Goal: Information Seeking & Learning: Compare options

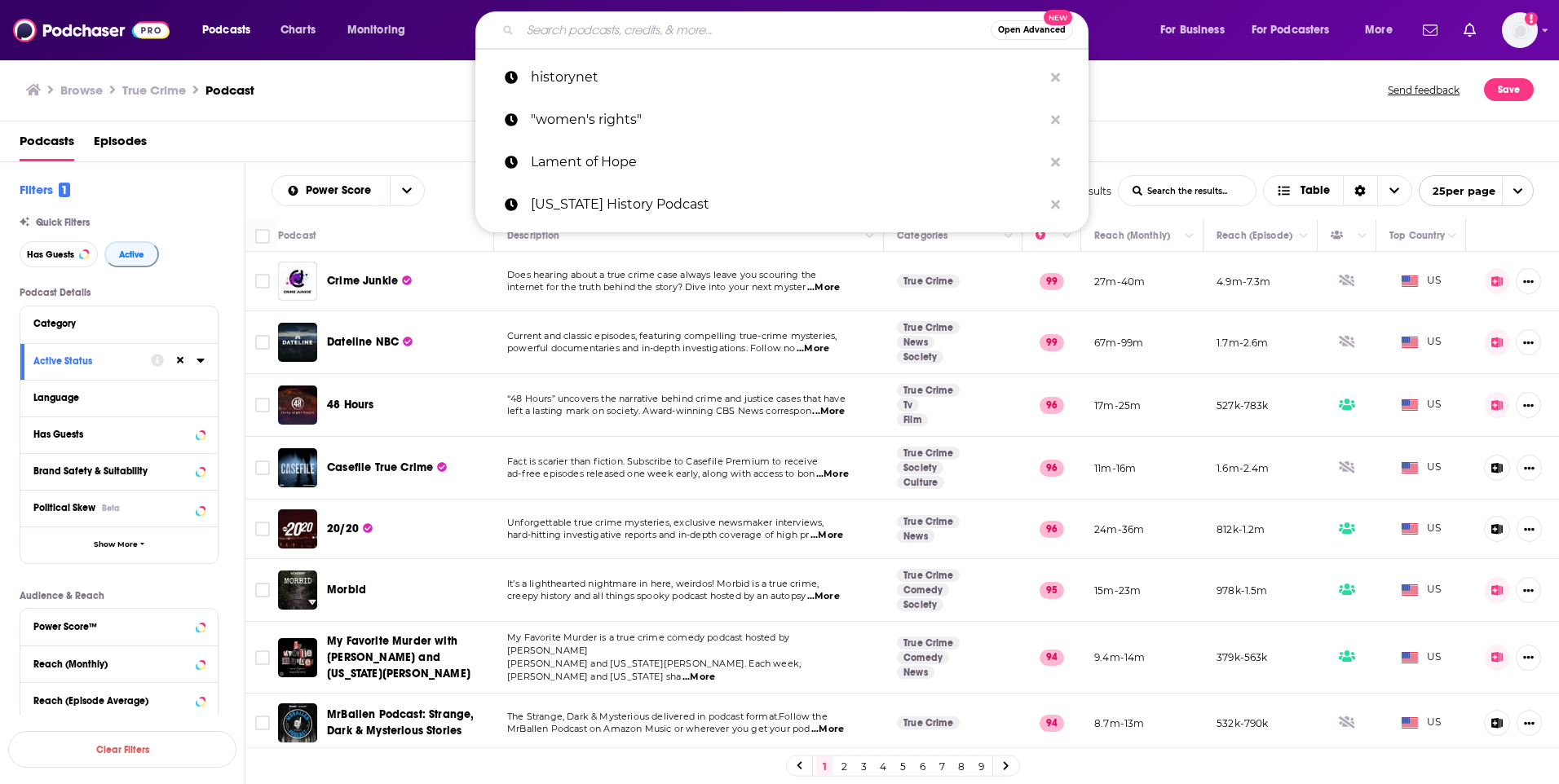
click at [629, 27] on input "Search podcasts, credits, & more..." at bounding box center [755, 31] width 470 height 26
paste input "2. Loving without Boundaries"
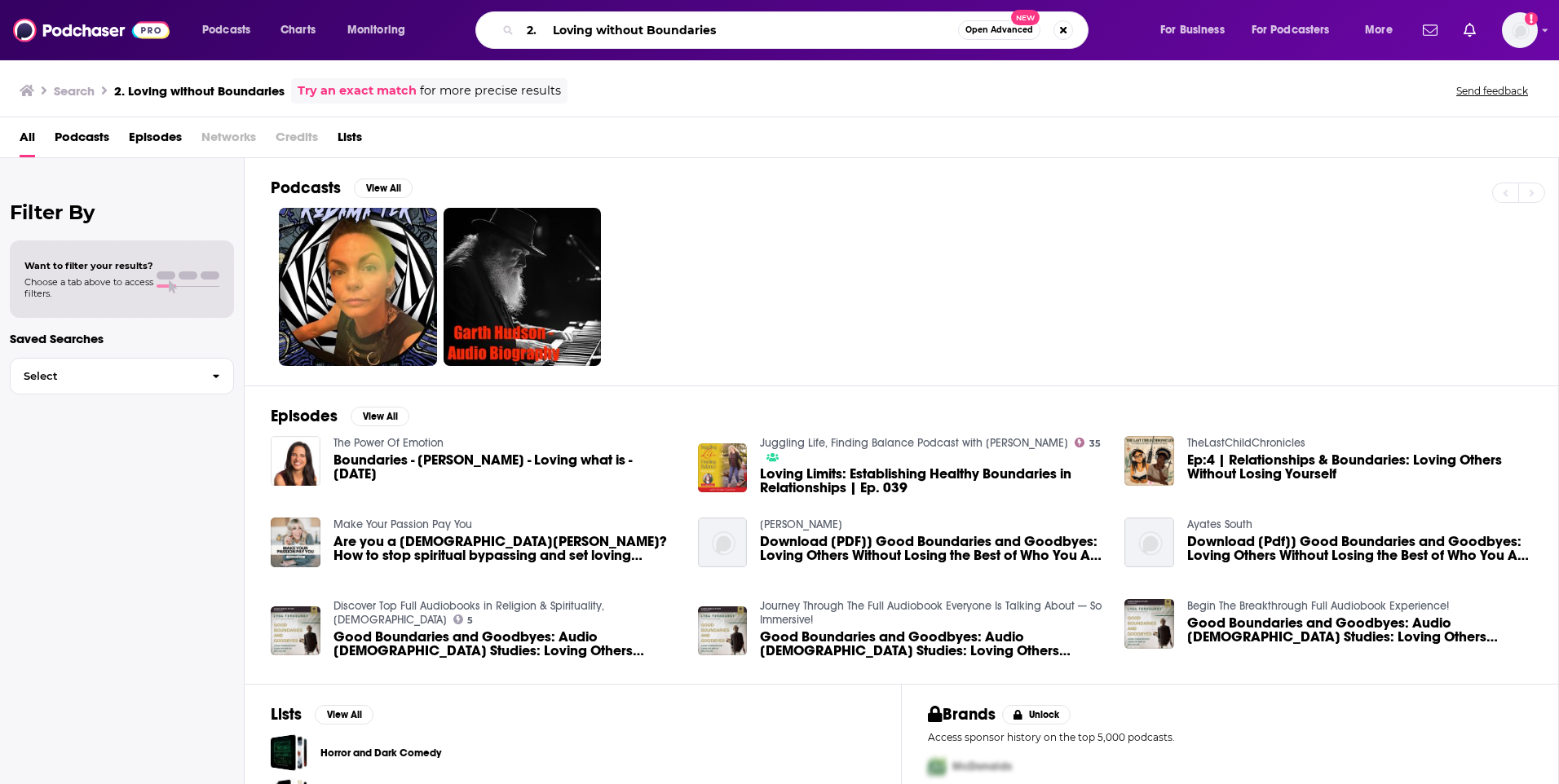
drag, startPoint x: 552, startPoint y: 29, endPoint x: 468, endPoint y: 30, distance: 84.0
click at [468, 30] on div "2. Loving without Boundaries Open Advanced New" at bounding box center [798, 30] width 691 height 37
type input "Loving without Boundaries"
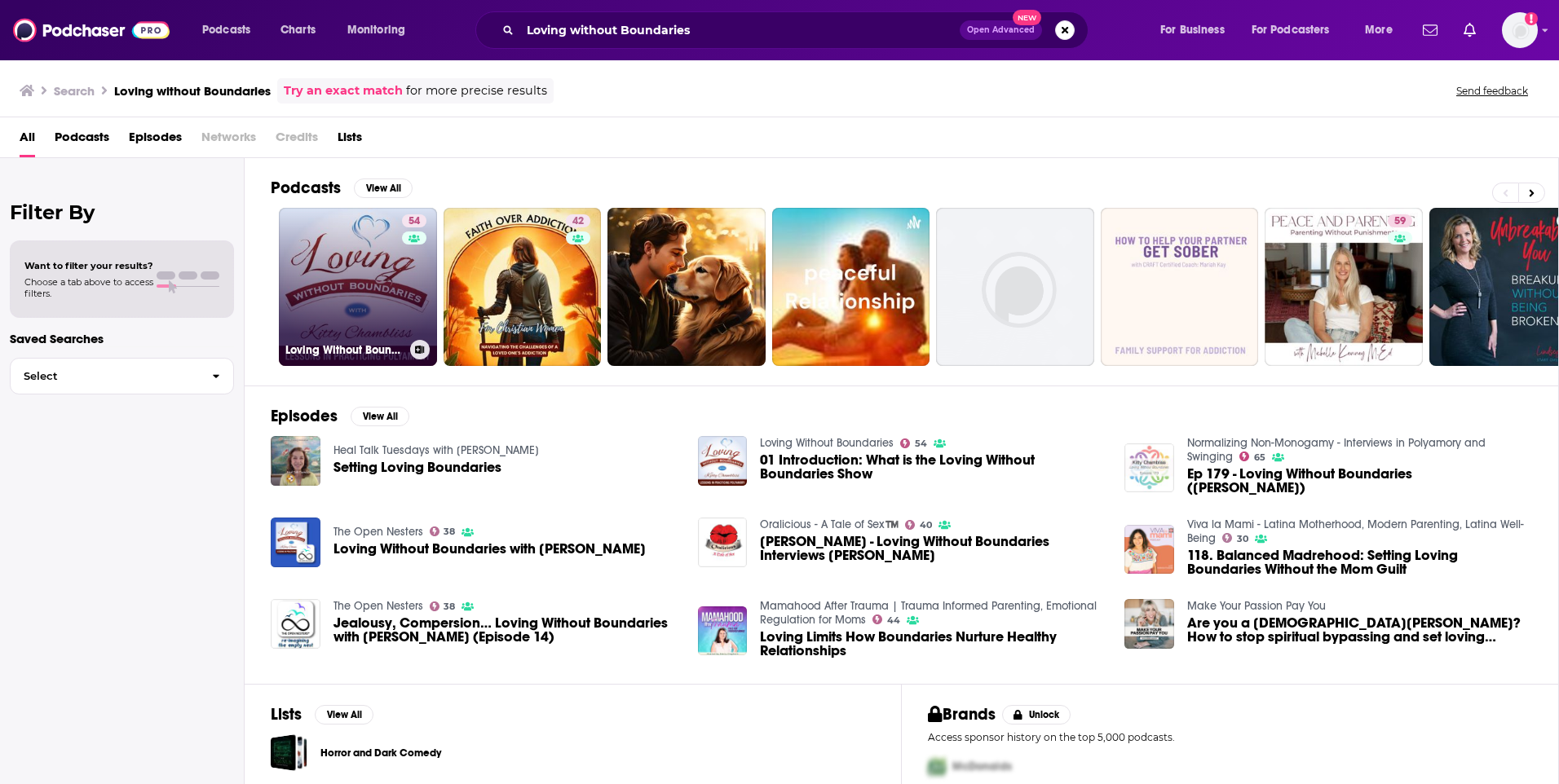
click at [335, 276] on link "54 Loving Without Boundaries" at bounding box center [357, 287] width 158 height 158
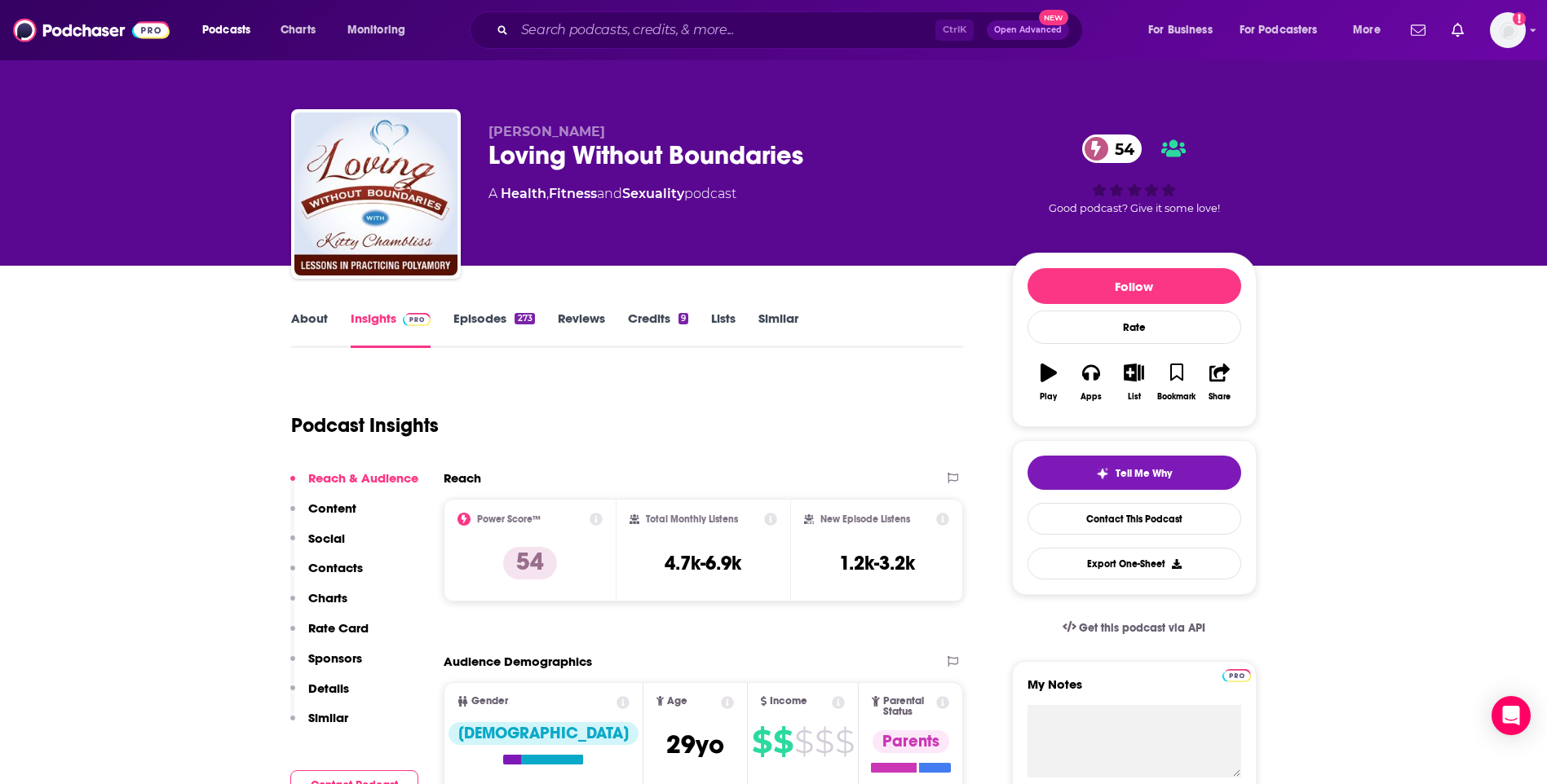
click at [788, 318] on link "Similar" at bounding box center [778, 329] width 40 height 37
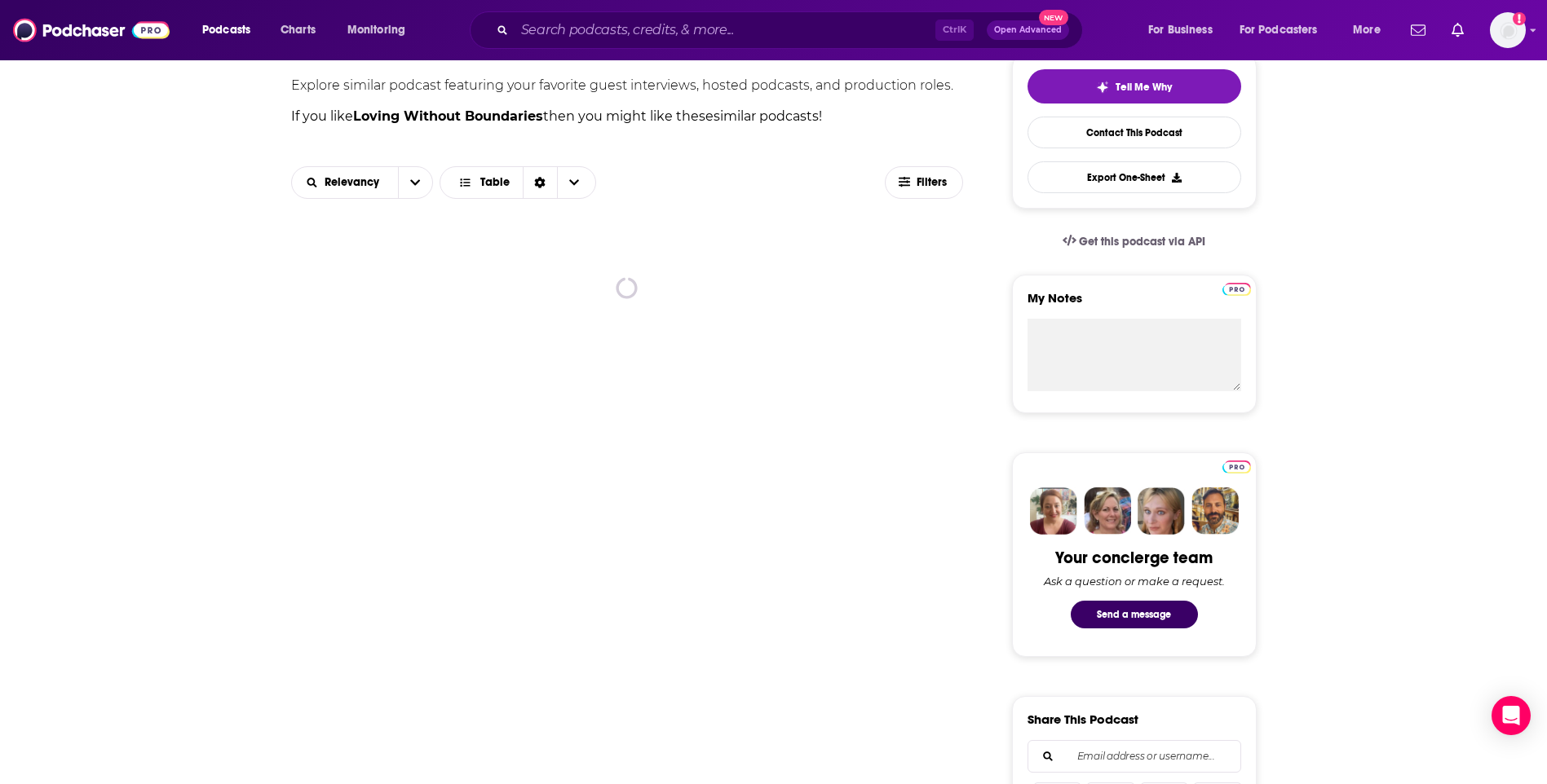
scroll to position [407, 0]
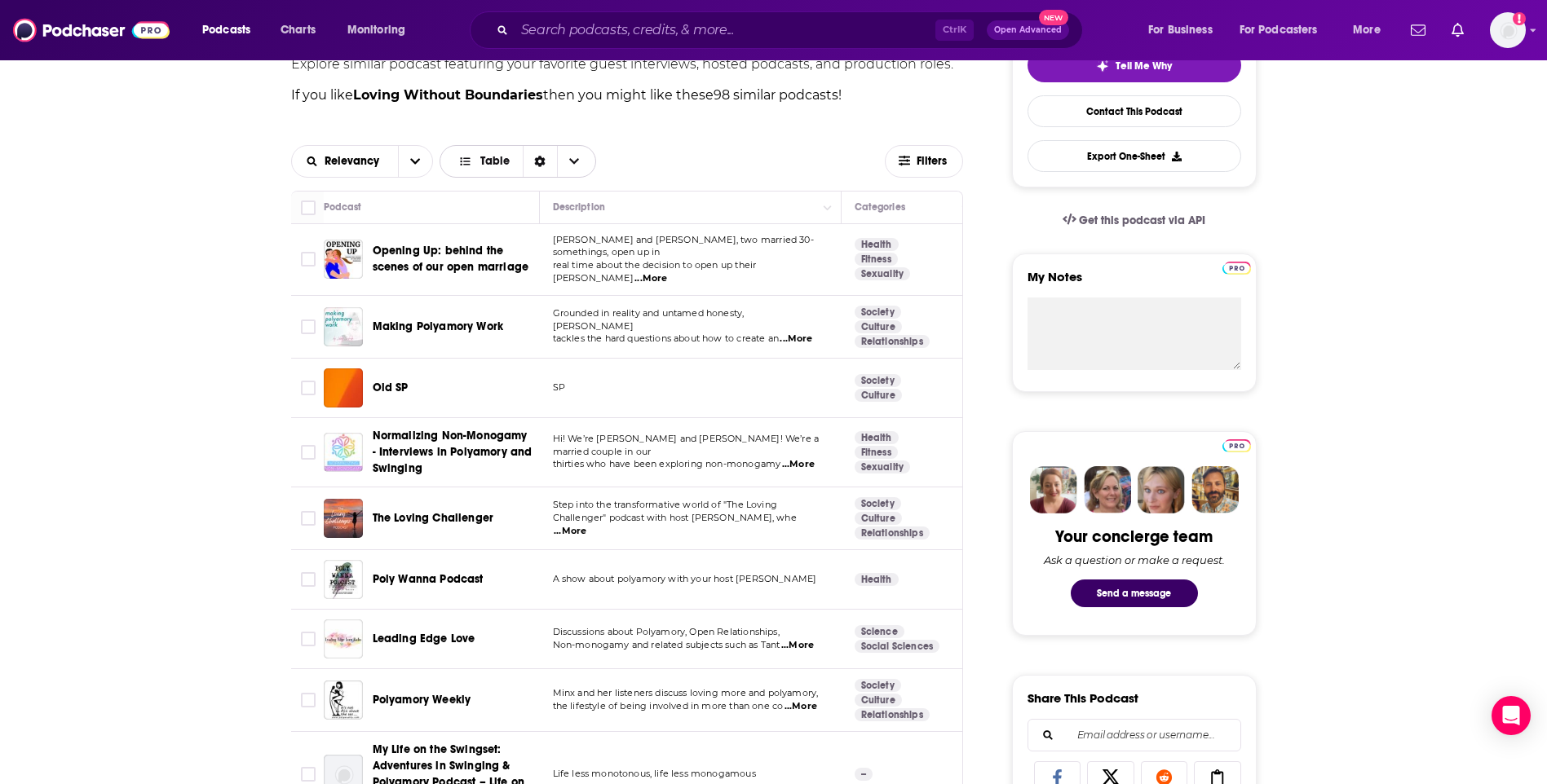
click at [578, 167] on span "Choose View" at bounding box center [574, 161] width 34 height 31
click at [499, 218] on span "Gallery" at bounding box center [527, 218] width 110 height 9
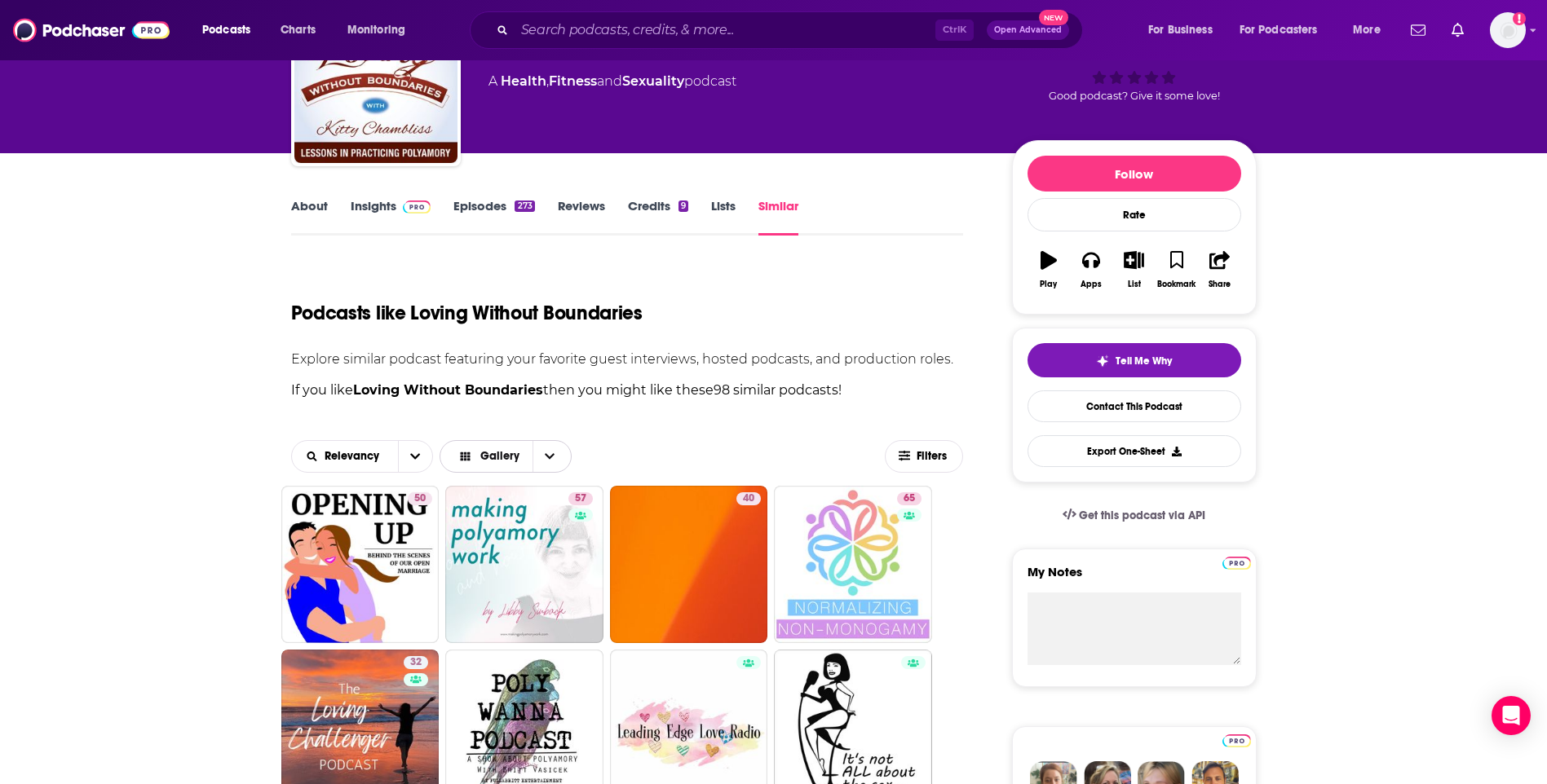
scroll to position [0, 0]
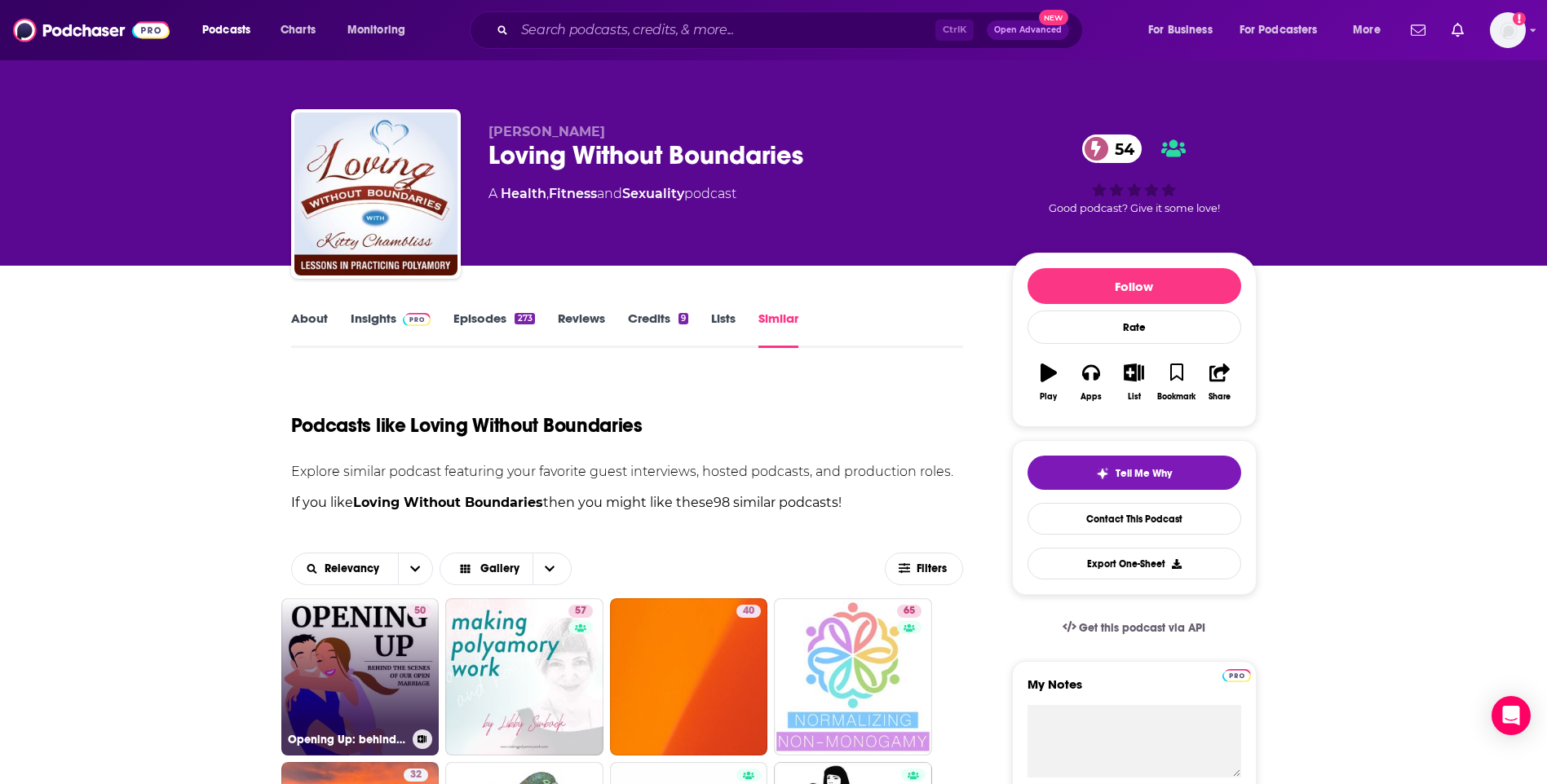
click at [380, 653] on link "50 Opening Up: behind the scenes of our open marriage" at bounding box center [359, 677] width 158 height 158
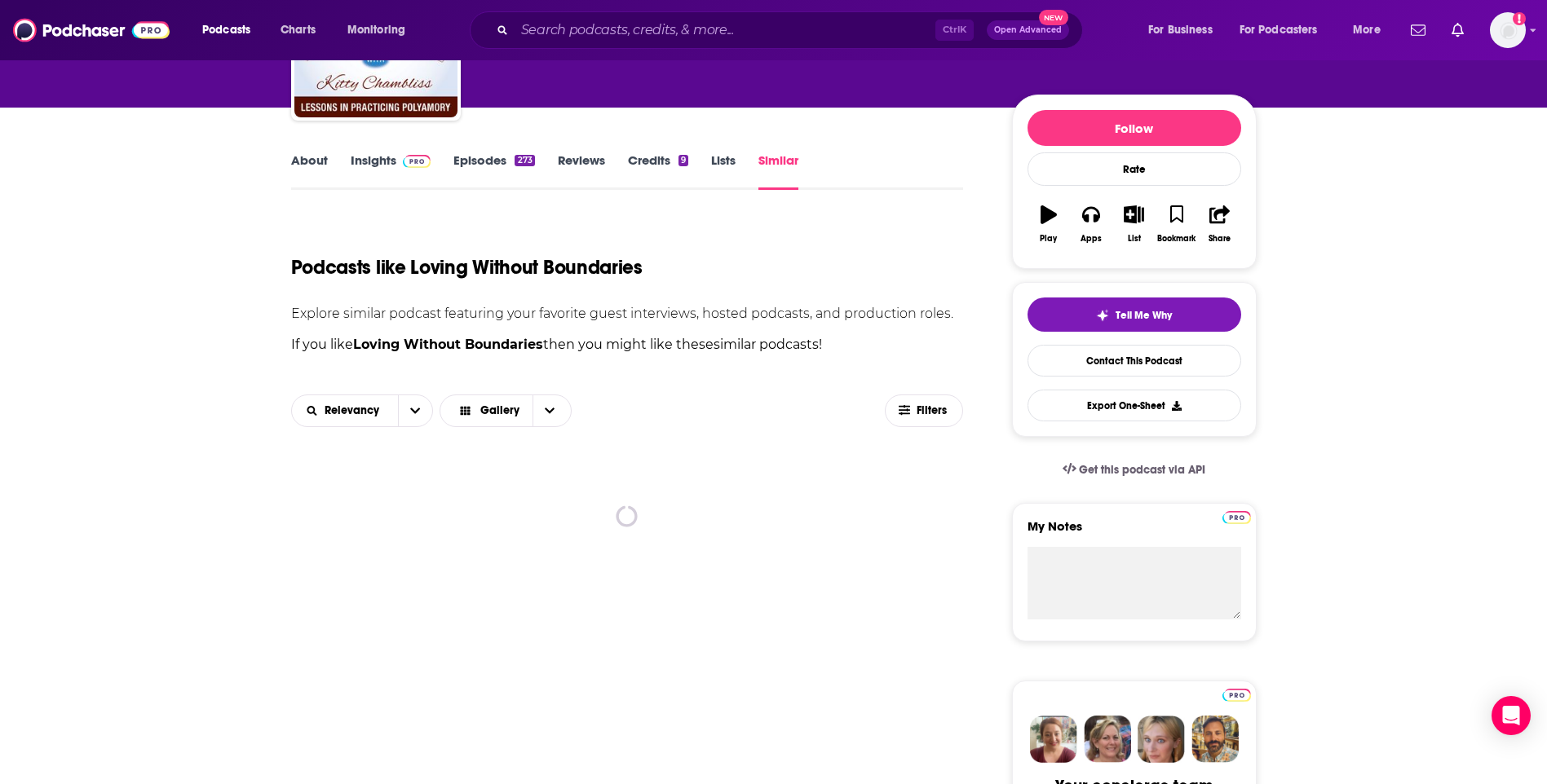
scroll to position [163, 0]
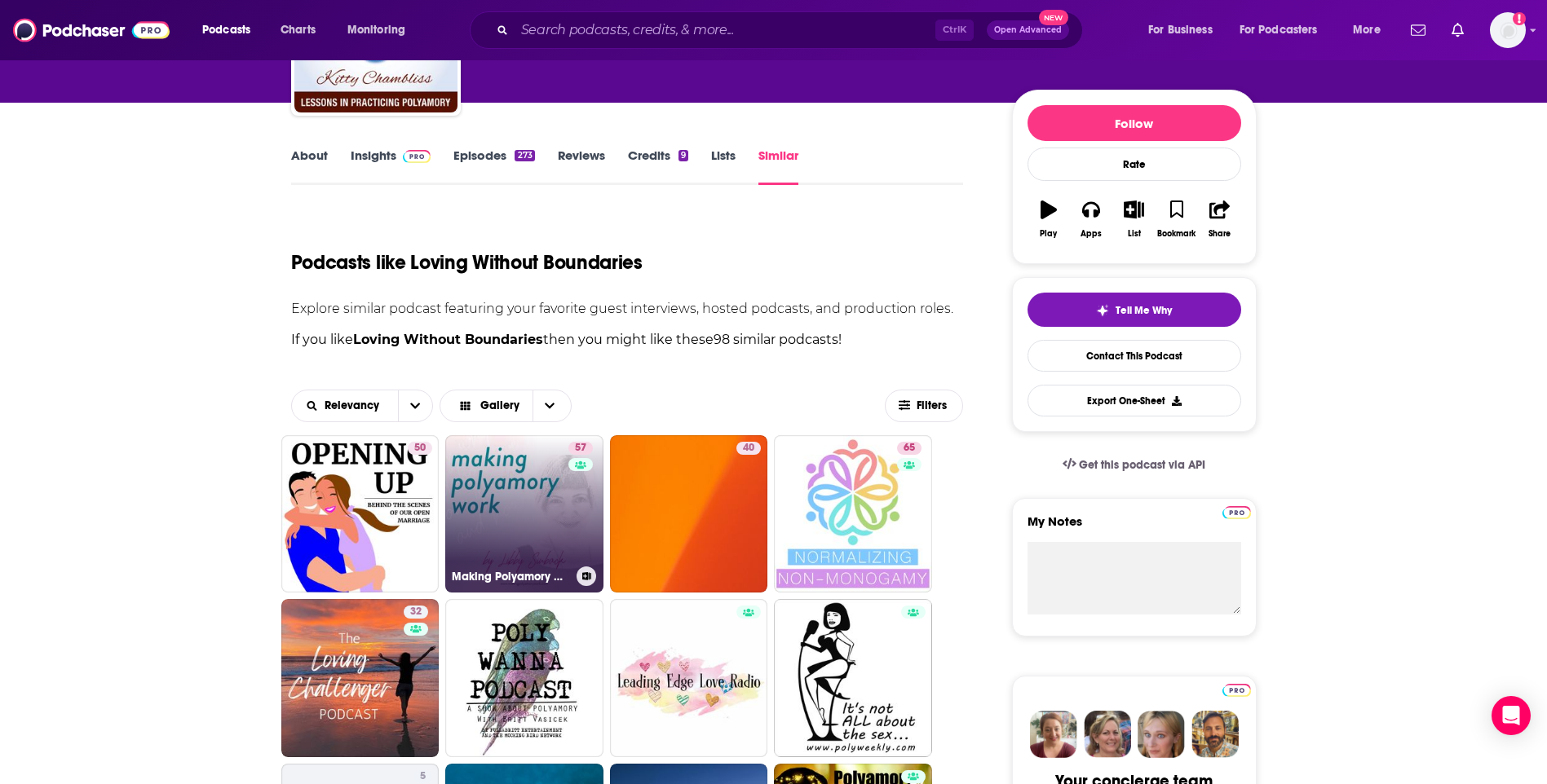
click at [543, 546] on link "57 Making Polyamory Work" at bounding box center [524, 514] width 158 height 158
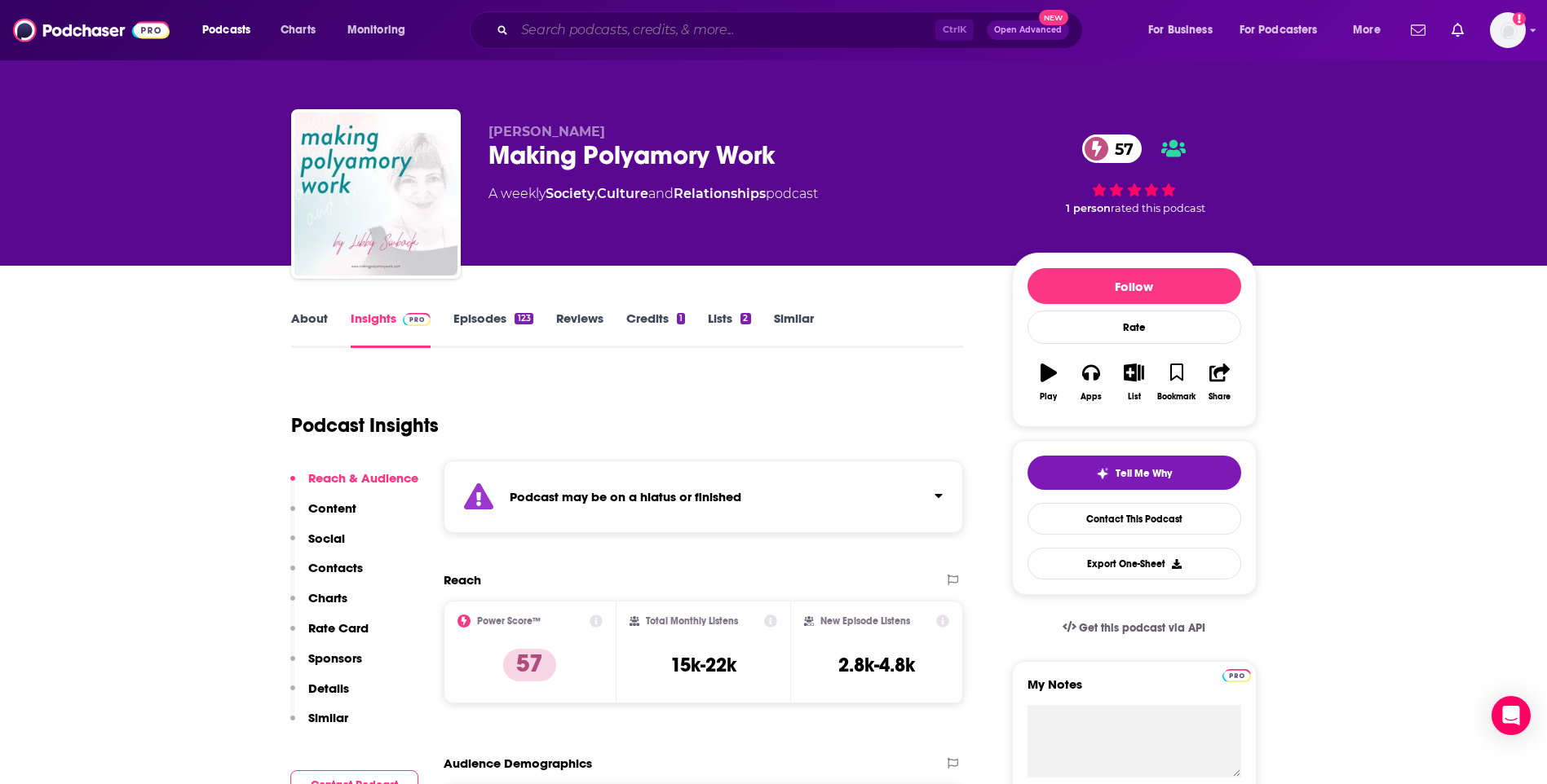
click at [698, 28] on input "Search podcasts, credits, & more..." at bounding box center [725, 31] width 421 height 26
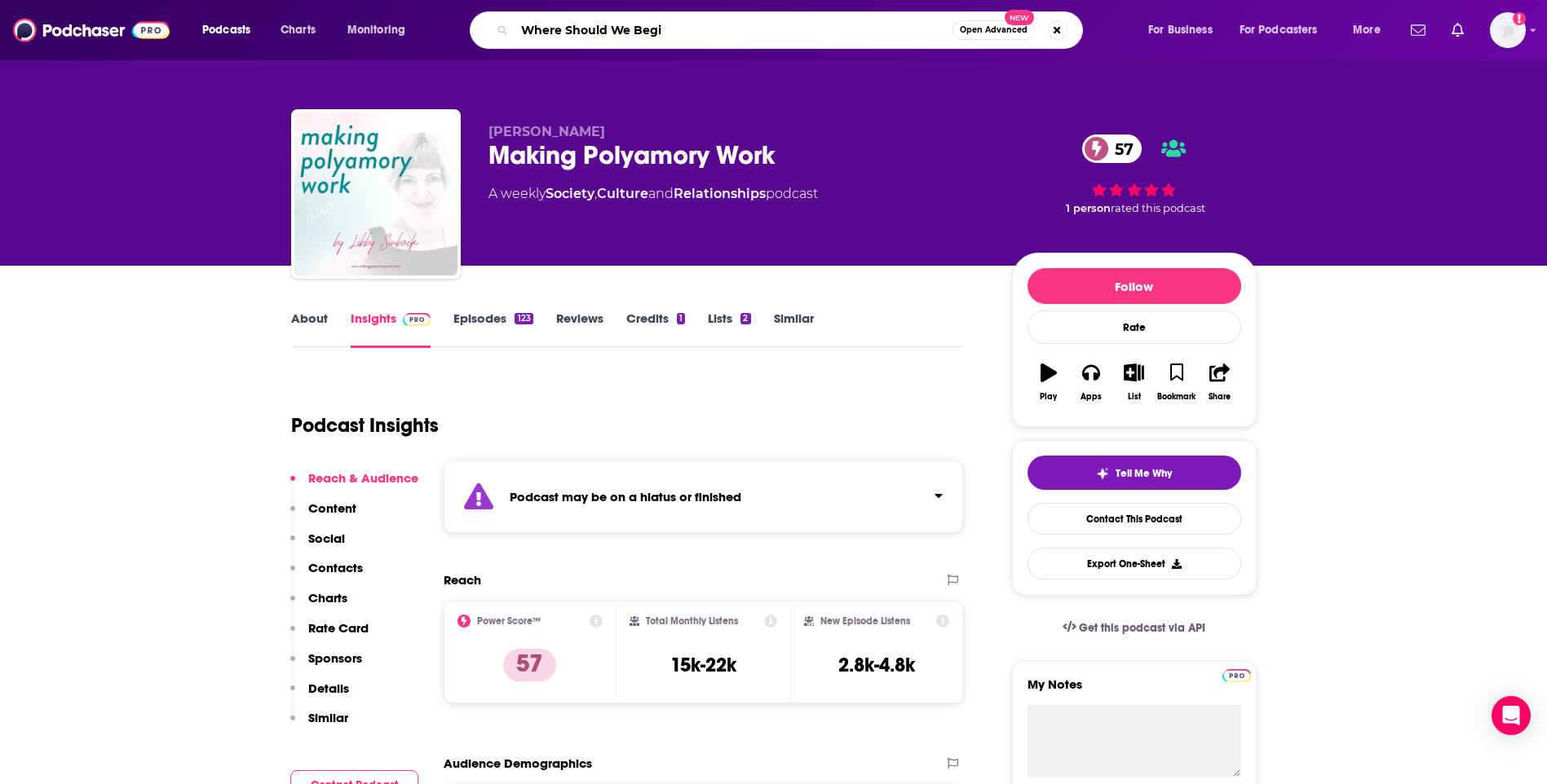
type input "Where Should We Begin"
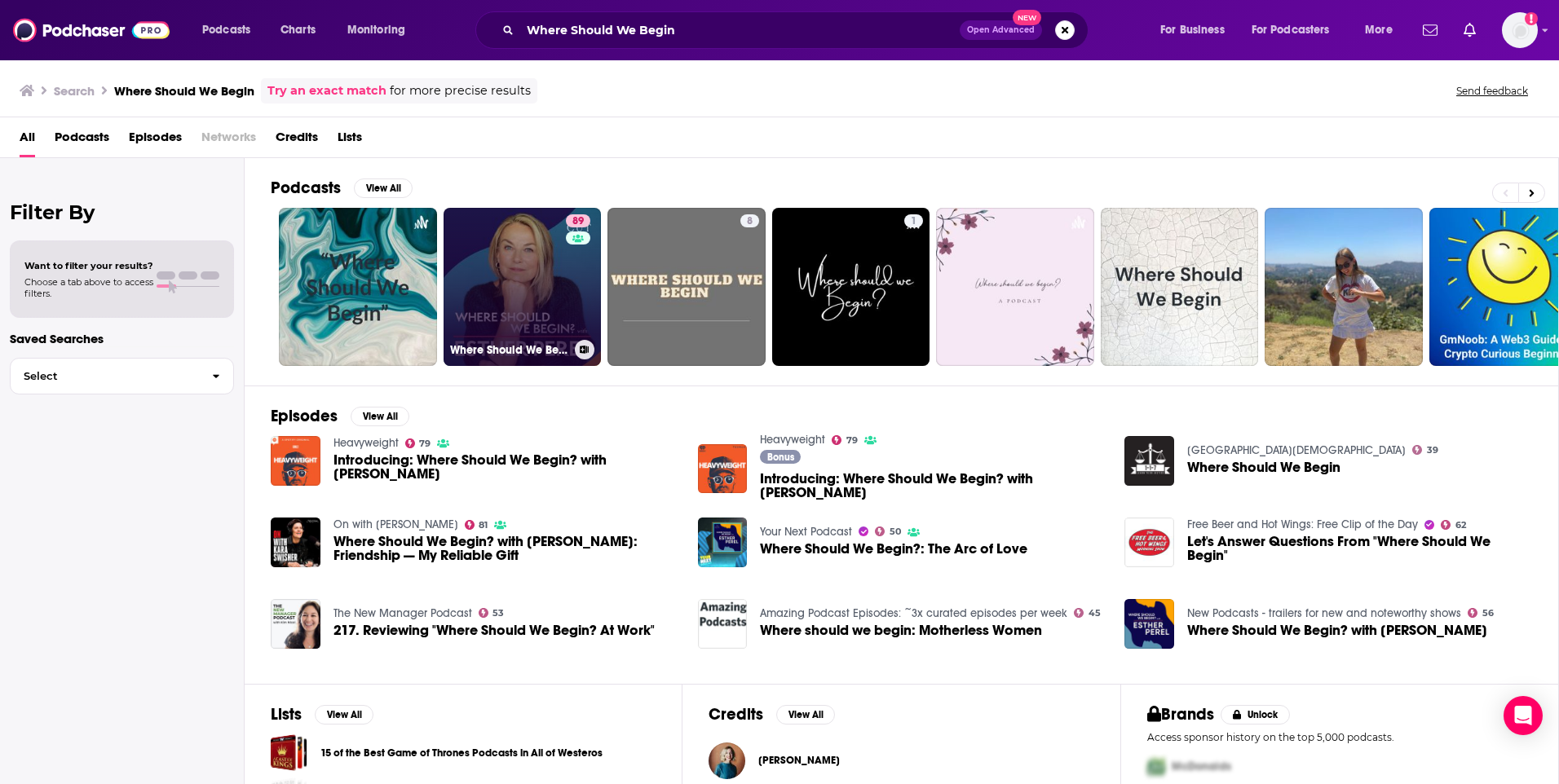
click at [557, 304] on link "89 Where Should We Begin? with Esther Perel" at bounding box center [522, 287] width 158 height 158
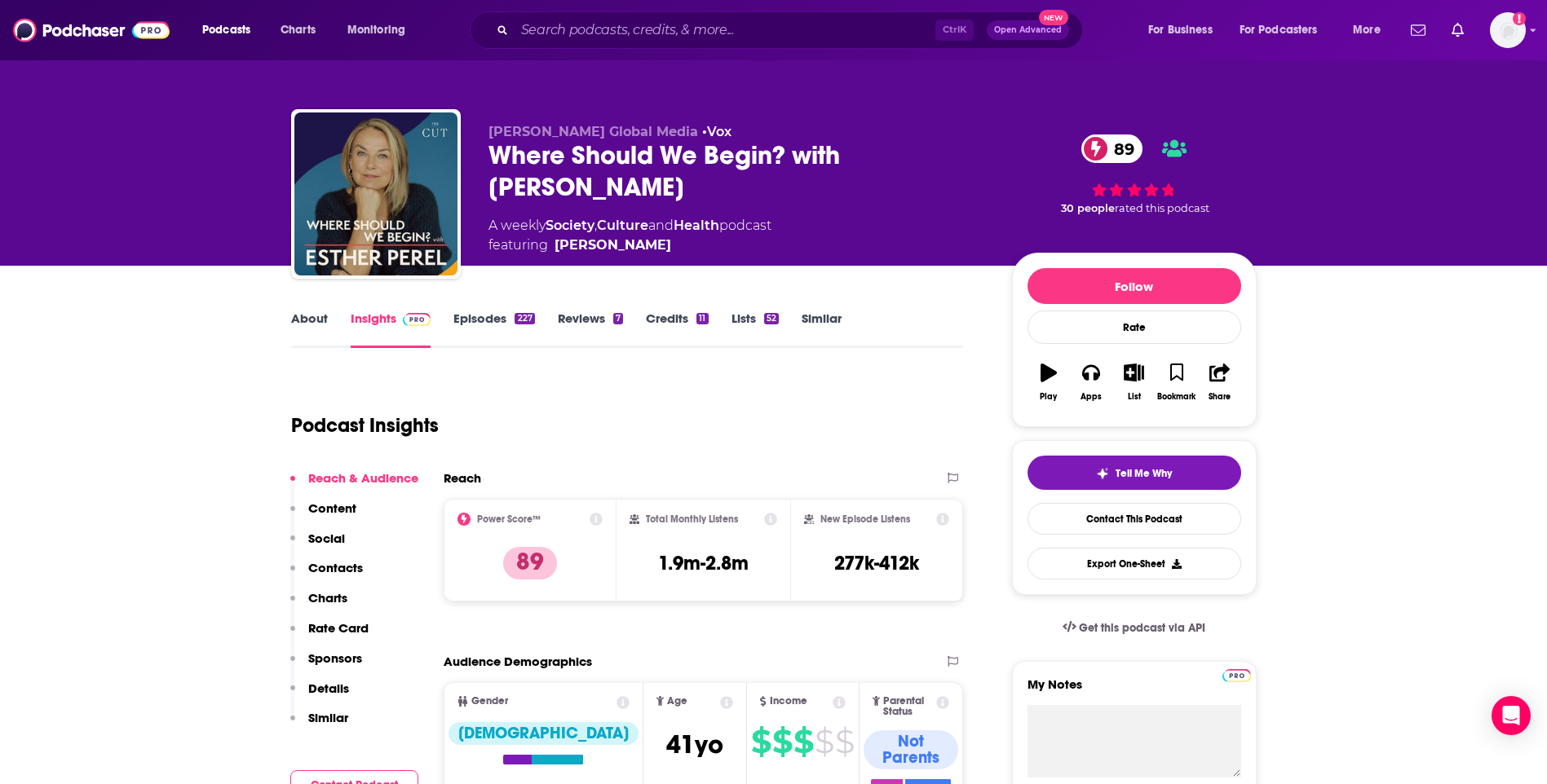
click at [317, 325] on link "About" at bounding box center [309, 329] width 36 height 37
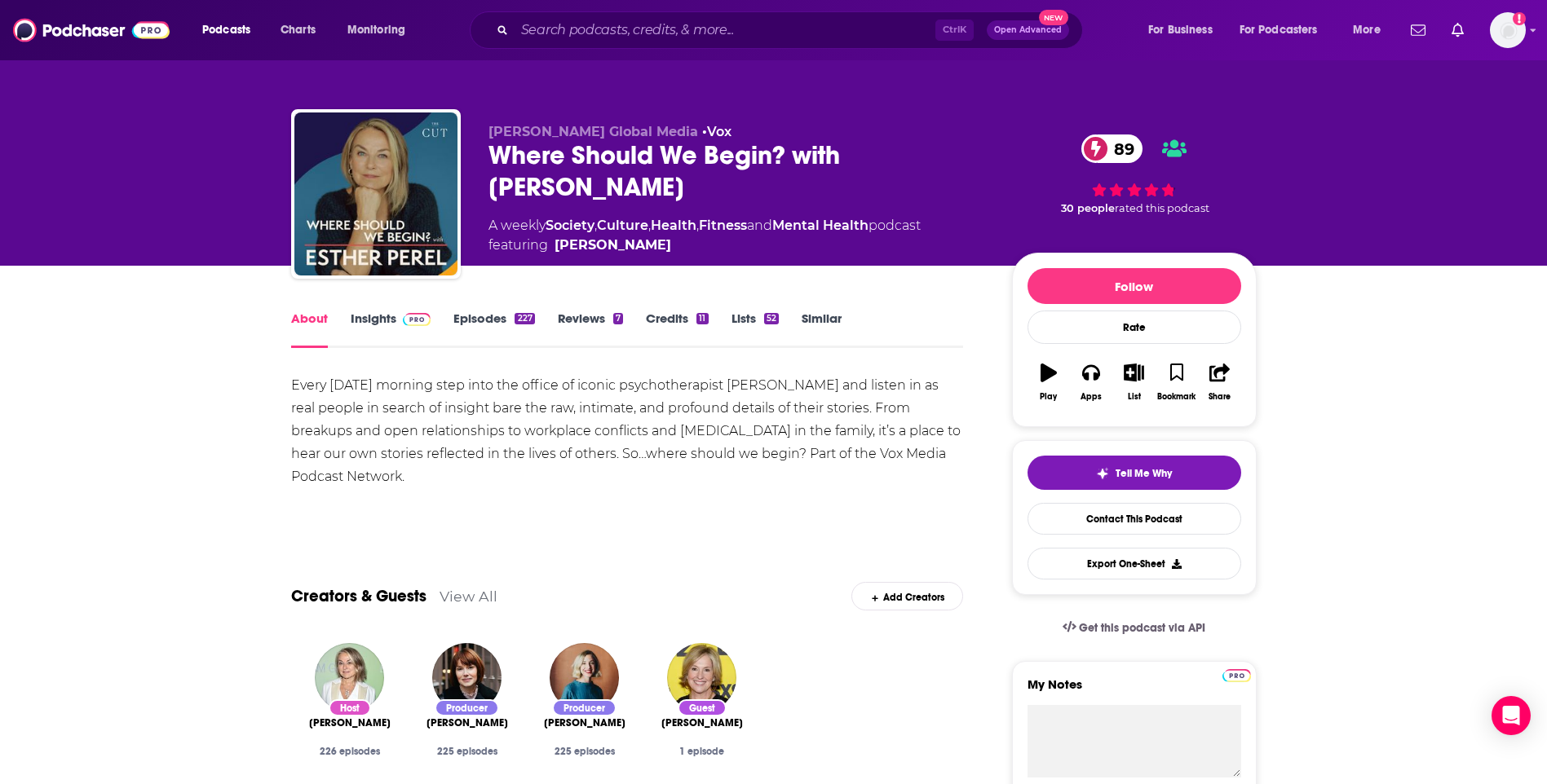
click at [387, 323] on link "Insights" at bounding box center [391, 329] width 81 height 37
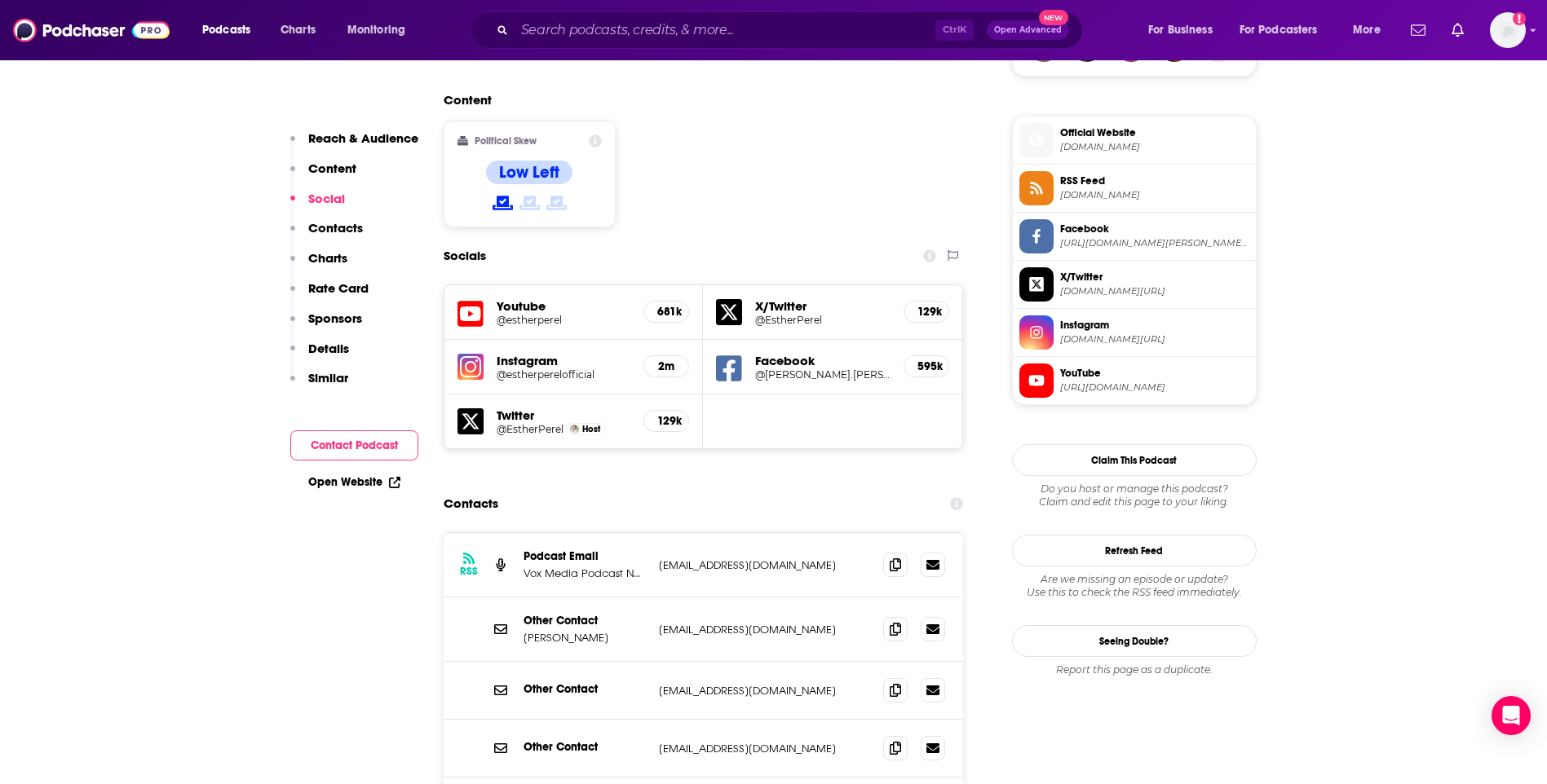
scroll to position [1304, 0]
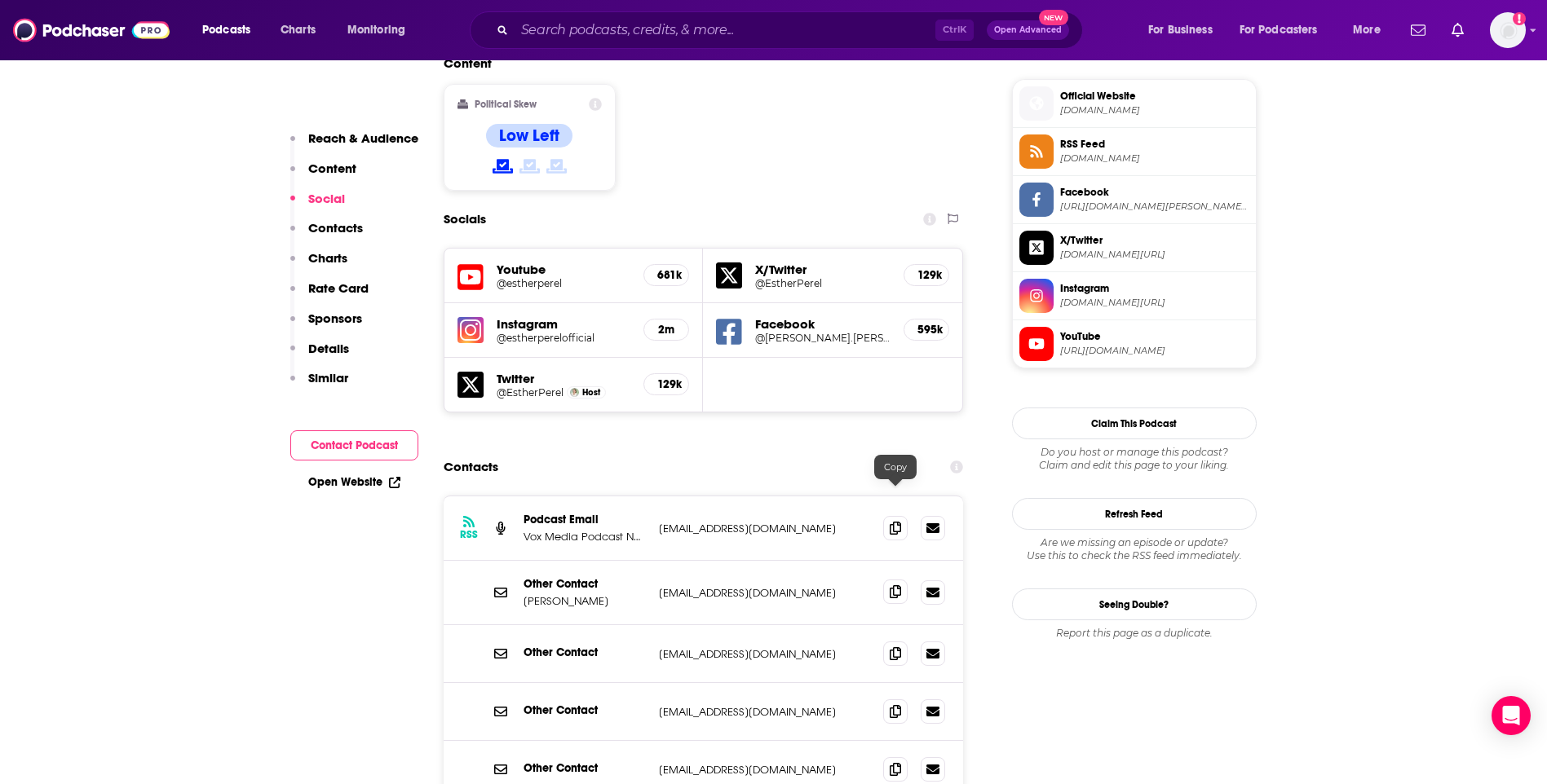
click at [892, 586] on icon at bounding box center [896, 592] width 12 height 13
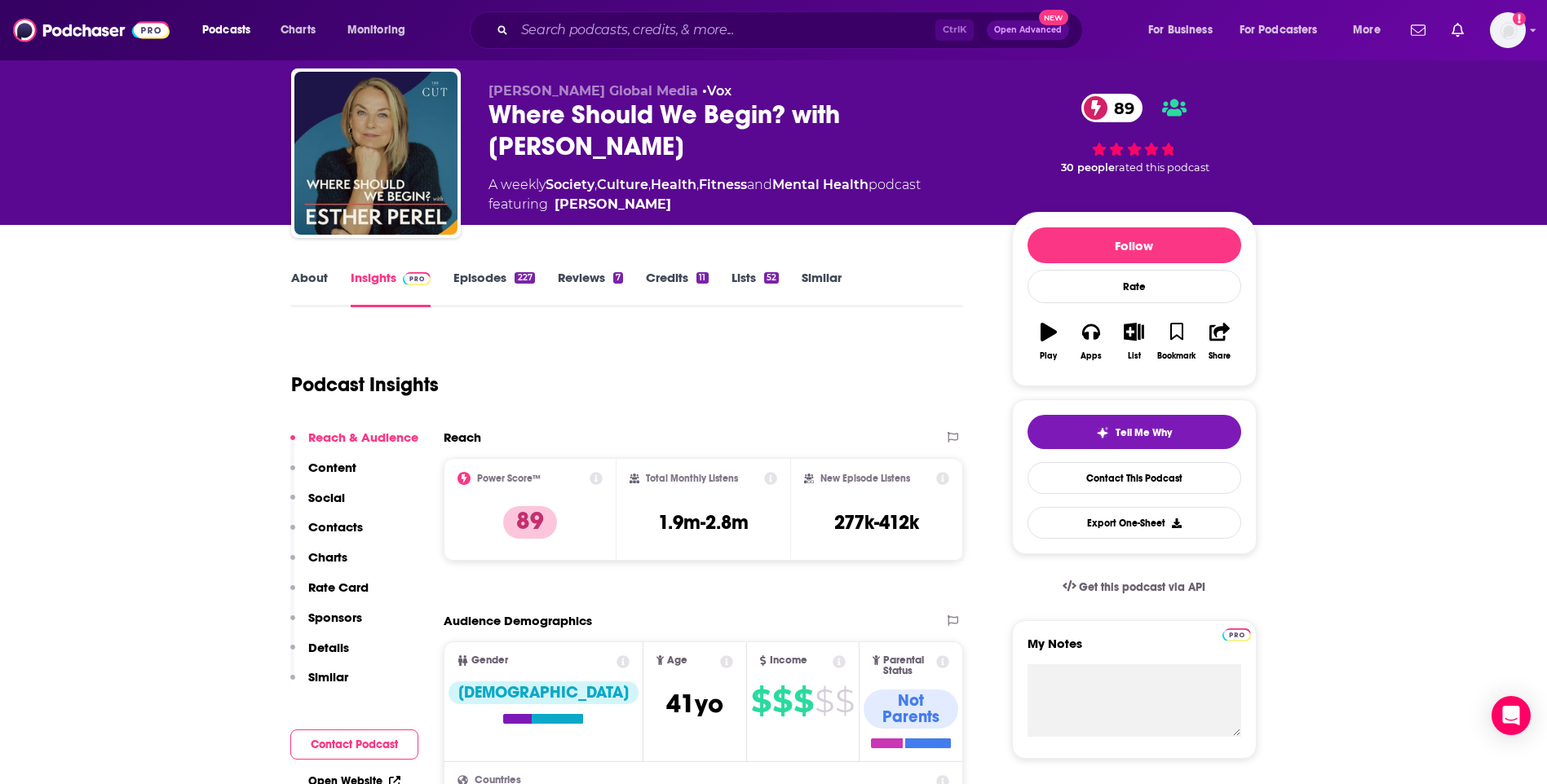
scroll to position [0, 0]
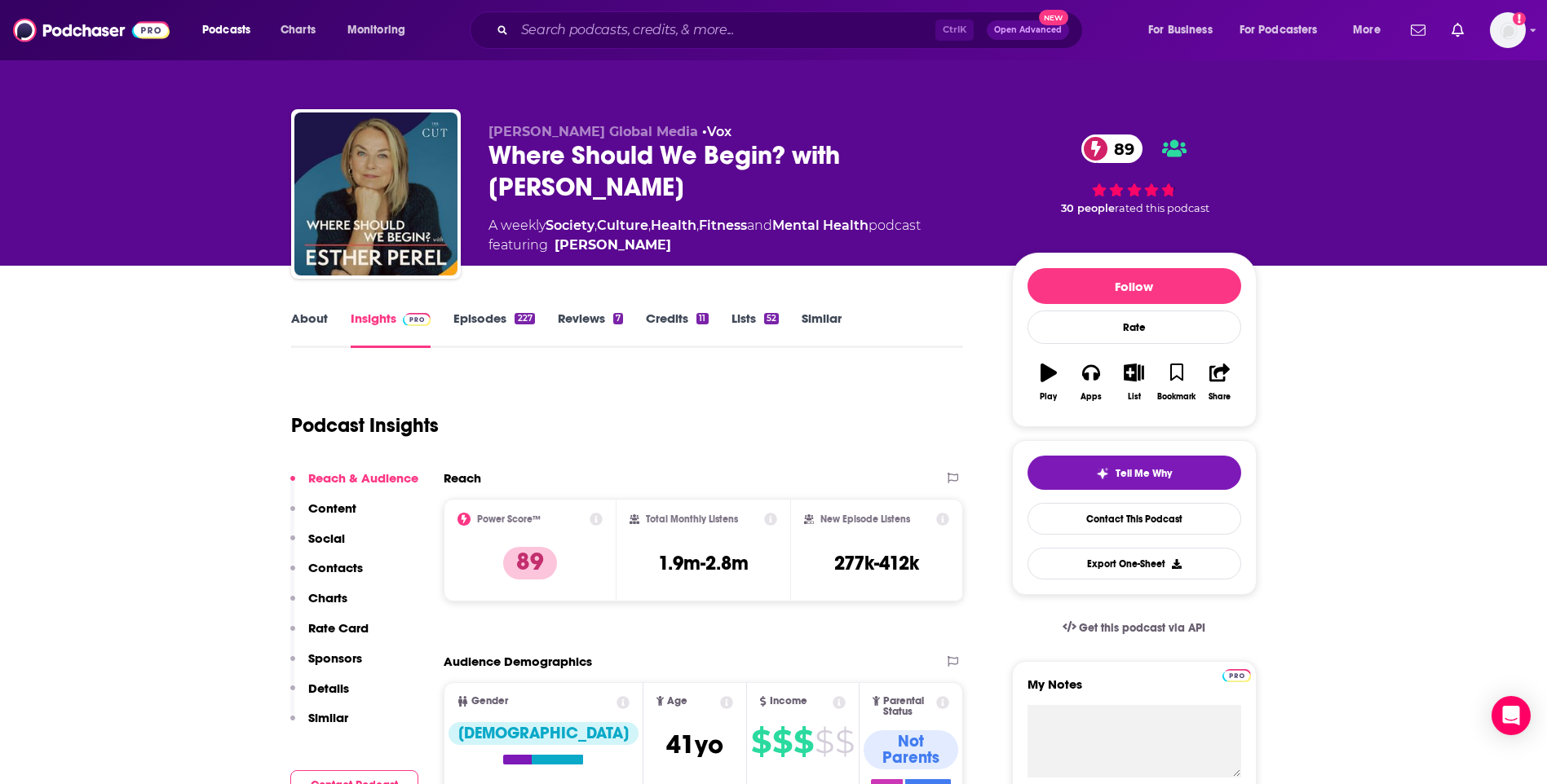
click at [829, 316] on link "Similar" at bounding box center [821, 329] width 40 height 37
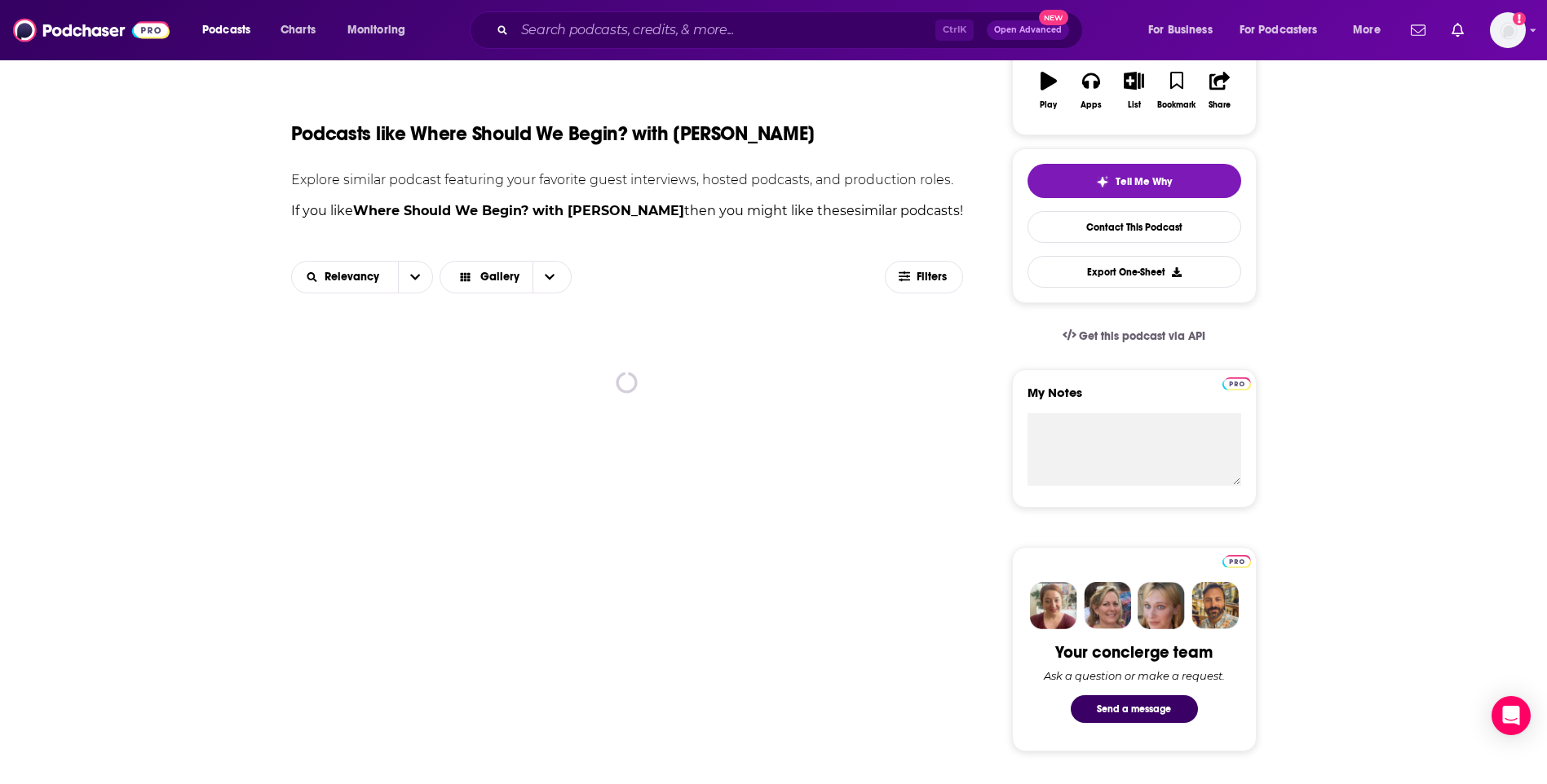
scroll to position [326, 0]
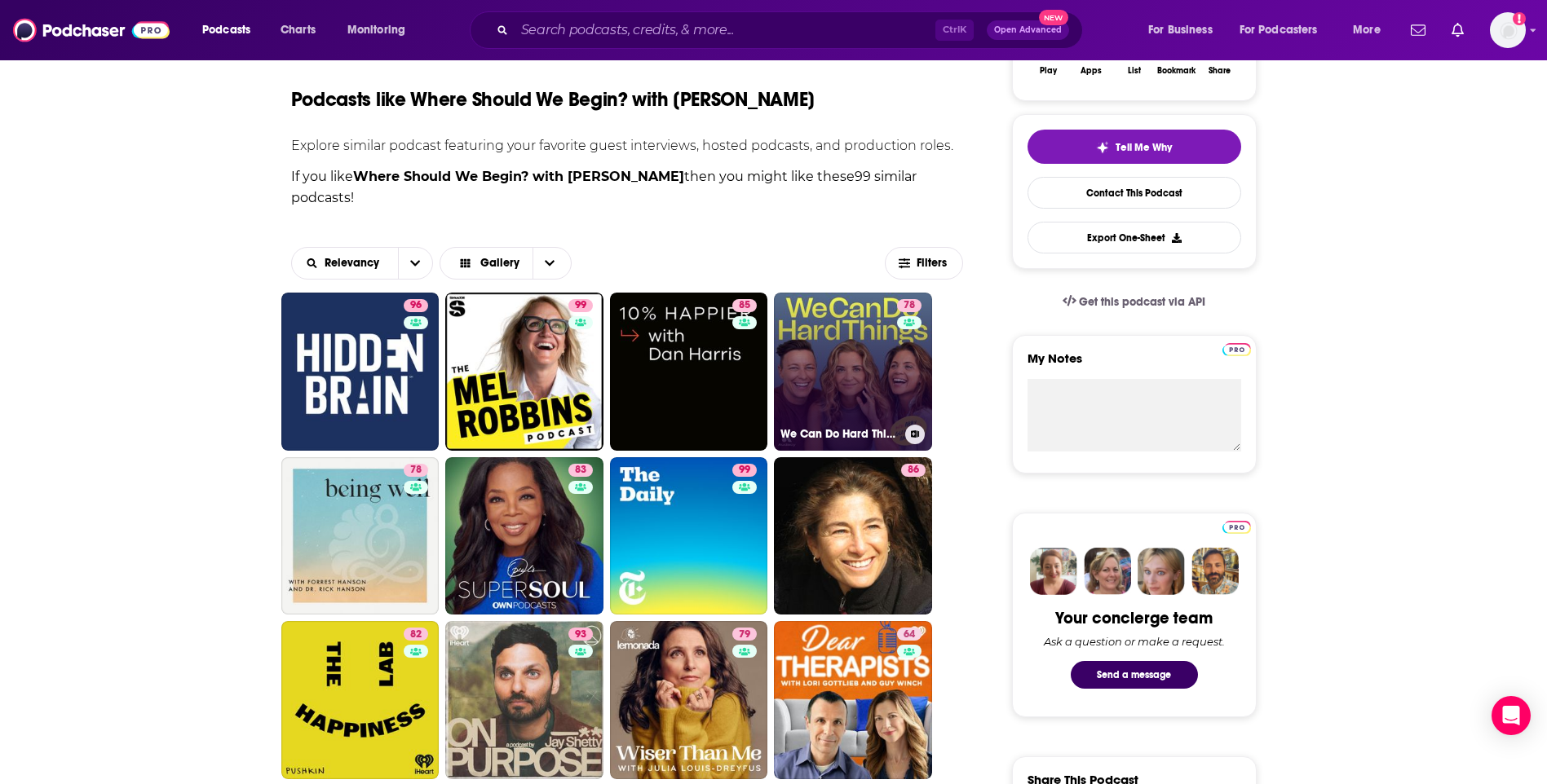
click at [842, 292] on link "78 We Can Do Hard Things" at bounding box center [852, 371] width 158 height 158
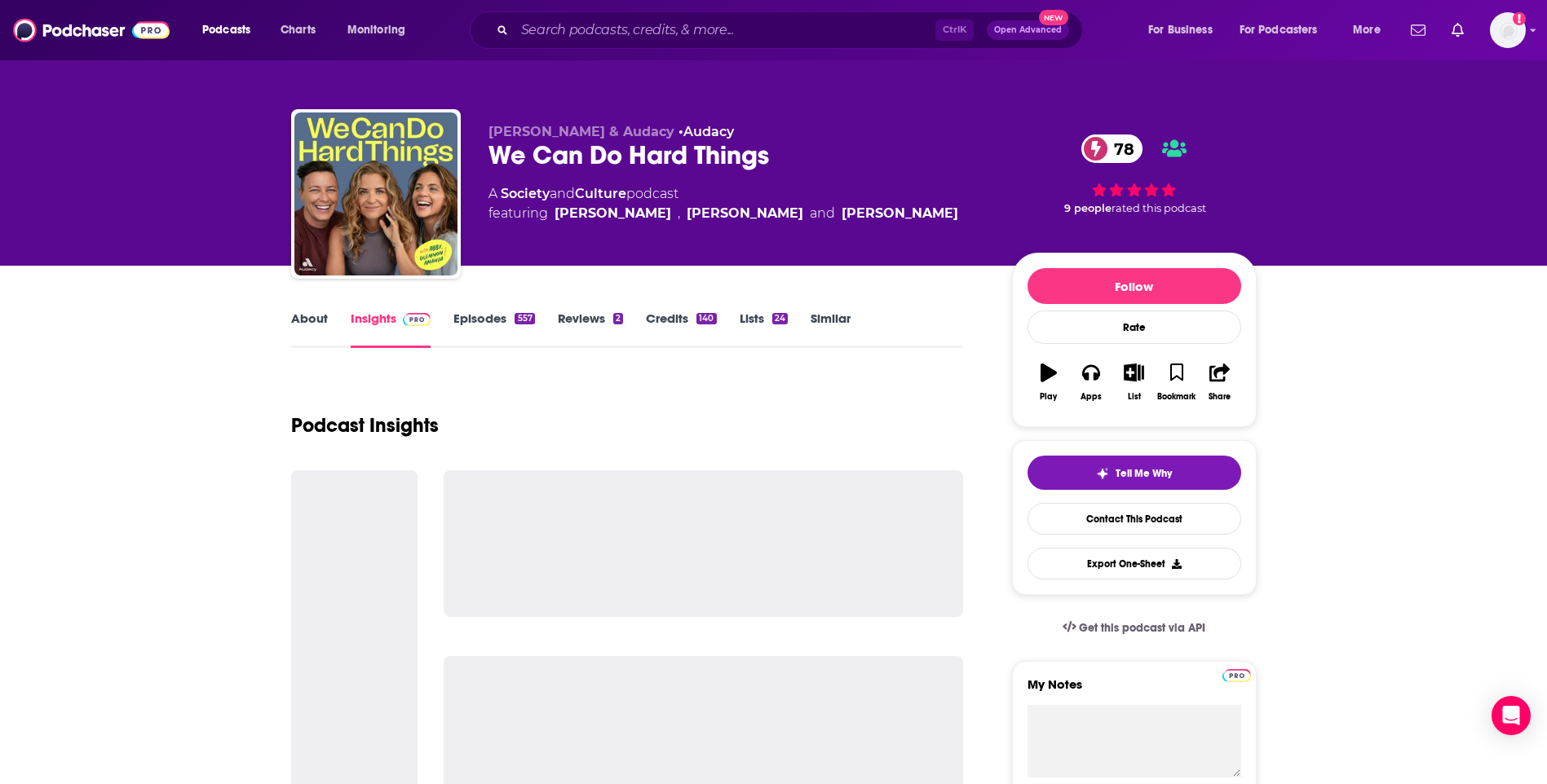
click at [312, 325] on link "About" at bounding box center [309, 329] width 36 height 37
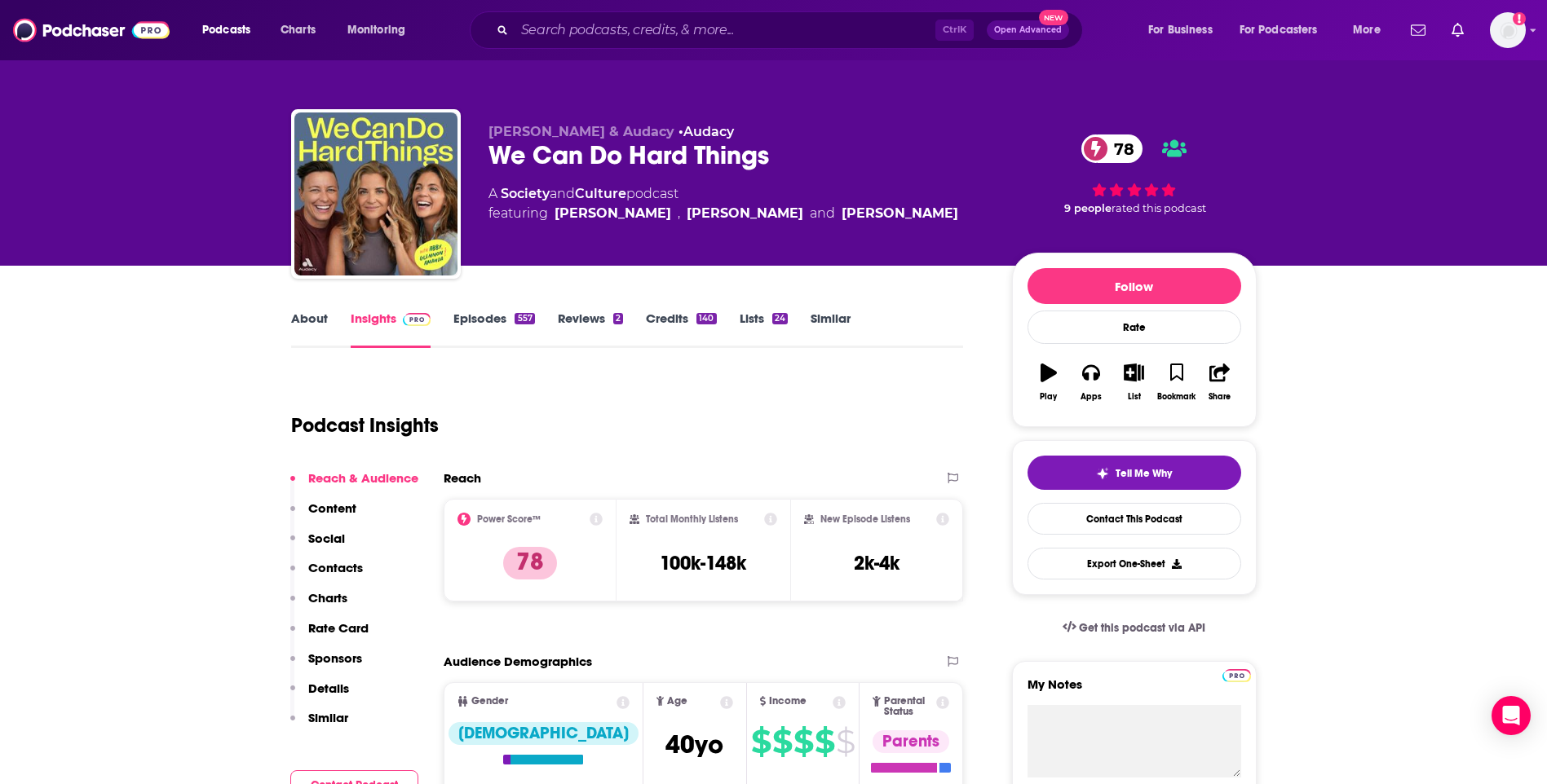
scroll to position [82, 0]
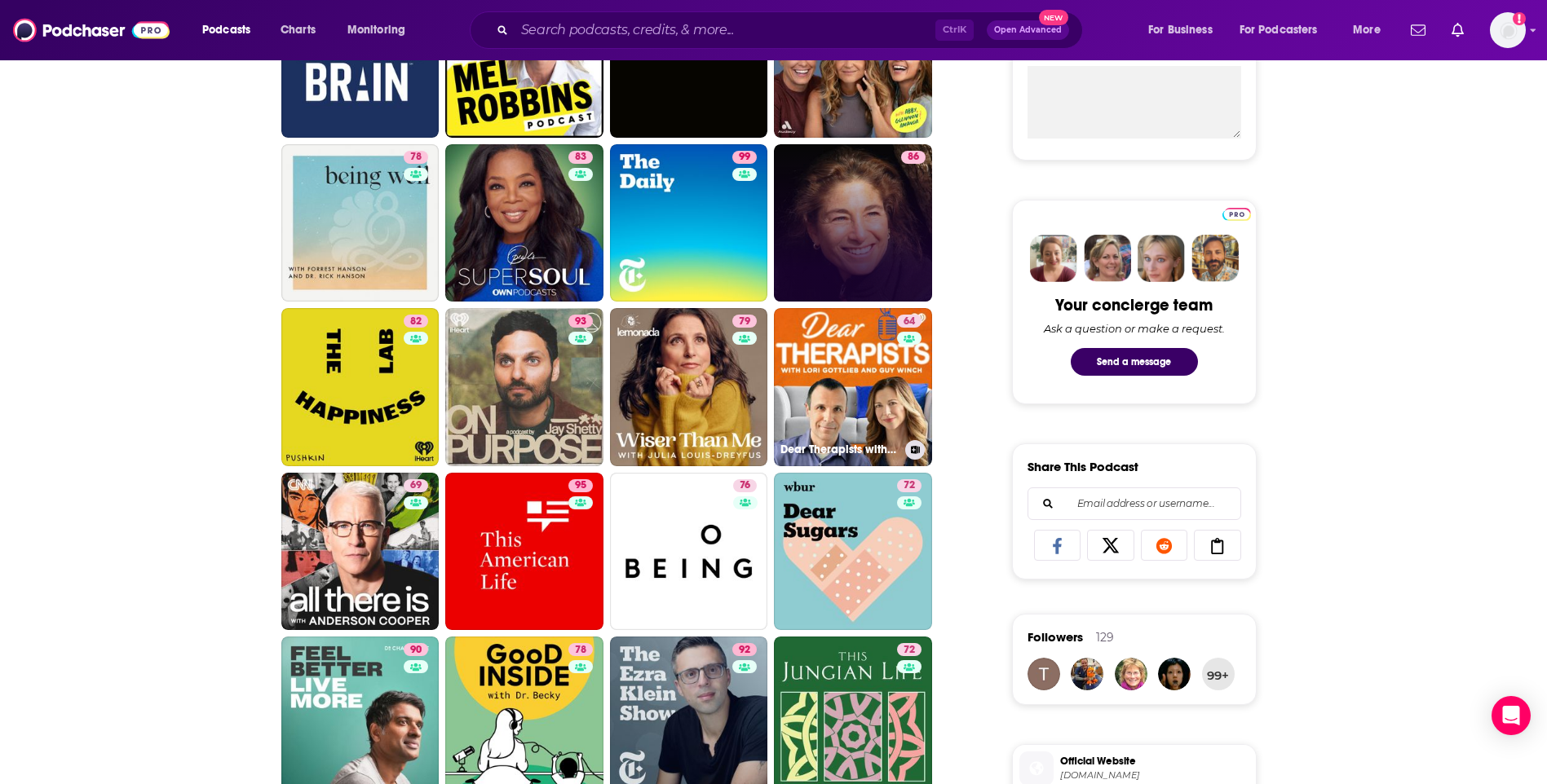
scroll to position [652, 0]
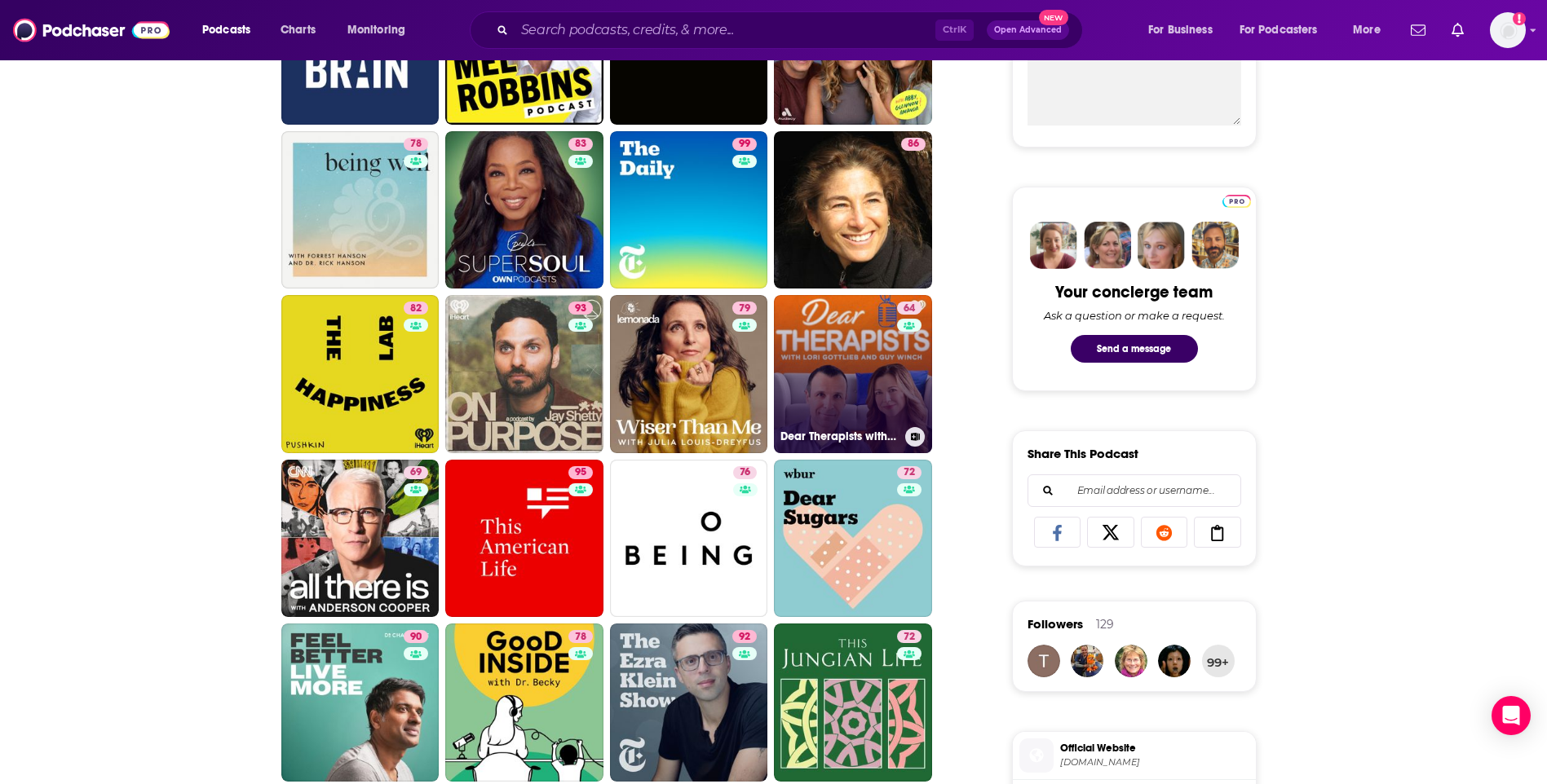
click at [855, 368] on link "64 Dear Therapists with Lori Gottlieb and Guy Winch" at bounding box center [852, 373] width 158 height 158
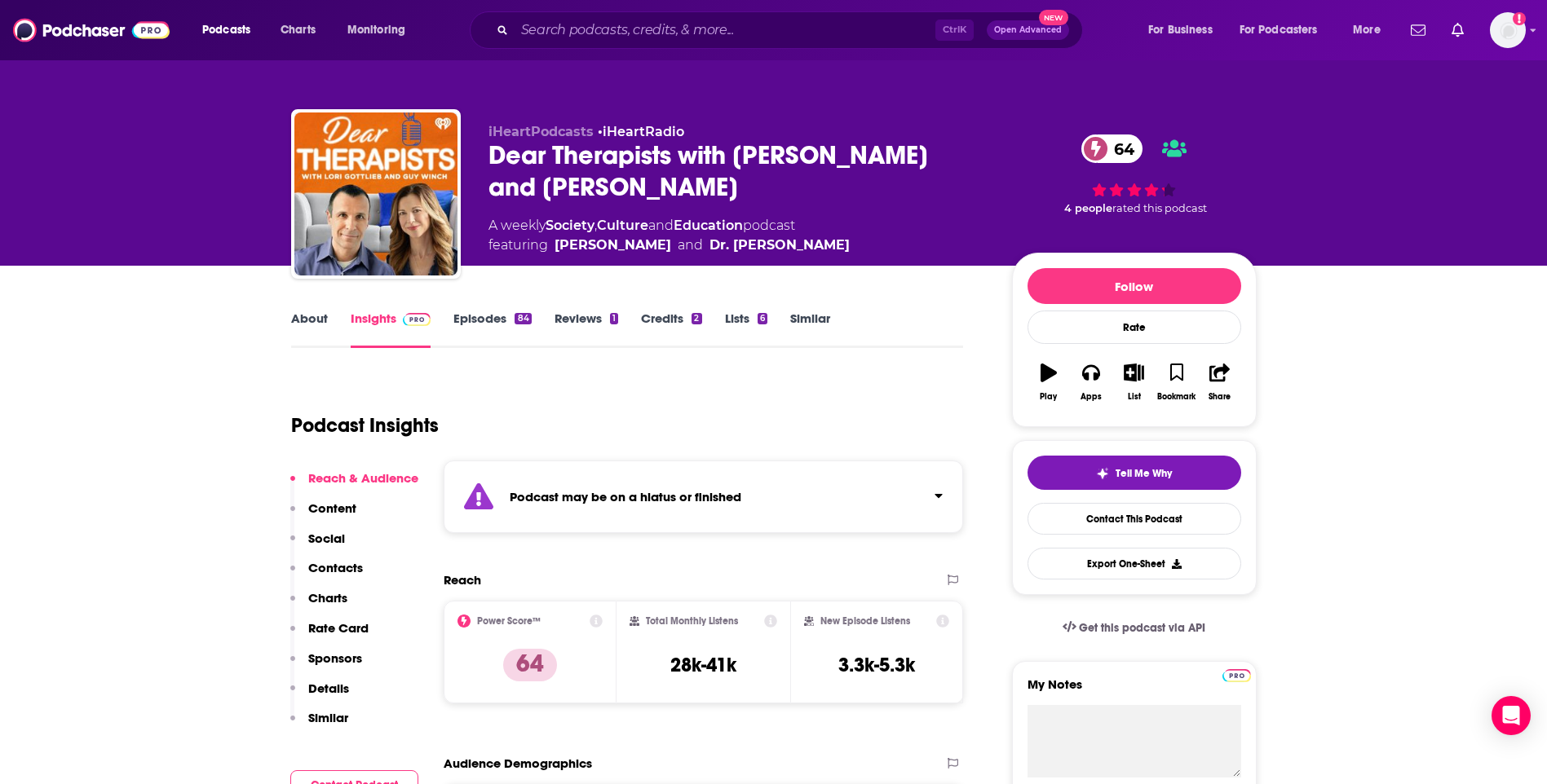
click at [316, 321] on link "About" at bounding box center [309, 329] width 36 height 37
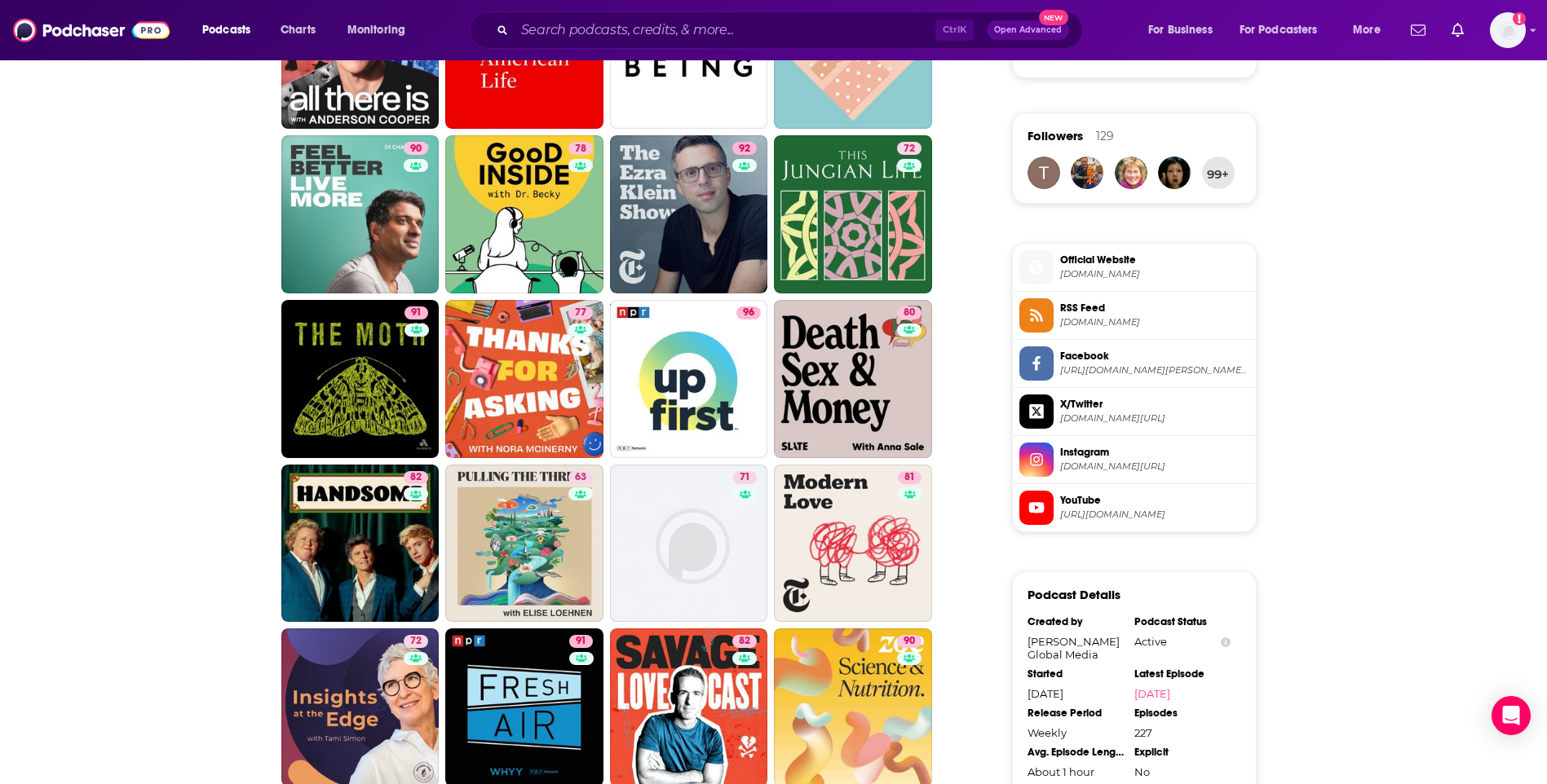
scroll to position [1142, 0]
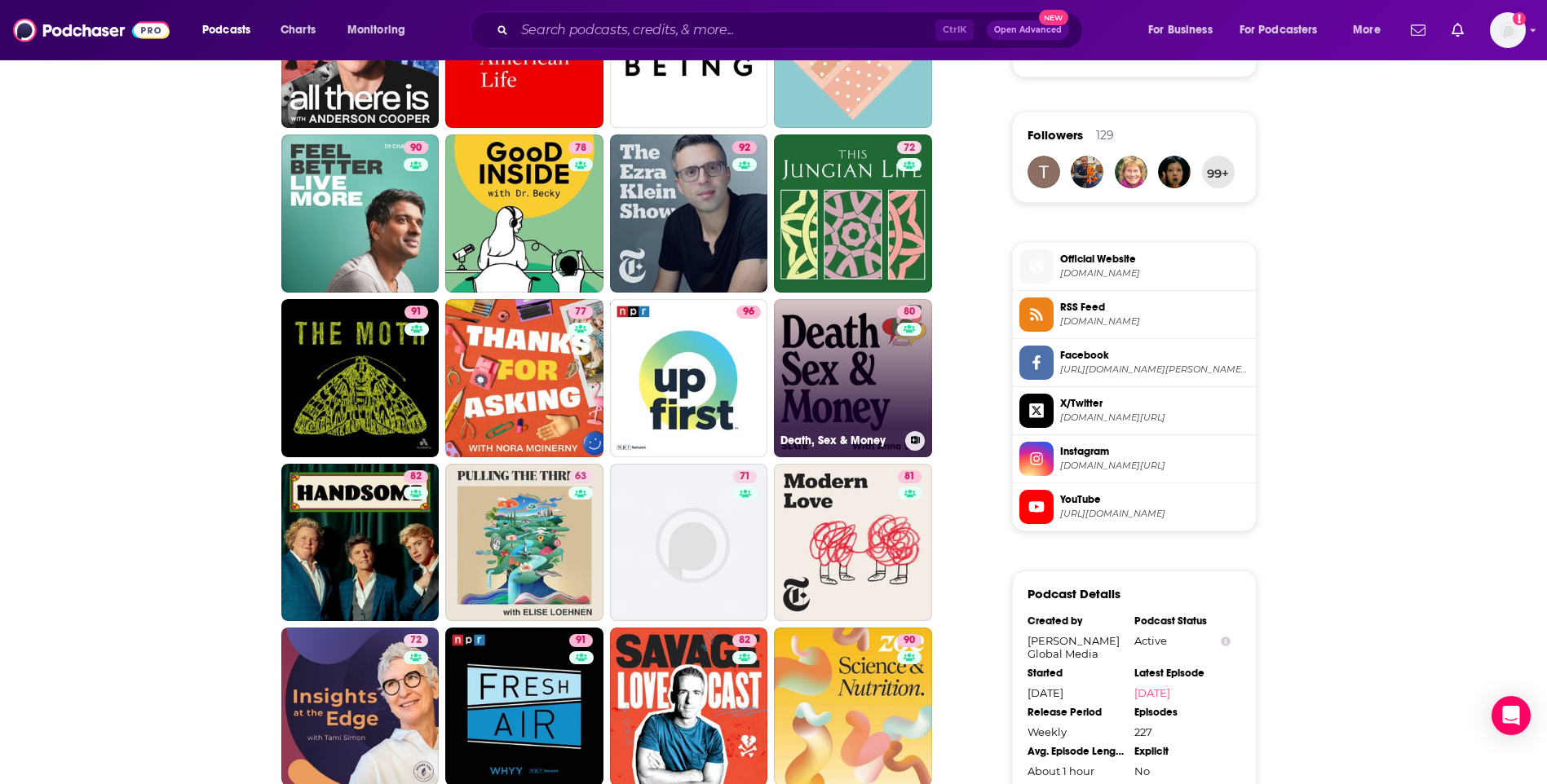
click at [801, 369] on link "80 Death, Sex & Money" at bounding box center [852, 378] width 158 height 158
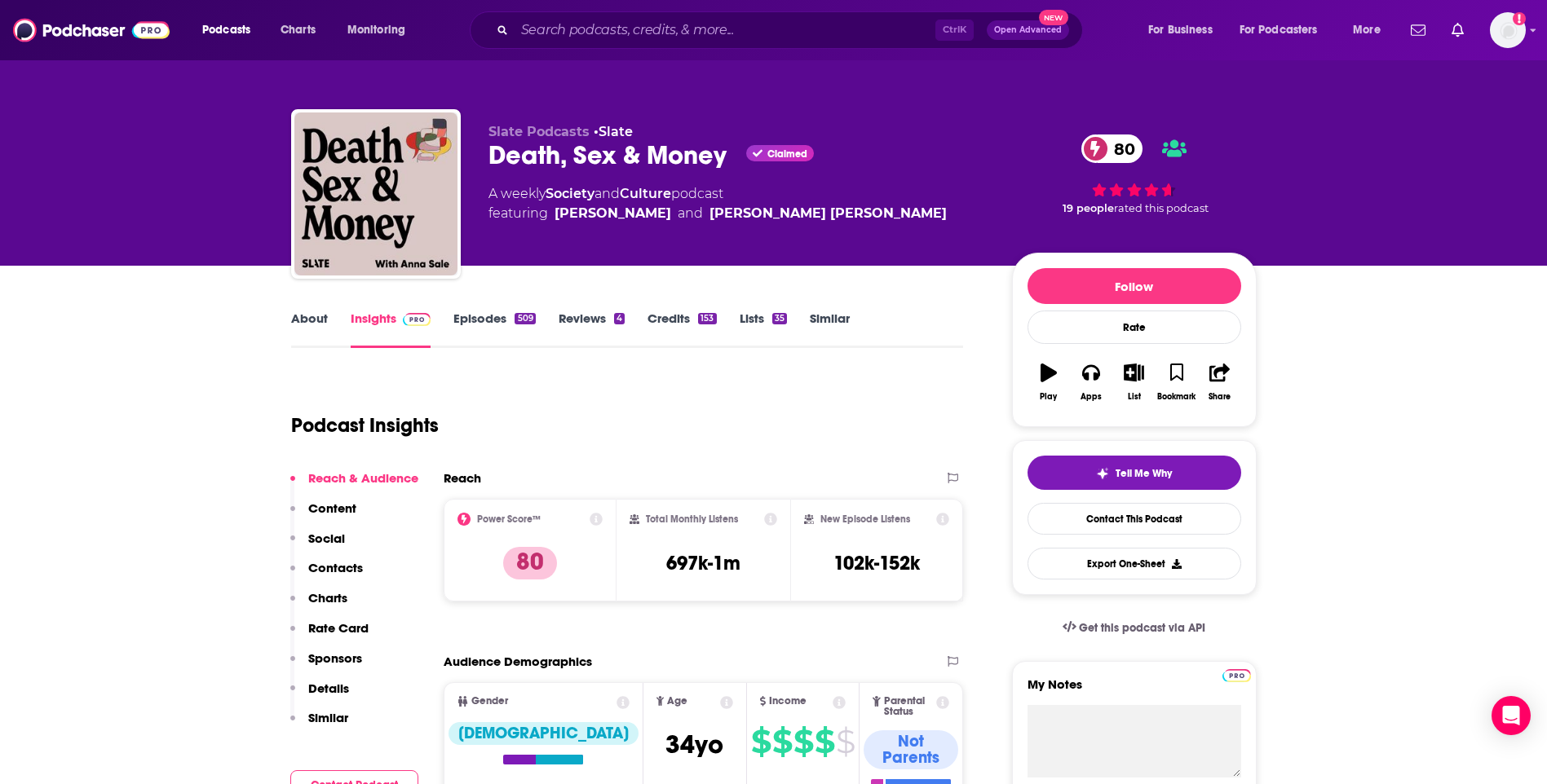
click at [295, 316] on link "About" at bounding box center [309, 329] width 36 height 37
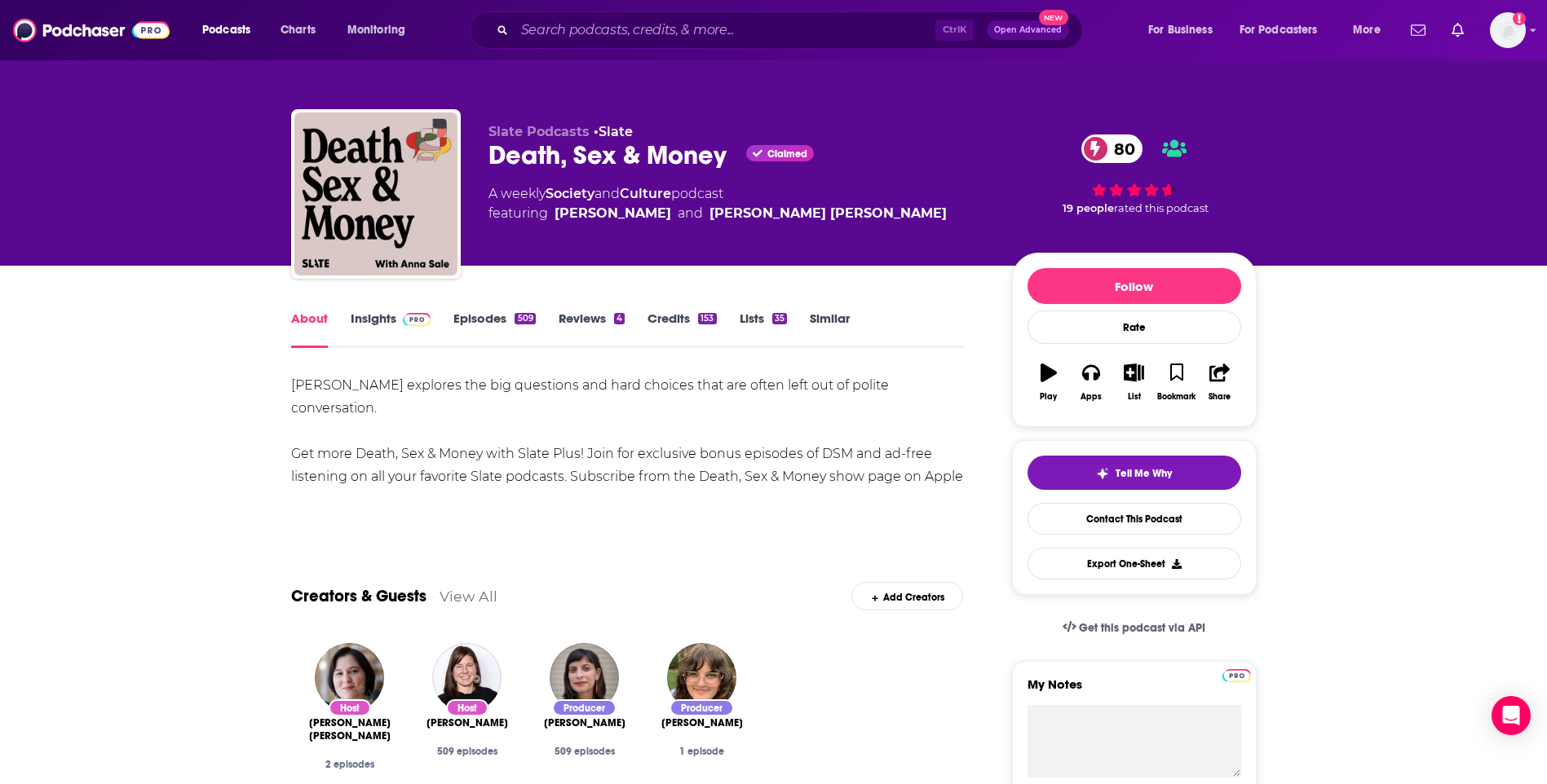
click at [364, 320] on link "Insights" at bounding box center [391, 329] width 81 height 37
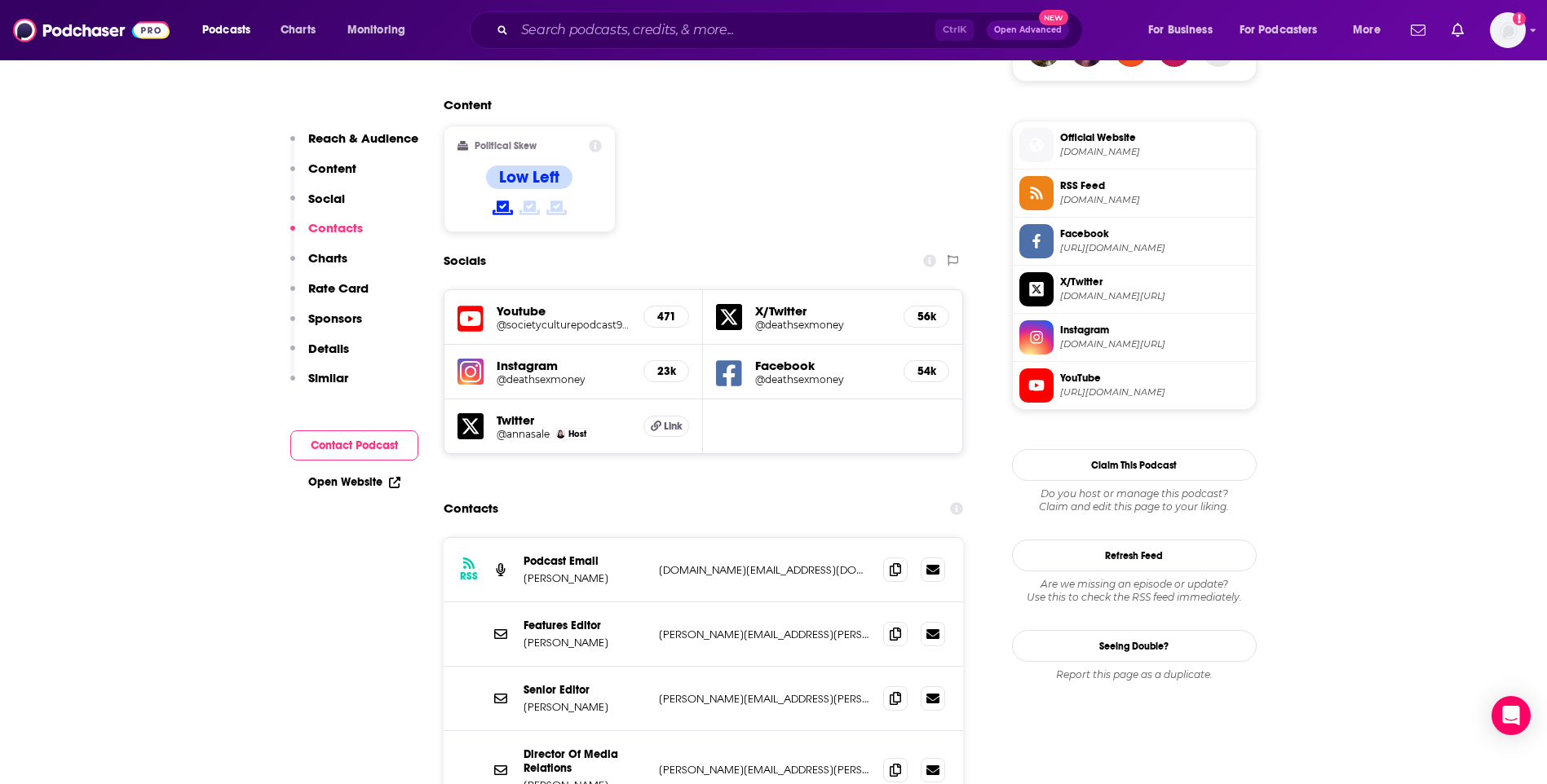
scroll to position [1386, 0]
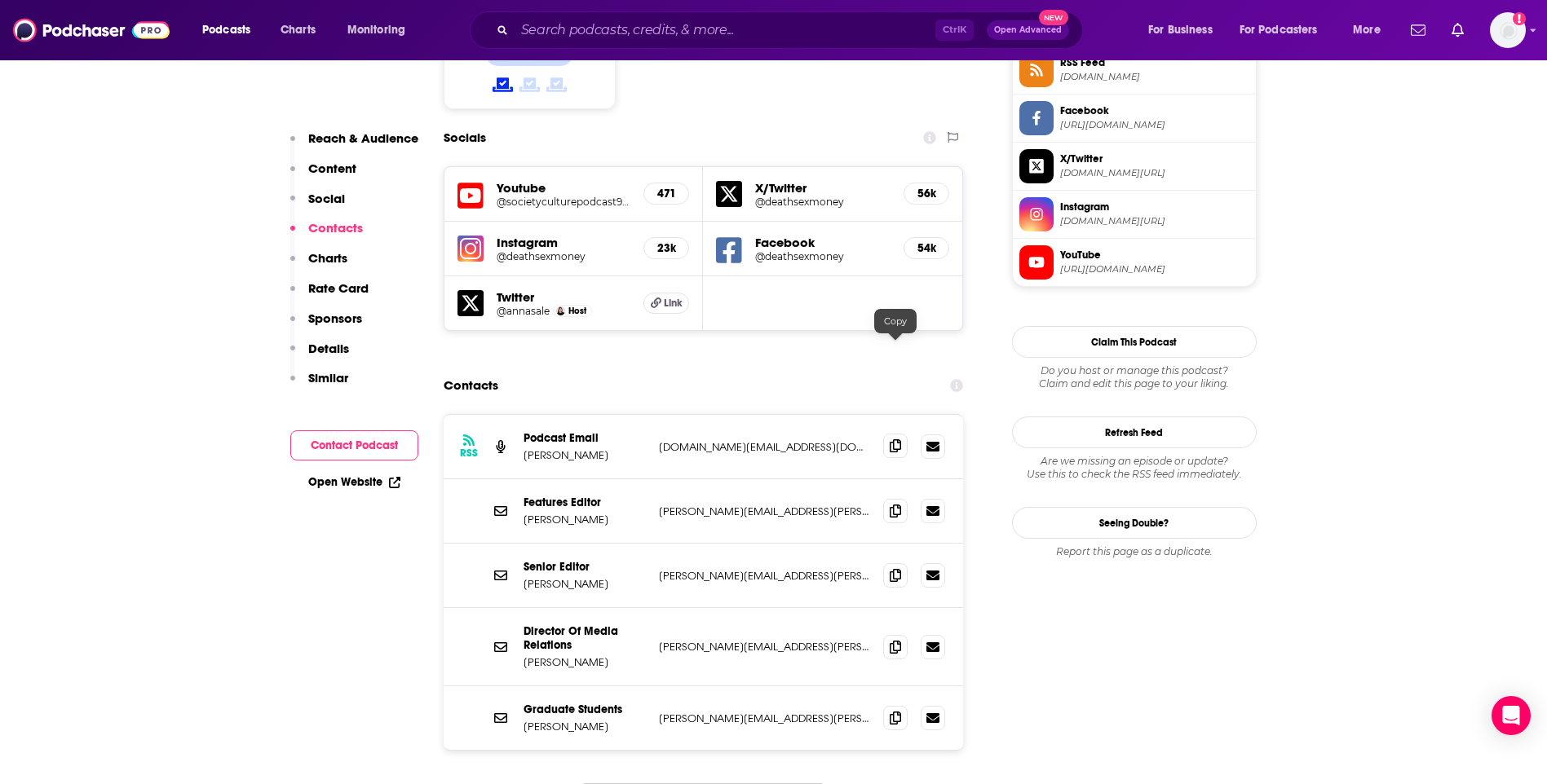
click at [900, 440] on icon at bounding box center [896, 446] width 12 height 13
click at [900, 640] on icon at bounding box center [896, 647] width 12 height 13
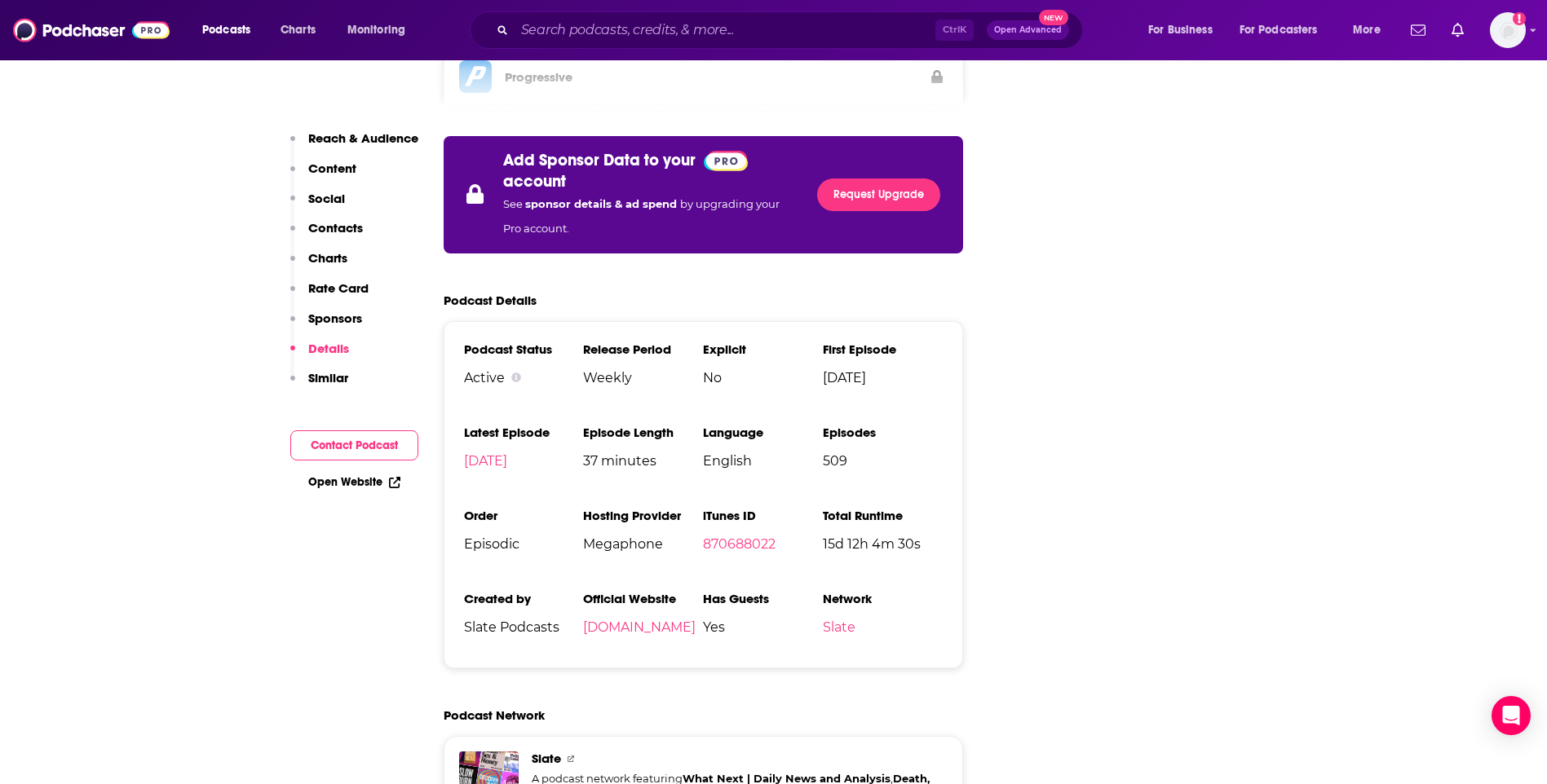
scroll to position [3424, 0]
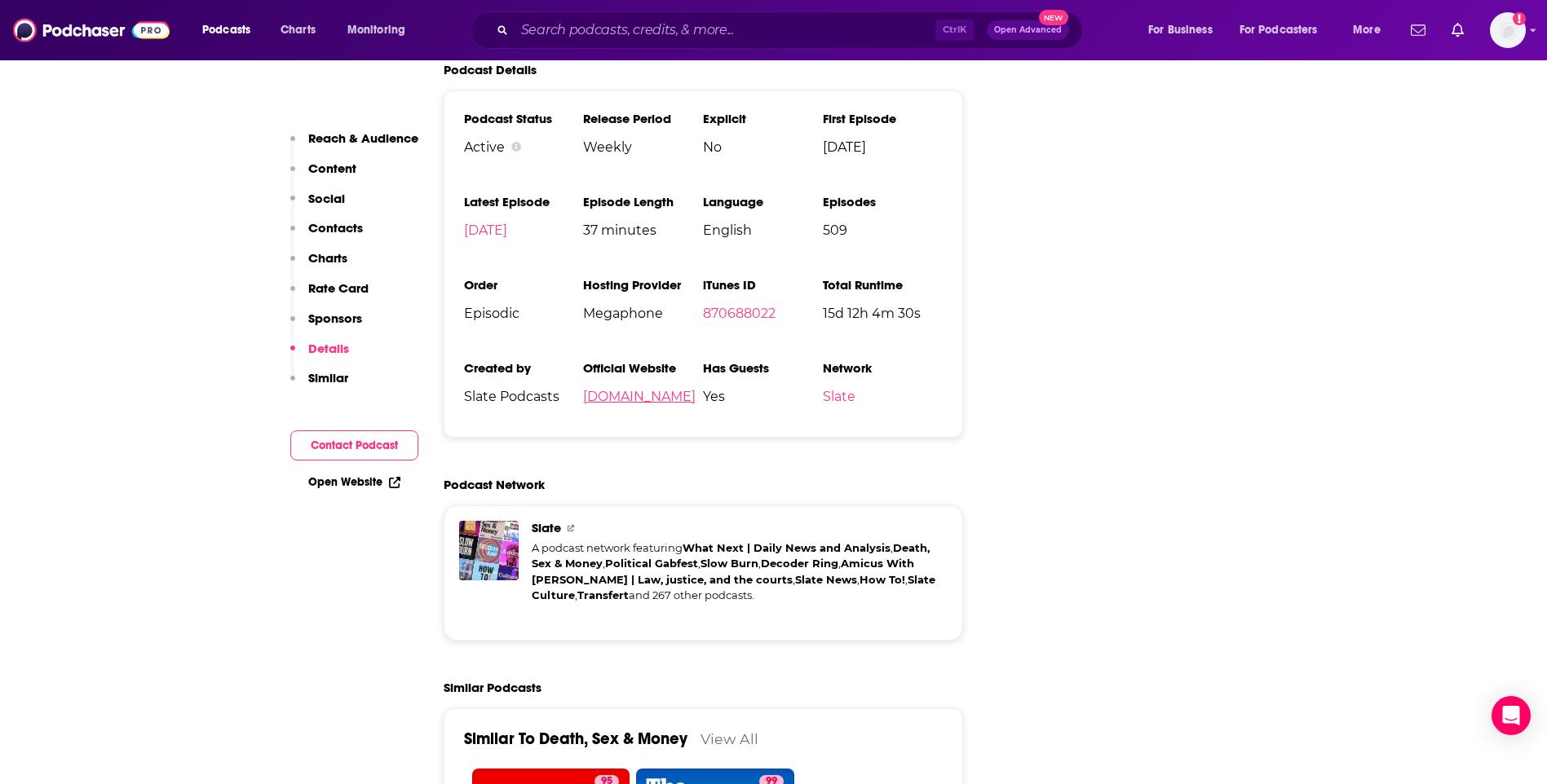
click at [624, 389] on link "[DOMAIN_NAME]" at bounding box center [640, 397] width 112 height 16
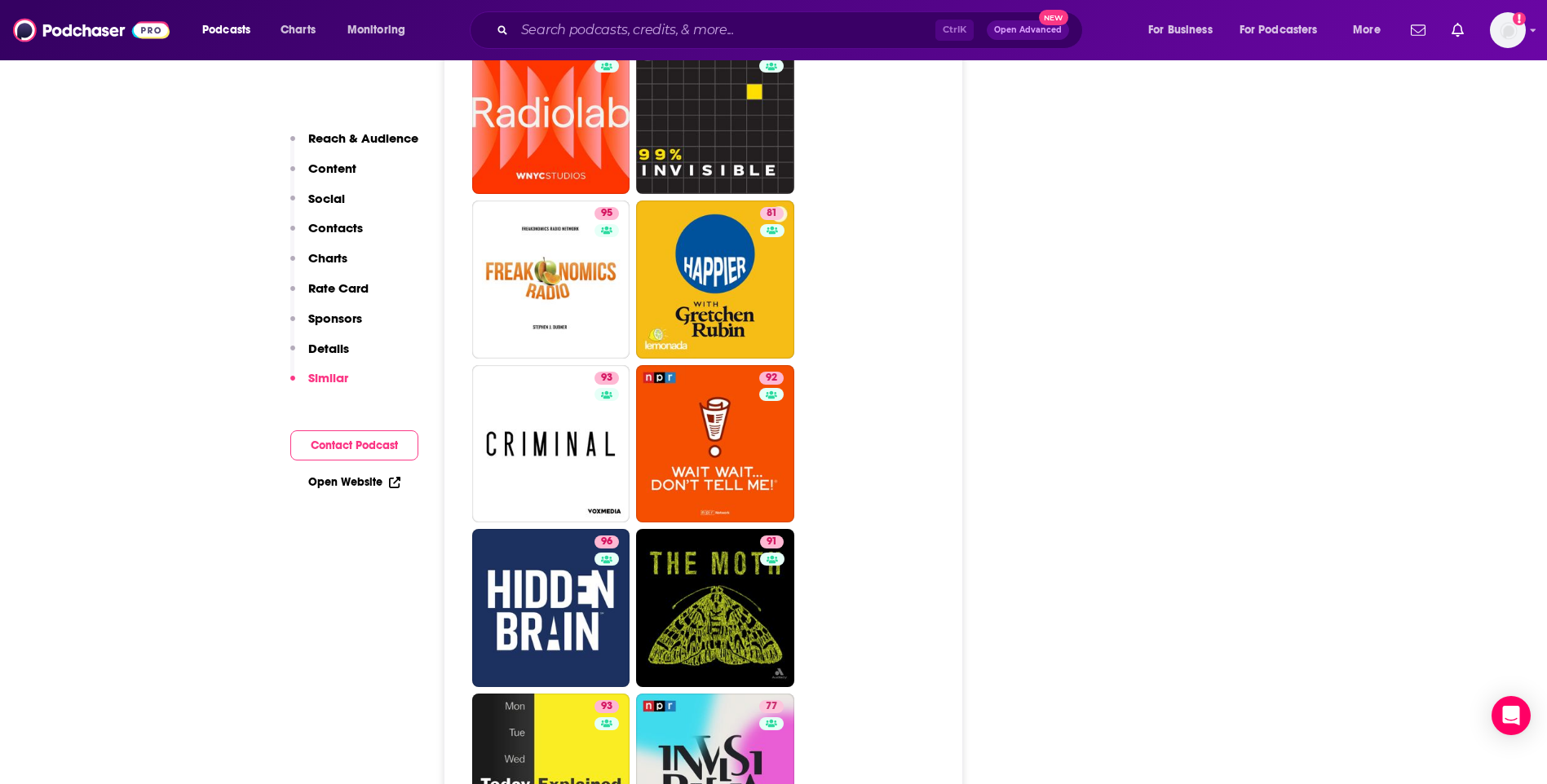
scroll to position [3832, 0]
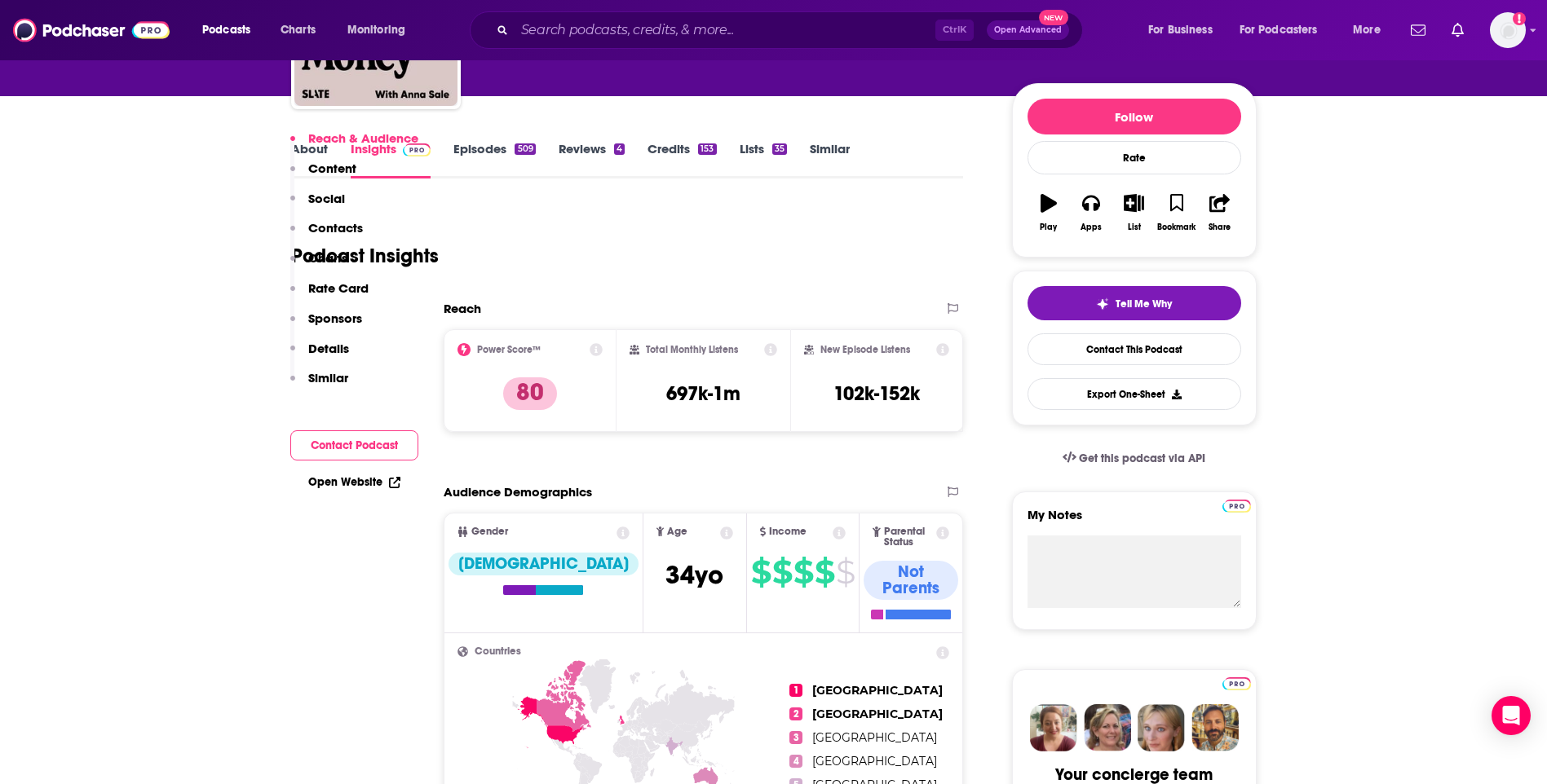
scroll to position [489, 0]
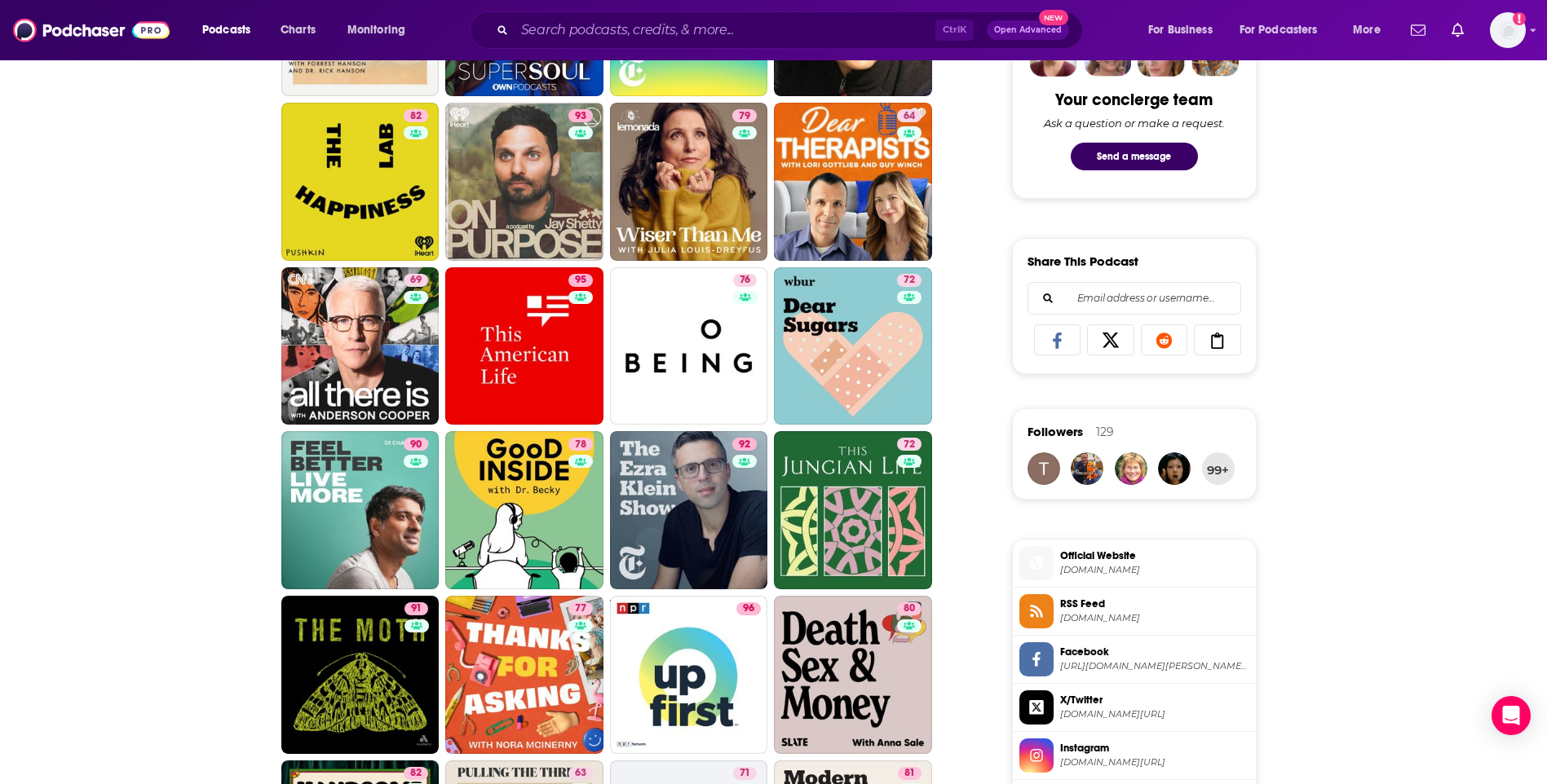
scroll to position [815, 0]
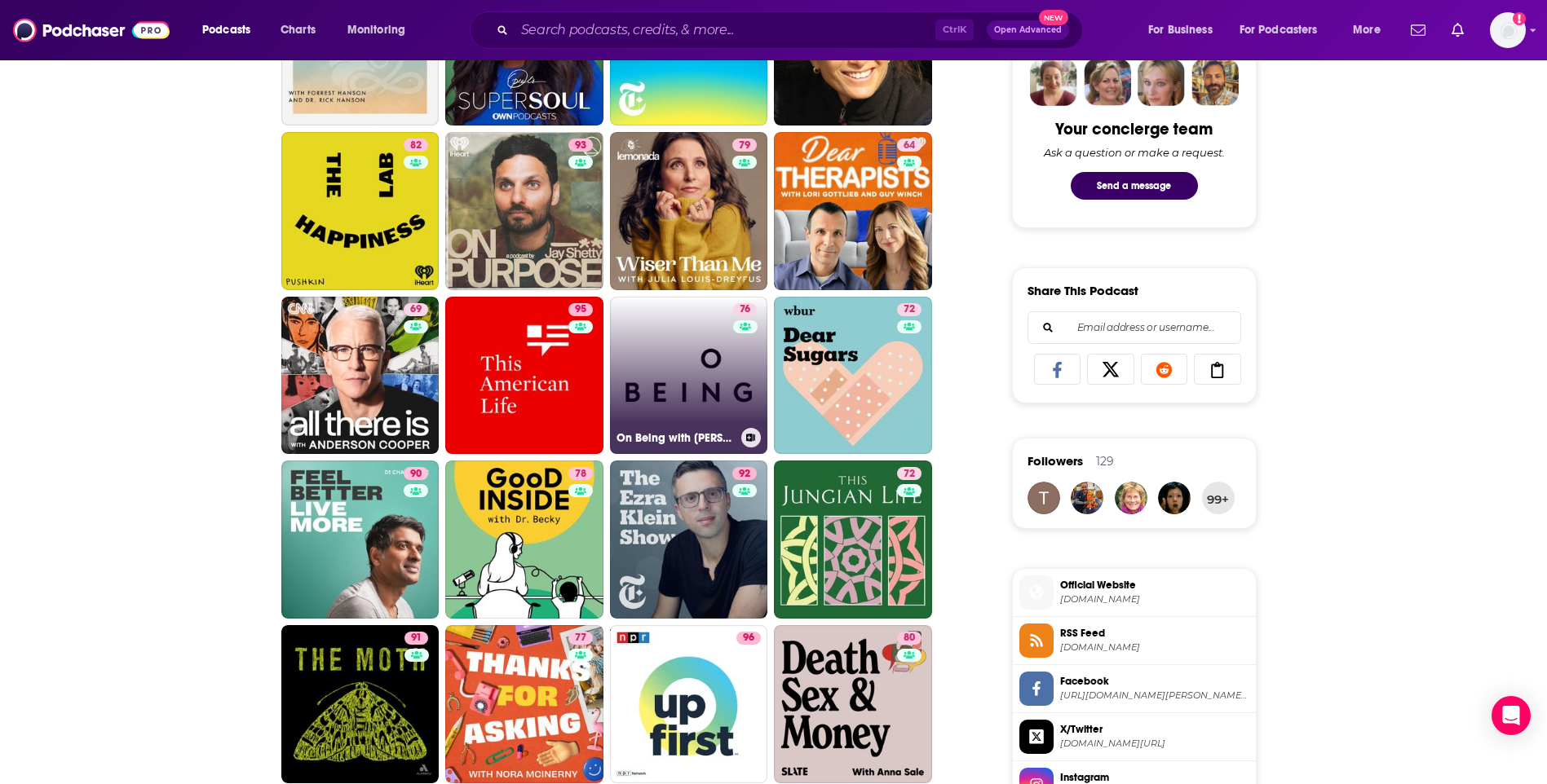
click at [699, 334] on link "76 On Being with Krista Tippett" at bounding box center [688, 375] width 158 height 158
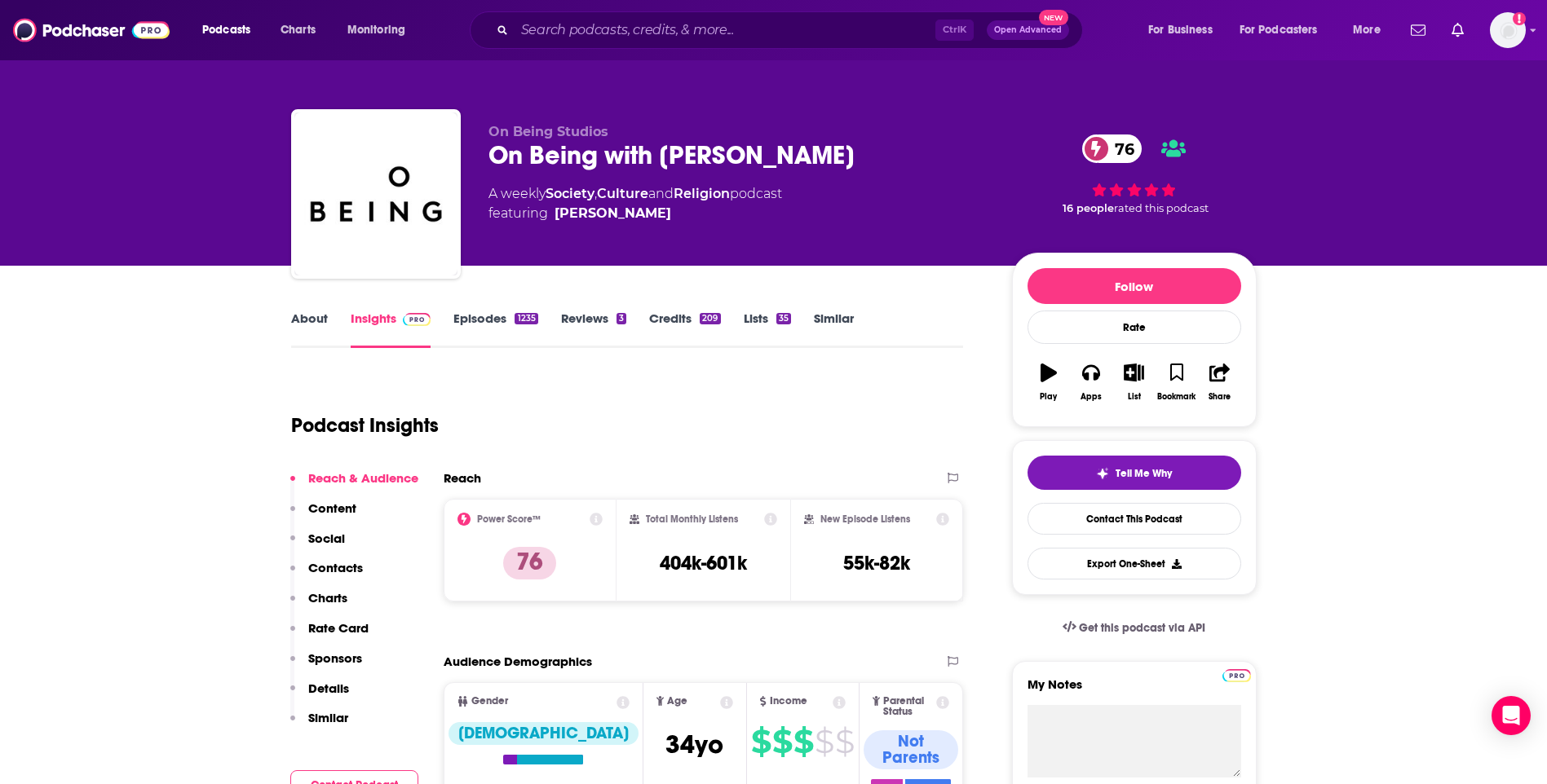
click at [299, 316] on link "About" at bounding box center [309, 329] width 36 height 37
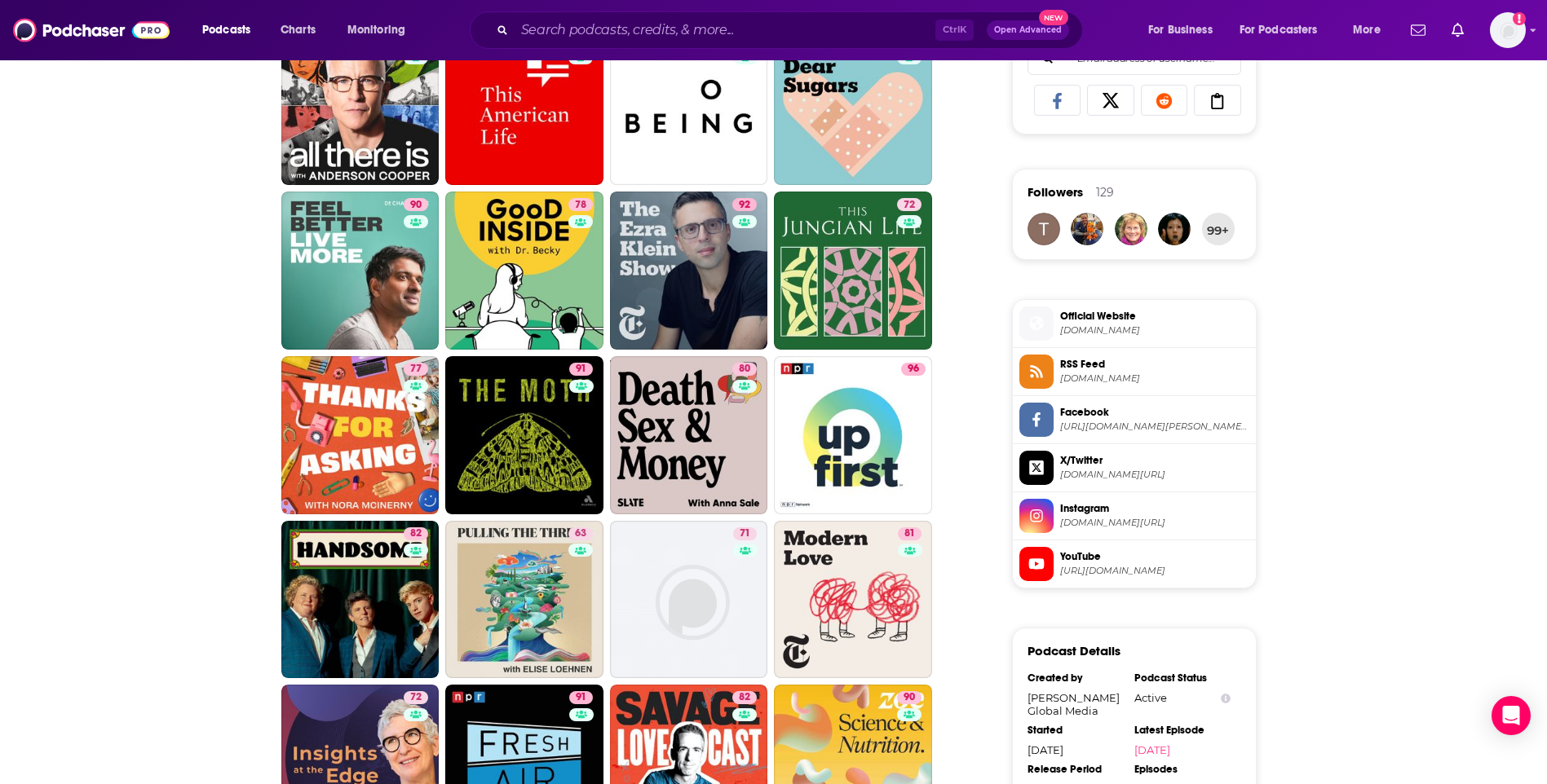
scroll to position [1142, 0]
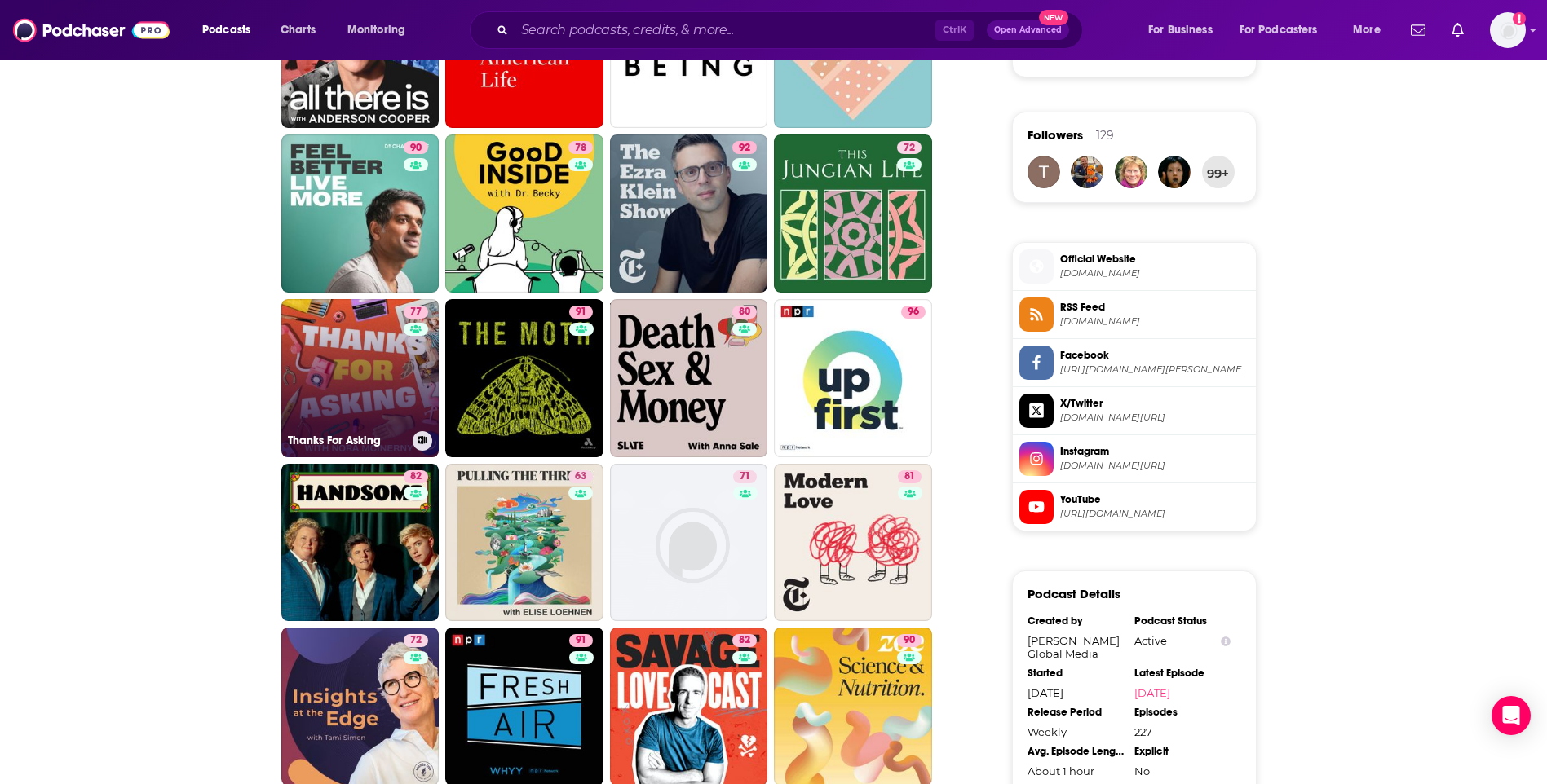
click at [295, 325] on link "77 Thanks For Asking" at bounding box center [359, 378] width 158 height 158
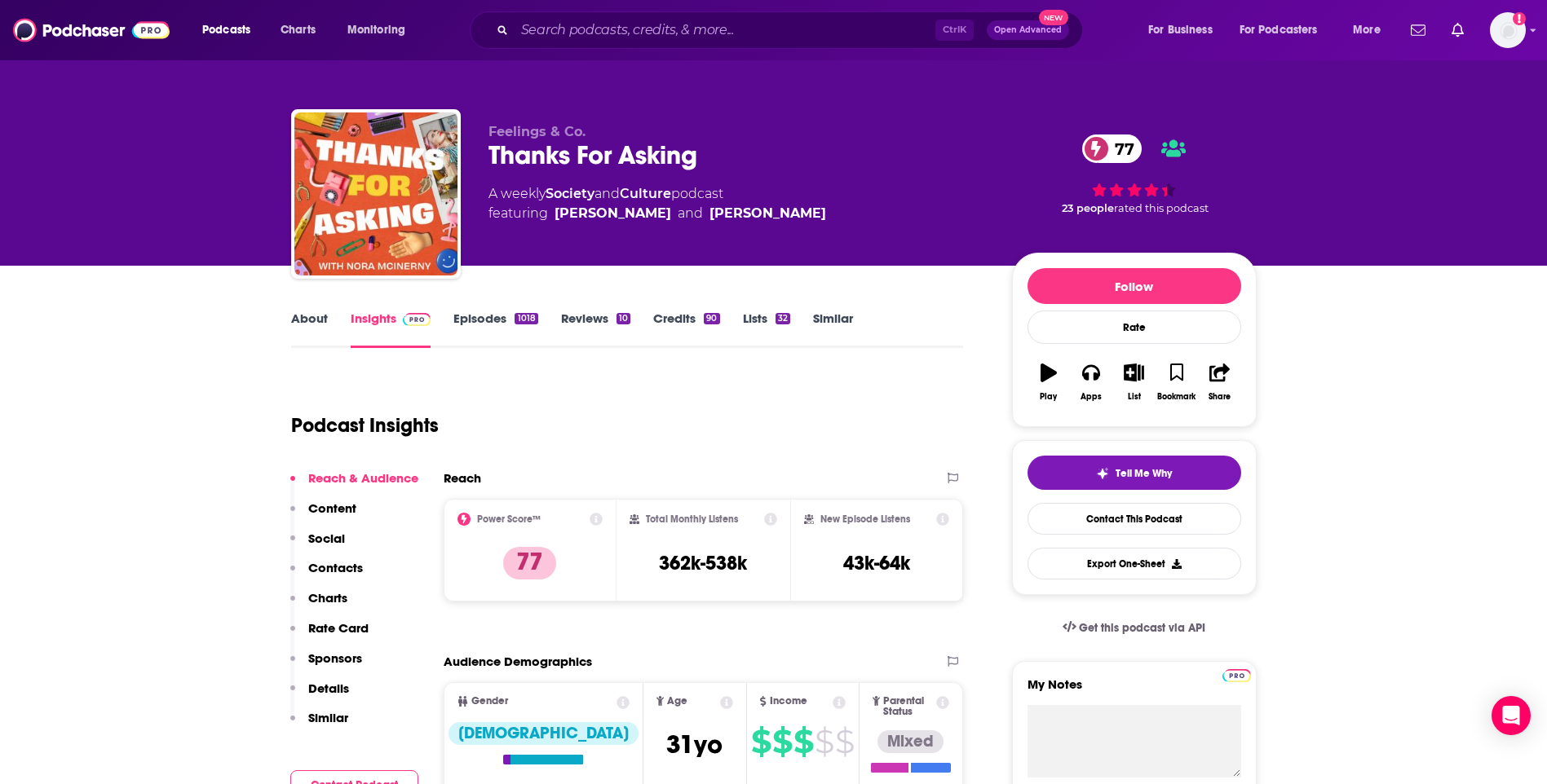
click at [300, 325] on link "About" at bounding box center [309, 329] width 36 height 37
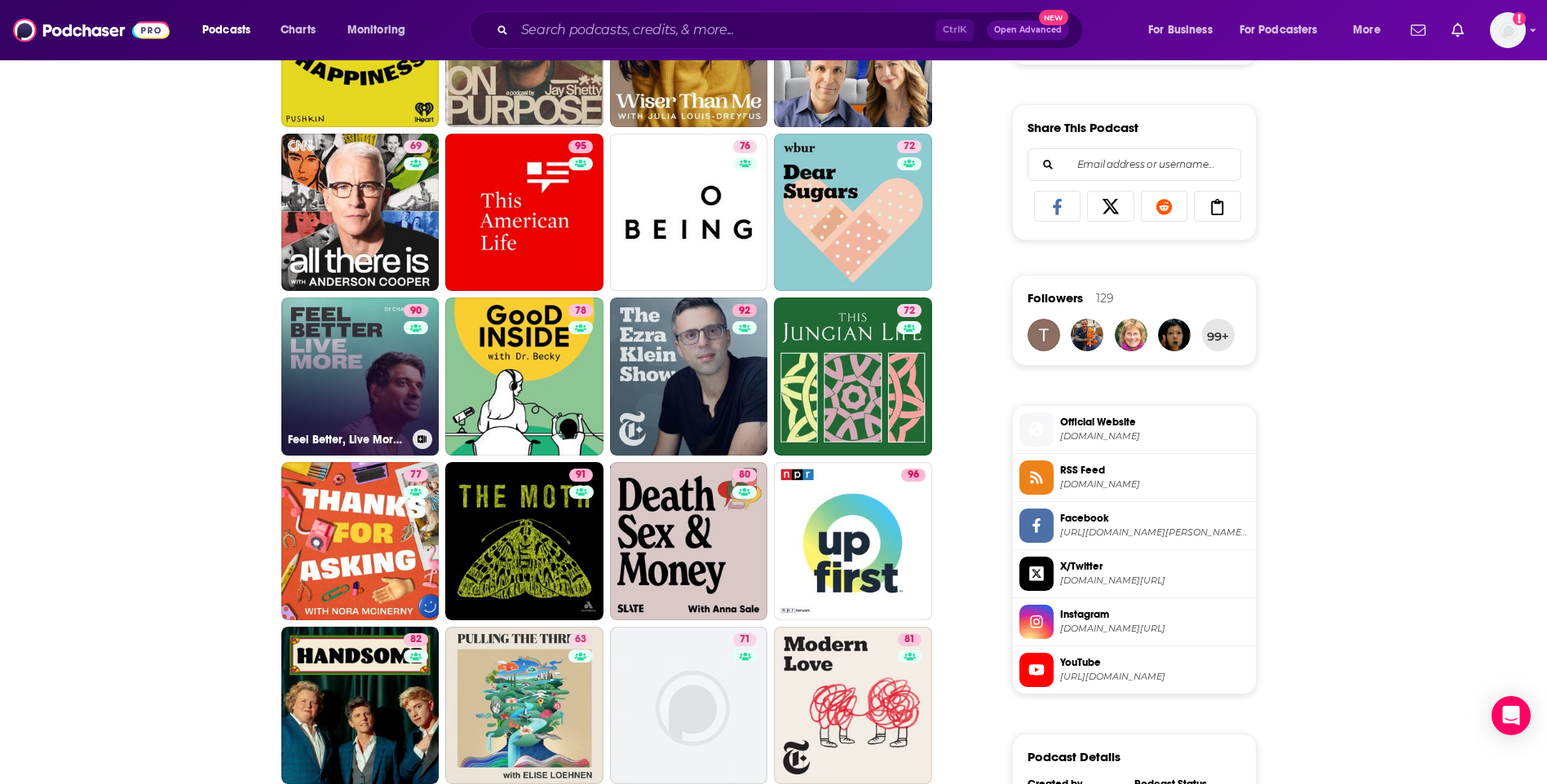
scroll to position [1223, 0]
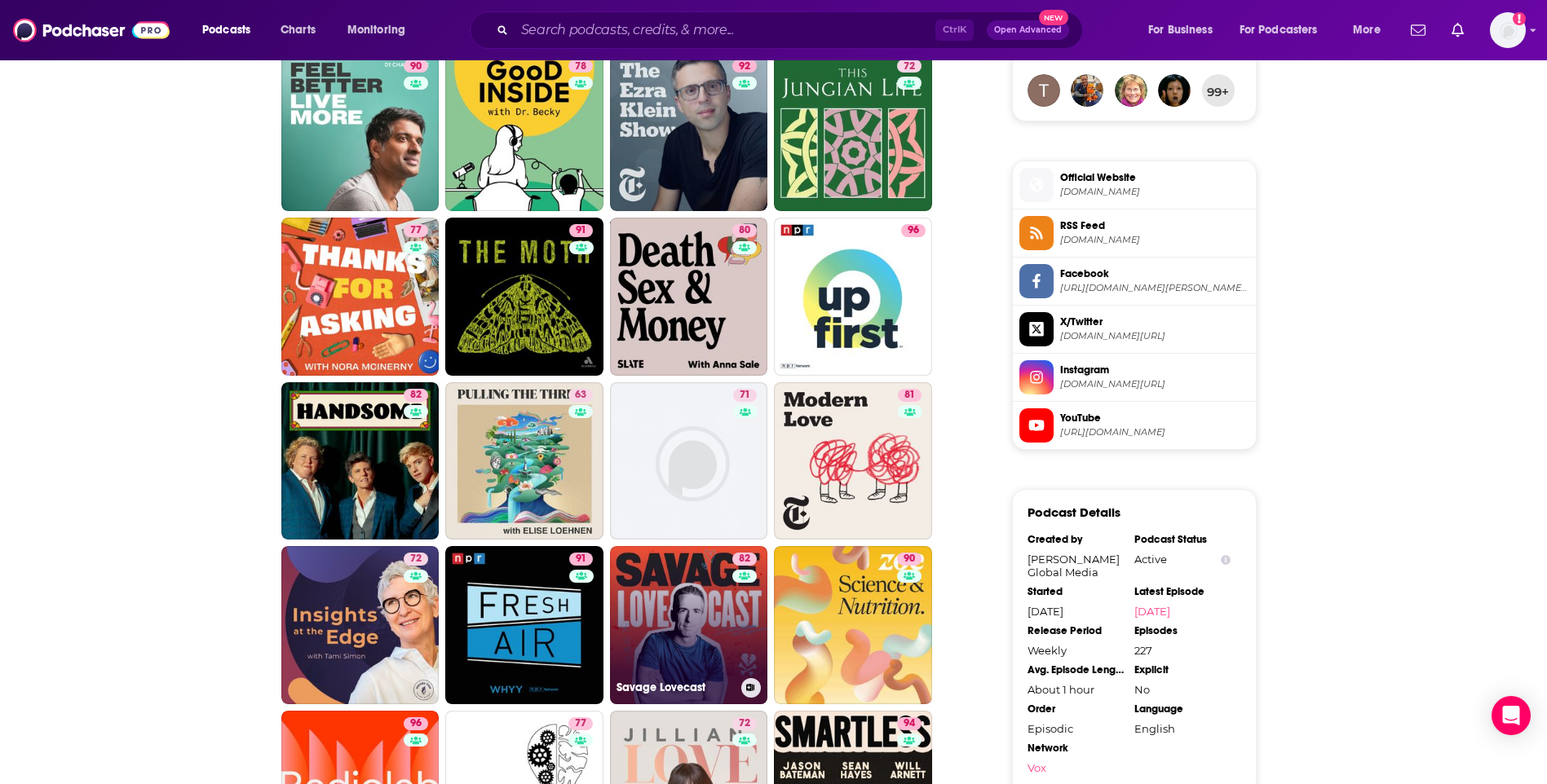
click at [701, 570] on link "82 Savage Lovecast" at bounding box center [688, 625] width 158 height 158
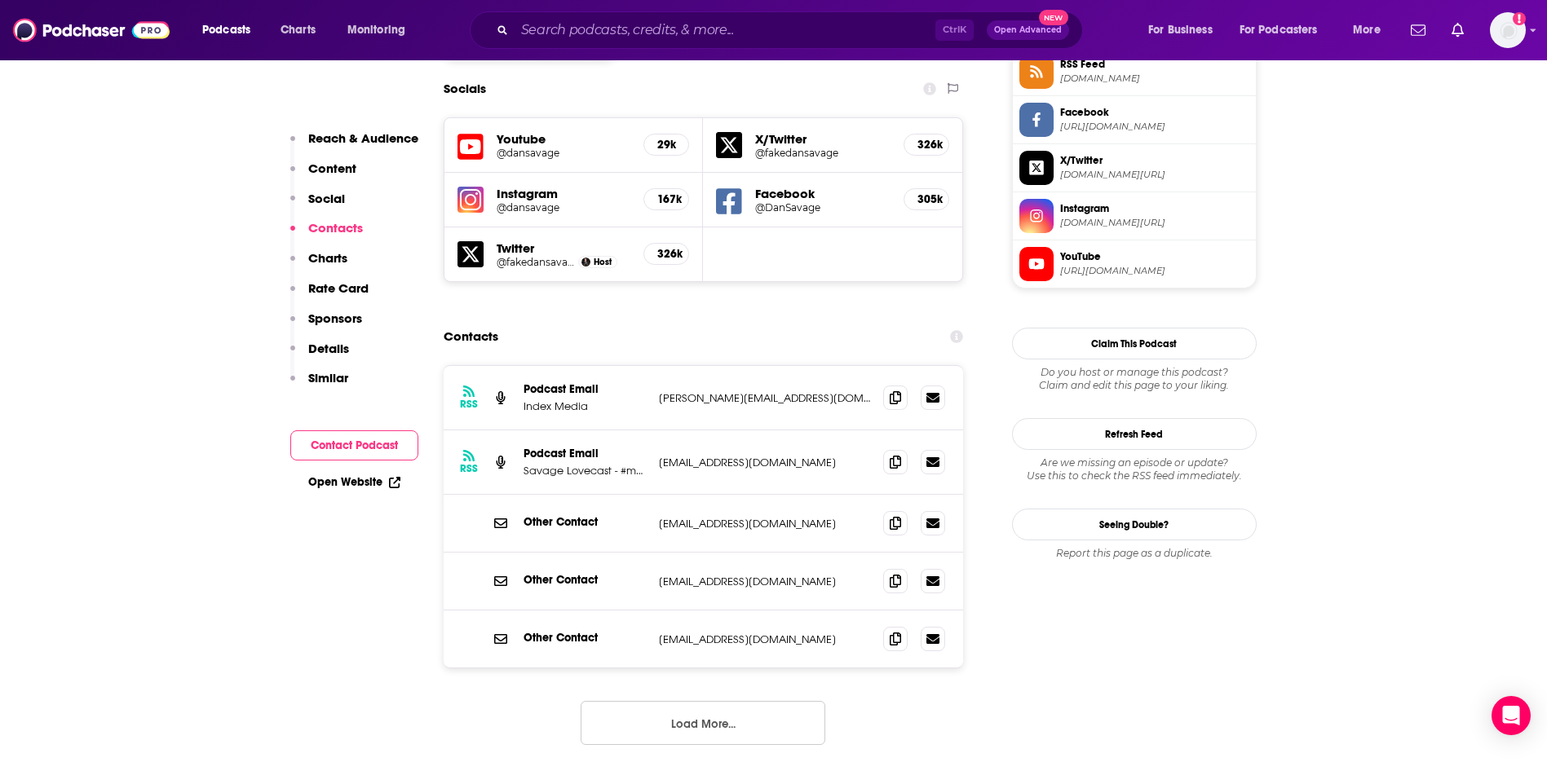
scroll to position [1386, 0]
click at [691, 700] on button "Load More..." at bounding box center [703, 721] width 245 height 44
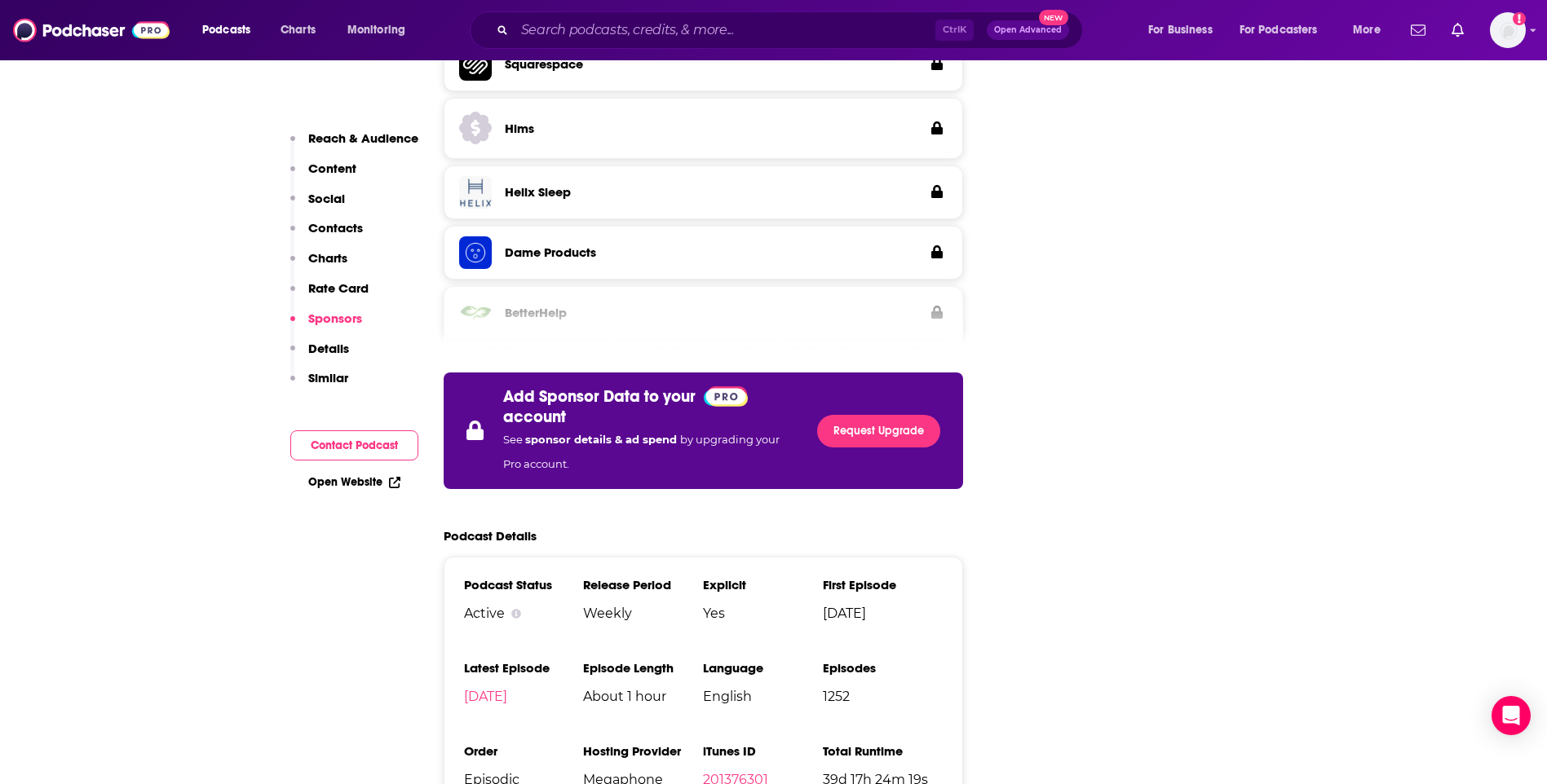
scroll to position [2853, 0]
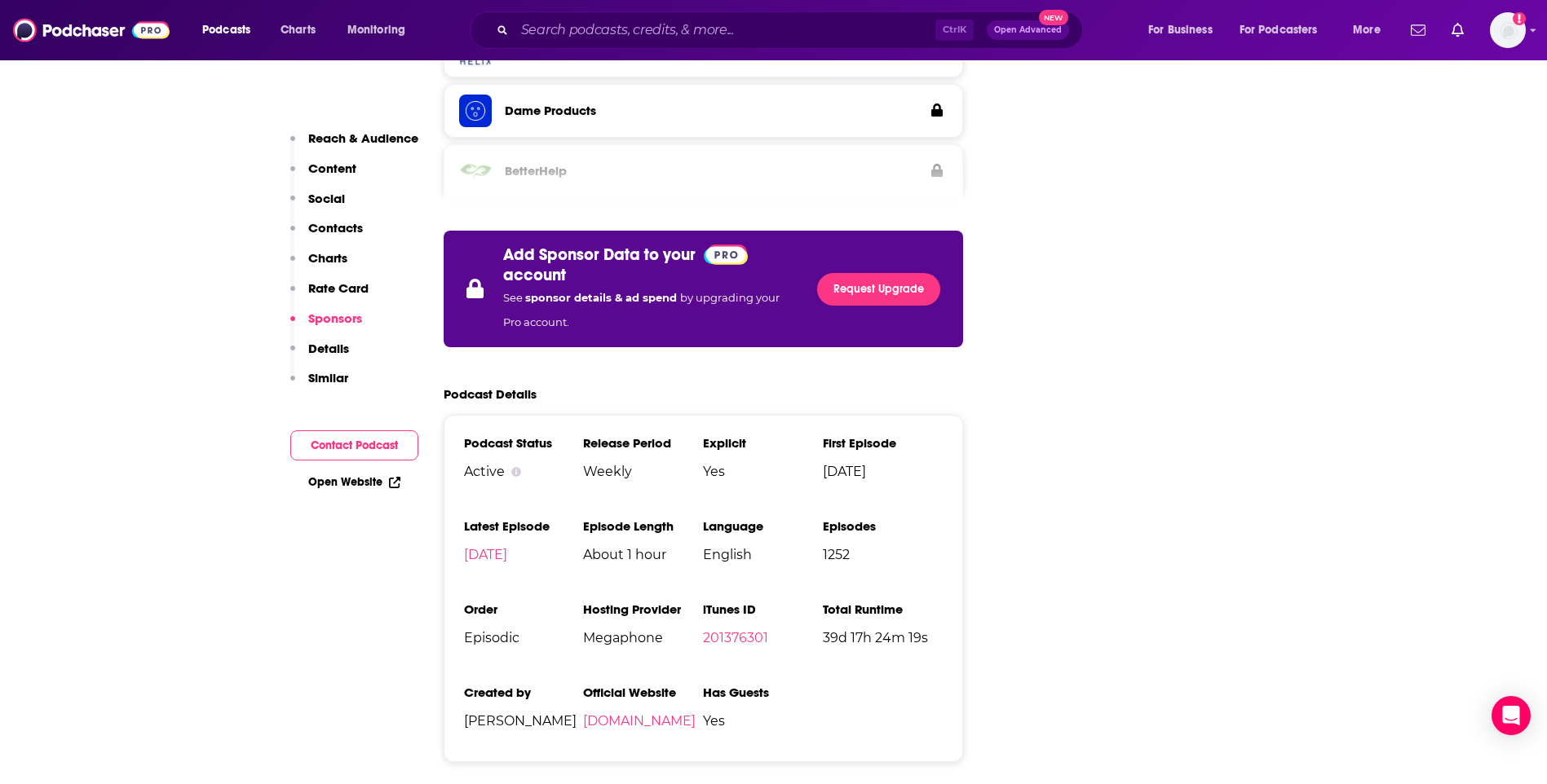
click at [635, 685] on li "Official Website savagelovecast.com" at bounding box center [643, 713] width 120 height 57
click at [638, 713] on link "savagelovecast.com" at bounding box center [640, 720] width 112 height 16
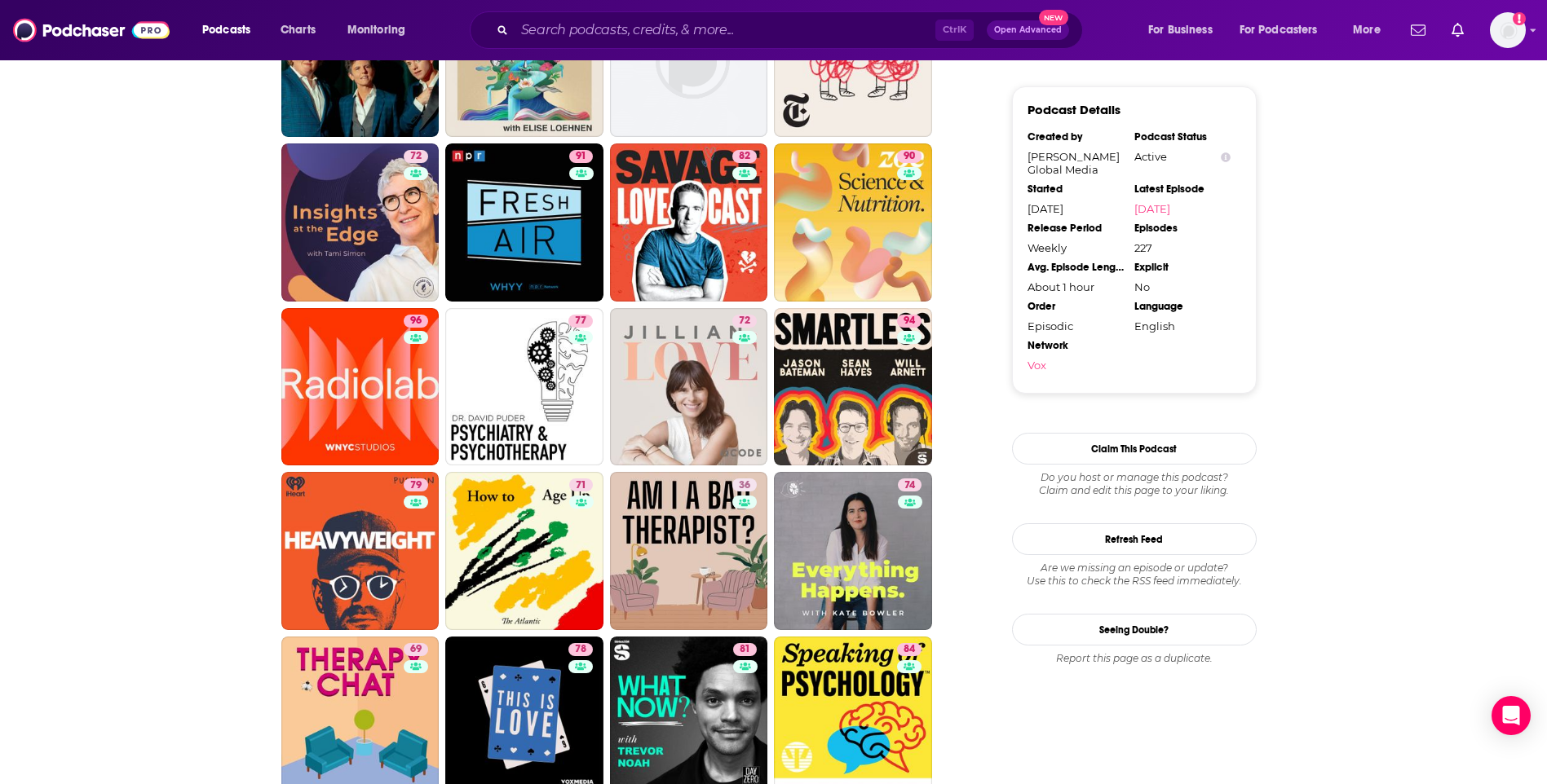
scroll to position [1631, 0]
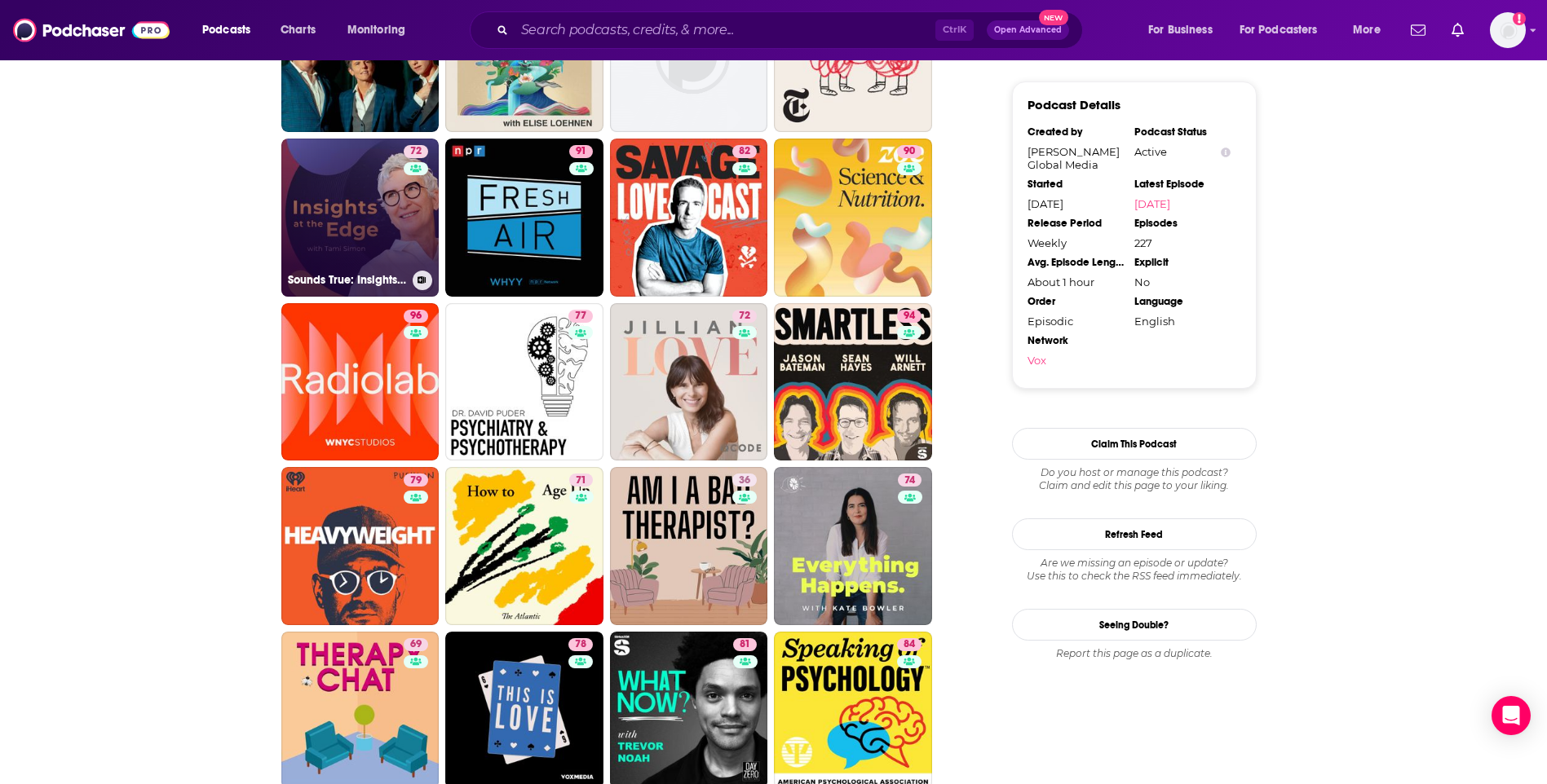
click at [374, 168] on link "72 Sounds True: Insights at the Edge" at bounding box center [359, 217] width 158 height 158
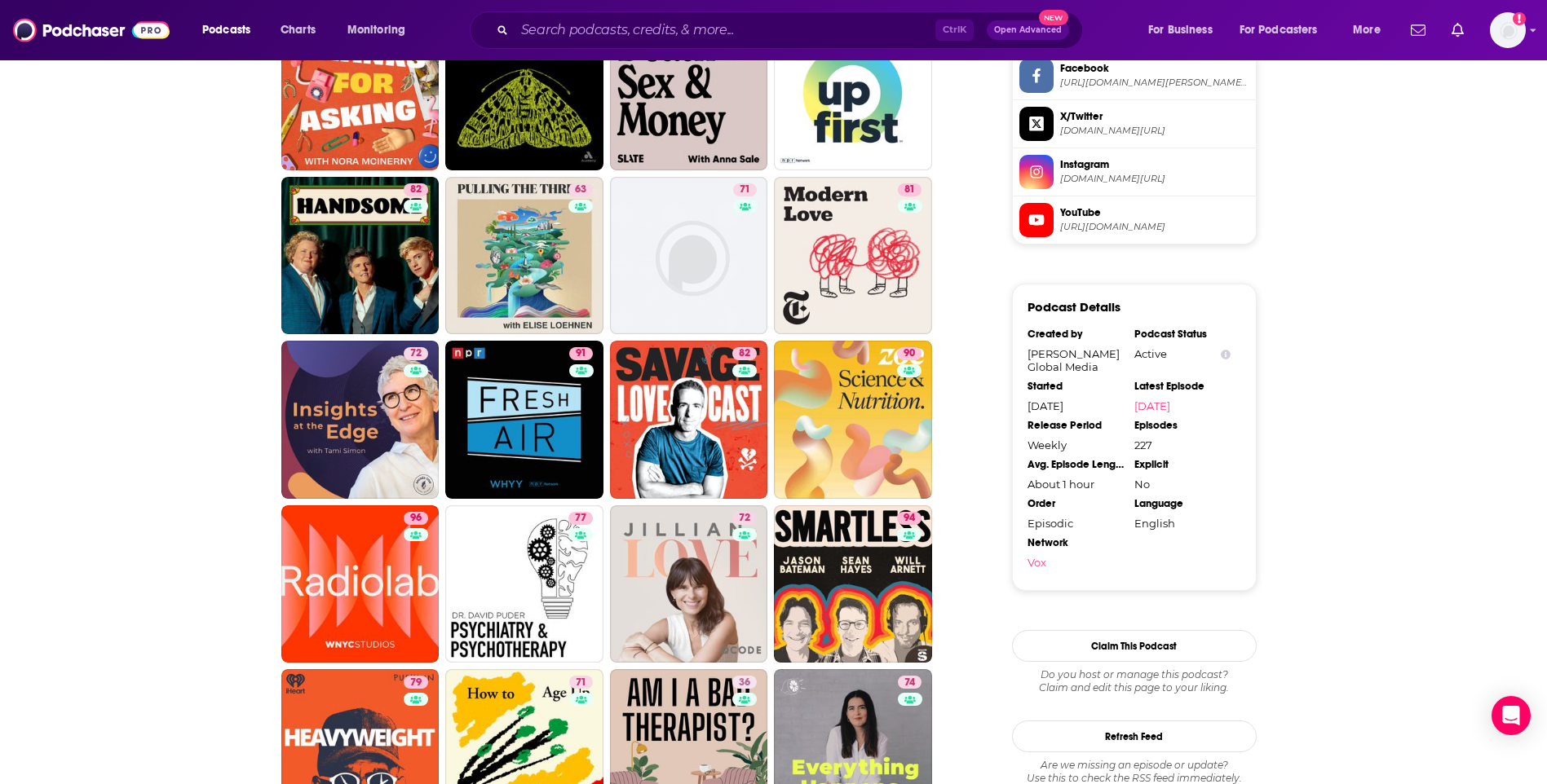
scroll to position [1467, 0]
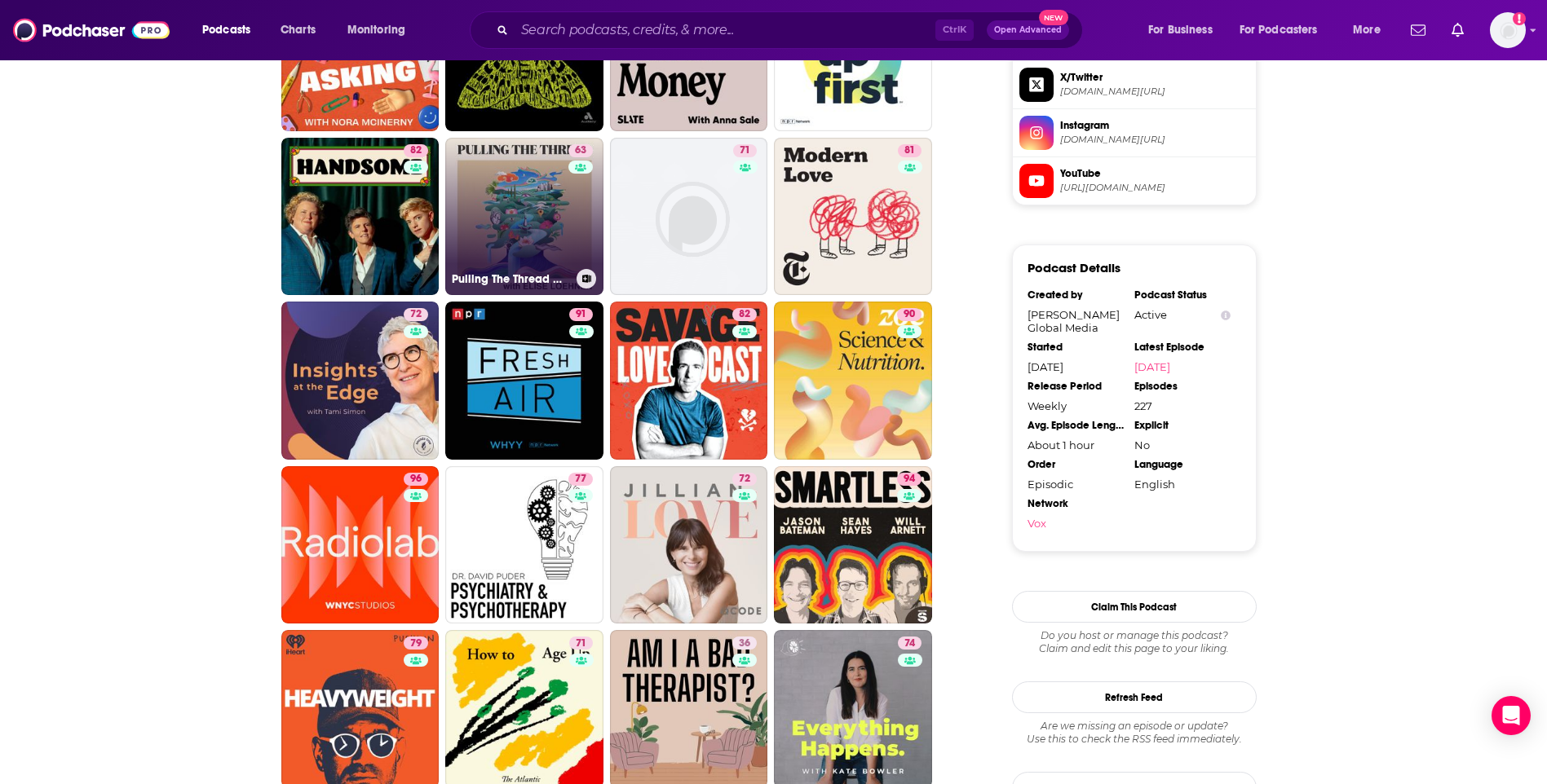
click at [490, 180] on link "63 Pulling The Thread with Elise Loehnen" at bounding box center [524, 216] width 158 height 158
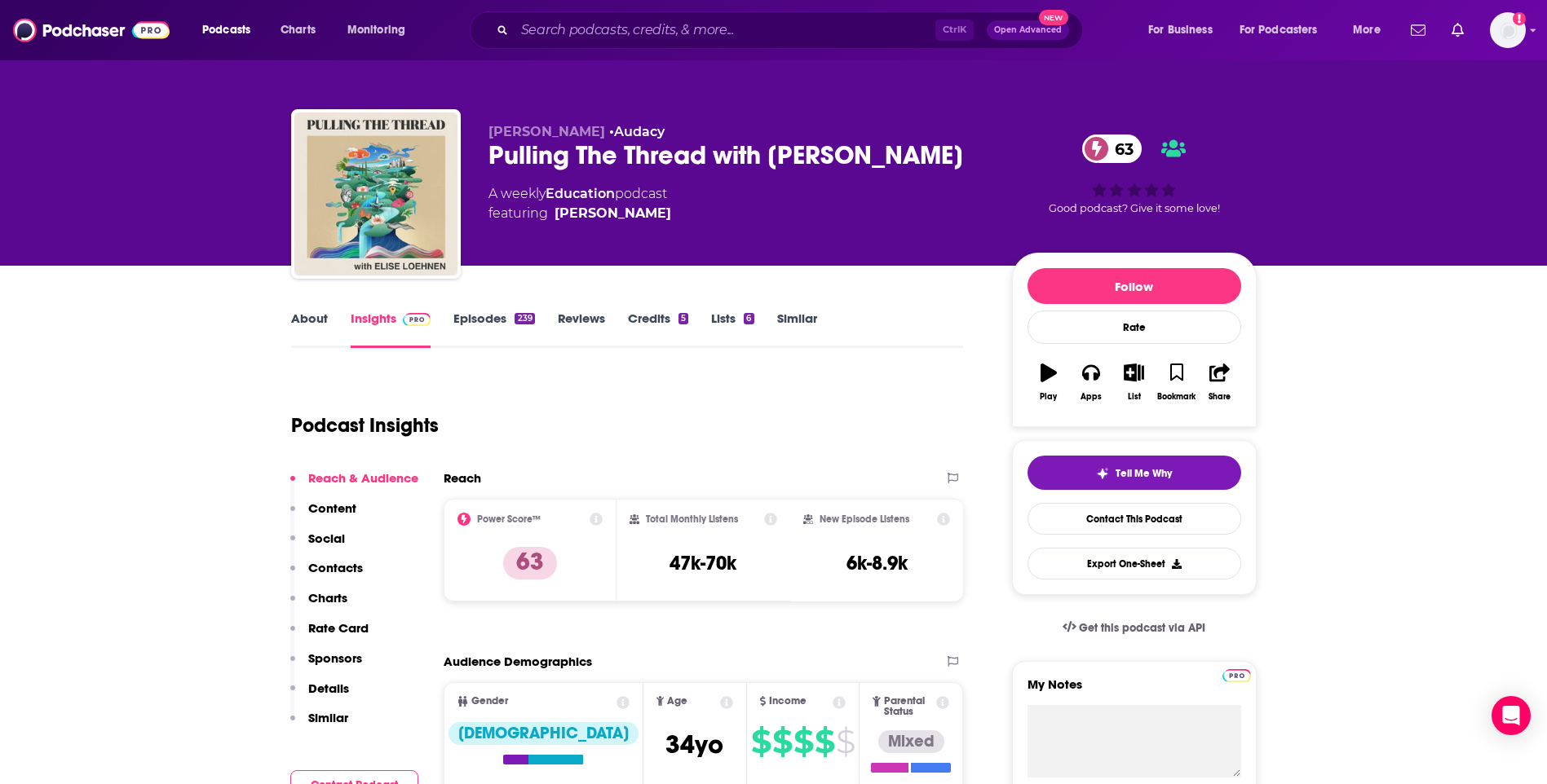
click at [312, 315] on link "About" at bounding box center [309, 329] width 36 height 37
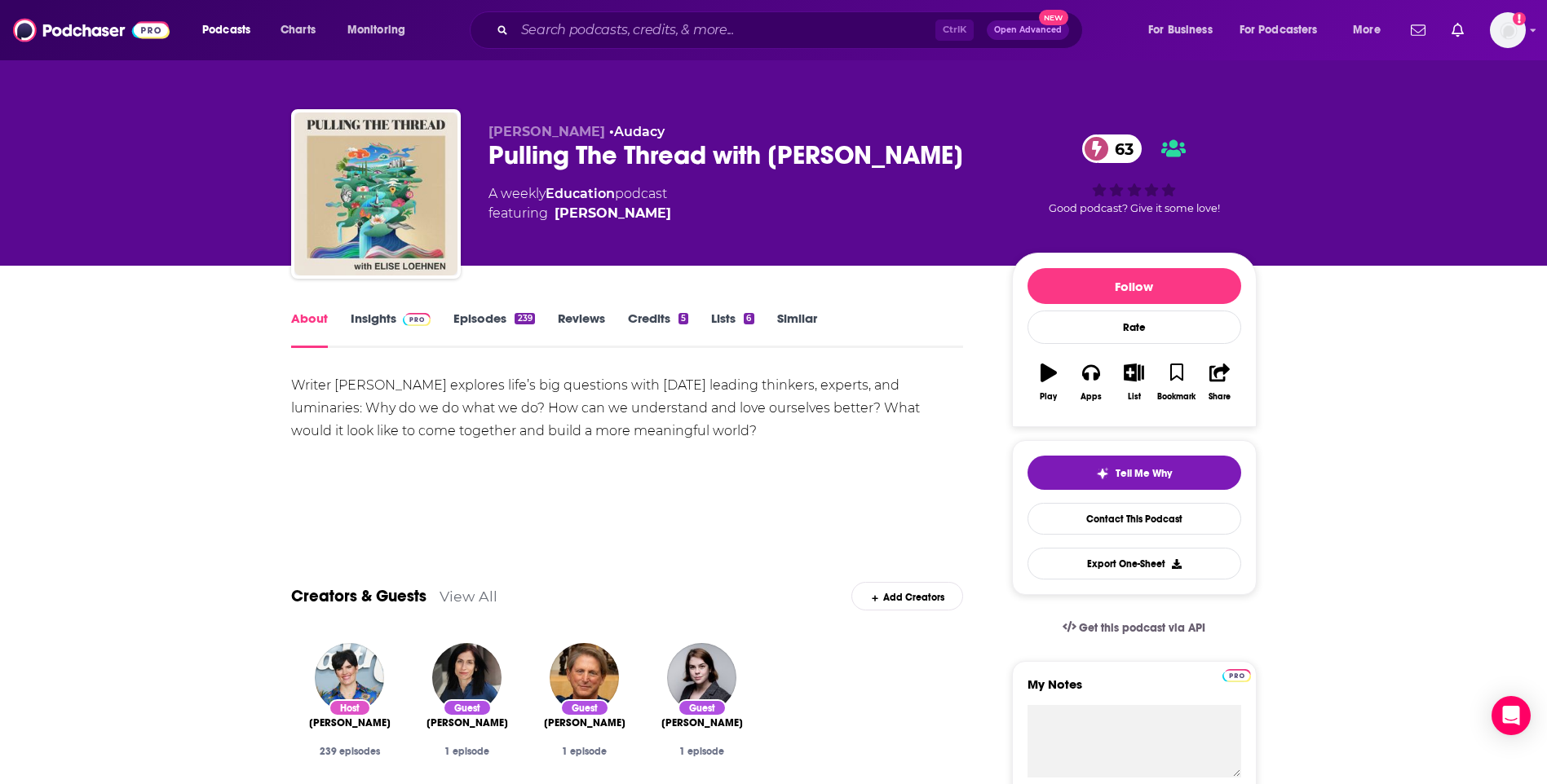
click at [369, 324] on link "Insights" at bounding box center [391, 329] width 81 height 37
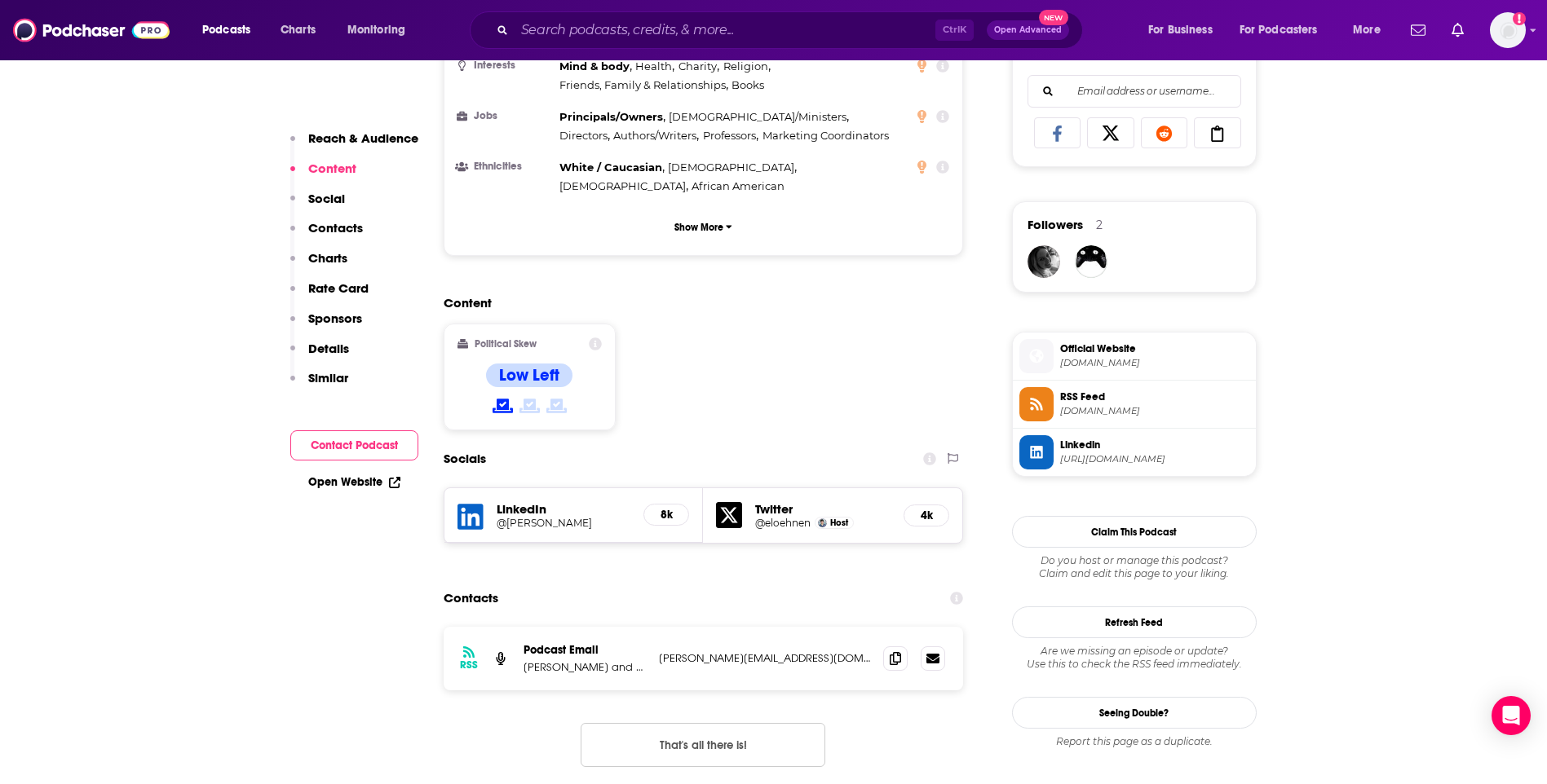
scroll to position [1142, 0]
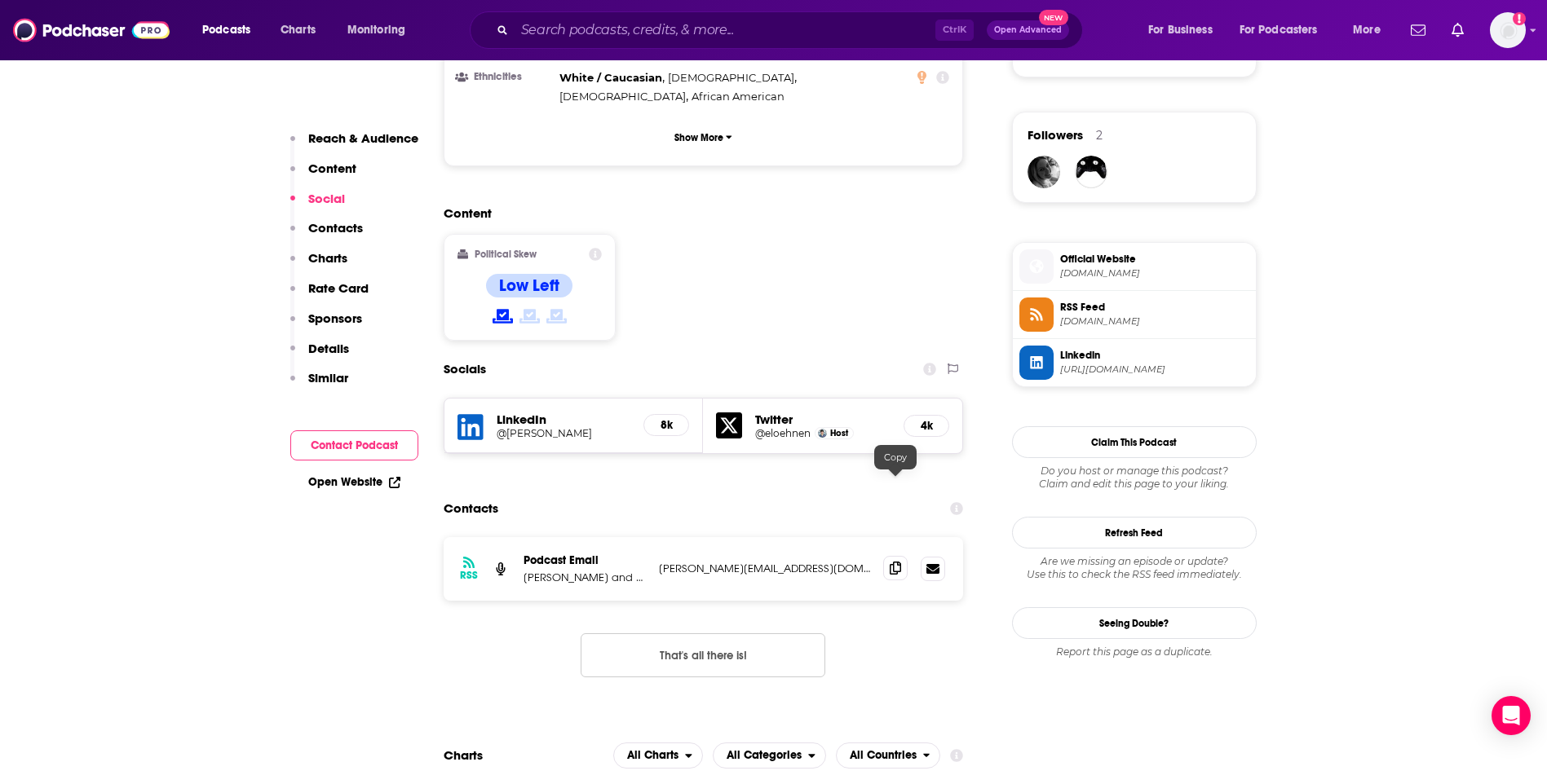
click at [895, 562] on icon at bounding box center [896, 568] width 12 height 13
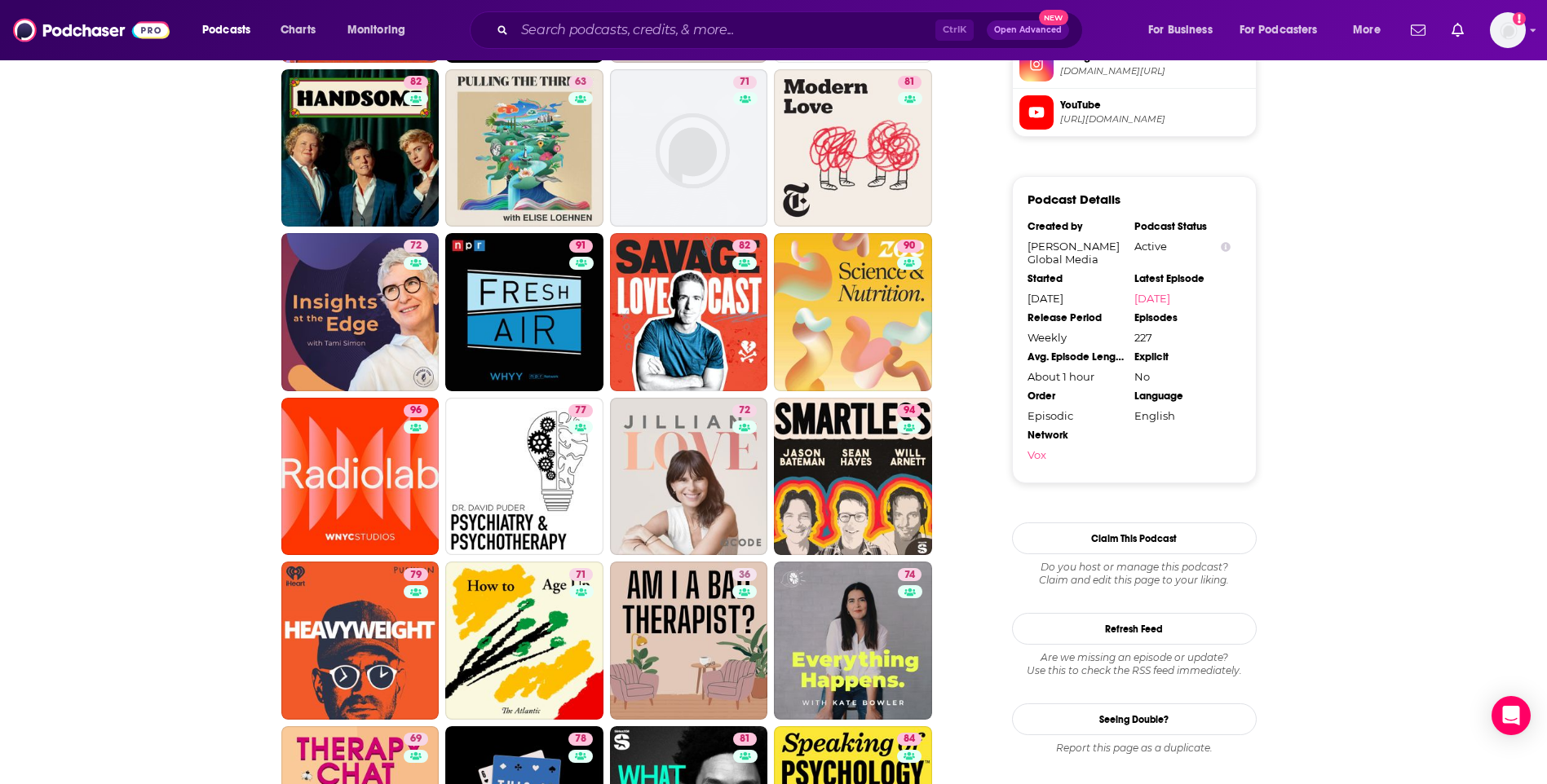
scroll to position [1549, 0]
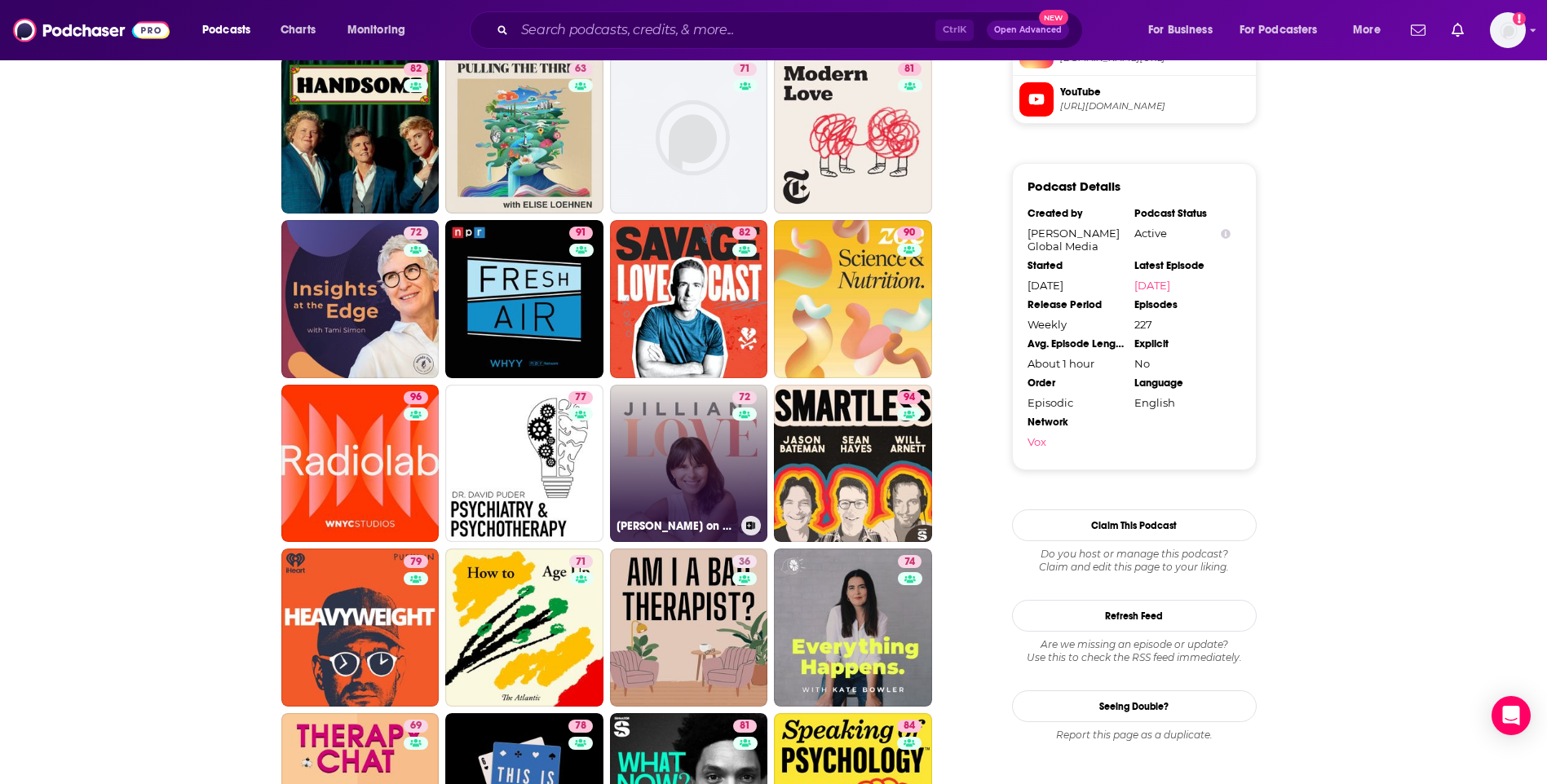
click at [703, 444] on link "72 Jillian on Love" at bounding box center [688, 463] width 158 height 158
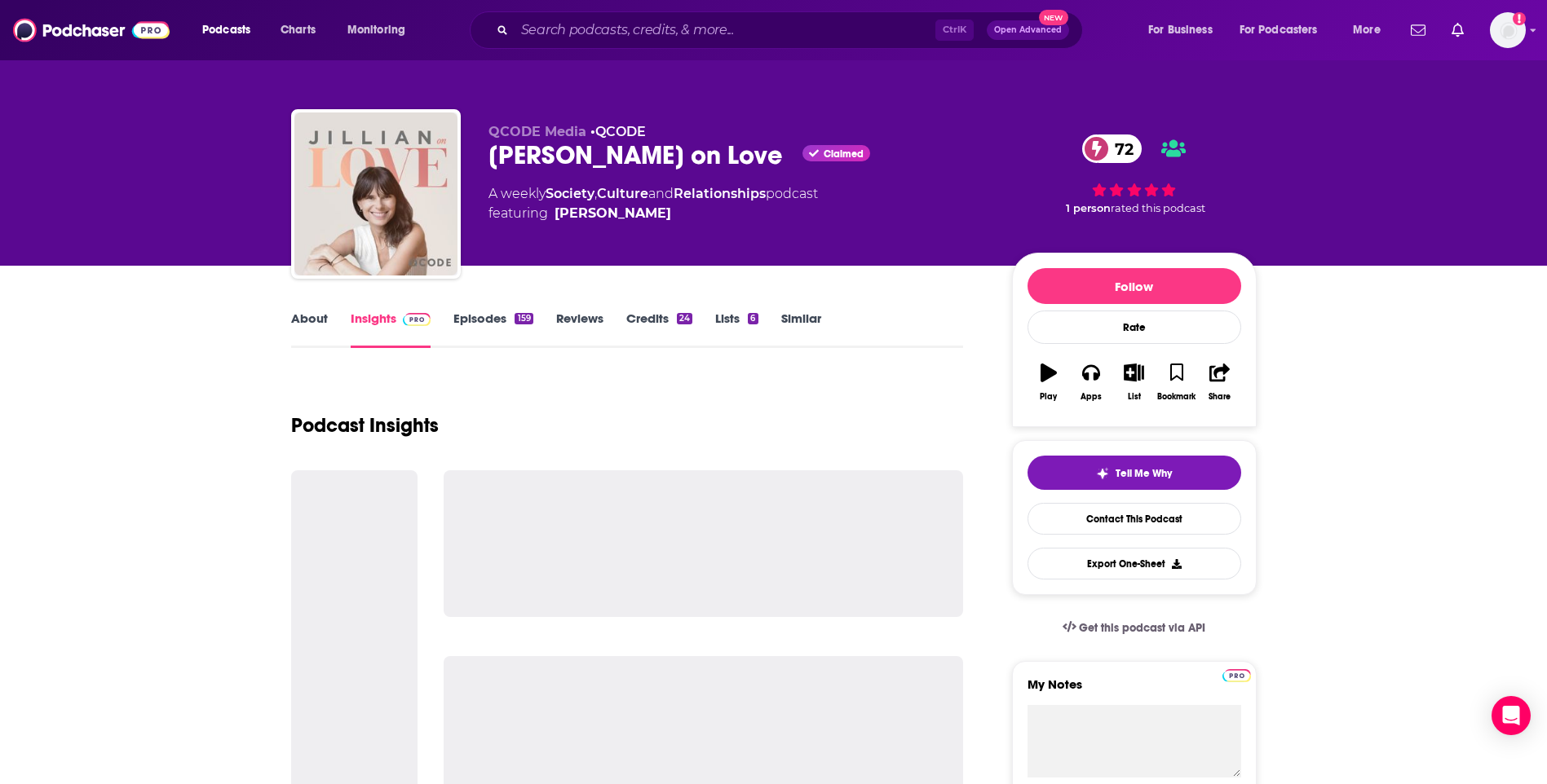
click at [313, 314] on link "About" at bounding box center [309, 329] width 36 height 37
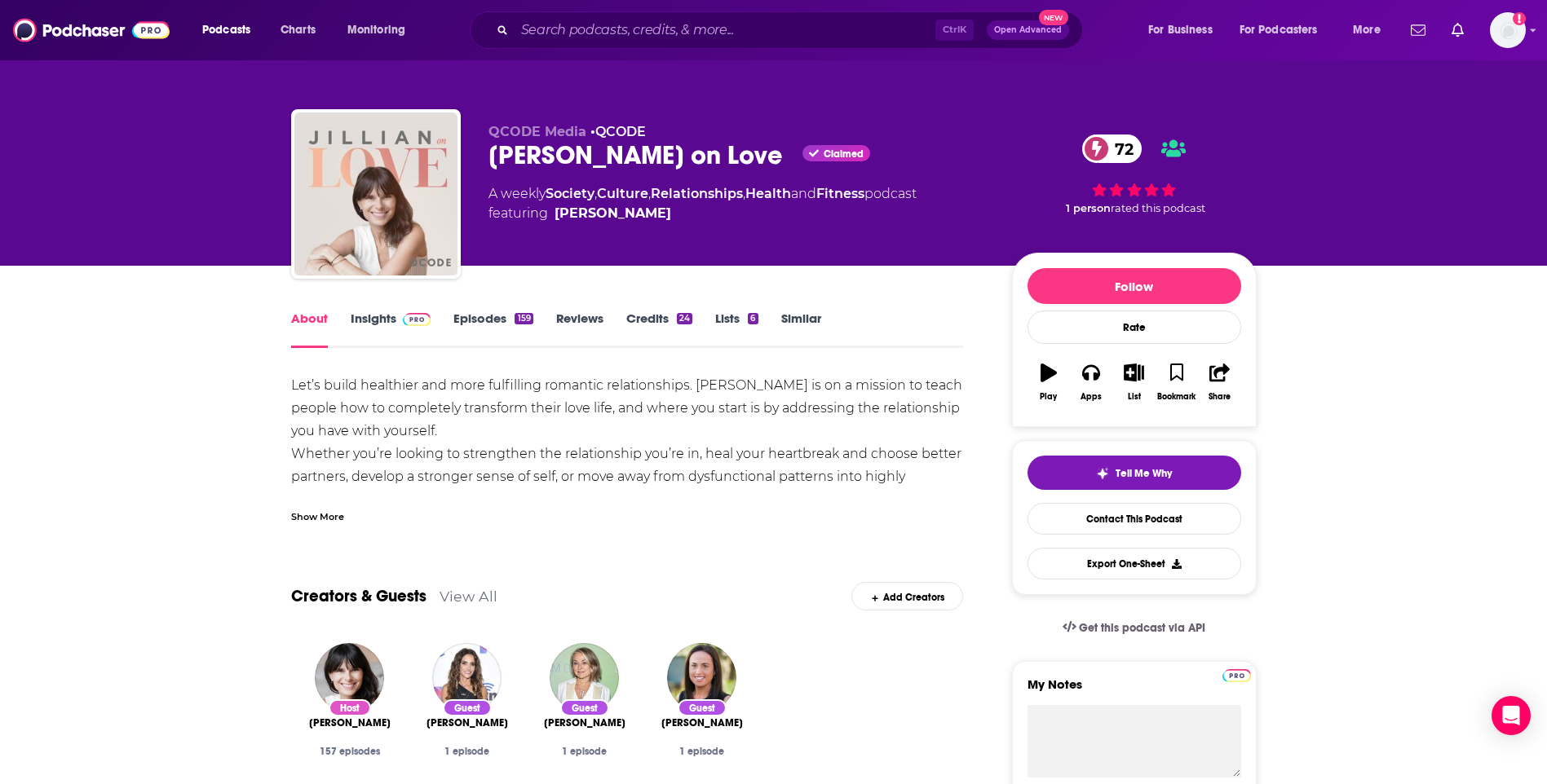
click at [380, 318] on link "Insights" at bounding box center [391, 329] width 81 height 37
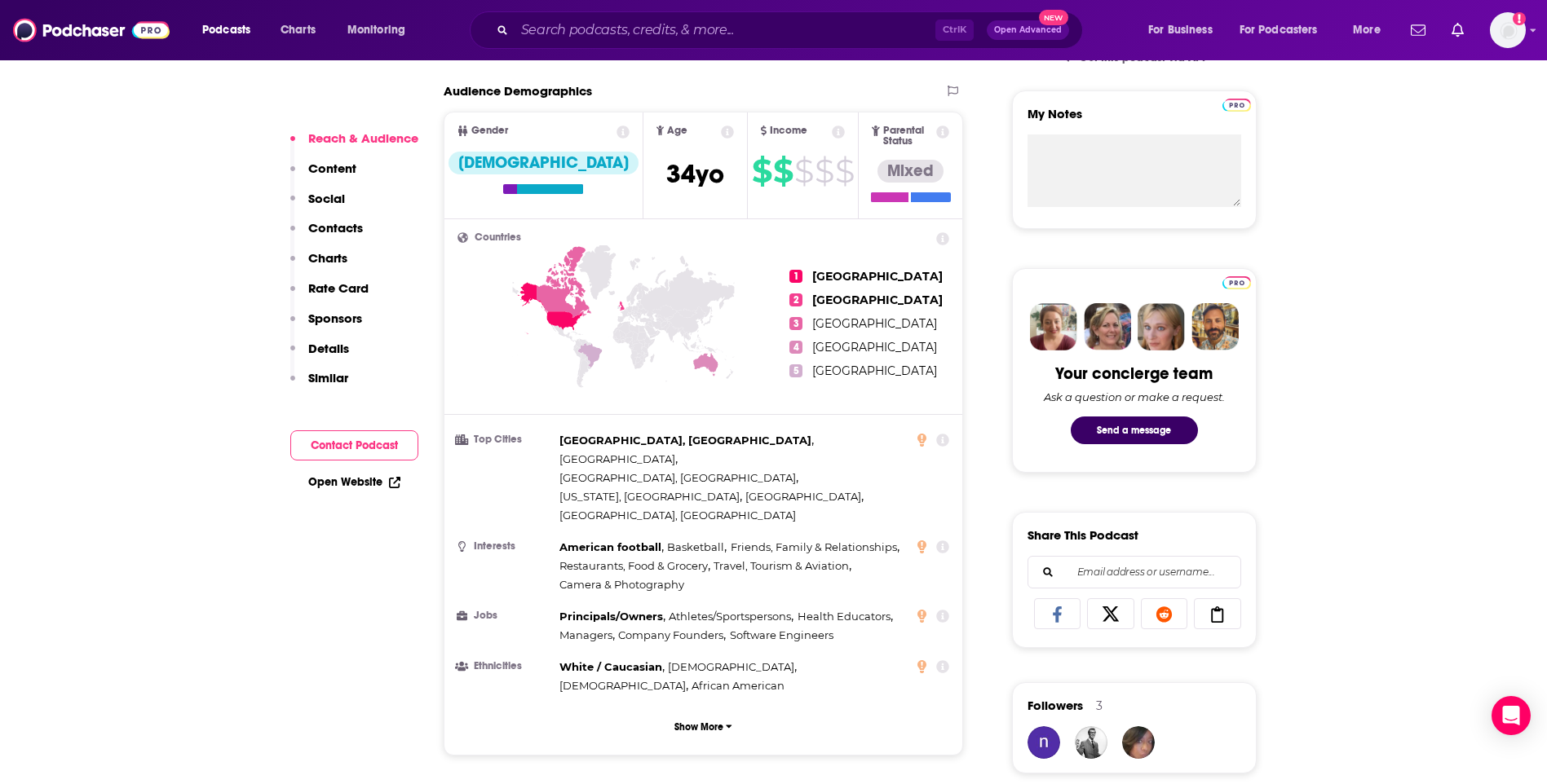
scroll to position [1142, 0]
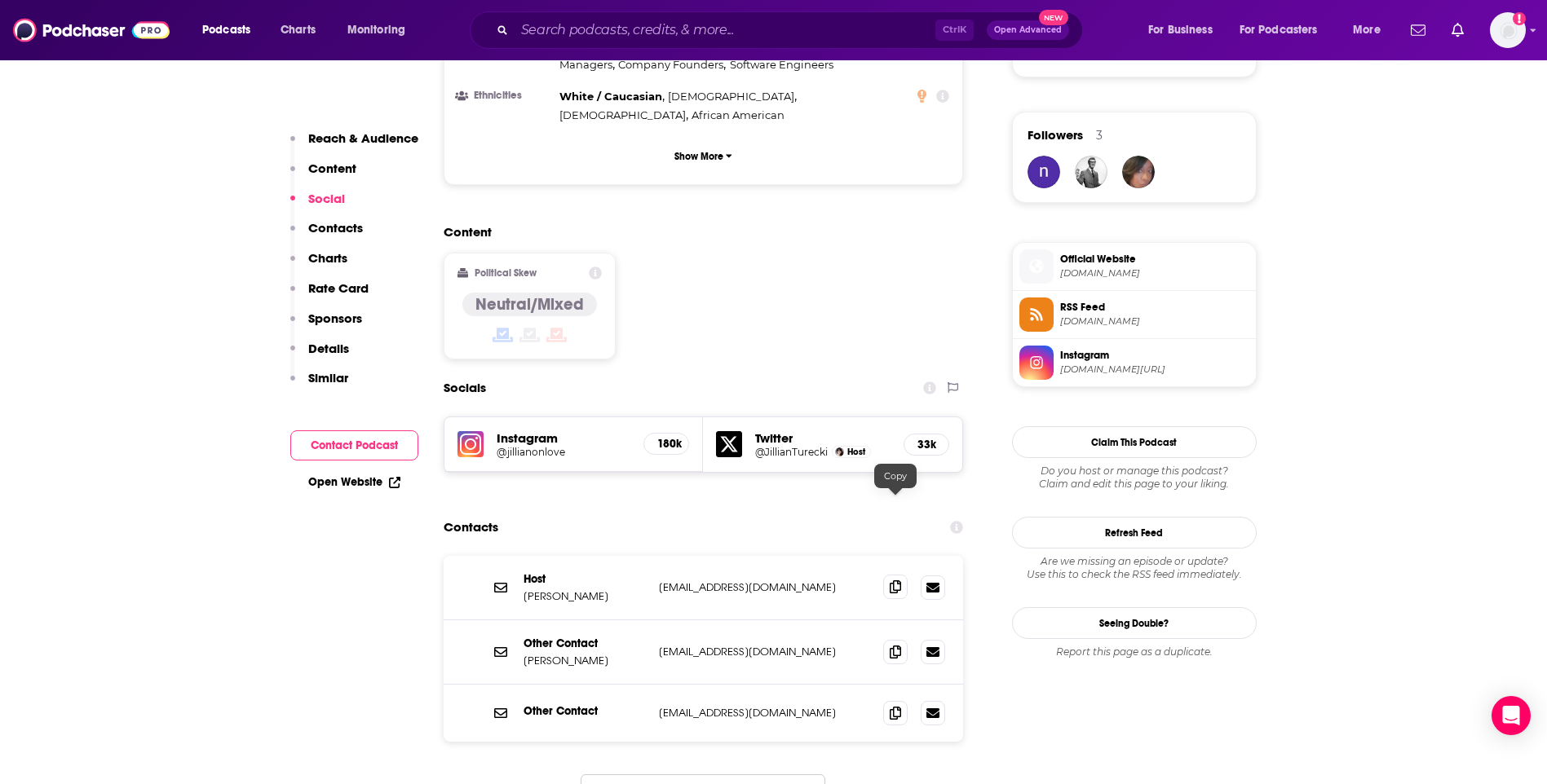
click at [890, 581] on icon at bounding box center [896, 587] width 12 height 13
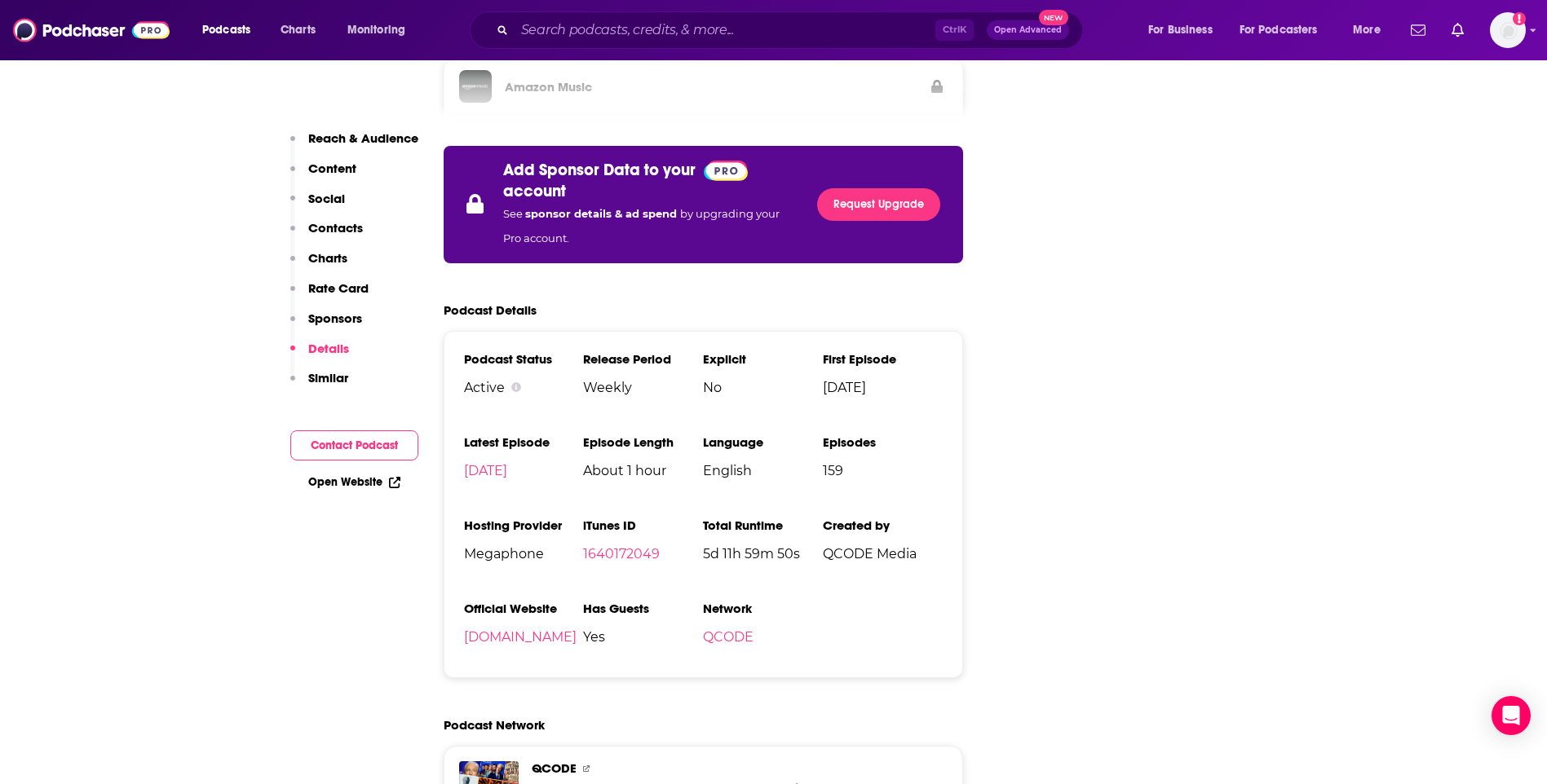
scroll to position [3424, 0]
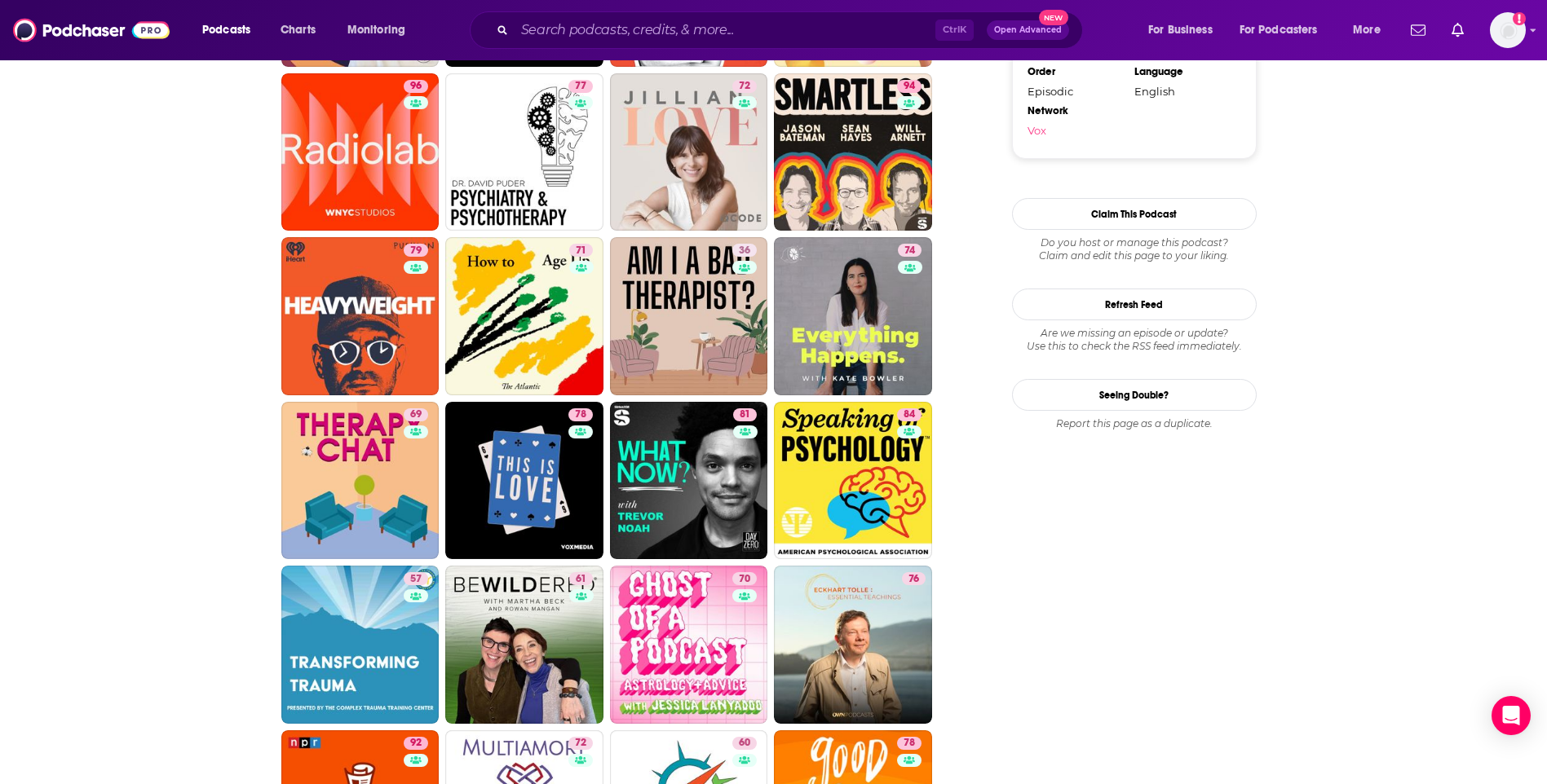
scroll to position [1875, 0]
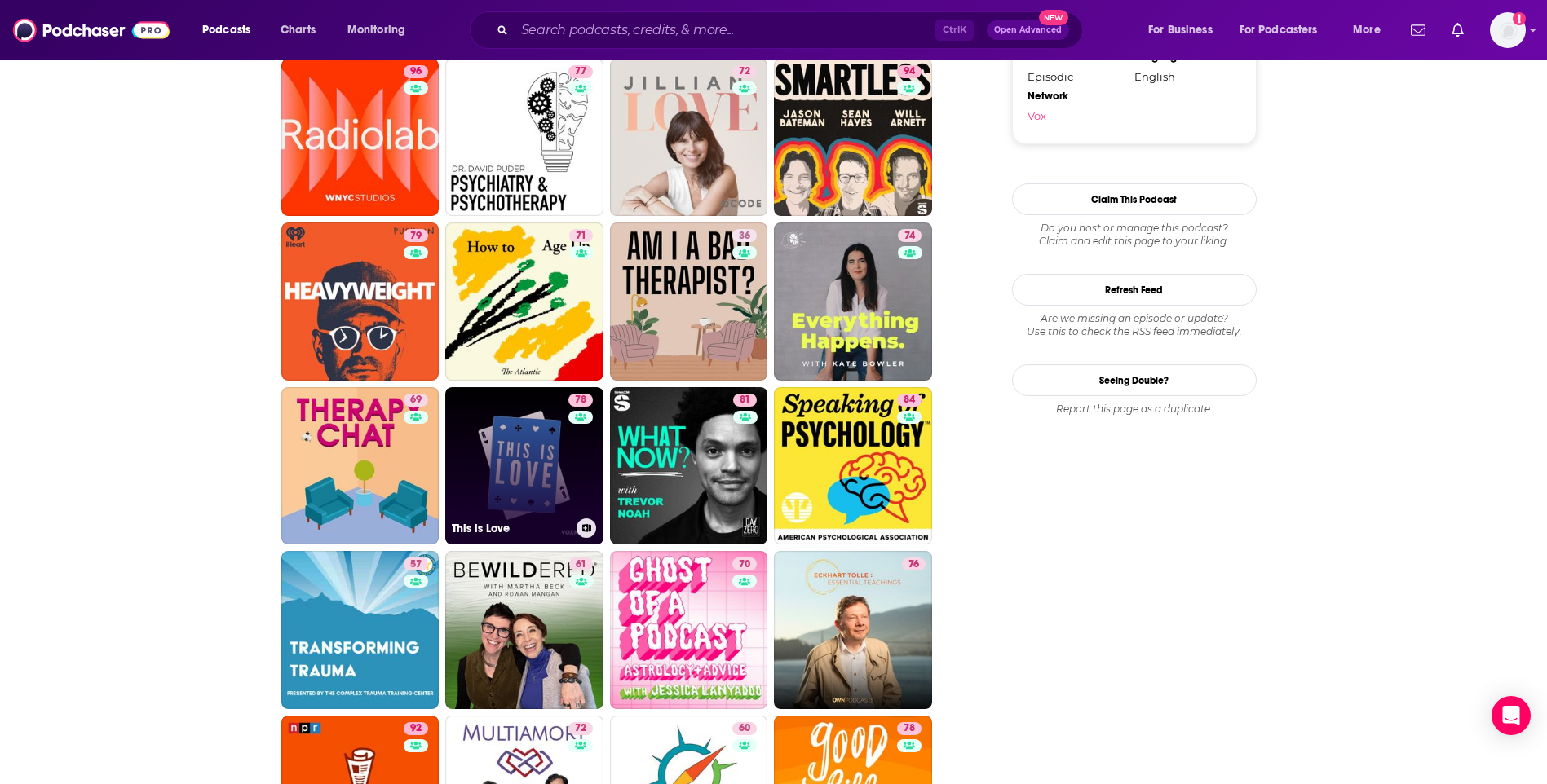
click at [467, 431] on link "78 This is Love" at bounding box center [524, 466] width 158 height 158
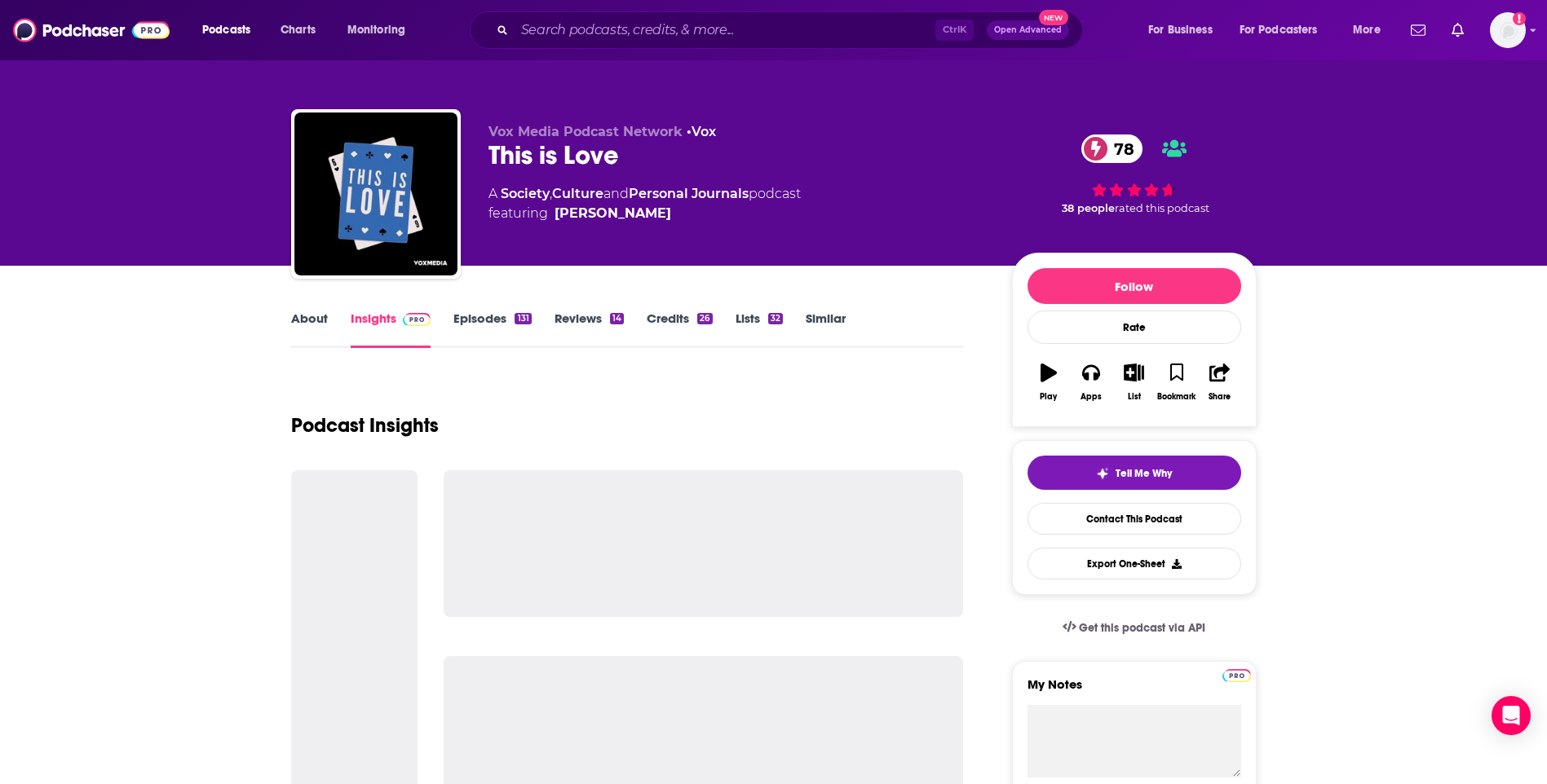
click at [307, 327] on link "About" at bounding box center [309, 329] width 36 height 37
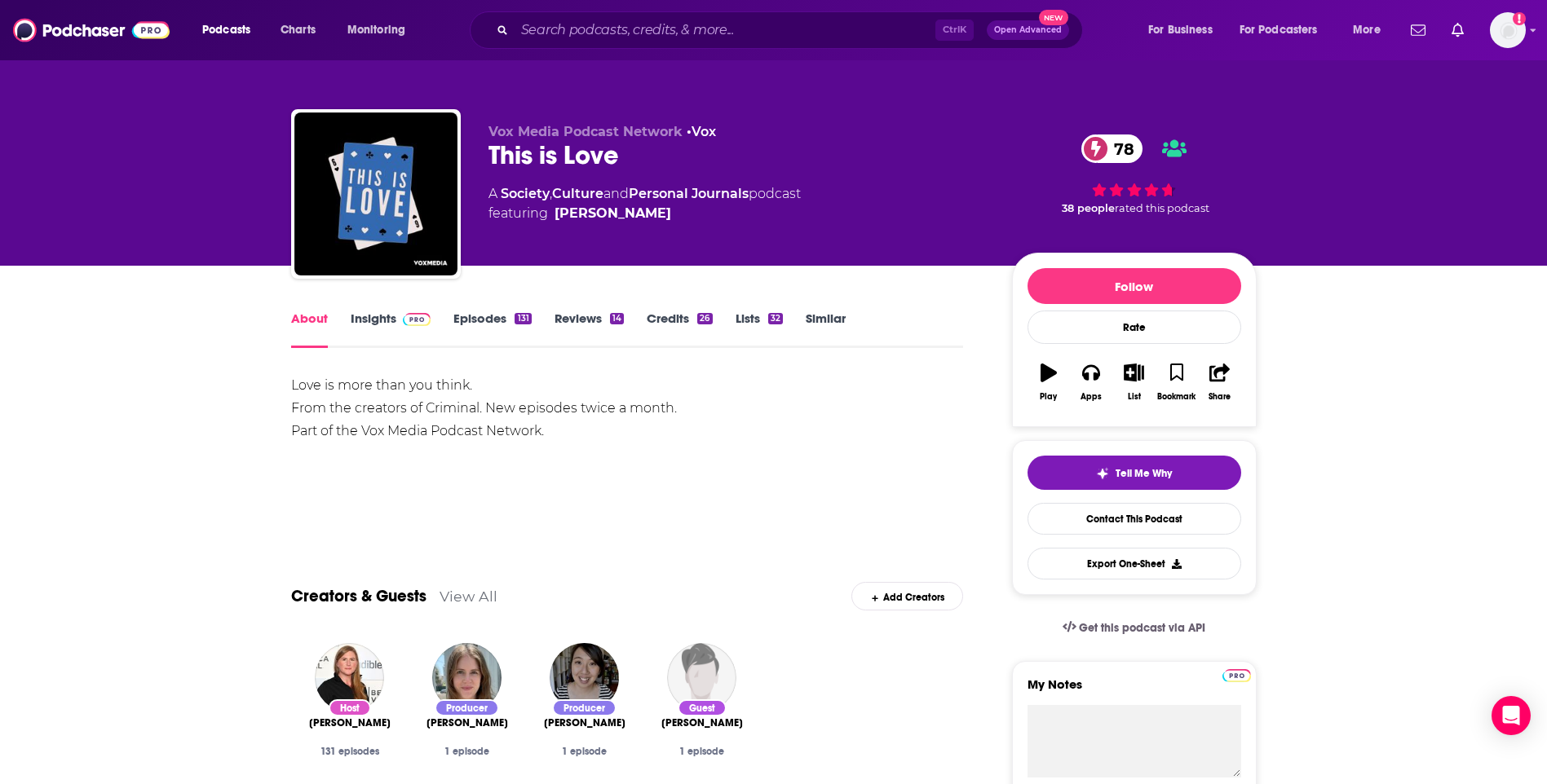
click at [374, 310] on div "About Insights Episodes 131 Reviews 14 Credits 26 Lists 32 Similar" at bounding box center [627, 328] width 673 height 40
click at [381, 323] on link "Insights" at bounding box center [391, 329] width 81 height 37
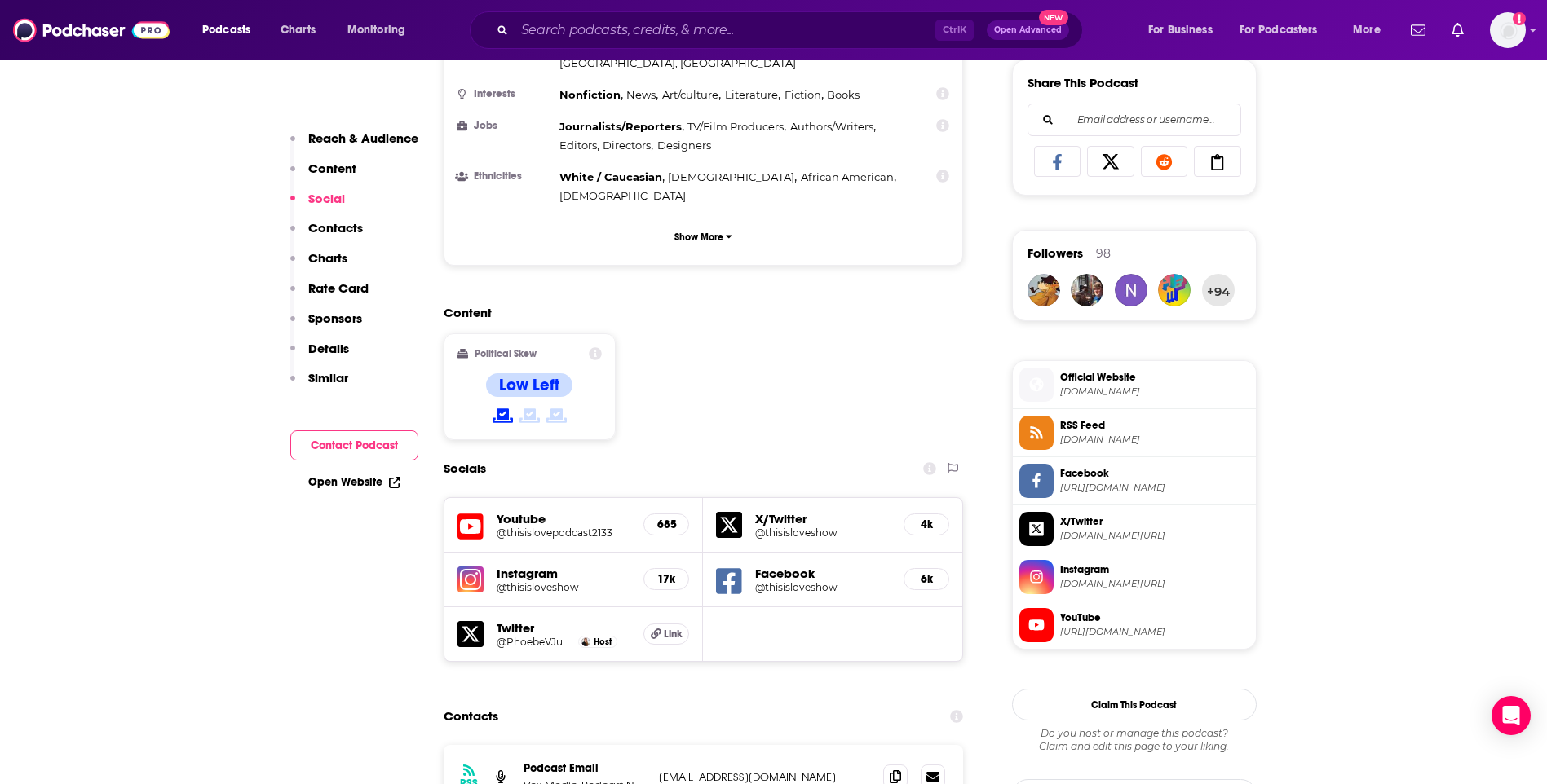
scroll to position [1223, 0]
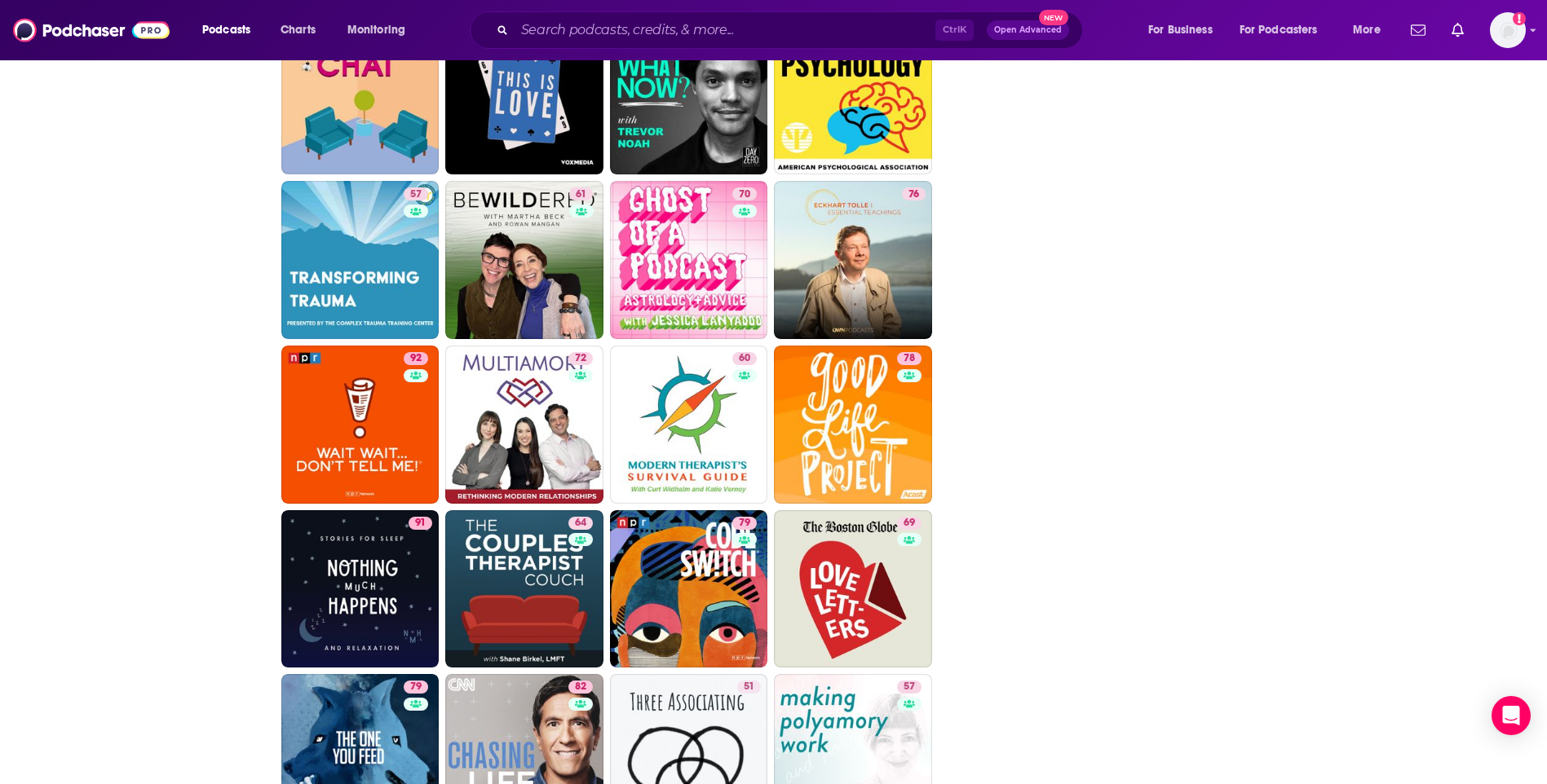
scroll to position [2201, 0]
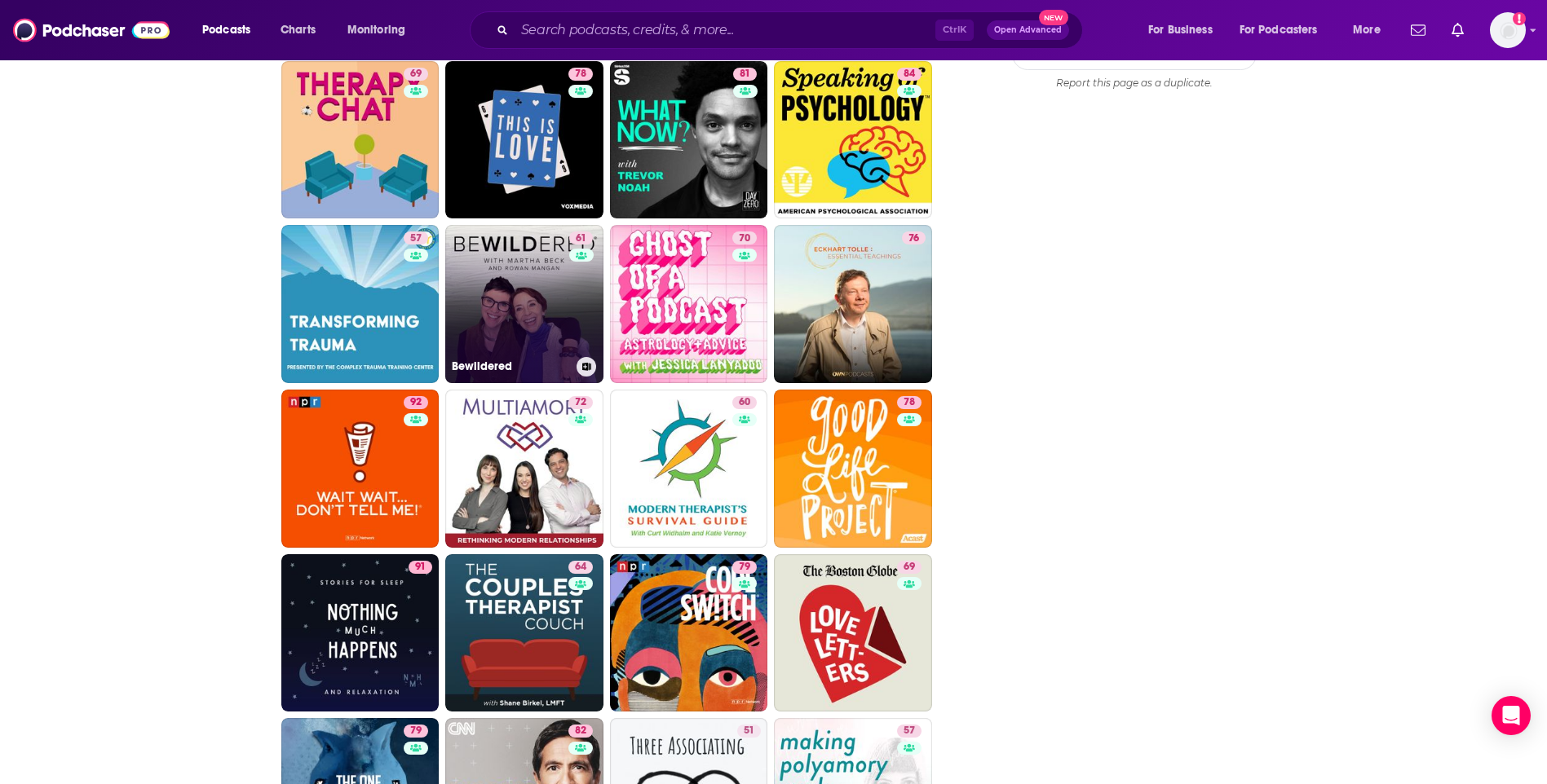
click at [527, 273] on link "61 Bewildered" at bounding box center [524, 303] width 158 height 158
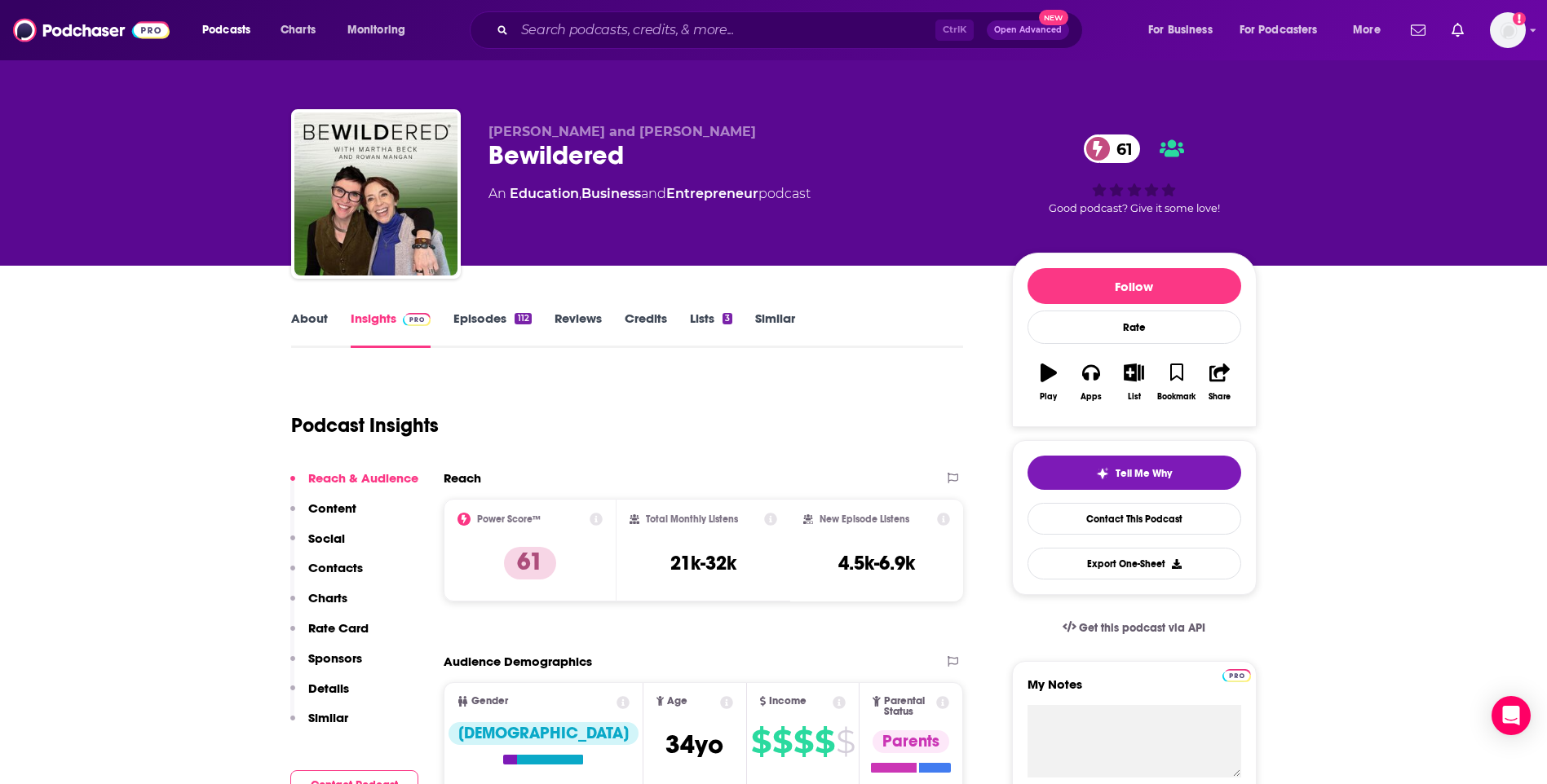
click at [313, 322] on link "About" at bounding box center [309, 329] width 36 height 37
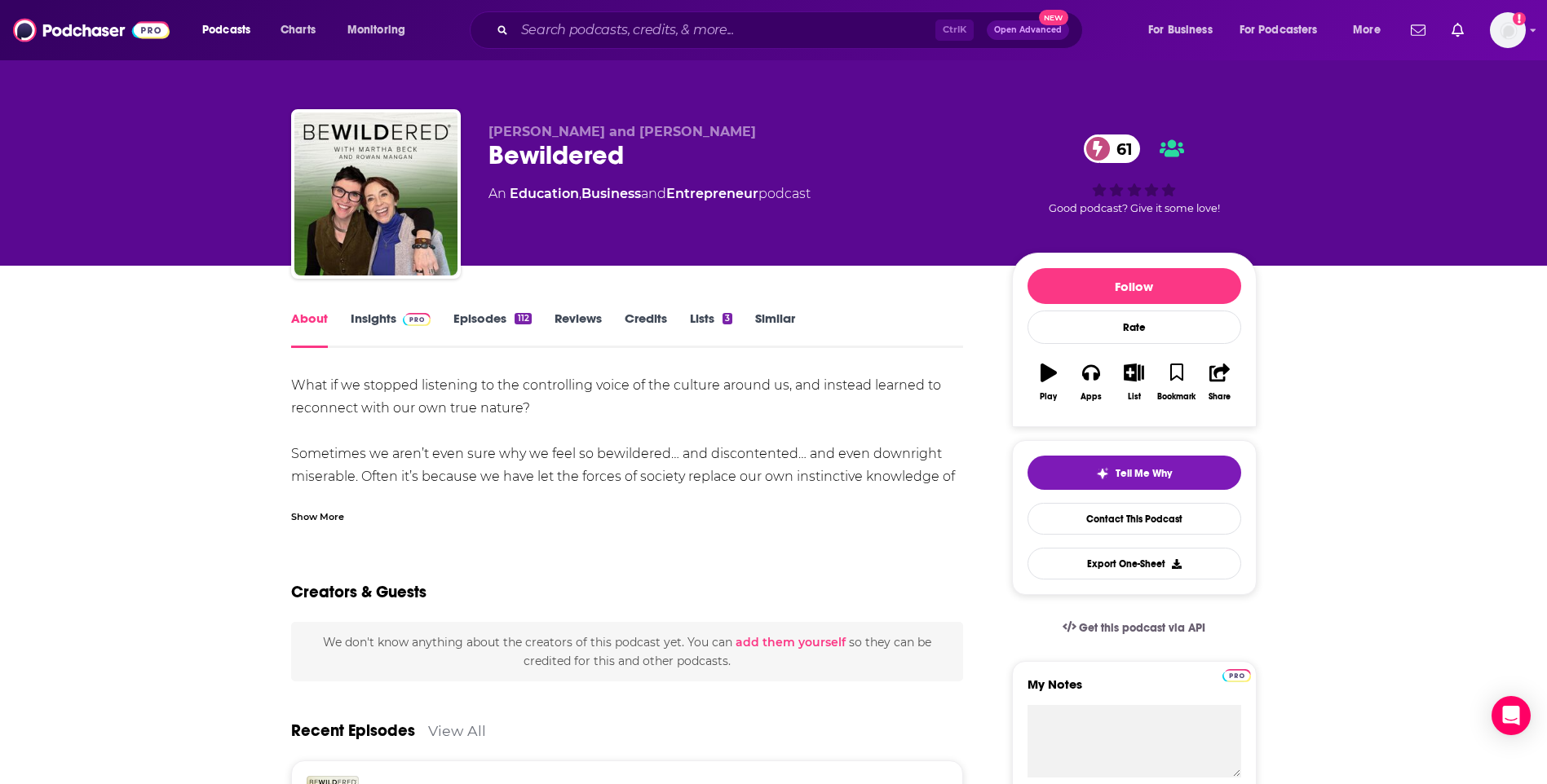
drag, startPoint x: 28, startPoint y: 6, endPoint x: 160, endPoint y: 306, distance: 327.8
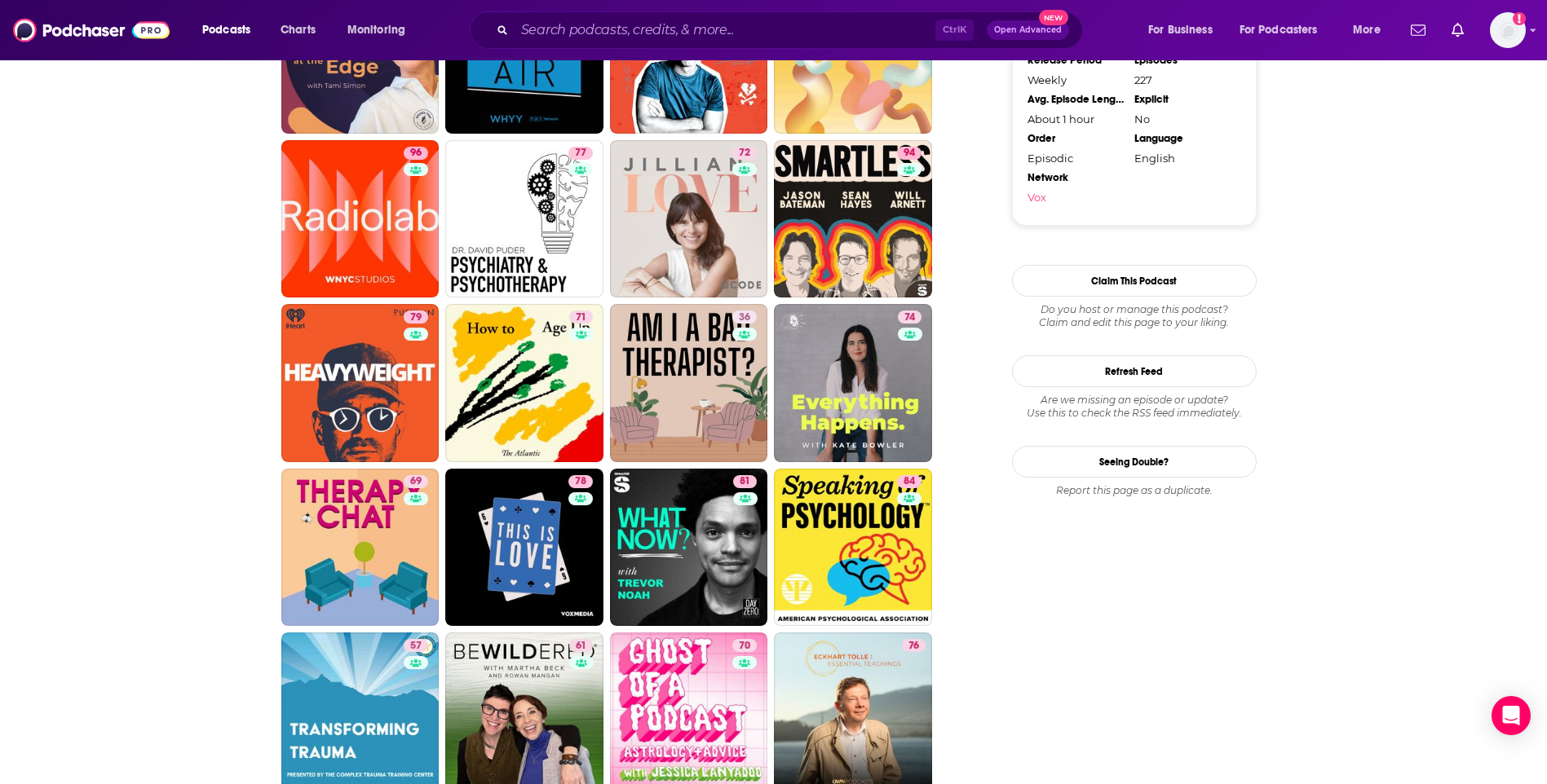
scroll to position [2120, 0]
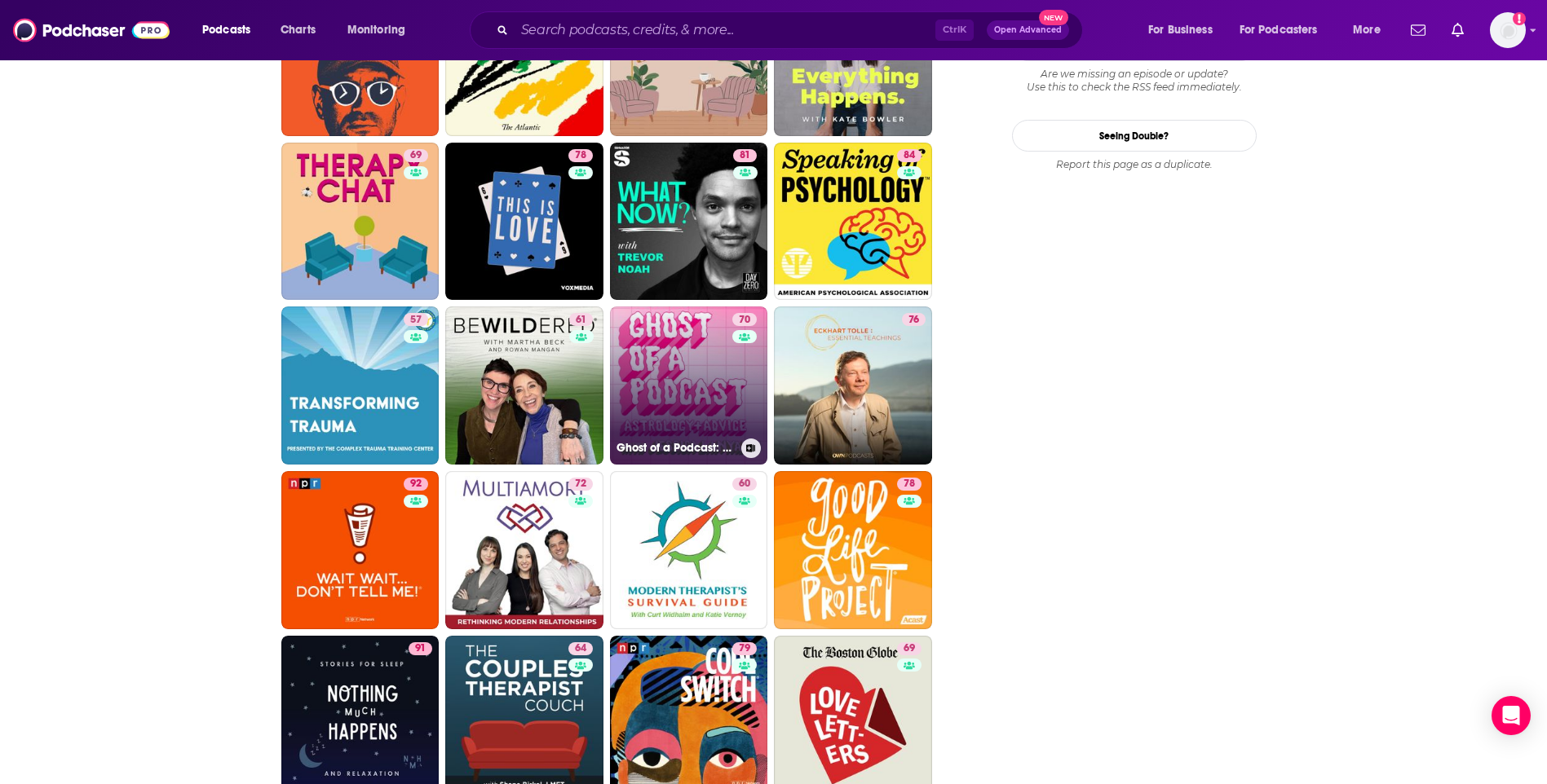
click at [659, 349] on link "70 Ghost of a Podcast: Astrology & Advice with Jessica Lanyadoo" at bounding box center [688, 385] width 158 height 158
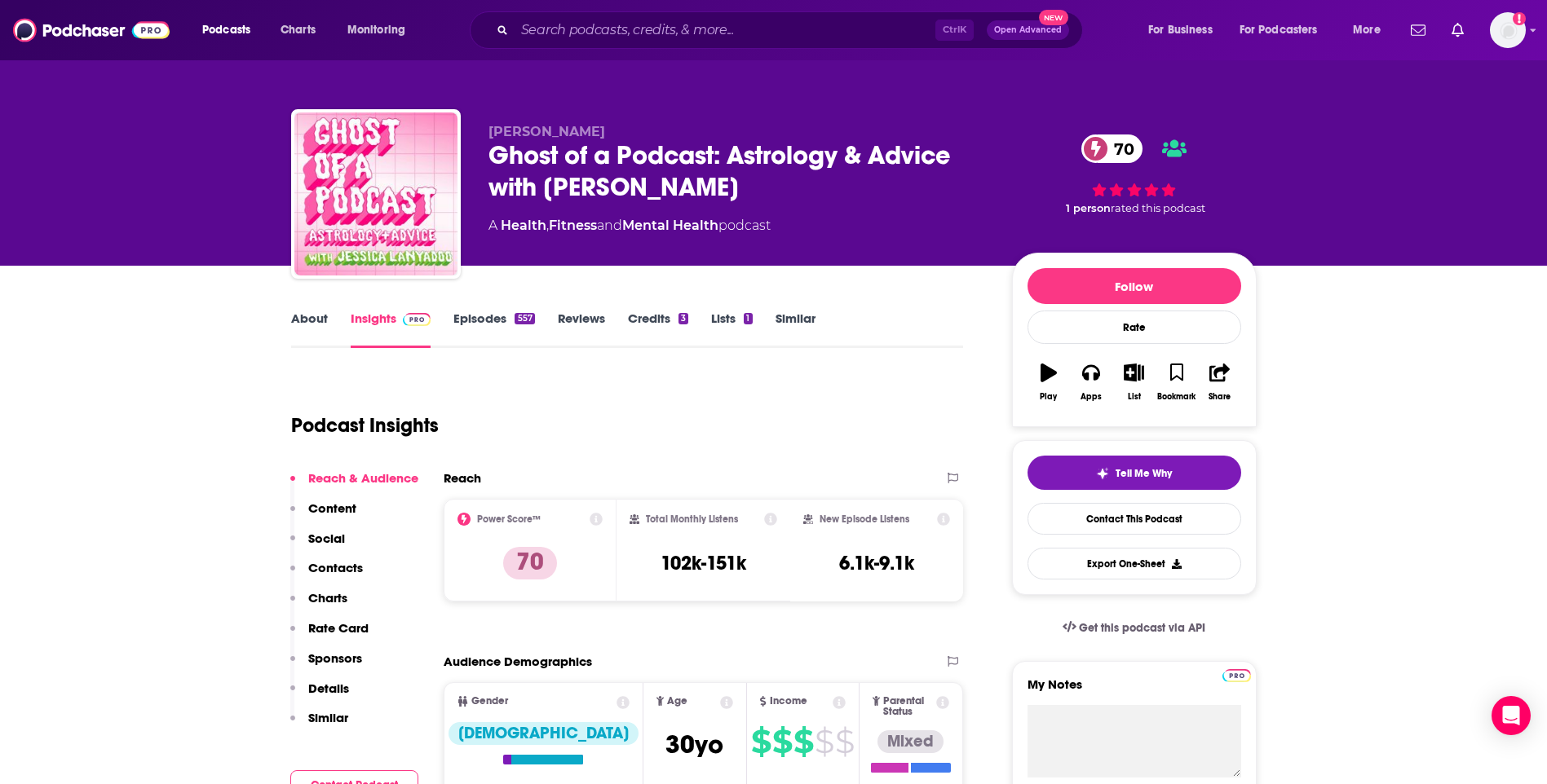
click at [315, 319] on link "About" at bounding box center [309, 329] width 36 height 37
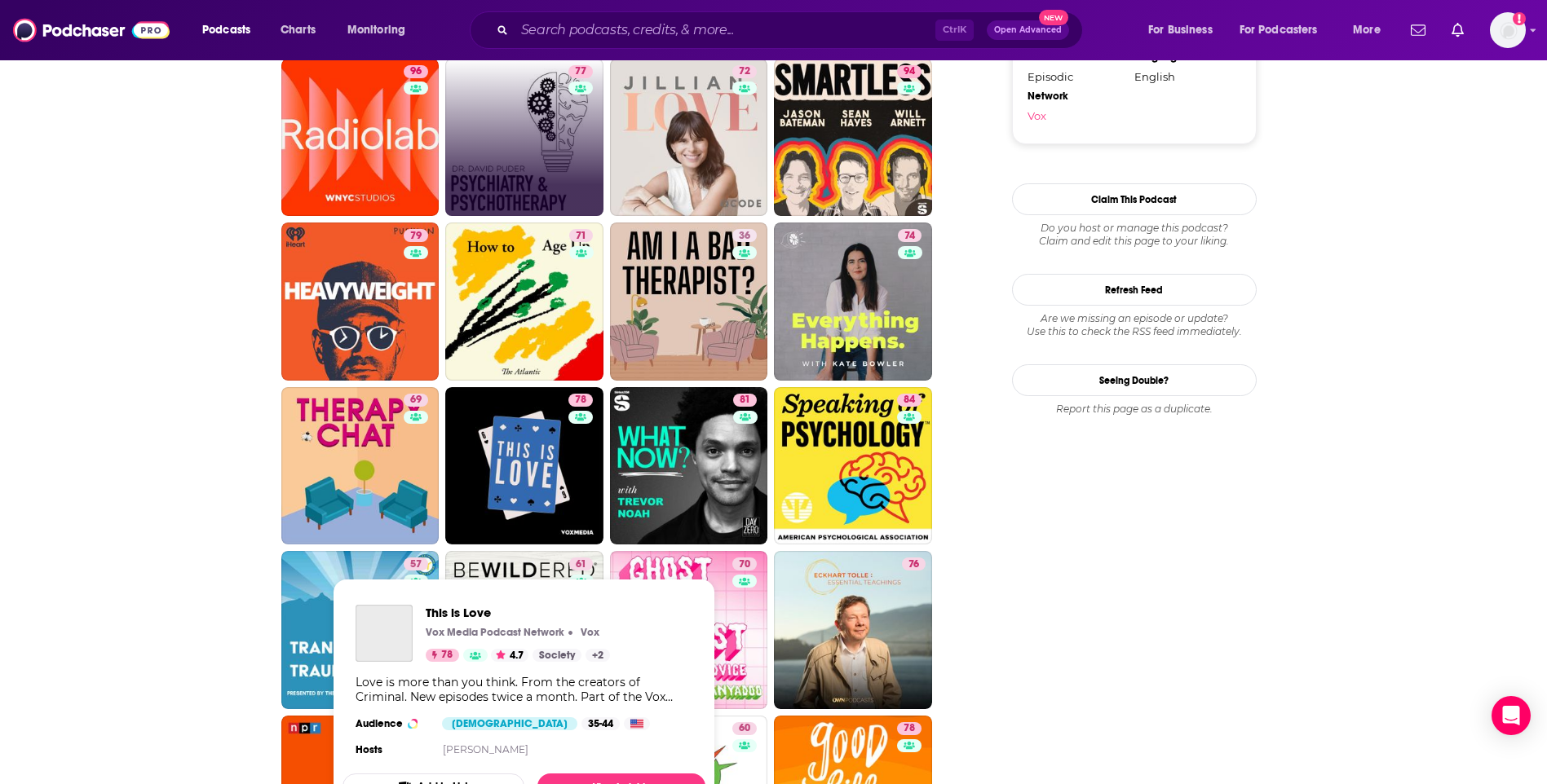
scroll to position [2364, 0]
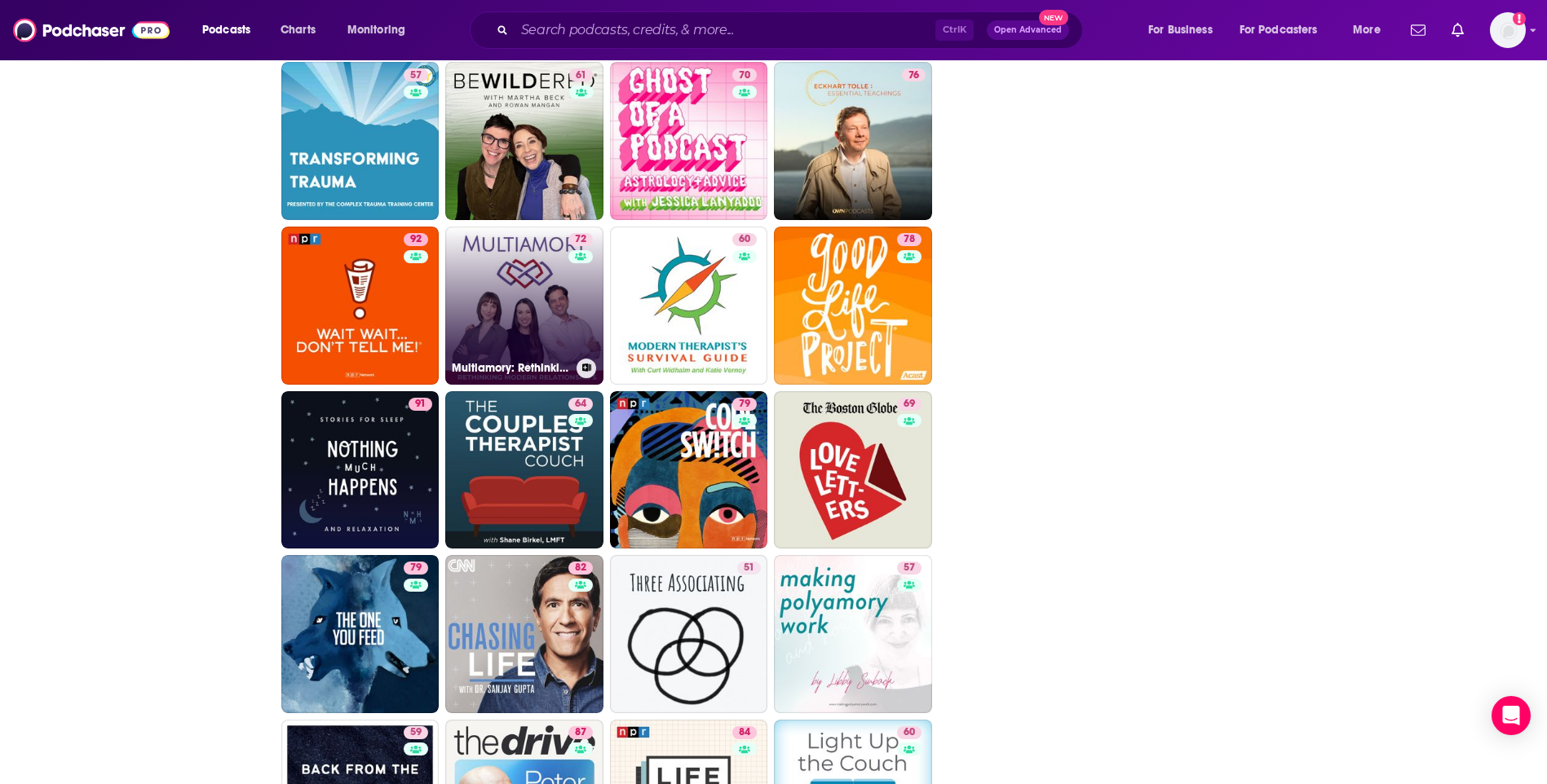
click at [500, 282] on link "72 Multiamory: Rethinking Modern Relationships" at bounding box center [524, 305] width 158 height 158
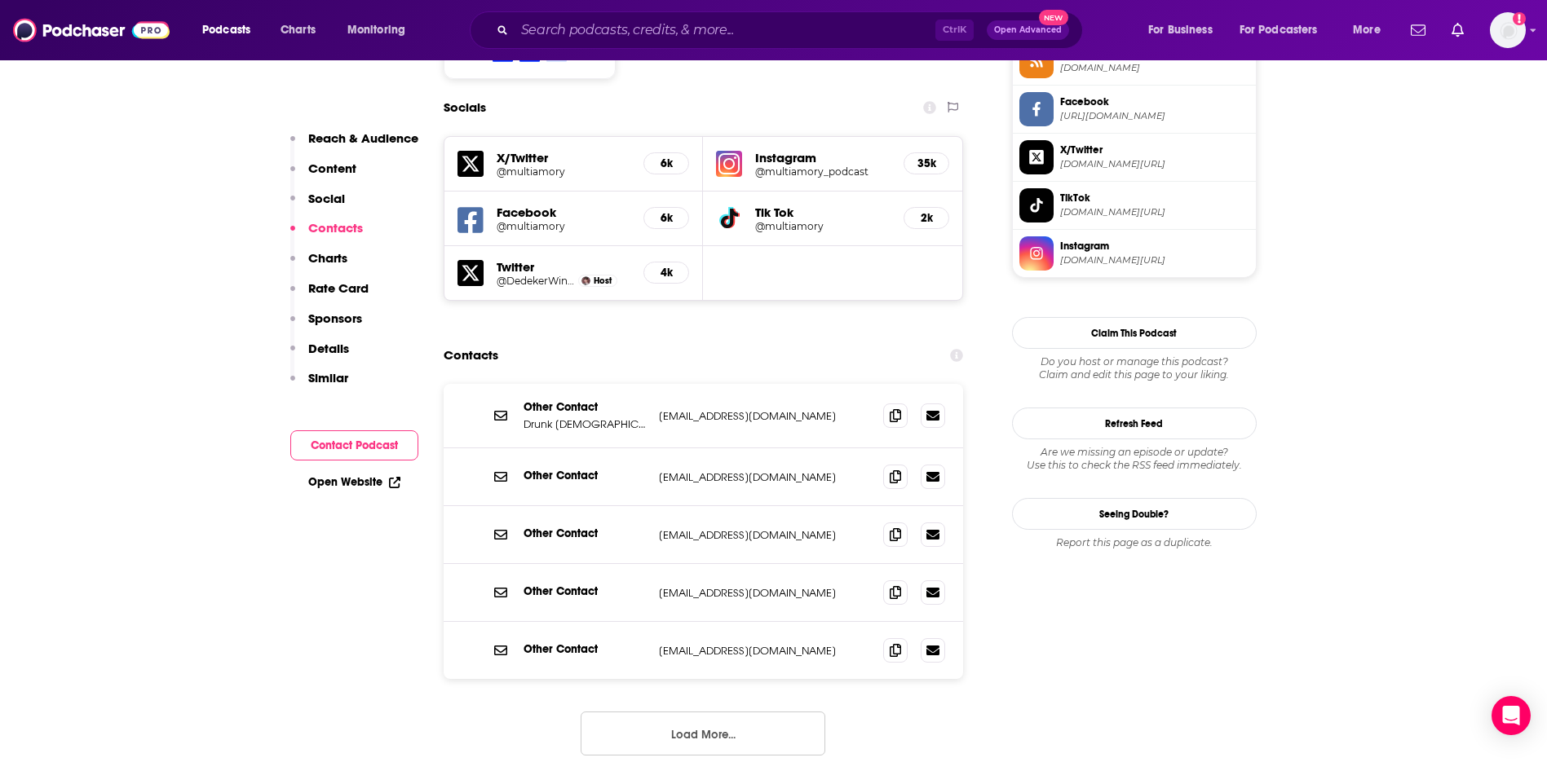
scroll to position [1549, 0]
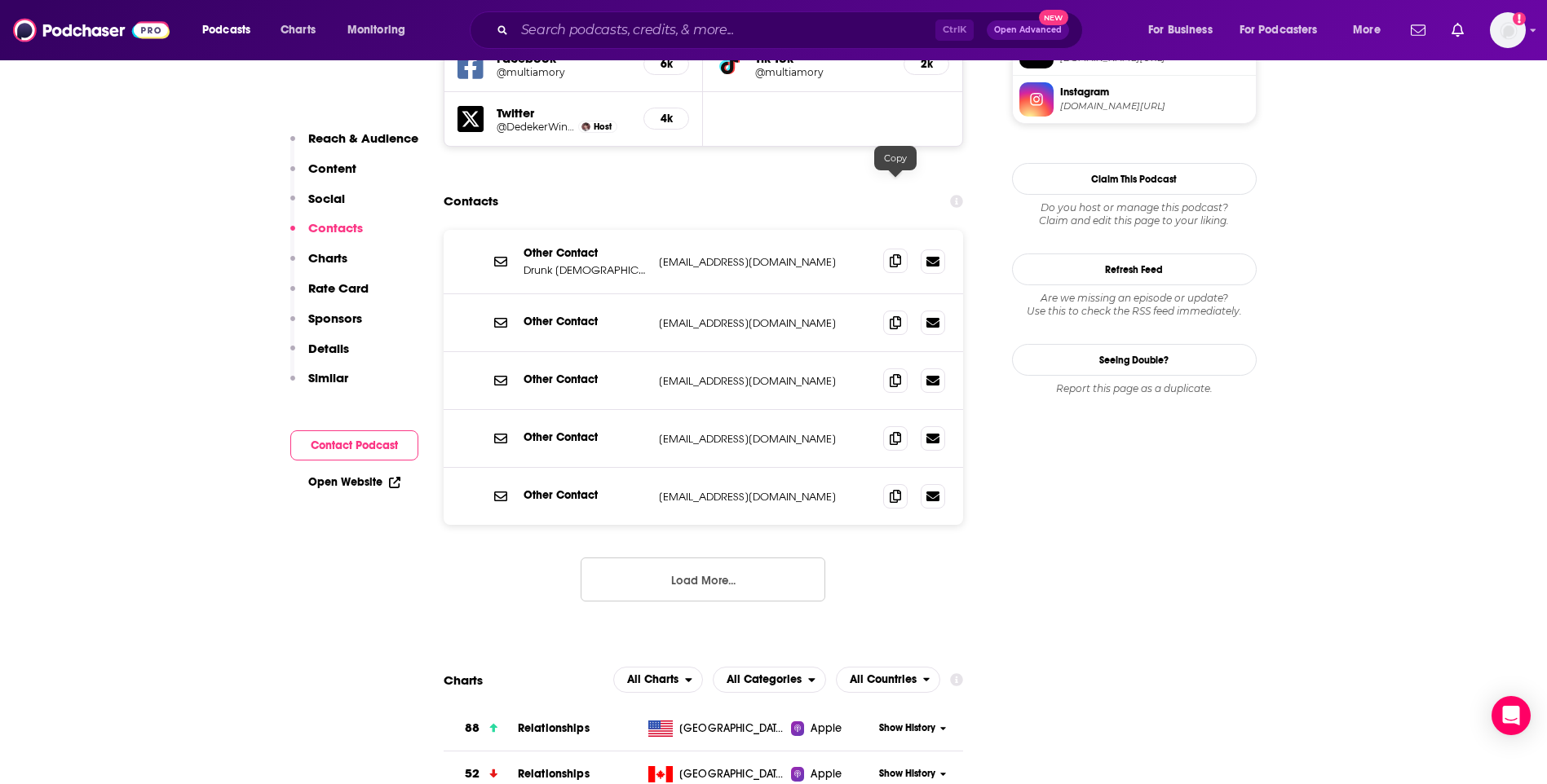
click at [897, 254] on icon at bounding box center [896, 261] width 12 height 13
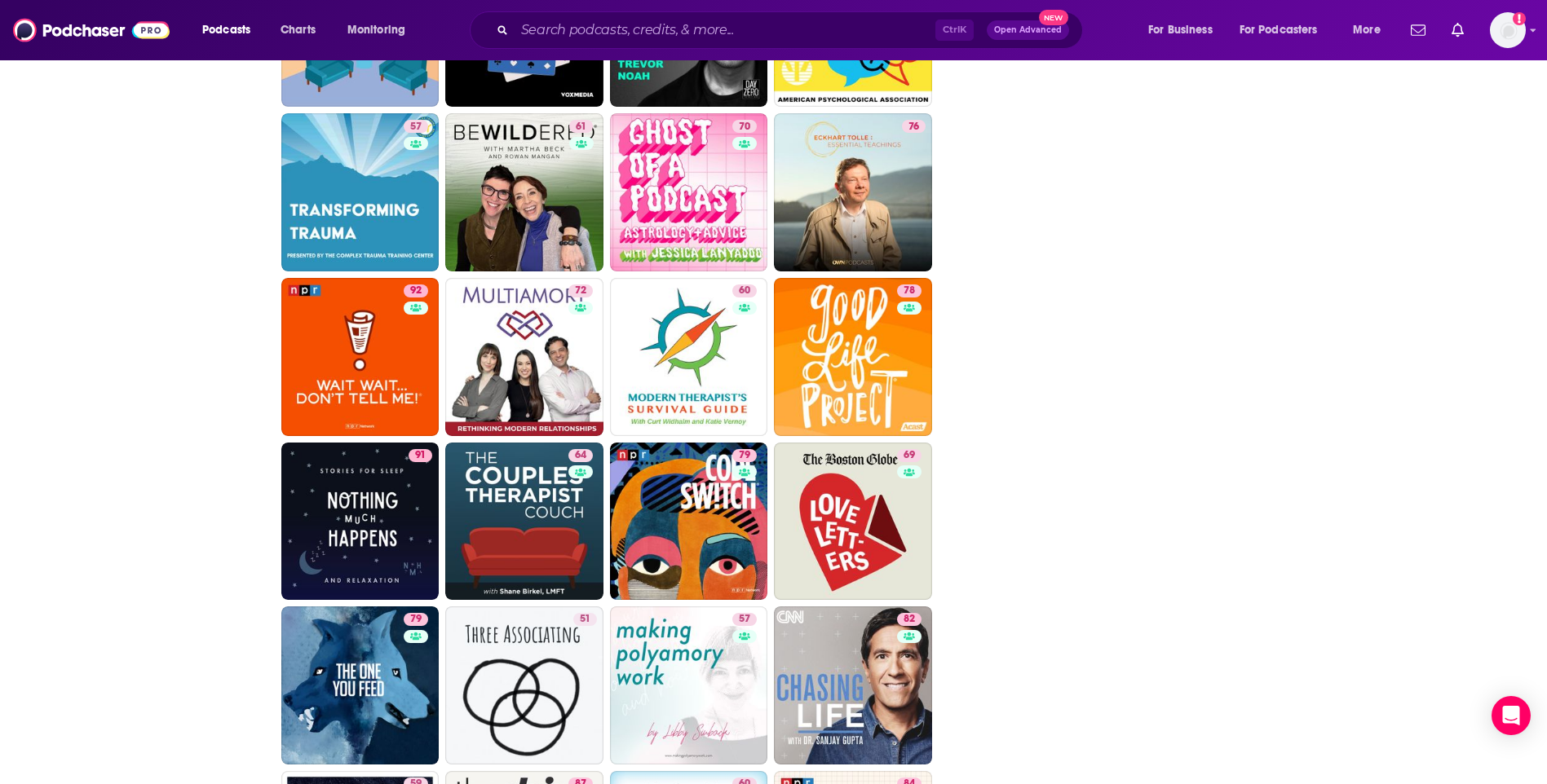
scroll to position [2364, 0]
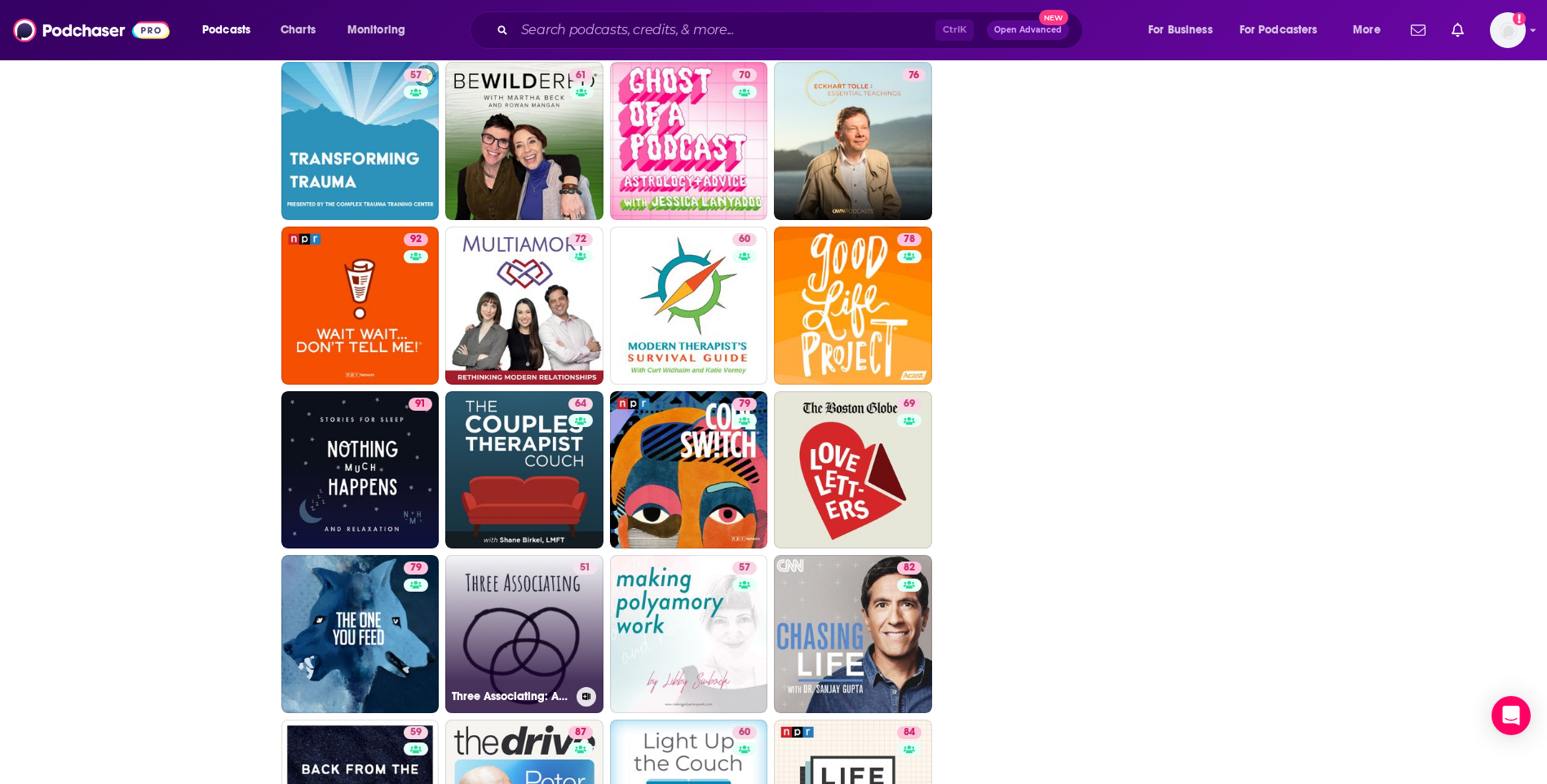
click at [574, 580] on div "51" at bounding box center [585, 625] width 24 height 126
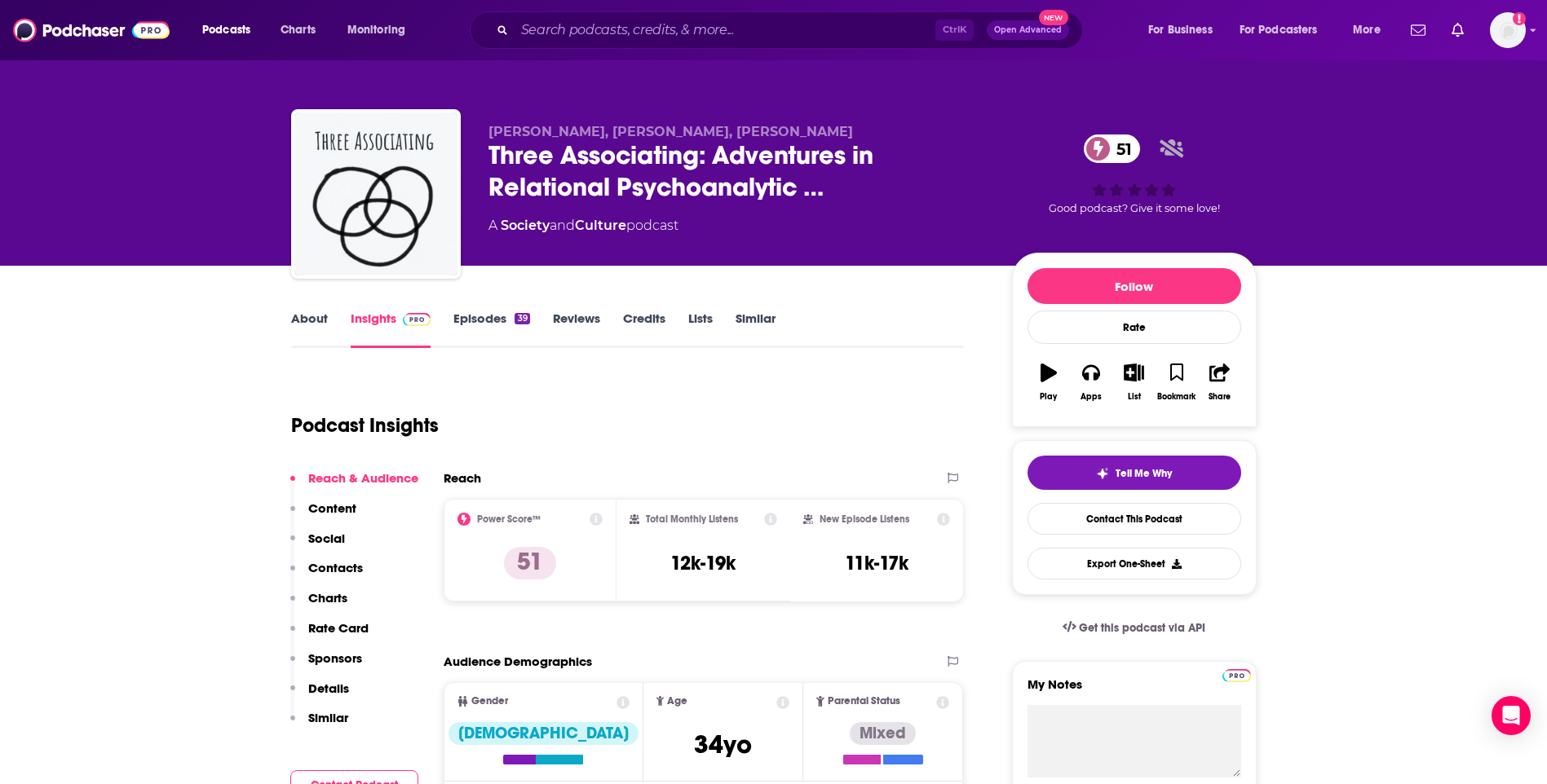
click at [321, 320] on link "About" at bounding box center [309, 329] width 36 height 37
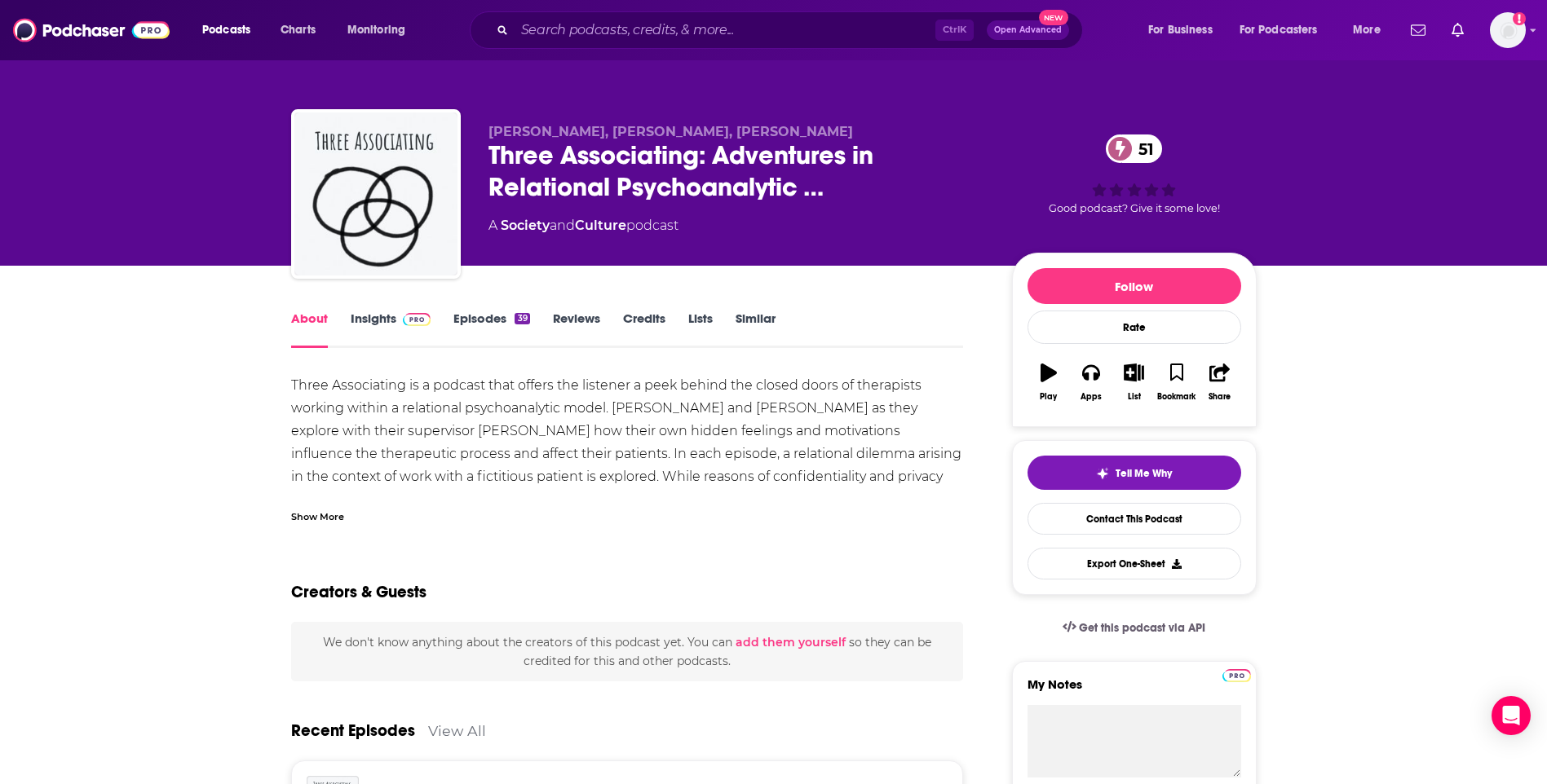
click at [334, 510] on div "Show More" at bounding box center [317, 516] width 53 height 16
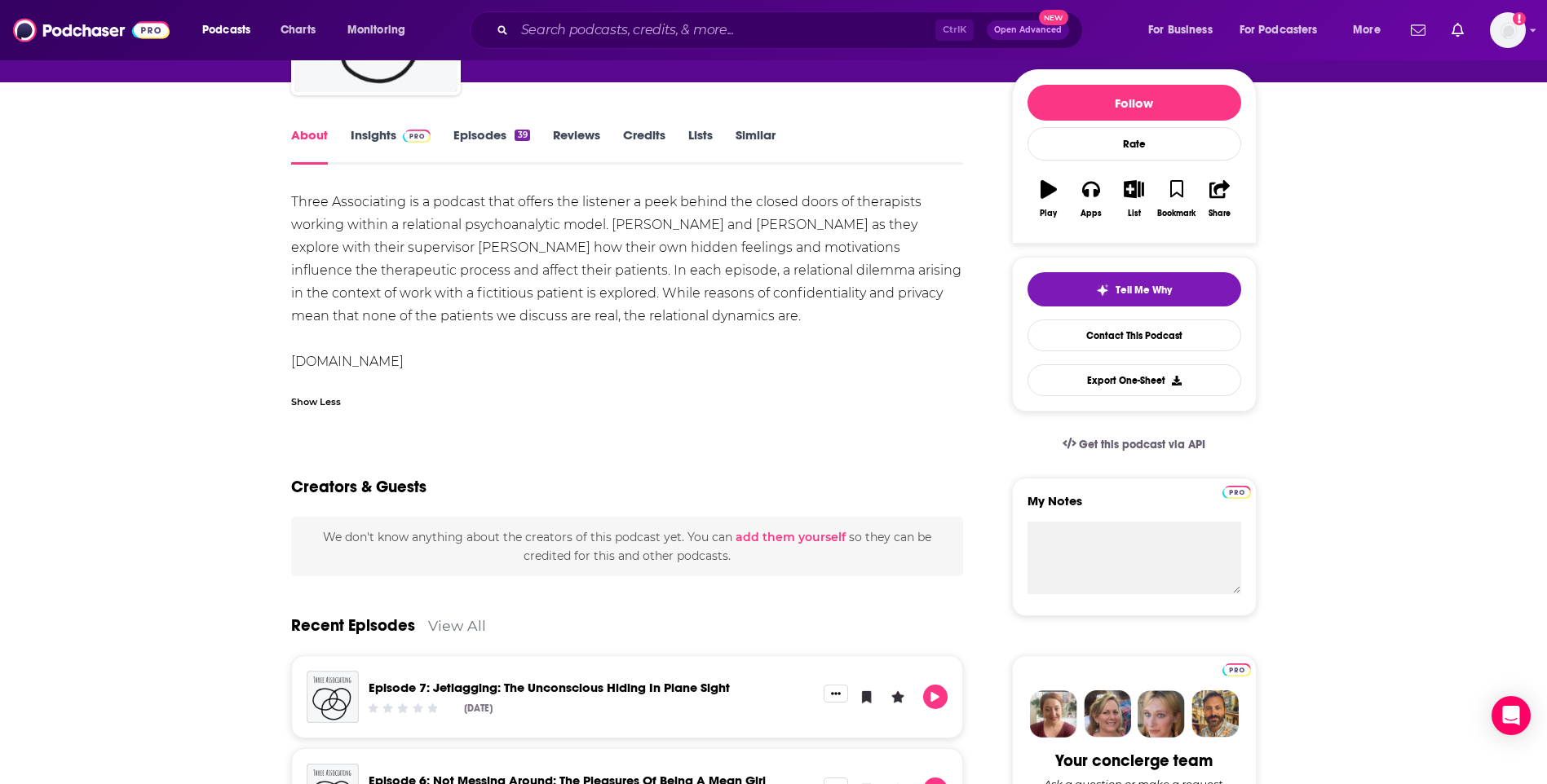
scroll to position [407, 0]
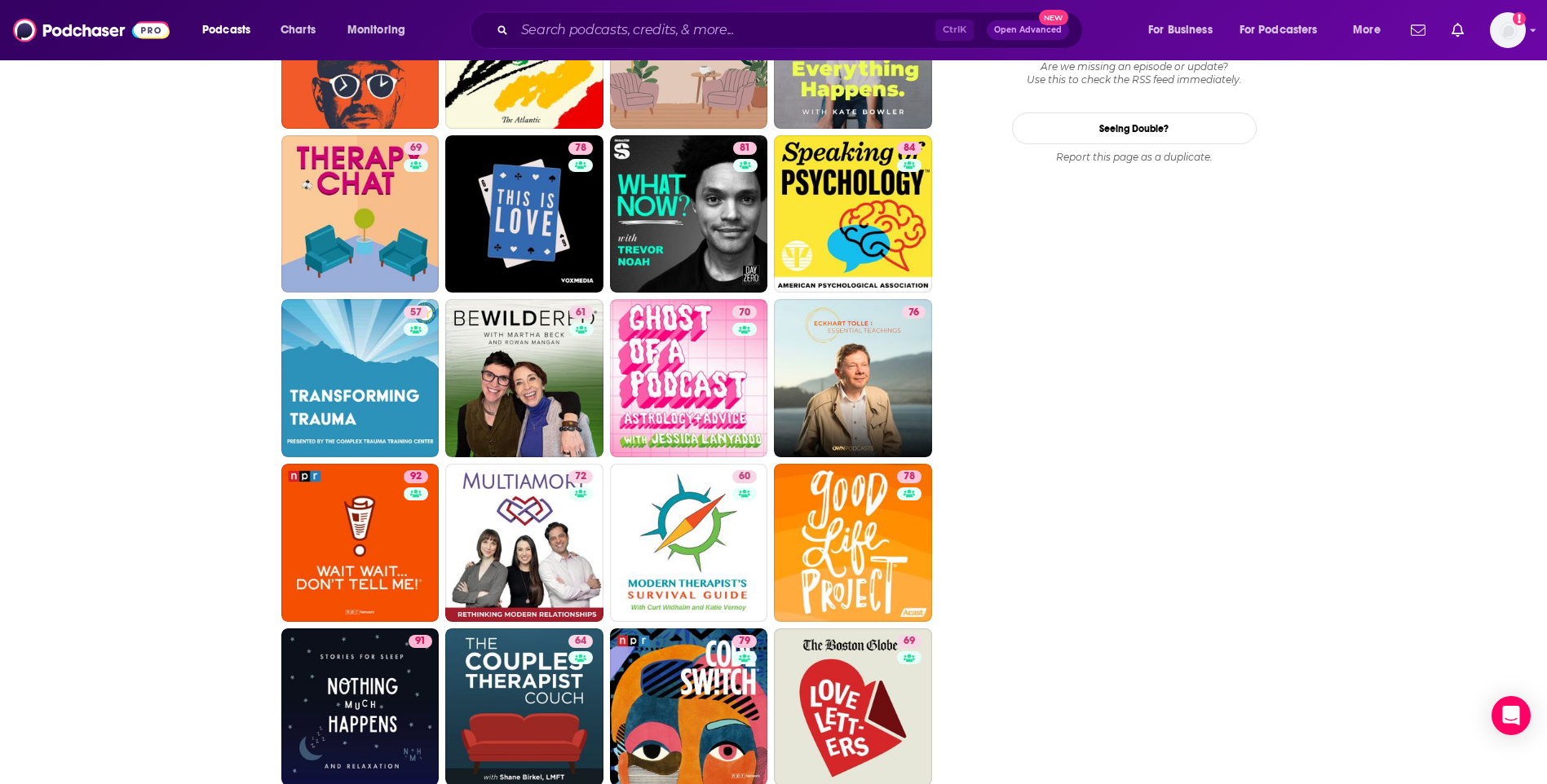
scroll to position [2445, 0]
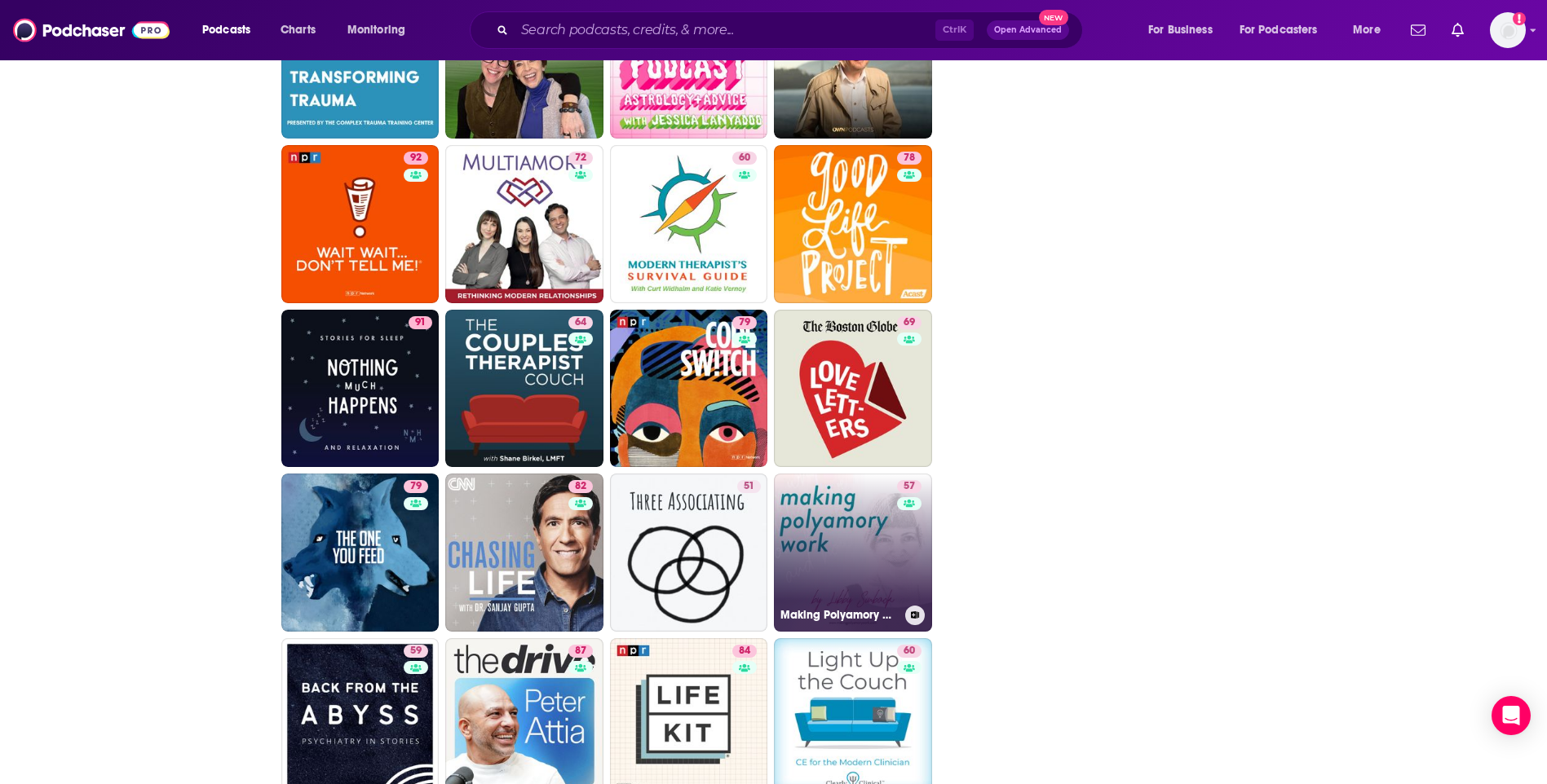
click at [821, 508] on link "57 Making Polyamory Work" at bounding box center [852, 552] width 158 height 158
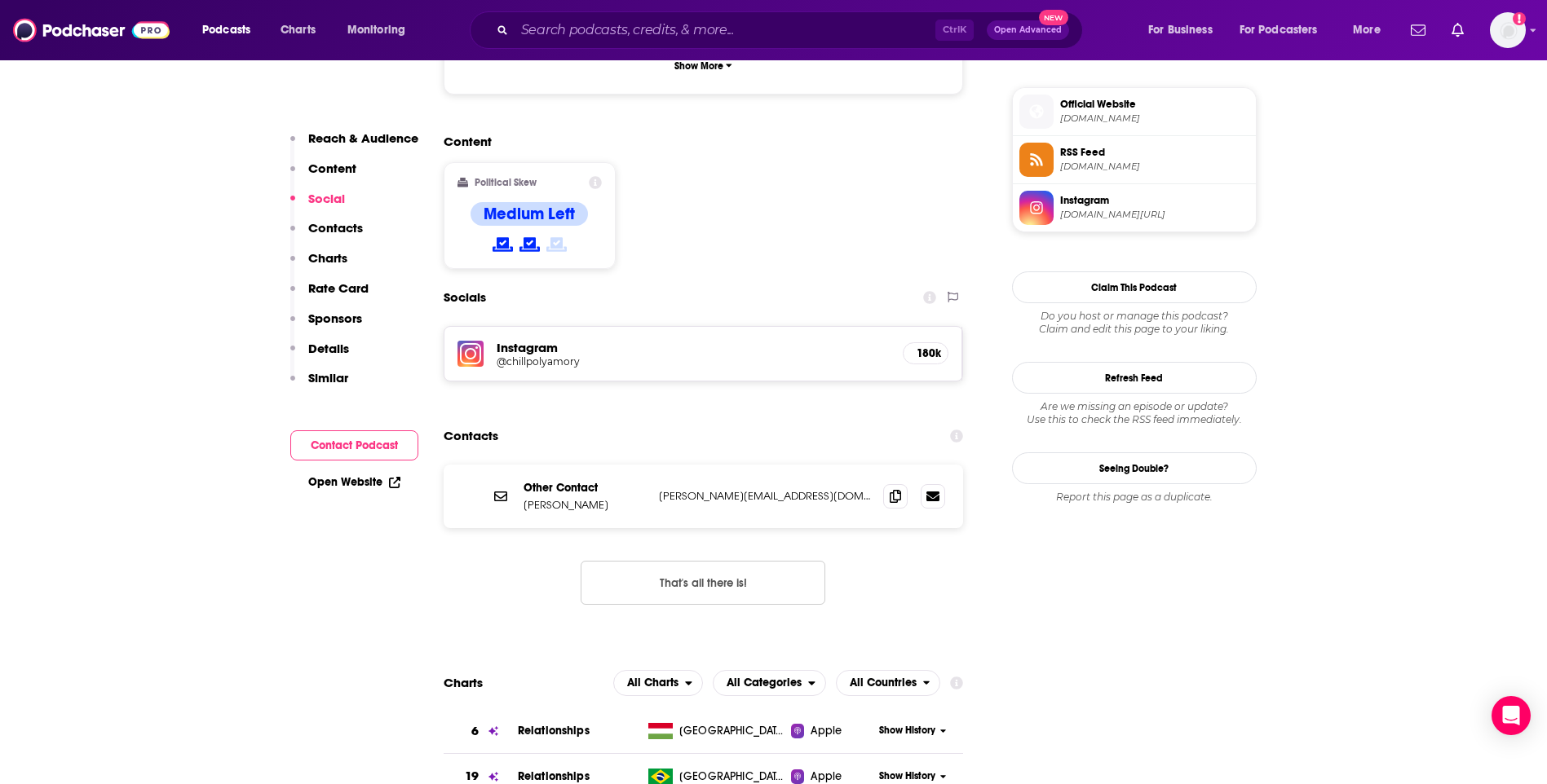
scroll to position [1304, 0]
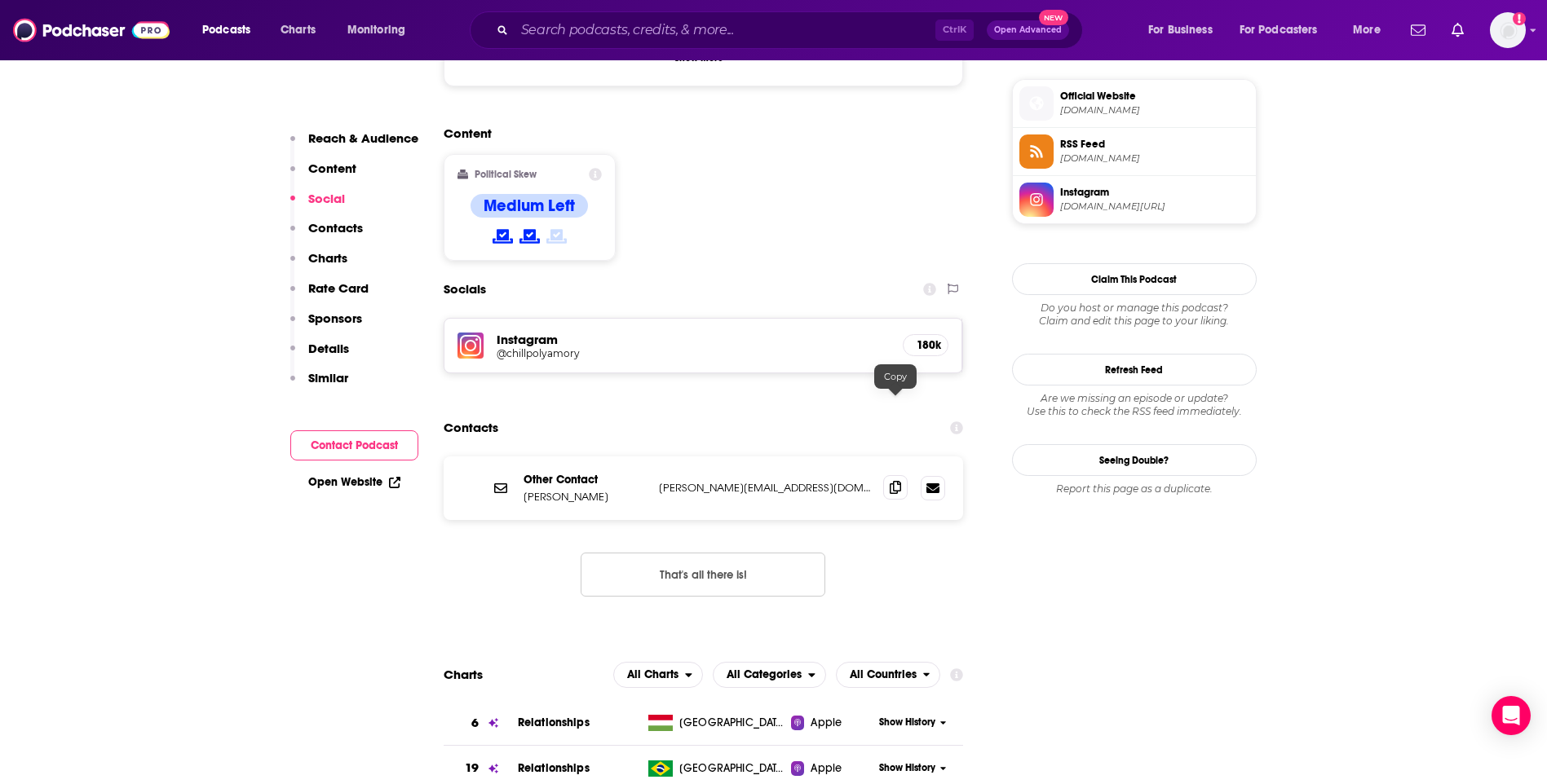
click at [892, 481] on icon at bounding box center [896, 487] width 12 height 13
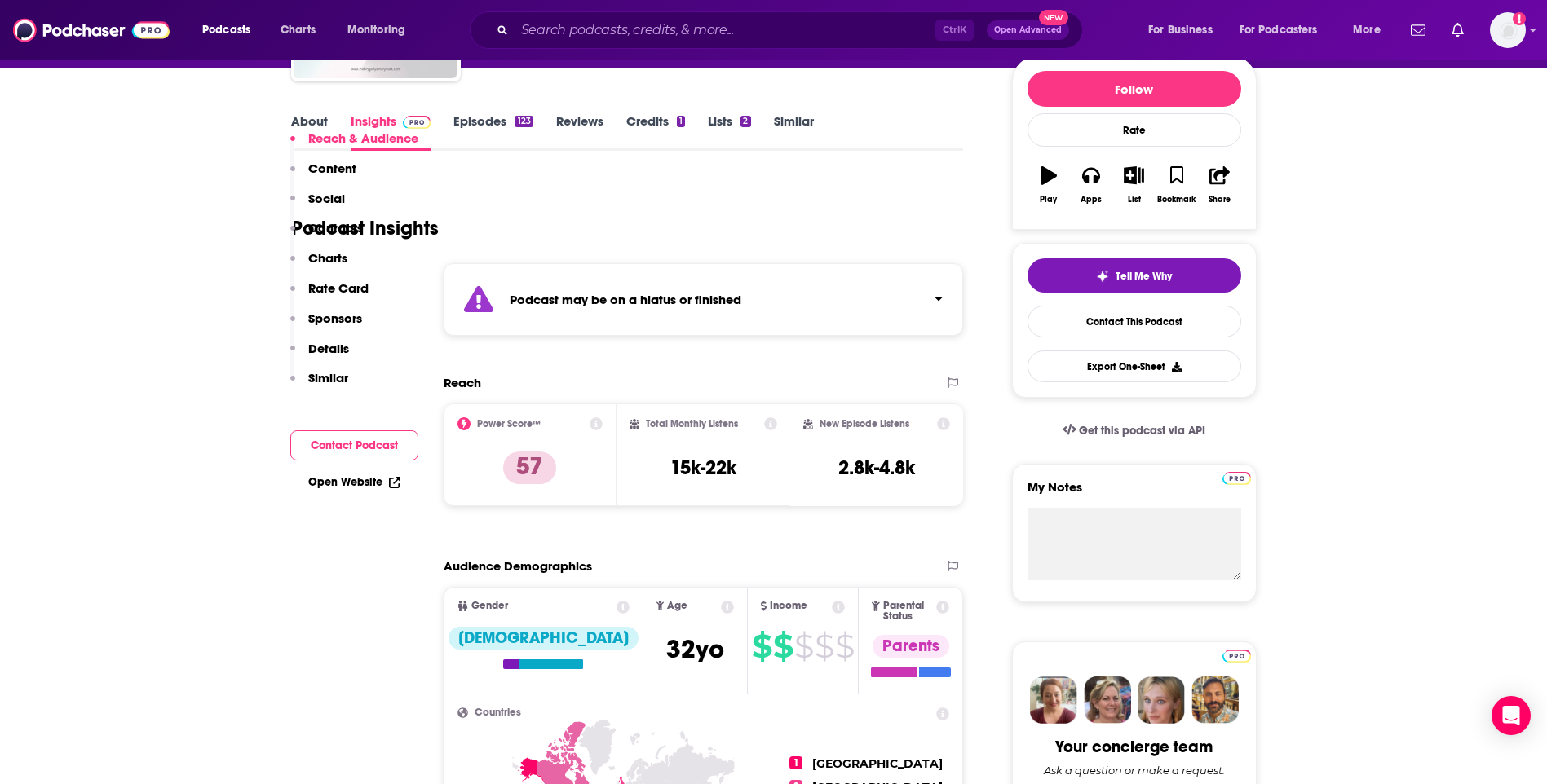
scroll to position [0, 0]
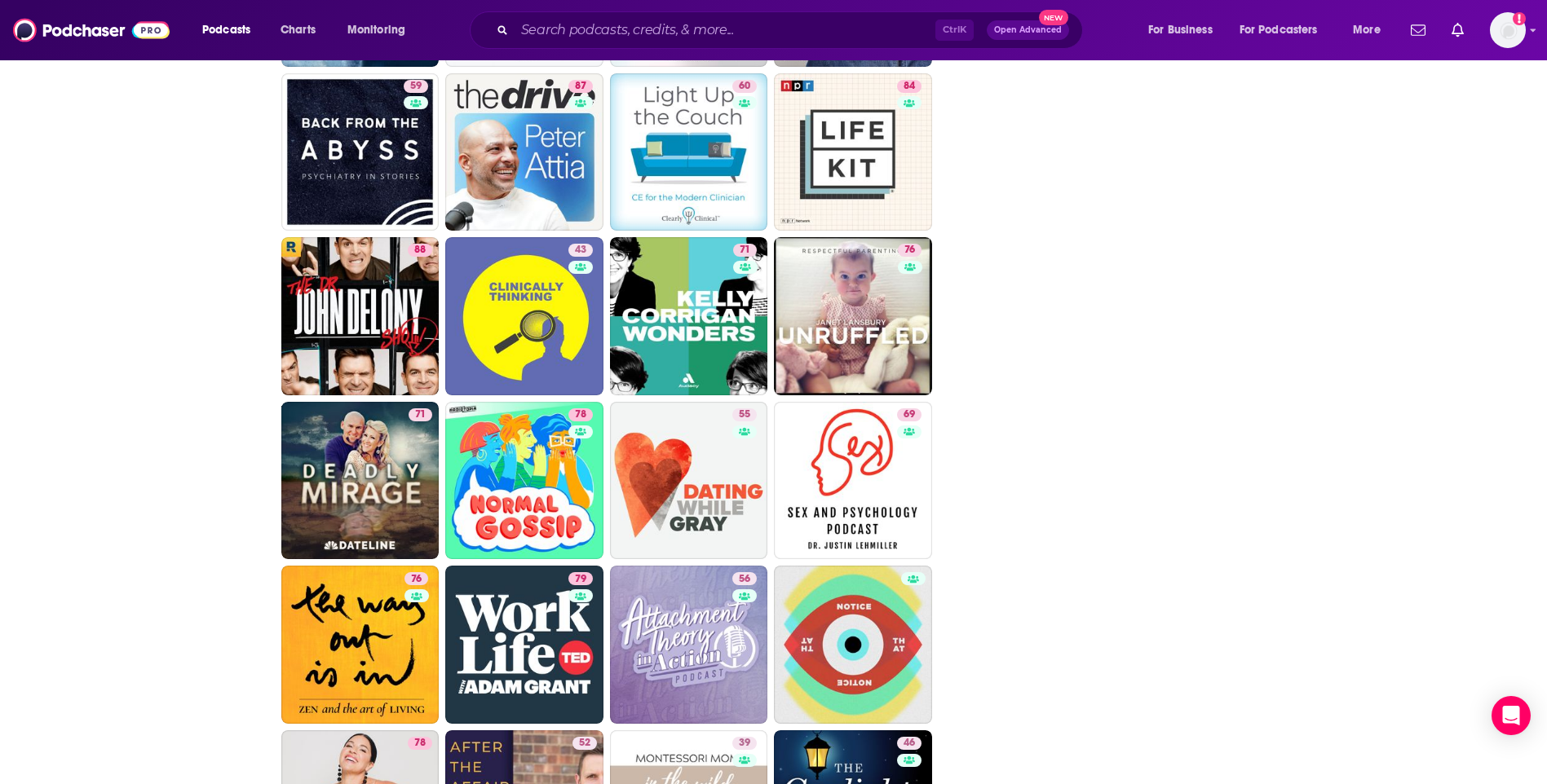
scroll to position [3016, 0]
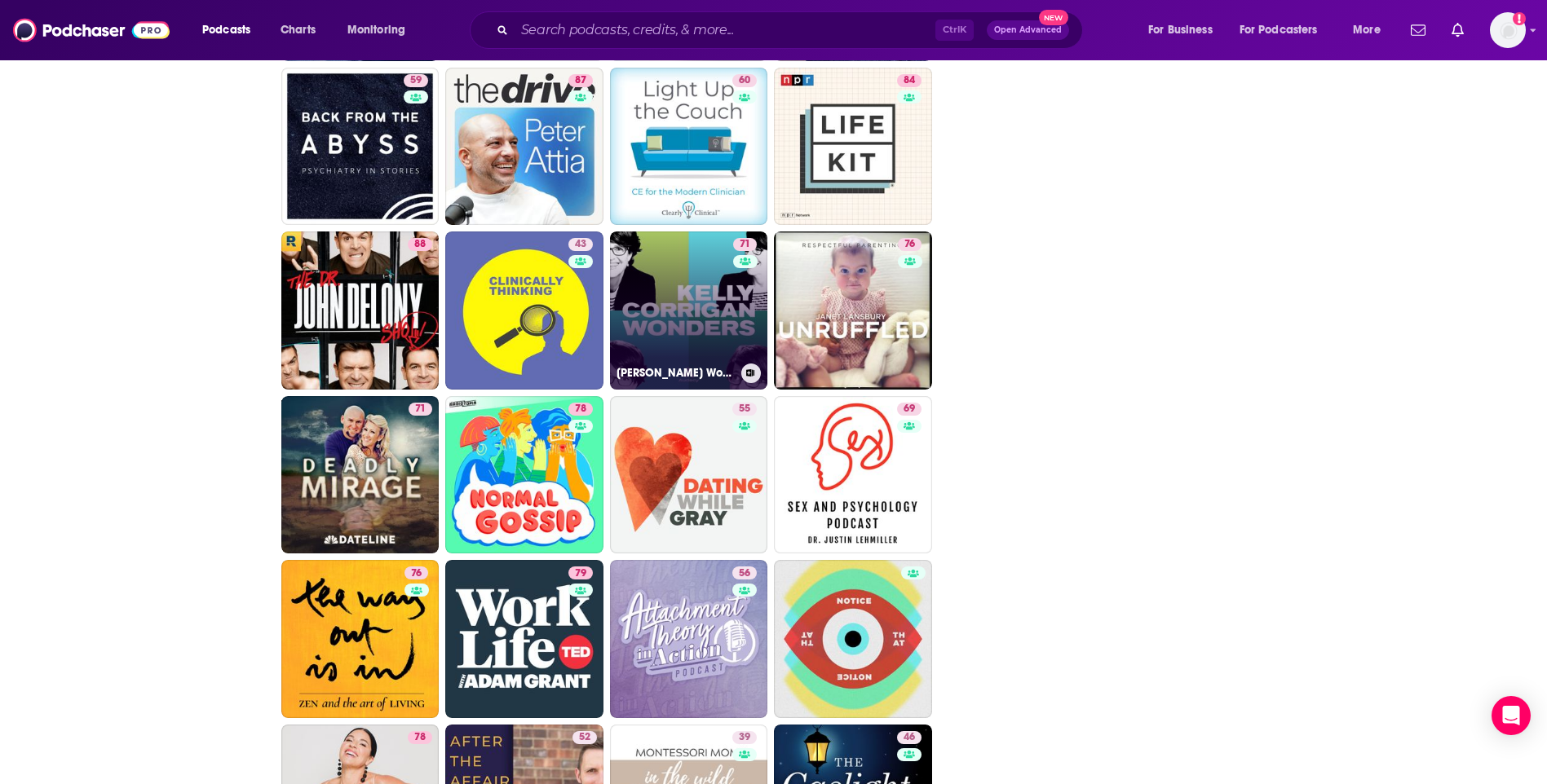
click at [675, 287] on link "71 Kelly Corrigan Wonders" at bounding box center [688, 310] width 158 height 158
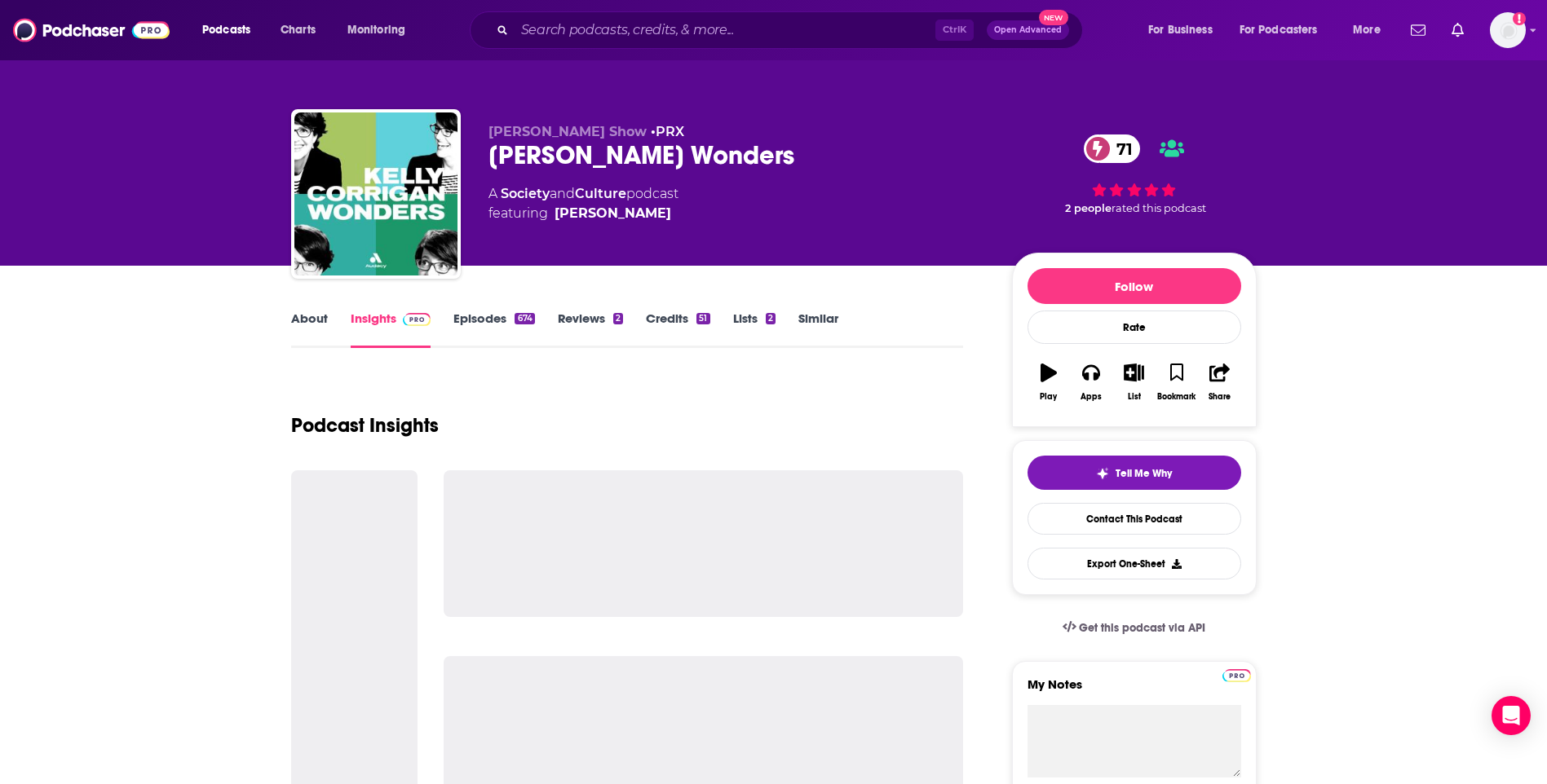
click at [308, 321] on link "About" at bounding box center [309, 329] width 36 height 37
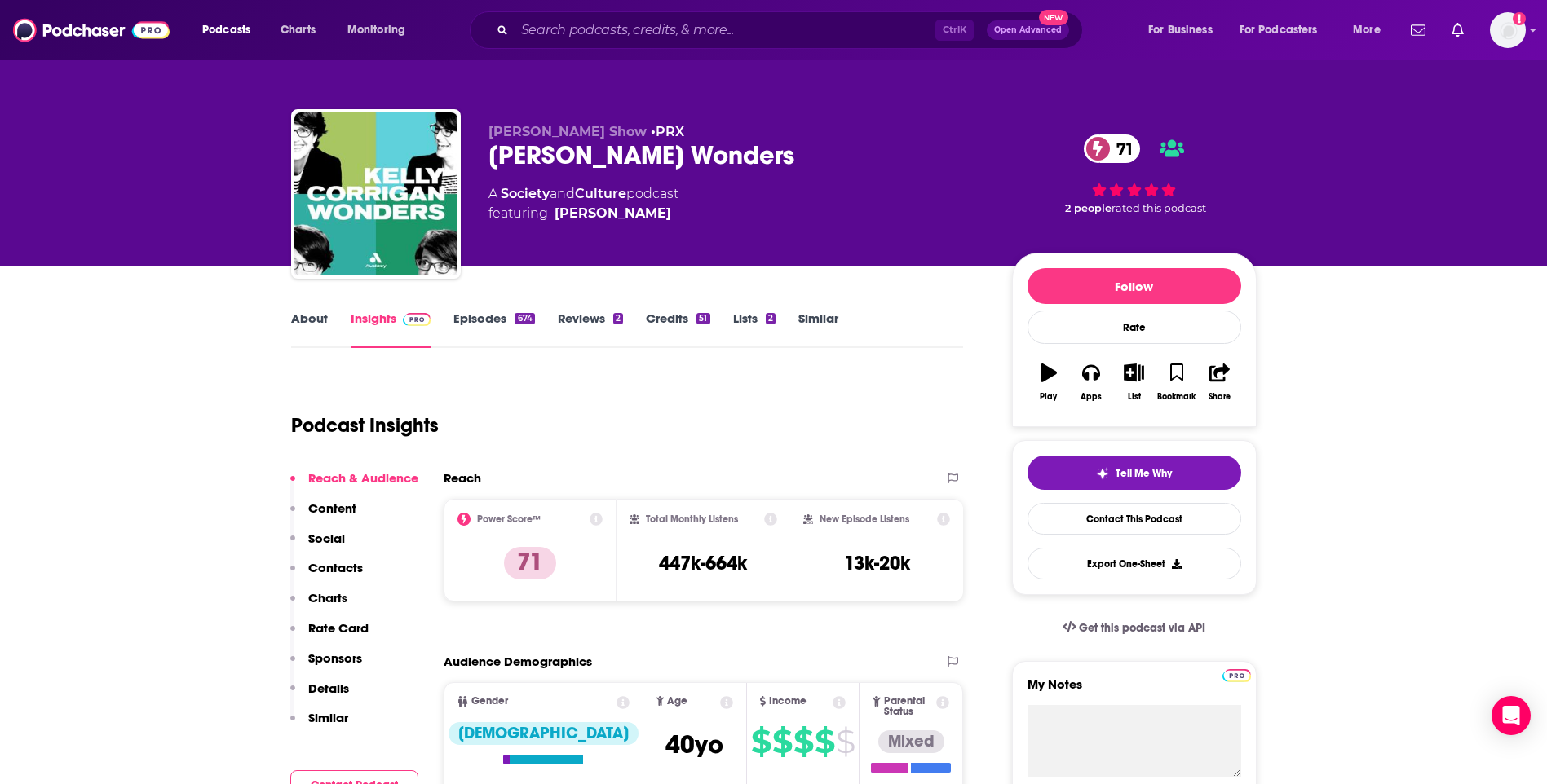
click at [306, 316] on link "About" at bounding box center [309, 329] width 36 height 37
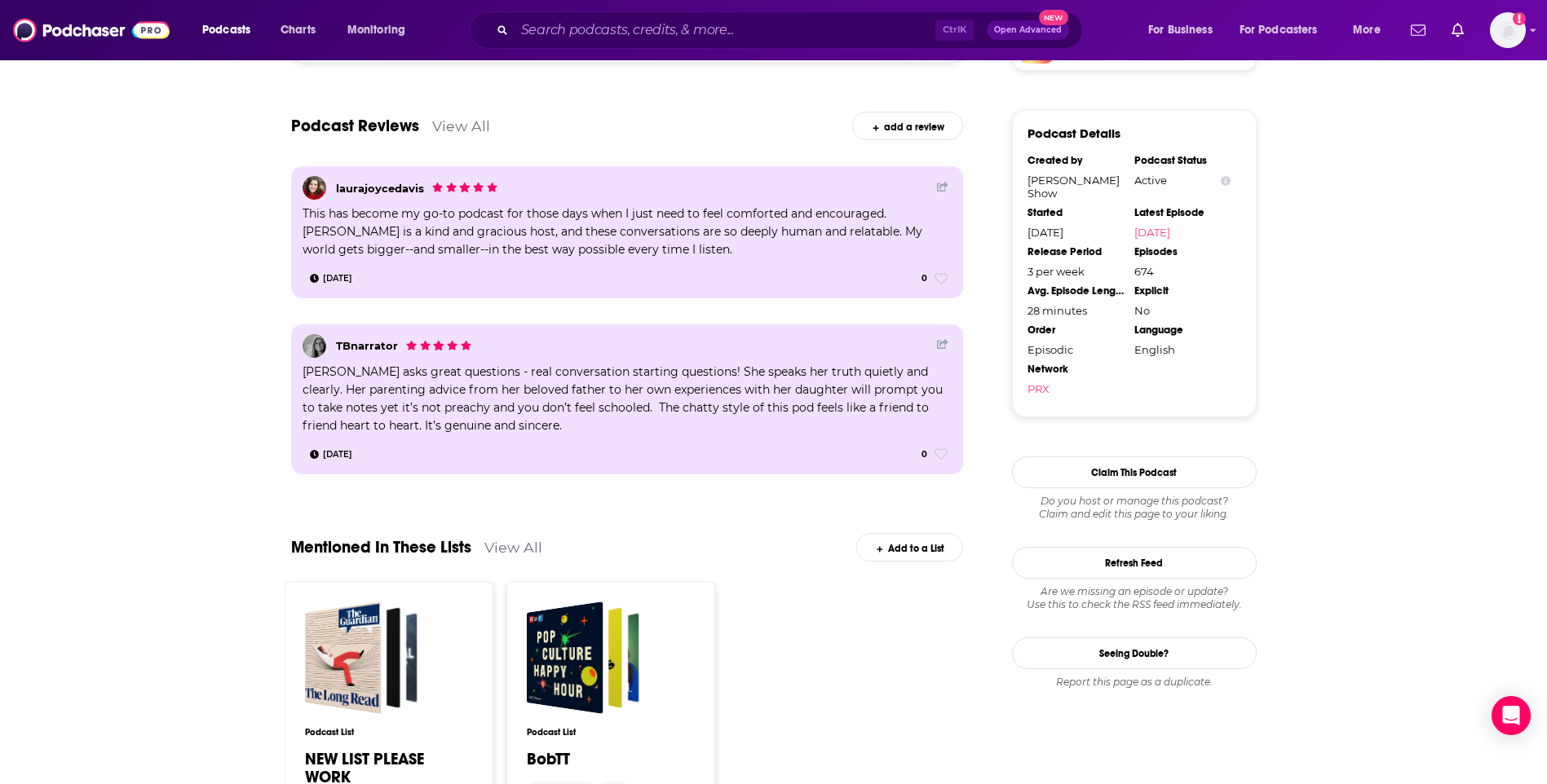
scroll to position [1549, 0]
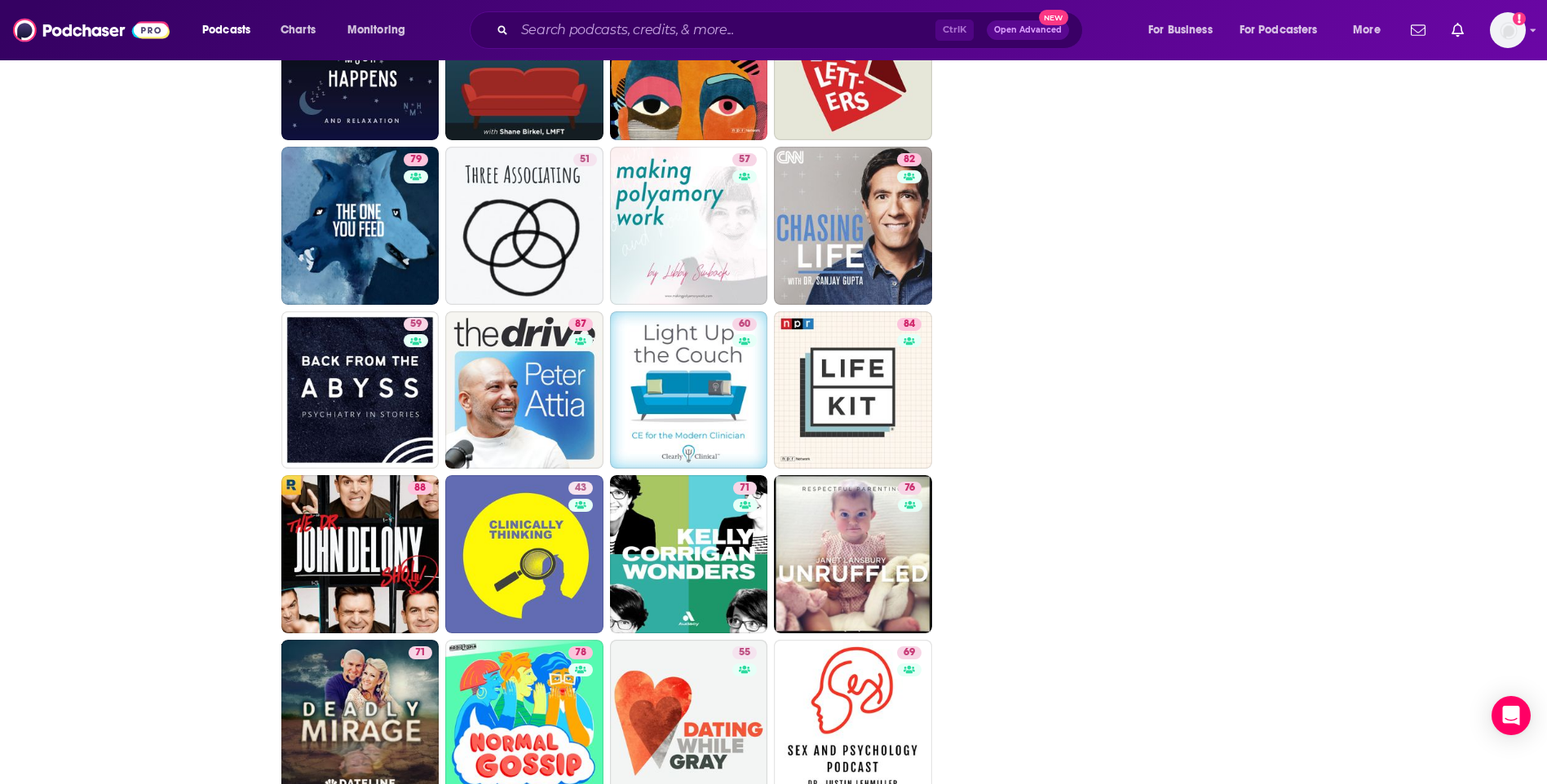
scroll to position [3016, 0]
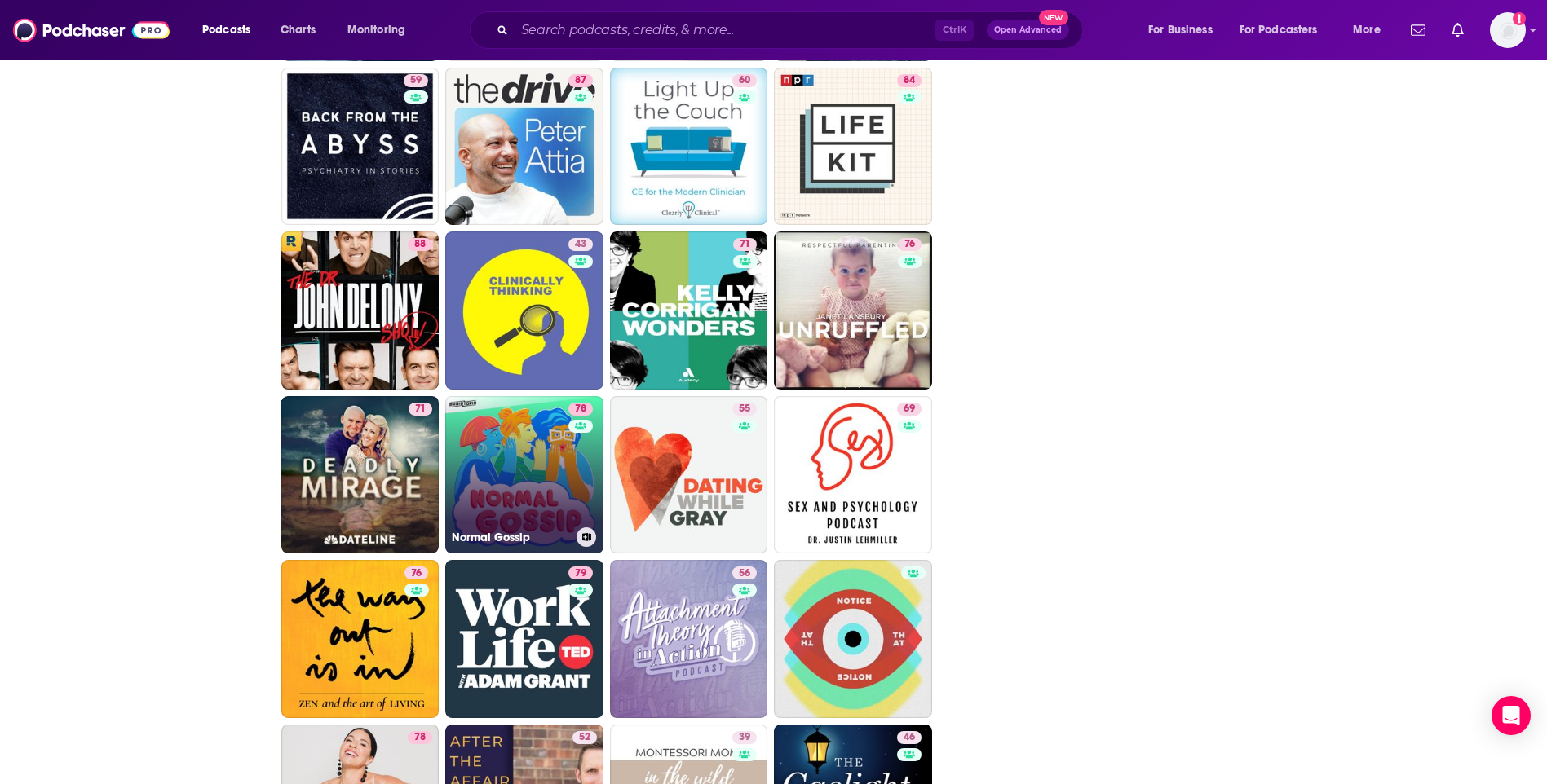
click at [522, 444] on link "78 Normal Gossip" at bounding box center [524, 475] width 158 height 158
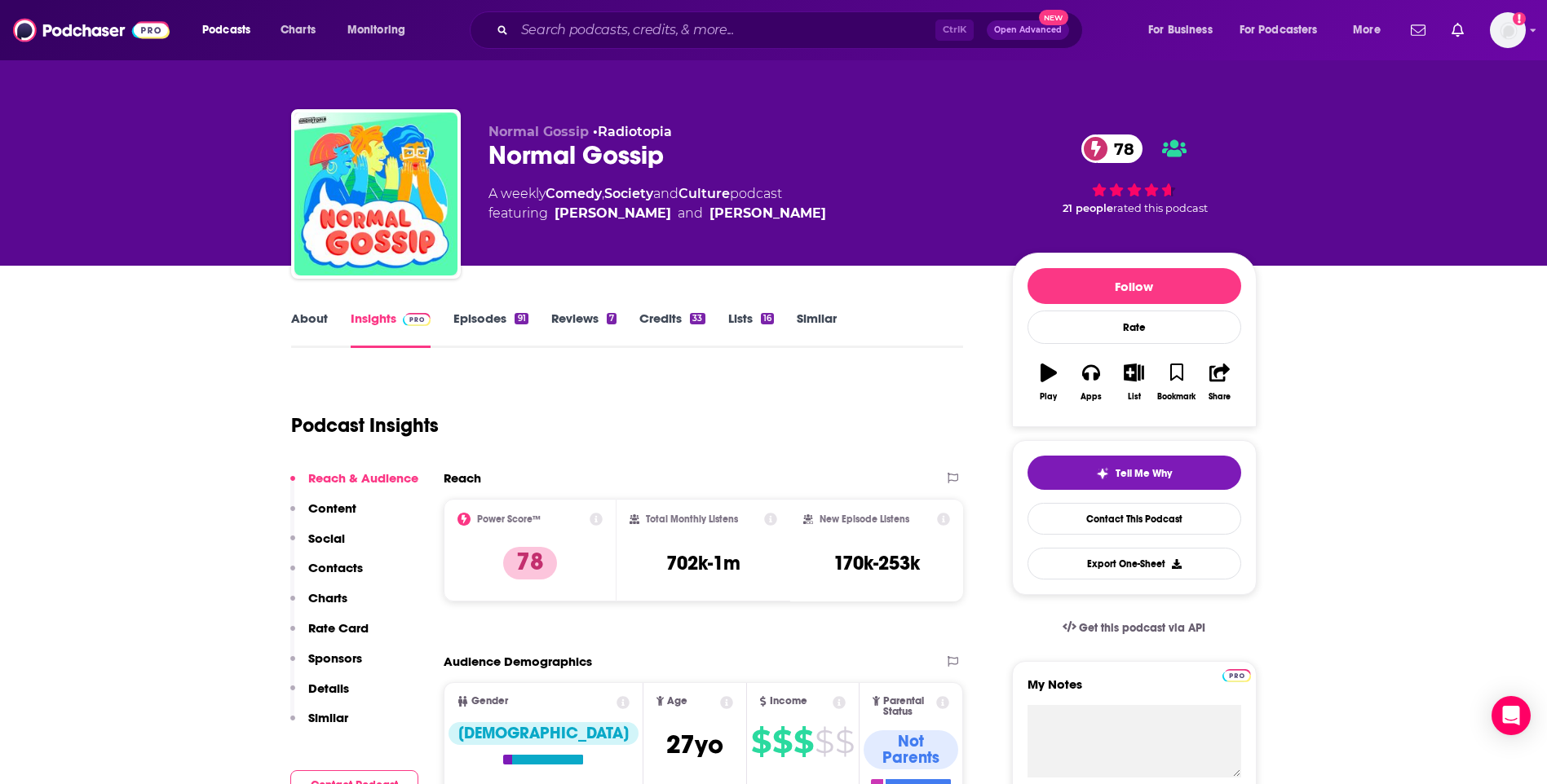
click at [312, 311] on link "About" at bounding box center [309, 329] width 36 height 37
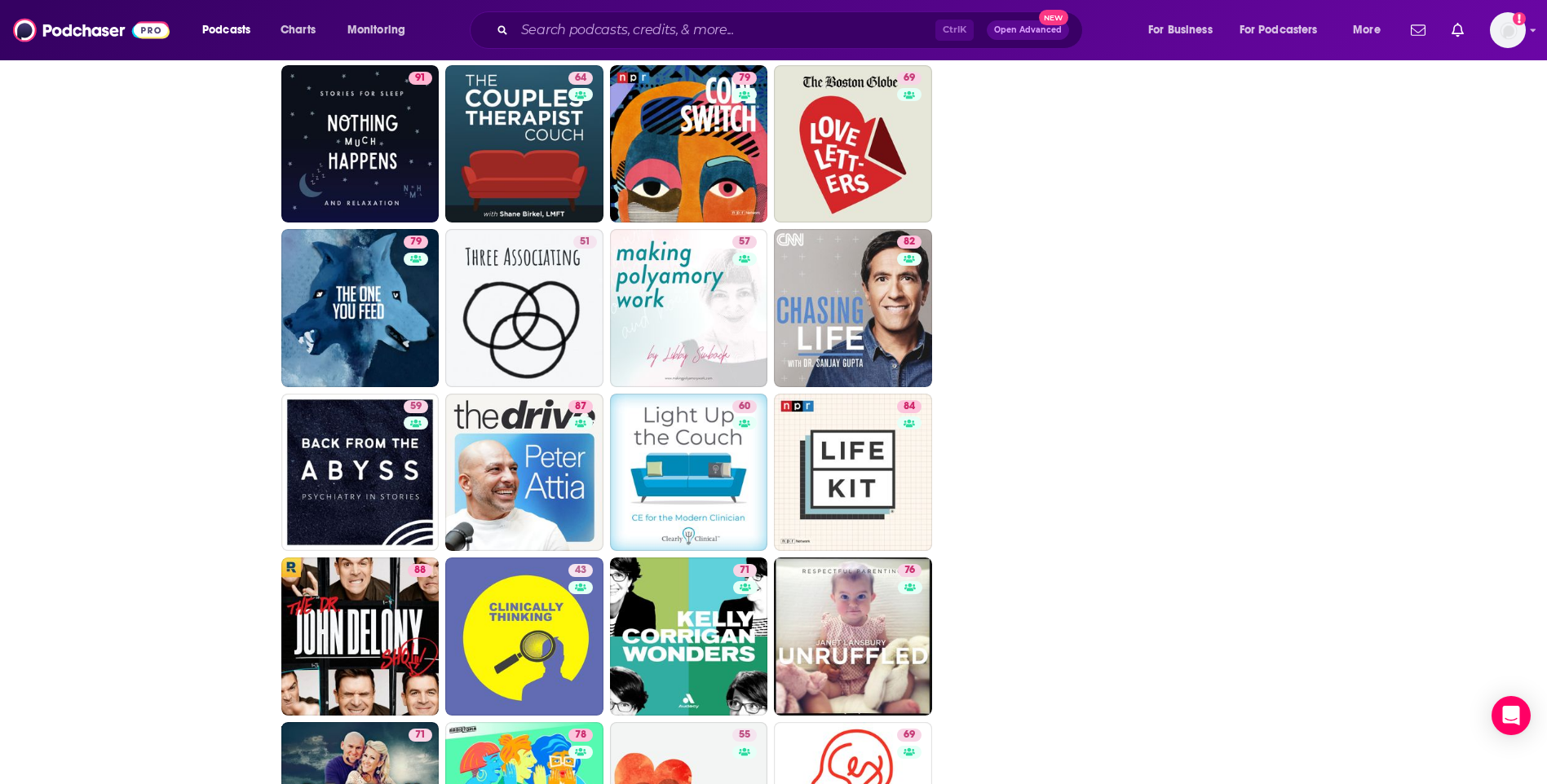
scroll to position [3180, 0]
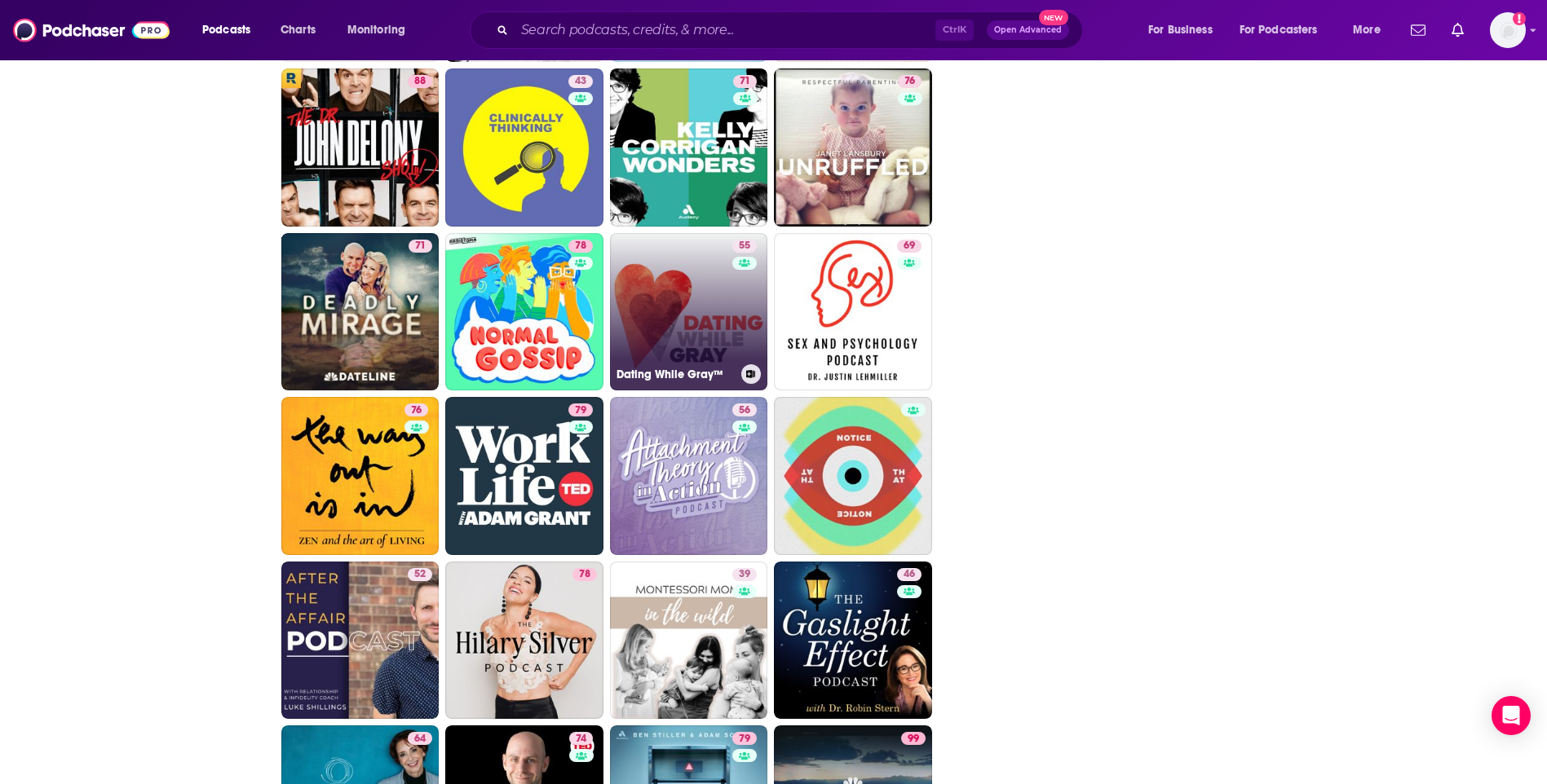
click at [704, 289] on link "55 Dating While Gray™" at bounding box center [688, 311] width 158 height 158
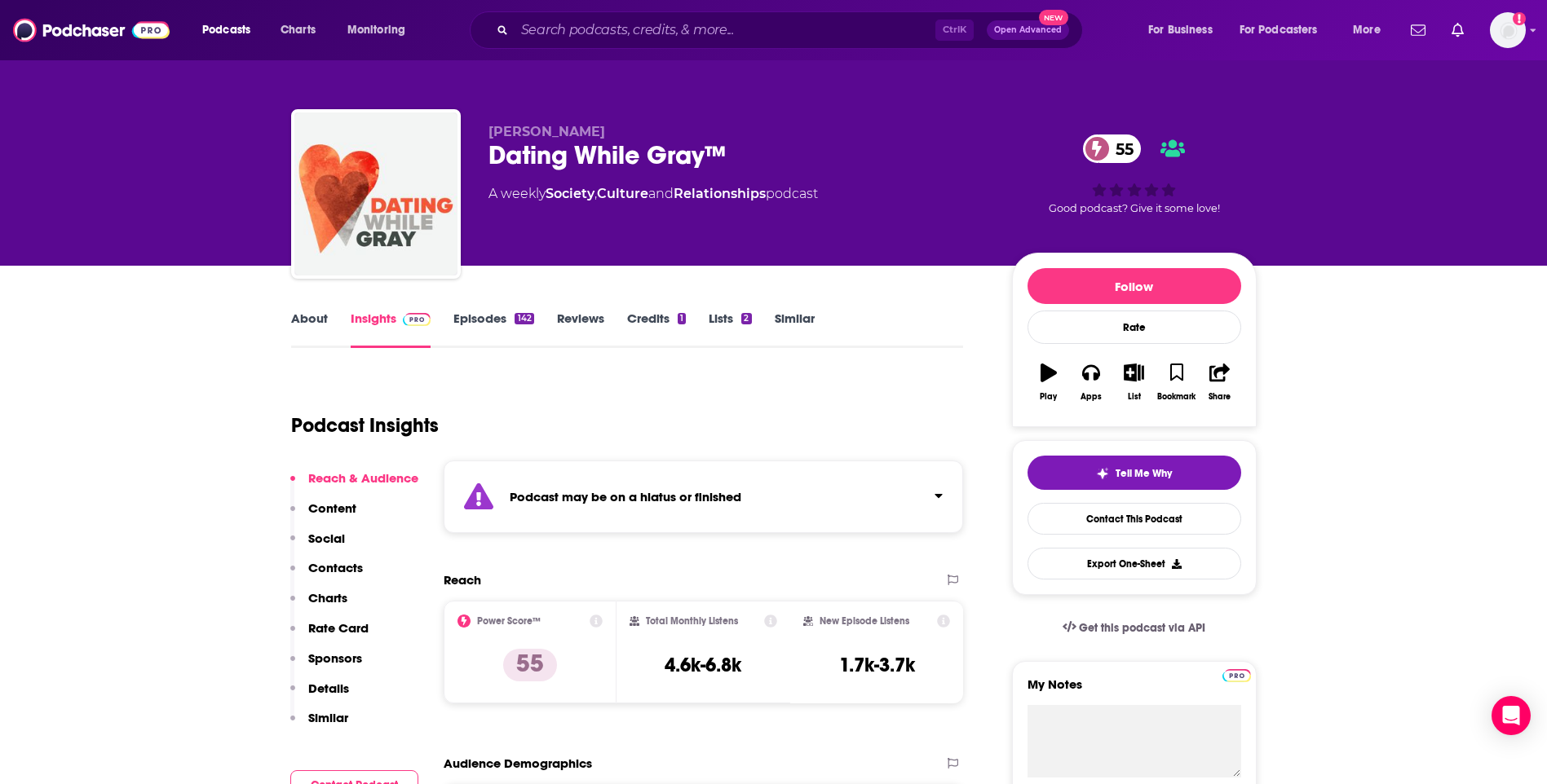
click at [295, 325] on link "About" at bounding box center [309, 329] width 36 height 37
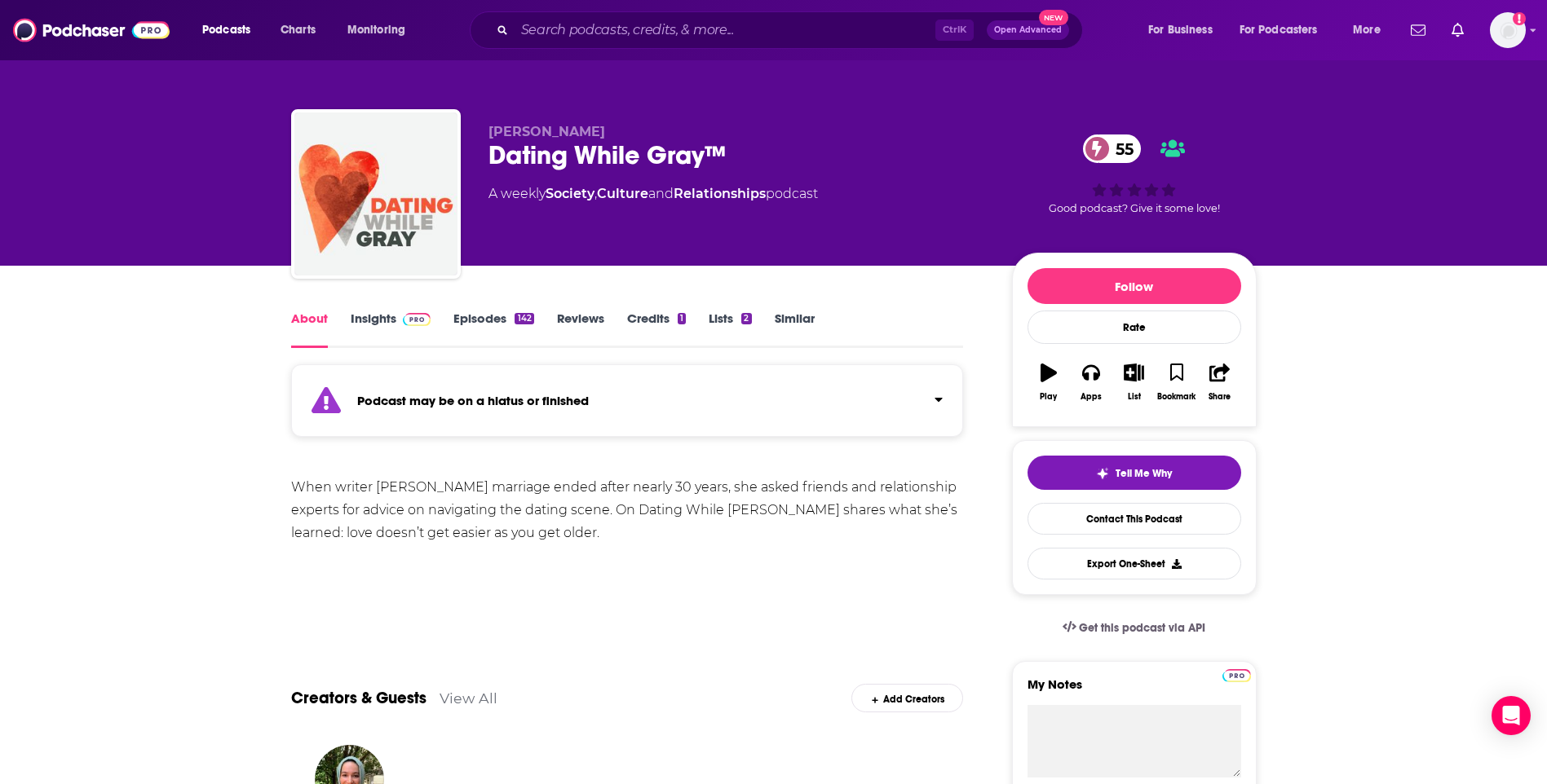
click at [368, 318] on link "Insights" at bounding box center [391, 329] width 81 height 37
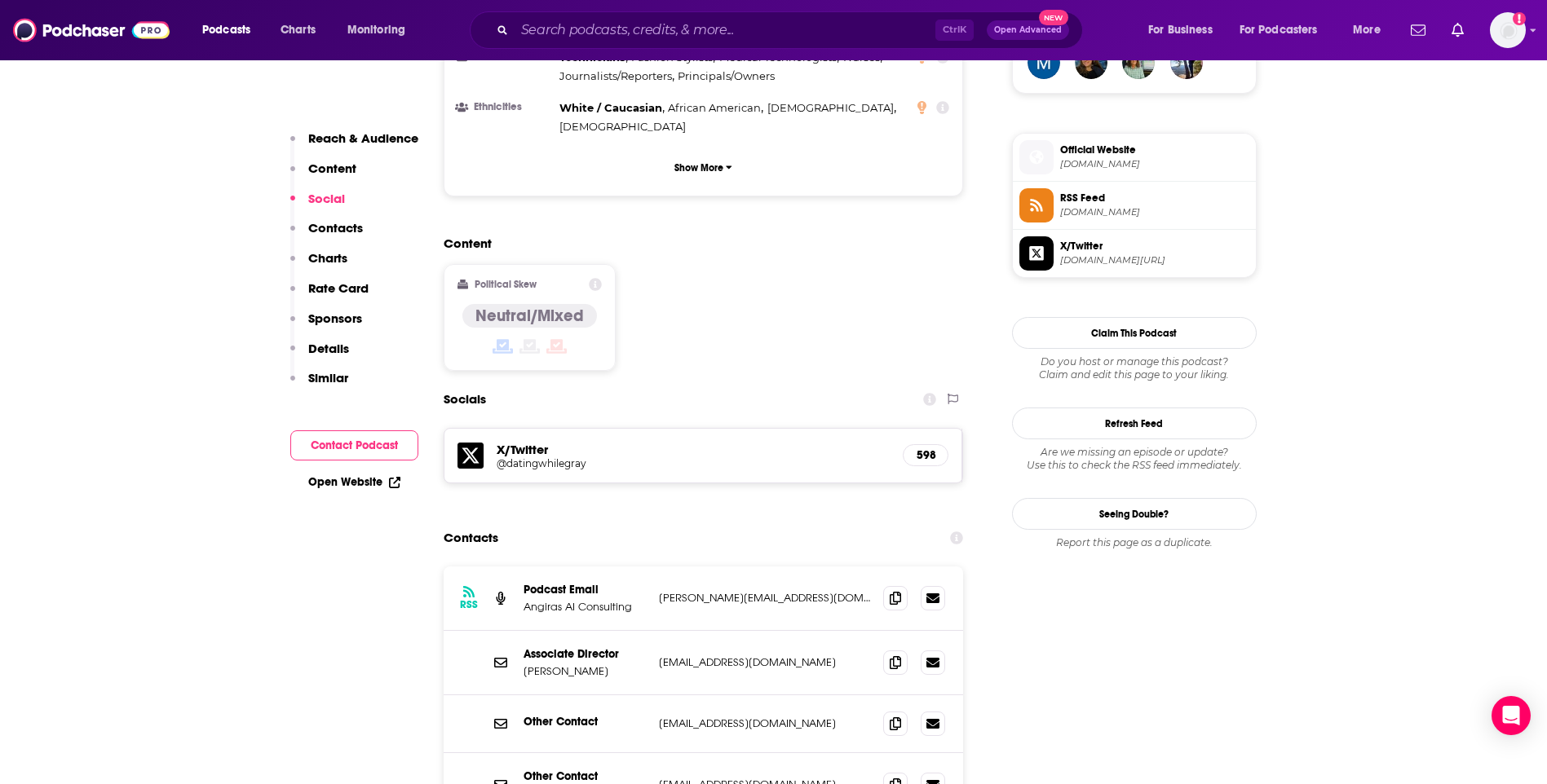
scroll to position [1304, 0]
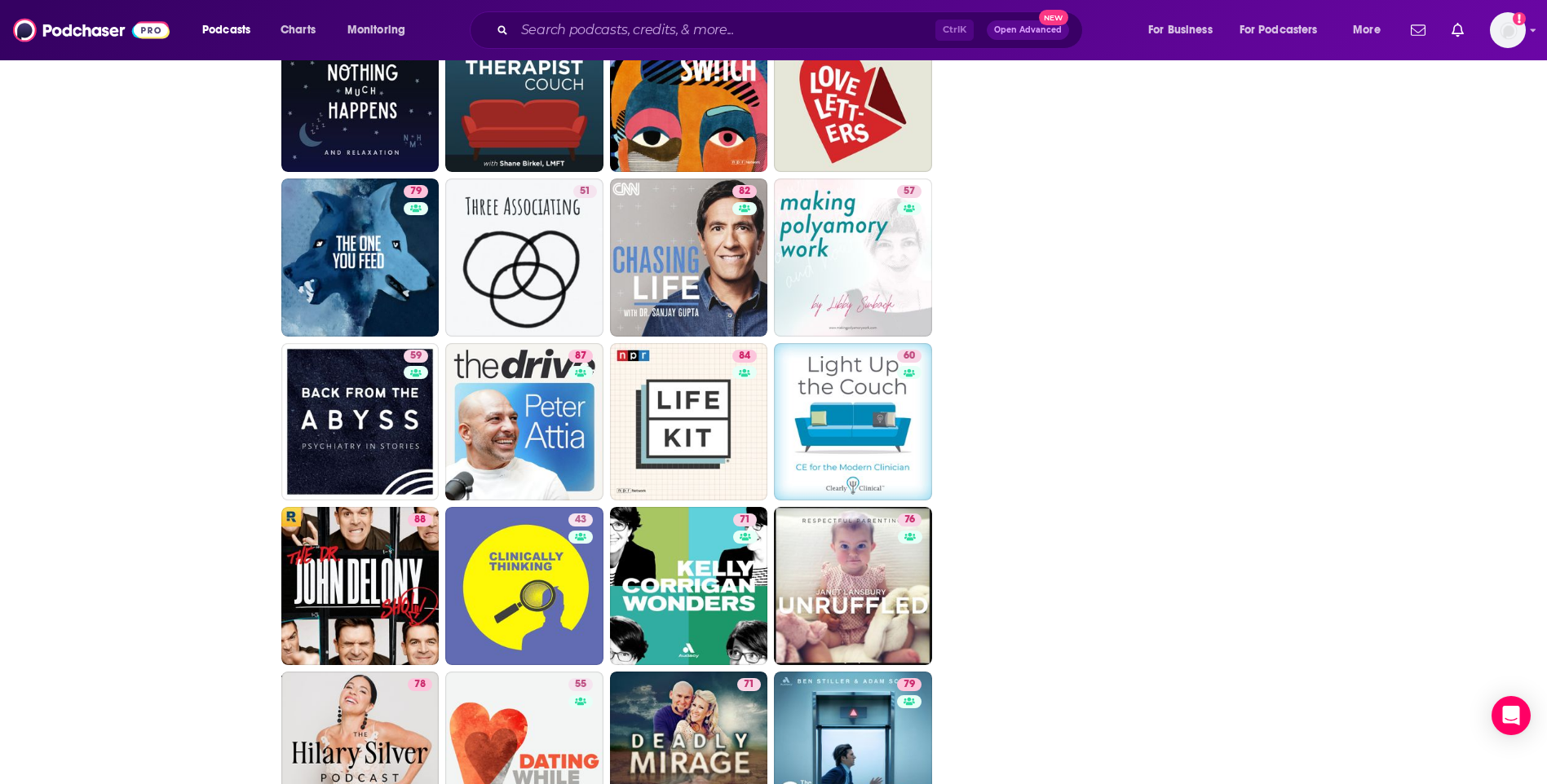
scroll to position [2935, 0]
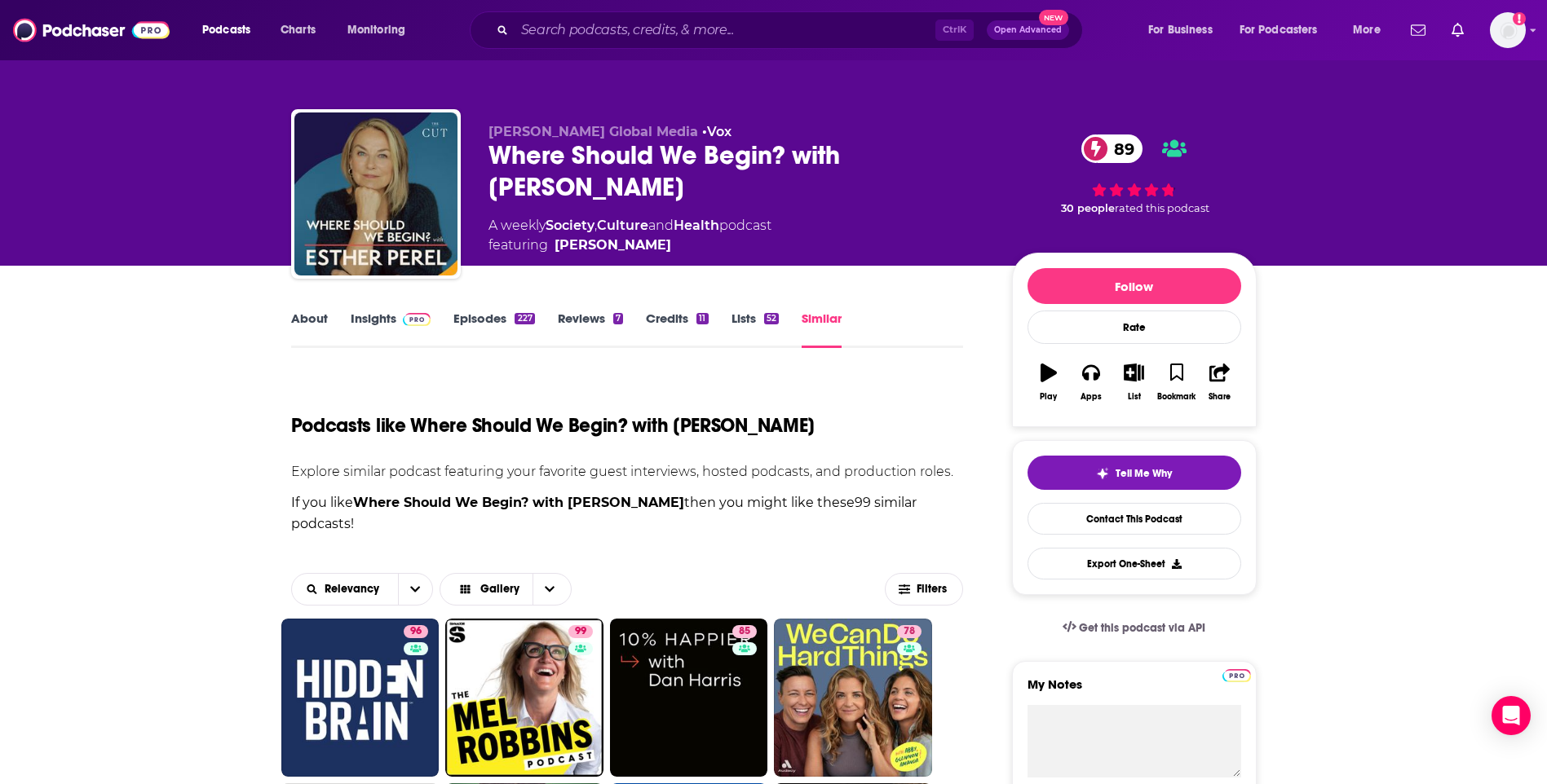
scroll to position [2935, 0]
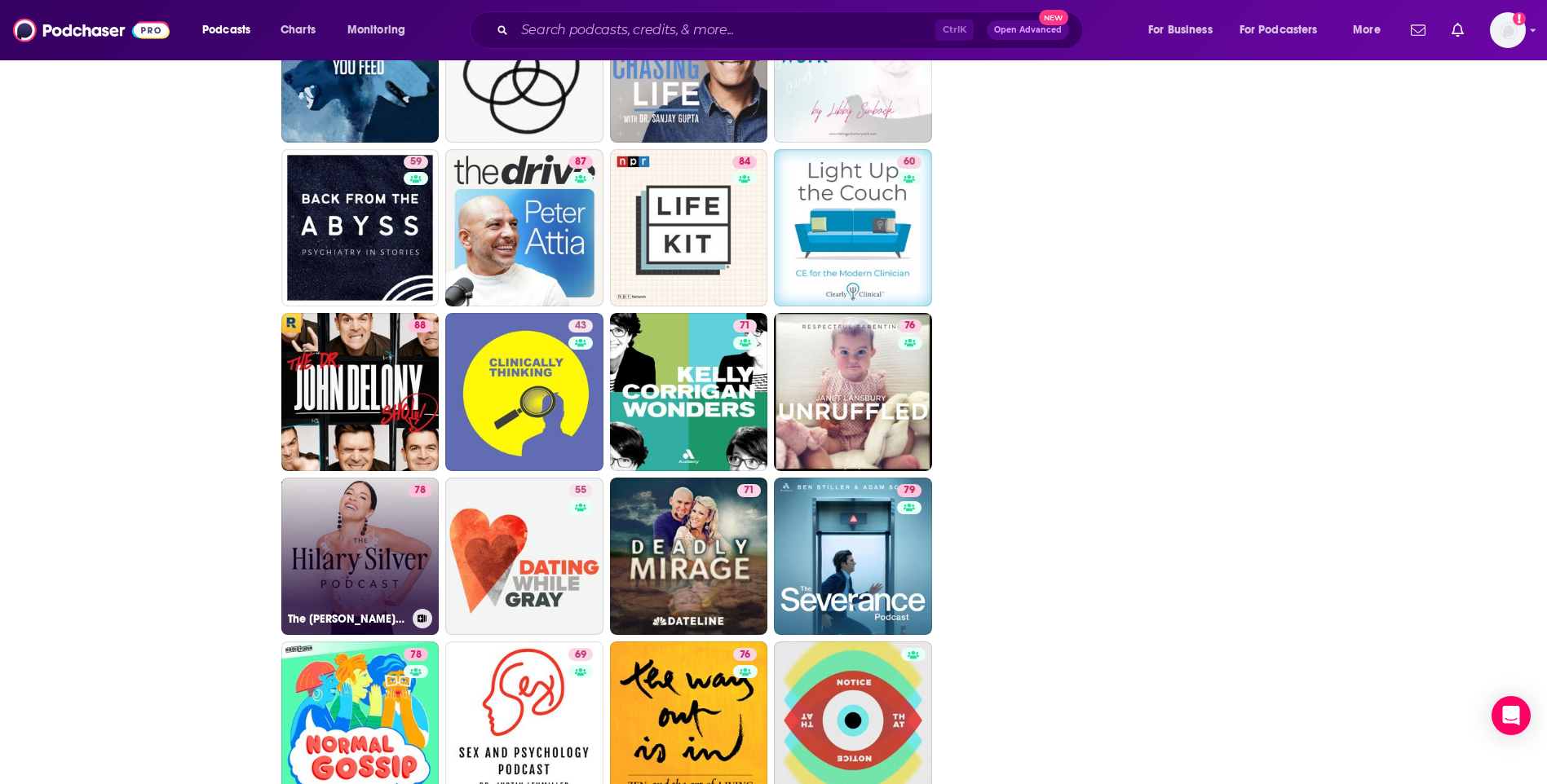
click at [345, 517] on link "78 The [PERSON_NAME] Podcast" at bounding box center [359, 556] width 158 height 158
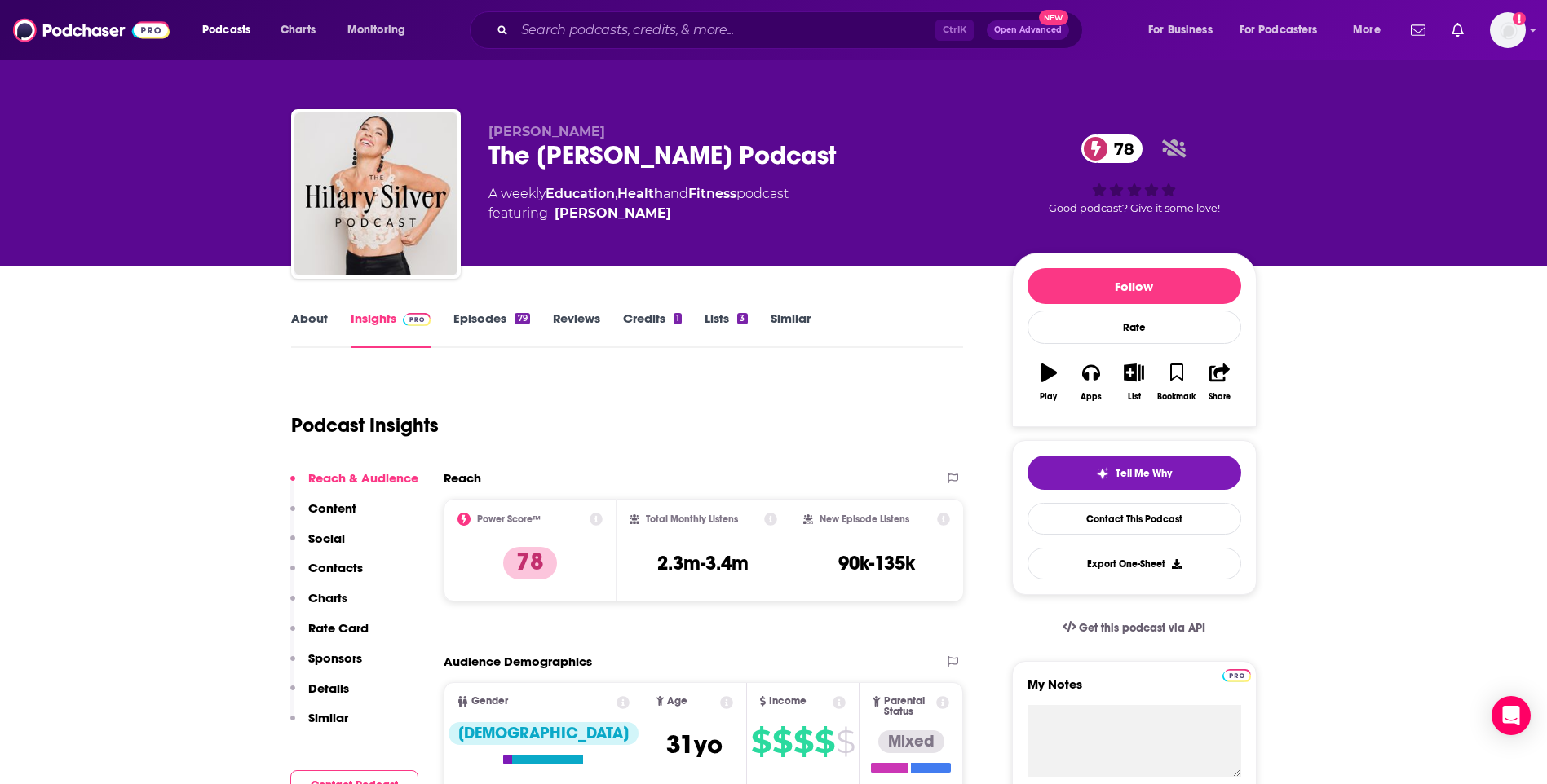
click at [316, 314] on link "About" at bounding box center [309, 329] width 36 height 37
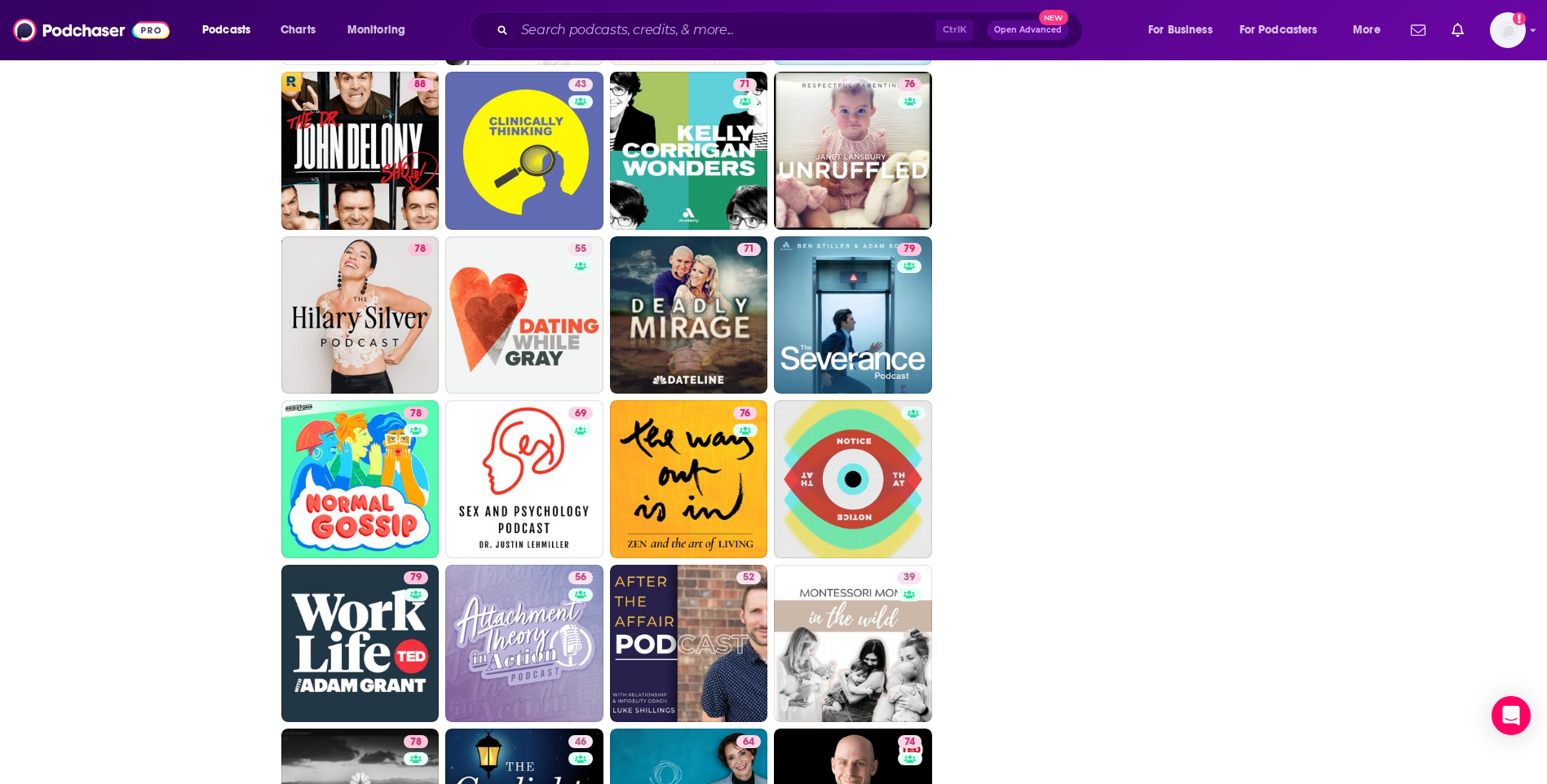
scroll to position [3180, 0]
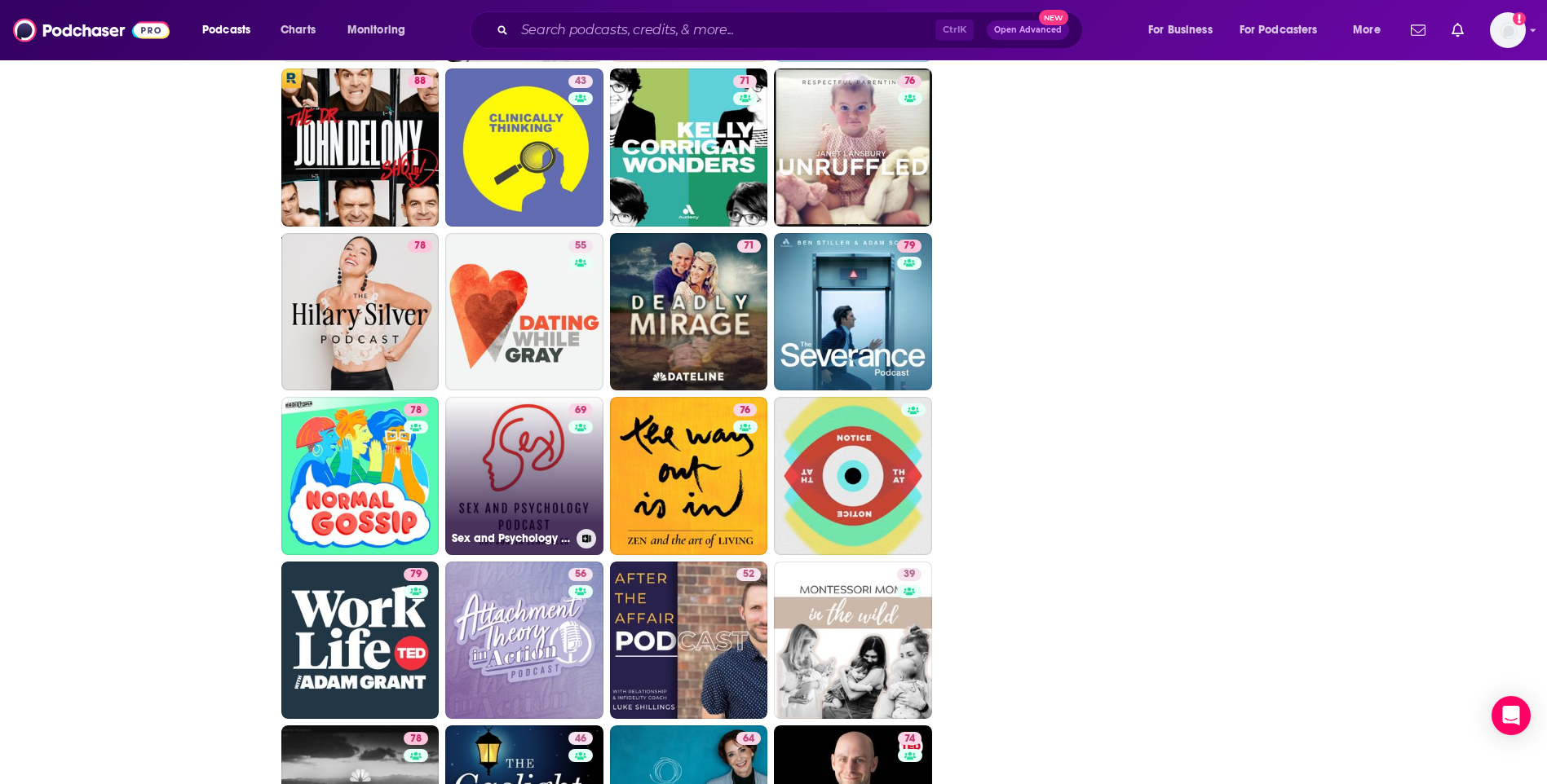
click at [503, 444] on link "69 Sex and Psychology Podcast" at bounding box center [524, 476] width 158 height 158
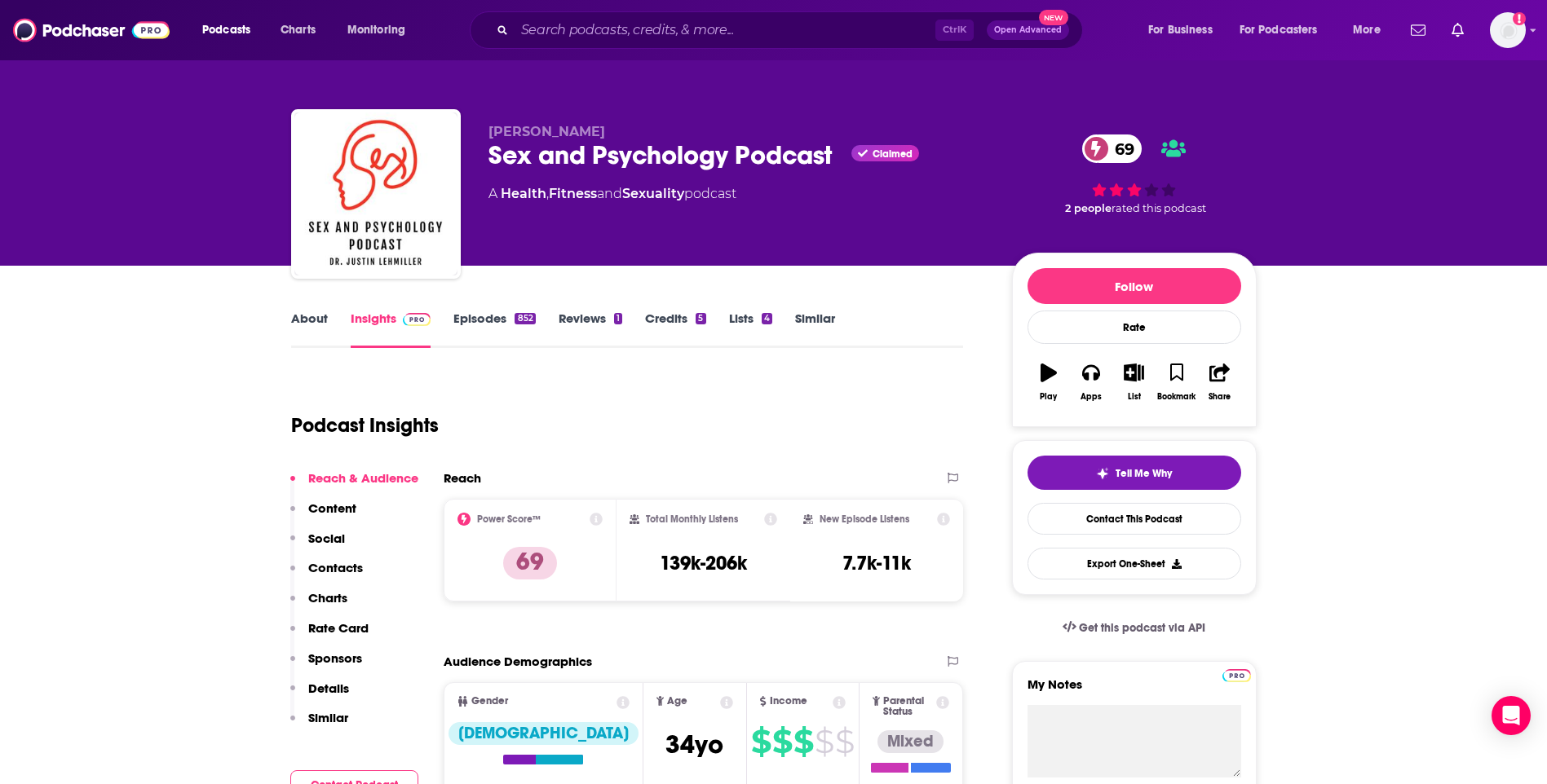
click at [317, 324] on link "About" at bounding box center [309, 329] width 36 height 37
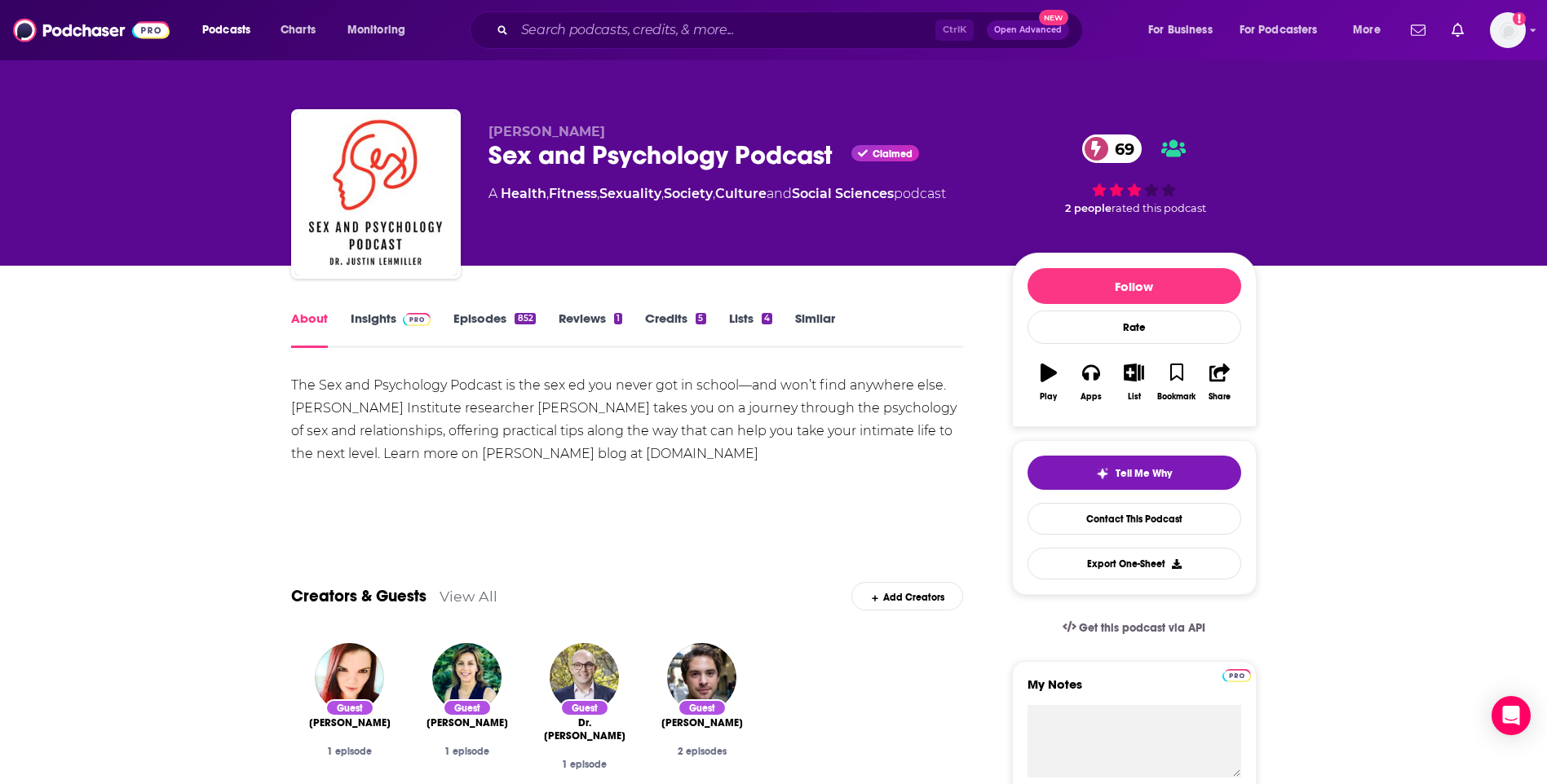
click at [356, 327] on link "Insights" at bounding box center [391, 329] width 81 height 37
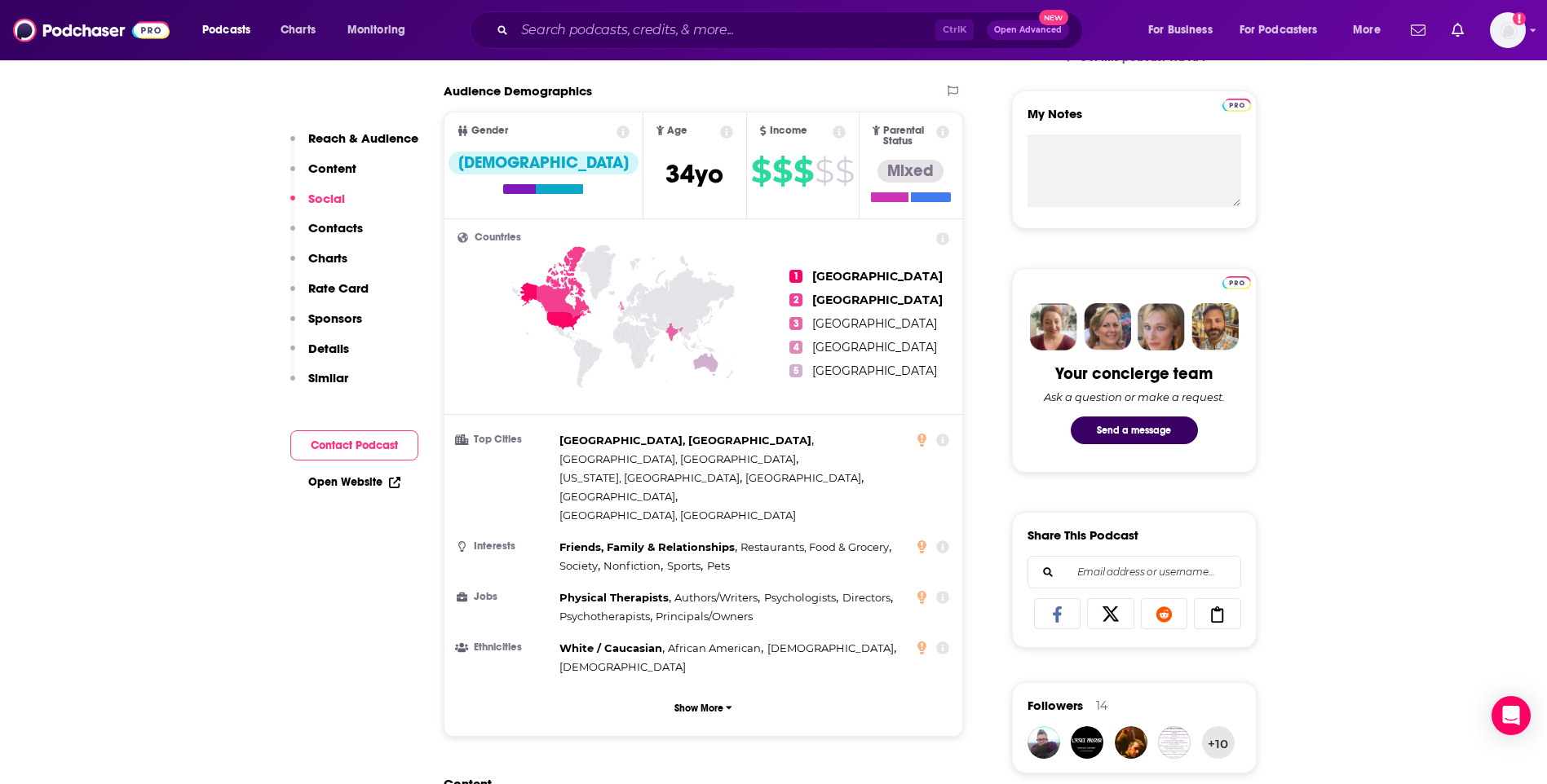
scroll to position [1142, 0]
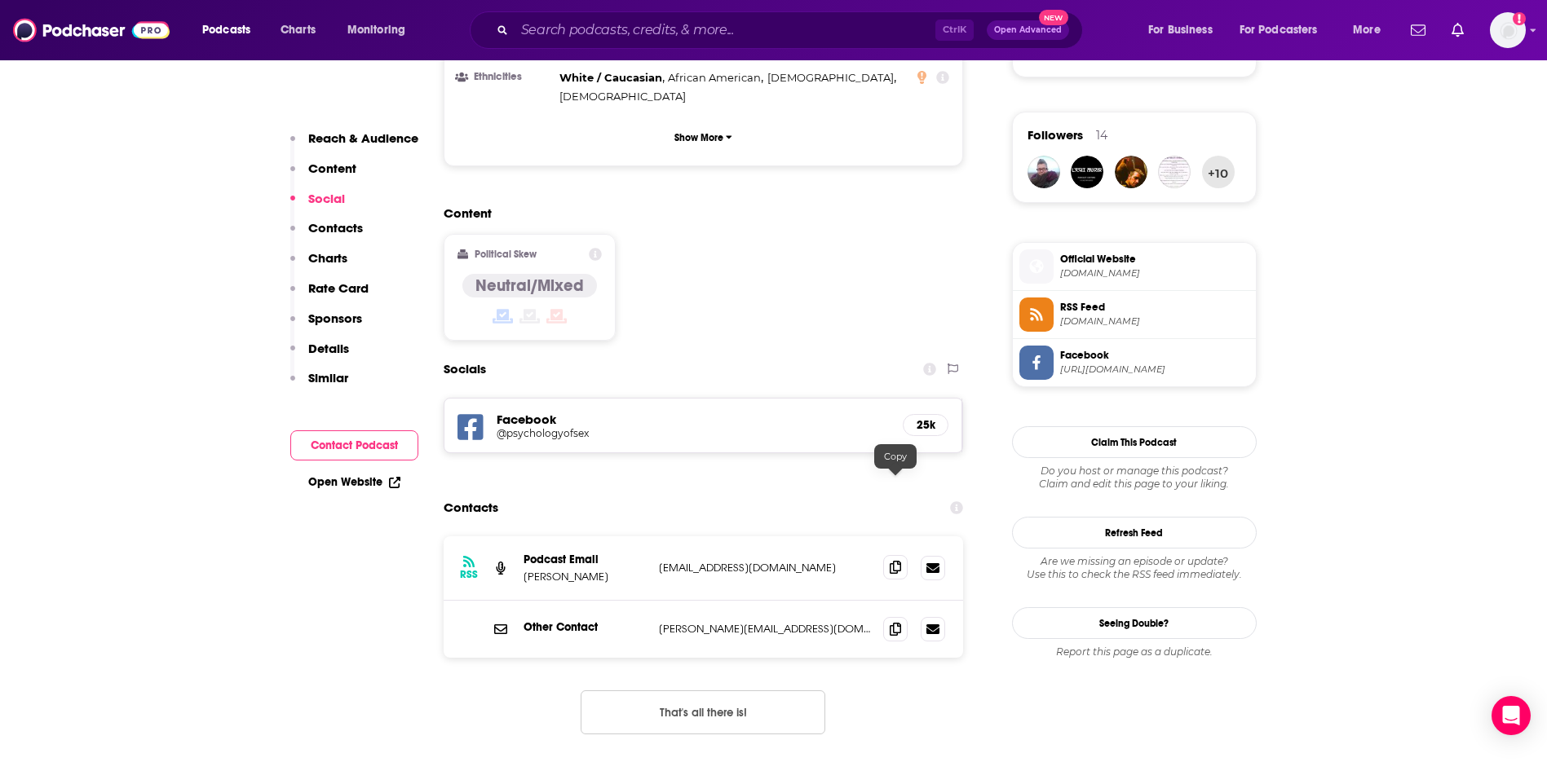
click at [890, 561] on icon at bounding box center [896, 568] width 12 height 13
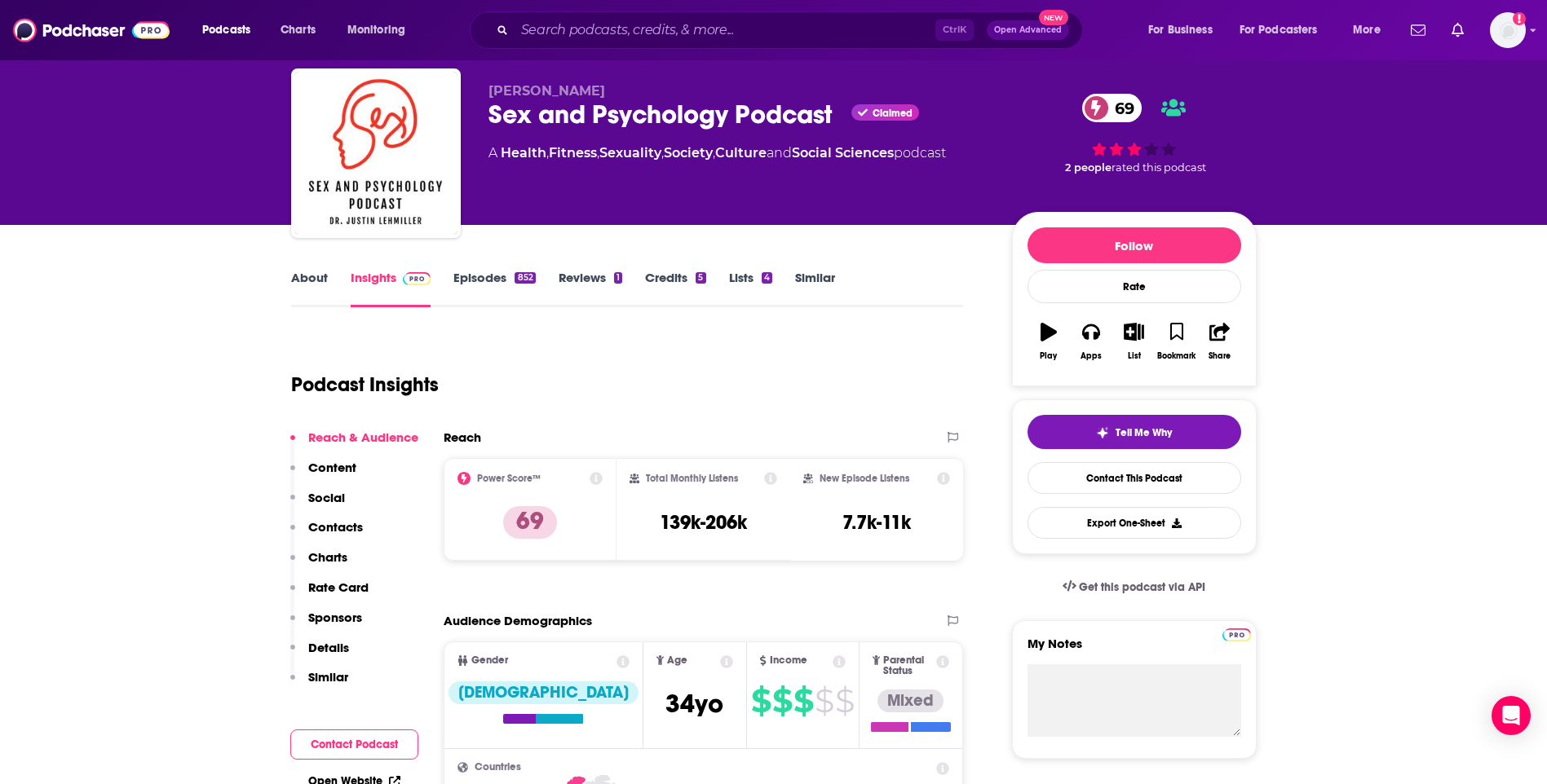
scroll to position [0, 0]
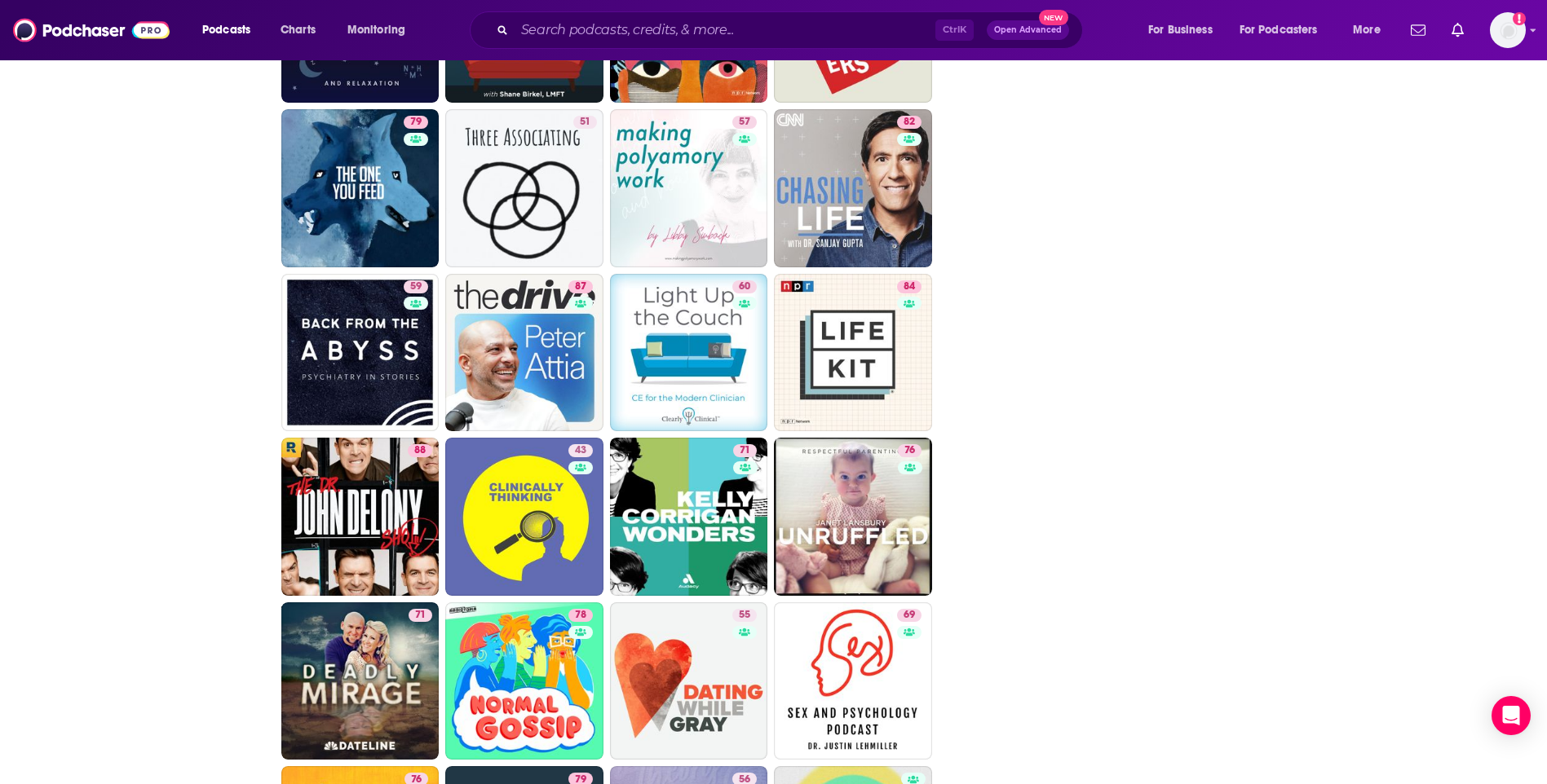
scroll to position [3180, 0]
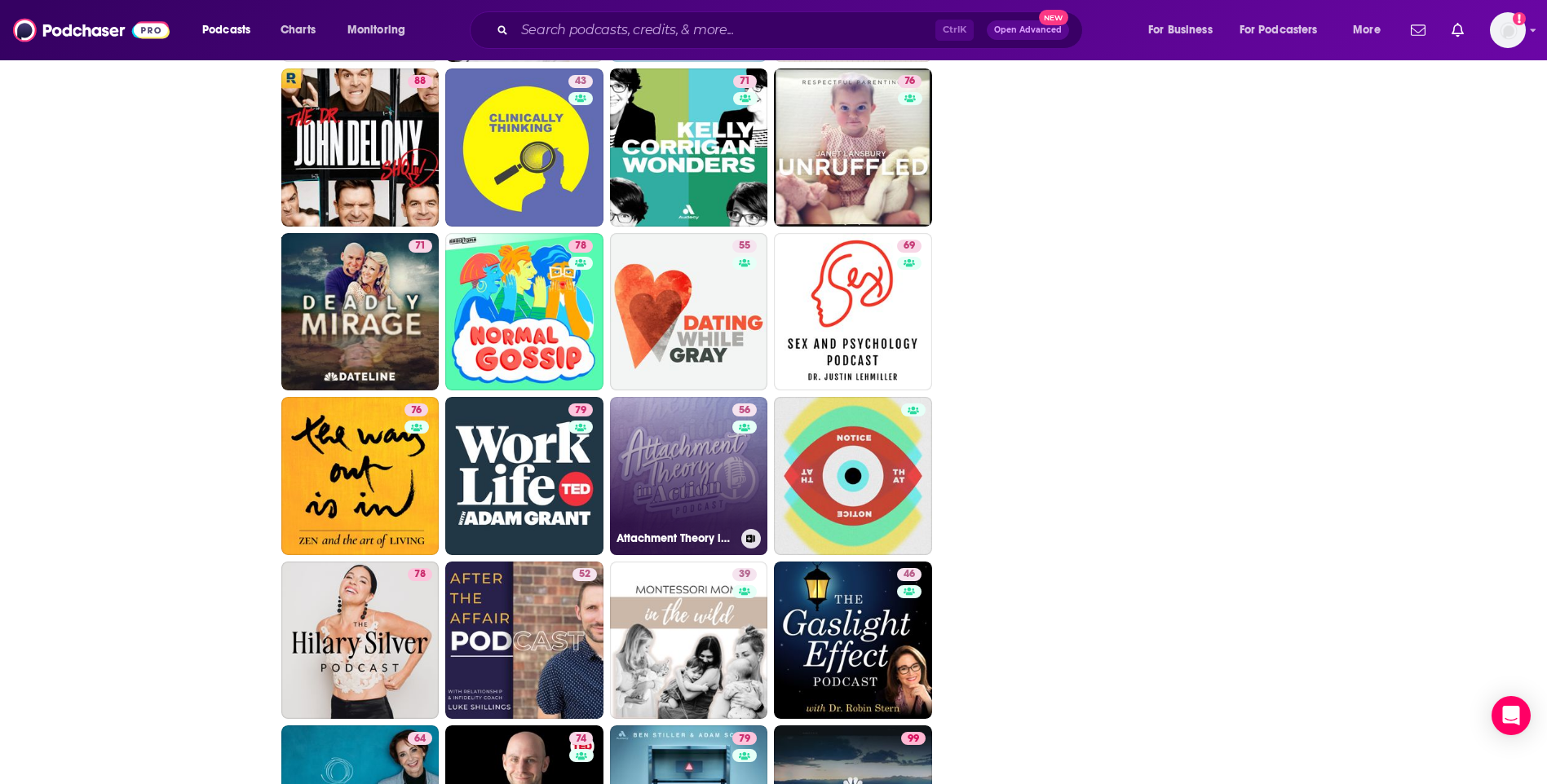
click at [672, 438] on link "56 Attachment Theory in Action" at bounding box center [688, 476] width 158 height 158
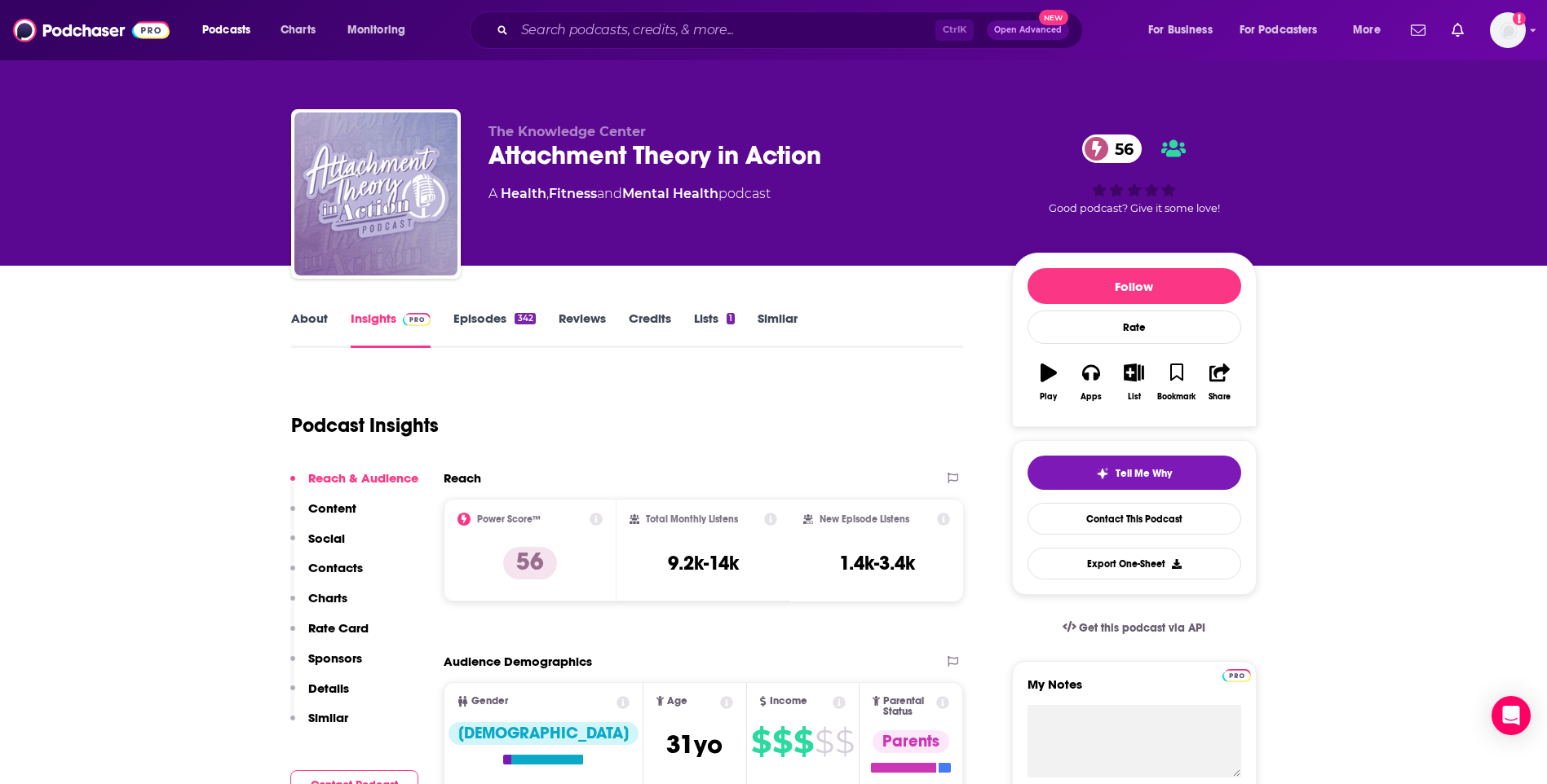
click at [307, 329] on link "About" at bounding box center [309, 329] width 36 height 37
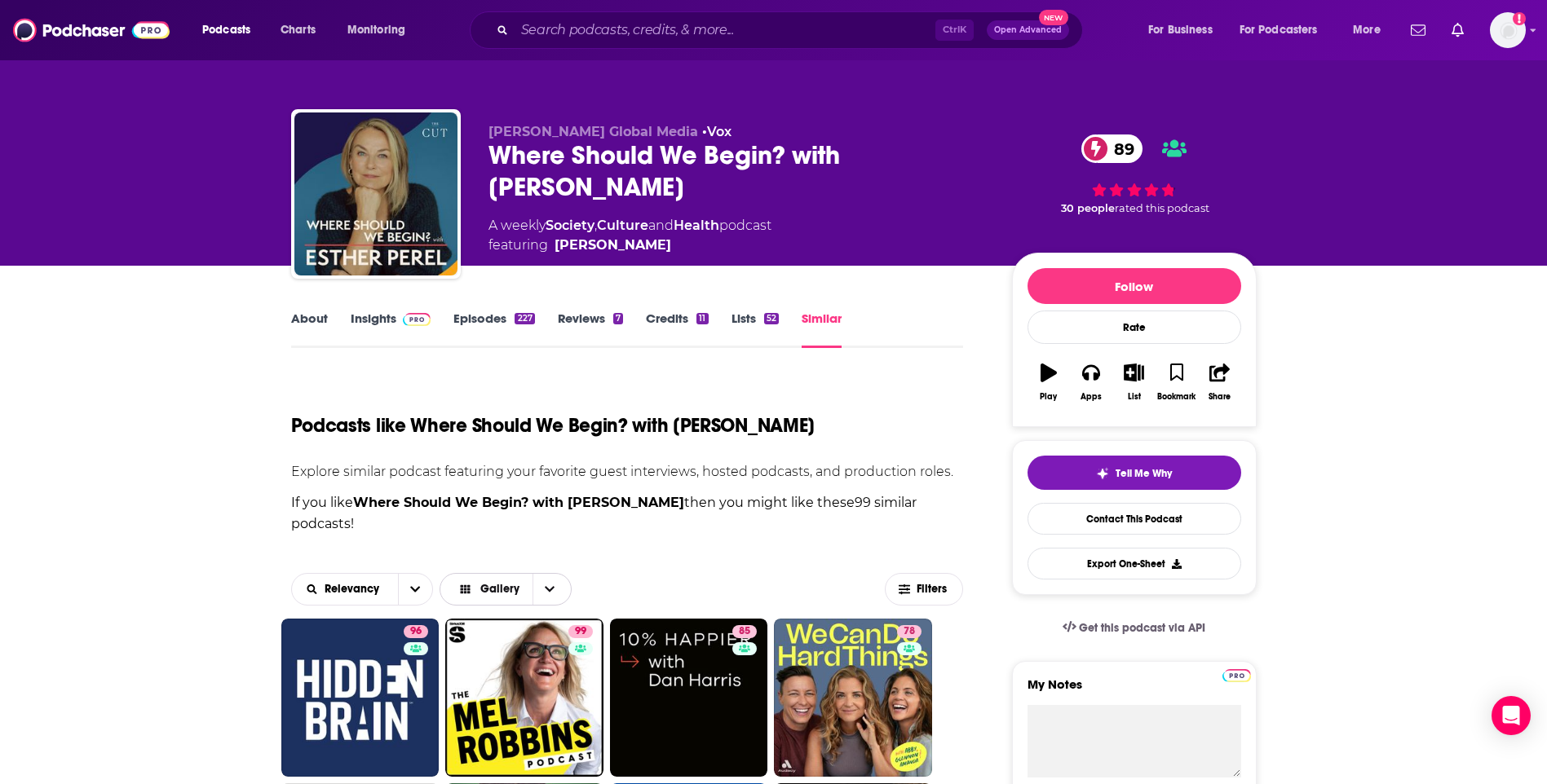
click at [545, 576] on span "Choose View" at bounding box center [549, 589] width 34 height 31
drag, startPoint x: 507, startPoint y: 596, endPoint x: 765, endPoint y: 500, distance: 275.3
click at [506, 615] on span "Table" at bounding box center [523, 619] width 102 height 9
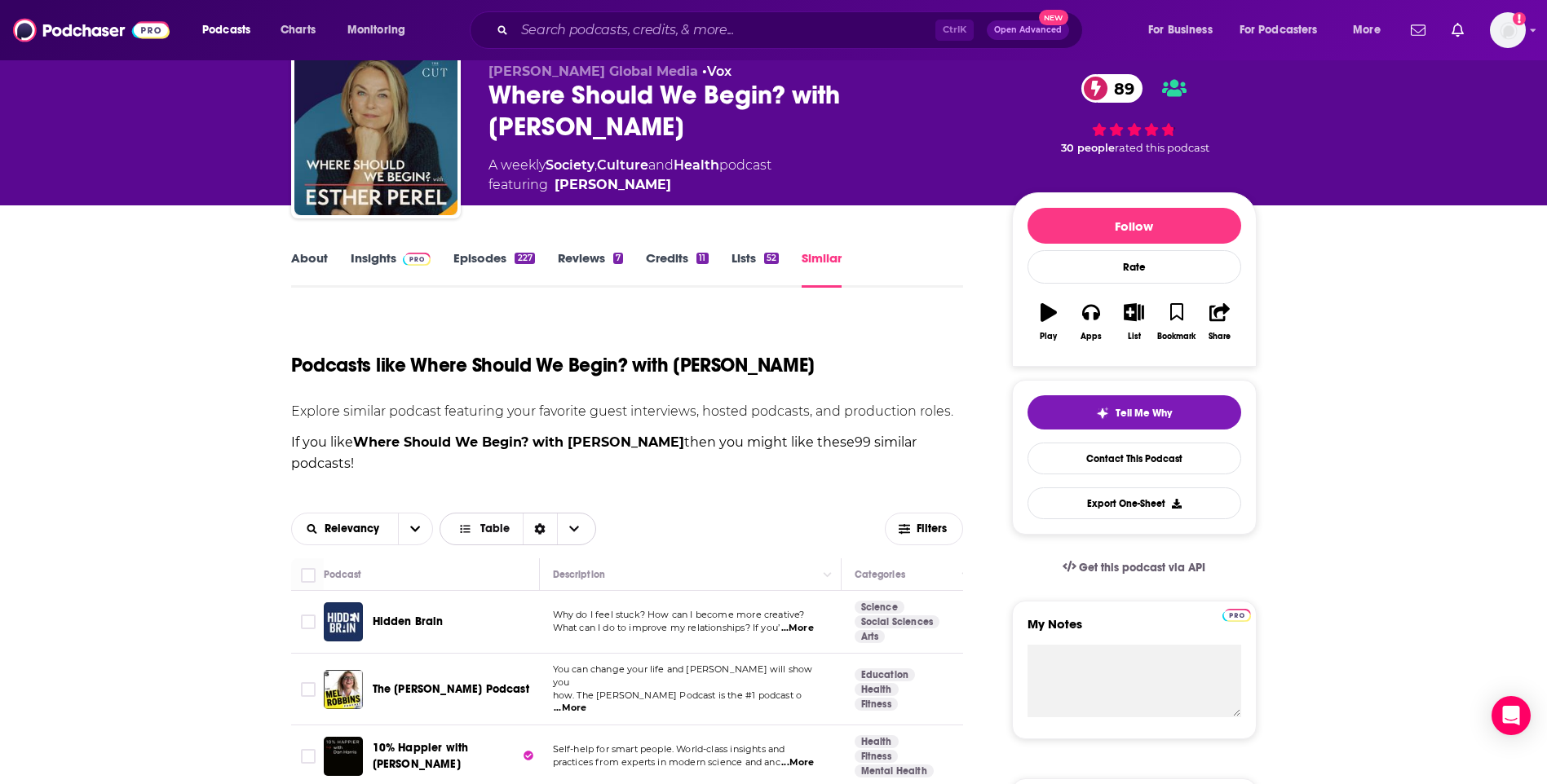
scroll to position [163, 0]
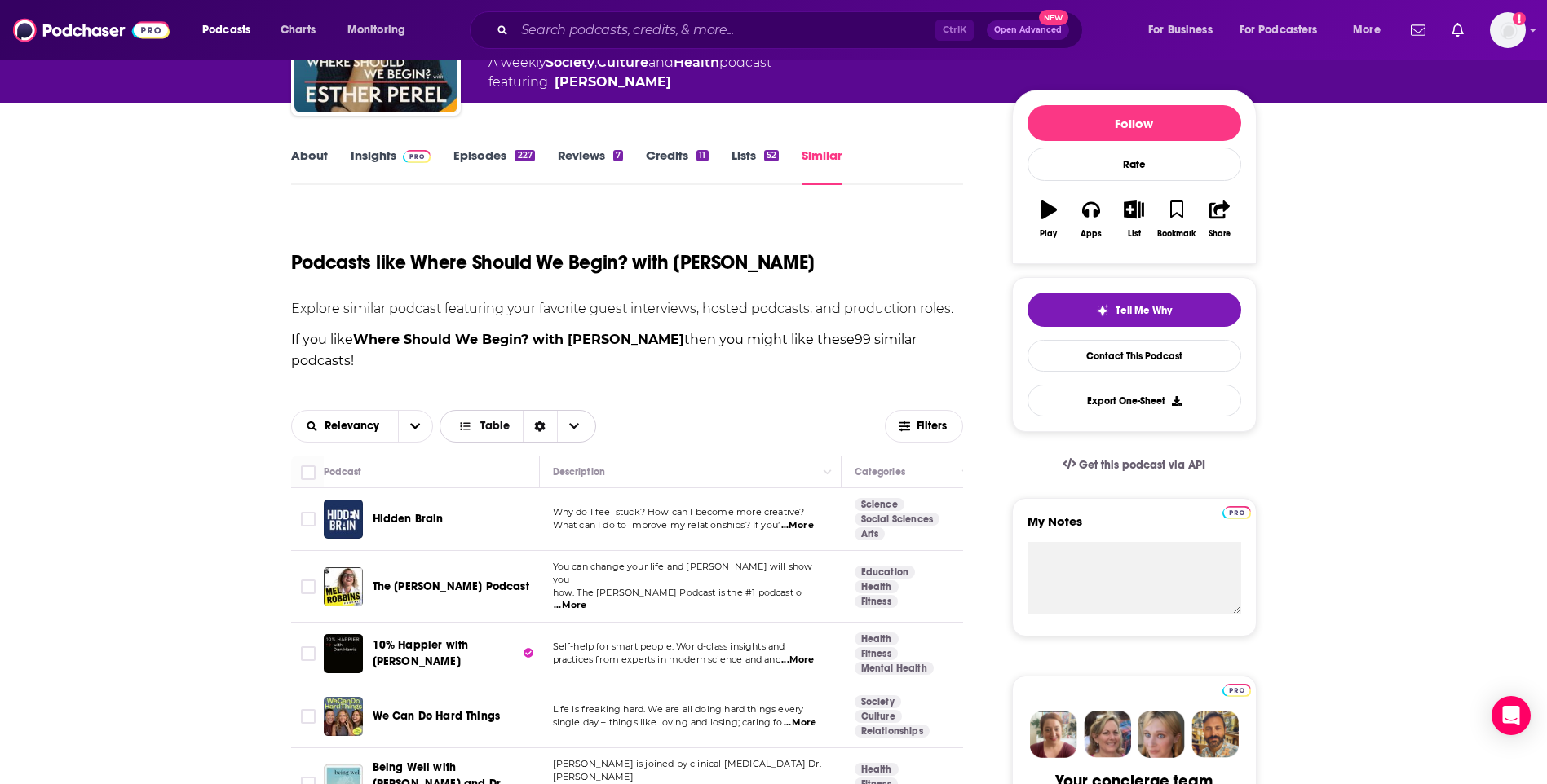
click at [574, 421] on span "Choose View" at bounding box center [574, 425] width 34 height 31
click at [537, 470] on div "Gallery" at bounding box center [517, 484] width 156 height 28
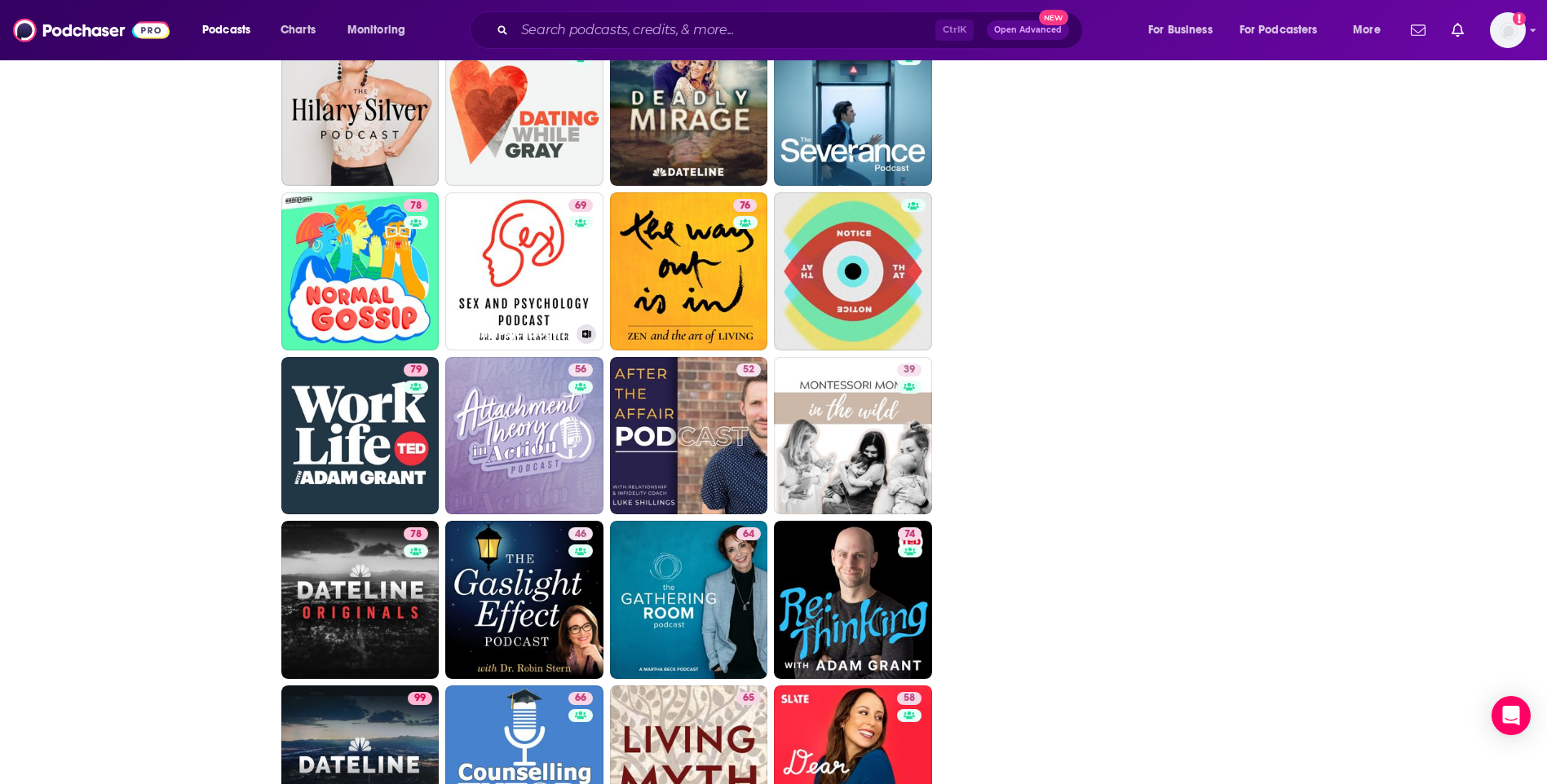
scroll to position [3587, 0]
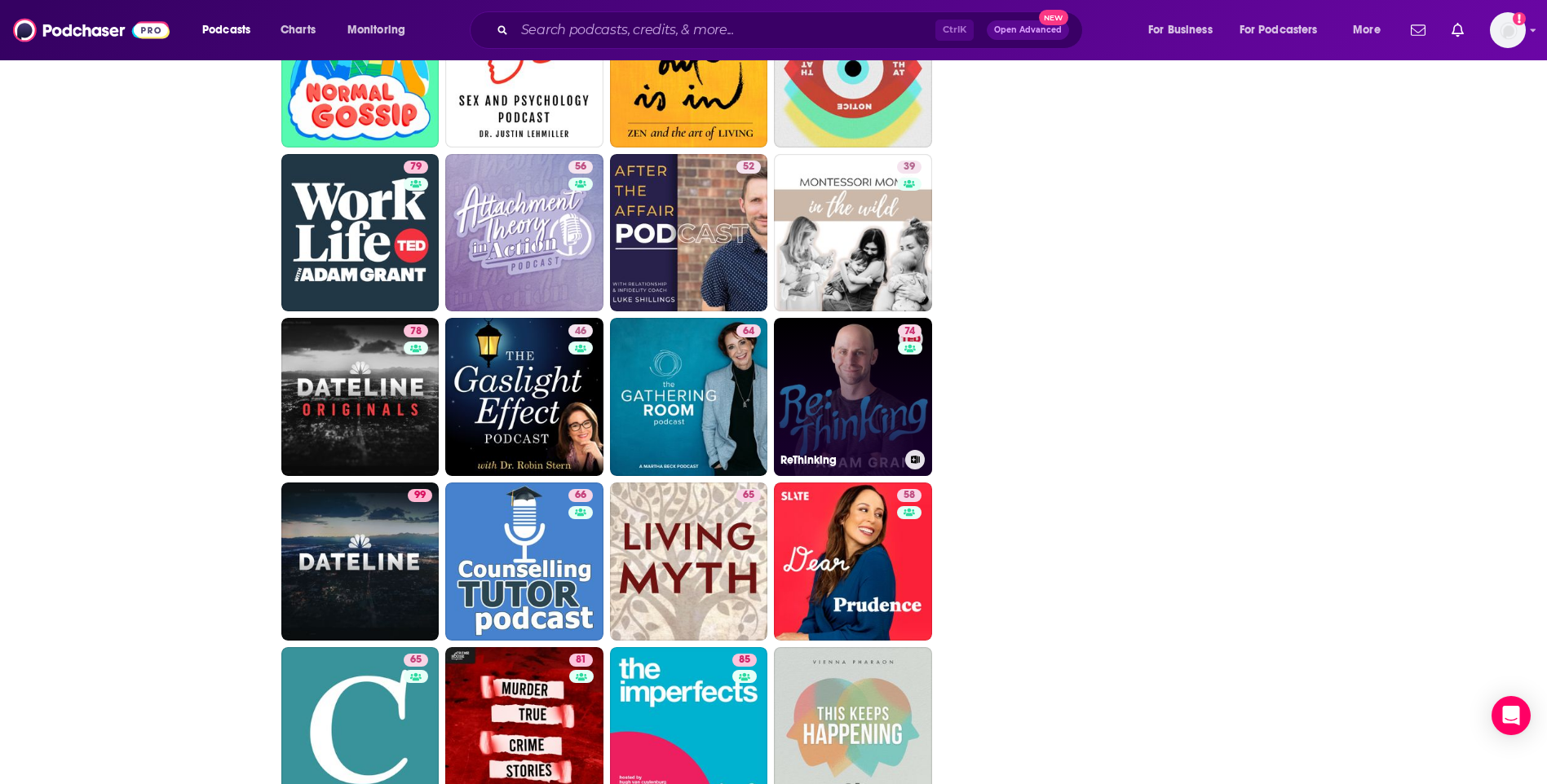
click at [869, 361] on link "74 ReThinking" at bounding box center [852, 397] width 158 height 158
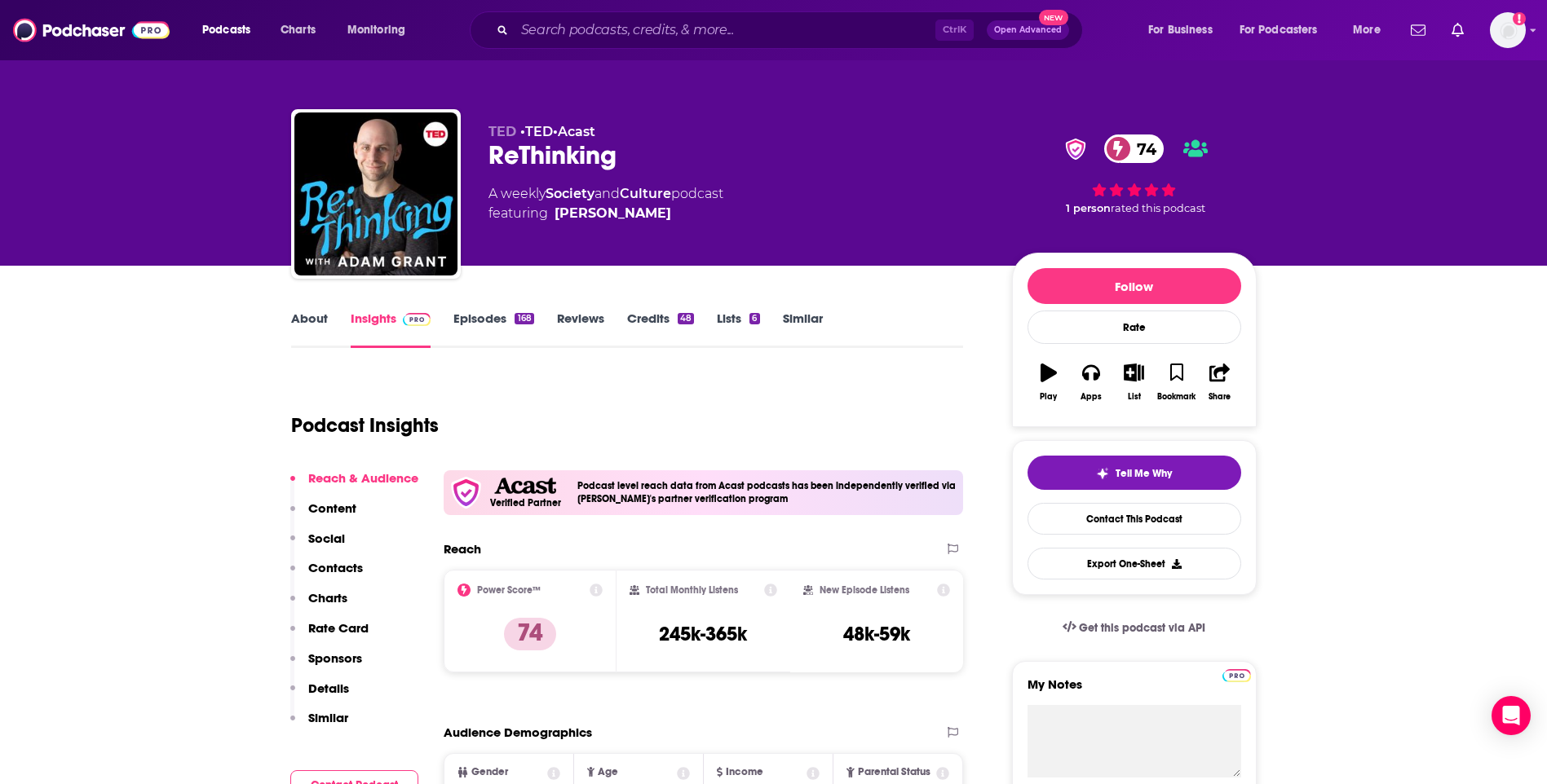
click at [318, 320] on link "About" at bounding box center [309, 329] width 36 height 37
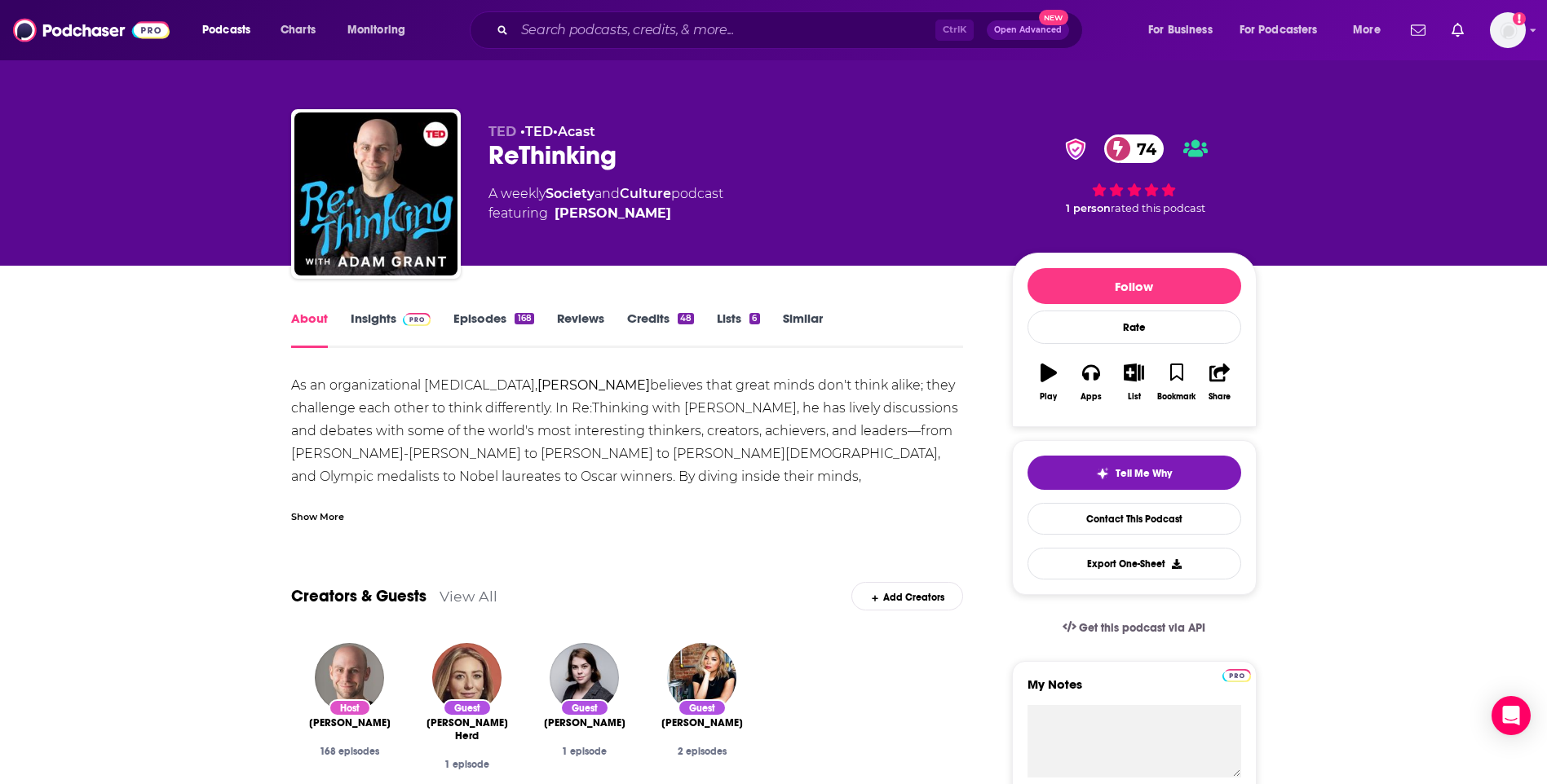
click at [381, 314] on link "Insights" at bounding box center [391, 329] width 81 height 37
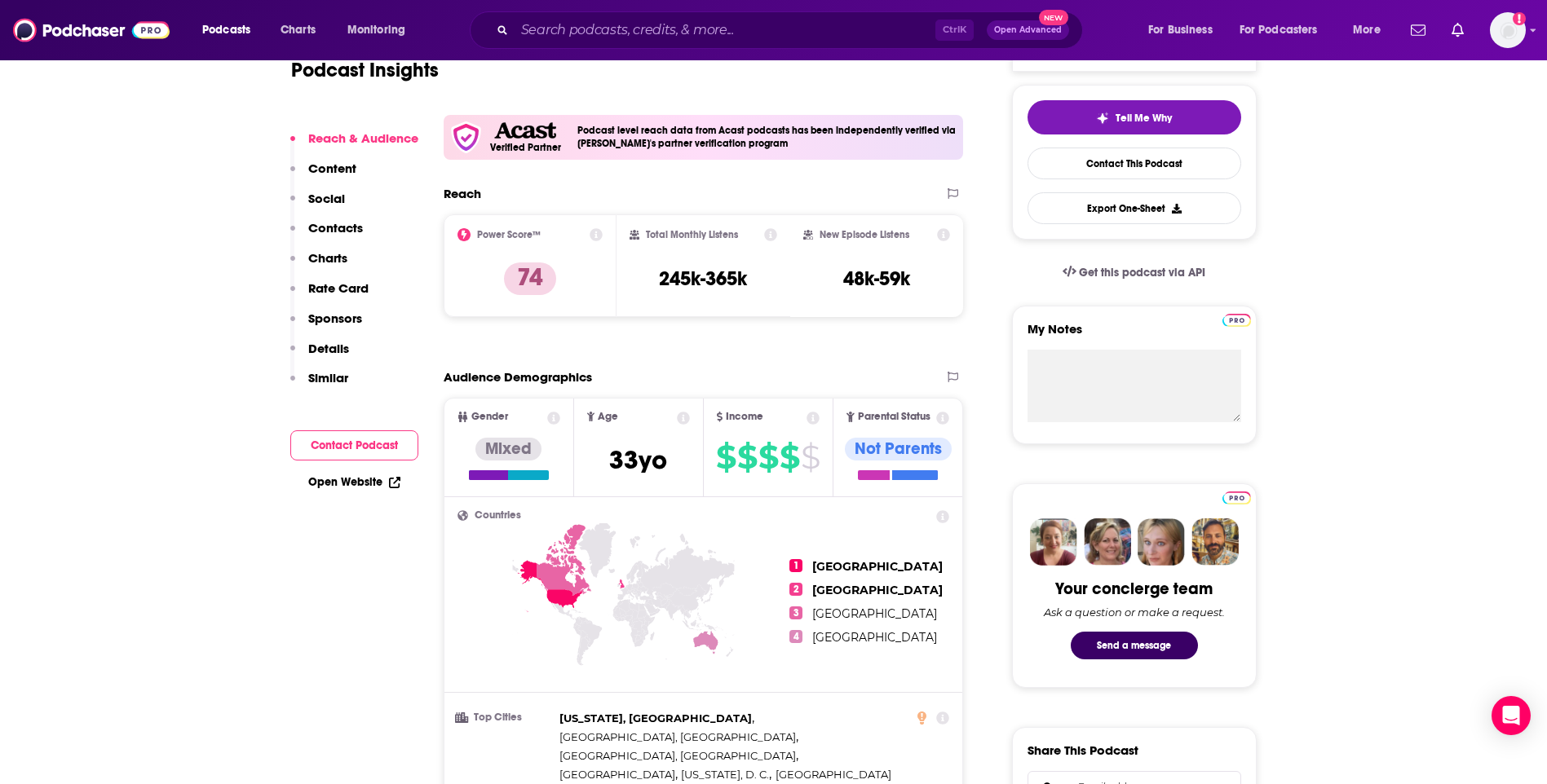
scroll to position [1142, 0]
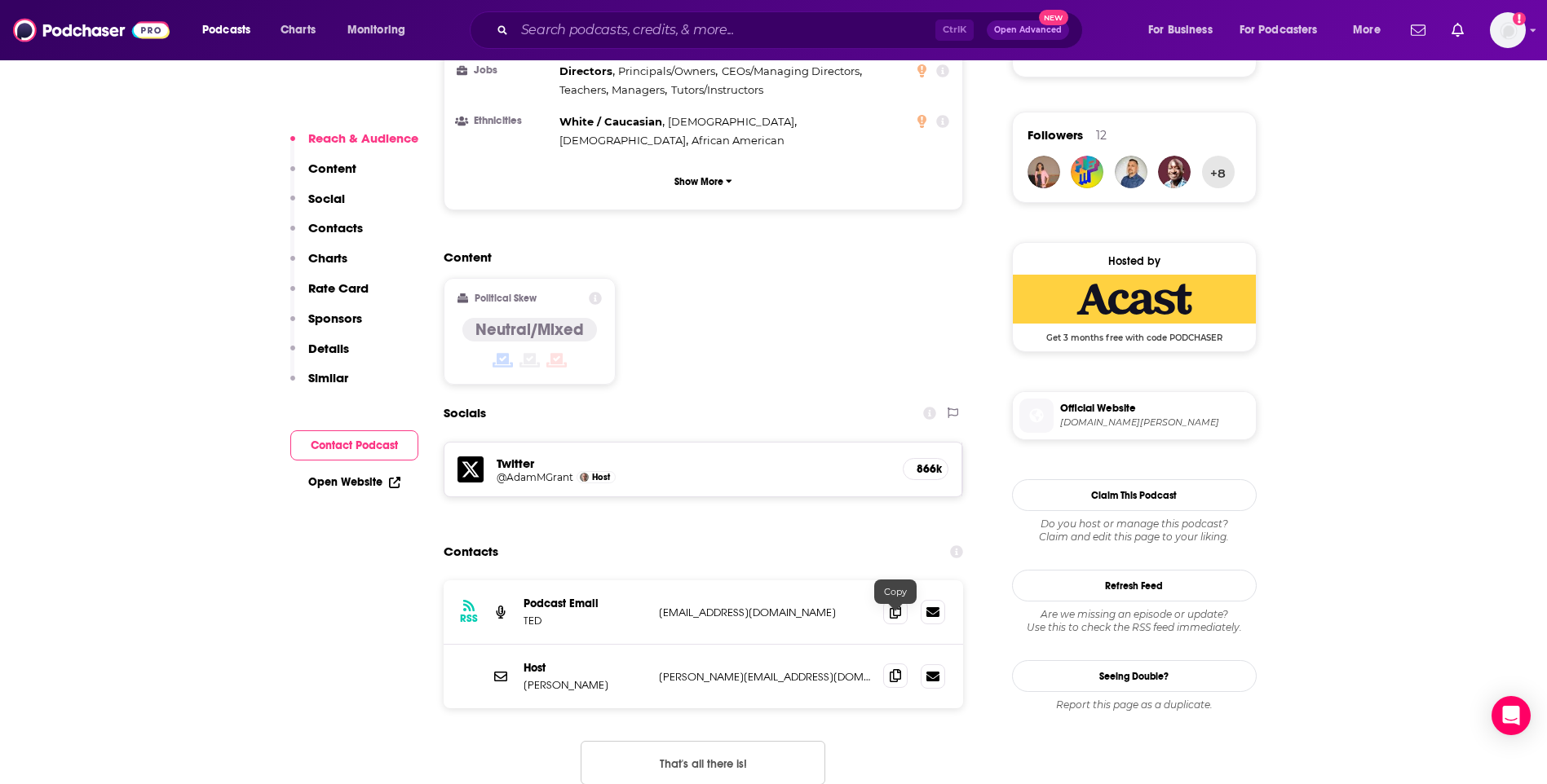
click at [888, 663] on span at bounding box center [896, 676] width 25 height 25
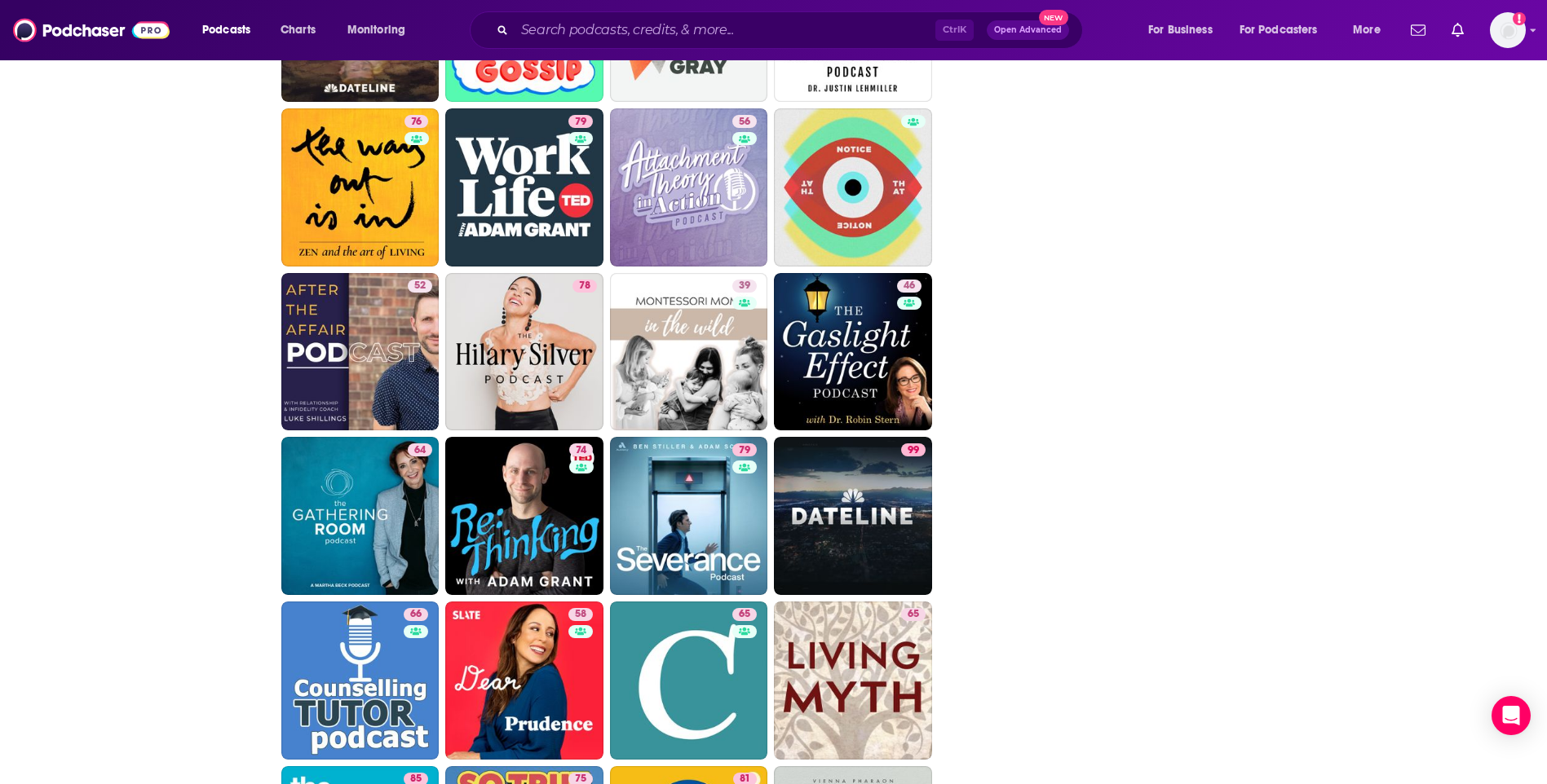
scroll to position [3505, 0]
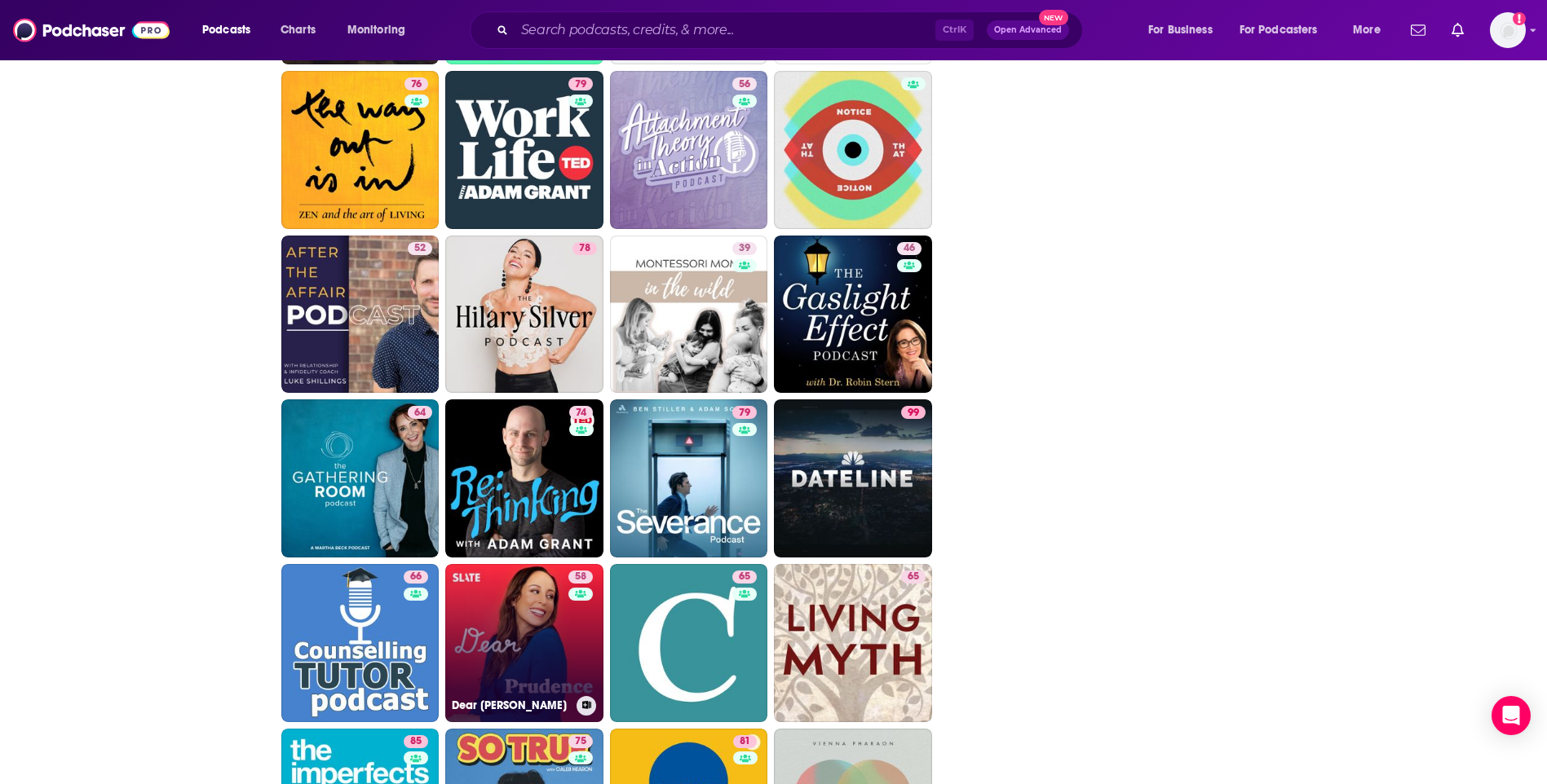
click at [477, 601] on link "58 Dear Prudence" at bounding box center [524, 643] width 158 height 158
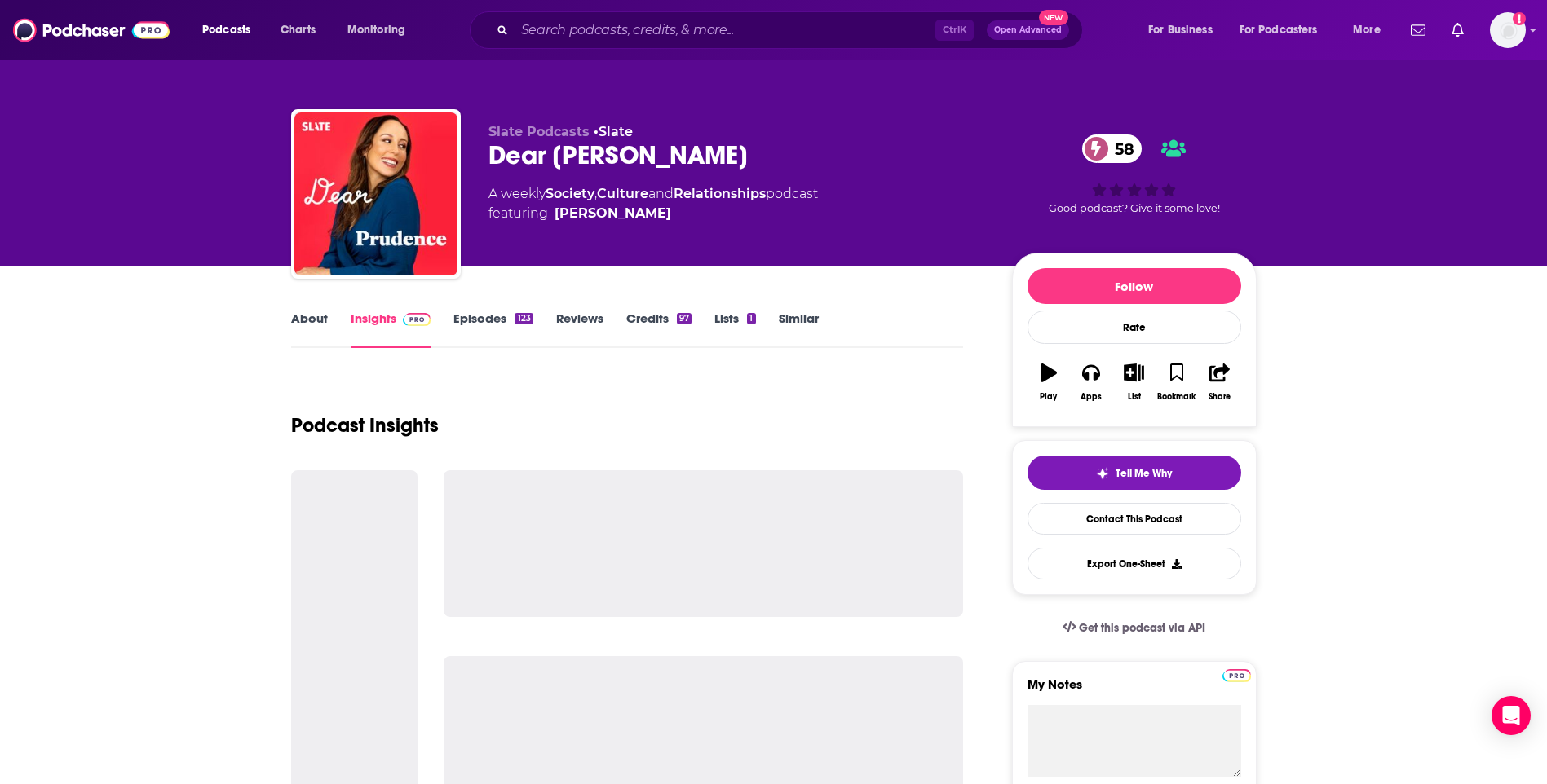
click at [292, 330] on link "About" at bounding box center [309, 329] width 36 height 37
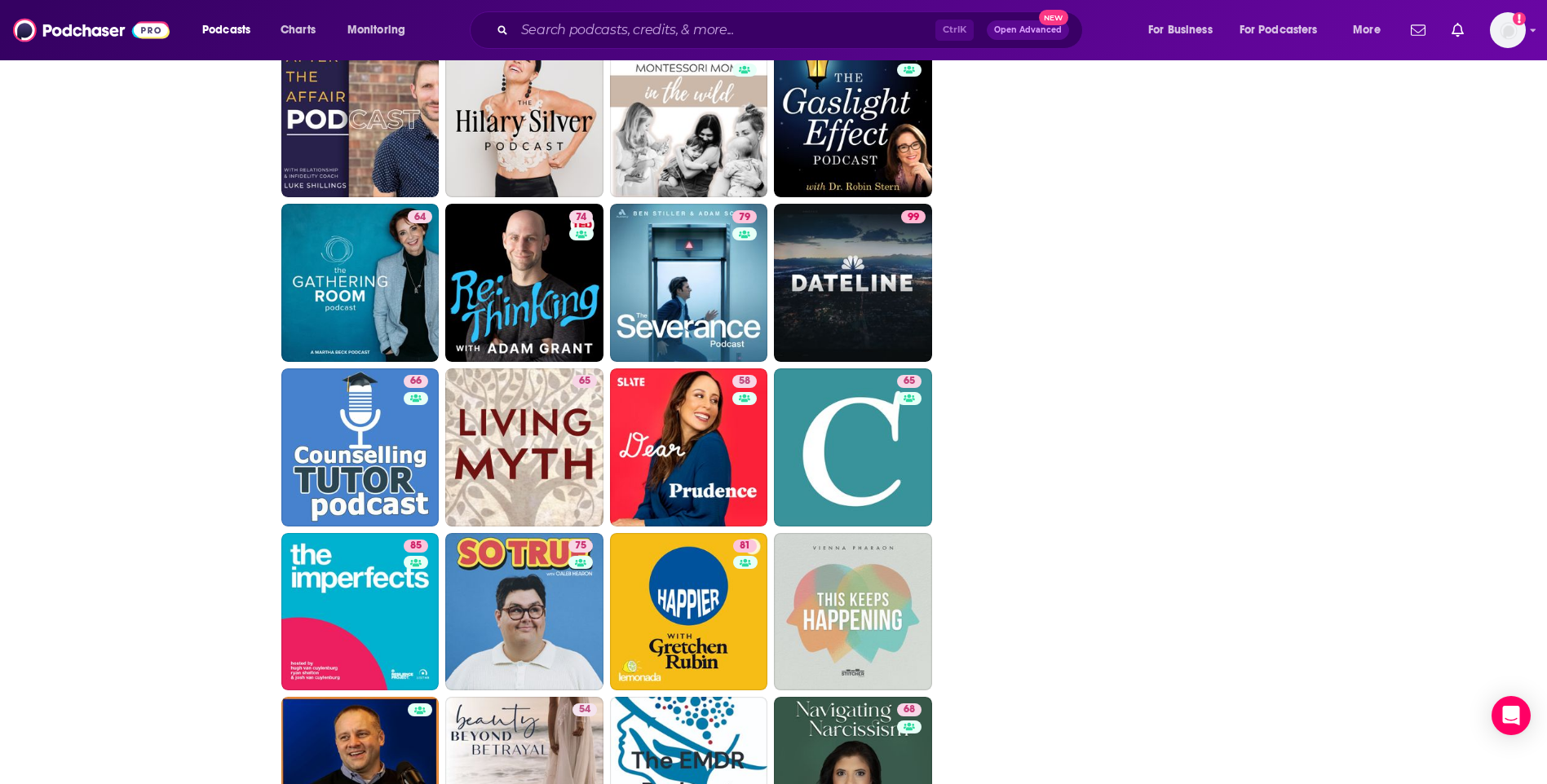
scroll to position [3738, 0]
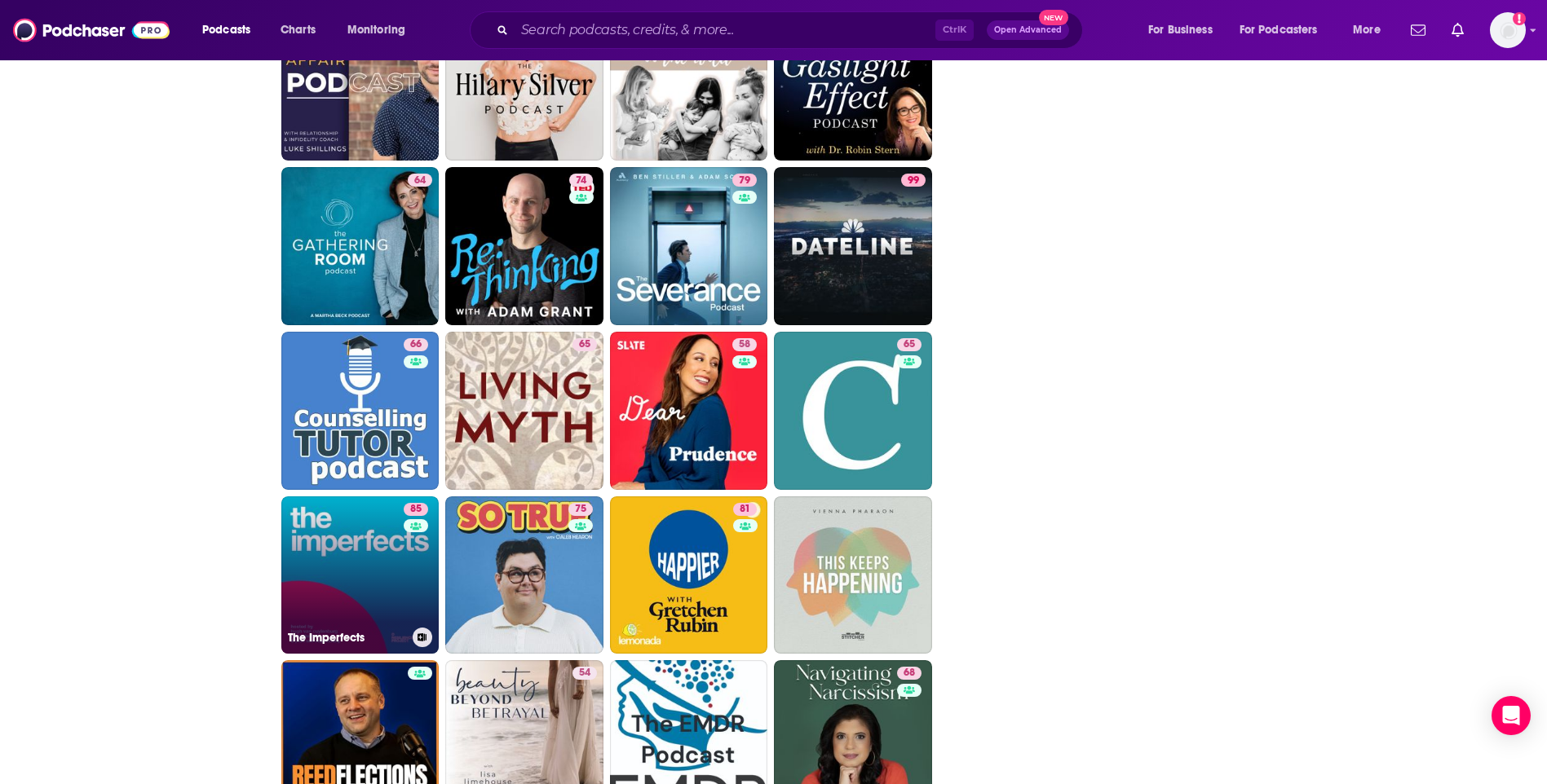
click at [321, 539] on link "85 The Imperfects" at bounding box center [359, 575] width 158 height 158
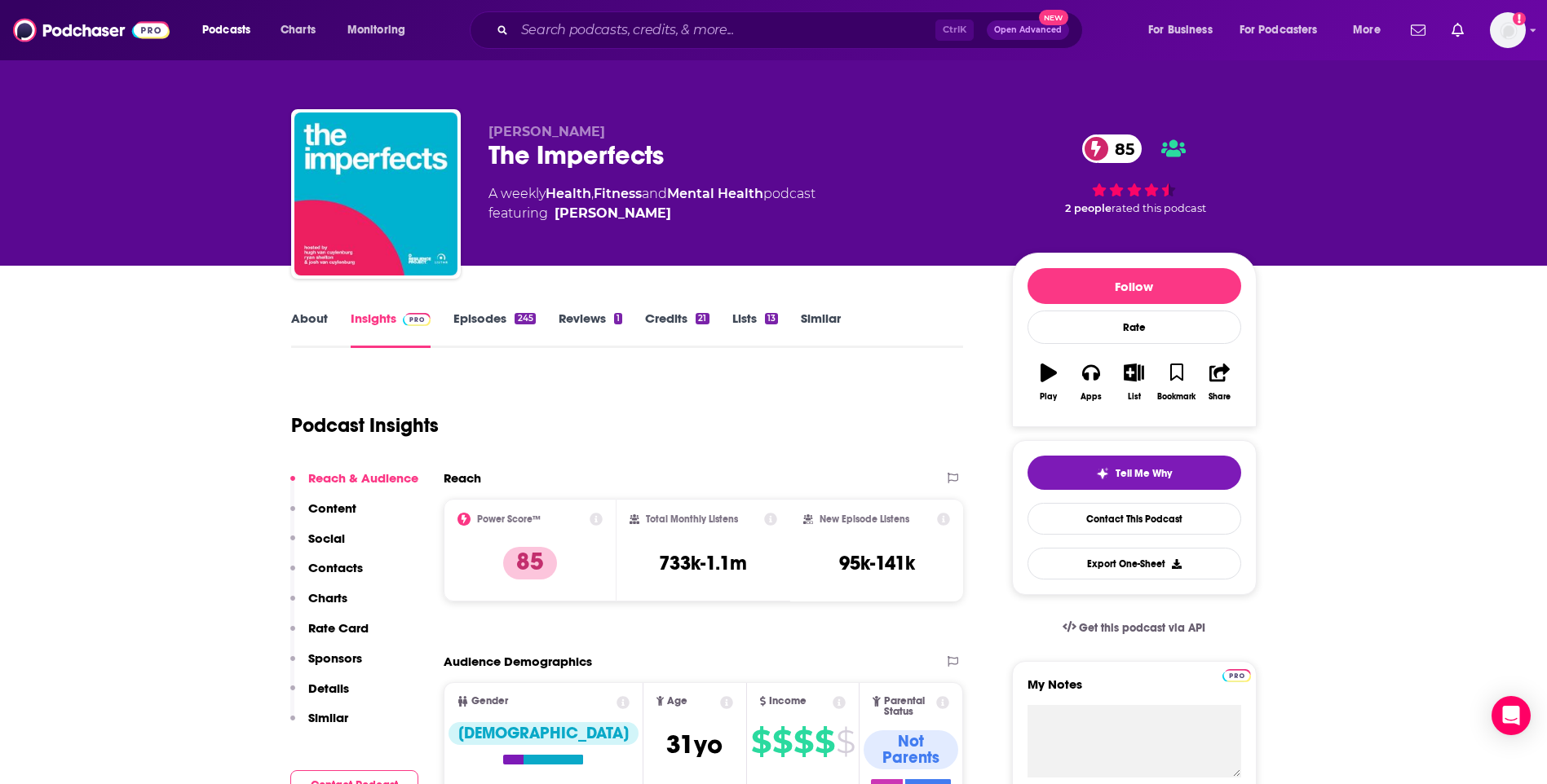
click at [304, 330] on link "About" at bounding box center [309, 329] width 36 height 37
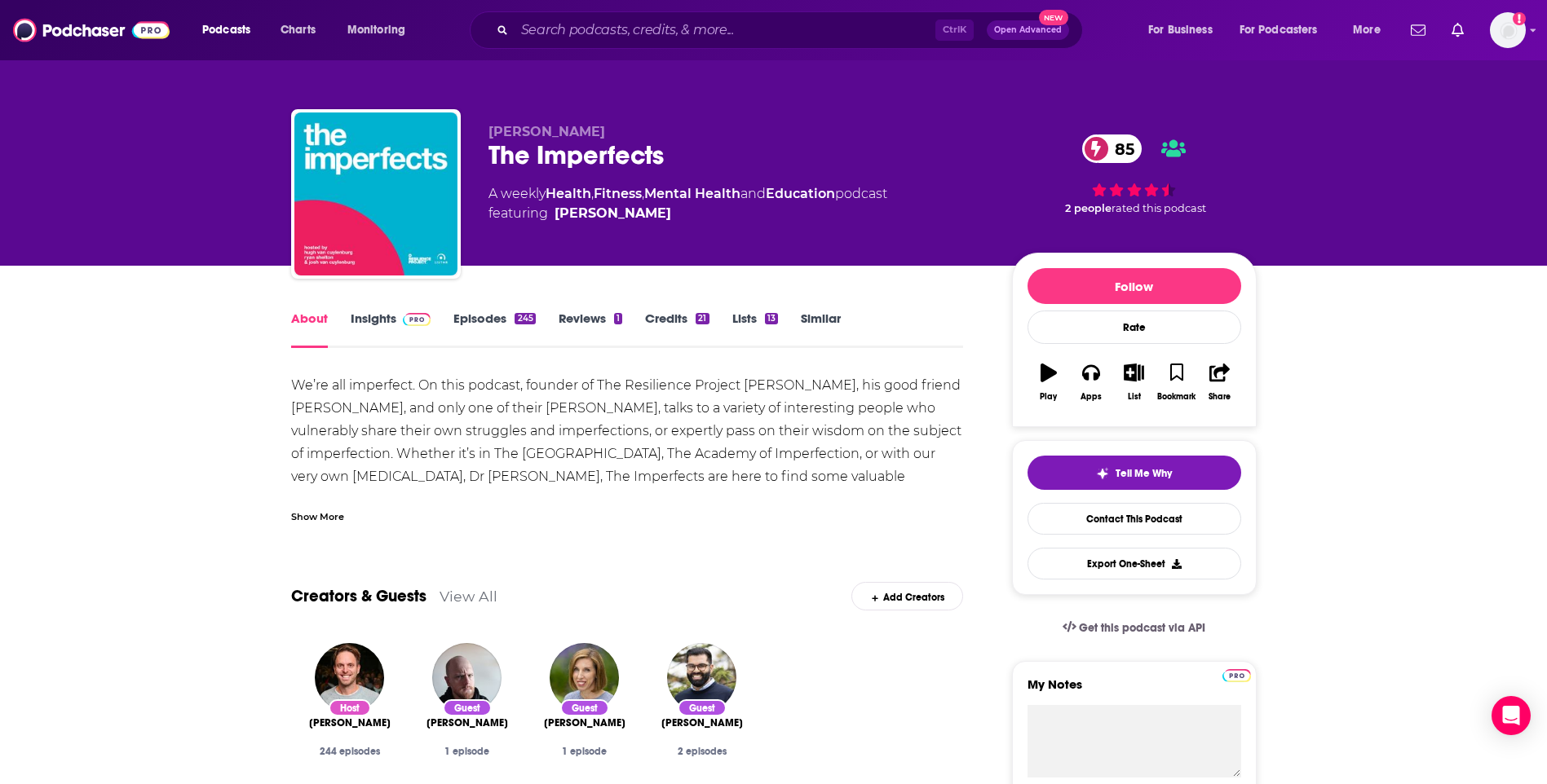
click at [387, 328] on link "Insights" at bounding box center [391, 329] width 81 height 37
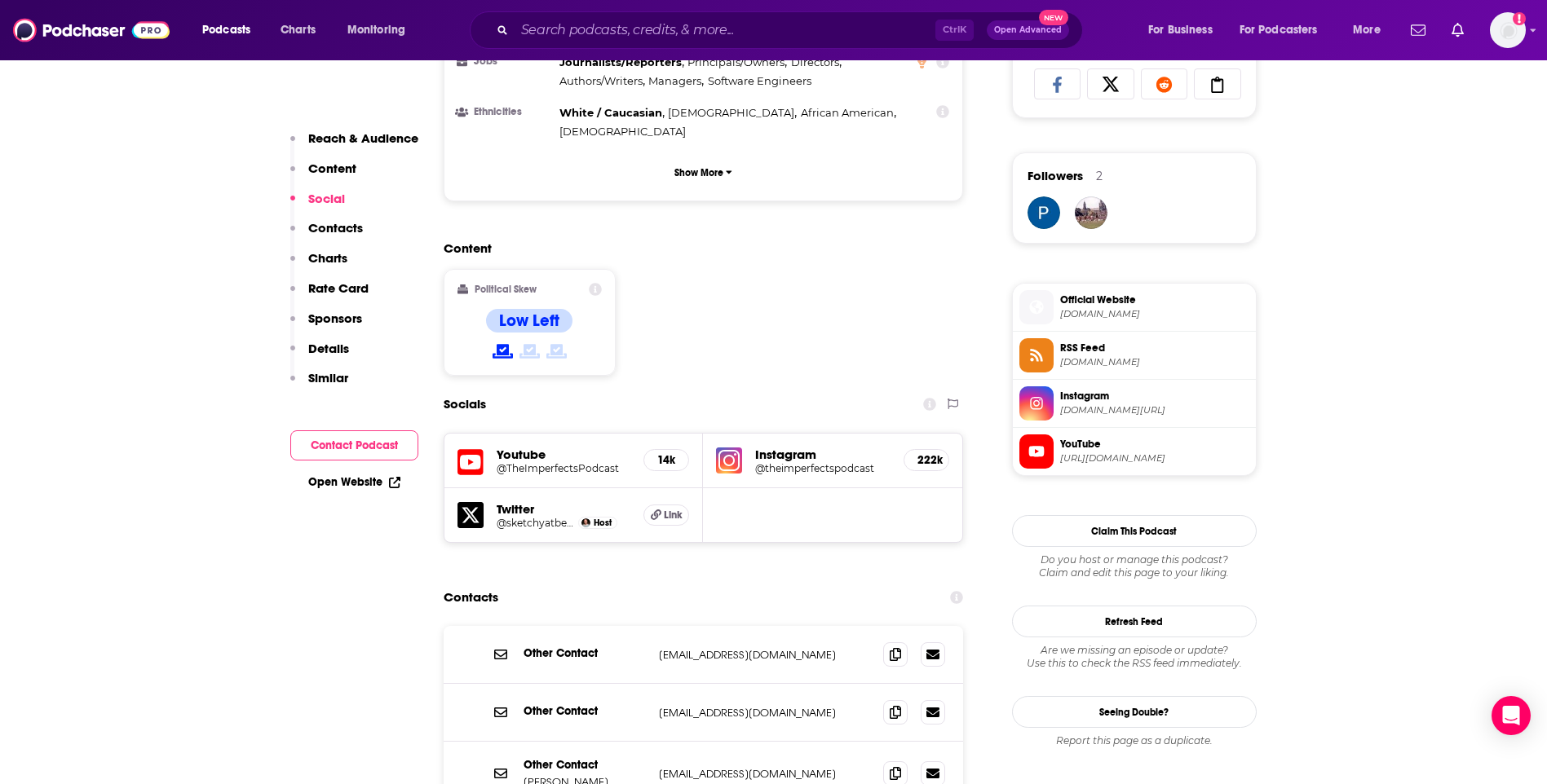
scroll to position [1223, 0]
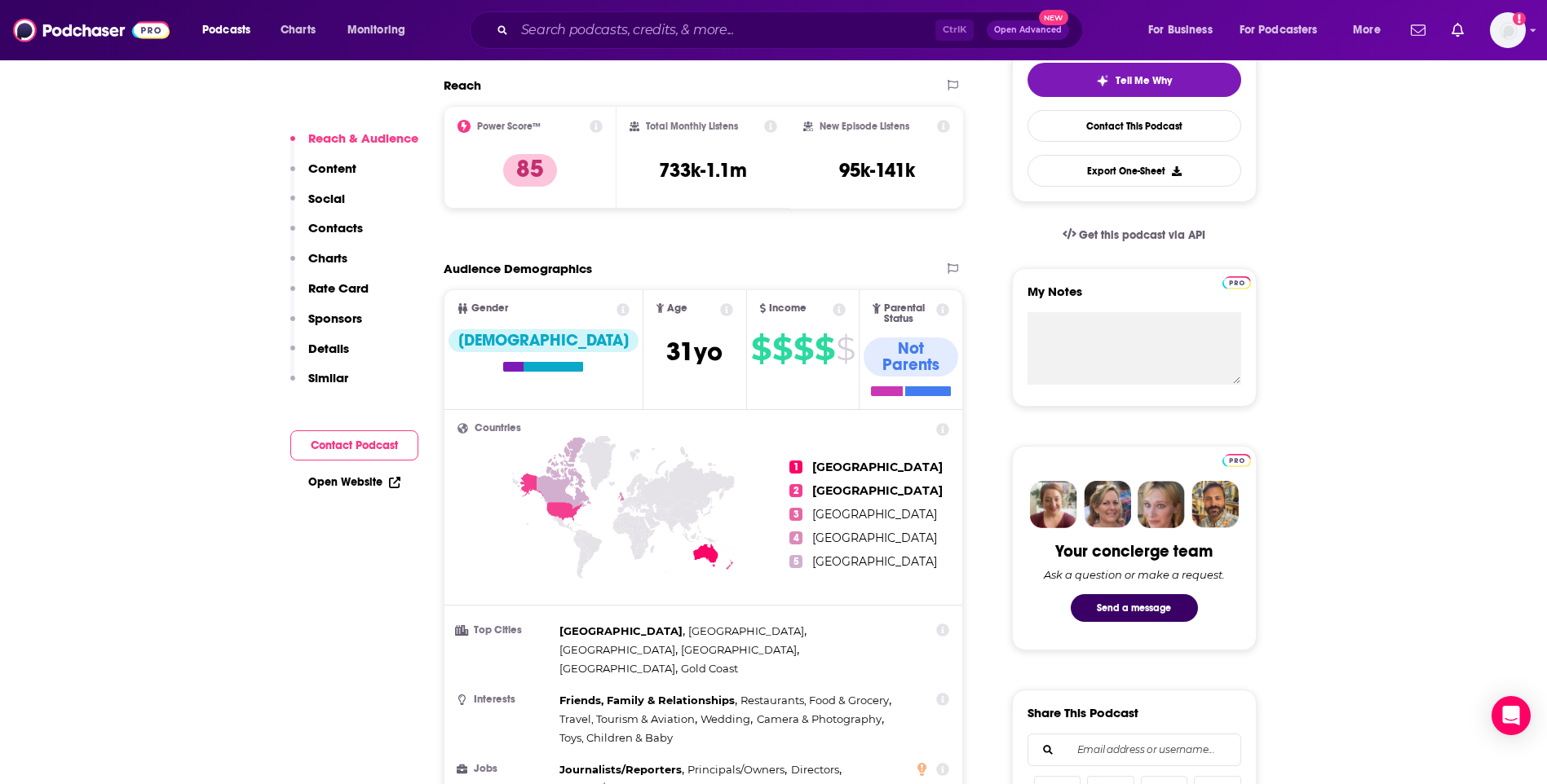
scroll to position [489, 0]
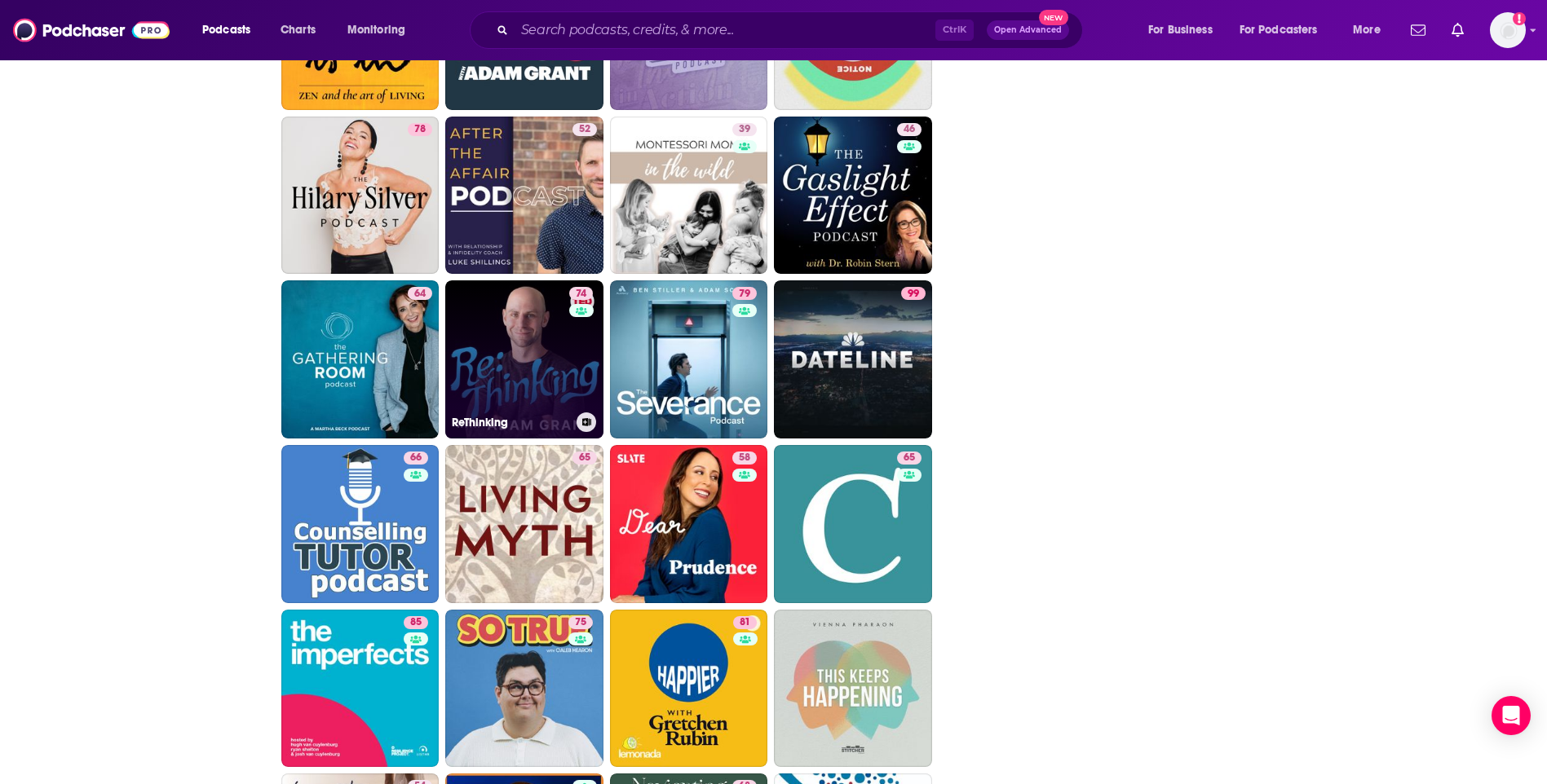
scroll to position [3738, 0]
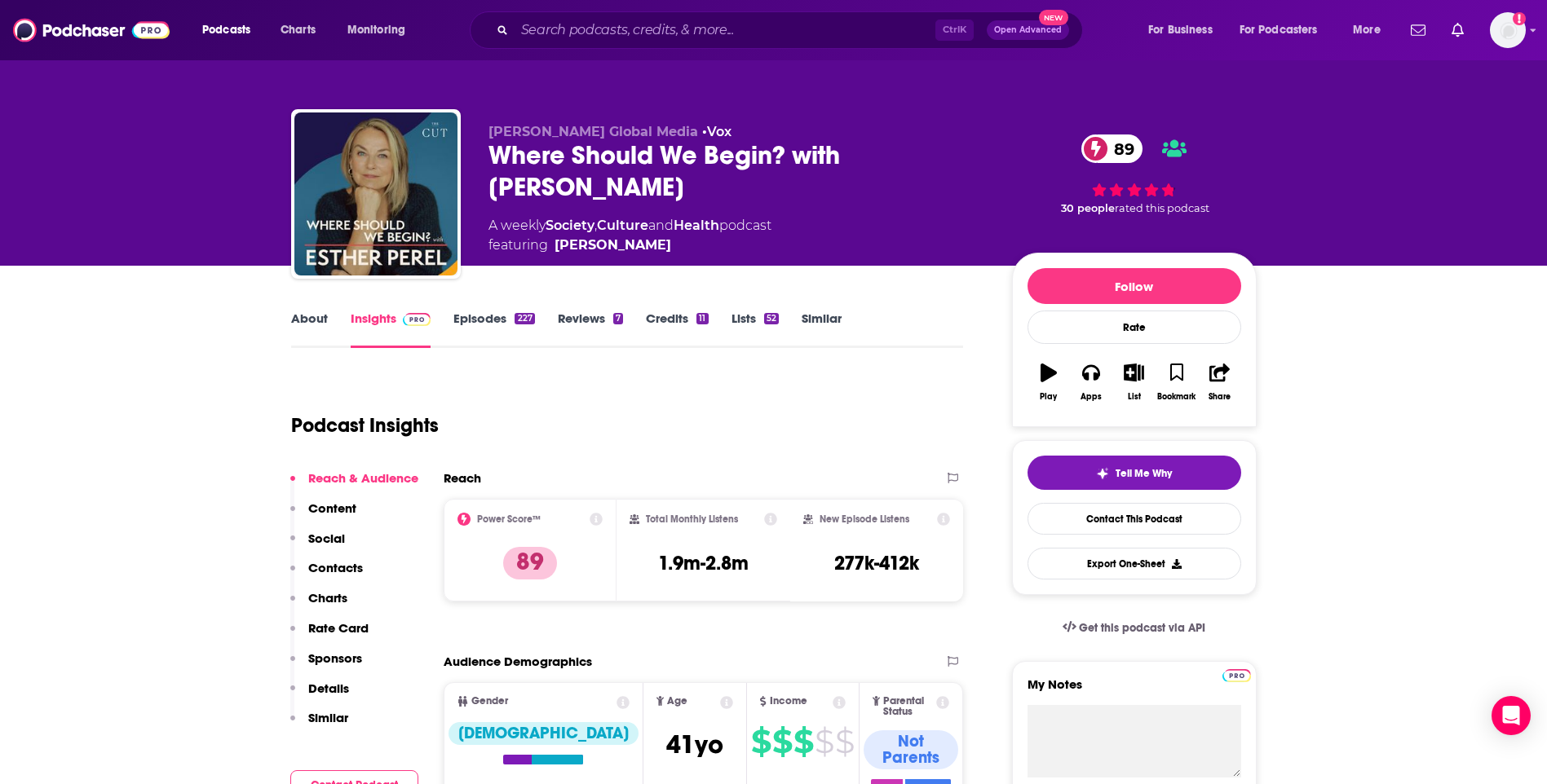
click at [390, 321] on link "Insights" at bounding box center [391, 329] width 81 height 37
click at [805, 317] on link "Similar" at bounding box center [821, 329] width 40 height 37
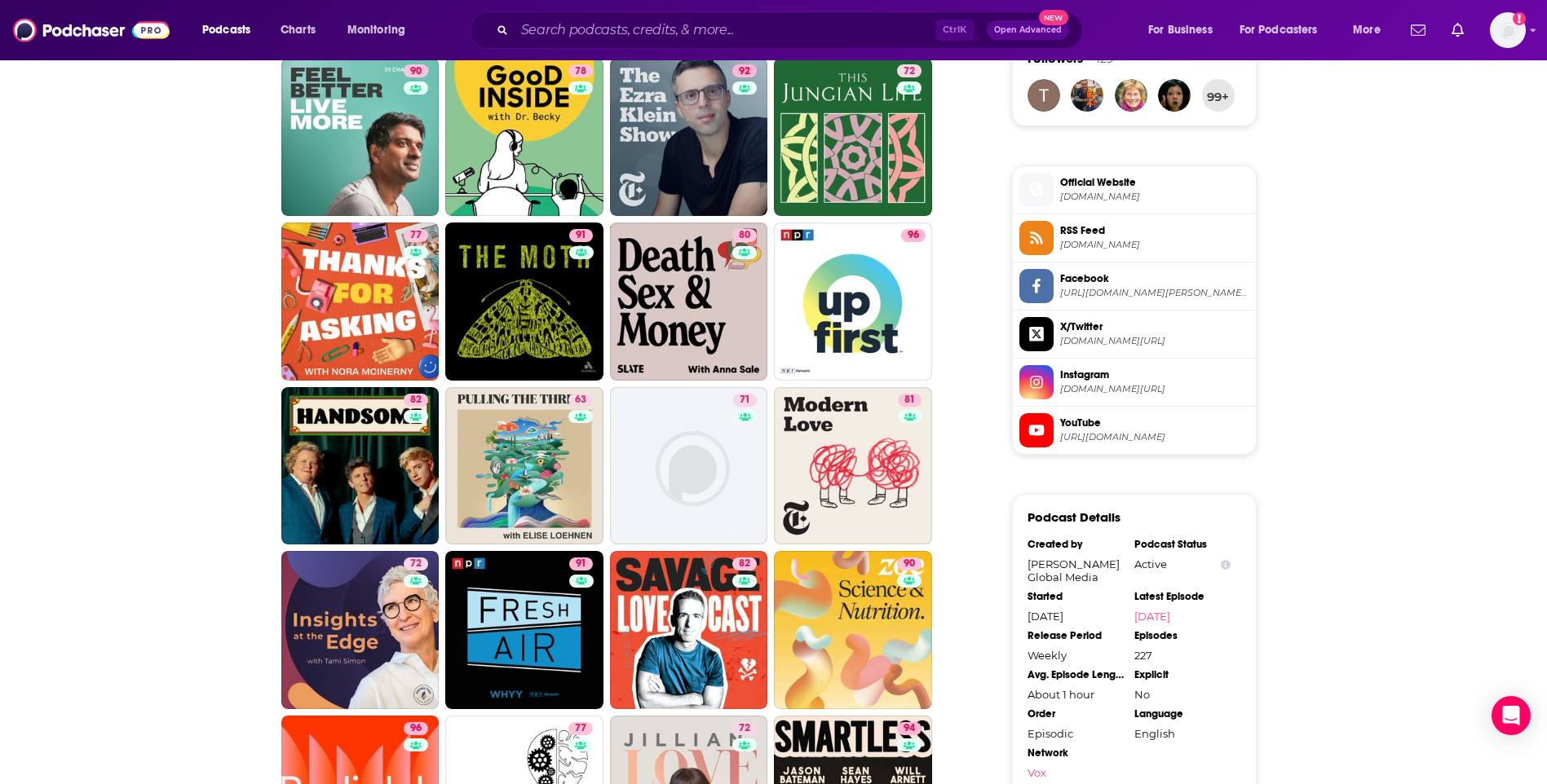
scroll to position [1223, 0]
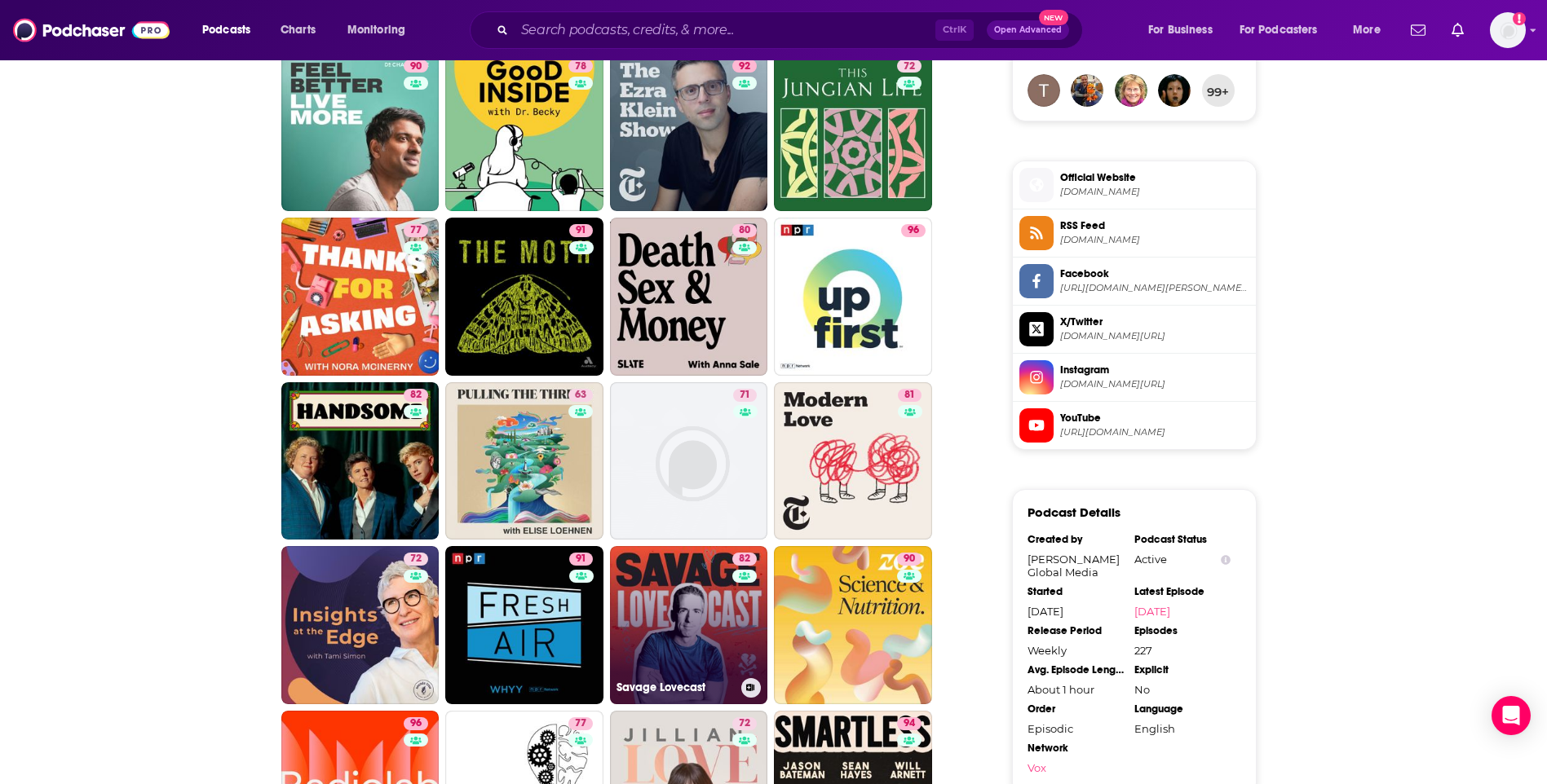
click at [709, 590] on link "82 Savage Lovecast" at bounding box center [688, 625] width 158 height 158
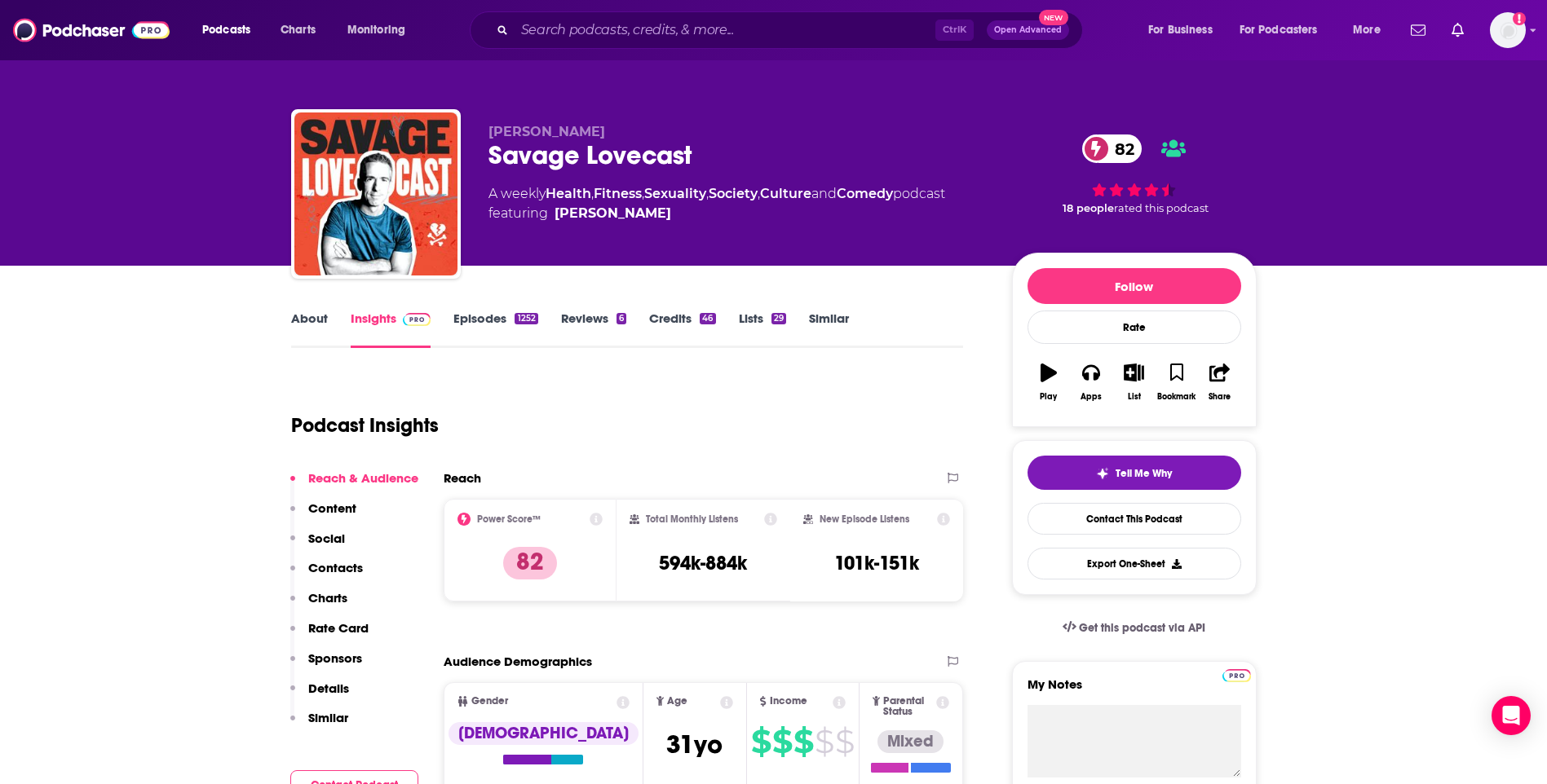
click at [818, 328] on link "Similar" at bounding box center [829, 329] width 40 height 37
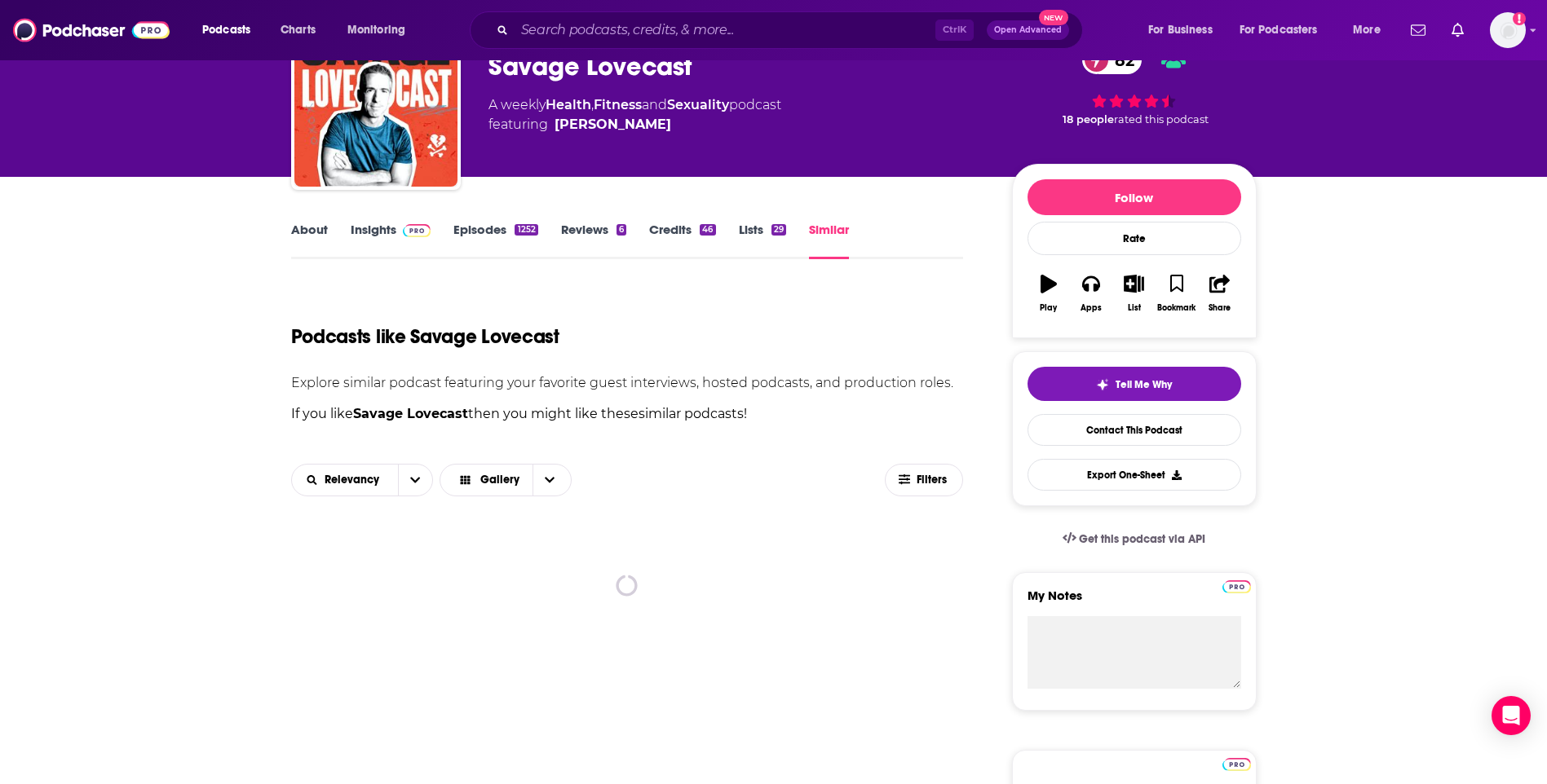
scroll to position [326, 0]
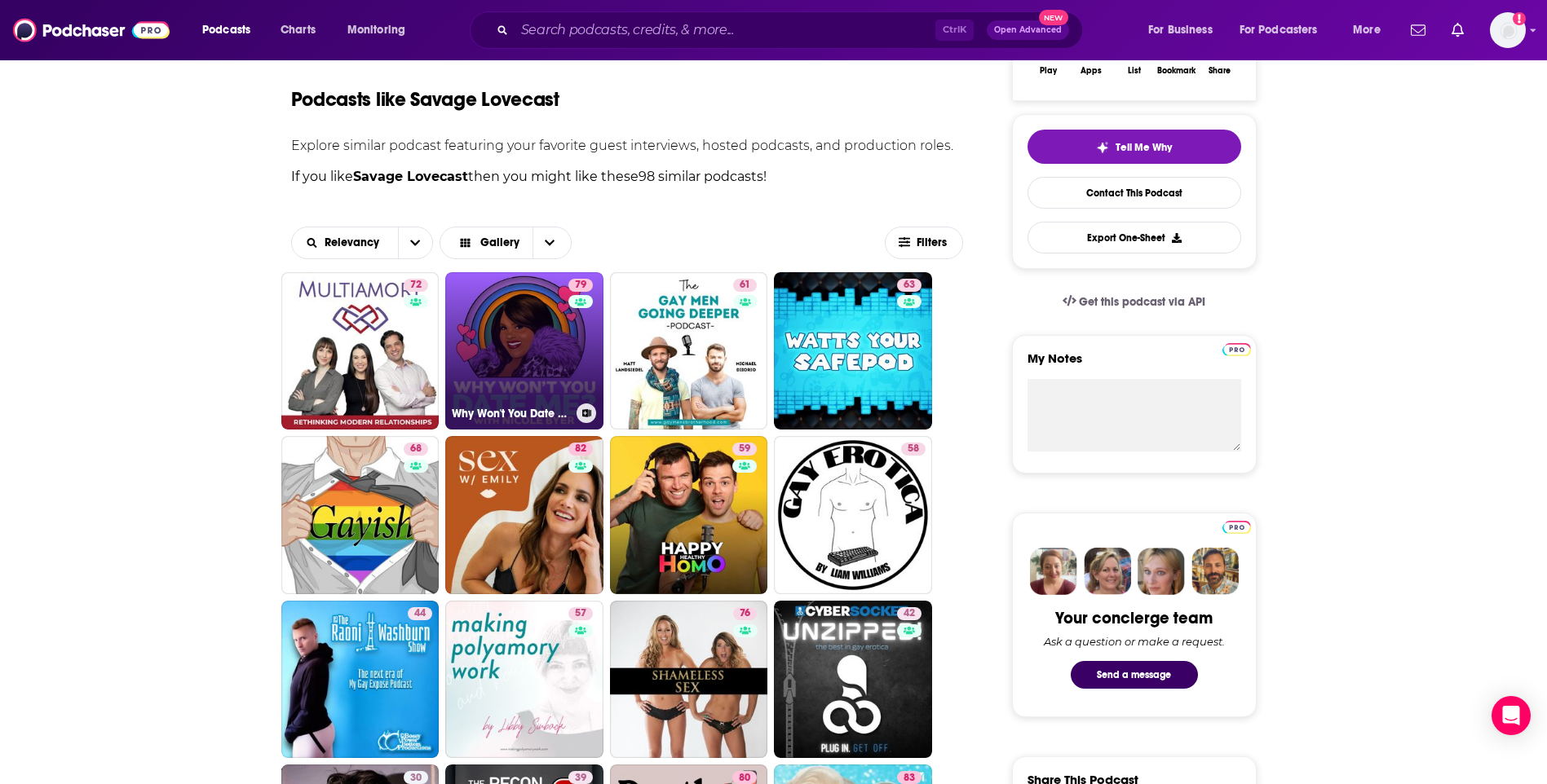
click at [548, 341] on link "79 Why Won't You Date Me? with Nicole Byer" at bounding box center [524, 351] width 158 height 158
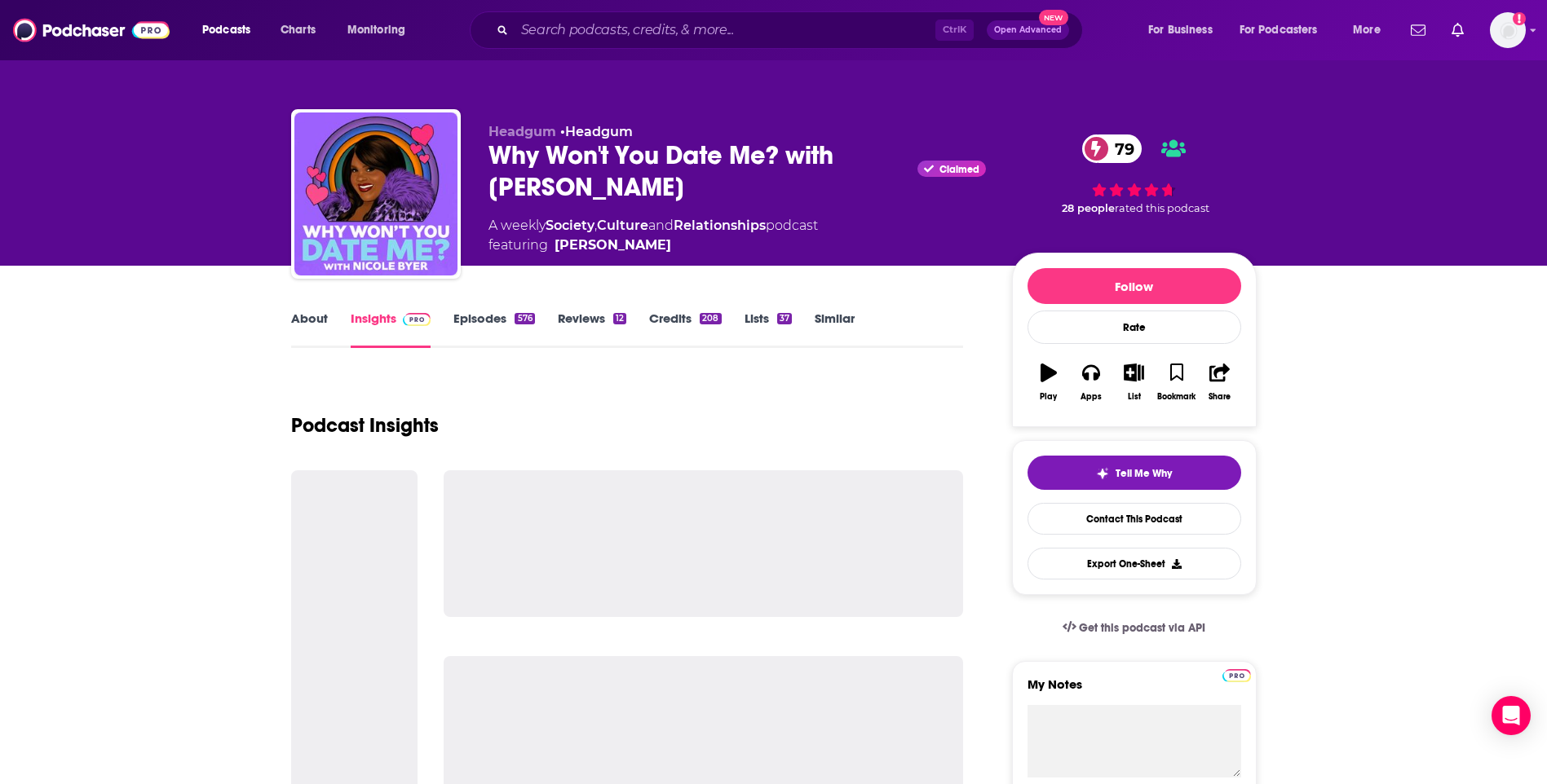
click at [299, 321] on link "About" at bounding box center [309, 329] width 36 height 37
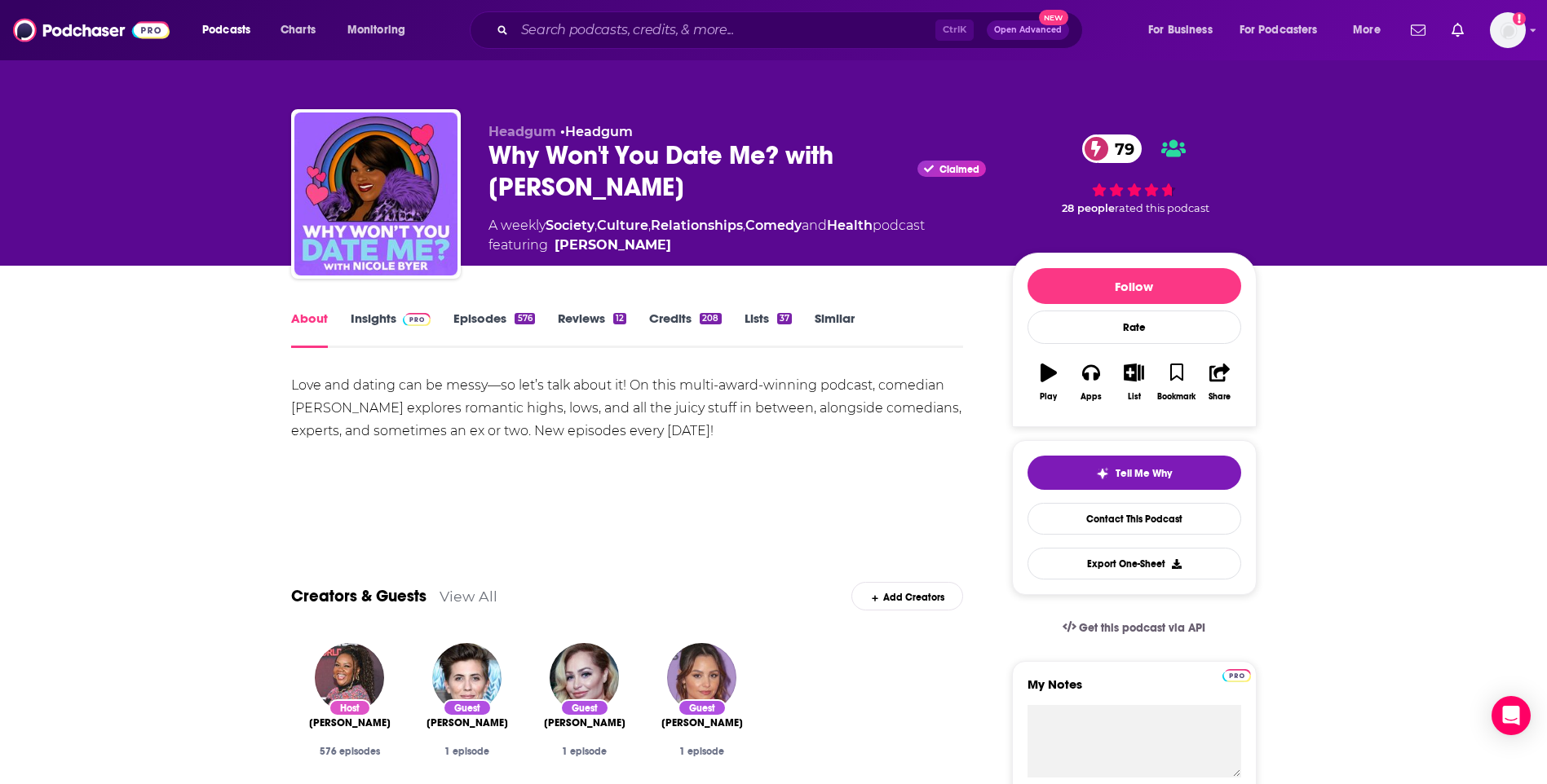
click at [364, 316] on link "Insights" at bounding box center [391, 329] width 81 height 37
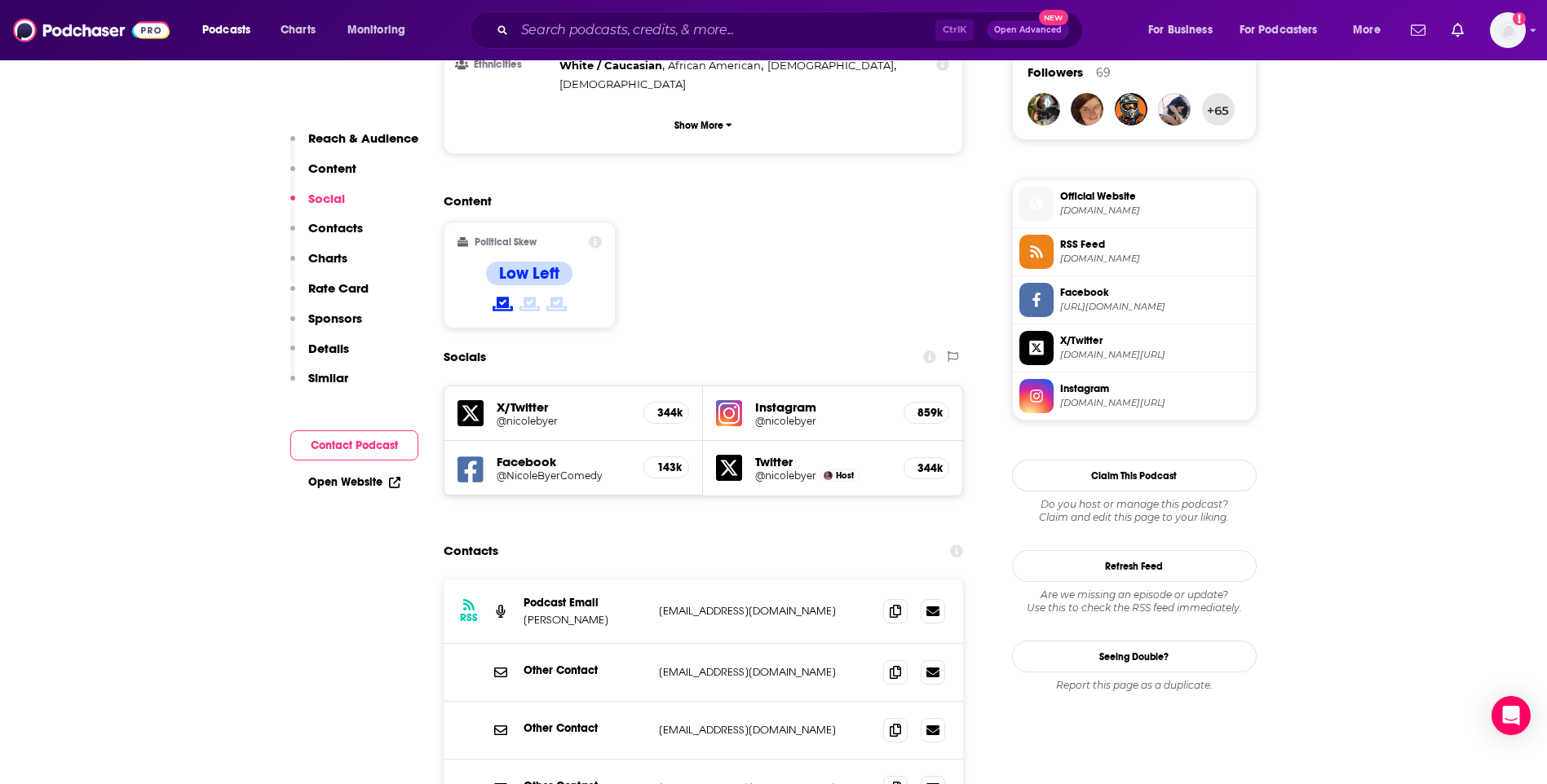
scroll to position [1304, 0]
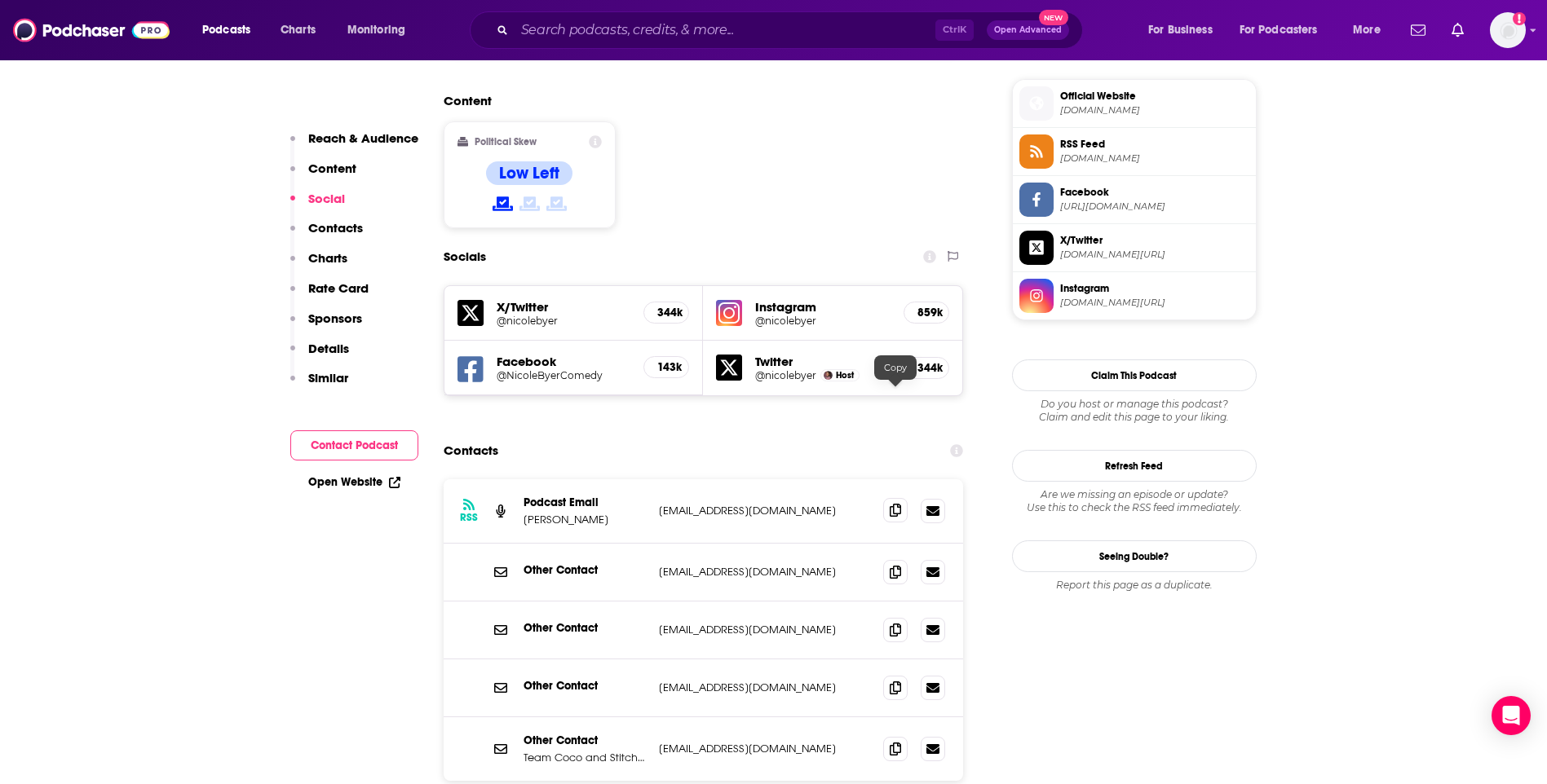
click at [895, 504] on icon at bounding box center [896, 511] width 12 height 13
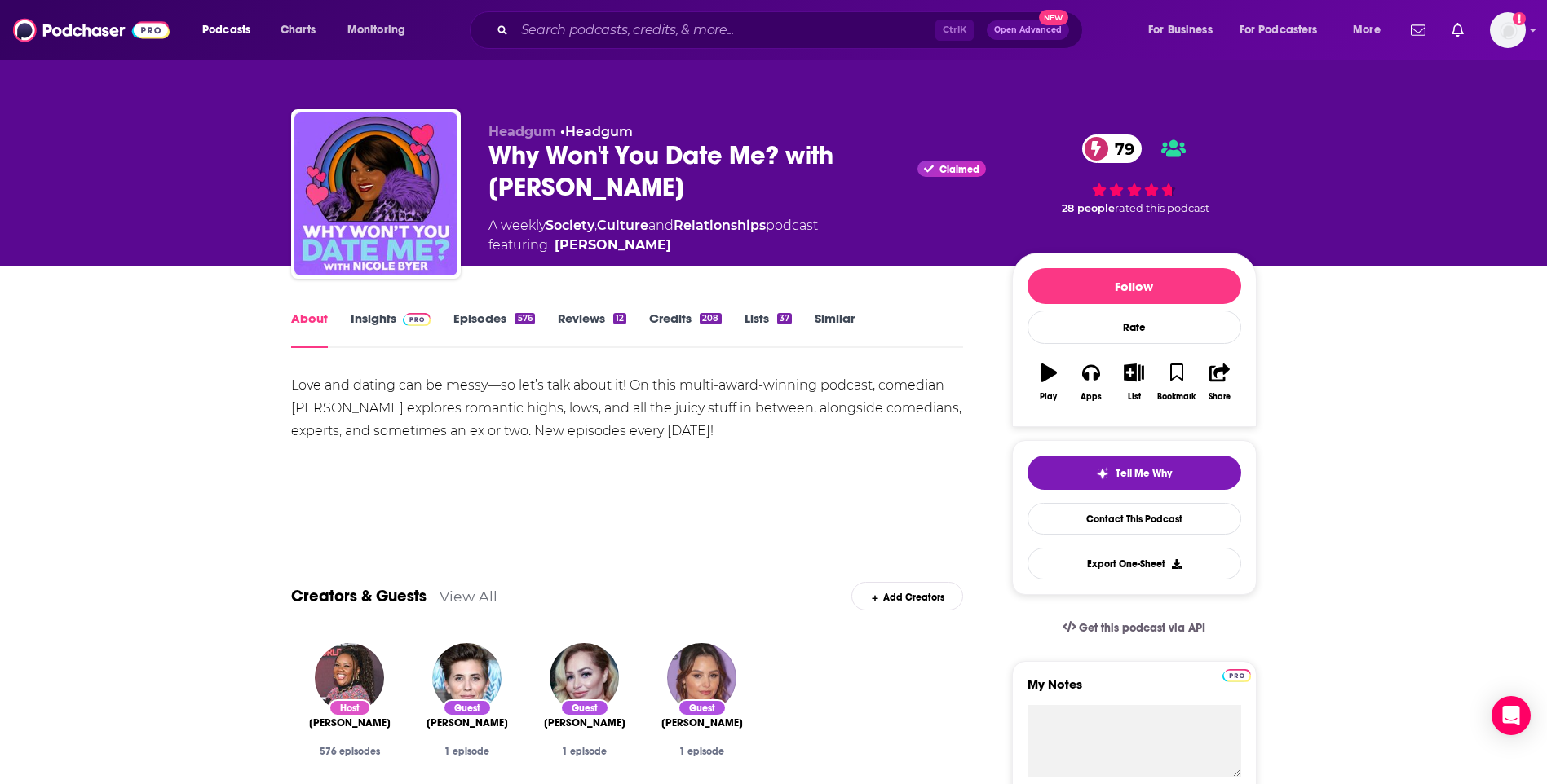
click at [39, 5] on div "Podcasts Charts Monitoring Ctrl K Open Advanced New For Business For Podcasters…" at bounding box center [774, 30] width 1547 height 60
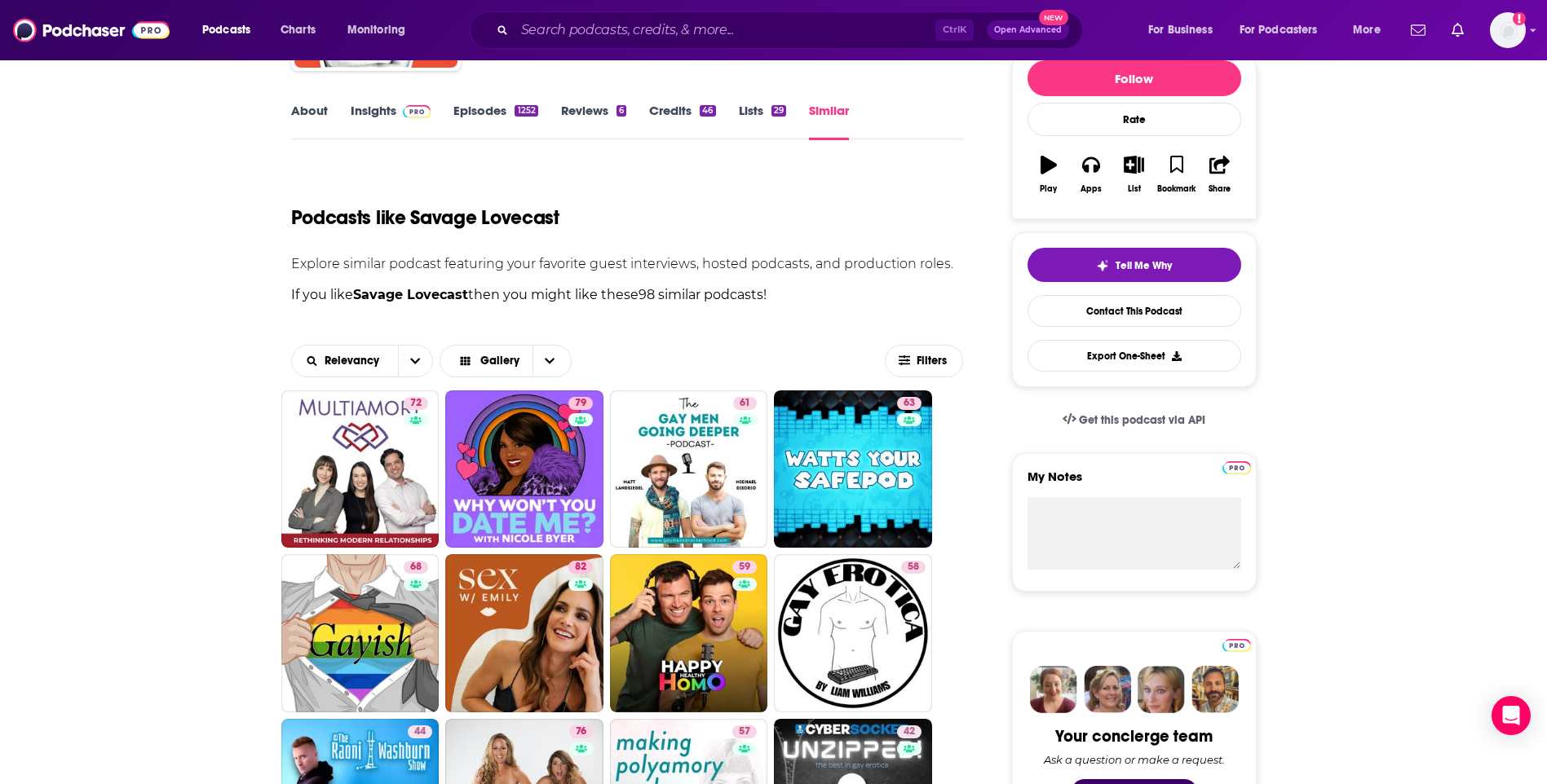
scroll to position [245, 0]
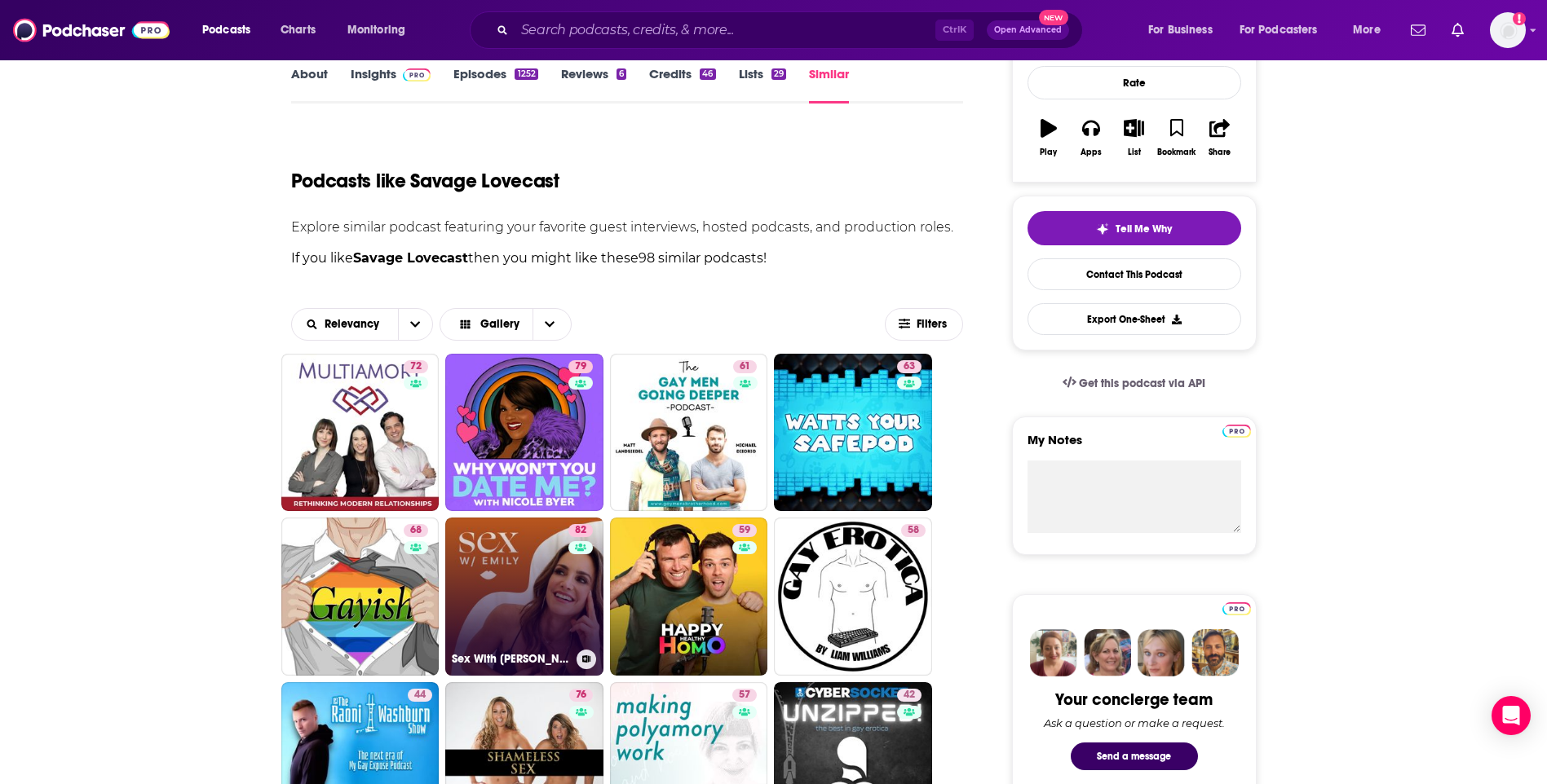
click at [494, 562] on link "82 Sex With Emily" at bounding box center [524, 596] width 158 height 158
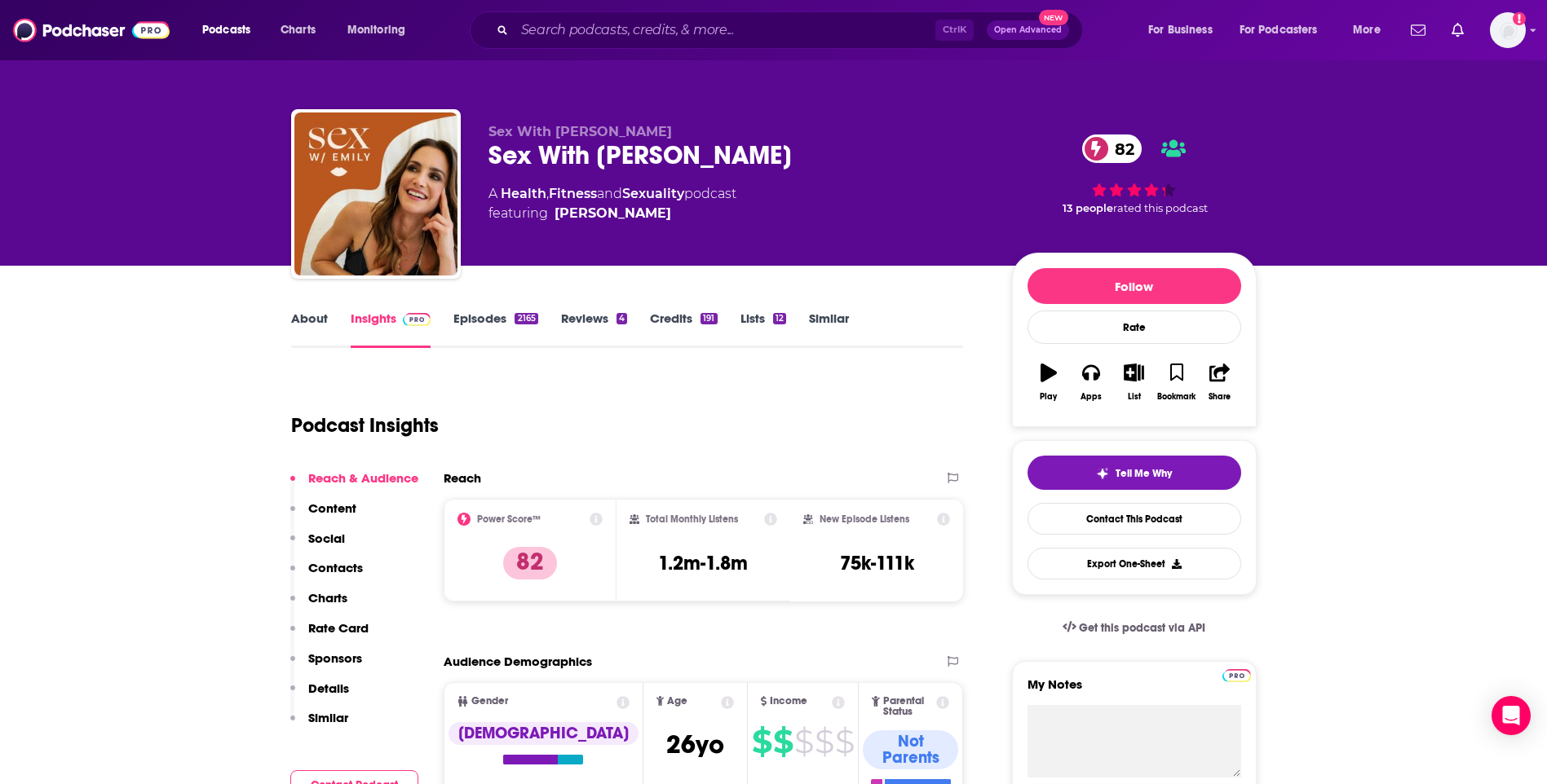
click at [308, 331] on link "About" at bounding box center [309, 329] width 36 height 37
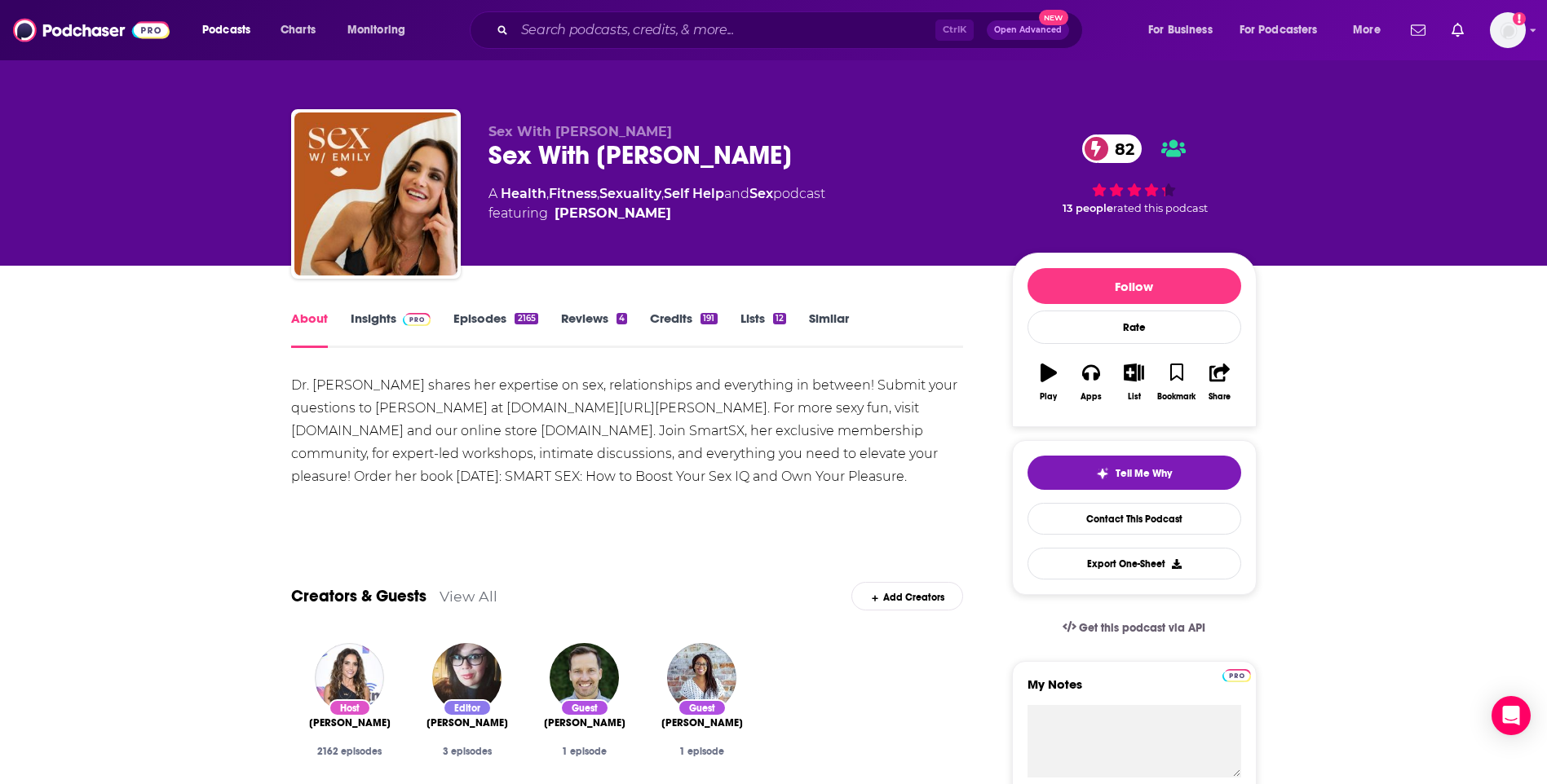
click at [390, 319] on link "Insights" at bounding box center [391, 329] width 81 height 37
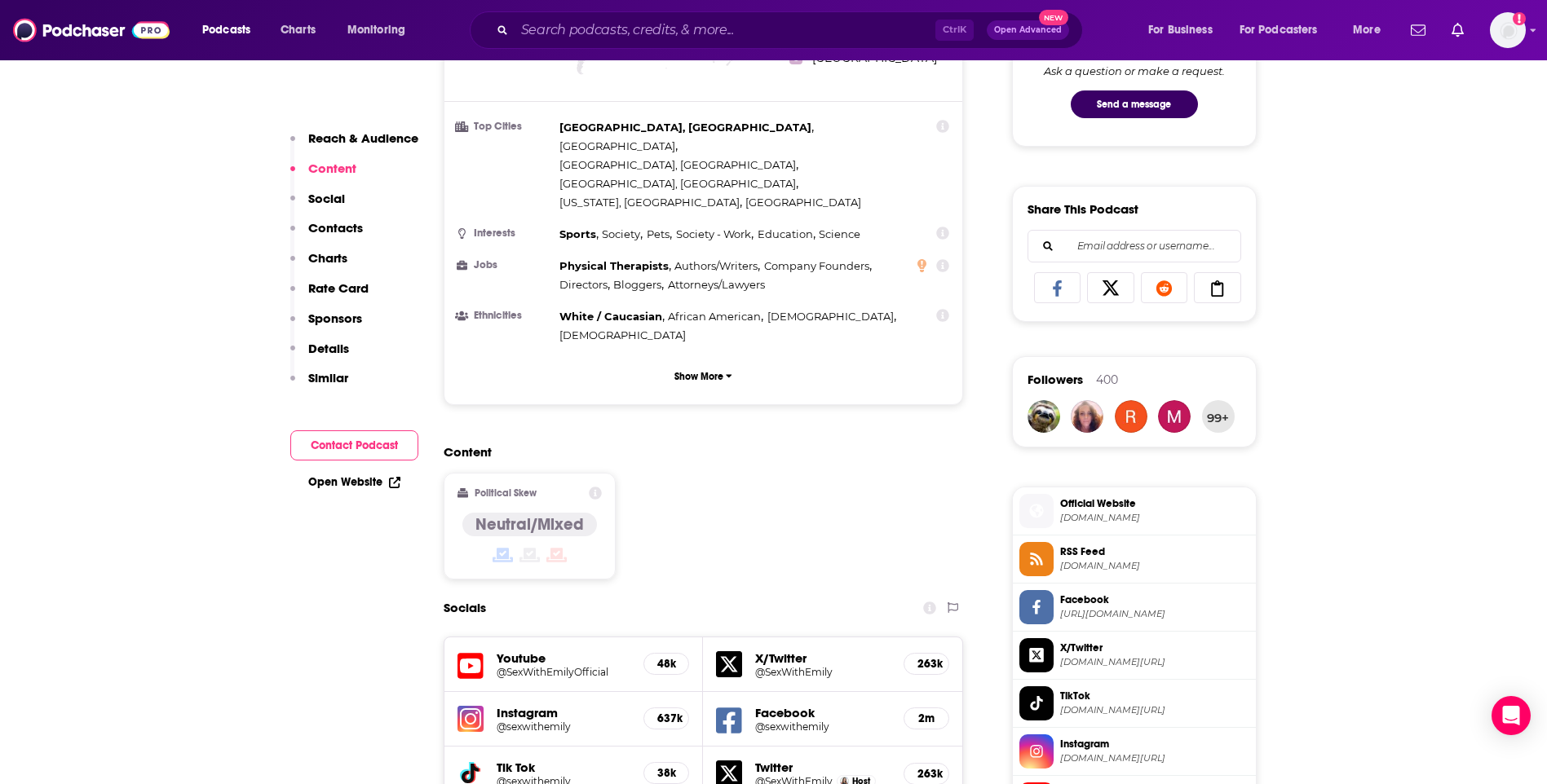
scroll to position [1386, 0]
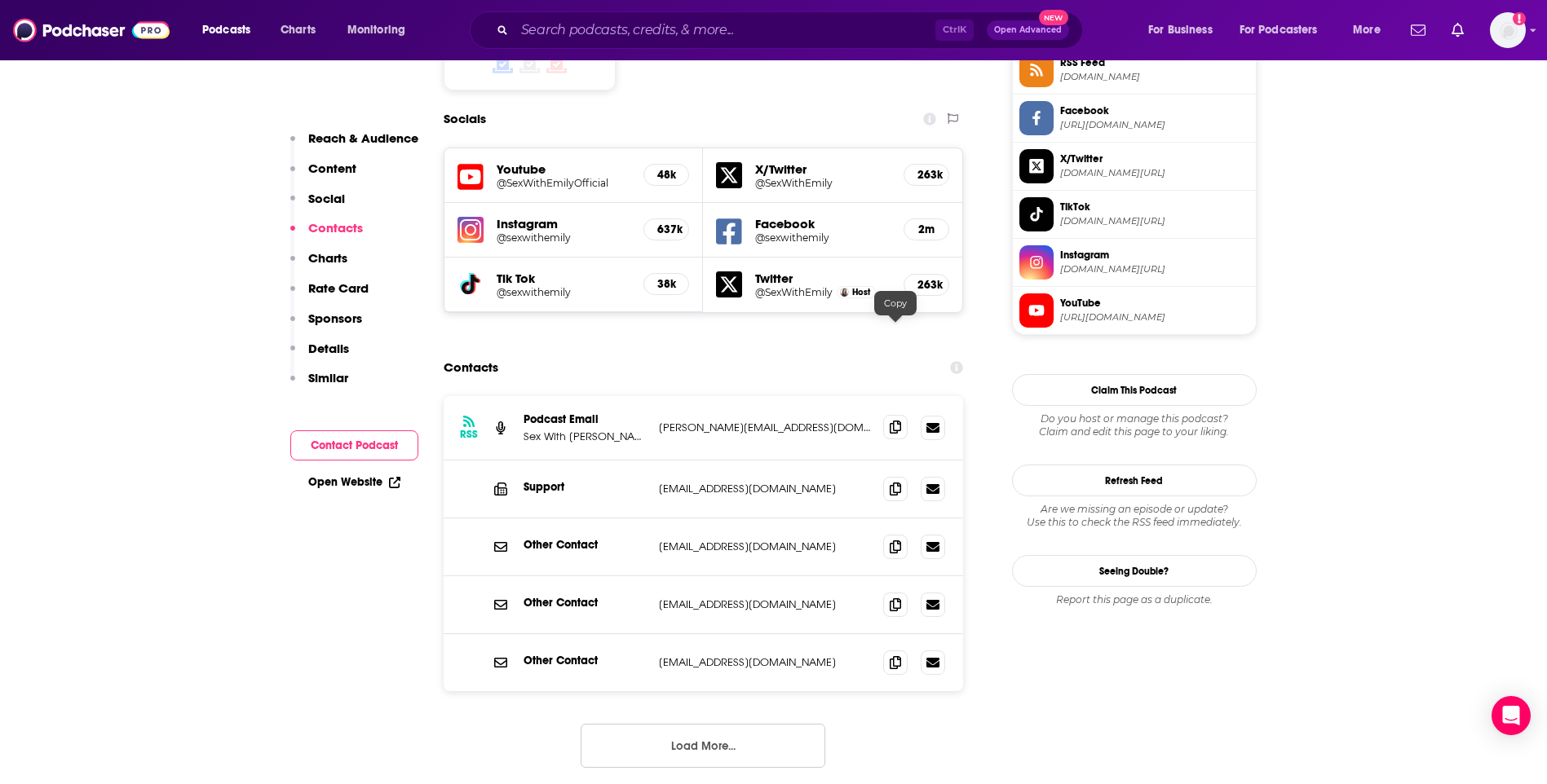
click at [901, 421] on icon at bounding box center [896, 427] width 12 height 13
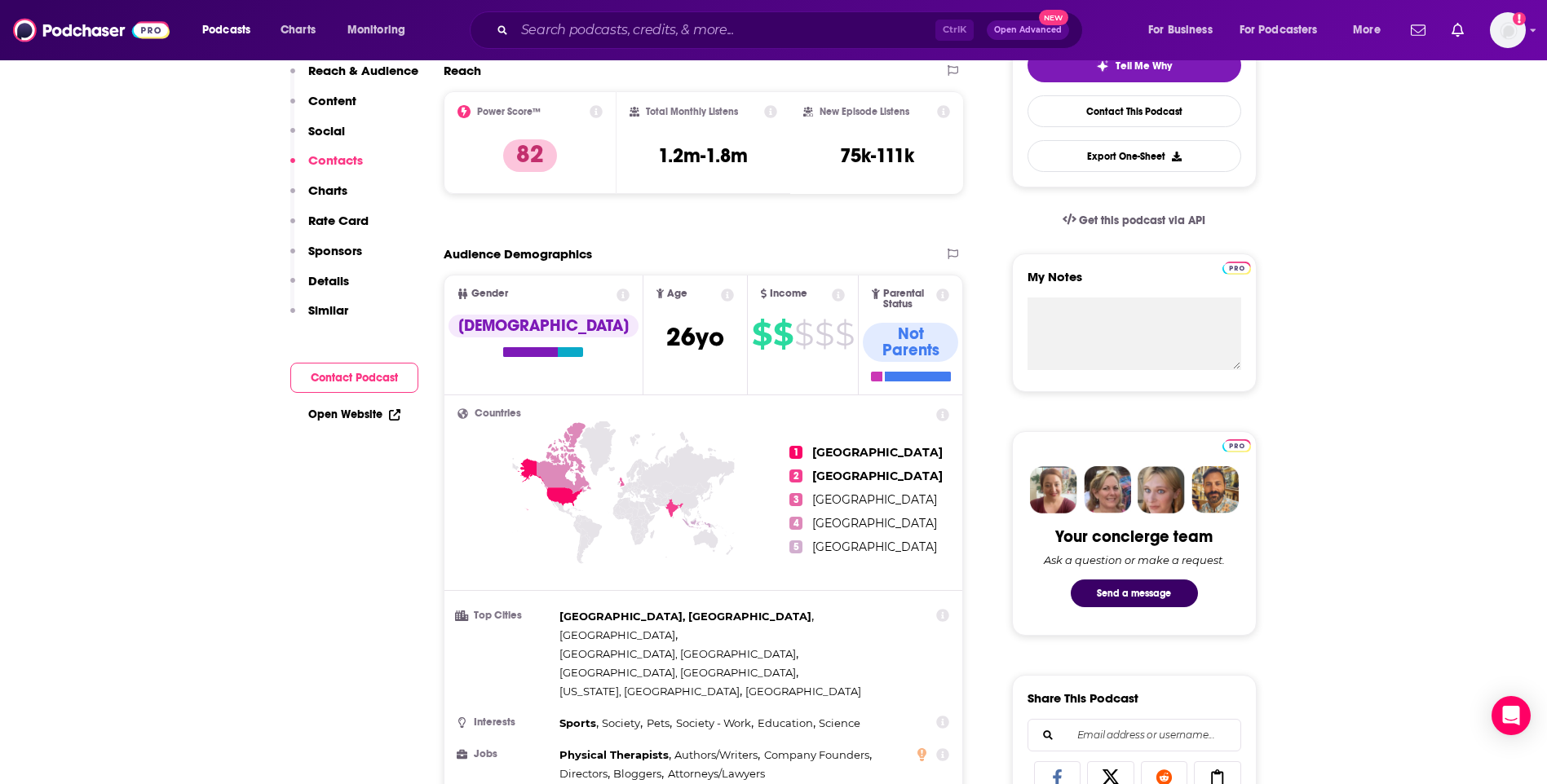
scroll to position [0, 0]
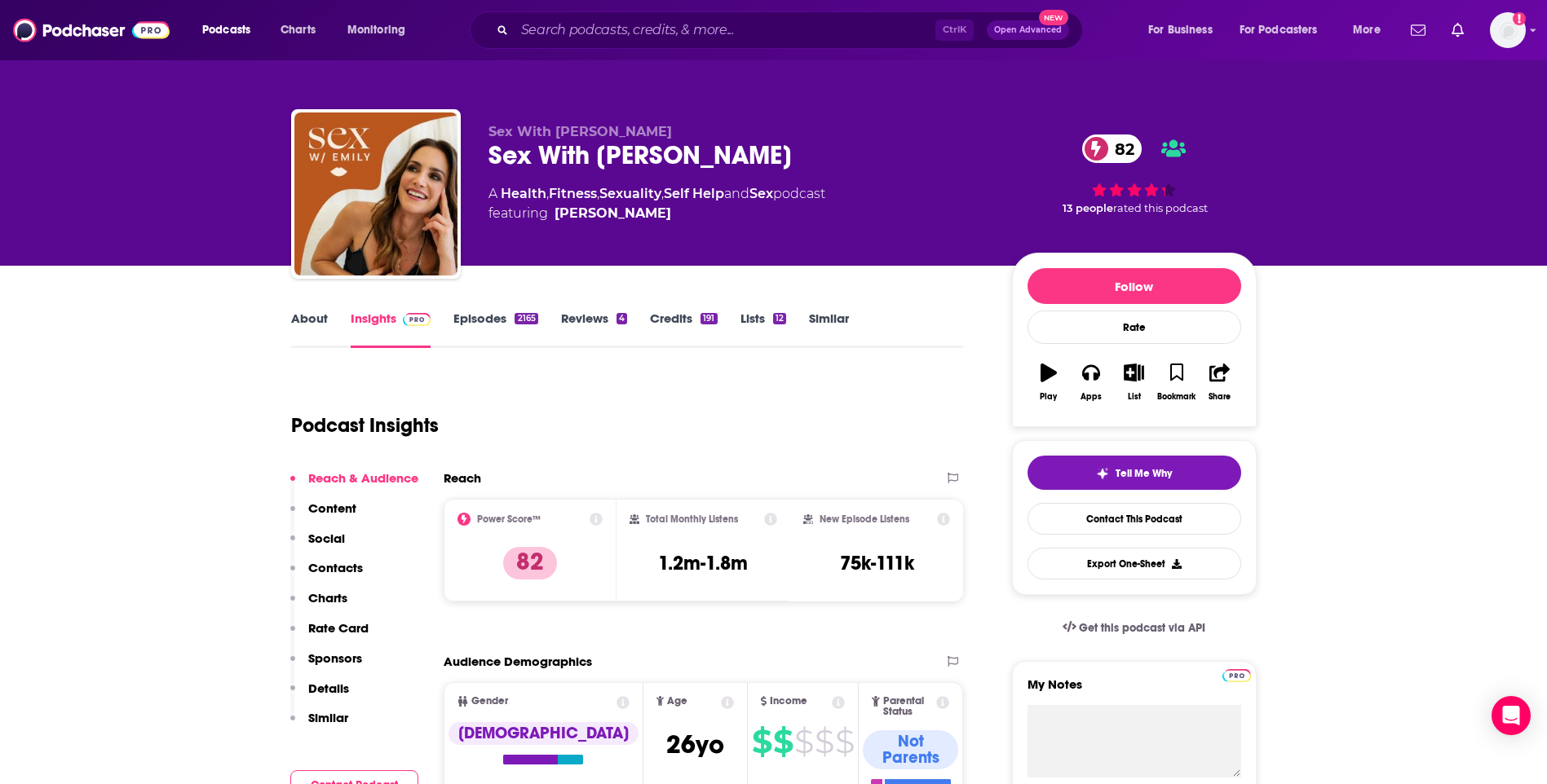
click at [307, 325] on link "About" at bounding box center [309, 329] width 36 height 37
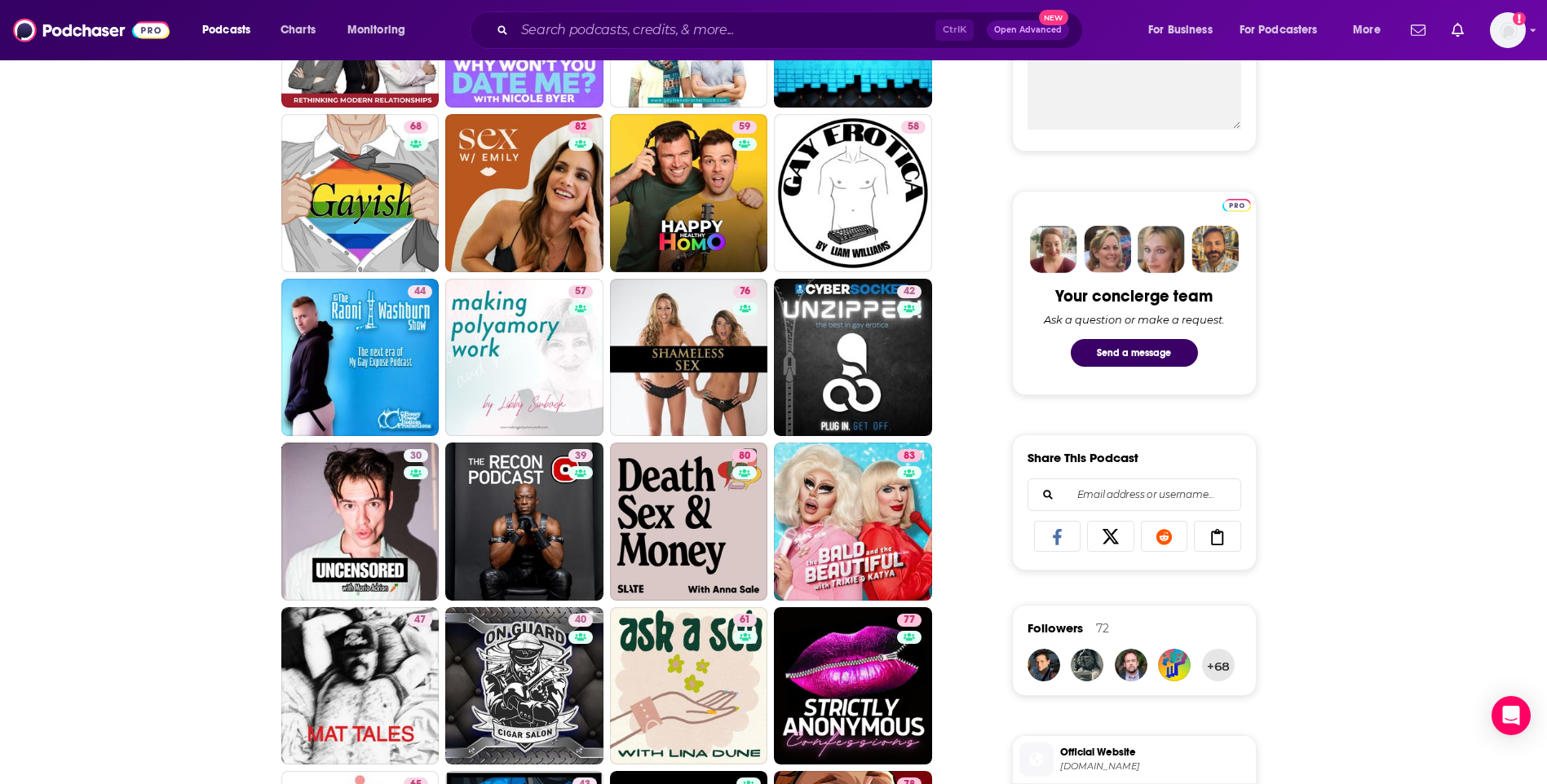
scroll to position [652, 0]
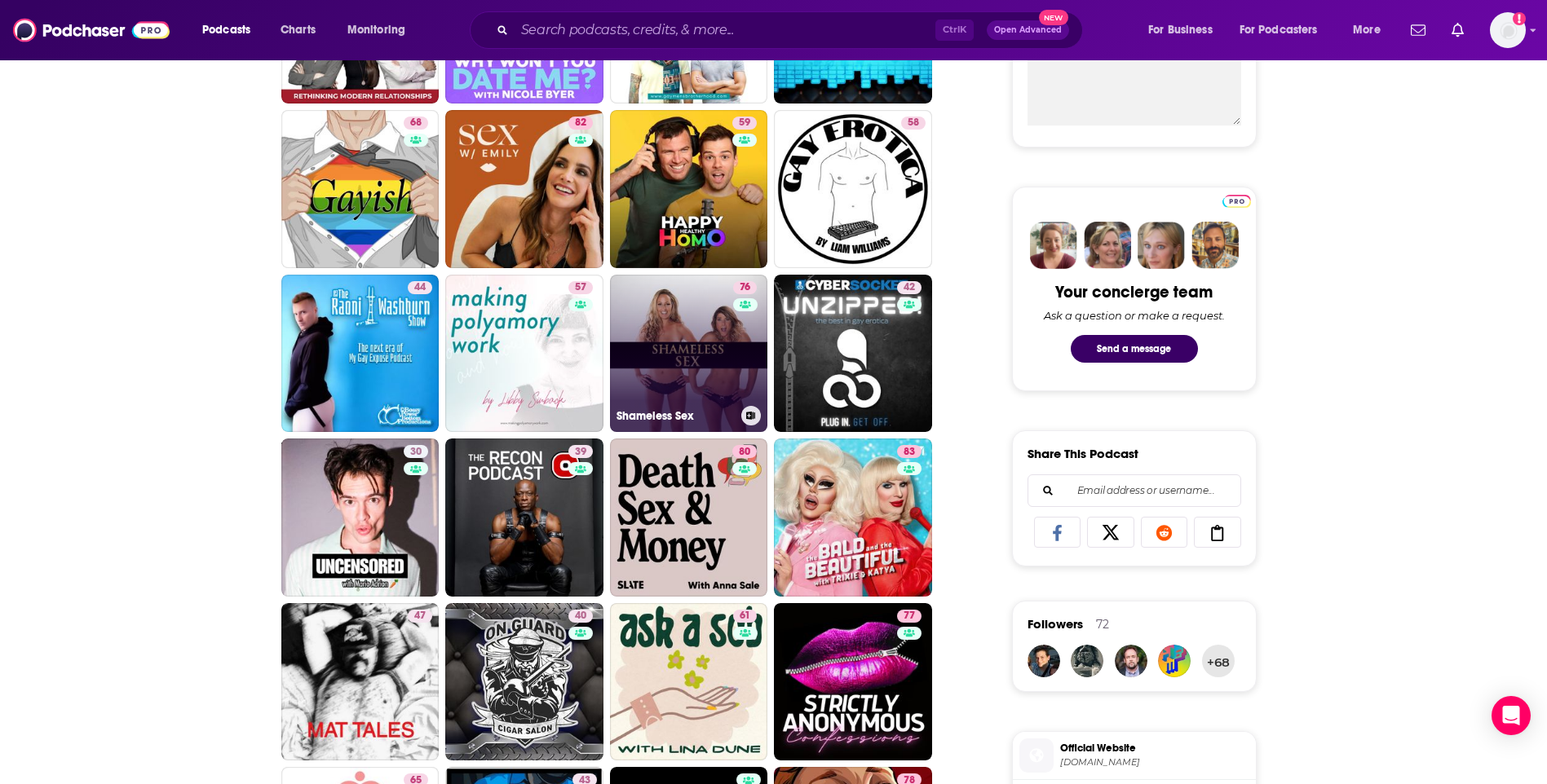
click at [694, 320] on link "76 Shameless Sex" at bounding box center [688, 354] width 158 height 158
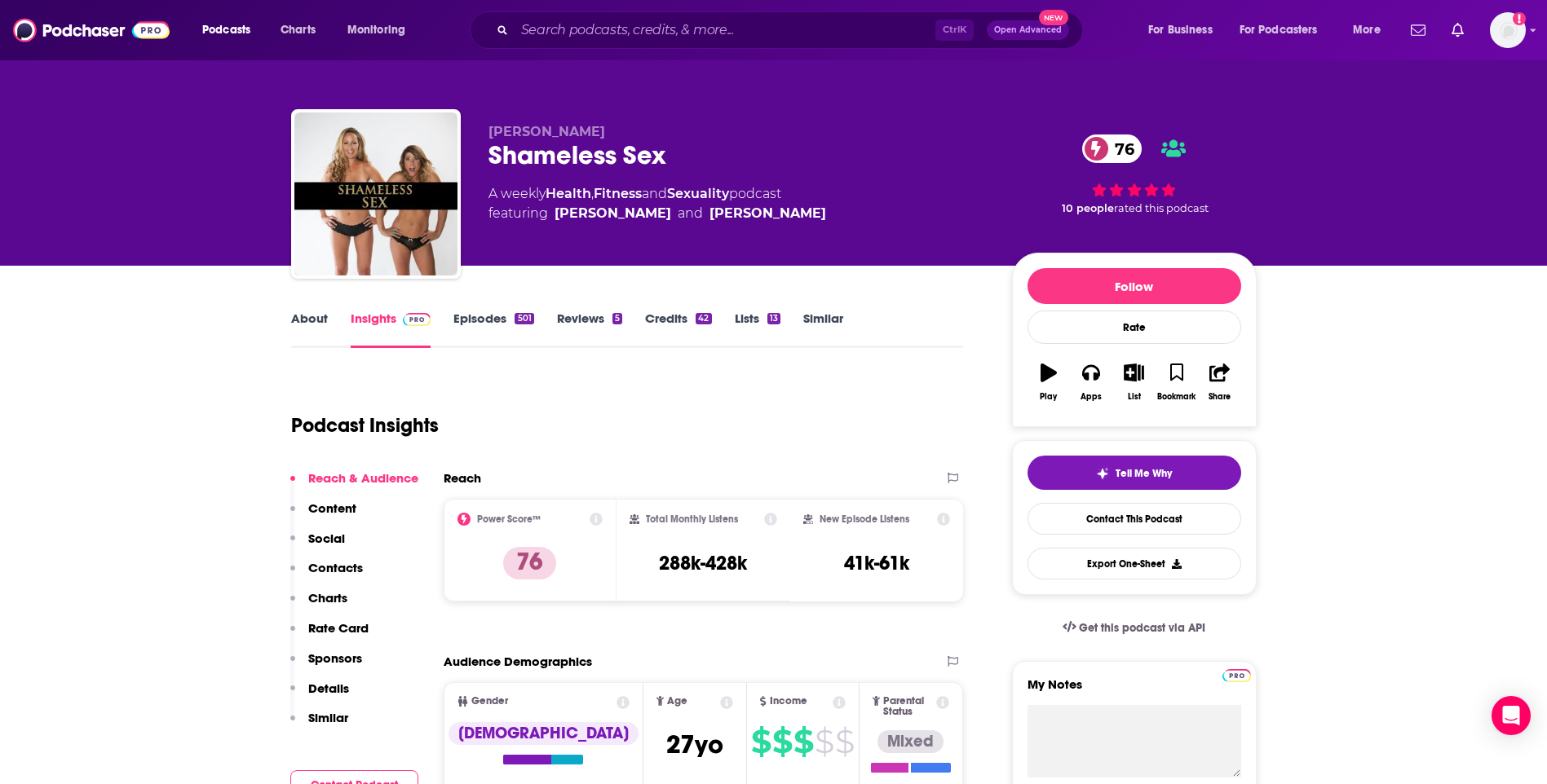
click at [316, 329] on link "About" at bounding box center [309, 329] width 36 height 37
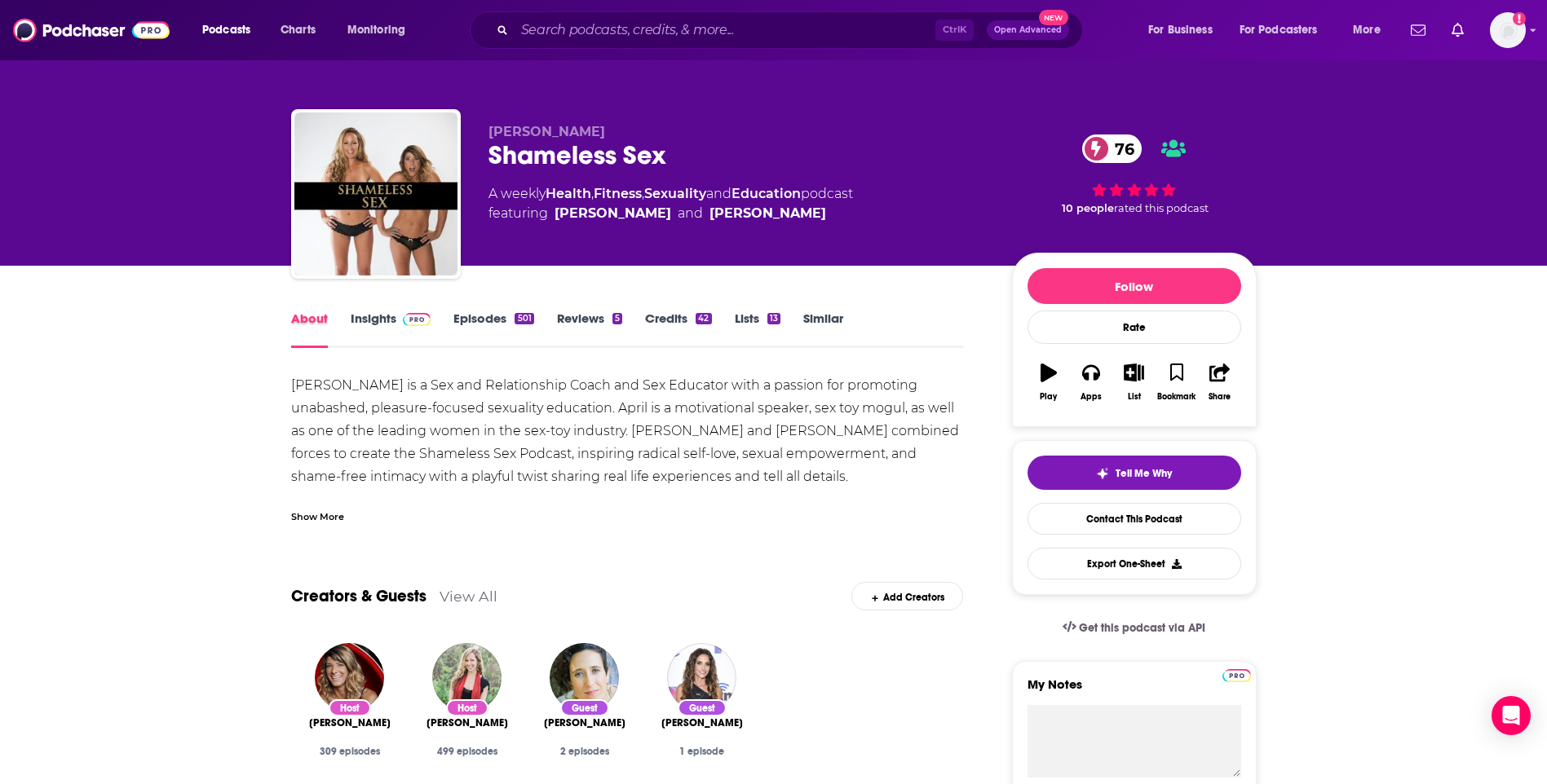
click at [347, 326] on div "About" at bounding box center [321, 329] width 60 height 37
click at [362, 320] on link "Insights" at bounding box center [391, 329] width 81 height 37
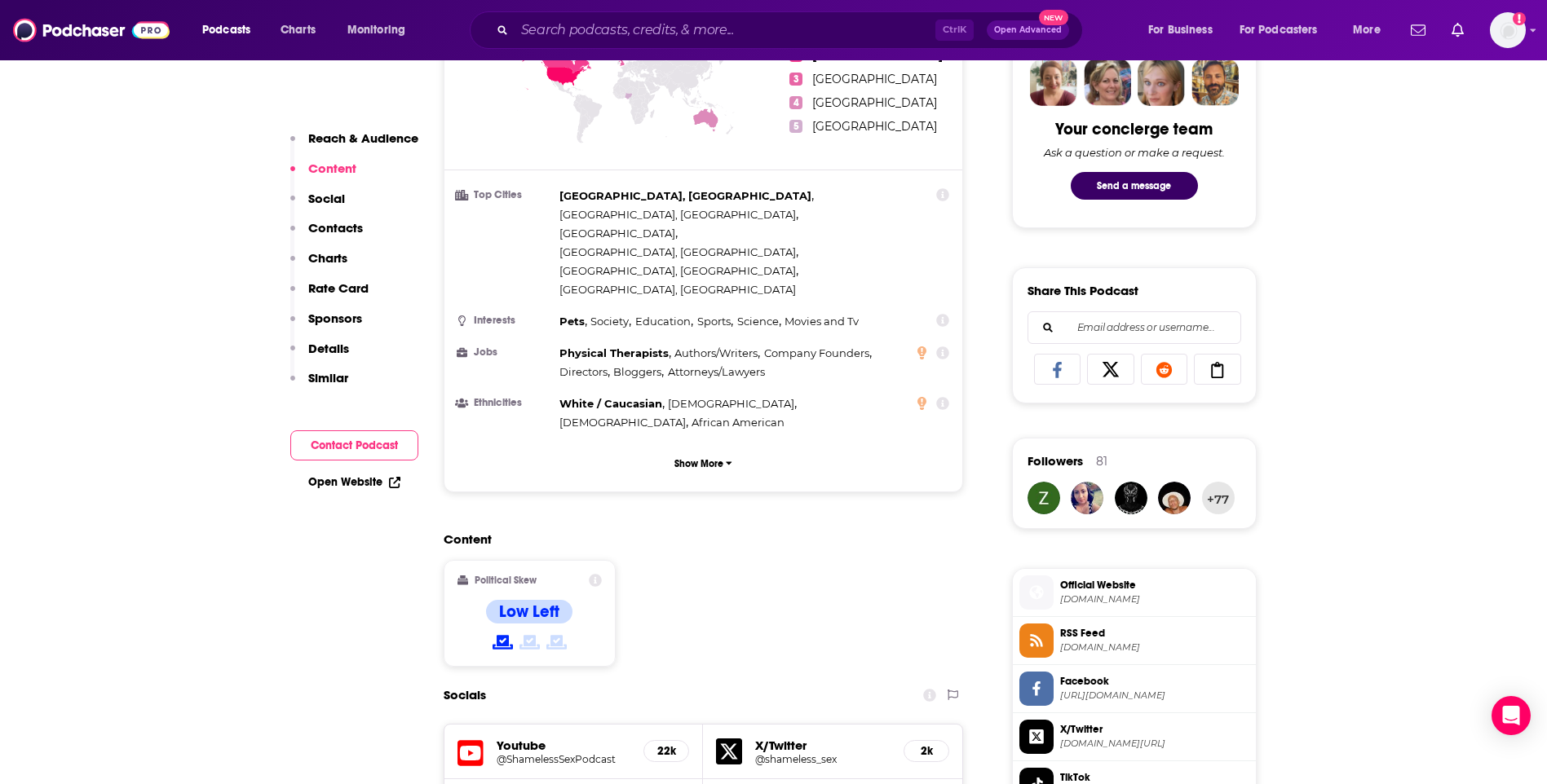
scroll to position [1223, 0]
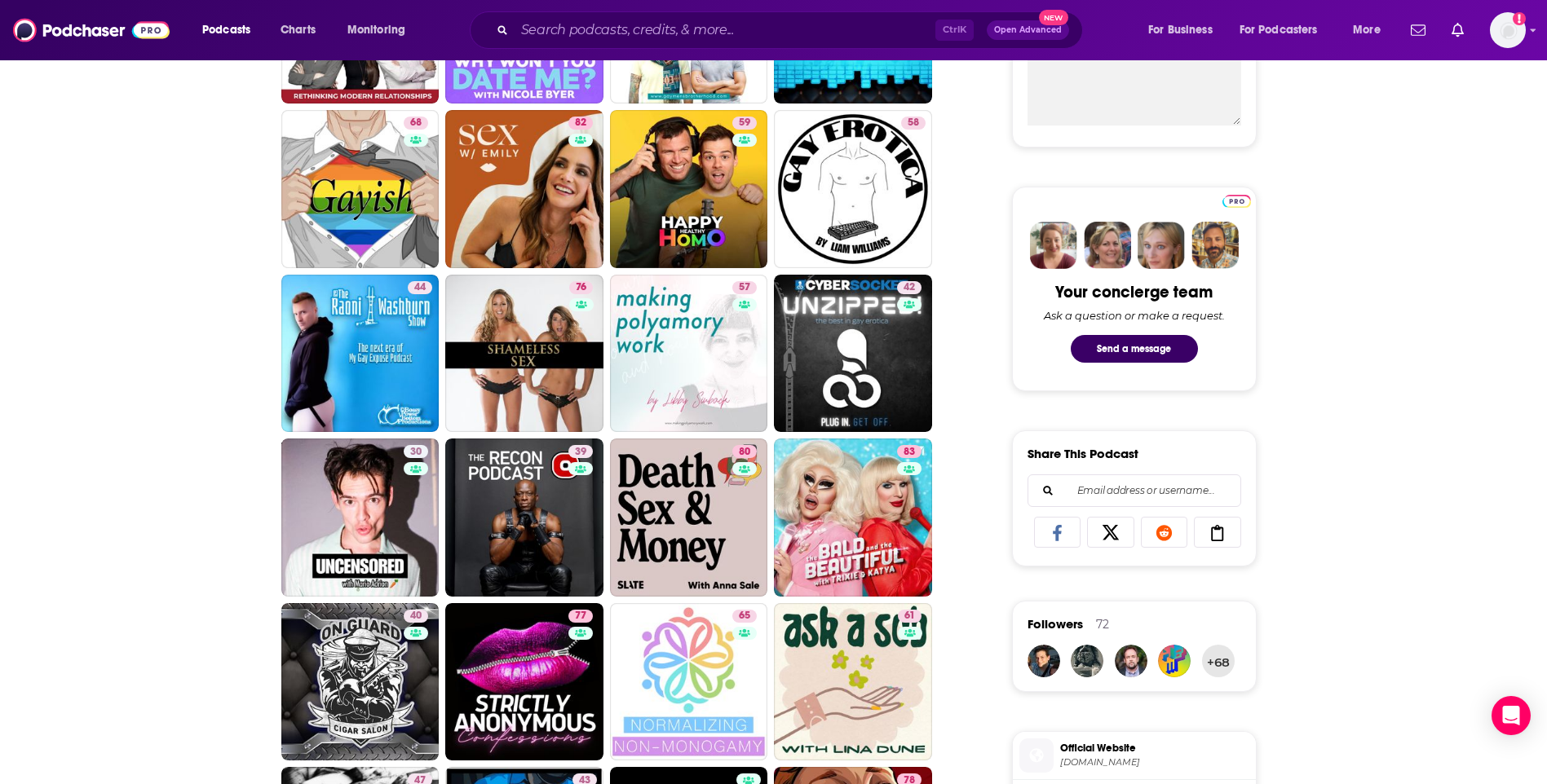
scroll to position [896, 0]
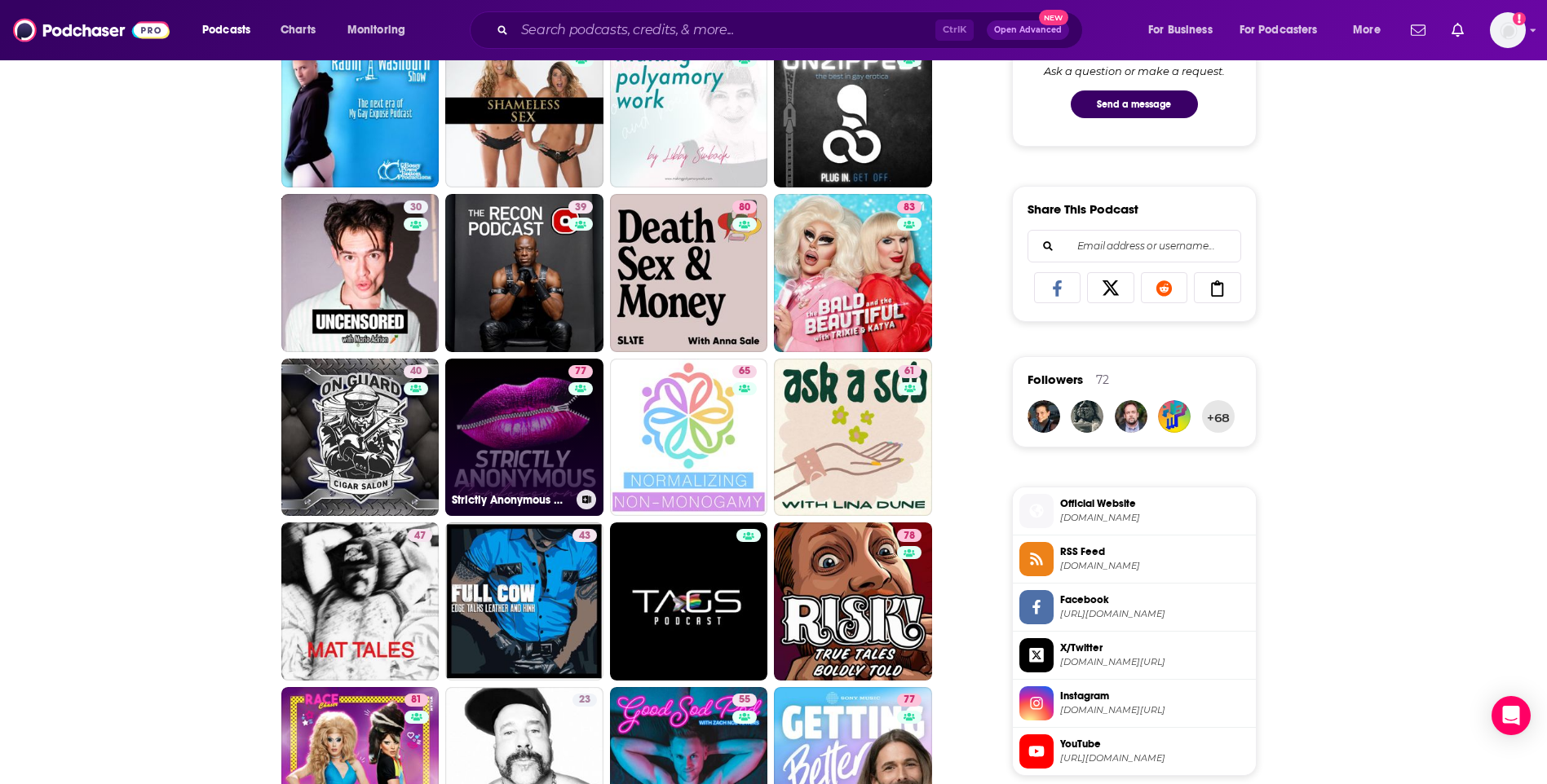
click at [531, 437] on link "77 Strictly Anonymous Confessions" at bounding box center [524, 437] width 158 height 158
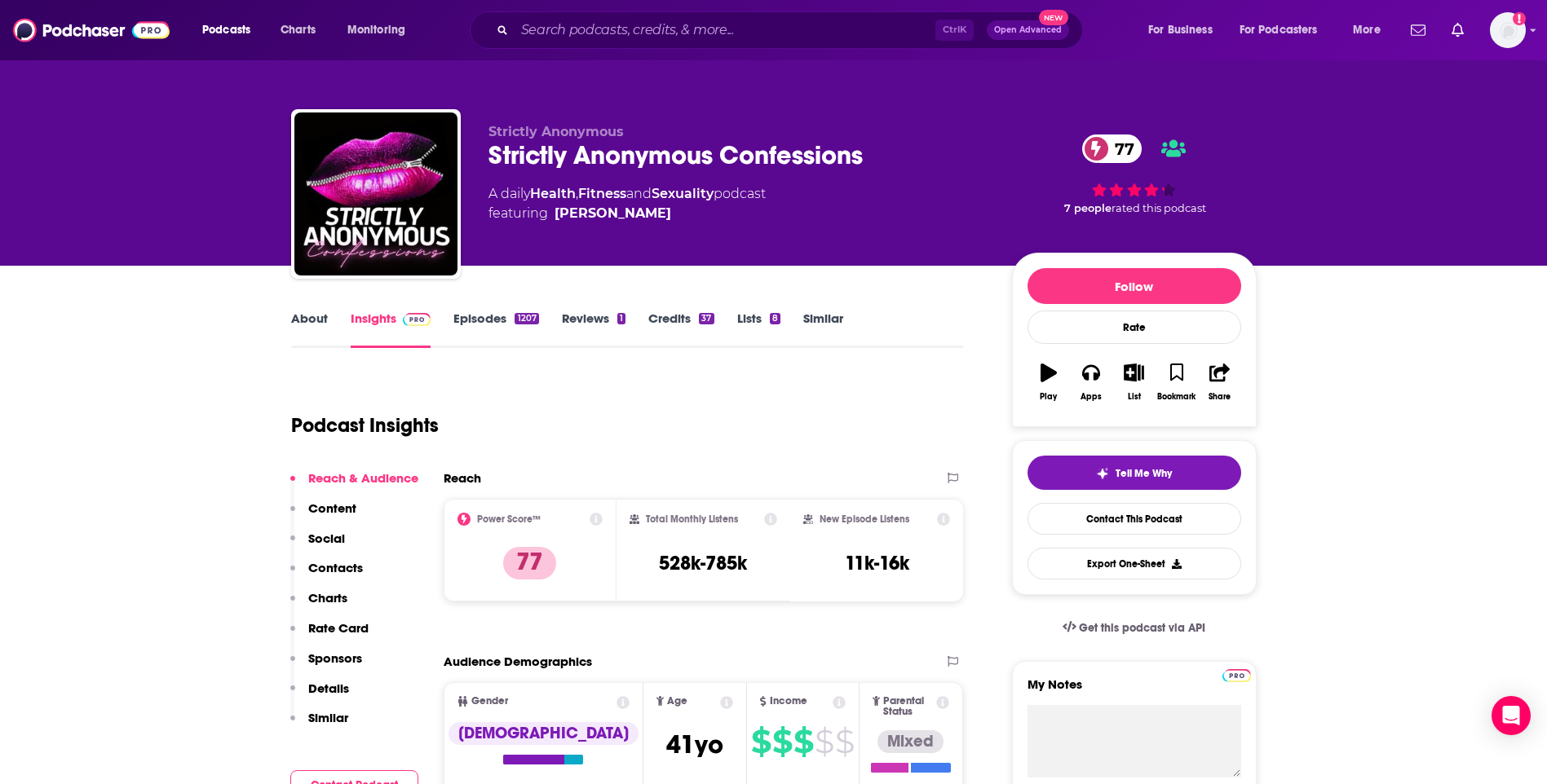
click at [315, 324] on link "About" at bounding box center [309, 329] width 36 height 37
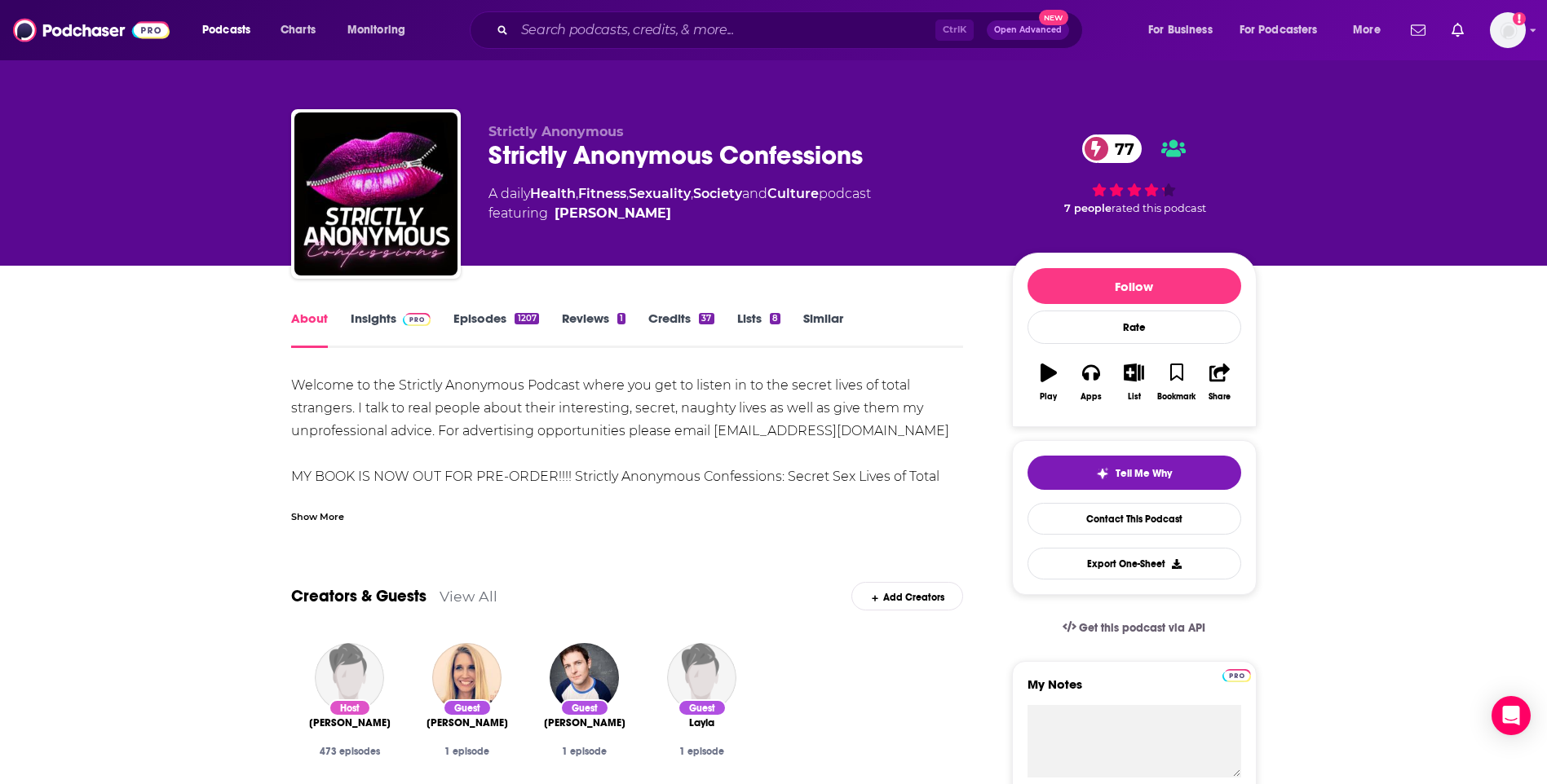
click at [362, 325] on link "Insights" at bounding box center [391, 329] width 81 height 37
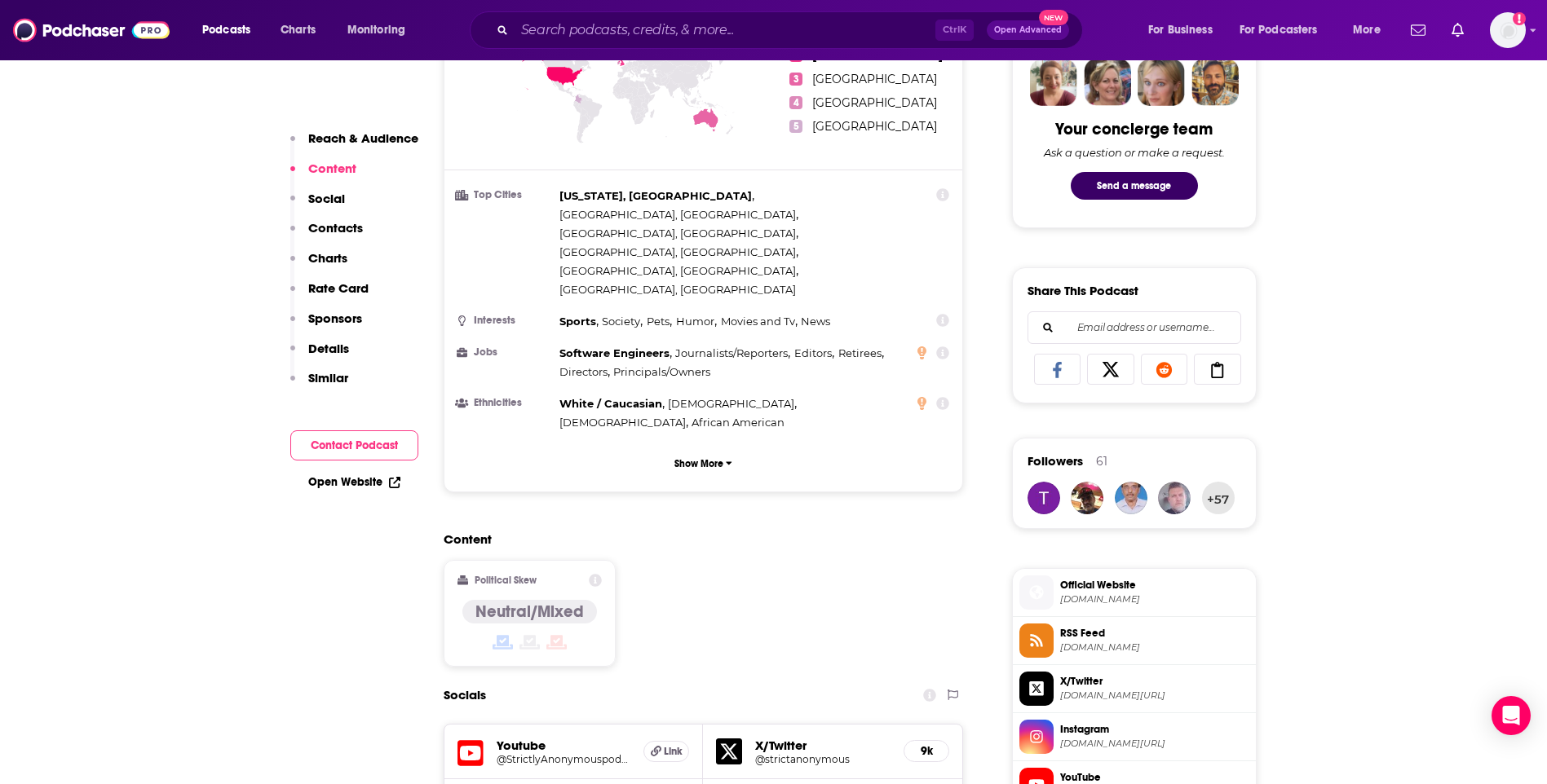
scroll to position [1223, 0]
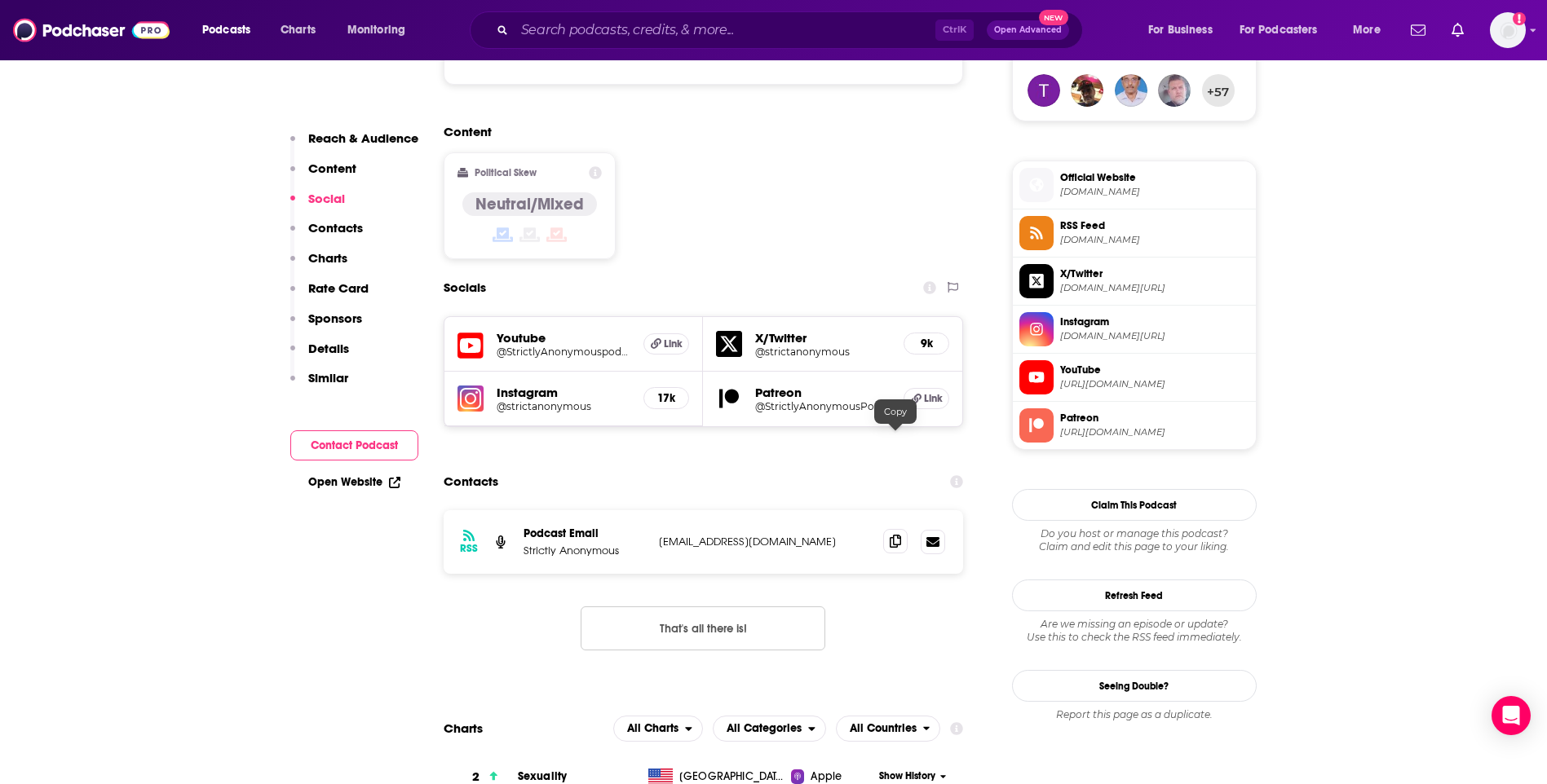
click at [897, 529] on span at bounding box center [896, 541] width 25 height 25
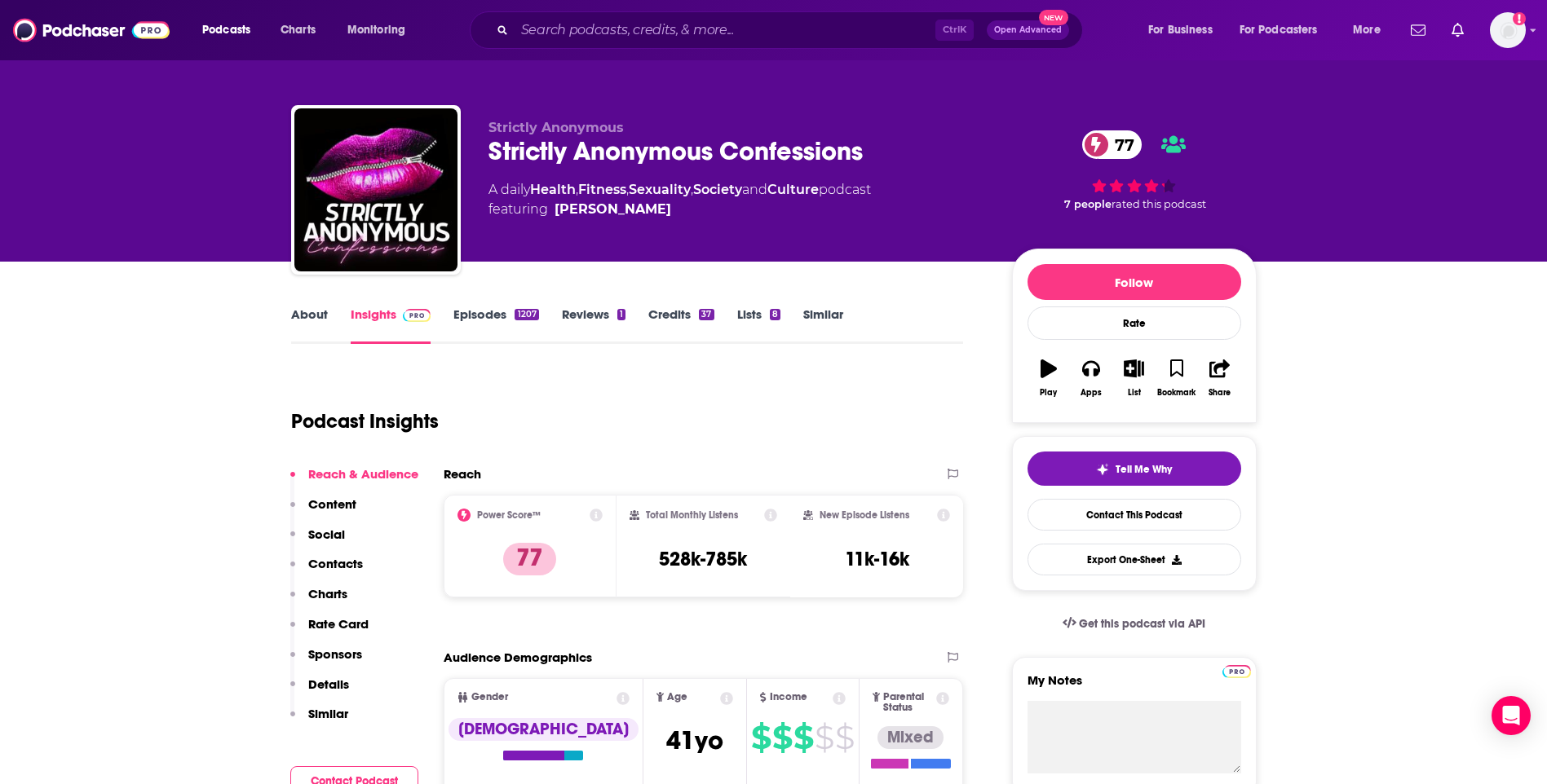
scroll to position [0, 0]
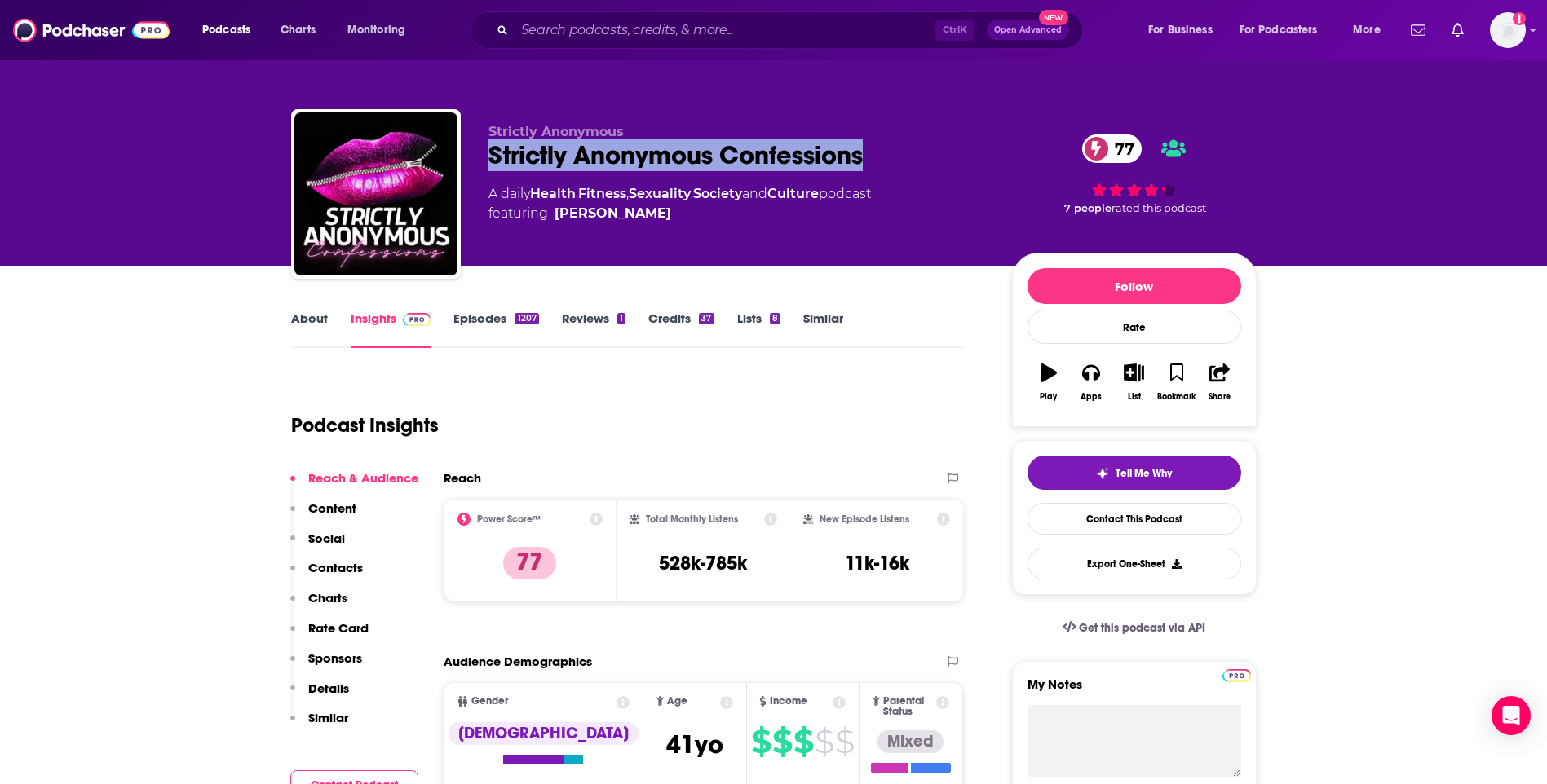
drag, startPoint x: 486, startPoint y: 155, endPoint x: 868, endPoint y: 154, distance: 382.0
click at [868, 154] on div "Strictly Anonymous Strictly Anonymous Confessions 77 A daily Health , Fitness ,…" at bounding box center [774, 197] width 965 height 176
drag, startPoint x: 868, startPoint y: 154, endPoint x: 811, endPoint y: 158, distance: 57.1
copy h2 "Strictly Anonymous Confessions"
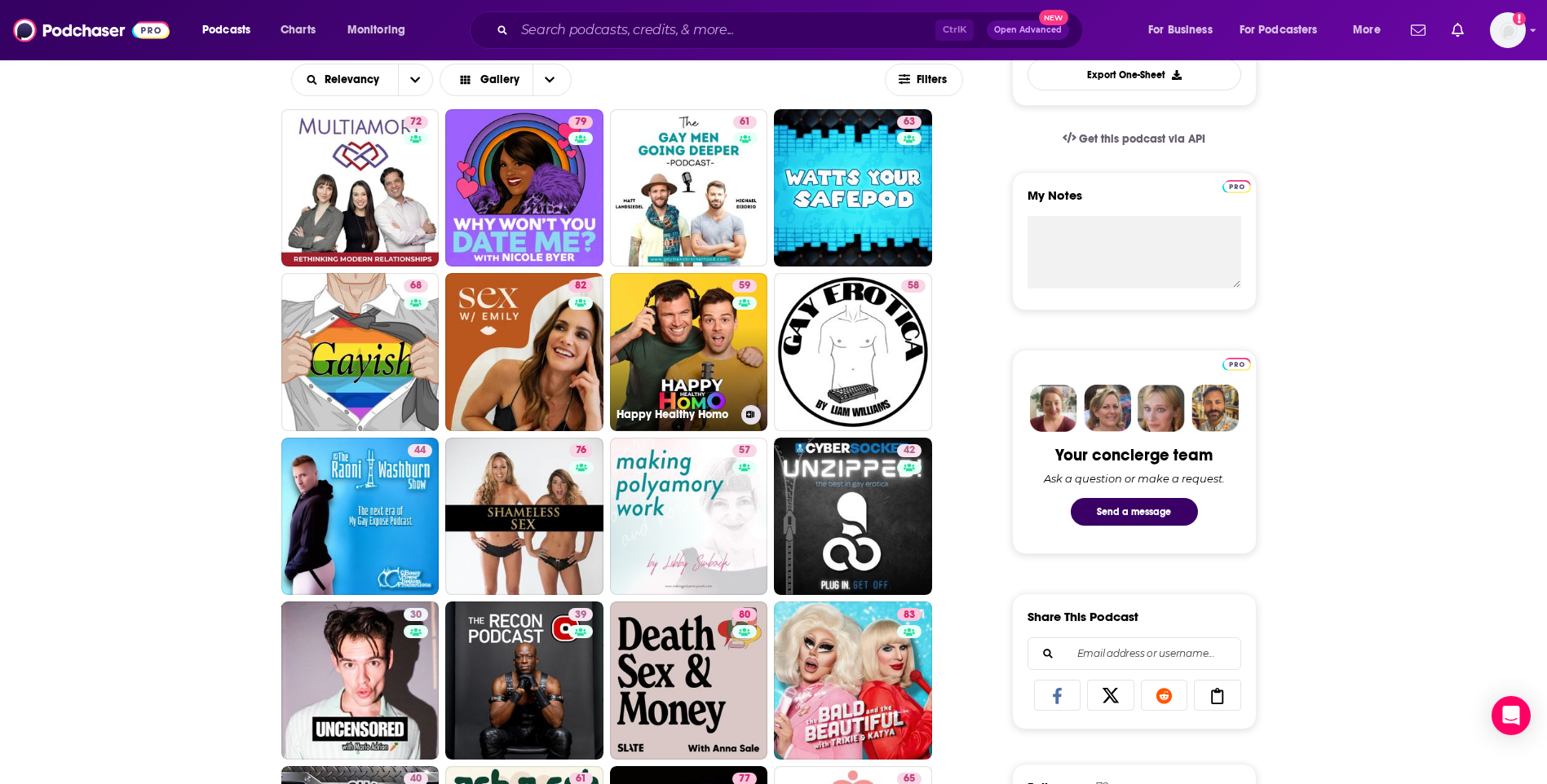
scroll to position [978, 0]
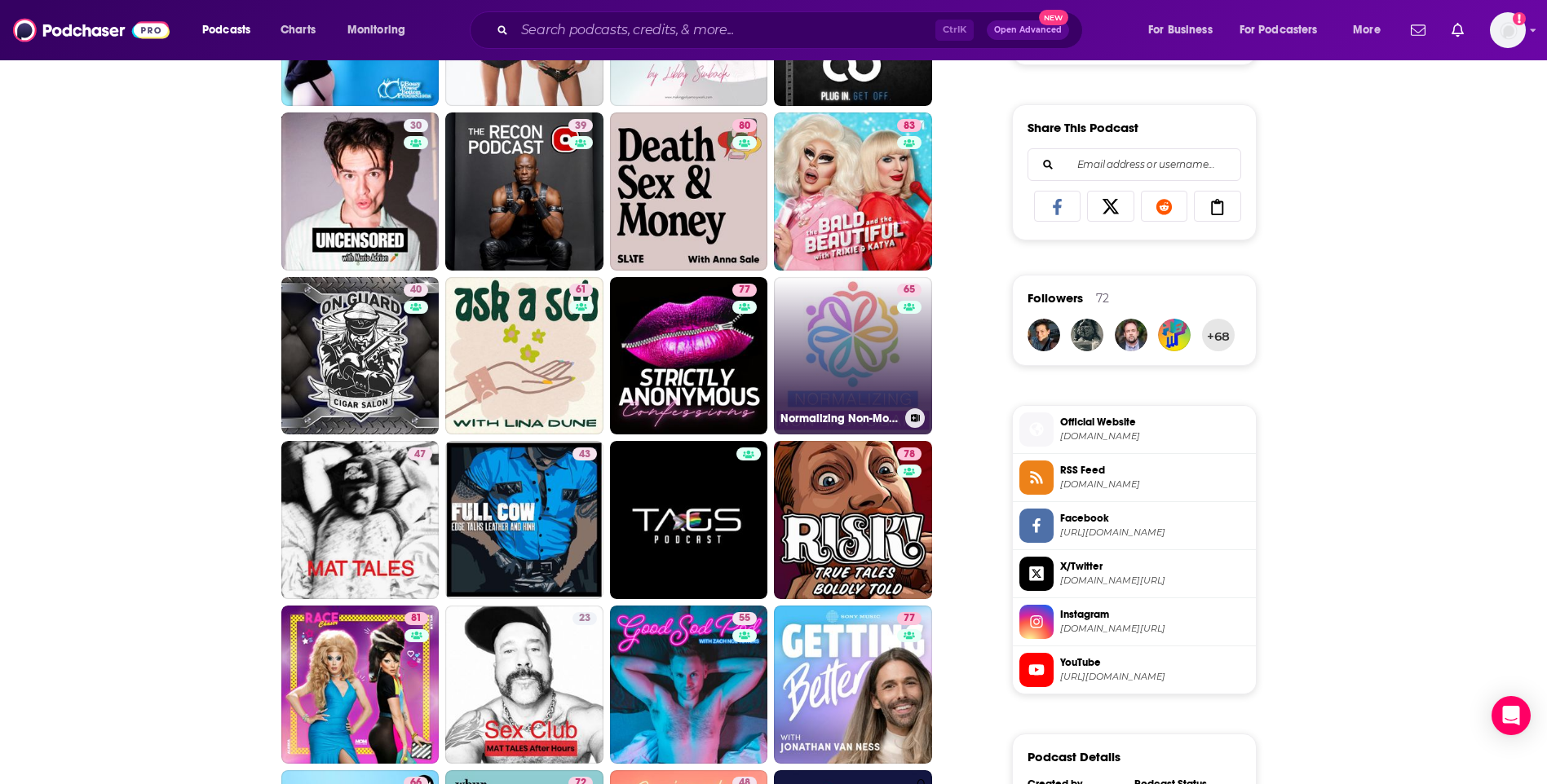
click at [870, 335] on link "65 Normalizing Non-Monogamy - Interviews in Polyamory and Swinging" at bounding box center [852, 356] width 158 height 158
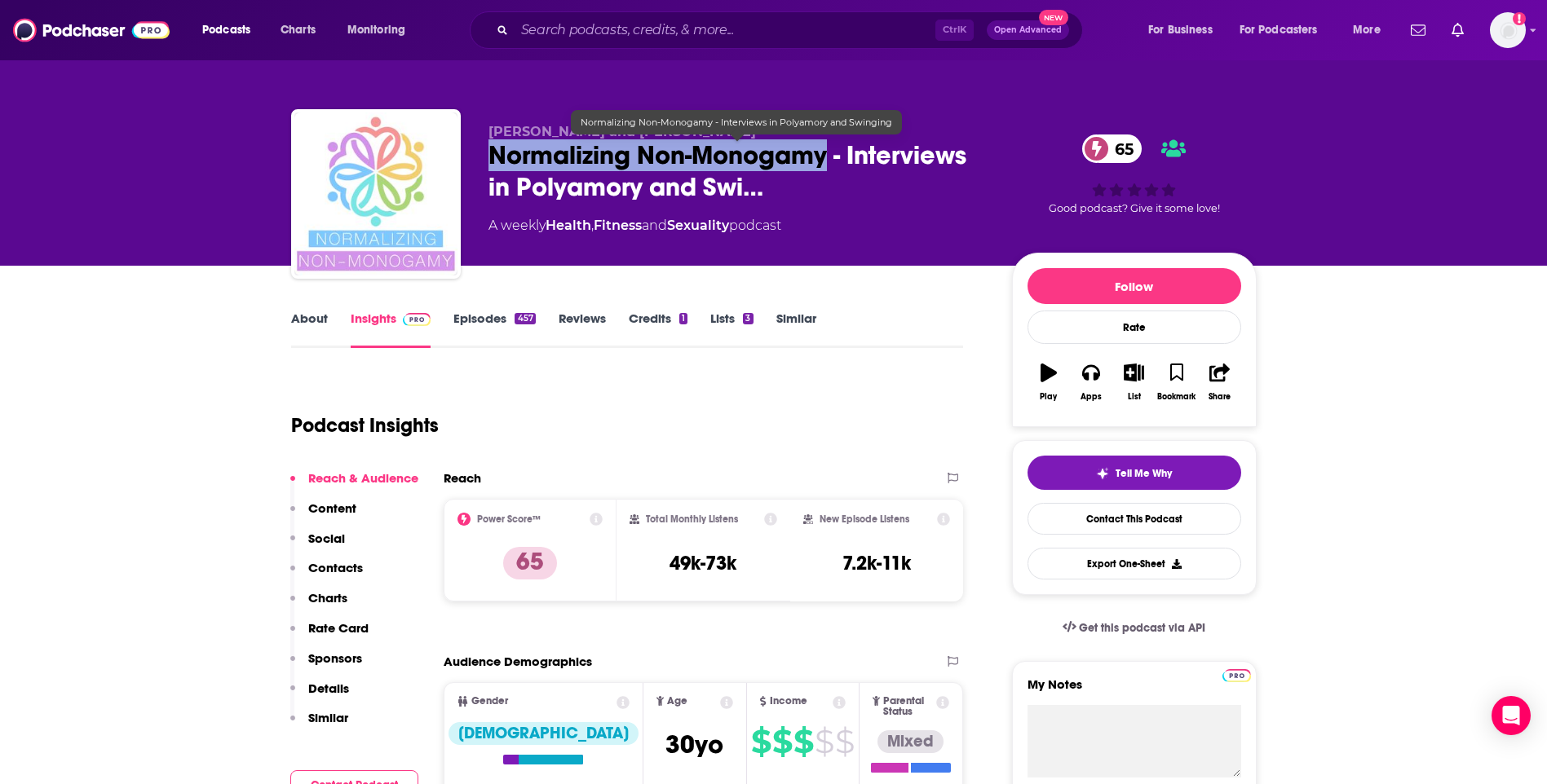
drag, startPoint x: 483, startPoint y: 155, endPoint x: 827, endPoint y: 159, distance: 344.0
click at [827, 159] on div "Emma and Fin Normalizing Non-Monogamy - Interviews in Polyamory and Swi… 65 A w…" at bounding box center [774, 197] width 965 height 176
drag, startPoint x: 827, startPoint y: 159, endPoint x: 790, endPoint y: 158, distance: 37.0
copy h2 "Normalizing Non-Monogamy"
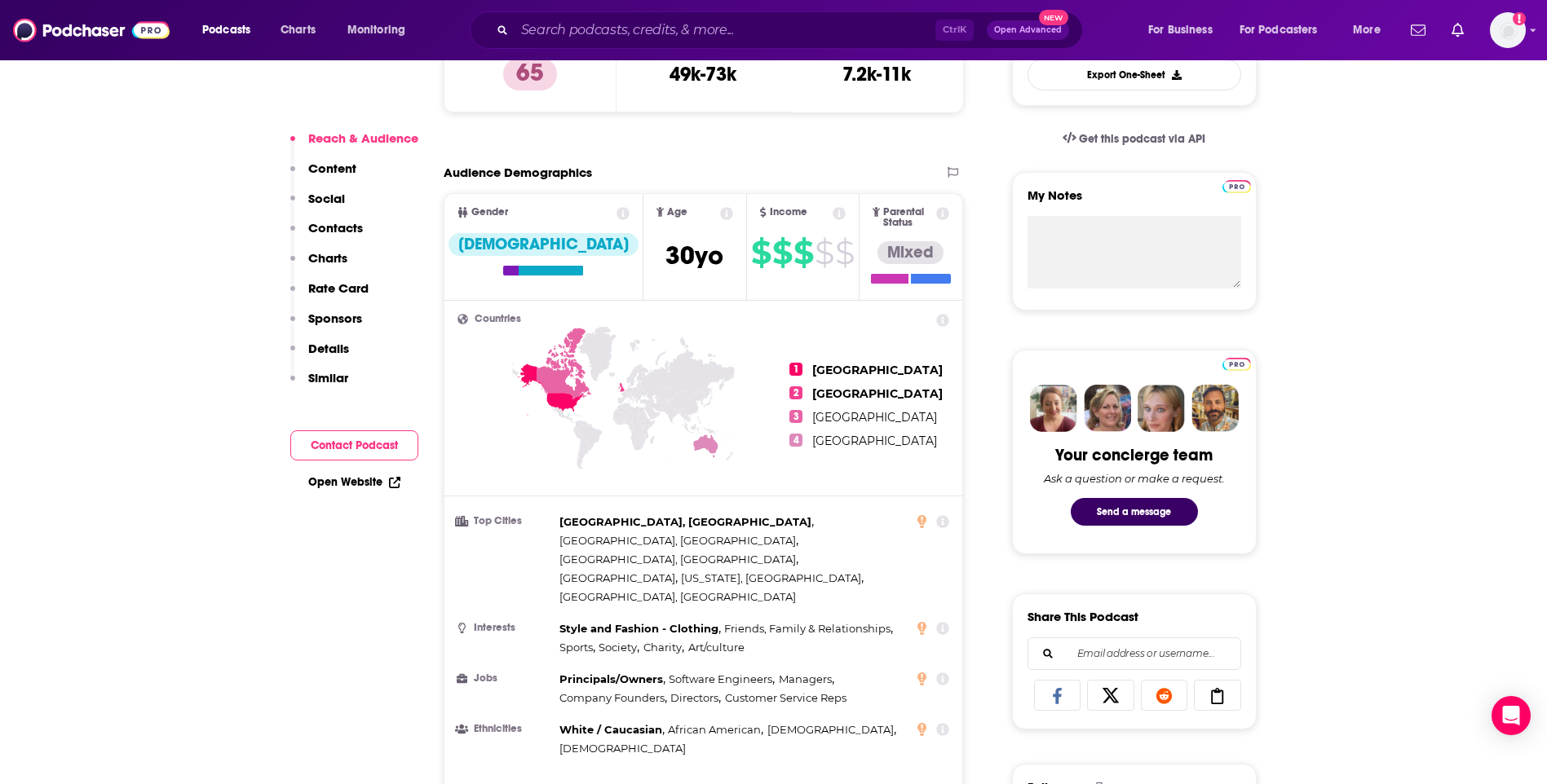
scroll to position [978, 0]
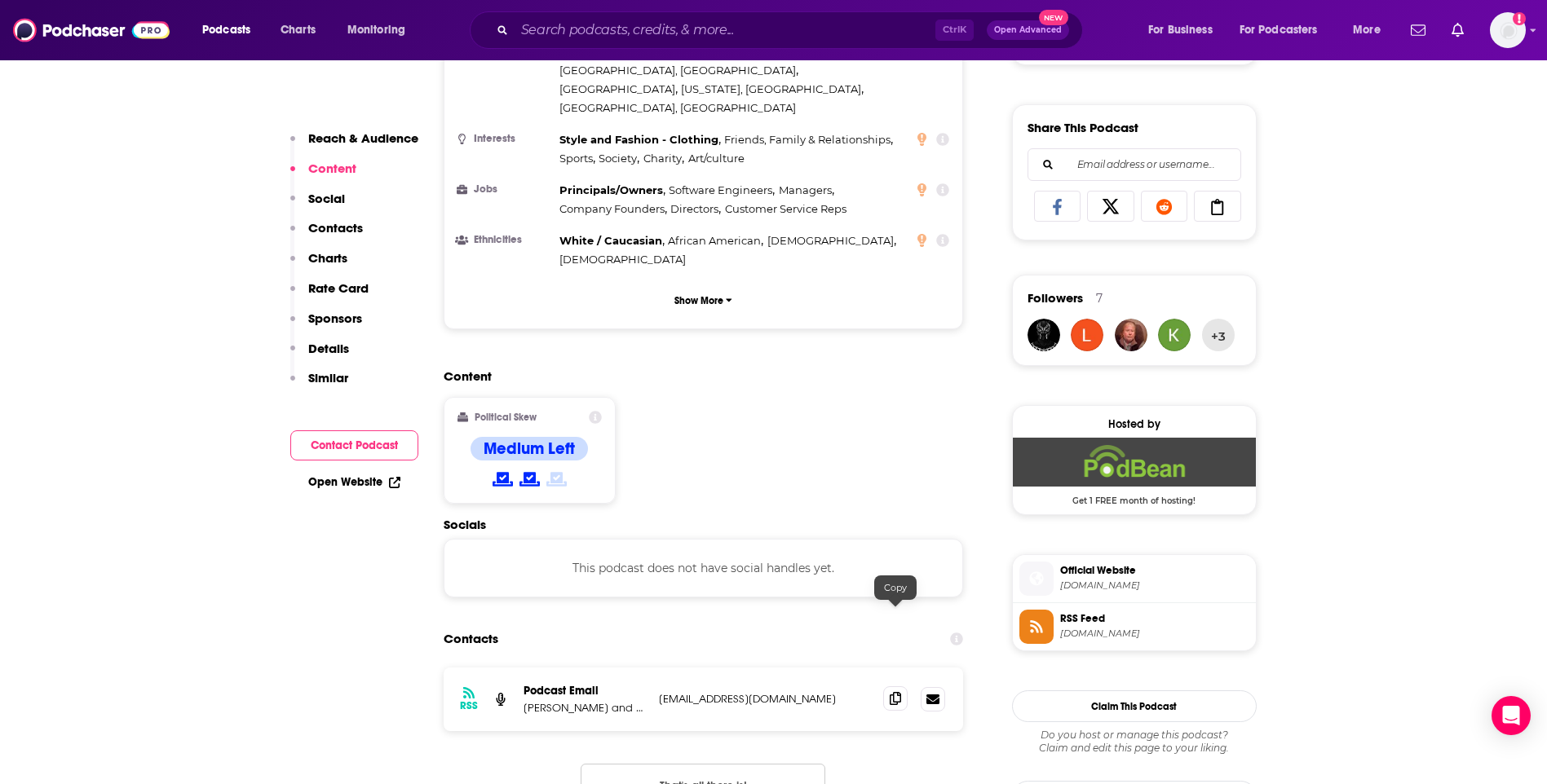
click at [897, 692] on icon at bounding box center [896, 699] width 12 height 13
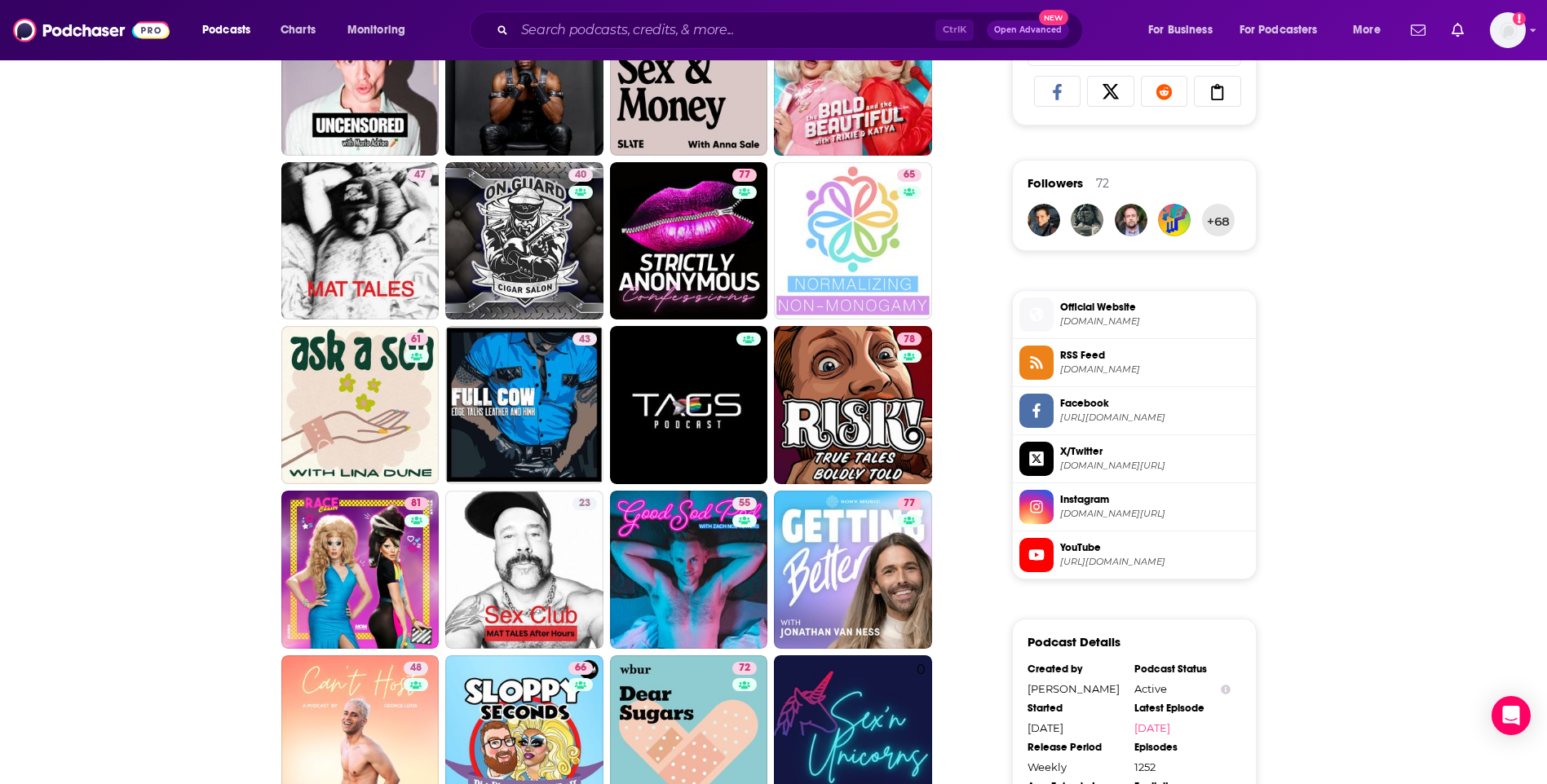
scroll to position [1060, 0]
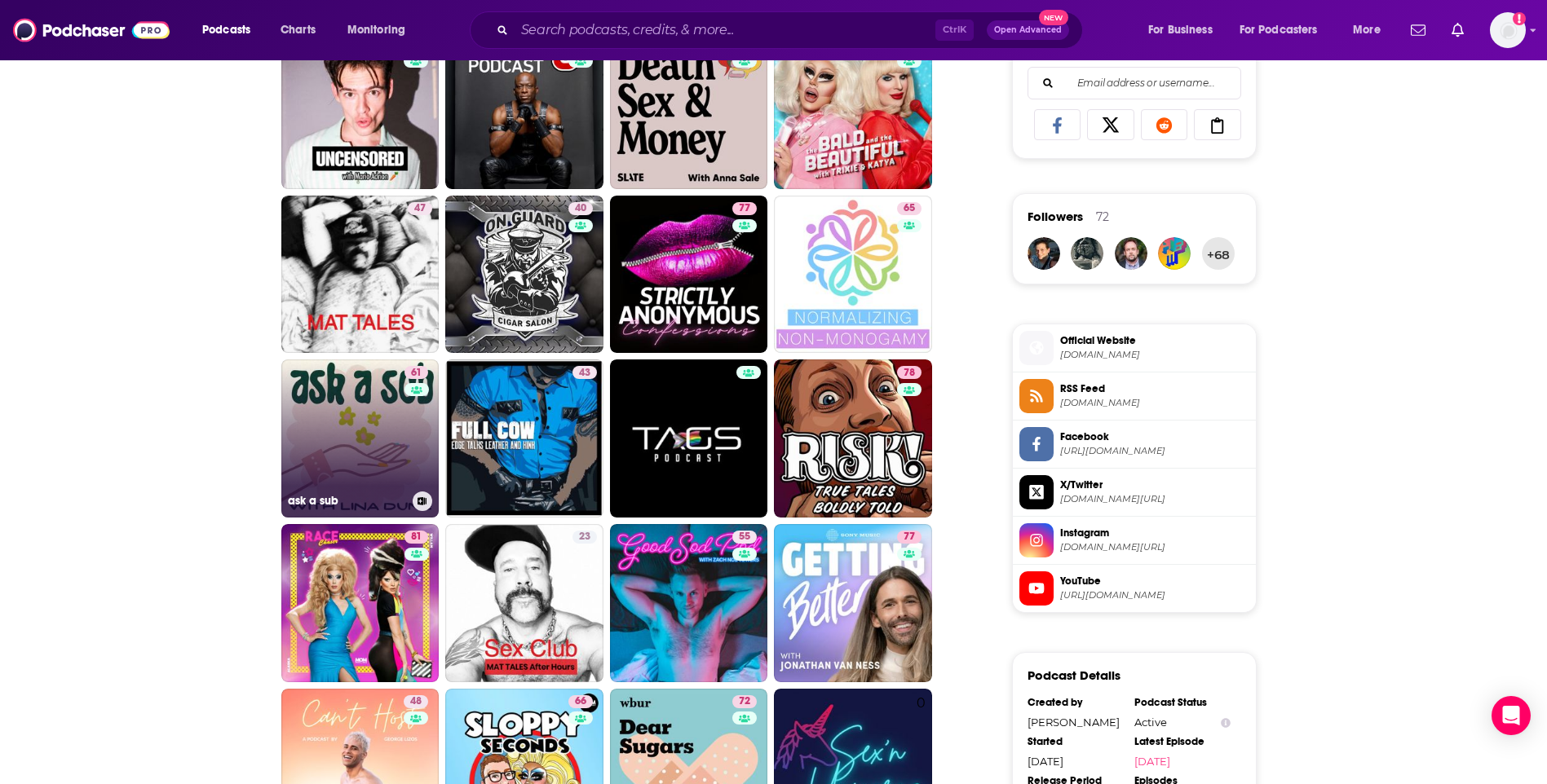
click at [334, 433] on link "61 ask a sub" at bounding box center [359, 438] width 158 height 158
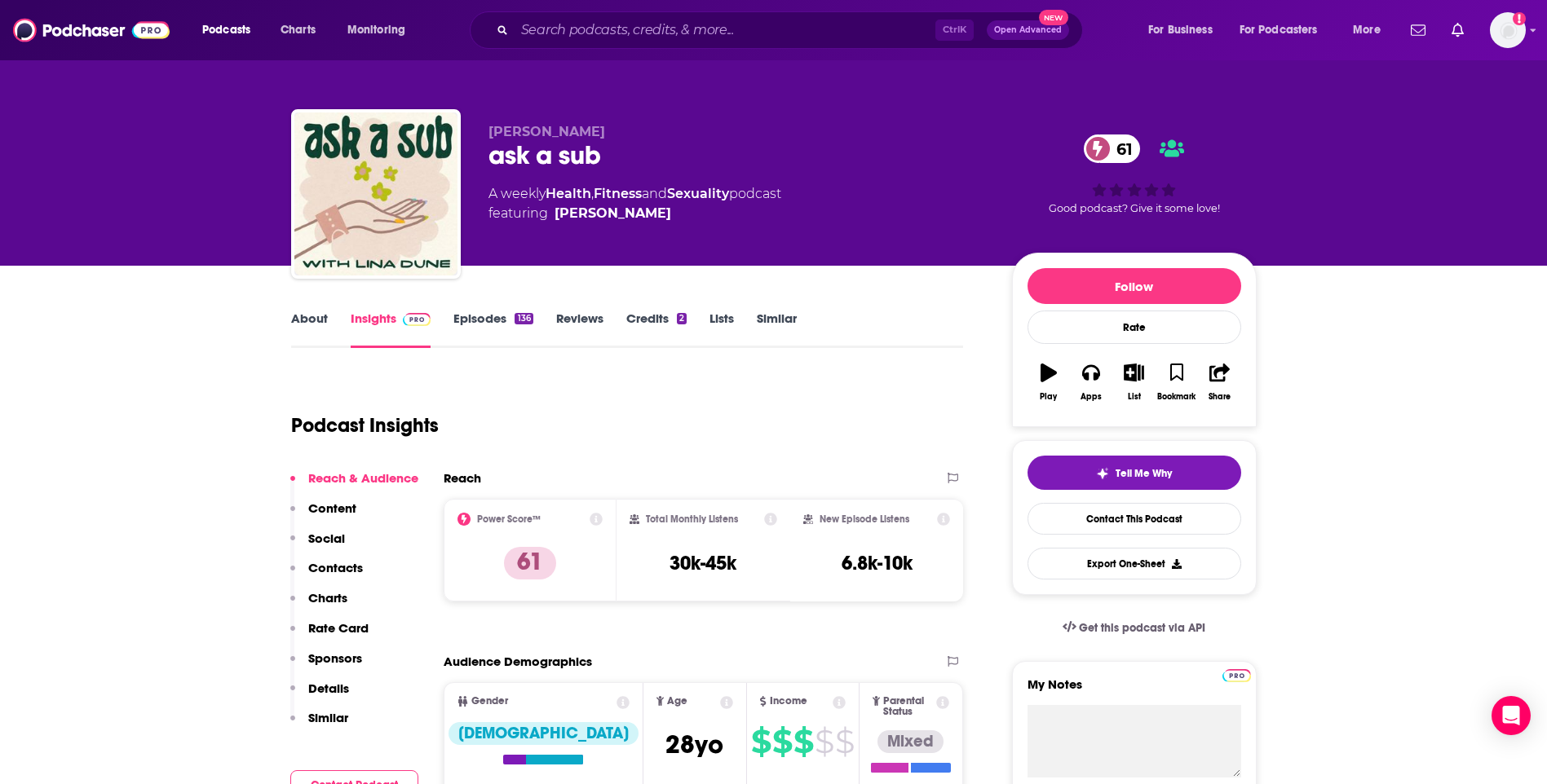
click at [321, 310] on div "About Insights Episodes 136 Reviews Credits 2 Lists Similar" at bounding box center [627, 328] width 673 height 40
click at [324, 314] on link "About" at bounding box center [309, 329] width 36 height 37
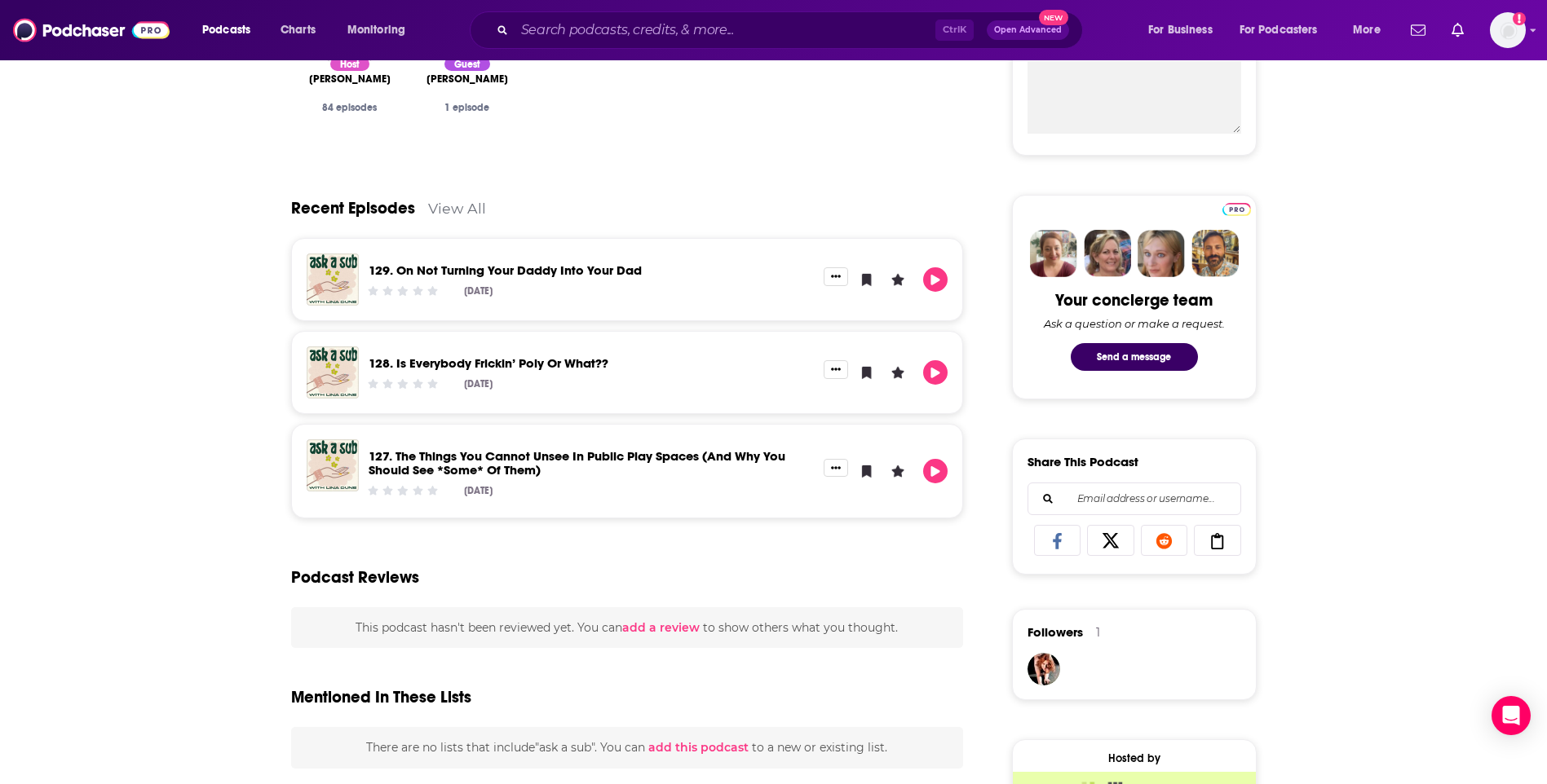
scroll to position [652, 0]
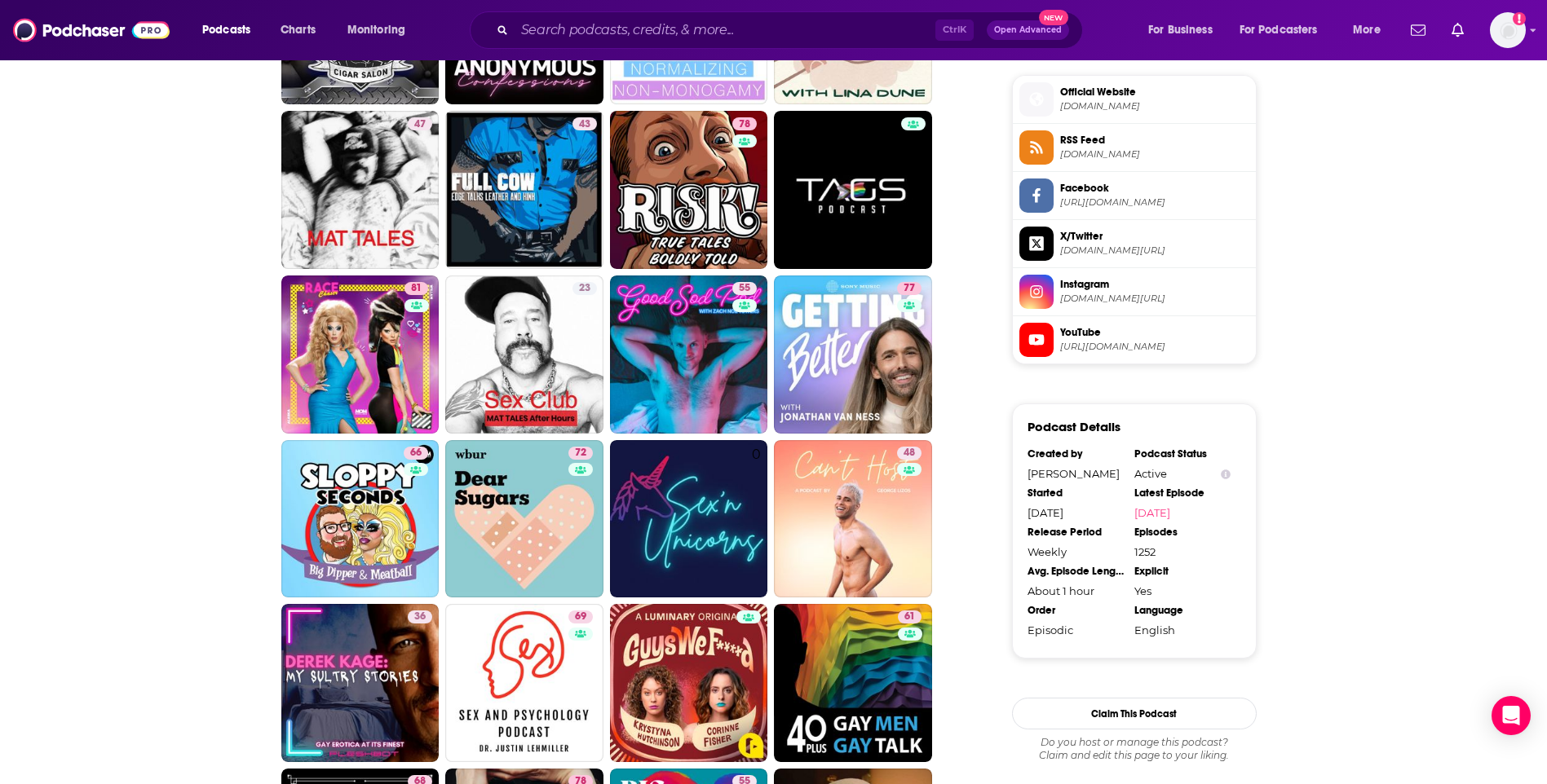
scroll to position [1304, 0]
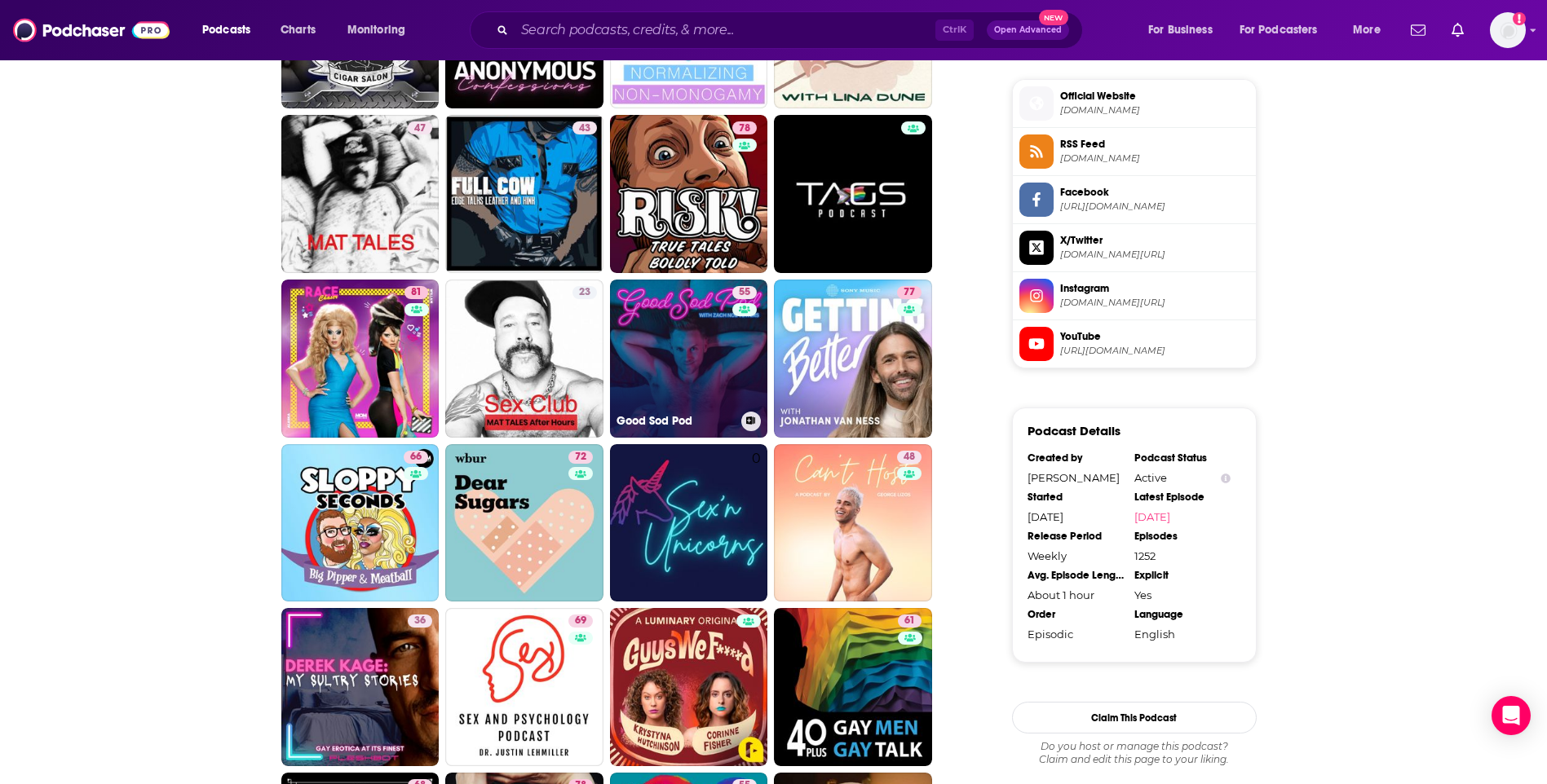
click at [668, 340] on link "55 Good Sod Pod" at bounding box center [688, 358] width 158 height 158
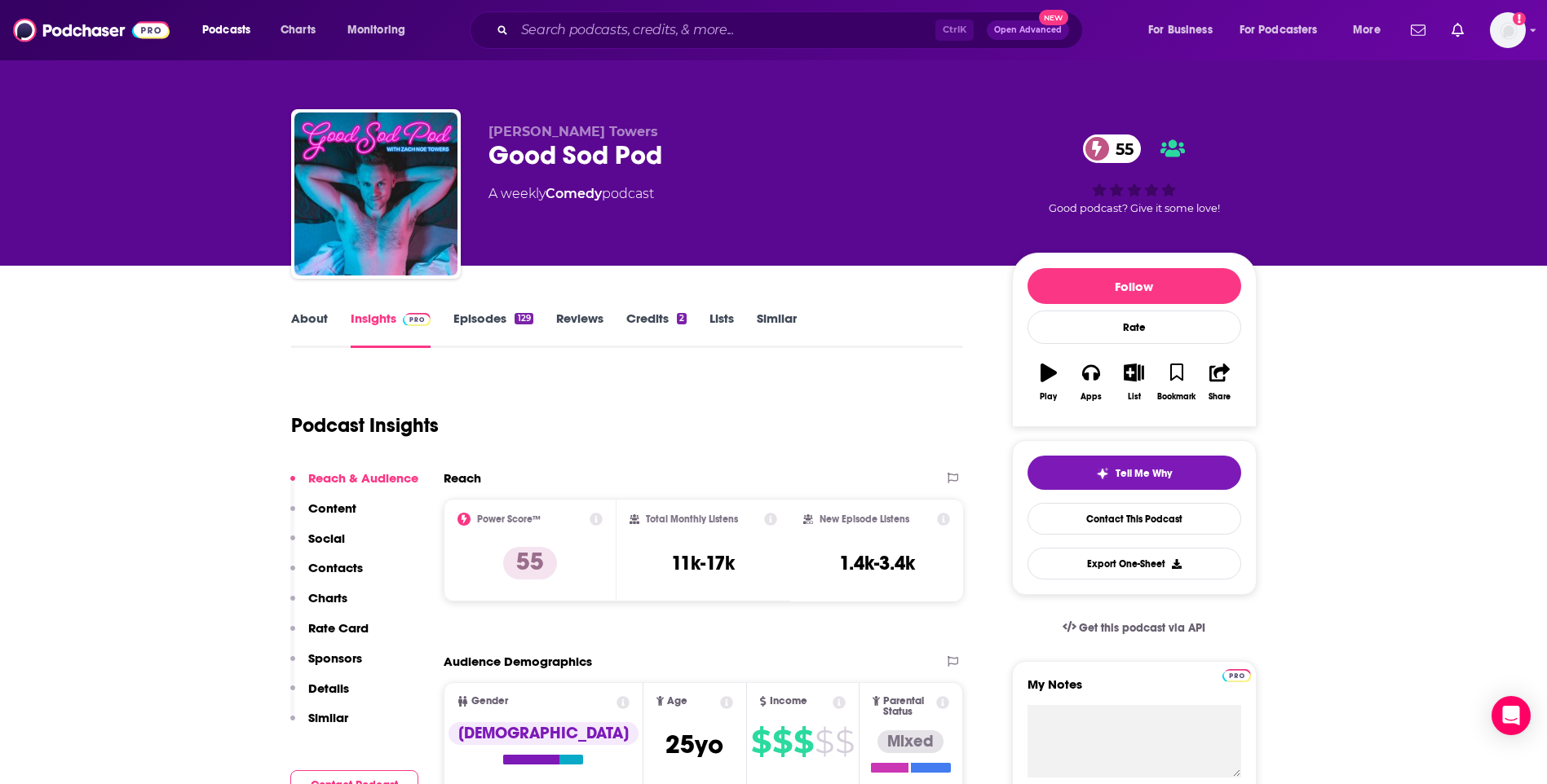
click at [311, 315] on link "About" at bounding box center [309, 329] width 36 height 37
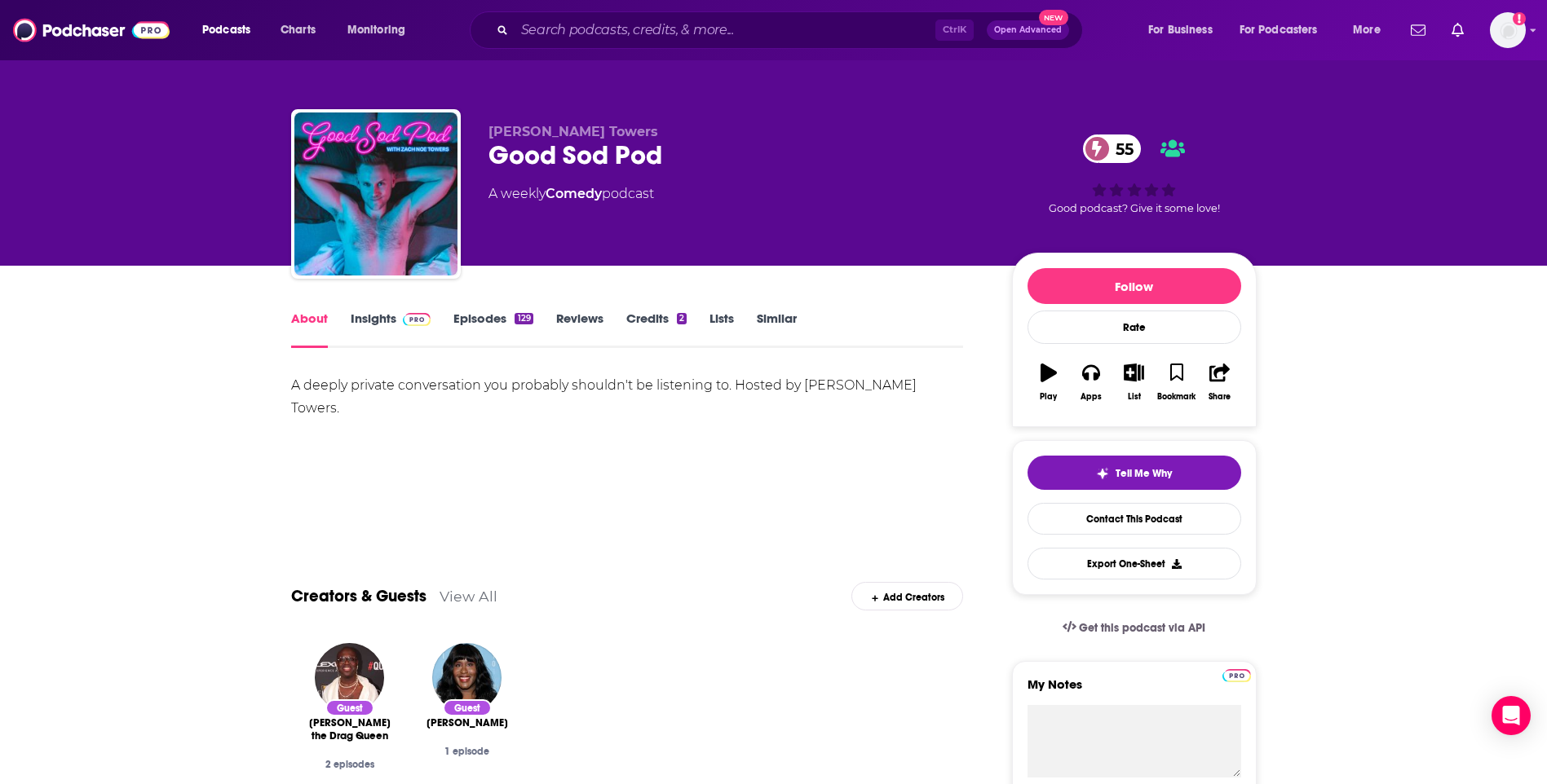
click at [376, 313] on link "Insights" at bounding box center [391, 329] width 81 height 37
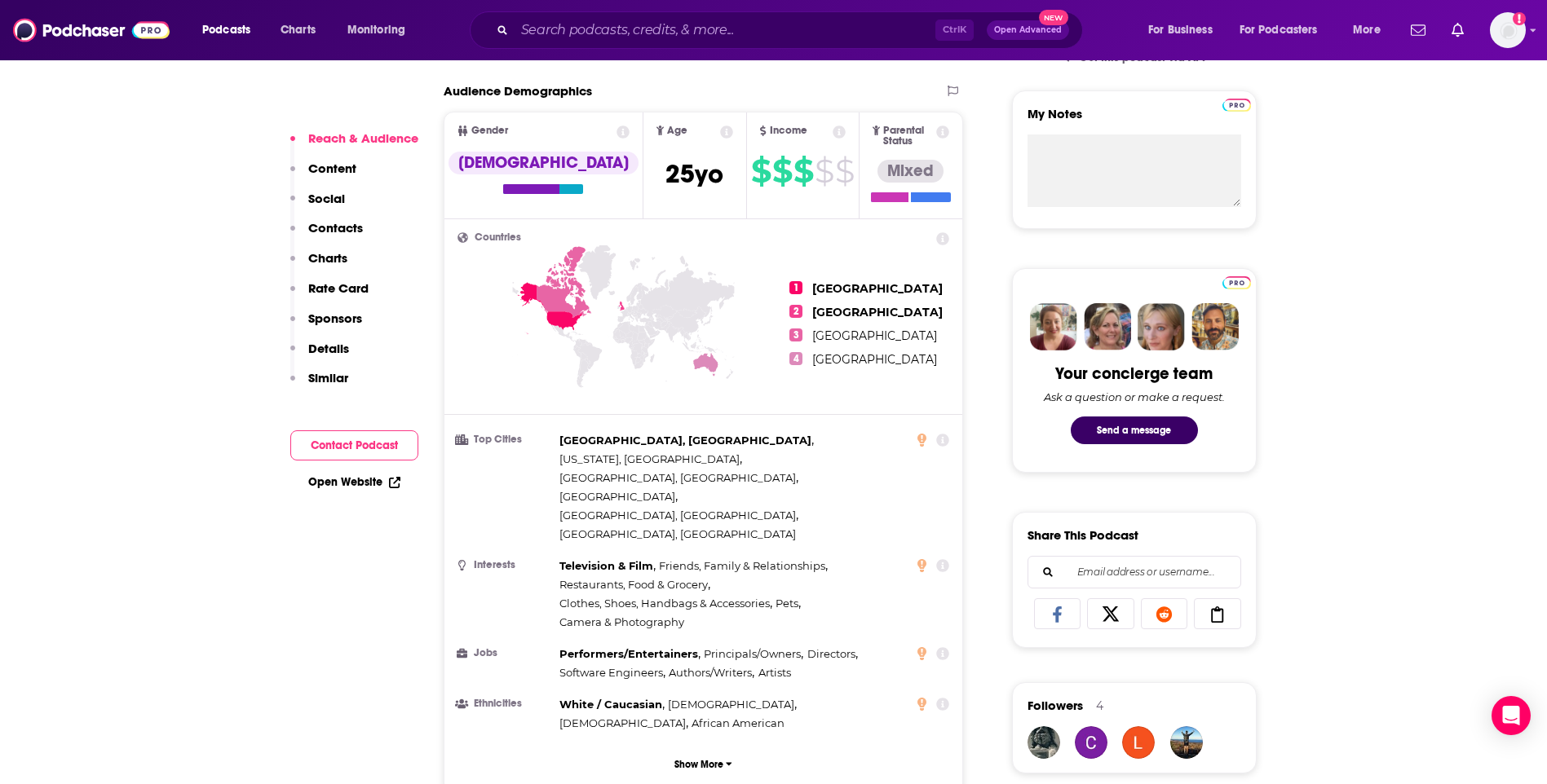
scroll to position [1142, 0]
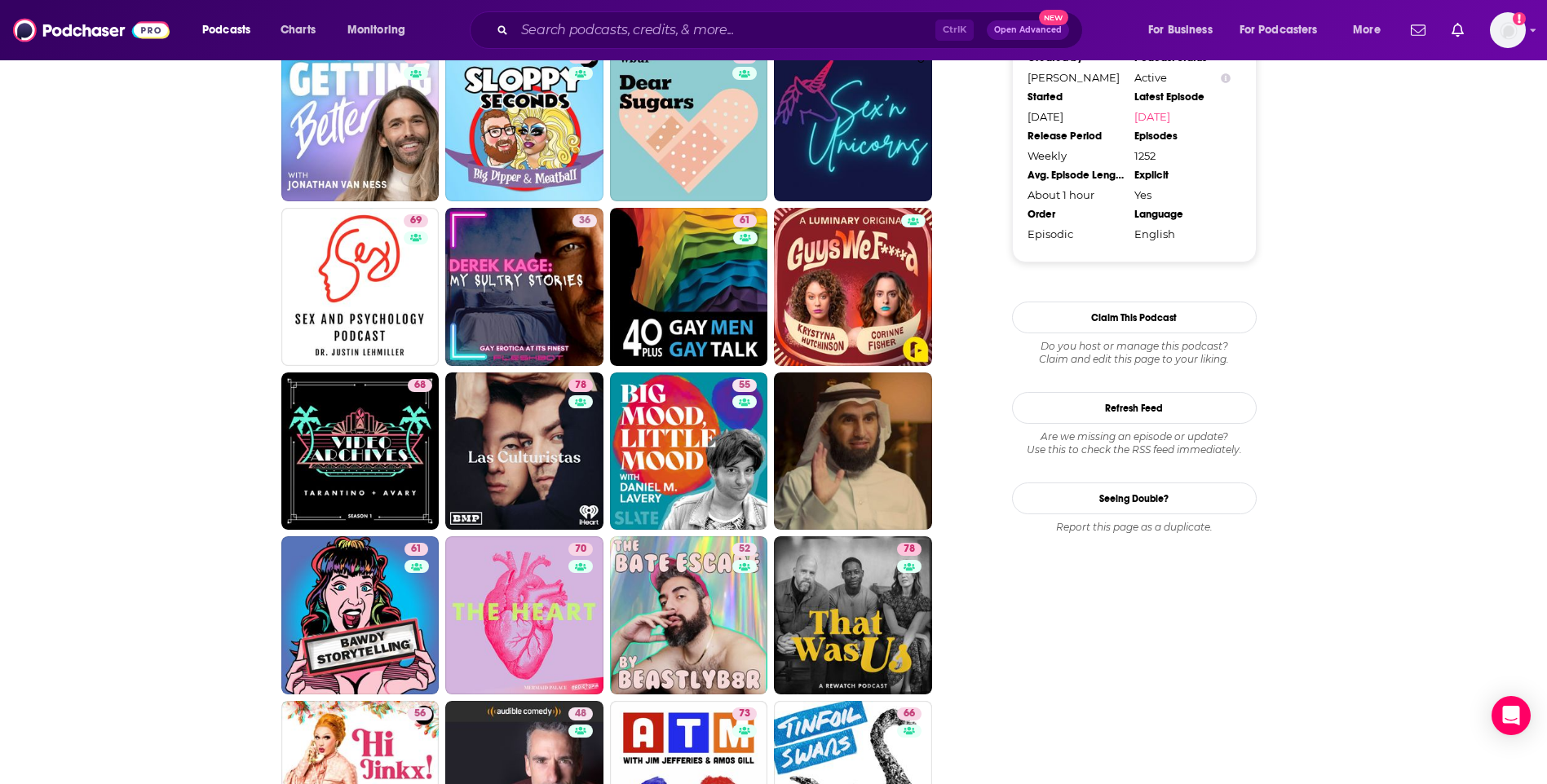
scroll to position [1712, 0]
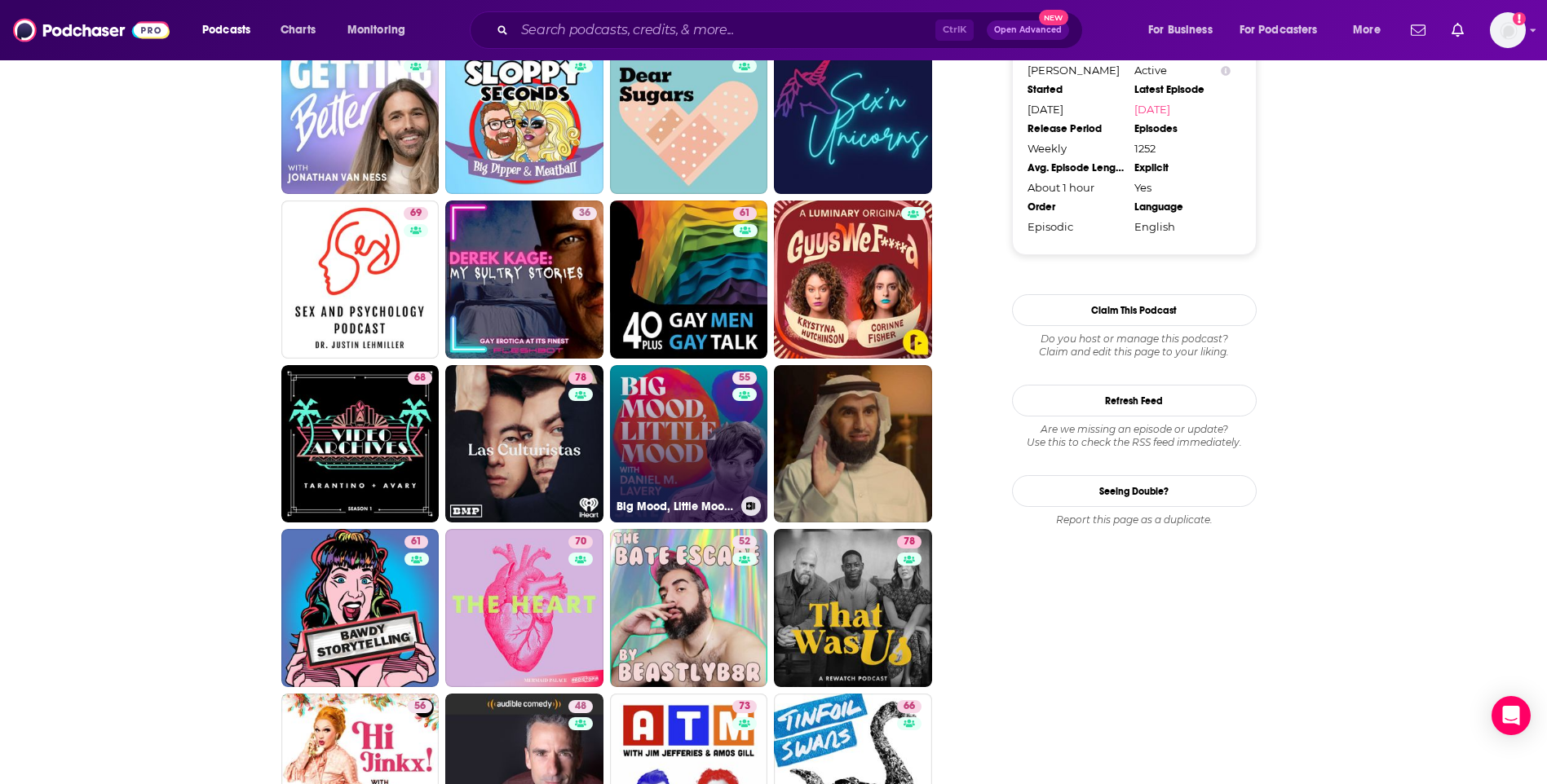
click at [690, 432] on link "55 Big Mood, Little Mood with Daniel M. Lavery" at bounding box center [688, 444] width 158 height 158
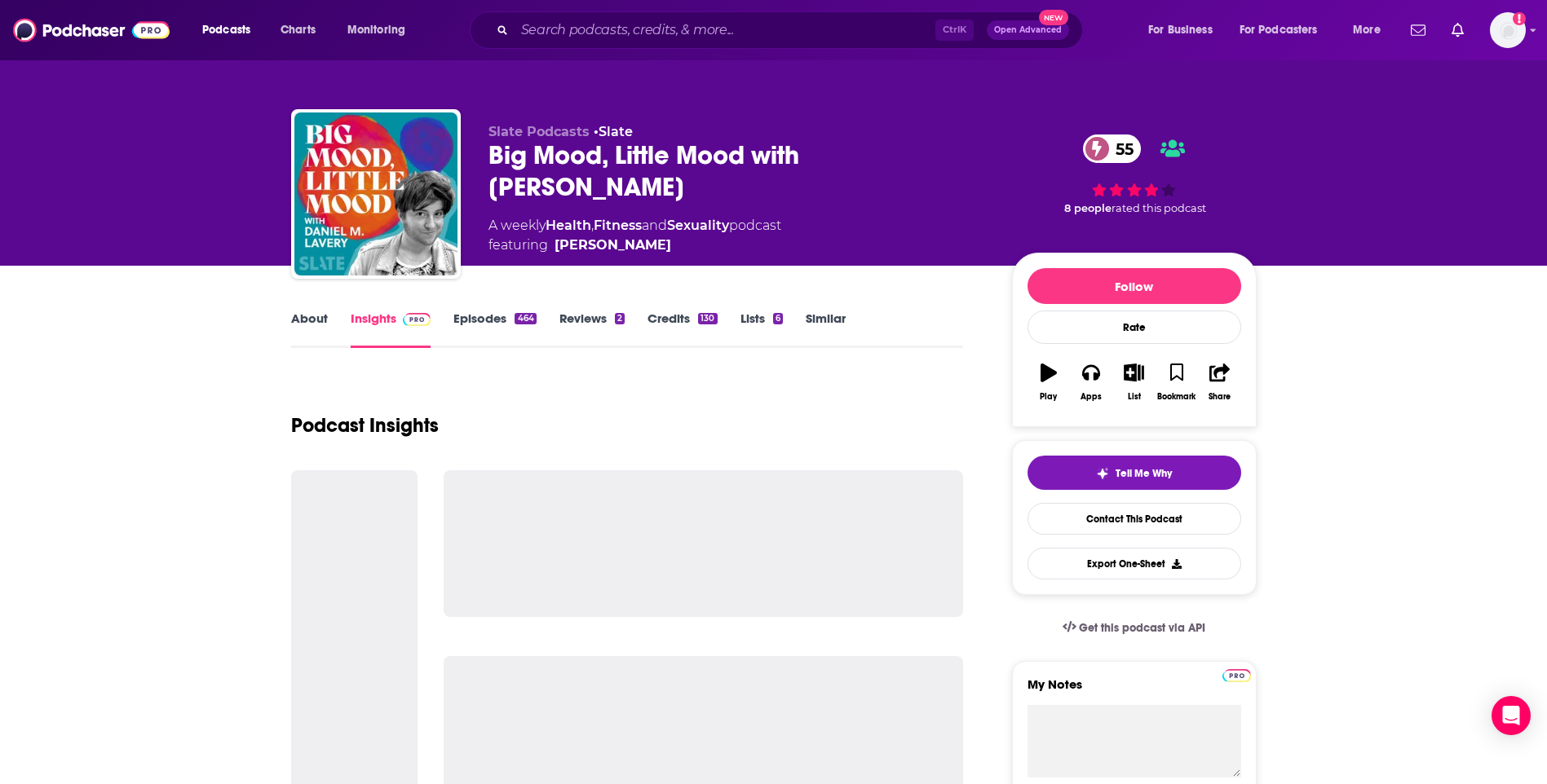
click at [311, 319] on link "About" at bounding box center [309, 329] width 36 height 37
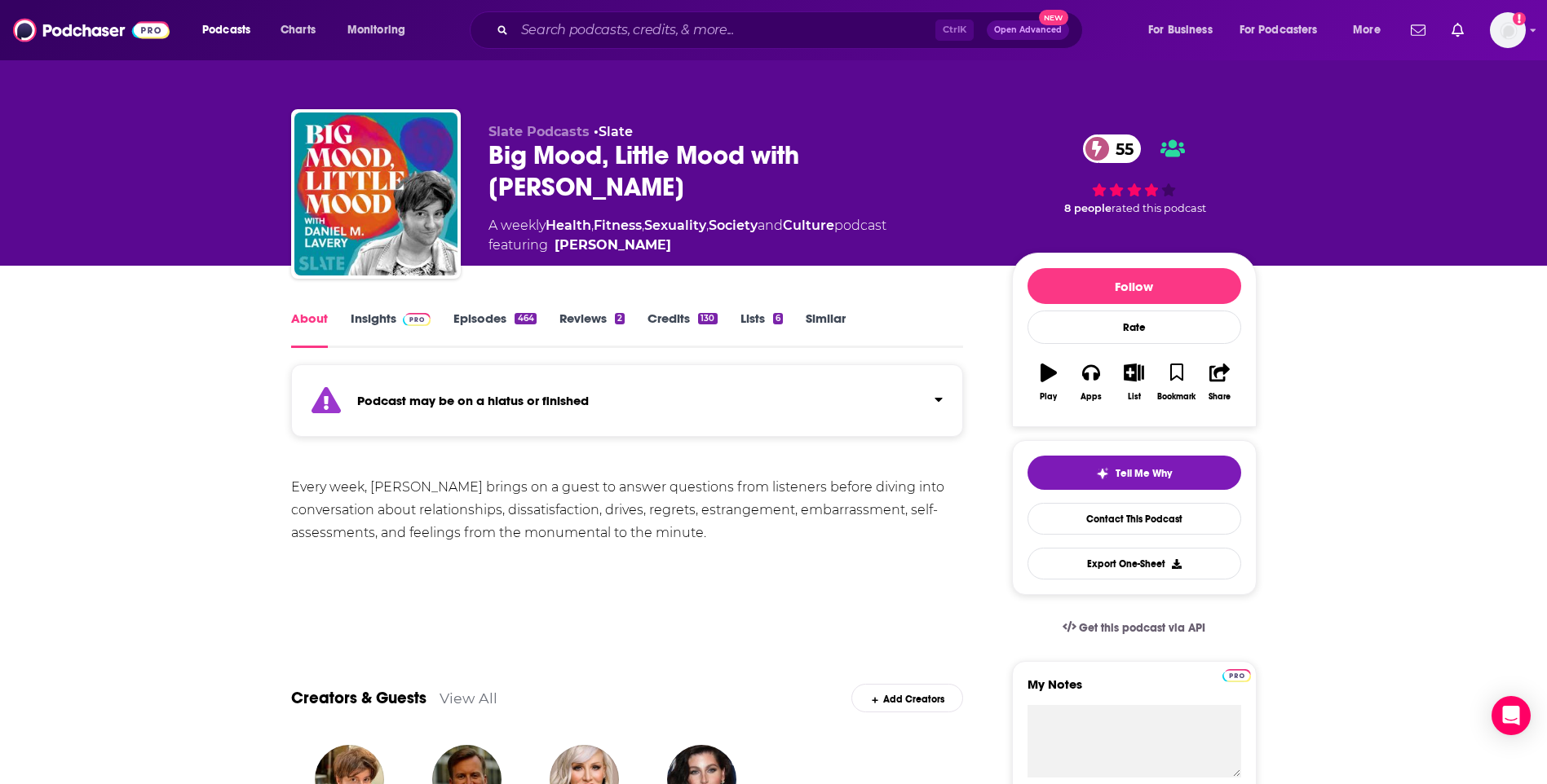
click at [365, 319] on link "Insights" at bounding box center [391, 329] width 81 height 37
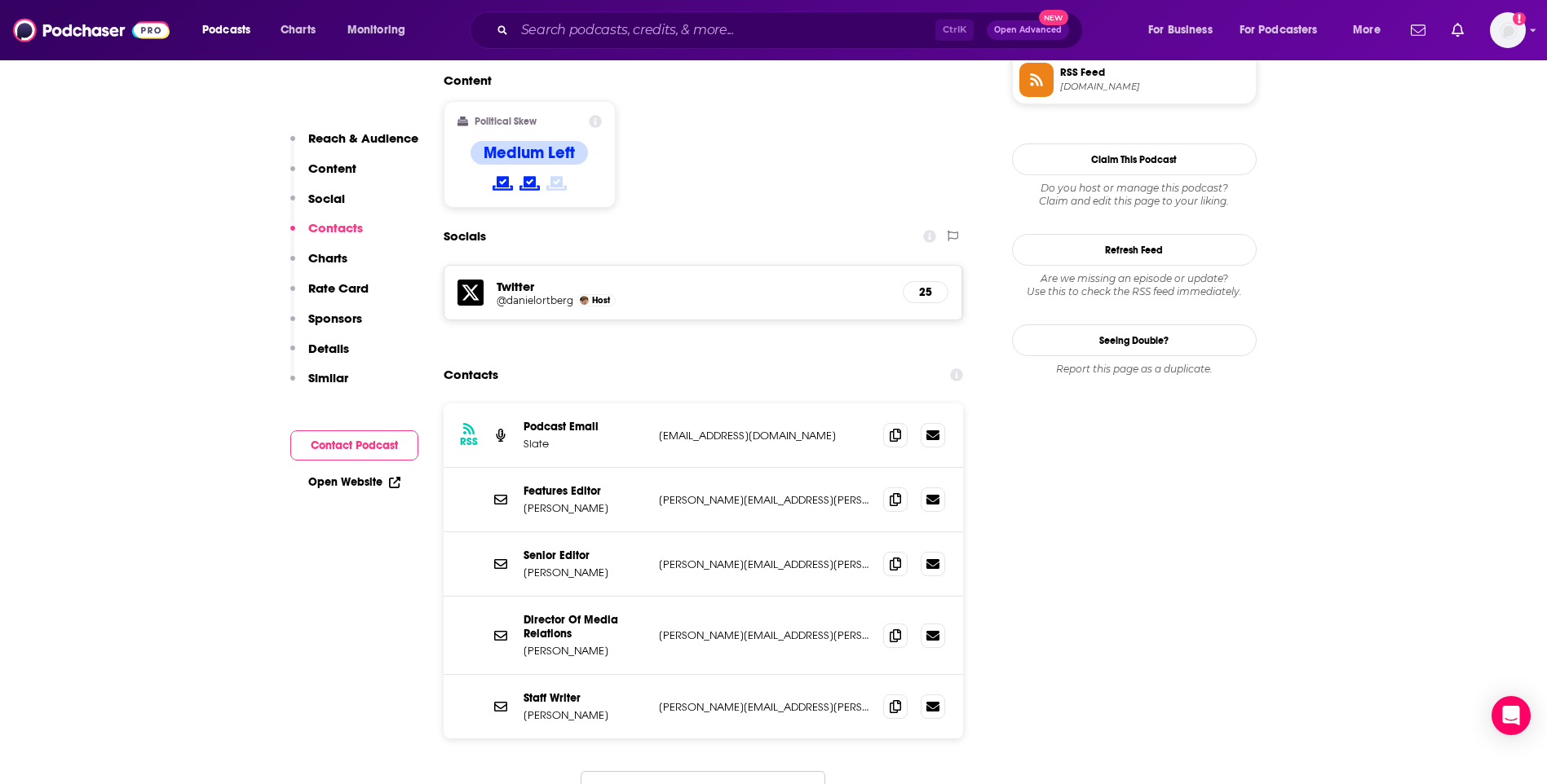
scroll to position [1386, 0]
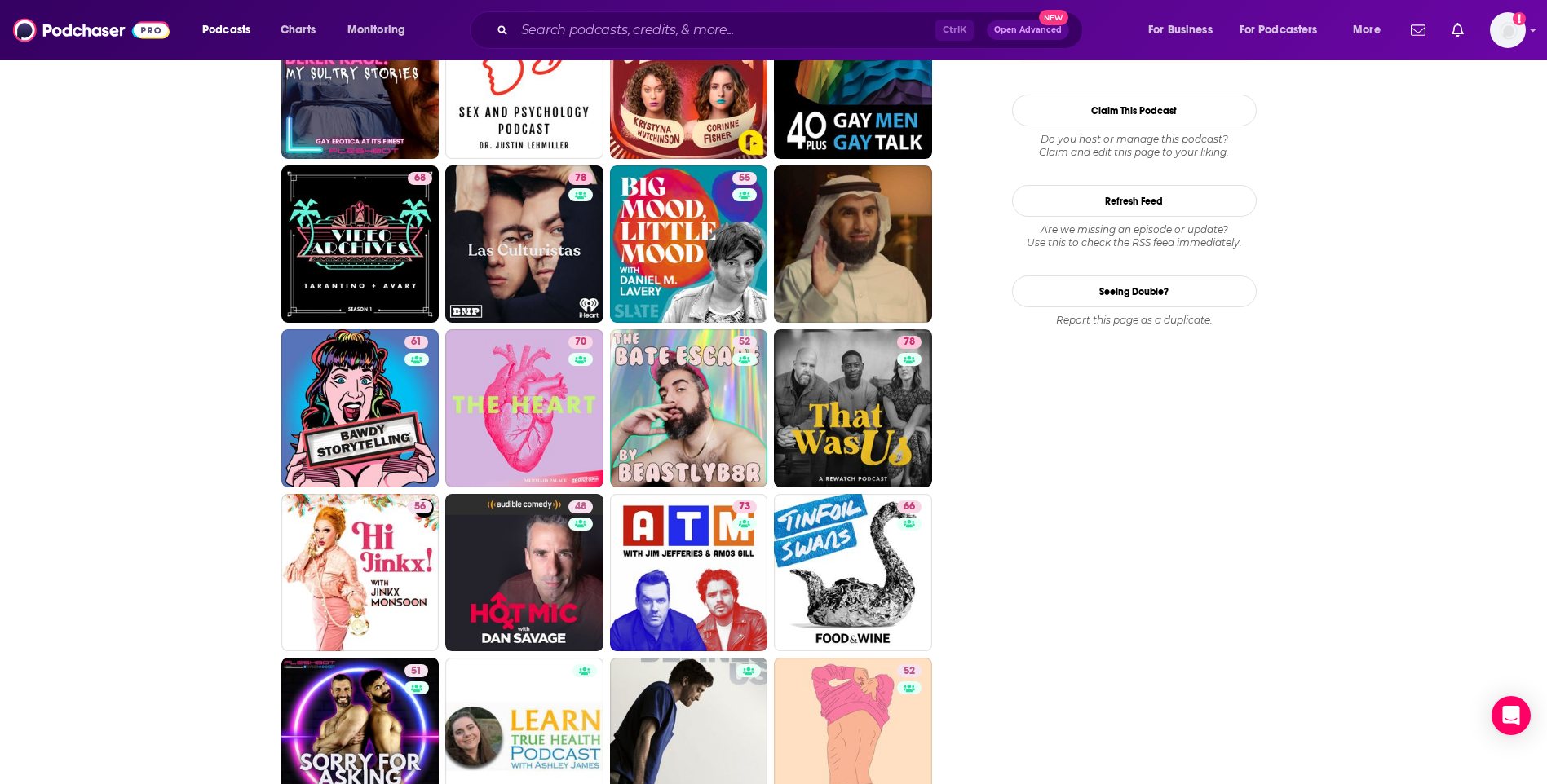
scroll to position [1956, 0]
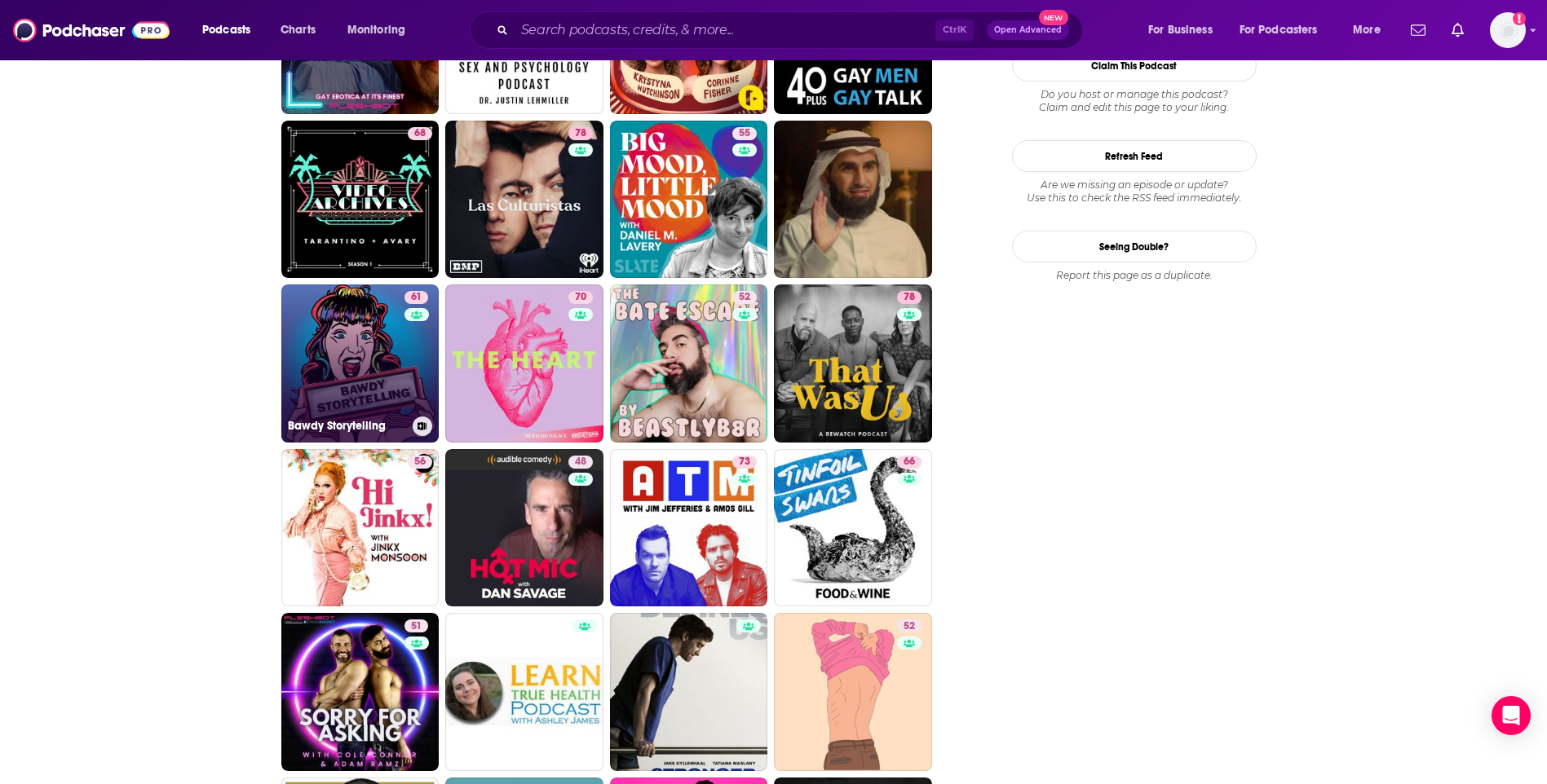
click at [350, 374] on link "61 Bawdy Storytelling" at bounding box center [359, 363] width 158 height 158
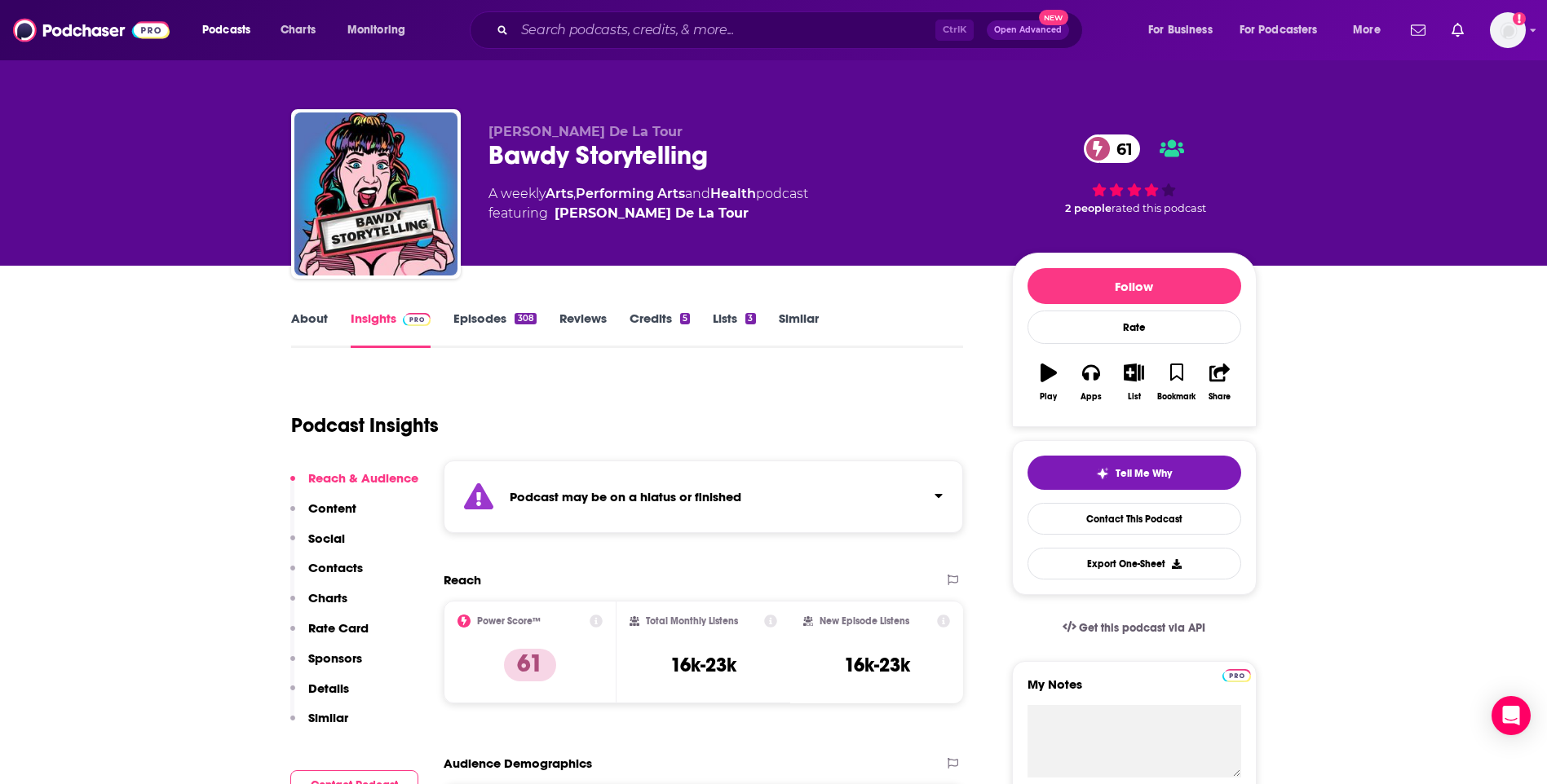
click at [318, 316] on link "About" at bounding box center [309, 329] width 36 height 37
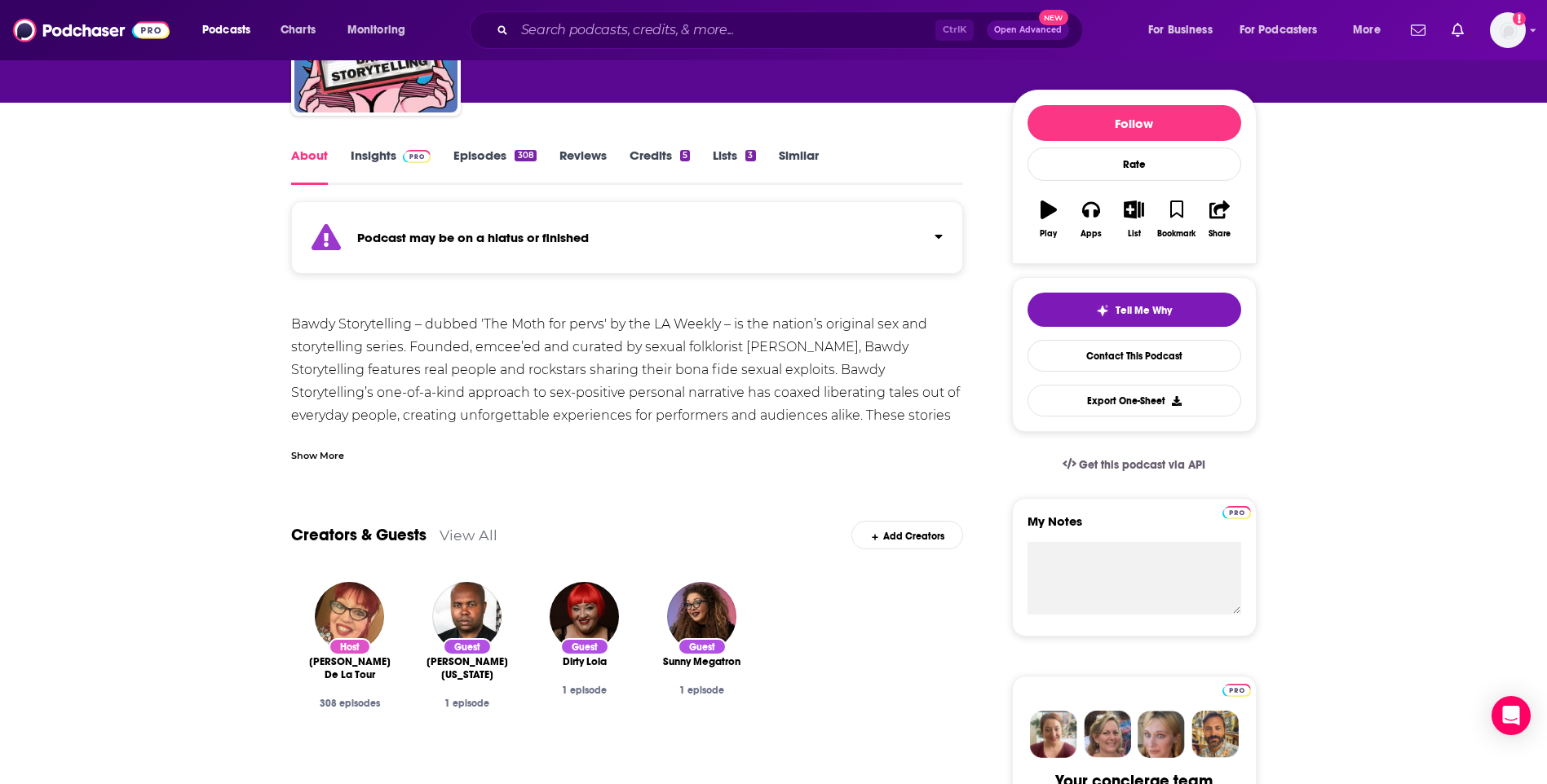
scroll to position [734, 0]
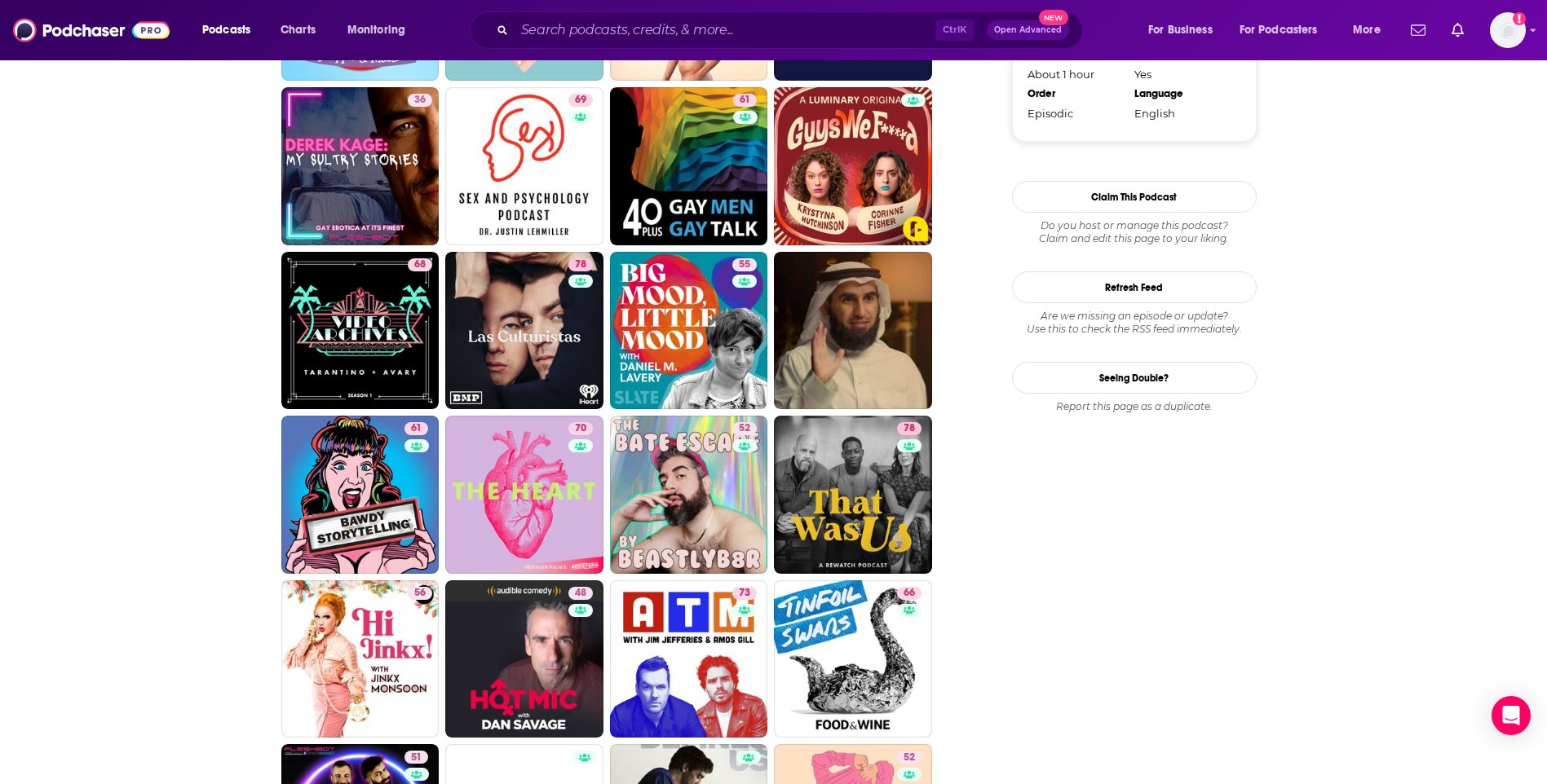
scroll to position [1875, 0]
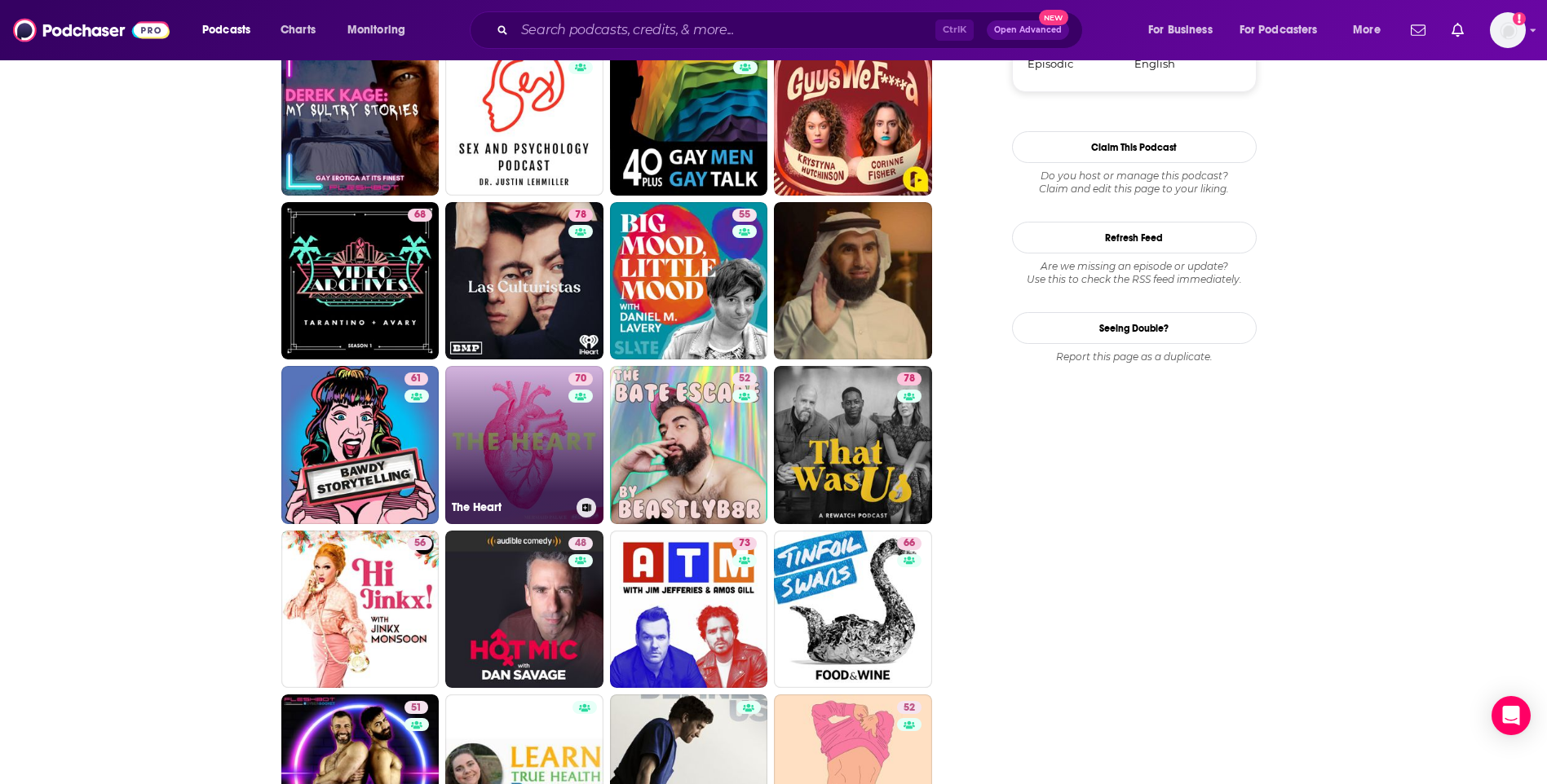
click at [488, 450] on link "70 The Heart" at bounding box center [524, 444] width 158 height 158
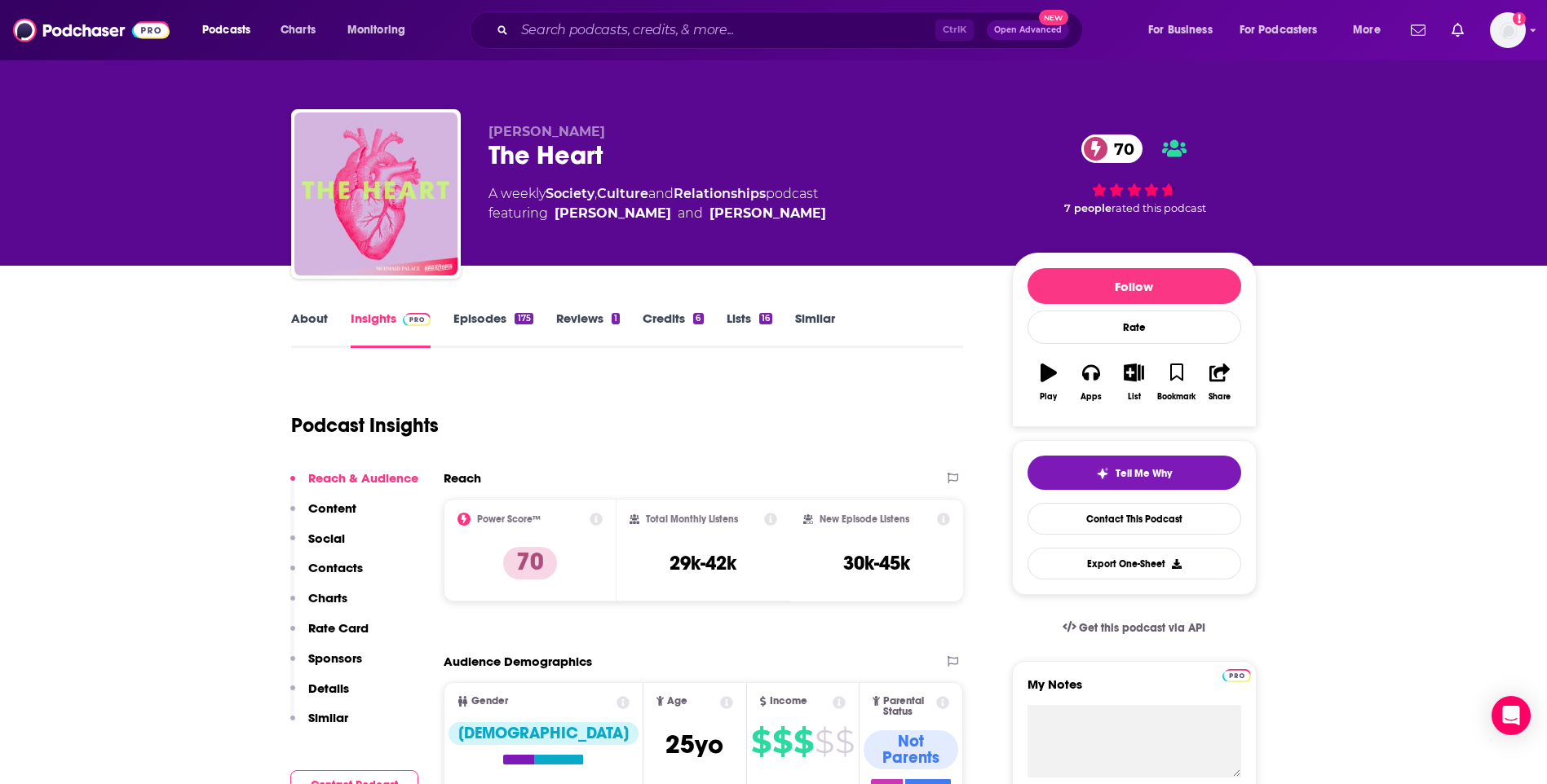
click at [307, 321] on link "About" at bounding box center [309, 329] width 36 height 37
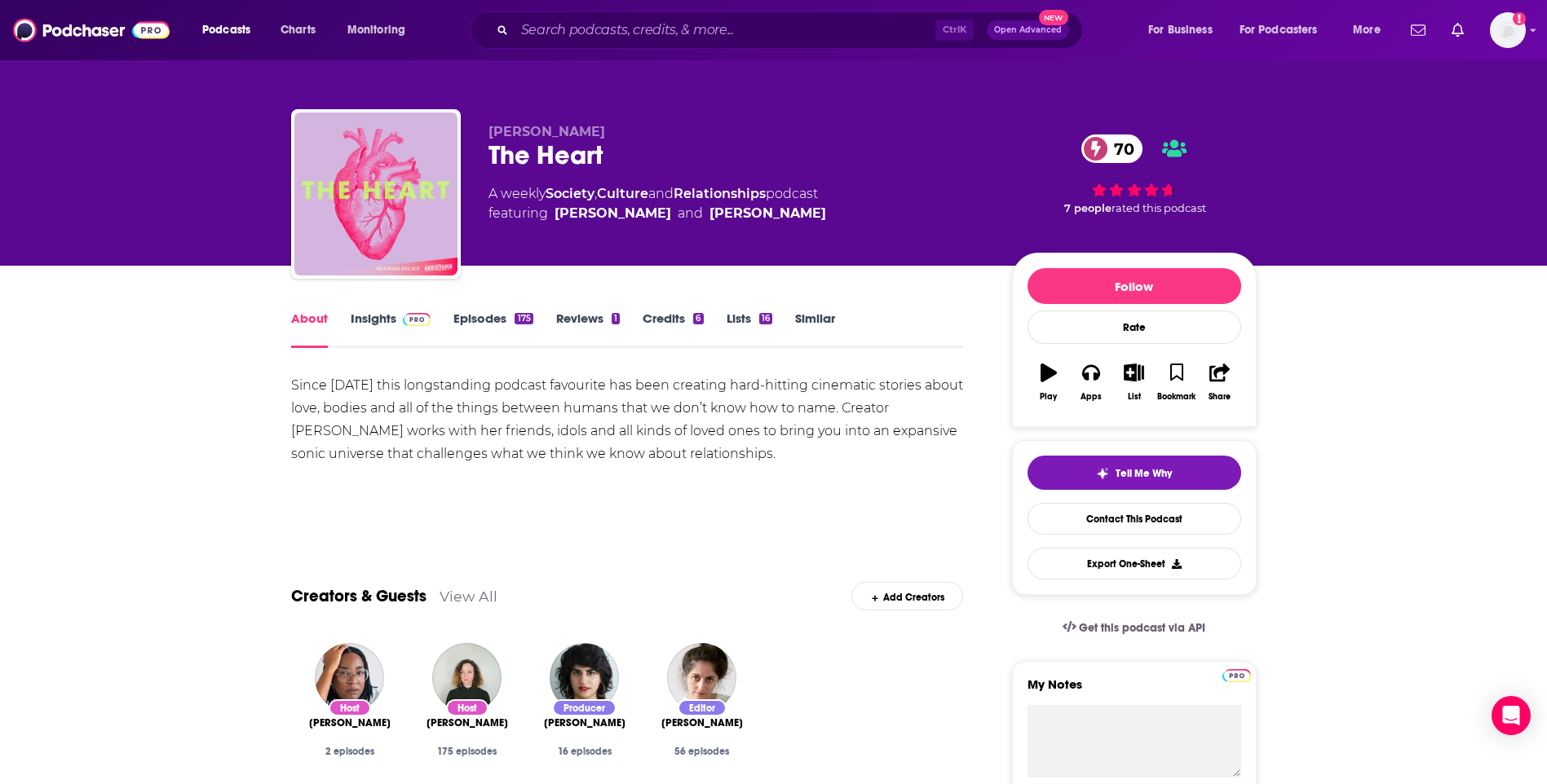
click at [377, 322] on link "Insights" at bounding box center [391, 329] width 81 height 37
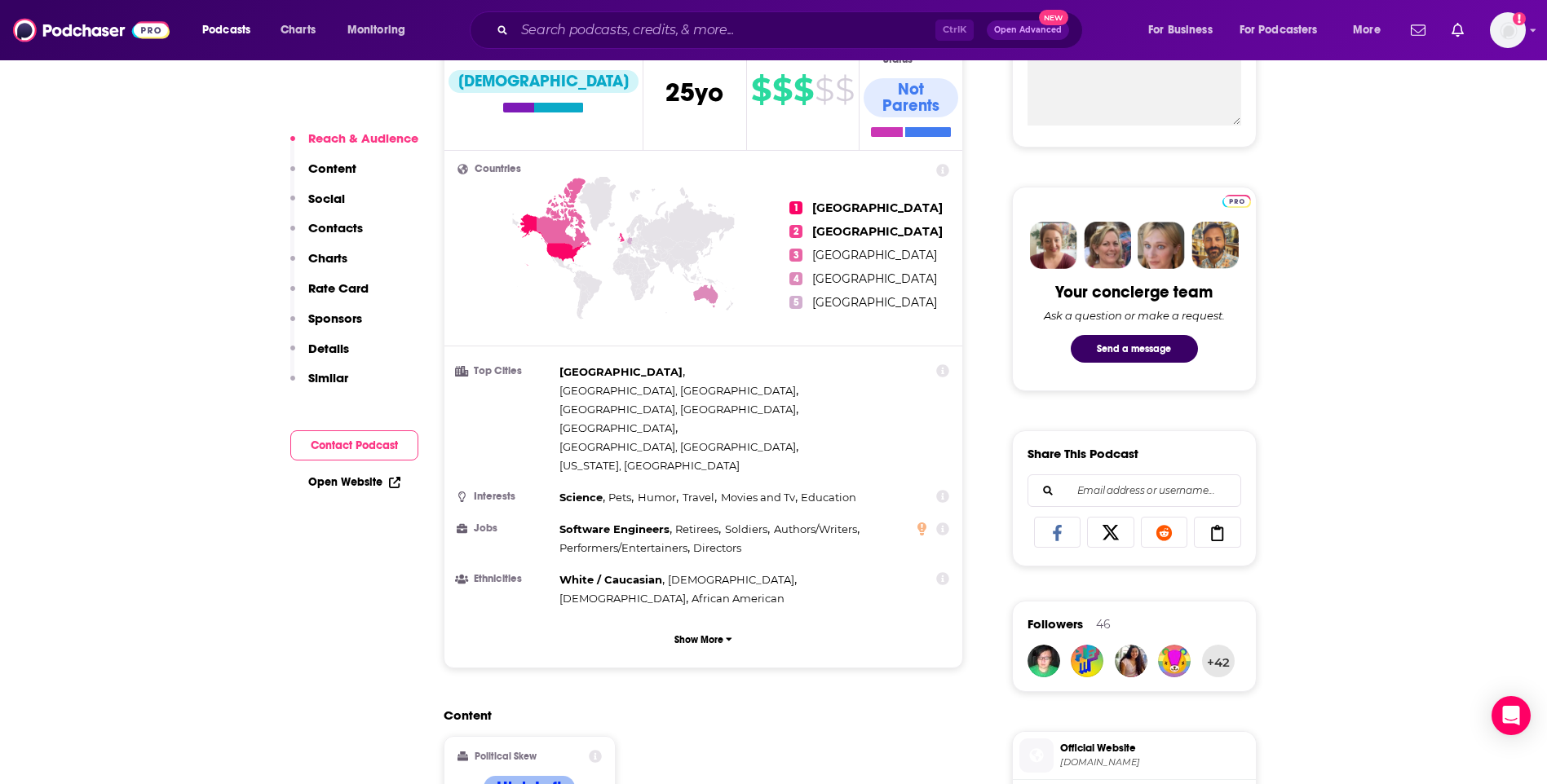
scroll to position [1223, 0]
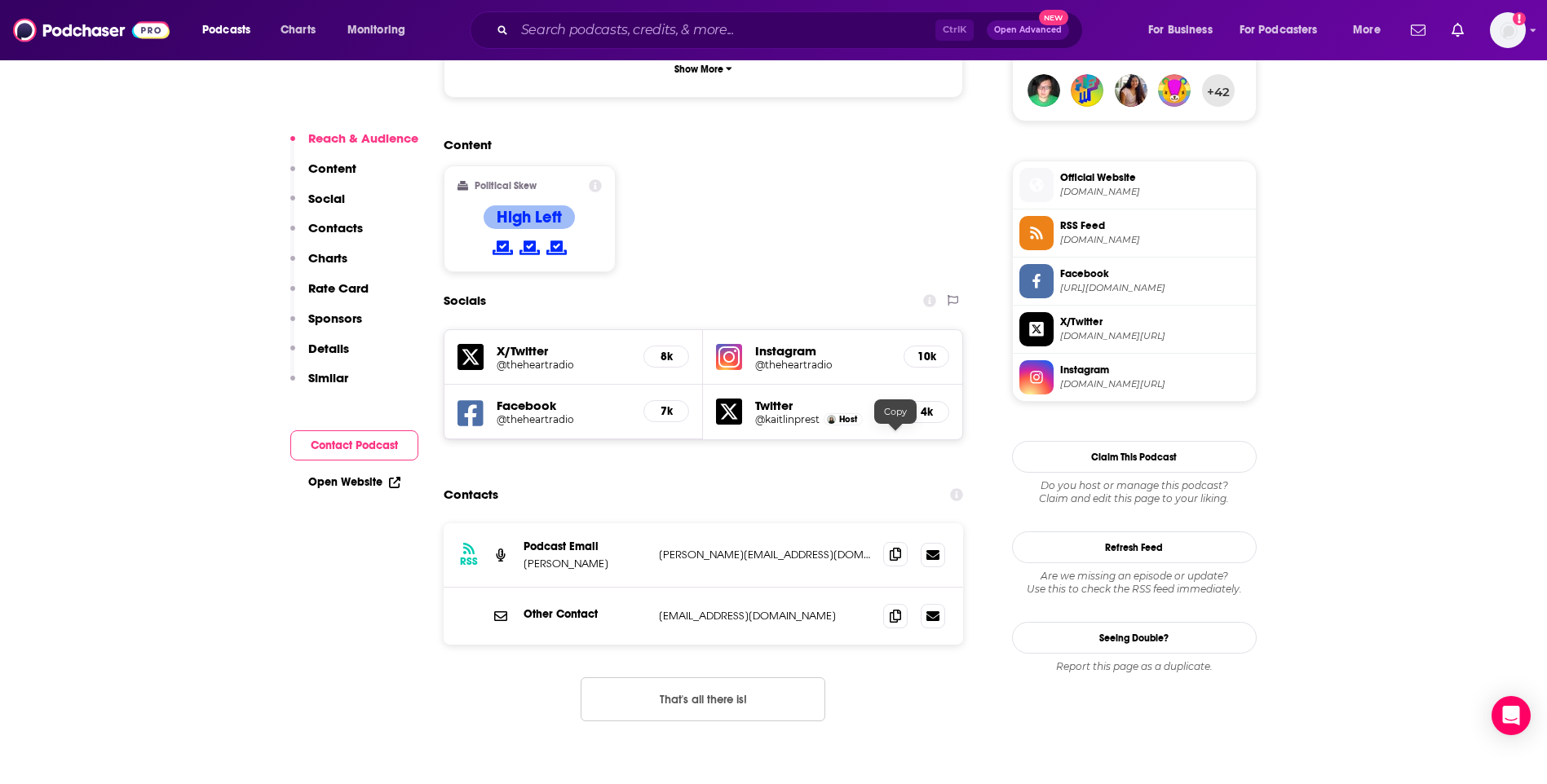
click at [884, 542] on span at bounding box center [896, 554] width 25 height 25
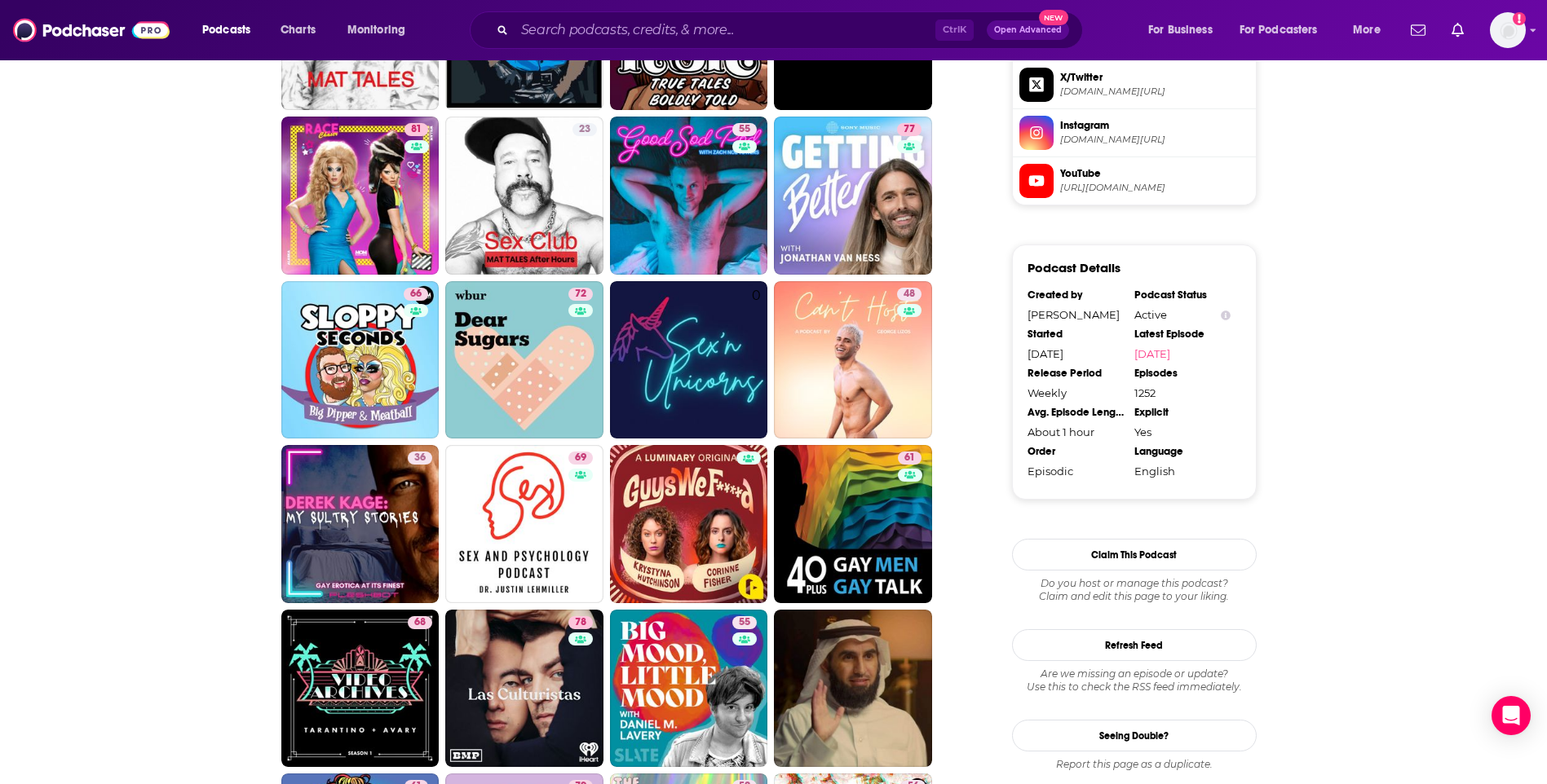
scroll to position [1956, 0]
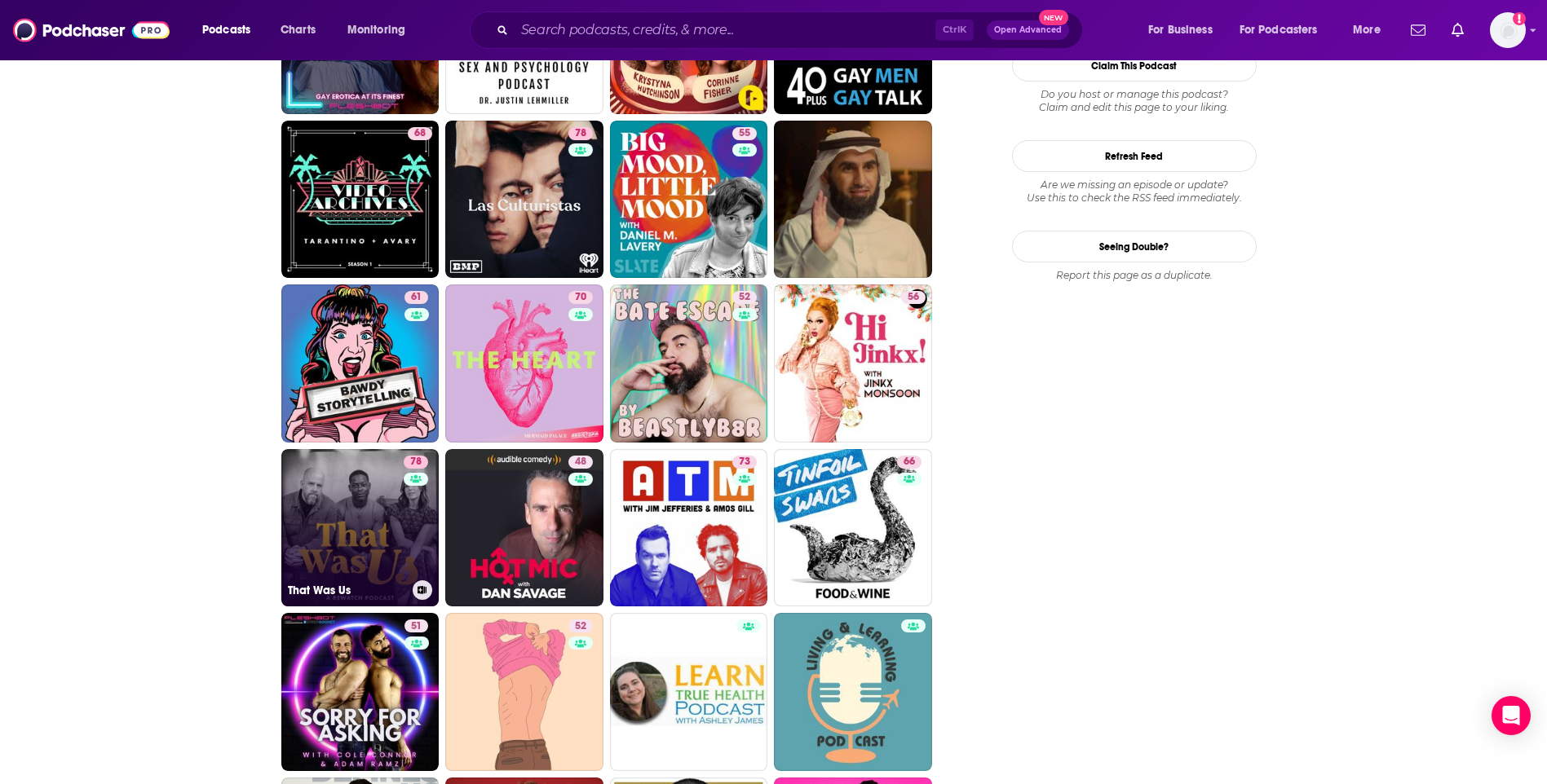
click at [353, 500] on link "78 That Was Us" at bounding box center [359, 528] width 158 height 158
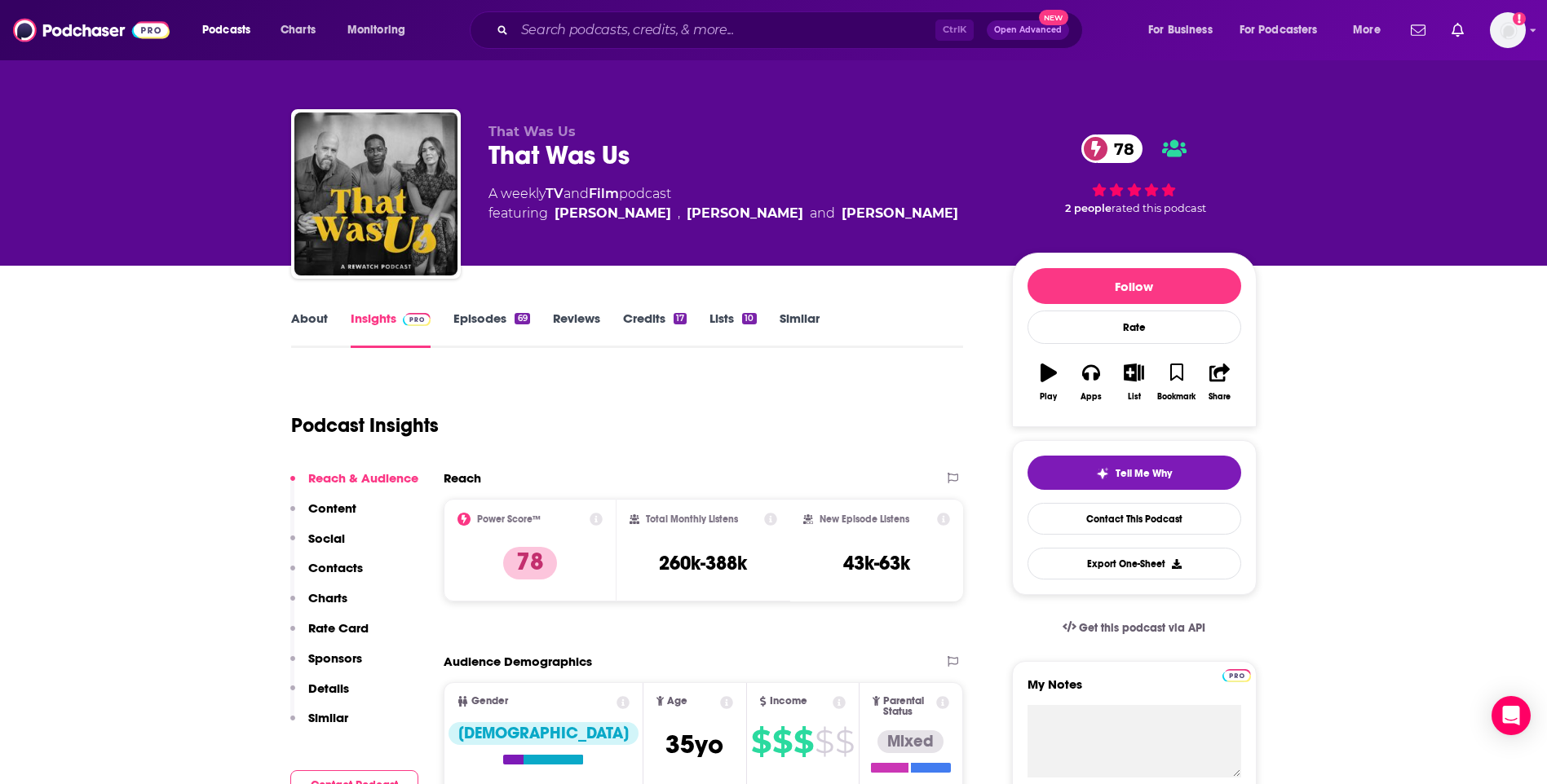
click at [319, 324] on link "About" at bounding box center [309, 329] width 36 height 37
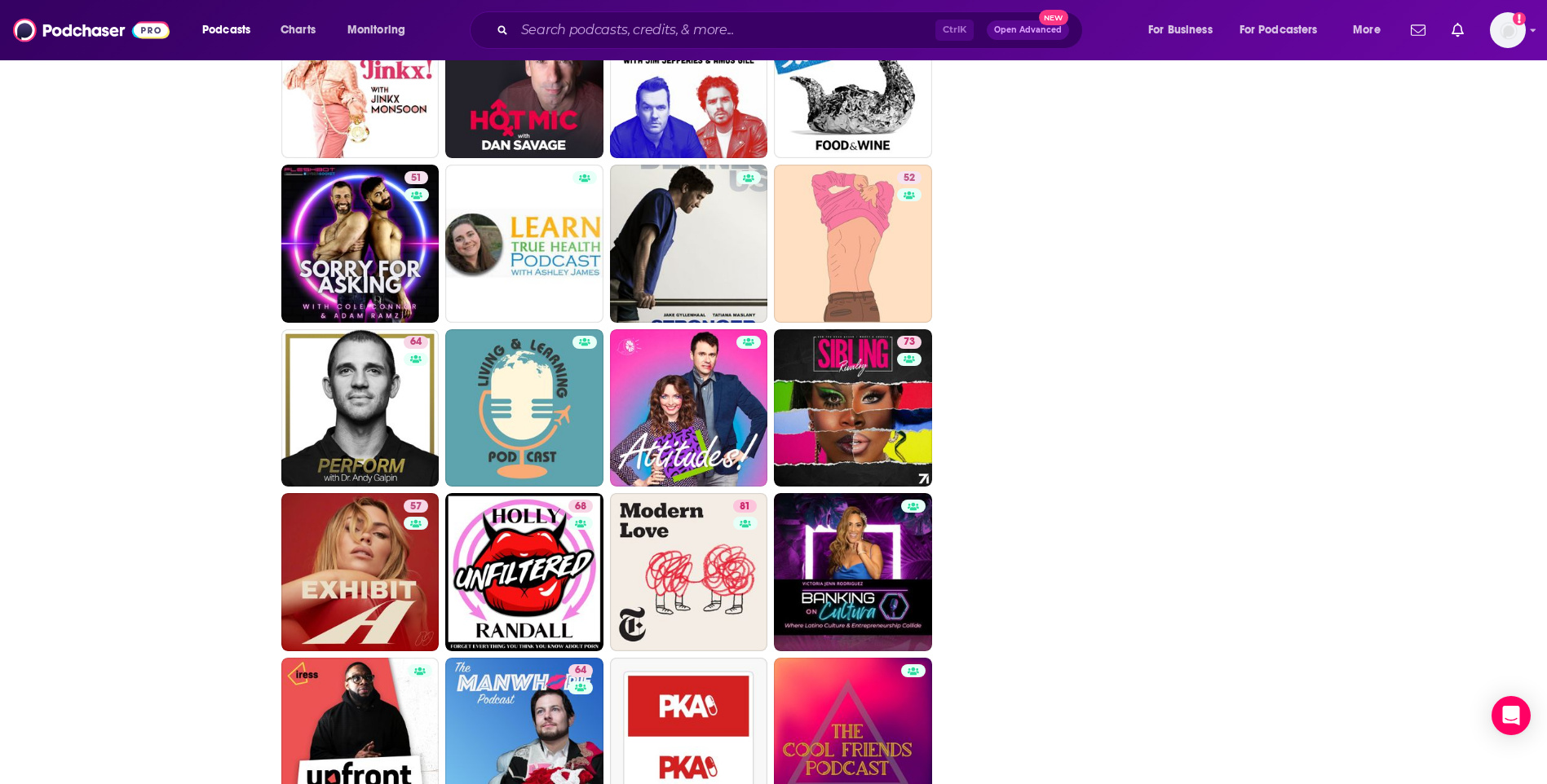
scroll to position [2445, 0]
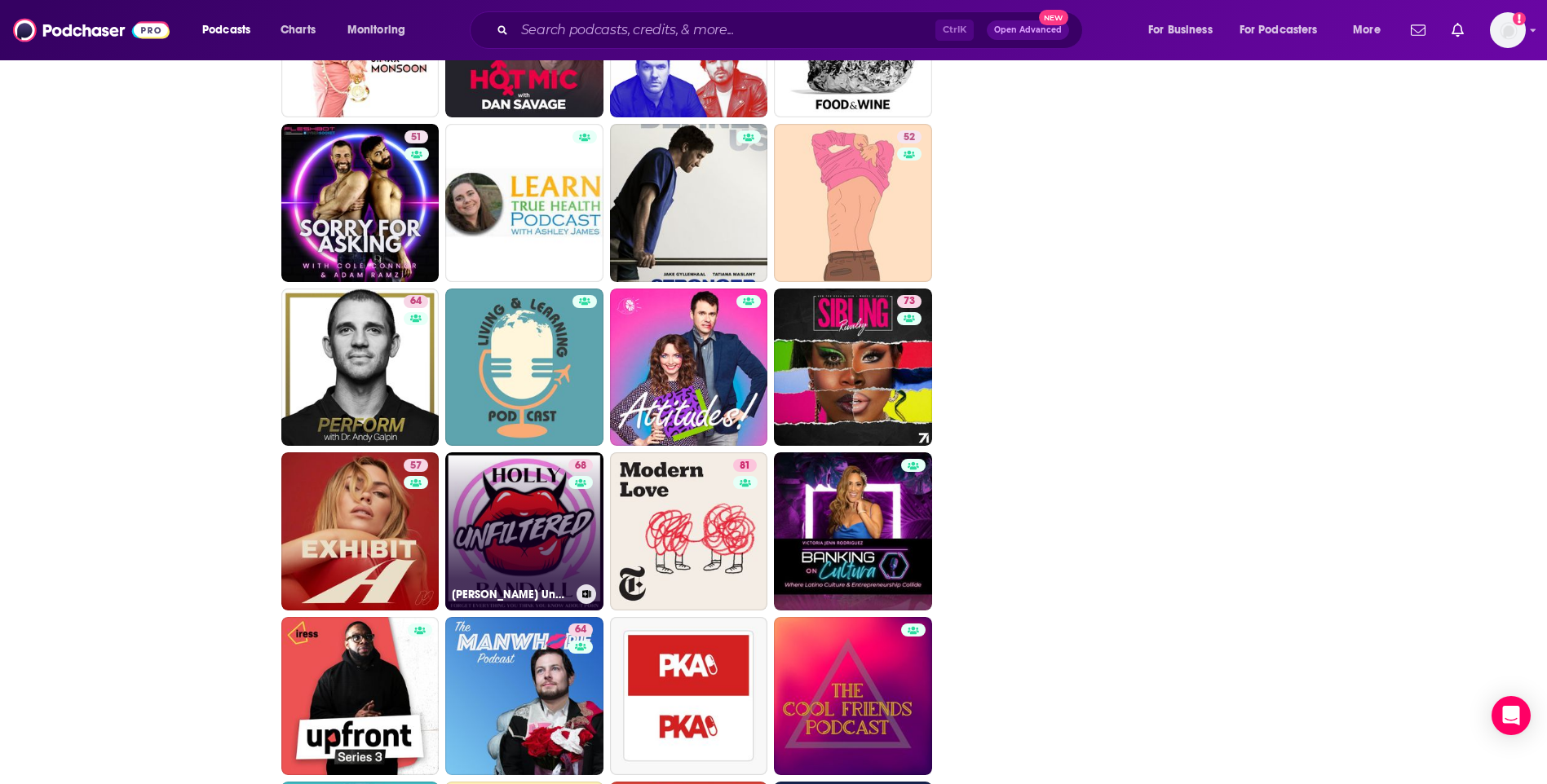
click at [474, 535] on link "68 Holly Randall Unfiltered" at bounding box center [524, 531] width 158 height 158
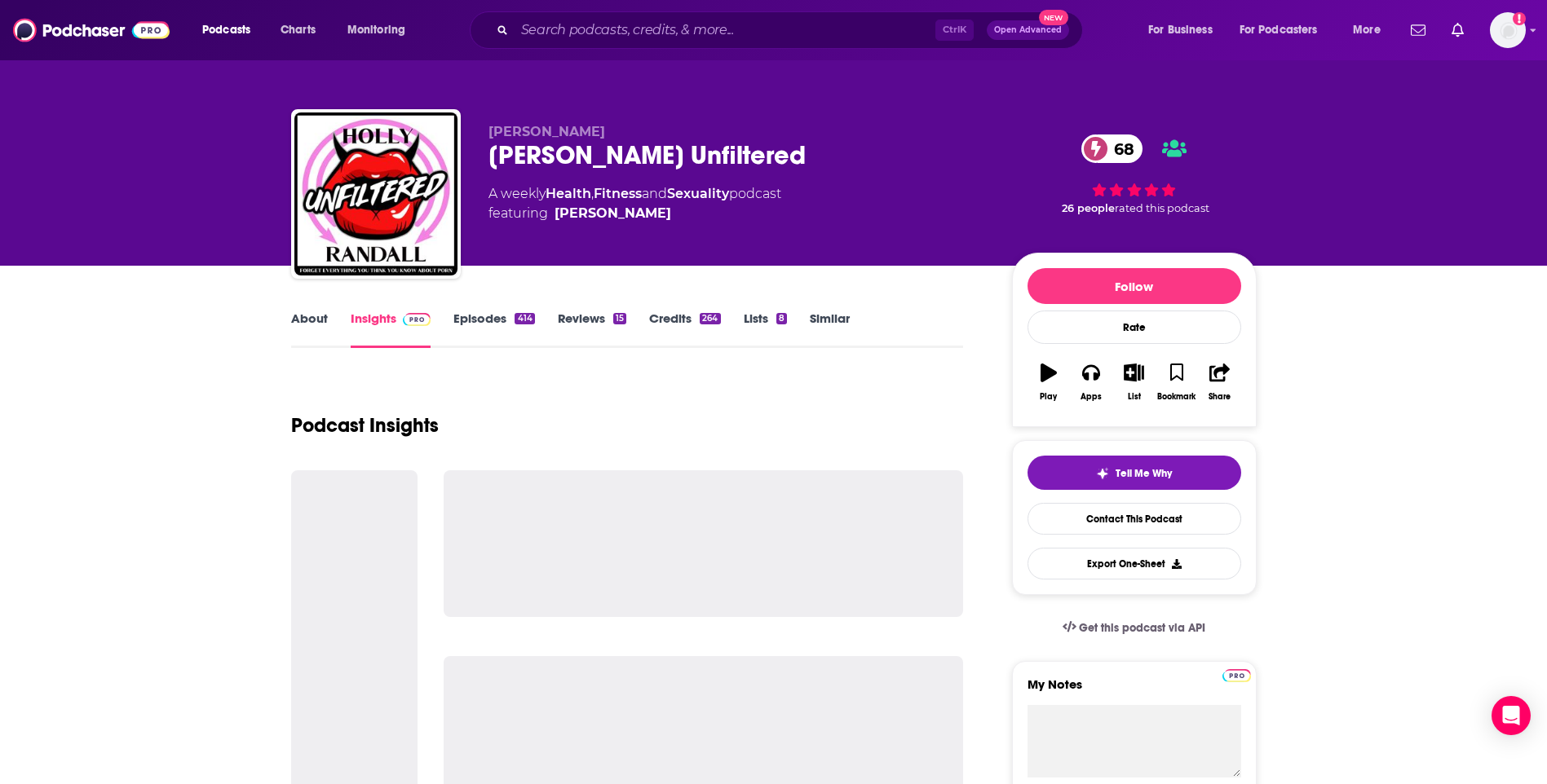
click at [314, 311] on link "About" at bounding box center [309, 329] width 36 height 37
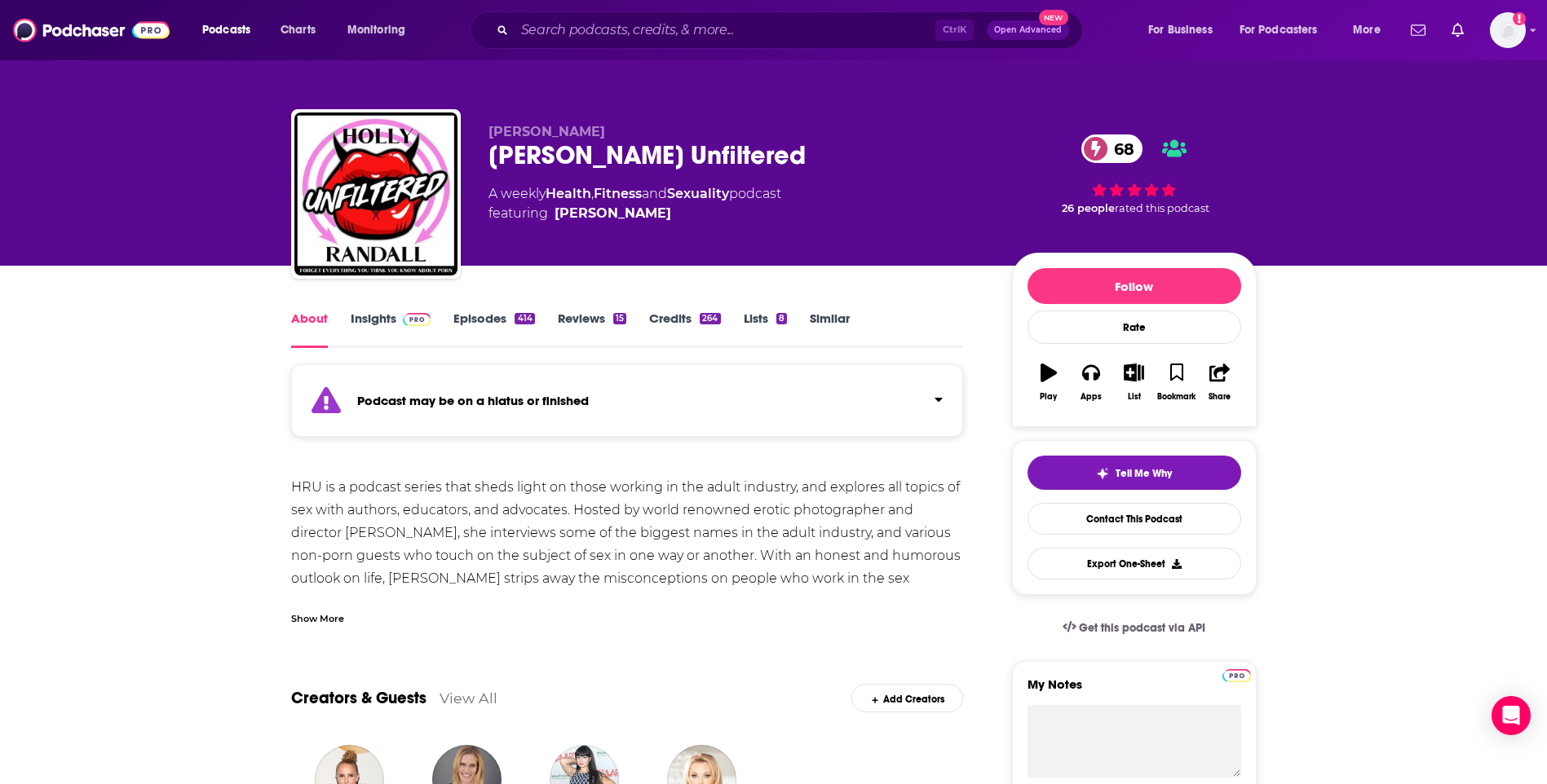
click at [357, 316] on link "Insights" at bounding box center [391, 329] width 81 height 37
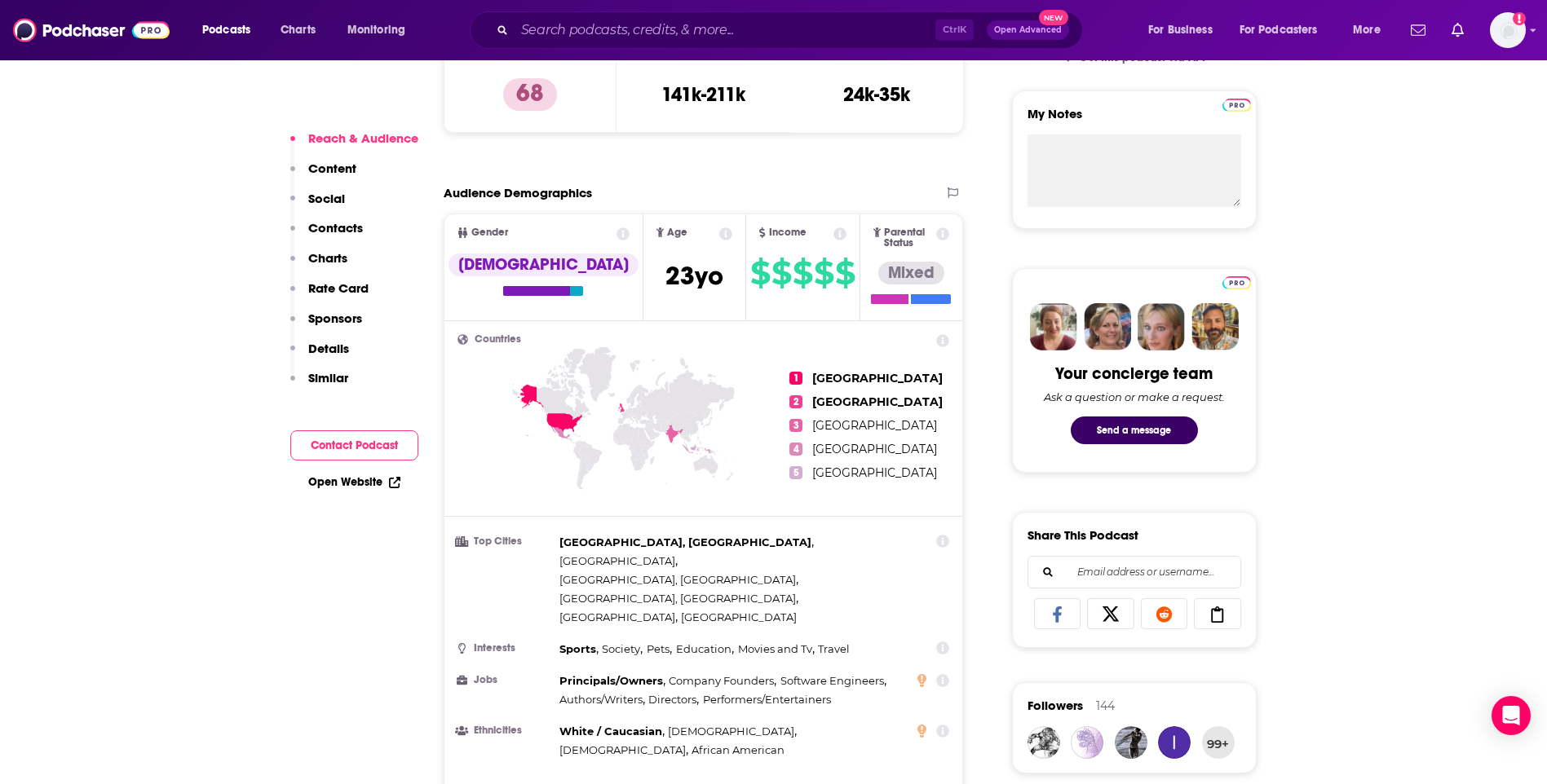
scroll to position [1060, 0]
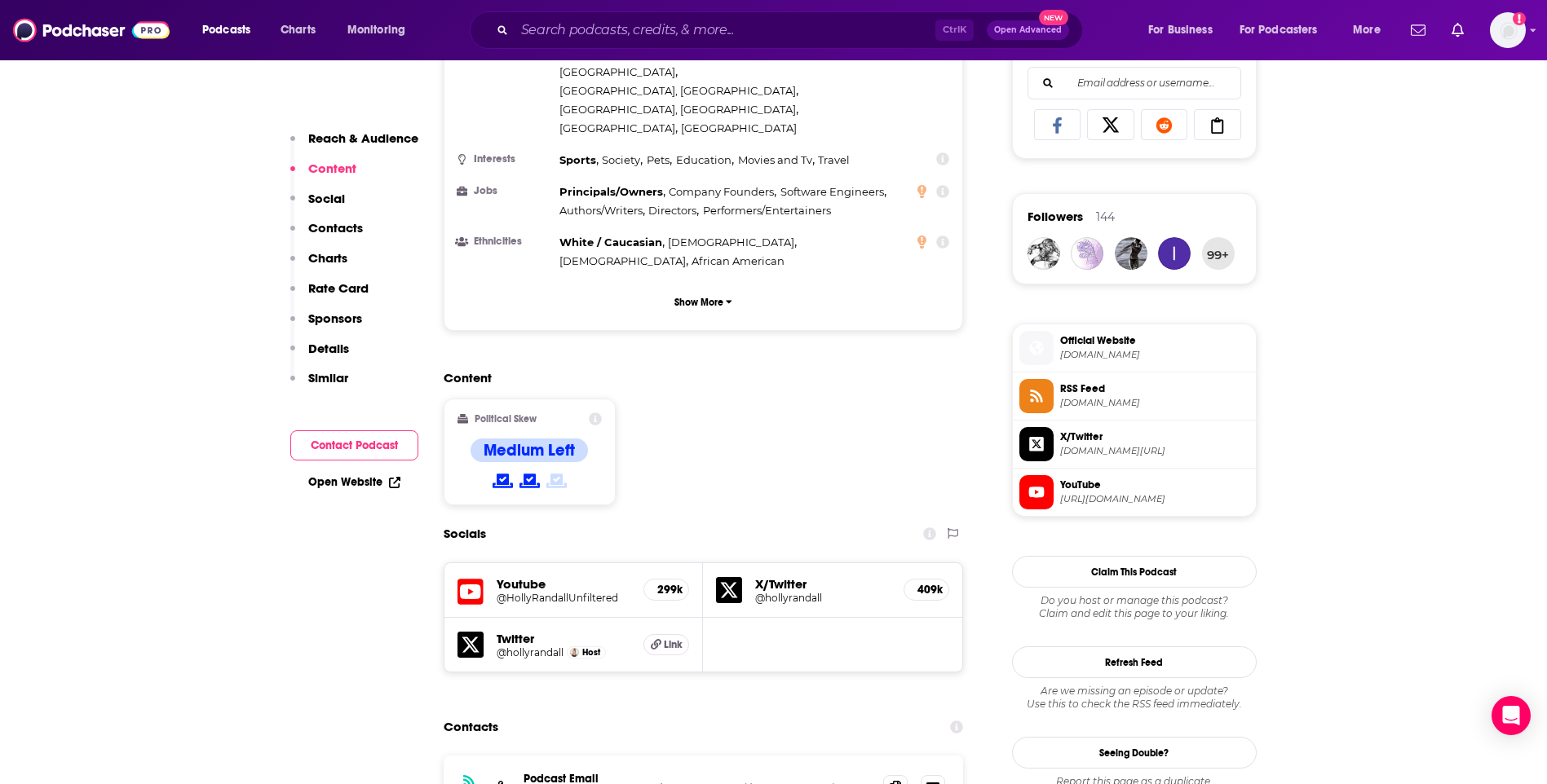
scroll to position [1060, 0]
click at [897, 780] on icon at bounding box center [896, 786] width 12 height 13
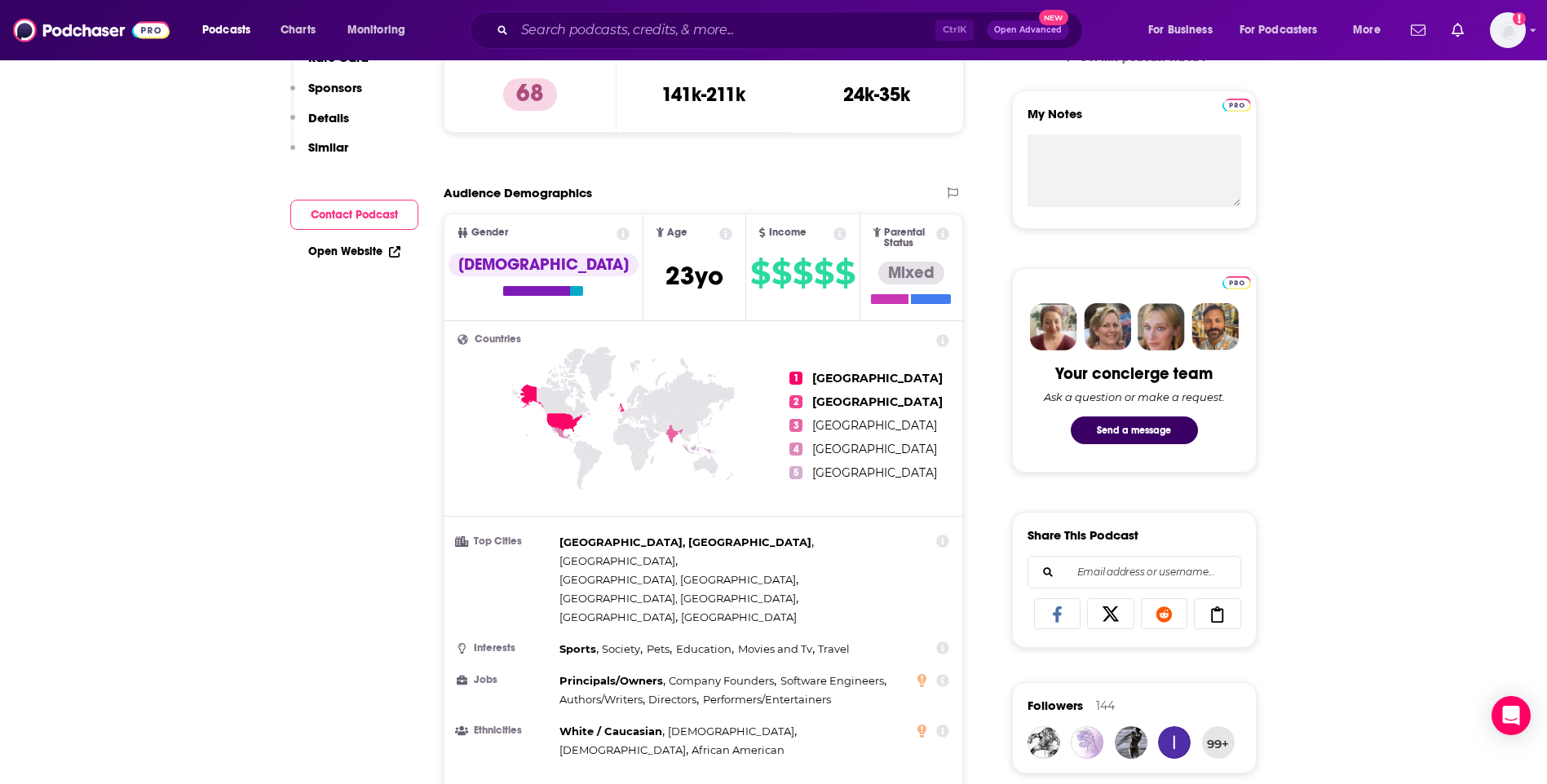
scroll to position [0, 0]
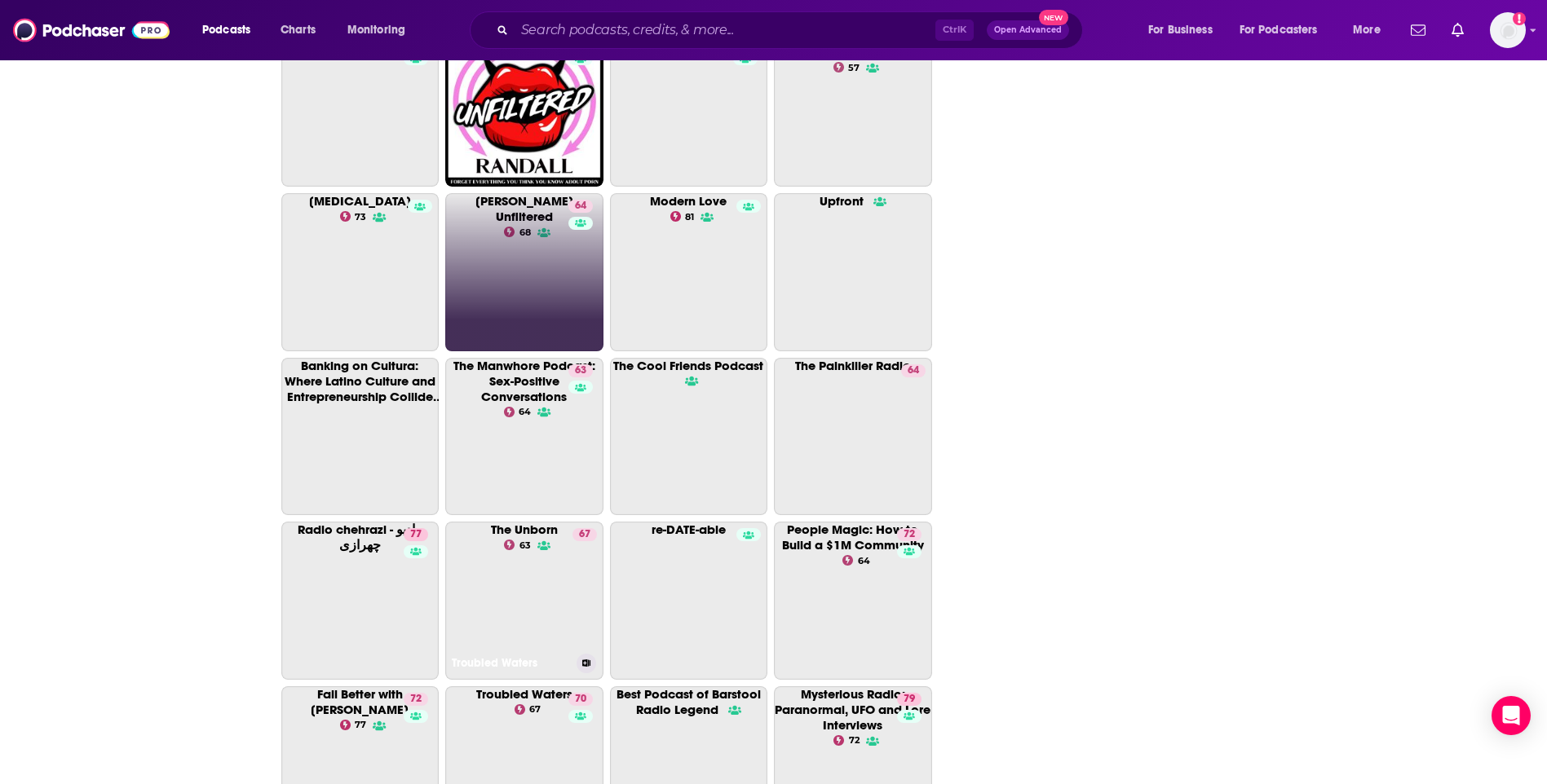
scroll to position [2853, 0]
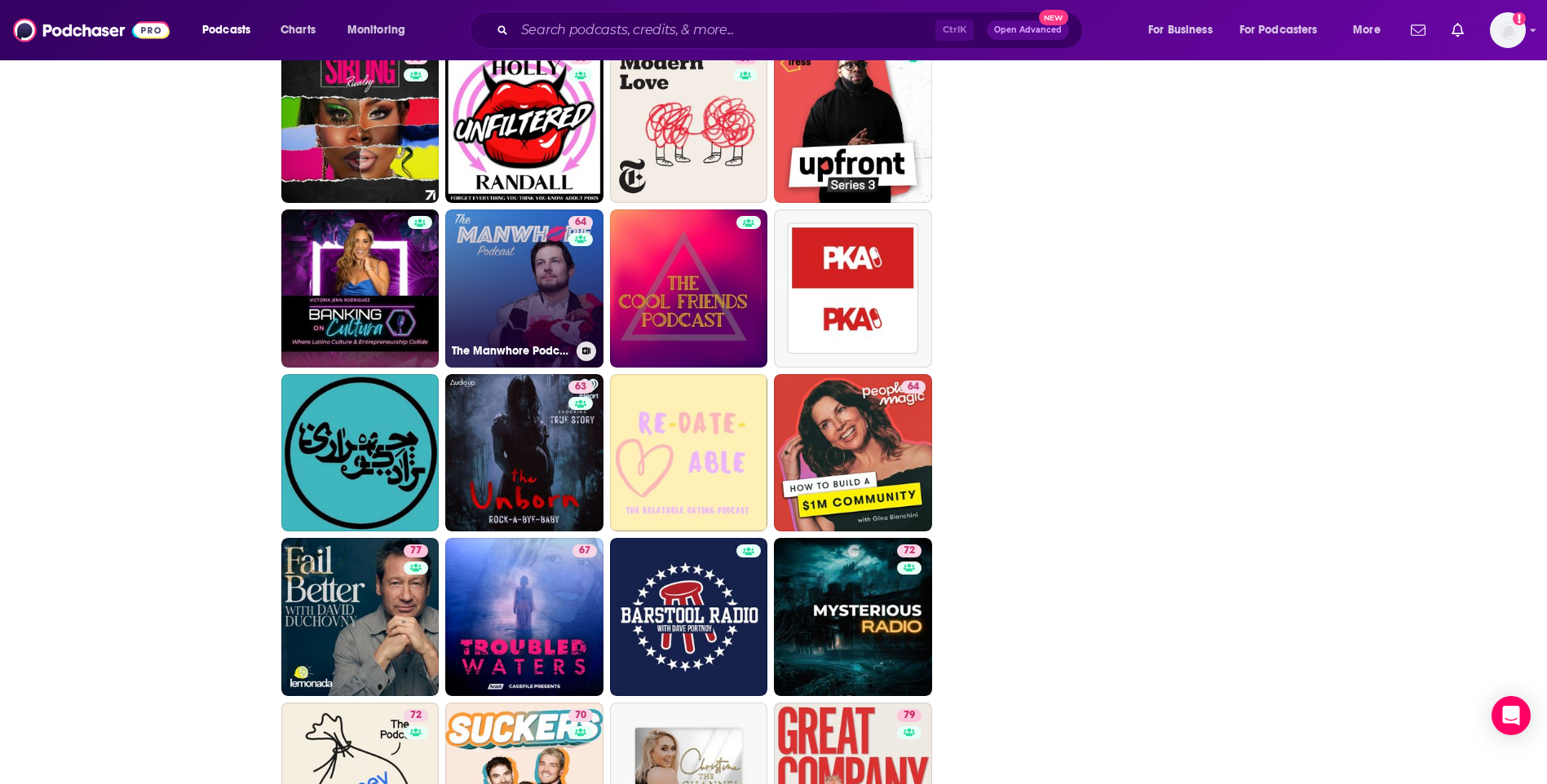
click at [557, 273] on link "64 The Manwhore Podcast: Sex-Positive Conversations" at bounding box center [524, 288] width 158 height 158
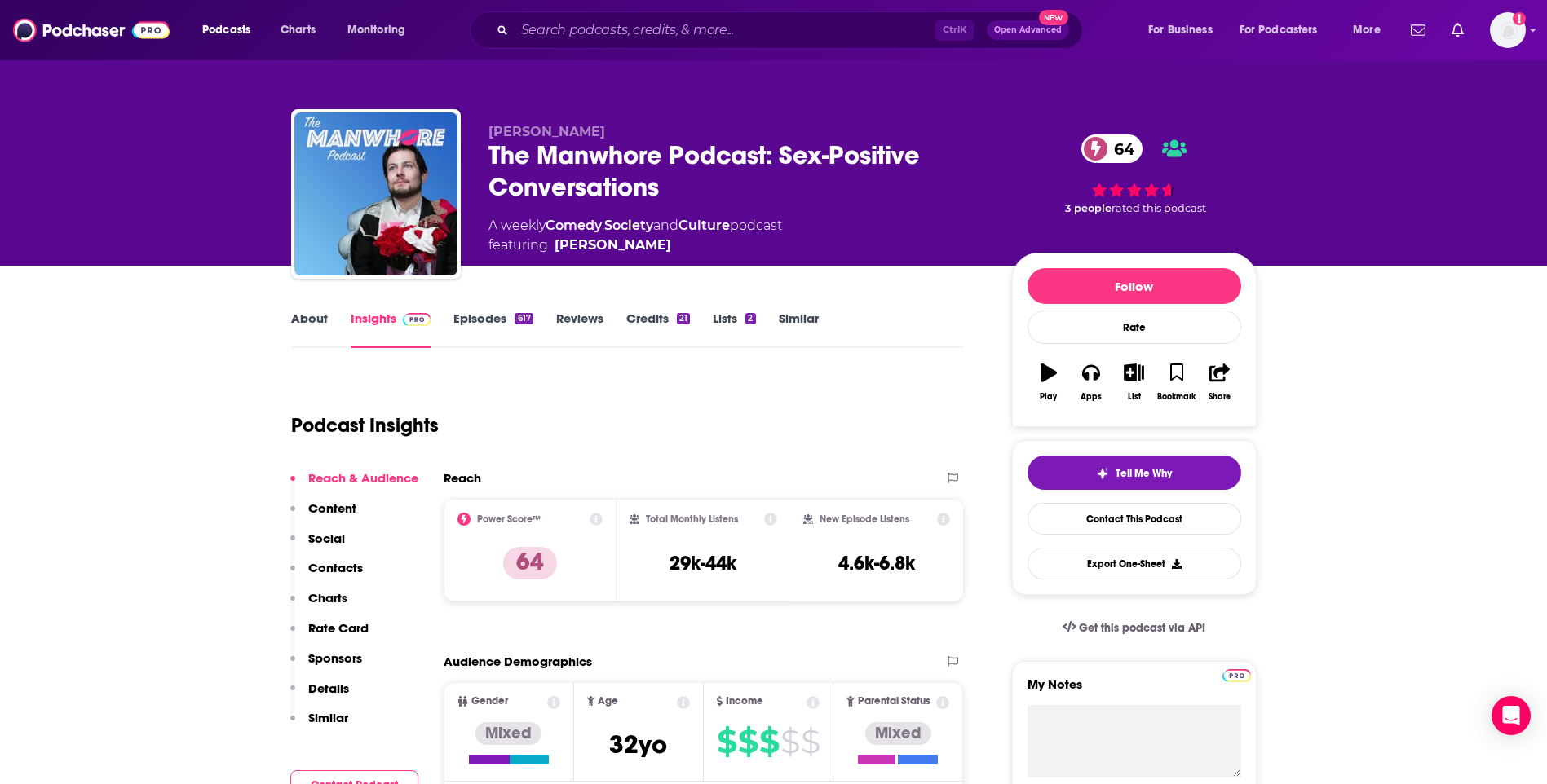
click at [303, 312] on link "About" at bounding box center [309, 329] width 36 height 37
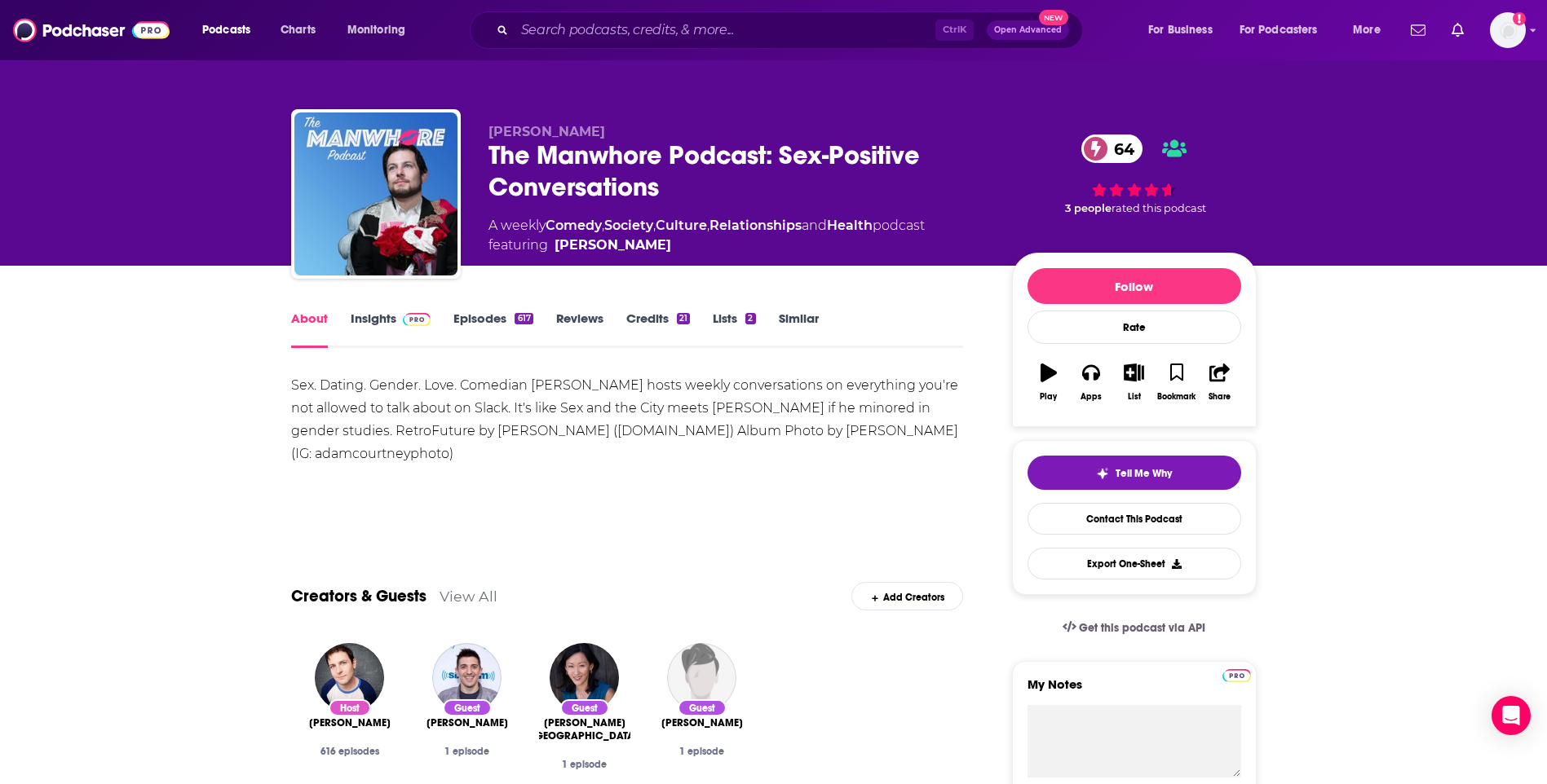
click at [357, 325] on link "Insights" at bounding box center [391, 329] width 81 height 37
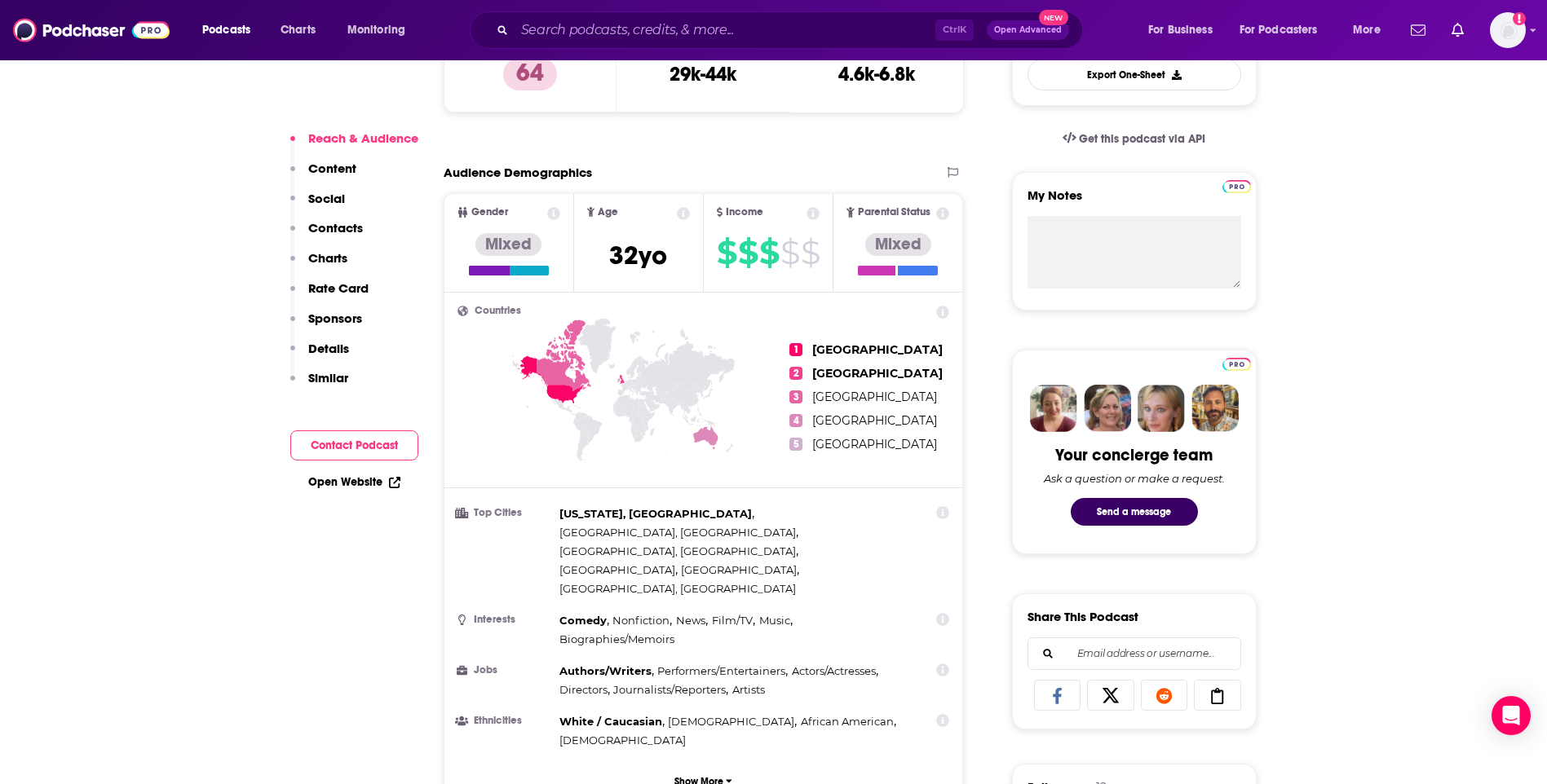
scroll to position [978, 0]
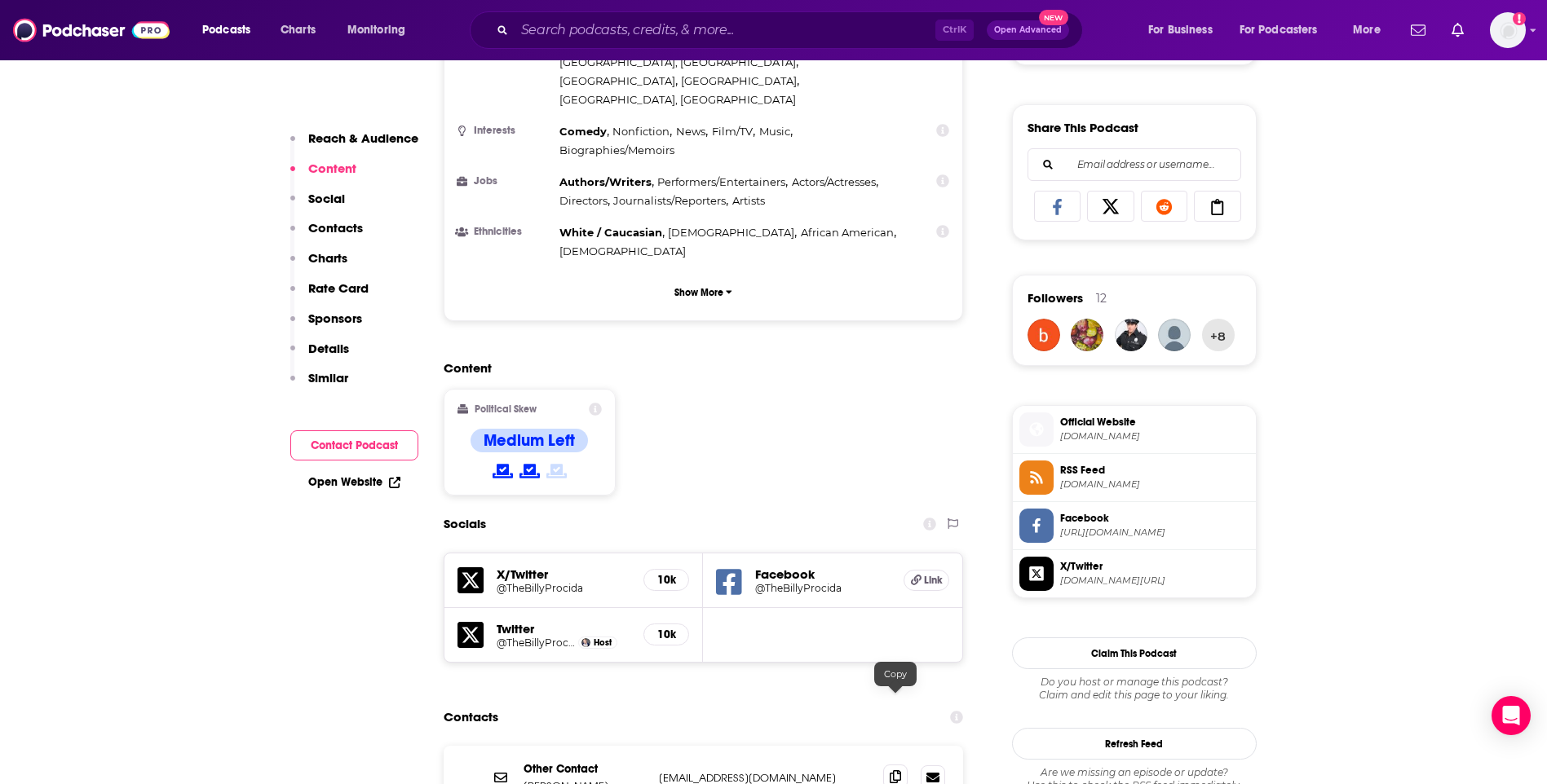
click at [892, 771] on icon at bounding box center [896, 777] width 12 height 13
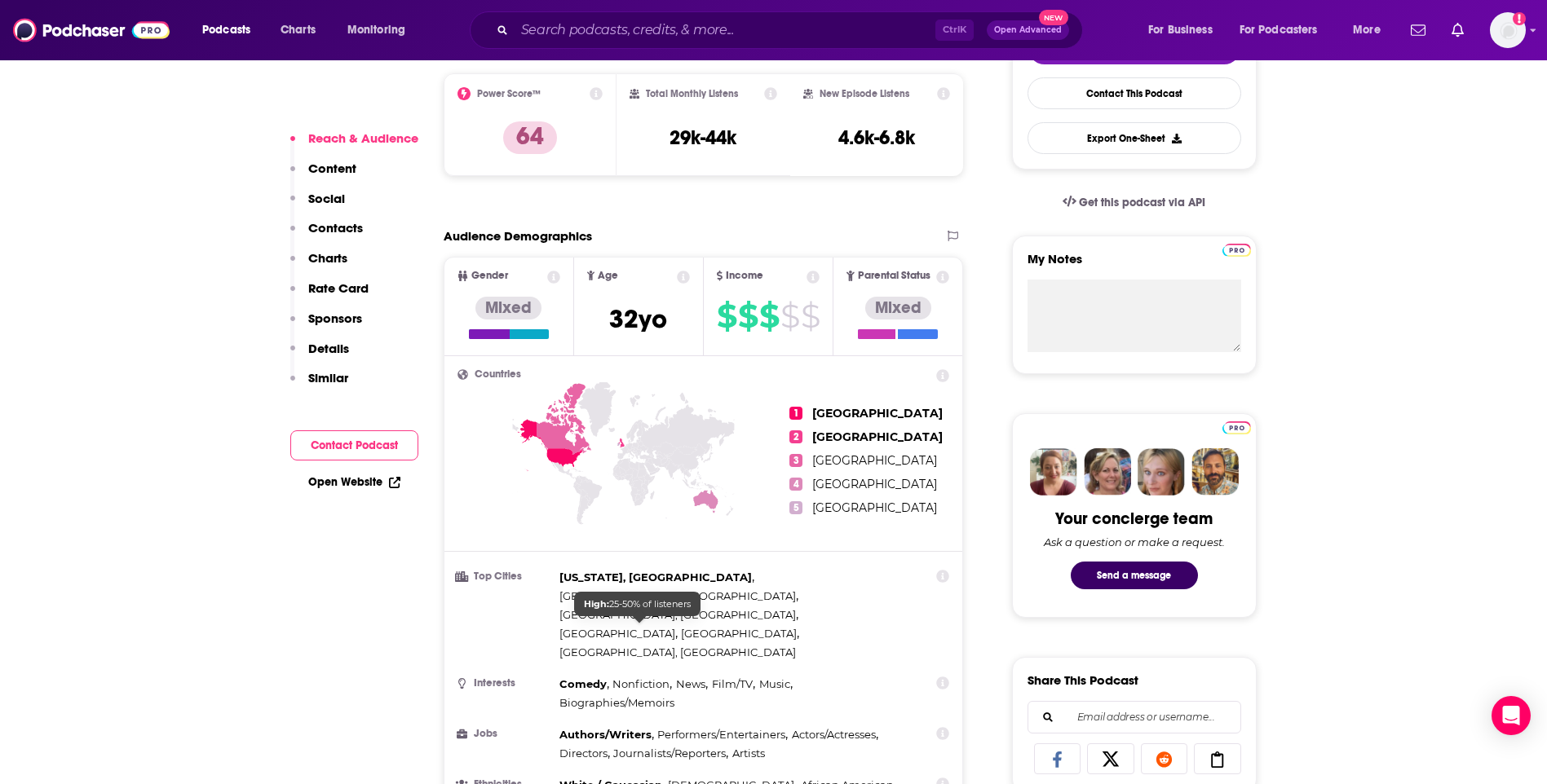
scroll to position [489, 0]
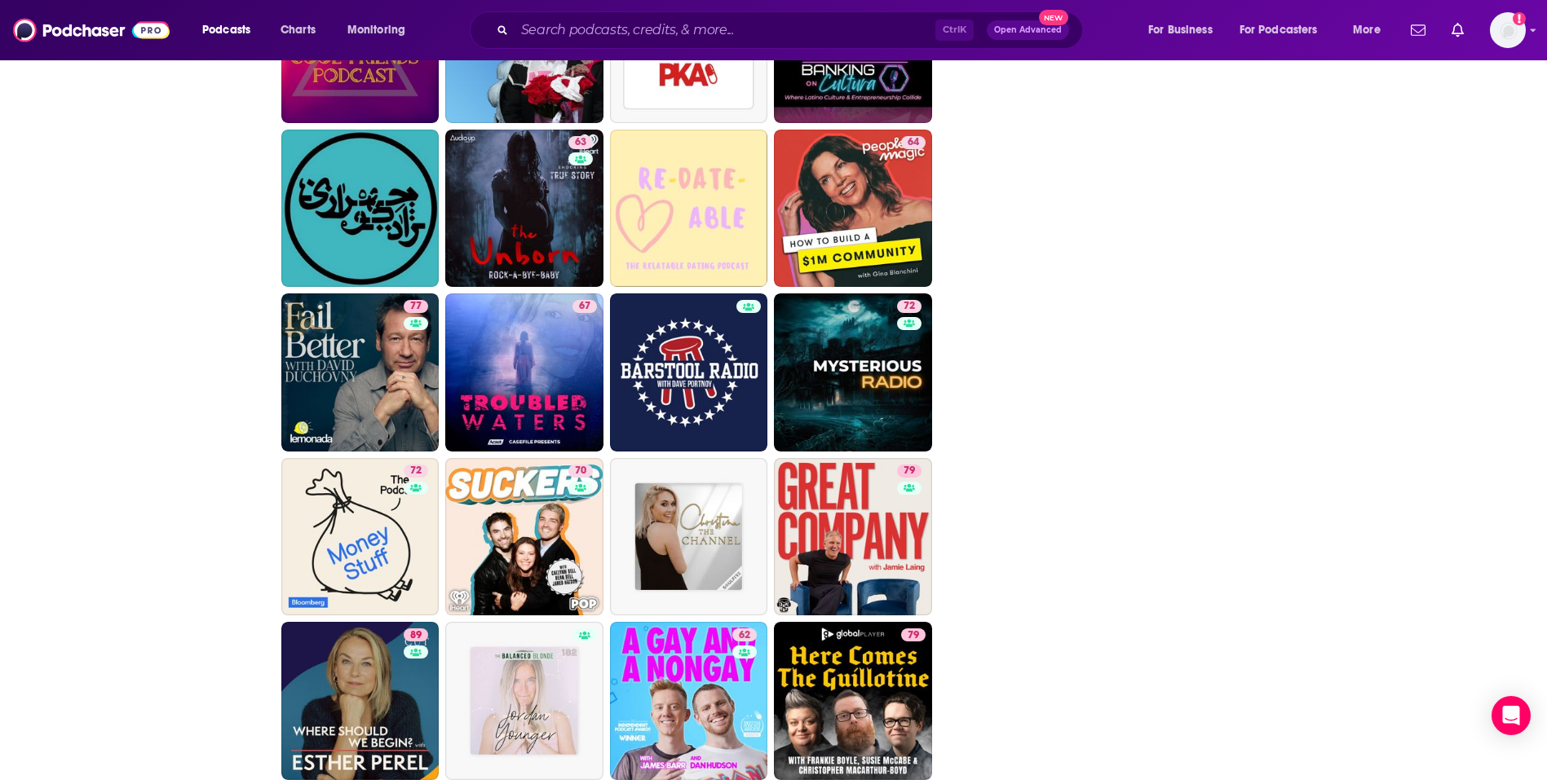
scroll to position [3180, 0]
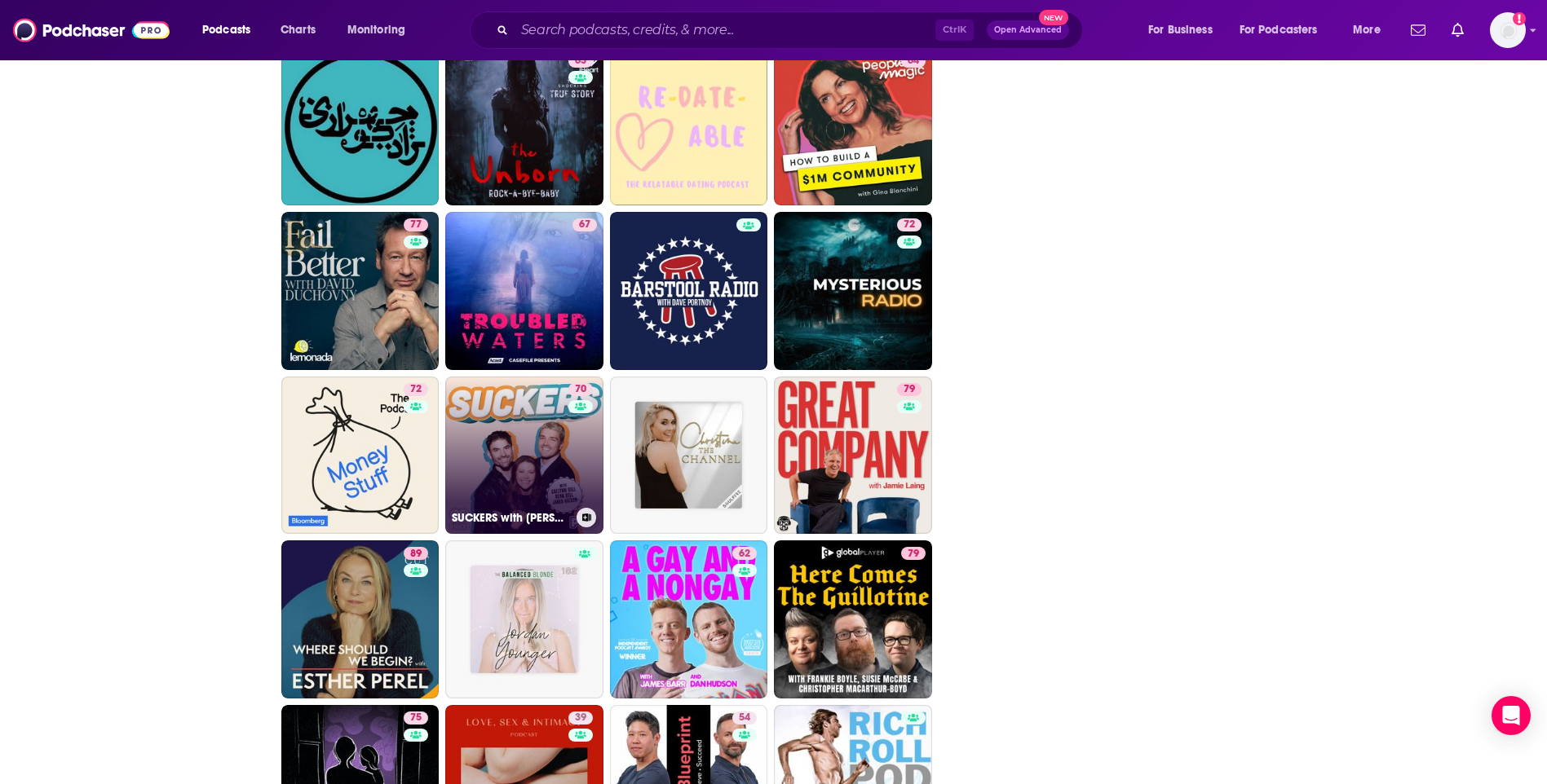
click at [527, 440] on link "70 SUCKERS with Caelynn Bell, Dean Bell, and Jared Haibon" at bounding box center [524, 455] width 158 height 158
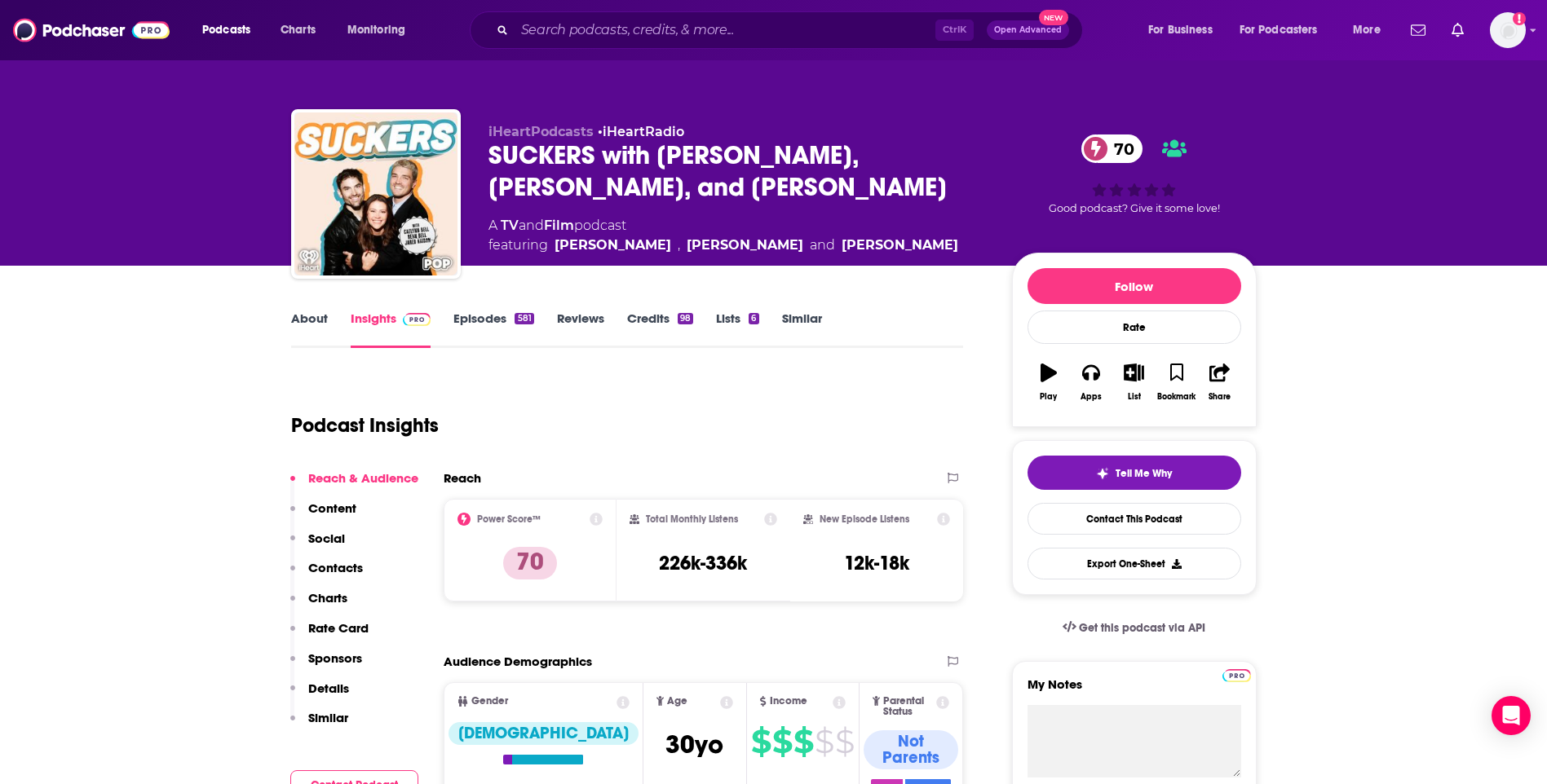
click at [304, 316] on link "About" at bounding box center [309, 329] width 36 height 37
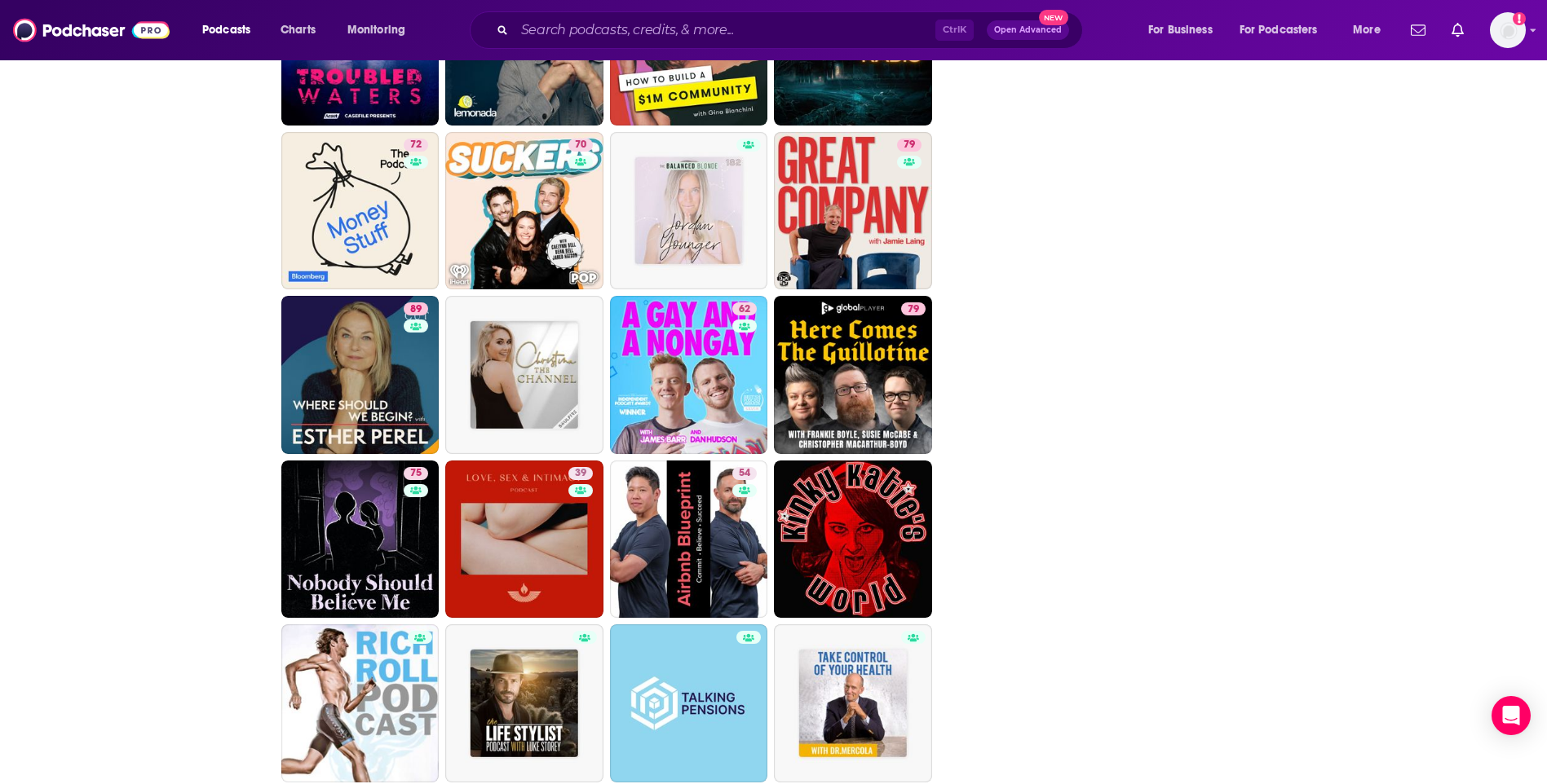
scroll to position [3738, 0]
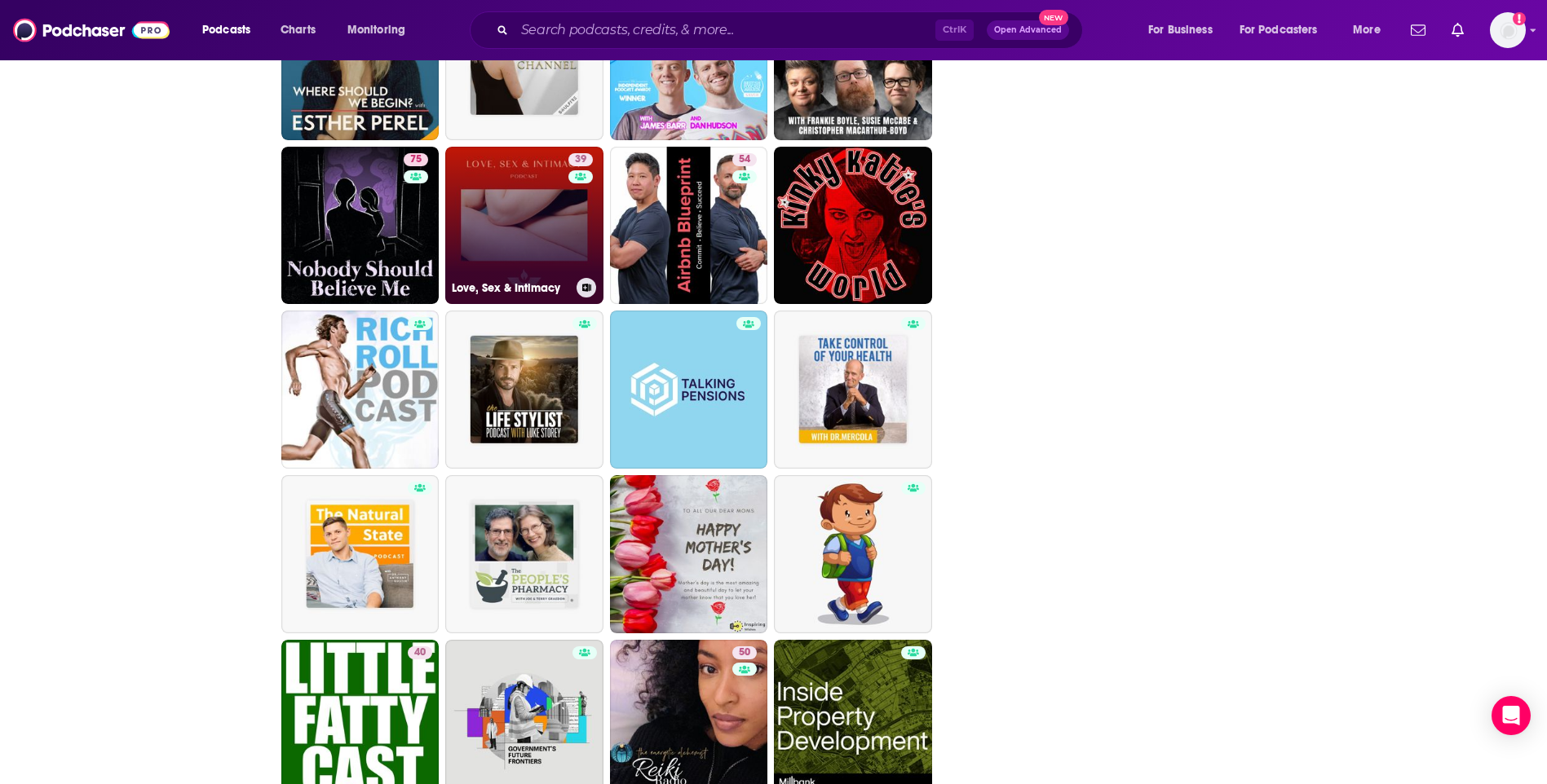
click at [525, 197] on link "39 Love, Sex & Intimacy" at bounding box center [524, 226] width 158 height 158
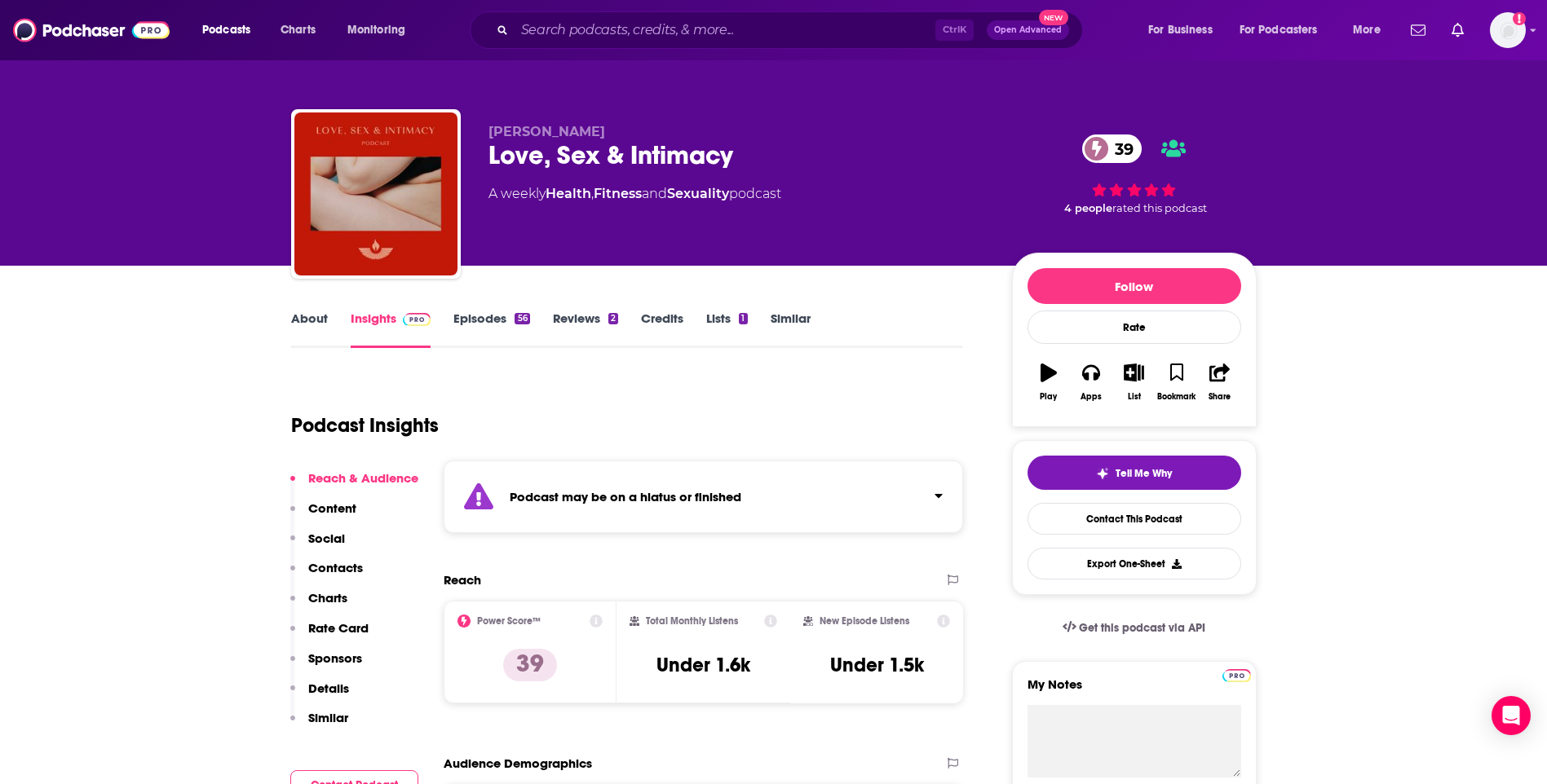
click at [308, 318] on link "About" at bounding box center [309, 329] width 36 height 37
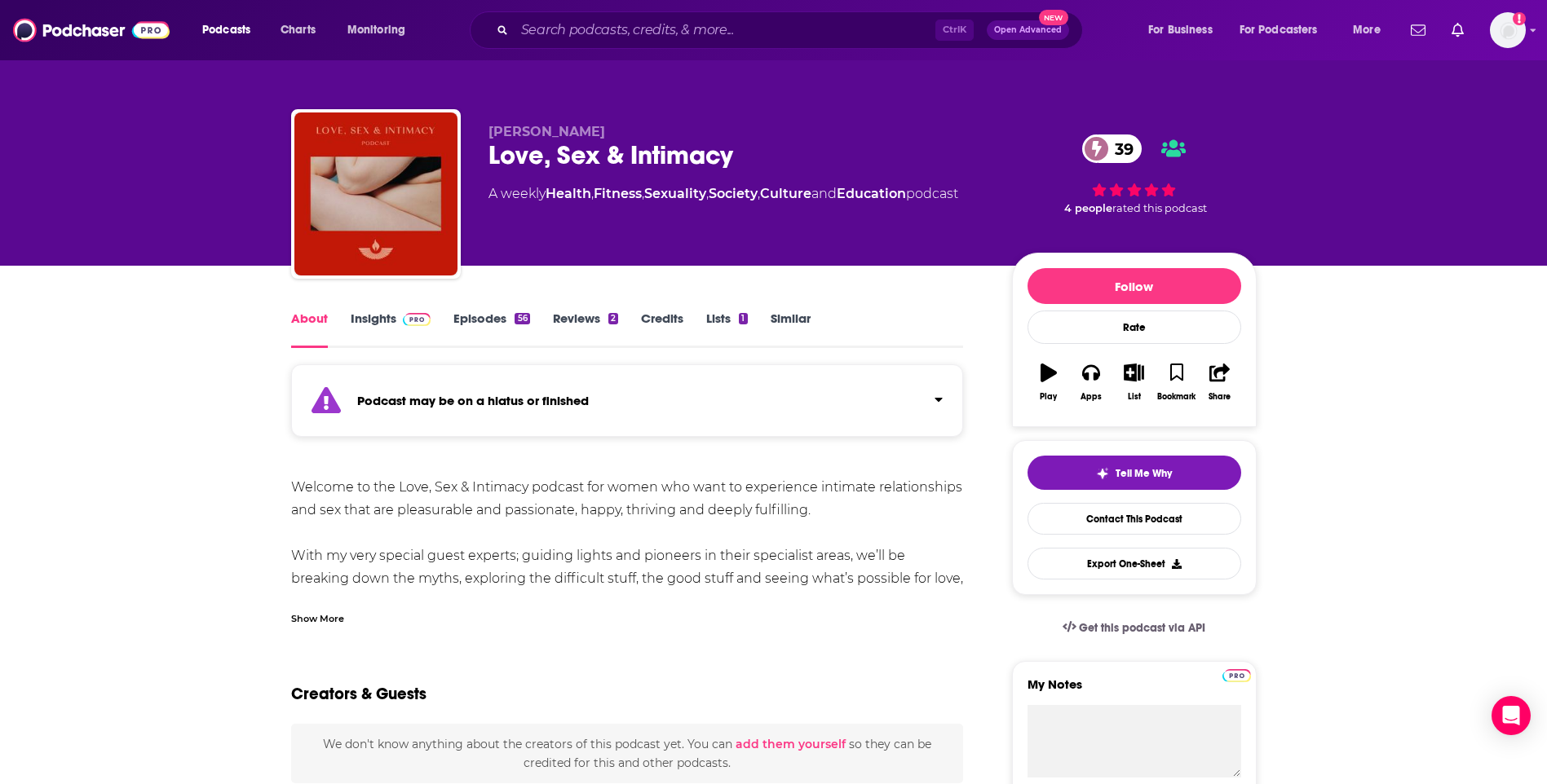
click at [386, 316] on link "Insights" at bounding box center [391, 329] width 81 height 37
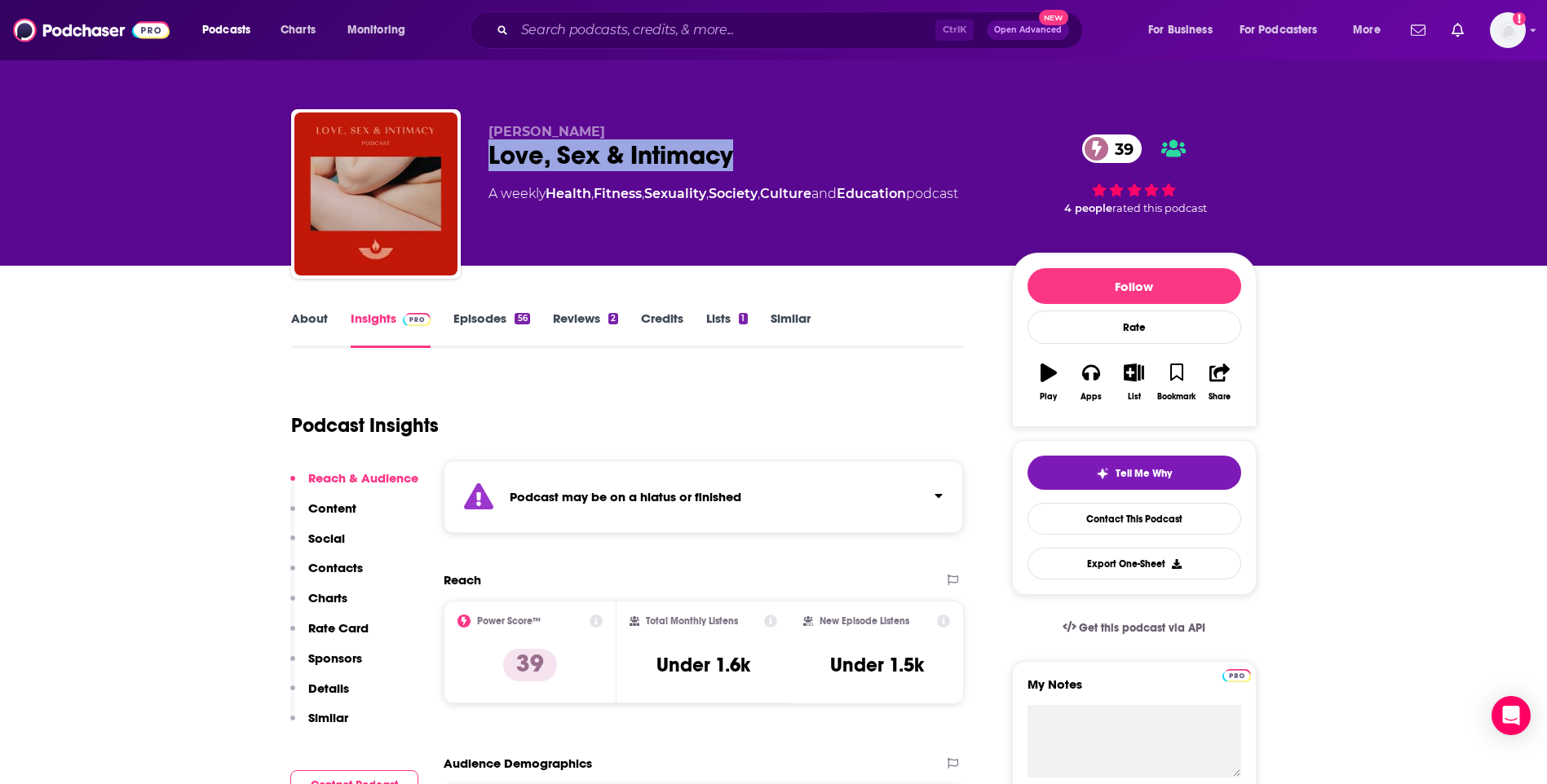
drag, startPoint x: 487, startPoint y: 153, endPoint x: 762, endPoint y: 149, distance: 275.0
click at [762, 149] on div "Sarah Rose Bright Love, Sex & Intimacy 39 A weekly Health , Fitness , Sexuality…" at bounding box center [774, 197] width 965 height 176
copy h2 "Love, Sex & Intimacy"
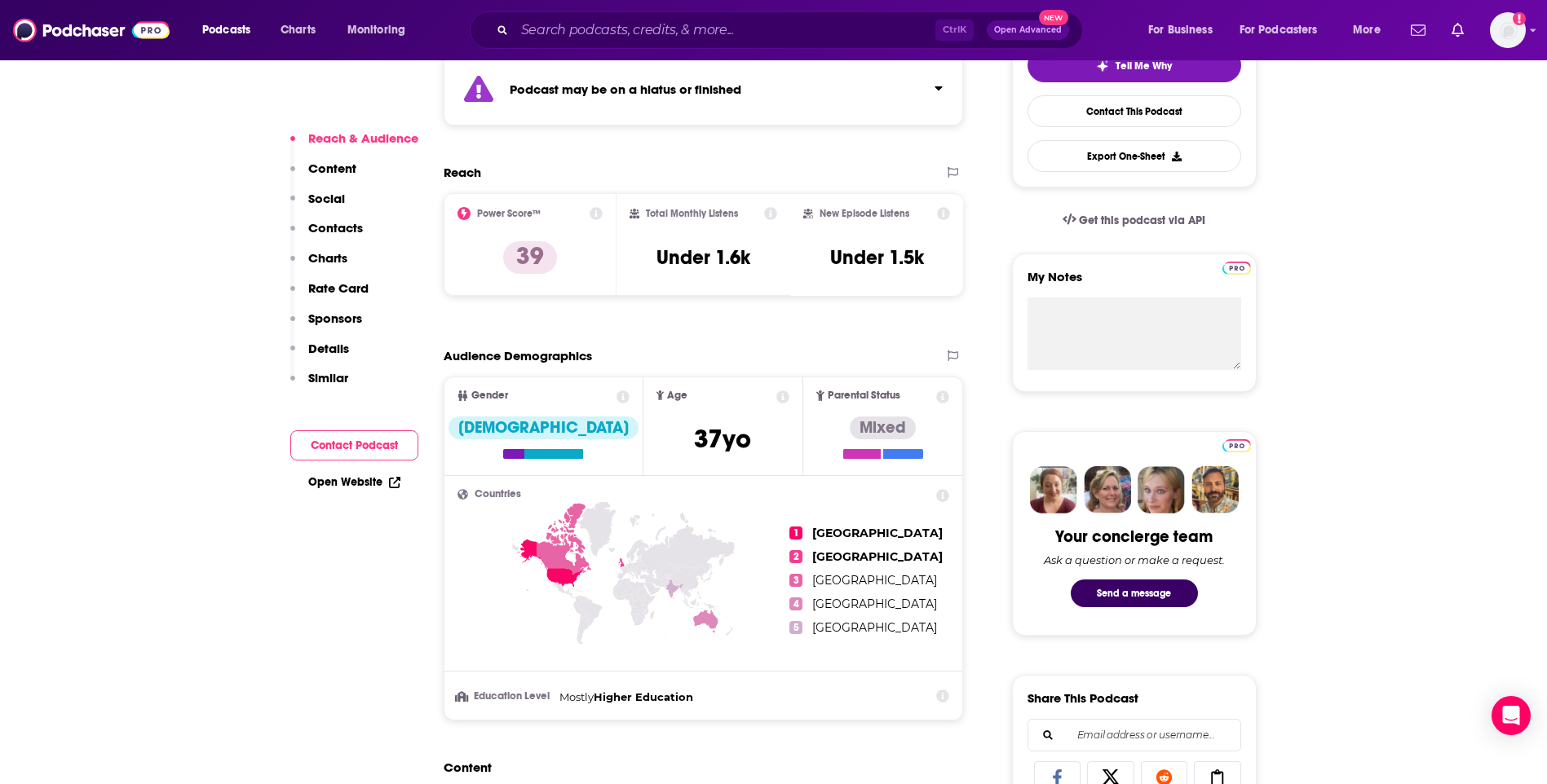
scroll to position [1060, 0]
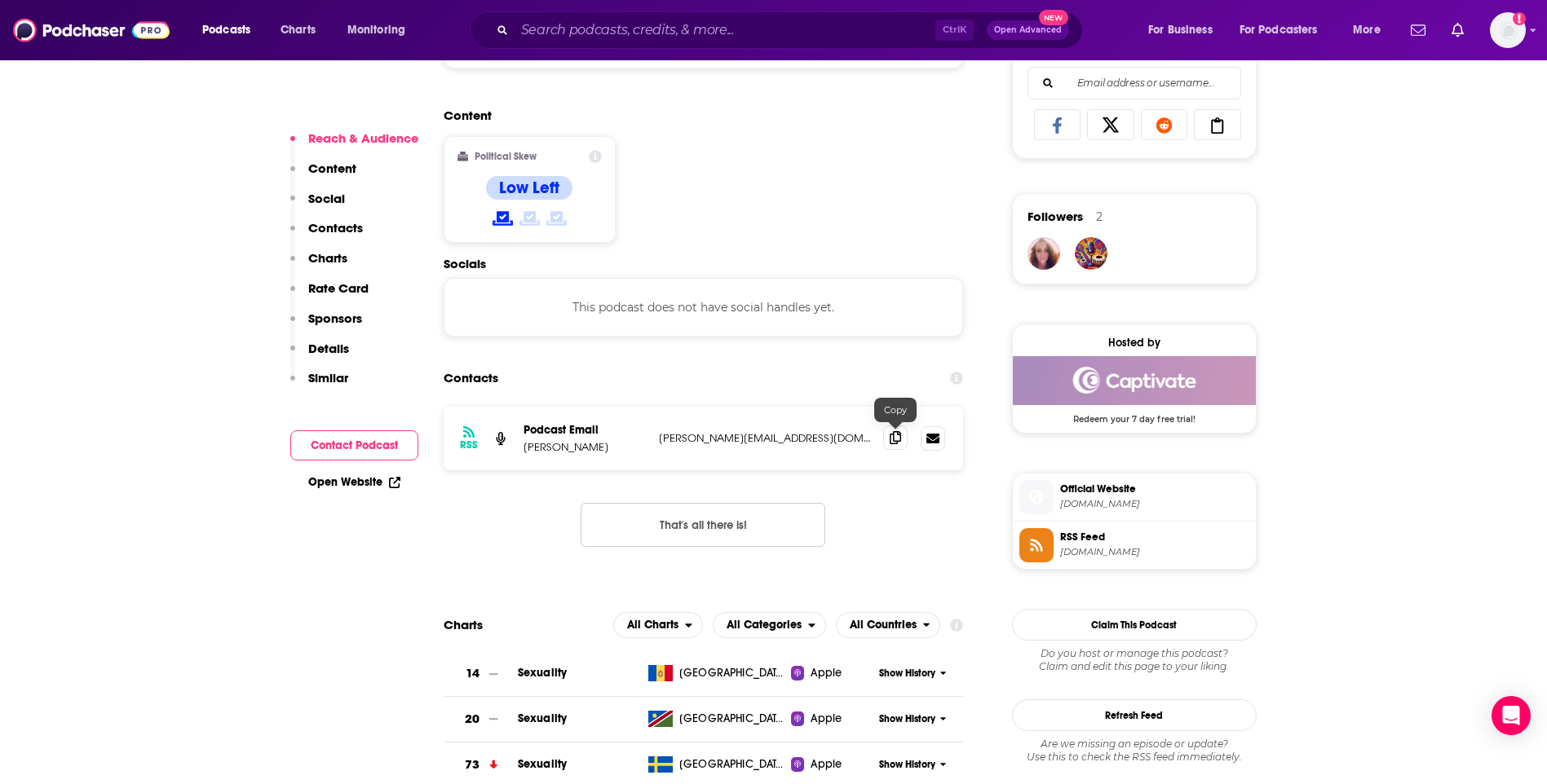
click at [898, 440] on icon at bounding box center [896, 438] width 12 height 13
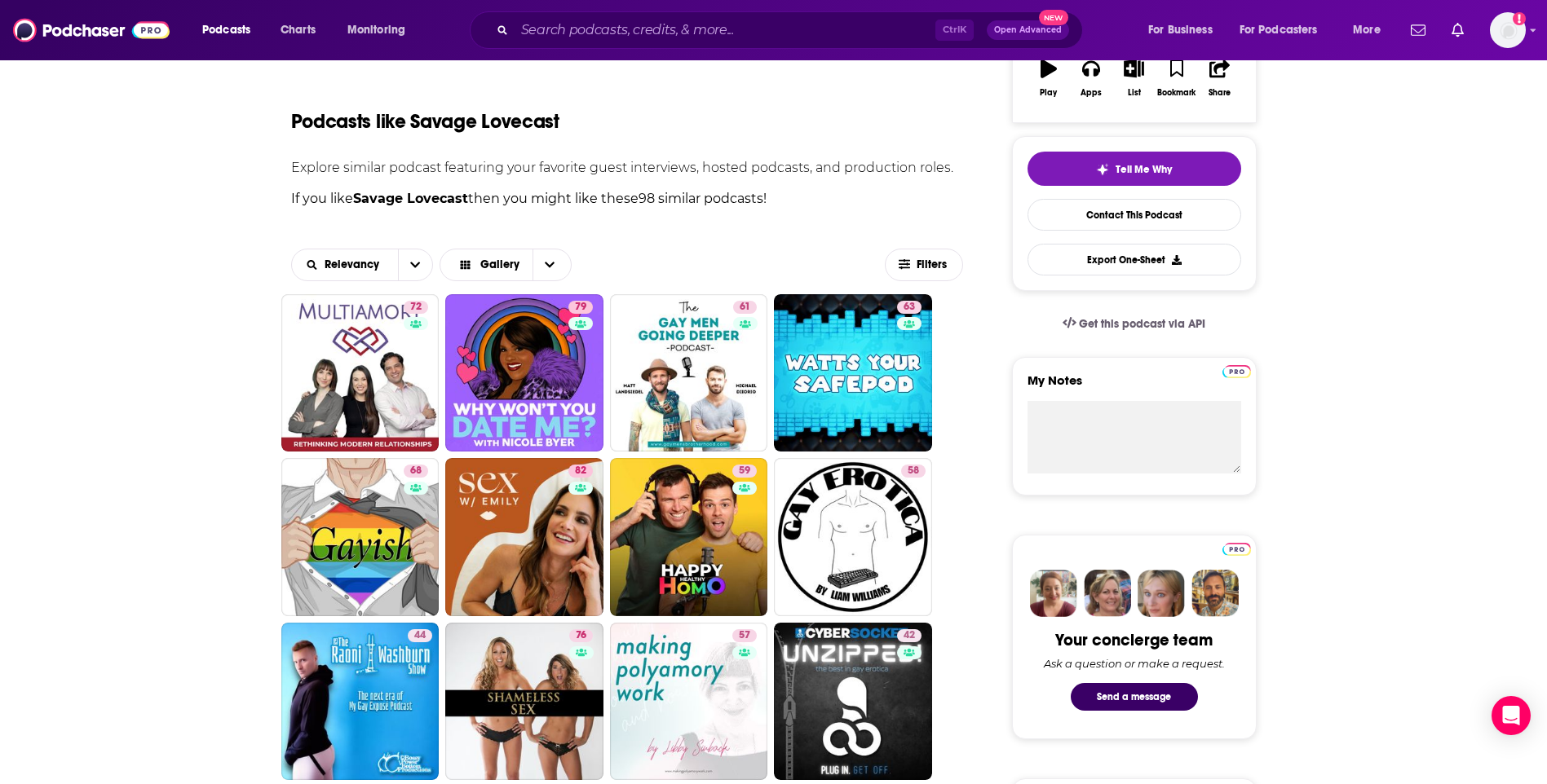
scroll to position [314, 0]
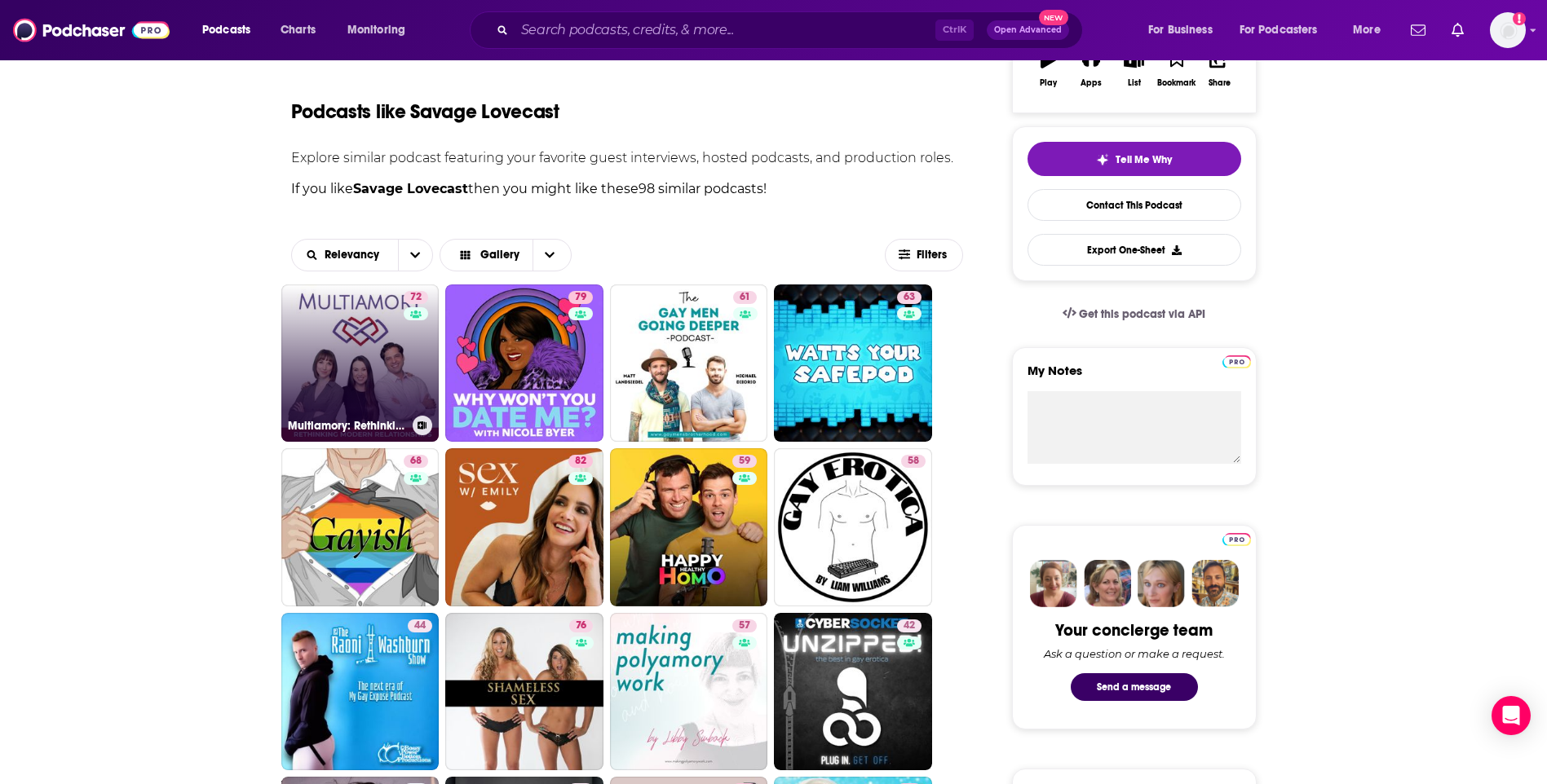
click at [393, 366] on link "72 Multiamory: Rethinking Modern Relationships" at bounding box center [359, 363] width 158 height 158
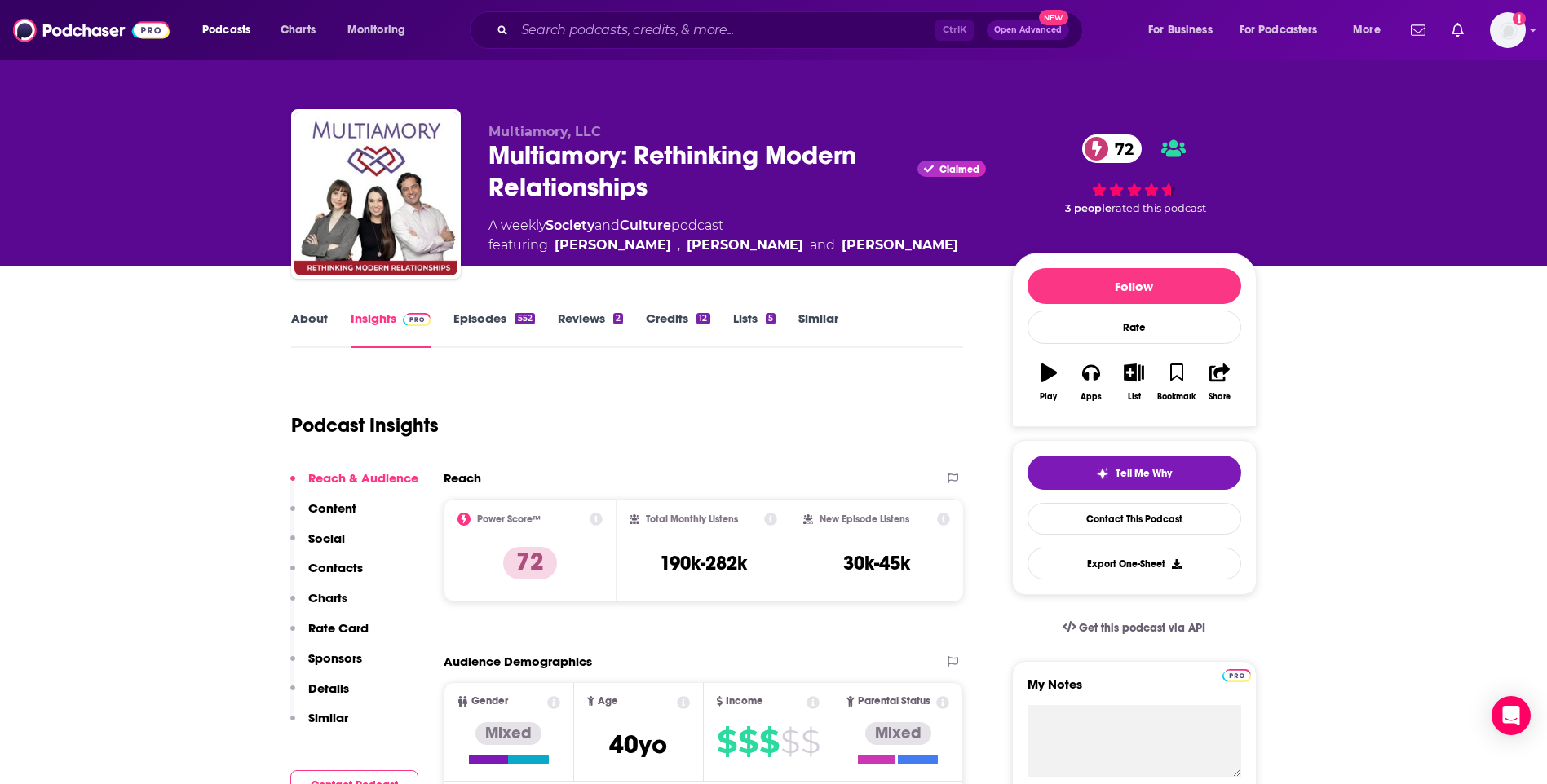
click at [807, 317] on link "Similar" at bounding box center [818, 329] width 40 height 37
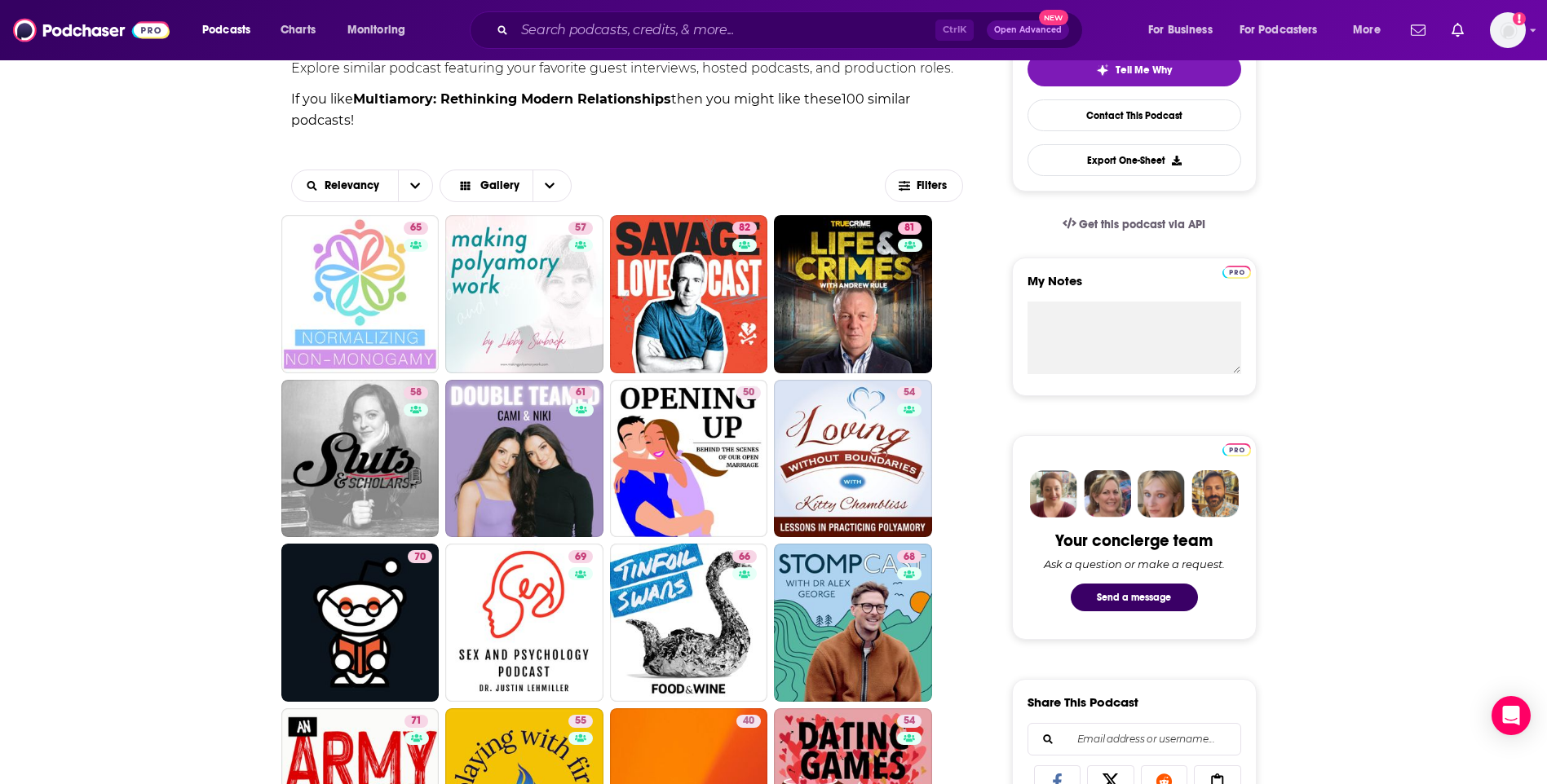
scroll to position [407, 0]
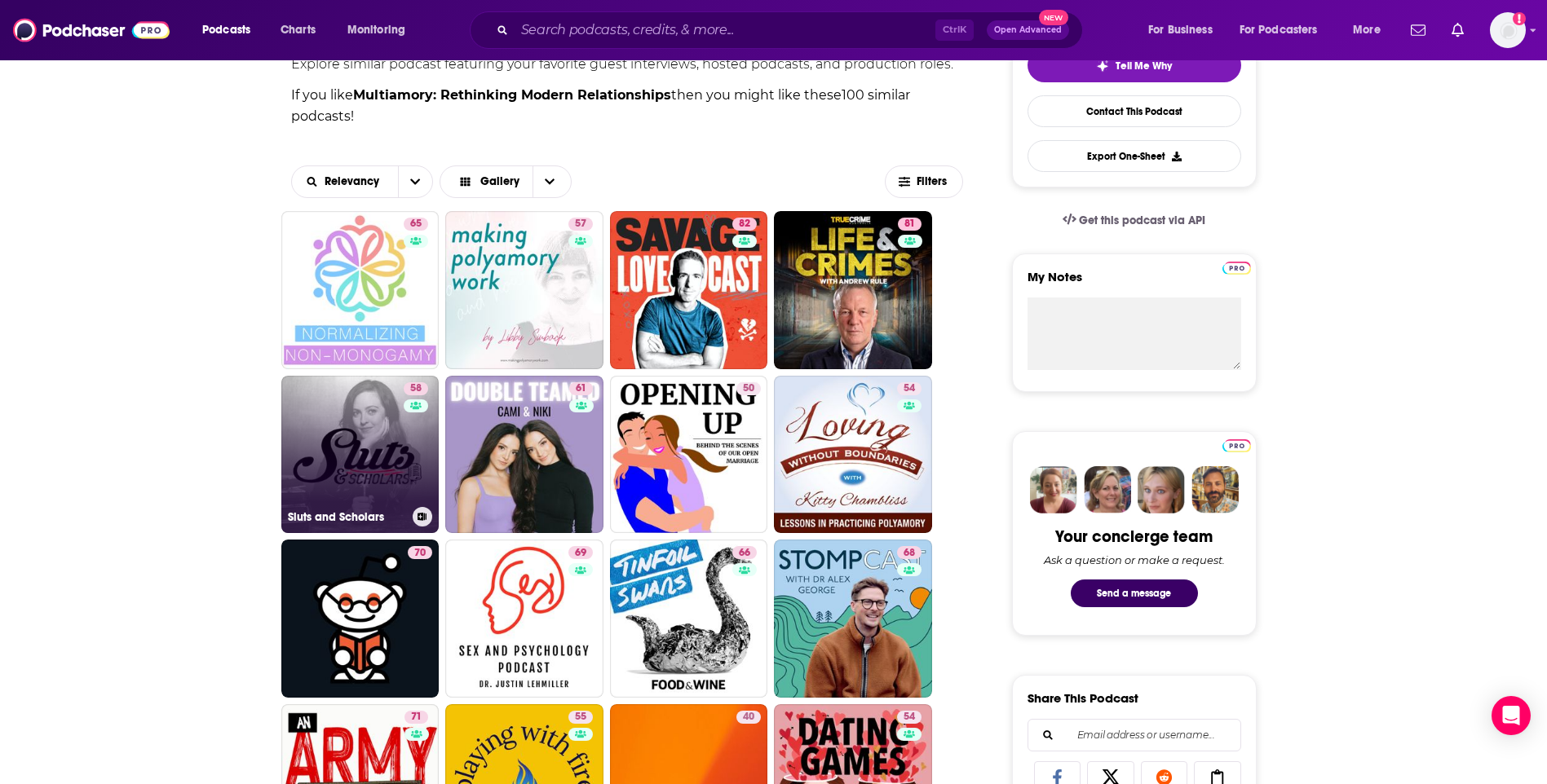
click at [360, 455] on link "58 Sluts and Scholars" at bounding box center [359, 454] width 158 height 158
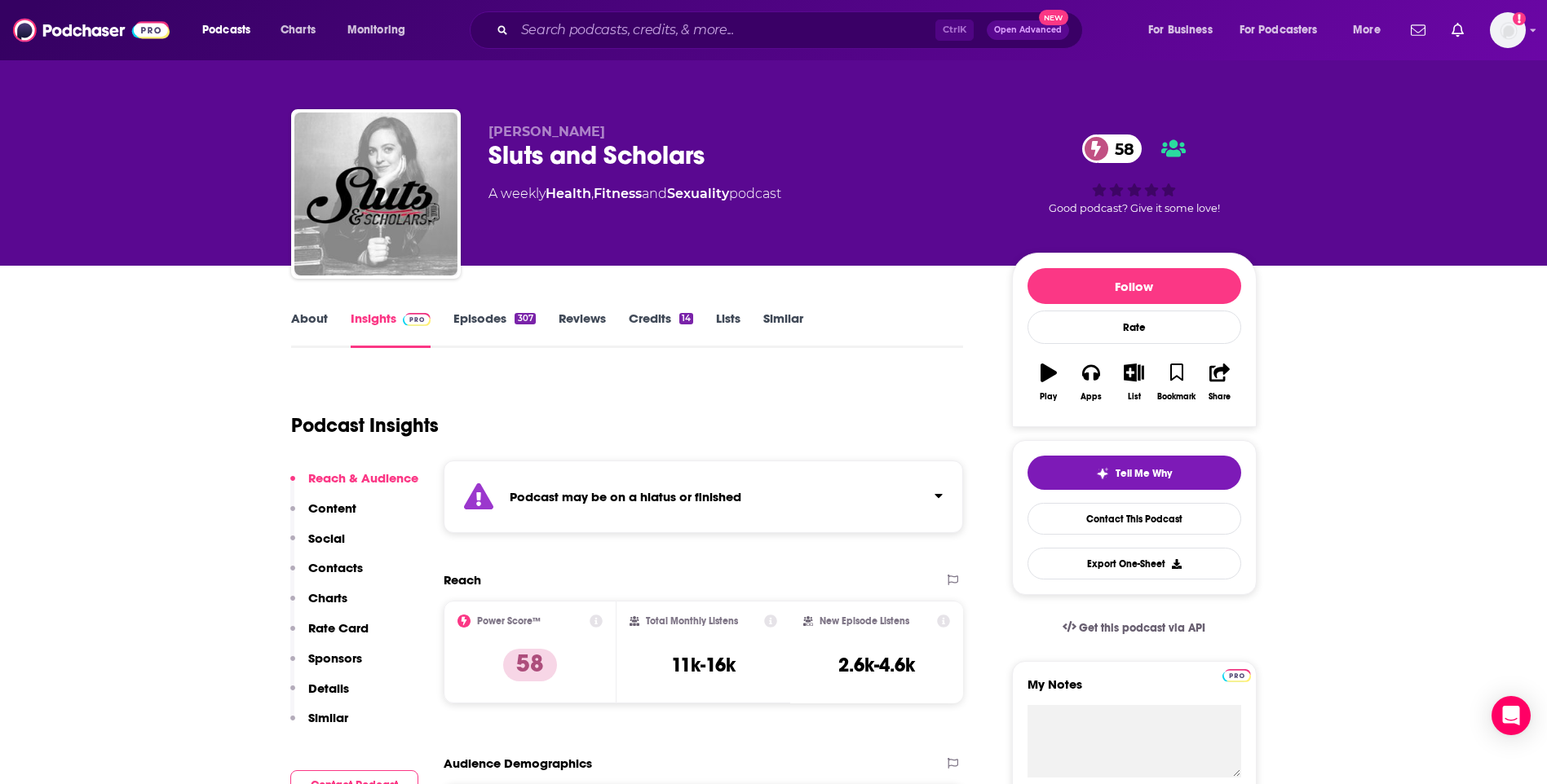
click at [319, 320] on link "About" at bounding box center [309, 329] width 36 height 37
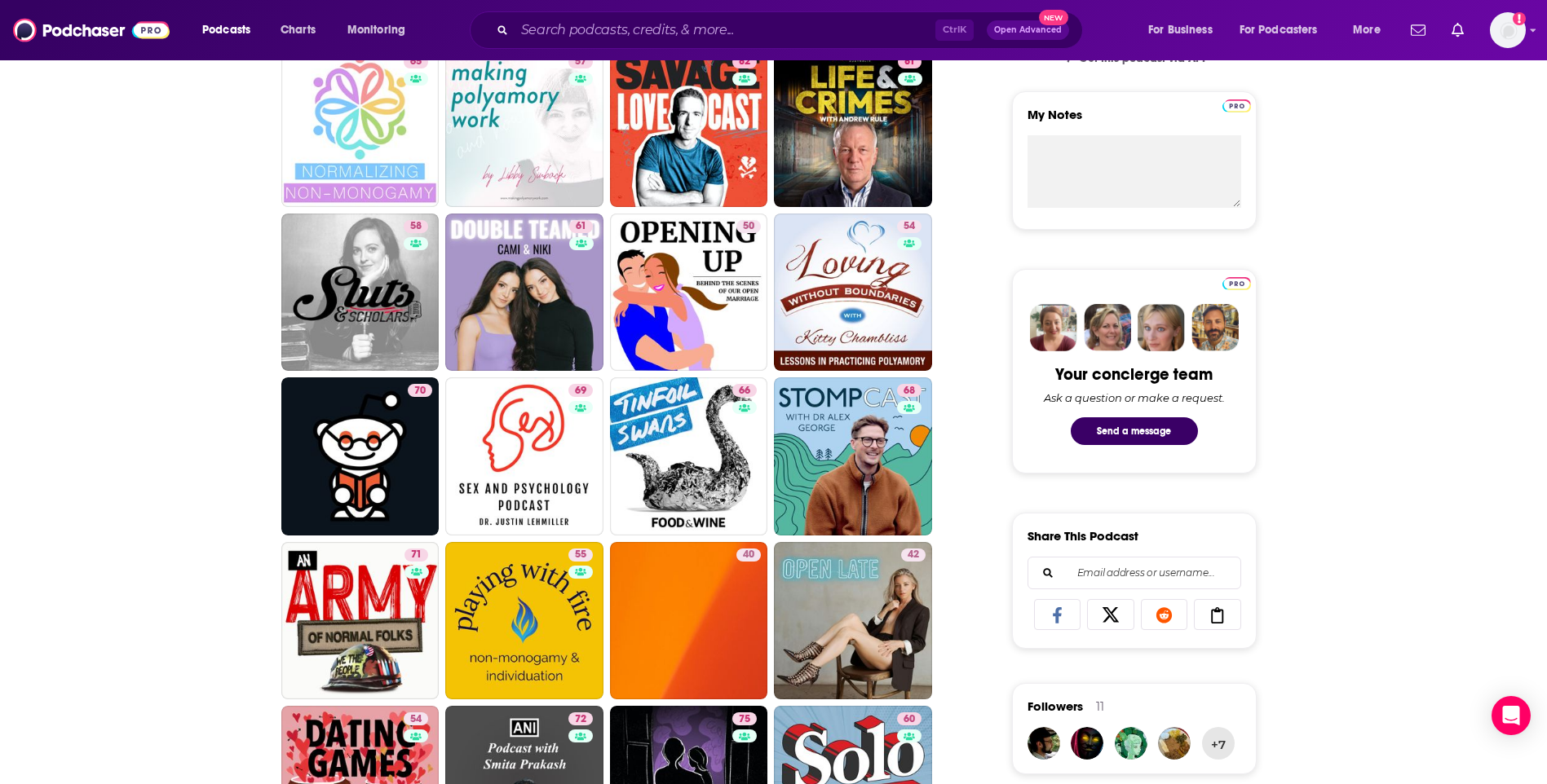
scroll to position [571, 0]
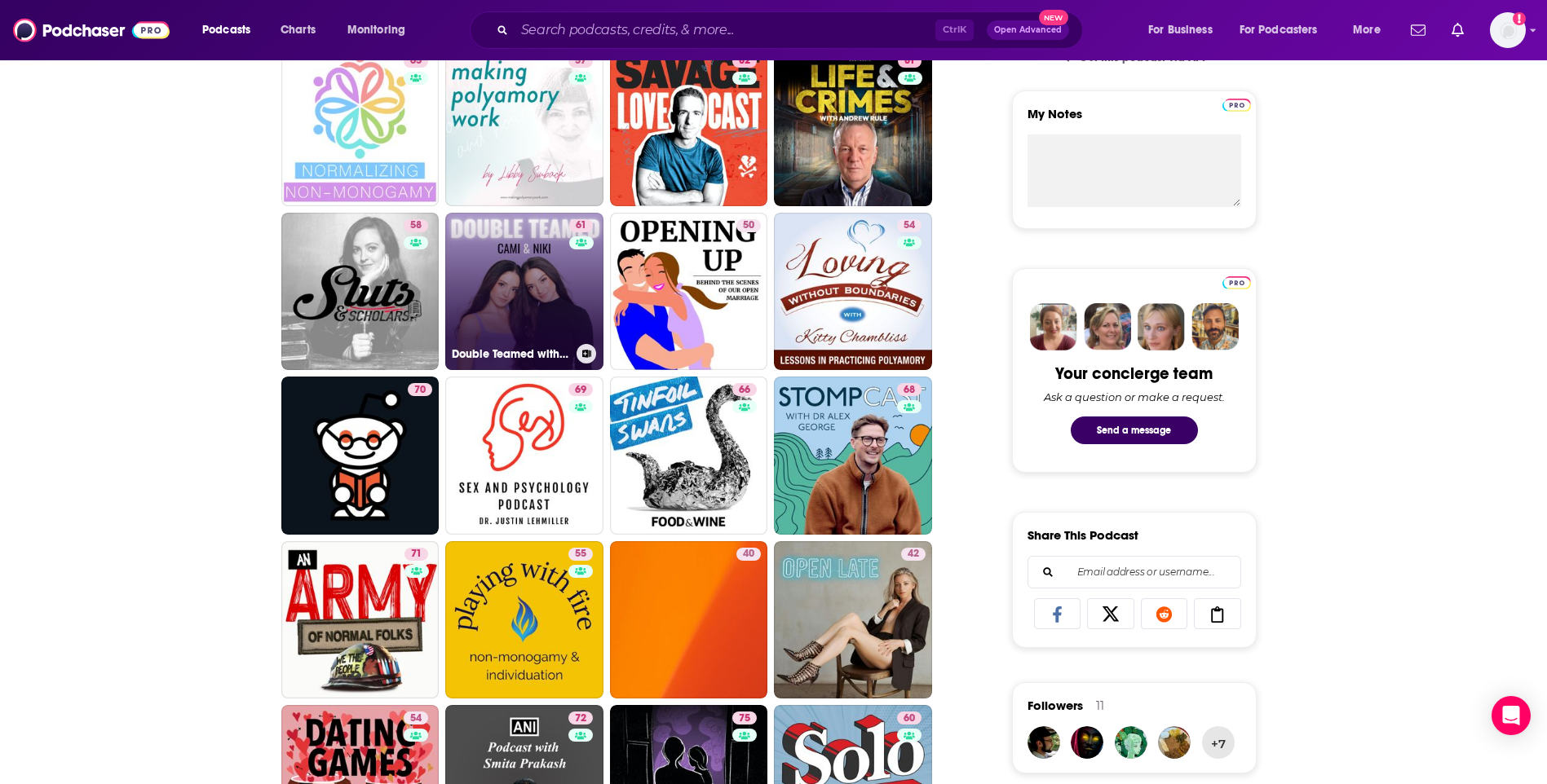
click at [506, 255] on link "61 Double Teamed with Cami and Niki" at bounding box center [524, 292] width 158 height 158
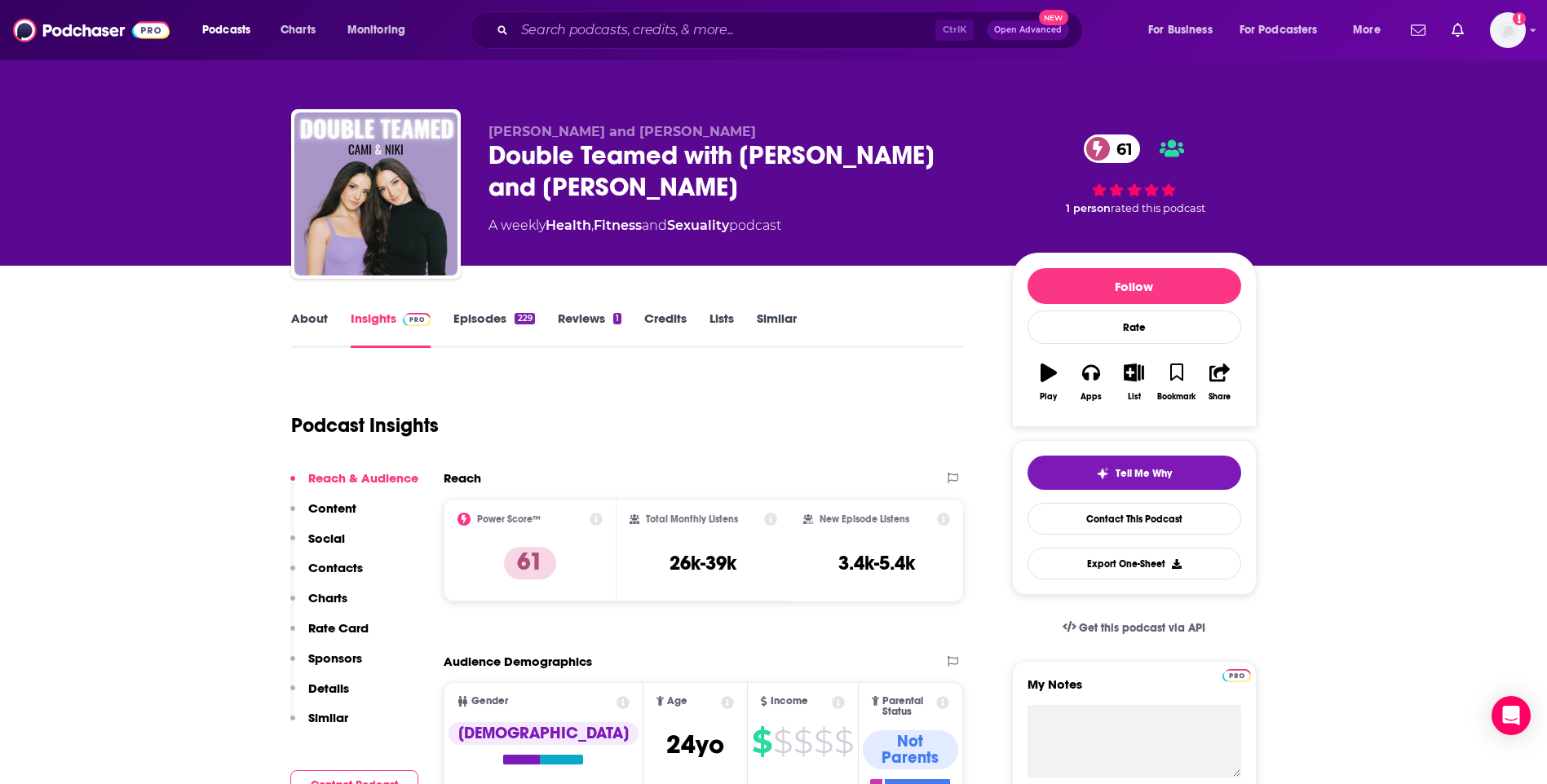
click at [307, 313] on link "About" at bounding box center [309, 329] width 36 height 37
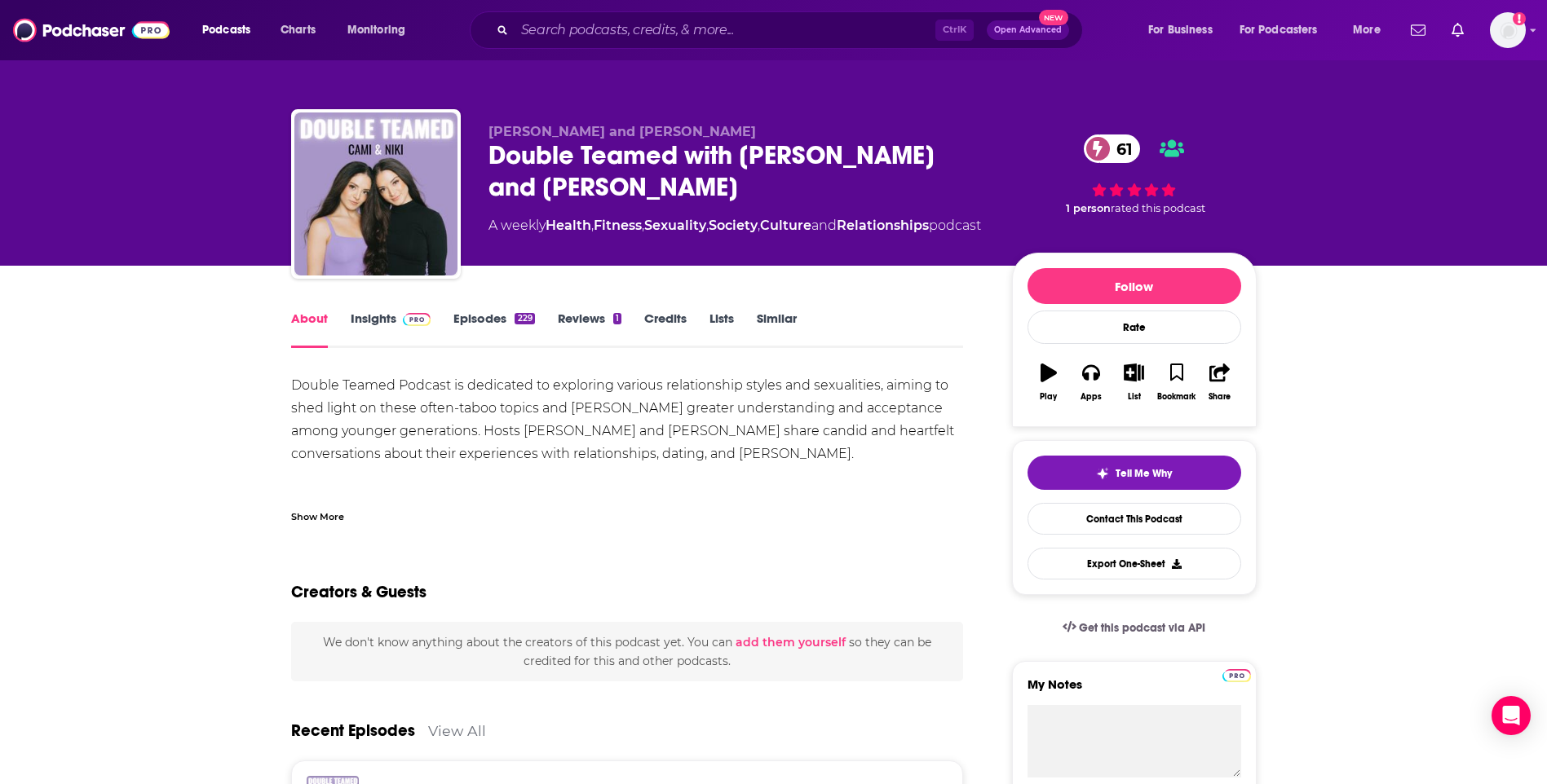
scroll to position [82, 0]
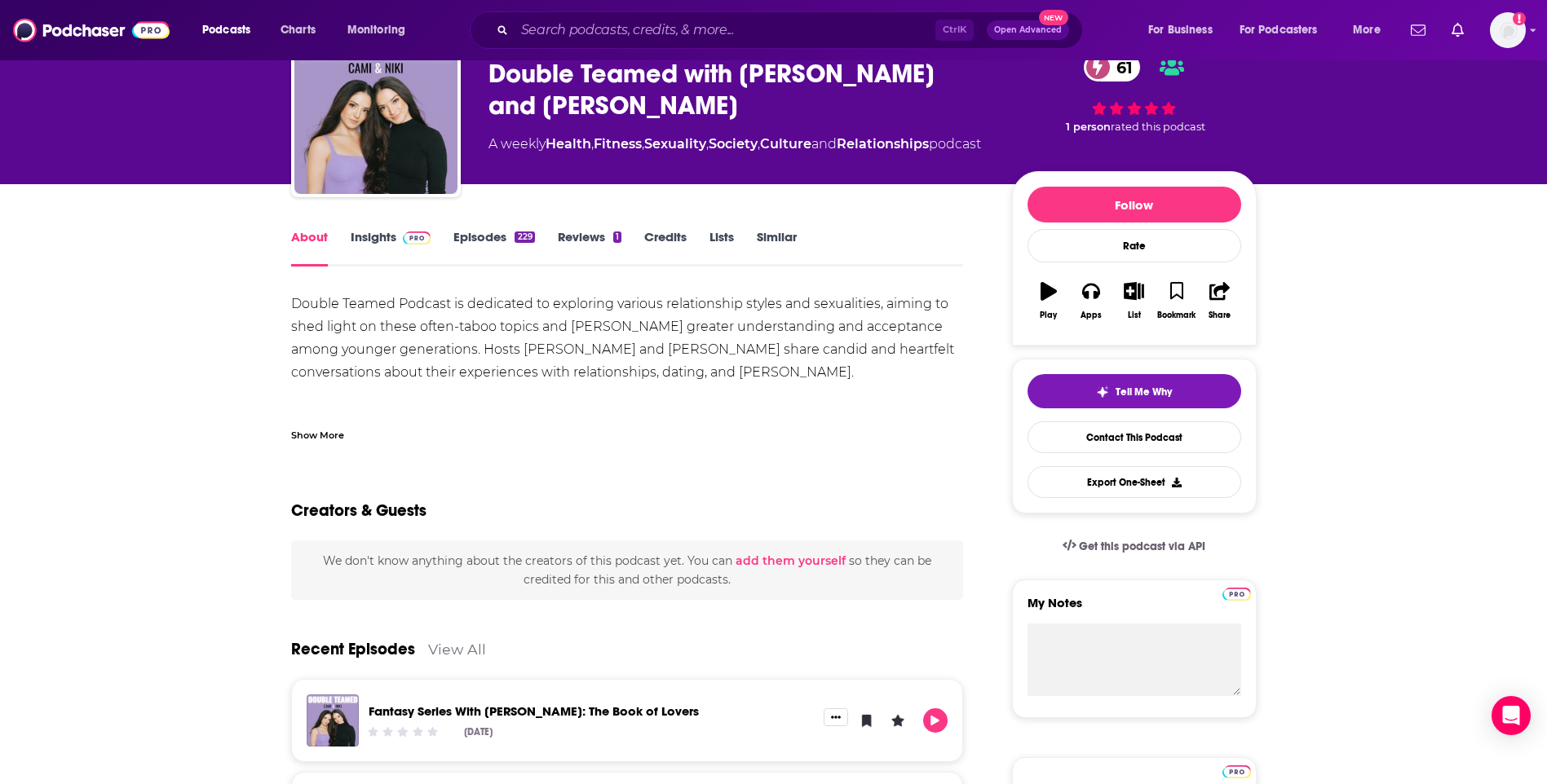
click at [358, 246] on link "Insights" at bounding box center [391, 247] width 81 height 37
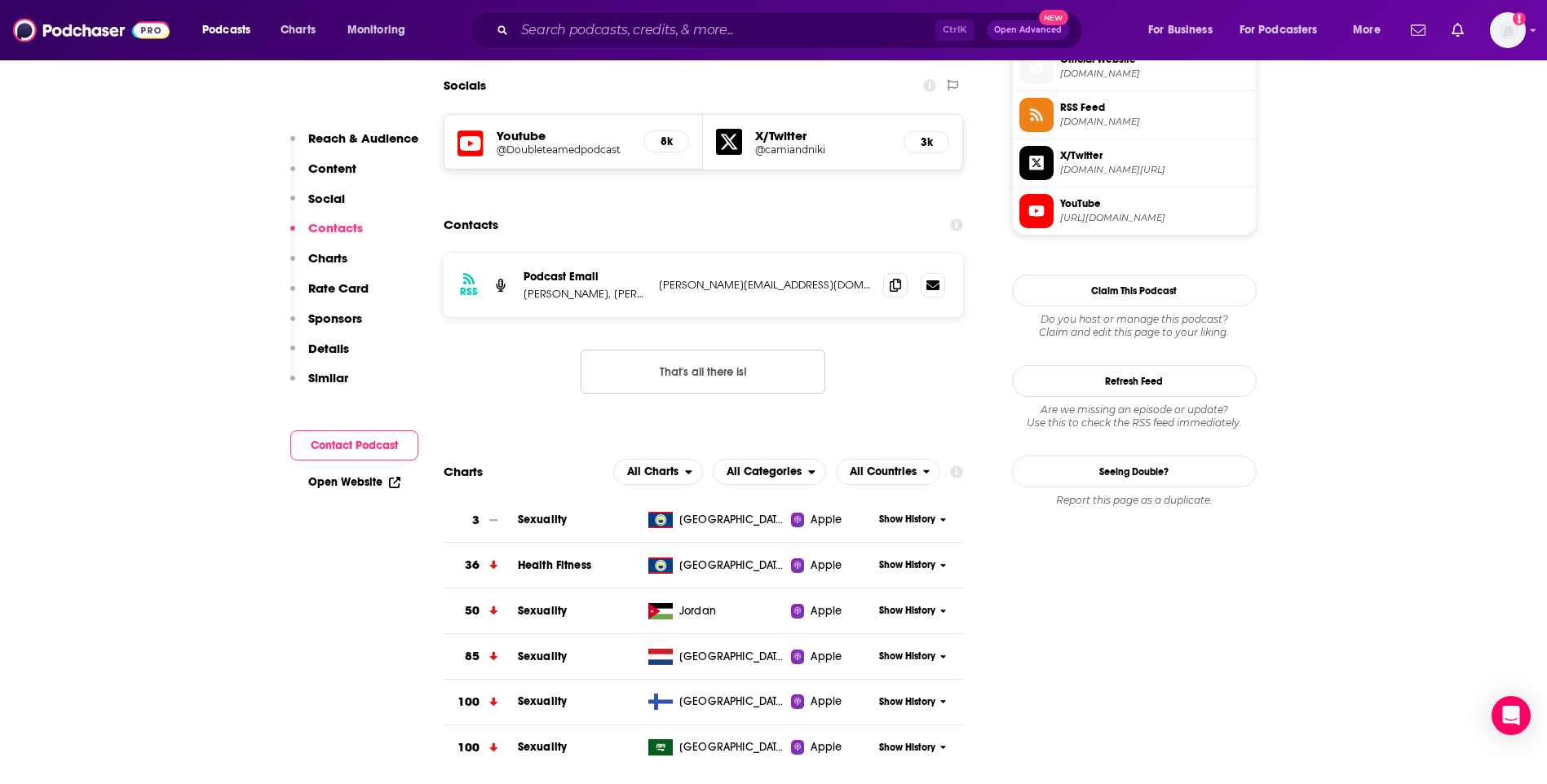
scroll to position [1386, 0]
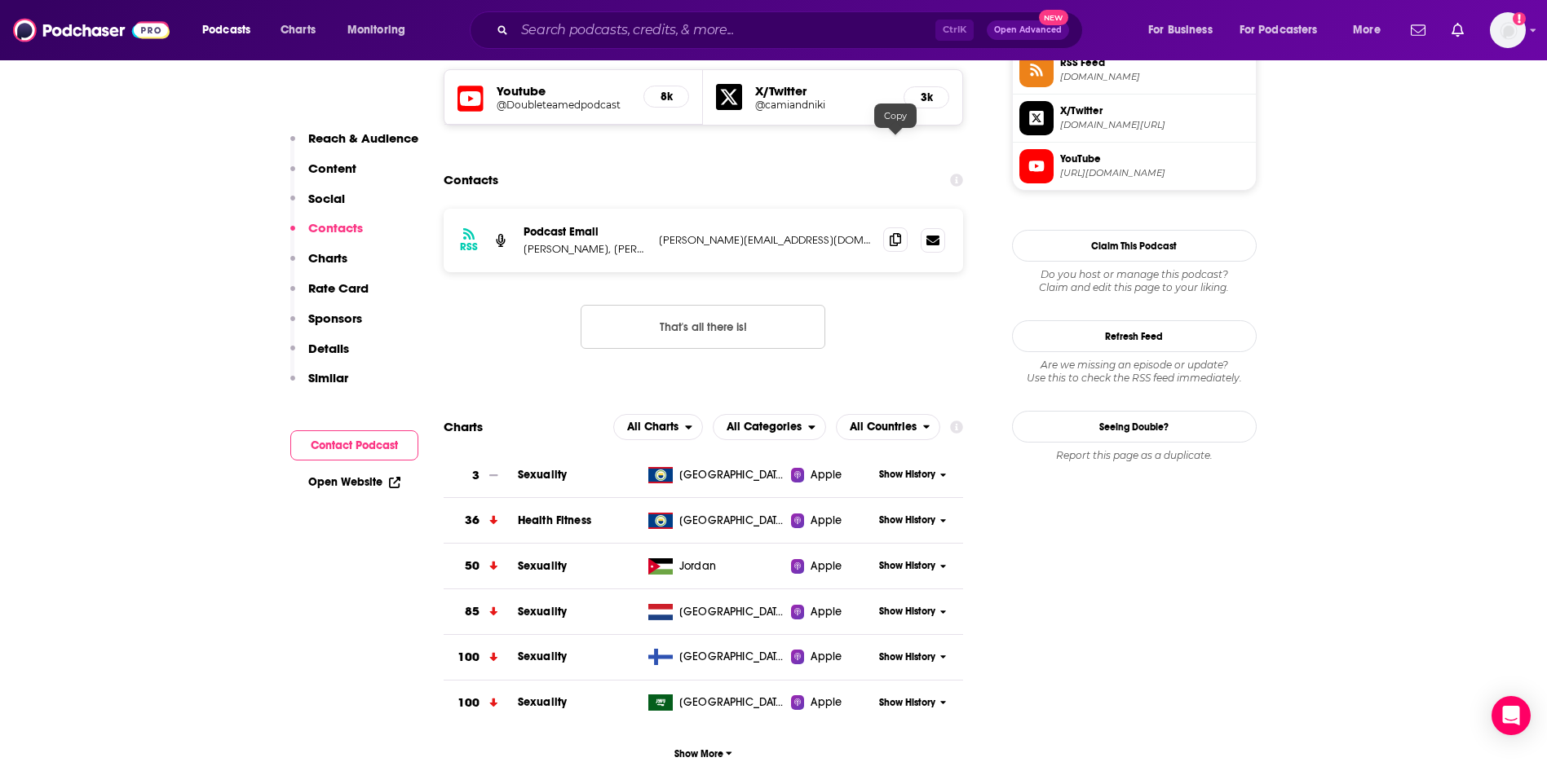
click at [900, 233] on icon at bounding box center [896, 240] width 12 height 13
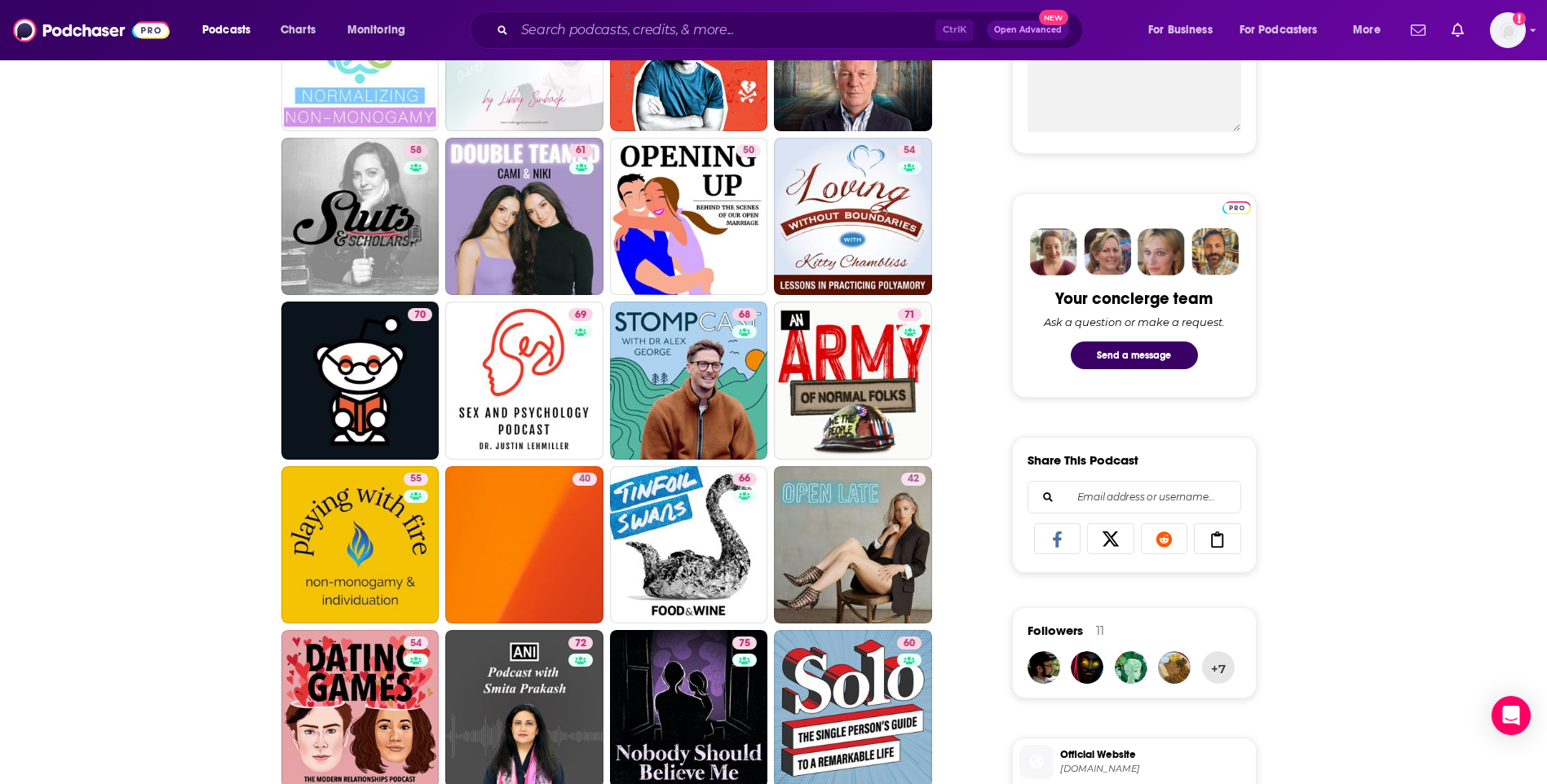
scroll to position [734, 0]
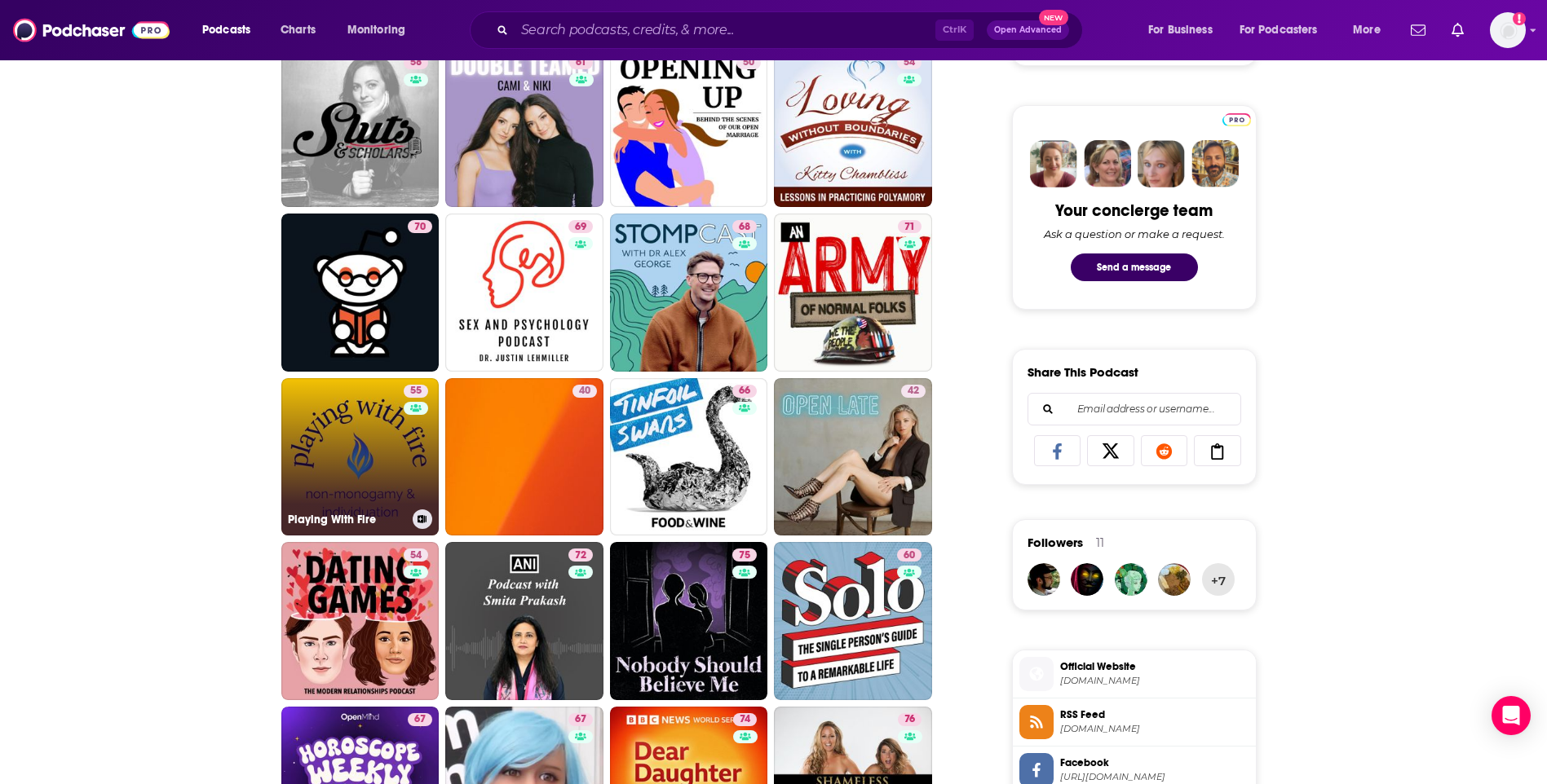
click at [341, 423] on link "55 Playing With Fire" at bounding box center [359, 457] width 158 height 158
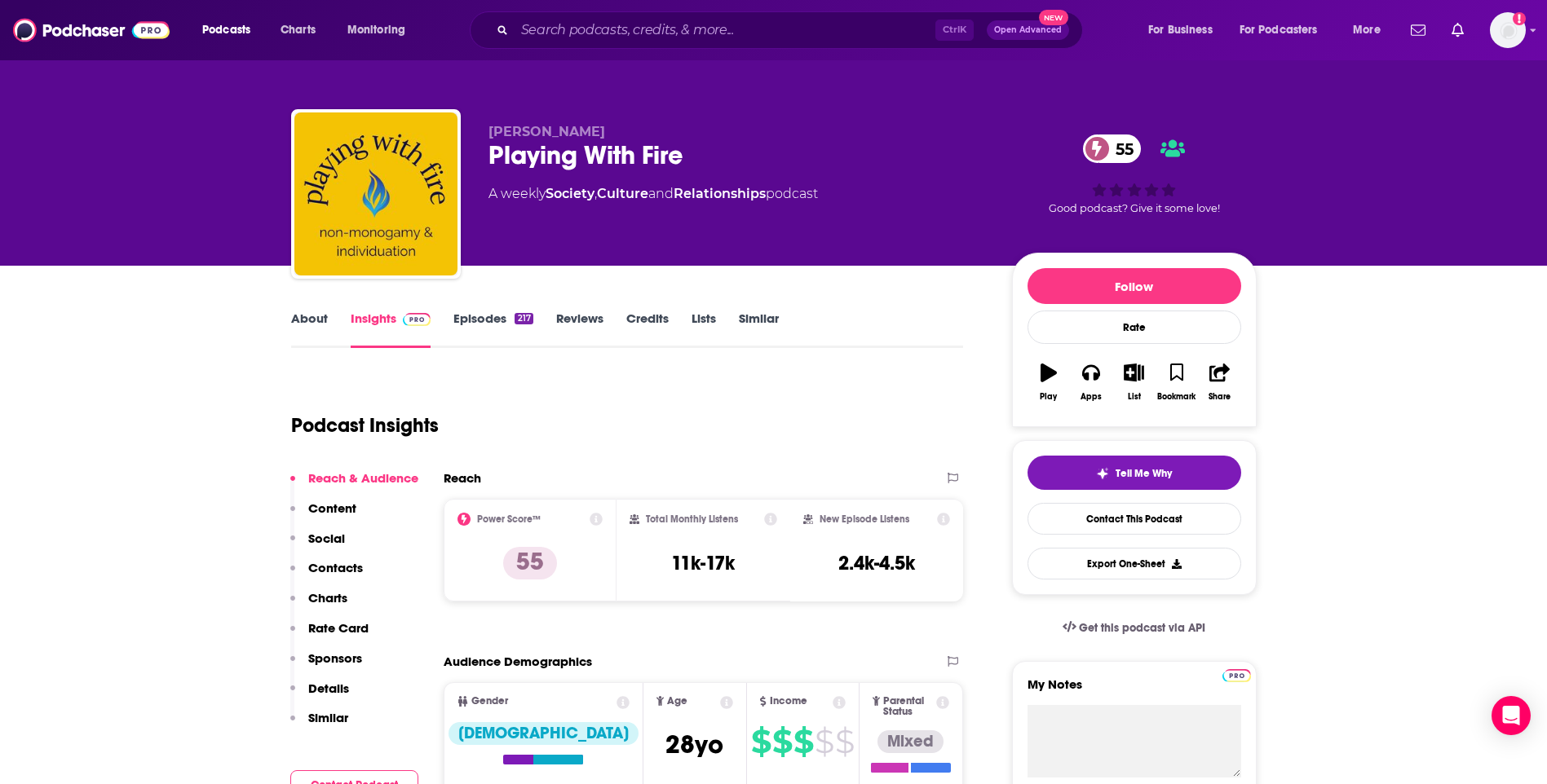
click at [291, 320] on link "About" at bounding box center [309, 329] width 36 height 37
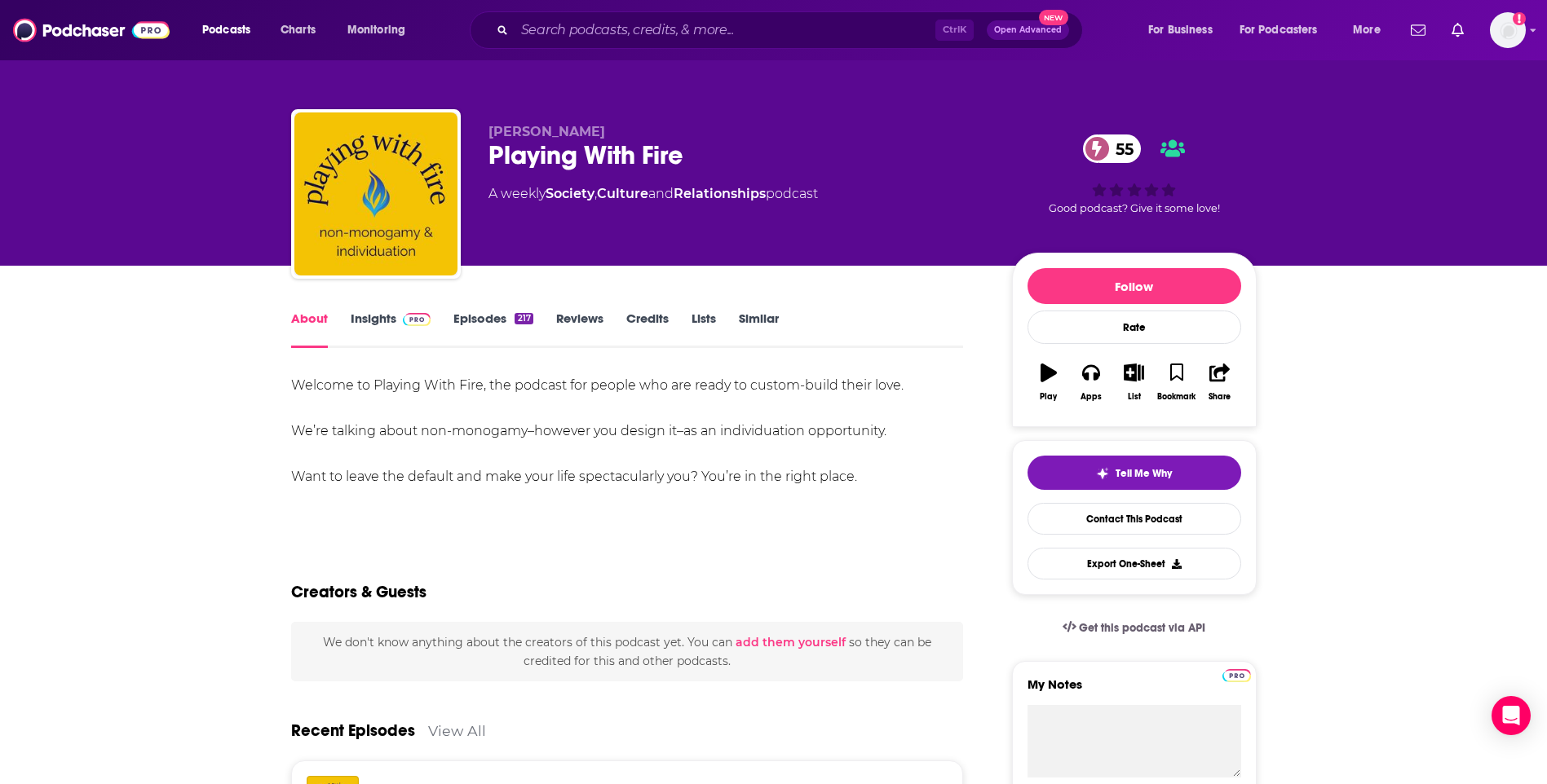
click at [376, 324] on link "Insights" at bounding box center [391, 329] width 81 height 37
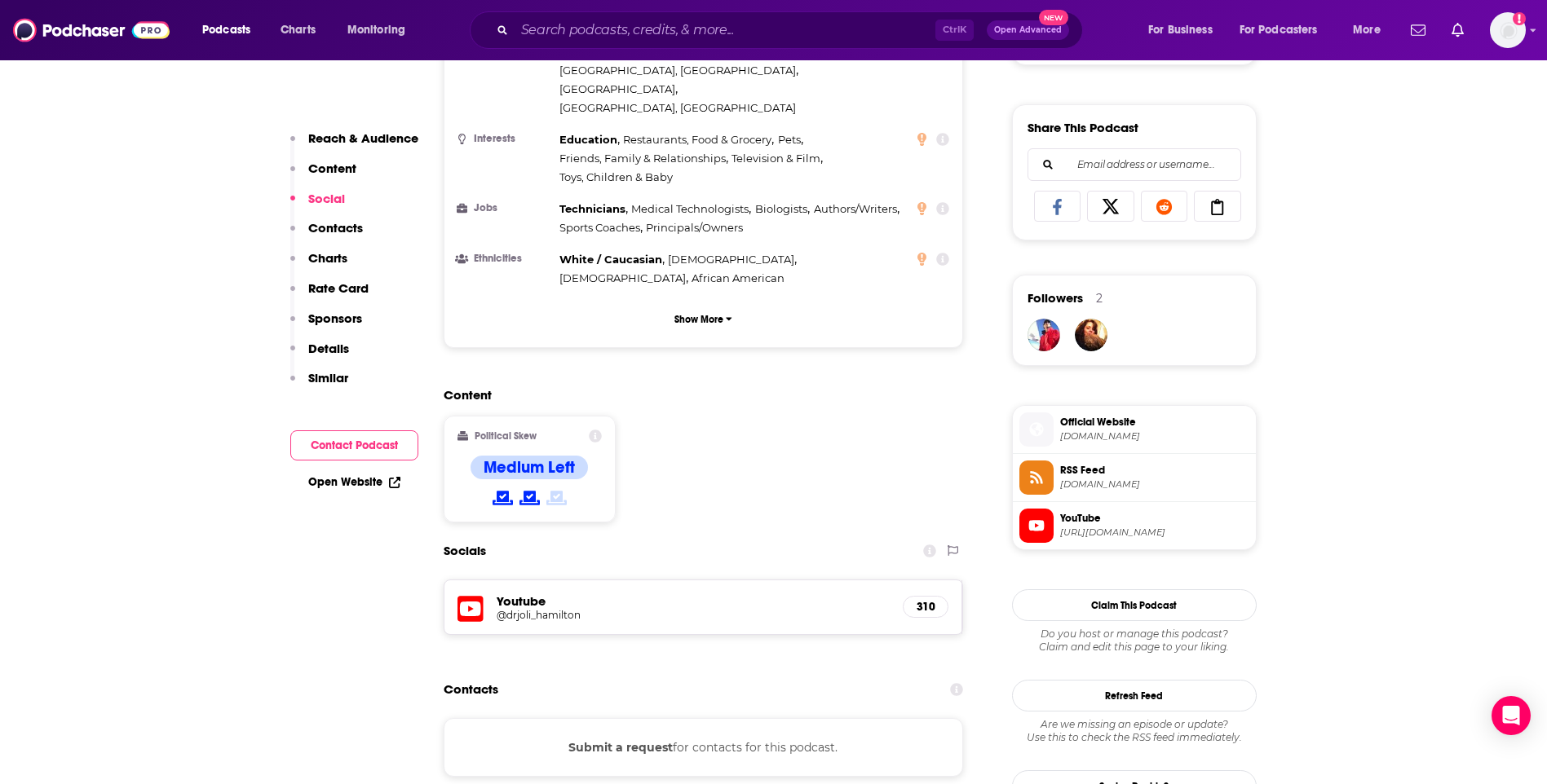
scroll to position [1223, 0]
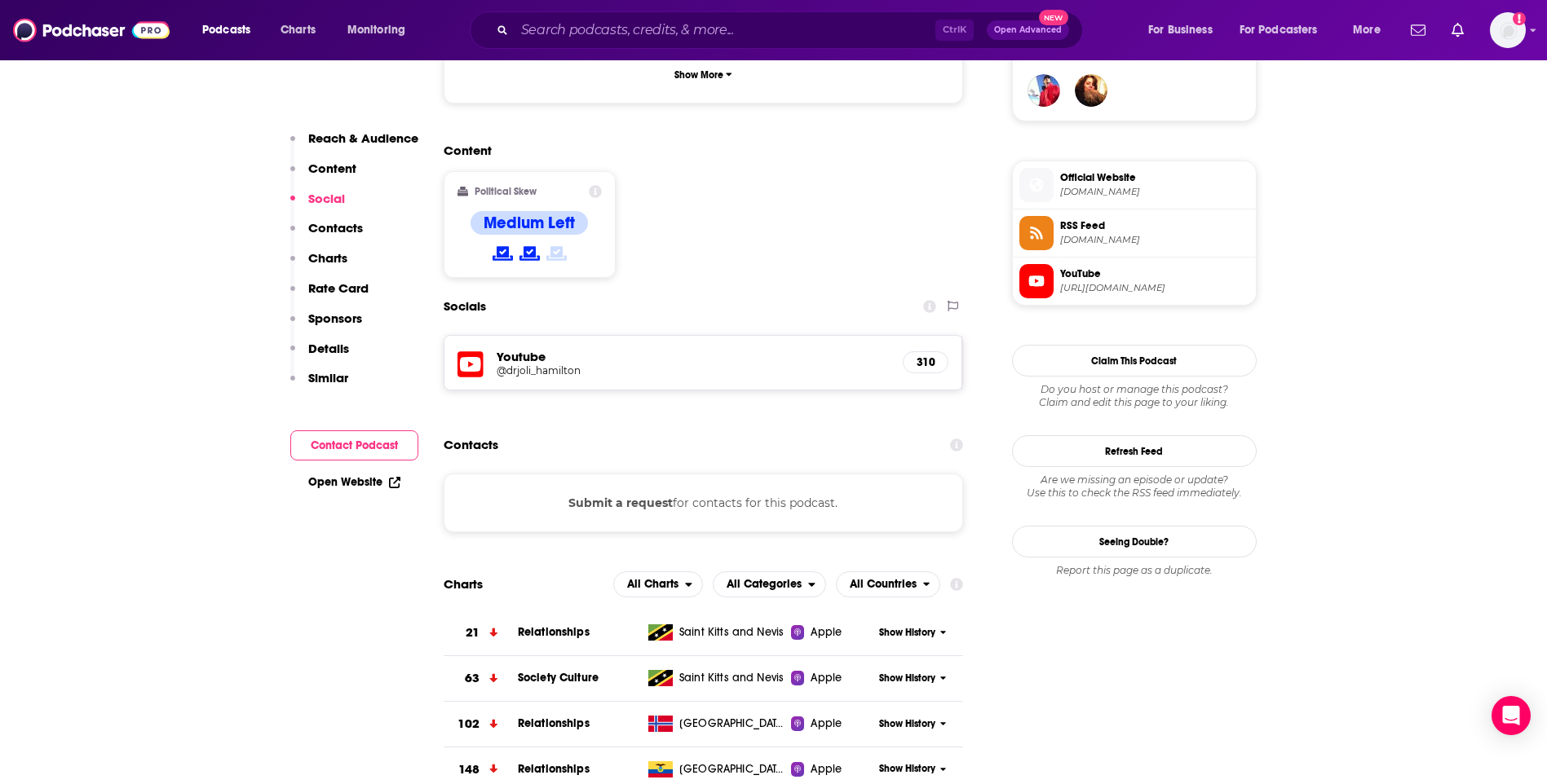
click at [935, 351] on div "310" at bounding box center [925, 362] width 45 height 22
click at [464, 349] on icon at bounding box center [471, 364] width 26 height 31
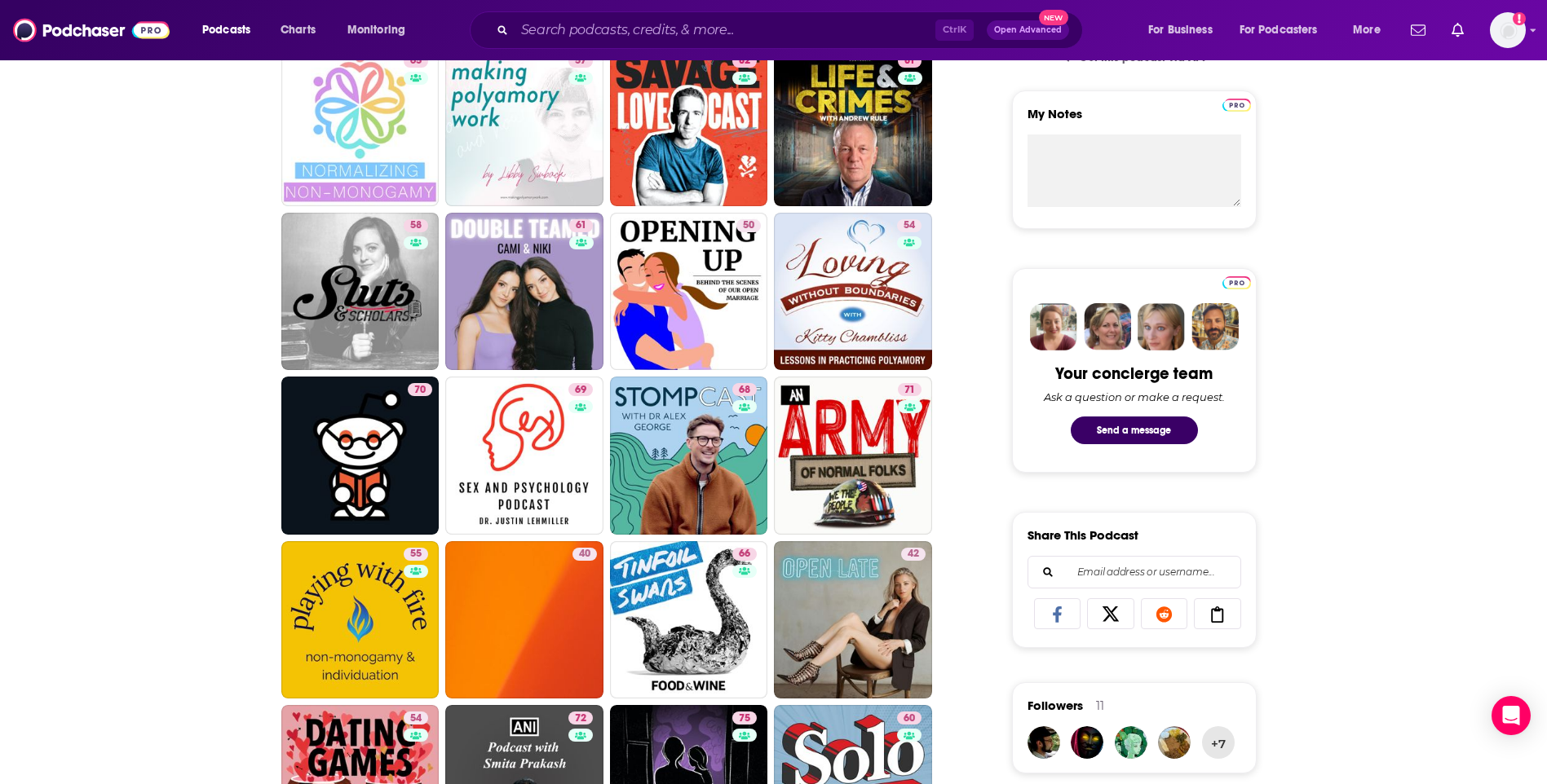
scroll to position [815, 0]
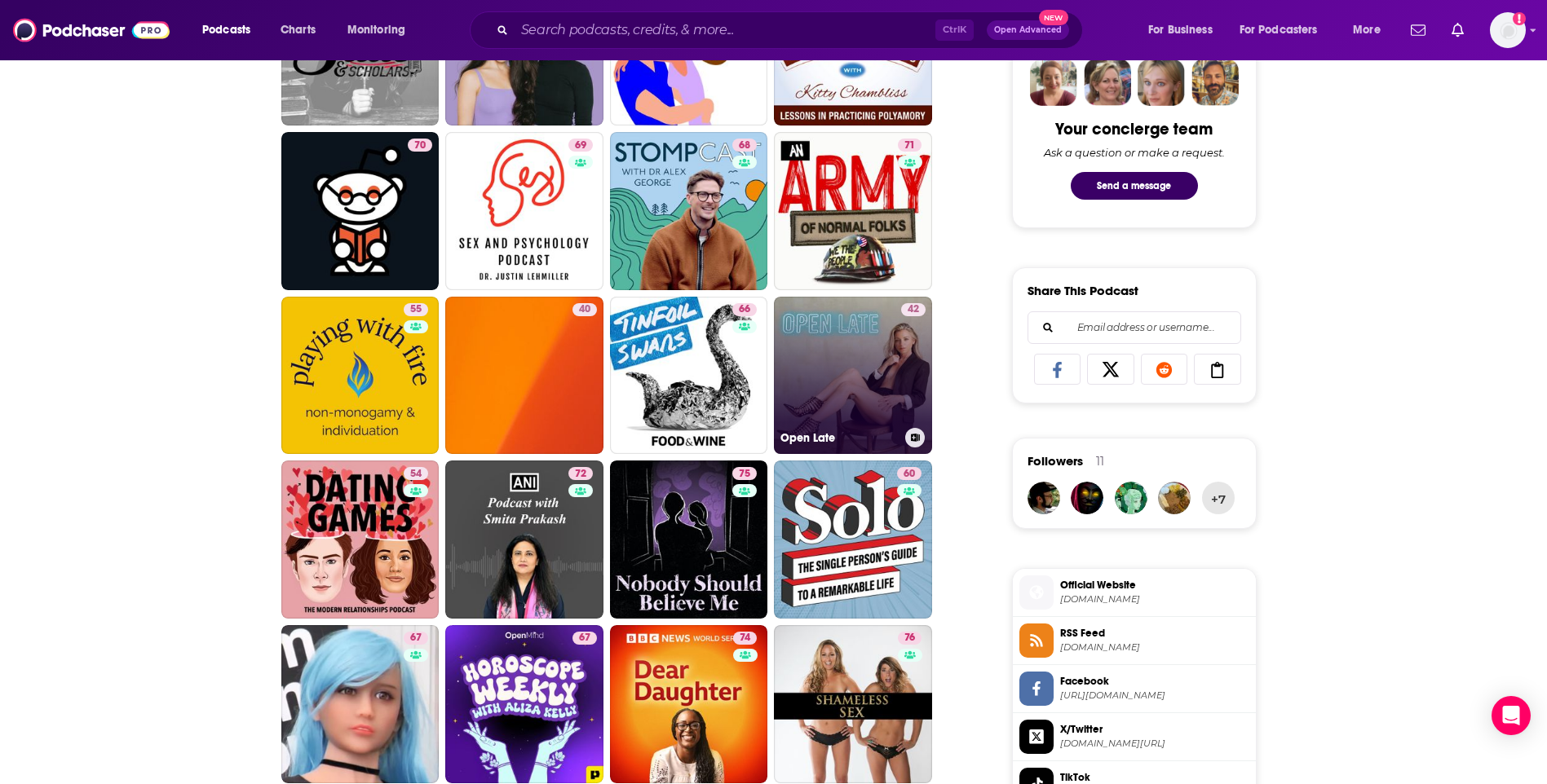
click at [912, 340] on div "42" at bounding box center [913, 366] width 25 height 126
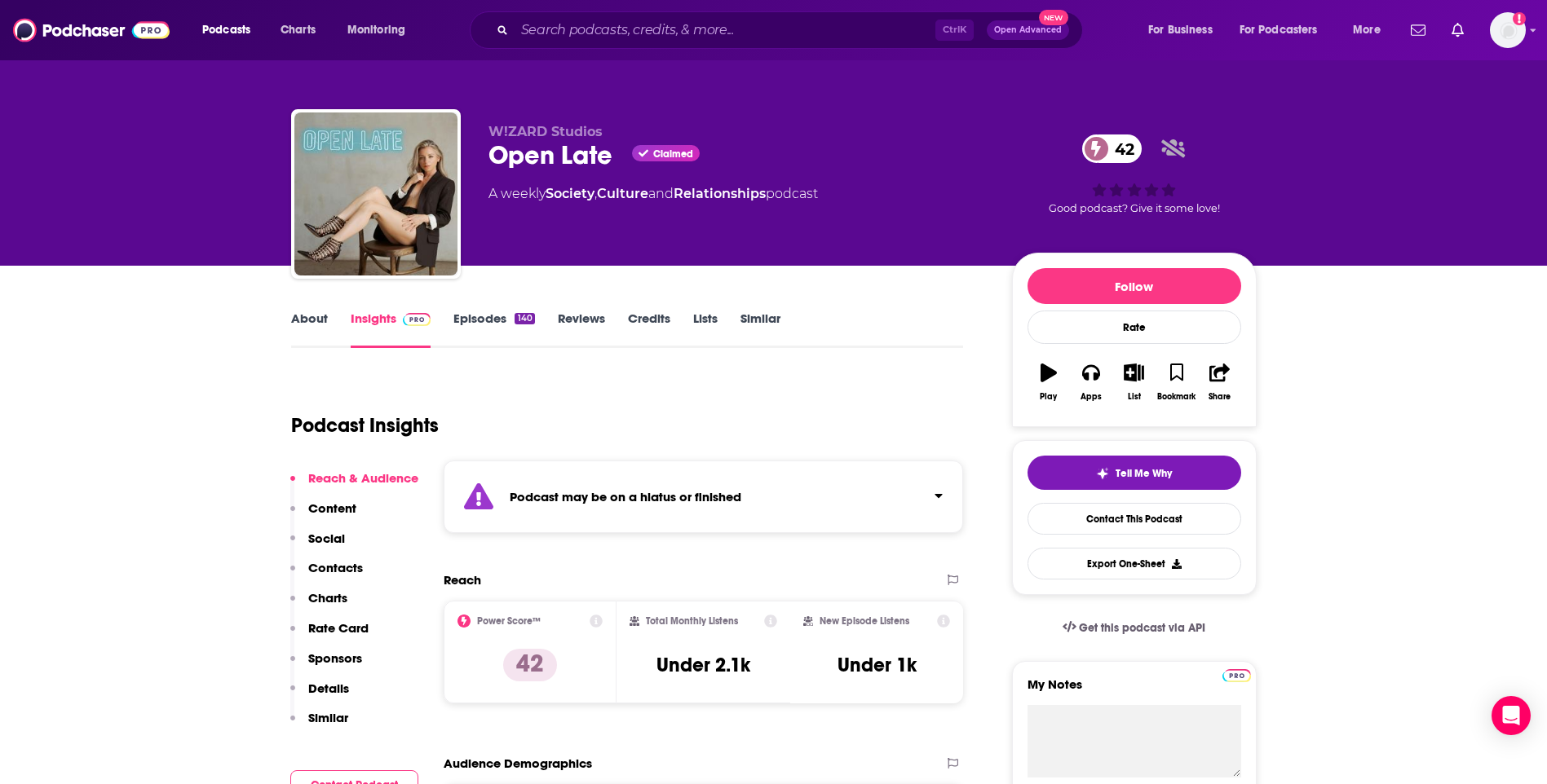
click at [302, 325] on link "About" at bounding box center [309, 329] width 36 height 37
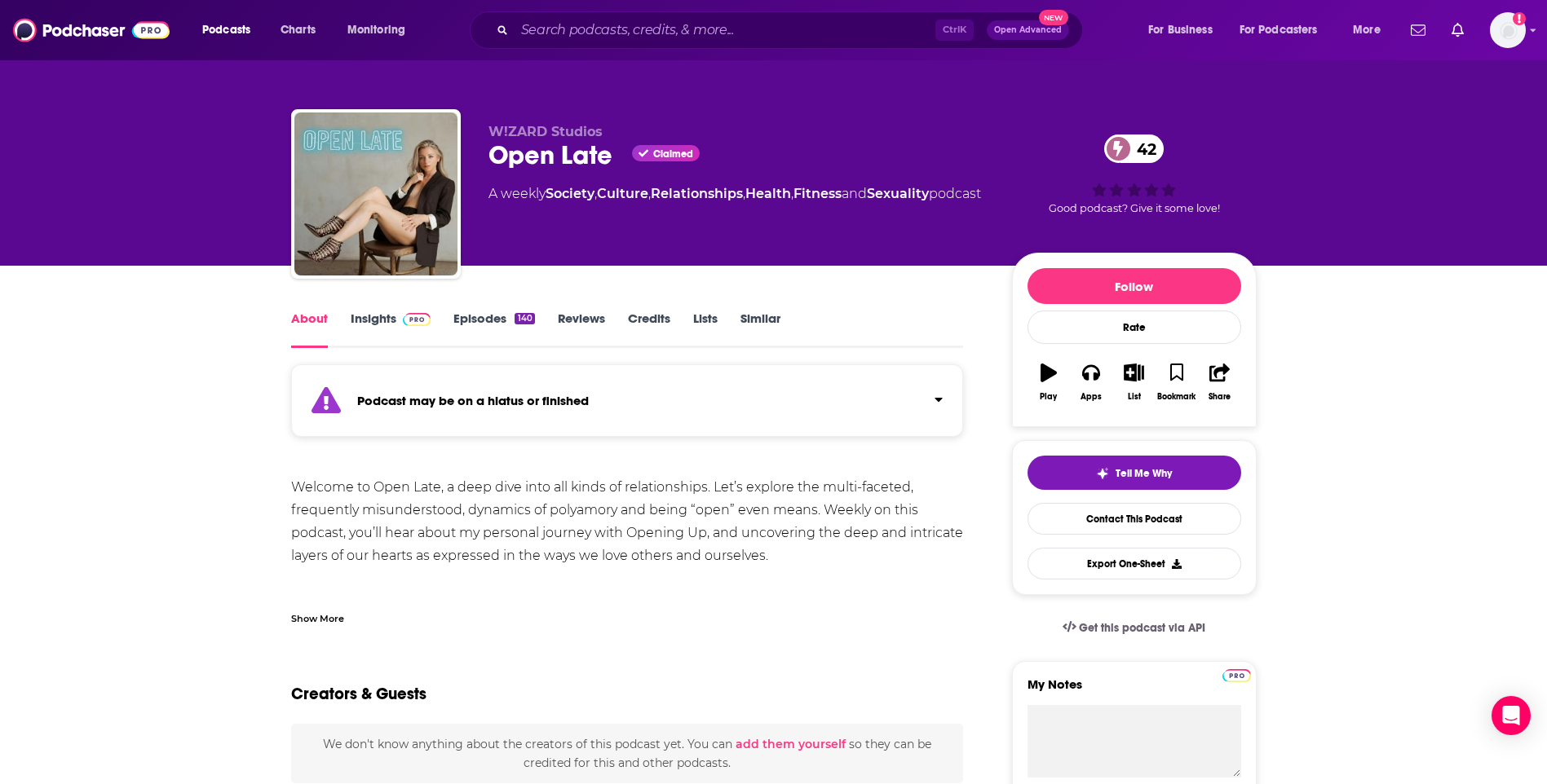
click at [382, 316] on link "Insights" at bounding box center [391, 329] width 81 height 37
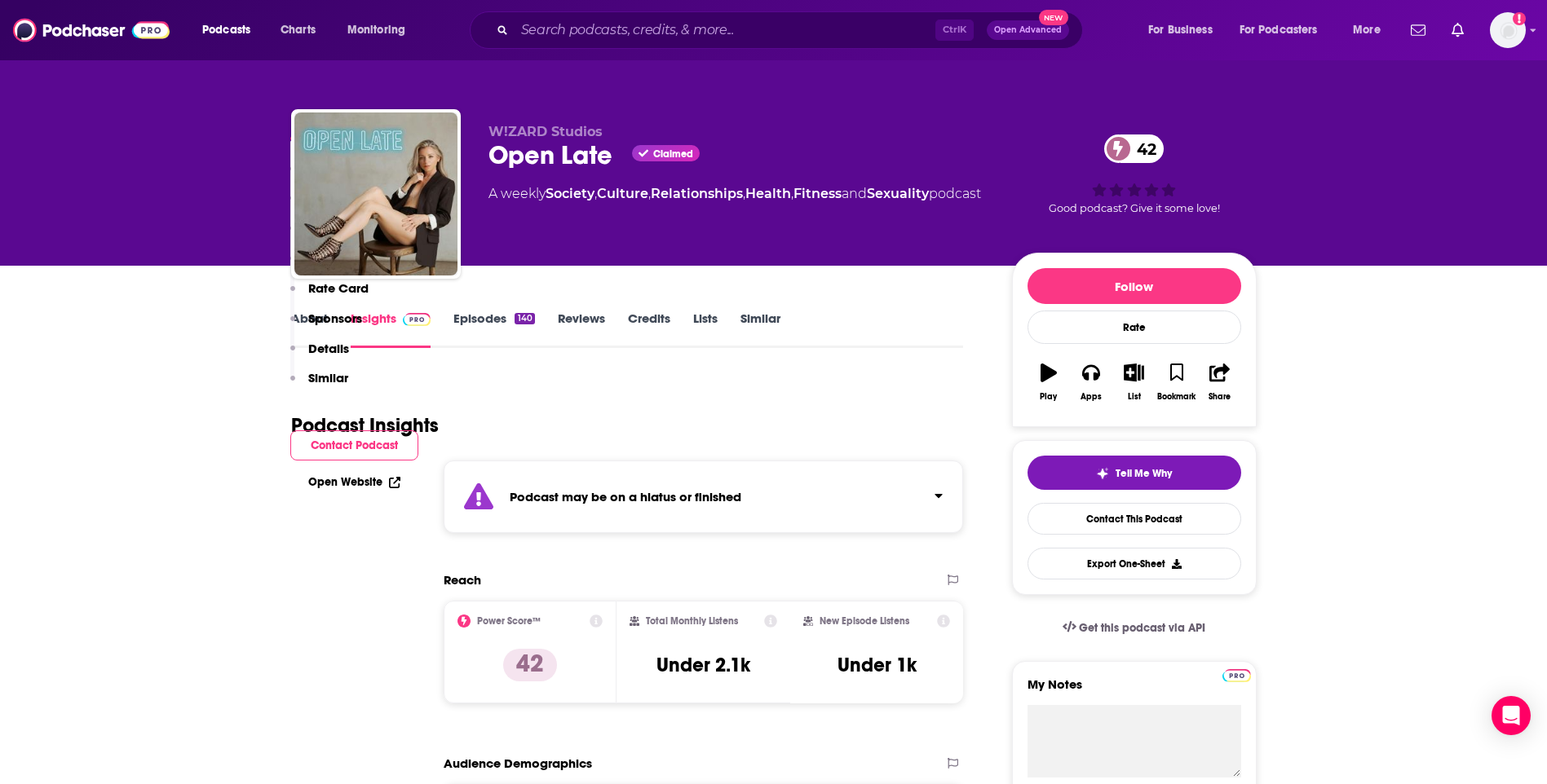
scroll to position [1142, 0]
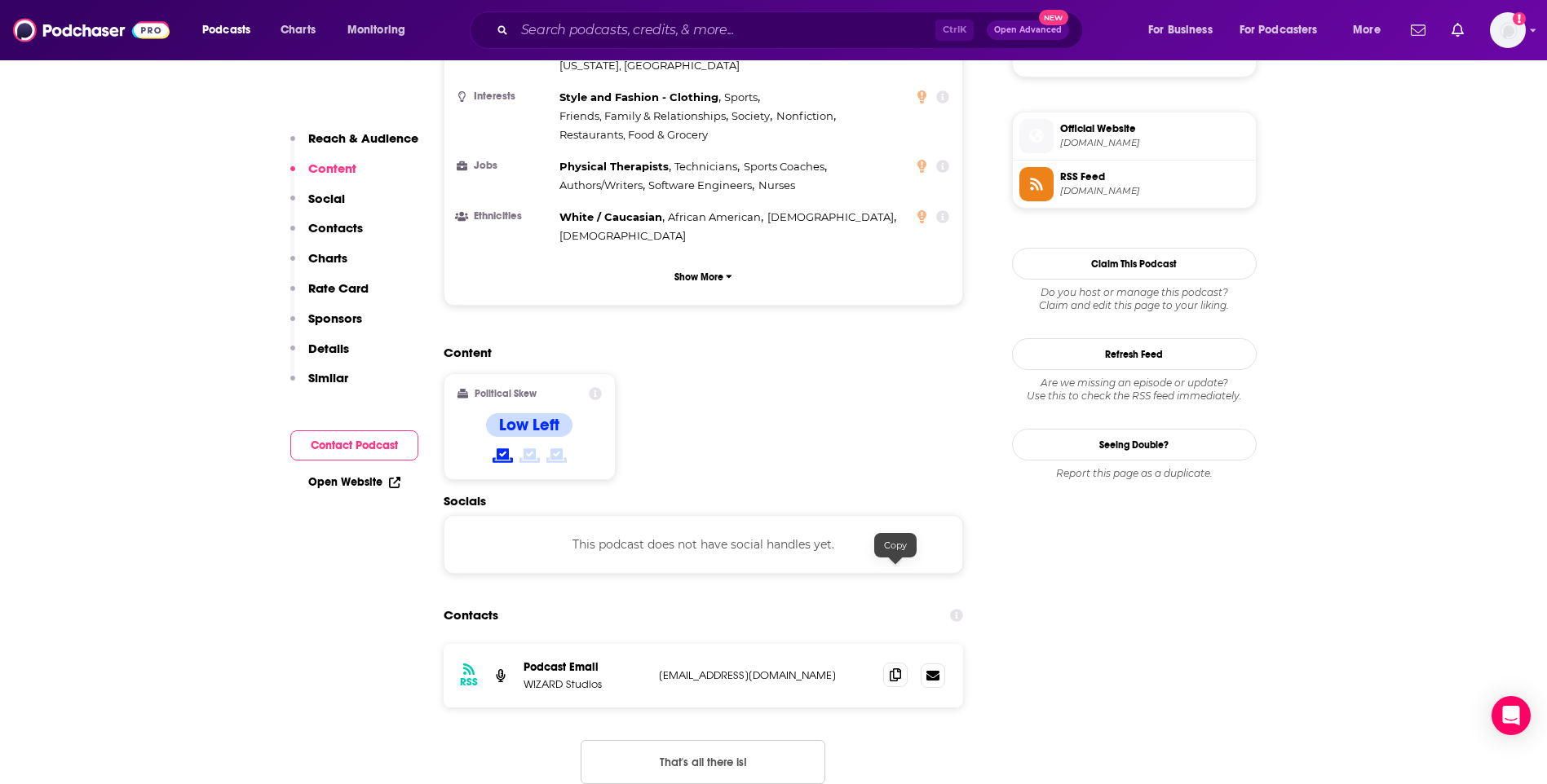
click at [892, 668] on icon at bounding box center [896, 675] width 12 height 13
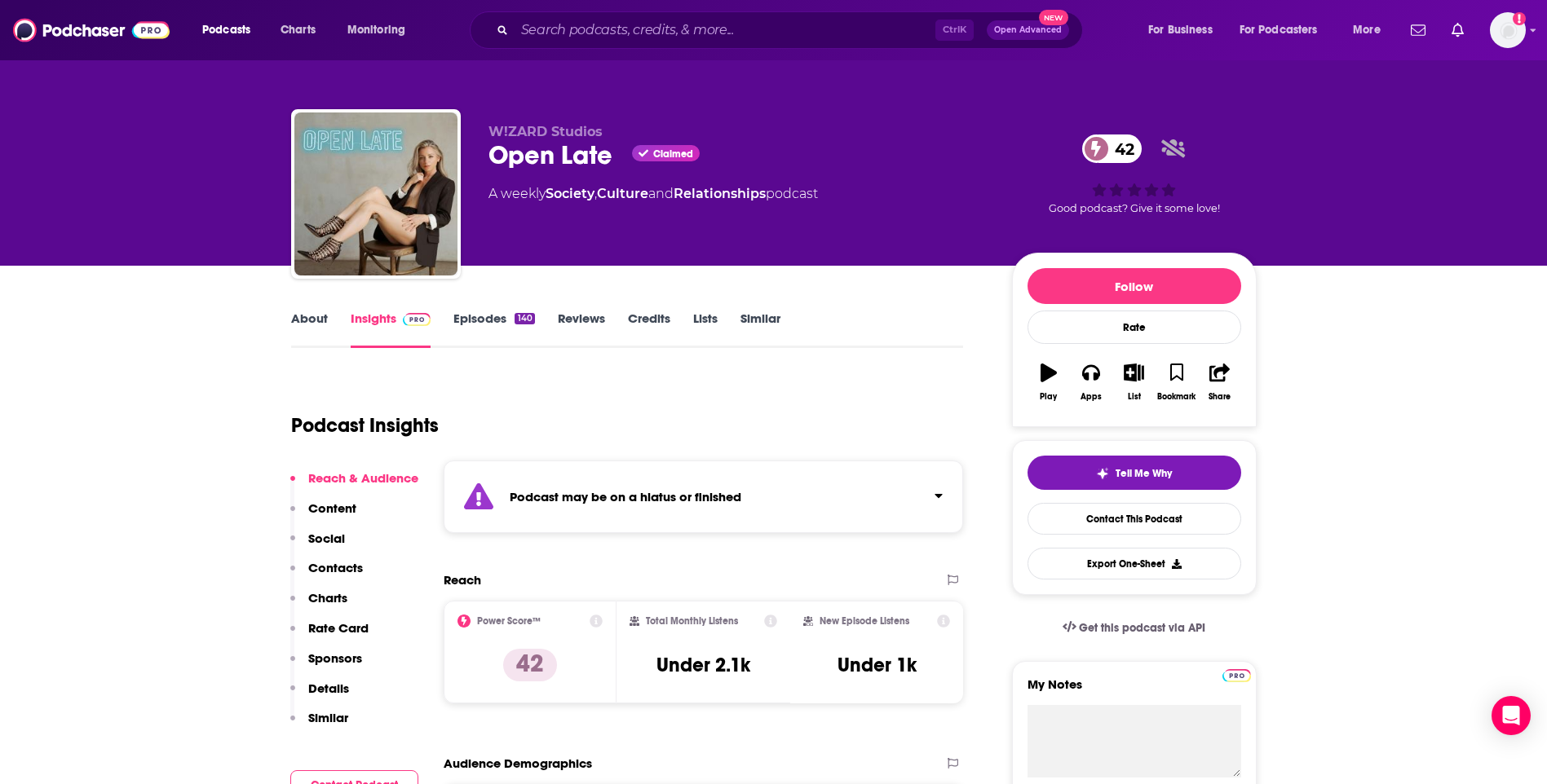
click at [758, 318] on link "Similar" at bounding box center [760, 329] width 40 height 37
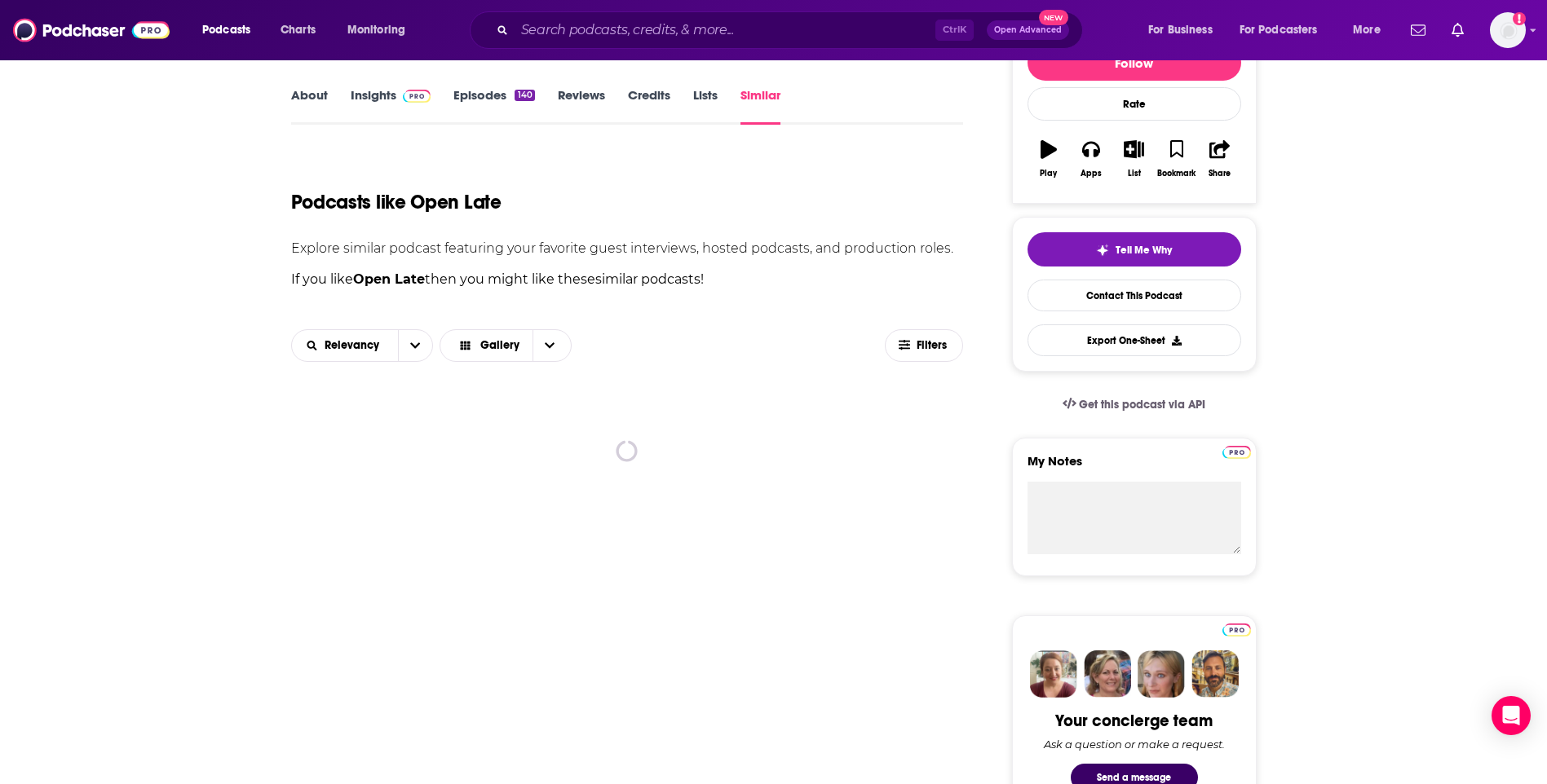
scroll to position [245, 0]
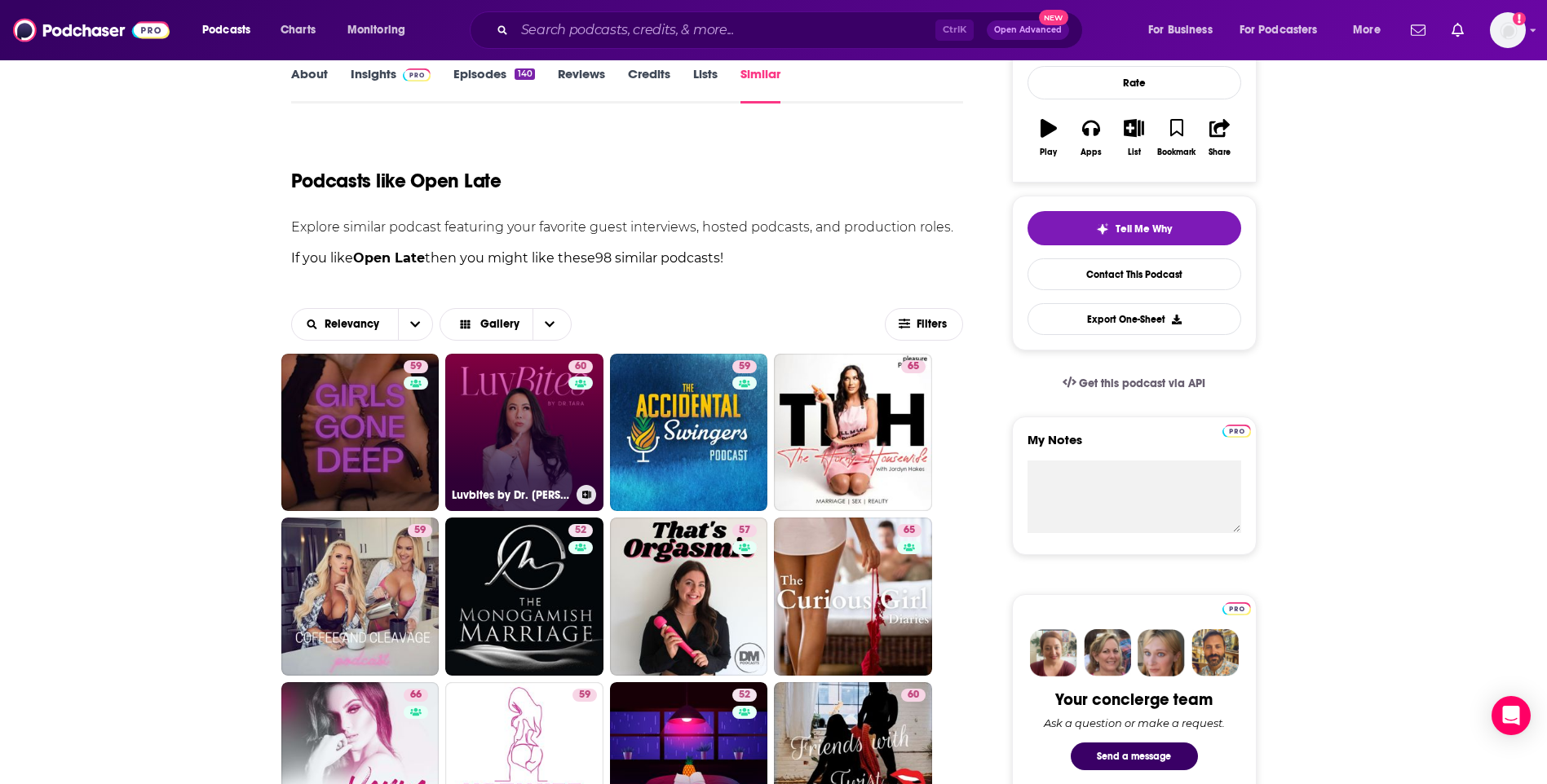
click at [532, 437] on link "60 Luvbites by Dr. Tara" at bounding box center [524, 432] width 158 height 158
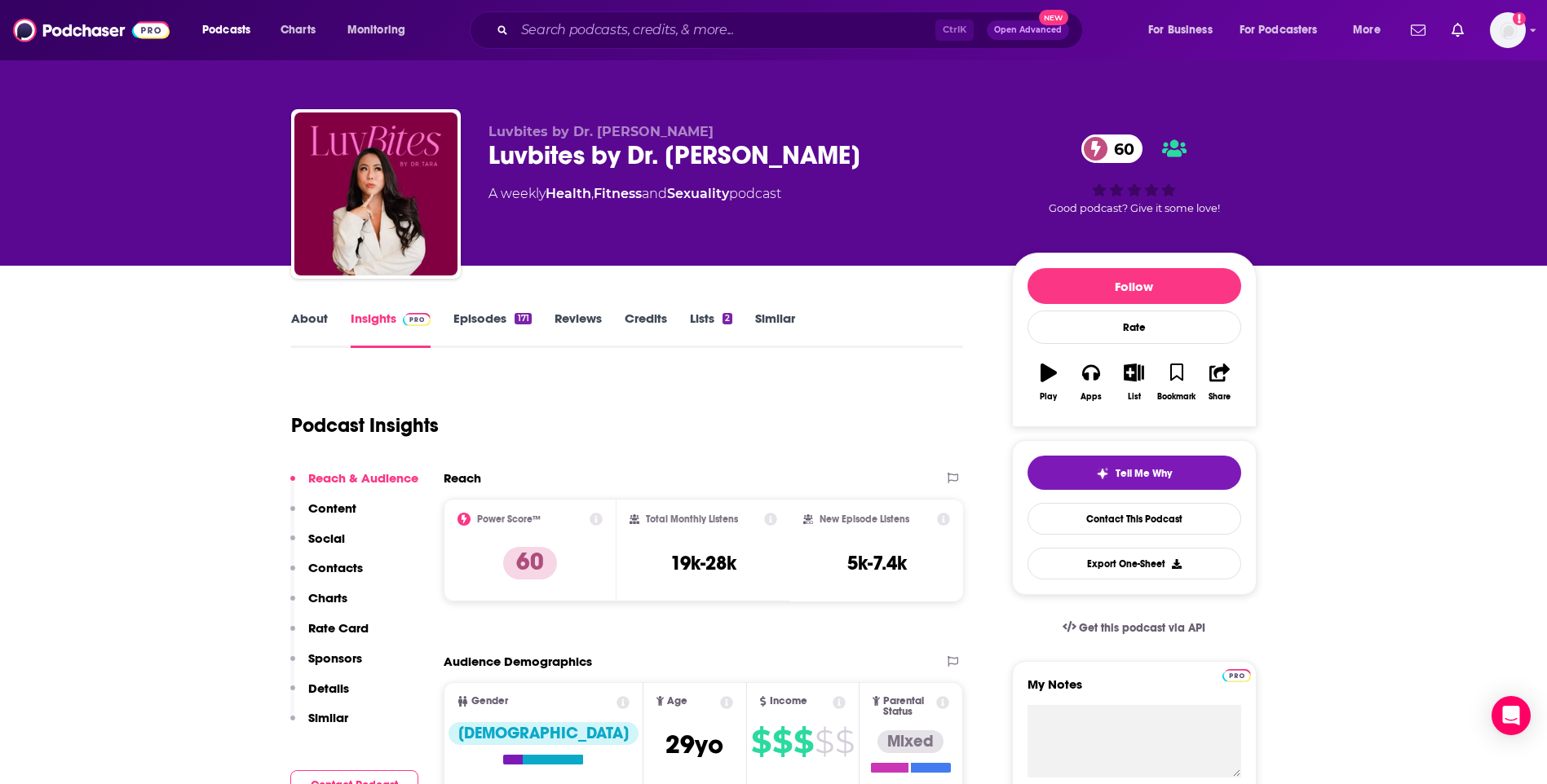
click at [308, 316] on link "About" at bounding box center [309, 329] width 36 height 37
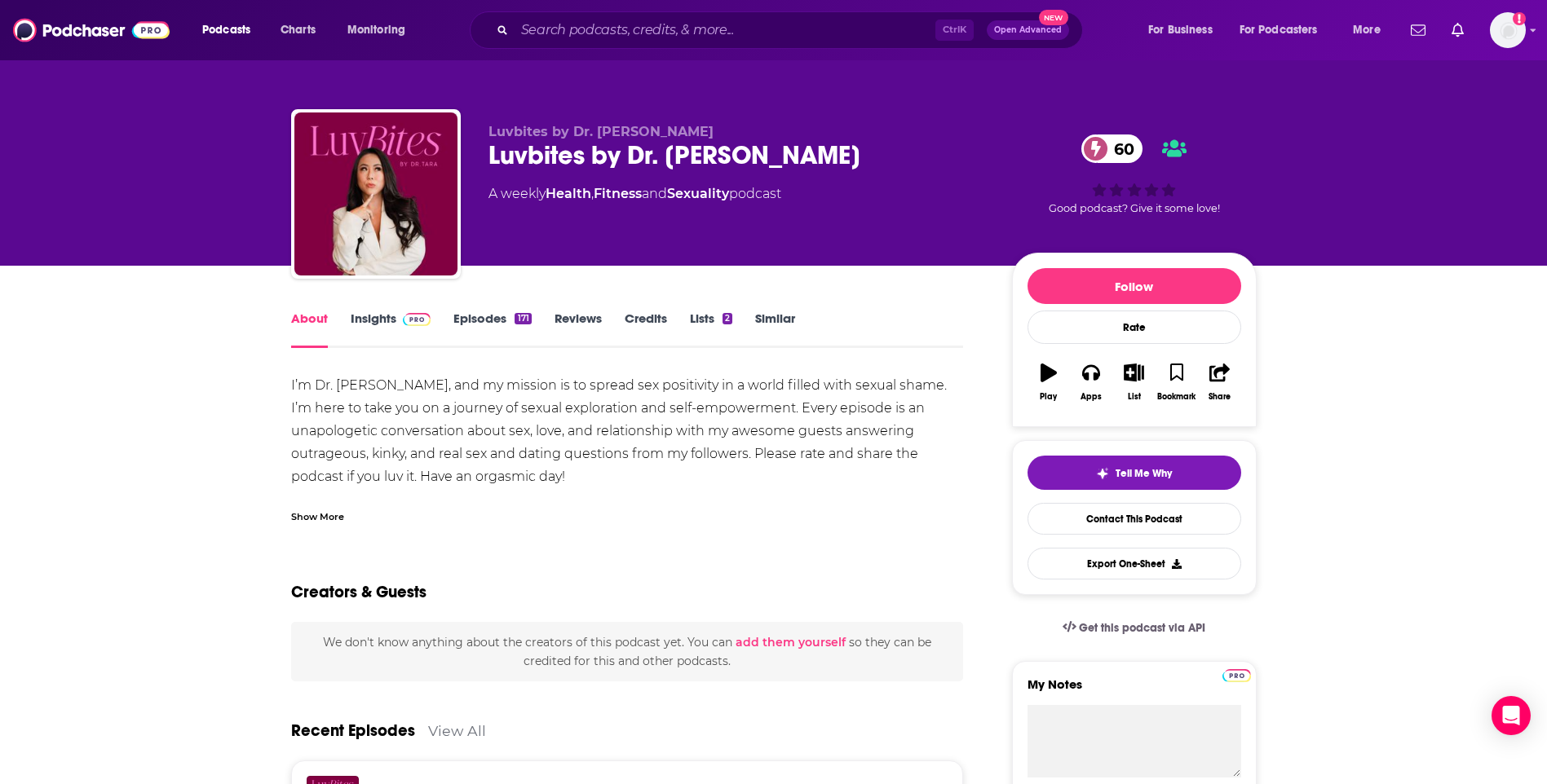
click at [382, 326] on link "Insights" at bounding box center [391, 329] width 81 height 37
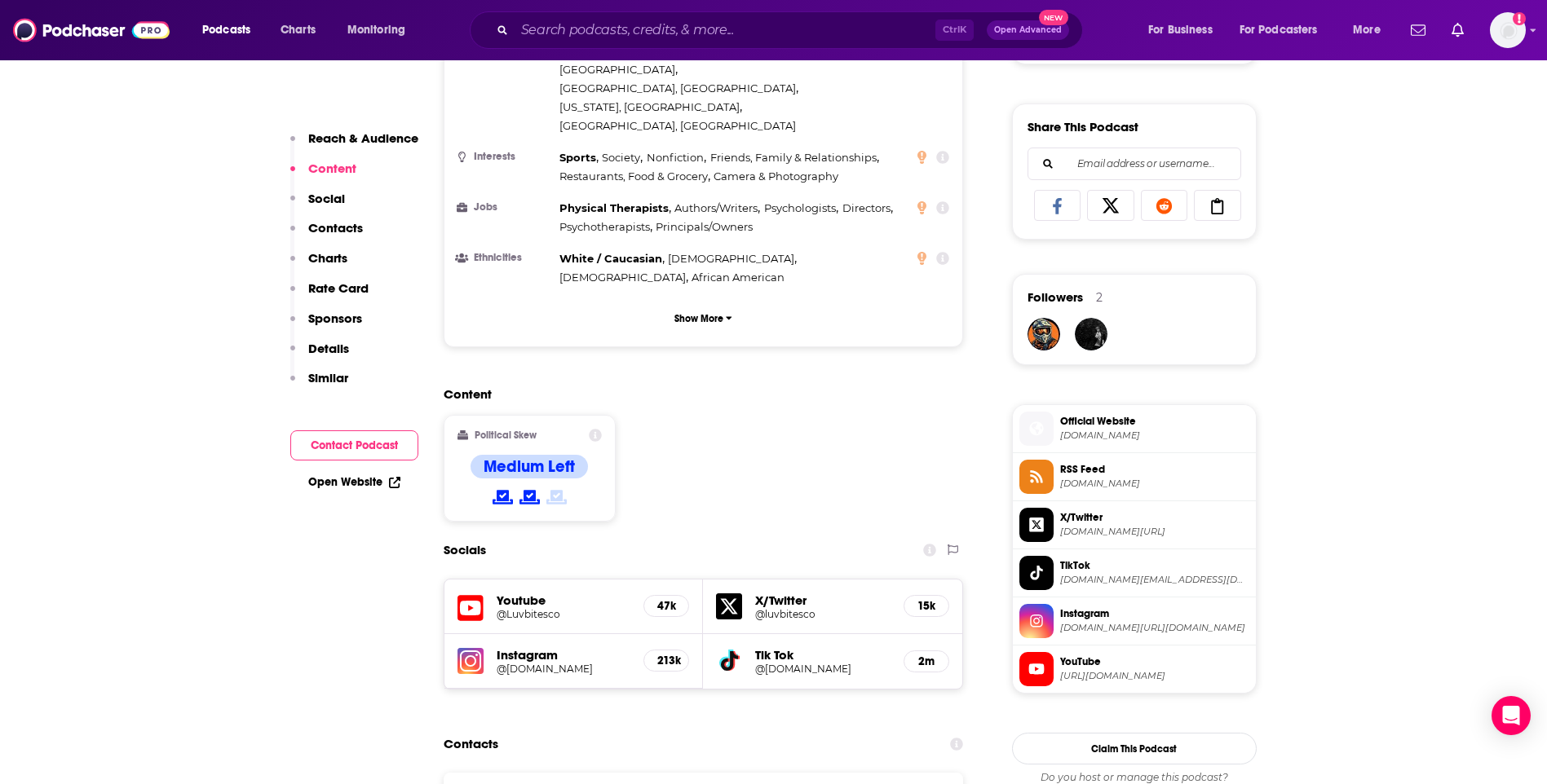
scroll to position [1223, 0]
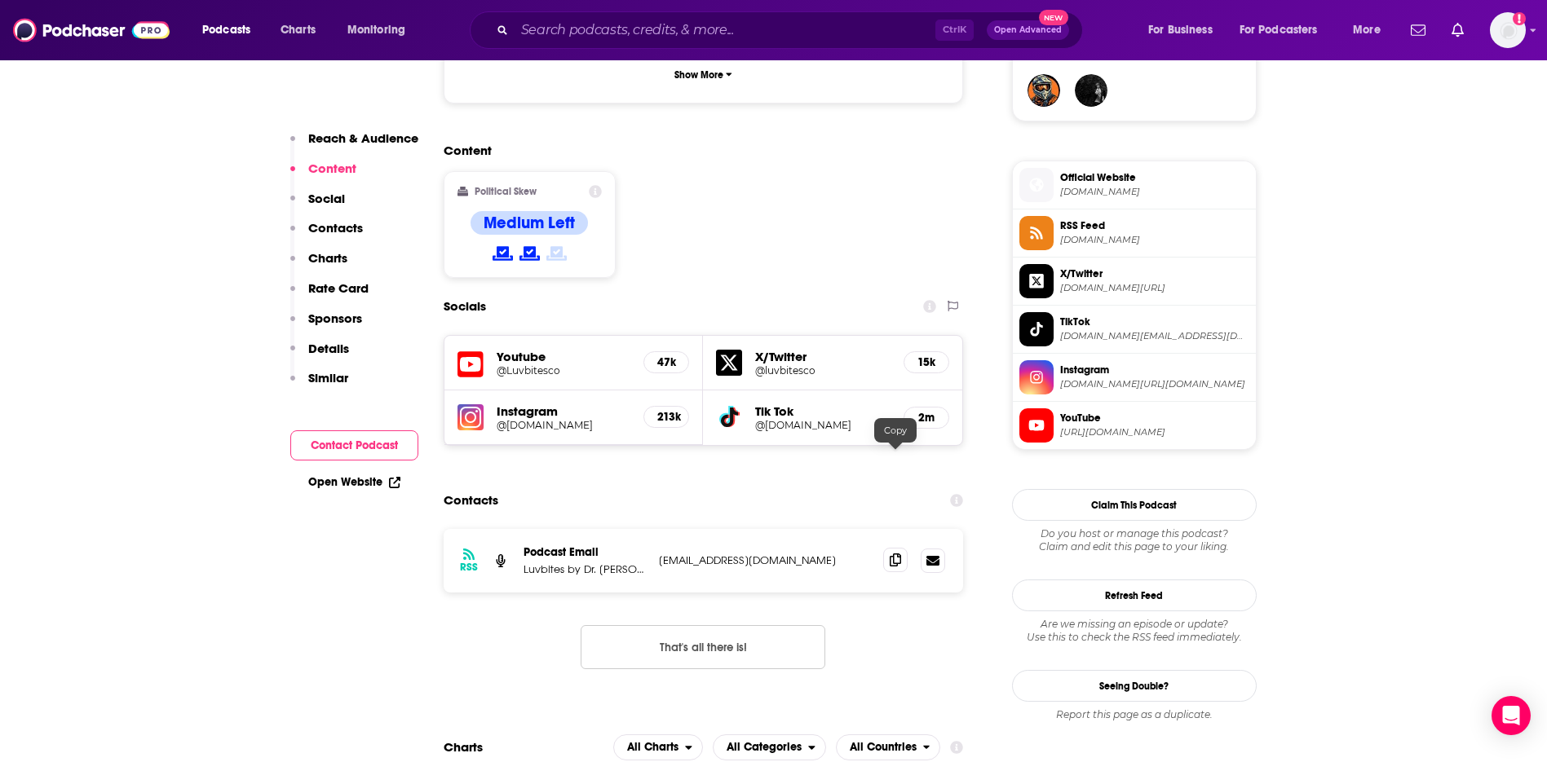
click at [901, 554] on icon at bounding box center [896, 560] width 12 height 13
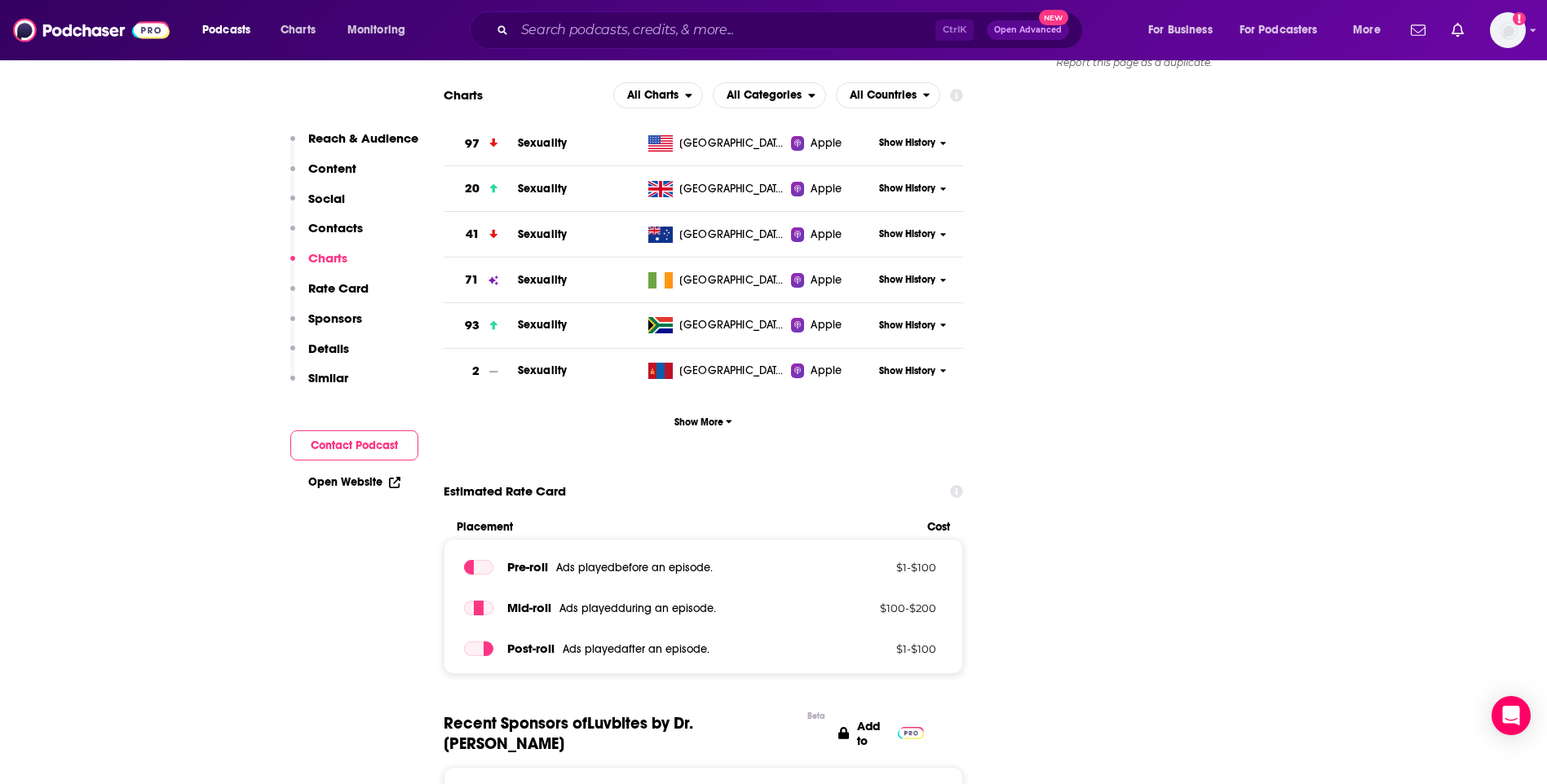
scroll to position [2364, 0]
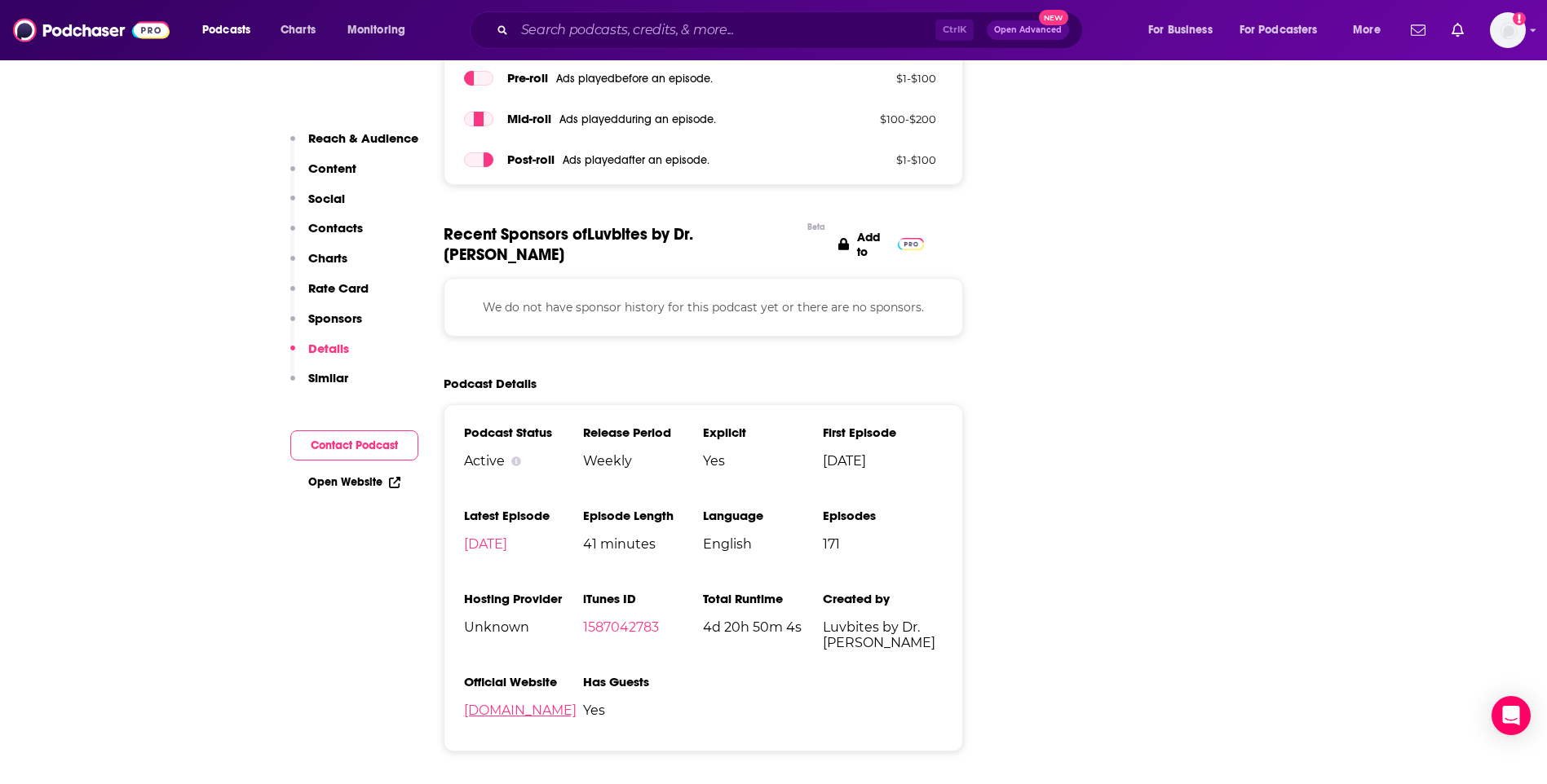
click at [502, 703] on link "luvbites.co" at bounding box center [520, 710] width 112 height 16
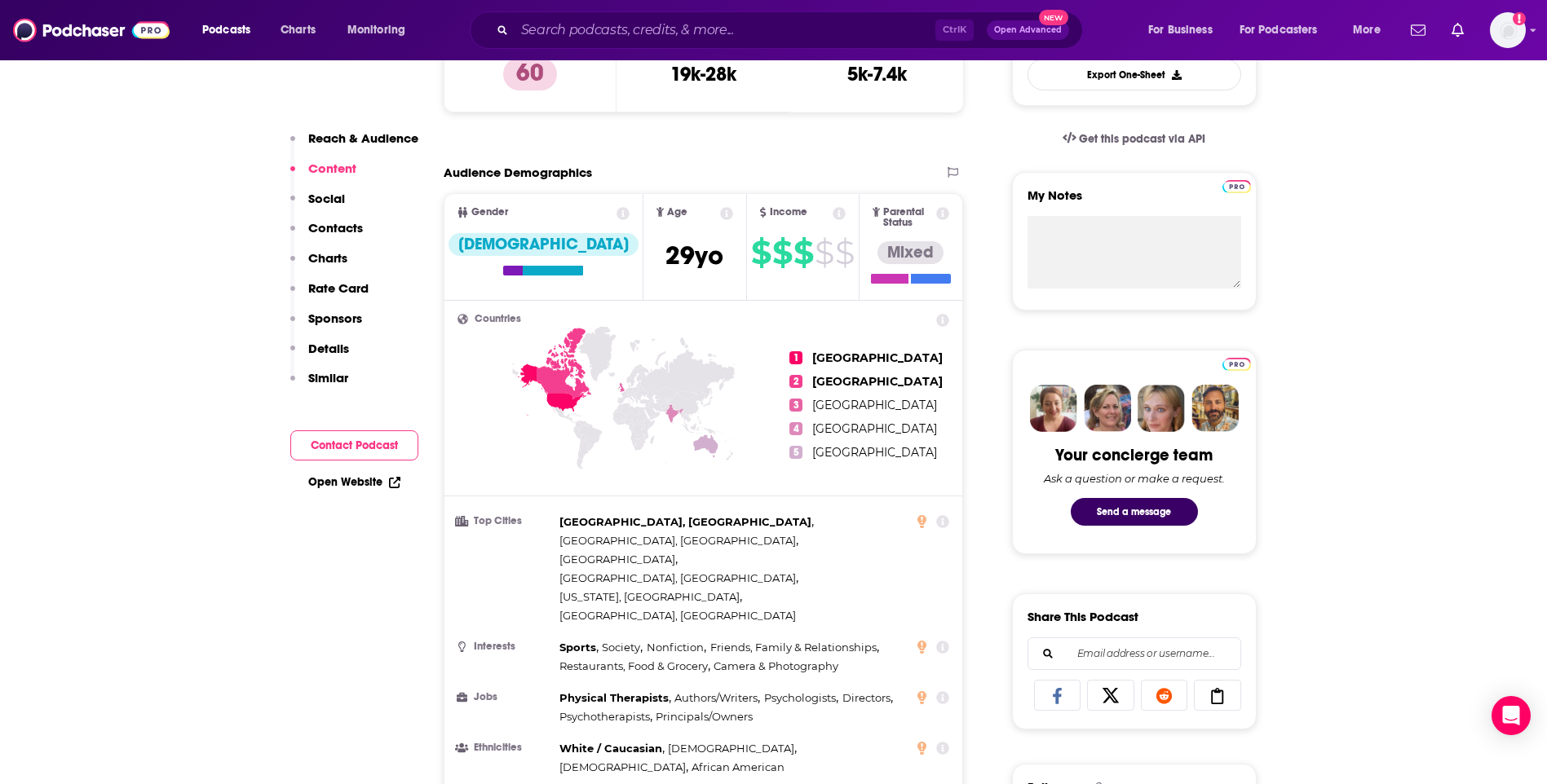
scroll to position [0, 0]
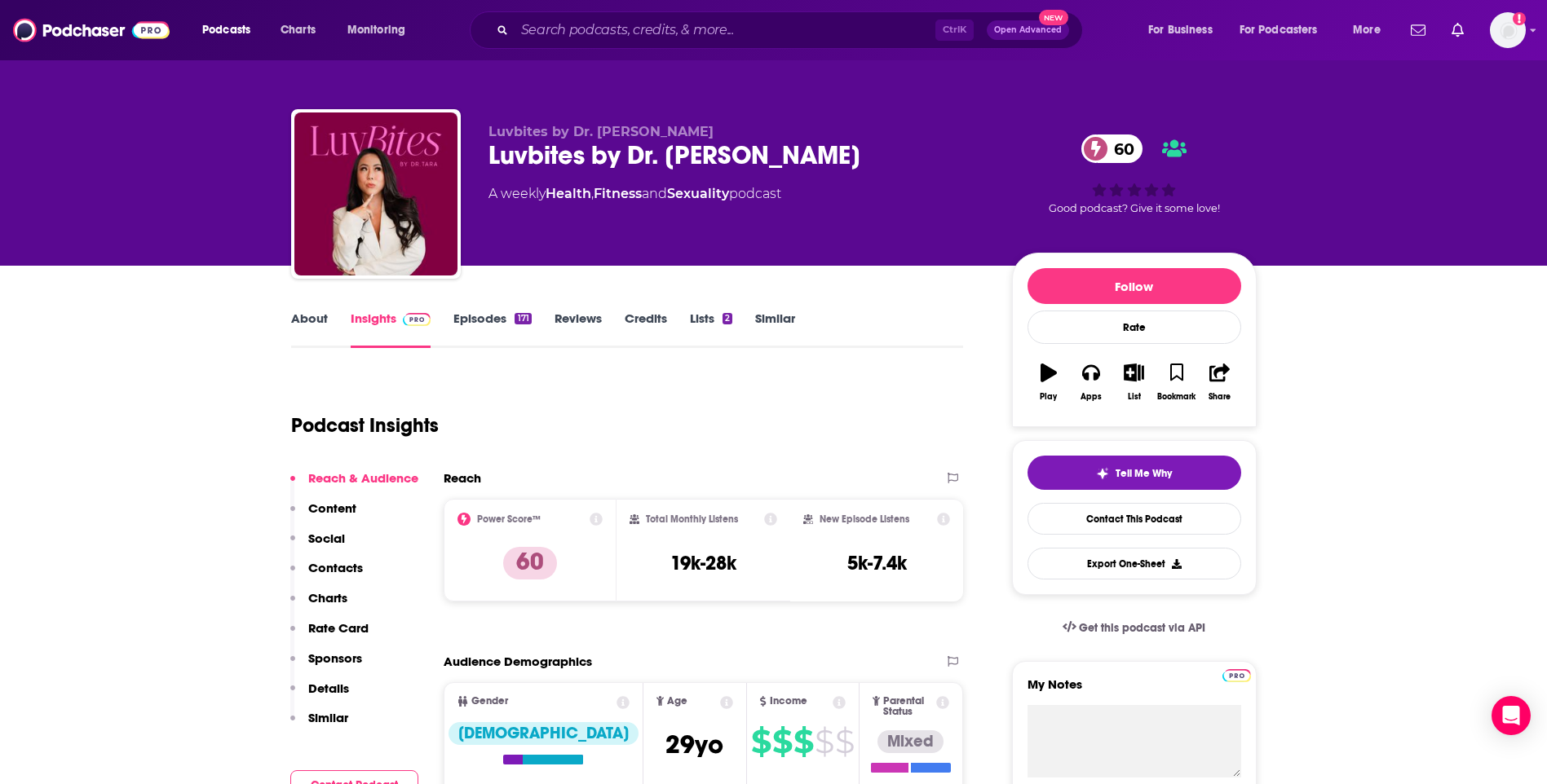
click at [318, 316] on link "About" at bounding box center [309, 329] width 36 height 37
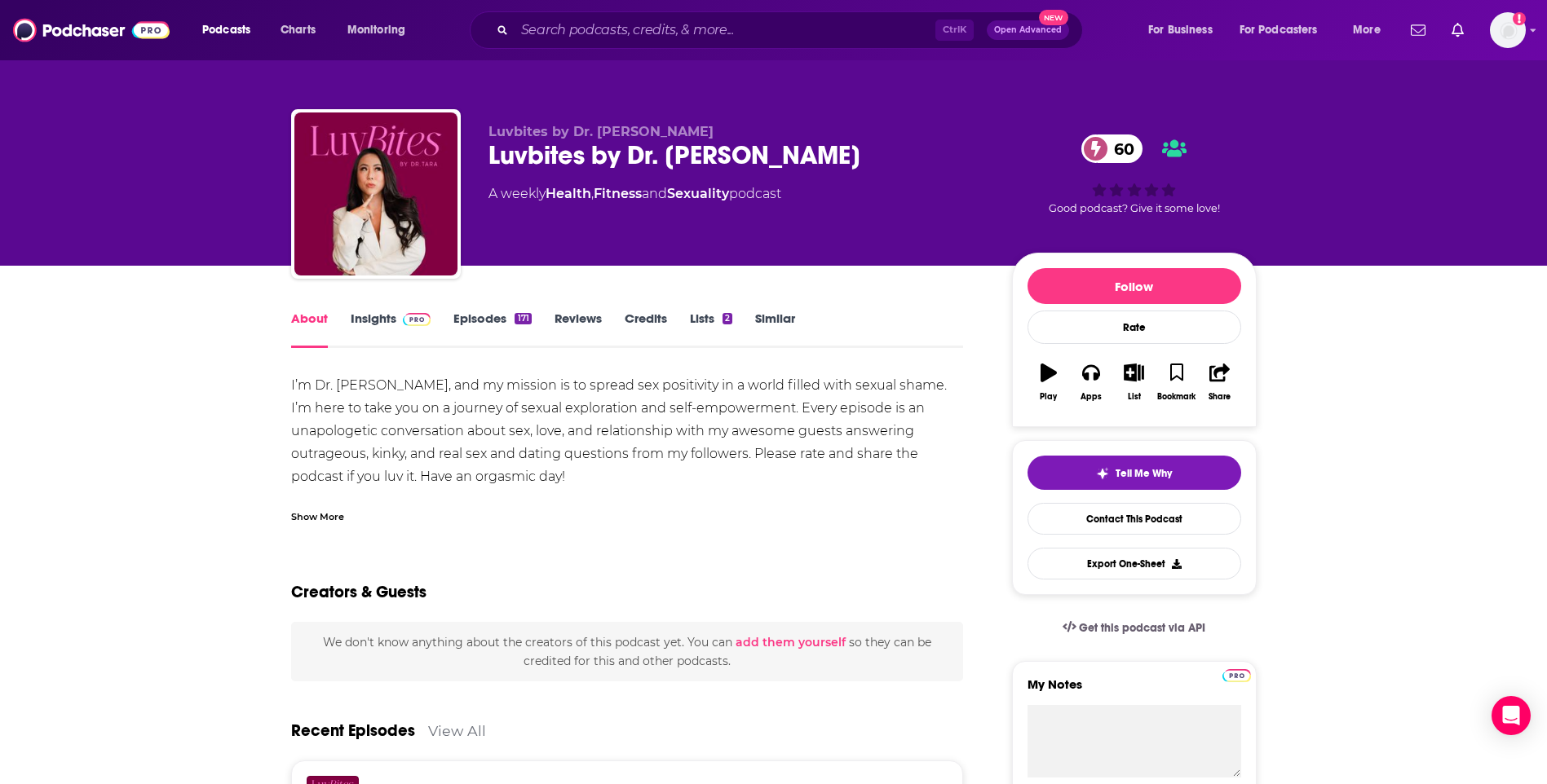
click at [776, 320] on link "Similar" at bounding box center [775, 329] width 40 height 37
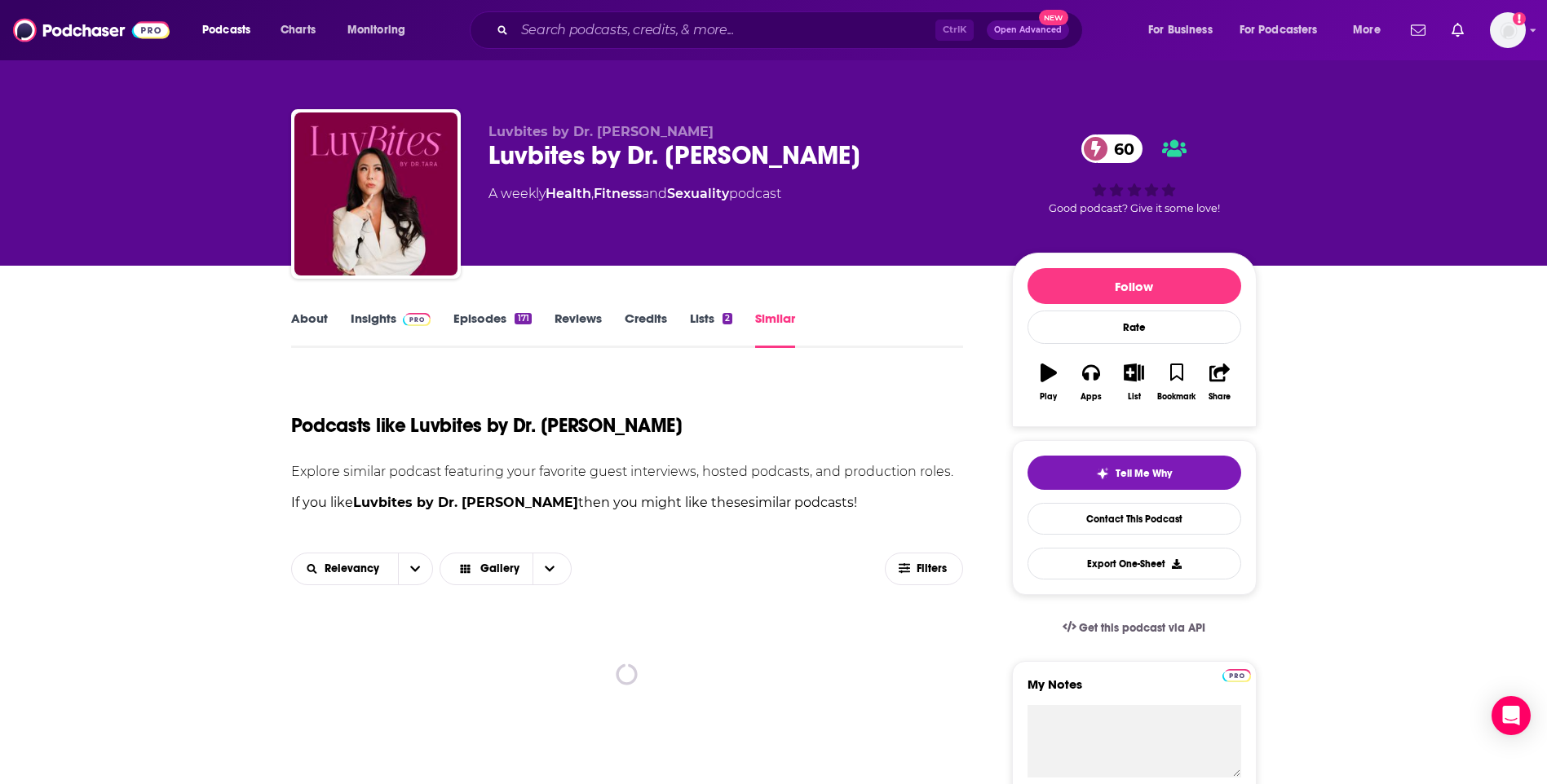
scroll to position [407, 0]
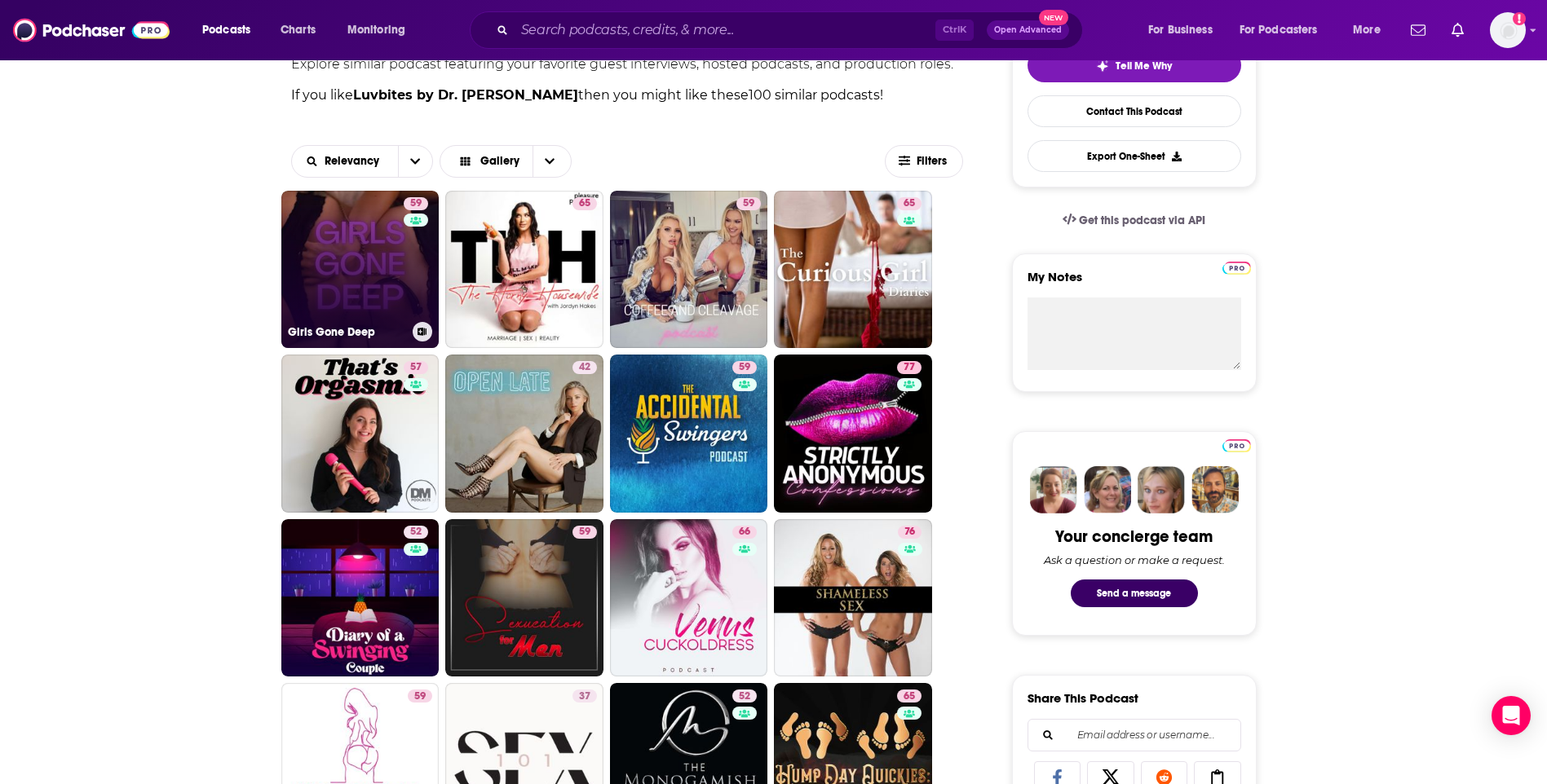
click at [372, 283] on link "59 Girls Gone Deep" at bounding box center [359, 269] width 158 height 158
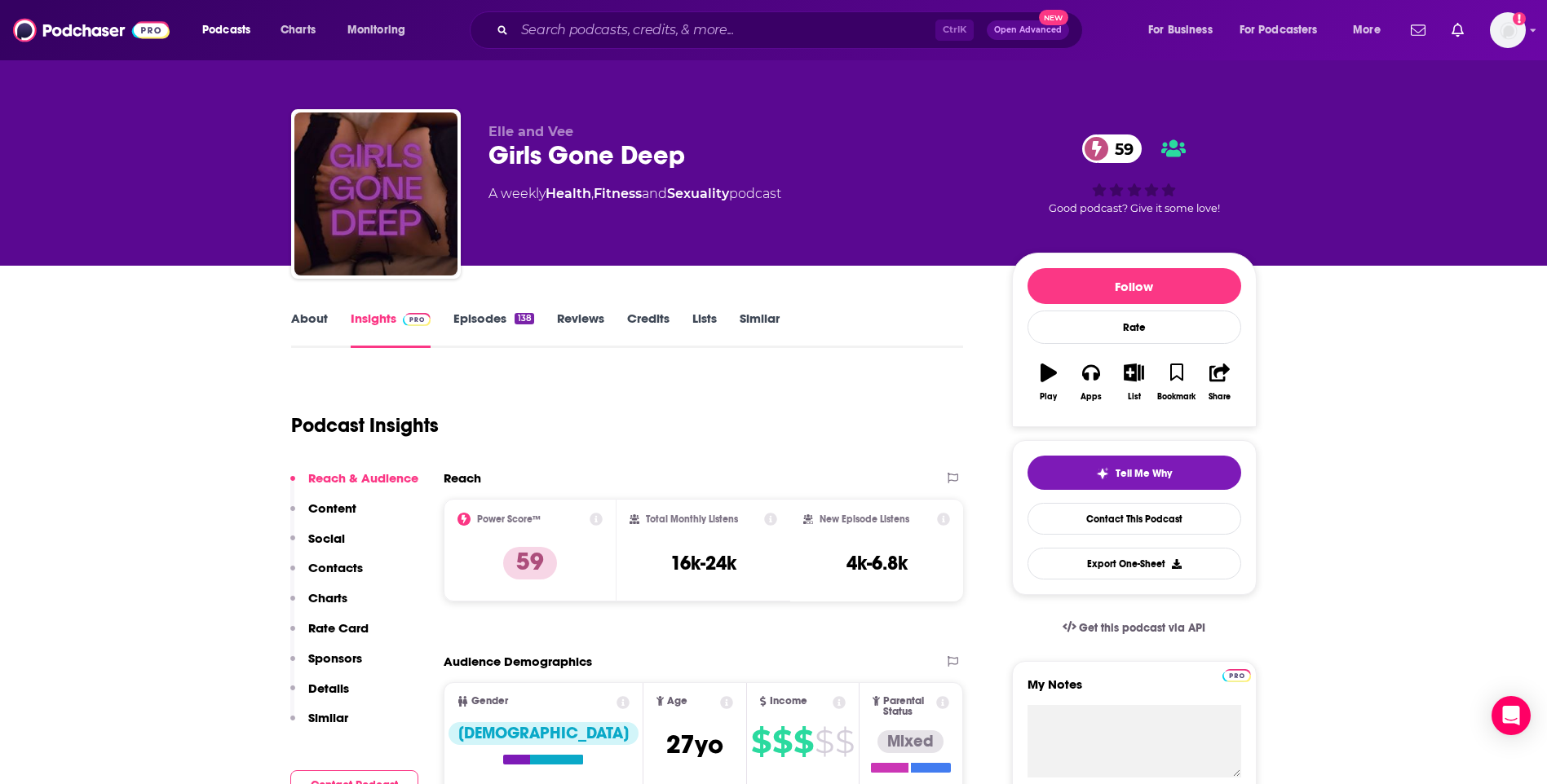
click at [311, 327] on link "About" at bounding box center [309, 329] width 36 height 37
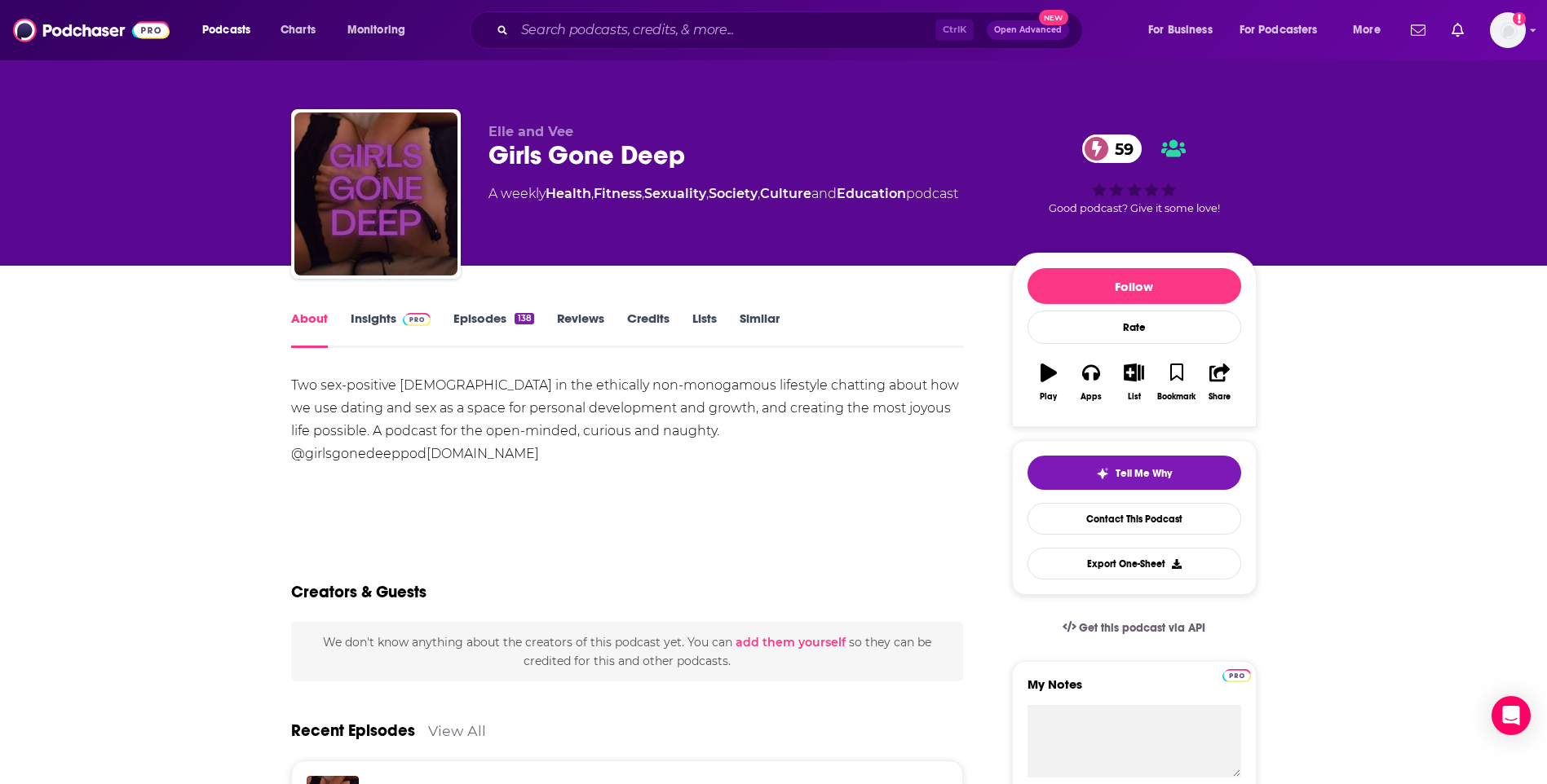
click at [379, 311] on link "Insights" at bounding box center [391, 329] width 81 height 37
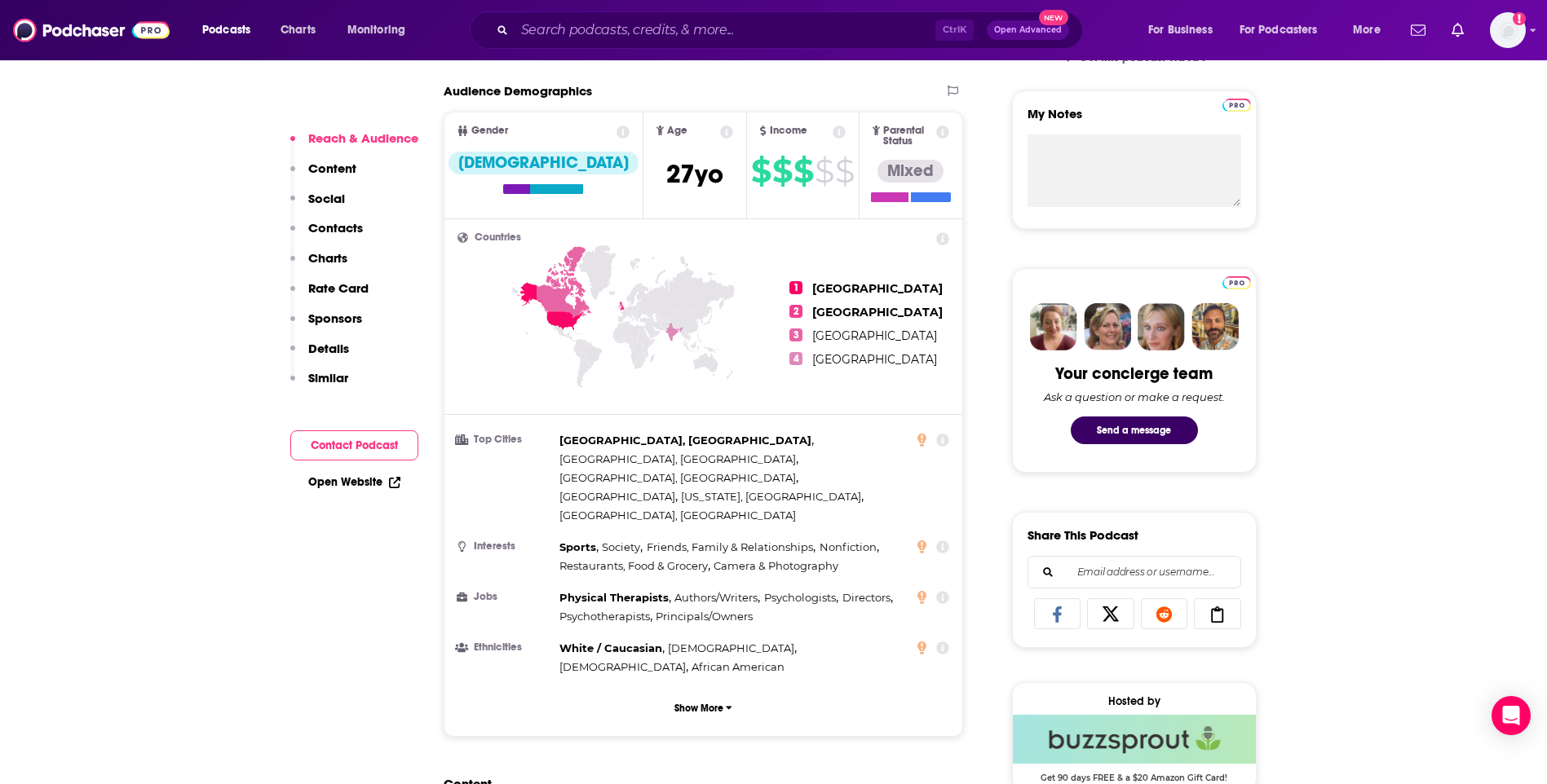
scroll to position [1060, 0]
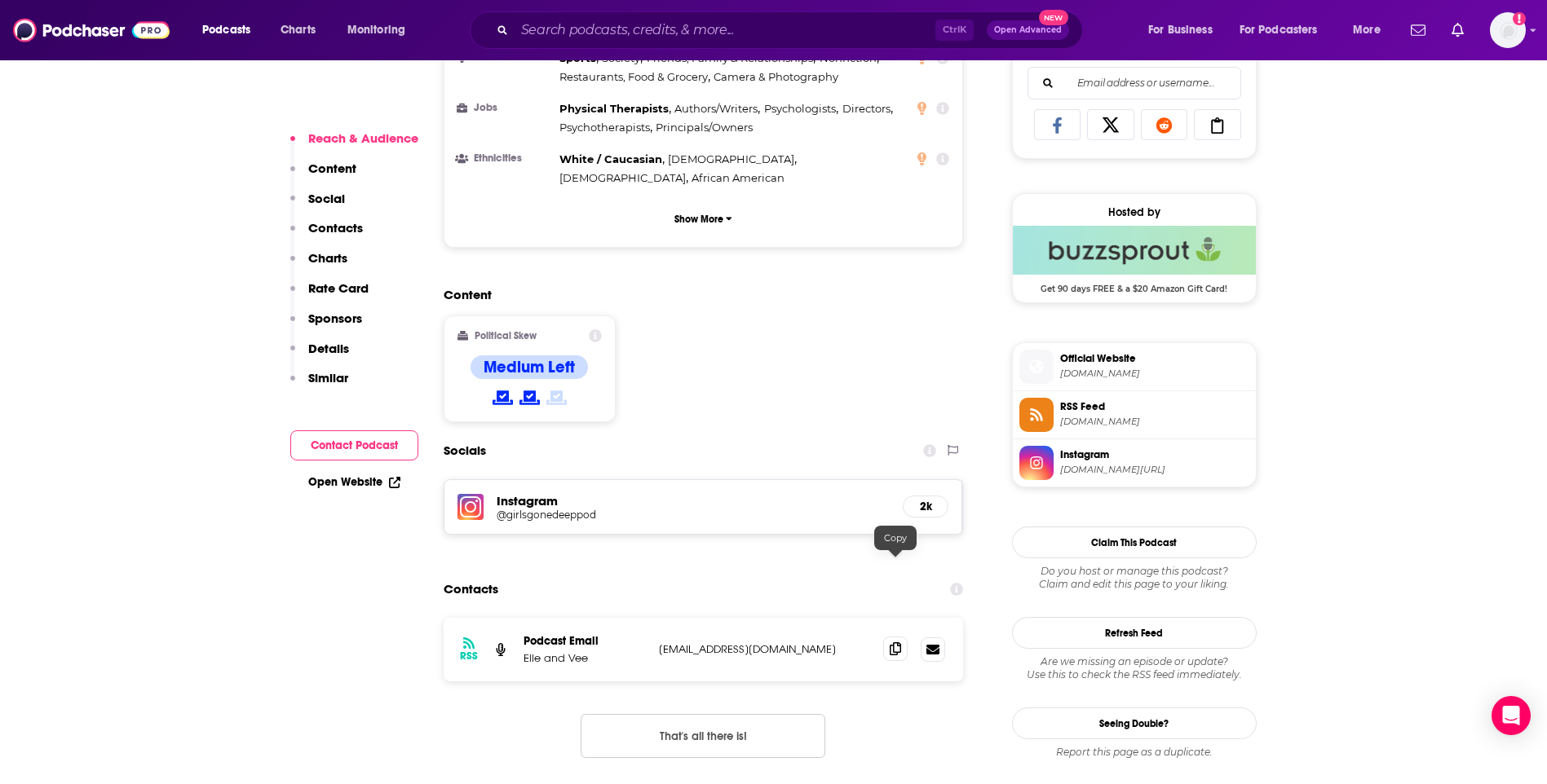
click at [896, 643] on icon at bounding box center [896, 649] width 12 height 13
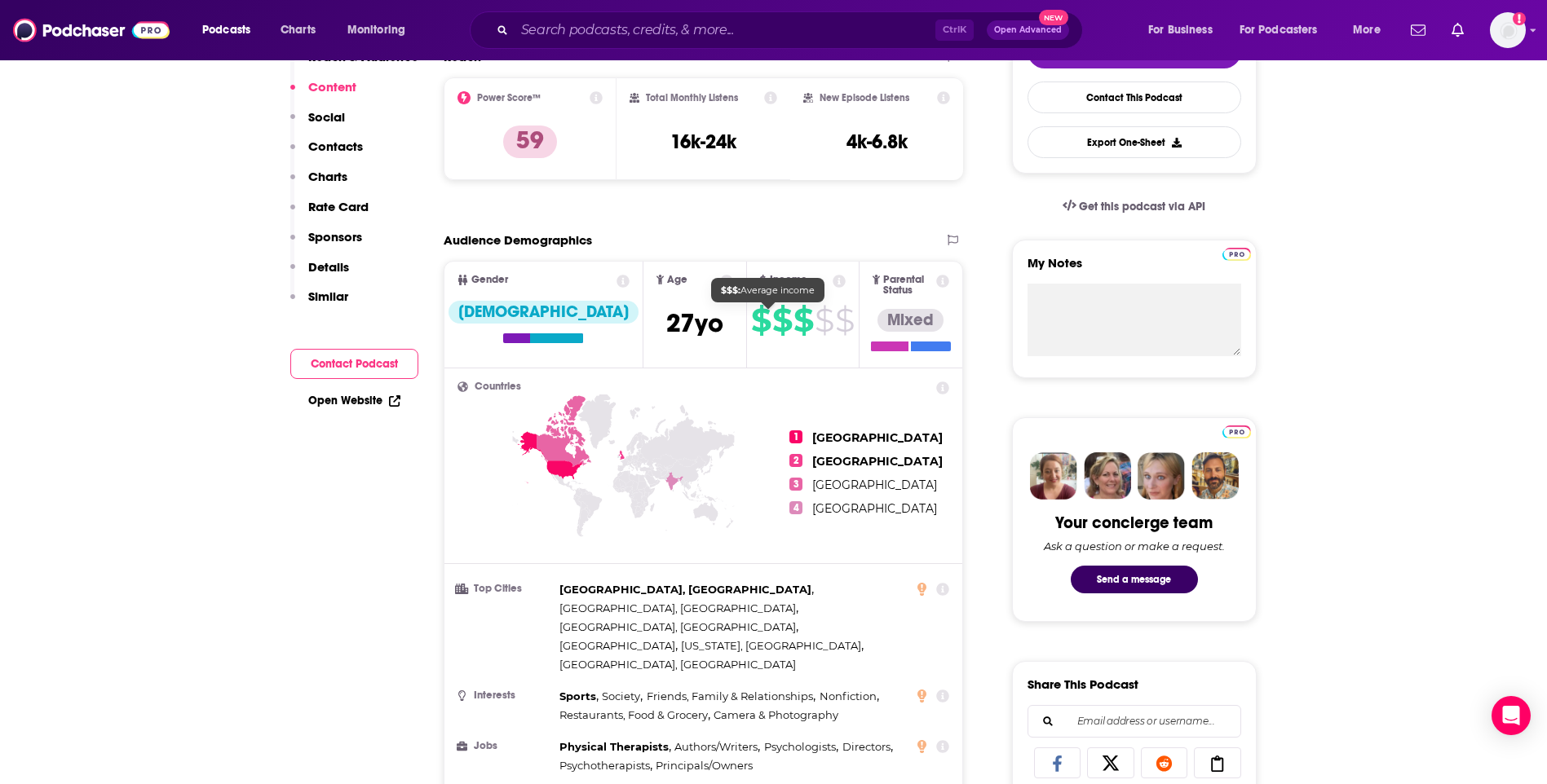
scroll to position [0, 0]
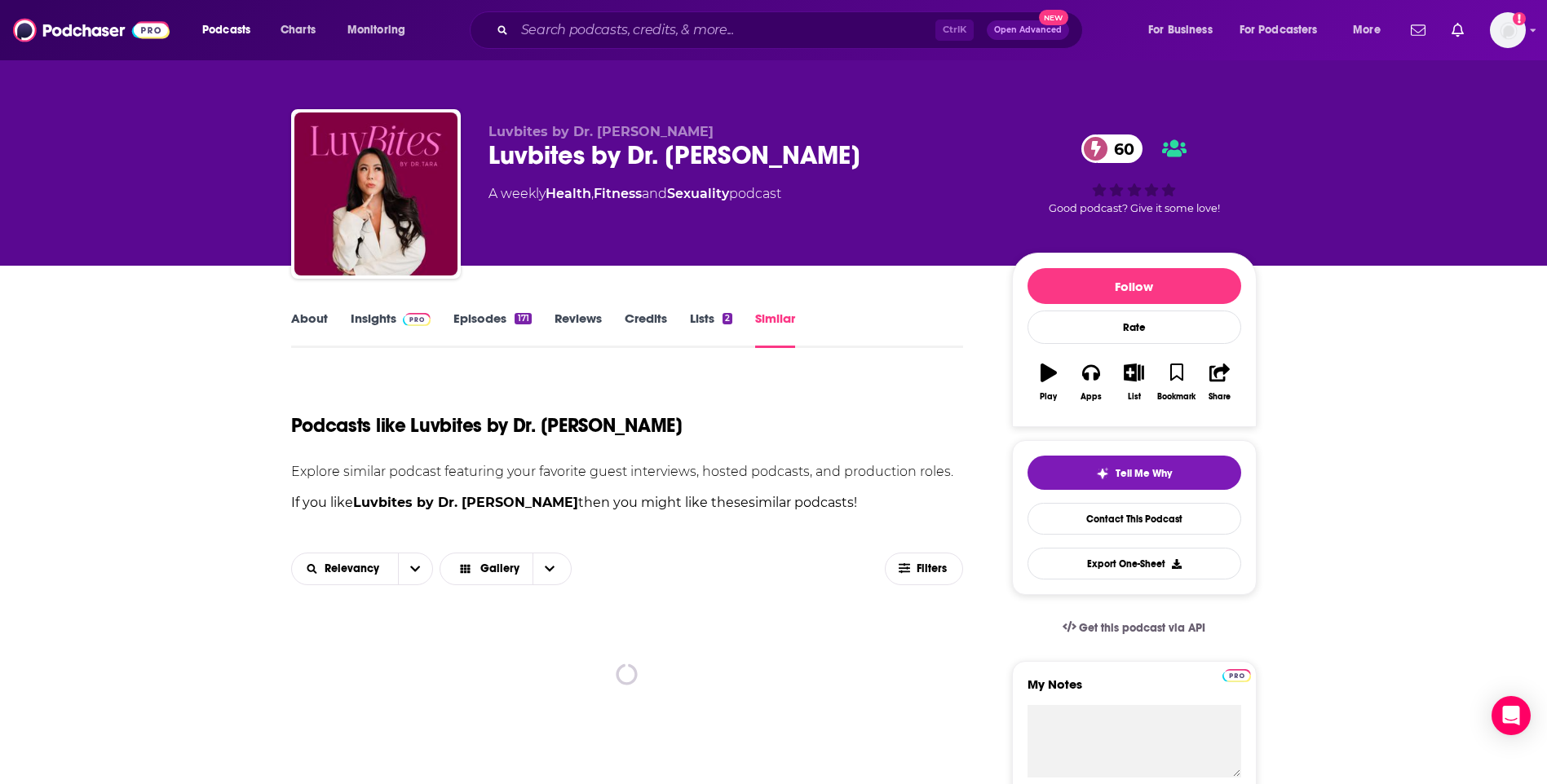
scroll to position [326, 0]
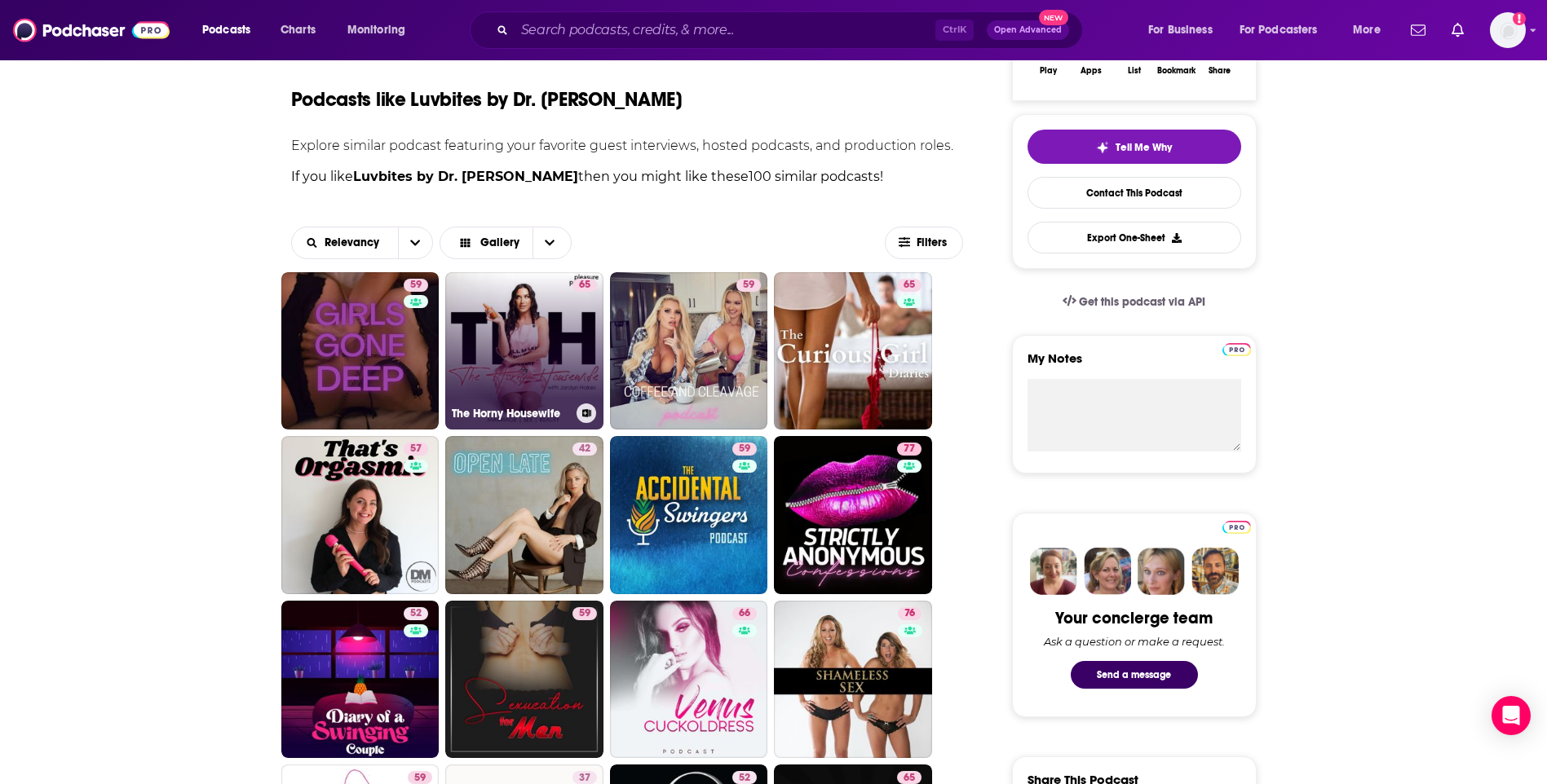
click at [486, 351] on link "65 The Horny Housewife" at bounding box center [524, 351] width 158 height 158
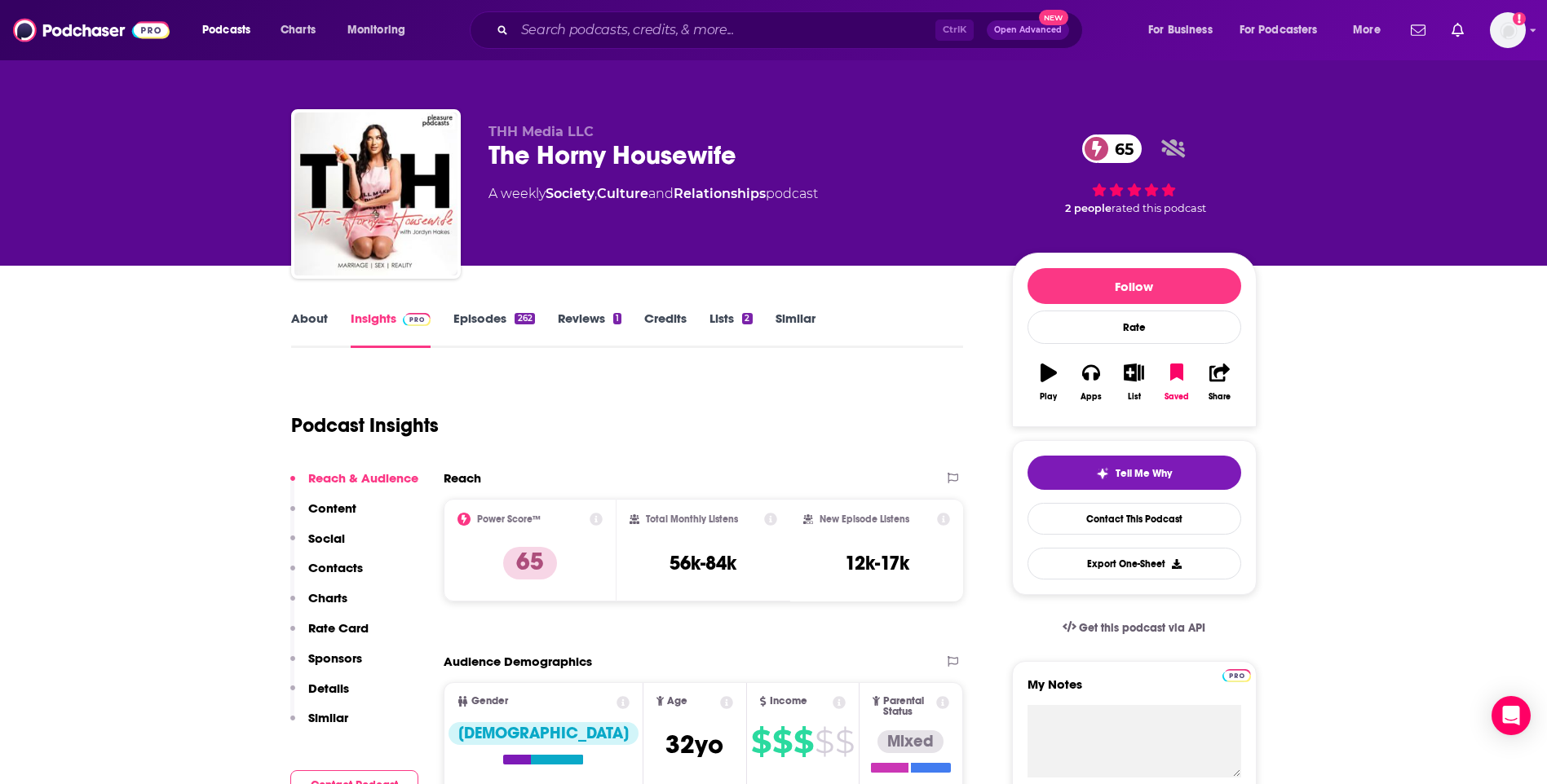
click at [295, 324] on link "About" at bounding box center [309, 329] width 36 height 37
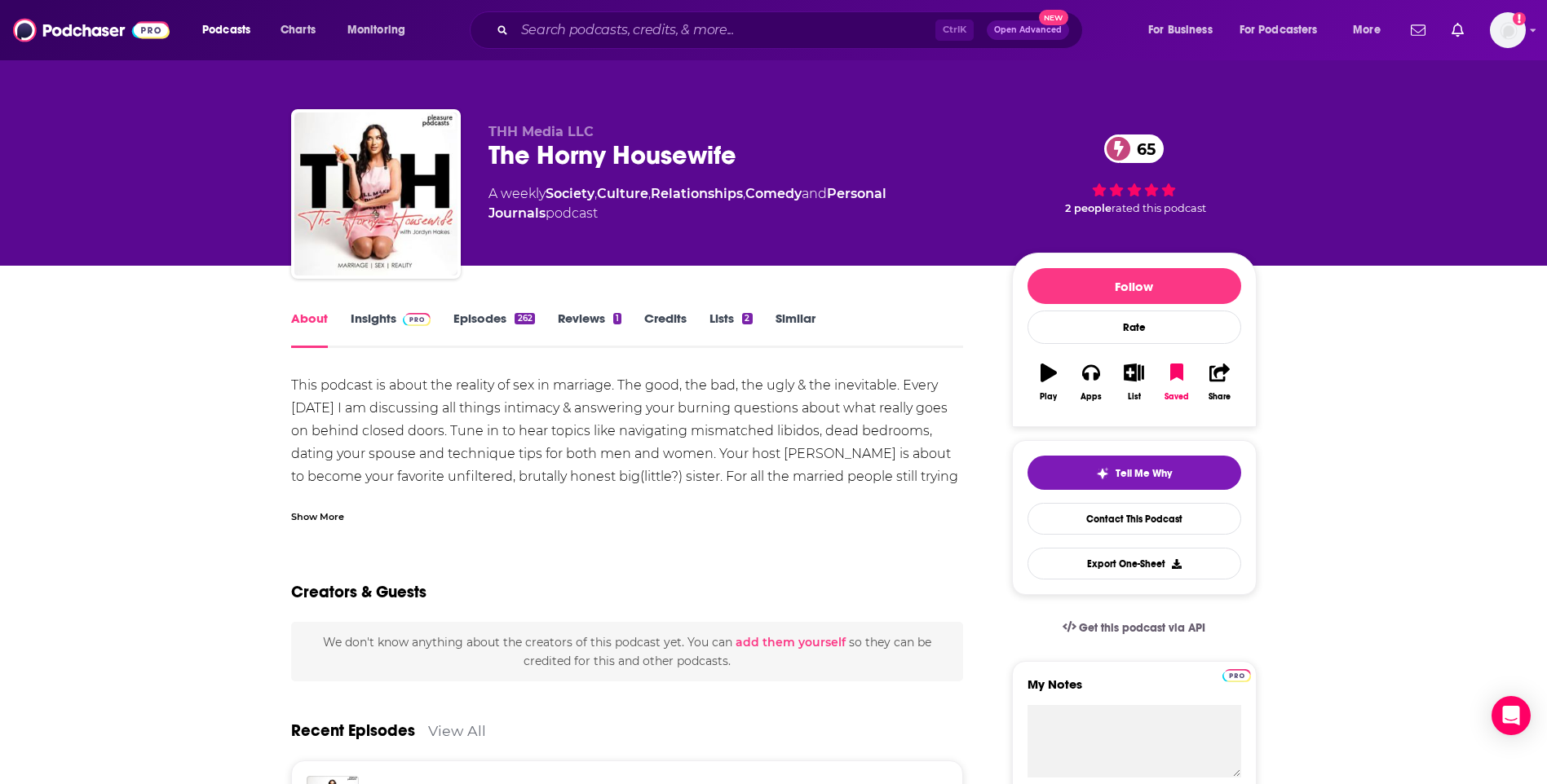
click at [357, 325] on link "Insights" at bounding box center [391, 329] width 81 height 37
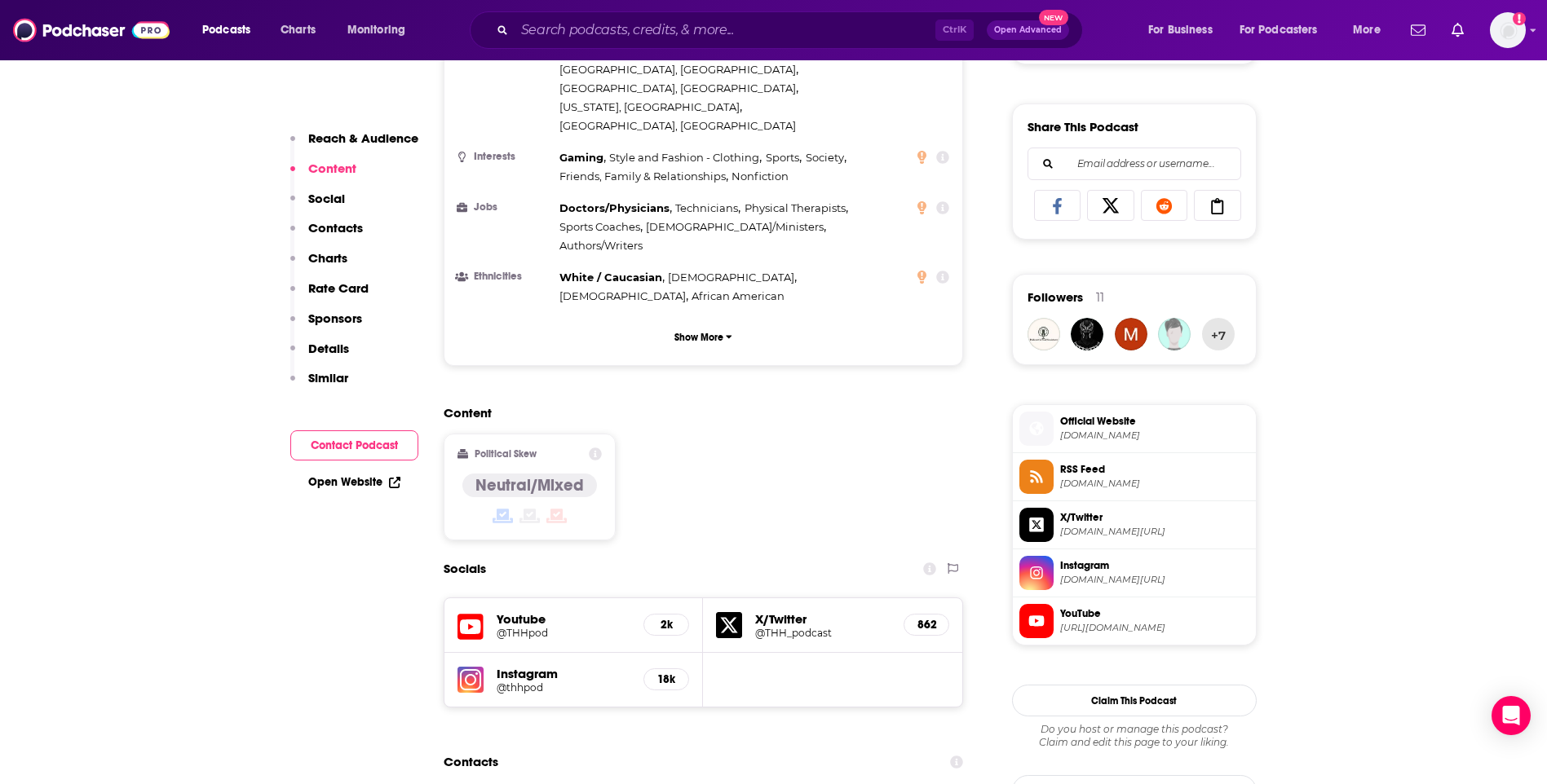
scroll to position [1142, 0]
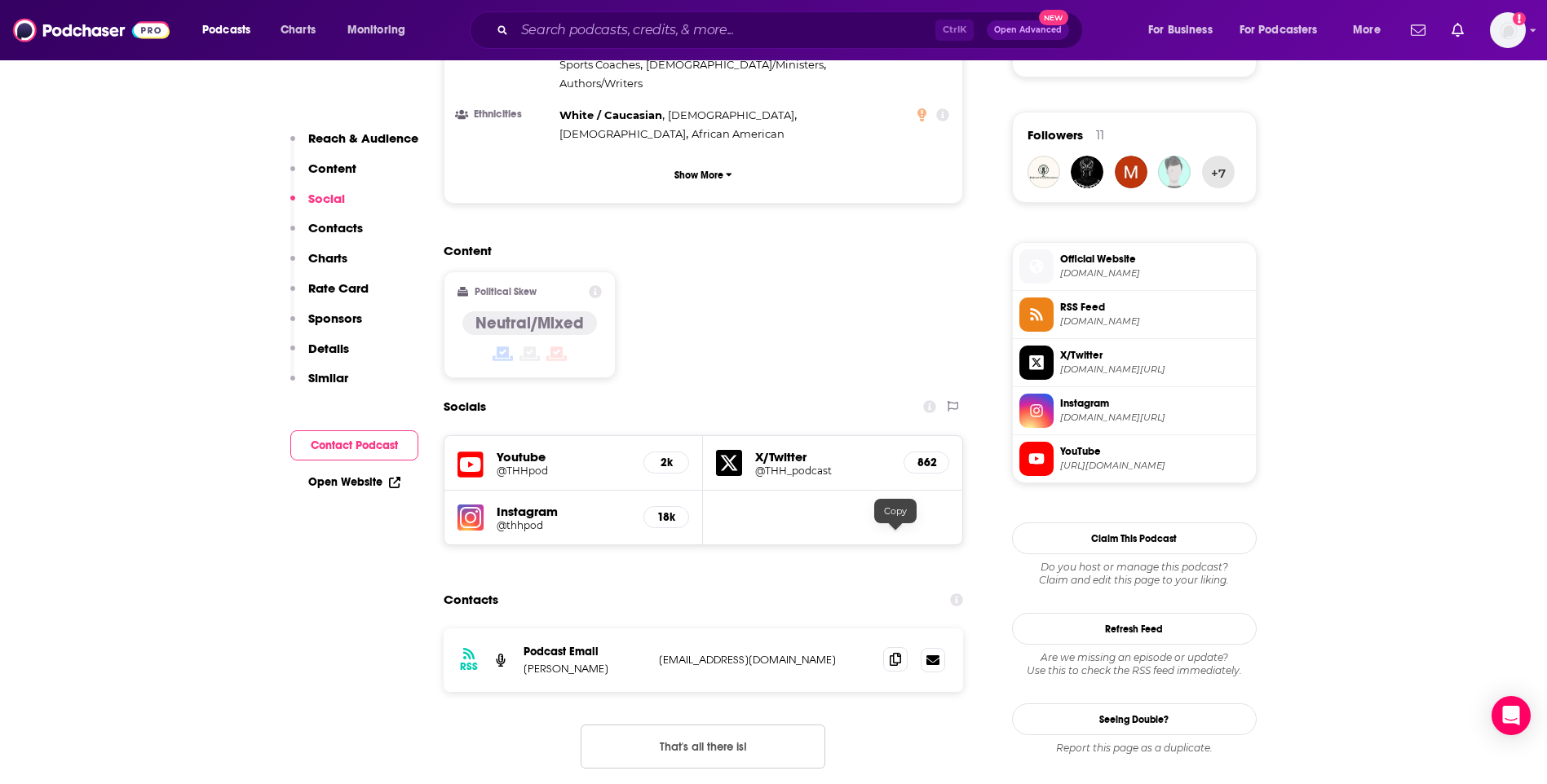
click at [897, 653] on icon at bounding box center [896, 659] width 12 height 13
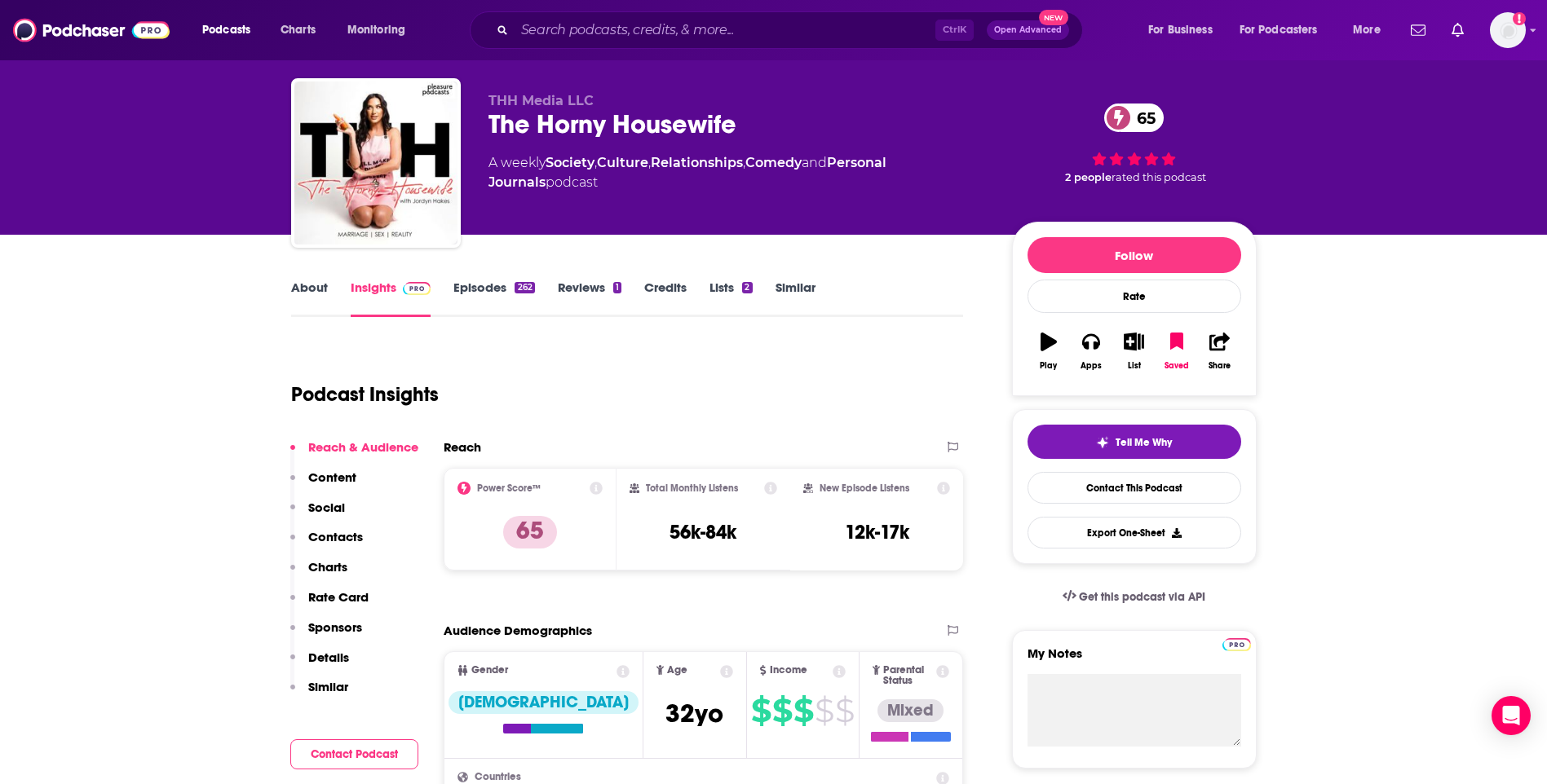
scroll to position [0, 0]
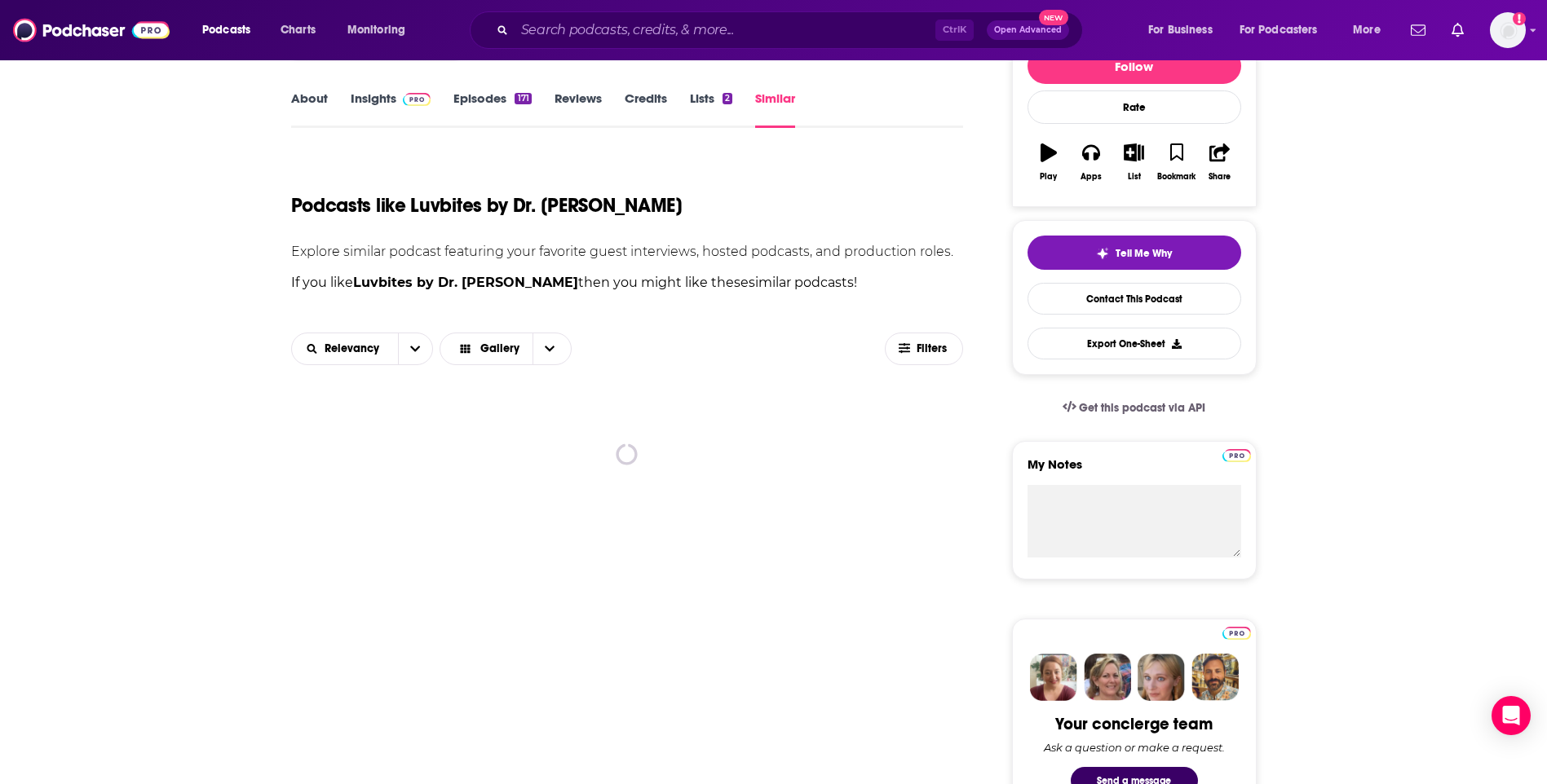
scroll to position [245, 0]
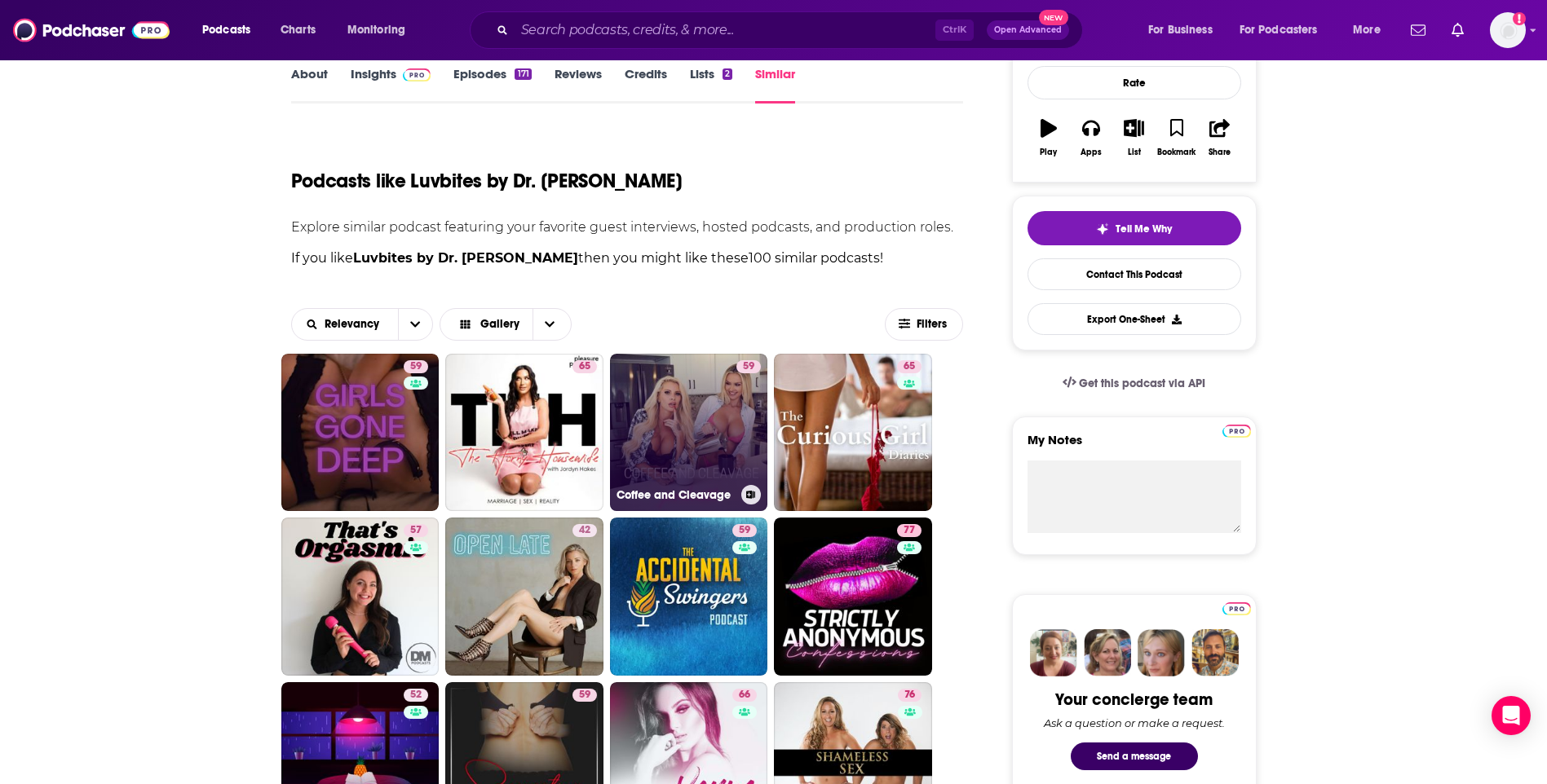
click at [711, 415] on link "59 Coffee and Cleavage" at bounding box center [688, 432] width 158 height 158
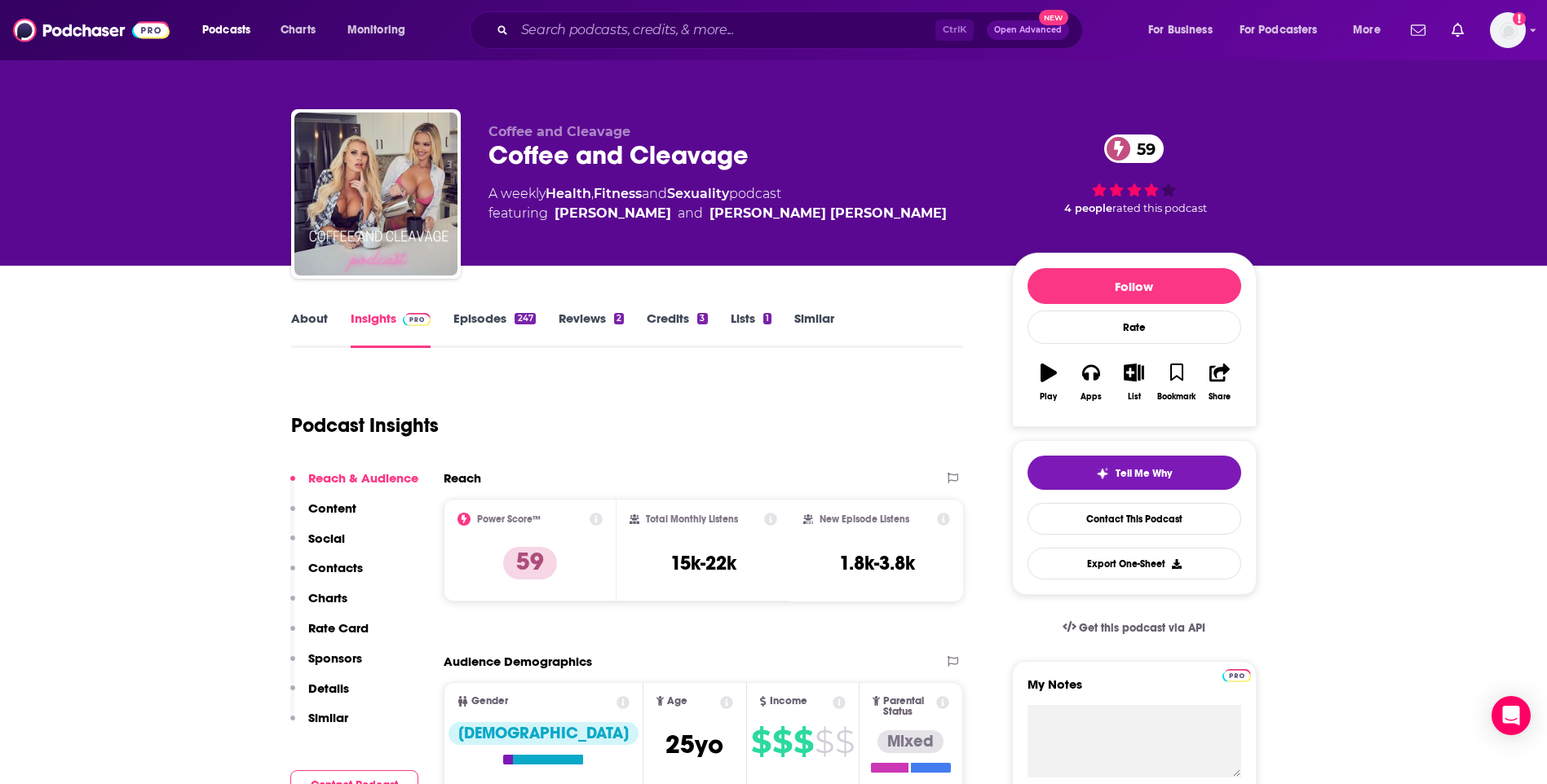
click at [321, 321] on link "About" at bounding box center [309, 329] width 36 height 37
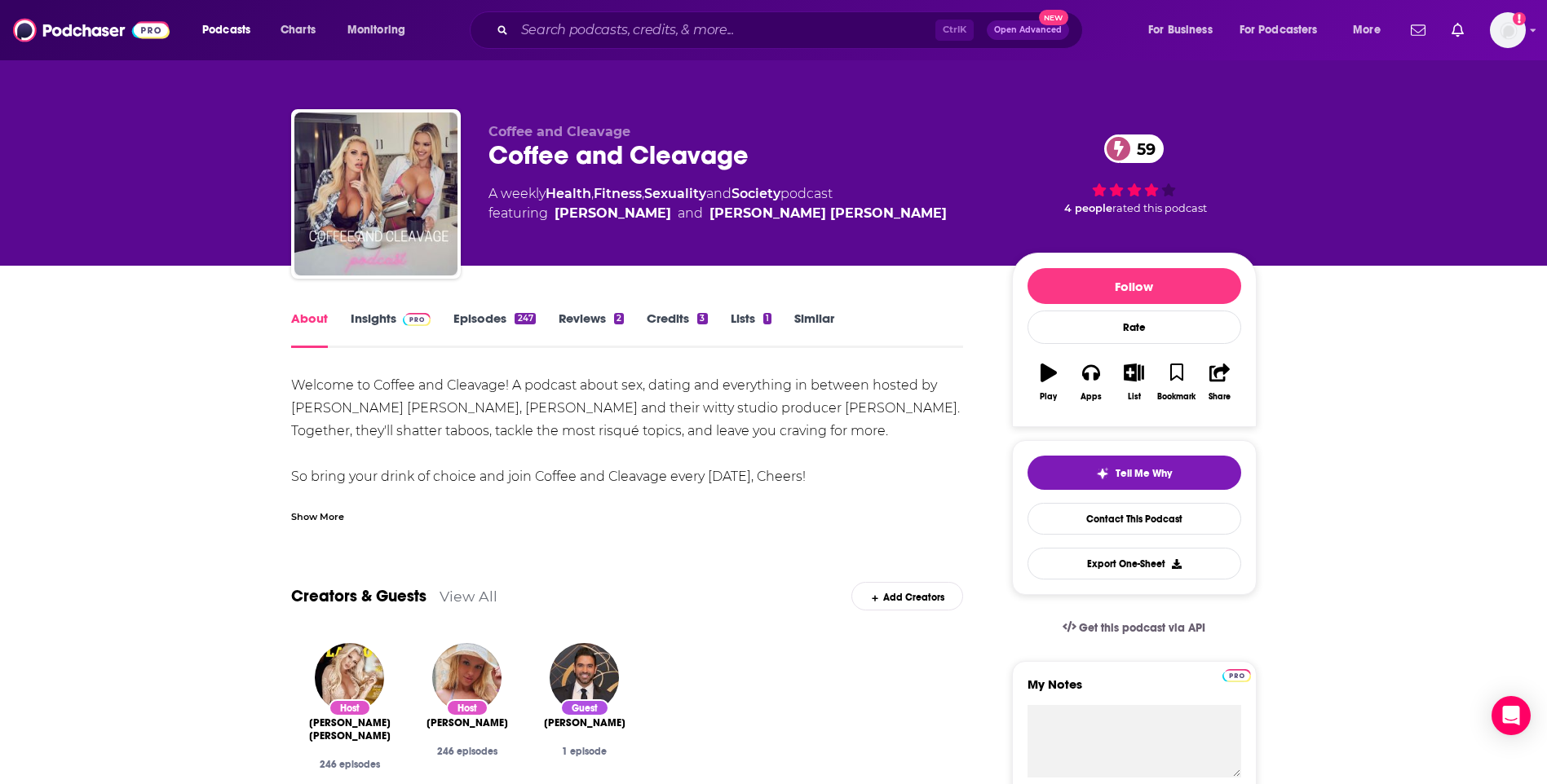
click at [399, 331] on link "Insights" at bounding box center [391, 329] width 81 height 37
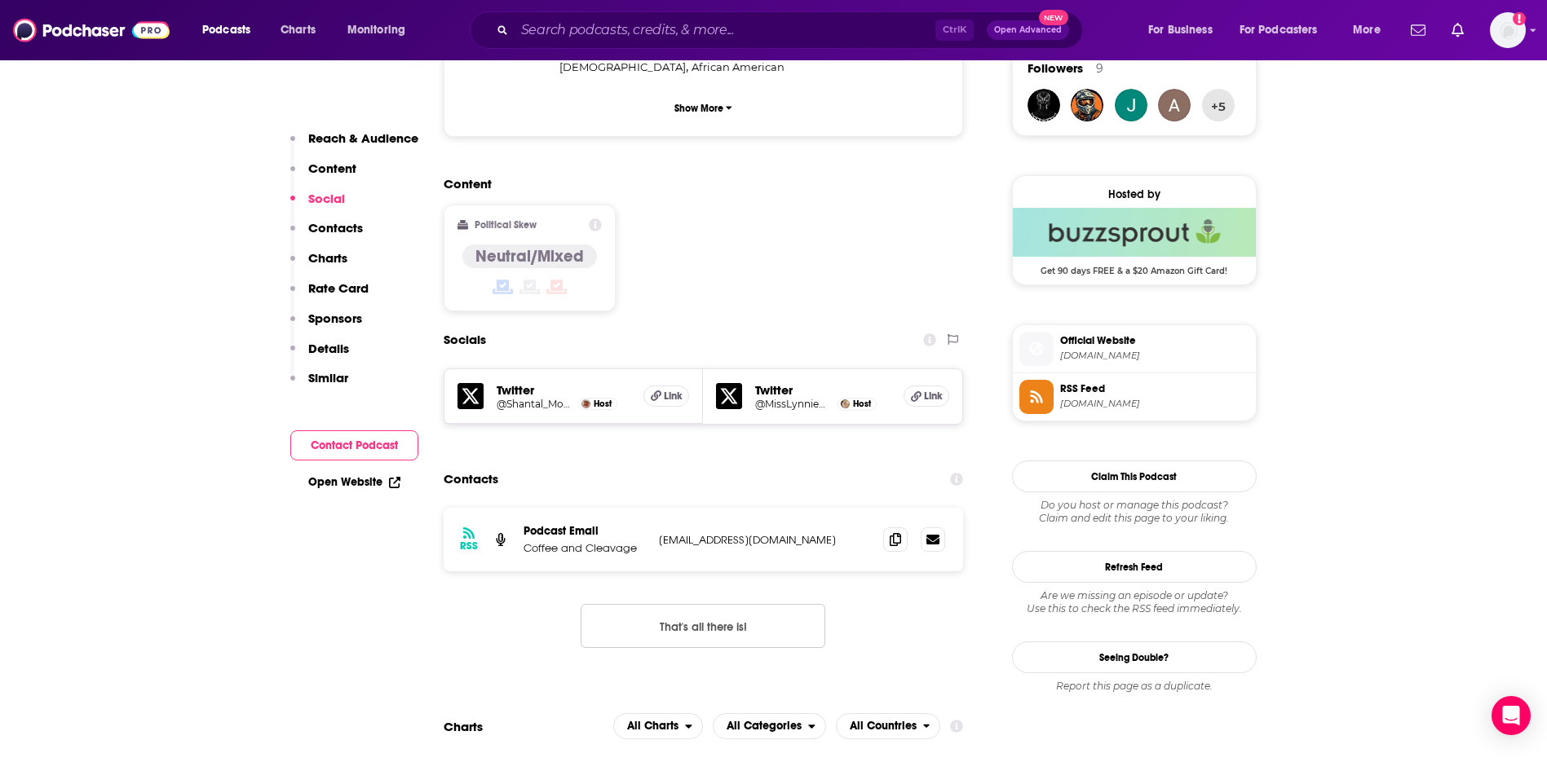
scroll to position [1223, 0]
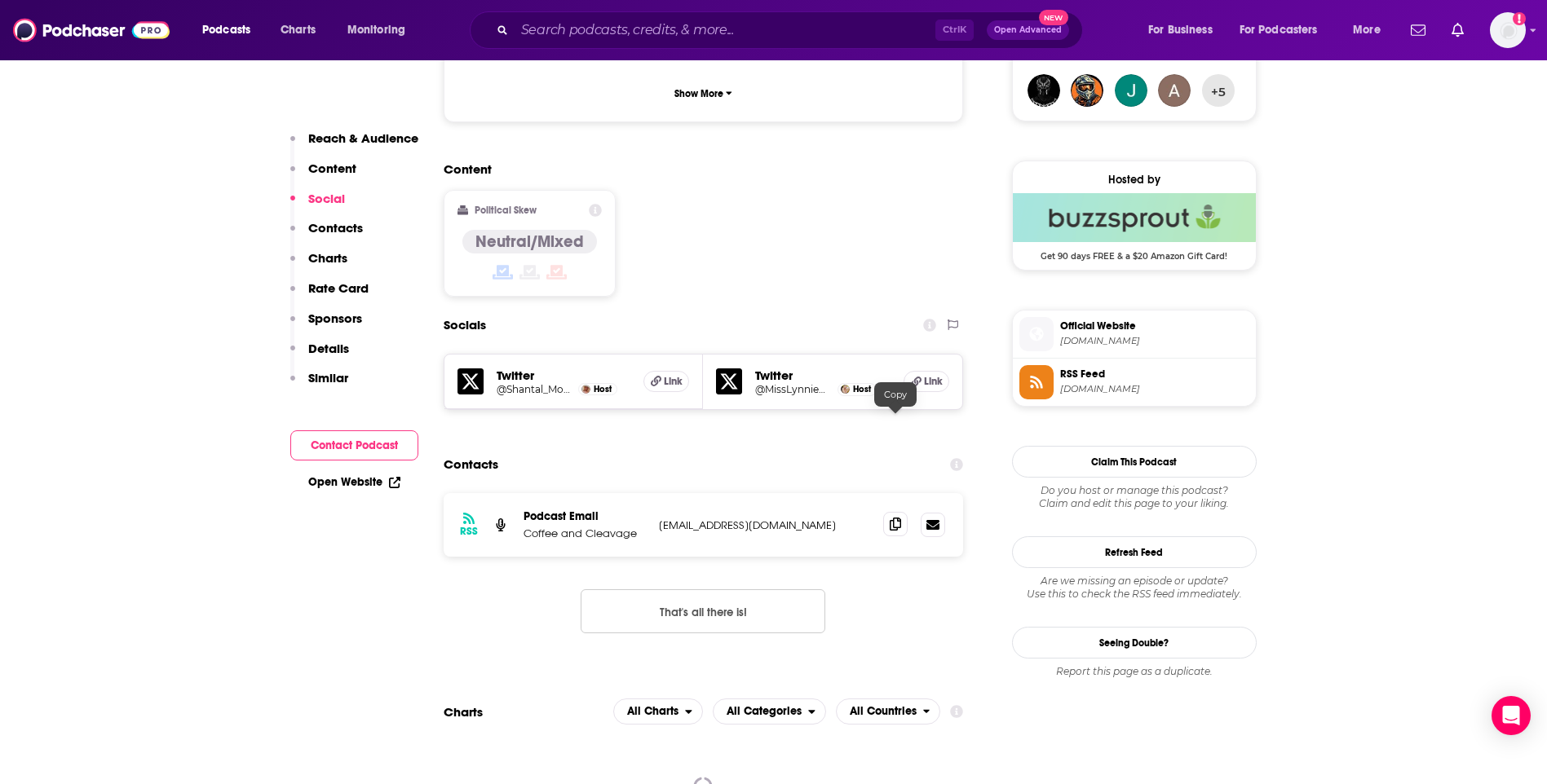
click at [898, 518] on icon at bounding box center [896, 525] width 12 height 13
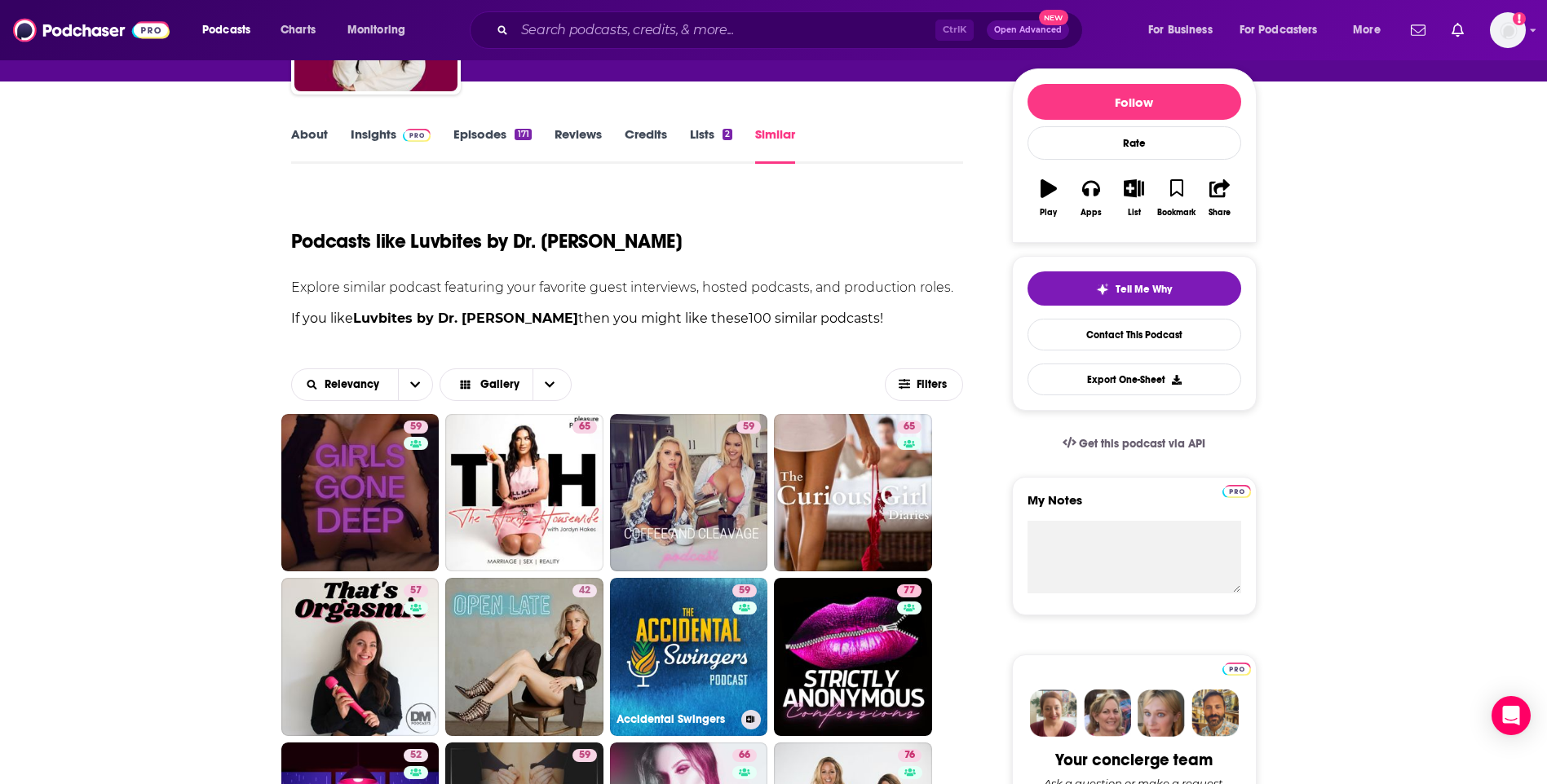
scroll to position [326, 0]
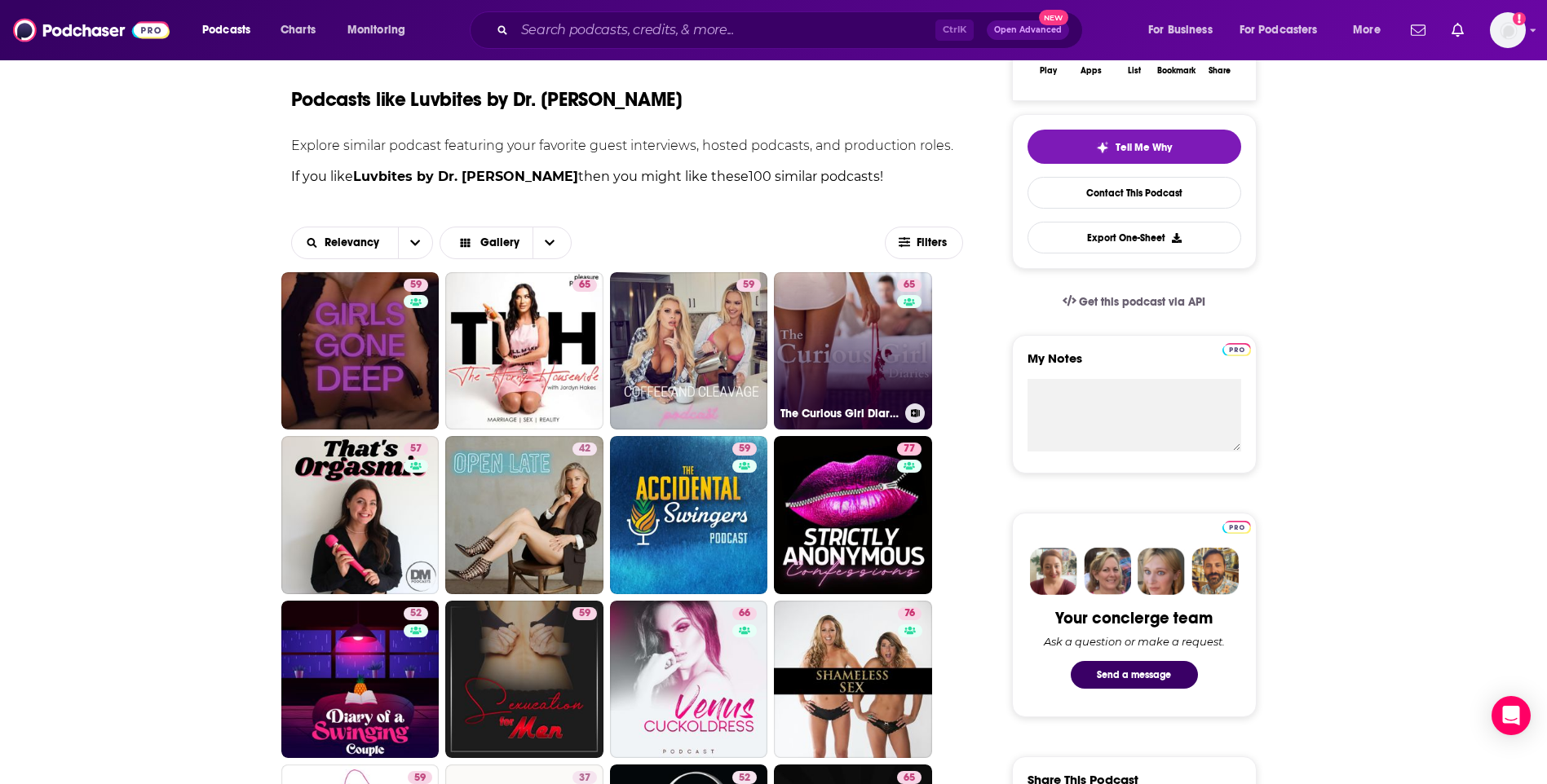
click at [869, 343] on link "65 The Curious Girl Diaries" at bounding box center [852, 351] width 158 height 158
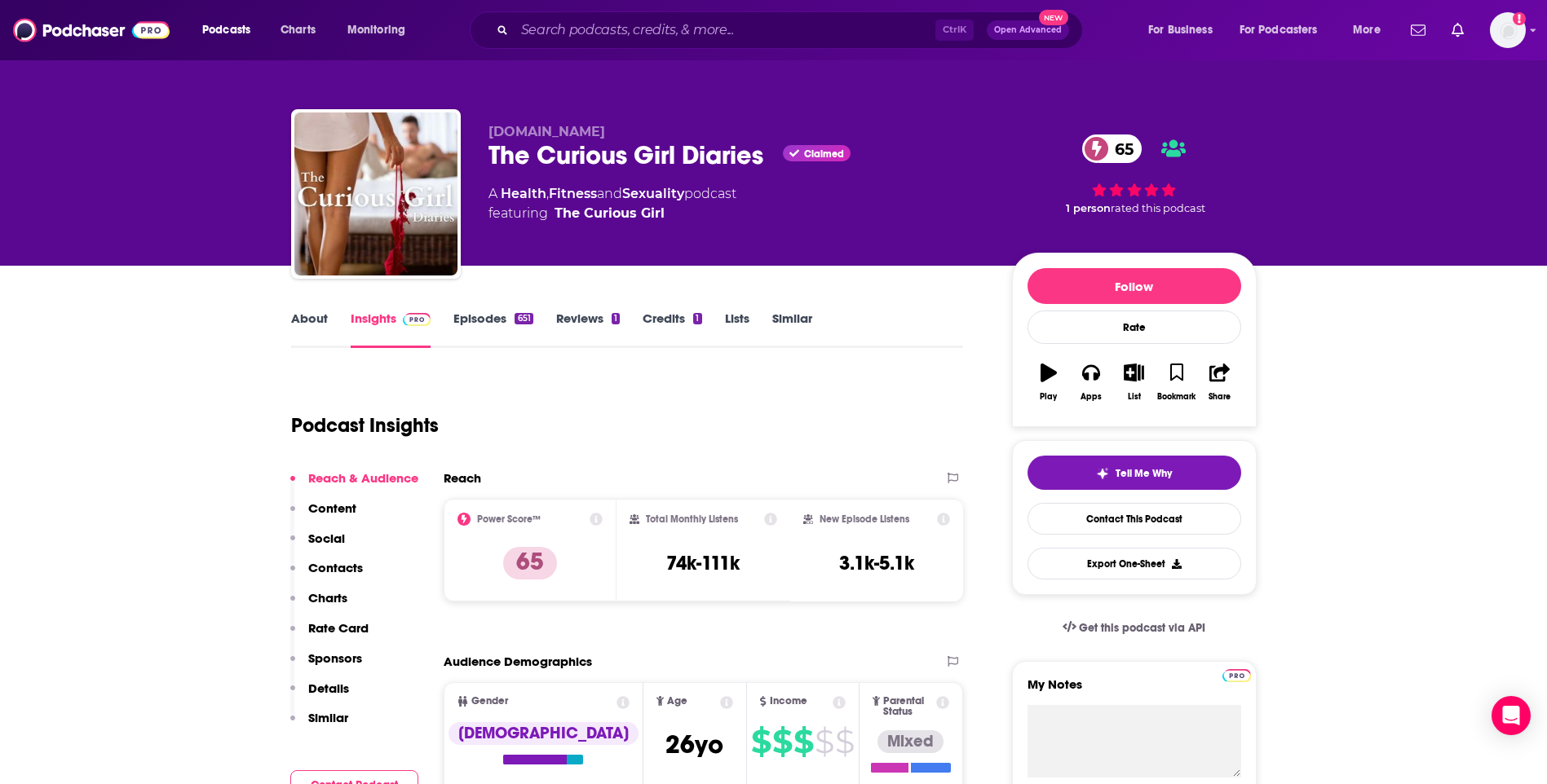
click at [302, 310] on div "About Insights Episodes 651 Reviews 1 Credits 1 Lists Similar" at bounding box center [627, 328] width 673 height 40
click at [304, 319] on link "About" at bounding box center [309, 329] width 36 height 37
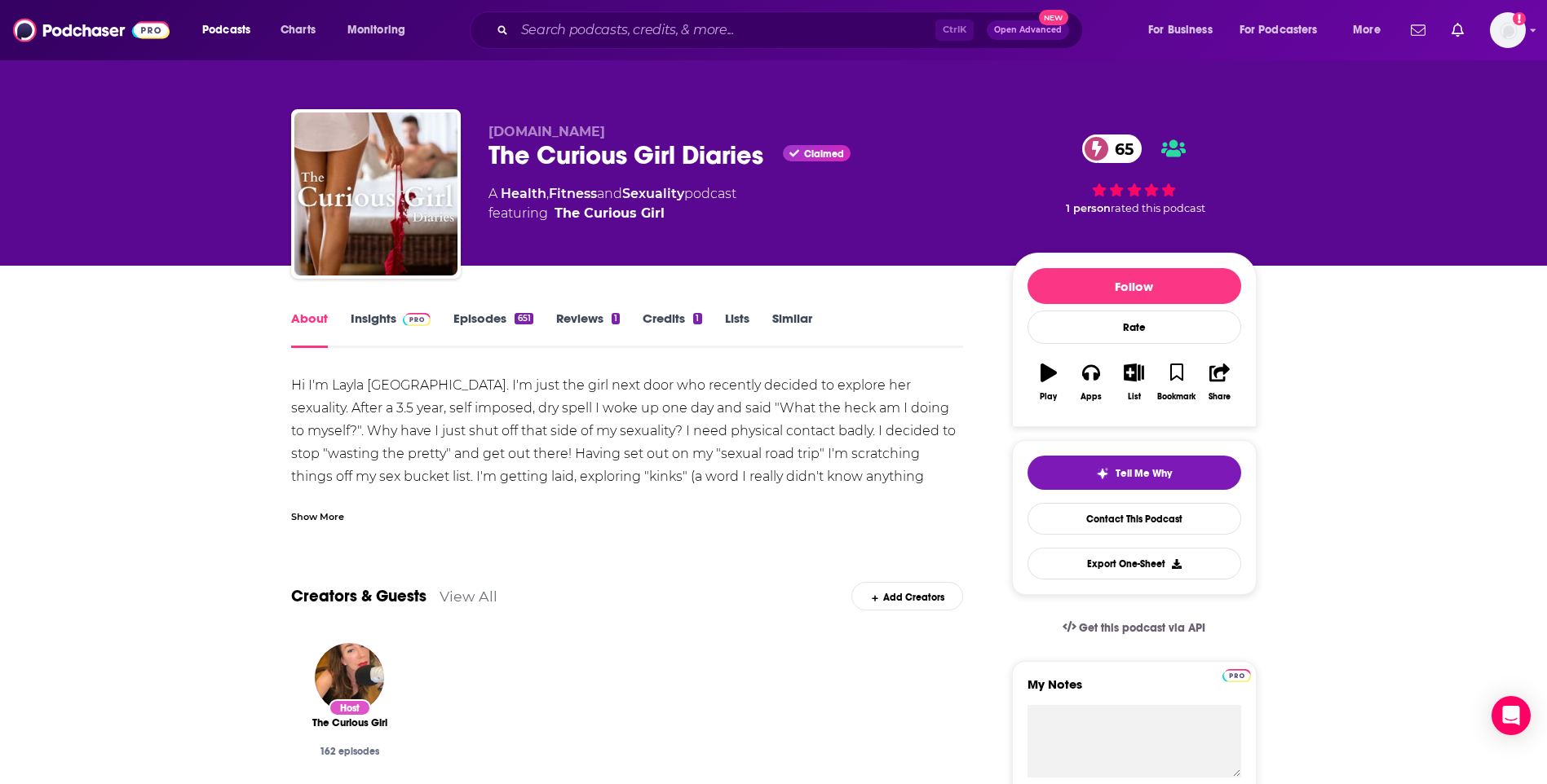
click at [382, 313] on link "Insights" at bounding box center [391, 329] width 81 height 37
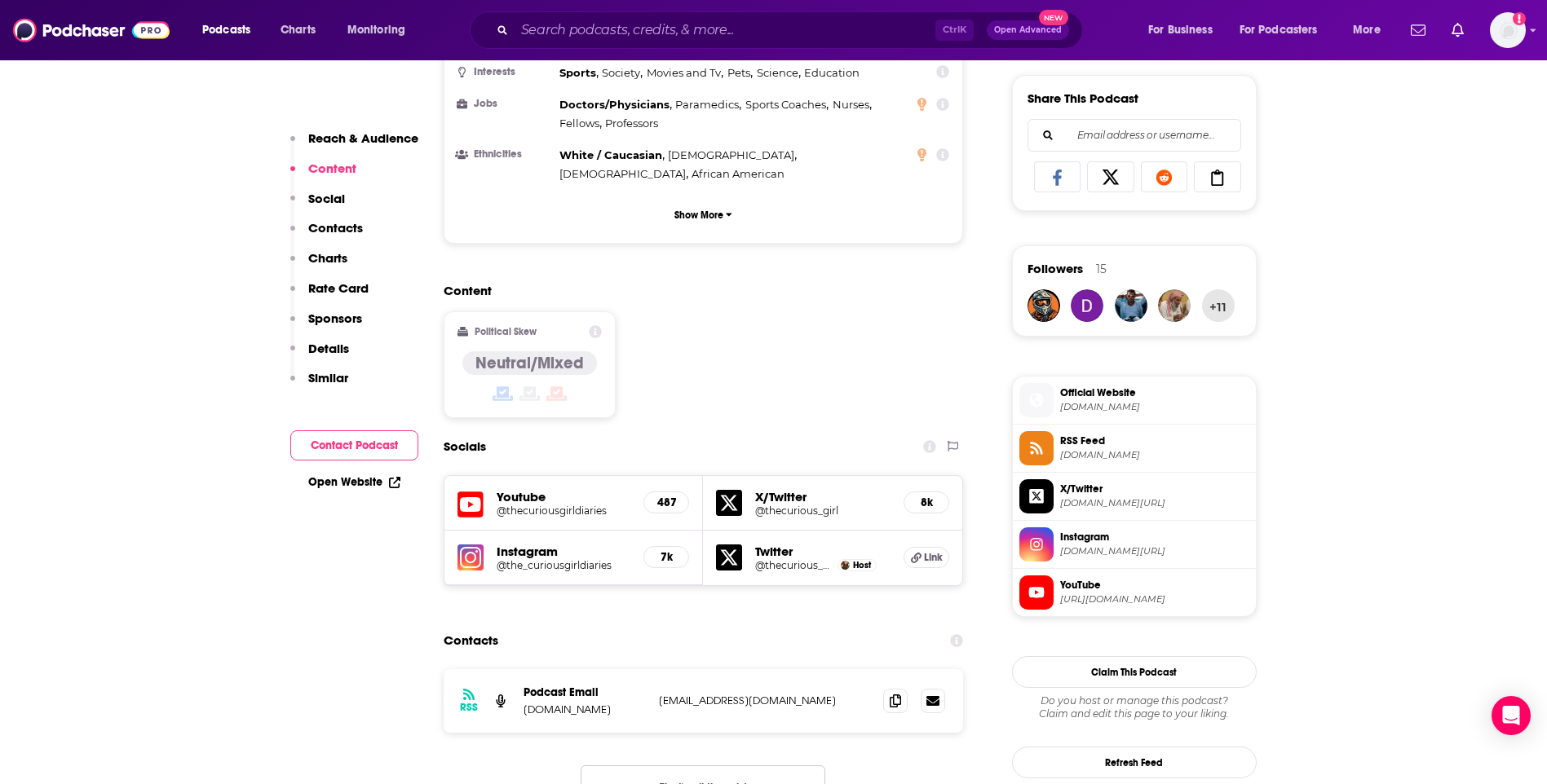
scroll to position [1060, 0]
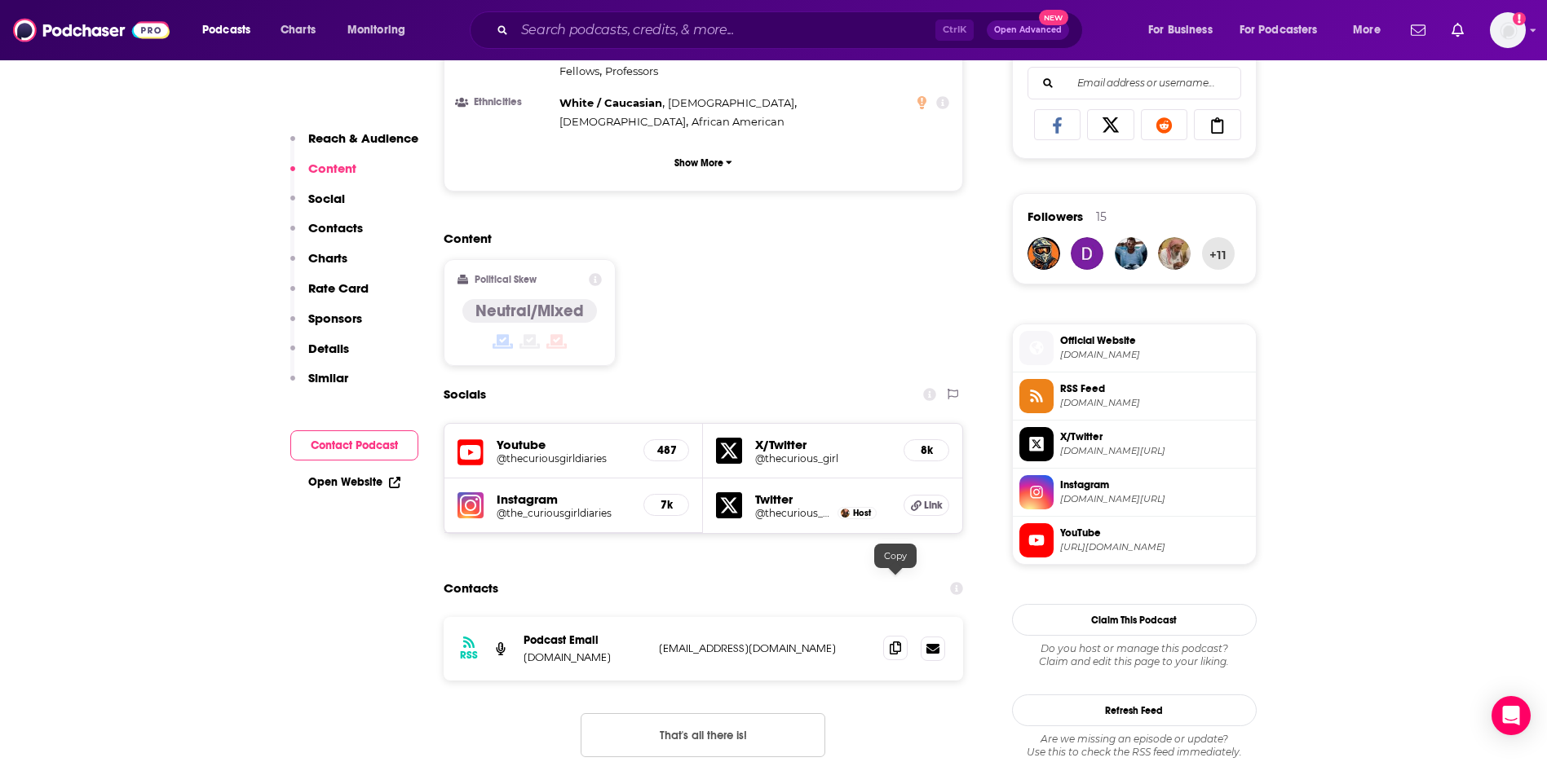
click at [891, 642] on icon at bounding box center [896, 649] width 12 height 13
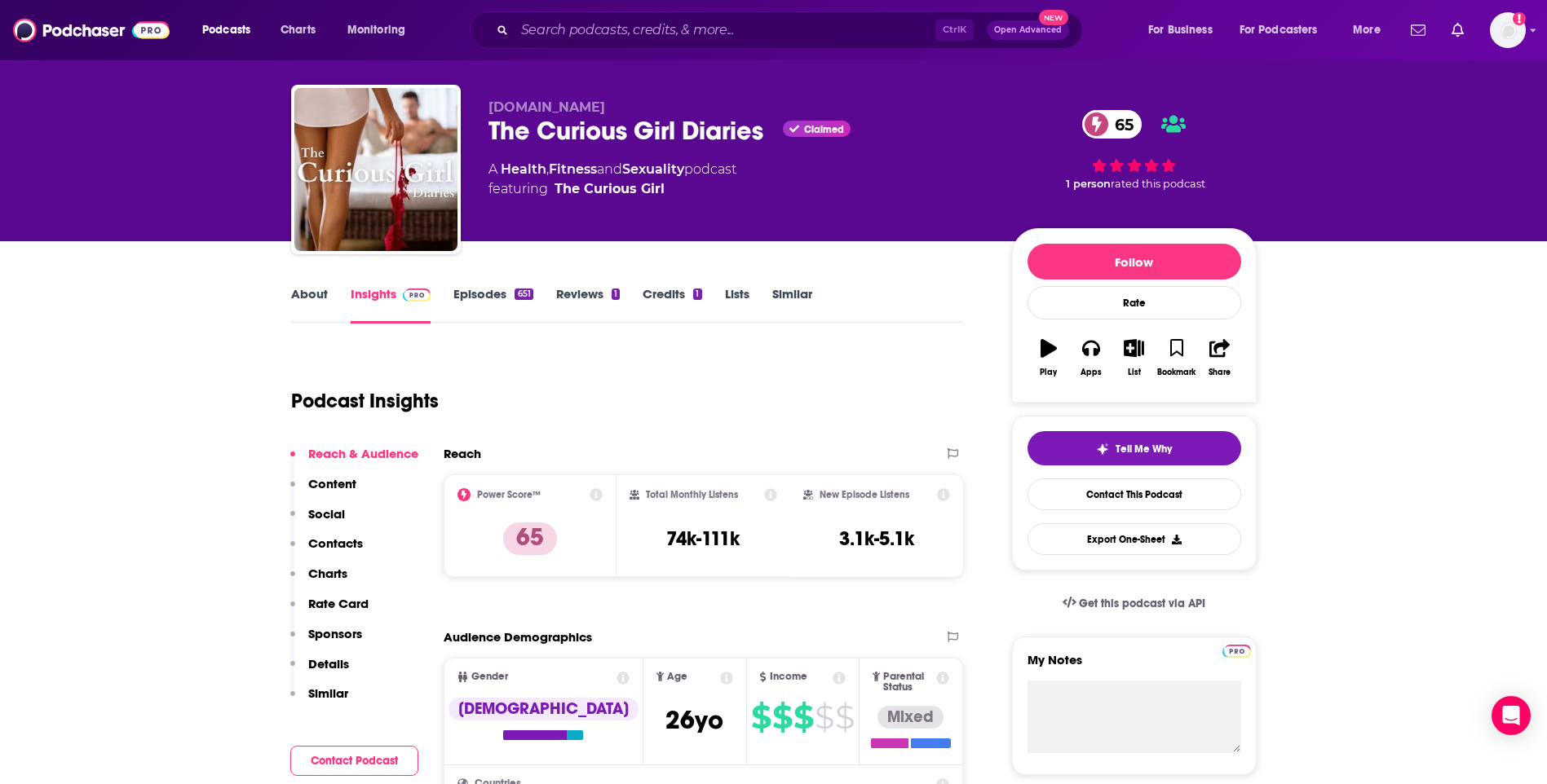
scroll to position [0, 0]
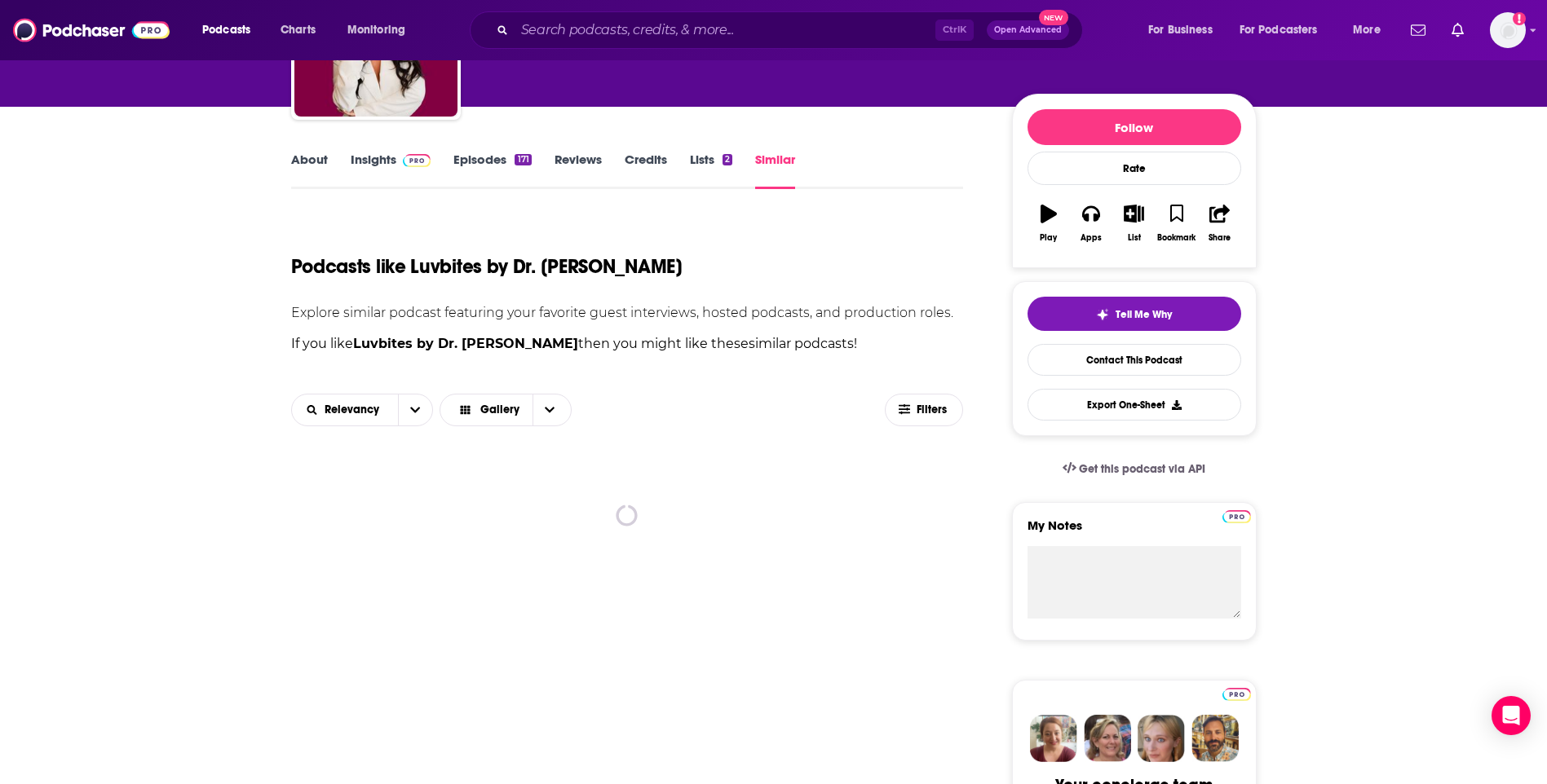
scroll to position [245, 0]
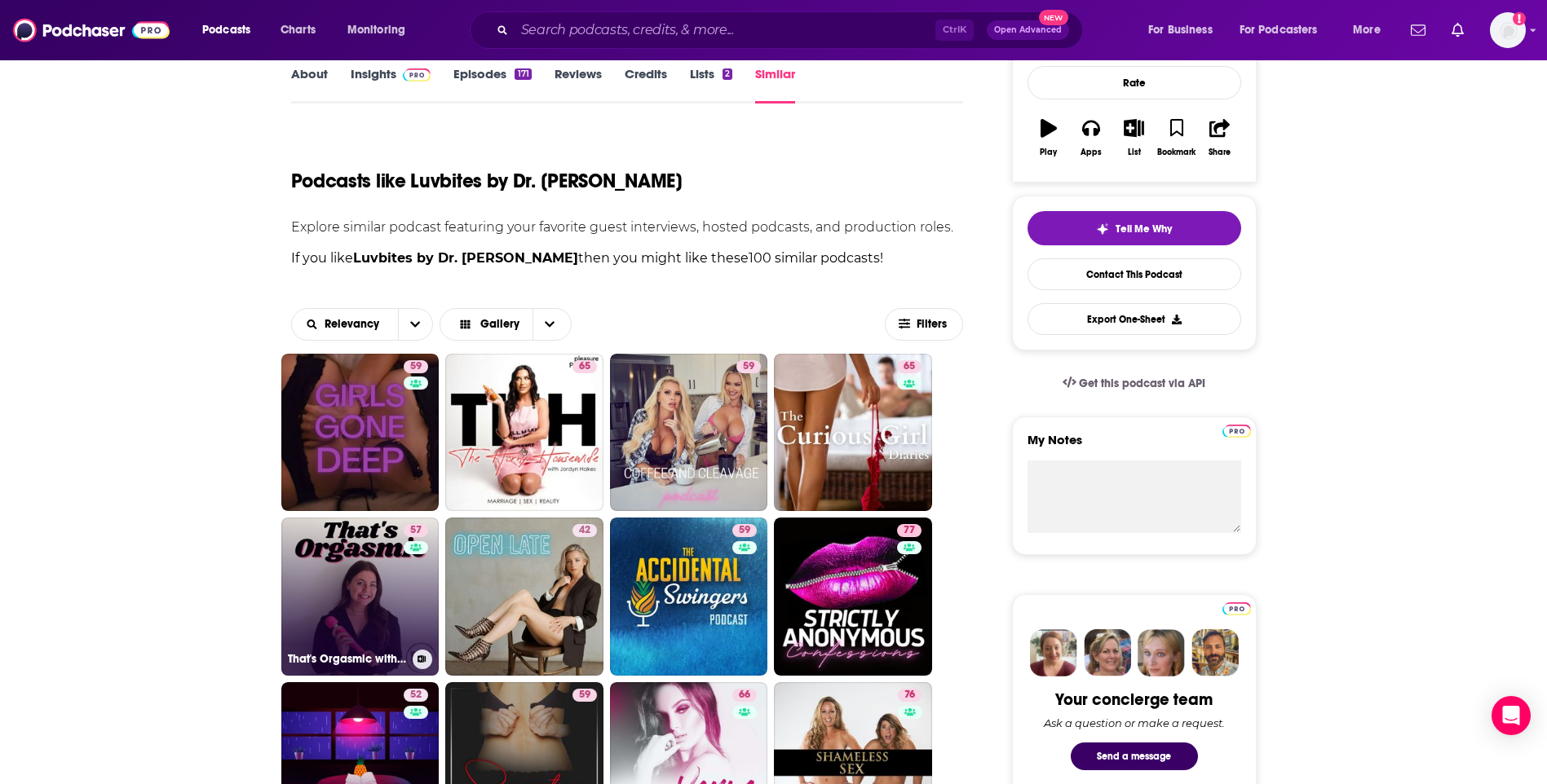
click at [305, 573] on link "57 That's Orgasmic with Sexologist Emily Duncan" at bounding box center [359, 596] width 158 height 158
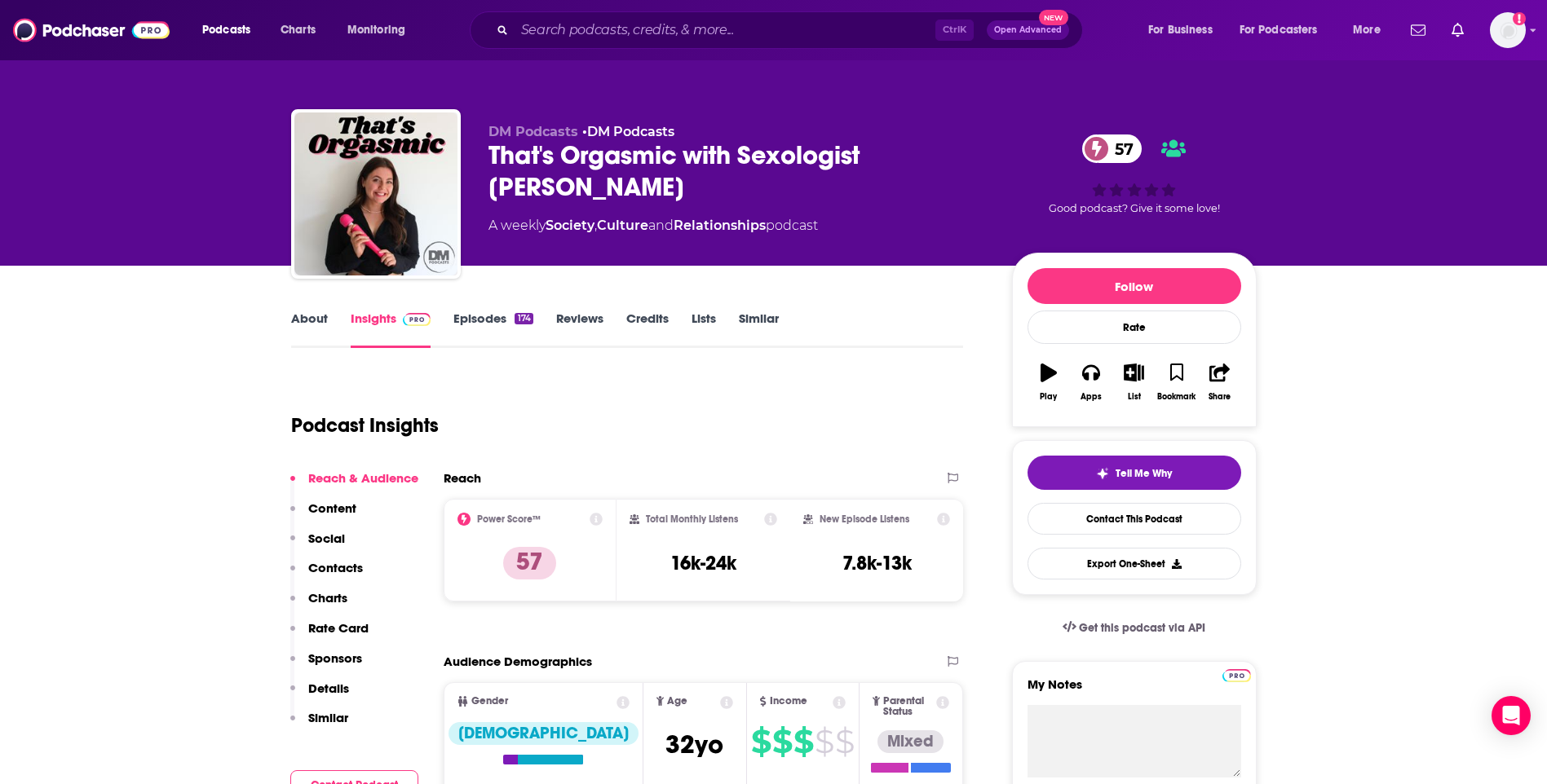
click at [319, 322] on link "About" at bounding box center [309, 329] width 36 height 37
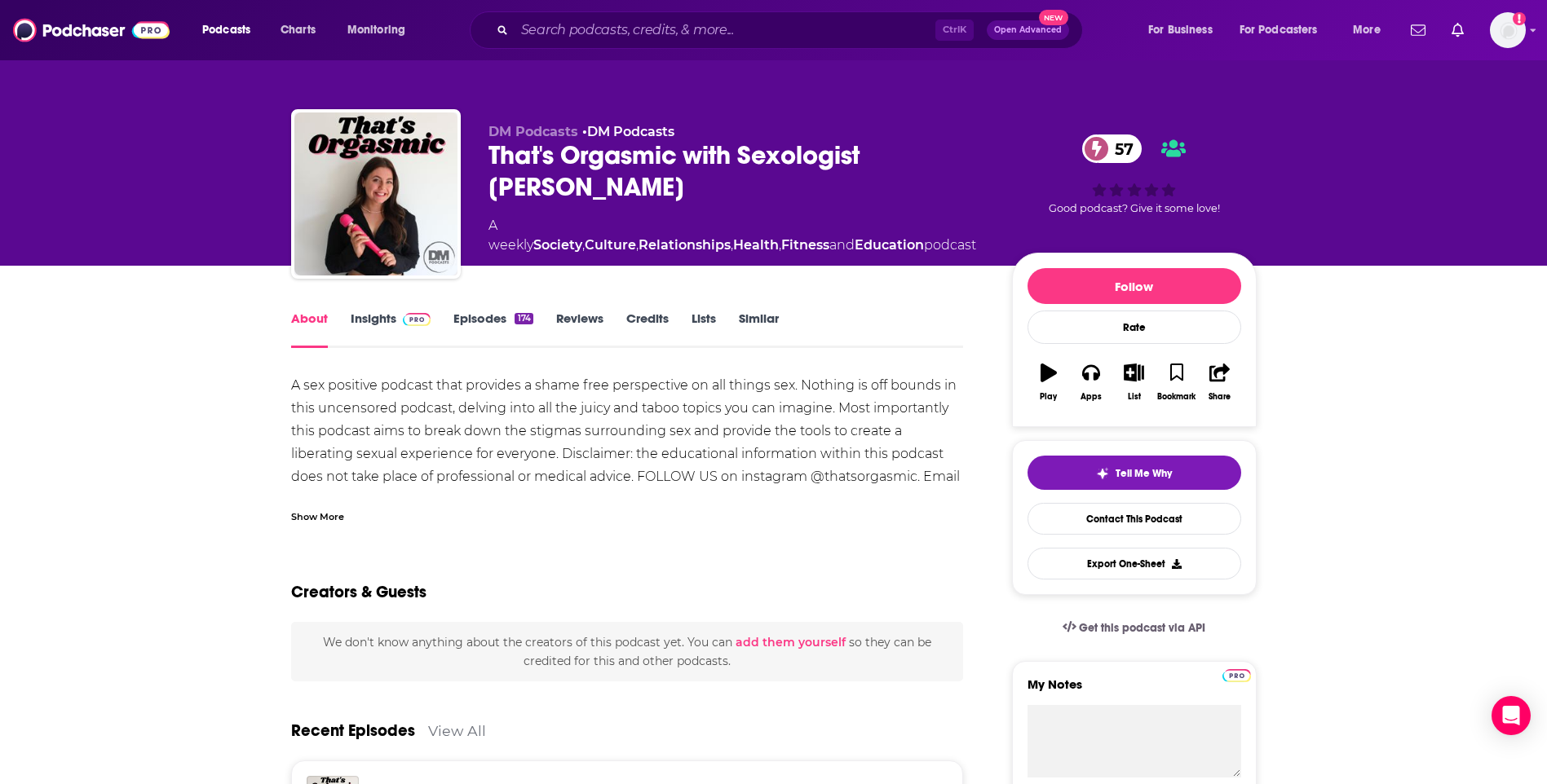
click at [371, 318] on link "Insights" at bounding box center [391, 329] width 81 height 37
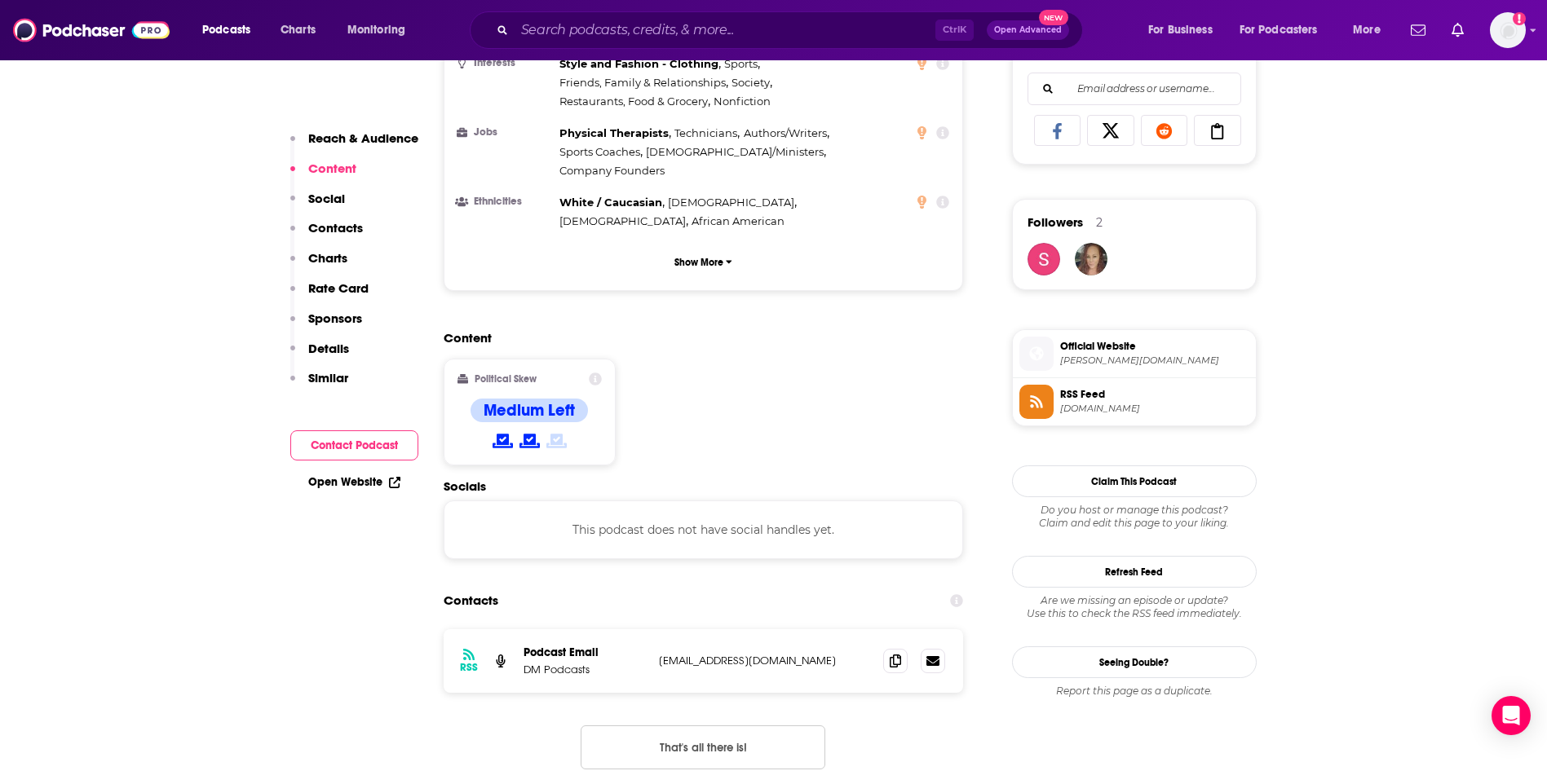
scroll to position [1060, 0]
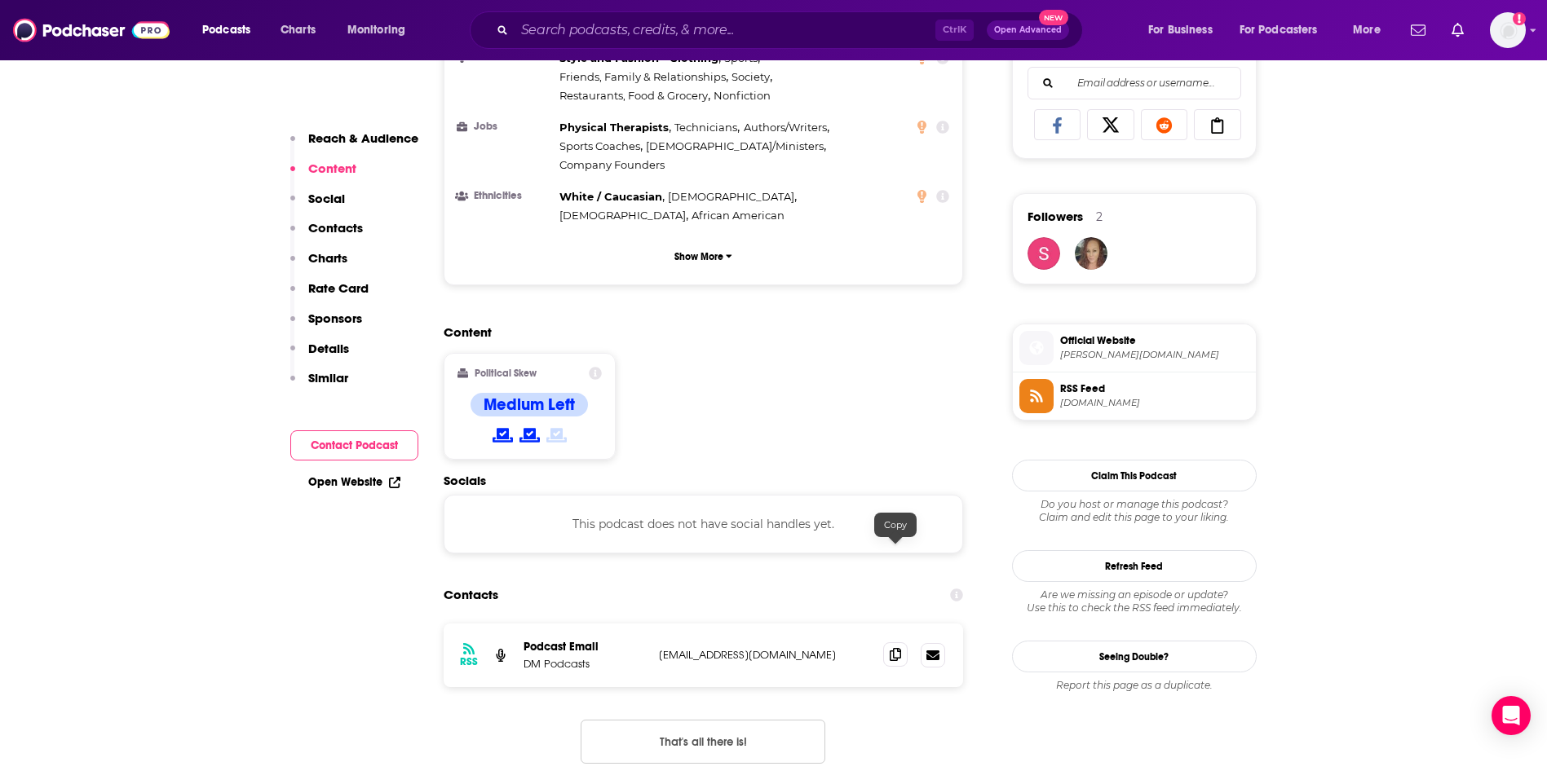
click at [897, 649] on icon at bounding box center [896, 655] width 12 height 13
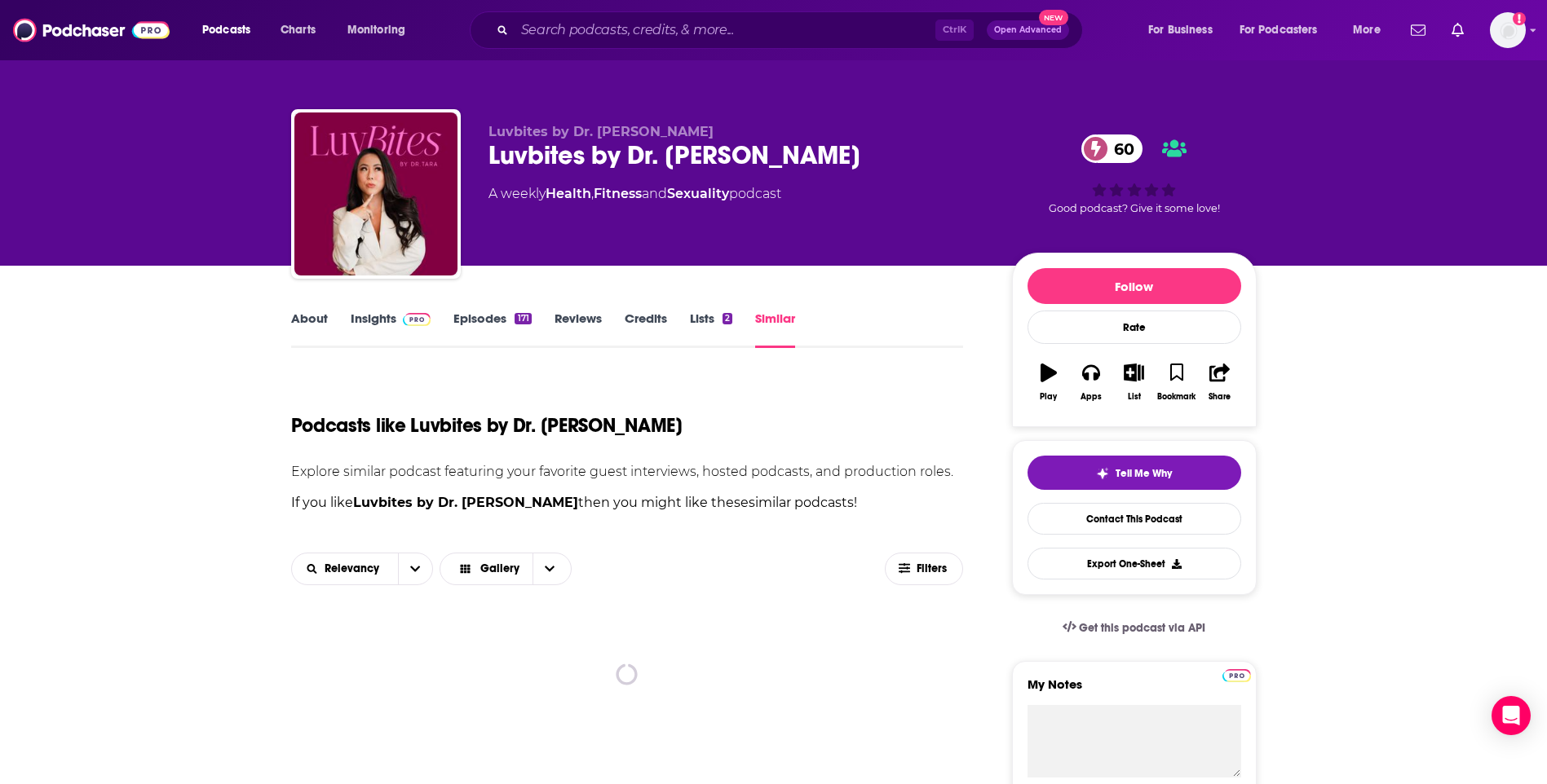
scroll to position [326, 0]
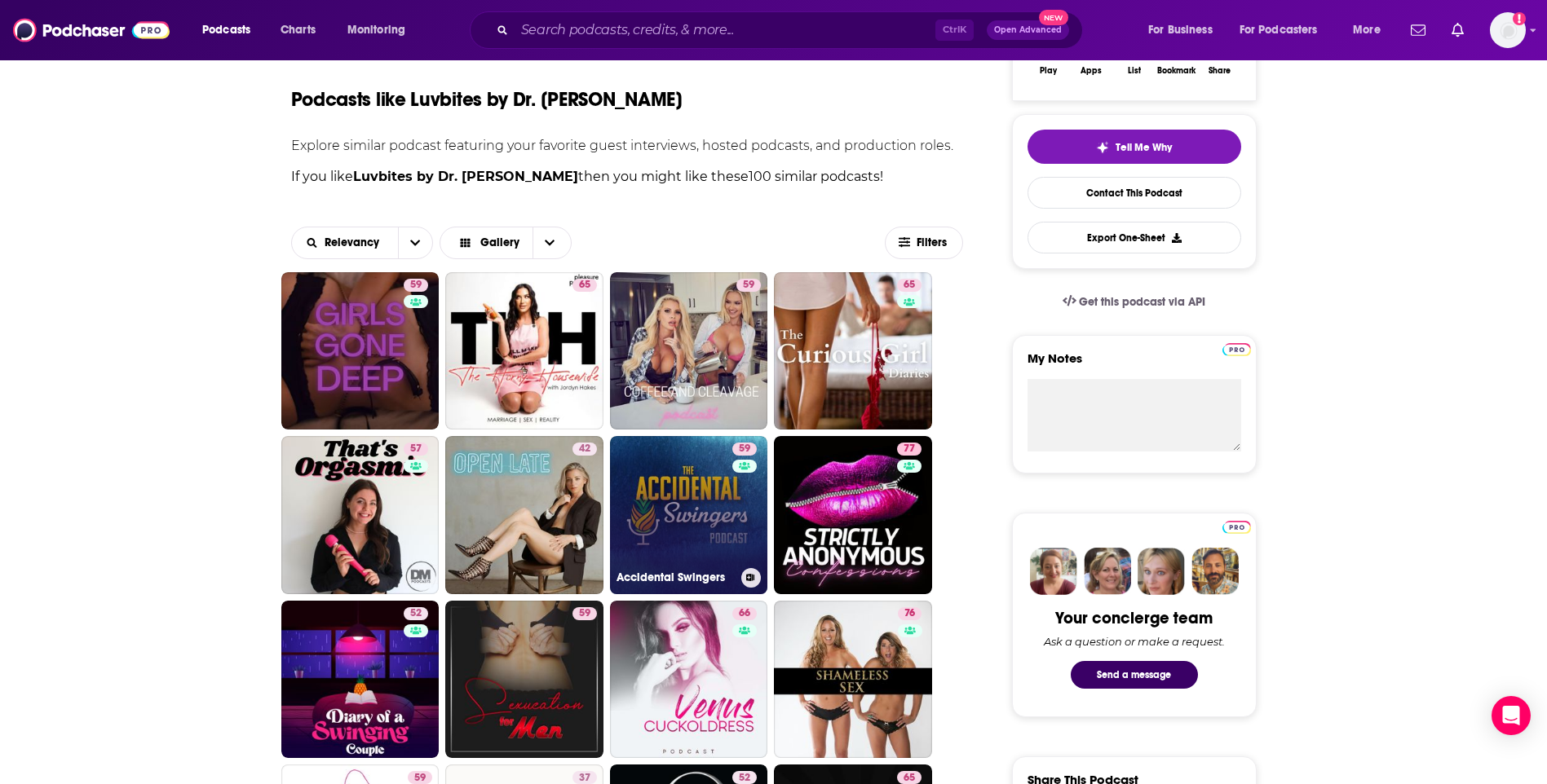
click at [709, 536] on link "59 Accidental Swingers" at bounding box center [688, 515] width 158 height 158
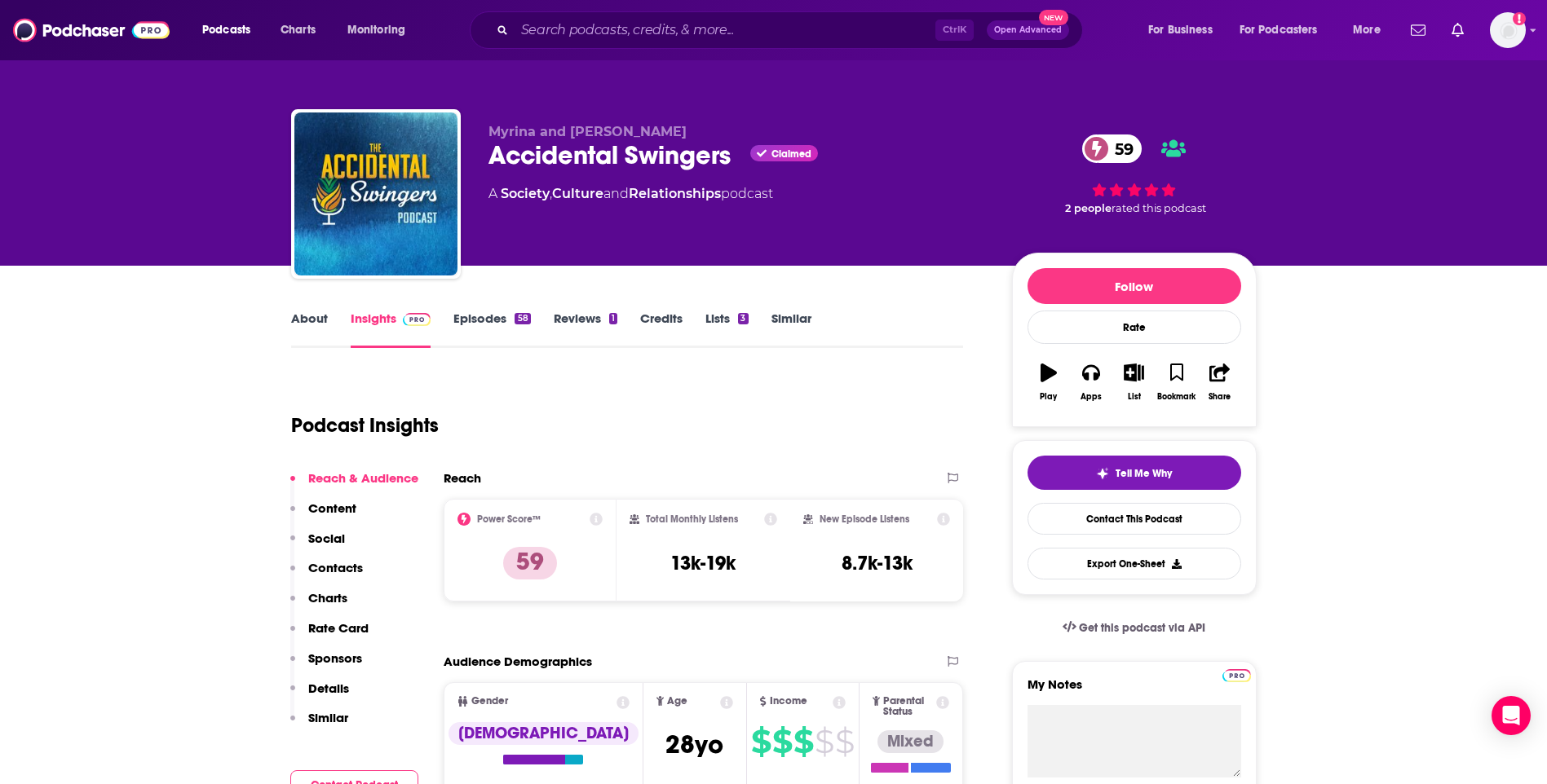
click at [293, 321] on link "About" at bounding box center [309, 329] width 36 height 37
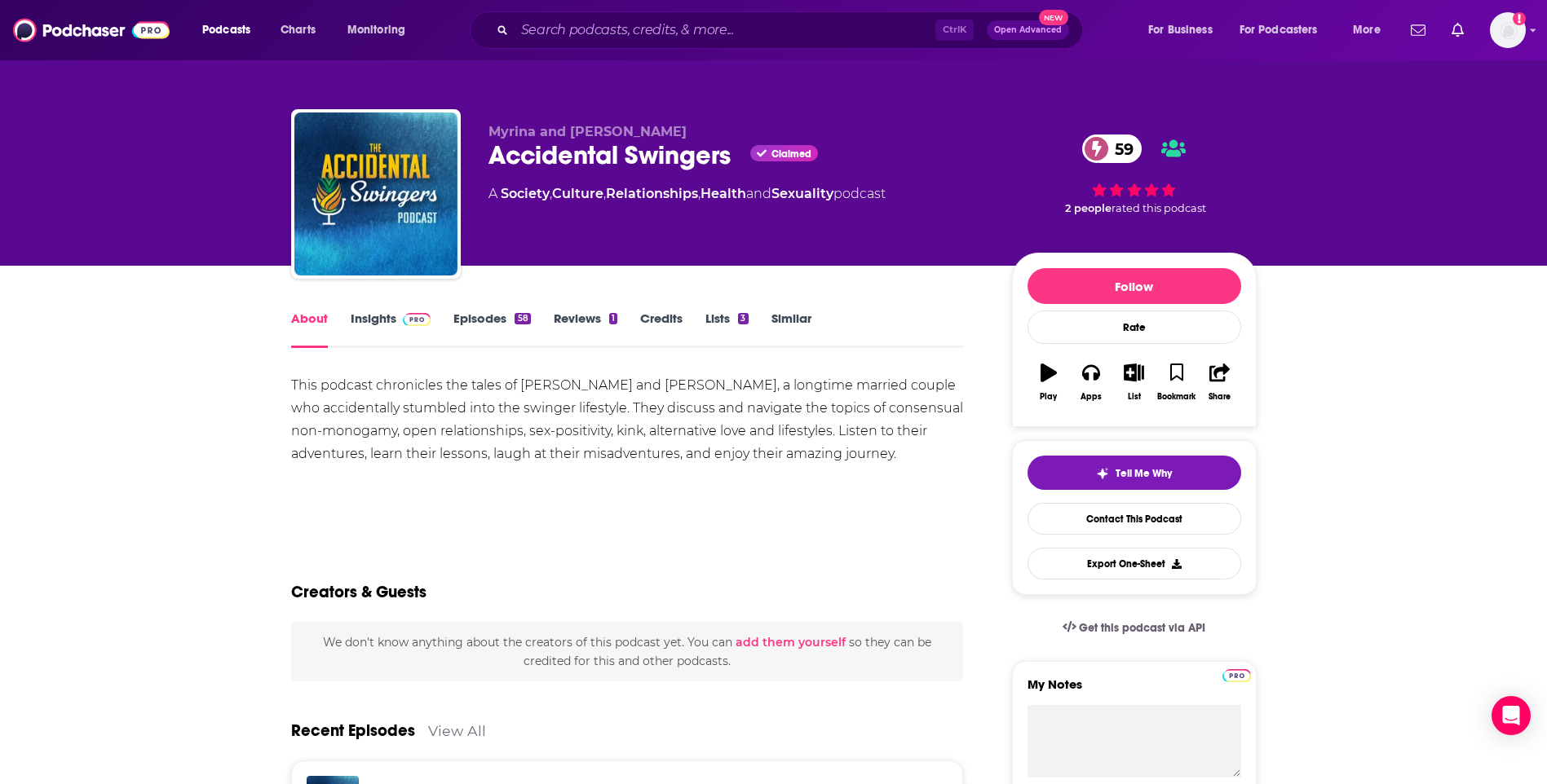
click at [386, 324] on link "Insights" at bounding box center [391, 329] width 81 height 37
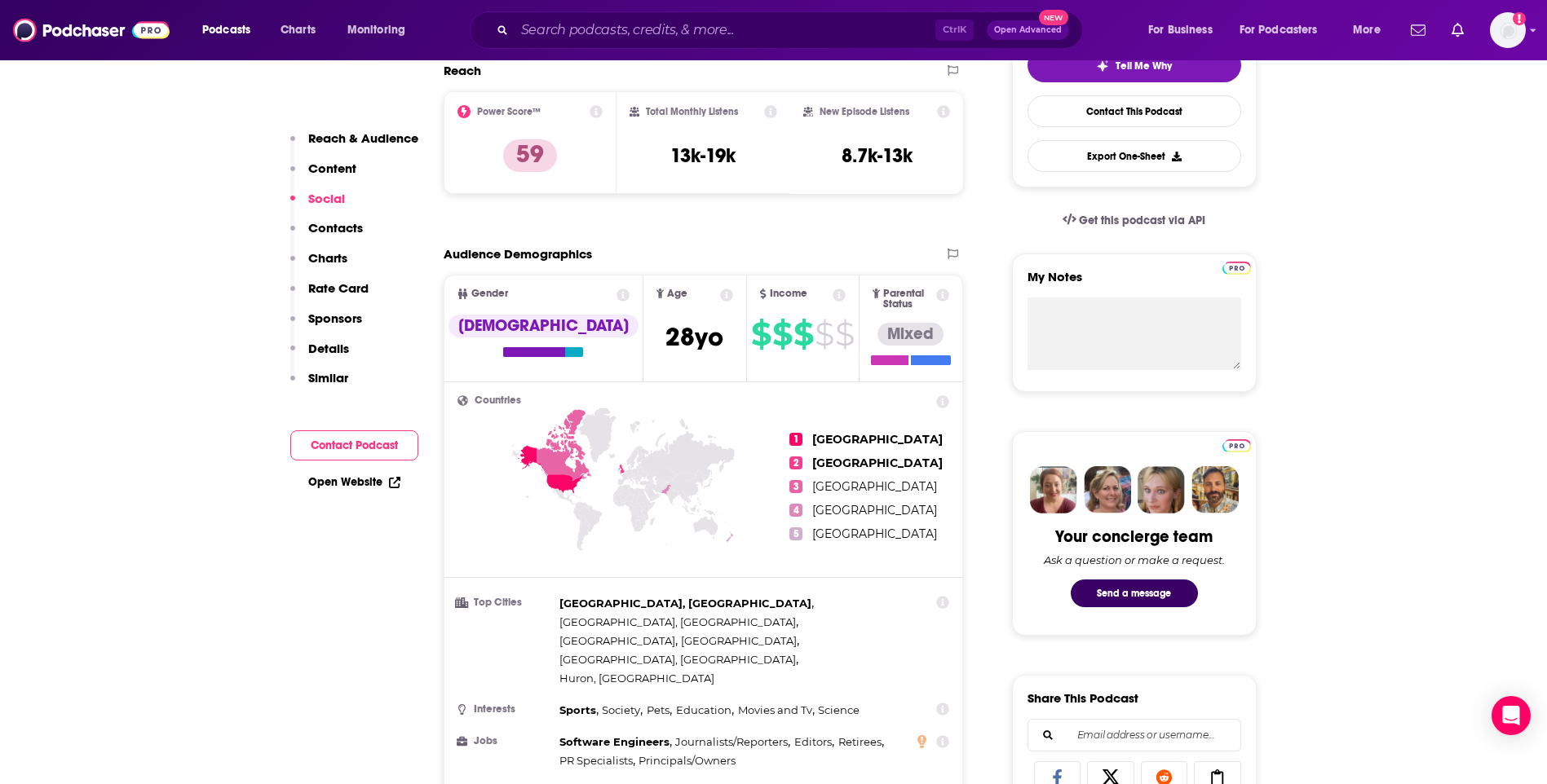
scroll to position [1223, 0]
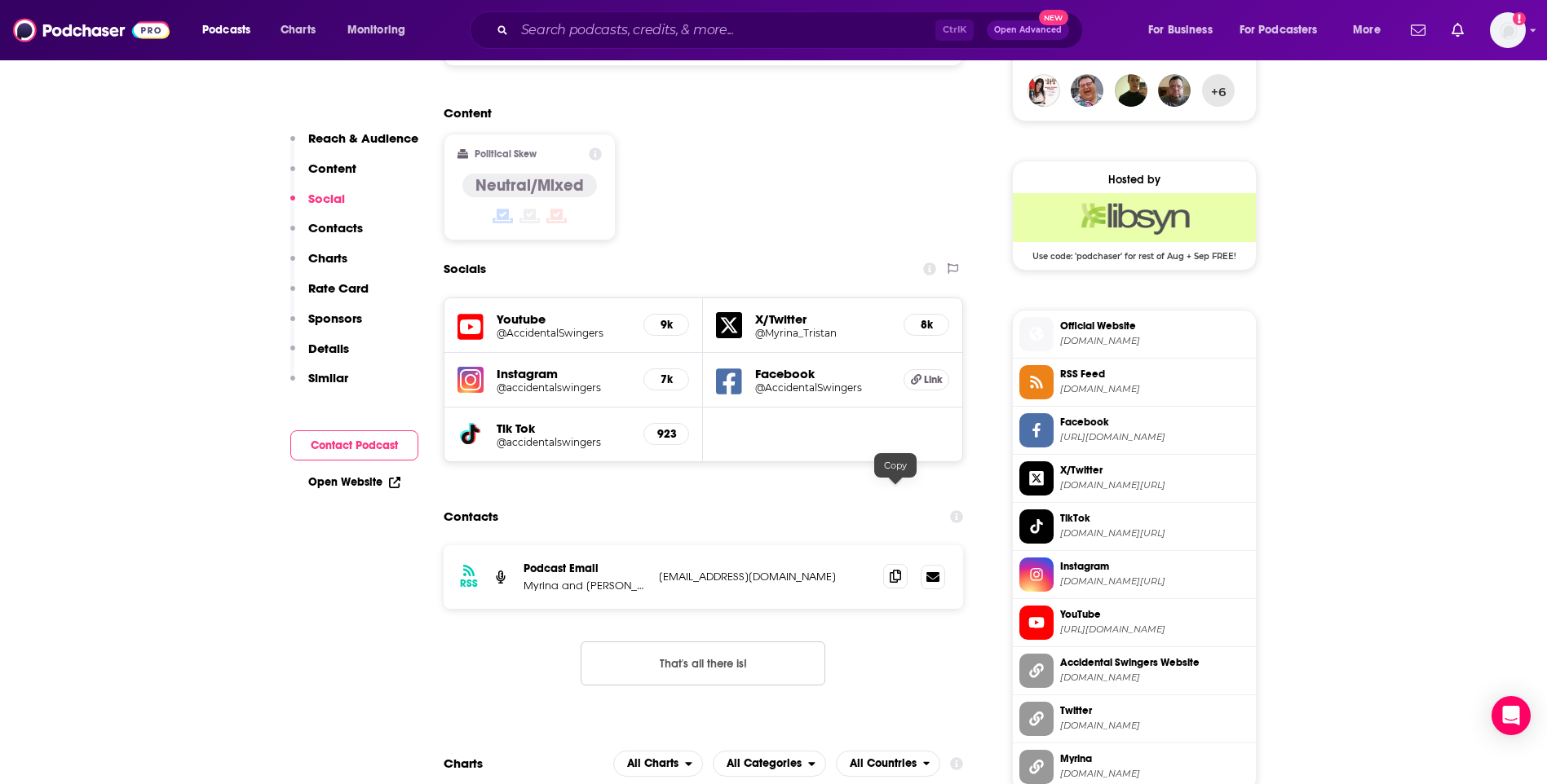
click at [885, 564] on span at bounding box center [896, 577] width 25 height 25
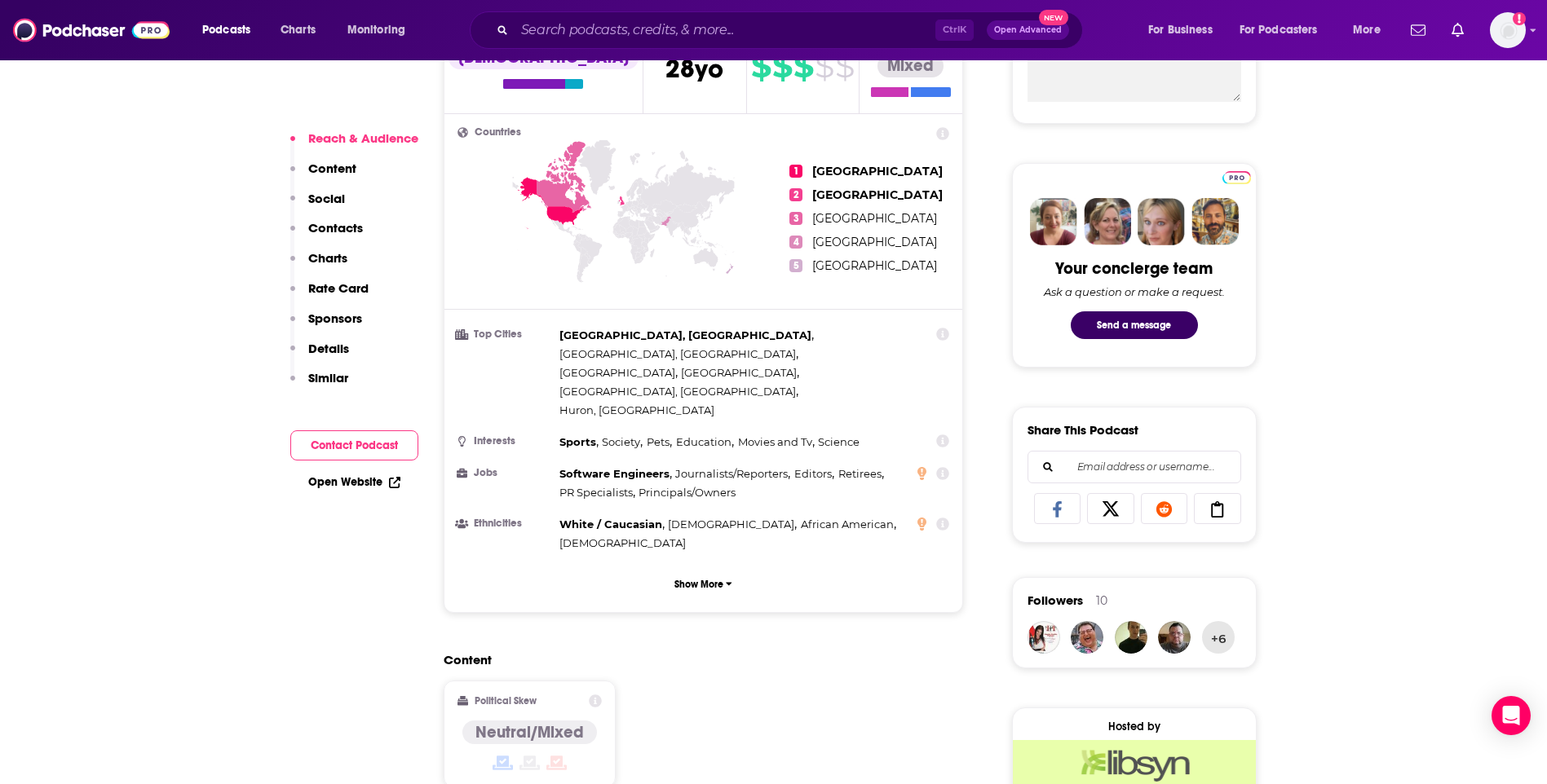
scroll to position [1060, 0]
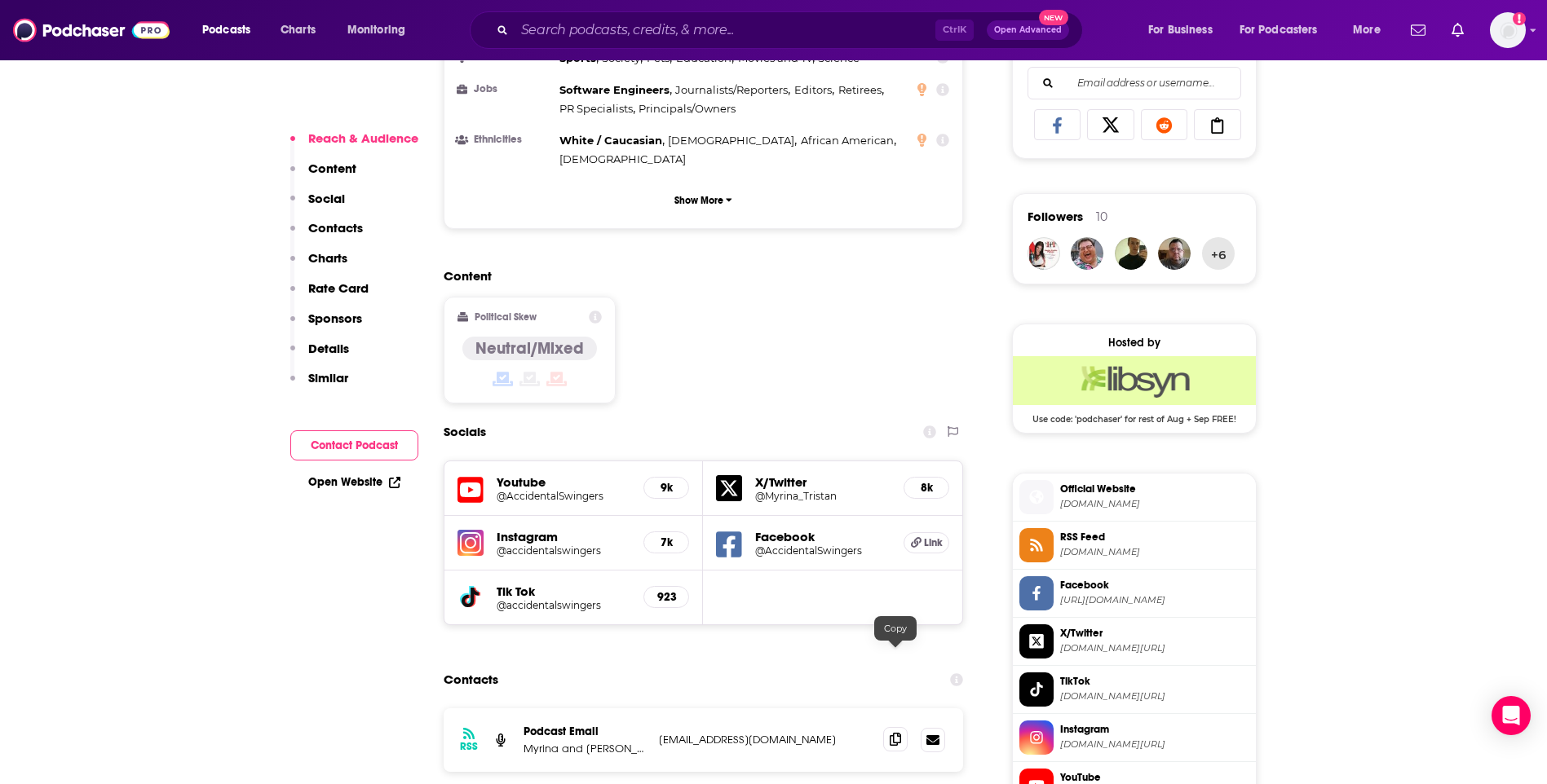
click at [894, 733] on icon at bounding box center [896, 739] width 12 height 13
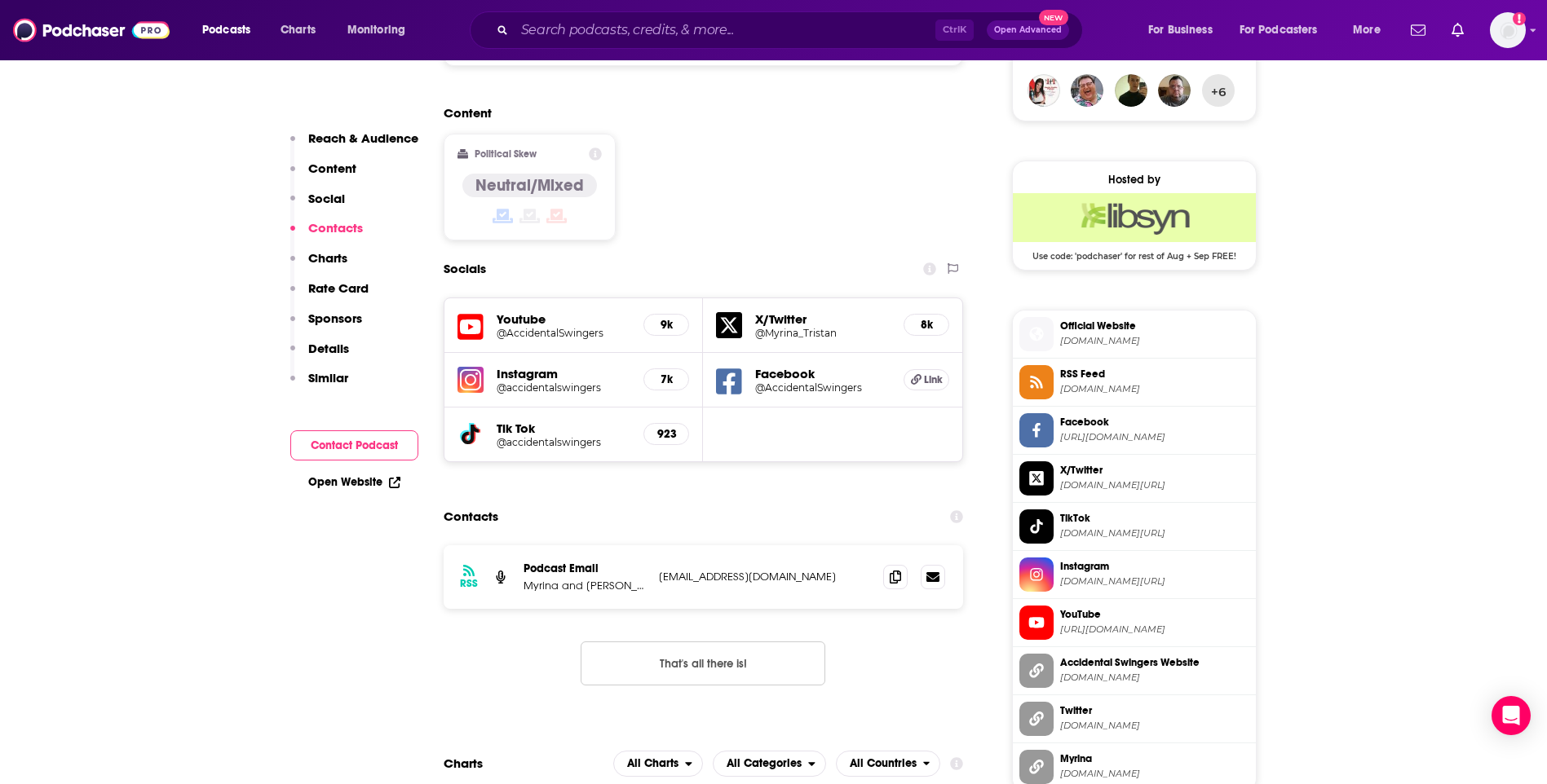
scroll to position [1712, 0]
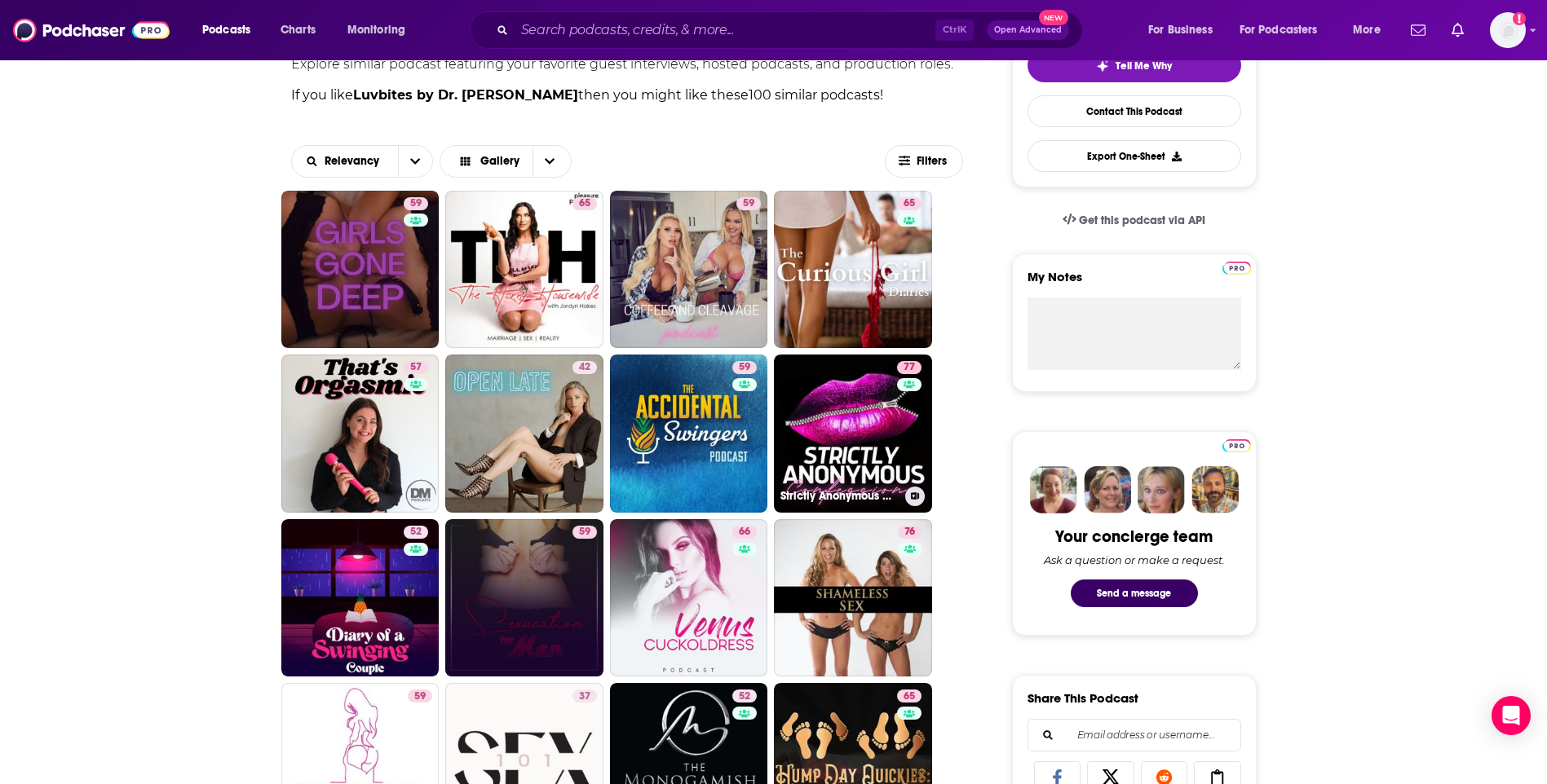
scroll to position [571, 0]
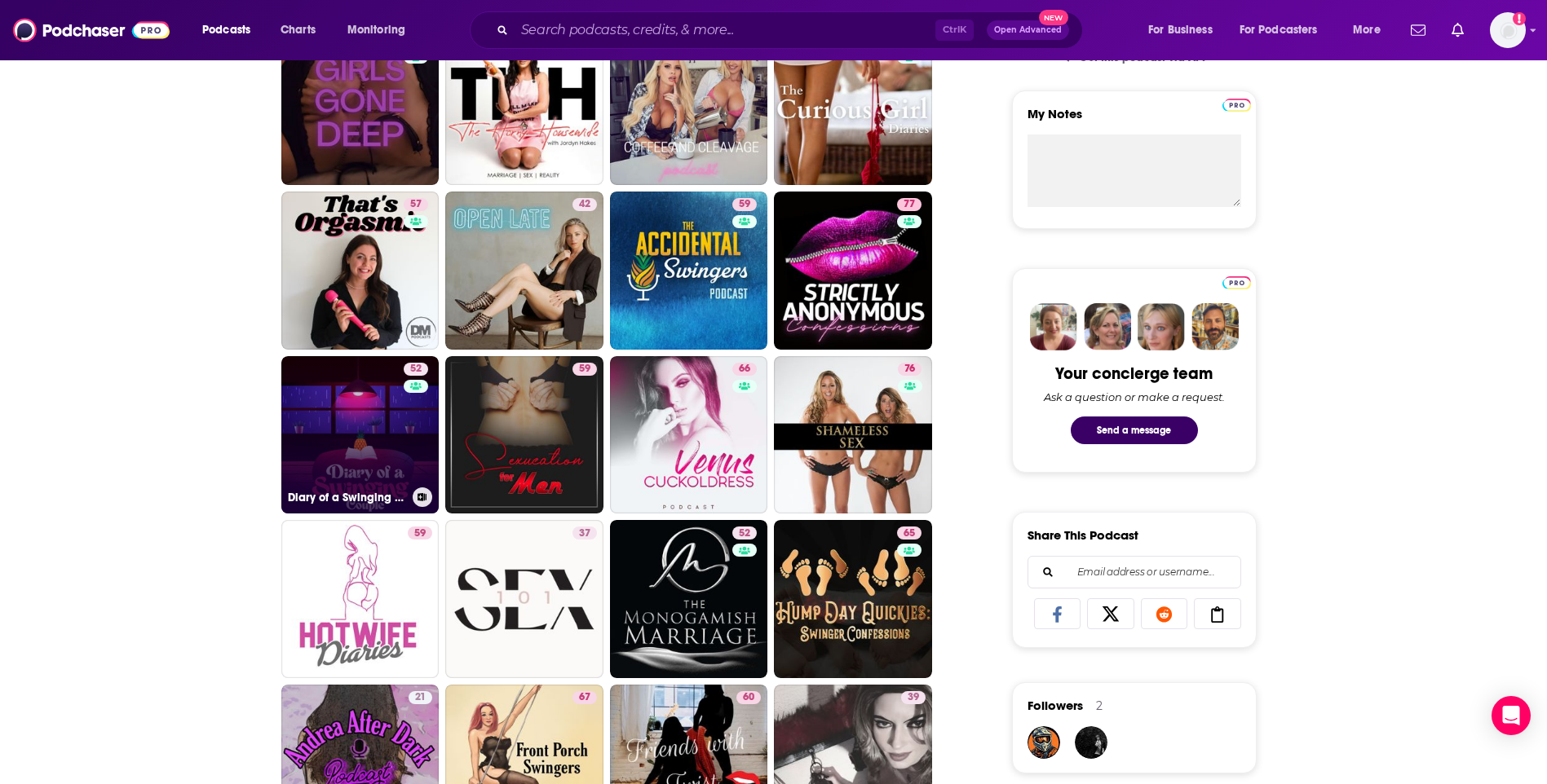
click at [360, 435] on link "52 Diary of a Swinging Couple" at bounding box center [359, 435] width 158 height 158
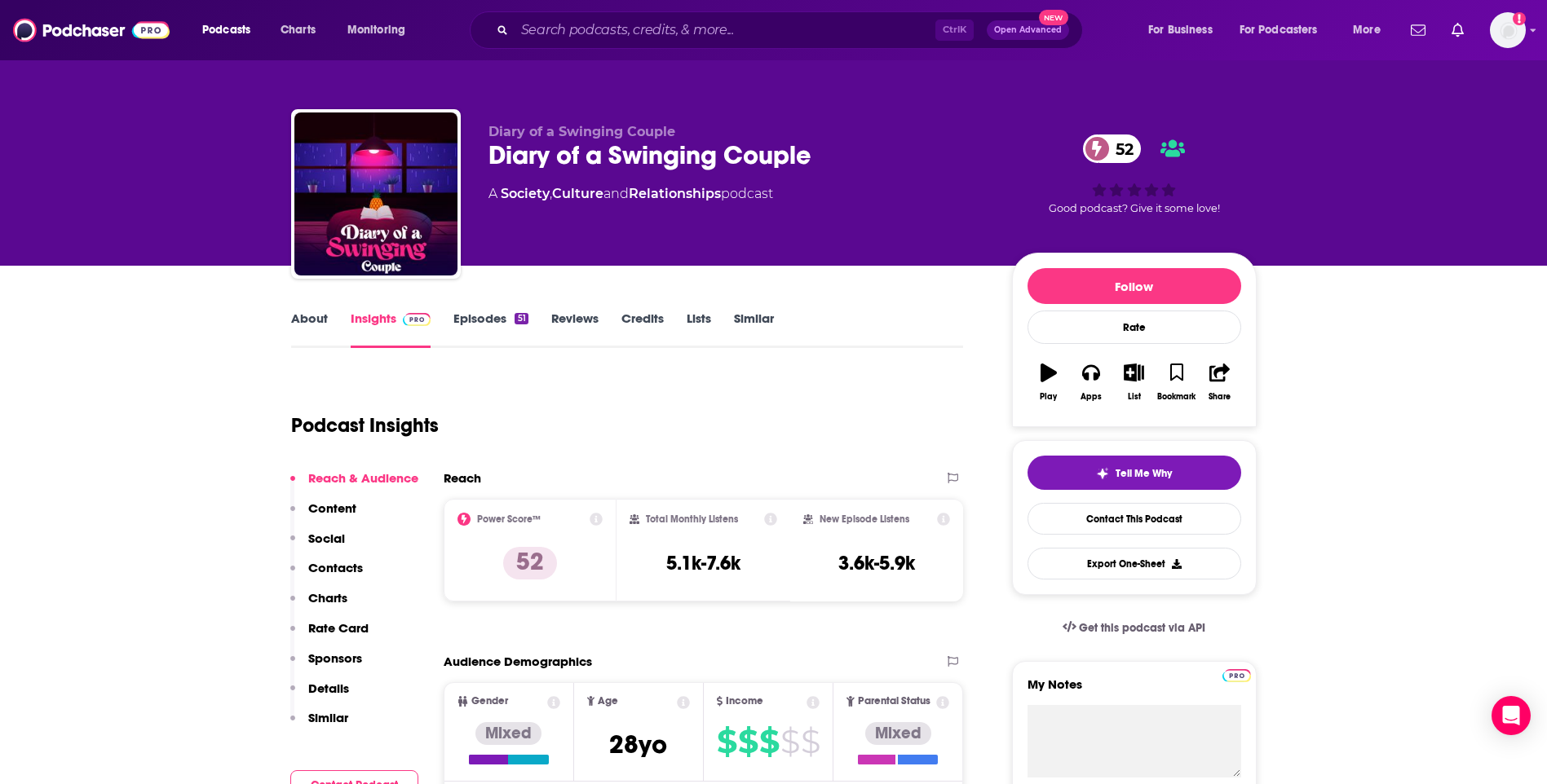
click at [305, 335] on link "About" at bounding box center [309, 329] width 36 height 37
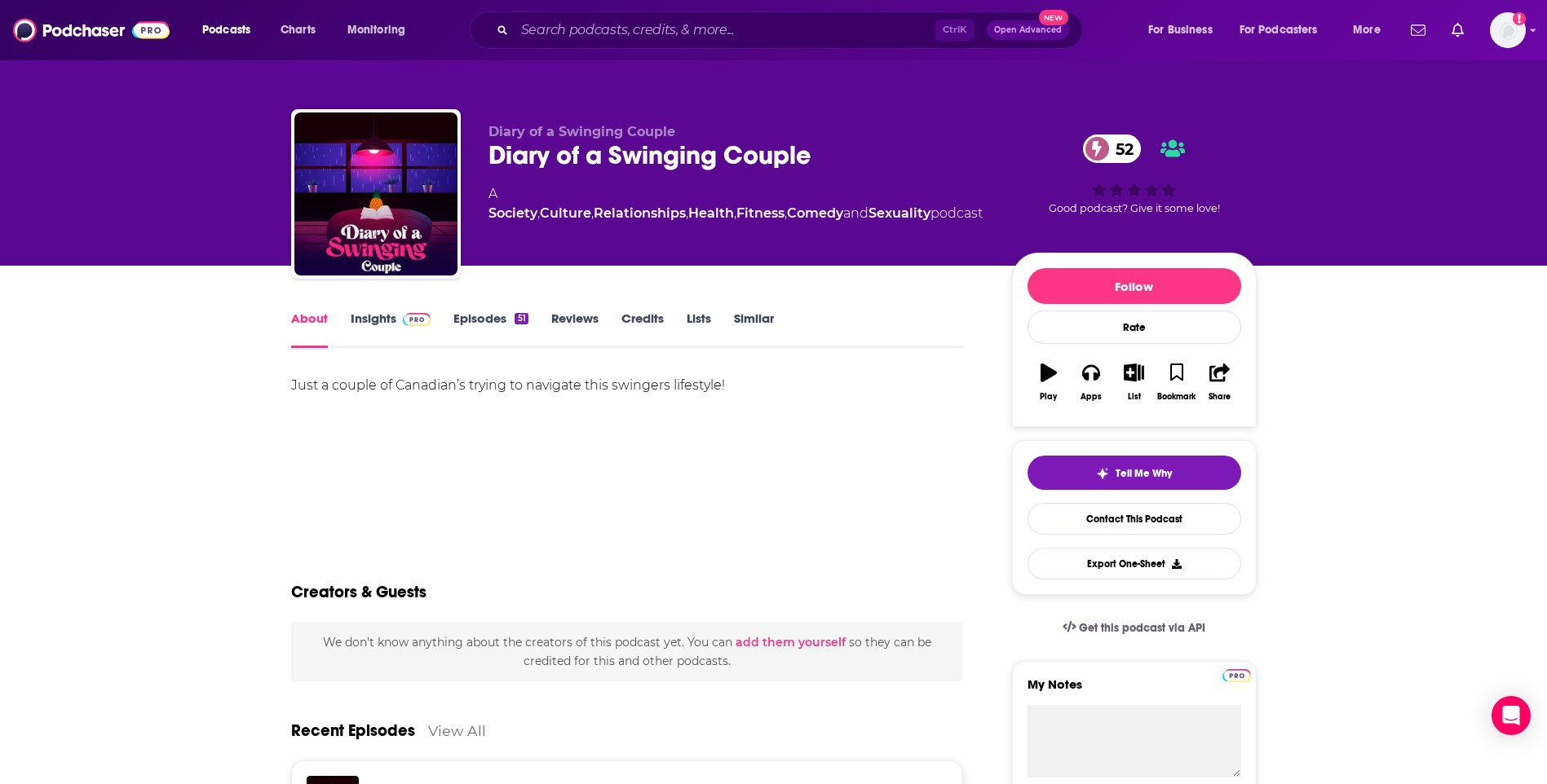
click at [378, 312] on link "Insights" at bounding box center [391, 329] width 81 height 37
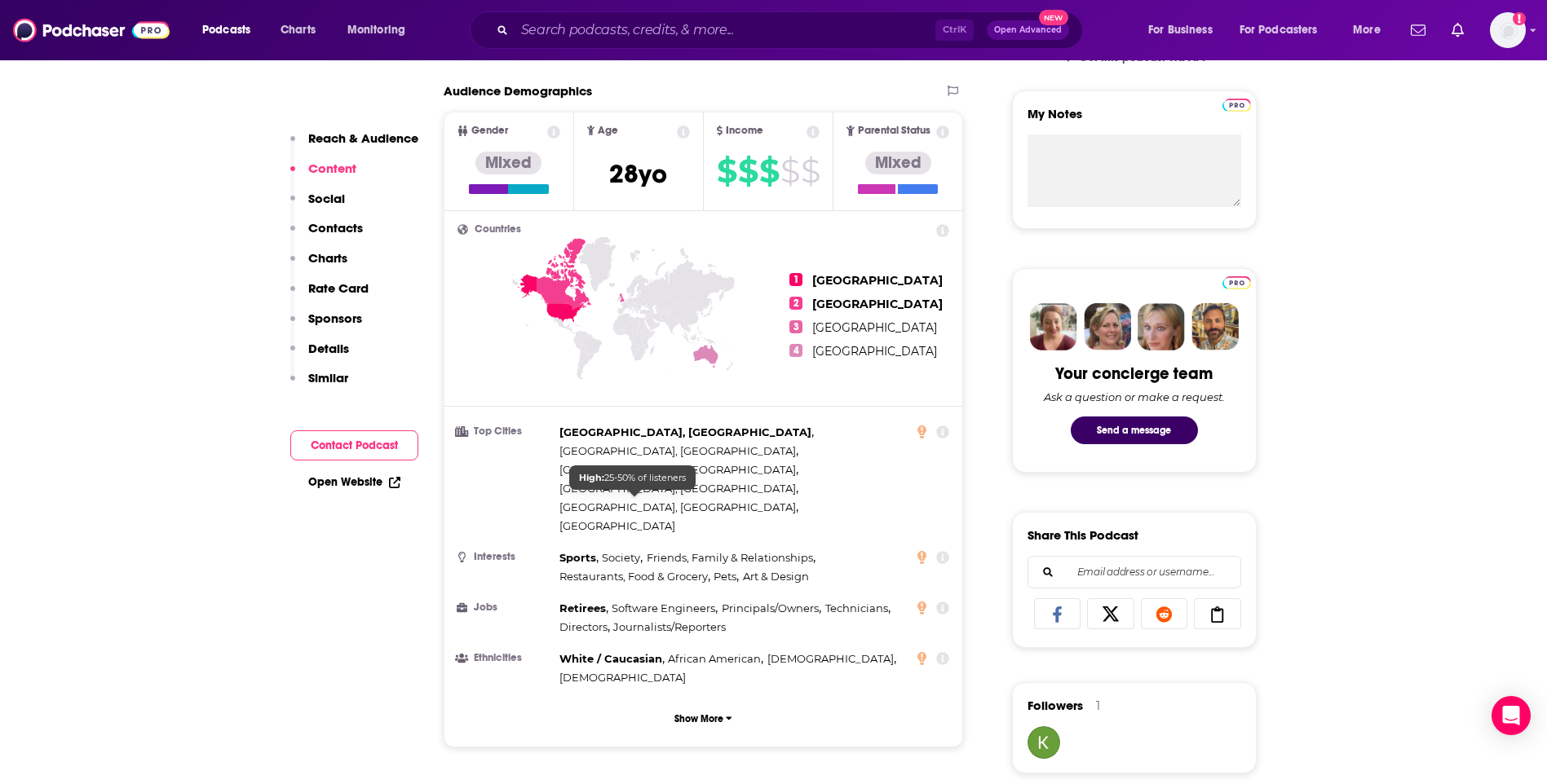
scroll to position [1060, 0]
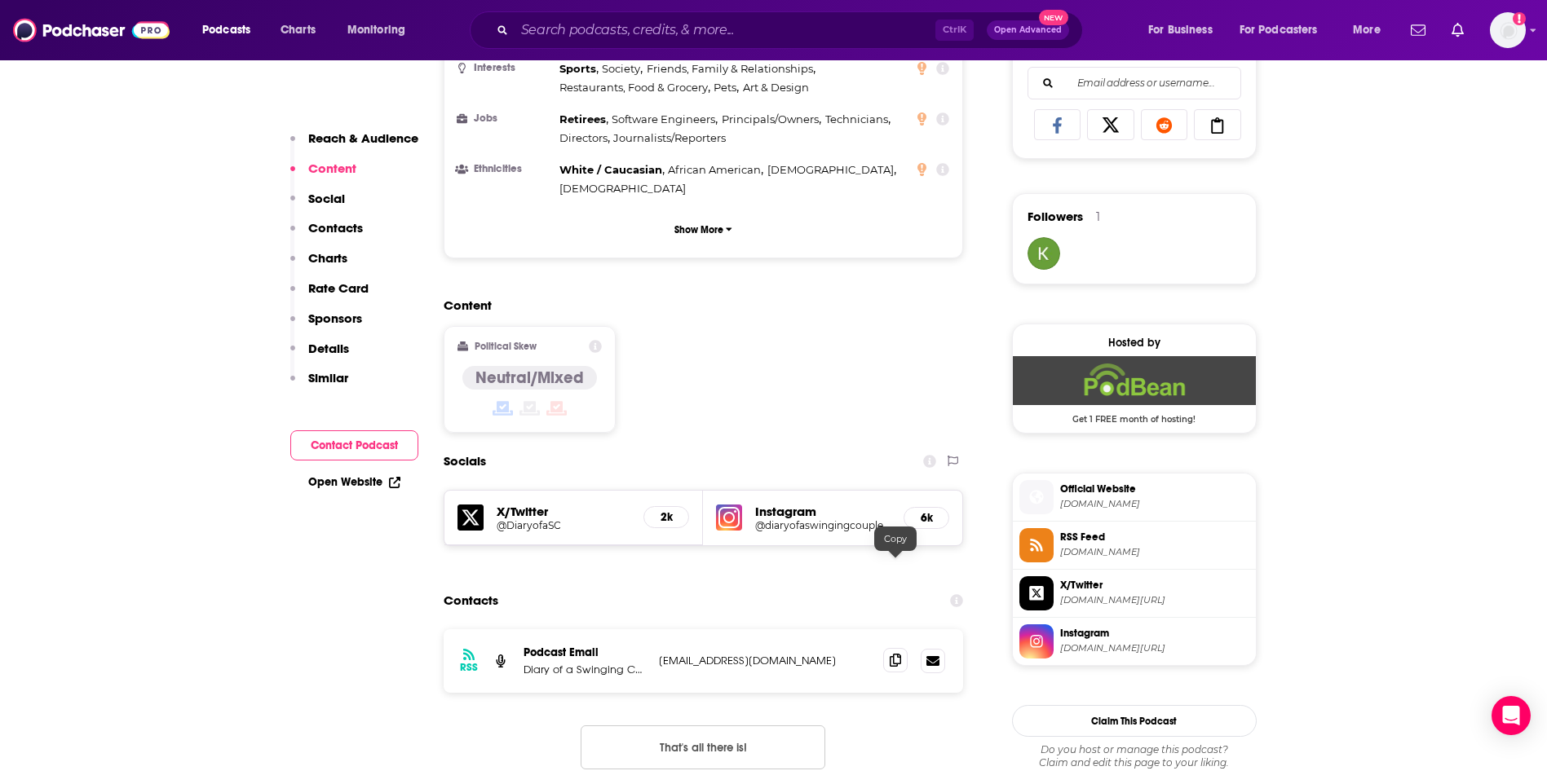
click at [894, 653] on icon at bounding box center [896, 660] width 12 height 13
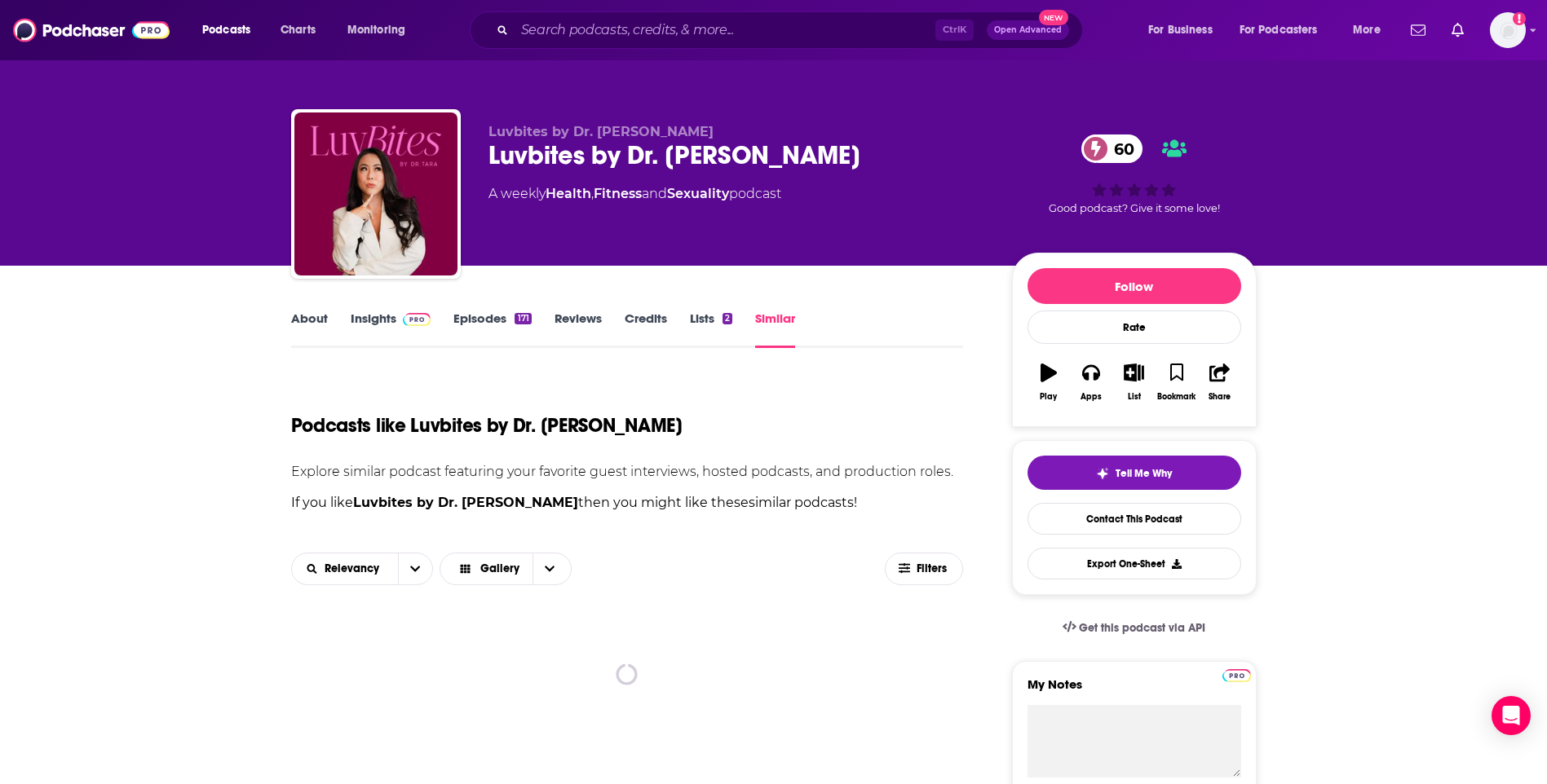
scroll to position [407, 0]
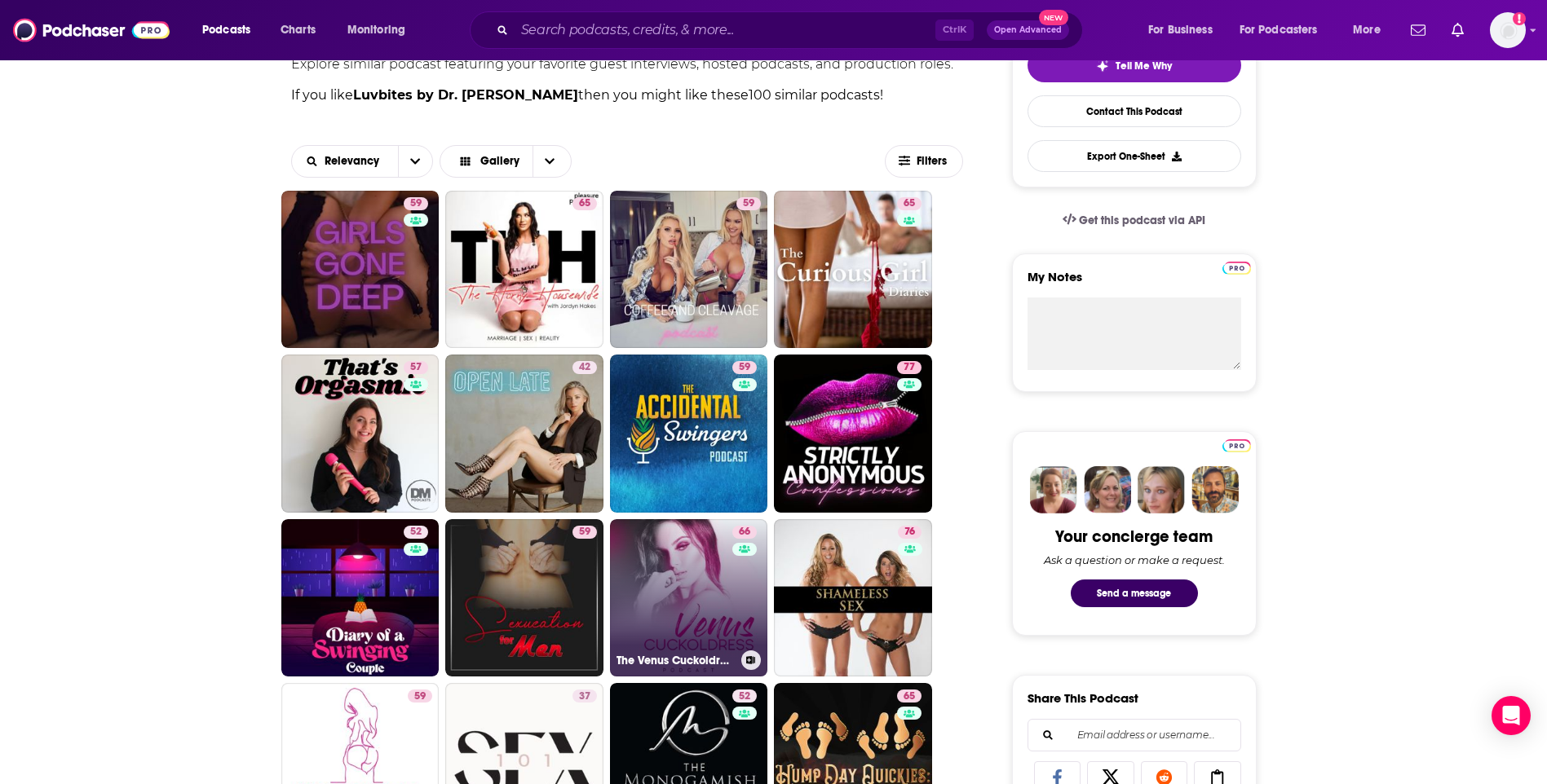
click at [688, 564] on link "66 The Venus Cuckoldress Podcast" at bounding box center [688, 598] width 158 height 158
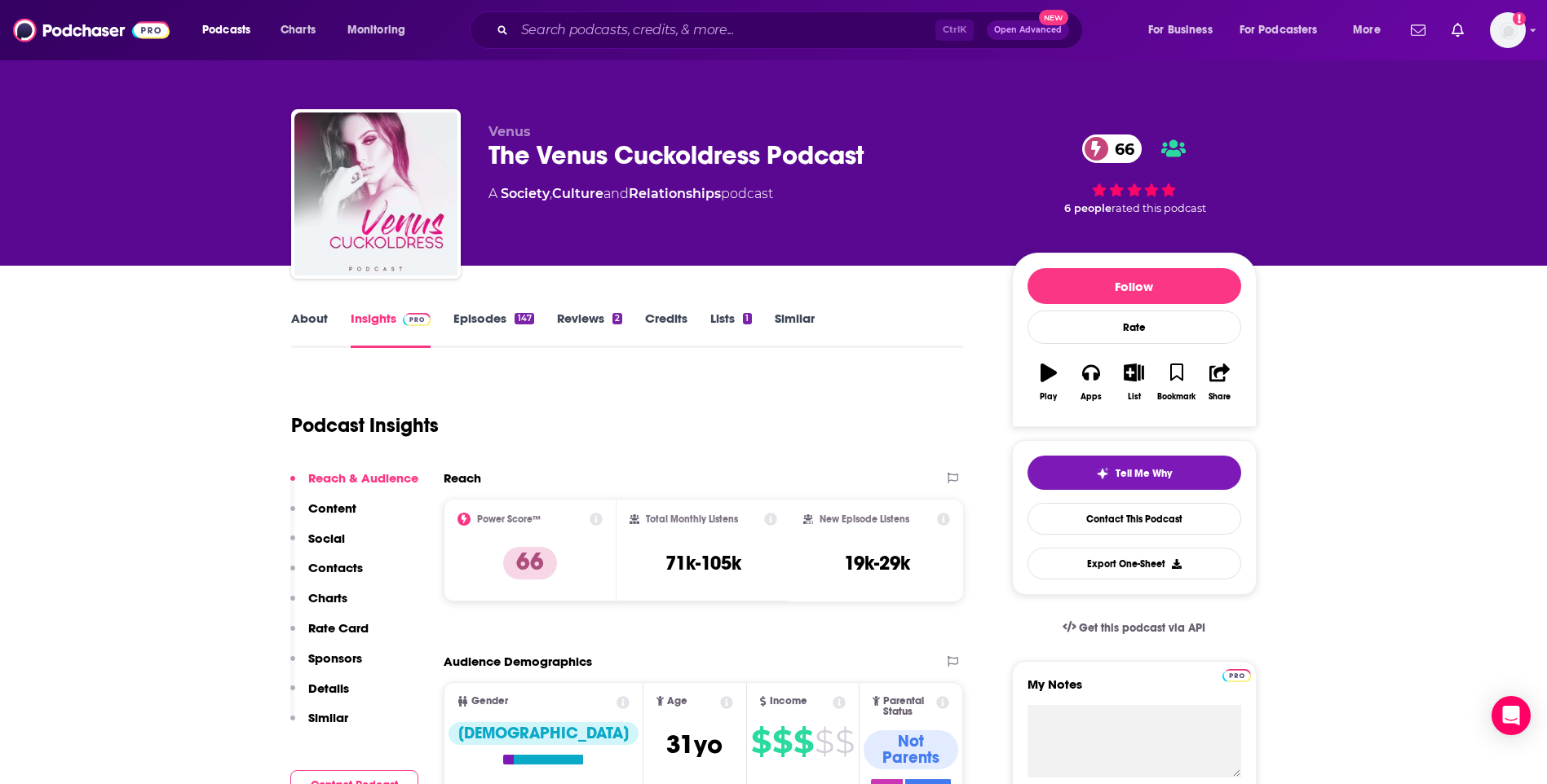
click at [298, 326] on link "About" at bounding box center [309, 329] width 36 height 37
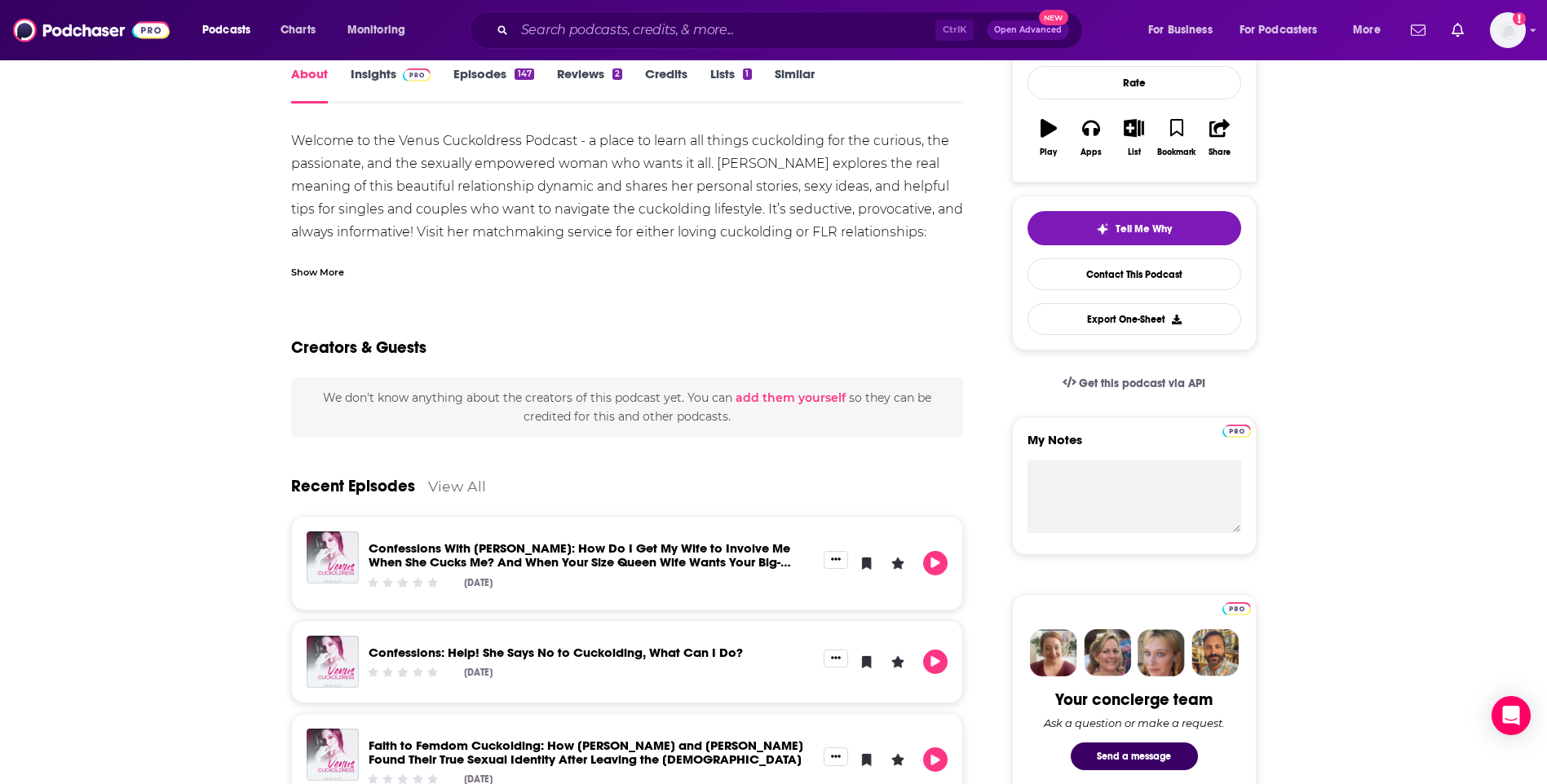
scroll to position [163, 0]
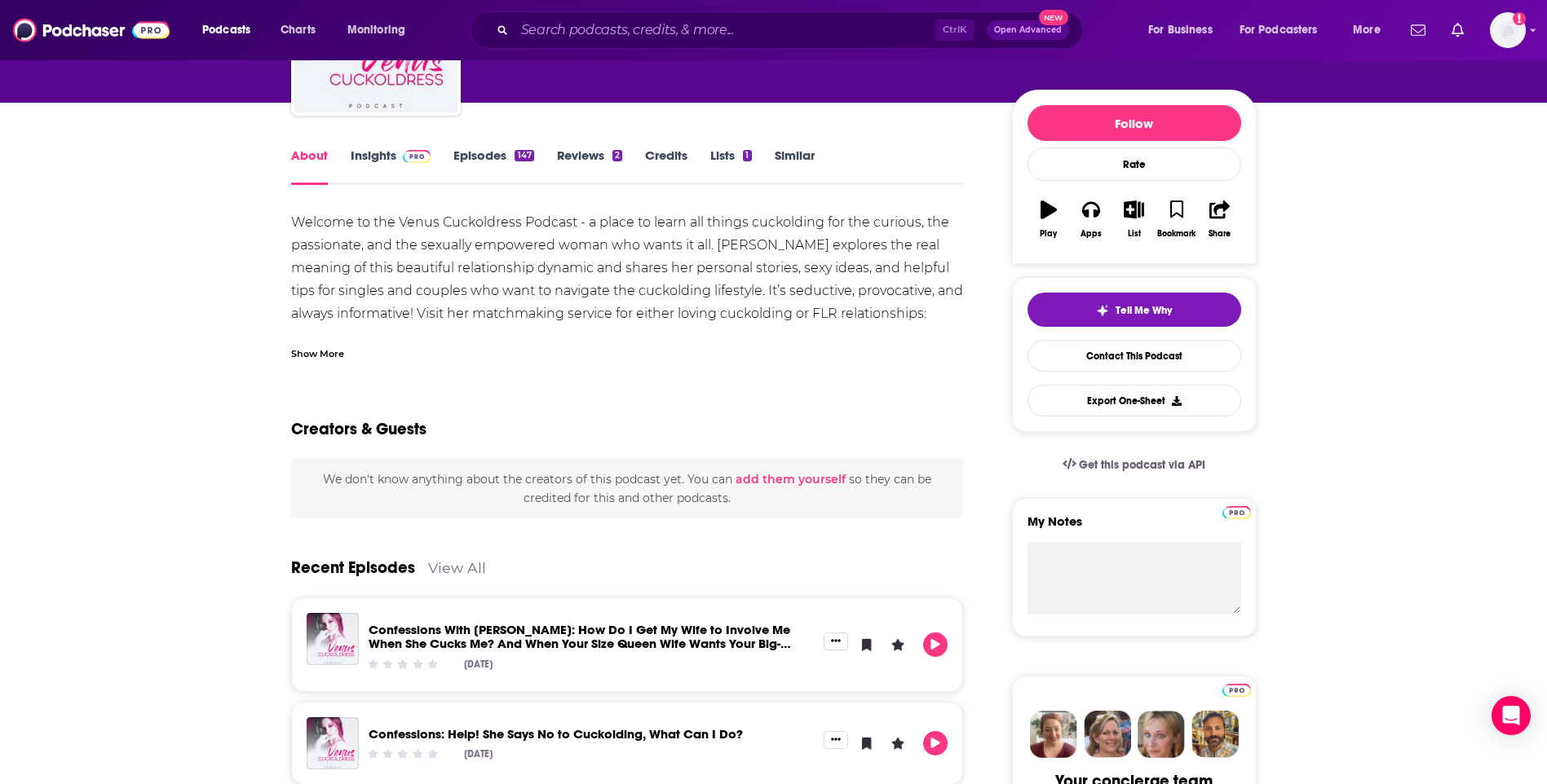
click at [298, 351] on div "Show More" at bounding box center [317, 352] width 53 height 16
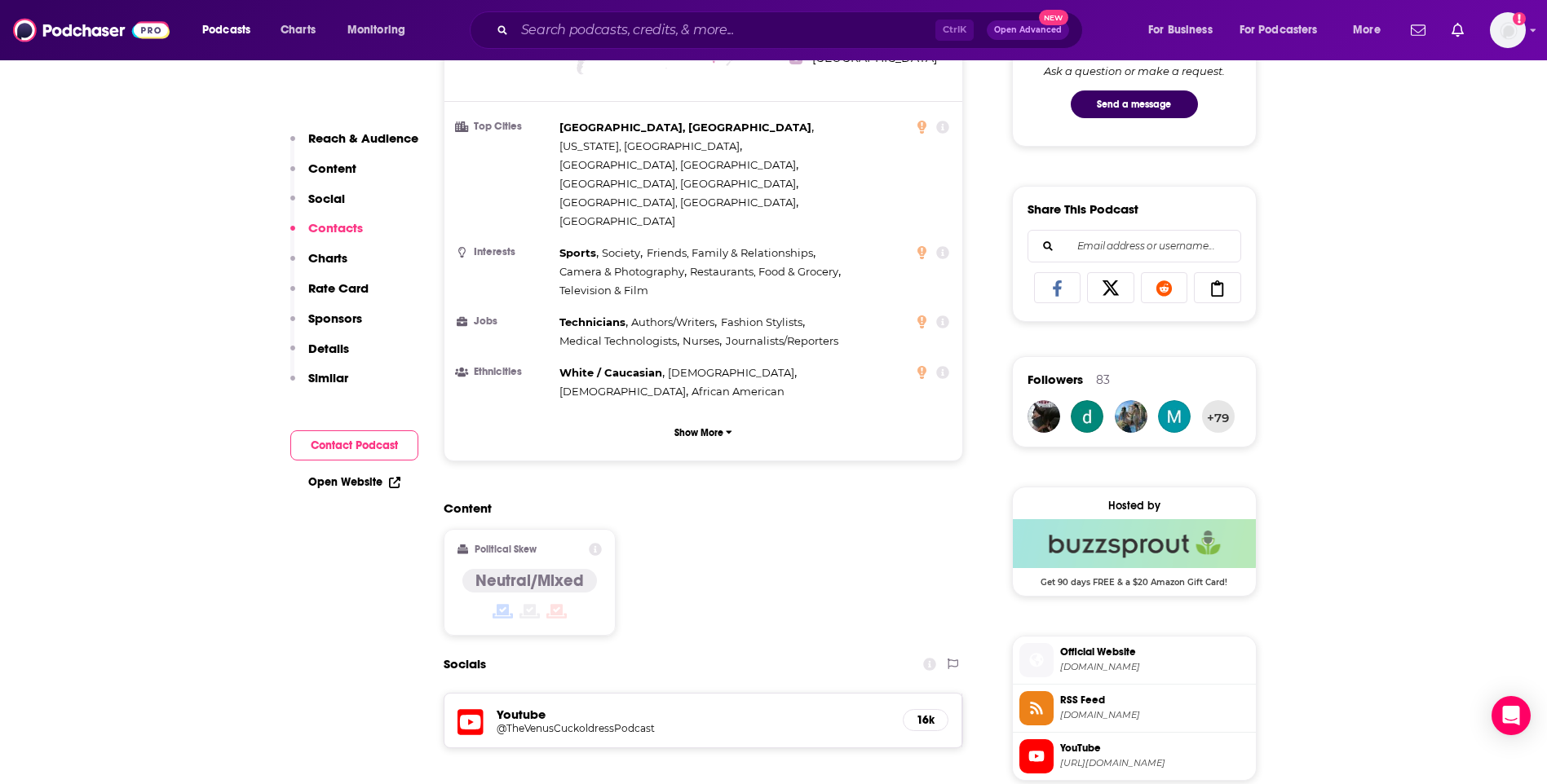
scroll to position [1386, 0]
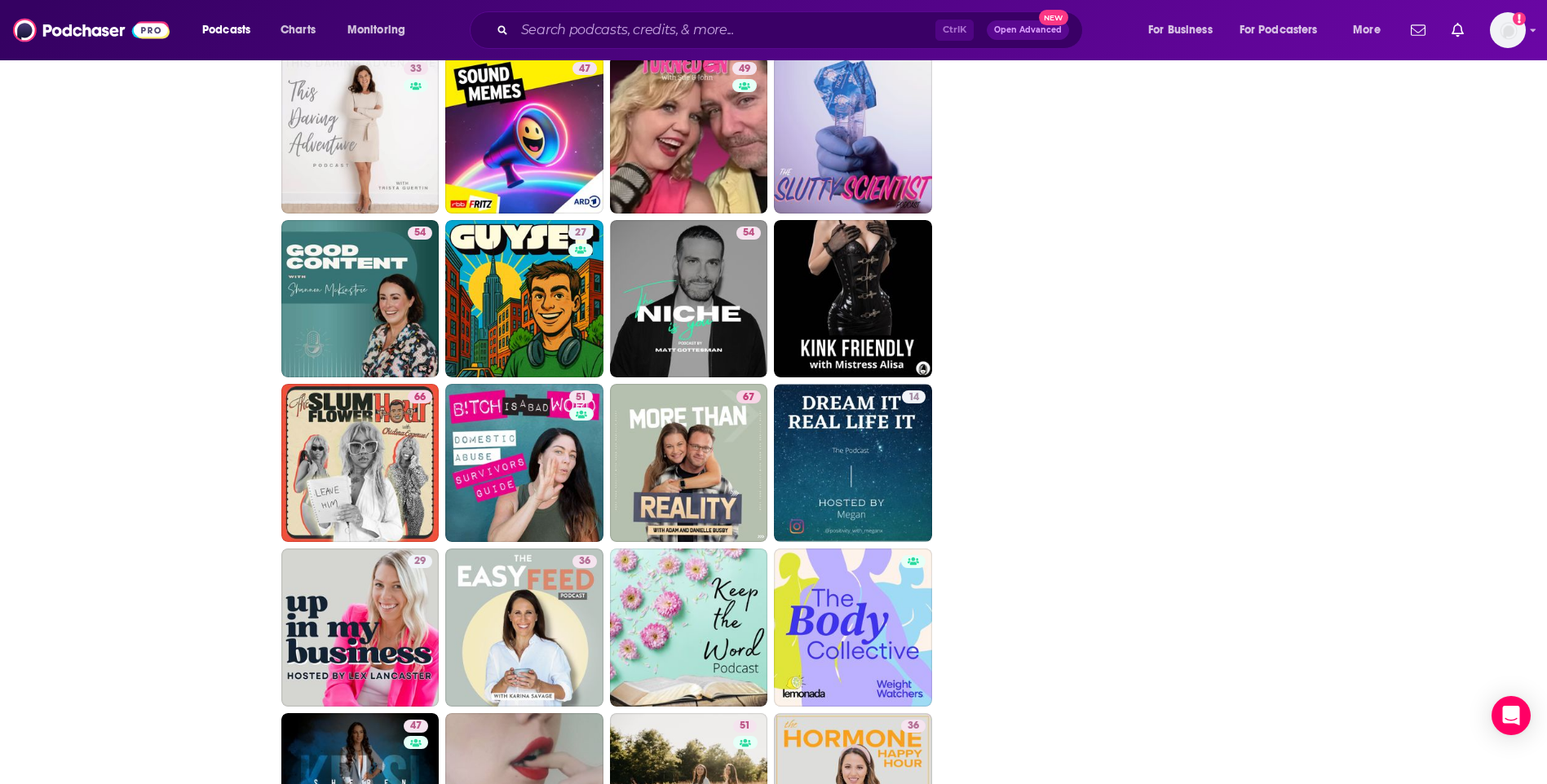
scroll to position [3738, 0]
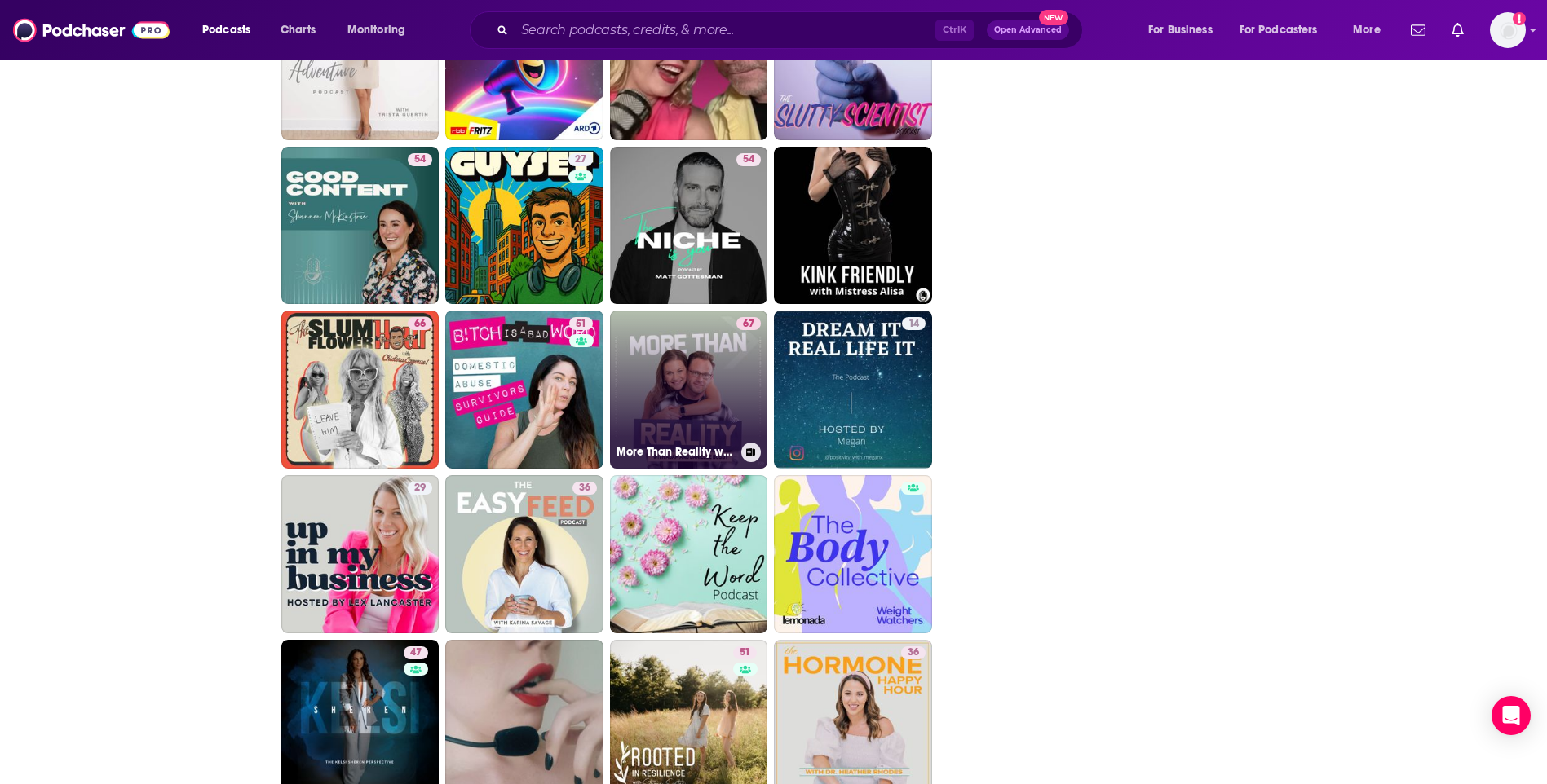
click at [660, 401] on link "67 More Than Reality with Adam and Danielle" at bounding box center [688, 389] width 158 height 158
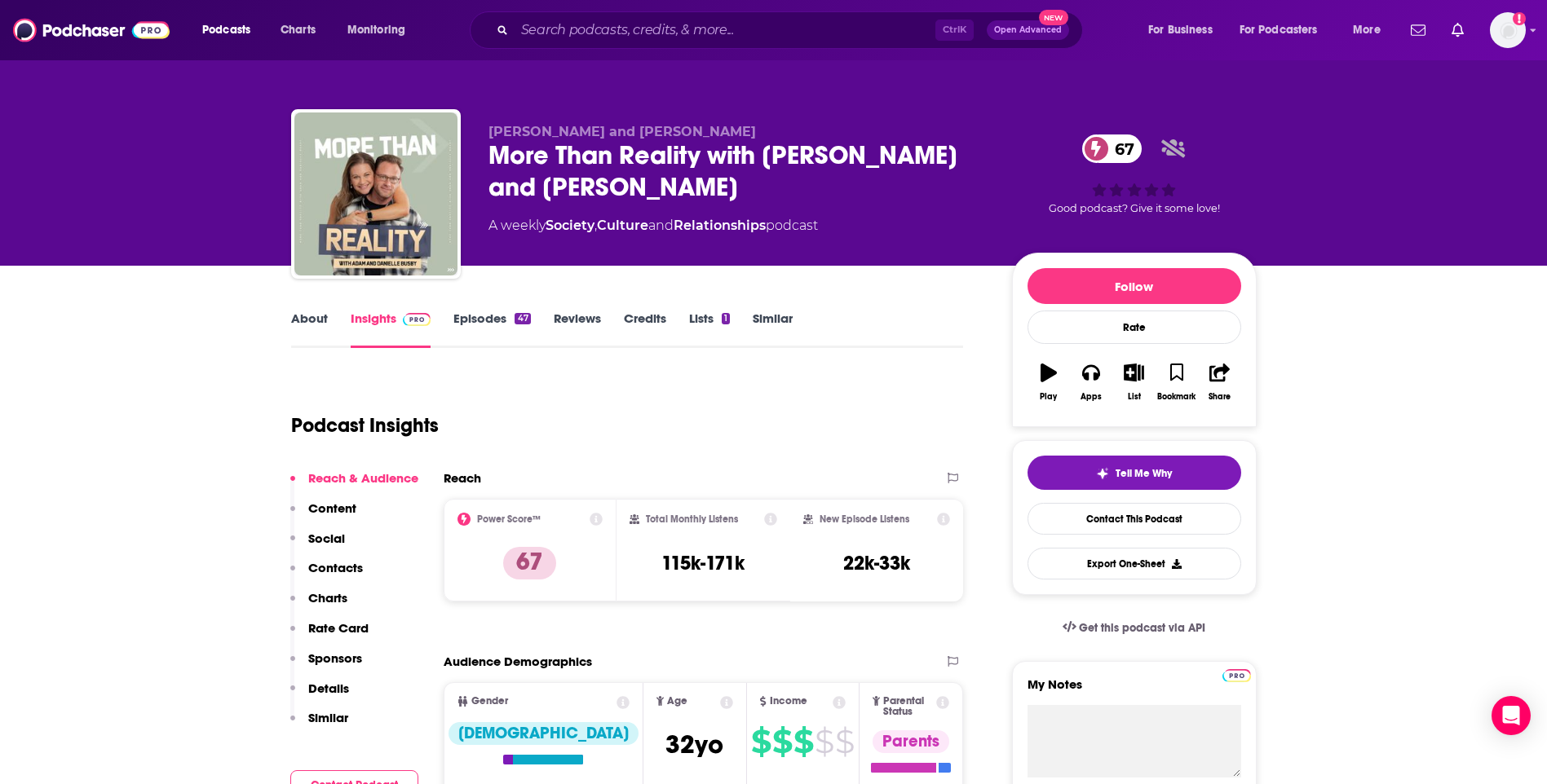
click at [310, 318] on link "About" at bounding box center [309, 329] width 36 height 37
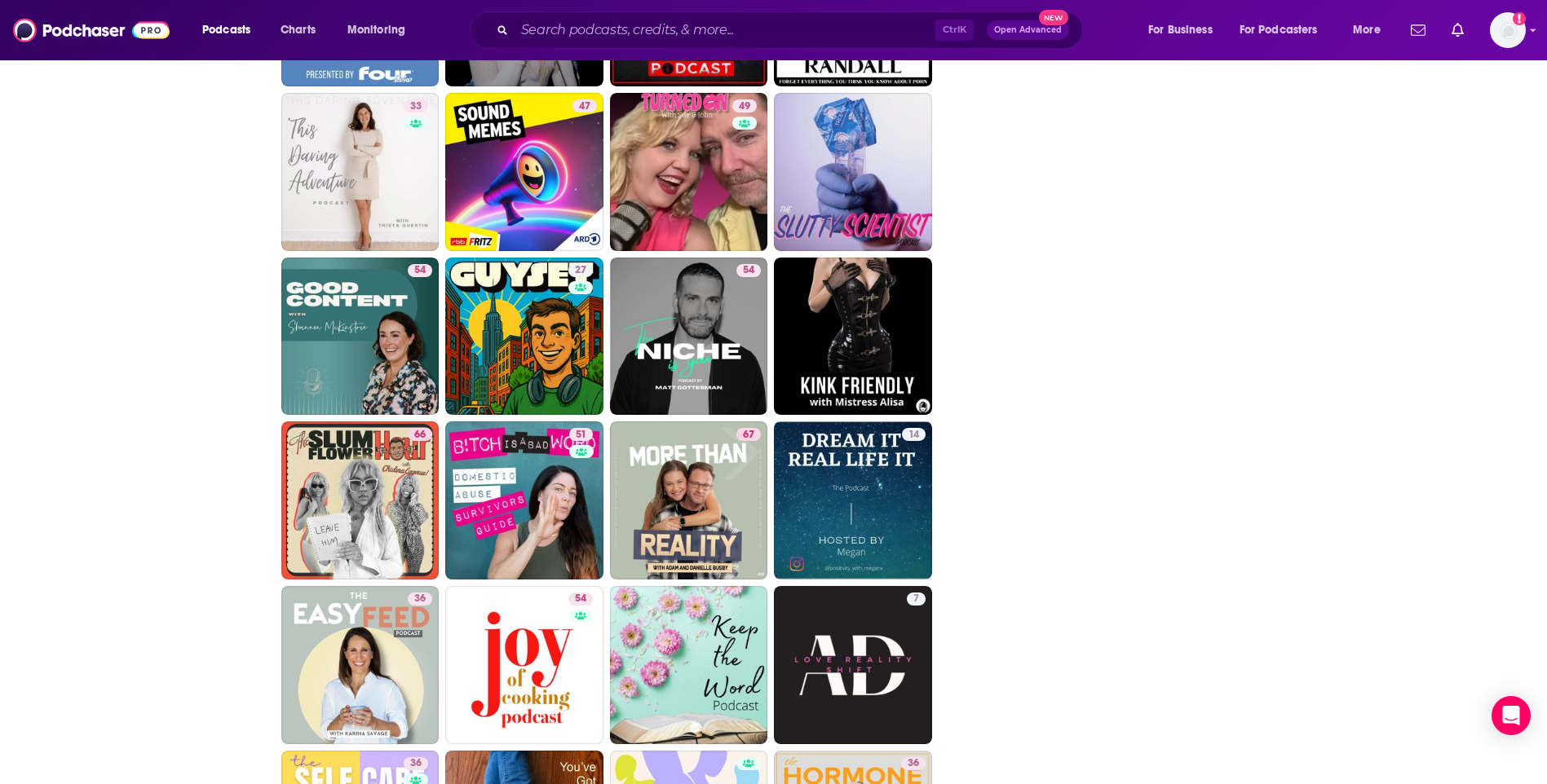
scroll to position [3575, 0]
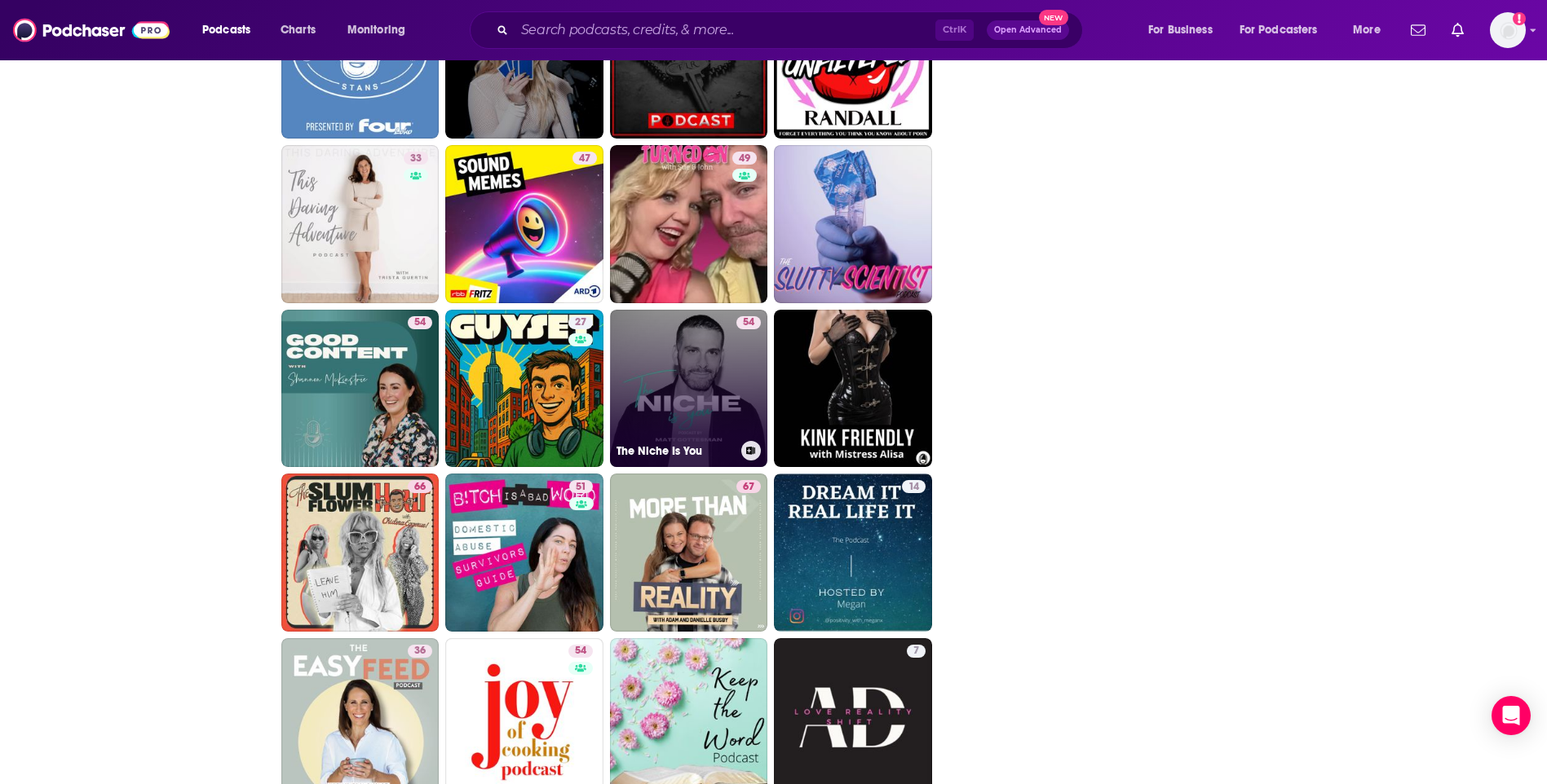
click at [659, 377] on link "54 The Niche Is You" at bounding box center [688, 388] width 158 height 158
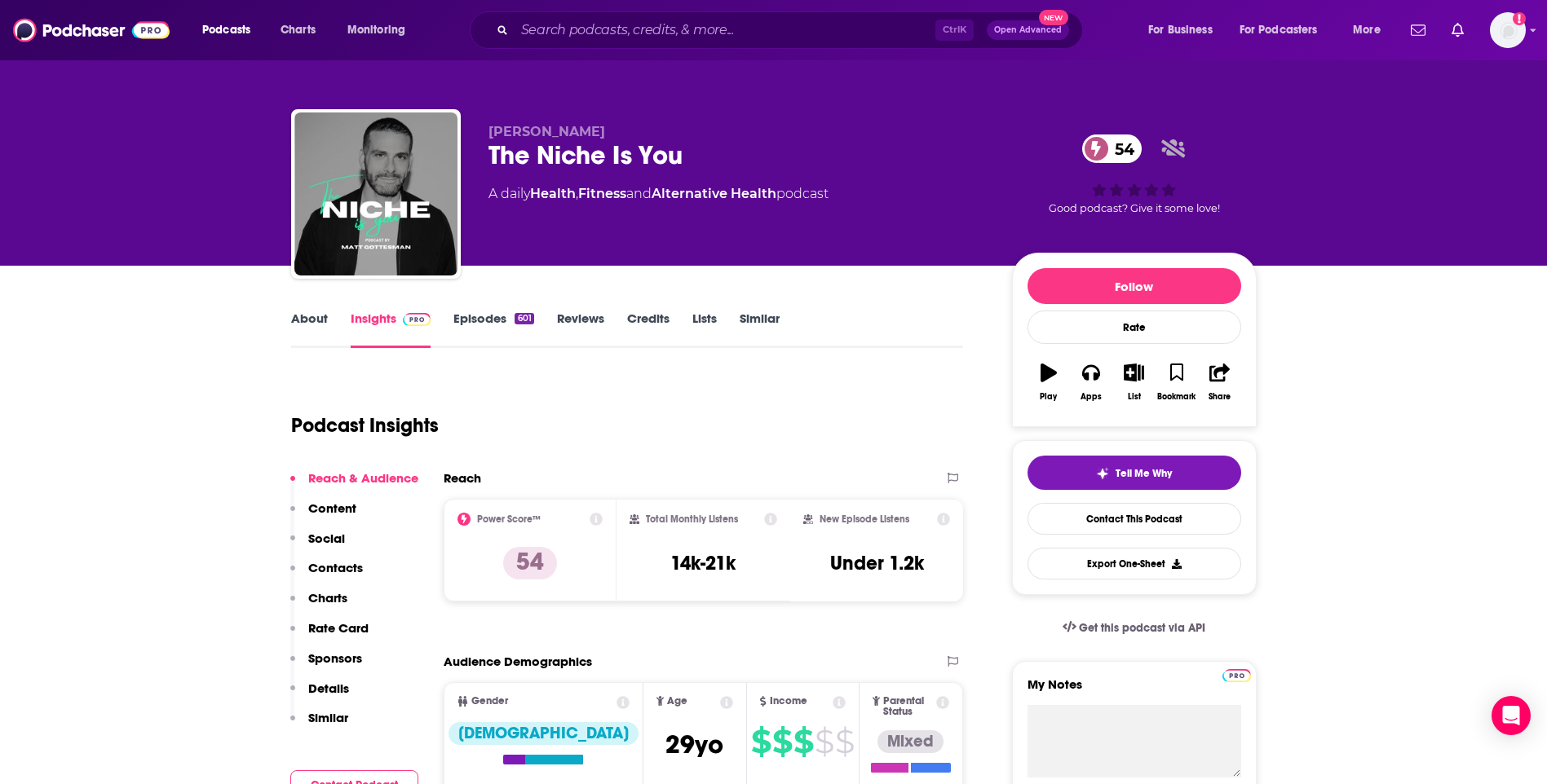
click at [312, 319] on link "About" at bounding box center [309, 329] width 36 height 37
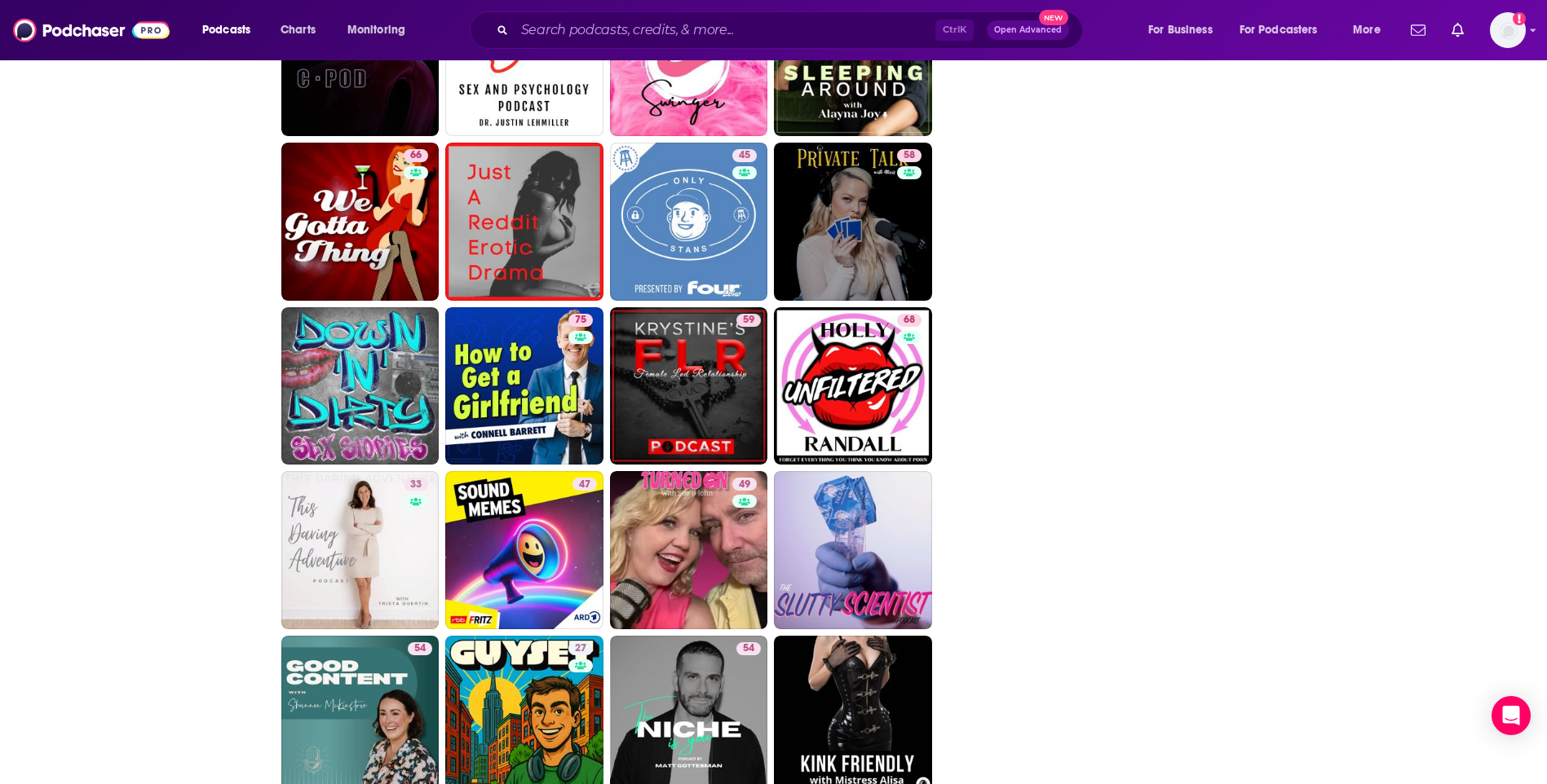
scroll to position [3167, 0]
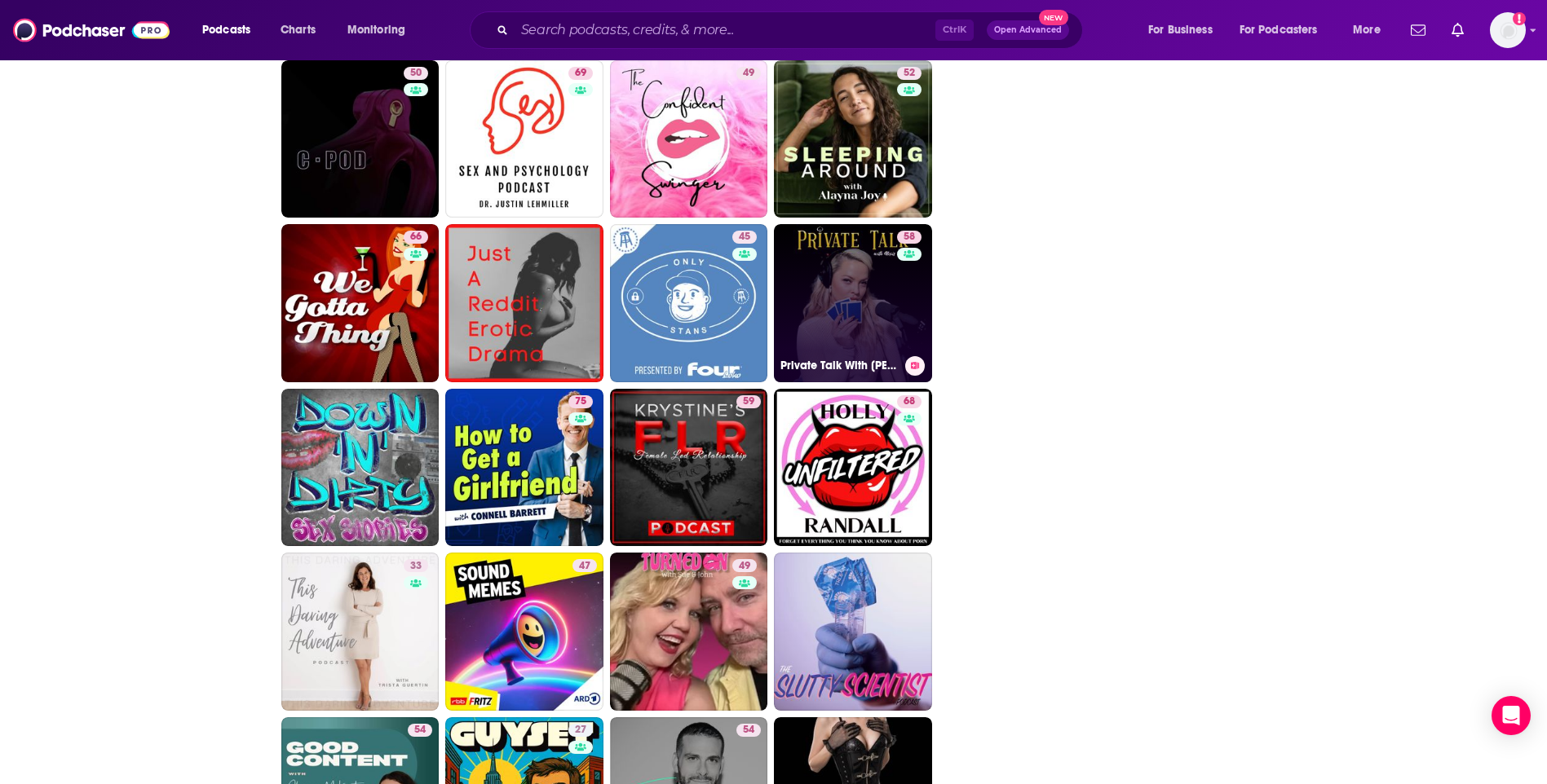
click at [860, 299] on link "58 Private Talk With Alexis Texas" at bounding box center [852, 302] width 158 height 158
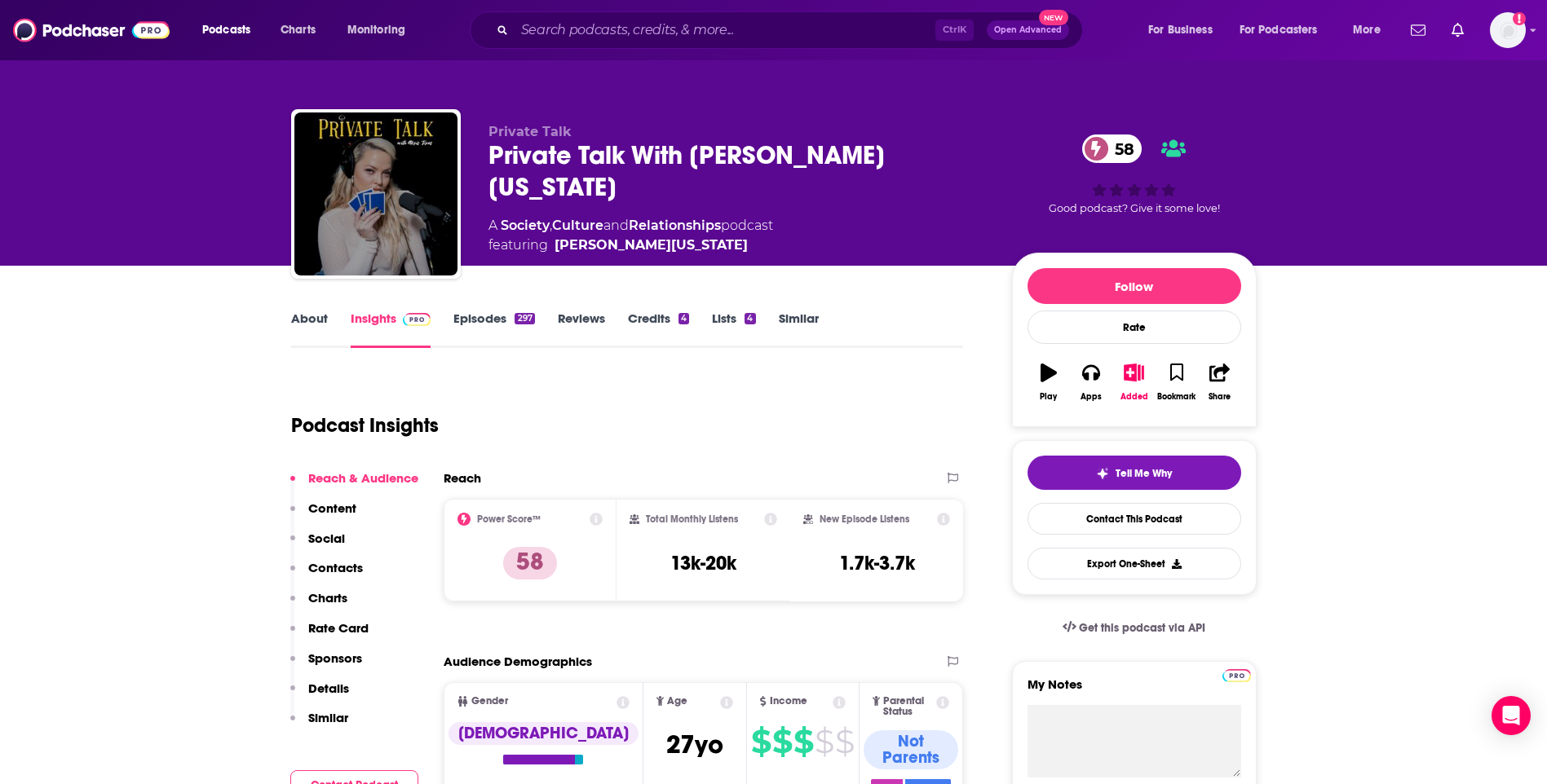
click at [301, 316] on link "About" at bounding box center [309, 329] width 36 height 37
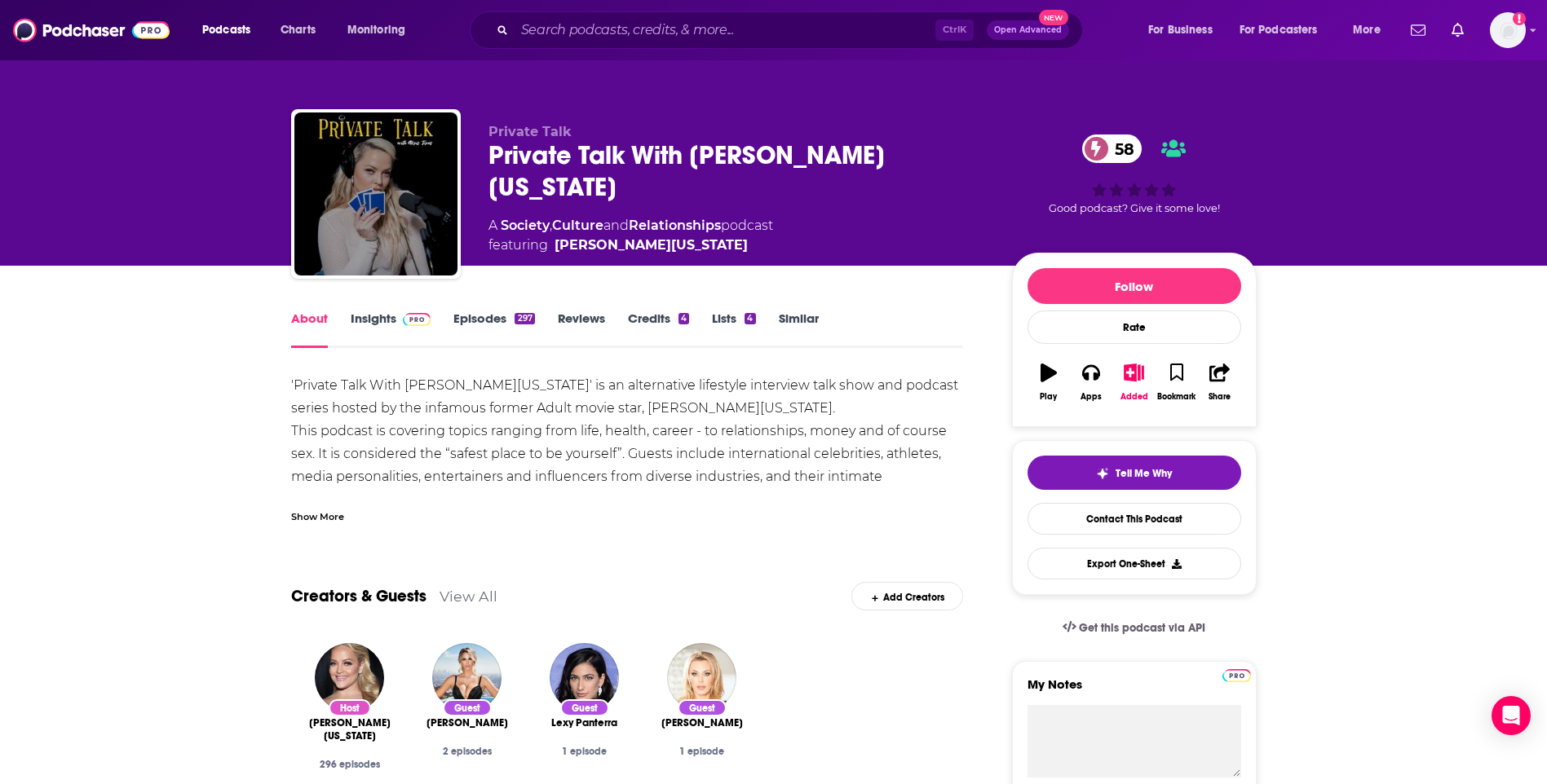
click at [367, 314] on link "Insights" at bounding box center [391, 329] width 81 height 37
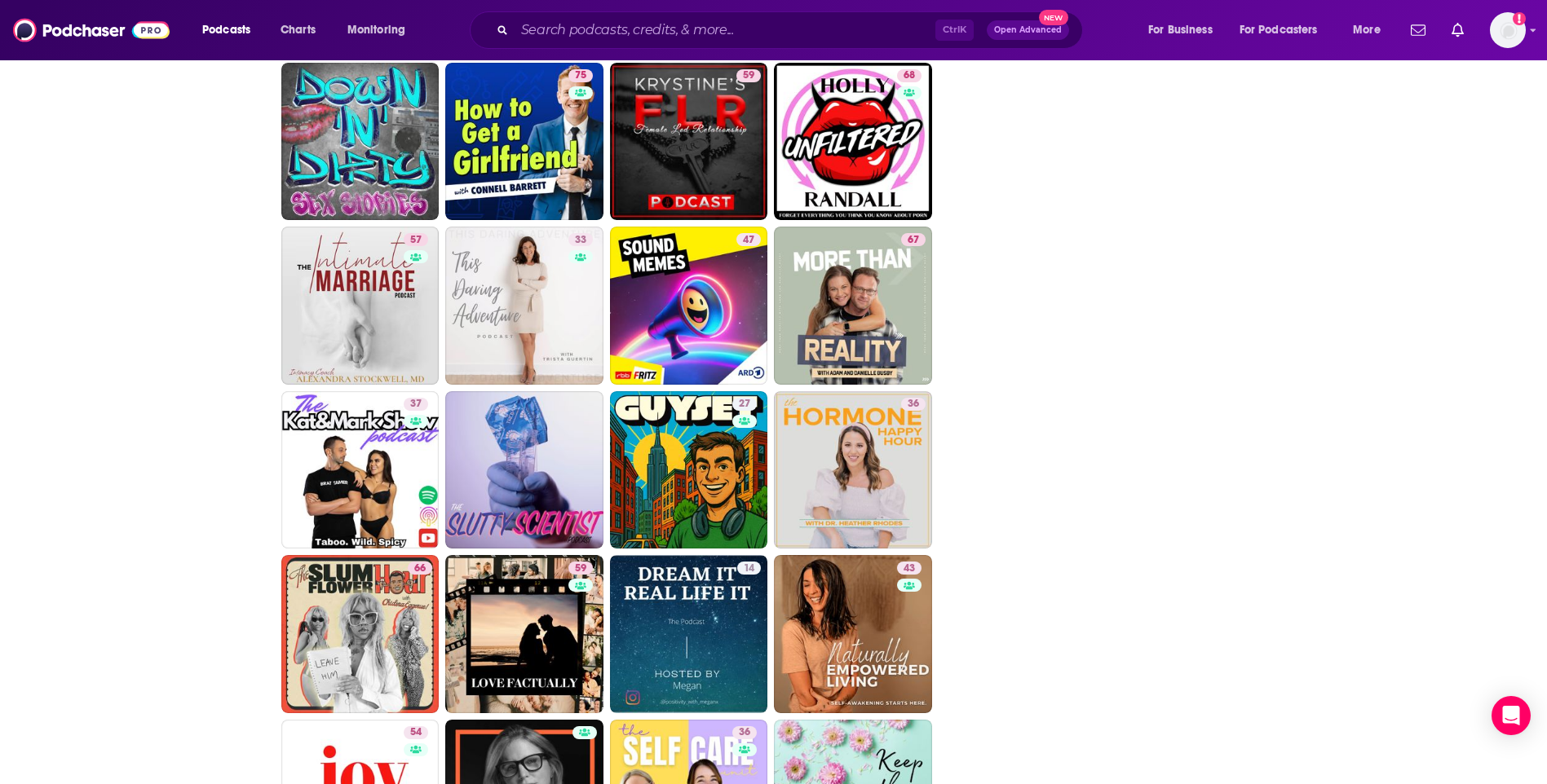
scroll to position [3248, 0]
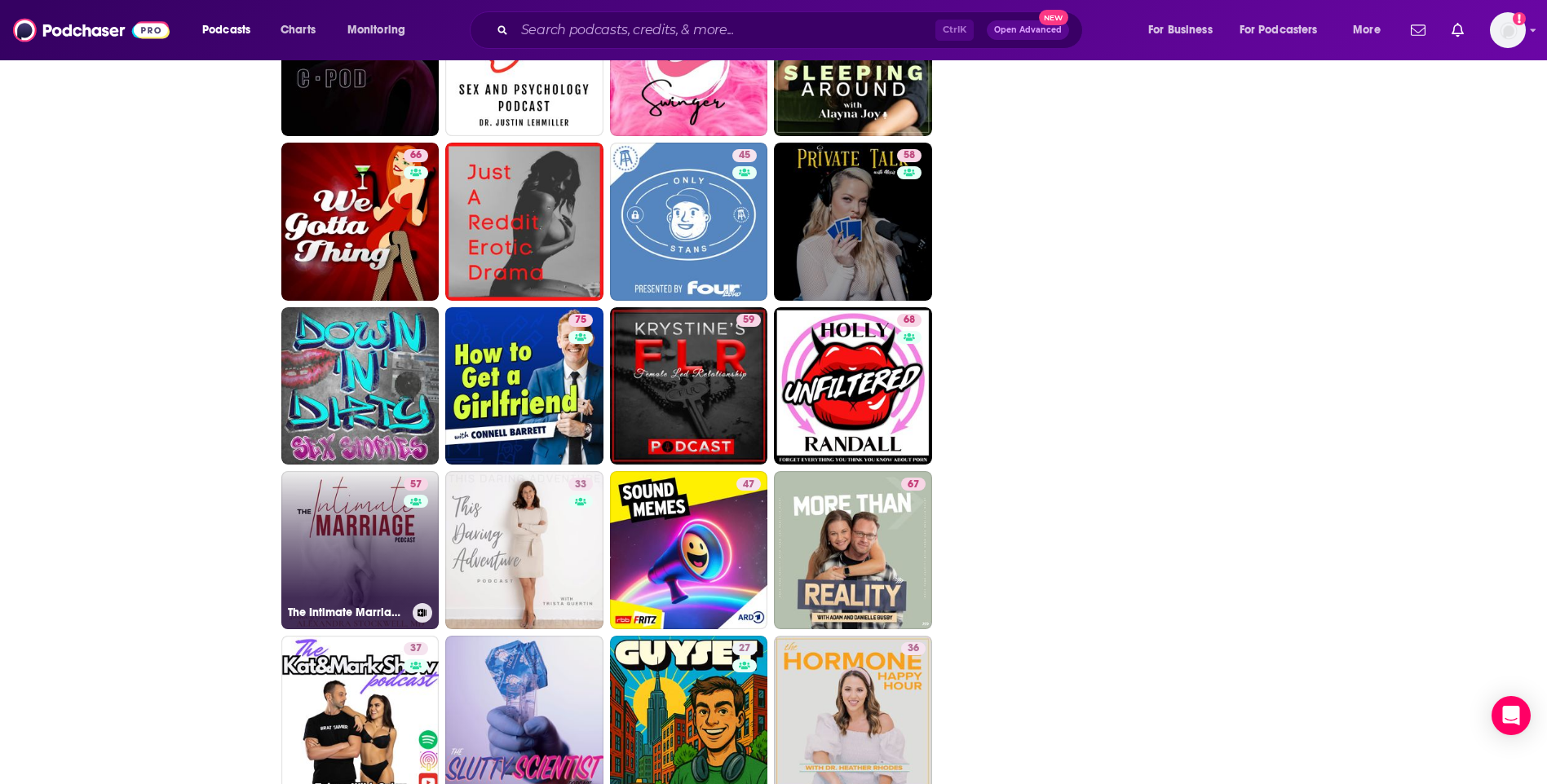
click at [382, 541] on link "57 The Intimate Marriage Podcast, with Intimacy Coach Alexandra Stockwell, MD" at bounding box center [359, 549] width 158 height 158
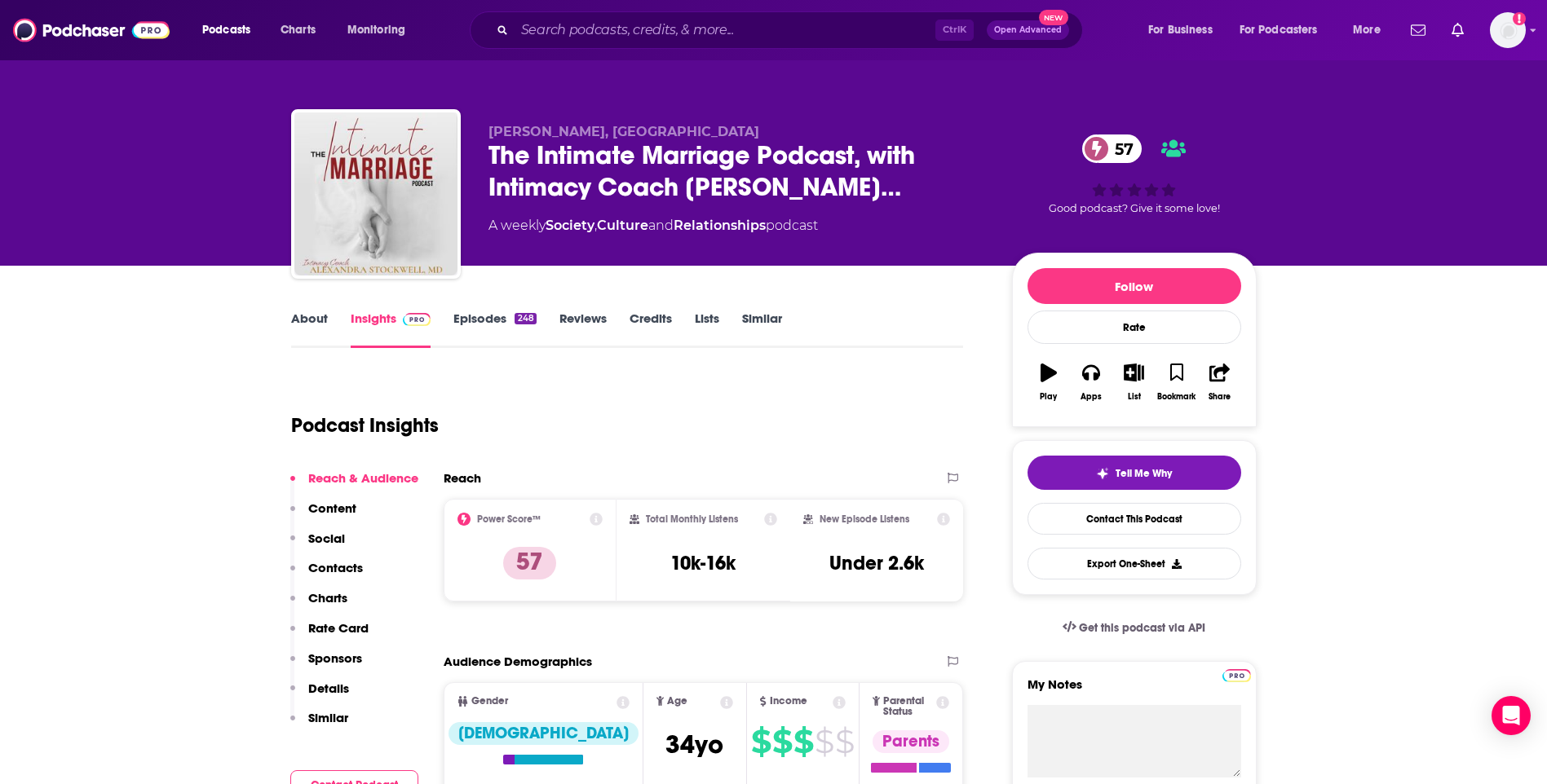
click at [314, 316] on link "About" at bounding box center [309, 329] width 36 height 37
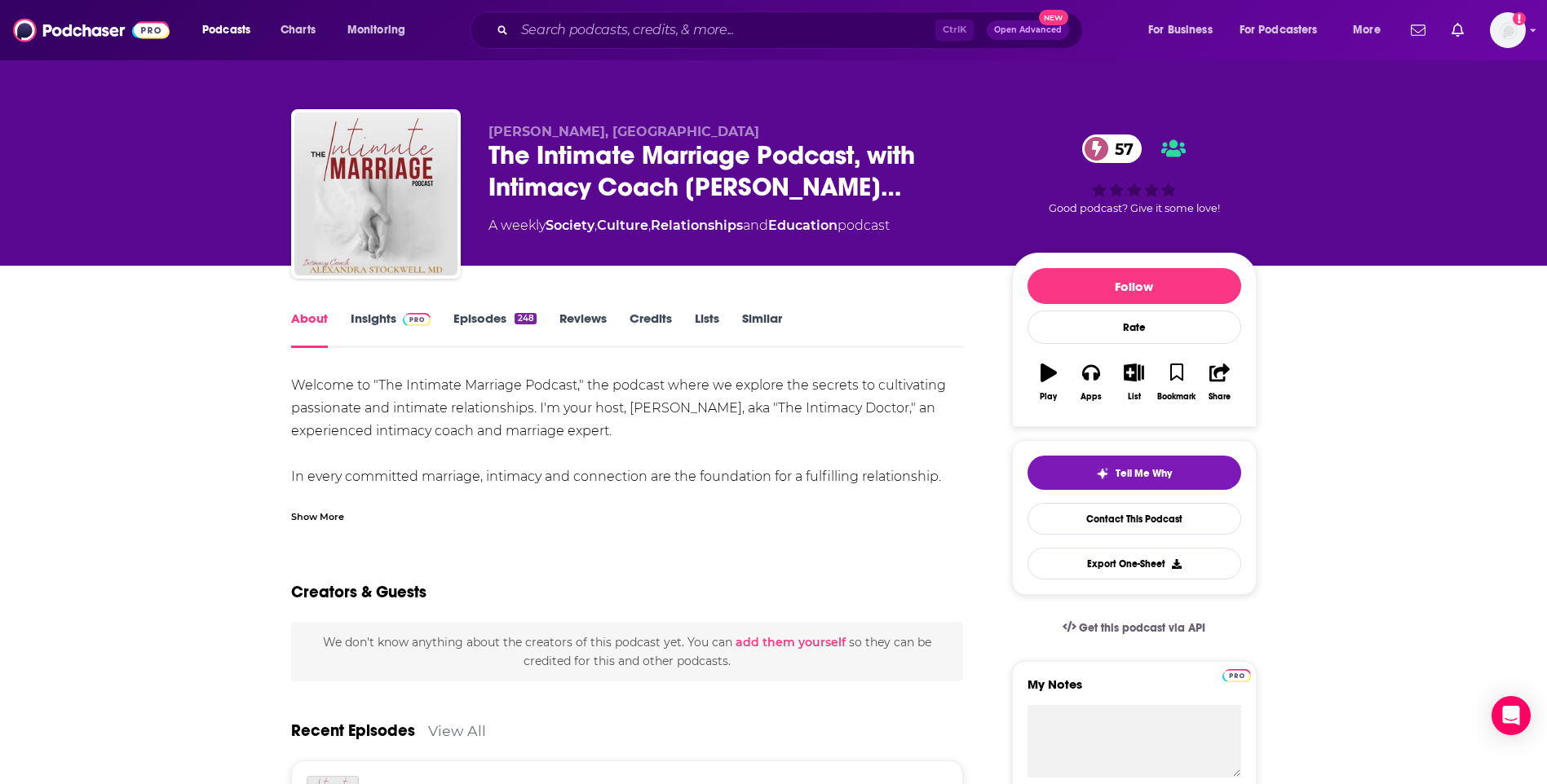
click at [369, 318] on link "Insights" at bounding box center [391, 329] width 81 height 37
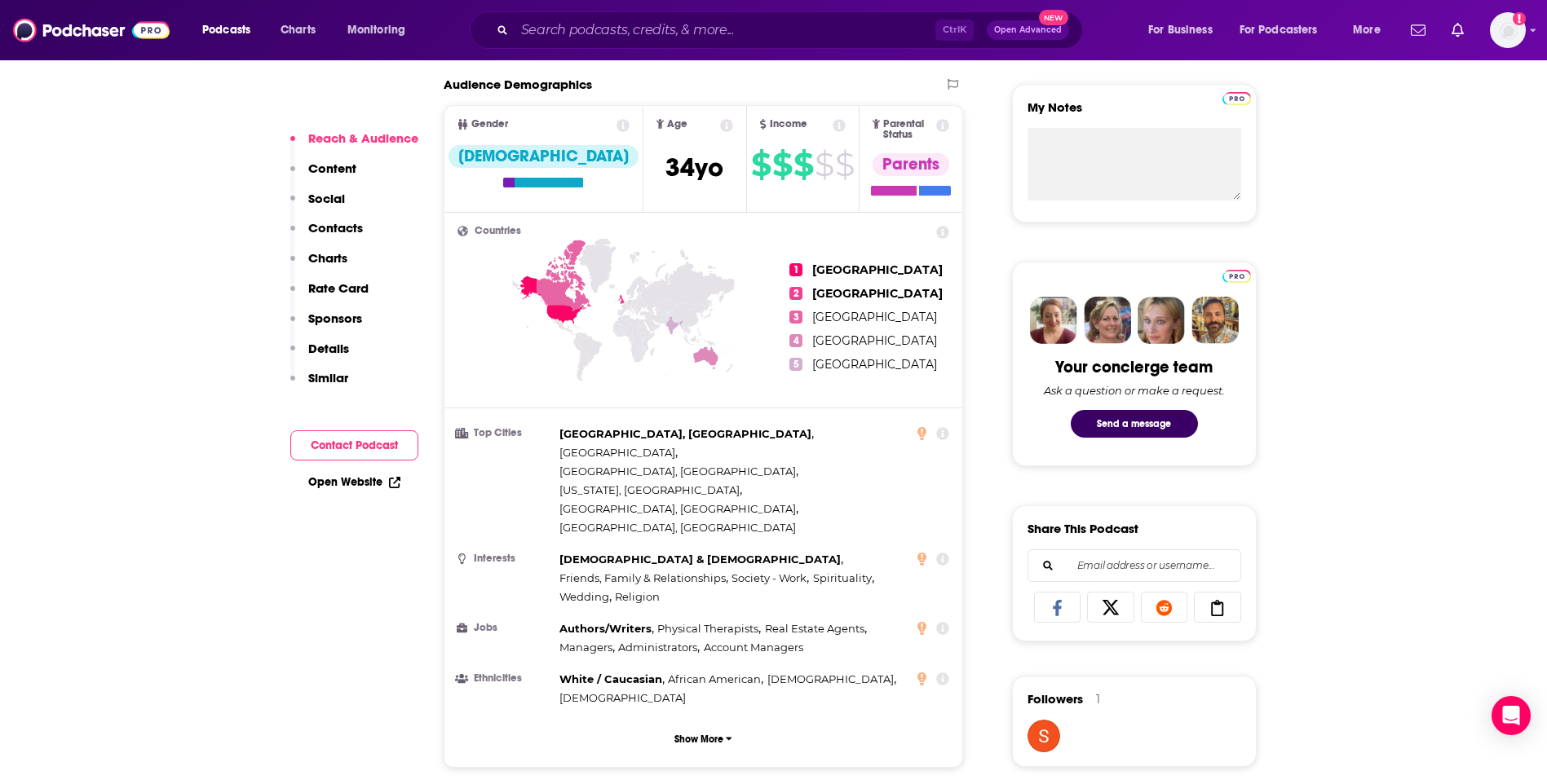
scroll to position [1060, 0]
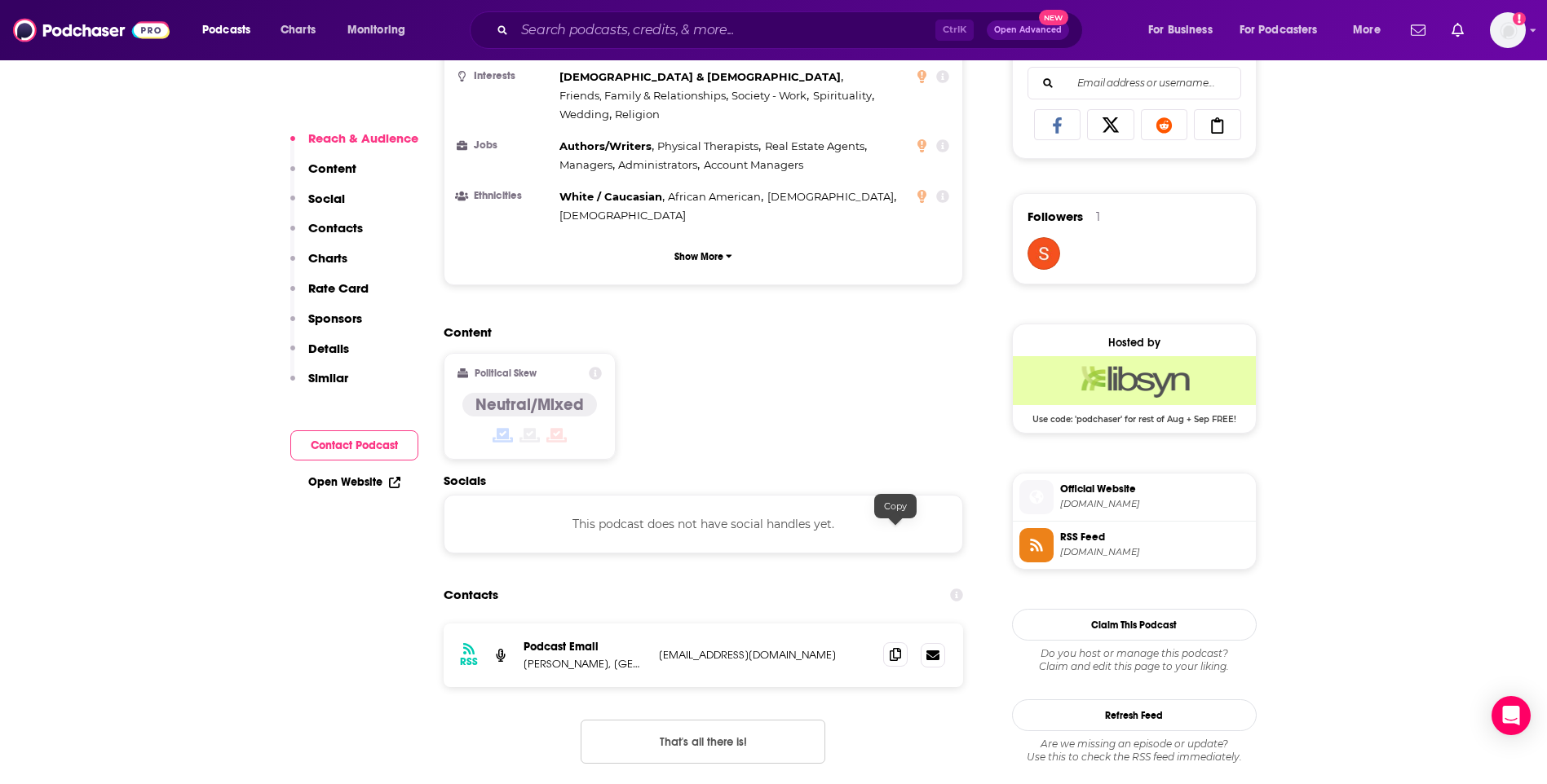
click at [888, 643] on span at bounding box center [896, 655] width 25 height 25
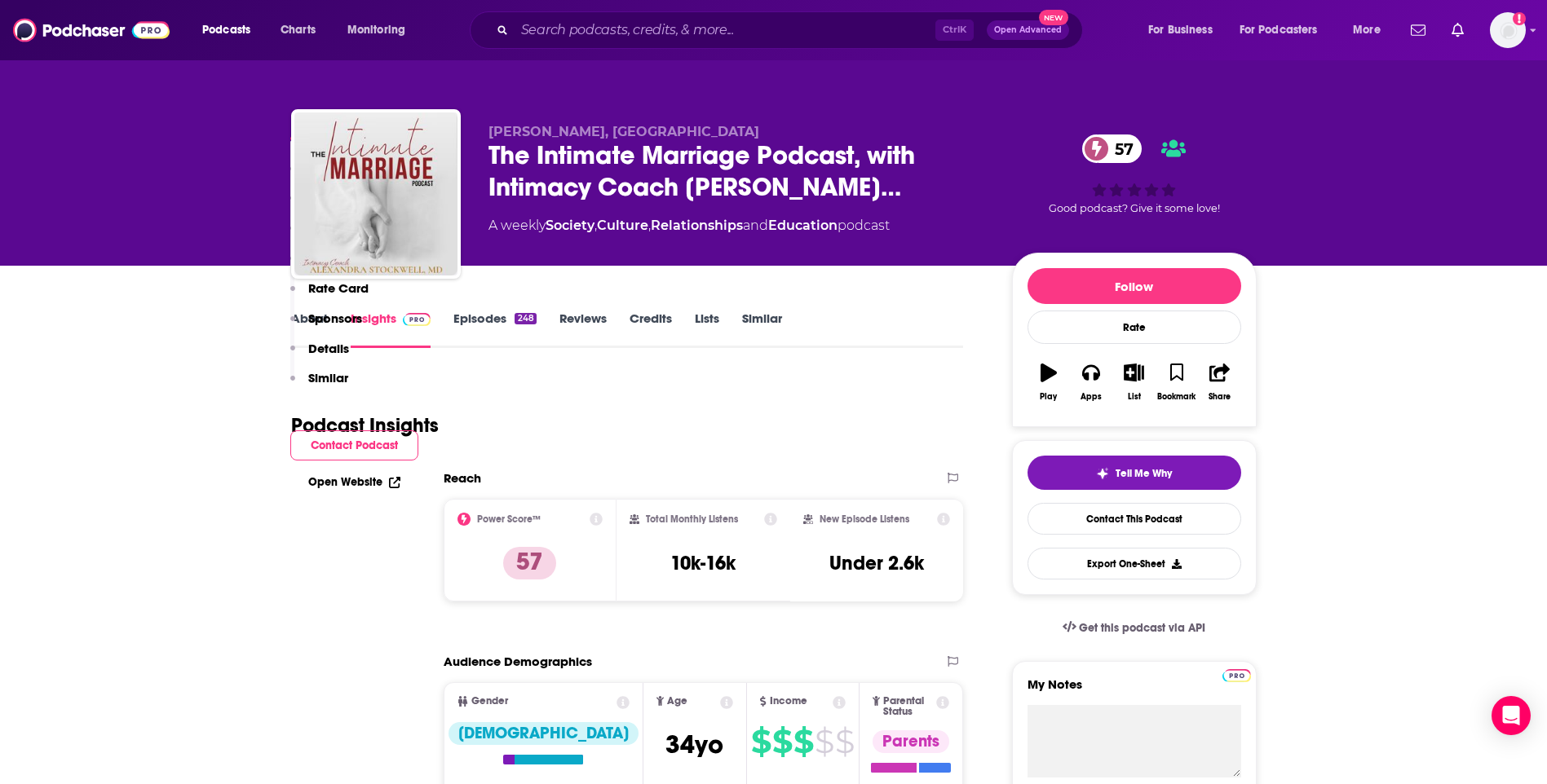
scroll to position [1060, 0]
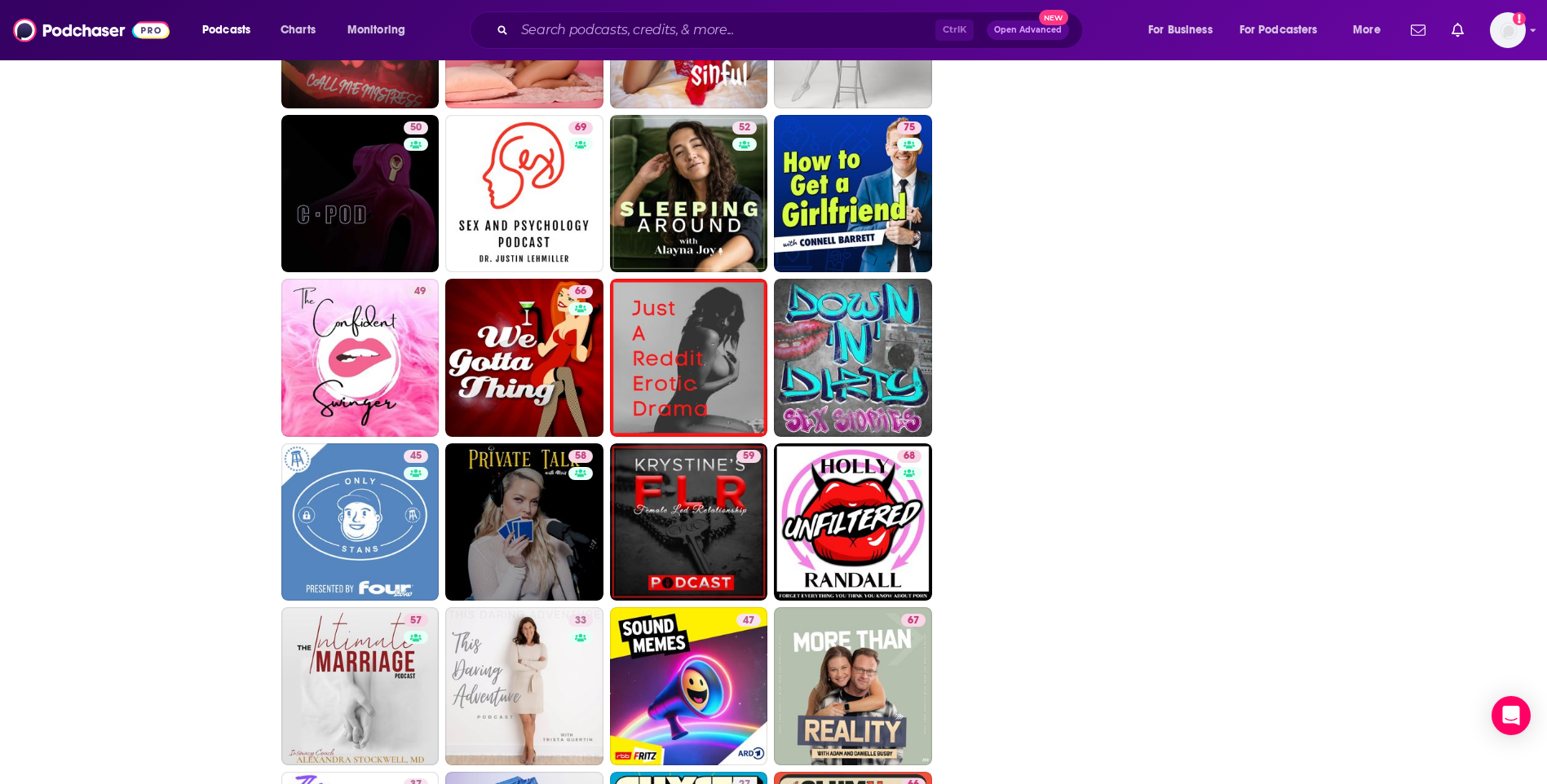
scroll to position [3098, 0]
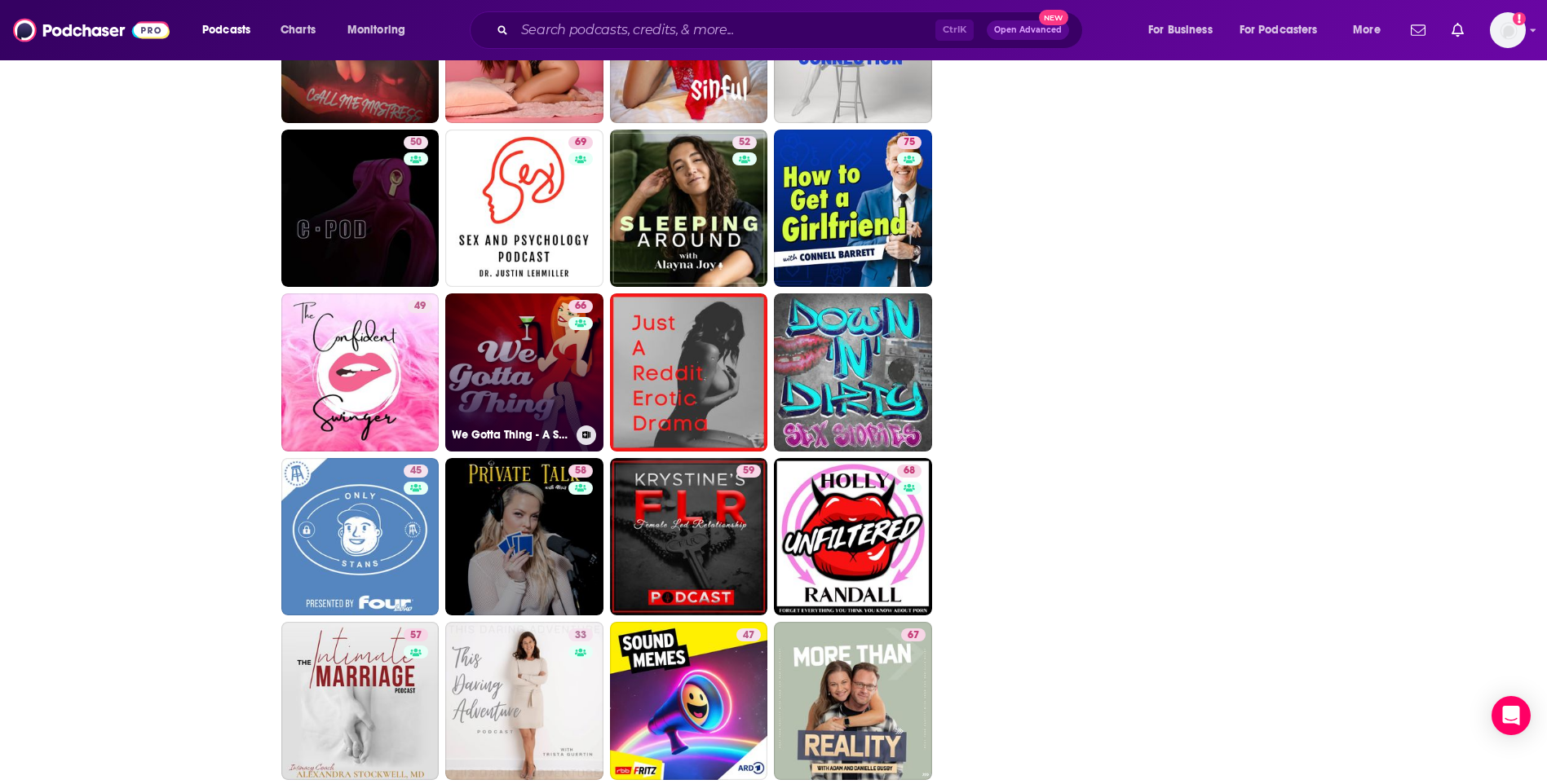
click at [512, 366] on link "66 We Gotta Thing - A Swinger Podcast" at bounding box center [524, 372] width 158 height 158
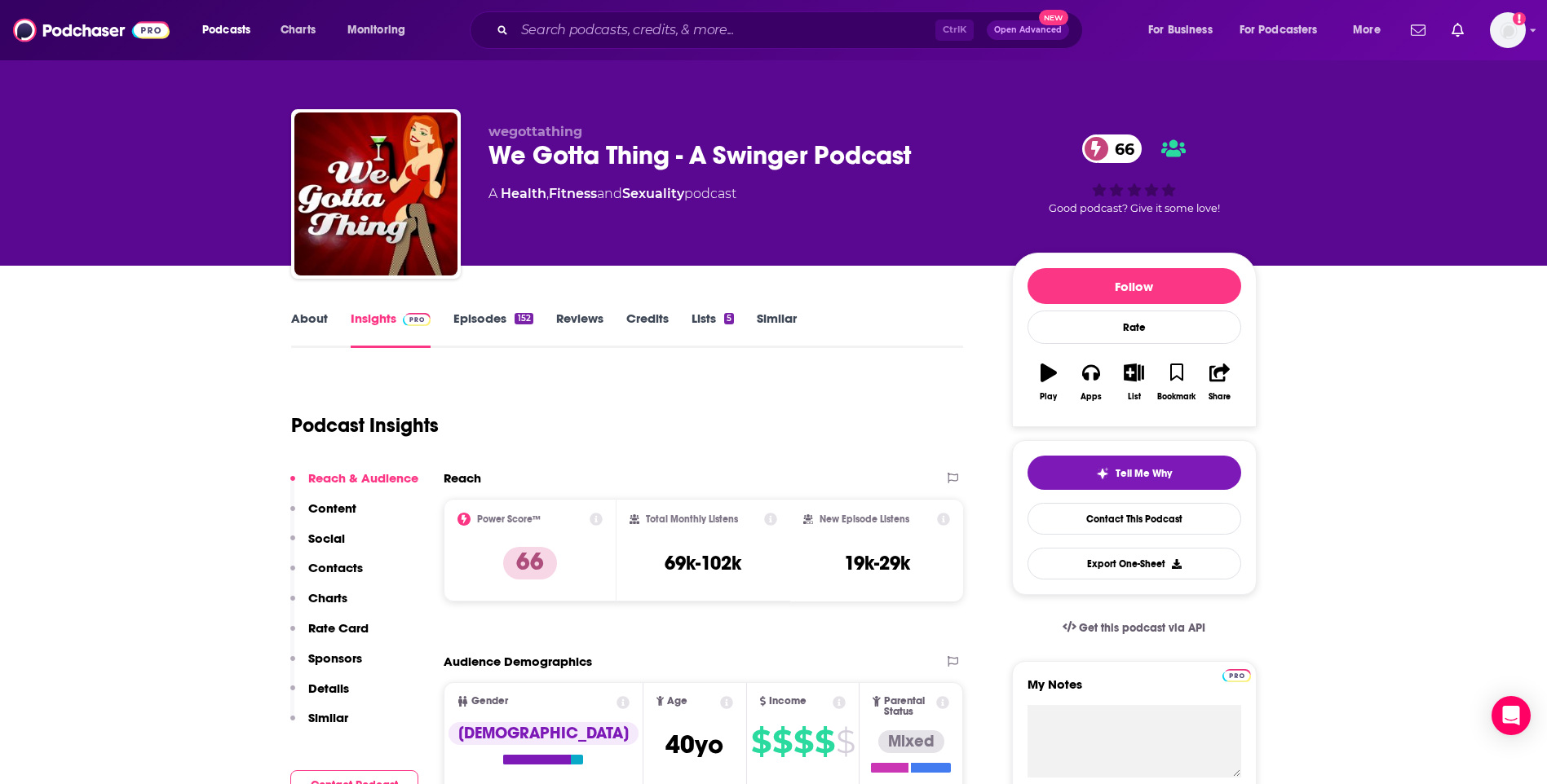
click at [313, 321] on link "About" at bounding box center [309, 329] width 36 height 37
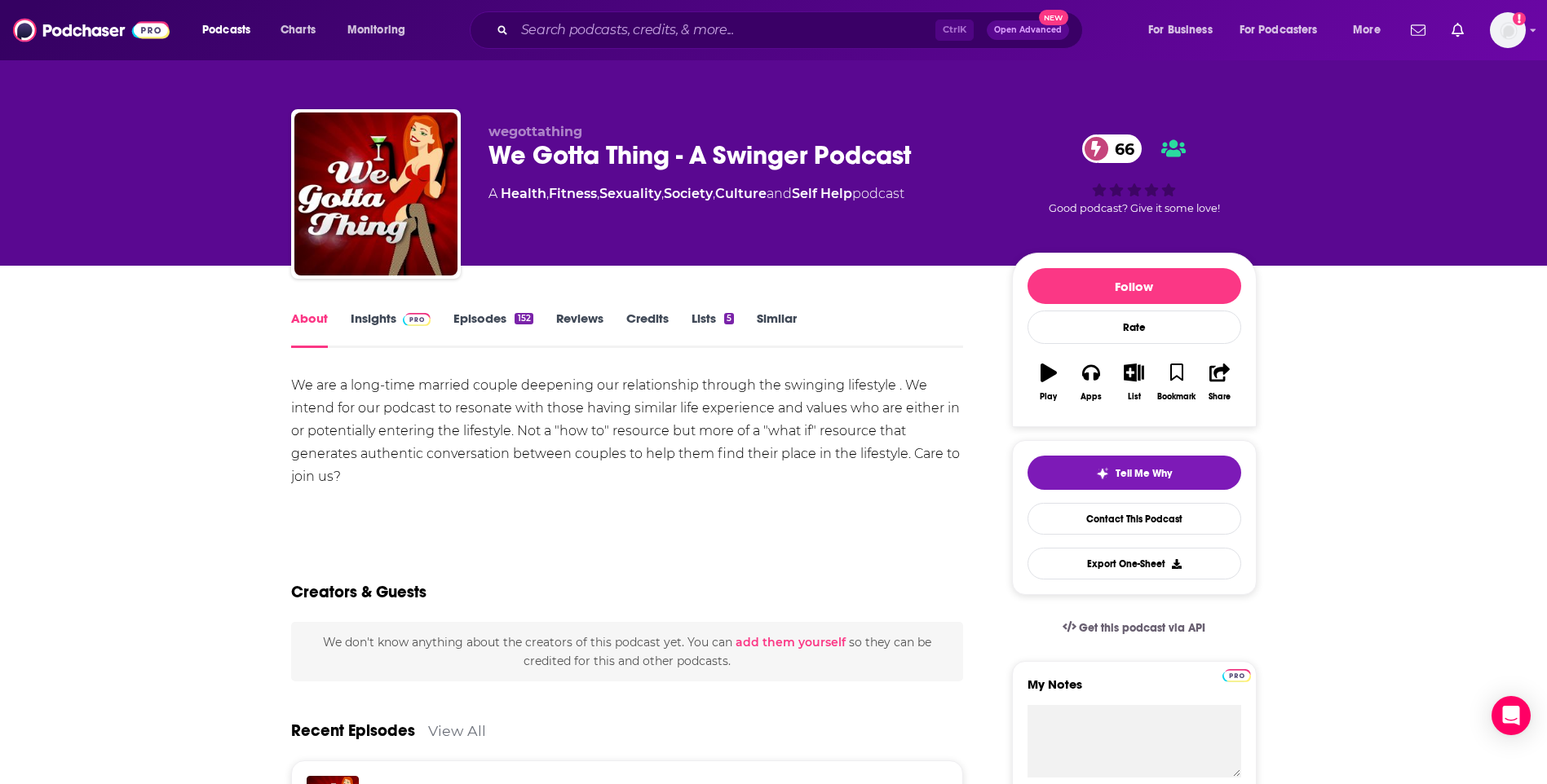
click at [362, 318] on link "Insights" at bounding box center [391, 329] width 81 height 37
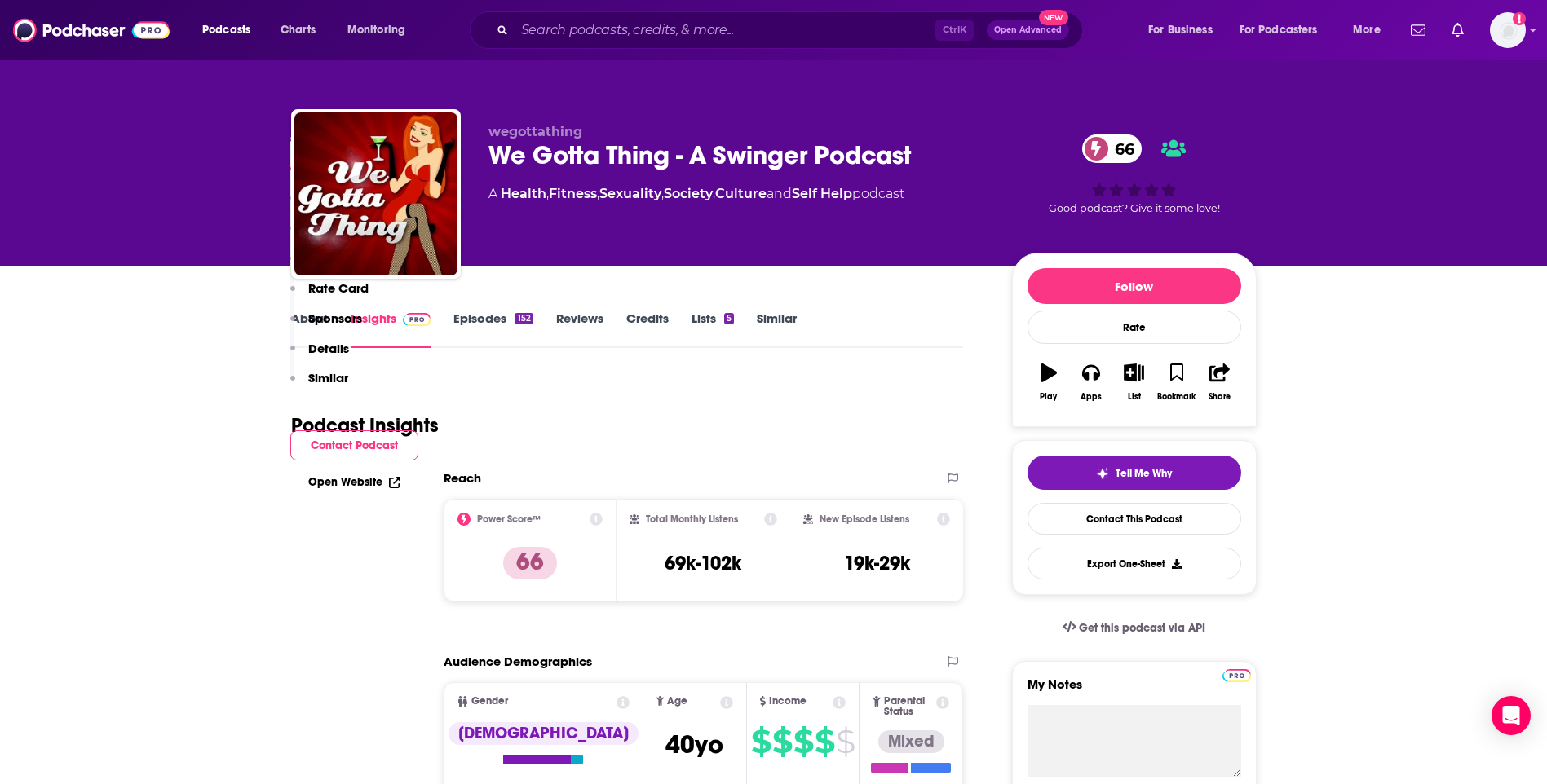
scroll to position [1223, 0]
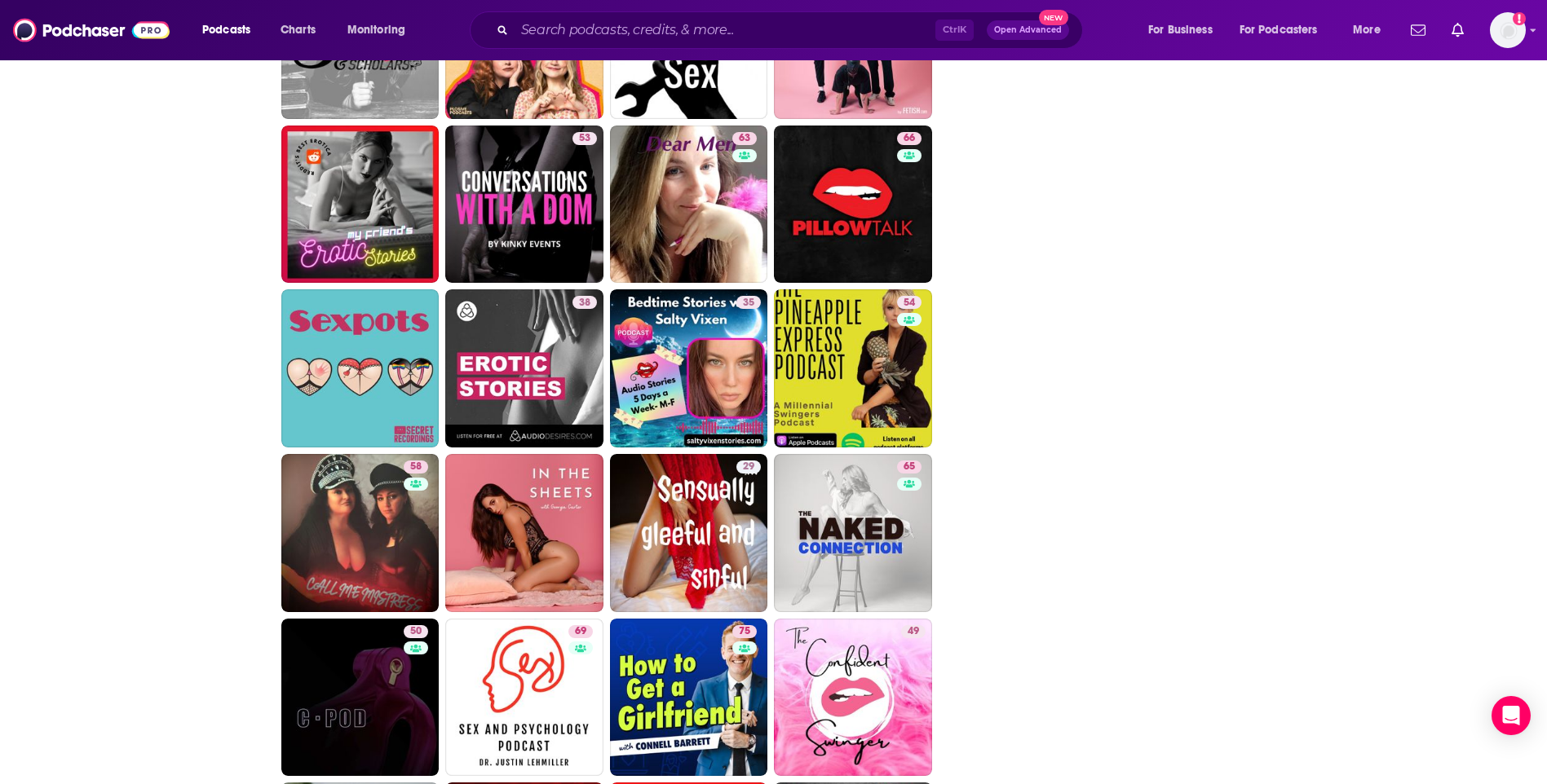
scroll to position [3098, 0]
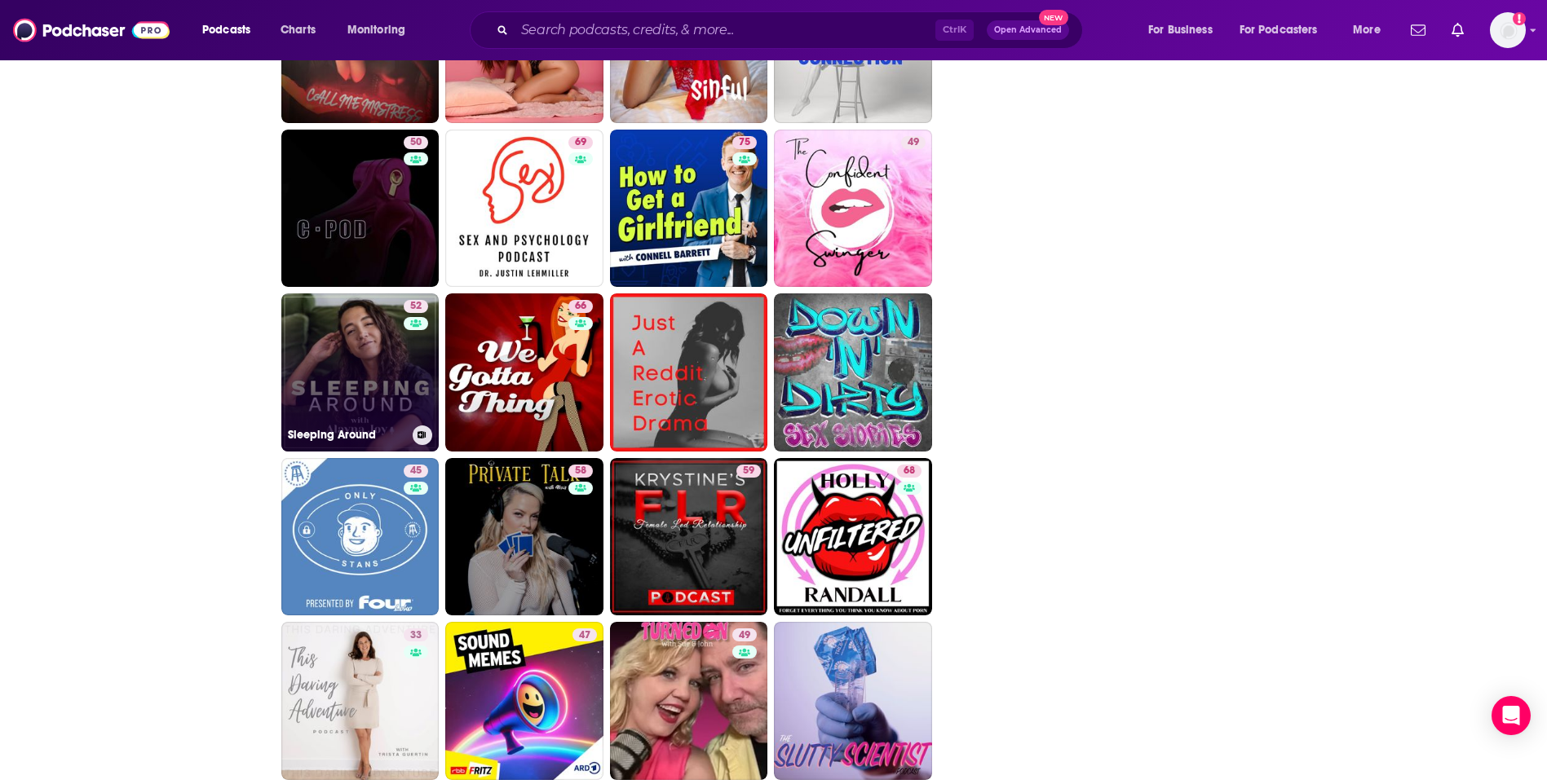
click at [326, 374] on link "52 Sleeping Around" at bounding box center [359, 372] width 158 height 158
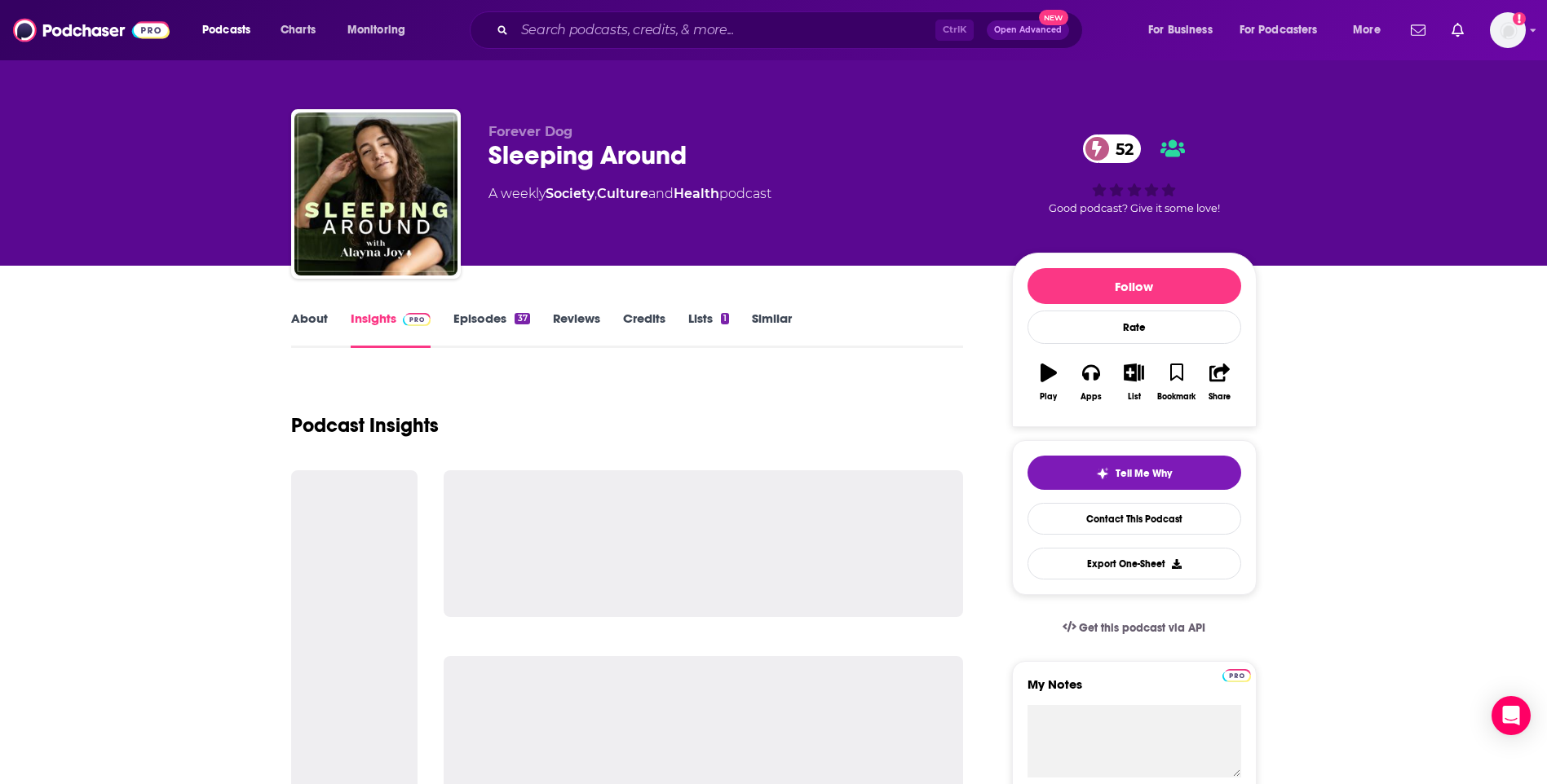
click at [316, 321] on link "About" at bounding box center [309, 329] width 36 height 37
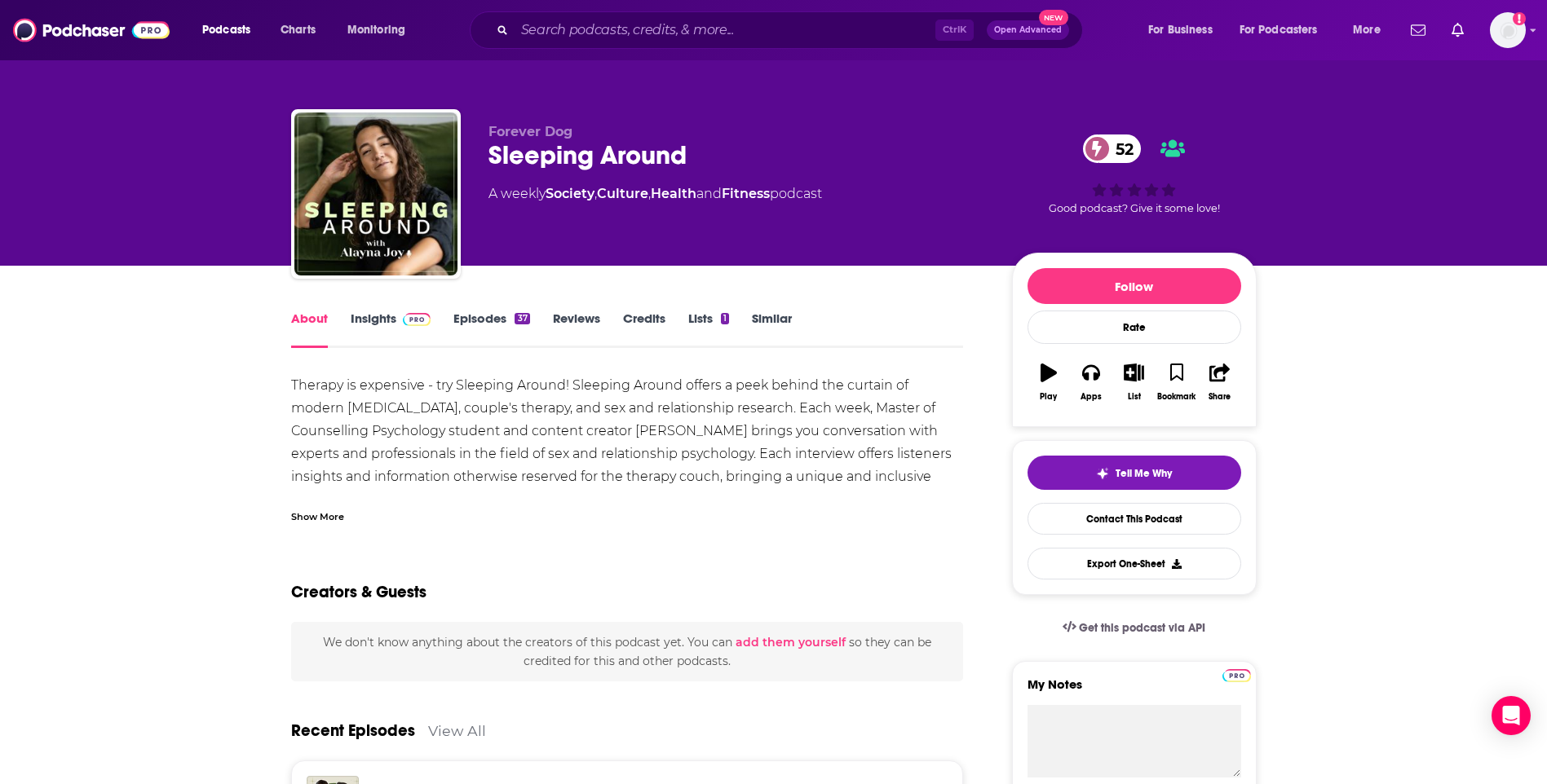
click at [351, 323] on link "Insights" at bounding box center [391, 329] width 81 height 37
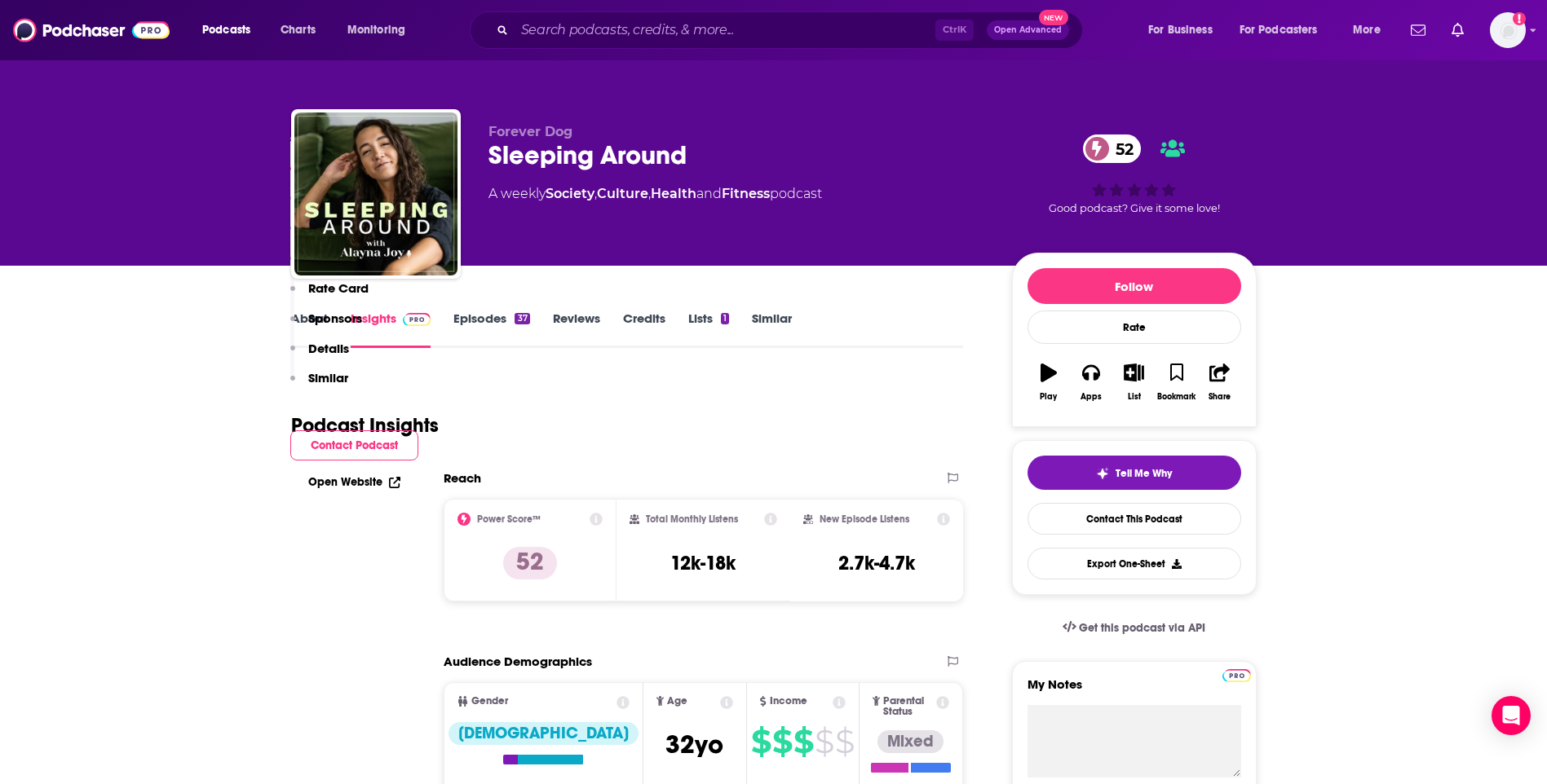
scroll to position [1060, 0]
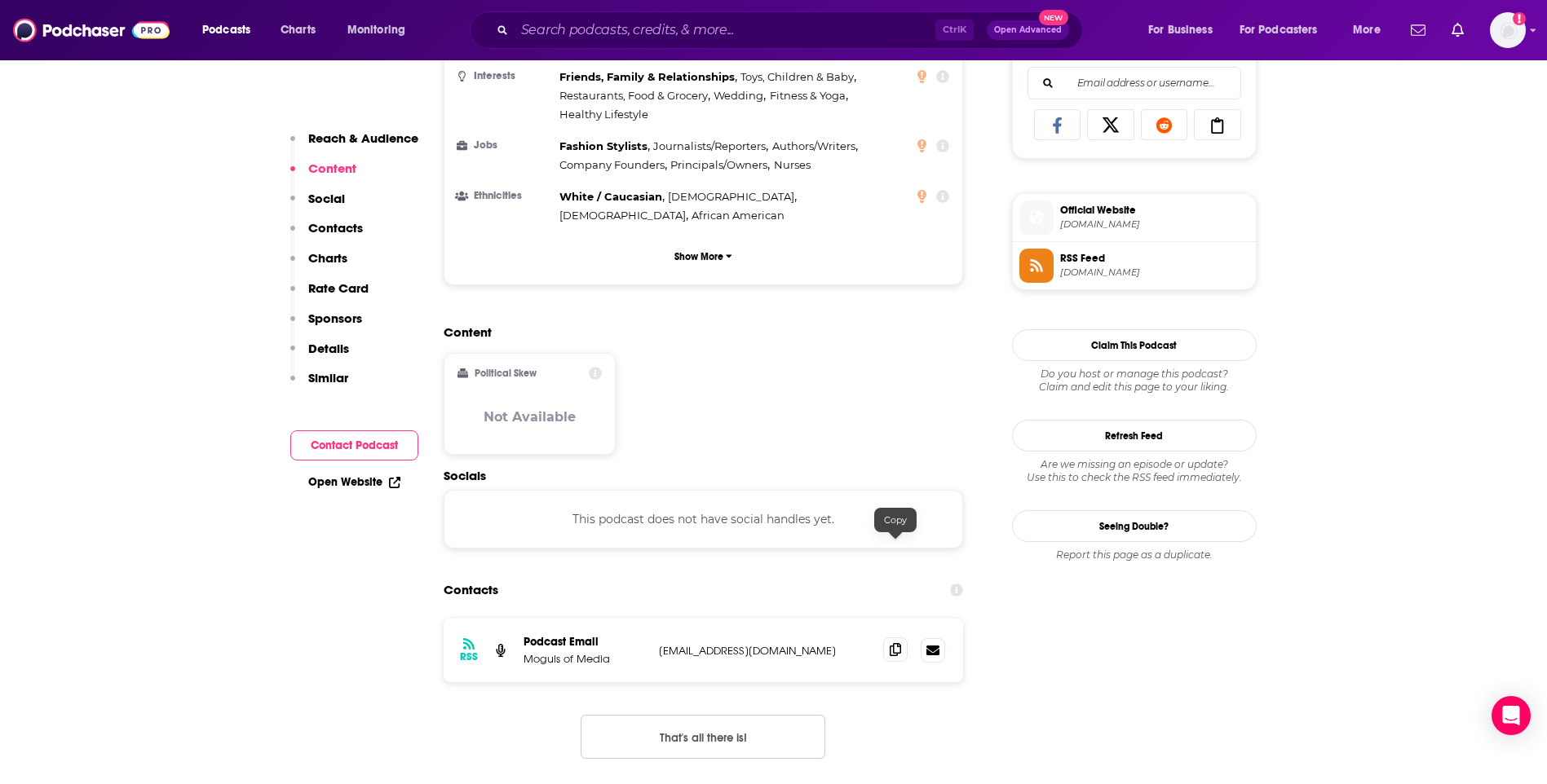
click at [895, 644] on icon at bounding box center [896, 650] width 12 height 13
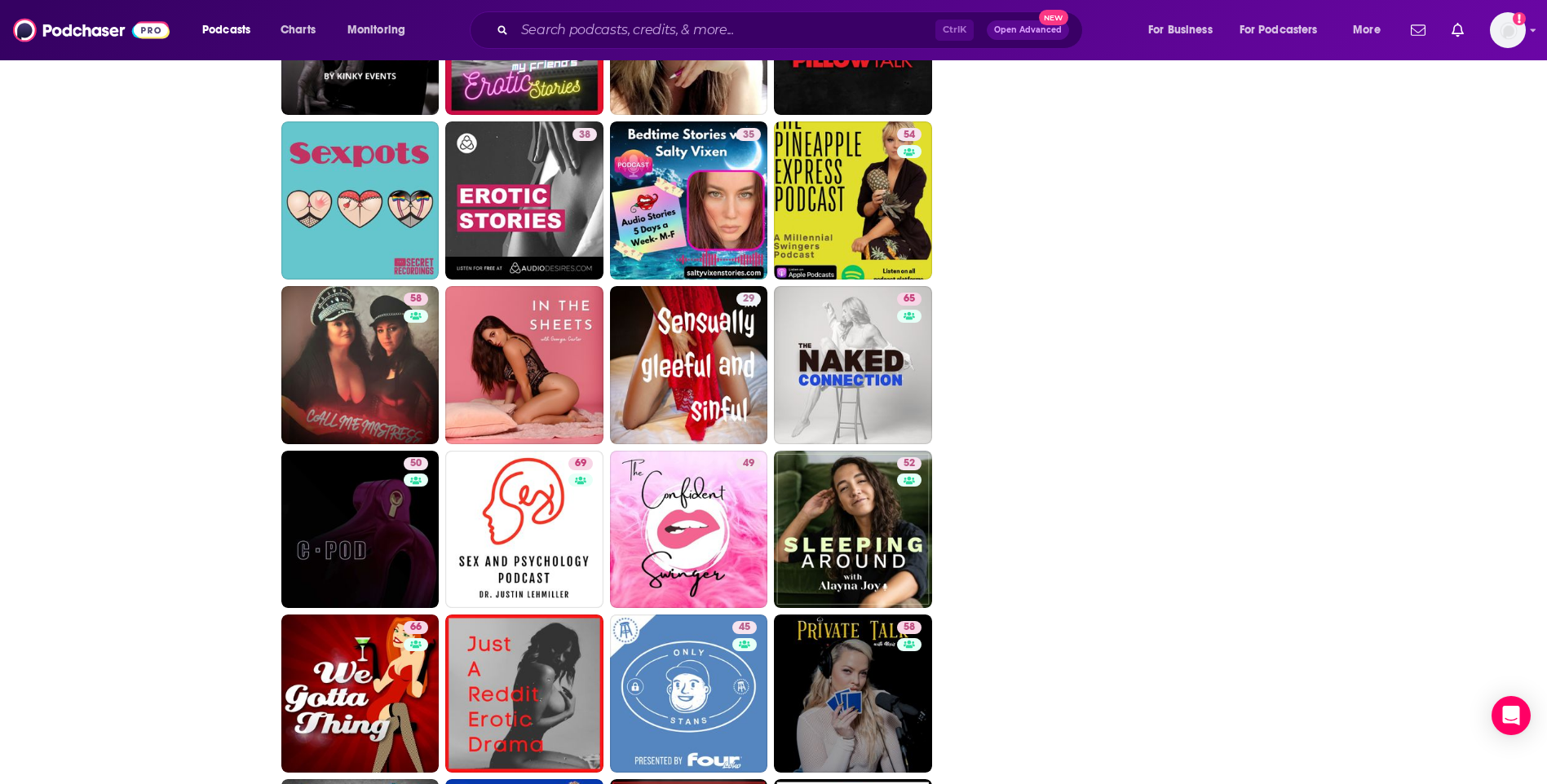
scroll to position [2772, 0]
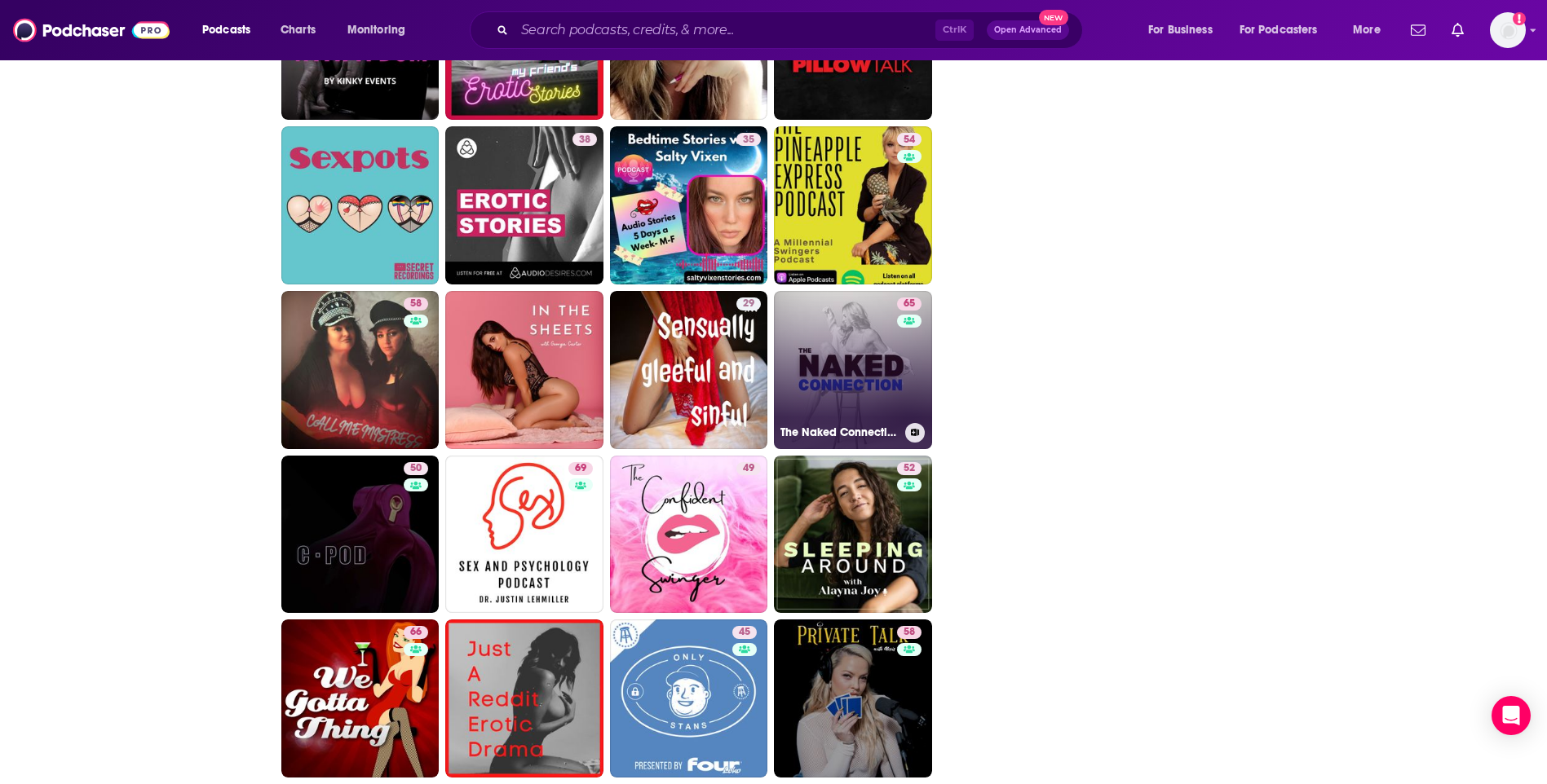
click at [860, 374] on link "65 The Naked Connection: Master Sex, Dating & Relationships" at bounding box center [852, 369] width 158 height 158
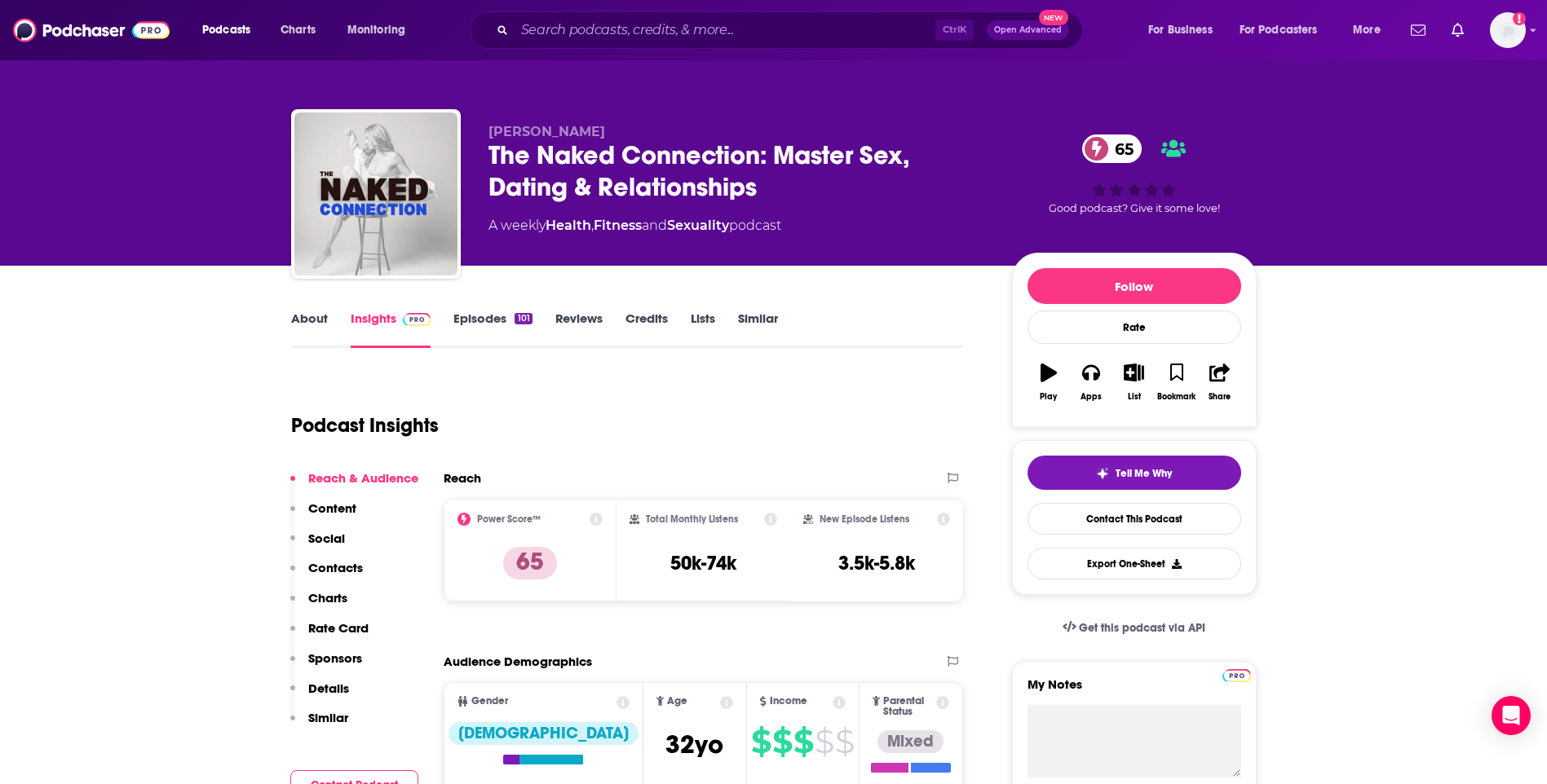
click at [323, 319] on link "About" at bounding box center [309, 329] width 36 height 37
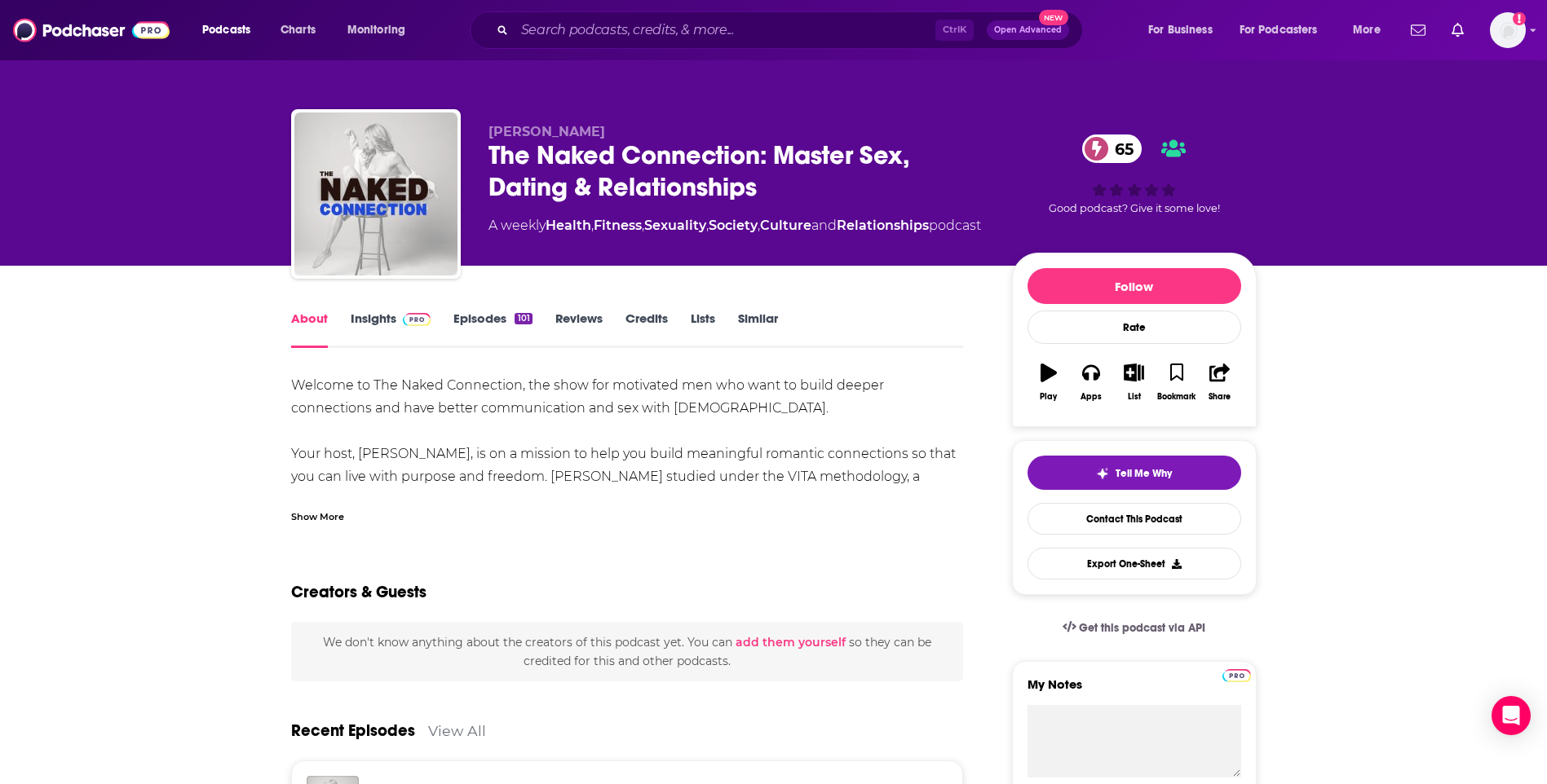
click at [374, 321] on link "Insights" at bounding box center [391, 329] width 81 height 37
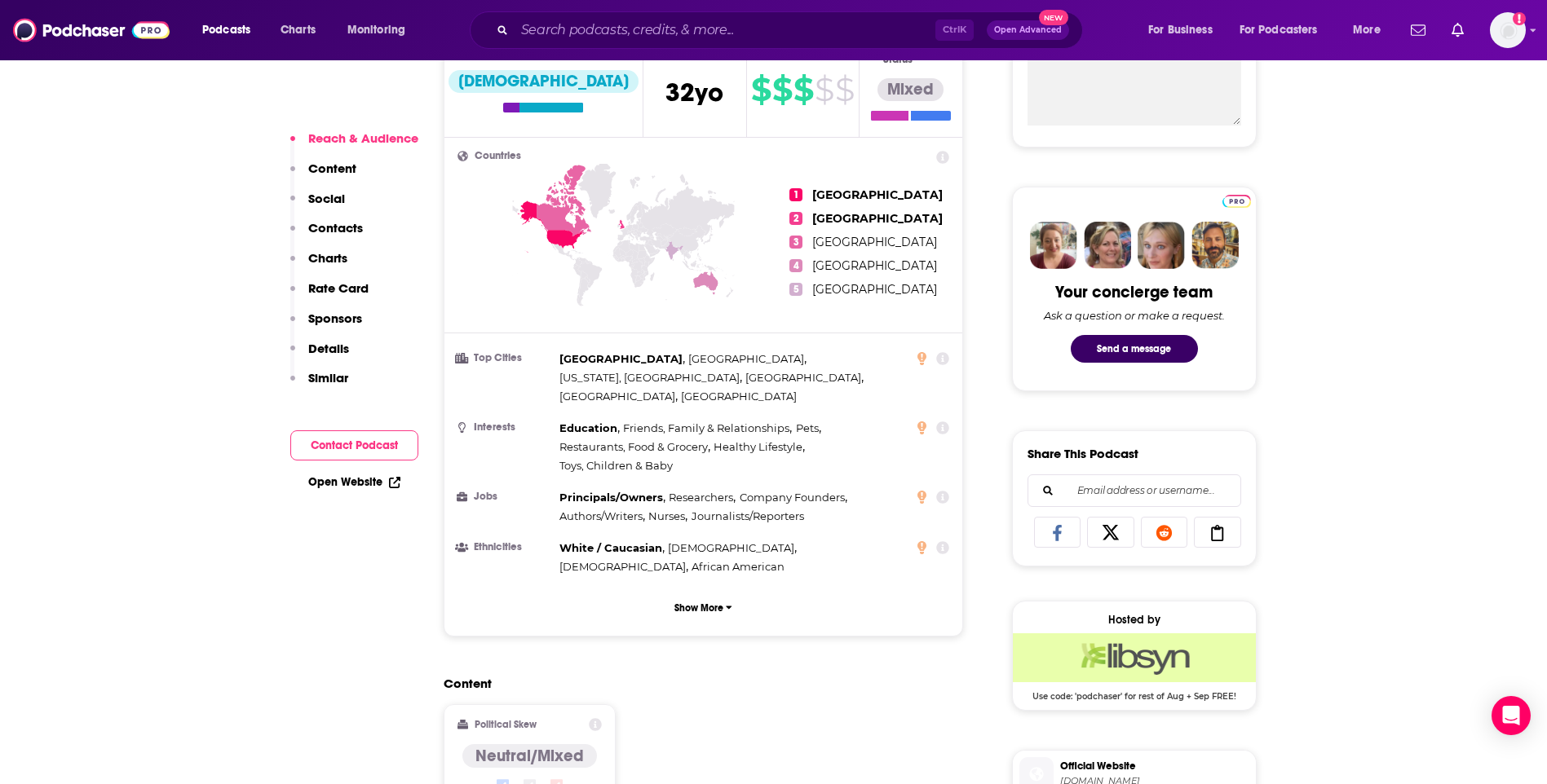
scroll to position [1223, 0]
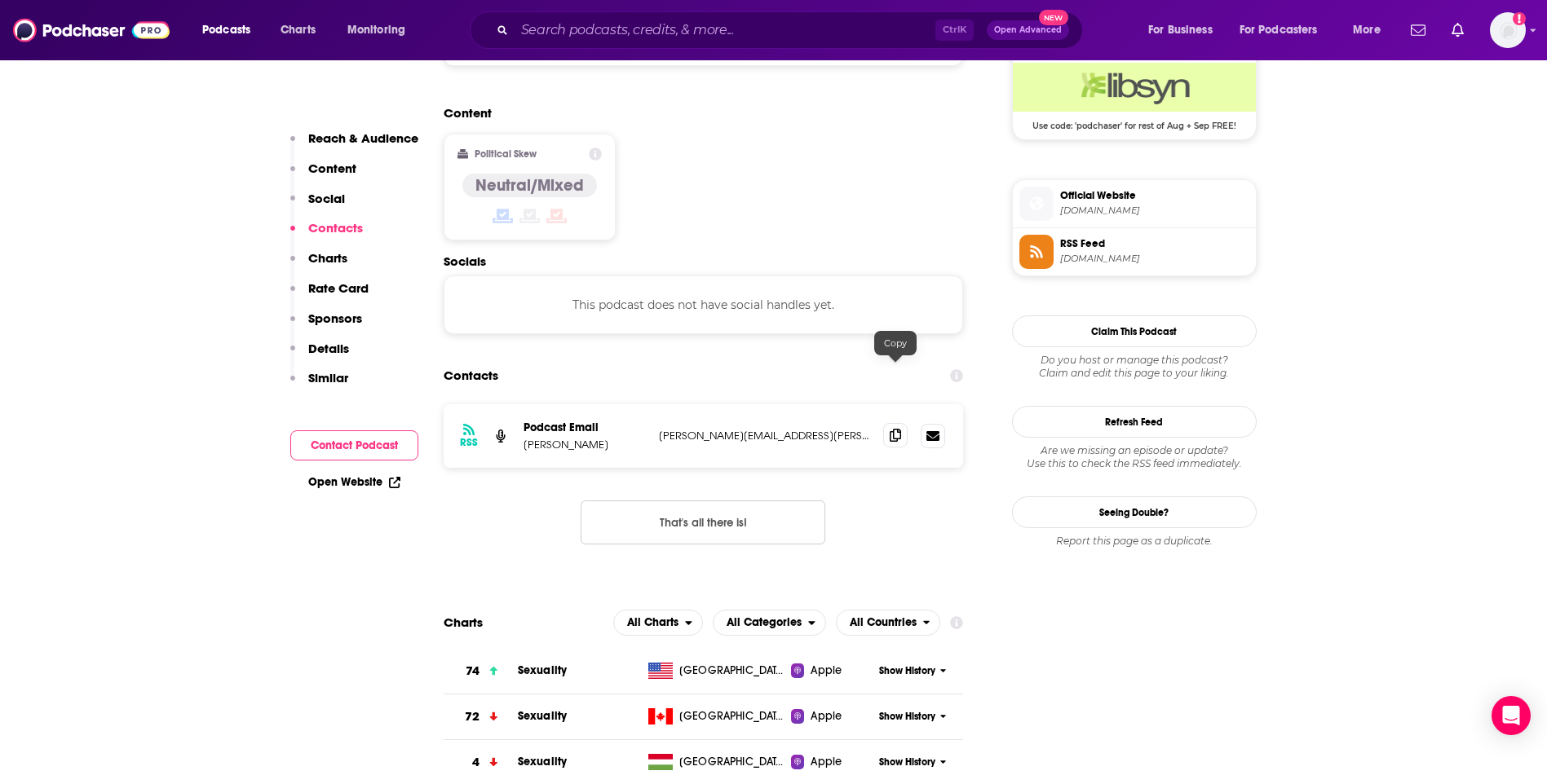
click at [883, 423] on span at bounding box center [896, 435] width 25 height 25
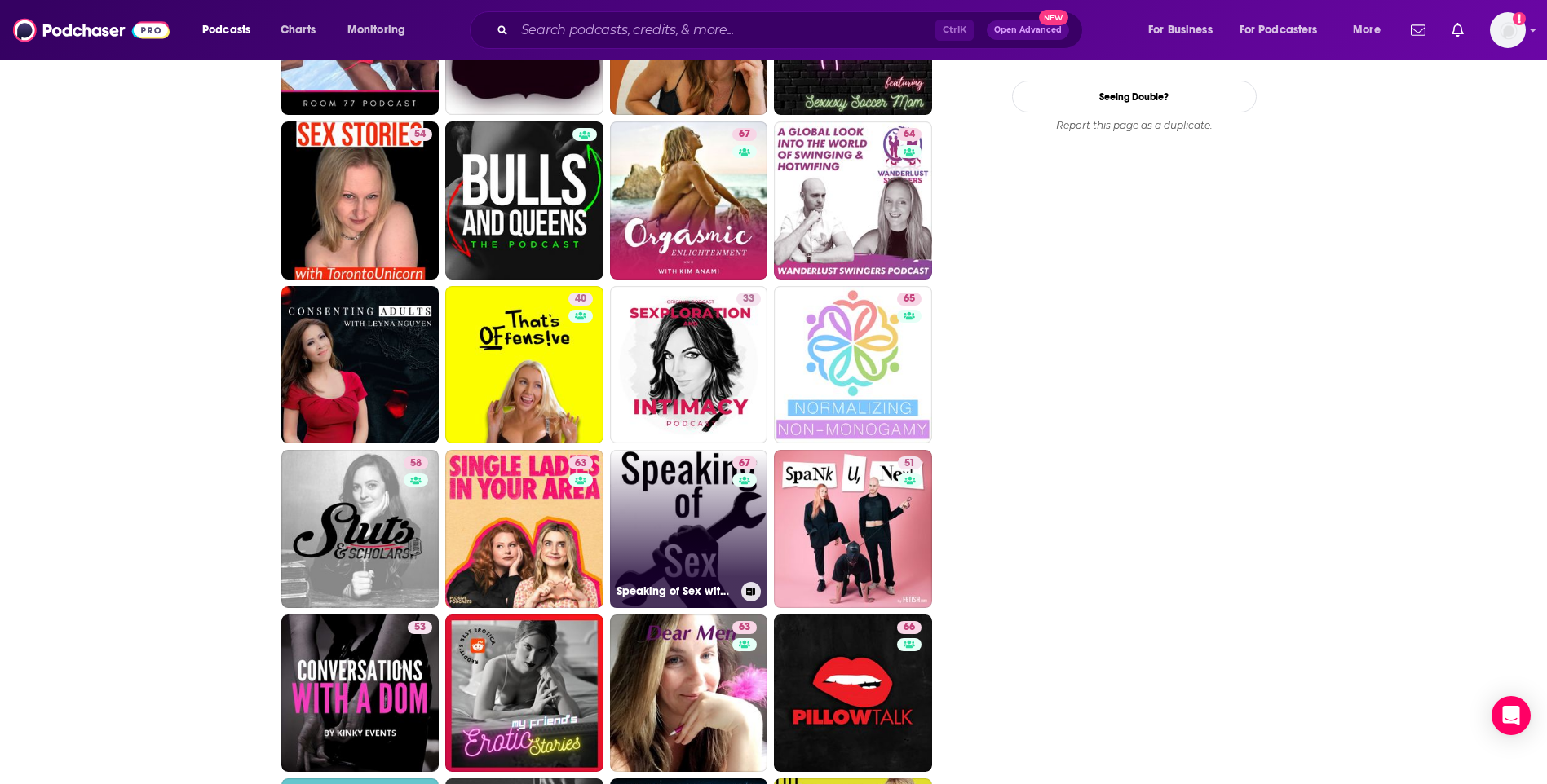
scroll to position [2772, 0]
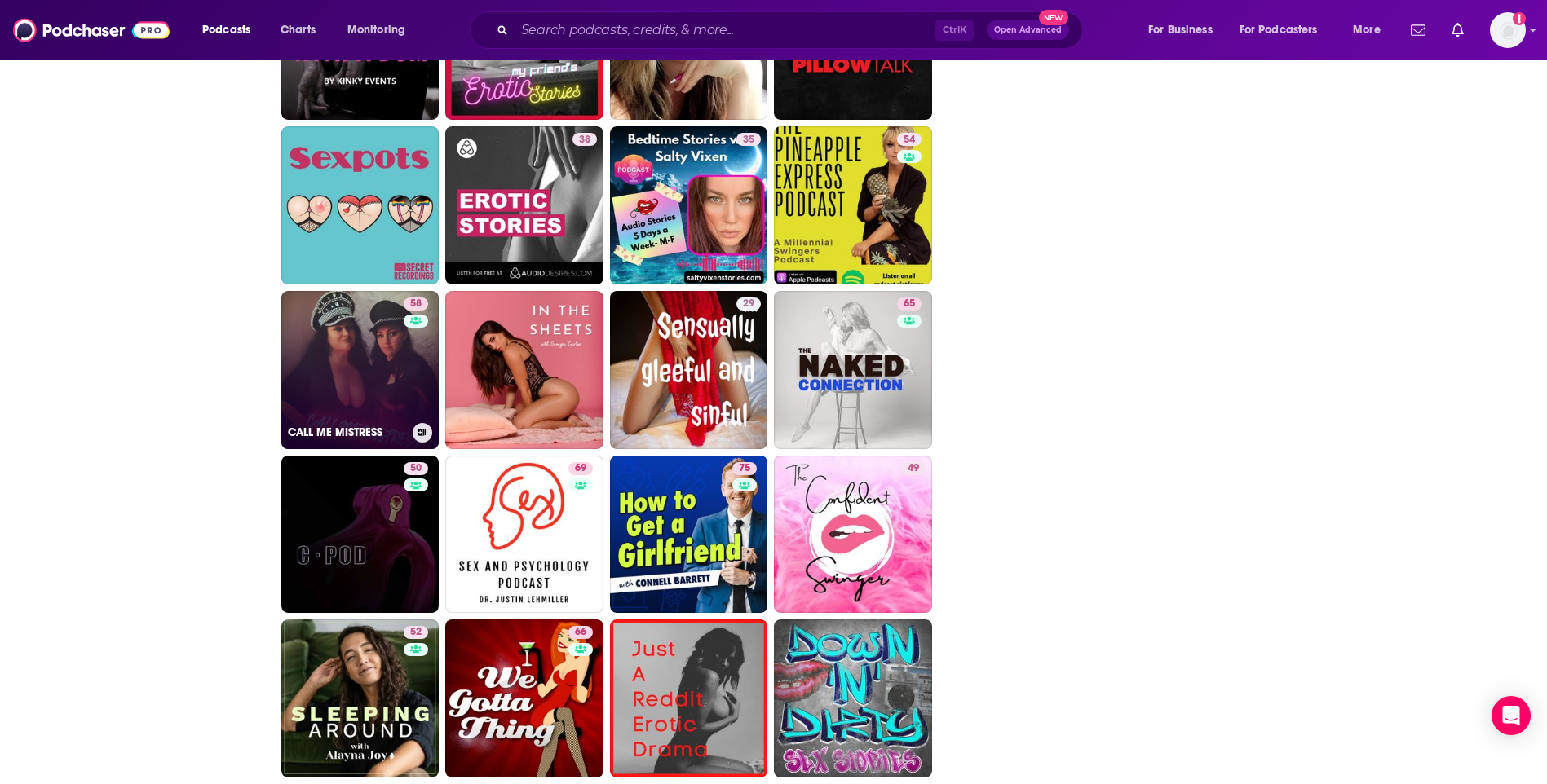
click at [355, 351] on link "58 CALL ME MISTRESS" at bounding box center [359, 369] width 158 height 158
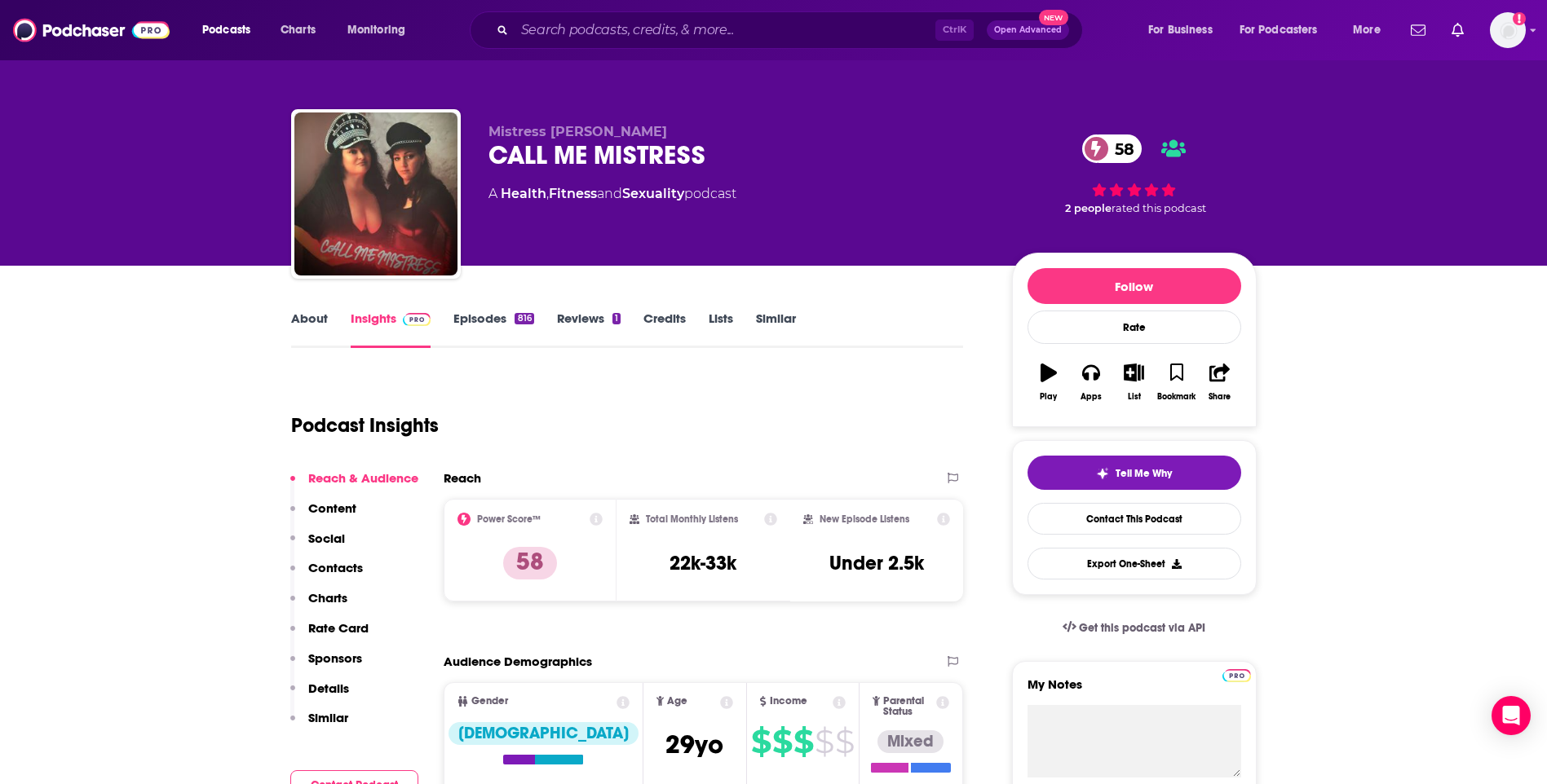
click at [306, 321] on link "About" at bounding box center [309, 329] width 36 height 37
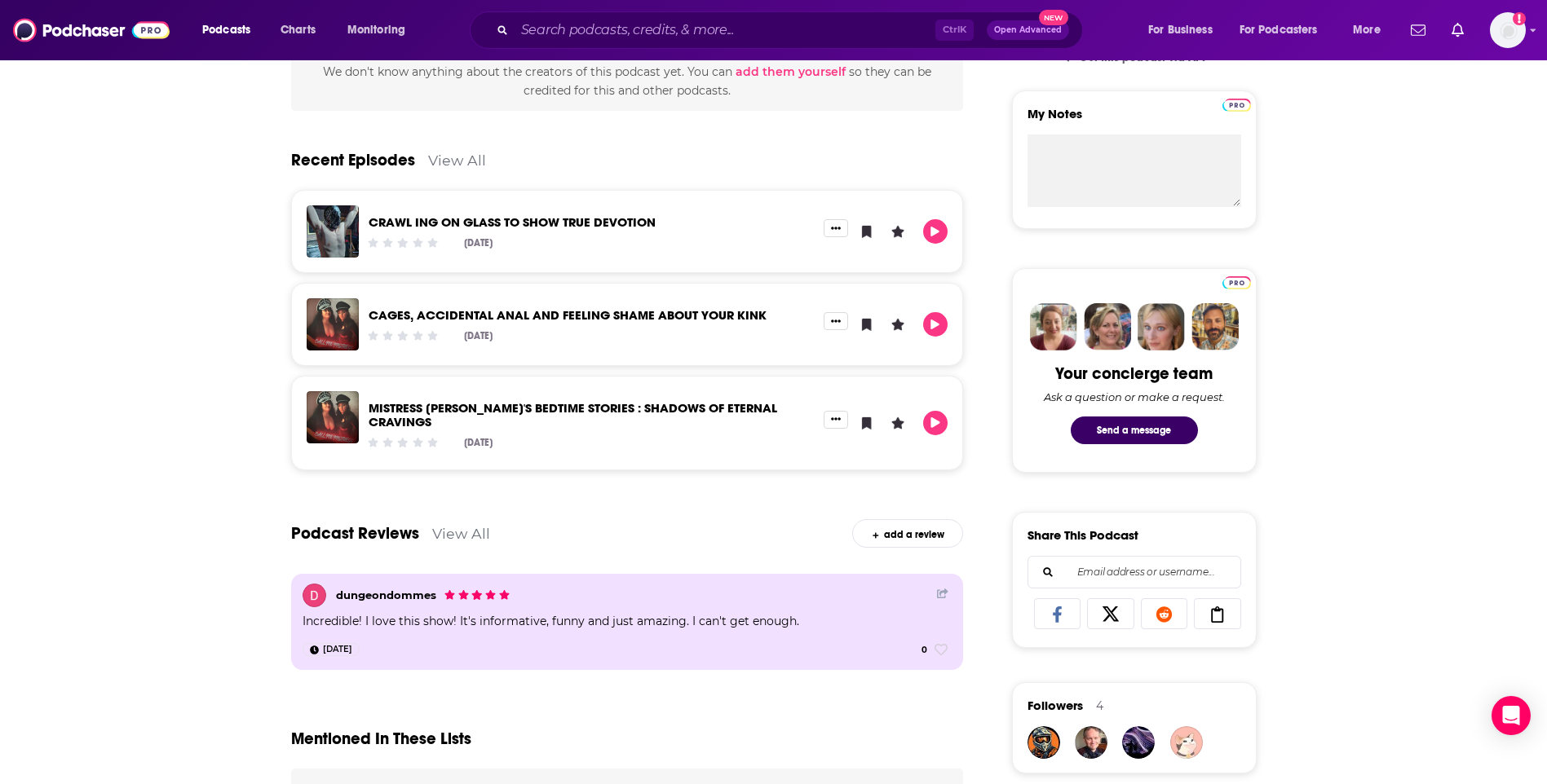
scroll to position [82, 0]
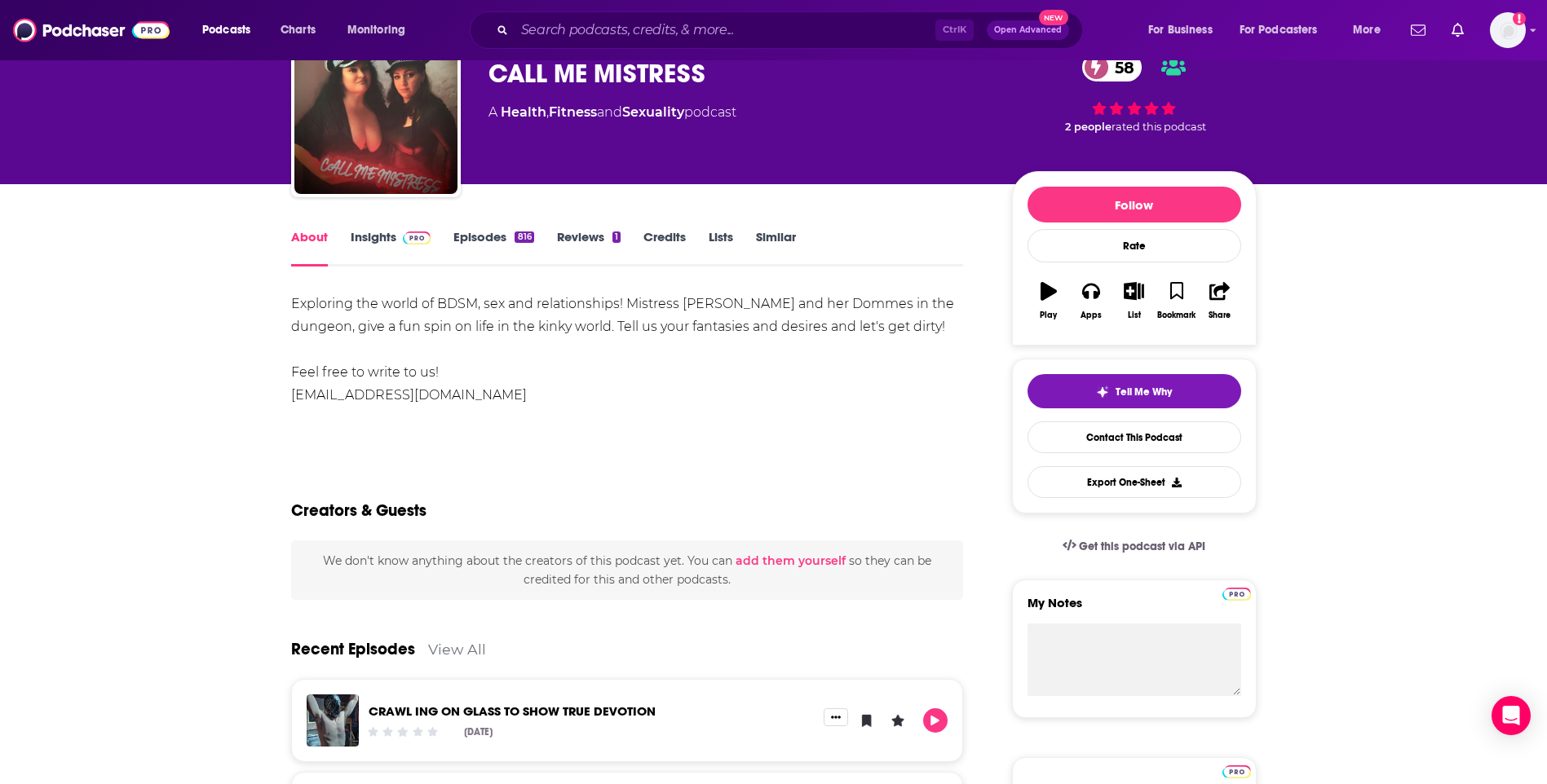
click at [388, 239] on link "Insights" at bounding box center [391, 247] width 81 height 37
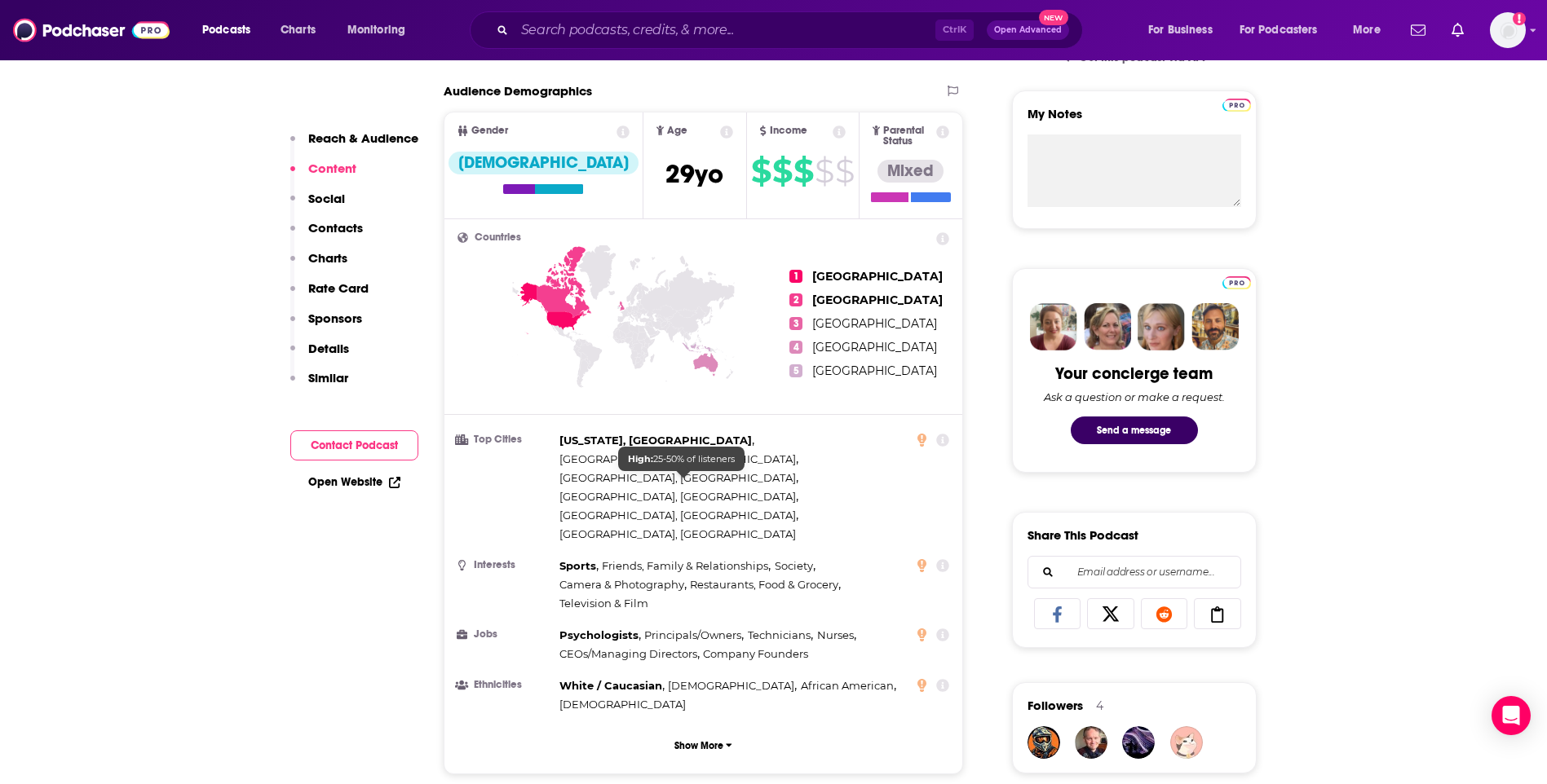
scroll to position [1060, 0]
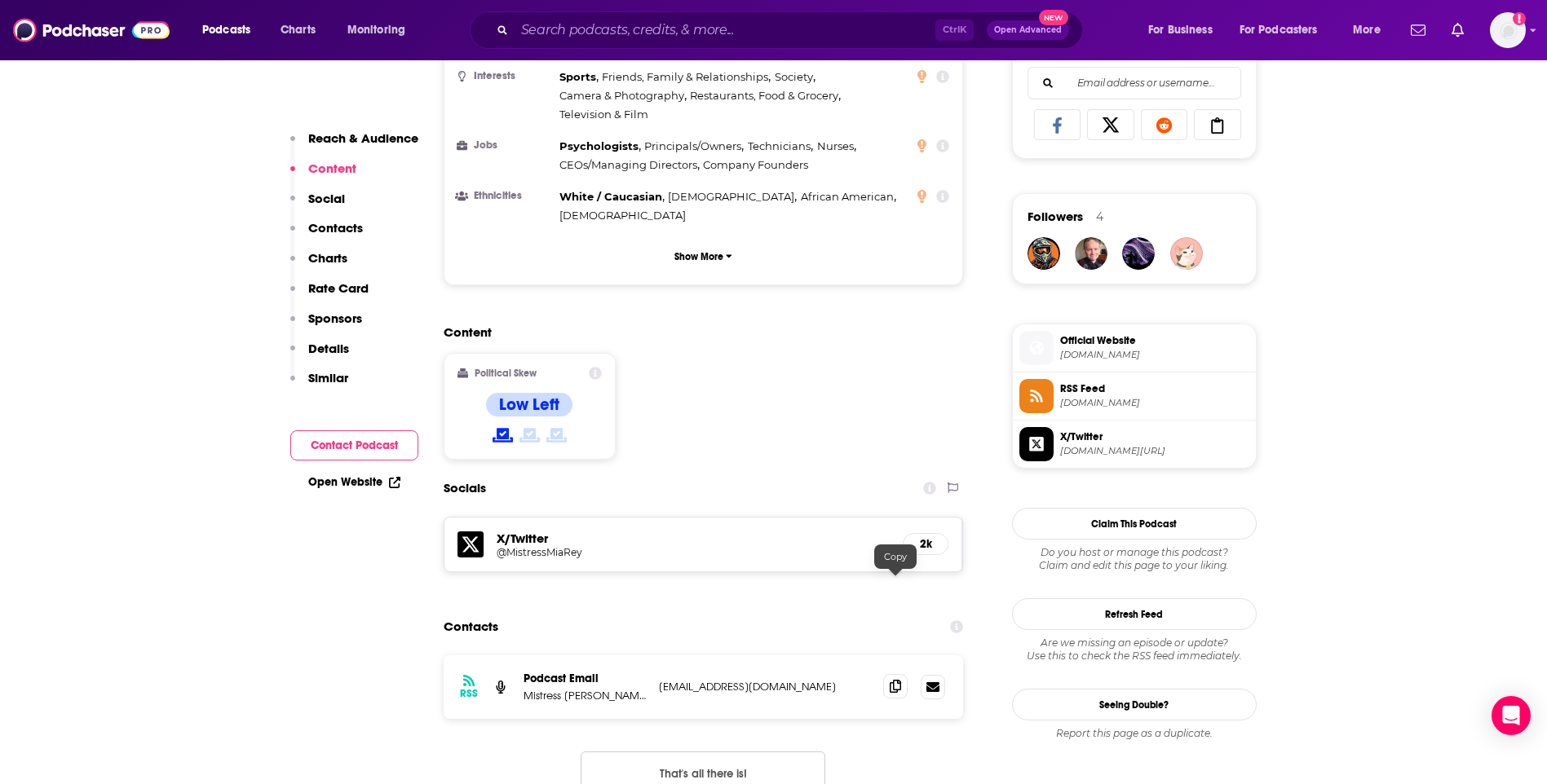
click at [888, 674] on span at bounding box center [896, 687] width 25 height 25
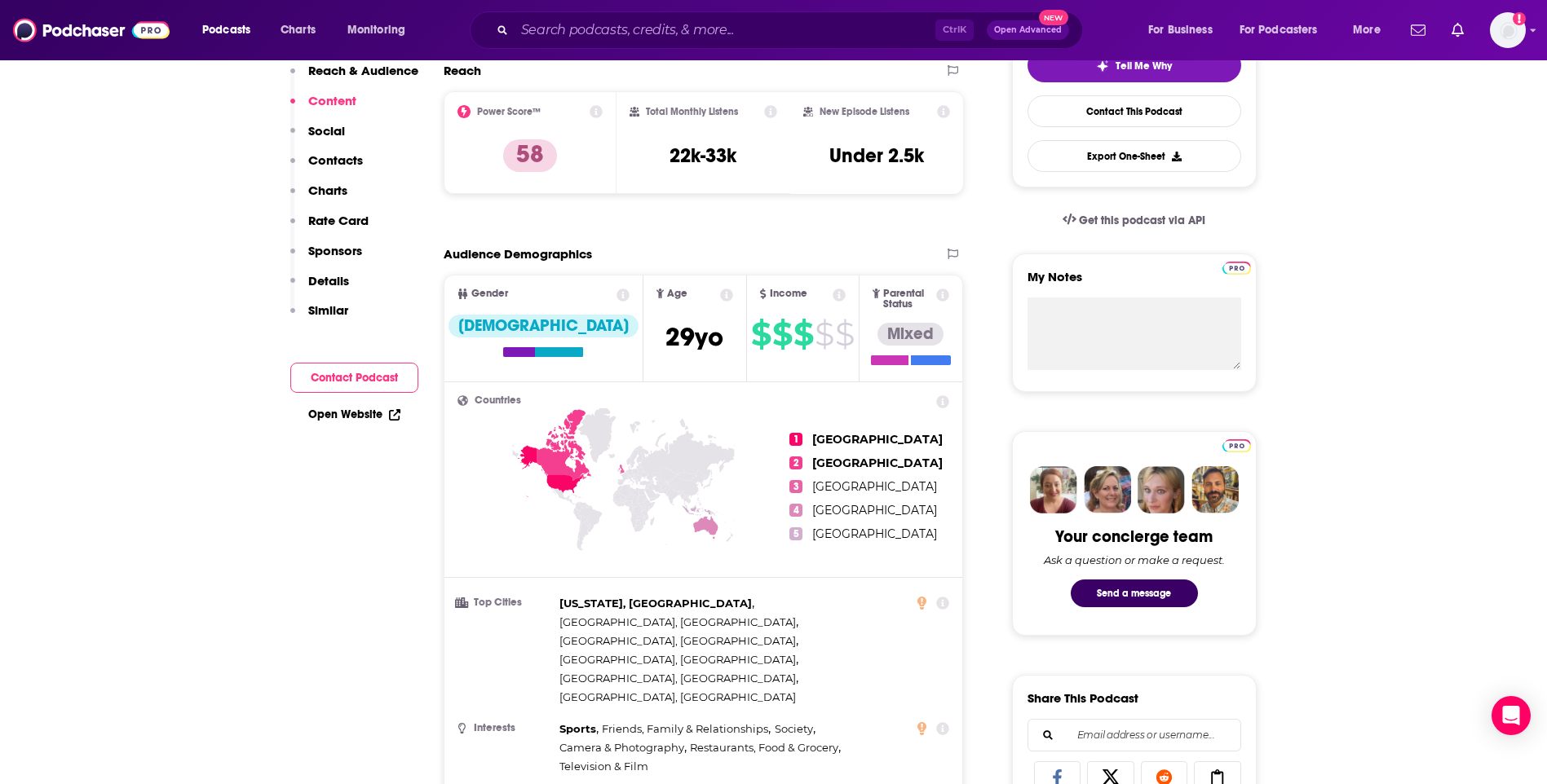
scroll to position [0, 0]
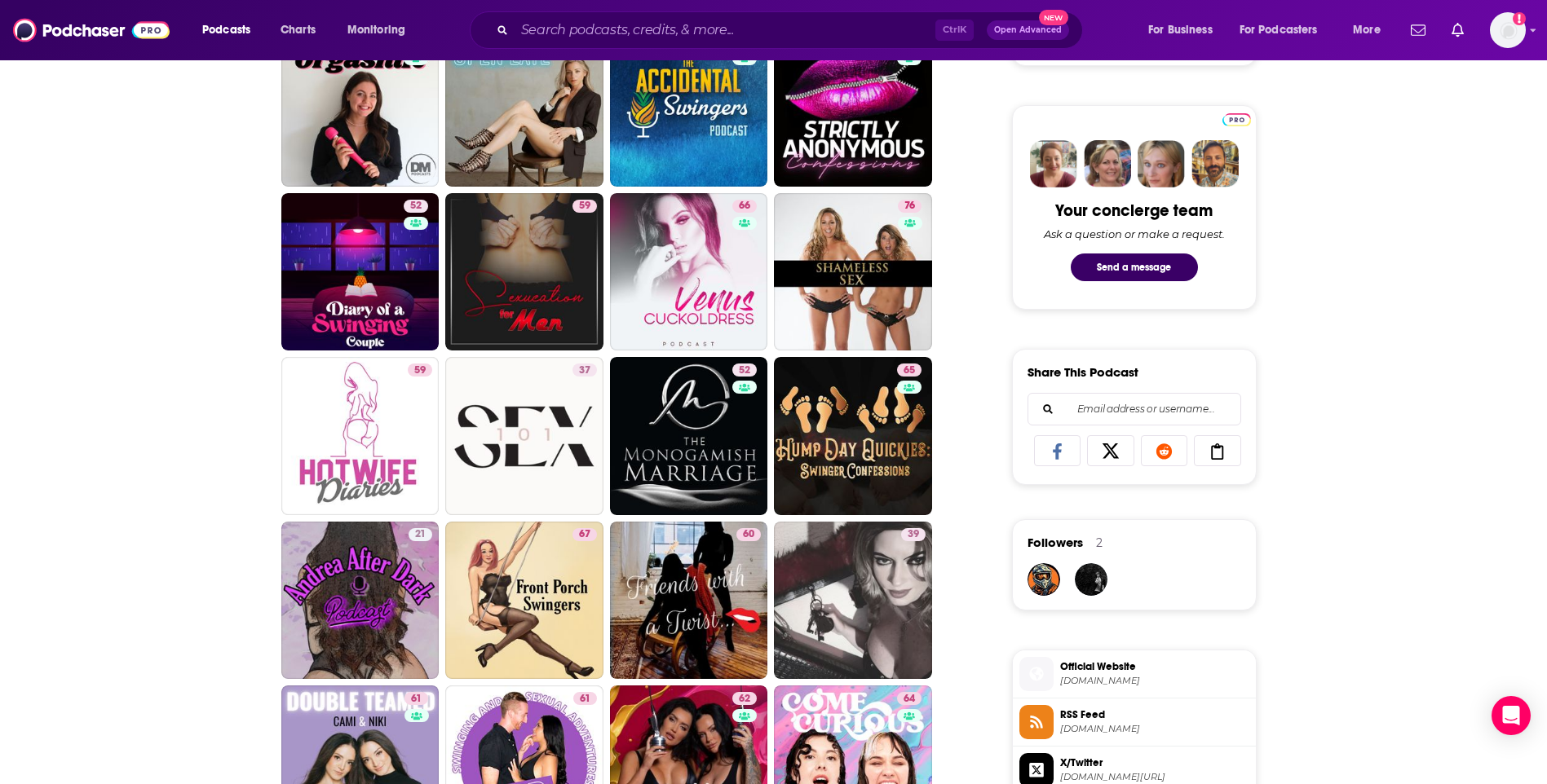
scroll to position [978, 0]
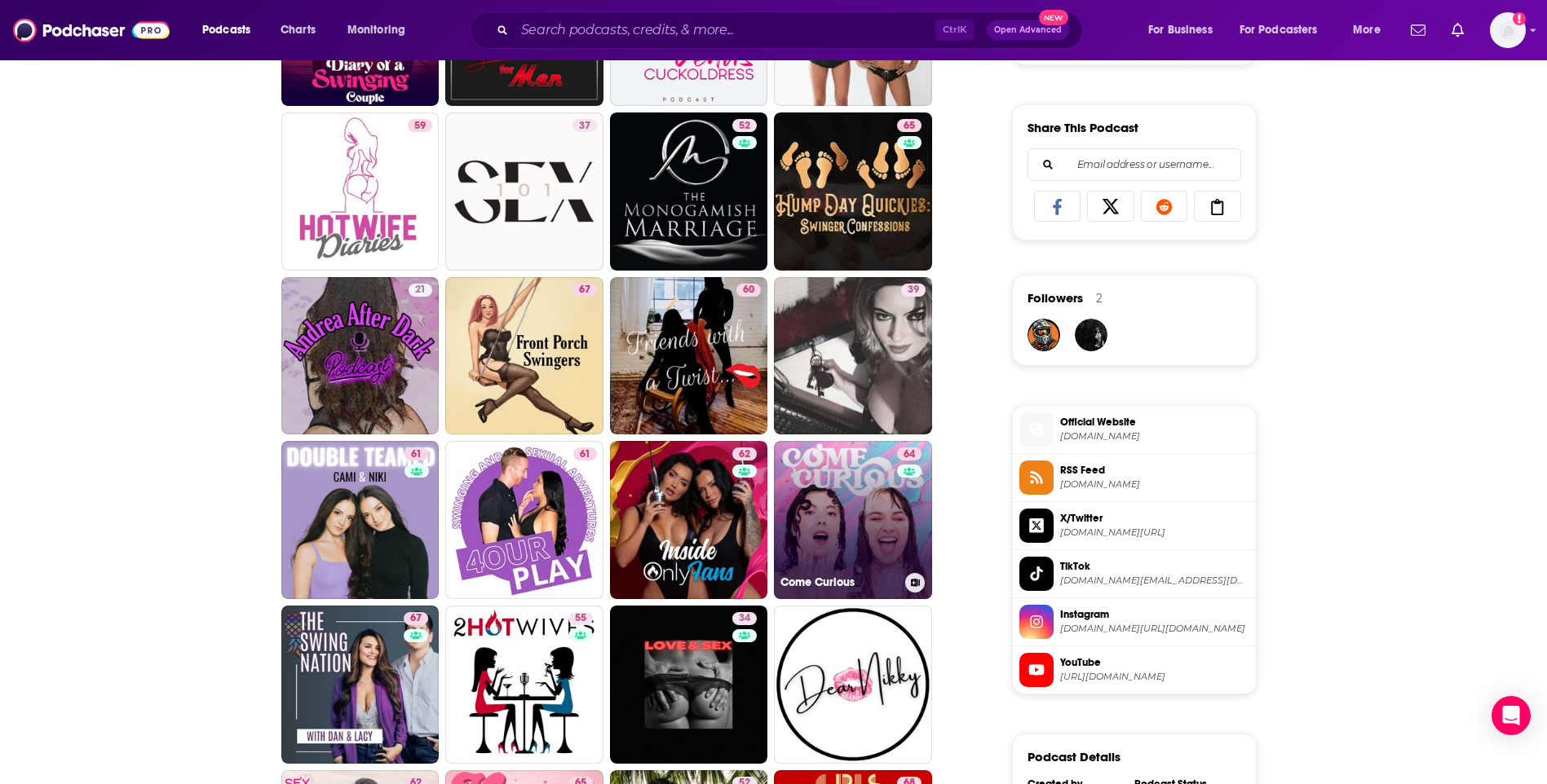
click at [839, 513] on link "64 Come Curious" at bounding box center [852, 520] width 158 height 158
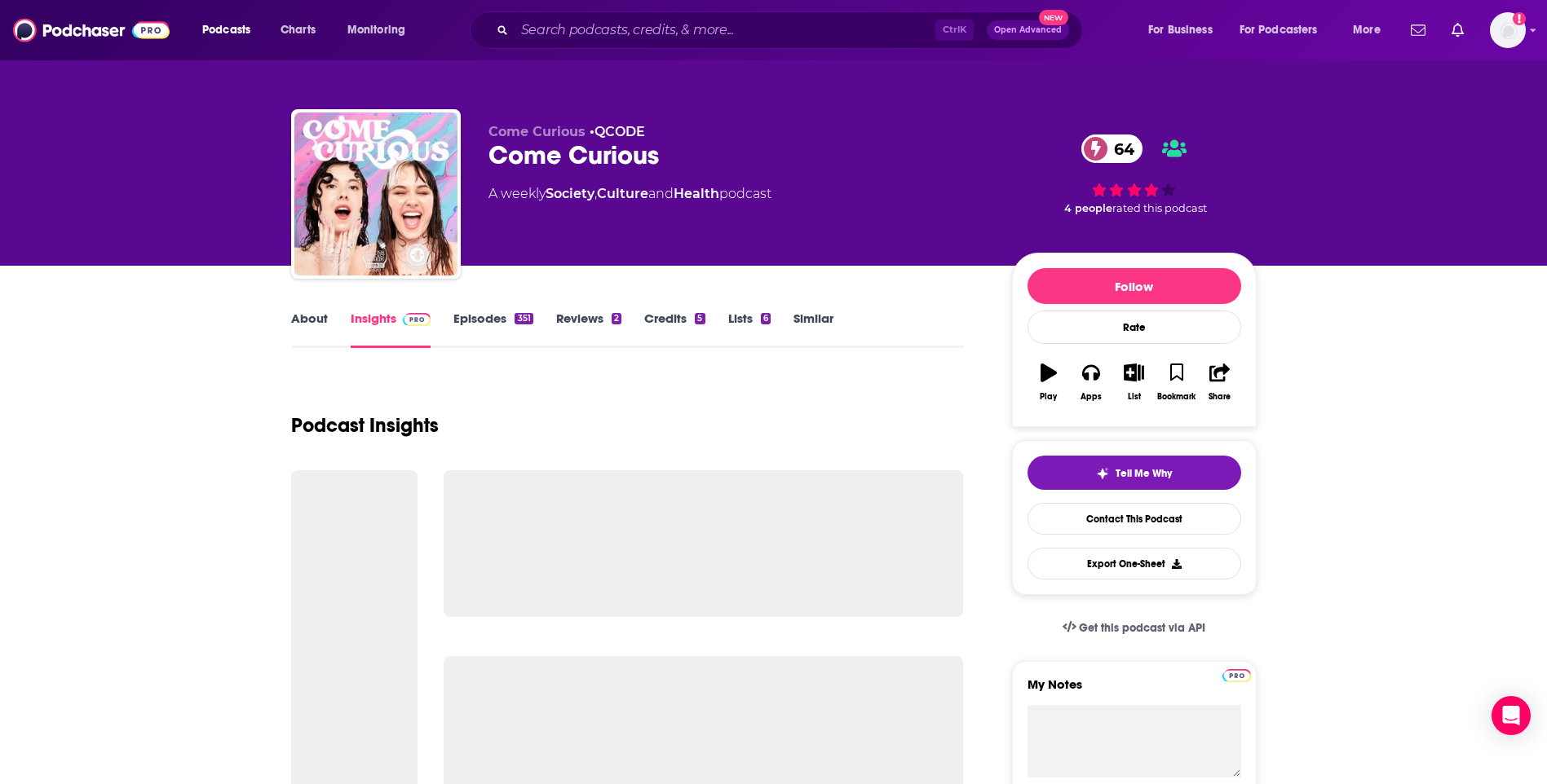
click at [317, 323] on link "About" at bounding box center [309, 329] width 36 height 37
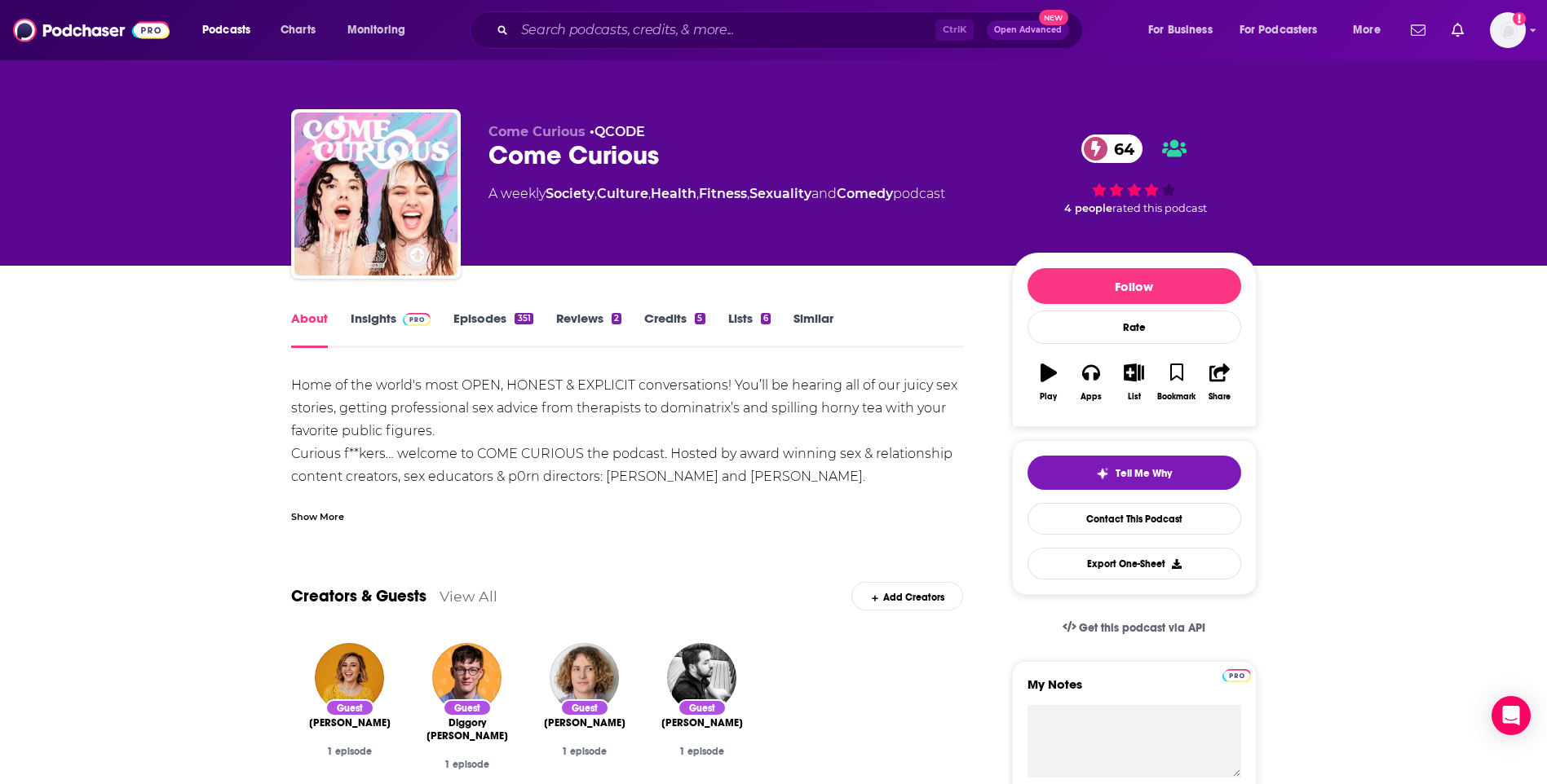
click at [362, 320] on link "Insights" at bounding box center [391, 329] width 81 height 37
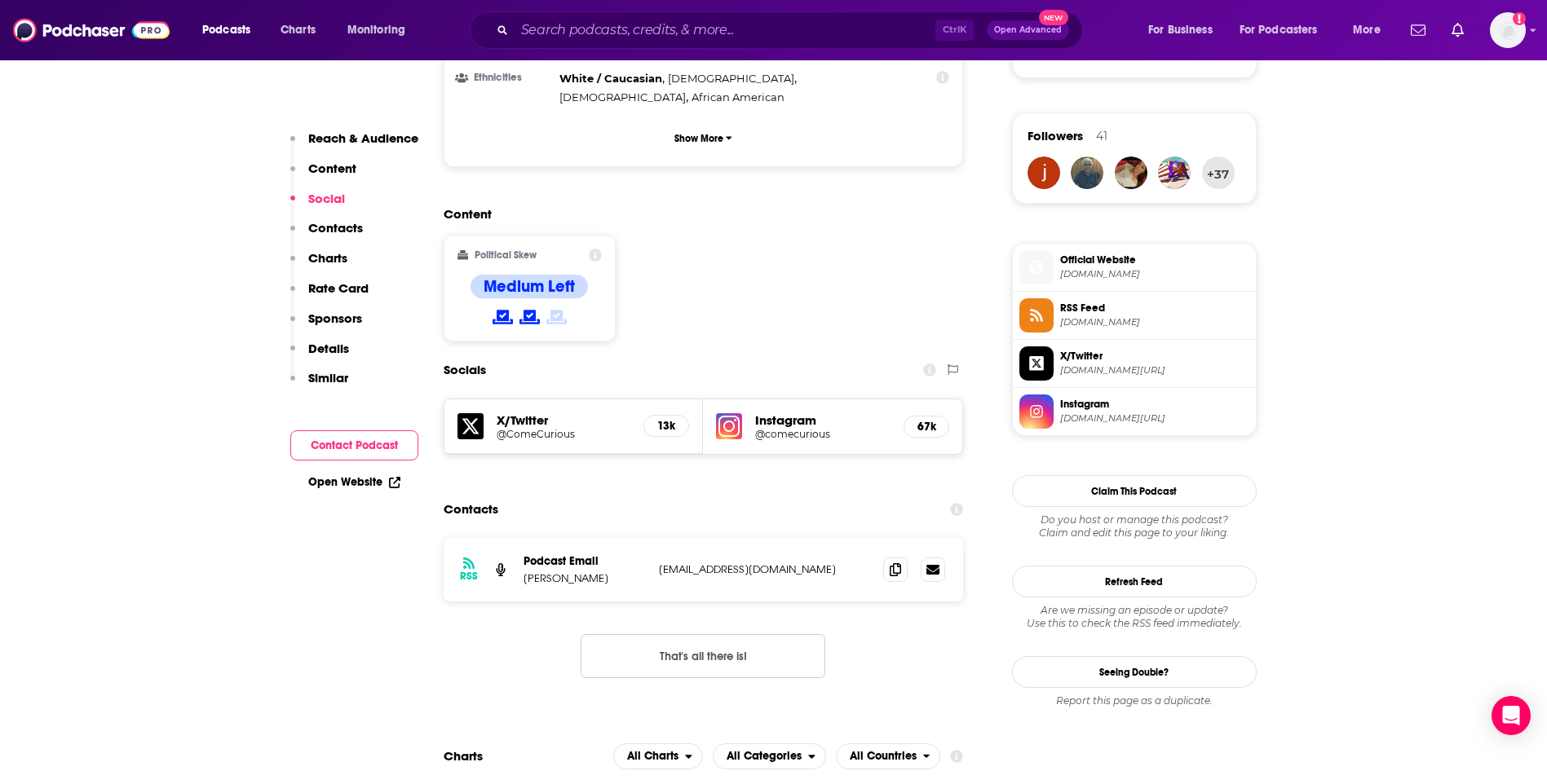
scroll to position [1142, 0]
click at [894, 562] on icon at bounding box center [896, 568] width 12 height 13
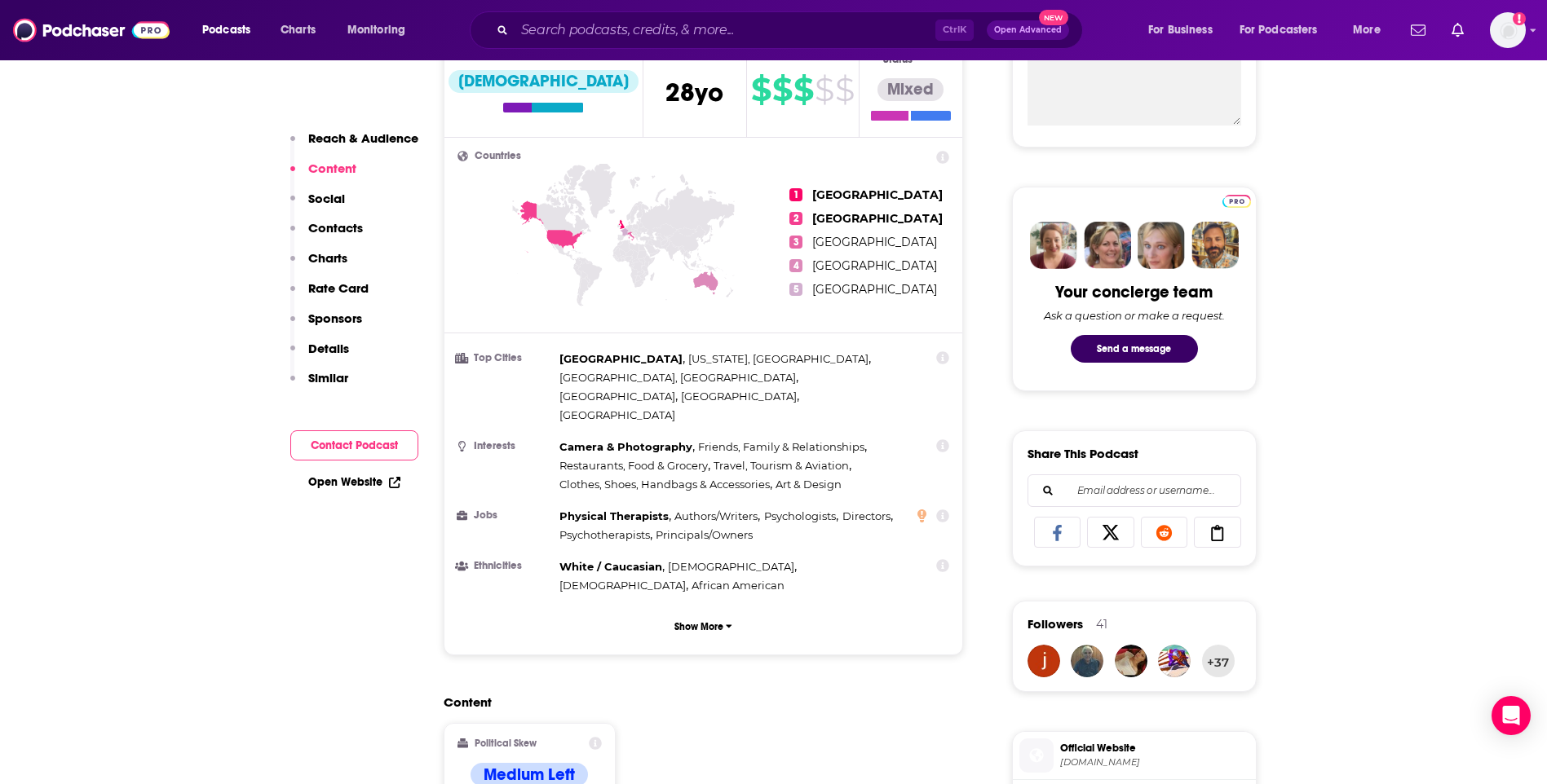
scroll to position [0, 0]
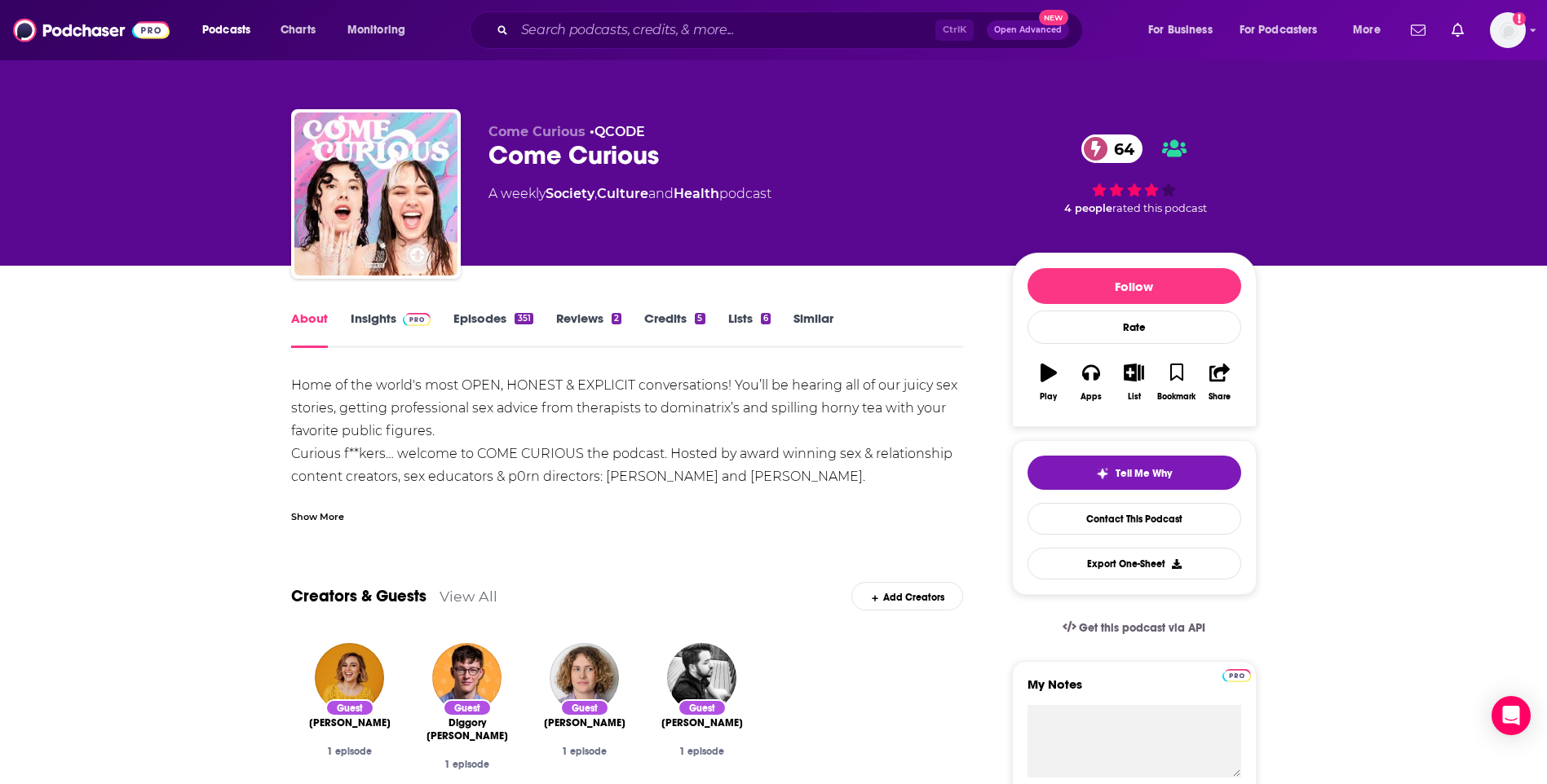
scroll to position [489, 0]
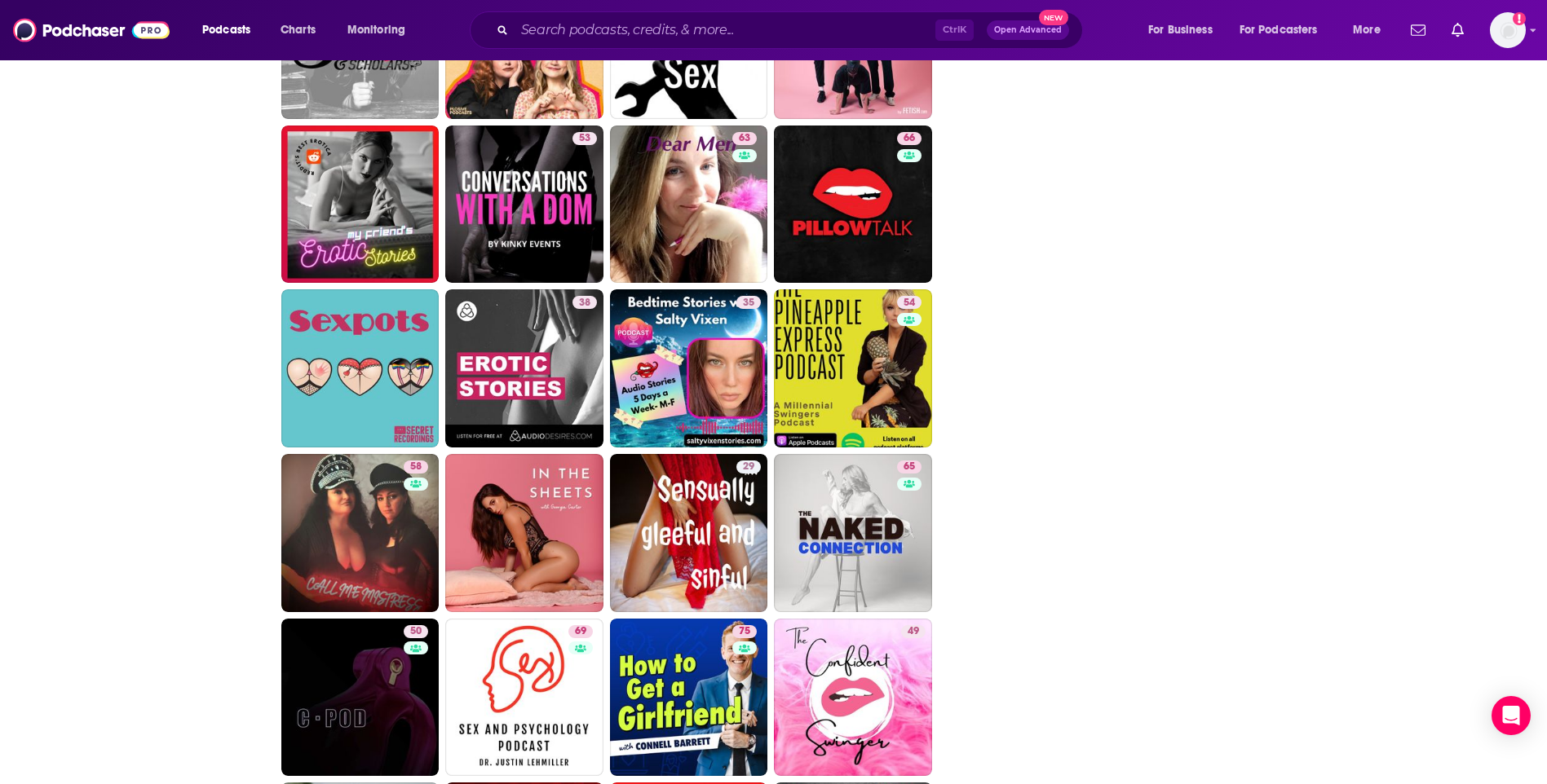
scroll to position [2445, 0]
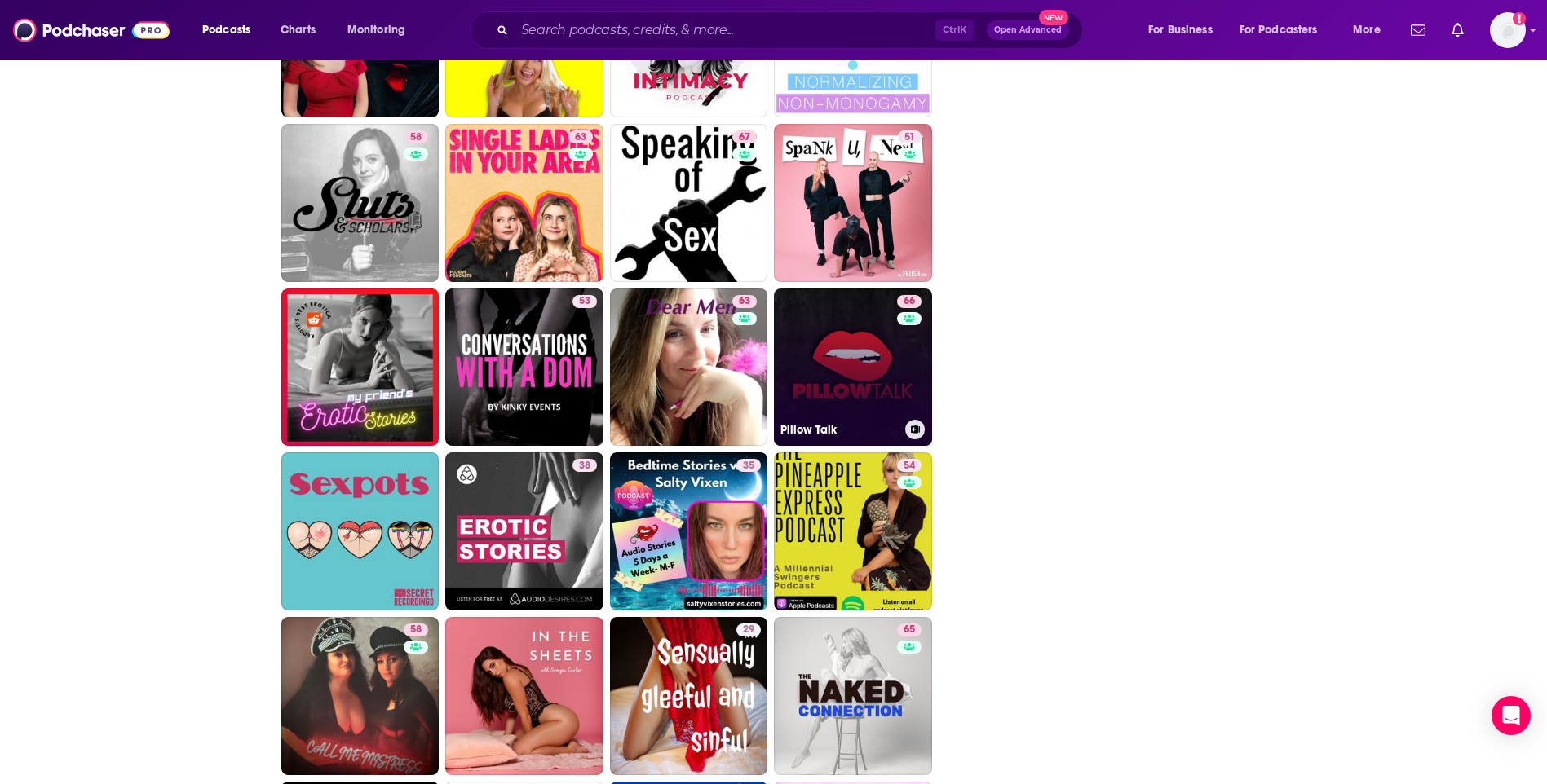
click at [842, 350] on link "66 Pillow Talk" at bounding box center [852, 367] width 158 height 158
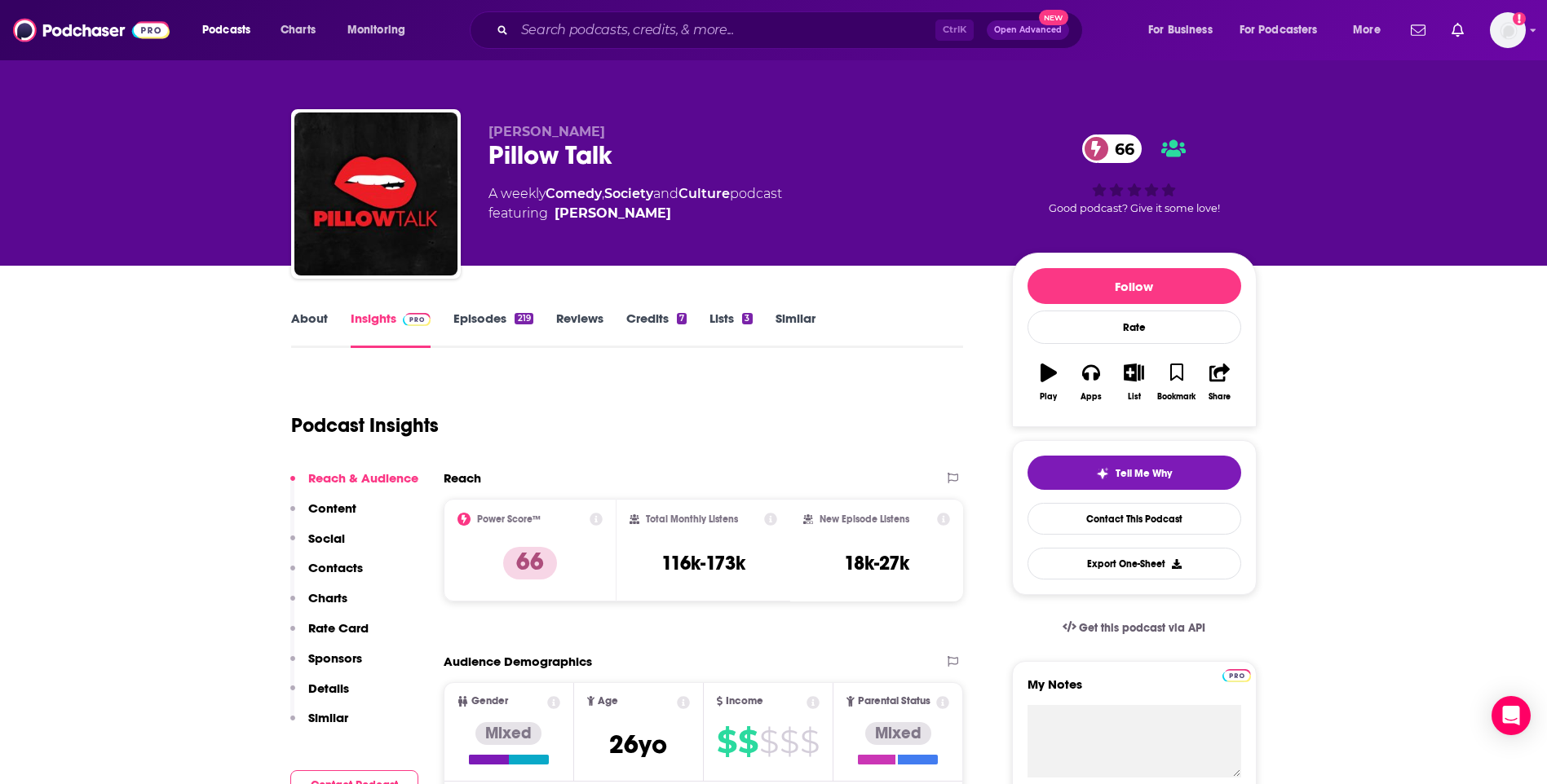
click at [312, 316] on link "About" at bounding box center [309, 329] width 36 height 37
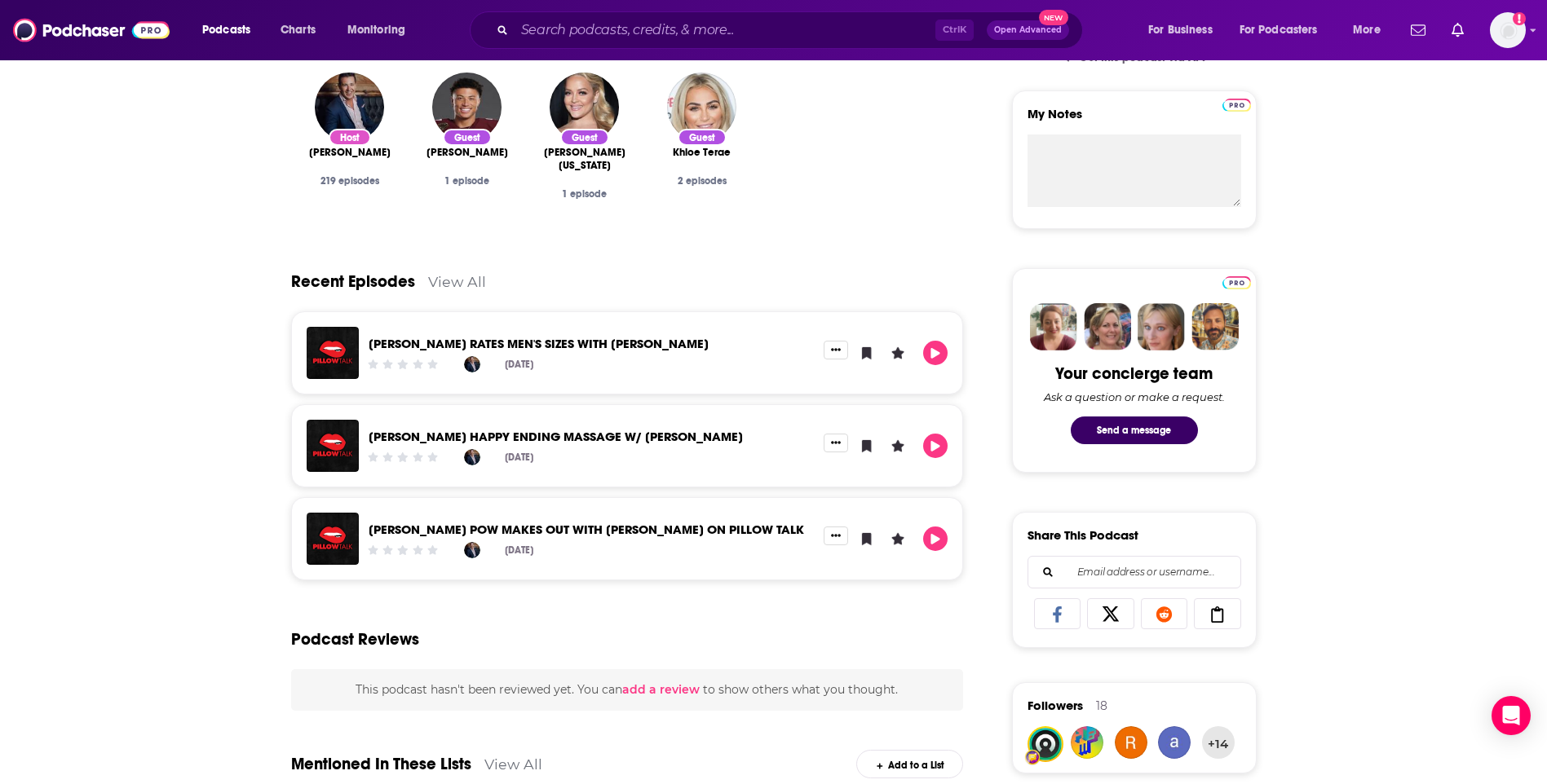
scroll to position [163, 0]
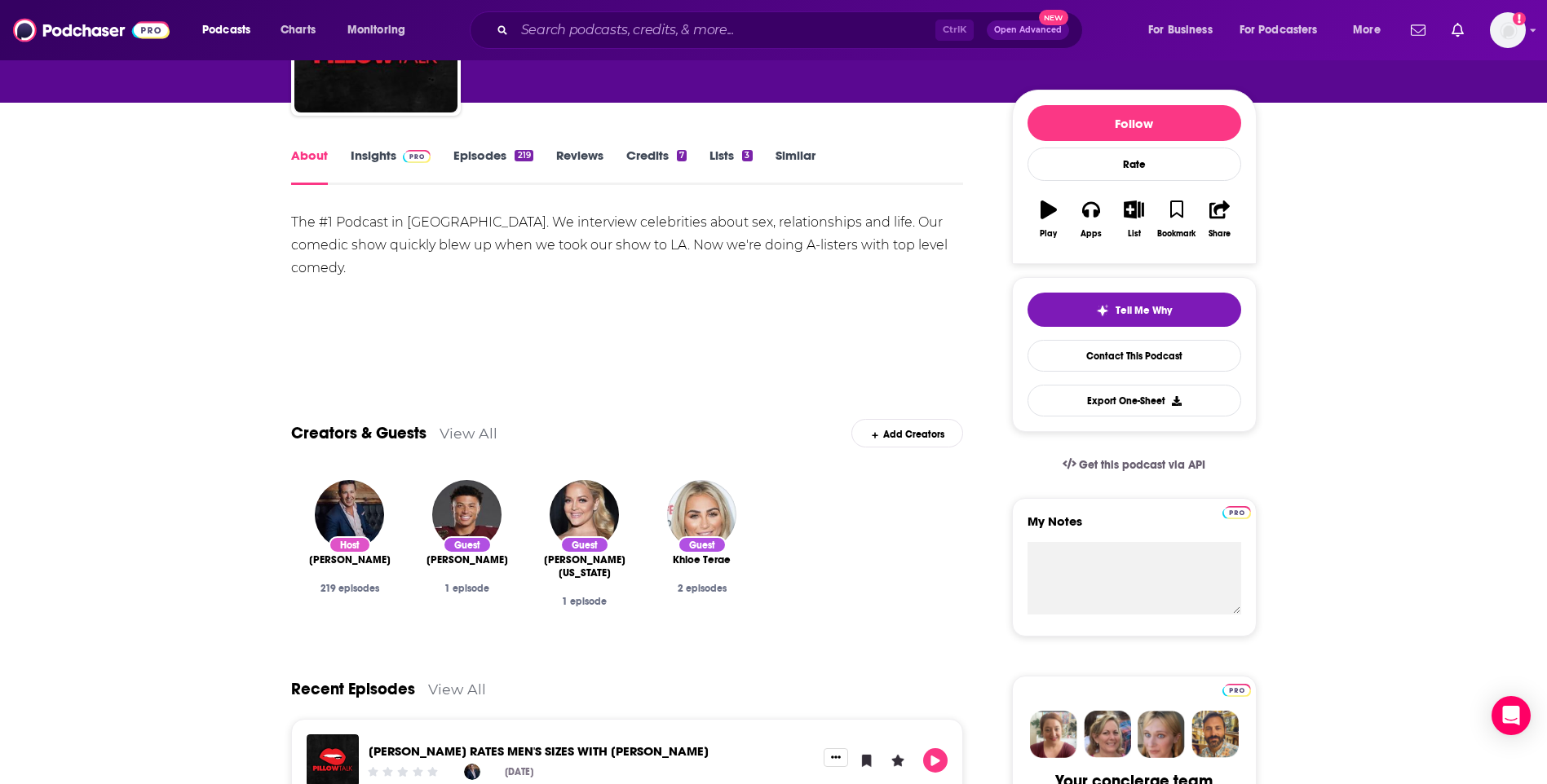
click at [362, 164] on link "Insights" at bounding box center [391, 166] width 81 height 37
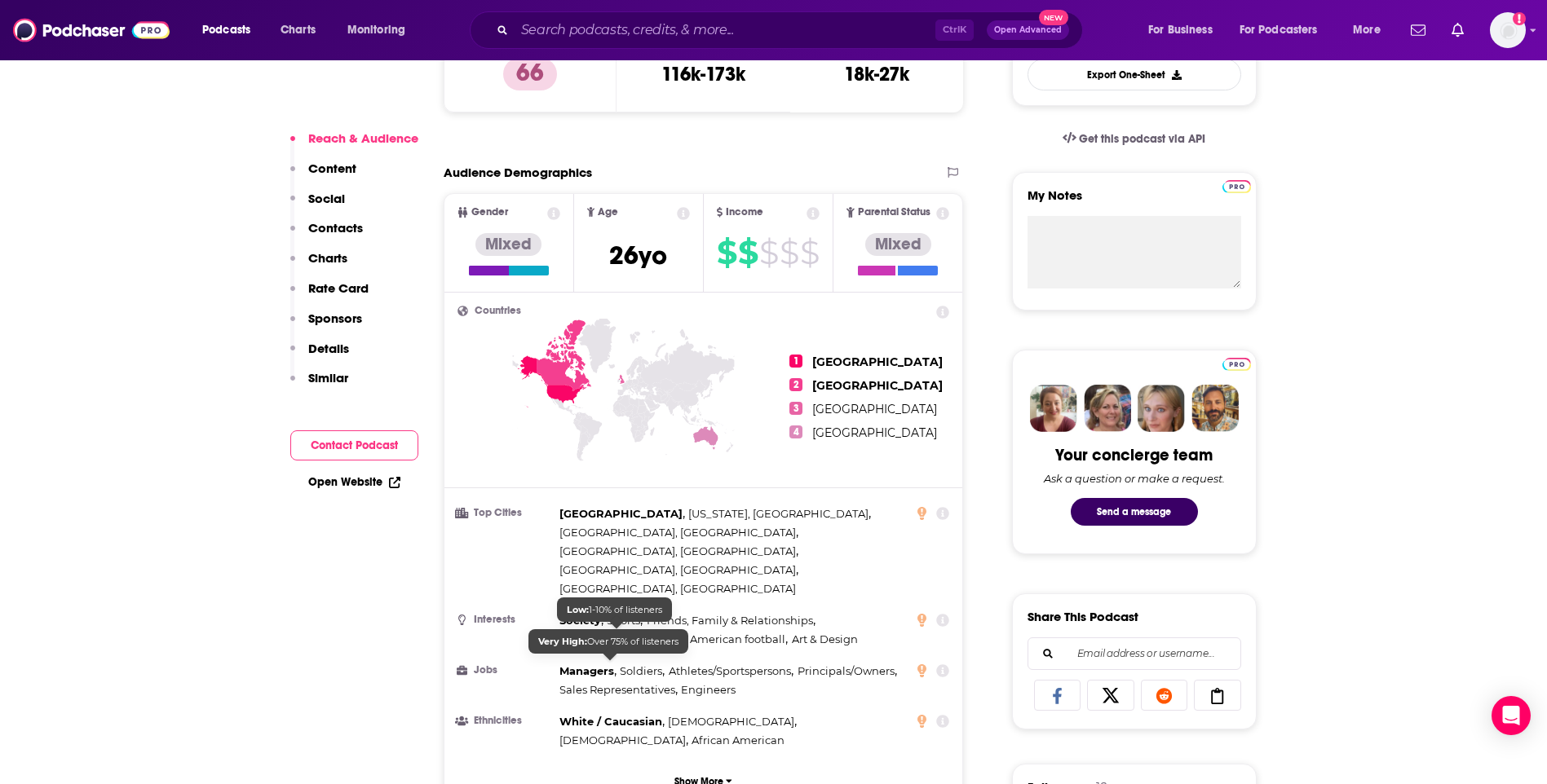
scroll to position [896, 0]
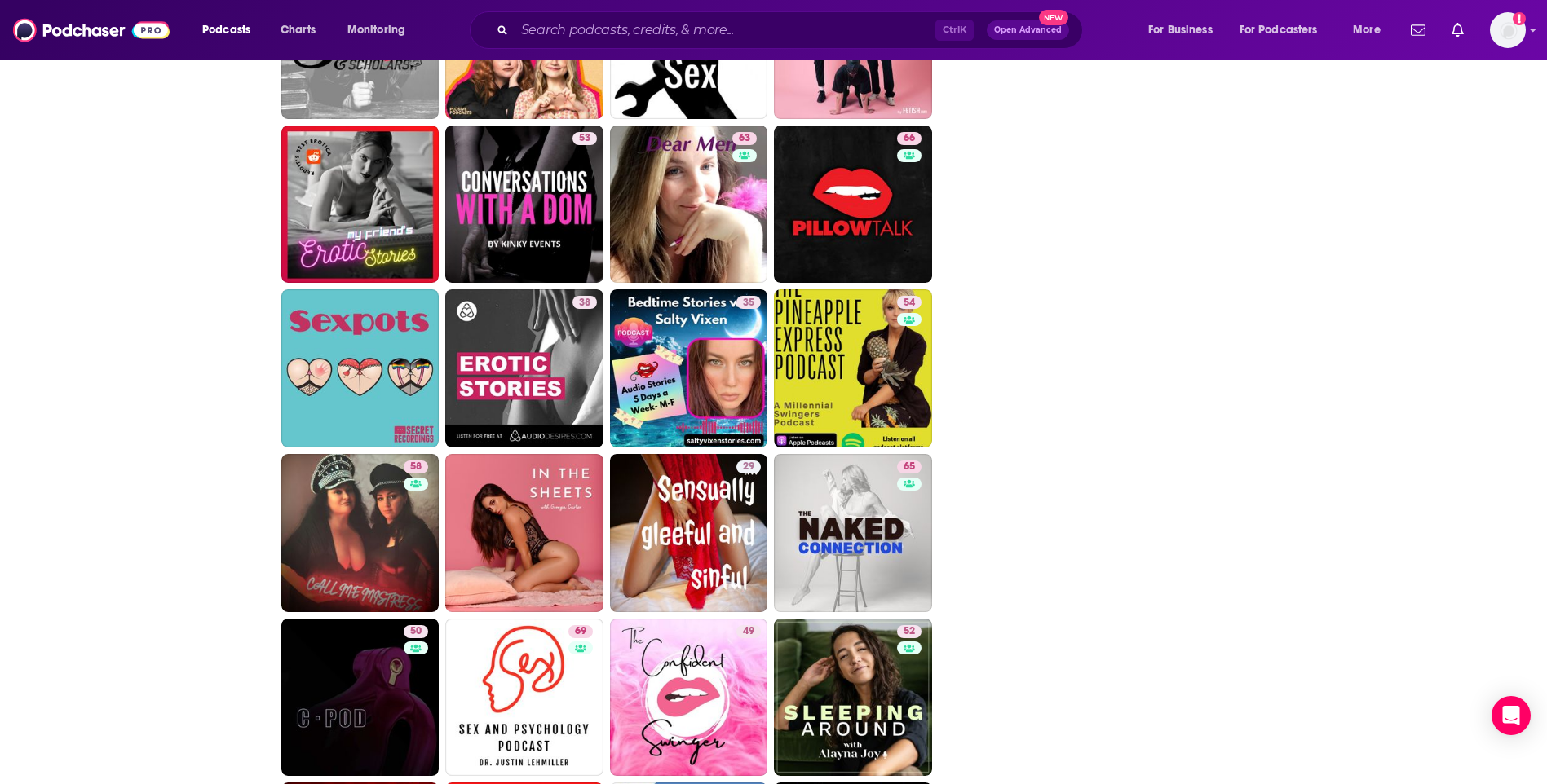
scroll to position [2527, 0]
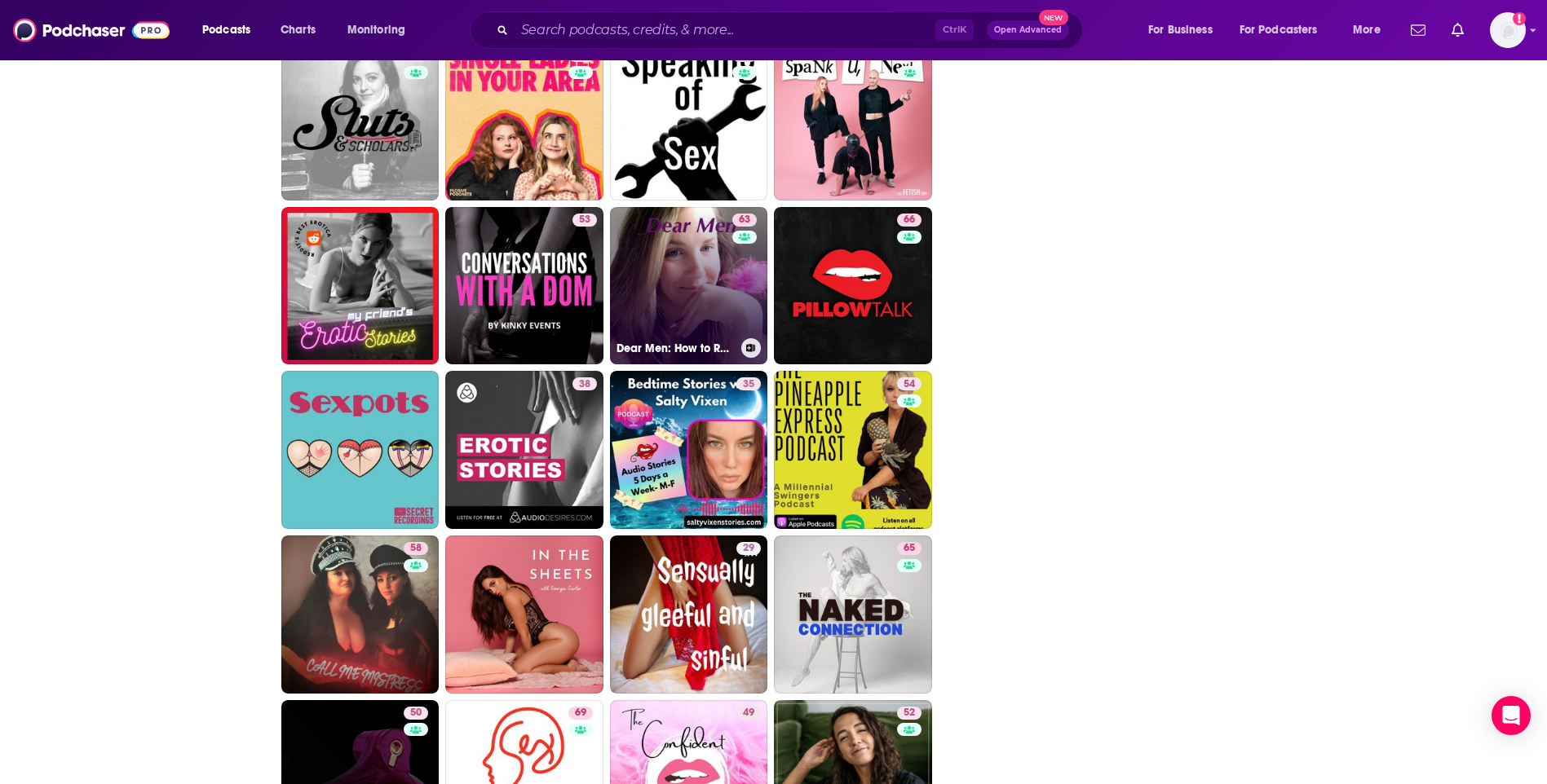
click at [716, 262] on link "63 Dear Men: How to Rock Sex, Dating, and Relationships With Women" at bounding box center [688, 286] width 158 height 158
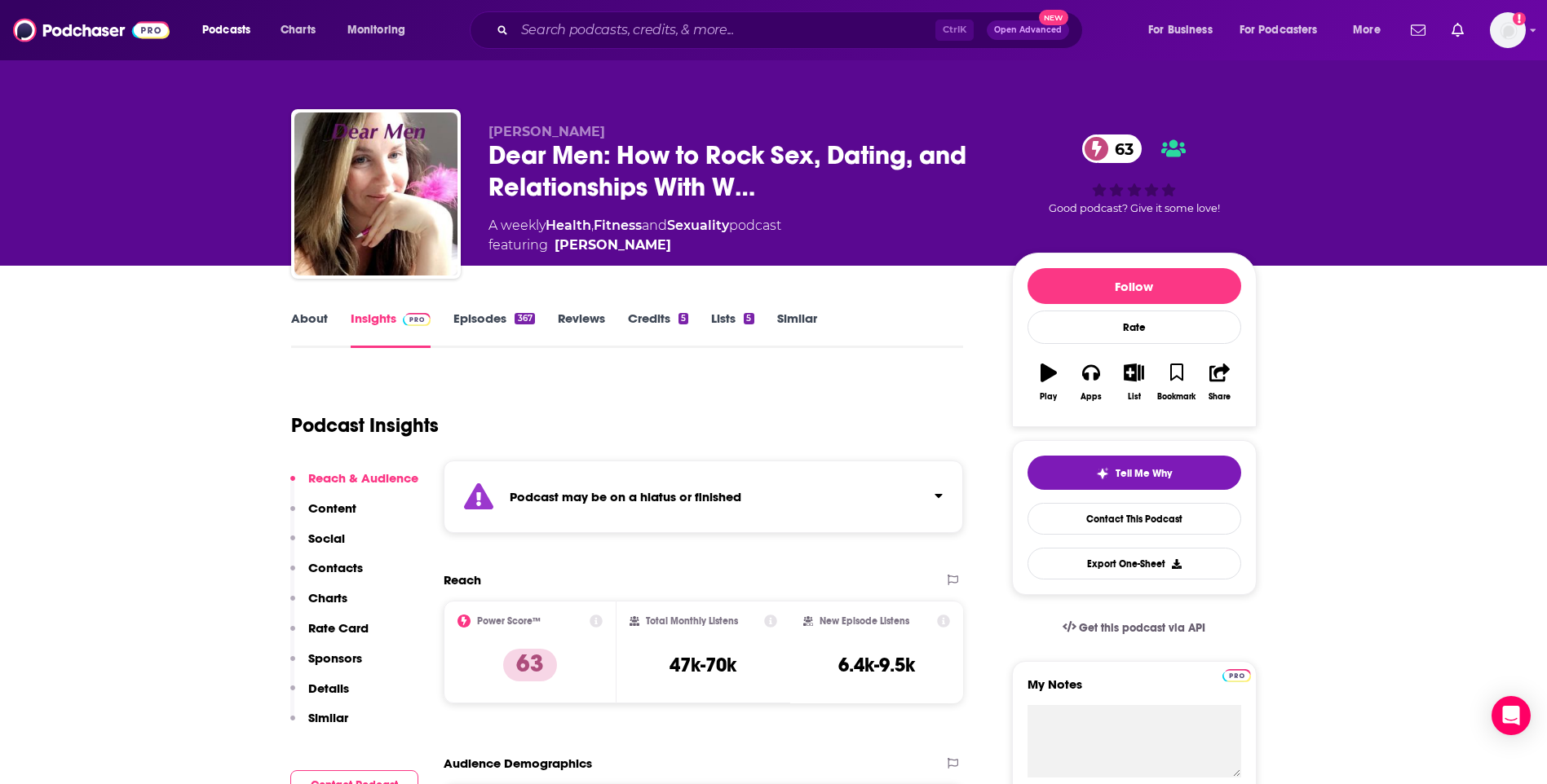
click at [293, 321] on link "About" at bounding box center [309, 329] width 36 height 37
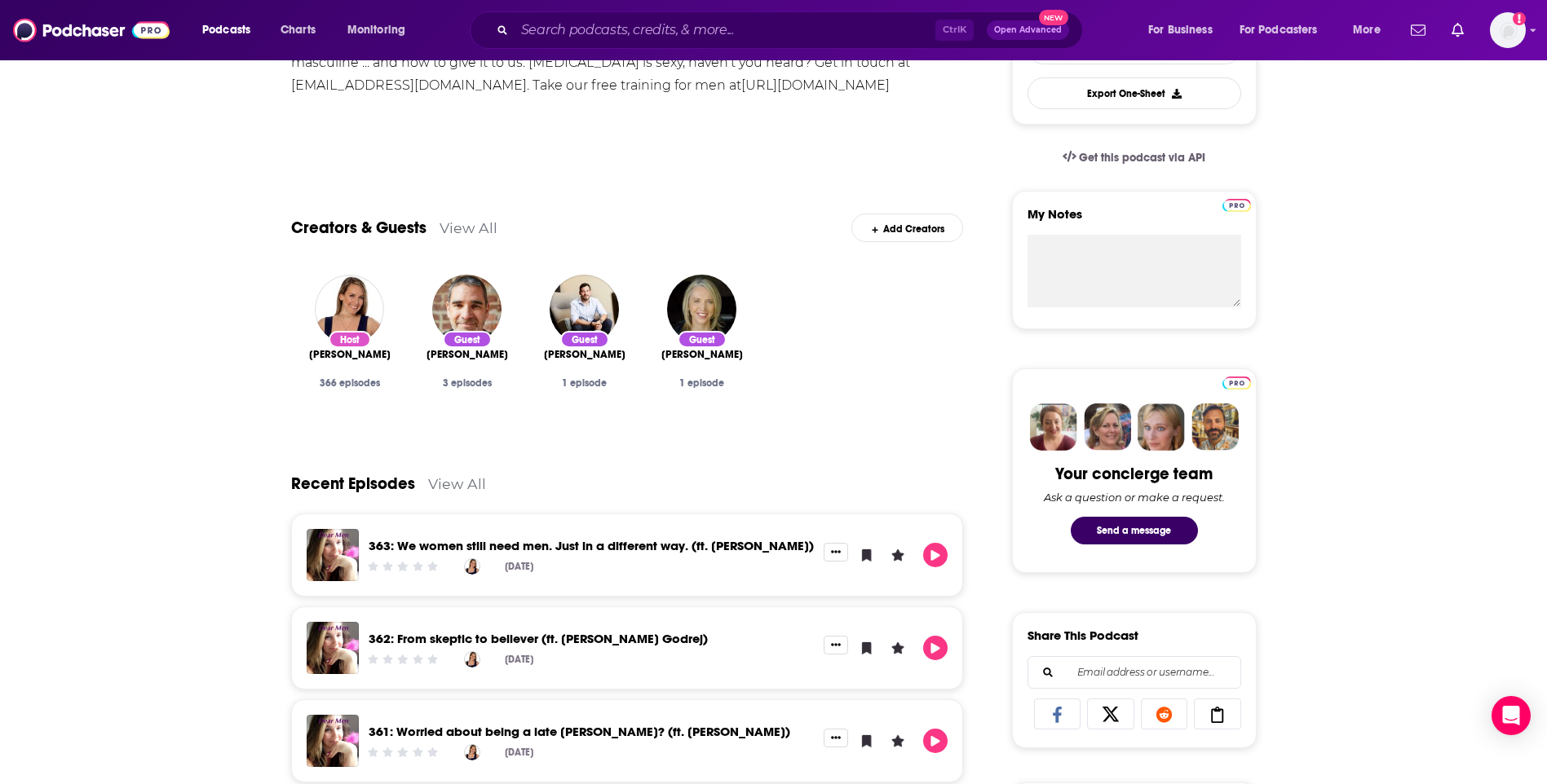
scroll to position [82, 0]
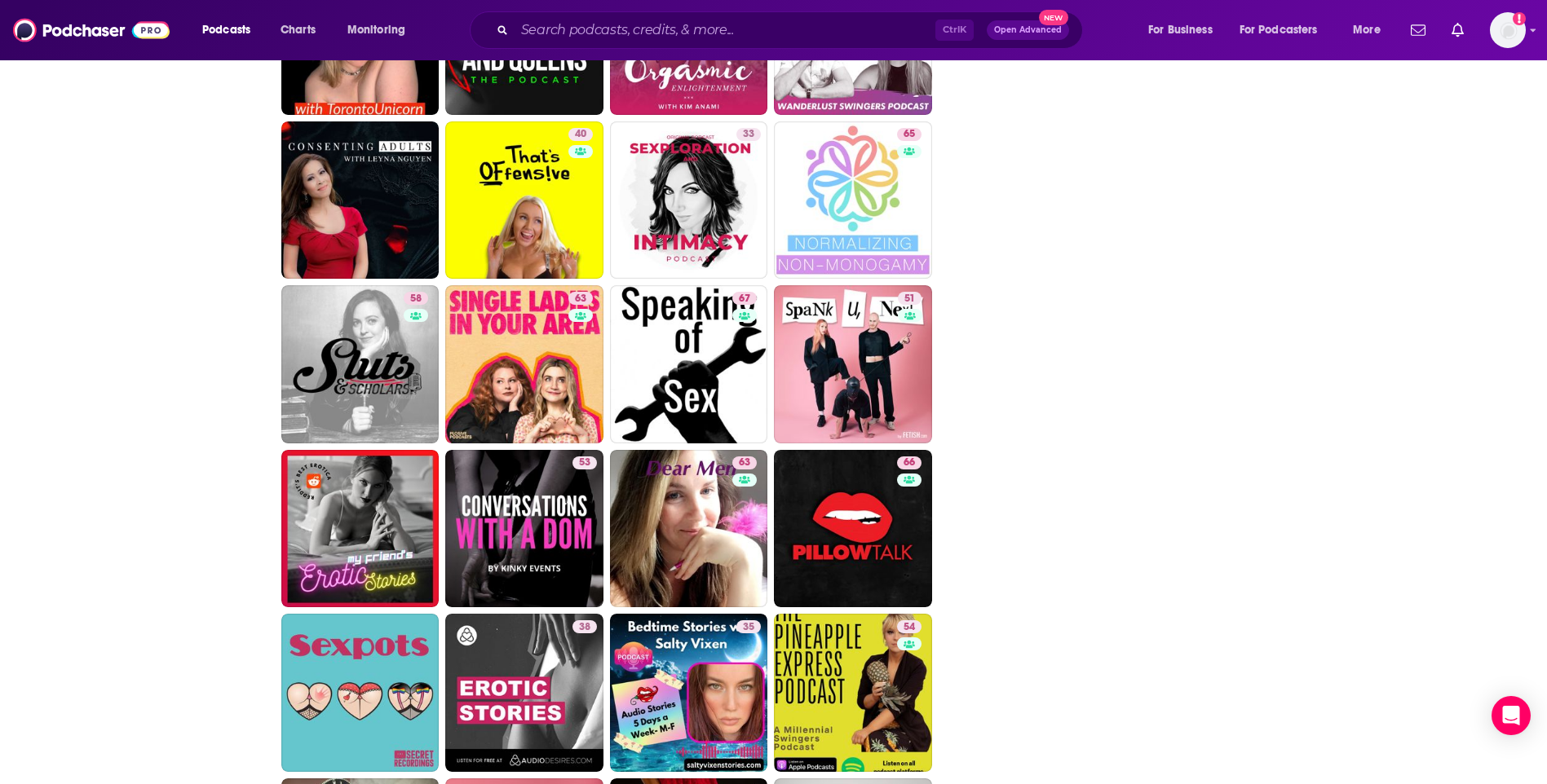
scroll to position [2364, 0]
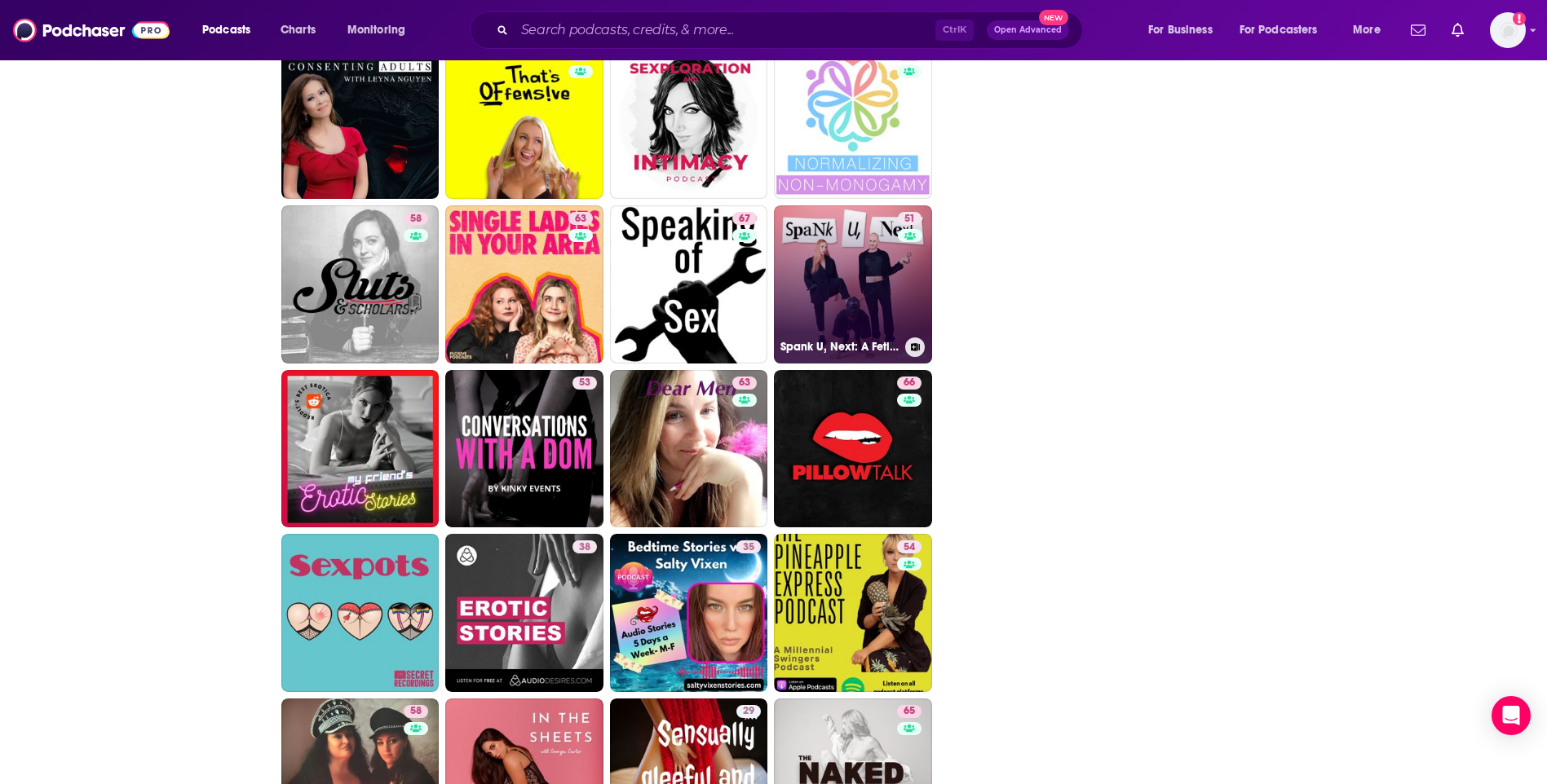
click at [875, 287] on link "51 Spank U, Next: A Fetish & BDSM Podcast" at bounding box center [852, 284] width 158 height 158
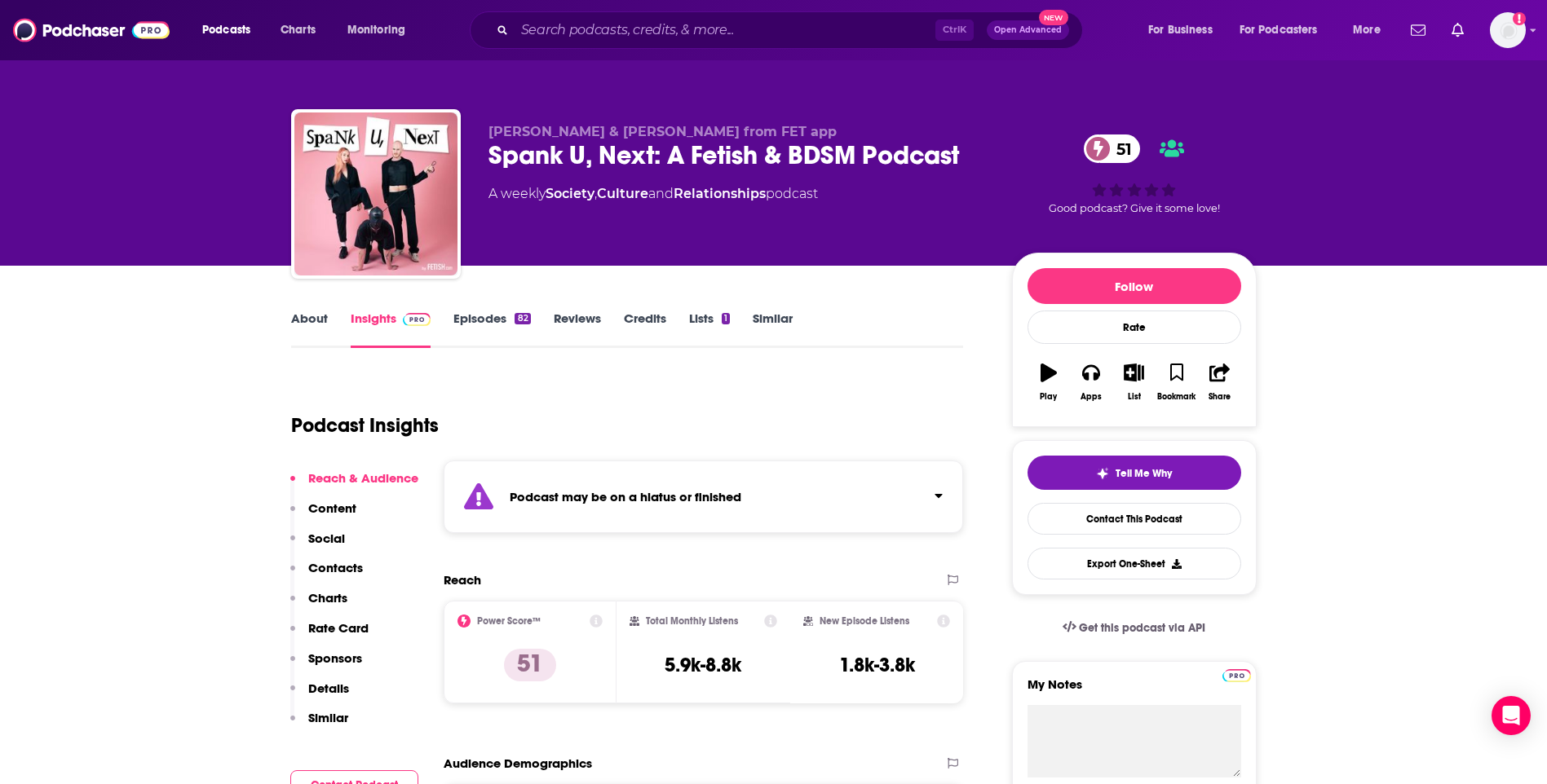
click at [310, 313] on link "About" at bounding box center [309, 329] width 36 height 37
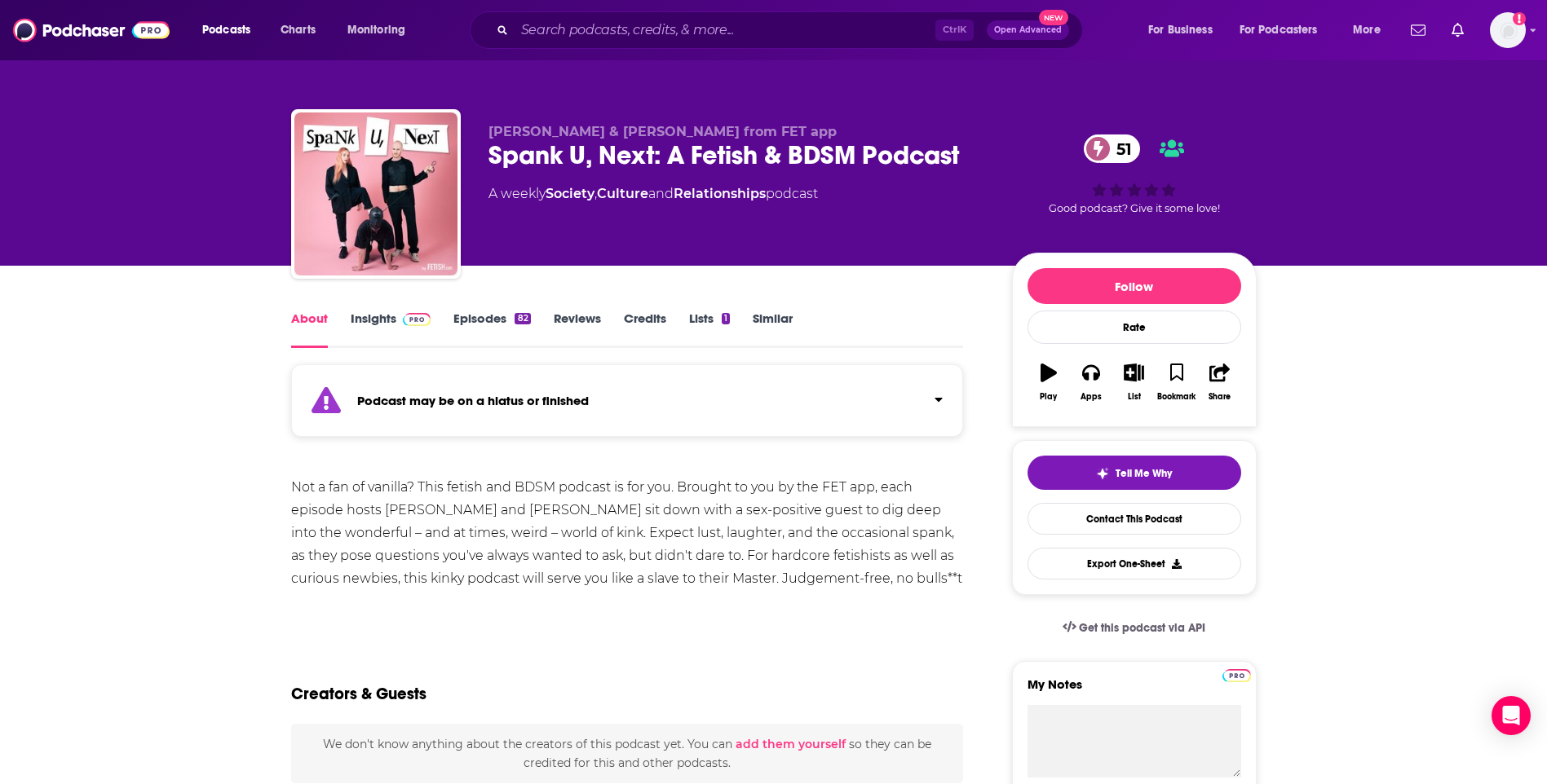
click at [383, 326] on link "Insights" at bounding box center [391, 329] width 81 height 37
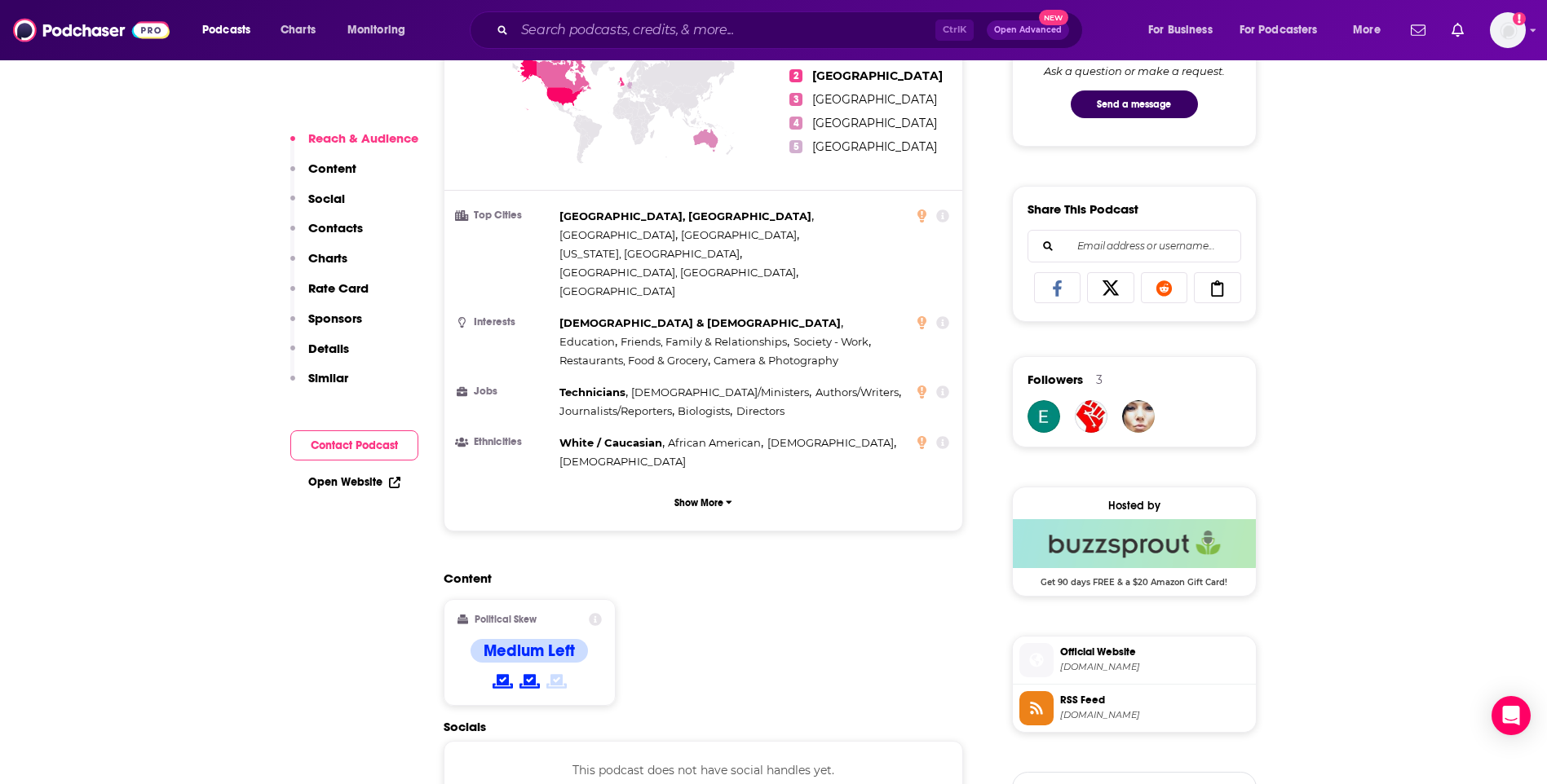
scroll to position [1223, 0]
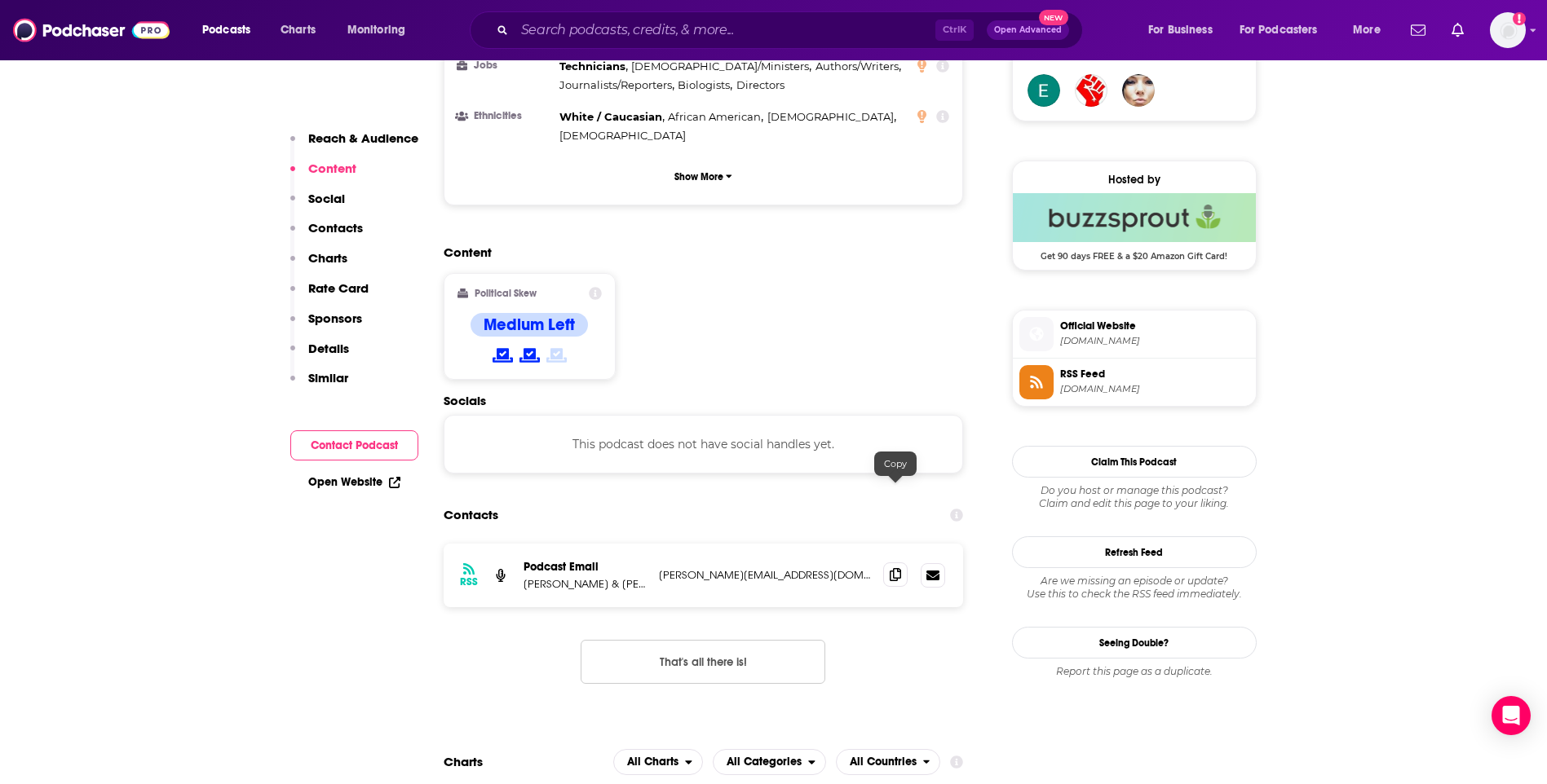
click at [888, 563] on span at bounding box center [896, 575] width 25 height 25
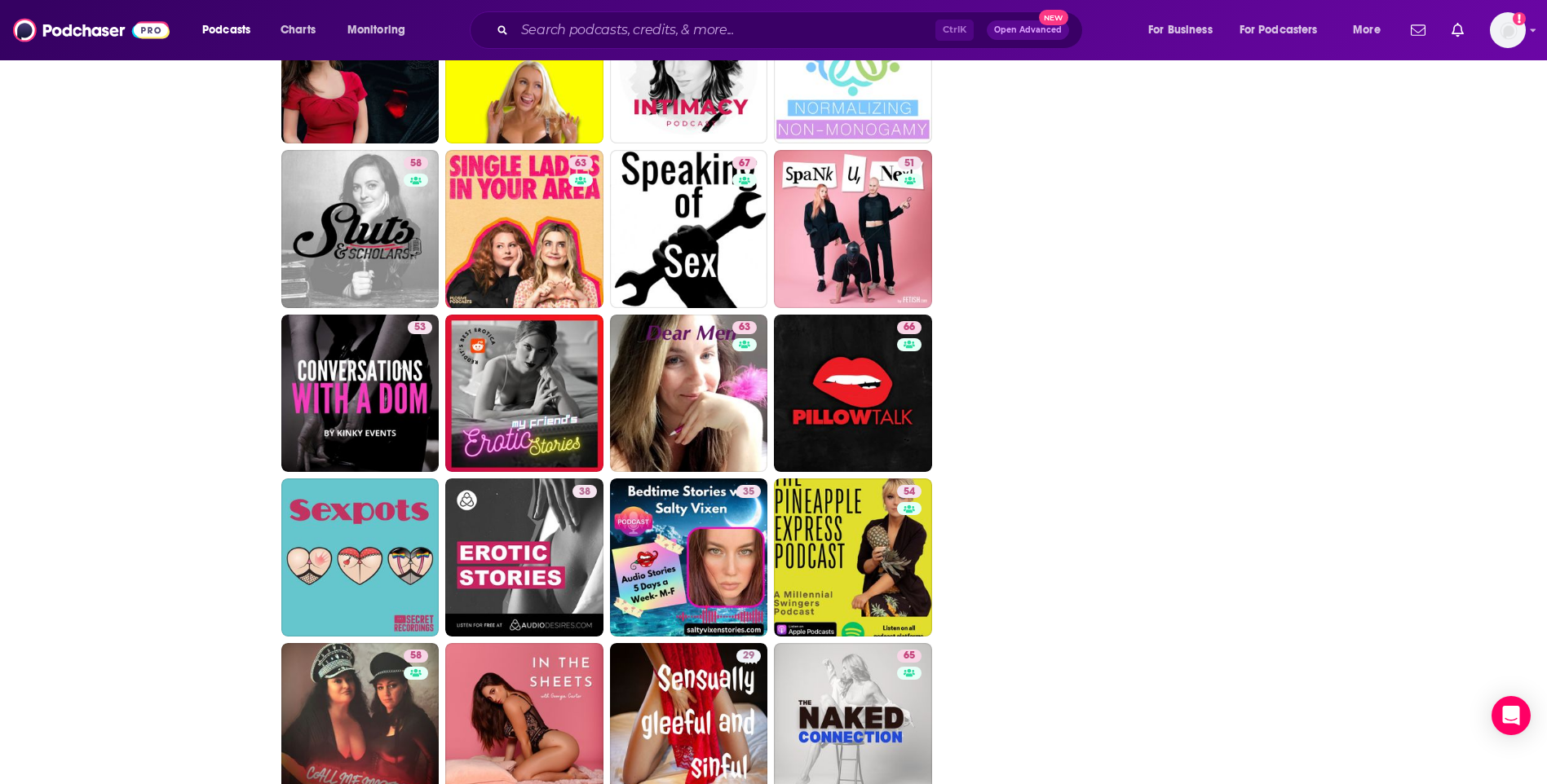
scroll to position [2364, 0]
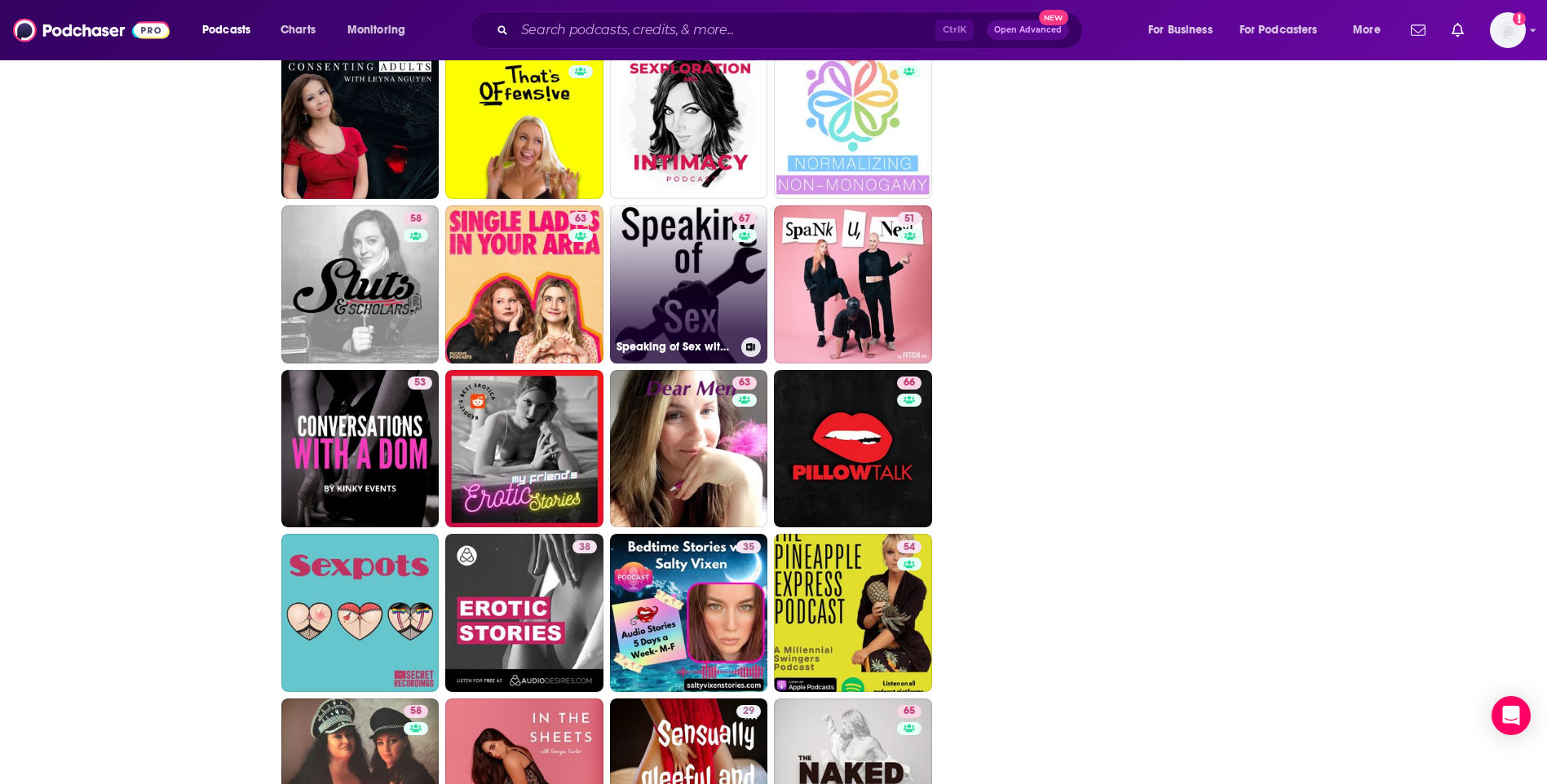
click at [706, 264] on link "67 Speaking of Sex with The Pleasure Mechanics" at bounding box center [688, 284] width 158 height 158
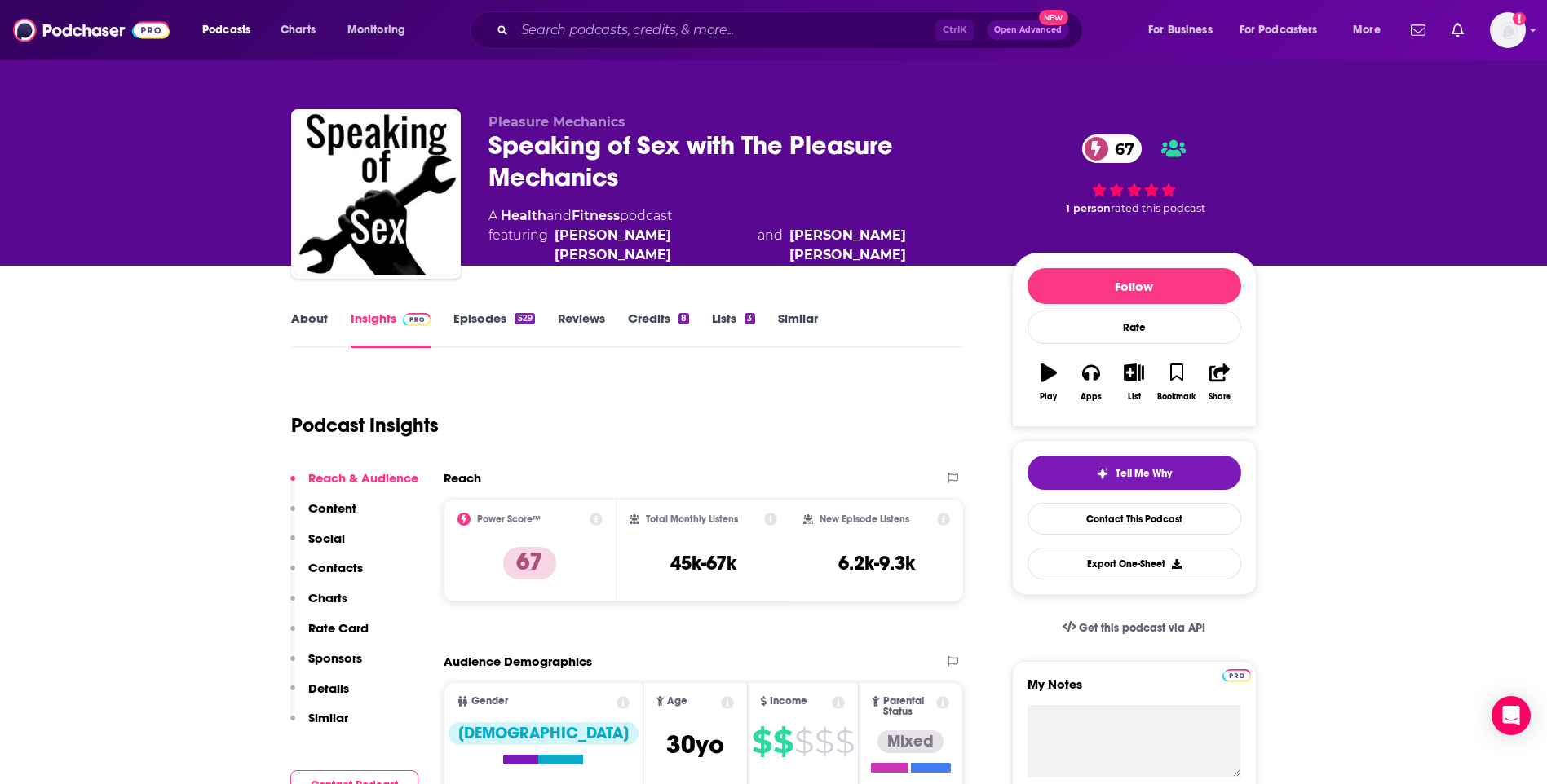
click at [296, 315] on link "About" at bounding box center [309, 329] width 36 height 37
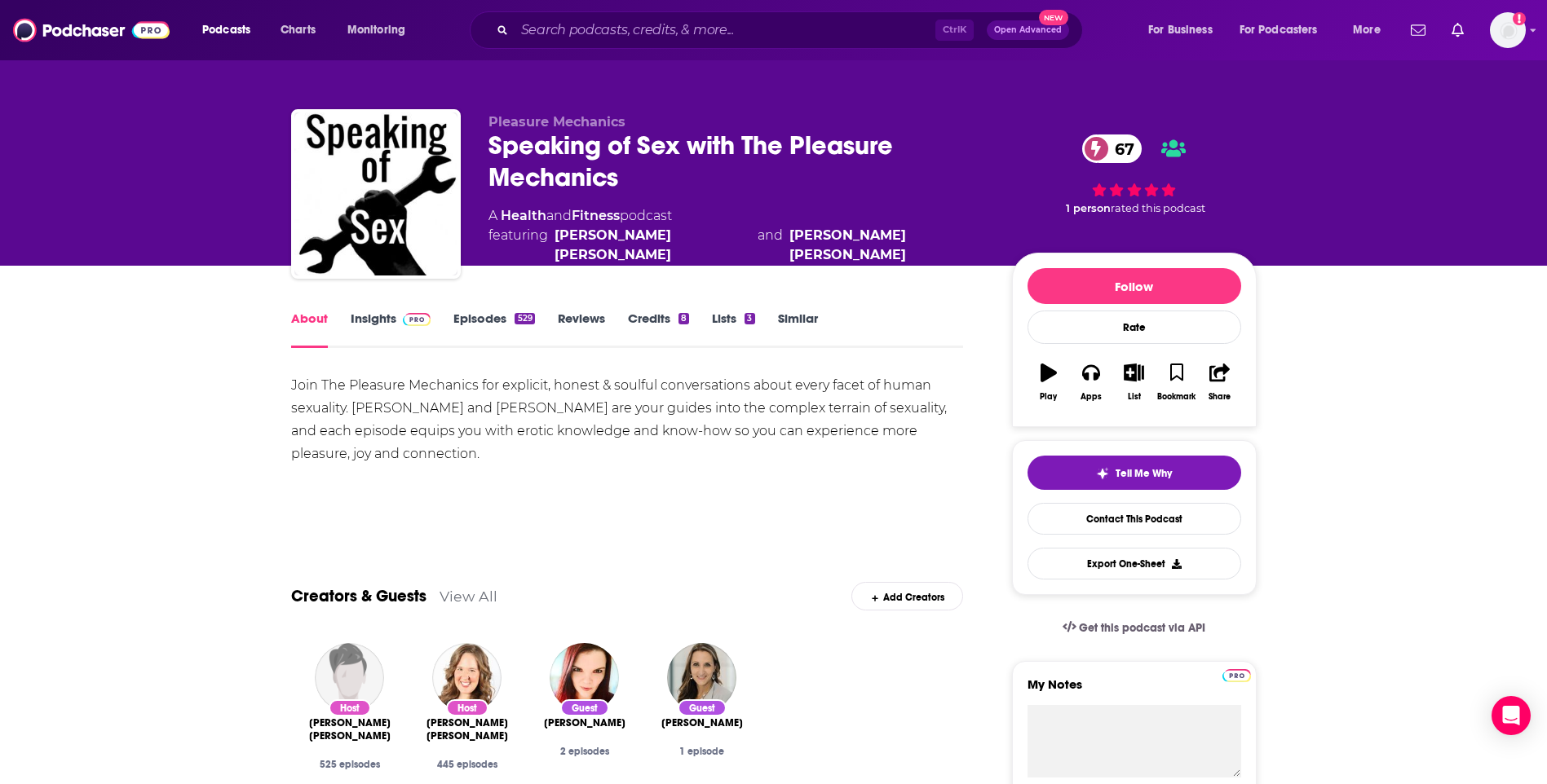
click at [376, 318] on link "Insights" at bounding box center [391, 329] width 81 height 37
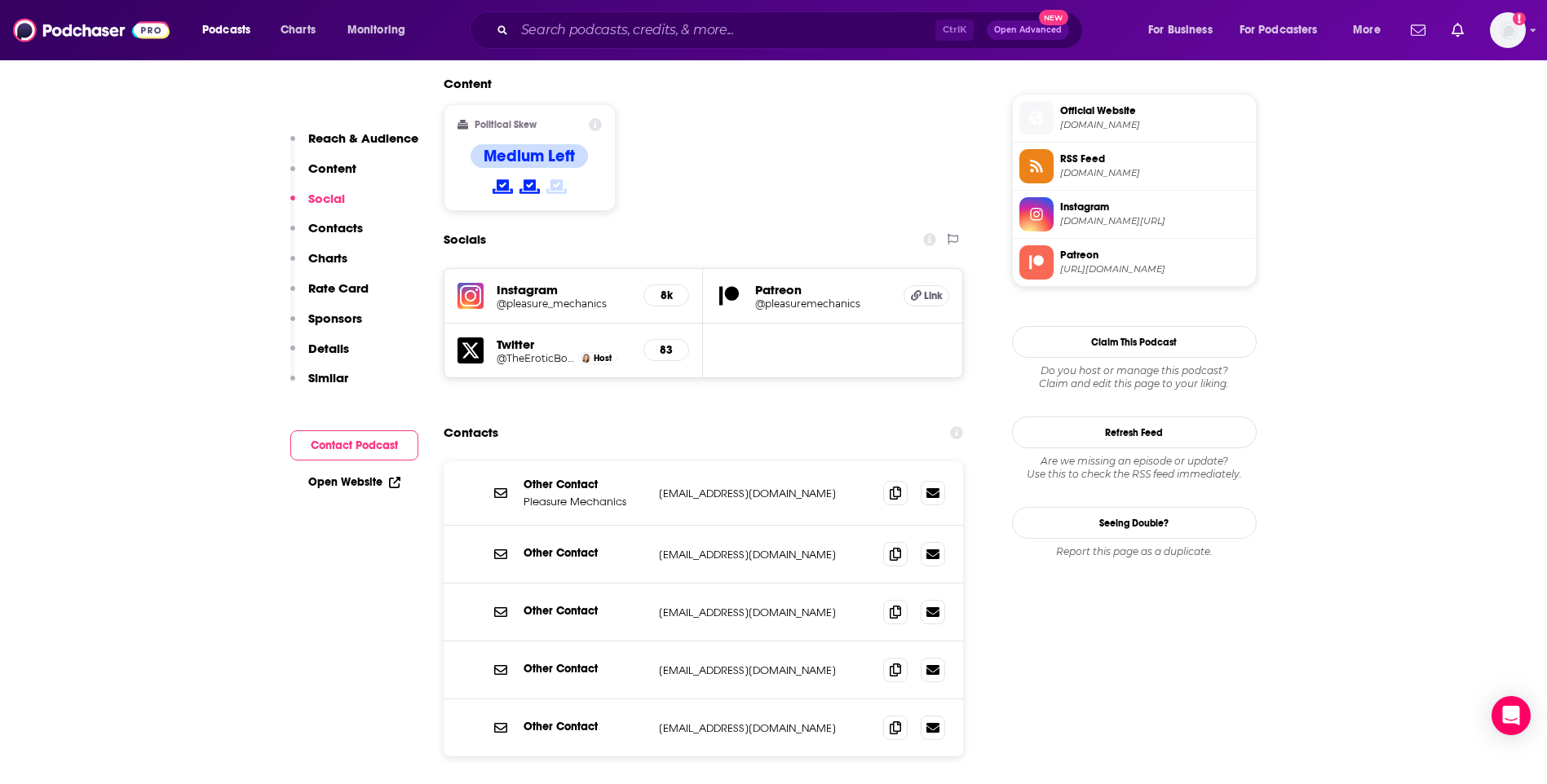
scroll to position [1304, 0]
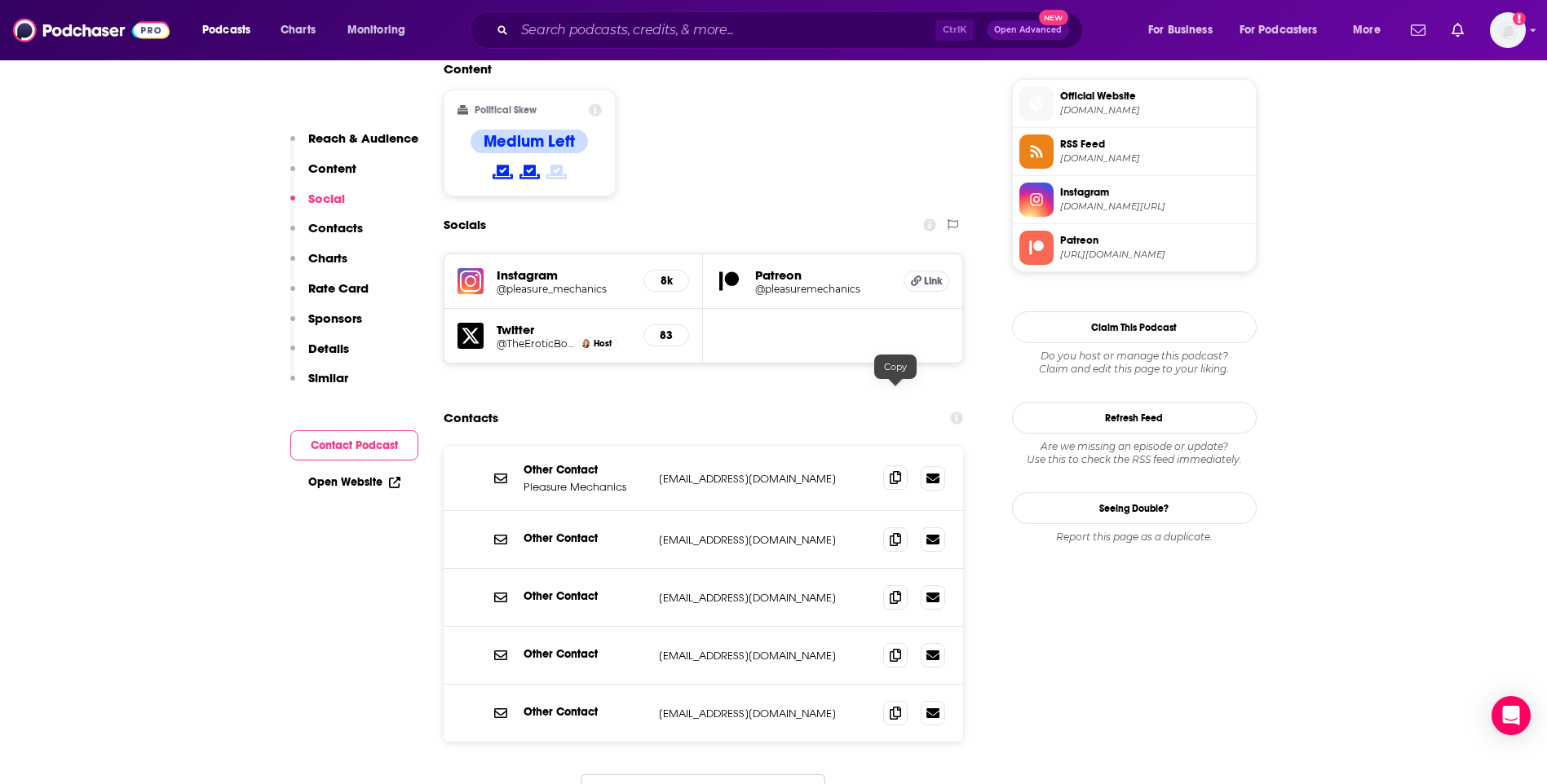
click at [891, 471] on icon at bounding box center [896, 478] width 12 height 13
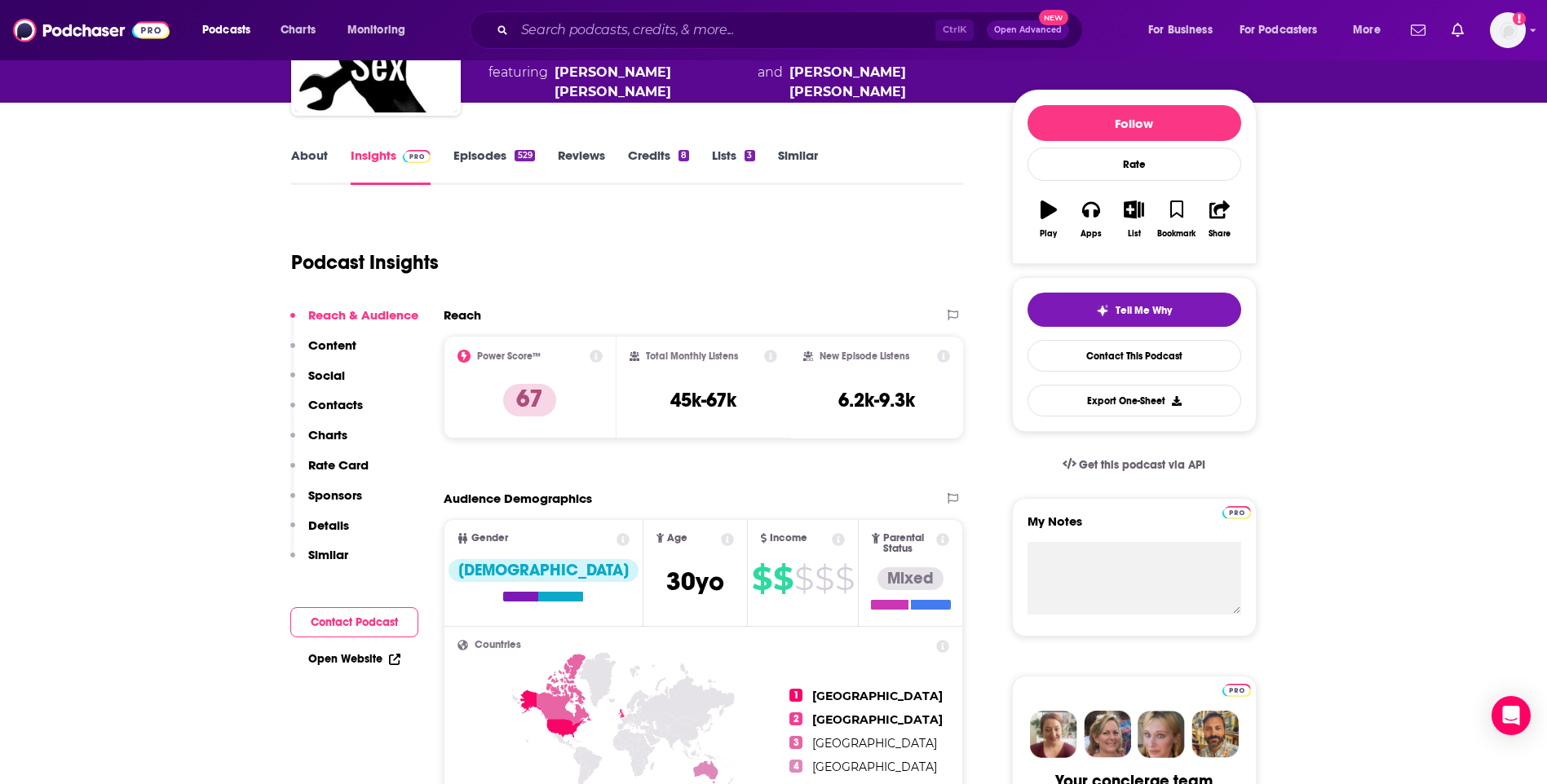
scroll to position [0, 0]
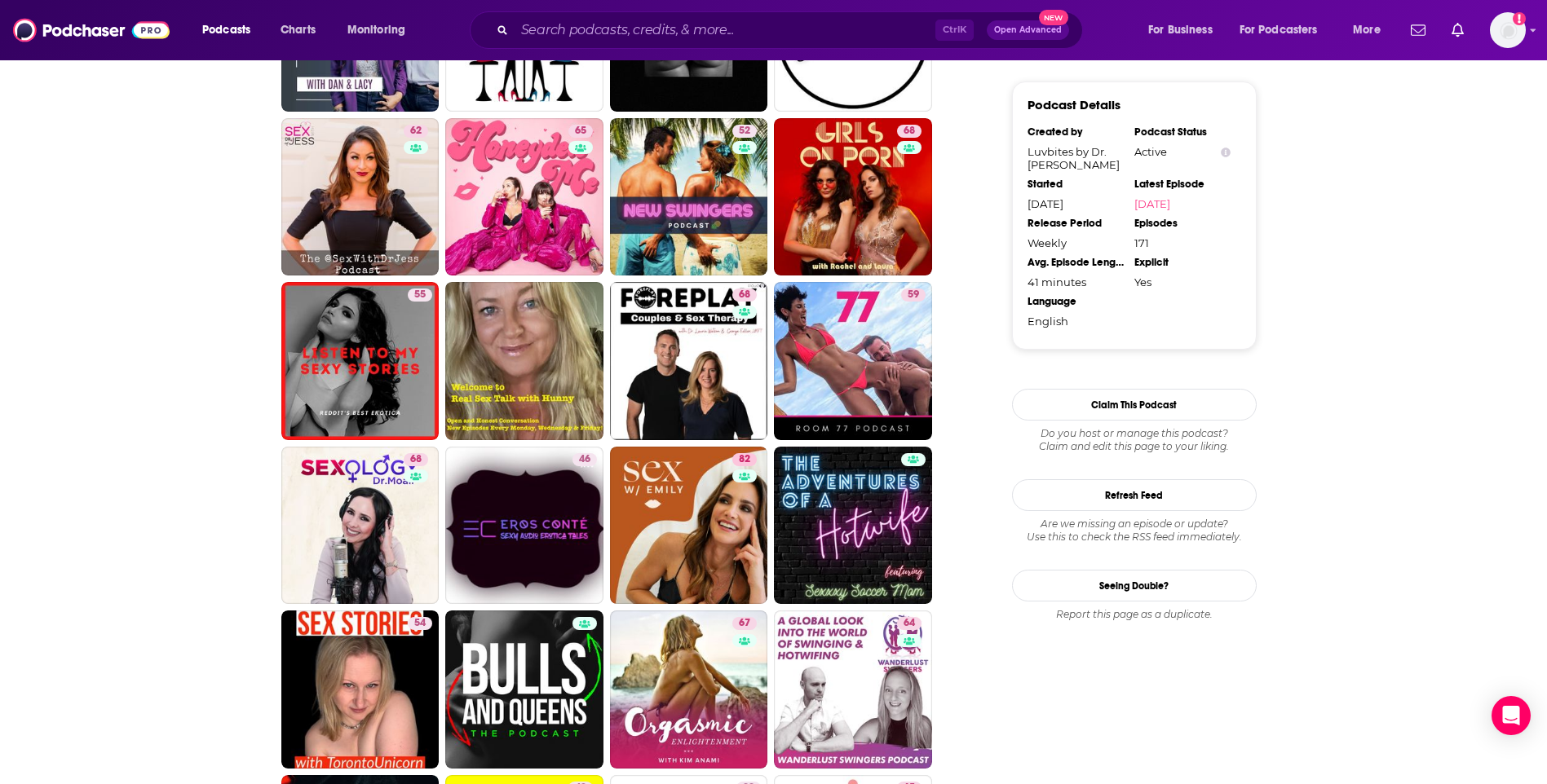
scroll to position [2038, 0]
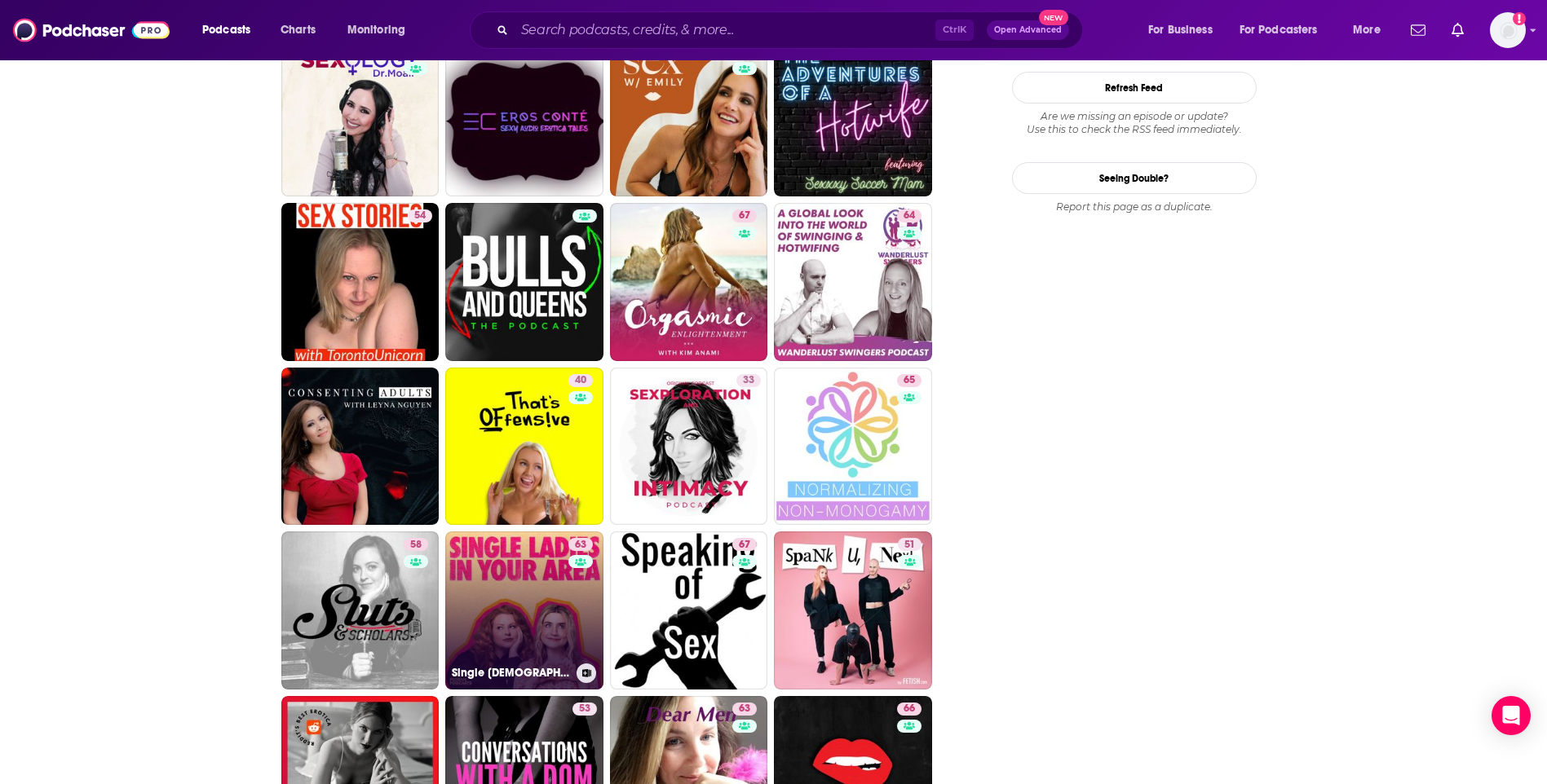
click at [483, 615] on link "63 Single Ladies In Your Area" at bounding box center [524, 610] width 158 height 158
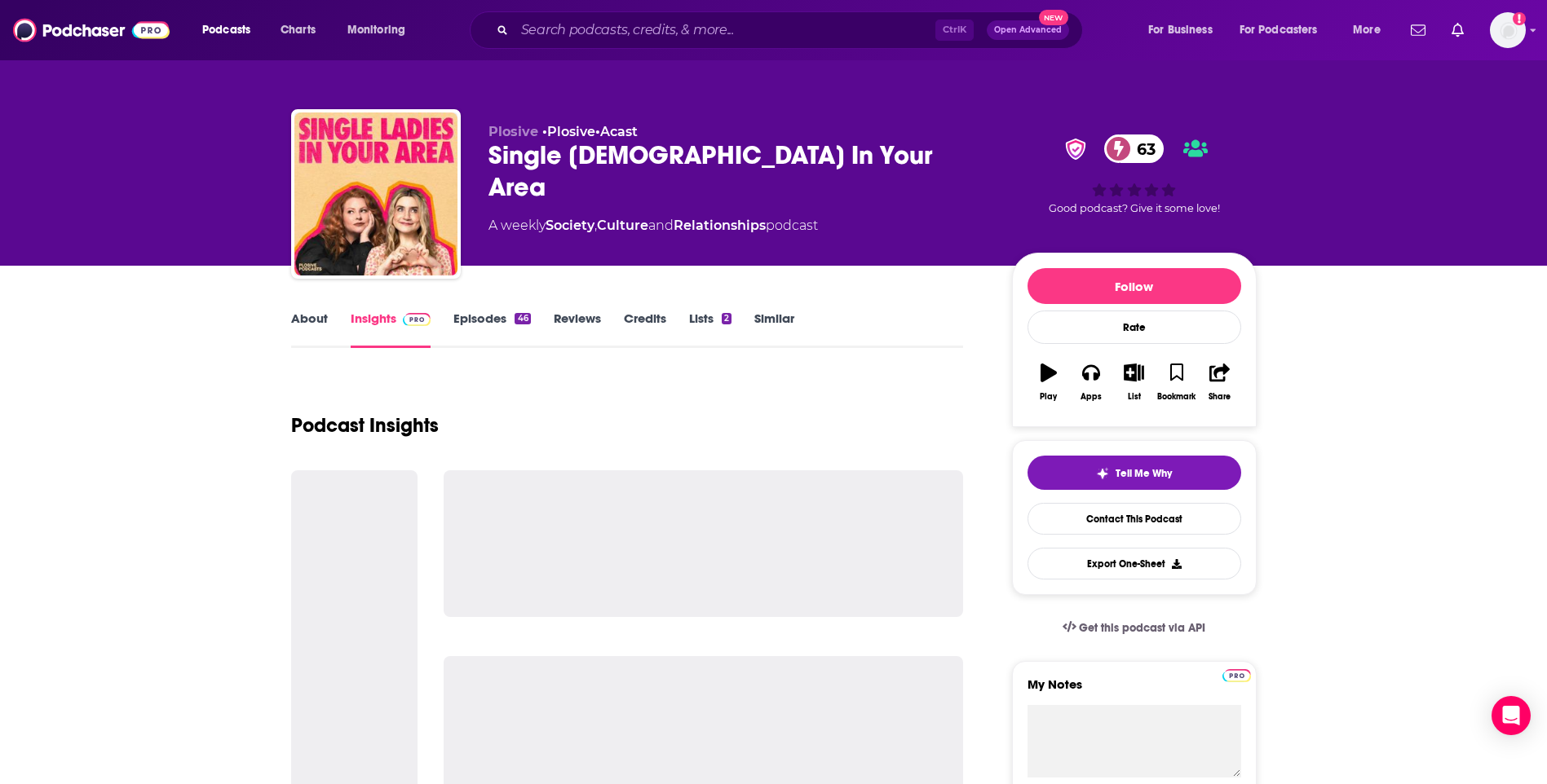
click at [300, 319] on link "About" at bounding box center [309, 329] width 36 height 37
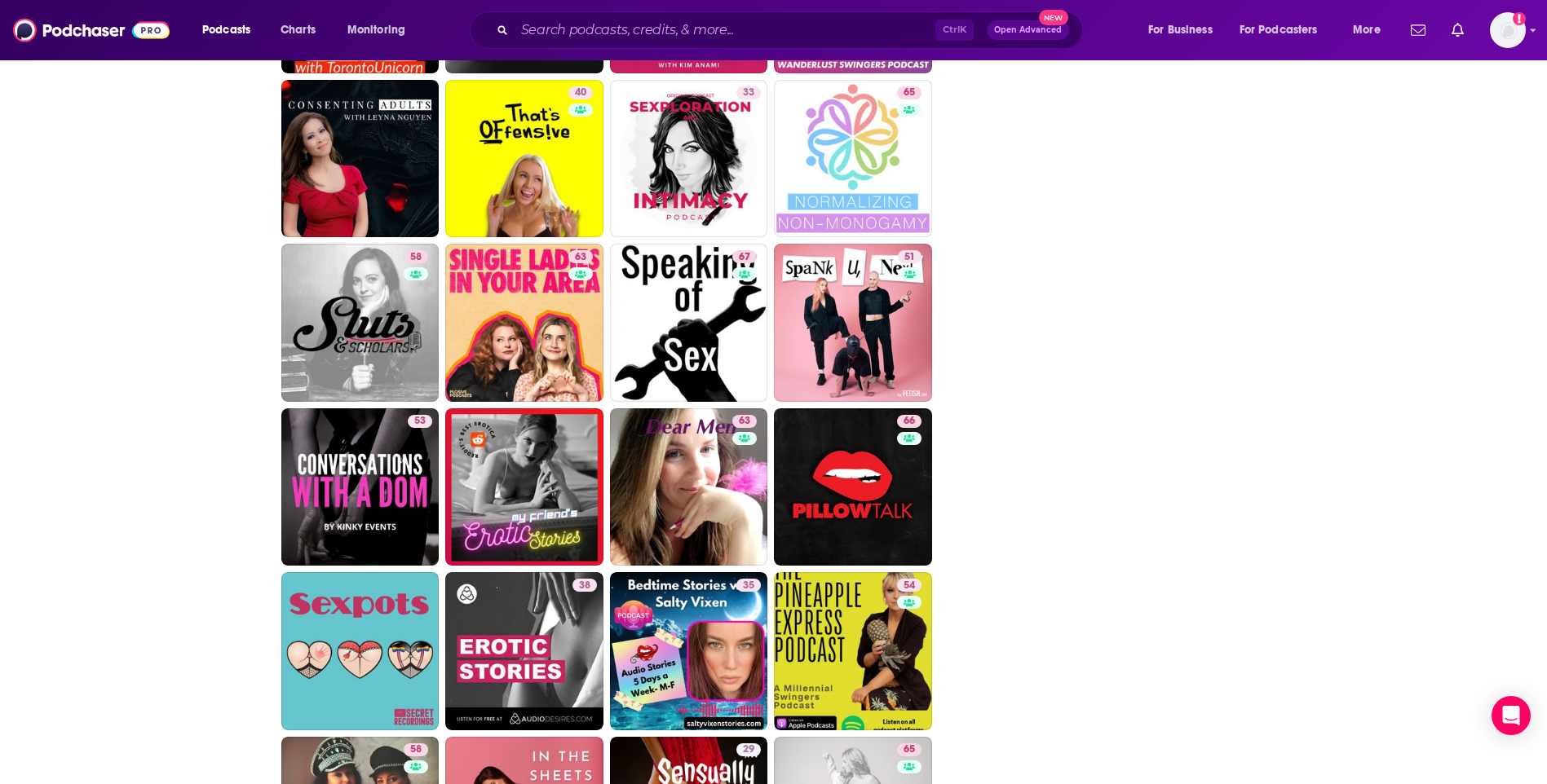
scroll to position [2201, 0]
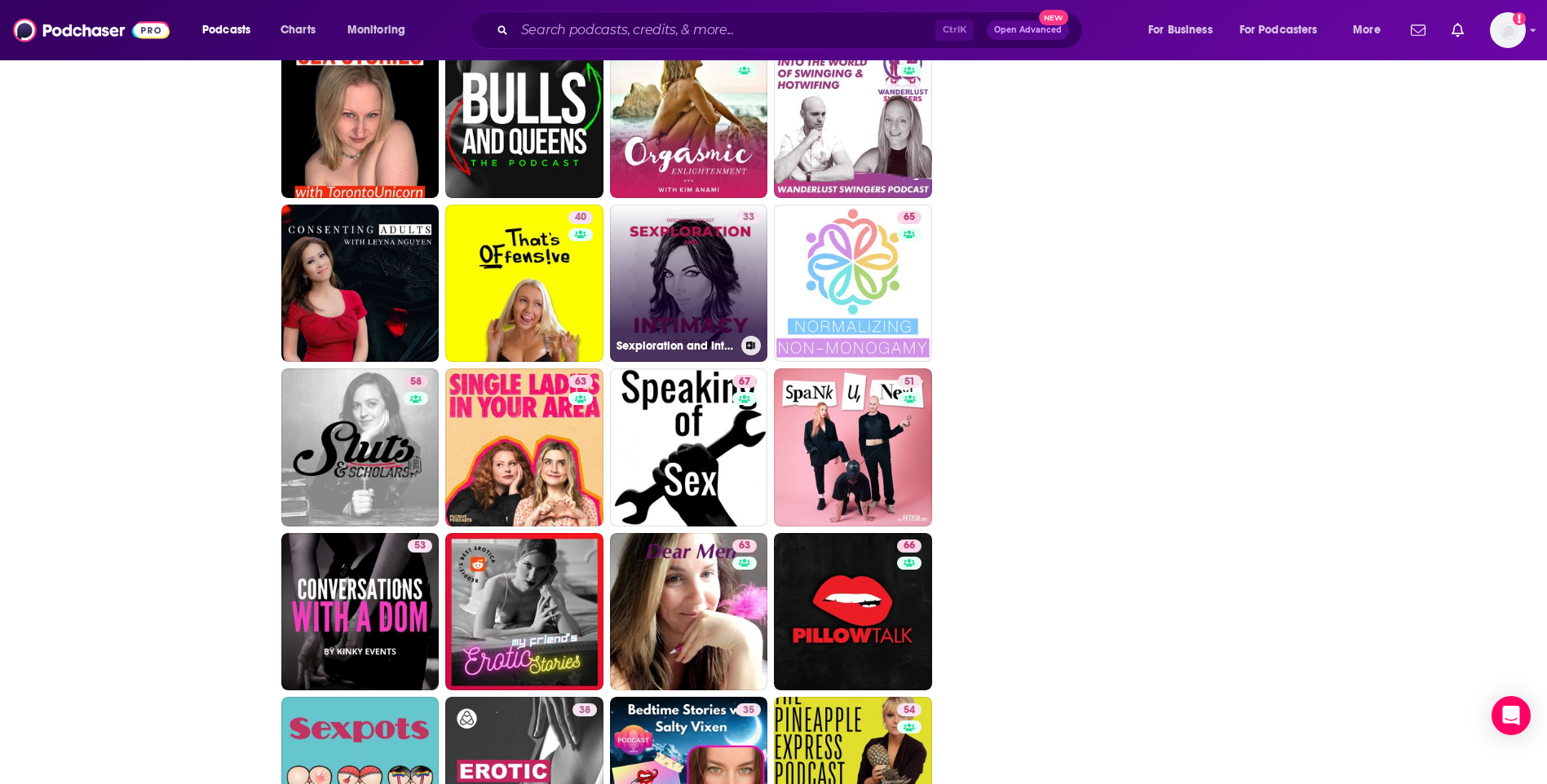
click at [688, 276] on link "33 Sexploration and Intimacy" at bounding box center [688, 283] width 158 height 158
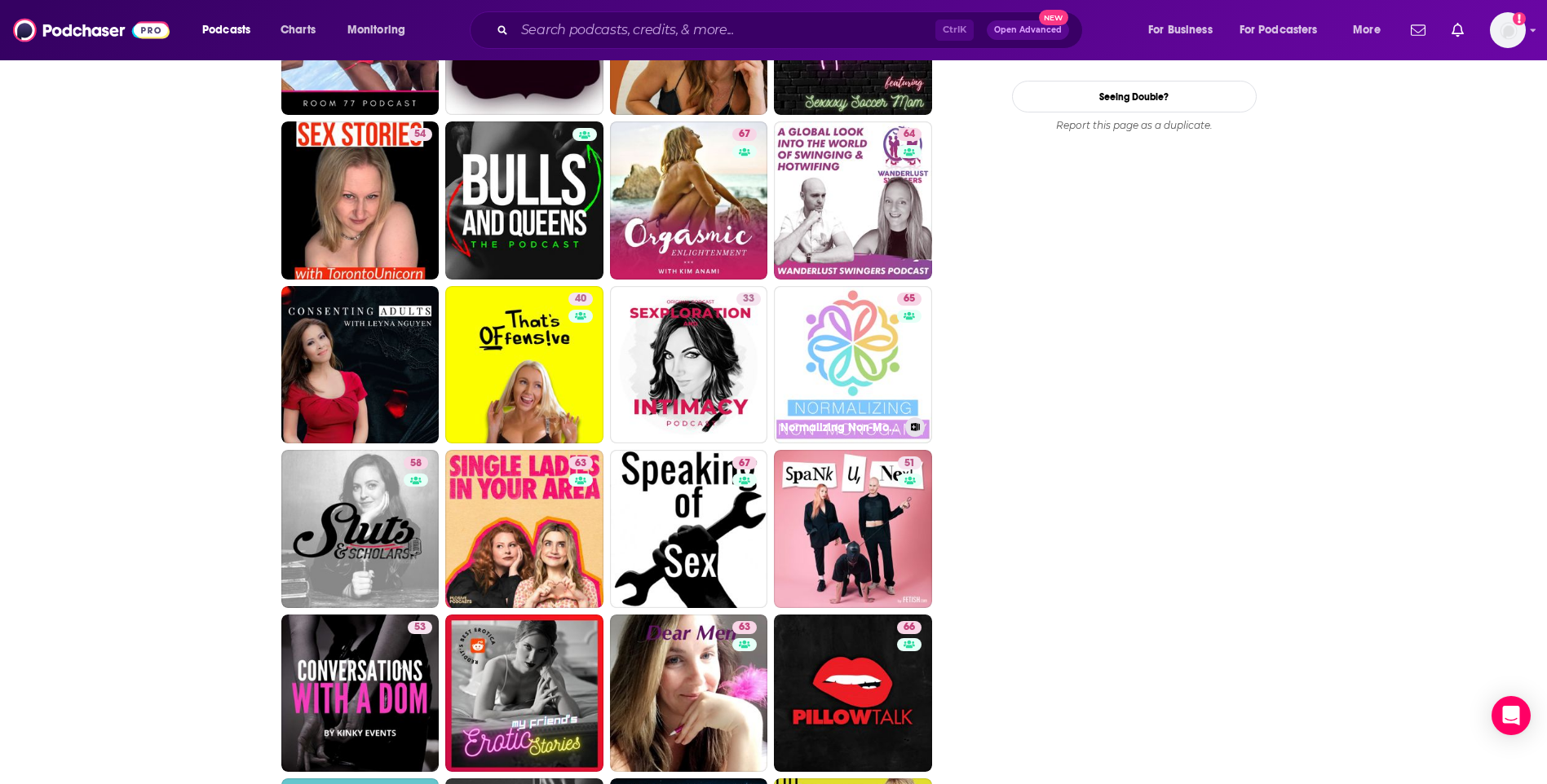
scroll to position [2038, 0]
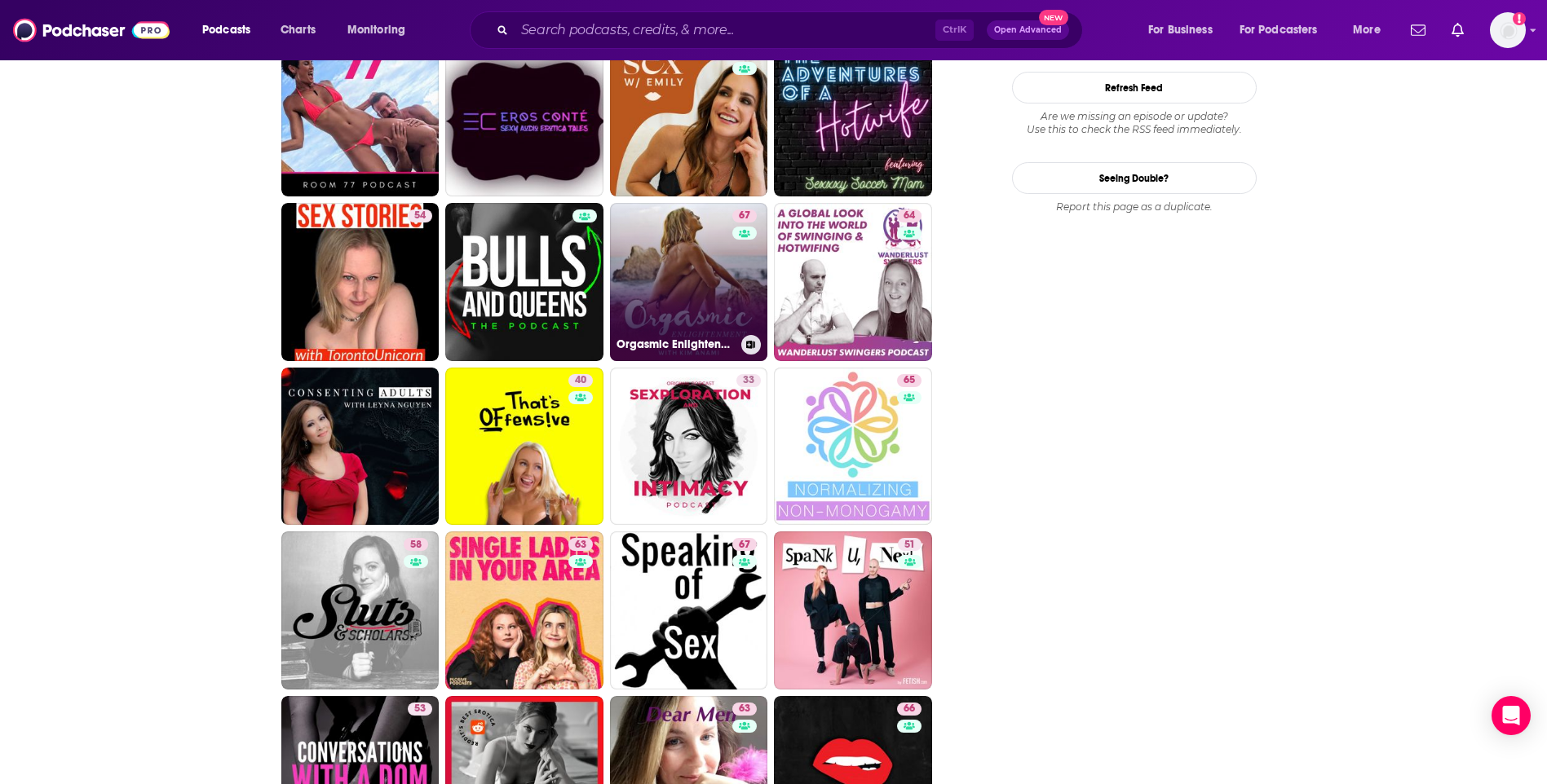
click at [676, 268] on link "67 Orgasmic Enlightenment with Kim Anami" at bounding box center [688, 282] width 158 height 158
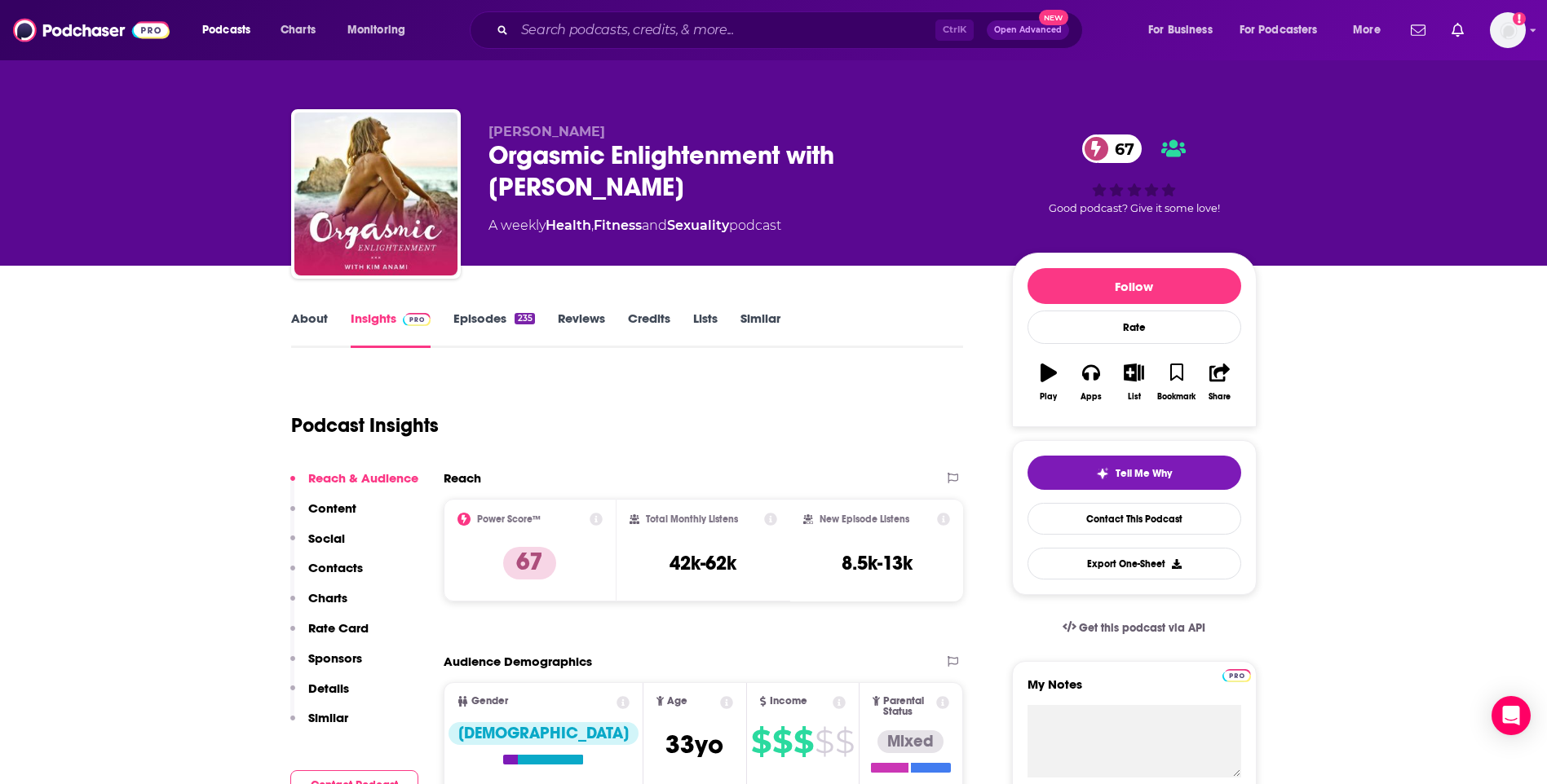
click at [302, 322] on link "About" at bounding box center [309, 329] width 36 height 37
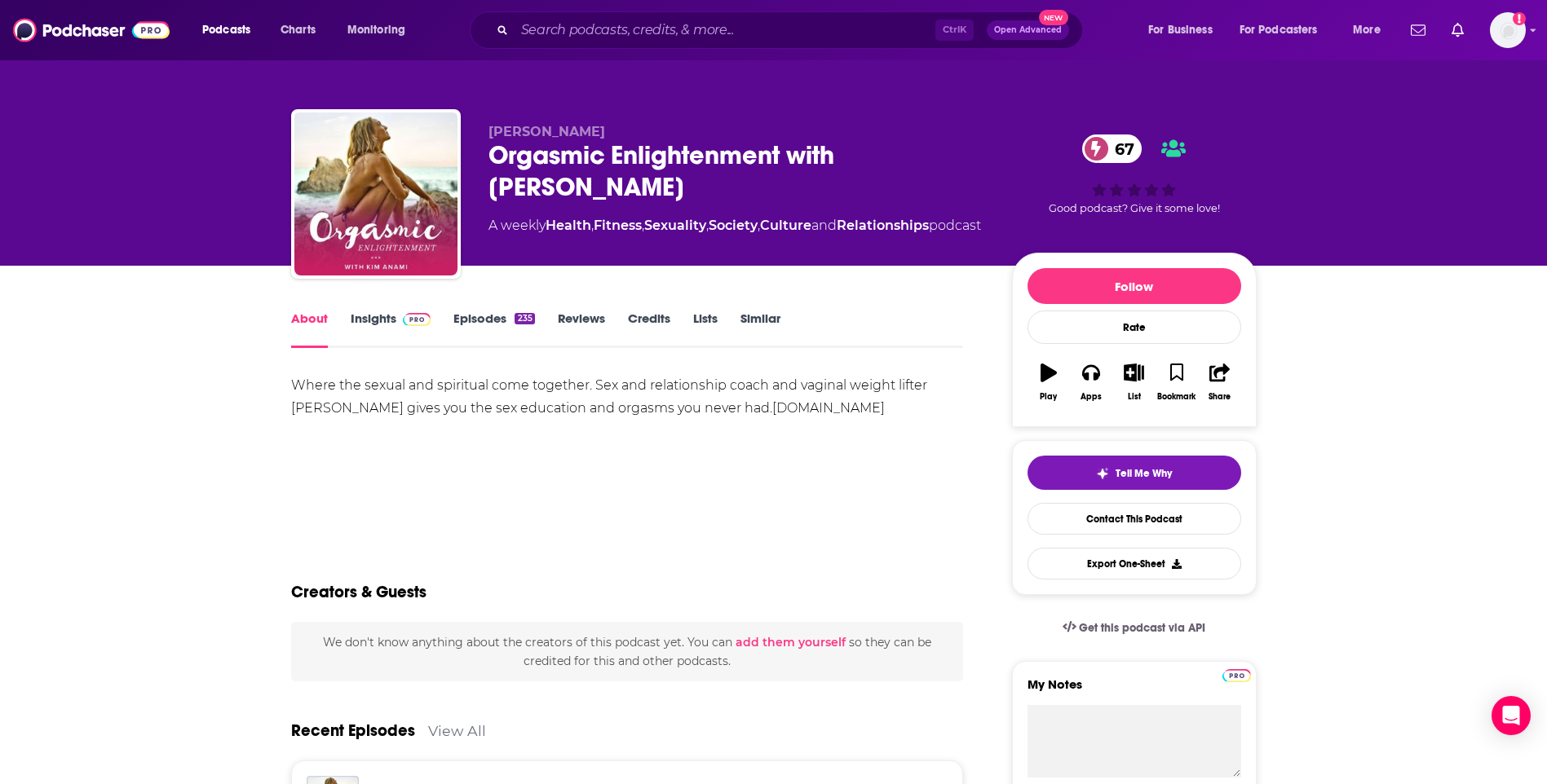
click at [369, 321] on link "Insights" at bounding box center [391, 329] width 81 height 37
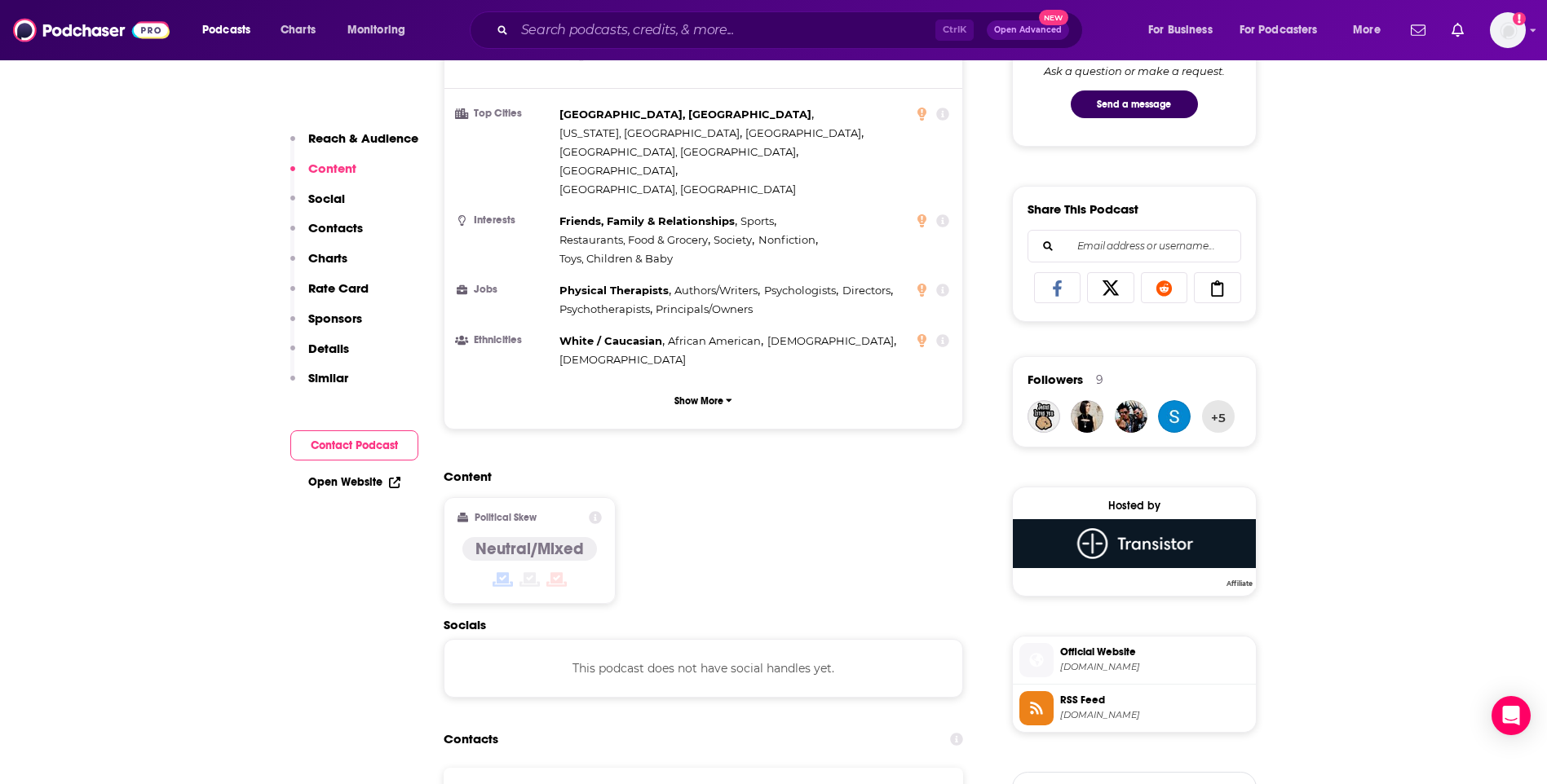
scroll to position [1060, 0]
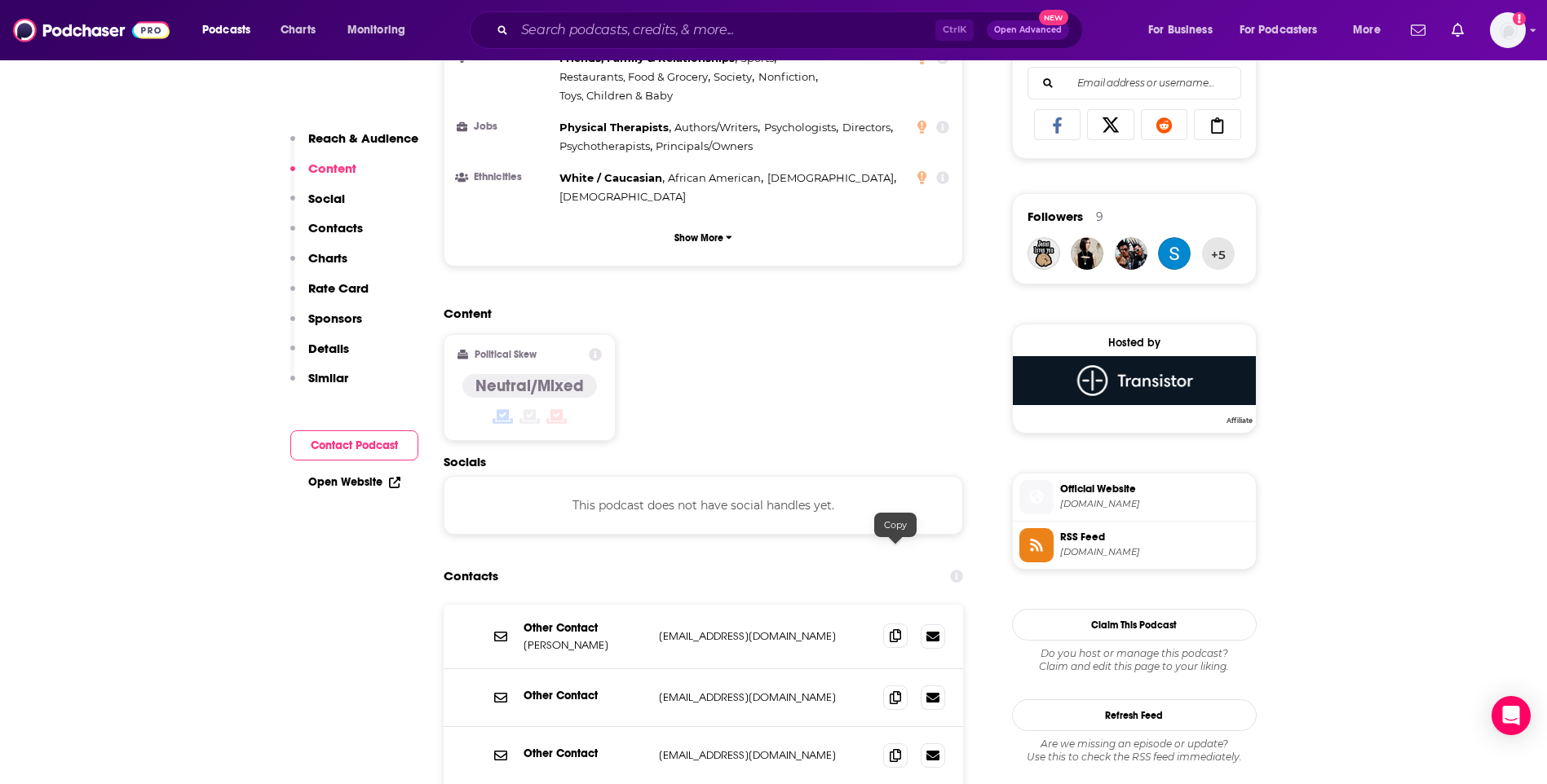
click at [898, 630] on icon at bounding box center [896, 636] width 12 height 13
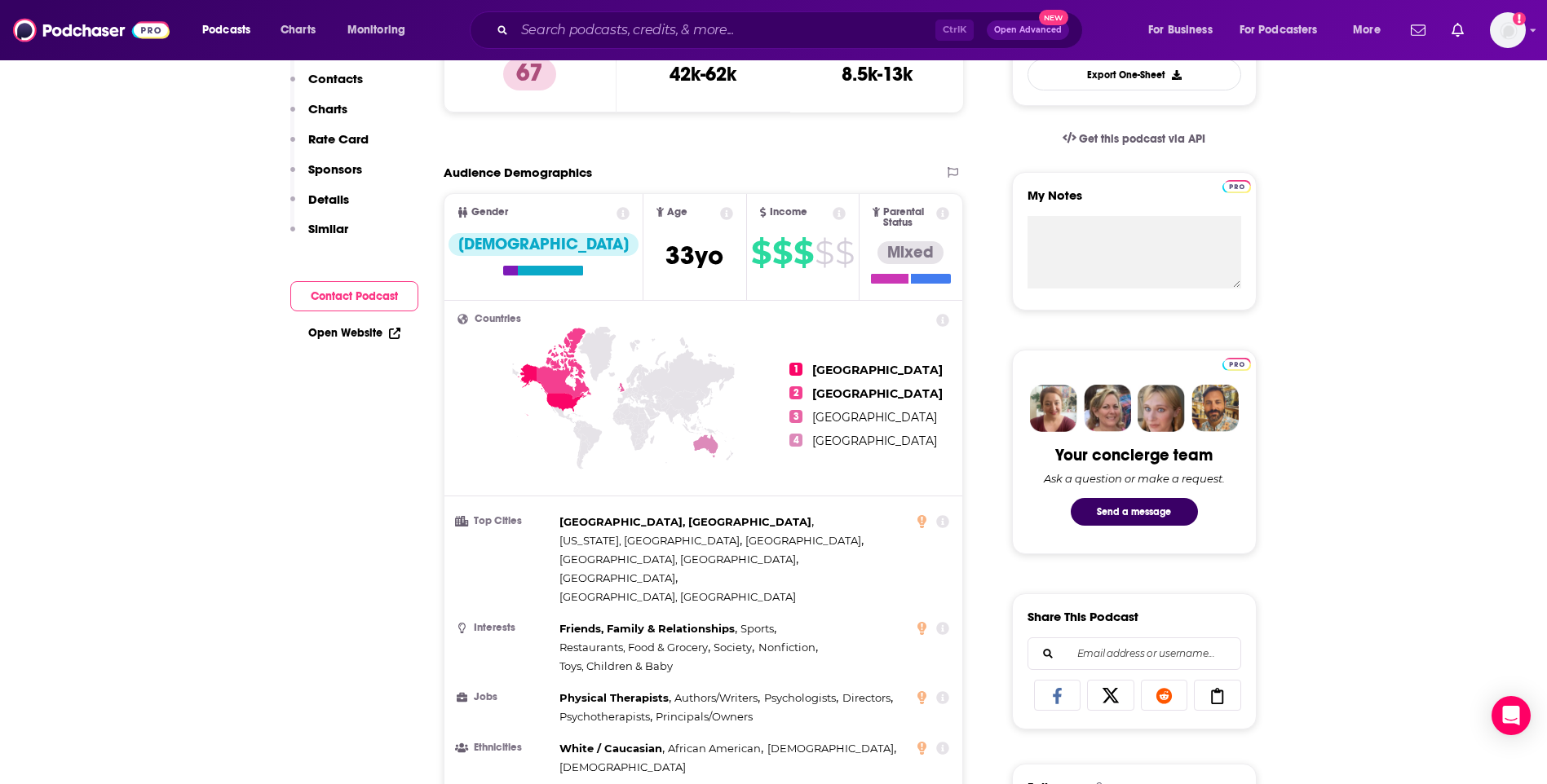
scroll to position [0, 0]
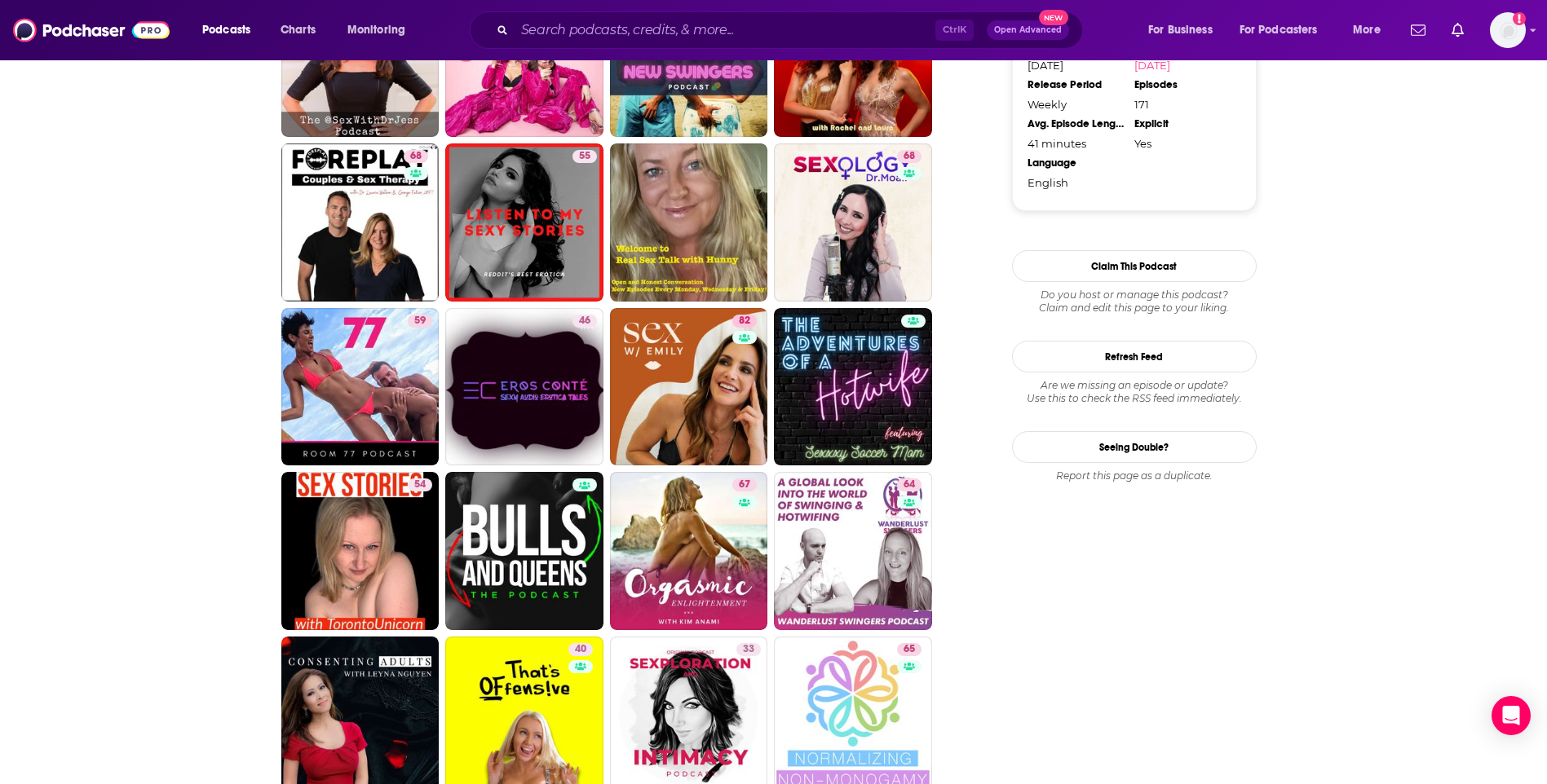
scroll to position [1712, 0]
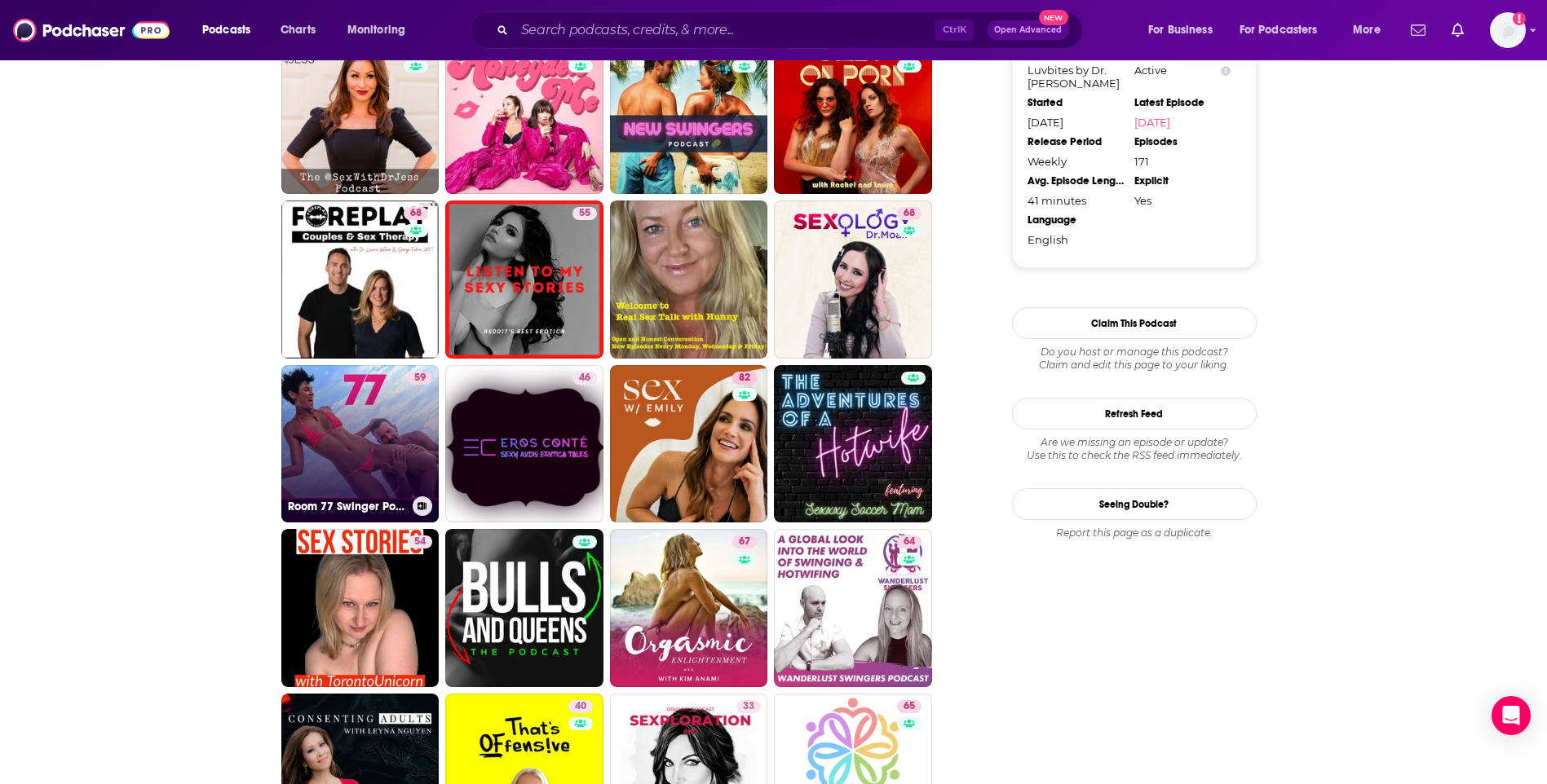
click at [378, 415] on link "59 Room 77 Swinger Podcast | Lifestyle Podcast For Swingers" at bounding box center [359, 444] width 158 height 158
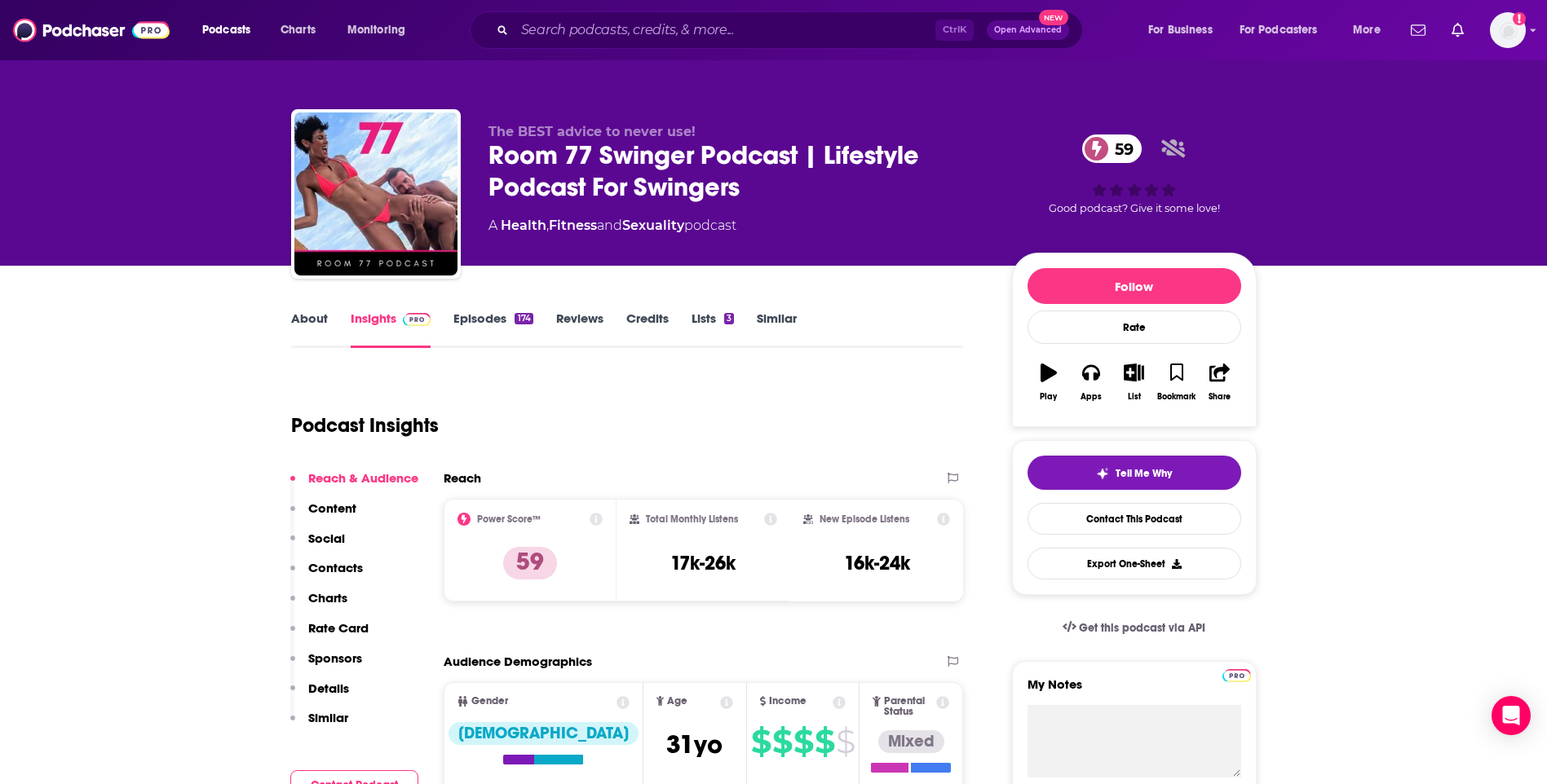
click at [307, 327] on link "About" at bounding box center [309, 329] width 36 height 37
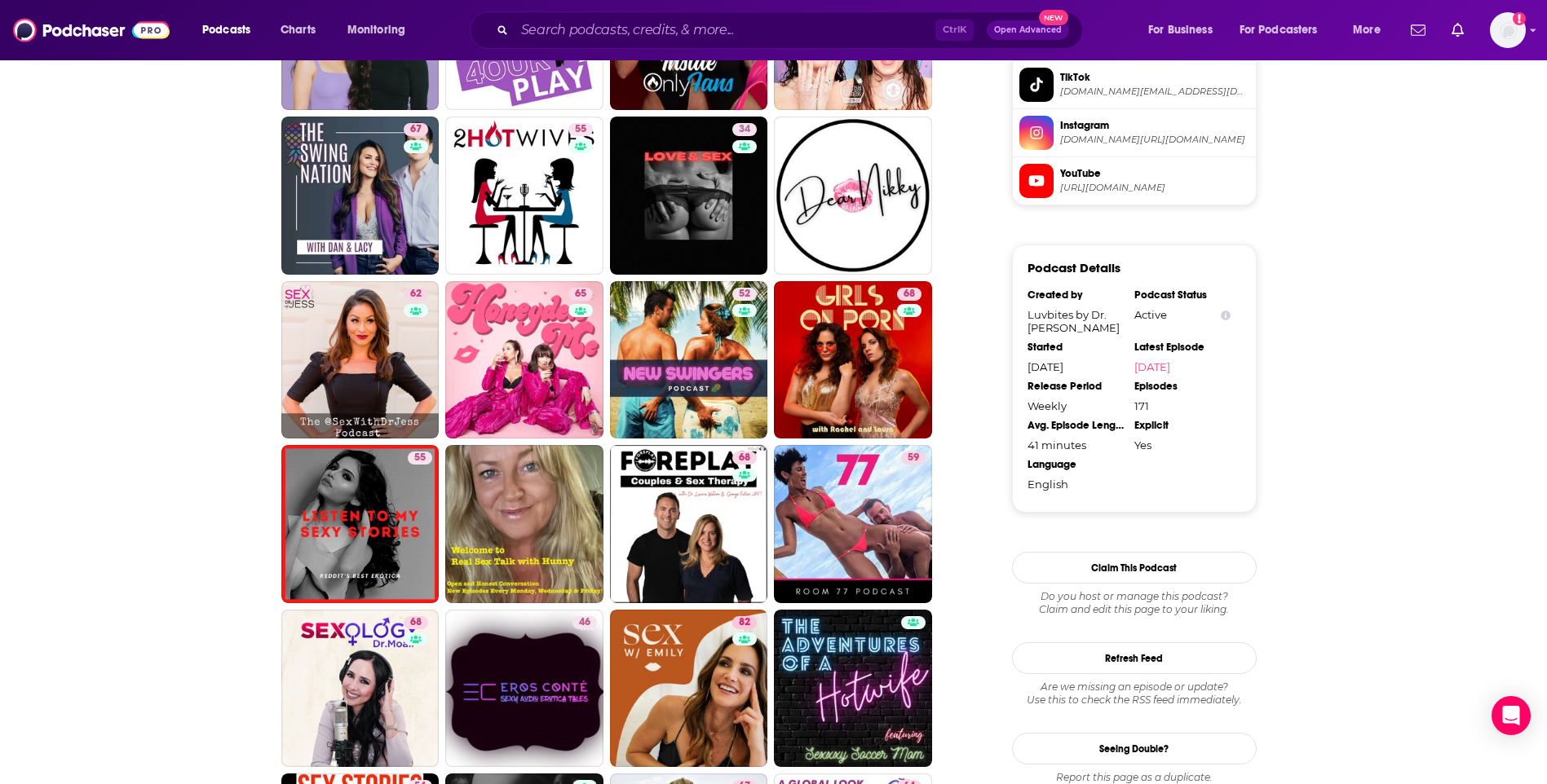
scroll to position [1875, 0]
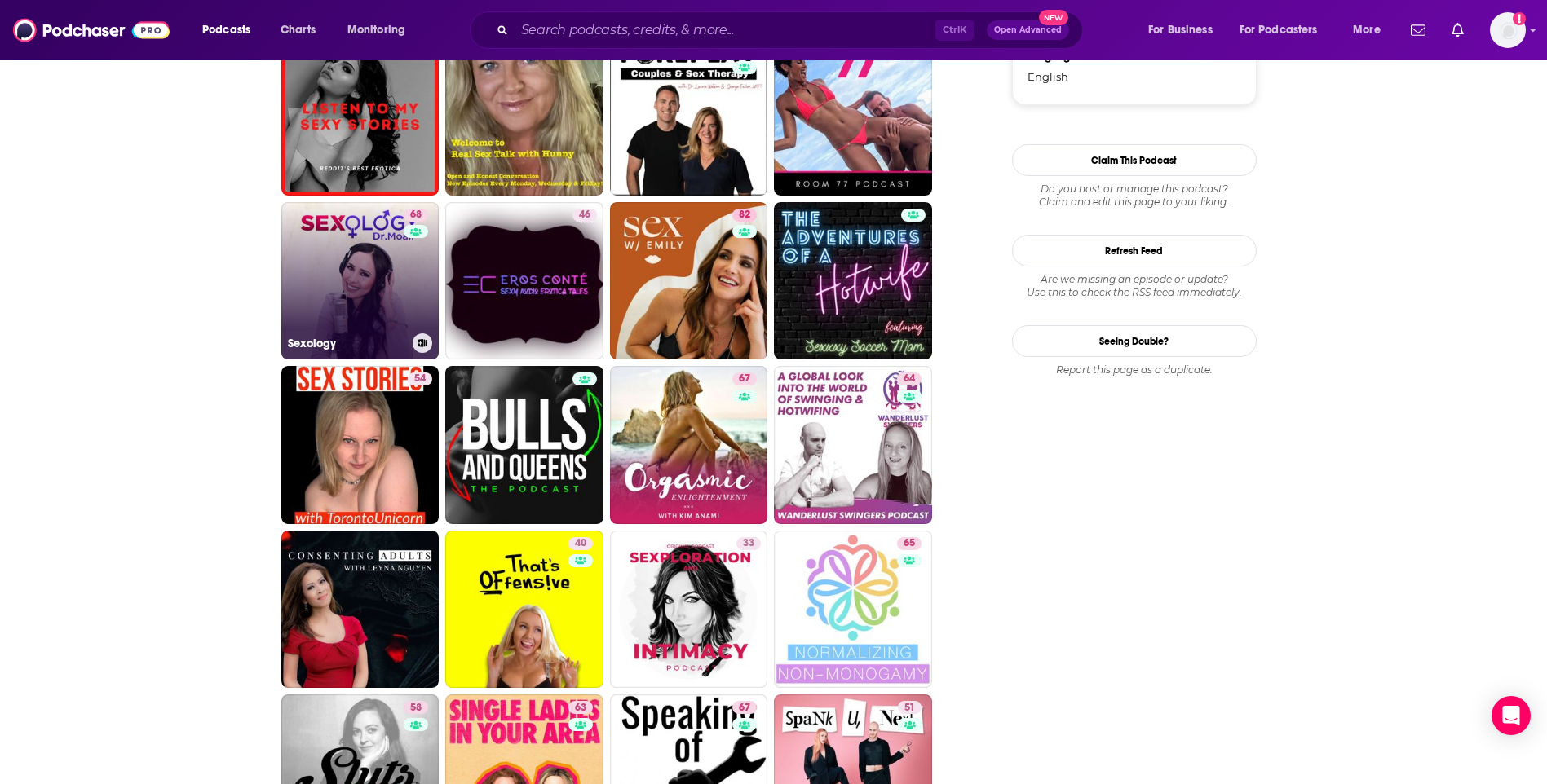
click at [345, 248] on link "68 Sexology" at bounding box center [359, 281] width 158 height 158
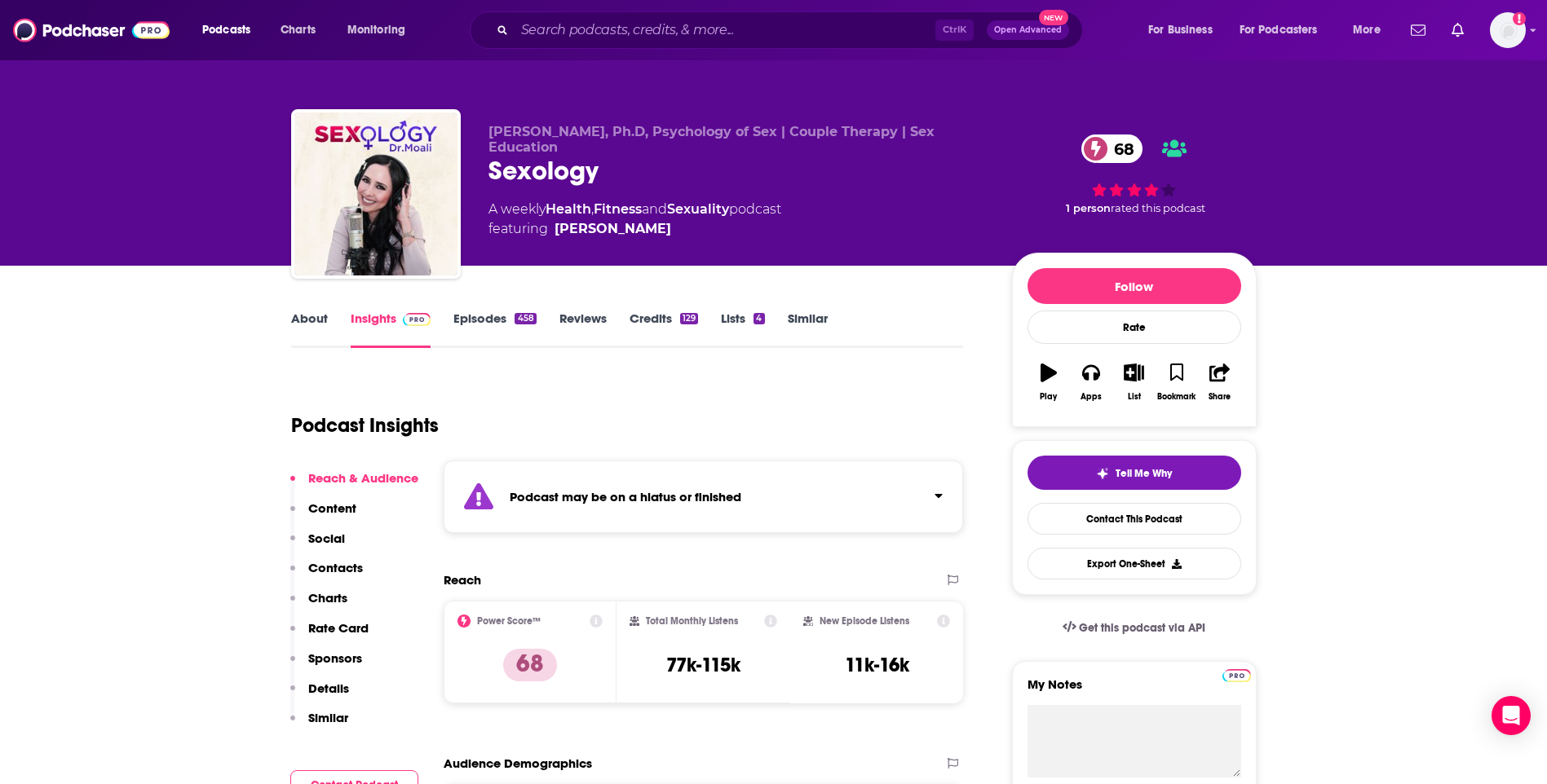
click at [298, 317] on link "About" at bounding box center [309, 329] width 36 height 37
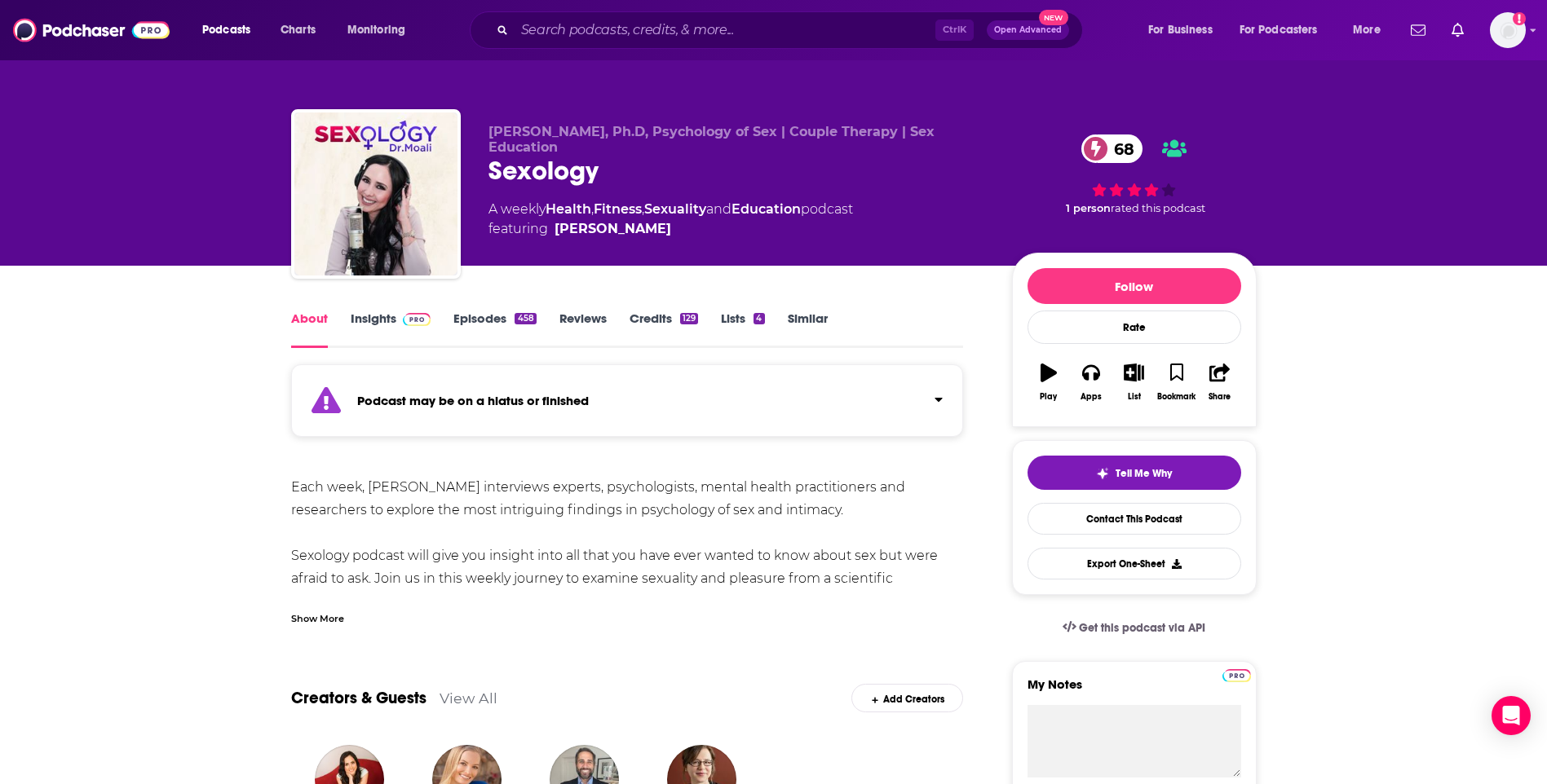
click at [385, 316] on link "Insights" at bounding box center [391, 329] width 81 height 37
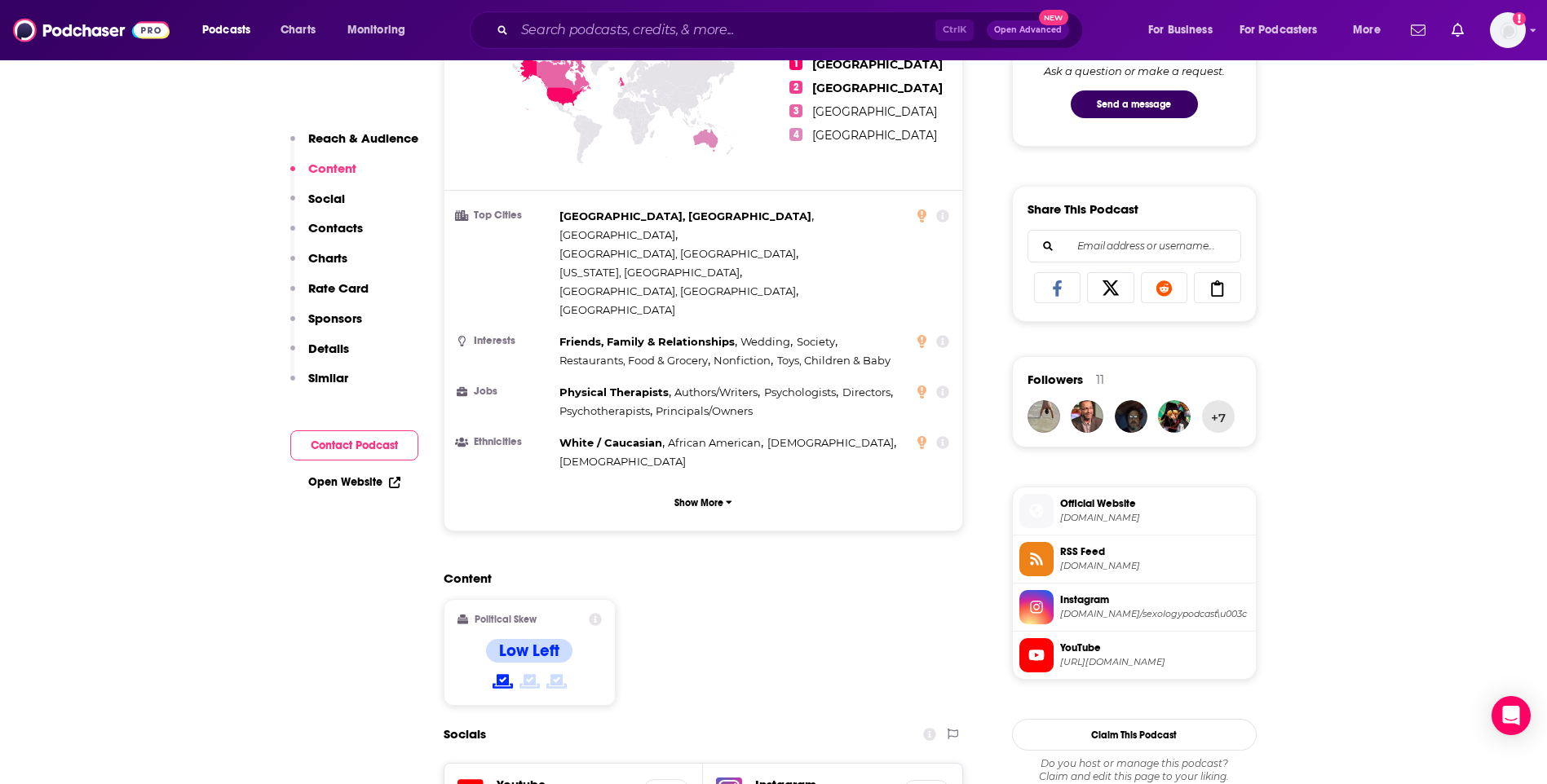
scroll to position [1223, 0]
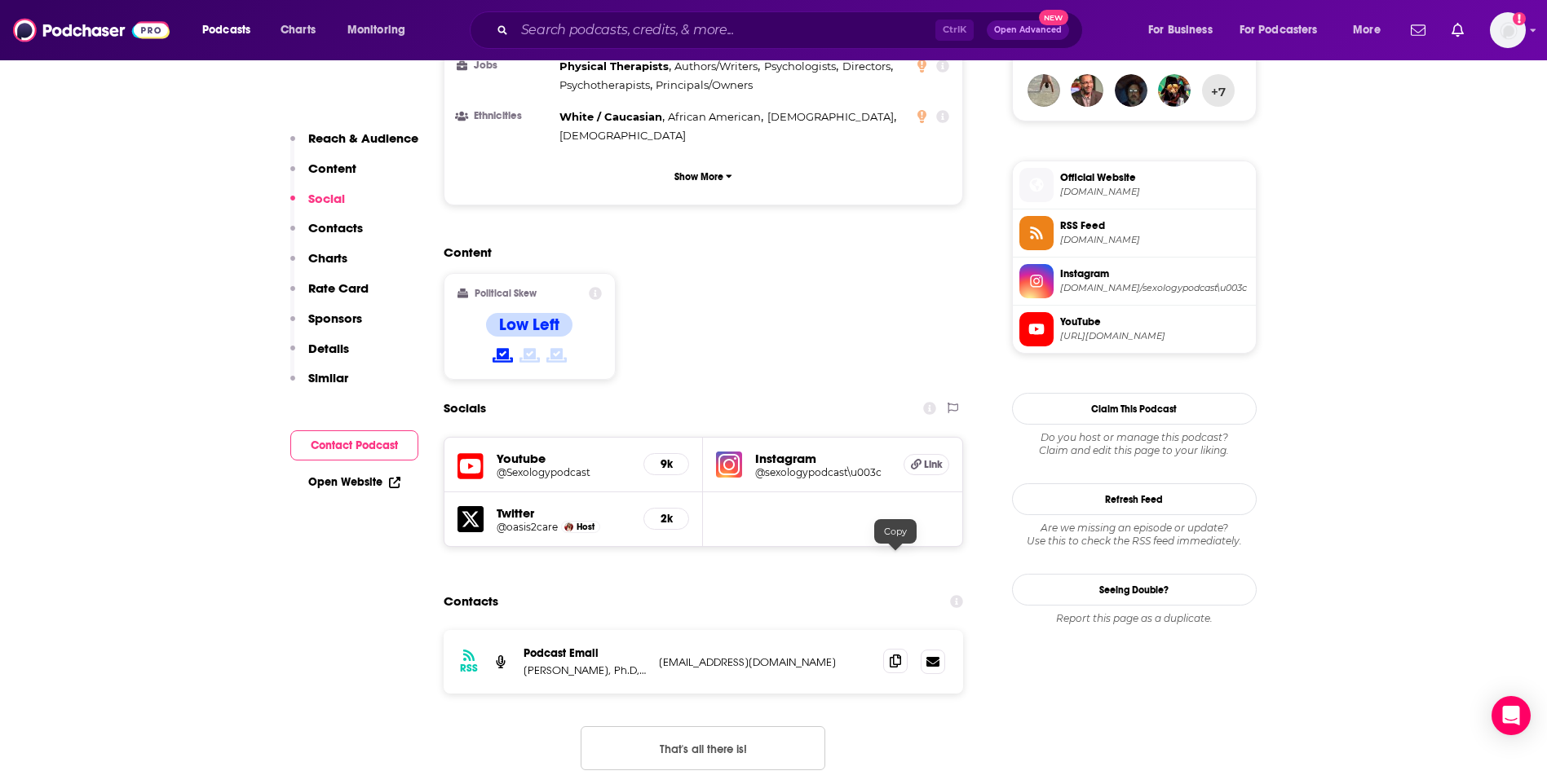
click at [893, 654] on icon at bounding box center [896, 661] width 12 height 13
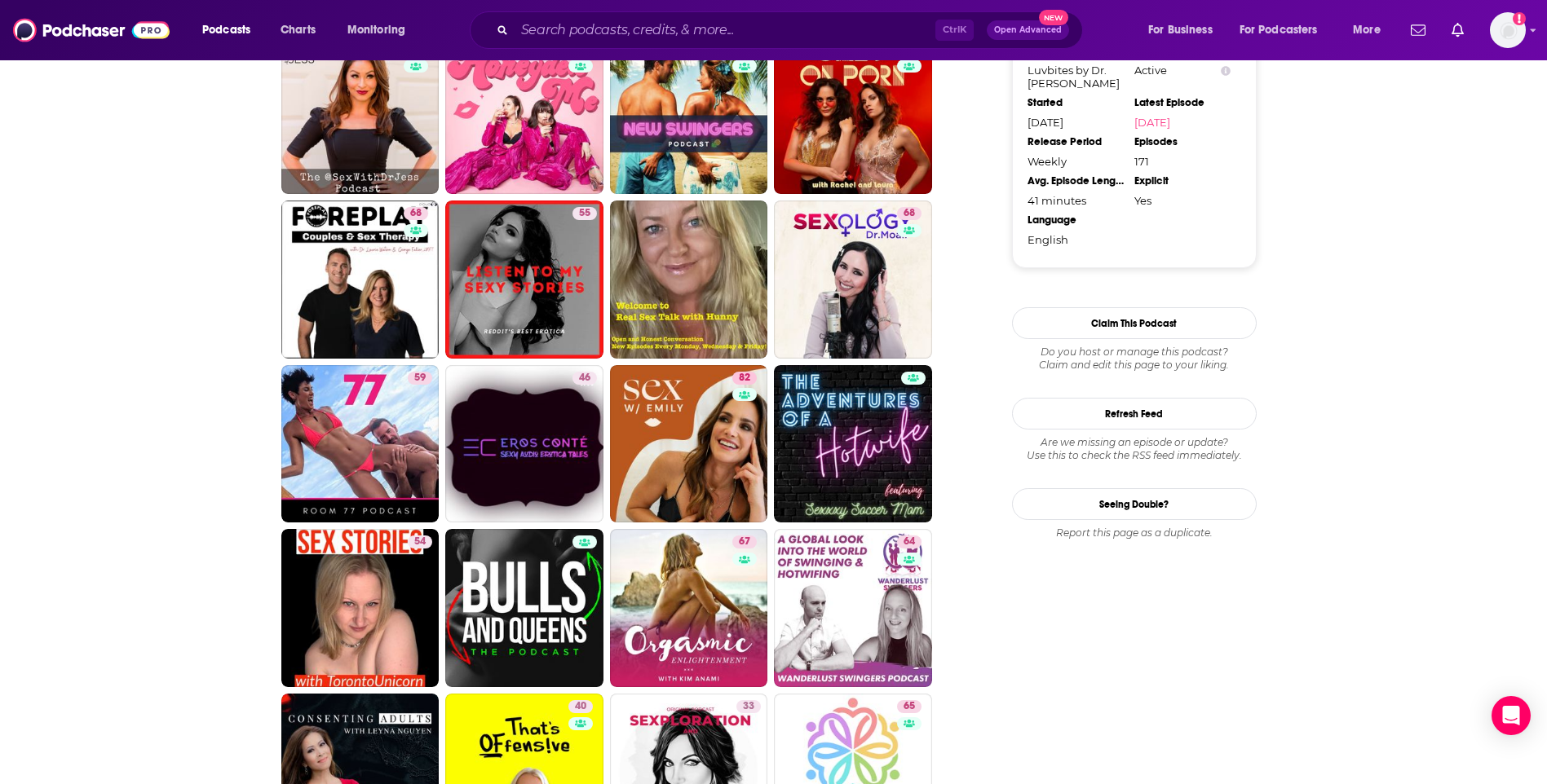
scroll to position [1631, 0]
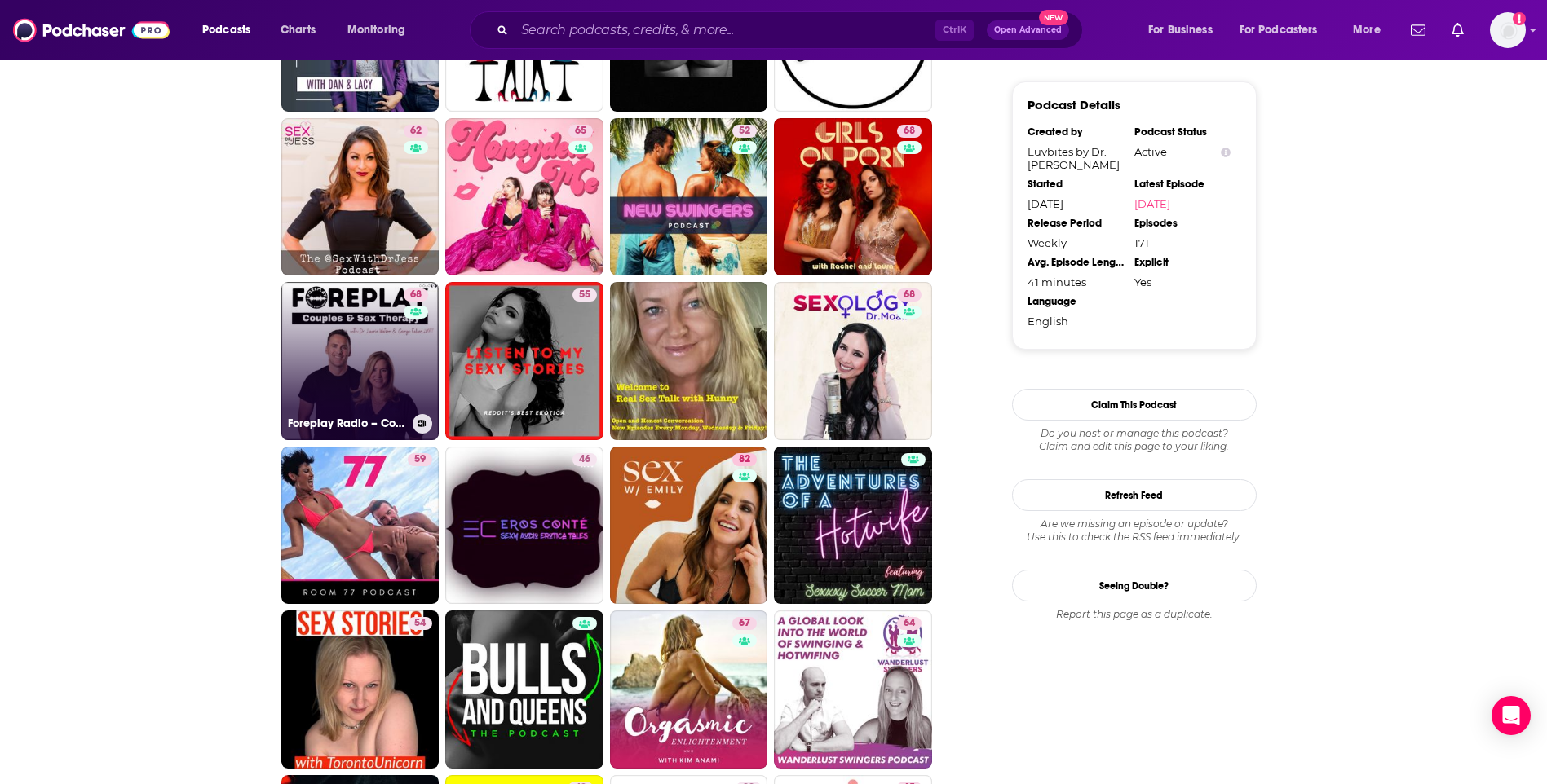
click at [383, 315] on link "68 Foreplay Radio – Couples and Sex Therapy" at bounding box center [359, 360] width 158 height 158
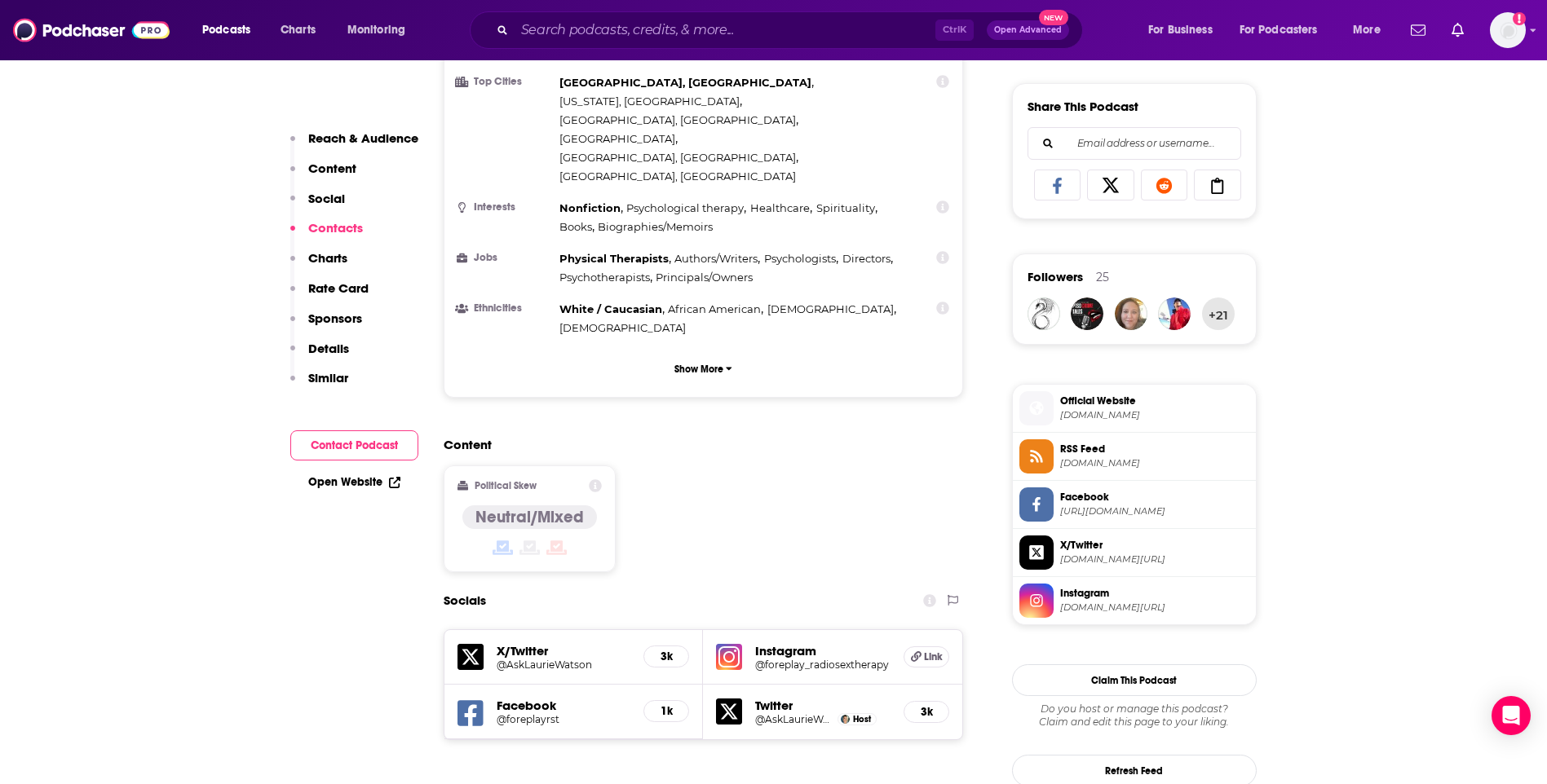
scroll to position [1467, 0]
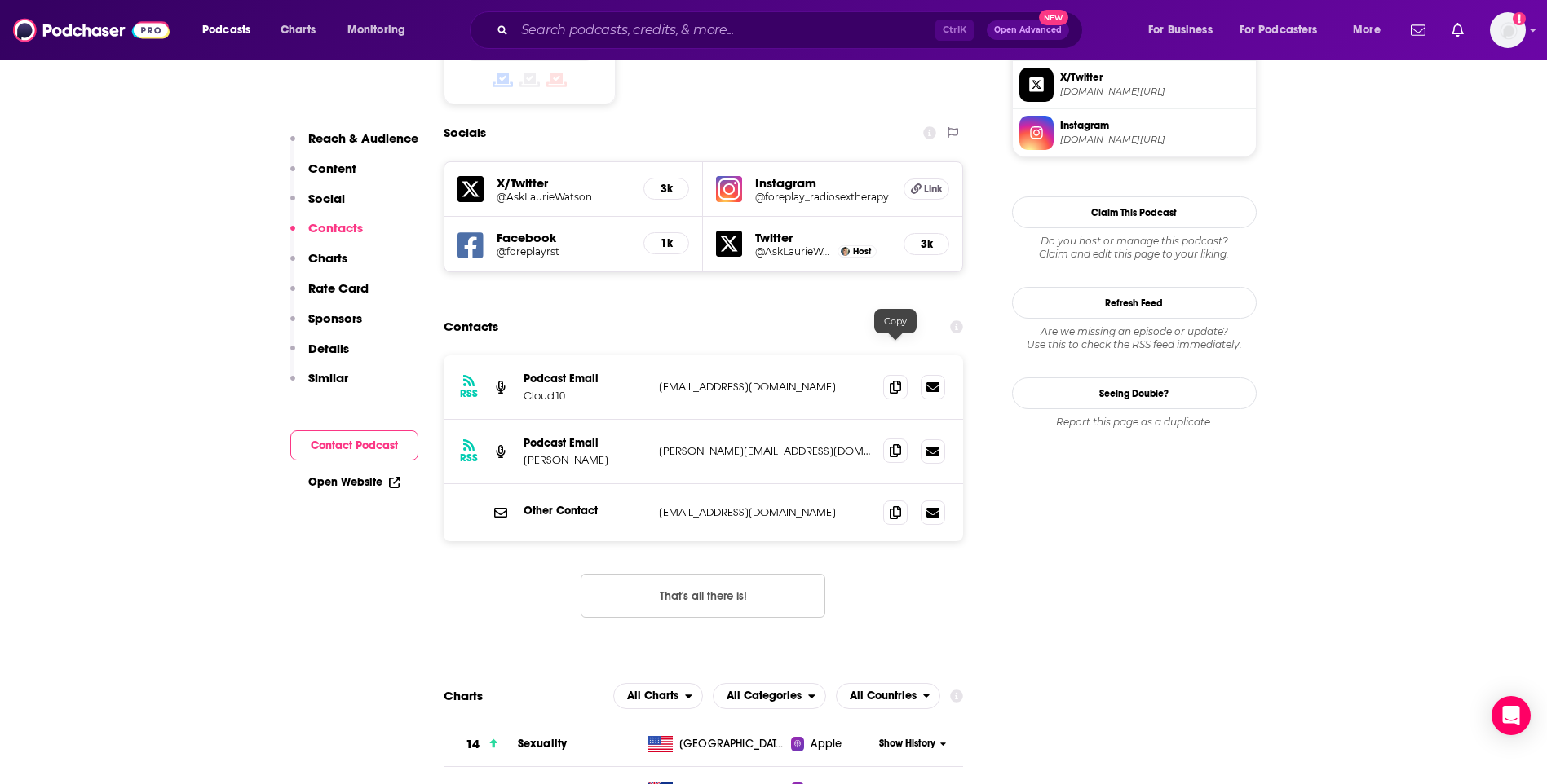
click at [896, 444] on icon at bounding box center [896, 451] width 12 height 13
click at [887, 374] on span at bounding box center [896, 387] width 25 height 25
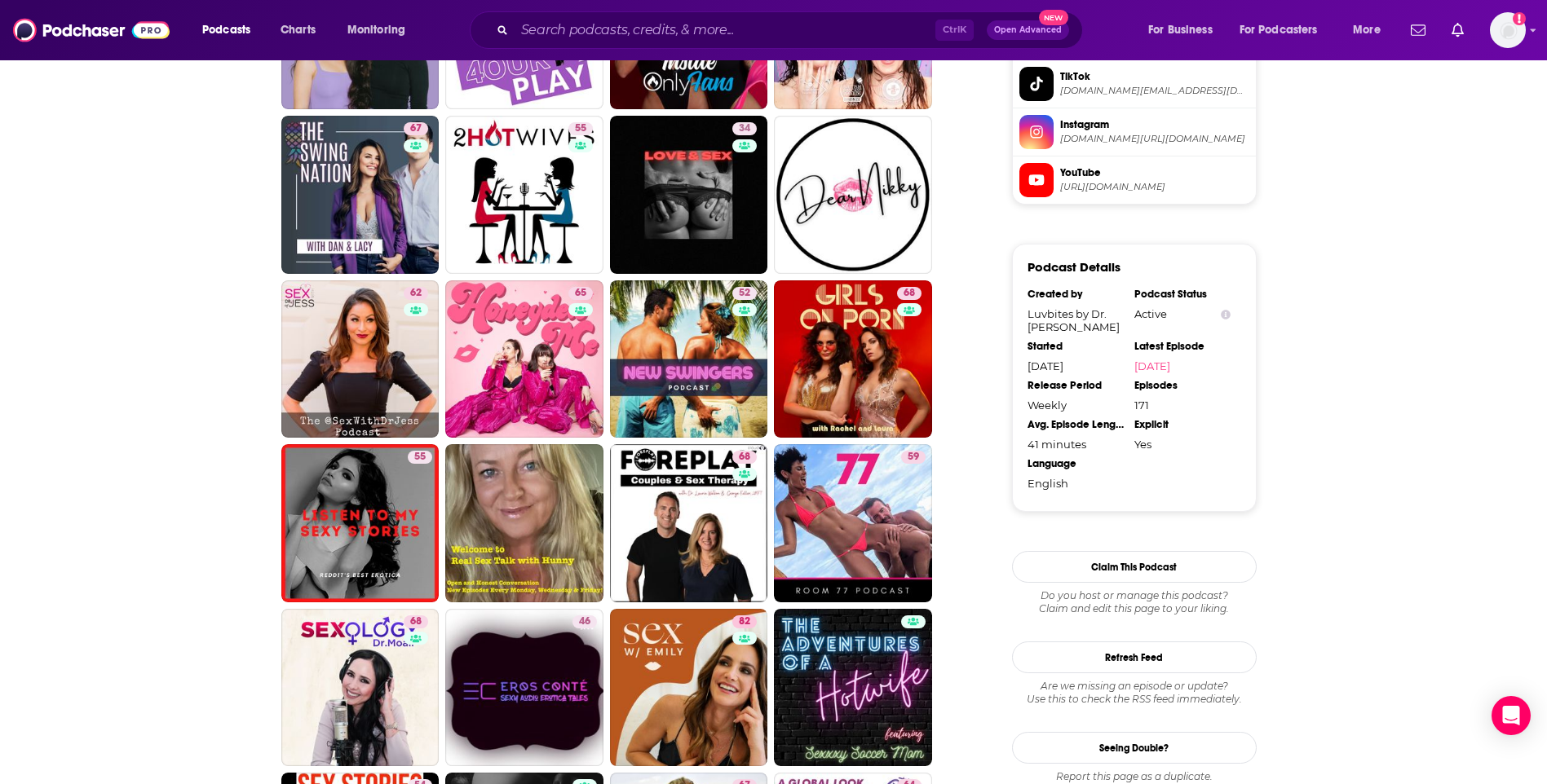
scroll to position [1467, 0]
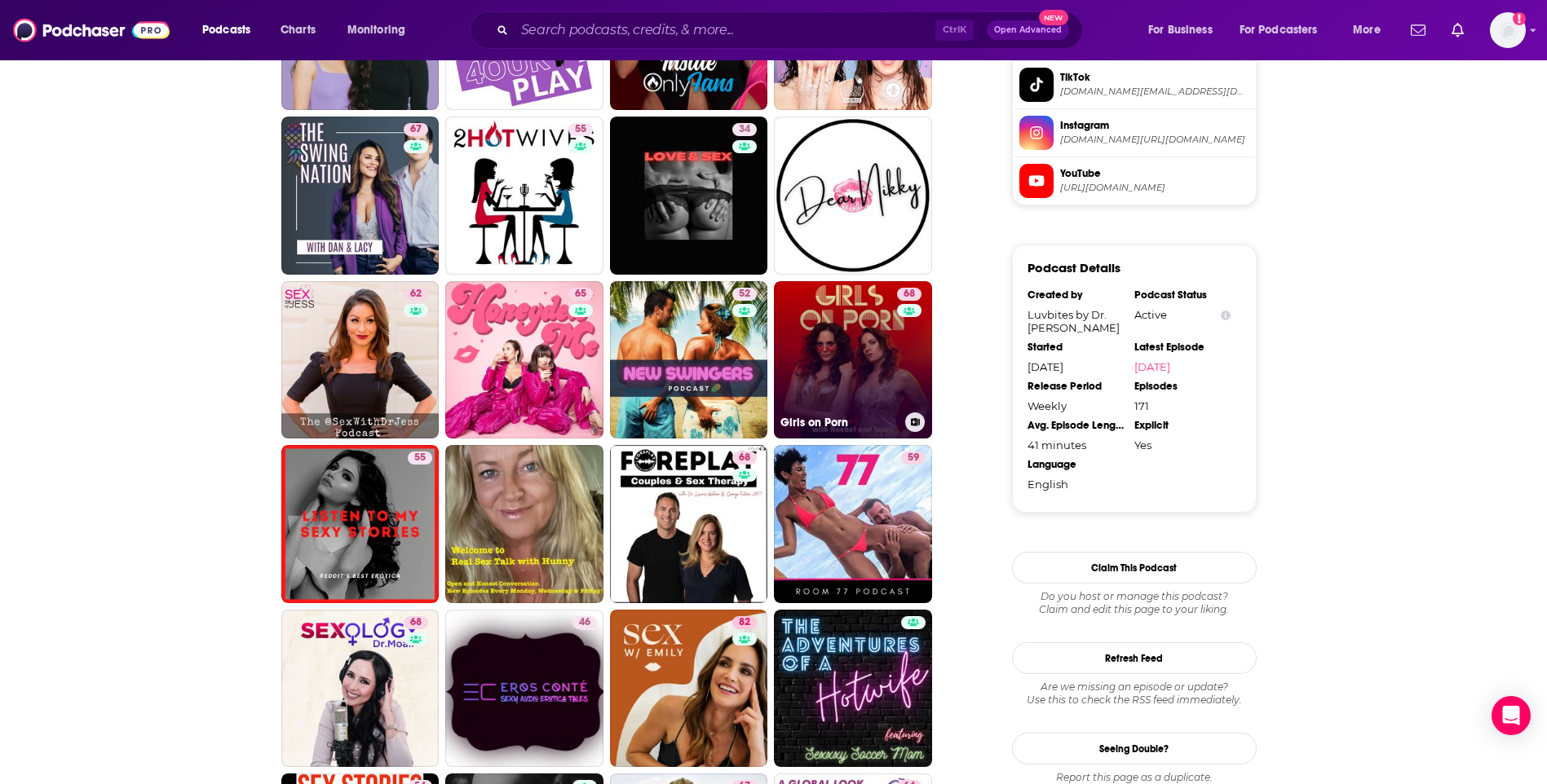
click at [847, 360] on link "68 Girls on Porn" at bounding box center [852, 359] width 158 height 158
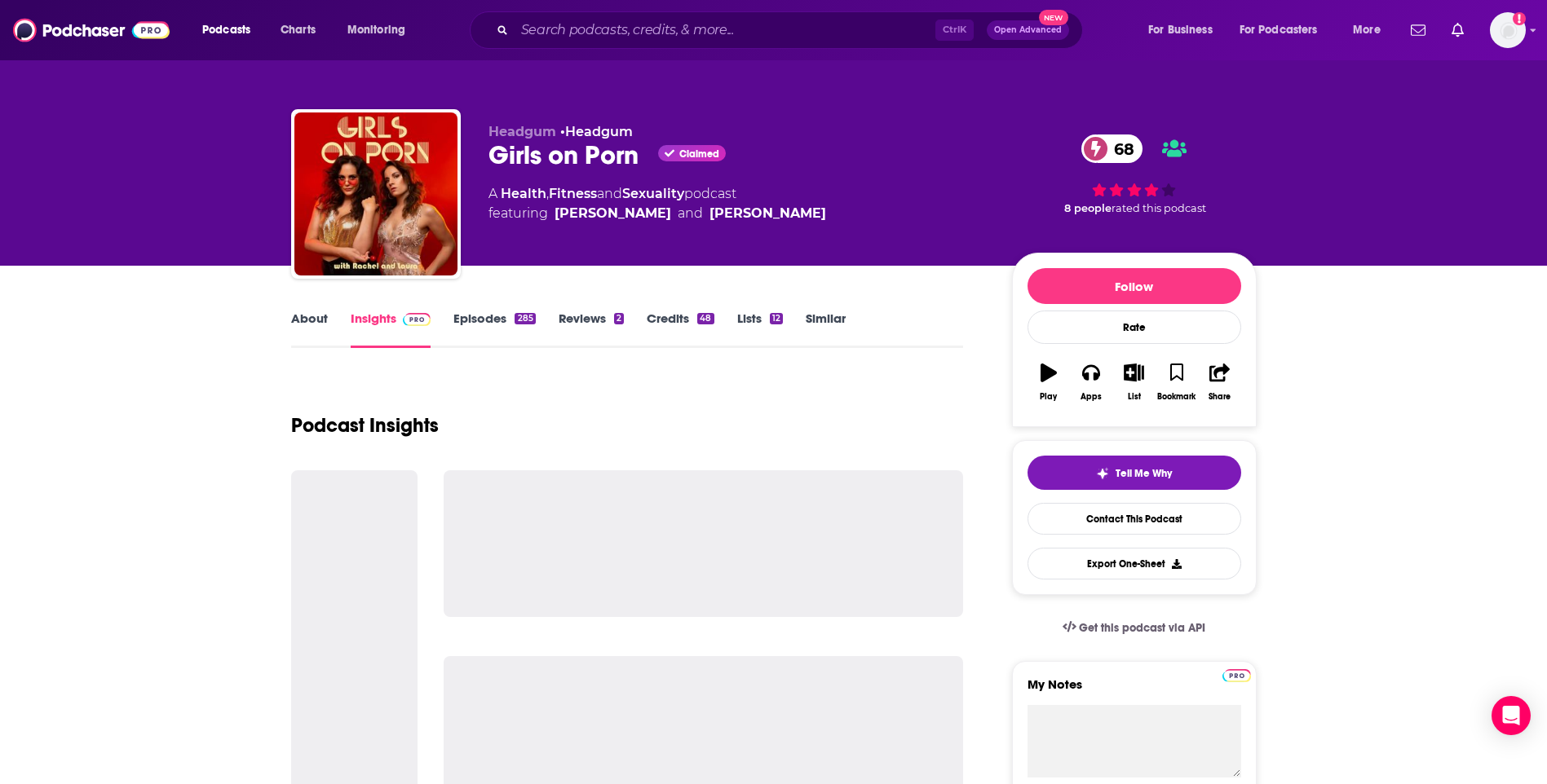
click at [302, 323] on link "About" at bounding box center [309, 329] width 36 height 37
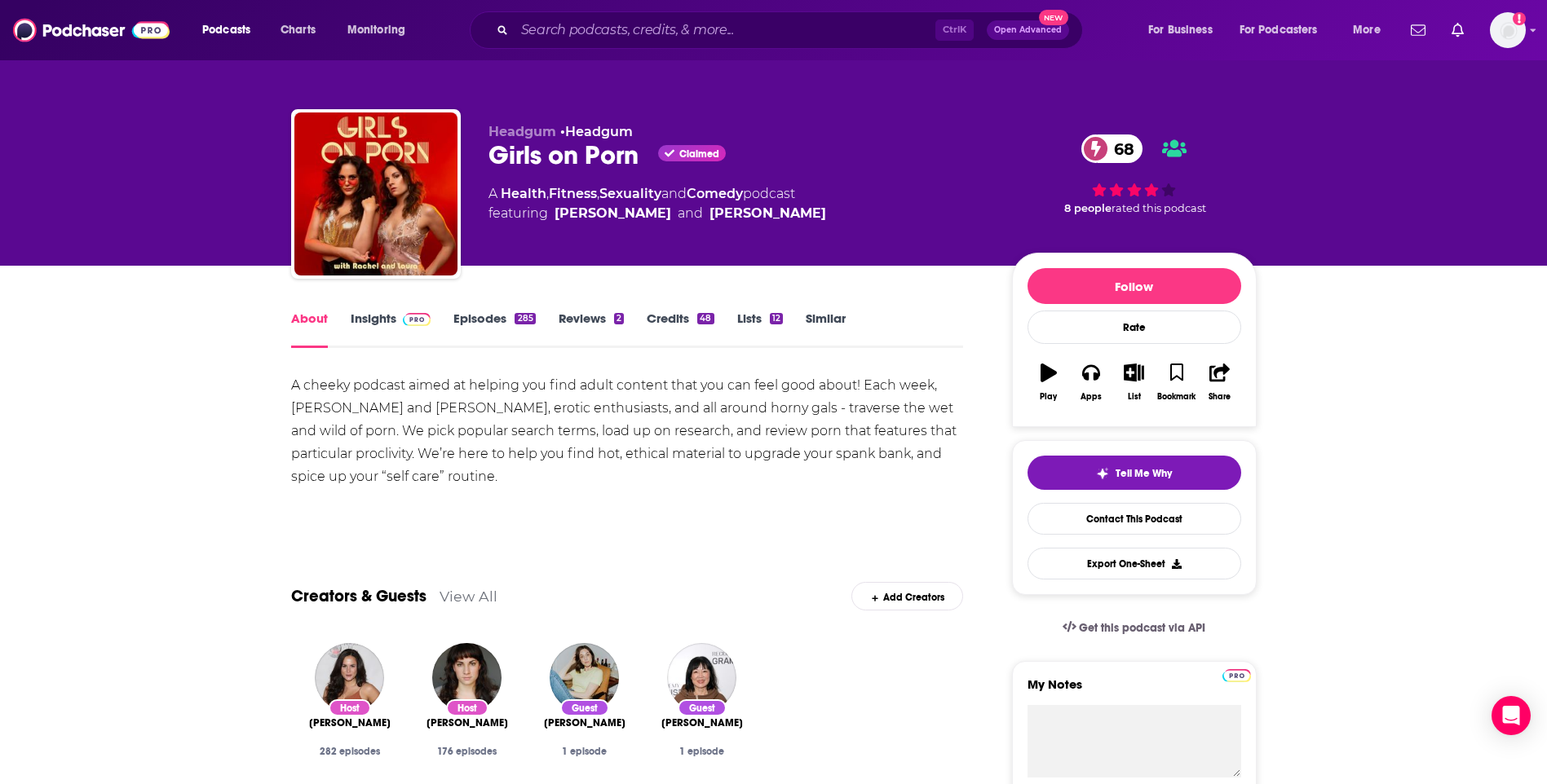
click at [377, 325] on link "Insights" at bounding box center [391, 329] width 81 height 37
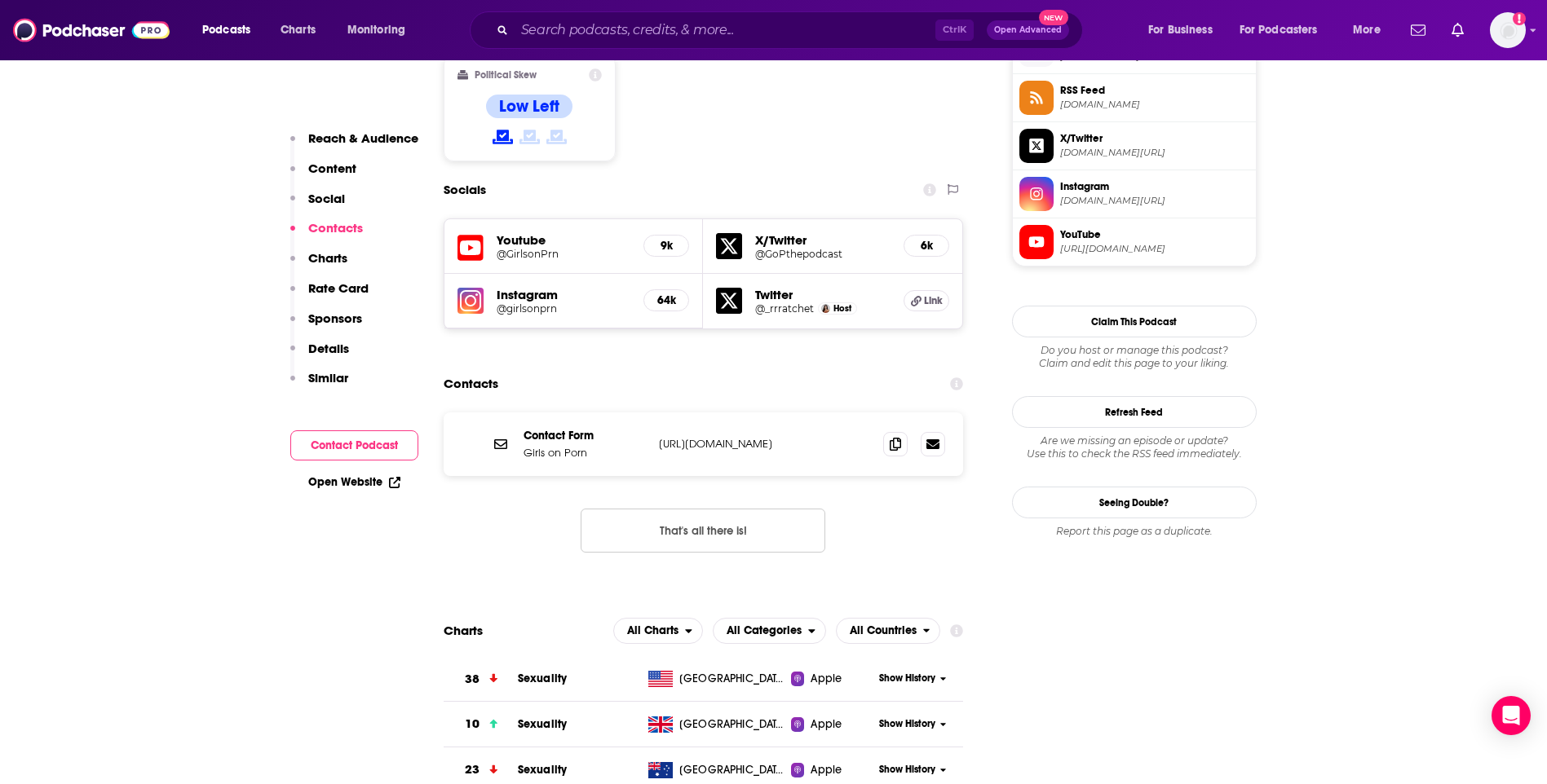
scroll to position [1386, 0]
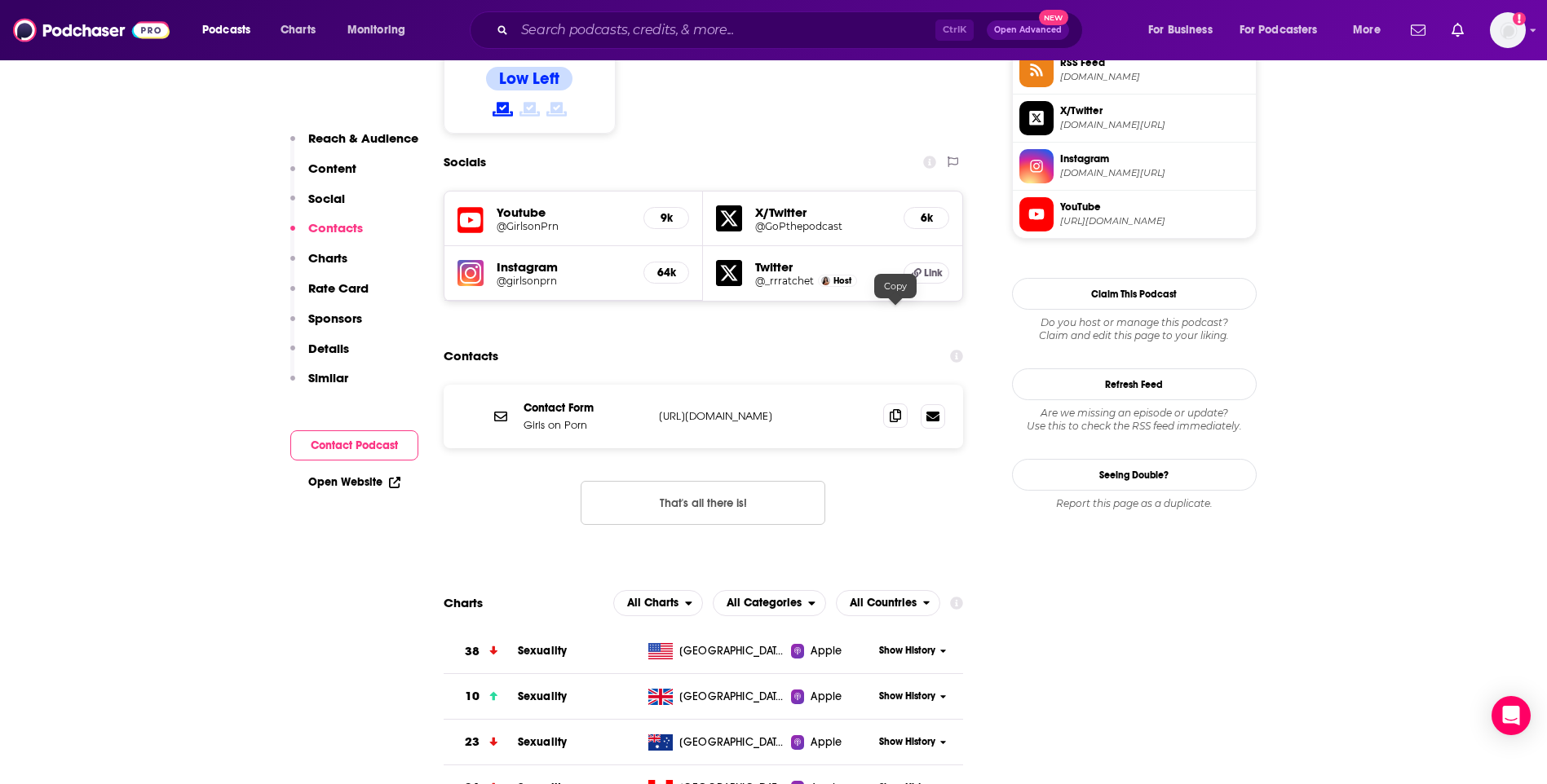
click at [894, 403] on span at bounding box center [896, 416] width 25 height 25
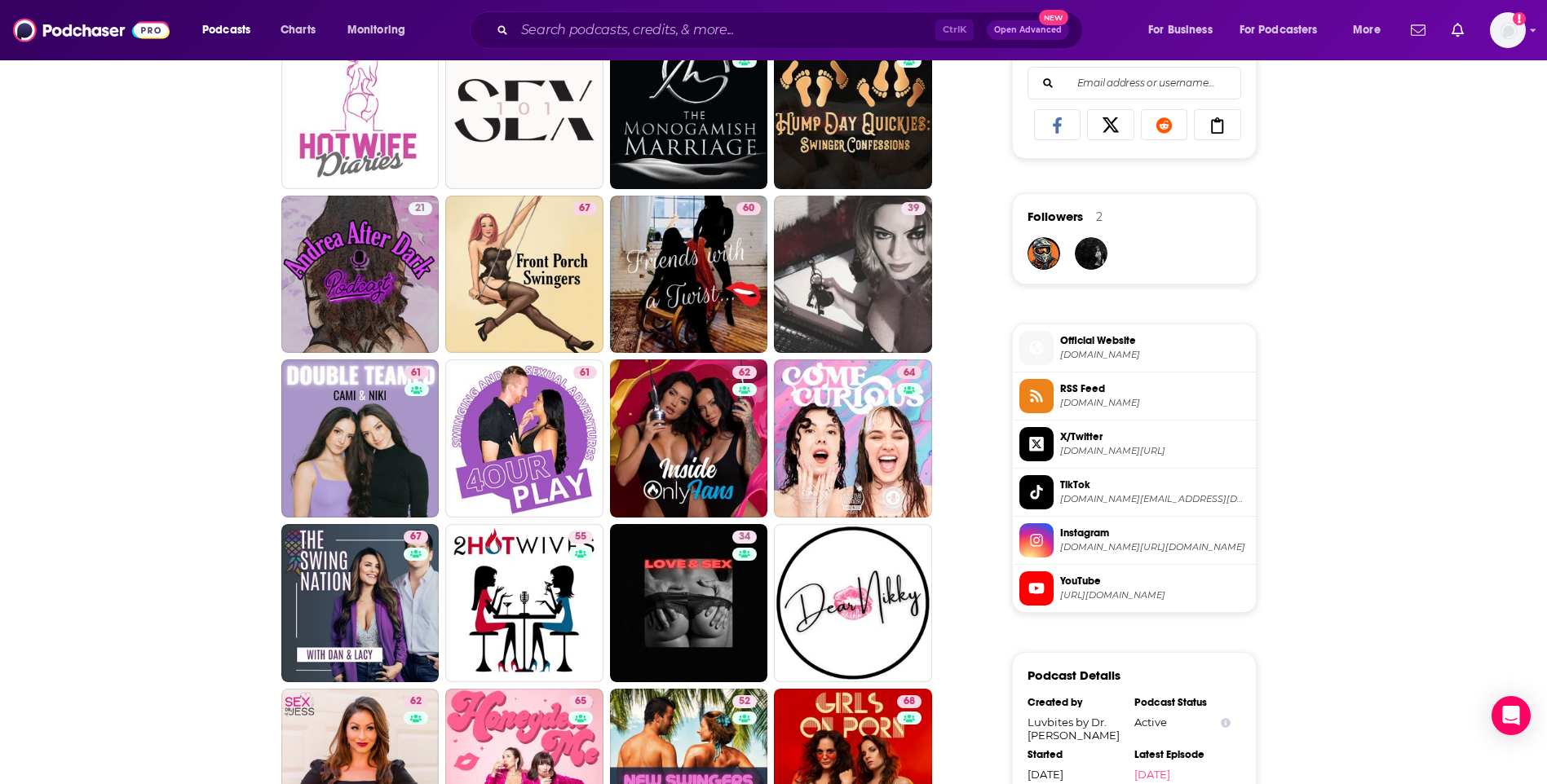
scroll to position [1549, 0]
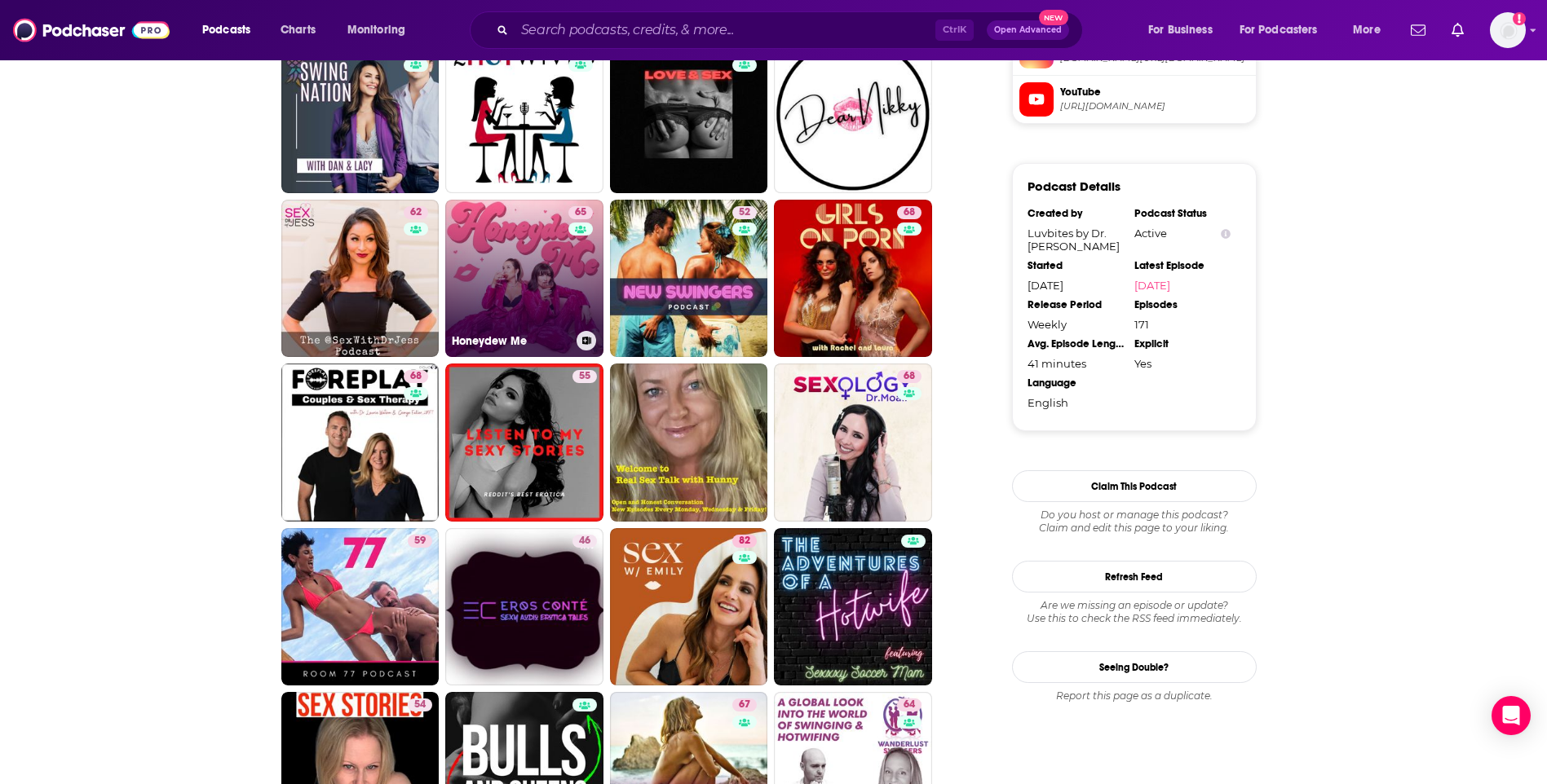
click at [527, 252] on link "65 Honeydew Me" at bounding box center [524, 278] width 158 height 158
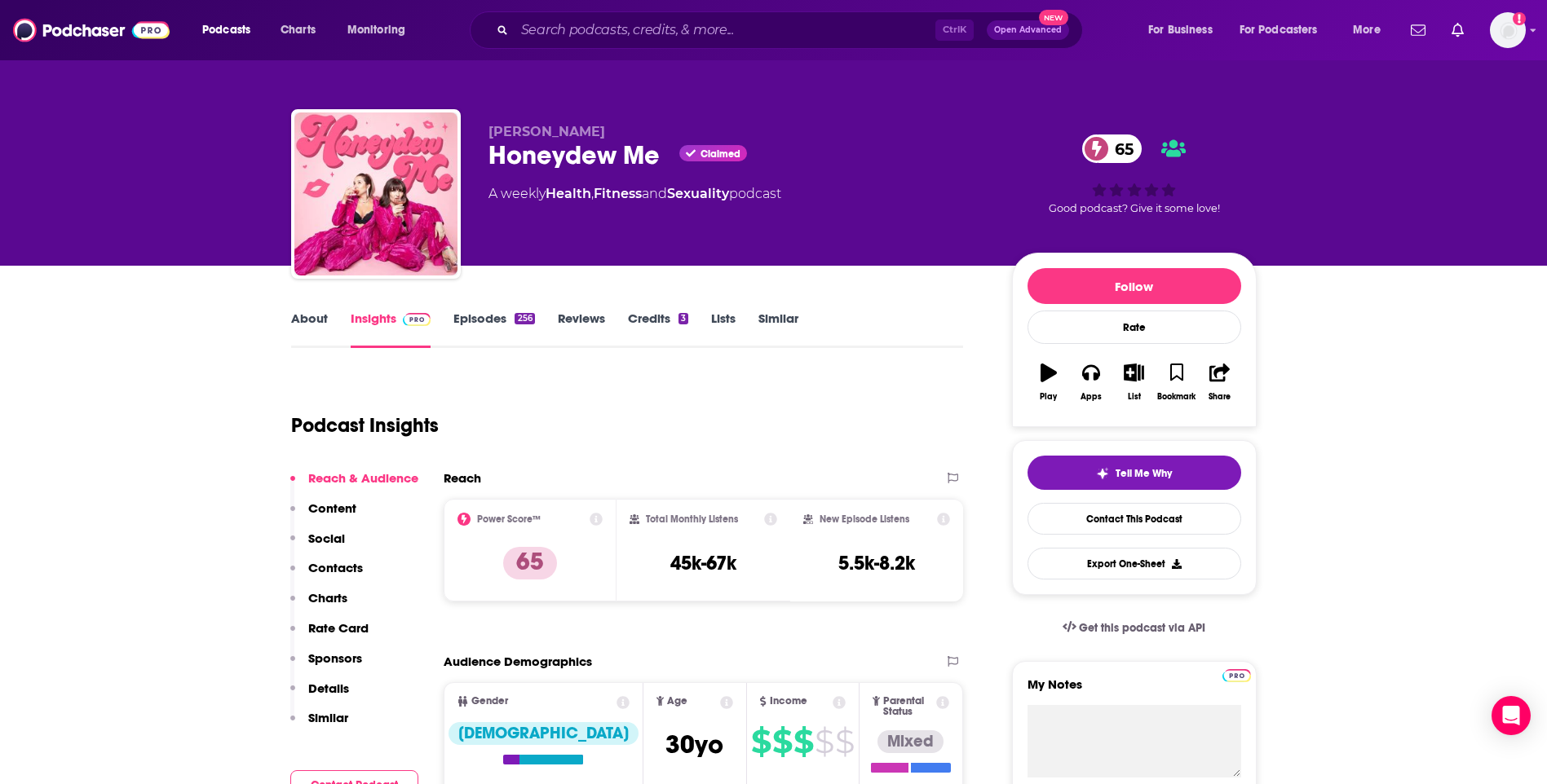
click at [304, 325] on link "About" at bounding box center [309, 329] width 36 height 37
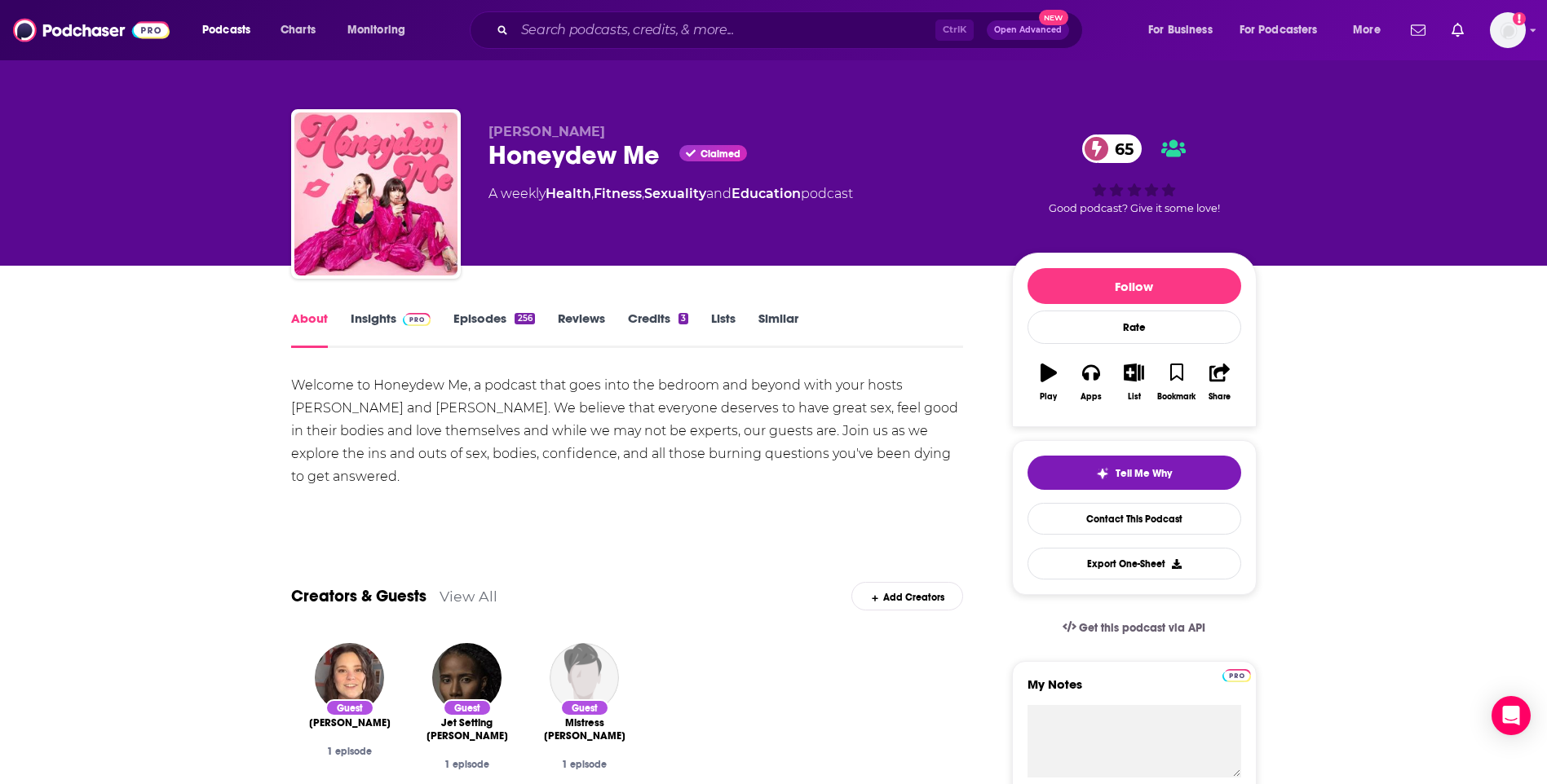
click at [359, 315] on link "Insights" at bounding box center [391, 329] width 81 height 37
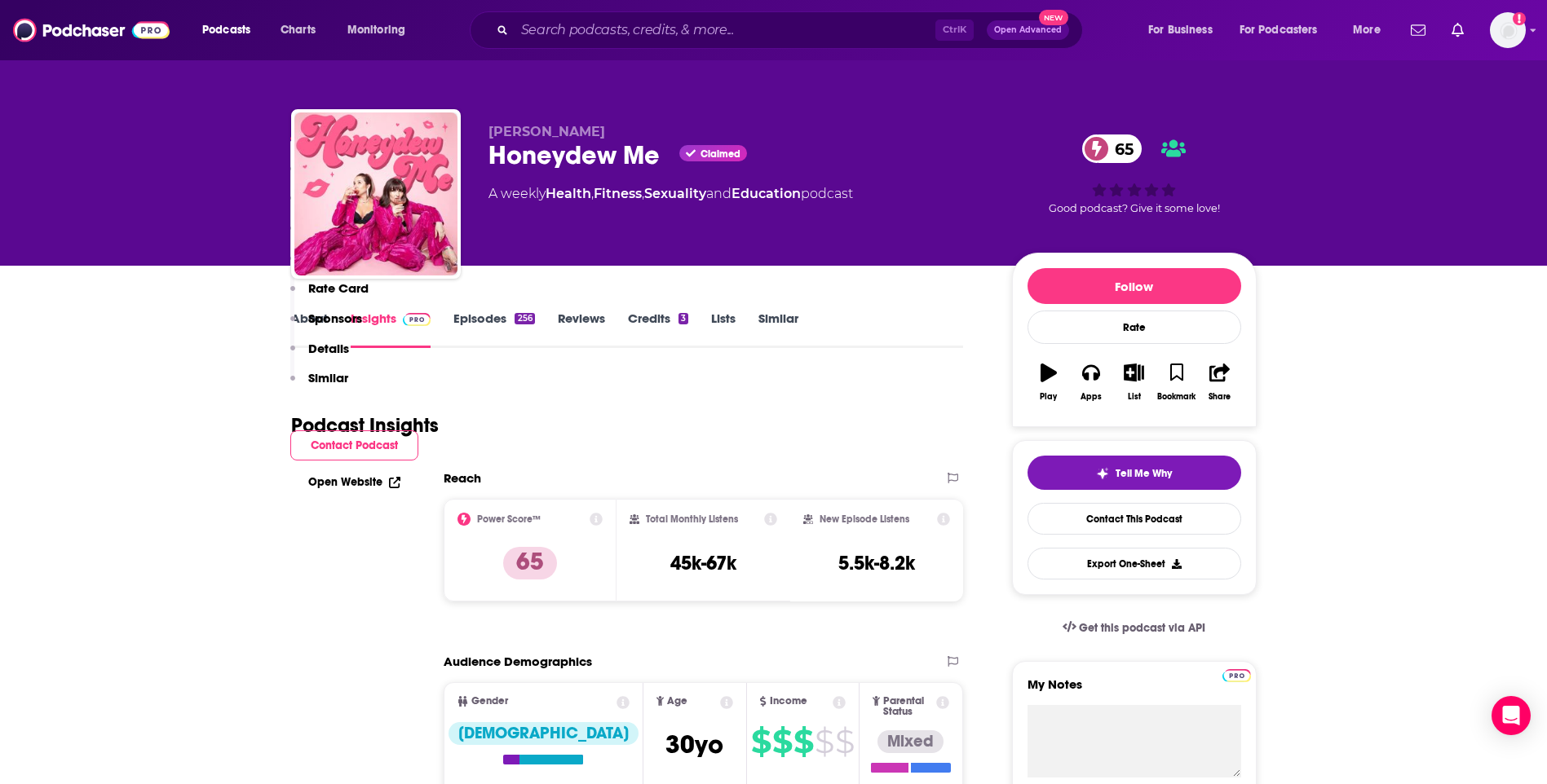
scroll to position [1060, 0]
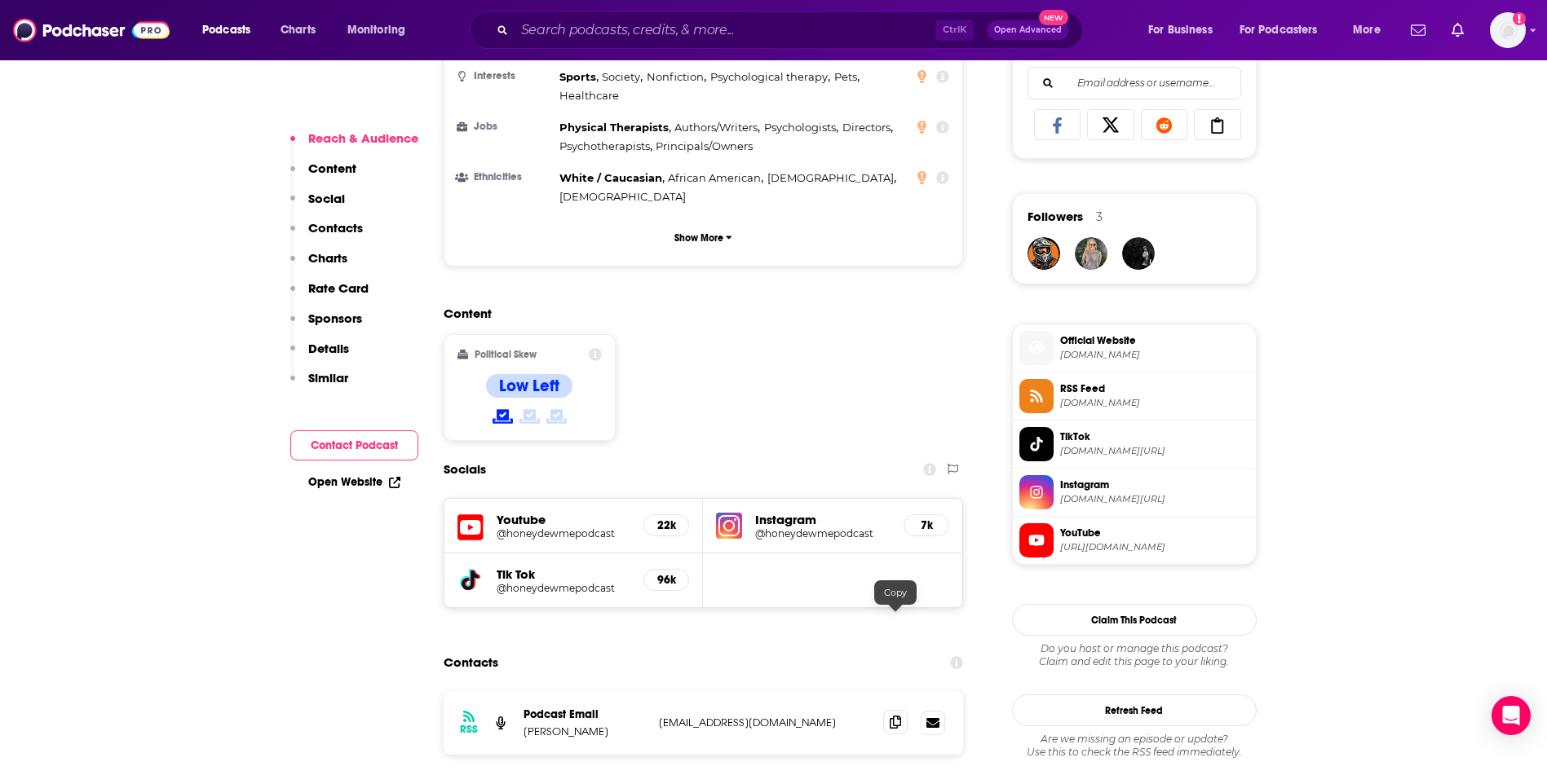
click at [906, 710] on span at bounding box center [896, 723] width 25 height 25
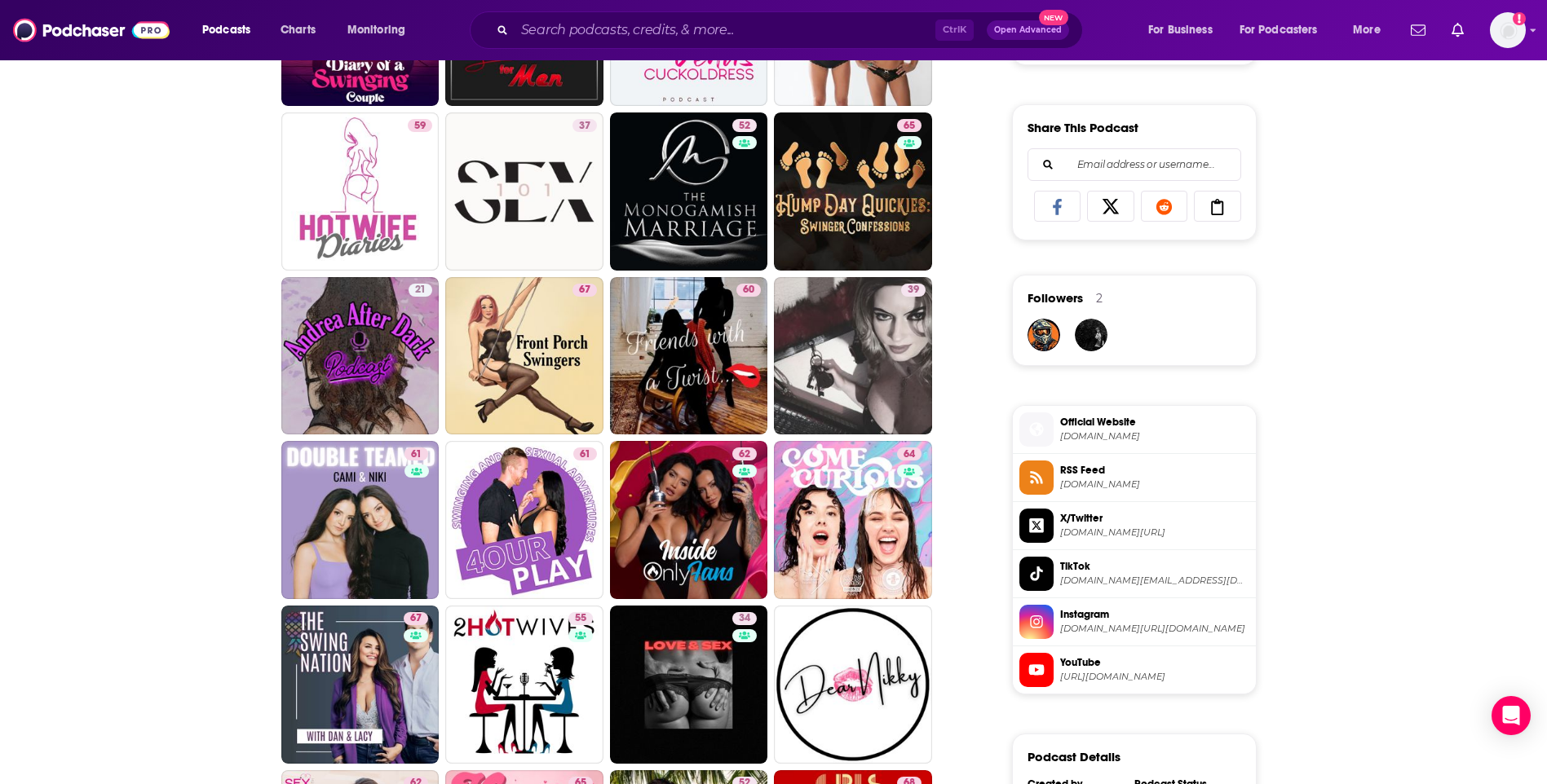
scroll to position [1467, 0]
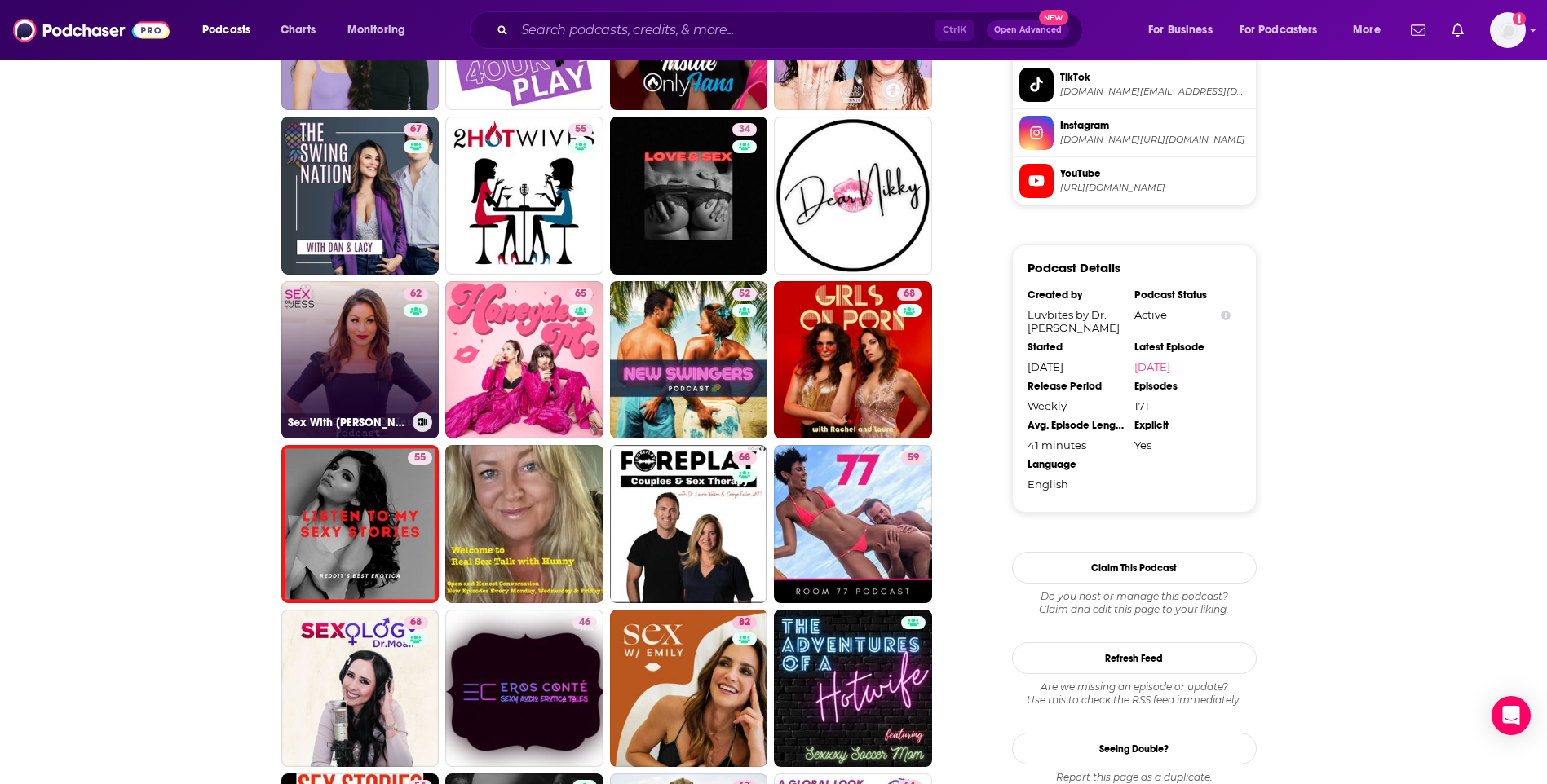
click at [351, 353] on link "62 Sex With Dr. Jess" at bounding box center [359, 359] width 158 height 158
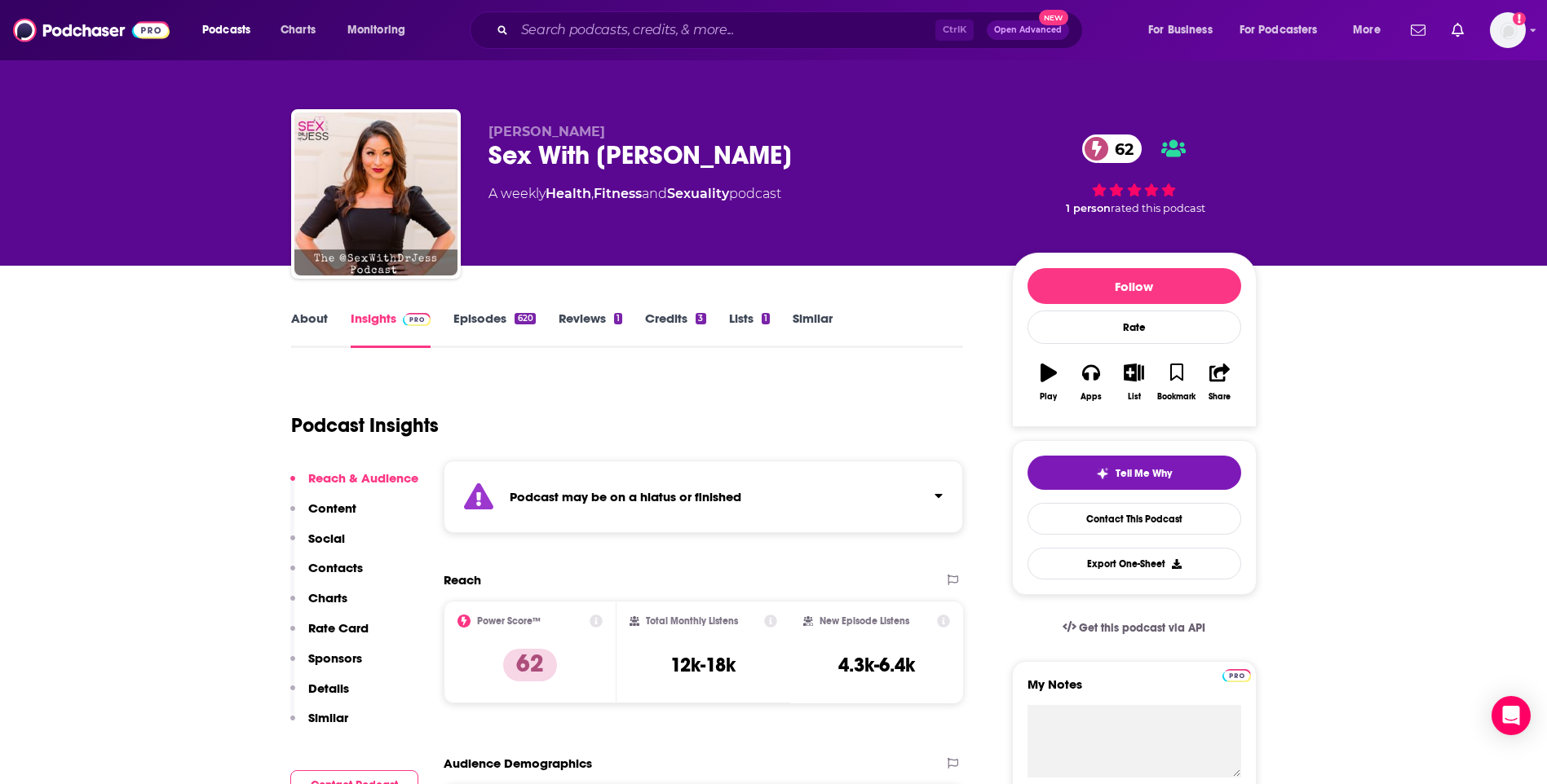
click at [291, 323] on link "About" at bounding box center [309, 329] width 36 height 37
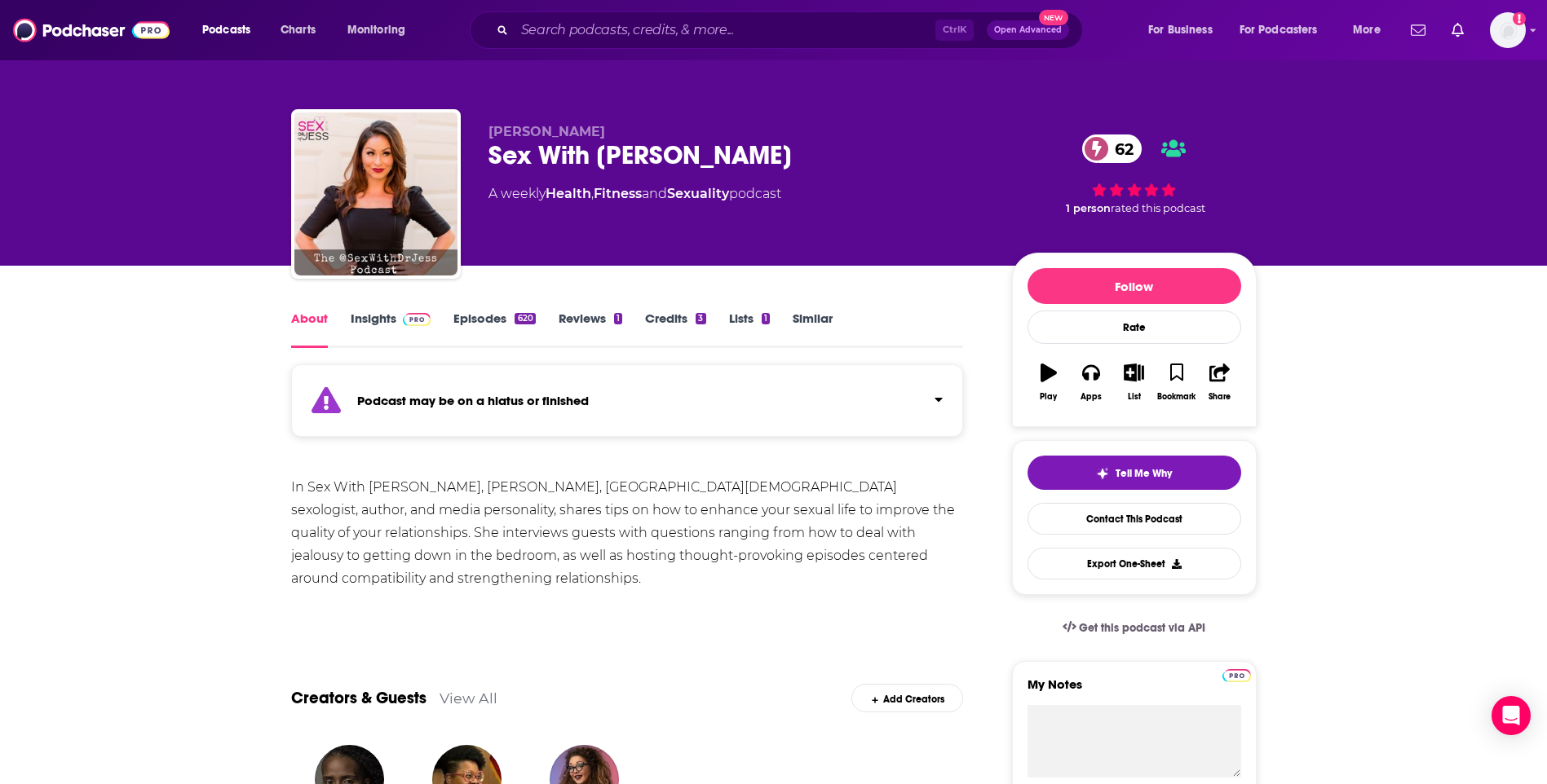
scroll to position [489, 0]
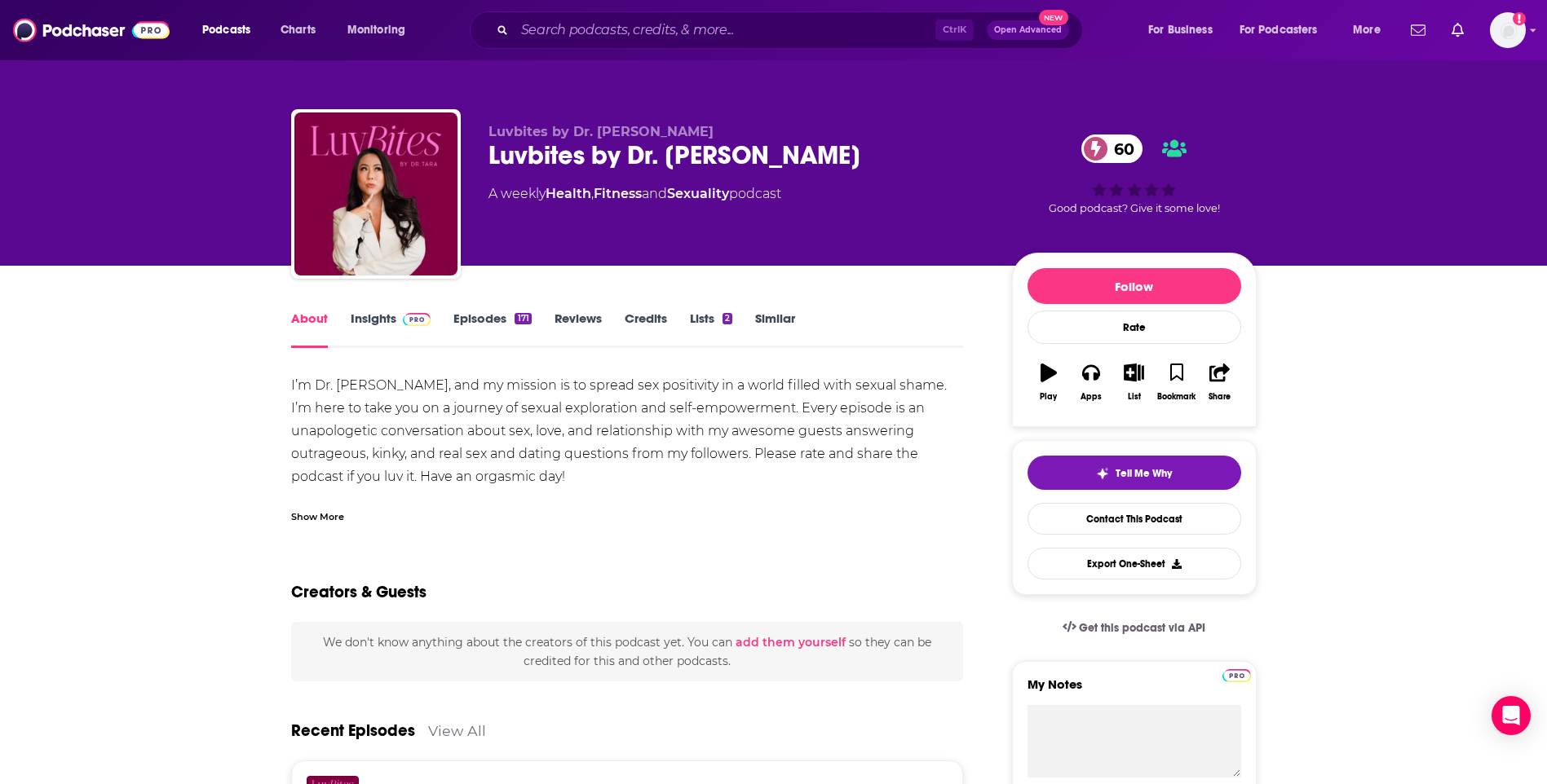
click at [765, 325] on link "Similar" at bounding box center [775, 329] width 40 height 37
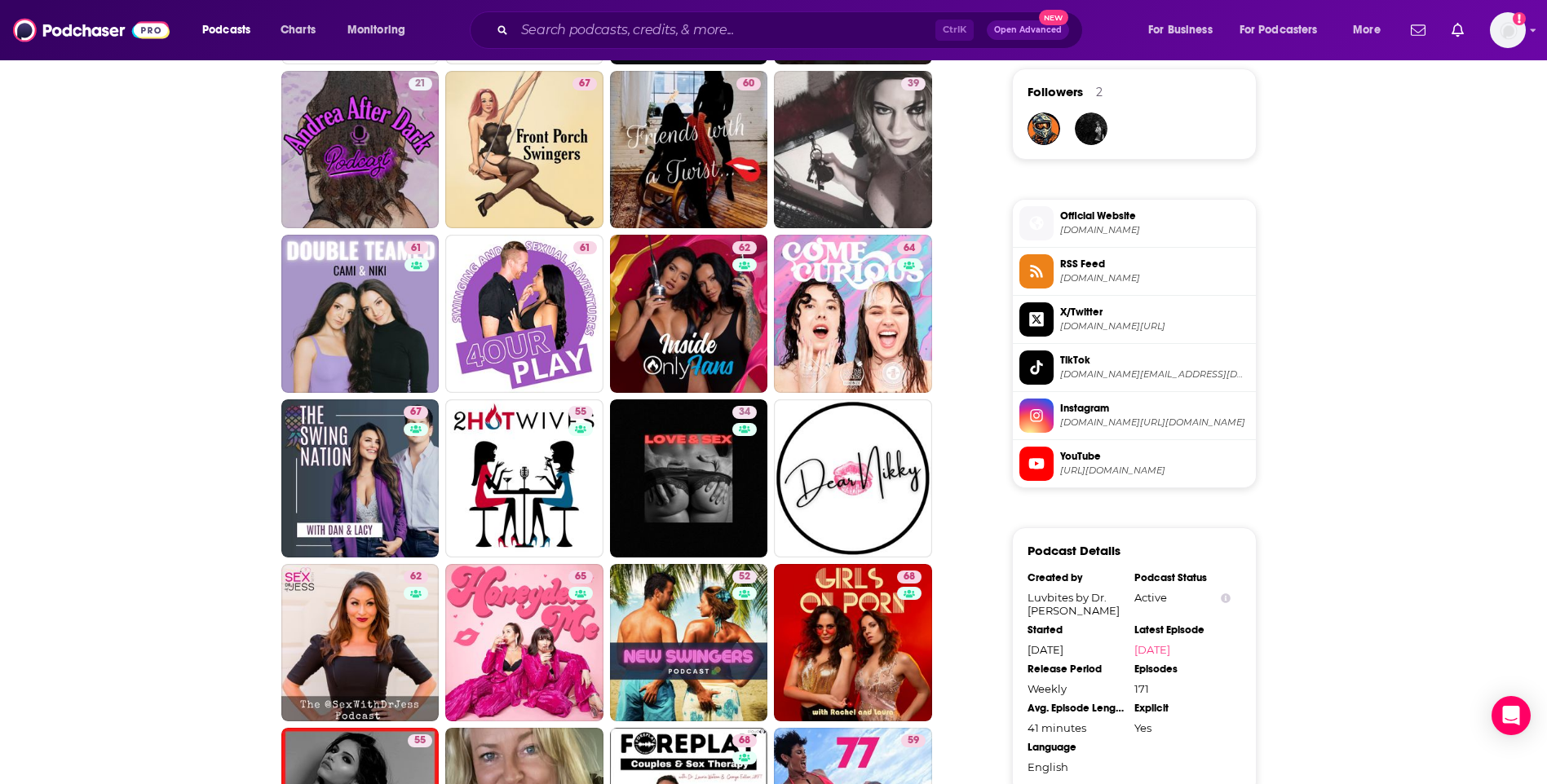
scroll to position [1142, 0]
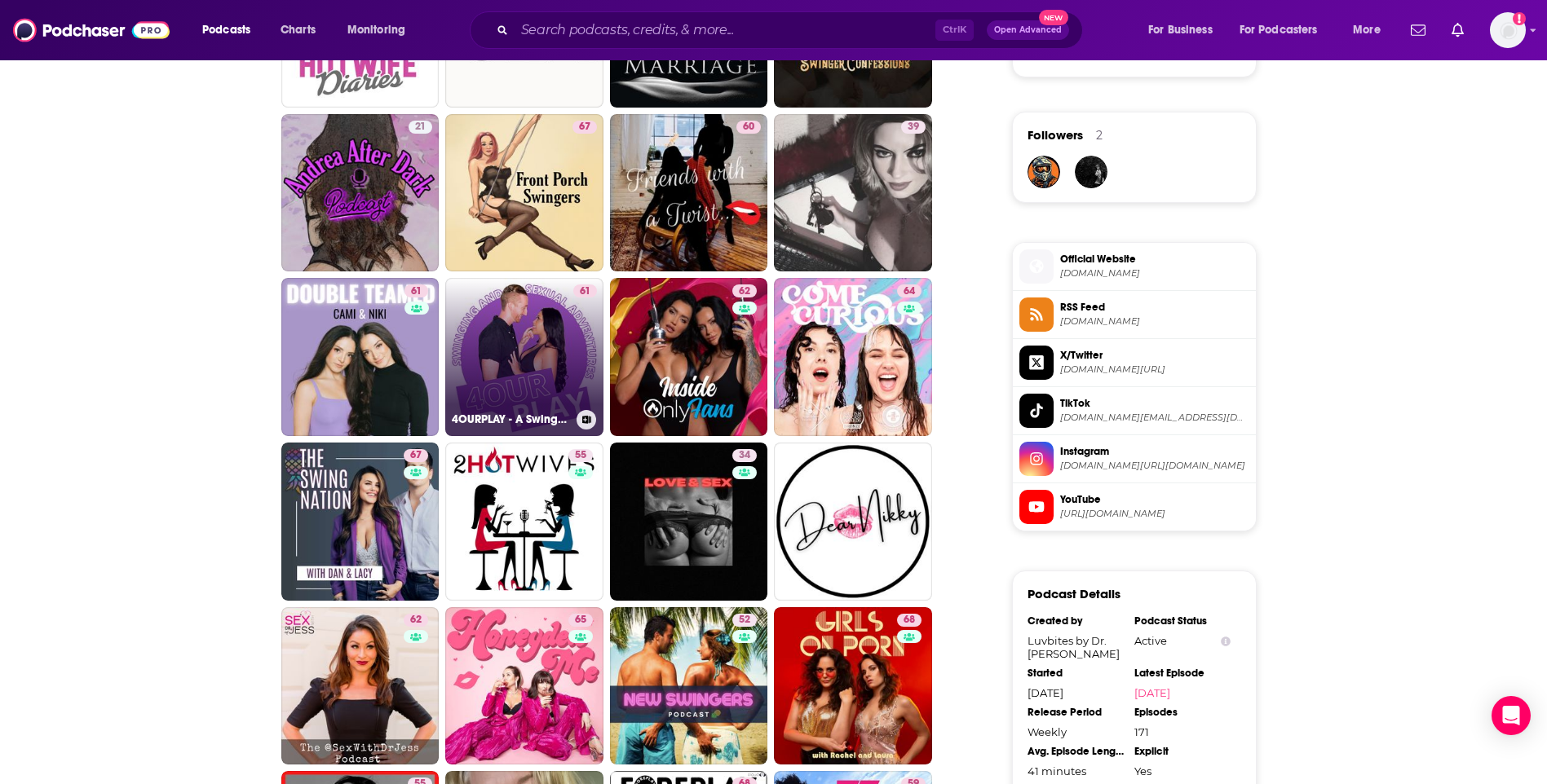
click at [551, 338] on link "61 4OURPLAY - A Swinger Podcast" at bounding box center [524, 357] width 158 height 158
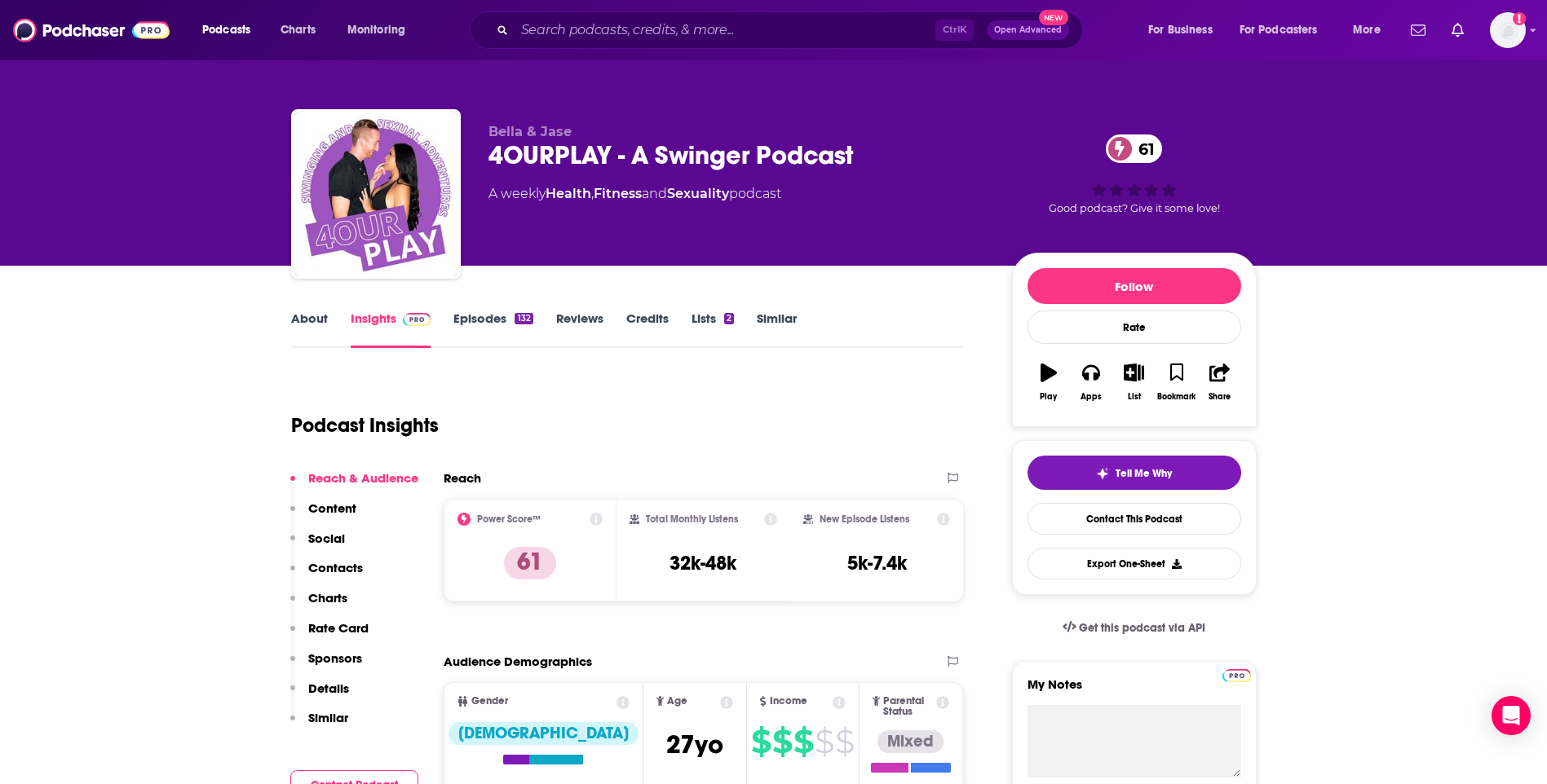
click at [317, 319] on link "About" at bounding box center [309, 329] width 36 height 37
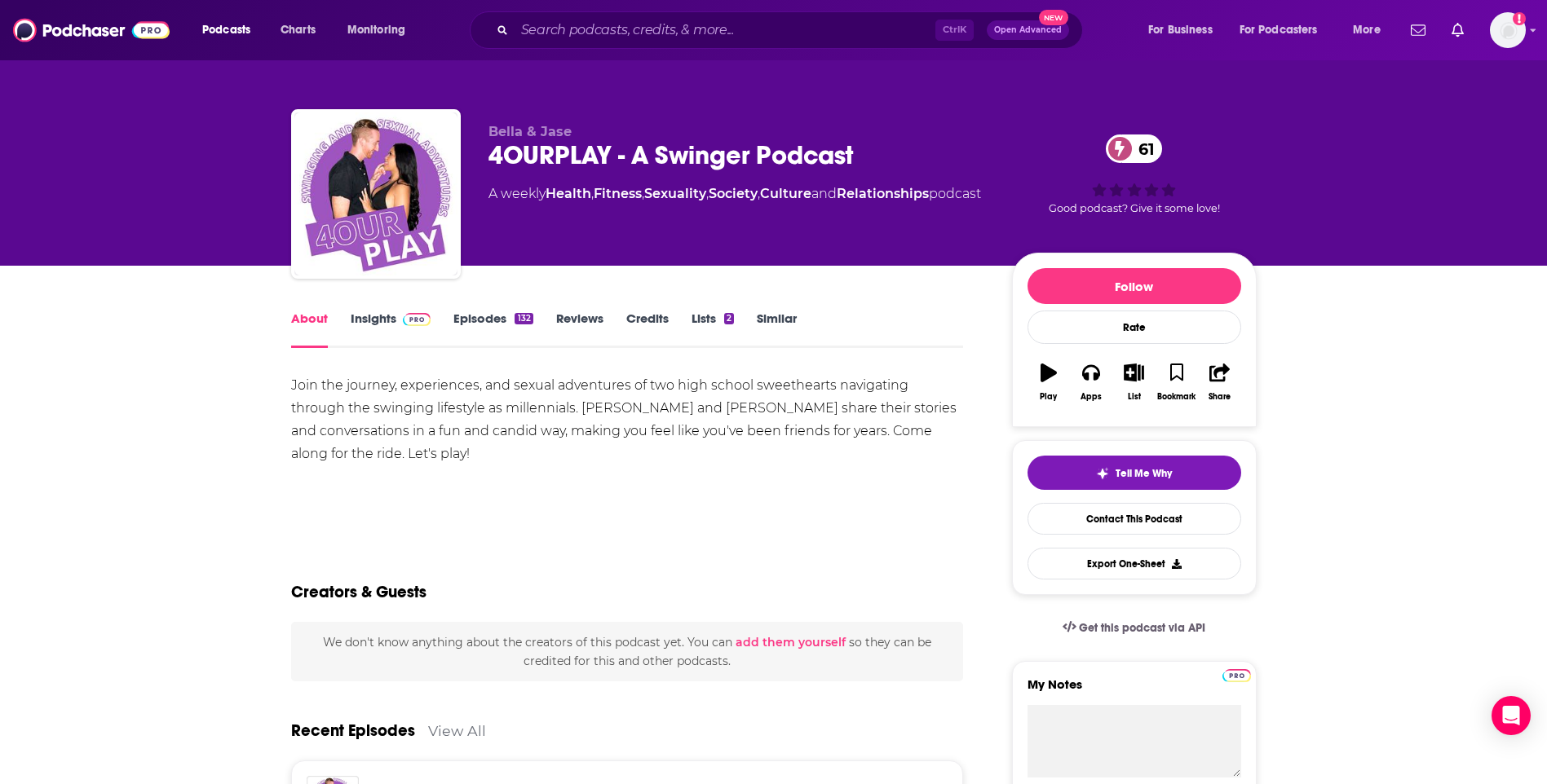
click at [374, 326] on link "Insights" at bounding box center [391, 329] width 81 height 37
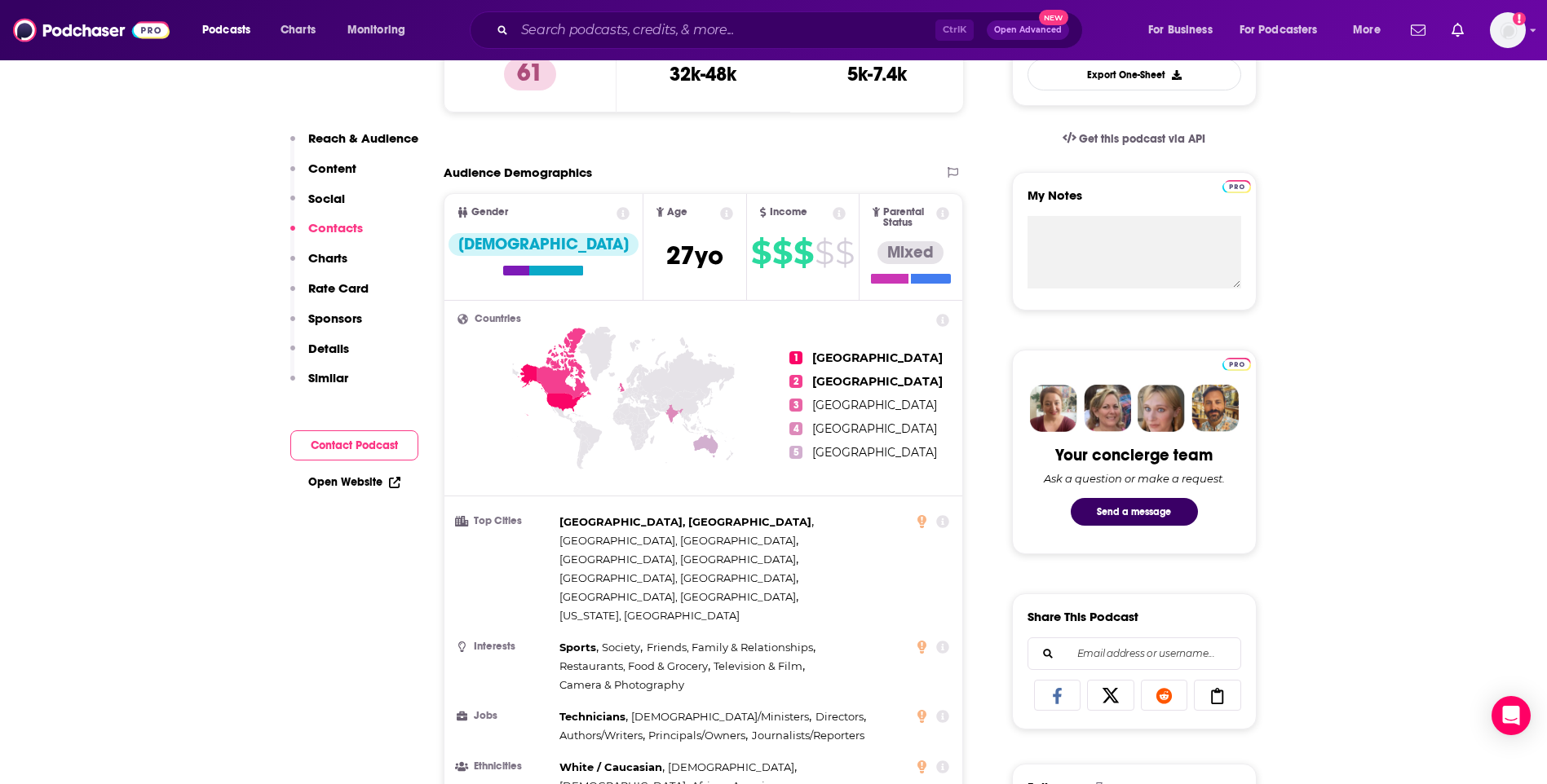
scroll to position [1386, 0]
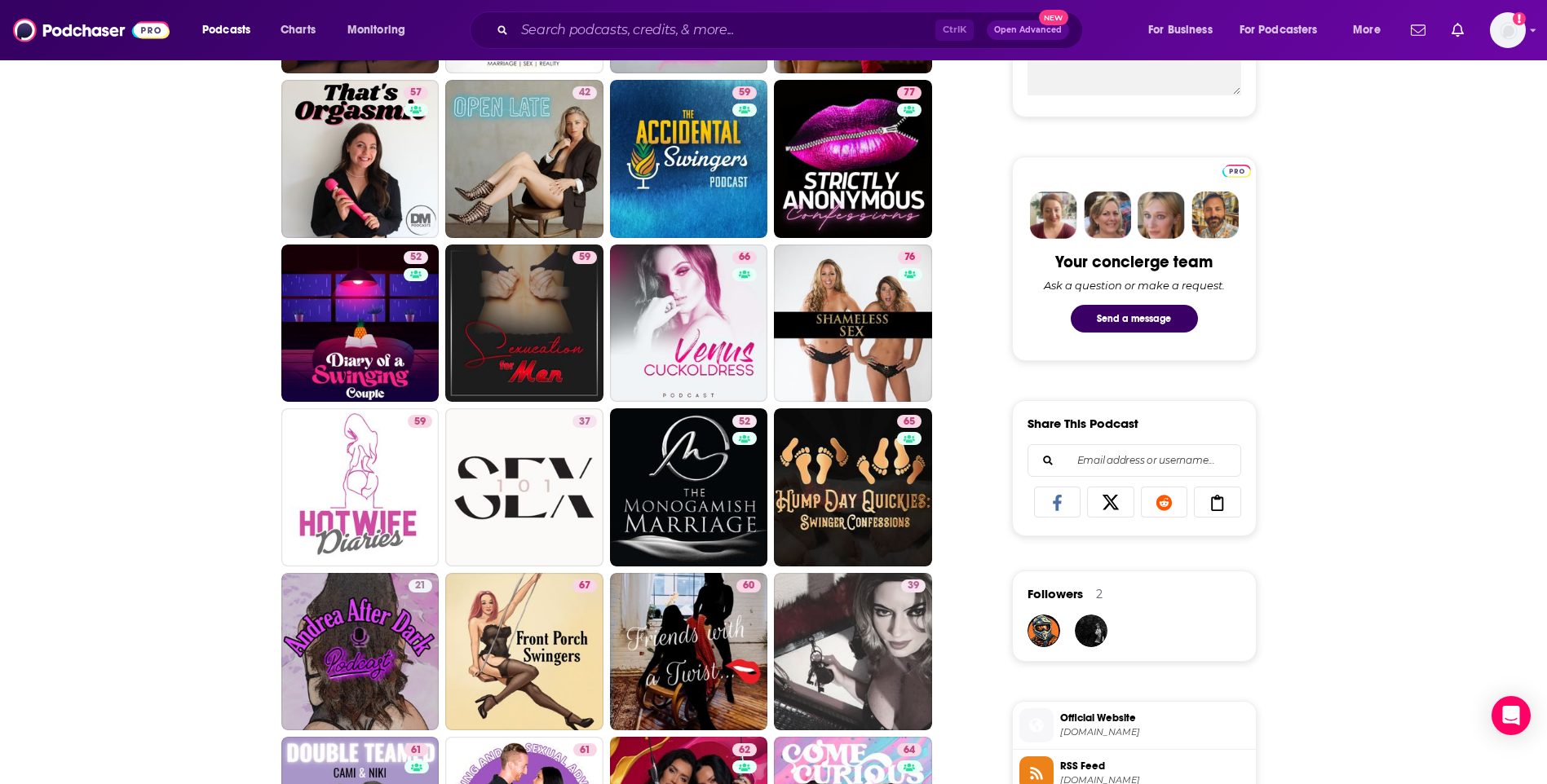
scroll to position [815, 0]
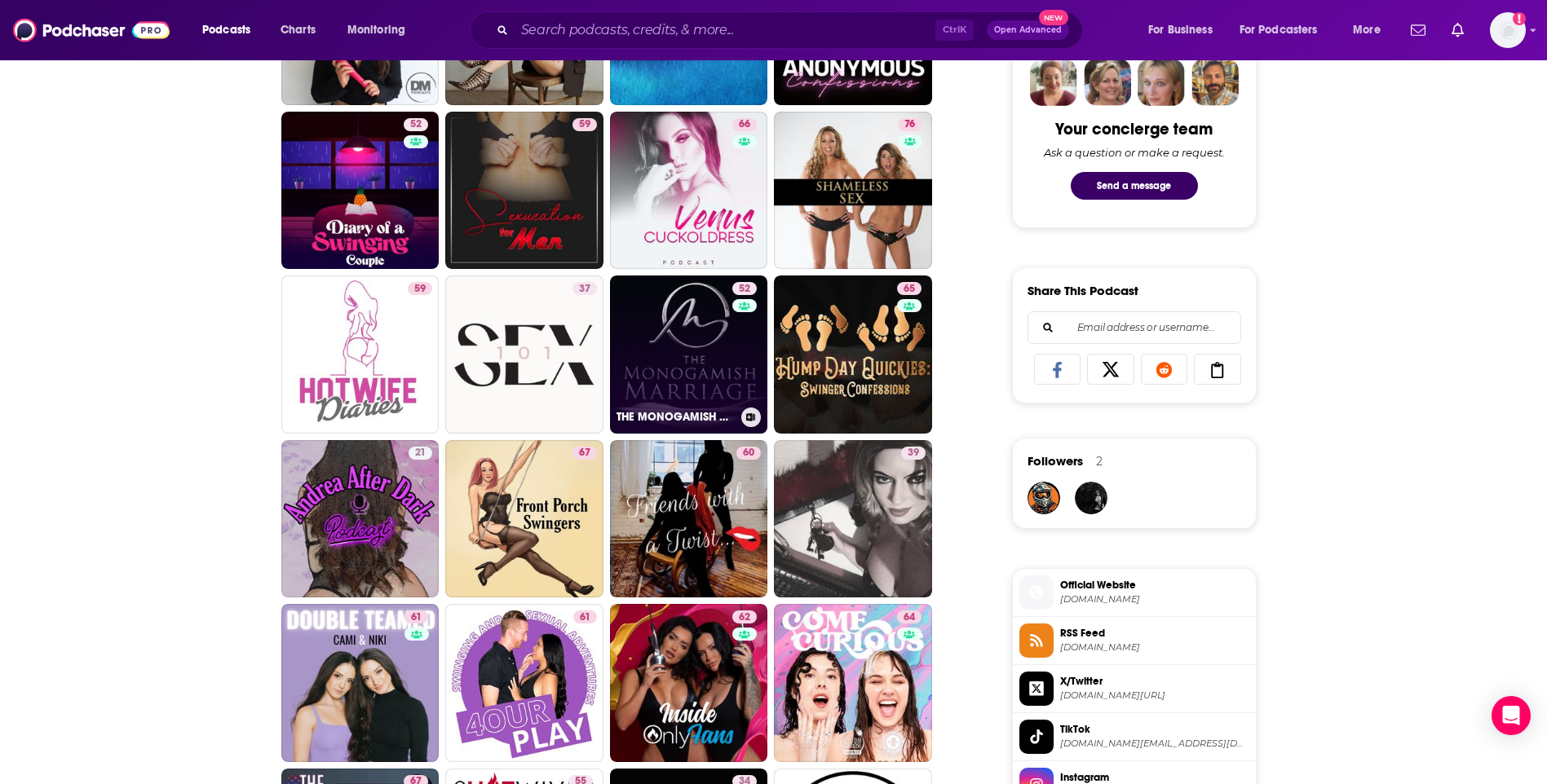
click at [657, 350] on link "52 THE MONOGAMISH MARRIAGE" at bounding box center [688, 354] width 158 height 158
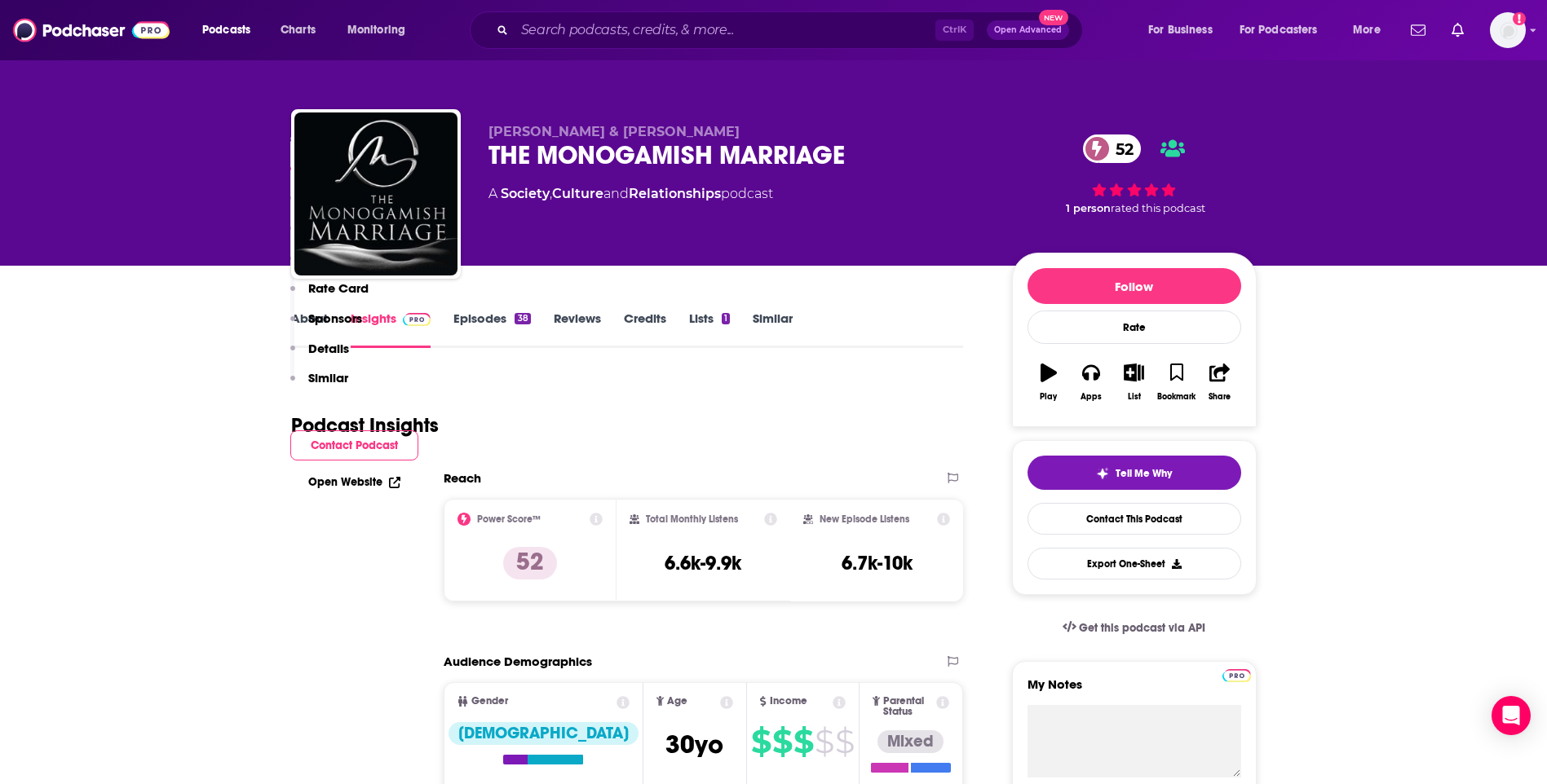
scroll to position [978, 0]
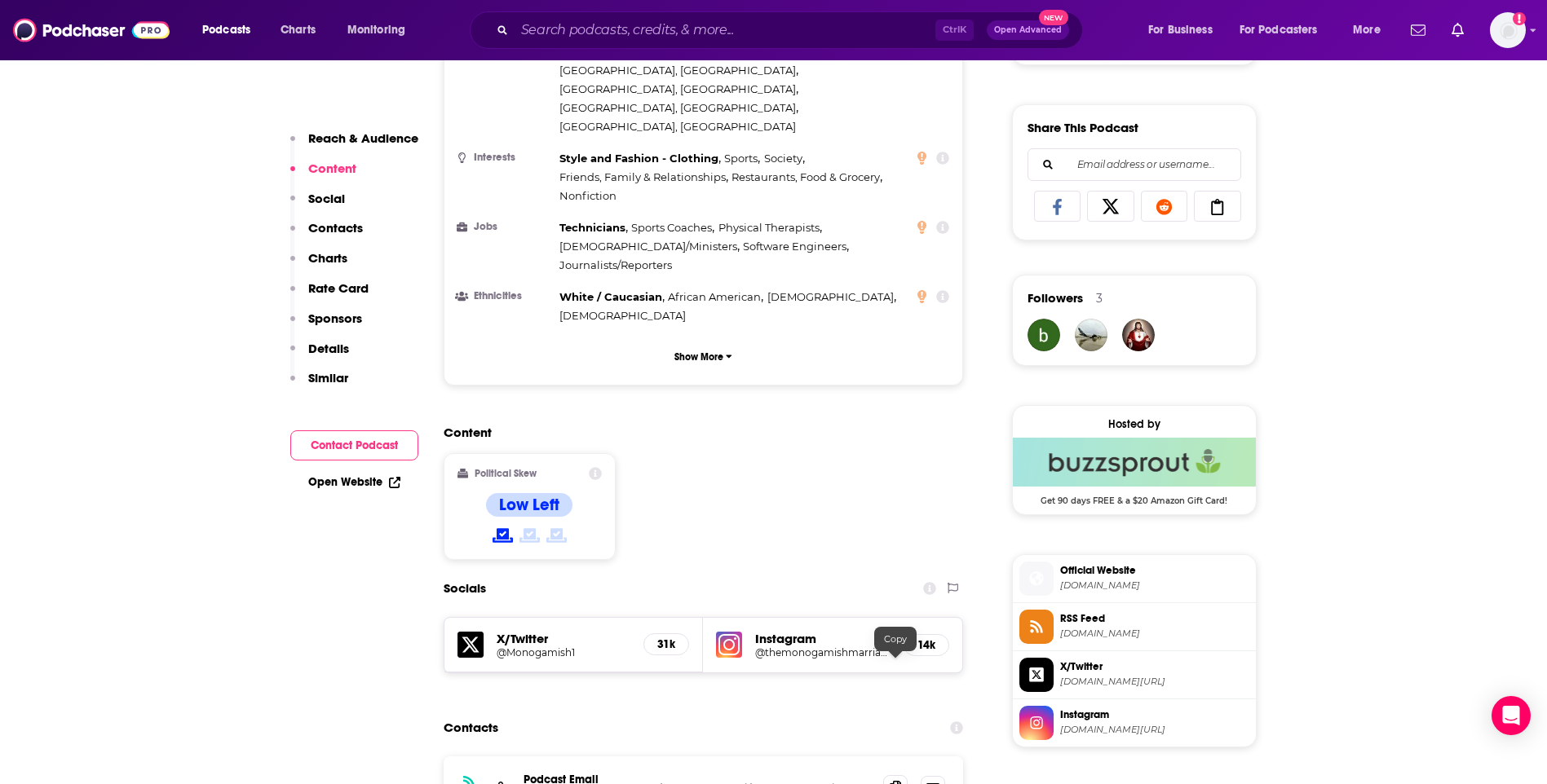
click at [903, 775] on span at bounding box center [896, 787] width 25 height 25
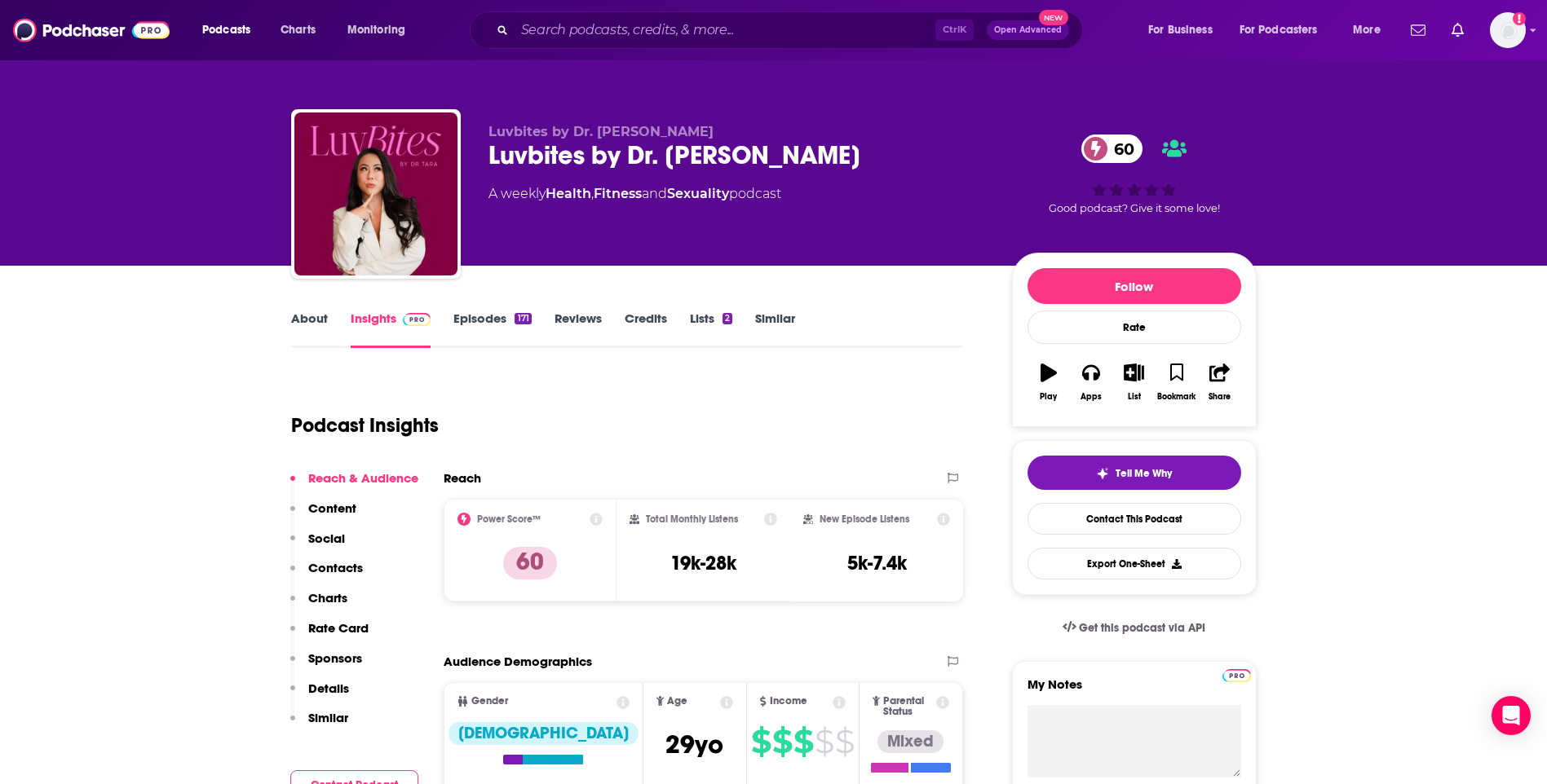
click at [764, 318] on link "Similar" at bounding box center [775, 329] width 40 height 37
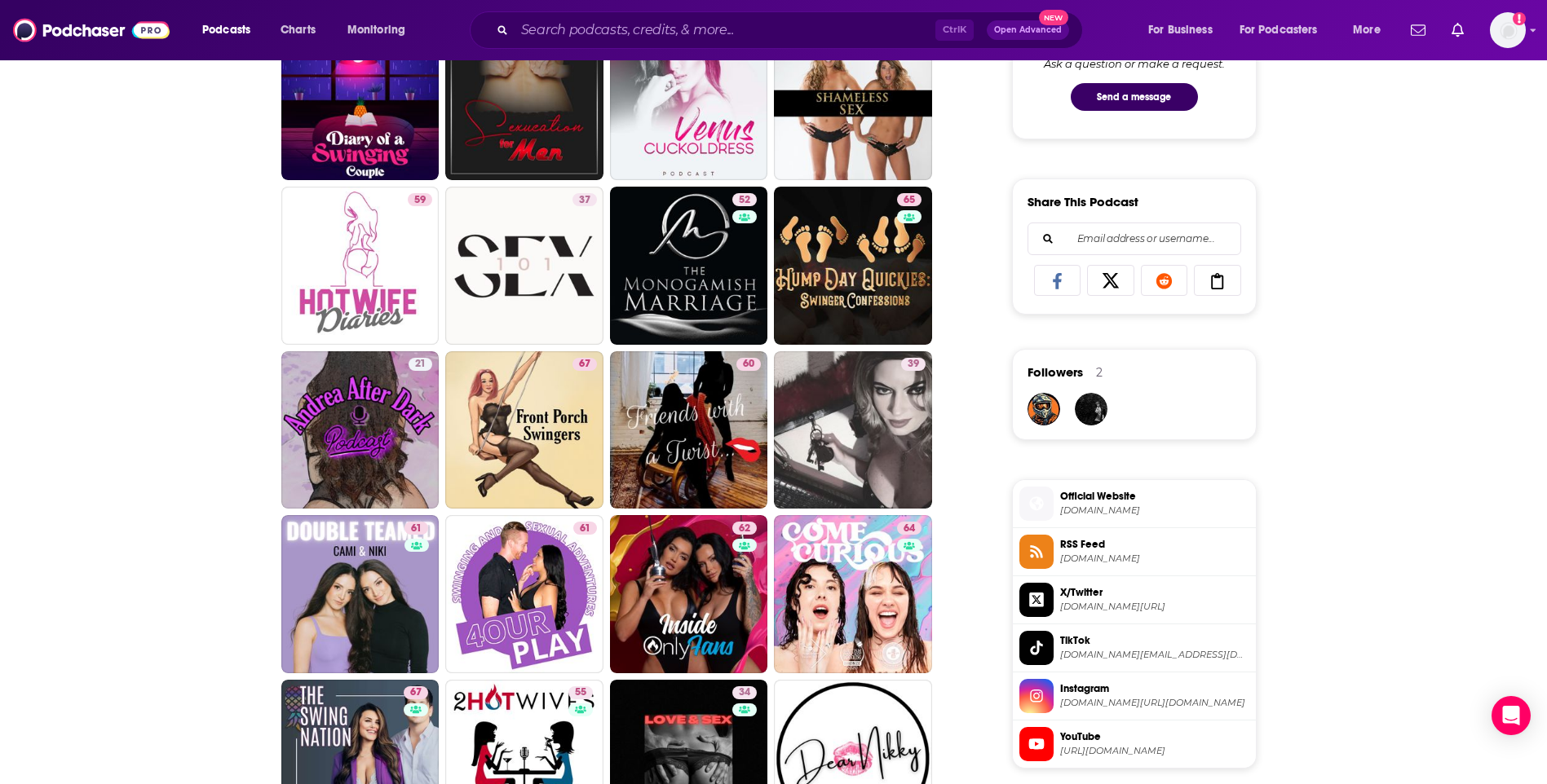
scroll to position [896, 0]
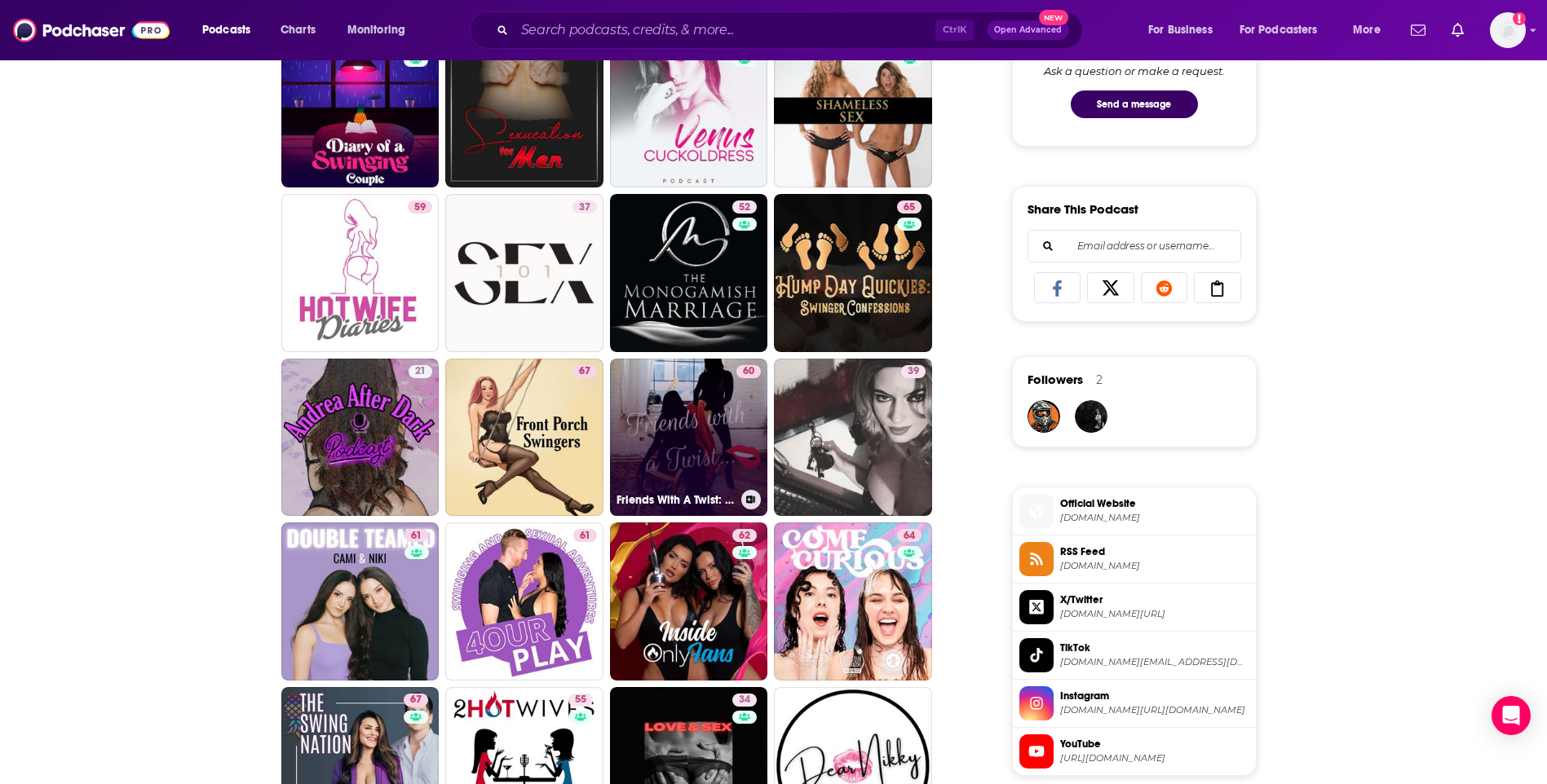
click at [694, 425] on link "60 Friends With A Twist: A Swinger Podcast" at bounding box center [688, 437] width 158 height 158
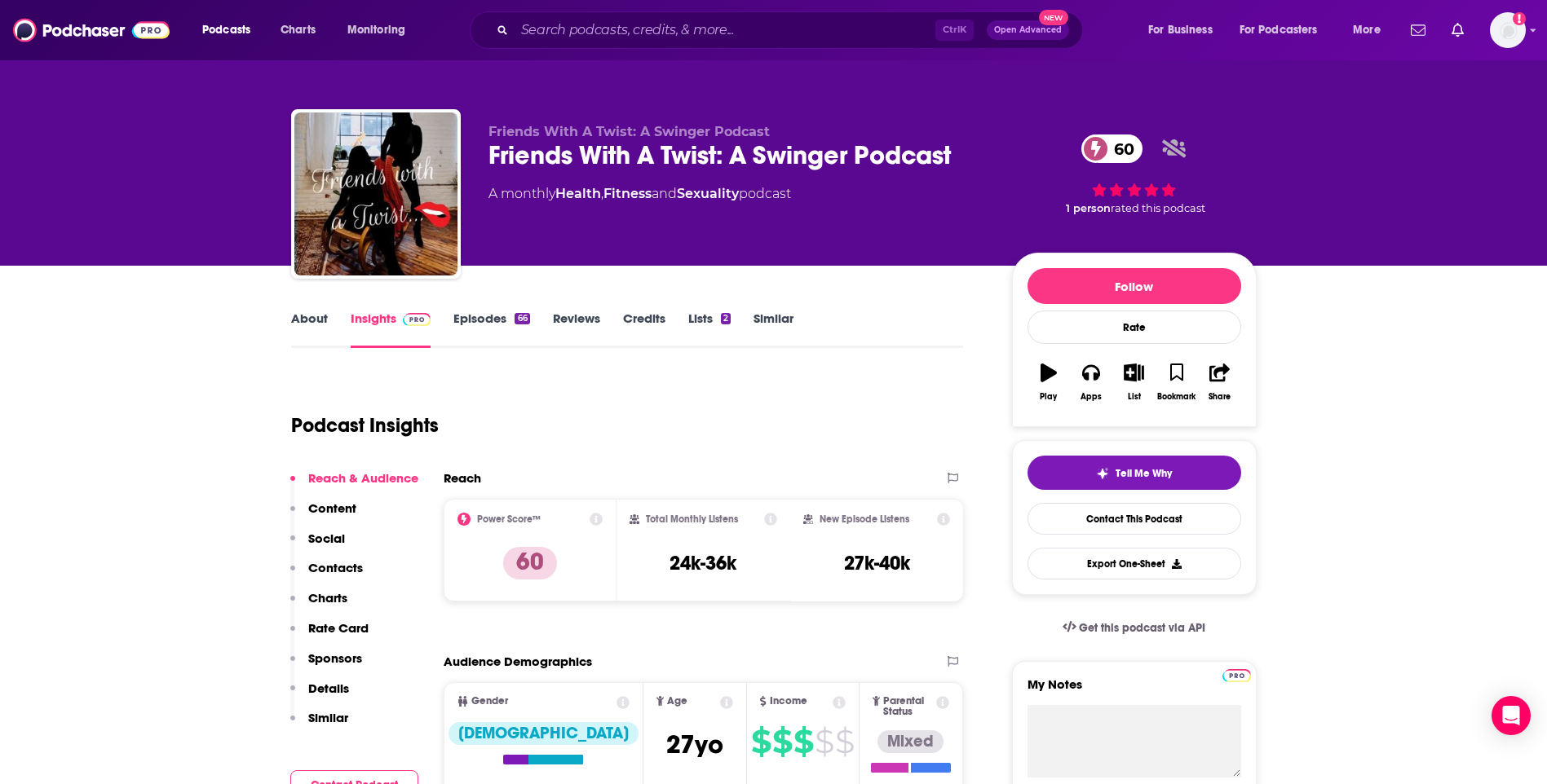
click at [311, 330] on link "About" at bounding box center [309, 329] width 36 height 37
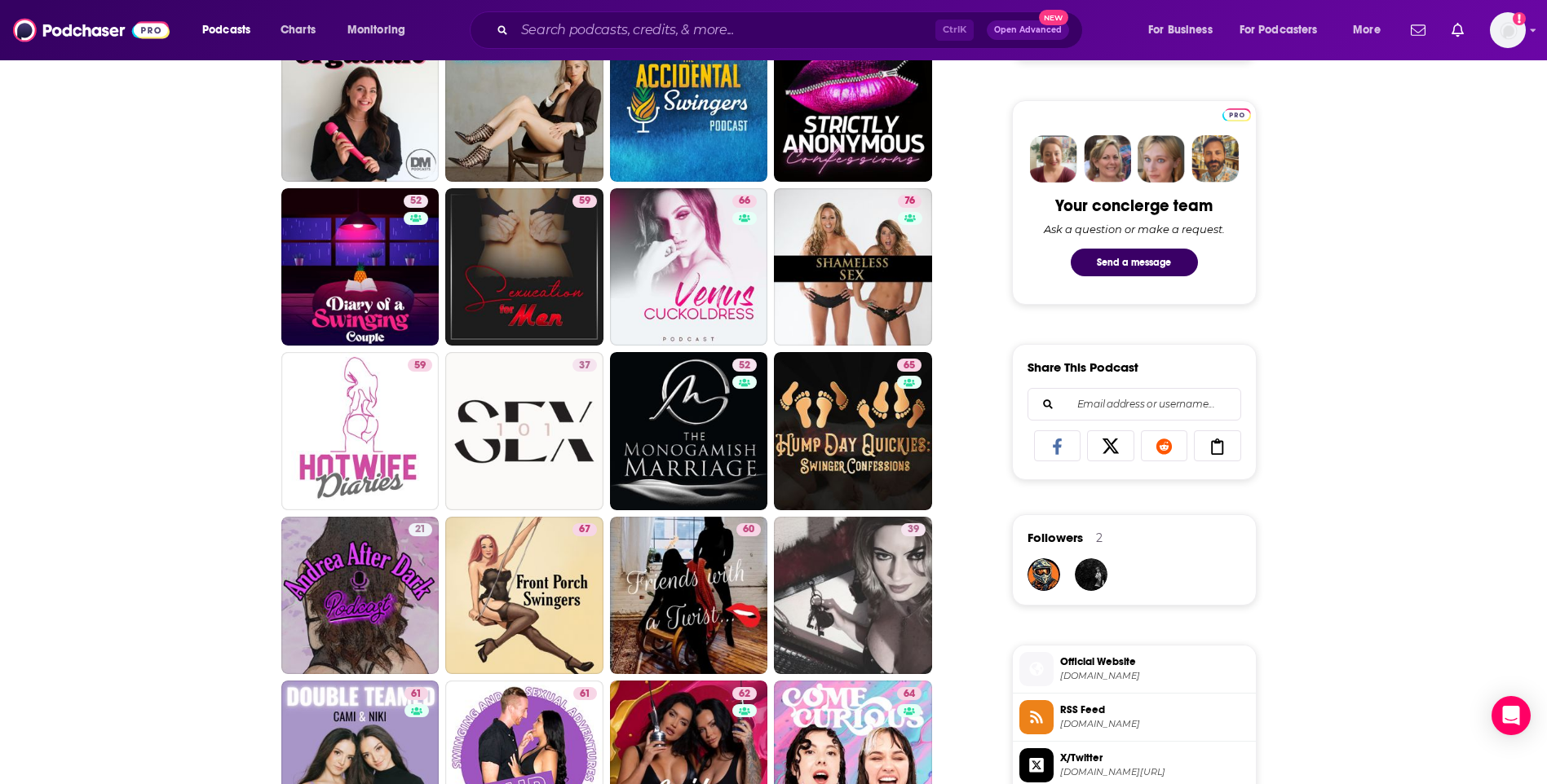
scroll to position [734, 0]
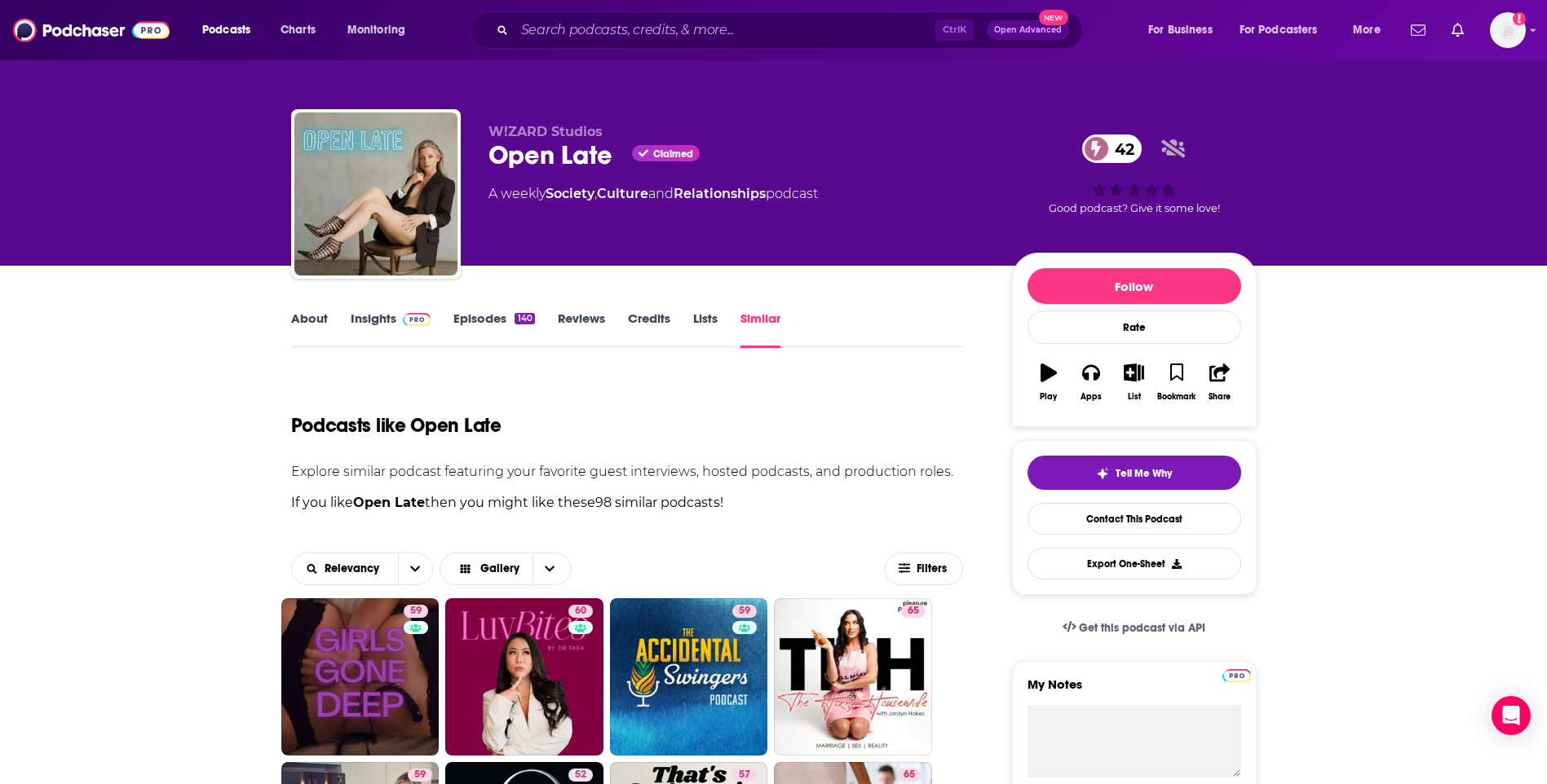
scroll to position [326, 0]
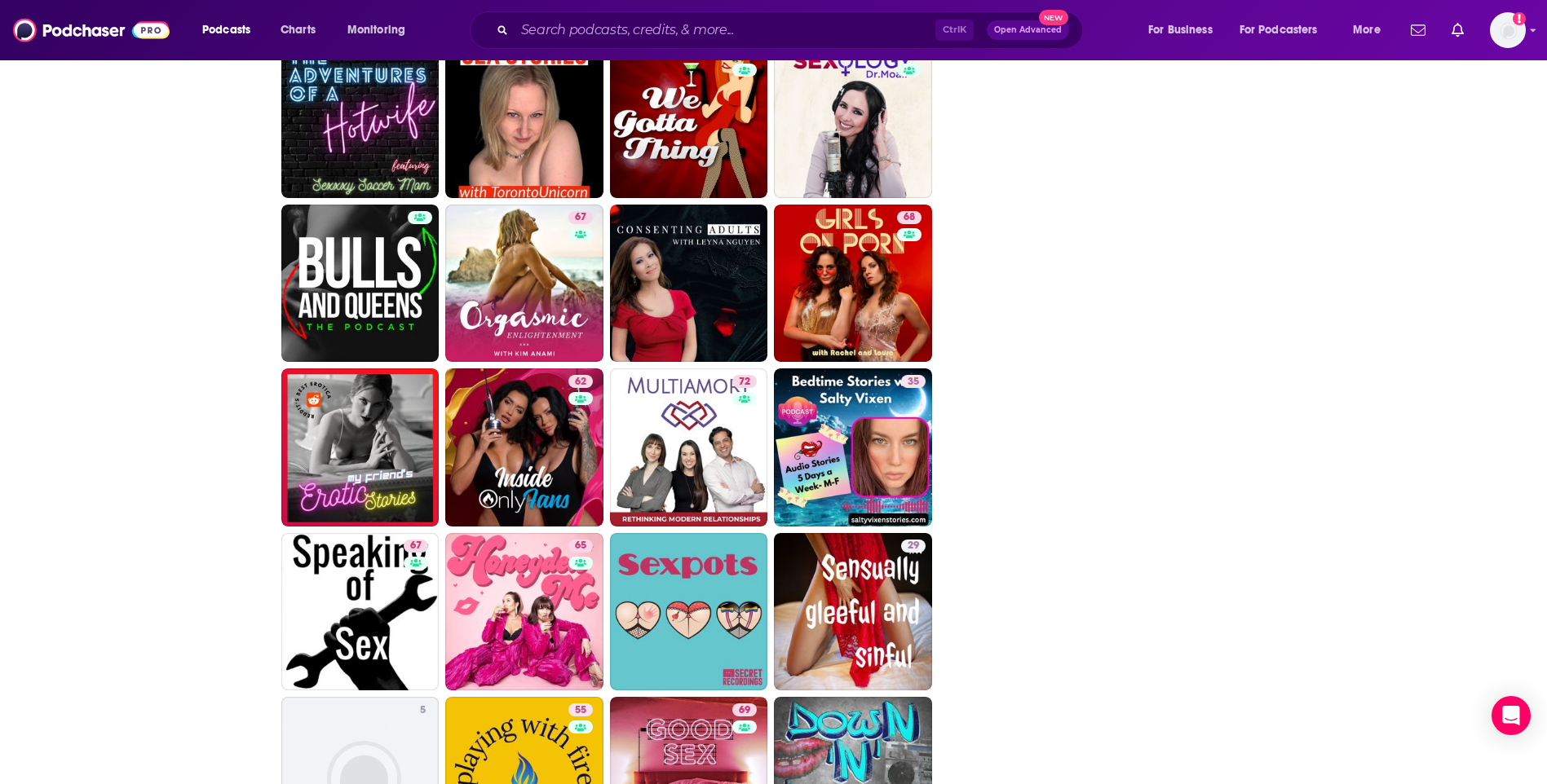
scroll to position [2527, 0]
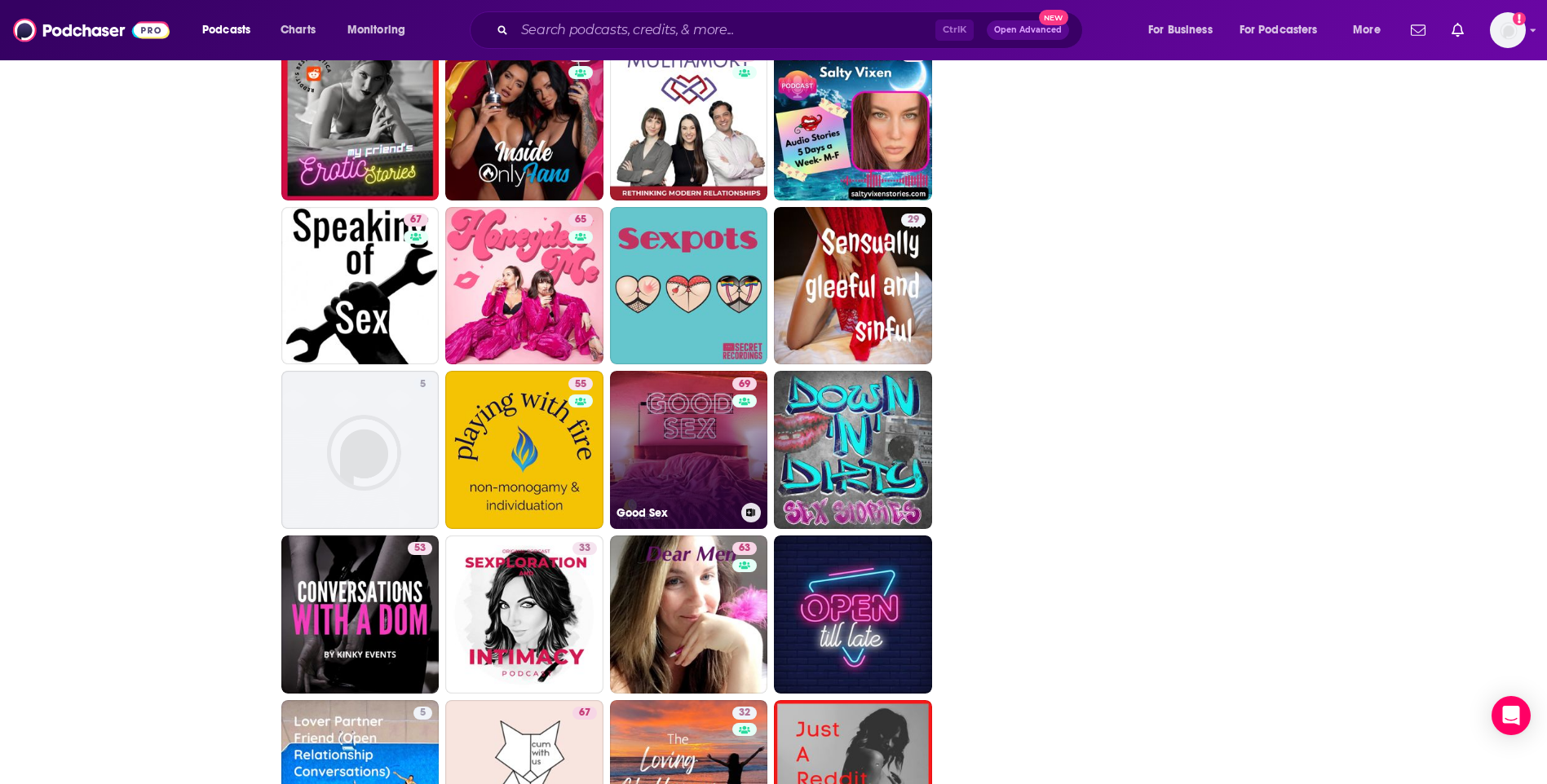
click at [686, 461] on link "69 Good Sex" at bounding box center [688, 449] width 158 height 158
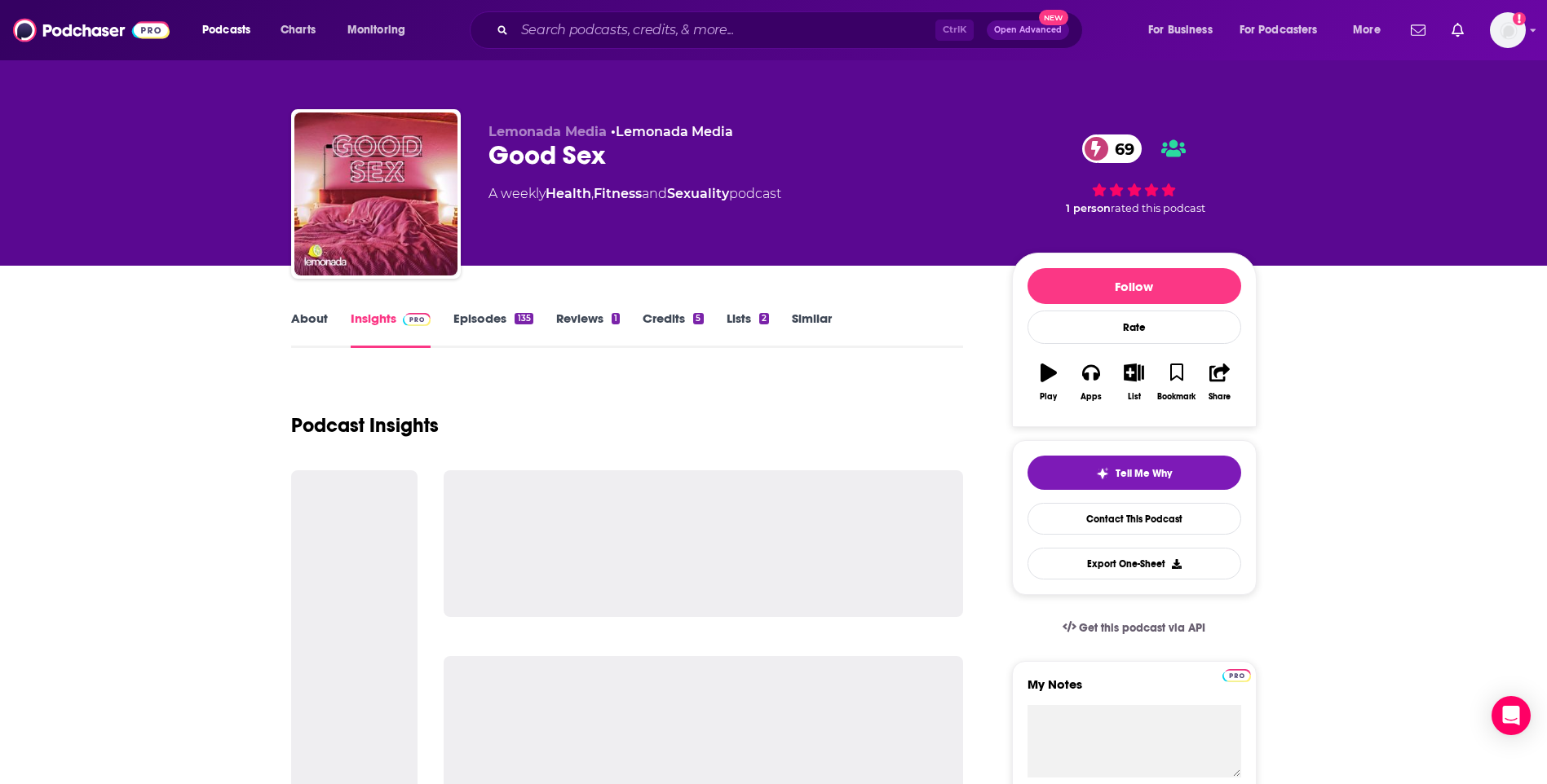
click at [321, 311] on link "About" at bounding box center [309, 329] width 36 height 37
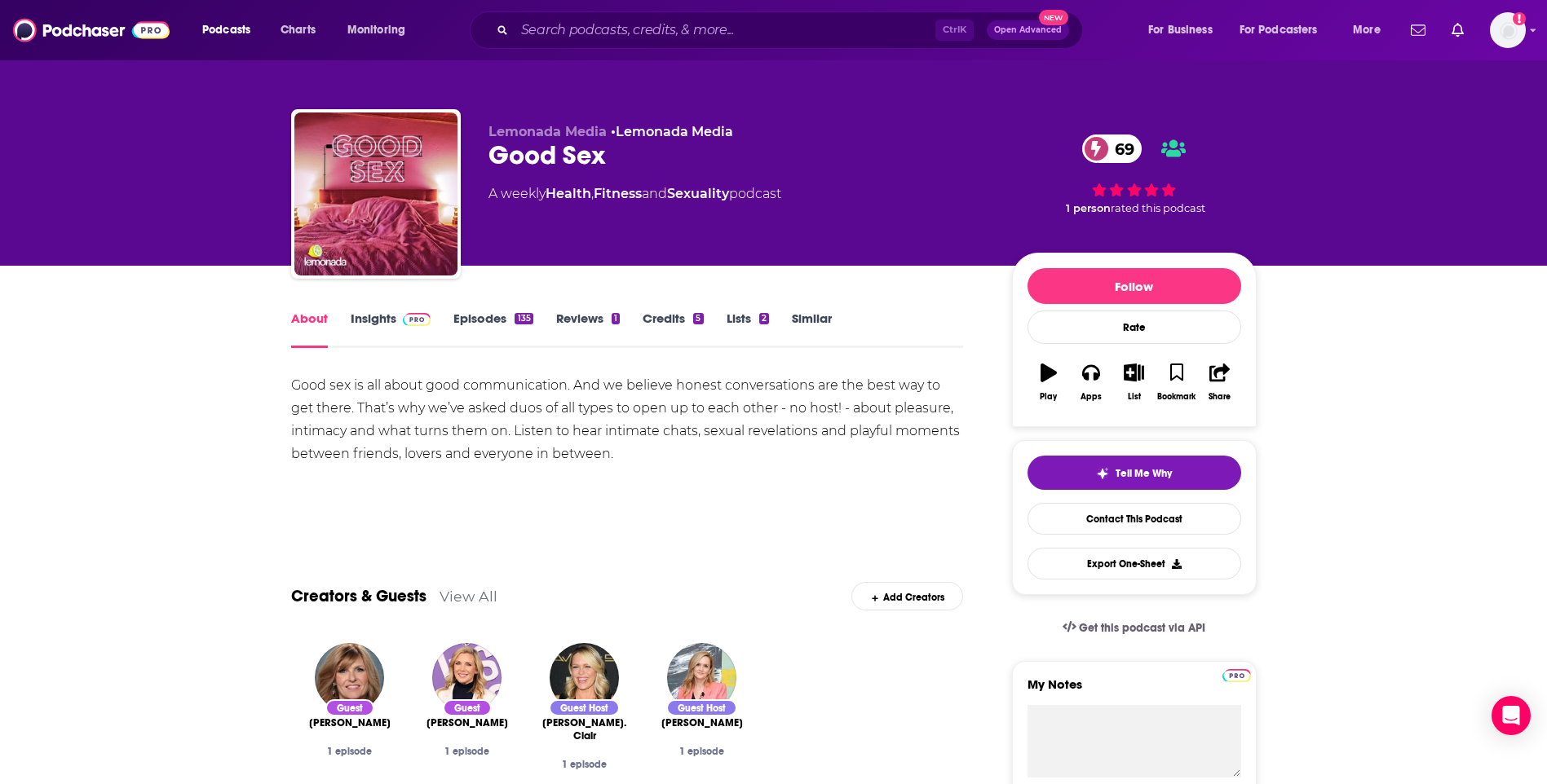
click at [374, 320] on link "Insights" at bounding box center [391, 329] width 81 height 37
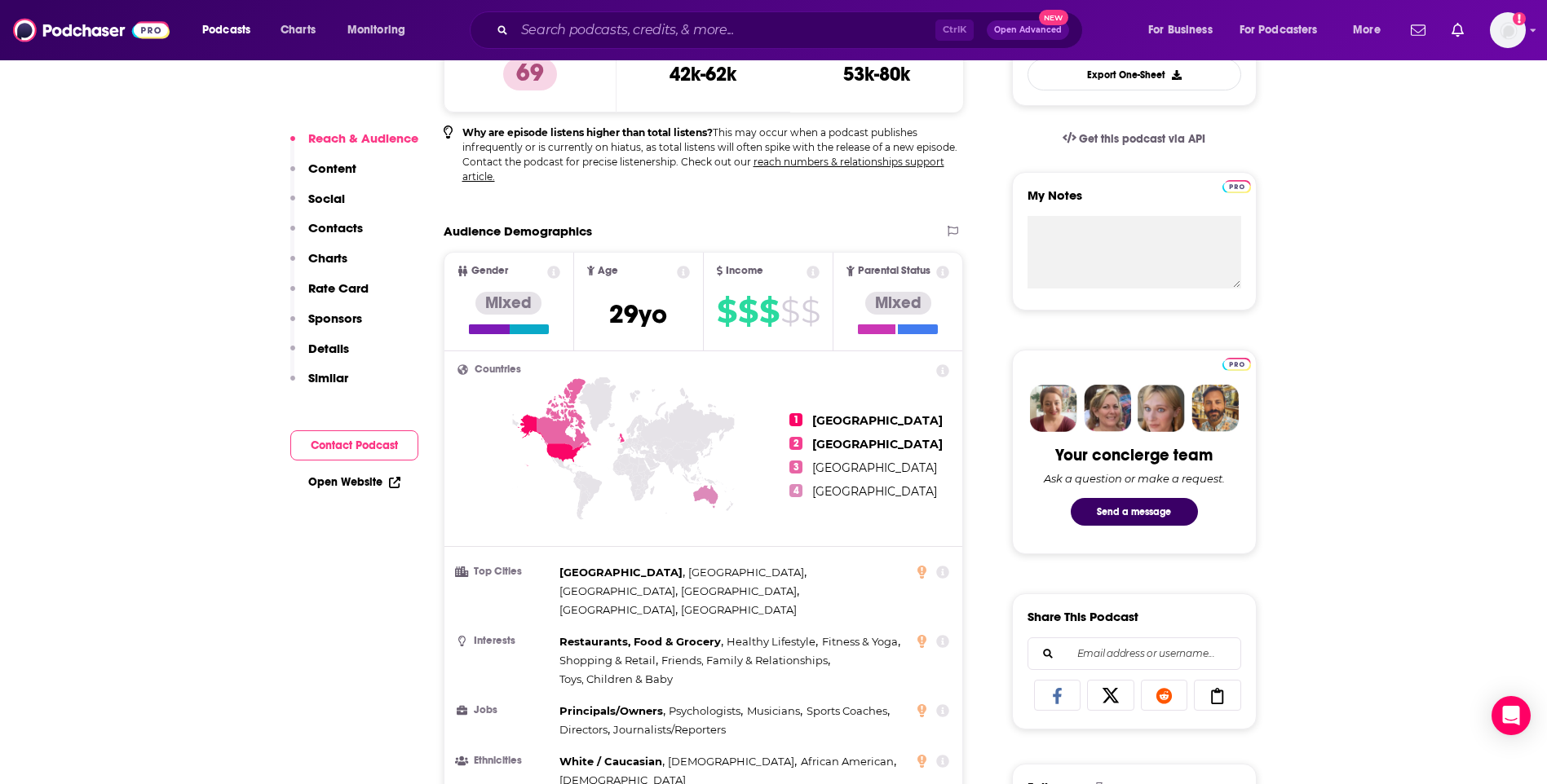
scroll to position [978, 0]
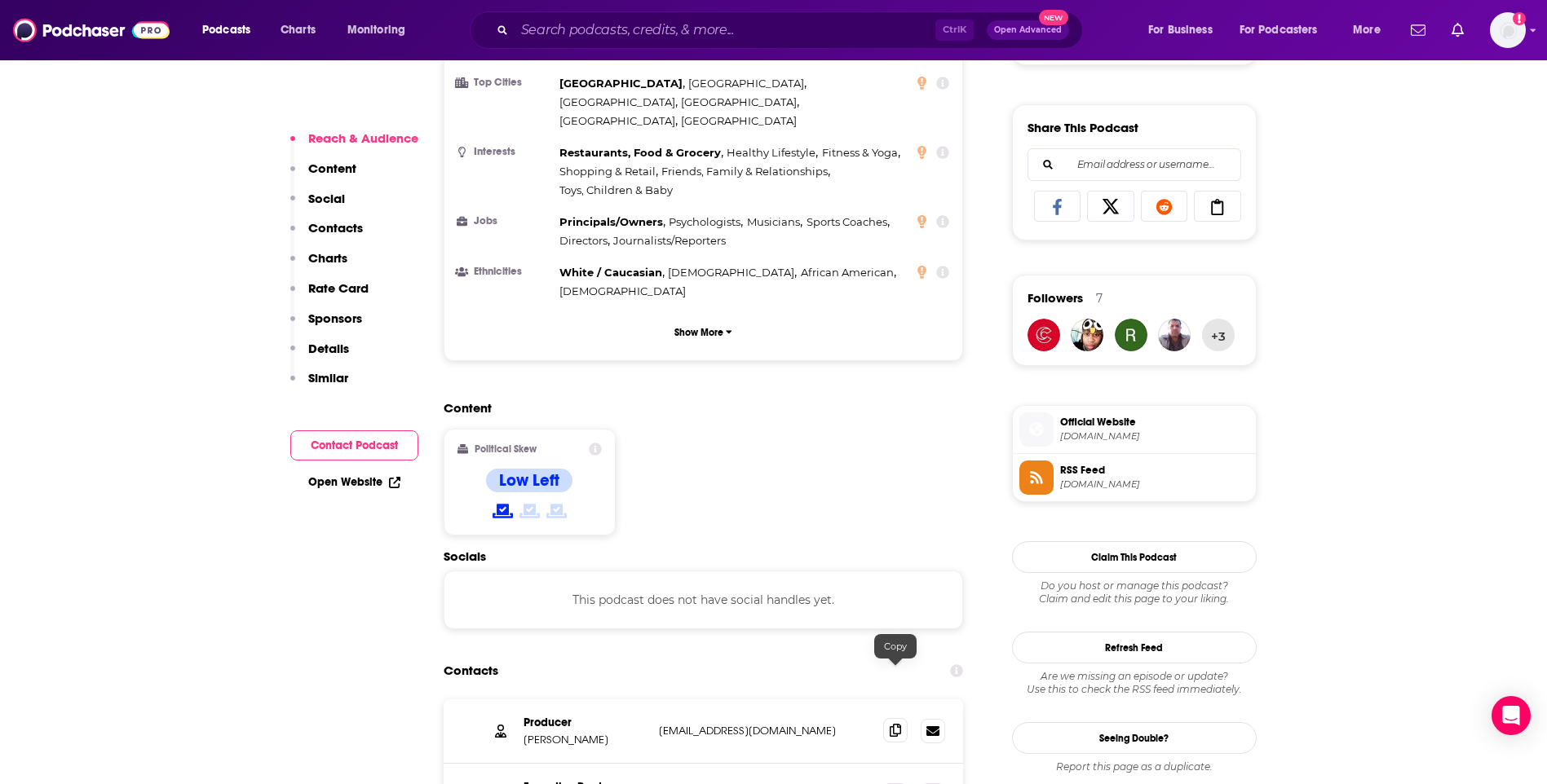
click at [897, 724] on icon at bounding box center [896, 730] width 12 height 13
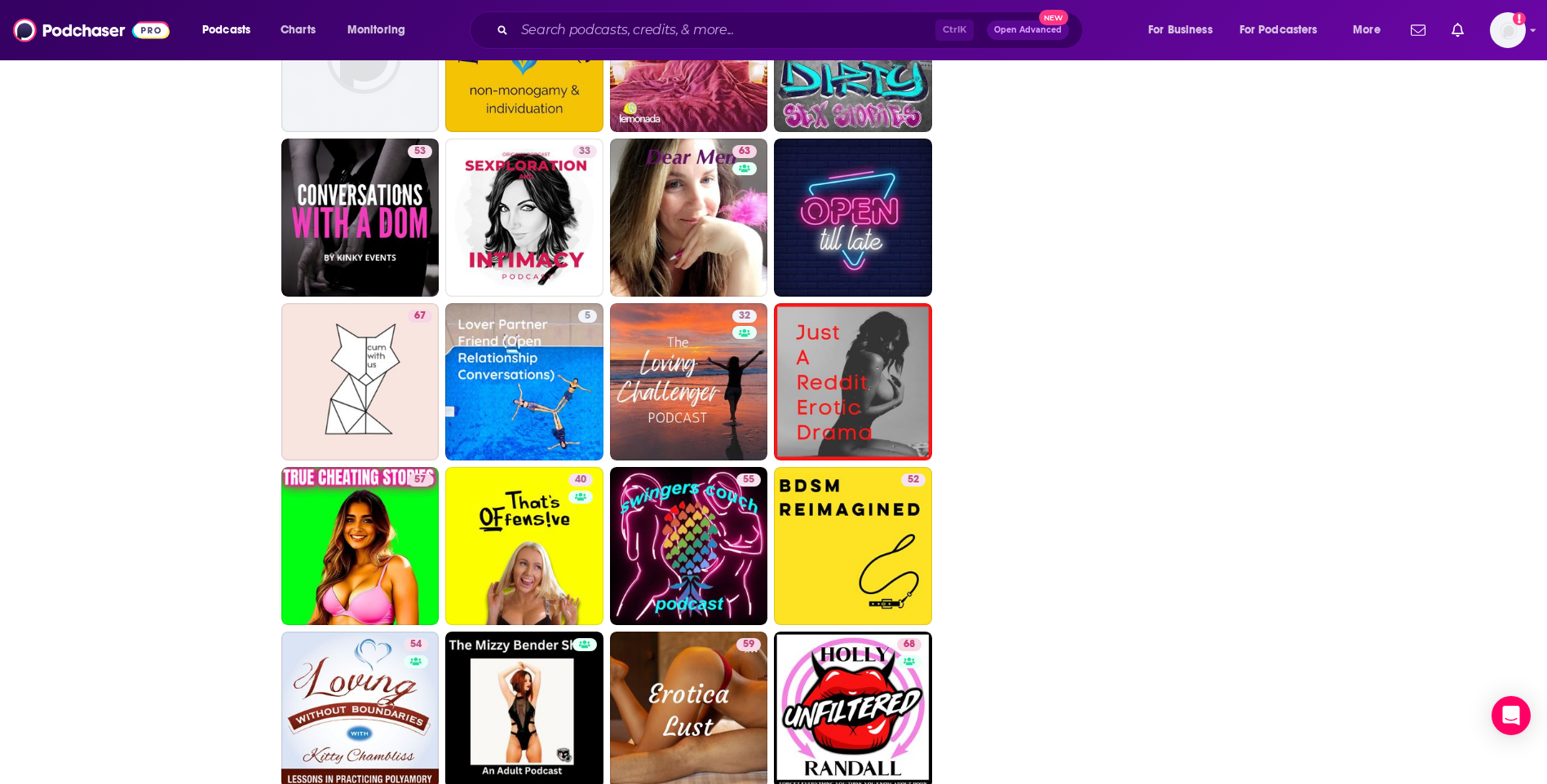
scroll to position [2841, 0]
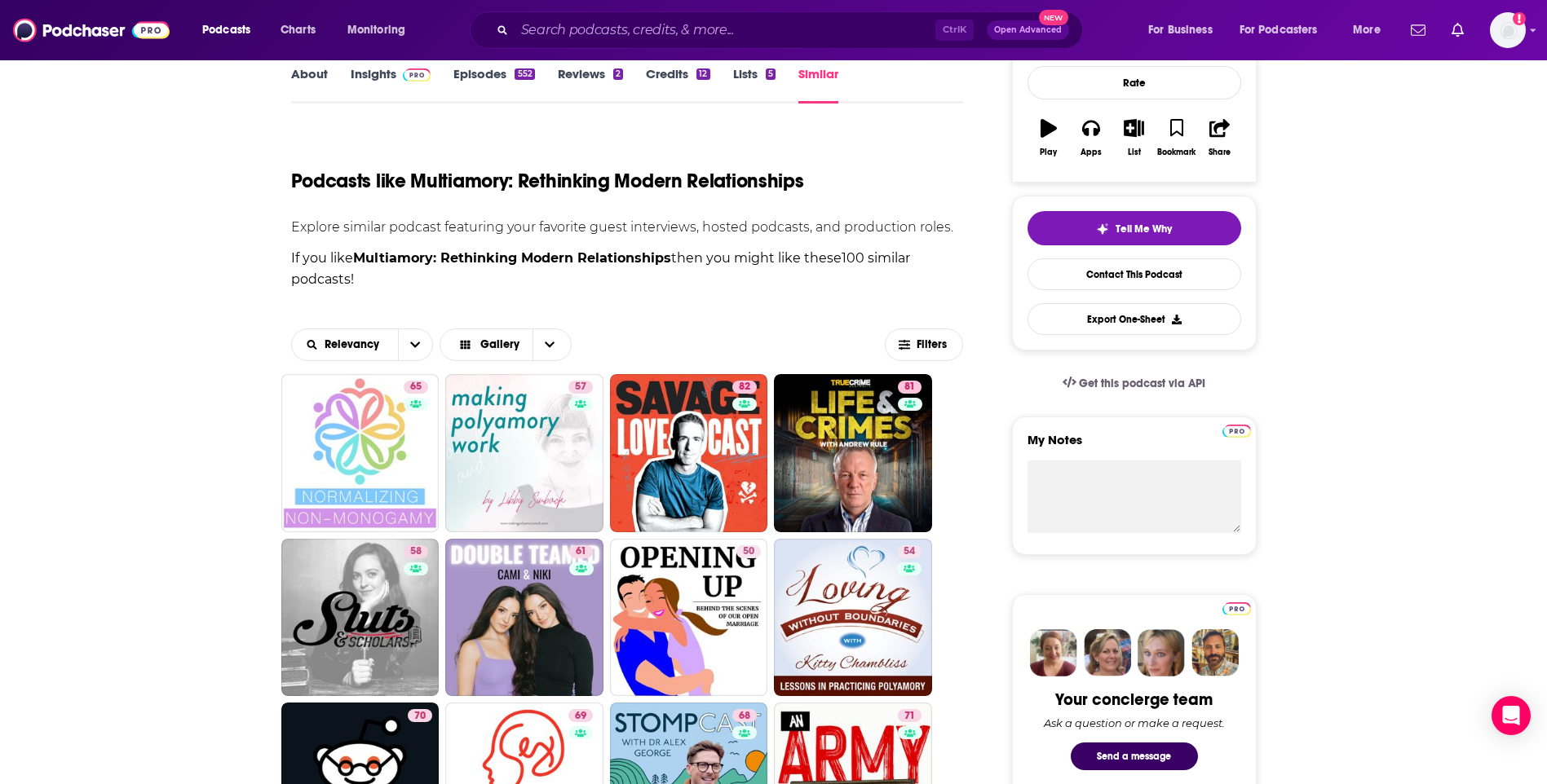
scroll to position [571, 0]
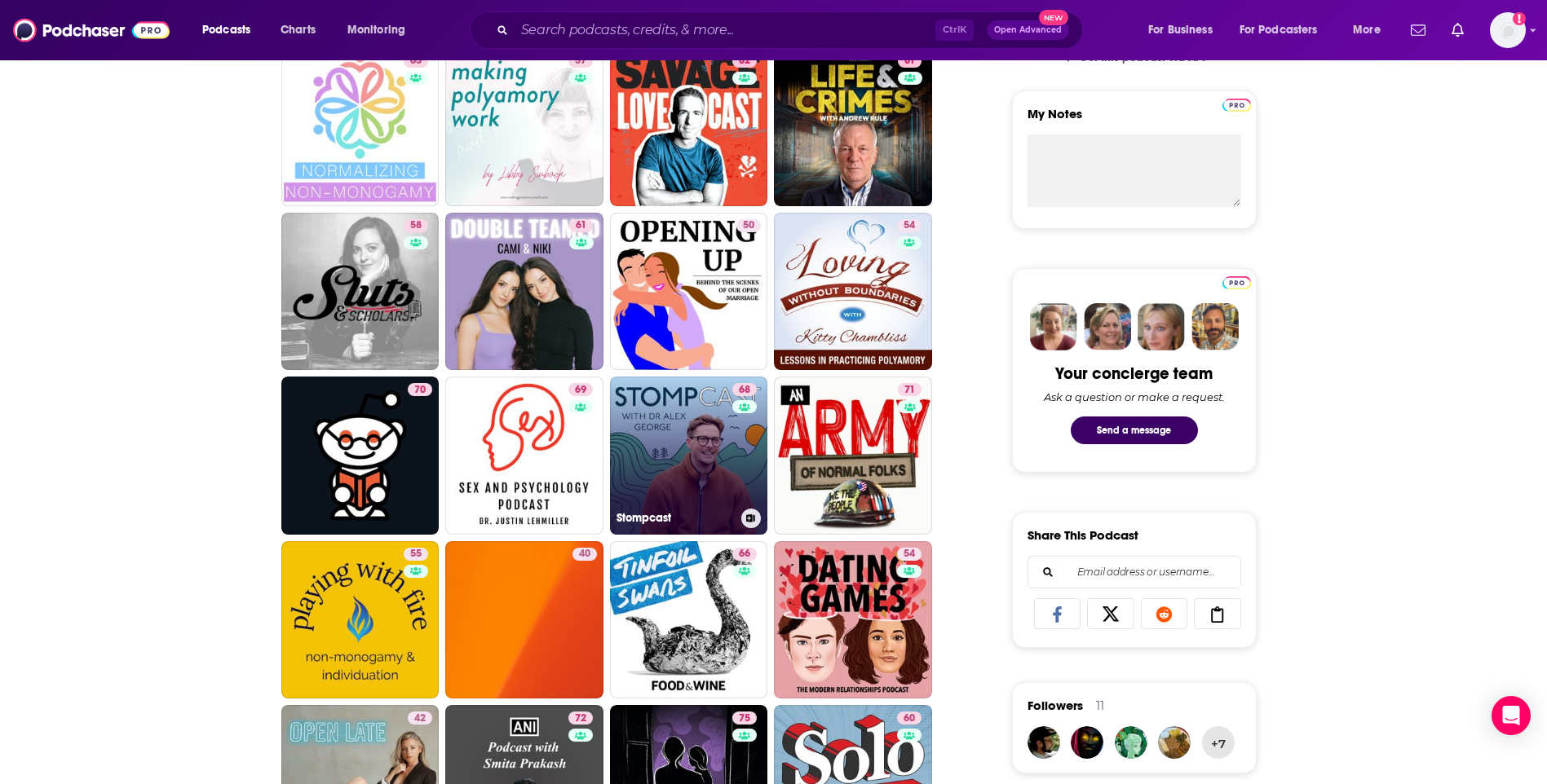
click at [665, 460] on link "68 Stompcast" at bounding box center [688, 455] width 158 height 158
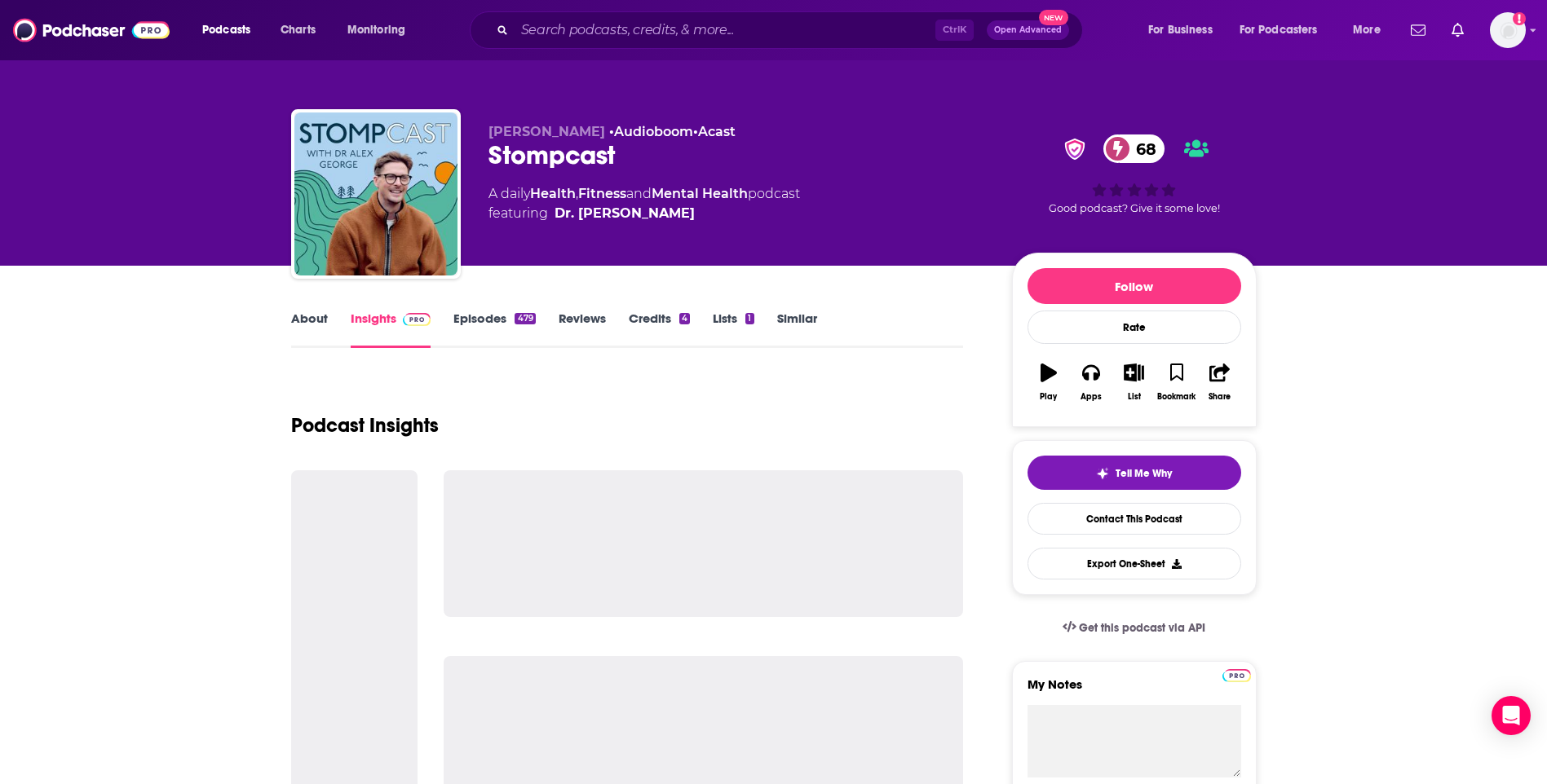
click at [306, 326] on link "About" at bounding box center [309, 329] width 36 height 37
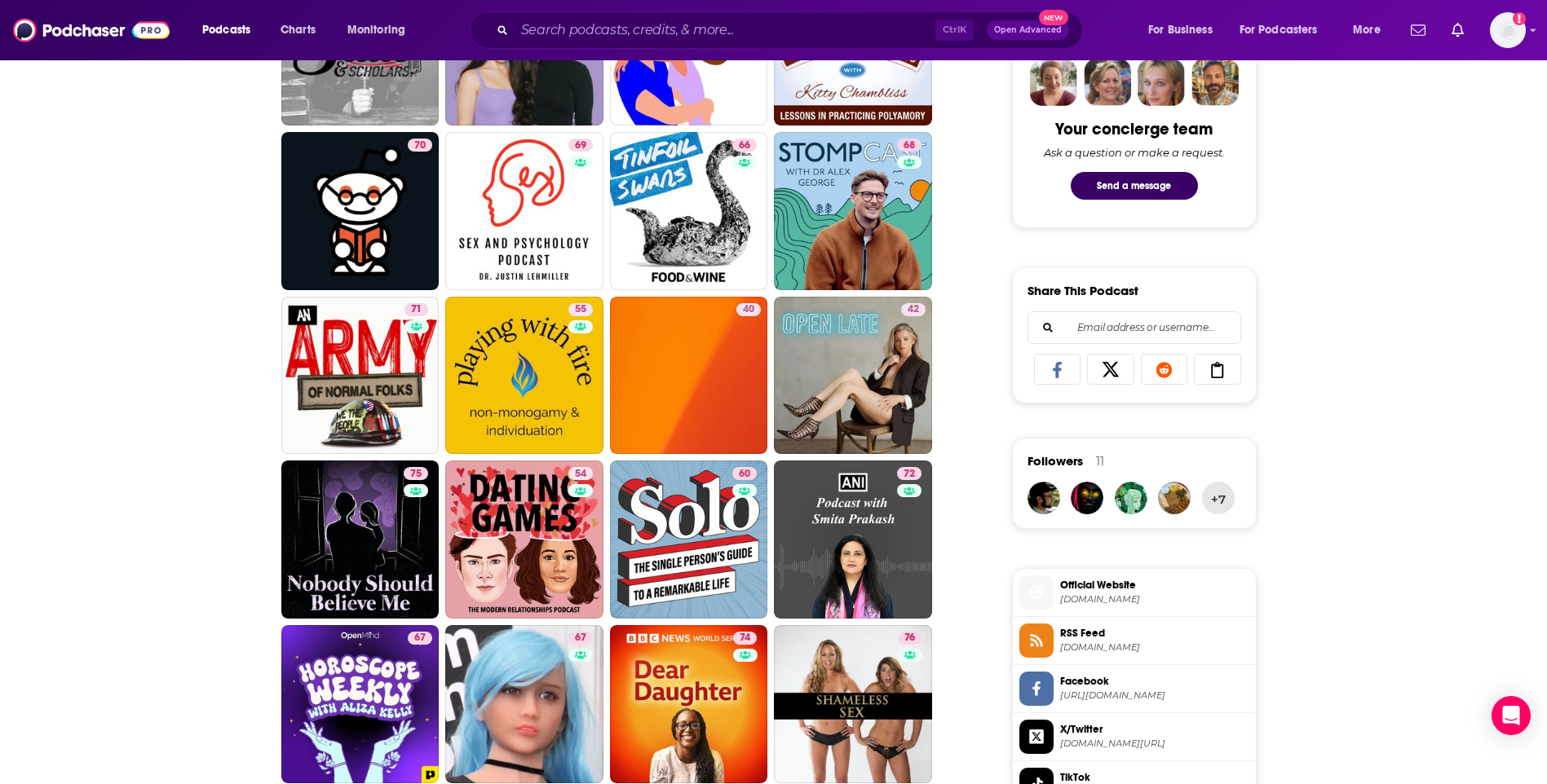
scroll to position [1142, 0]
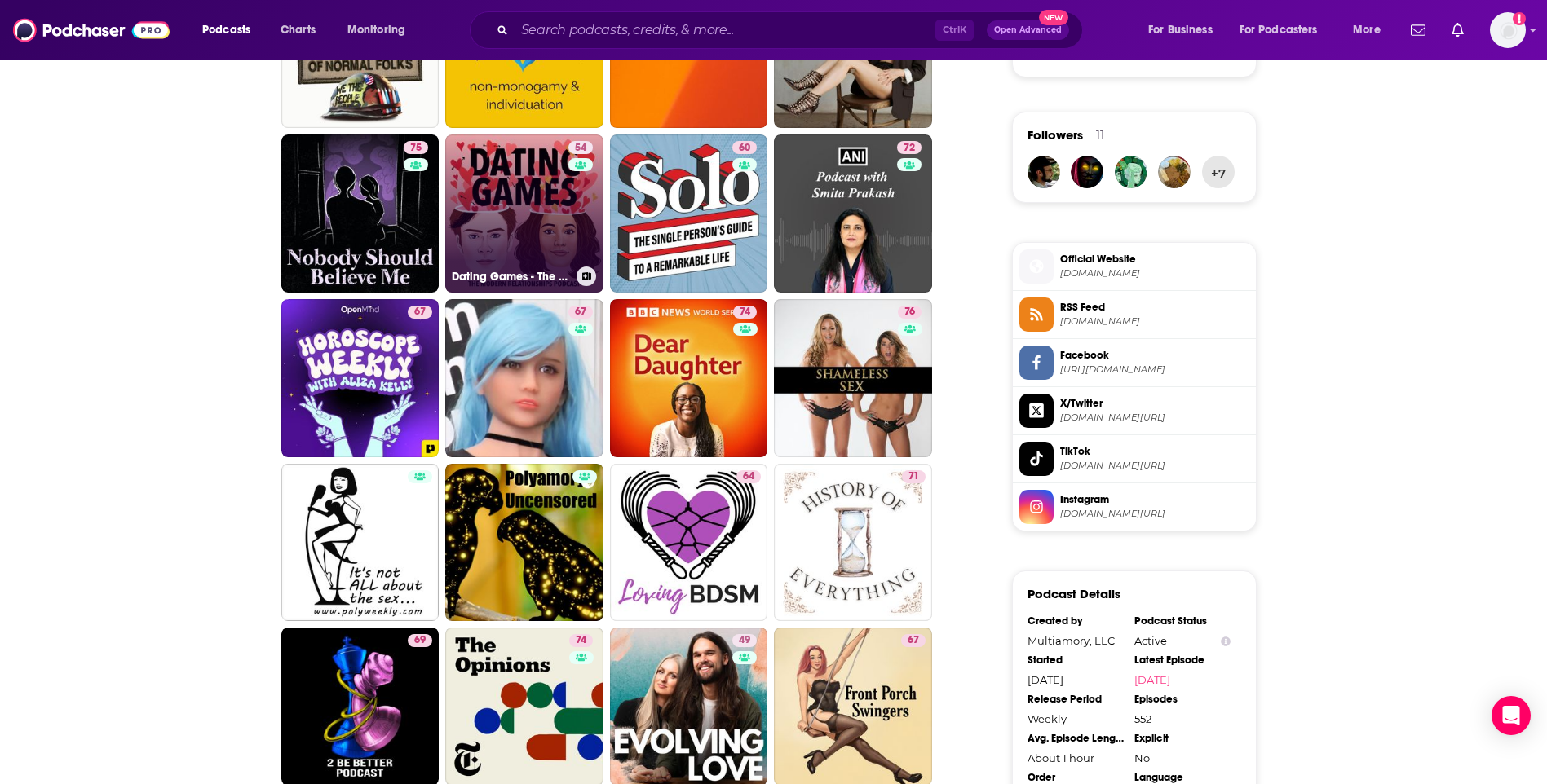
click at [509, 203] on link "54 Dating Games - The Modern Relationships Podcast" at bounding box center [524, 213] width 158 height 158
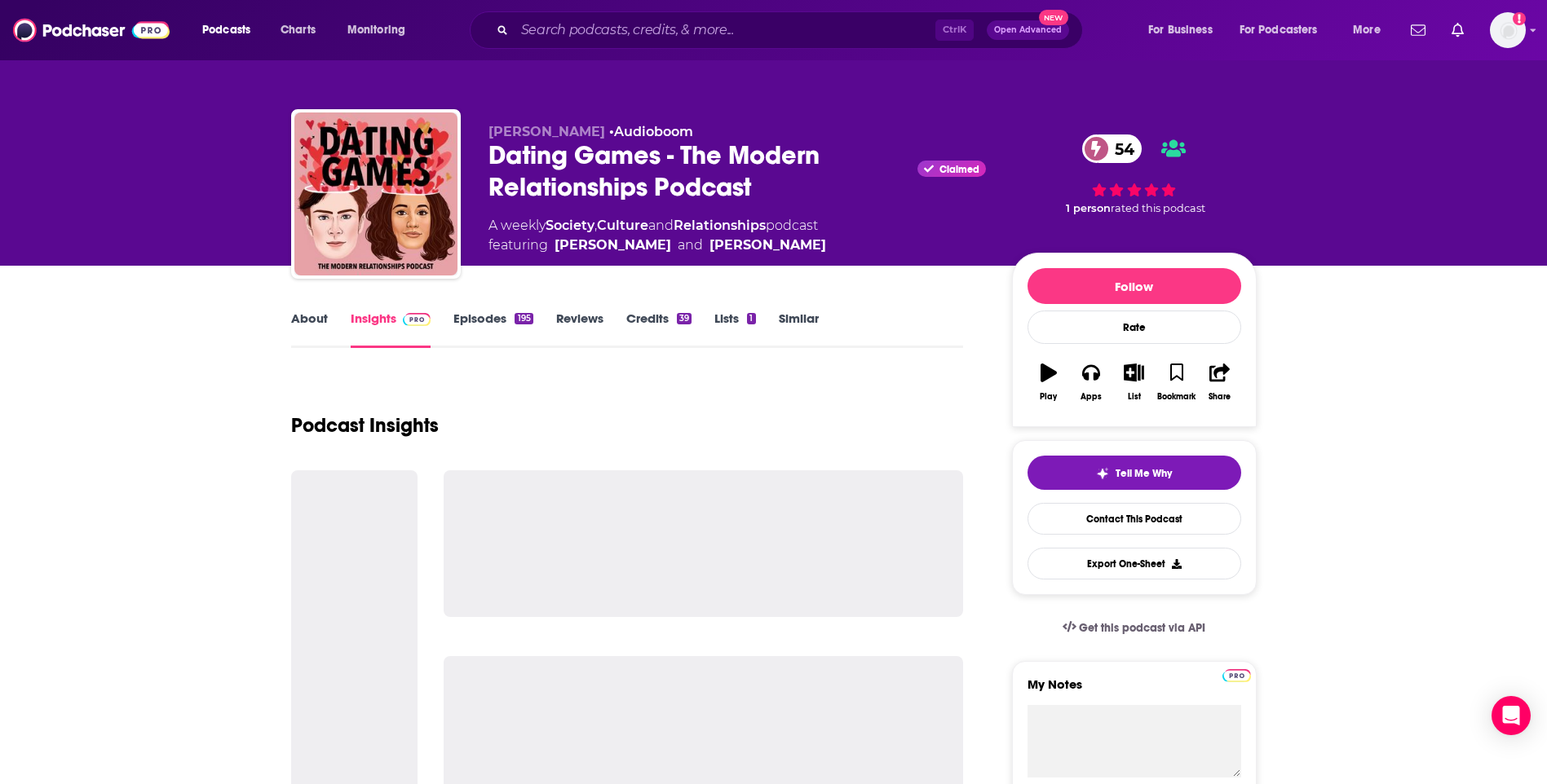
click at [315, 308] on div "About Insights Episodes 195 Reviews Credits 39 Lists 1 Similar" at bounding box center [627, 328] width 673 height 40
click at [321, 315] on link "About" at bounding box center [309, 329] width 36 height 37
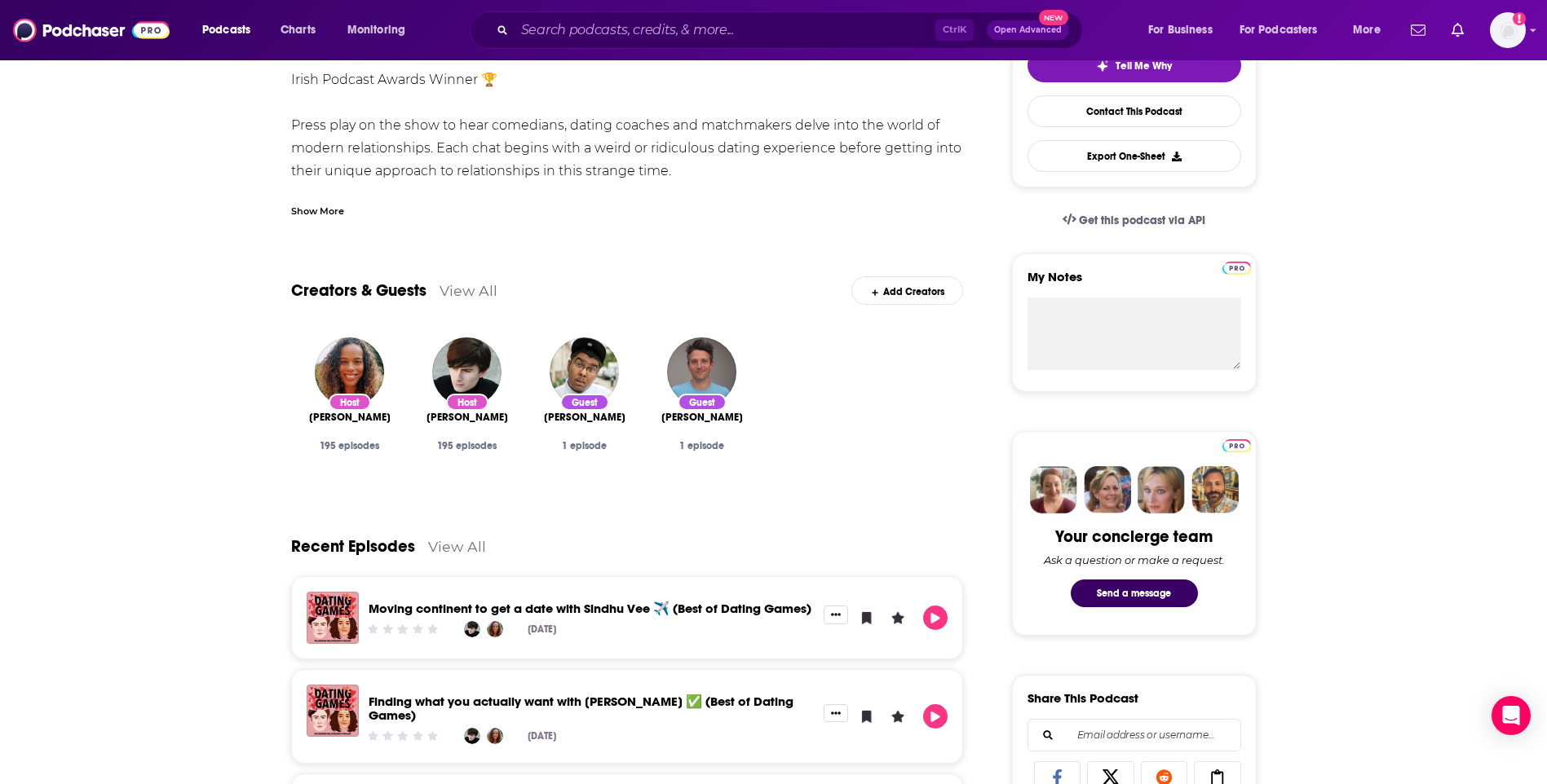
scroll to position [489, 0]
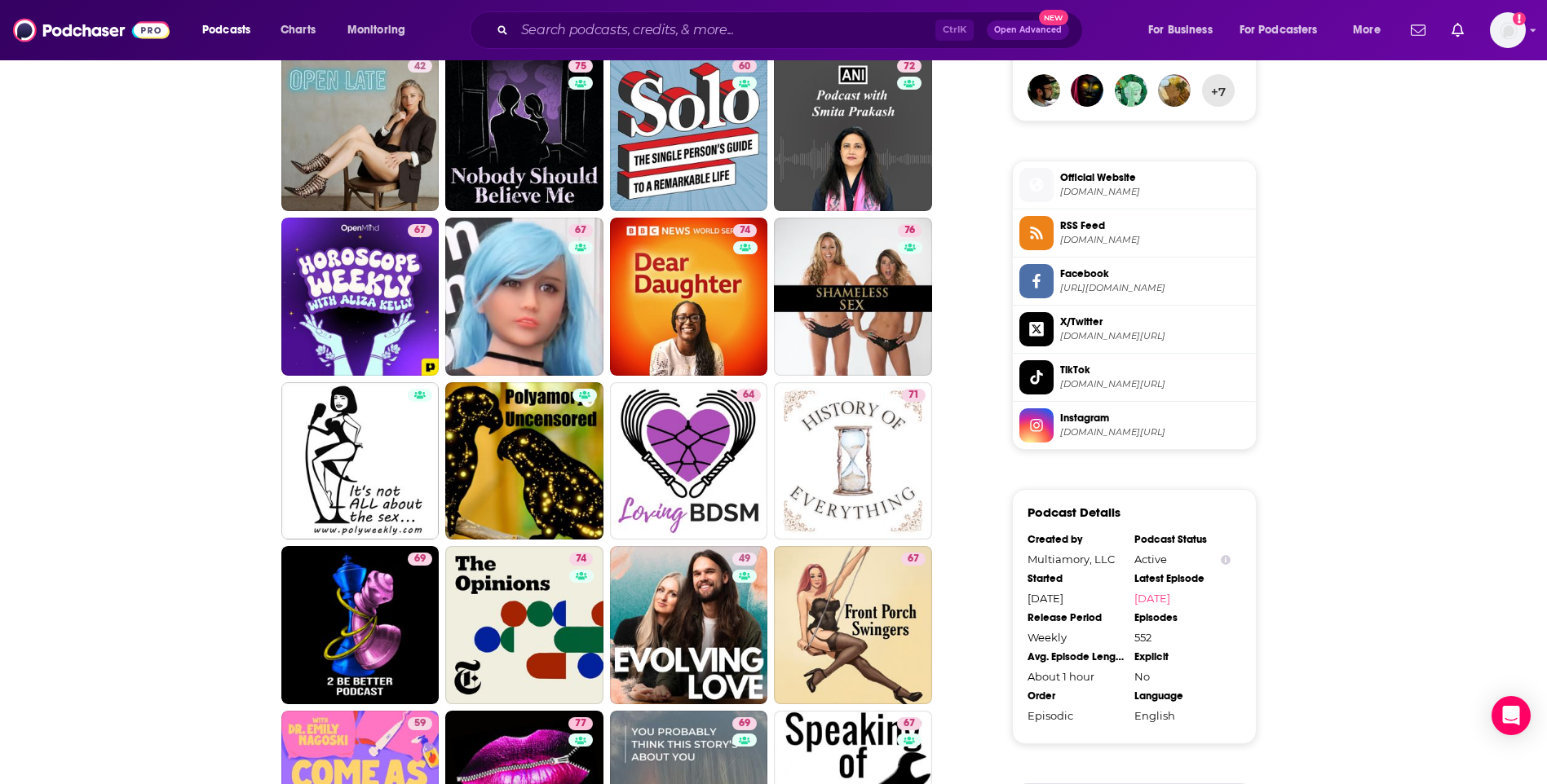
scroll to position [1386, 0]
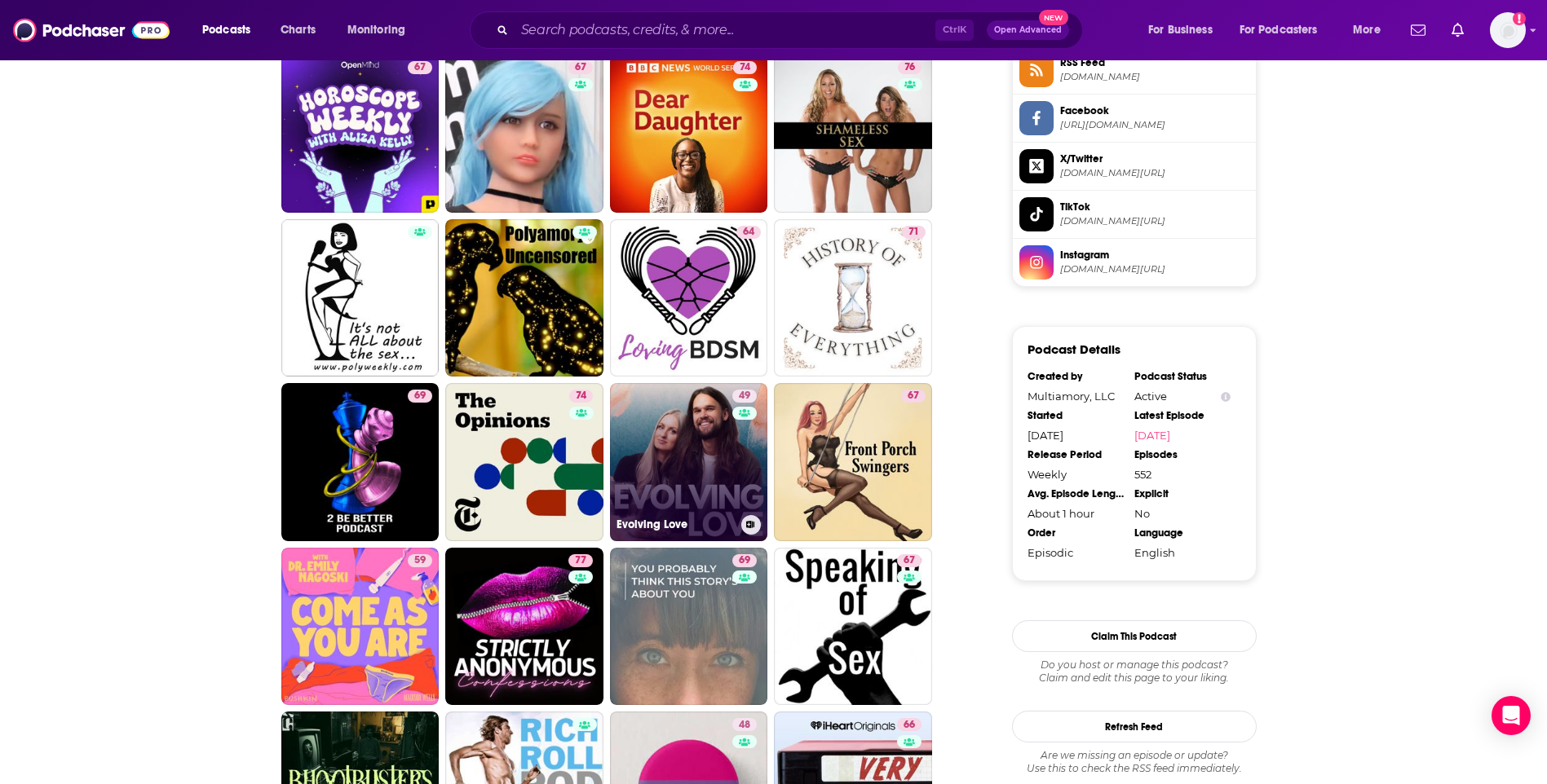
click at [674, 430] on link "49 Evolving Love" at bounding box center [688, 462] width 158 height 158
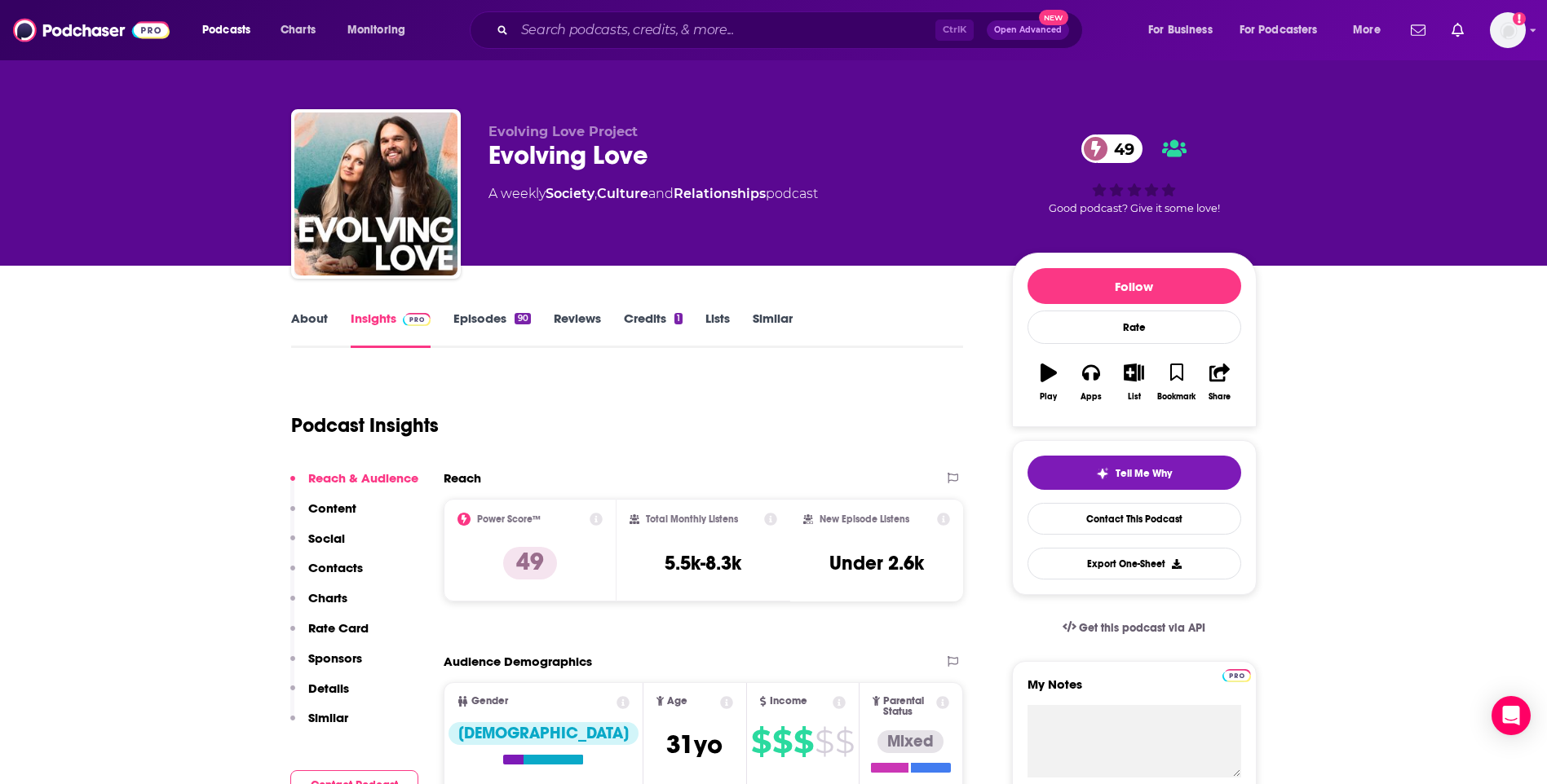
click at [301, 324] on link "About" at bounding box center [309, 329] width 36 height 37
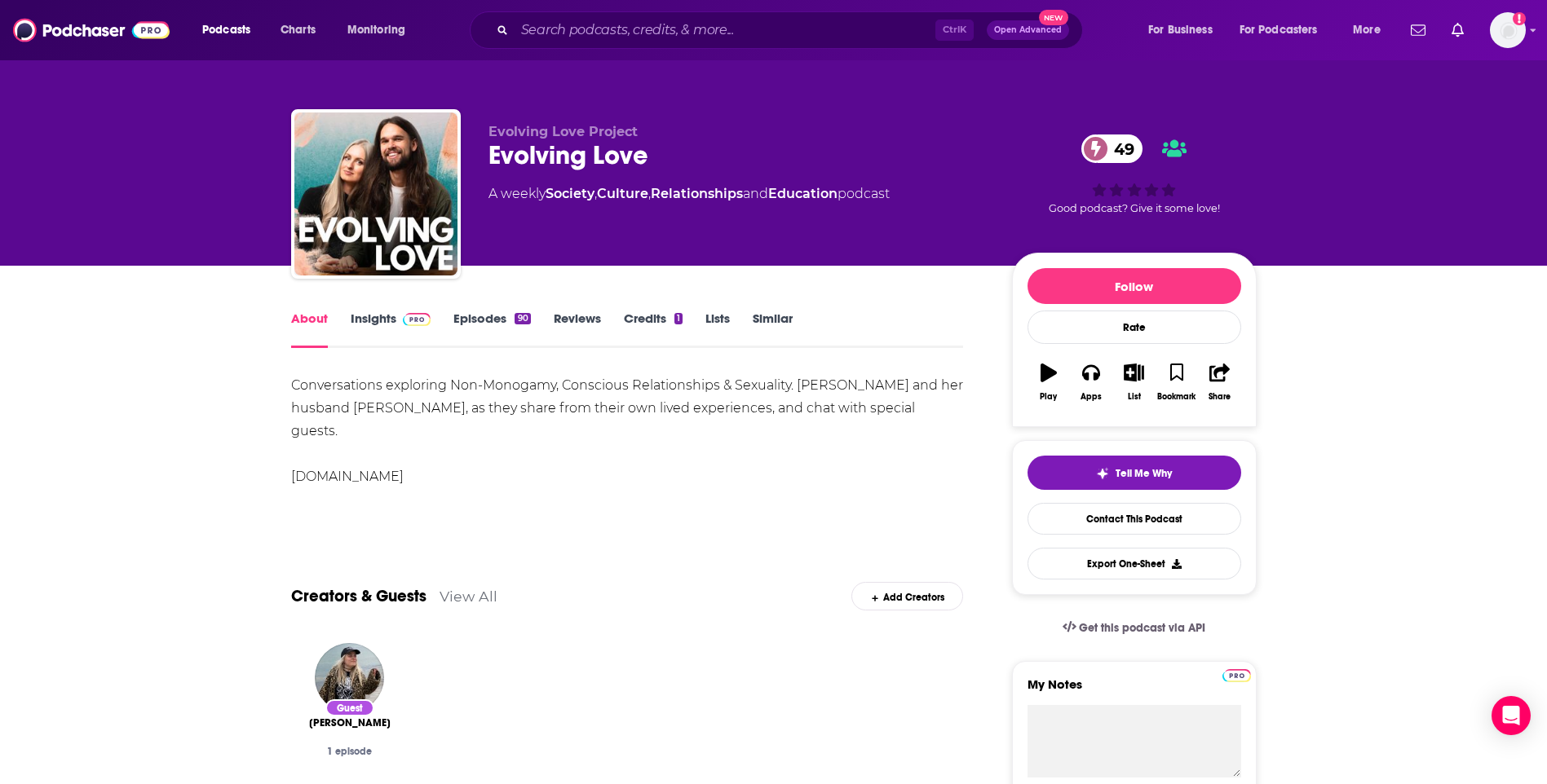
click at [357, 319] on link "Insights" at bounding box center [391, 329] width 81 height 37
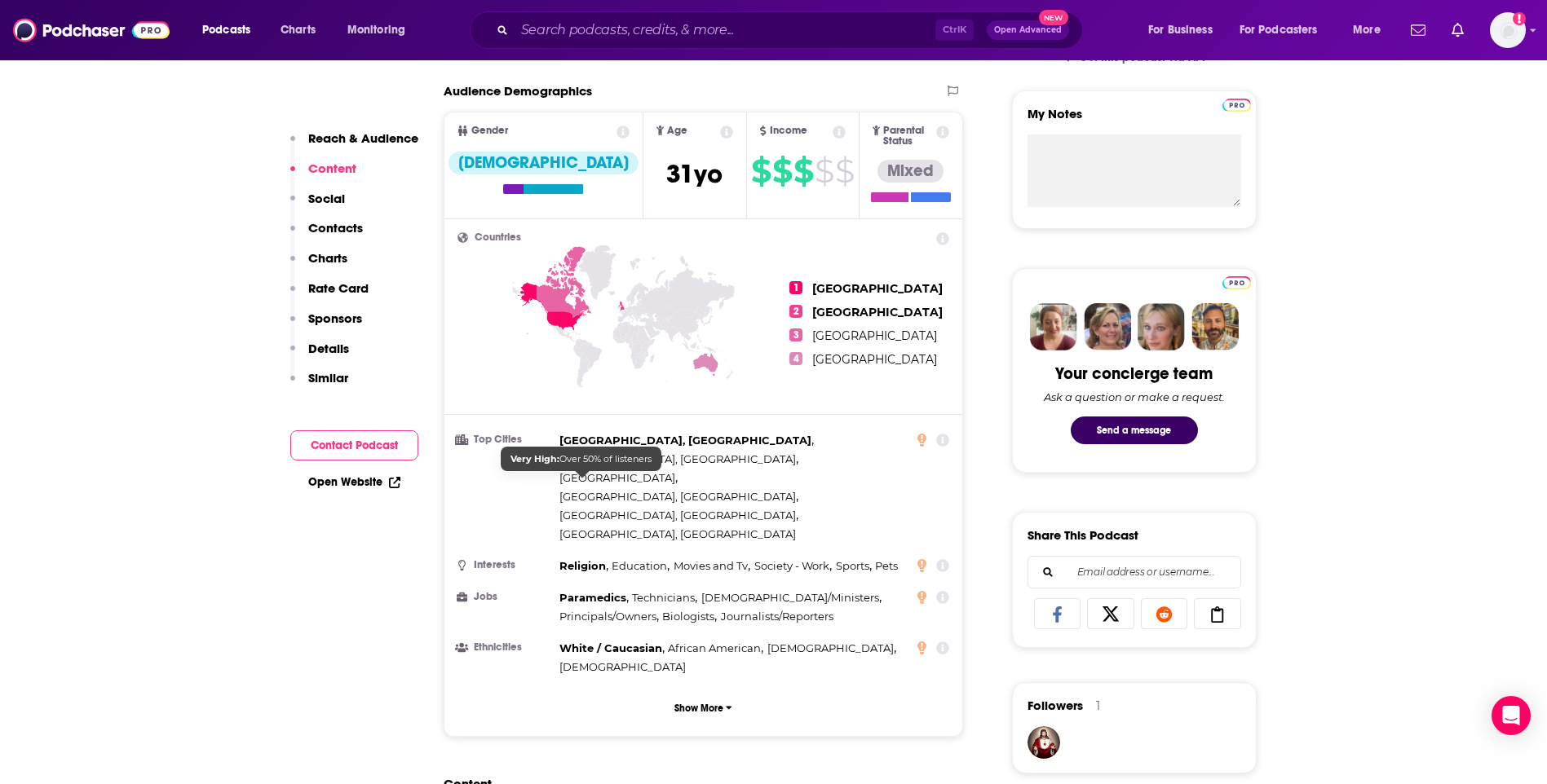
scroll to position [978, 0]
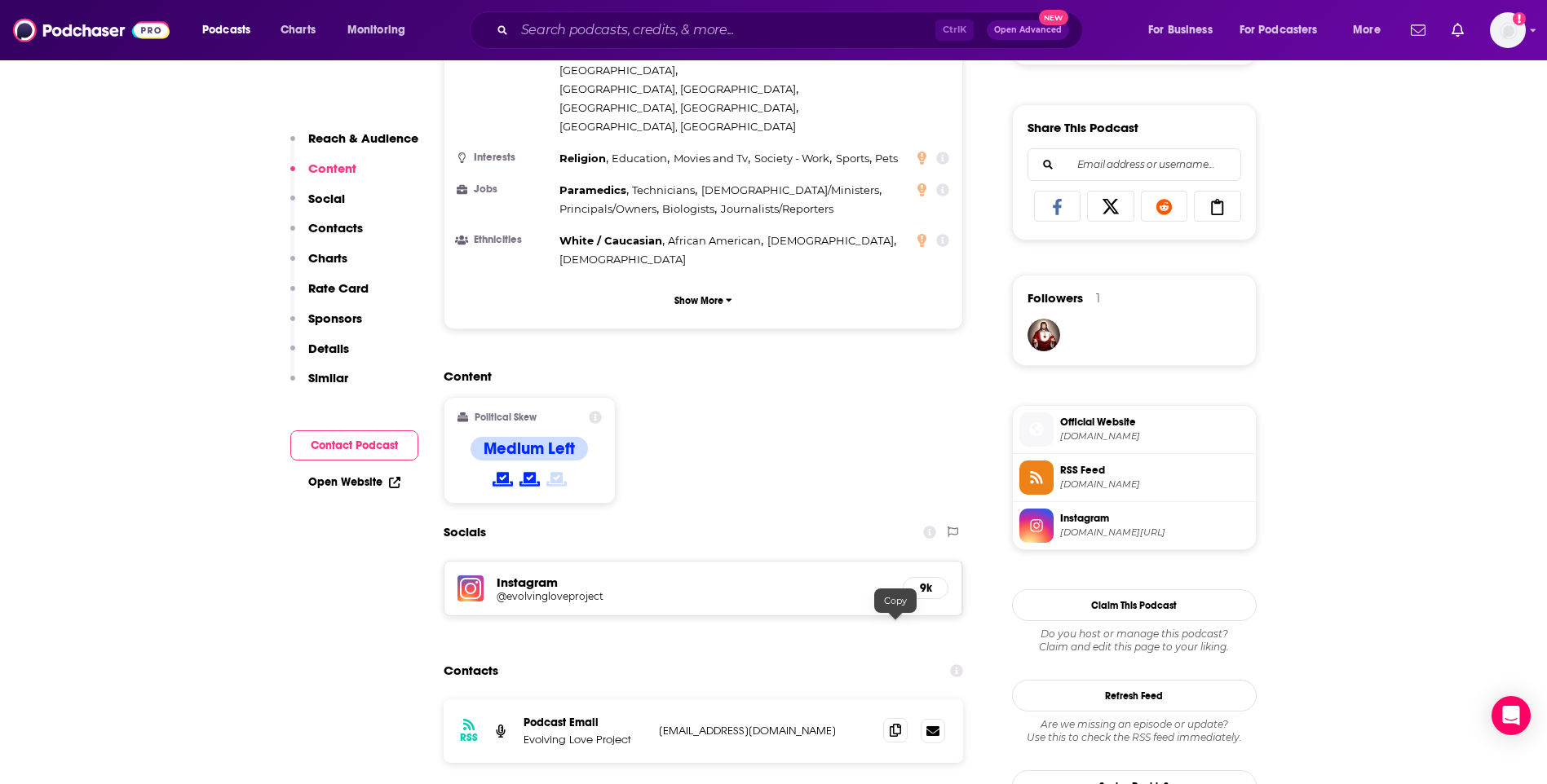
click at [894, 724] on icon at bounding box center [896, 730] width 12 height 13
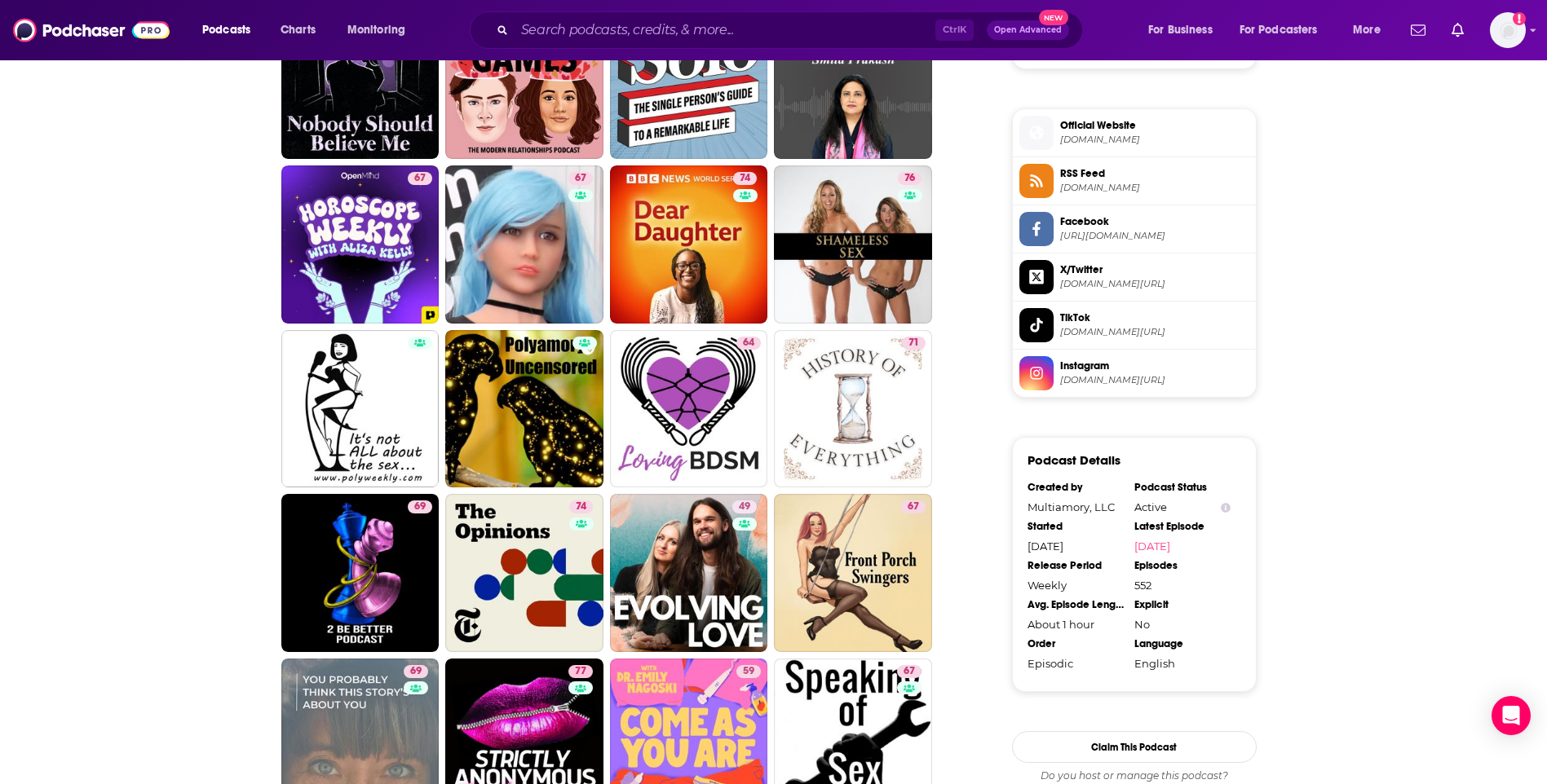
scroll to position [1549, 0]
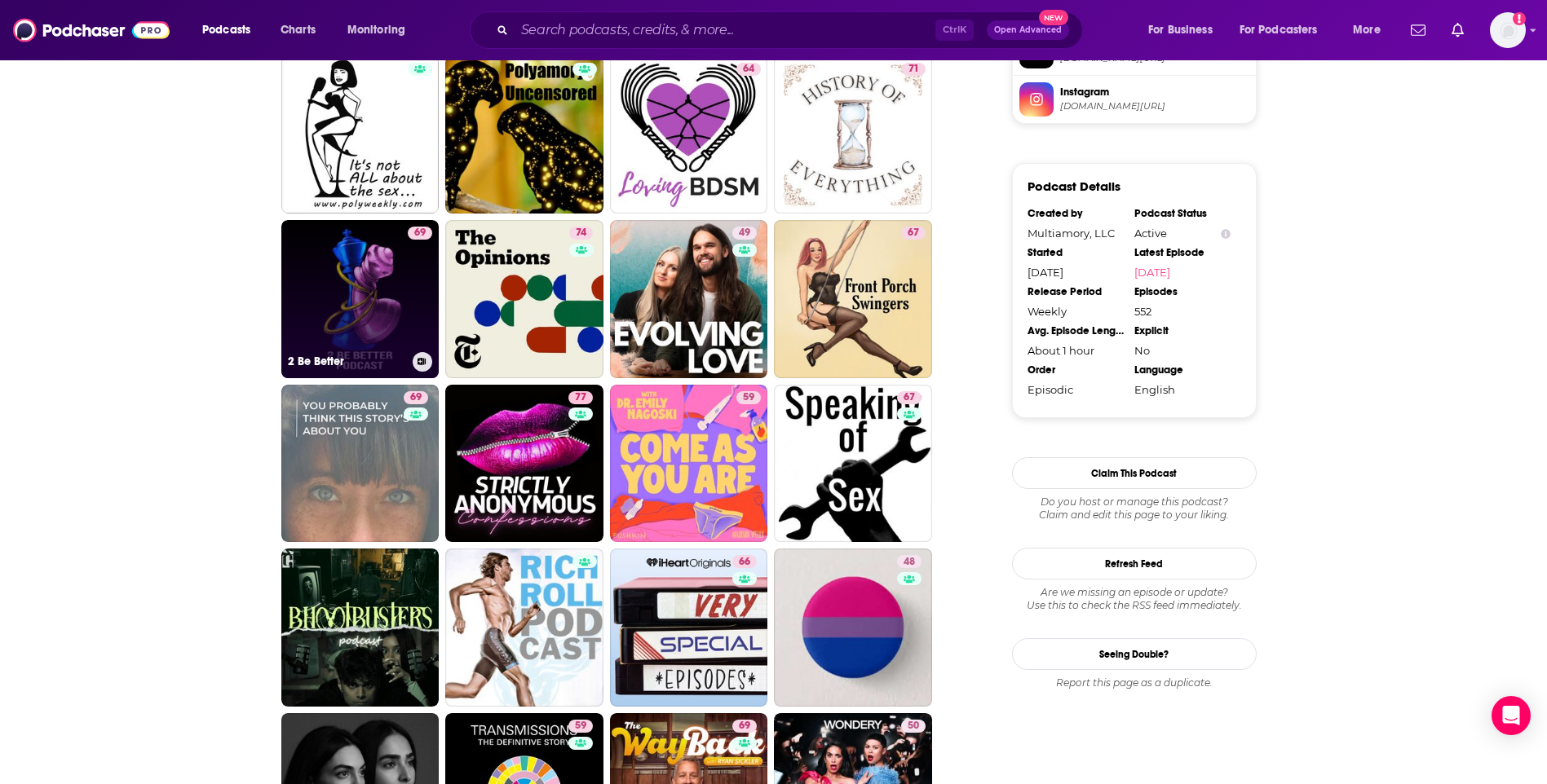
click at [373, 265] on link "69 2 Be Better" at bounding box center [359, 298] width 158 height 158
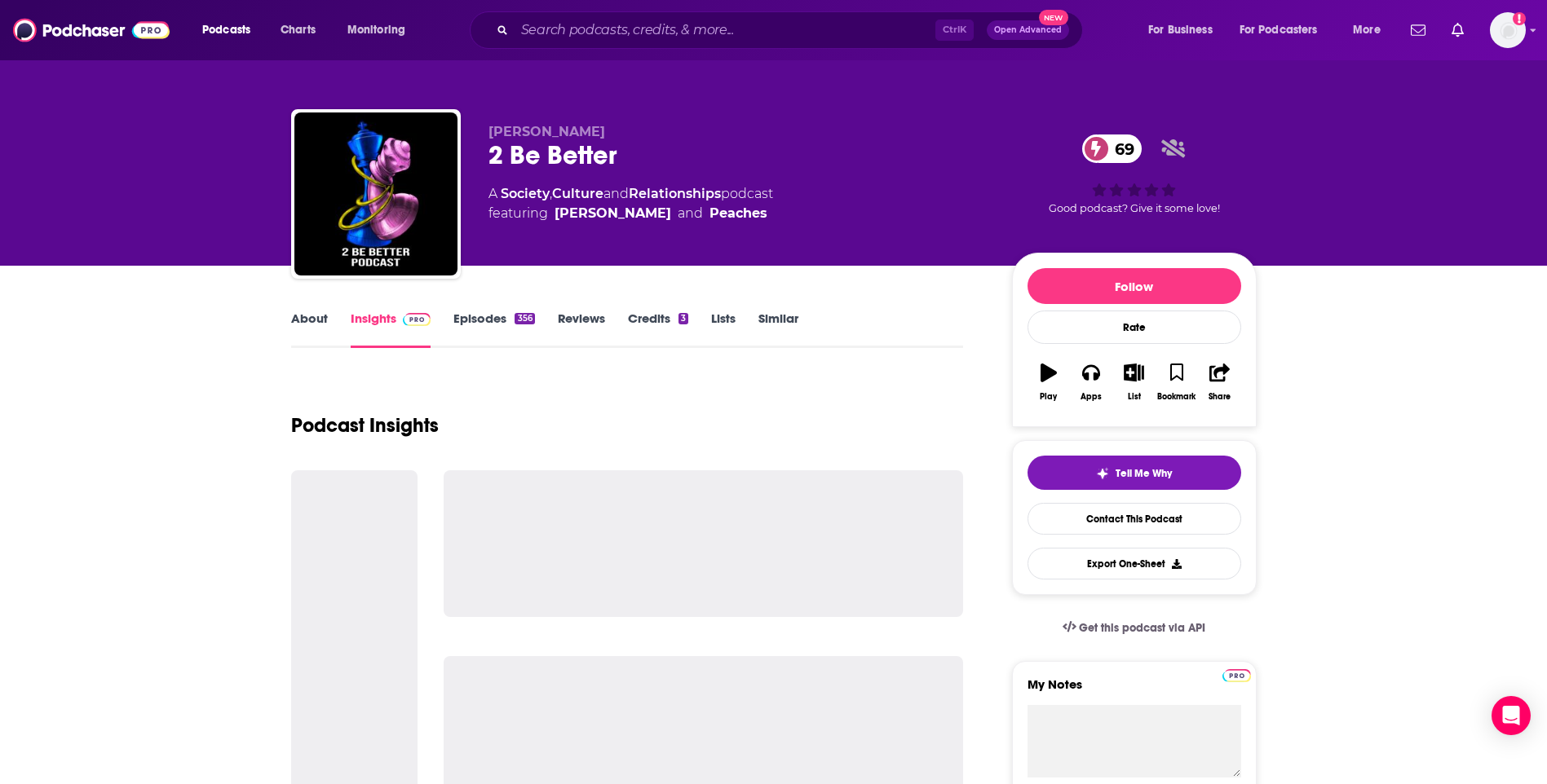
click at [294, 321] on link "About" at bounding box center [309, 329] width 36 height 37
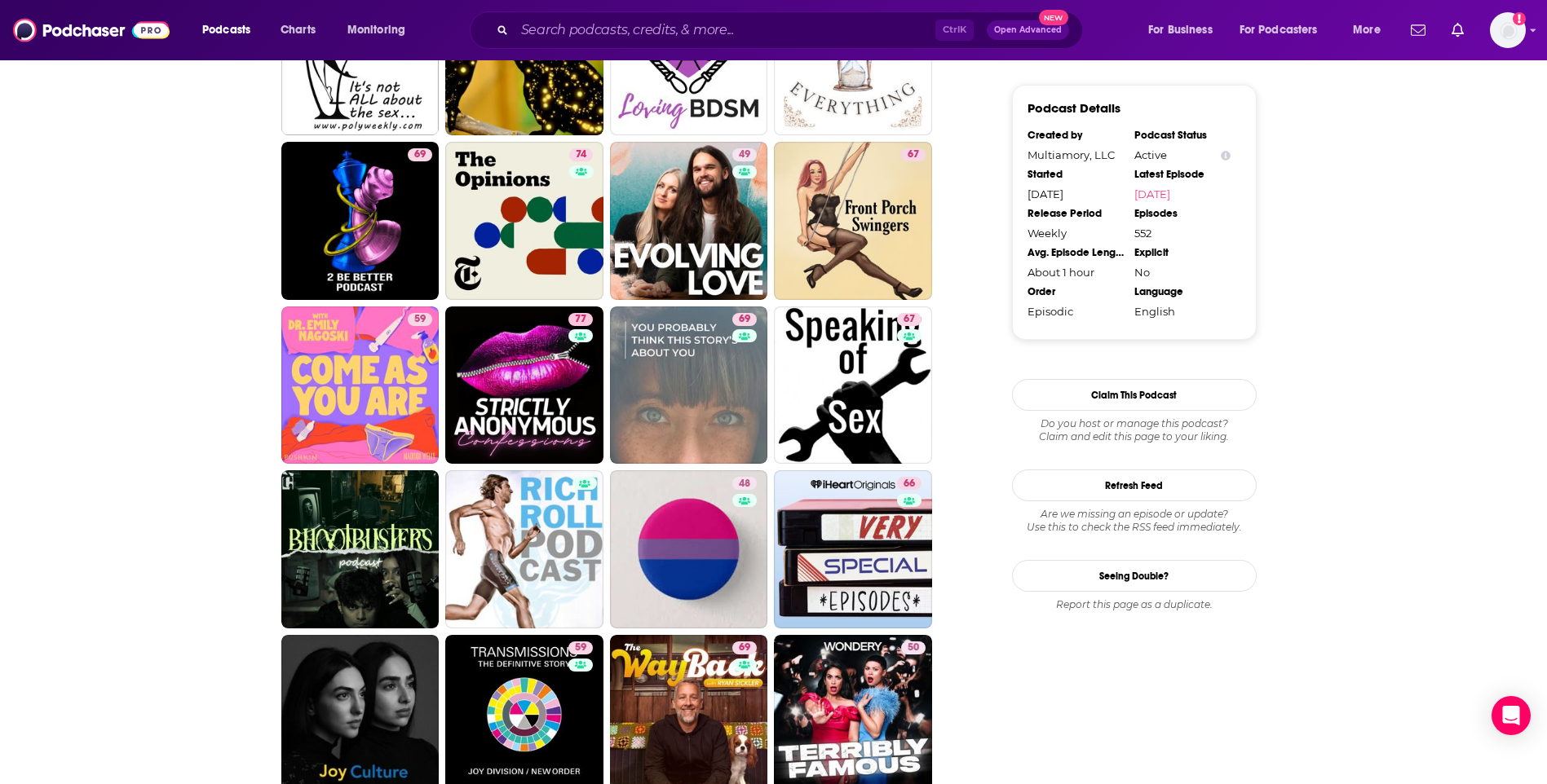
scroll to position [1631, 0]
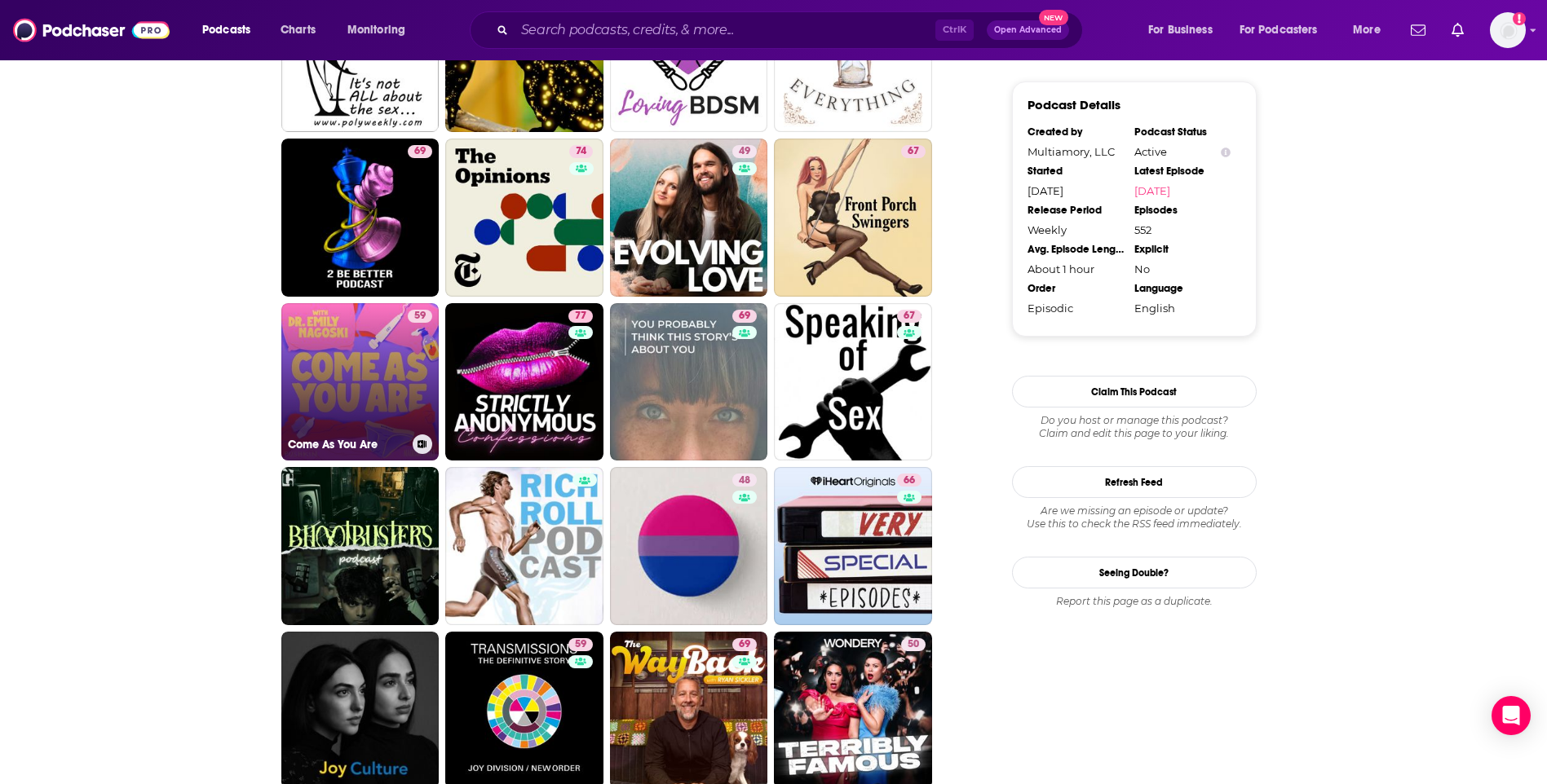
click at [319, 351] on link "59 Come As You Are" at bounding box center [359, 382] width 158 height 158
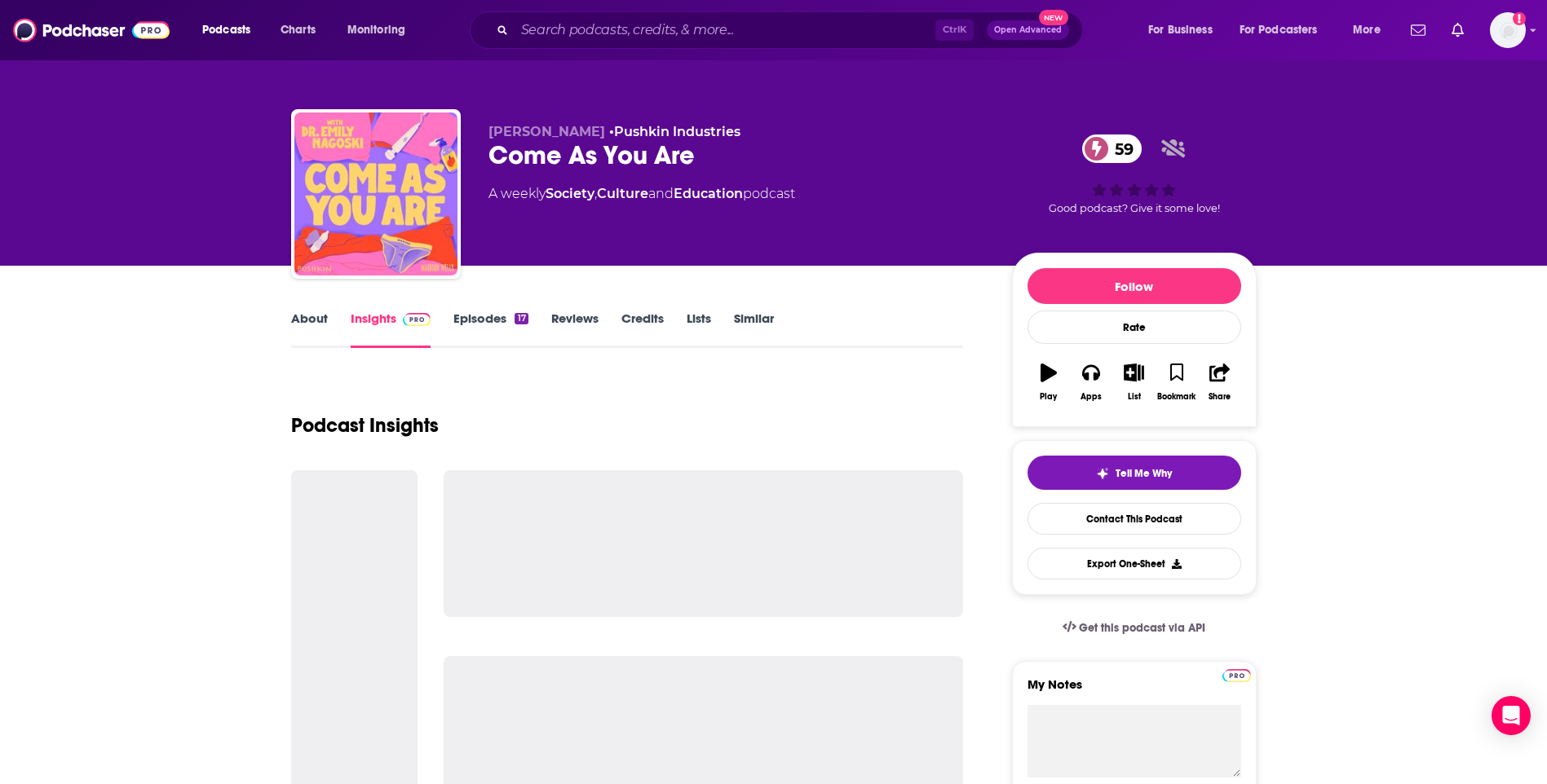
click at [316, 319] on link "About" at bounding box center [309, 329] width 36 height 37
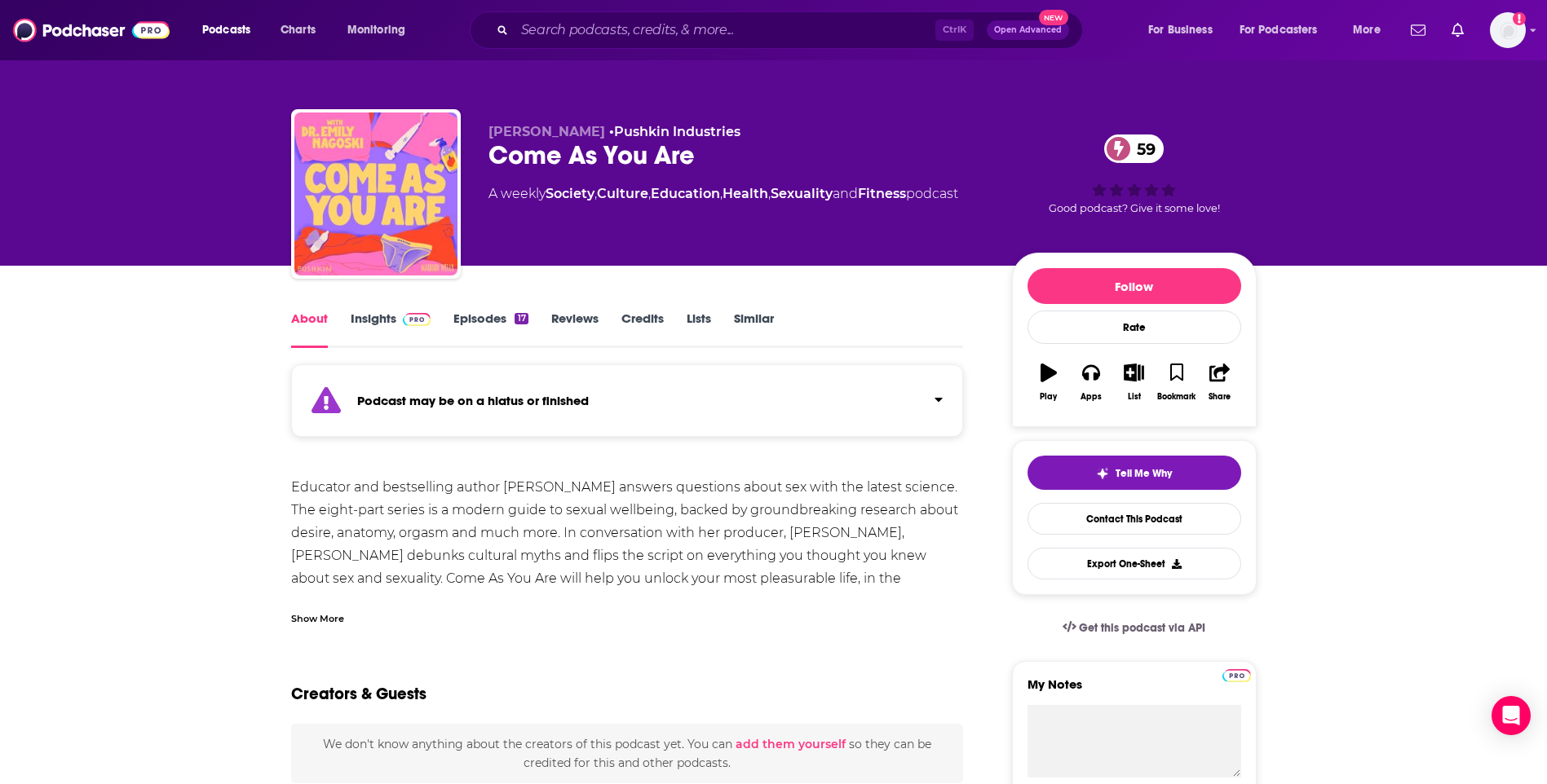
scroll to position [407, 0]
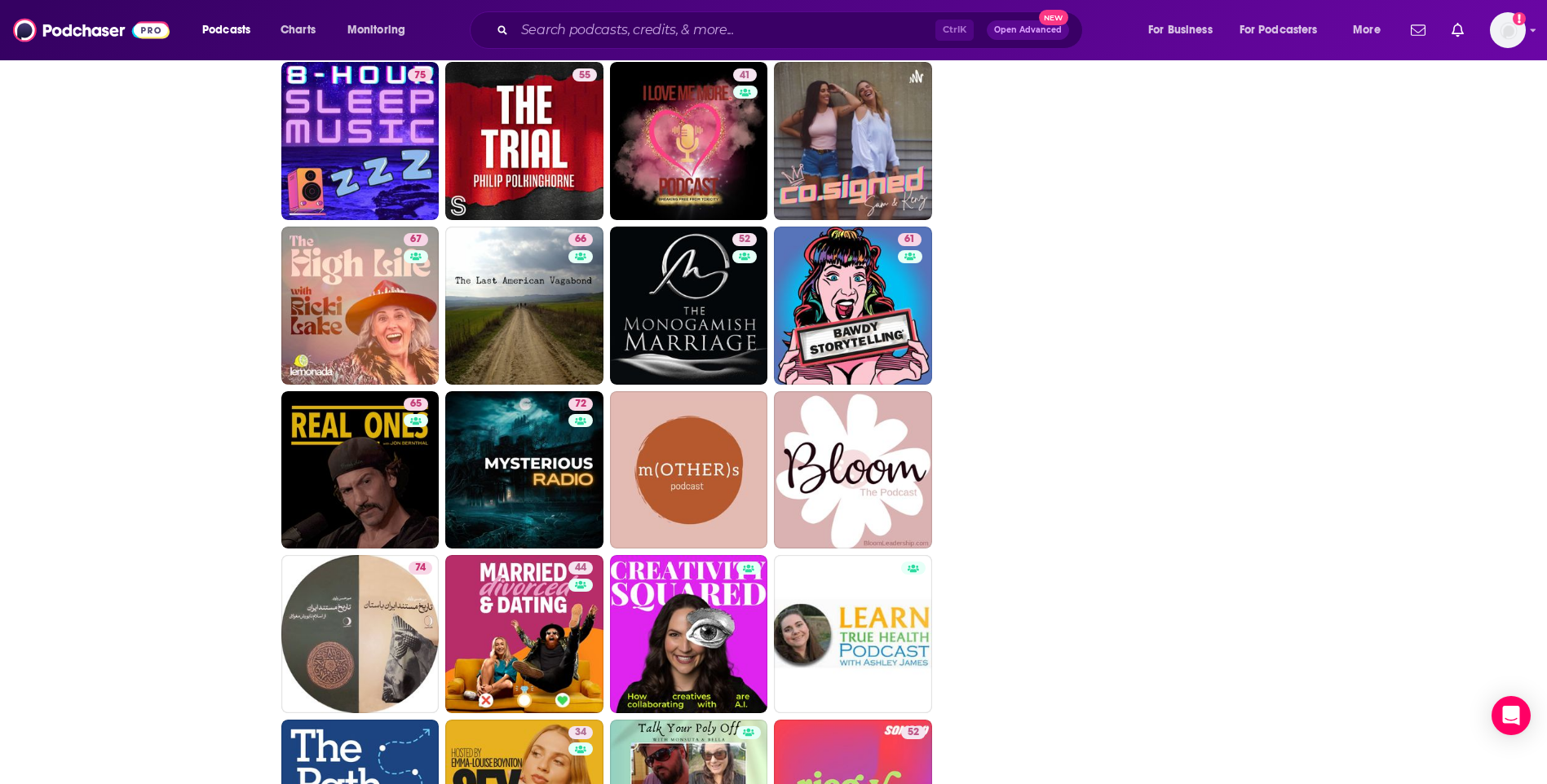
scroll to position [2690, 0]
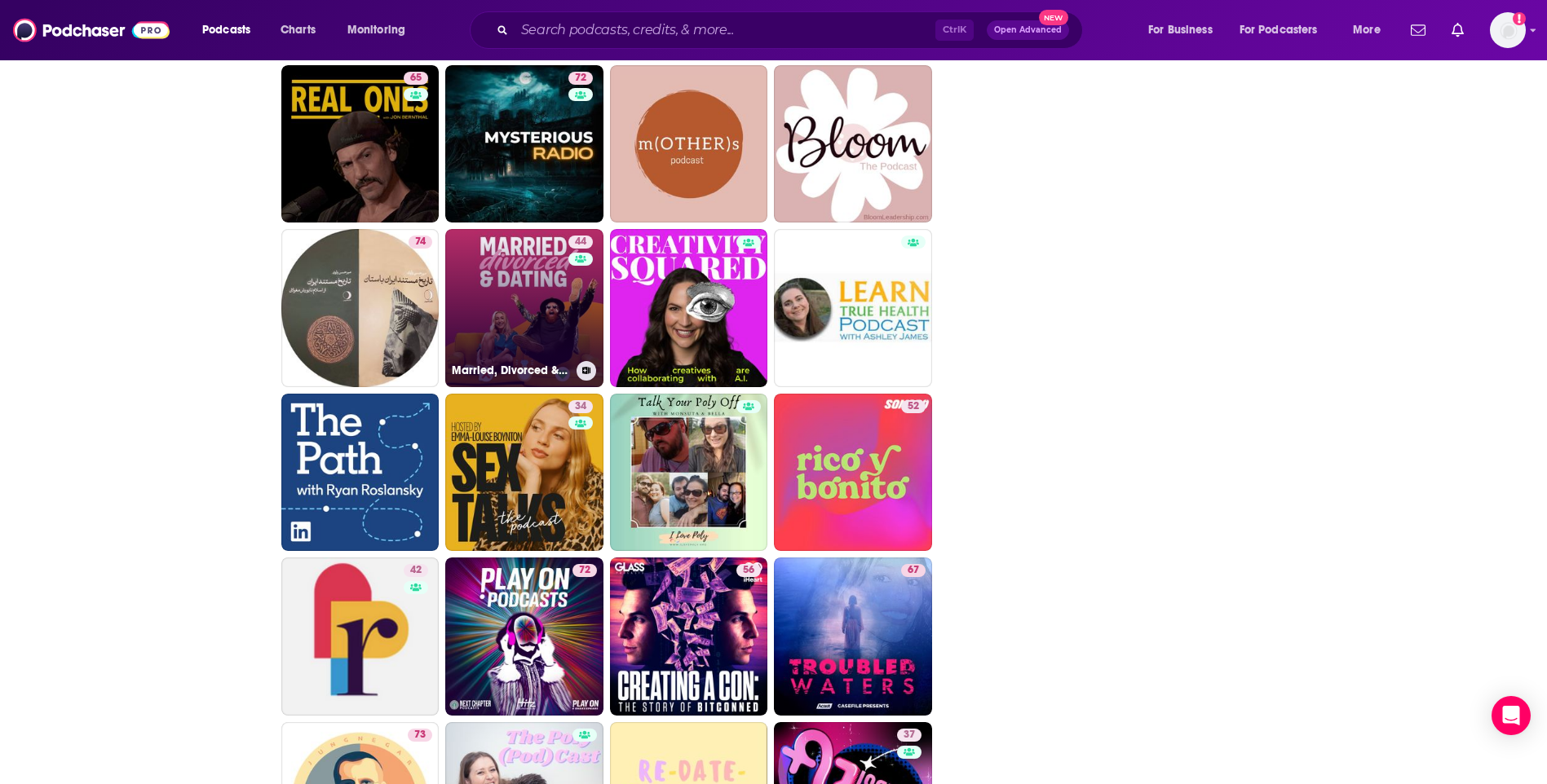
click at [496, 281] on link "44 Married, Divorced & Dating" at bounding box center [524, 307] width 158 height 158
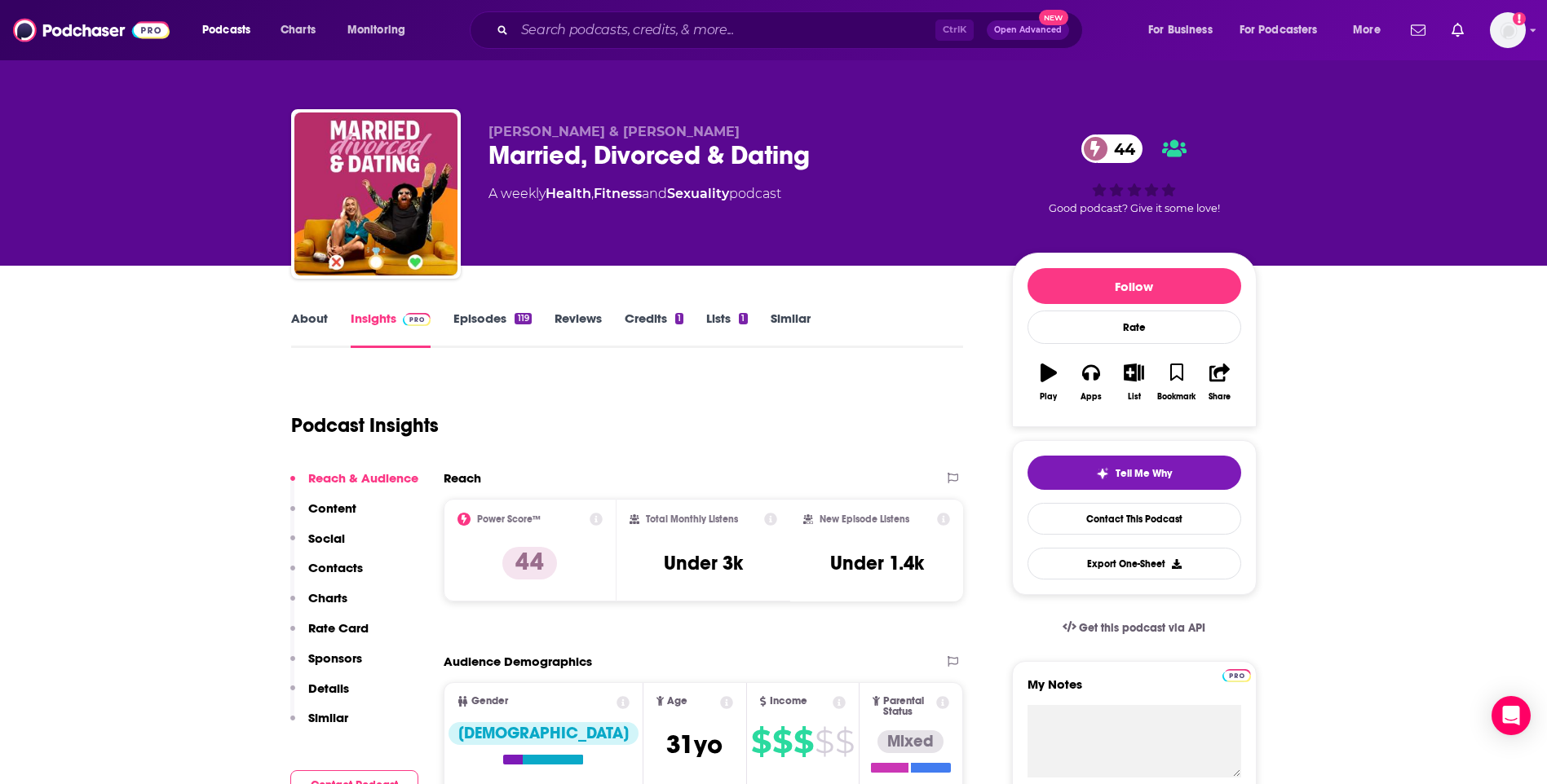
click at [321, 313] on link "About" at bounding box center [309, 329] width 36 height 37
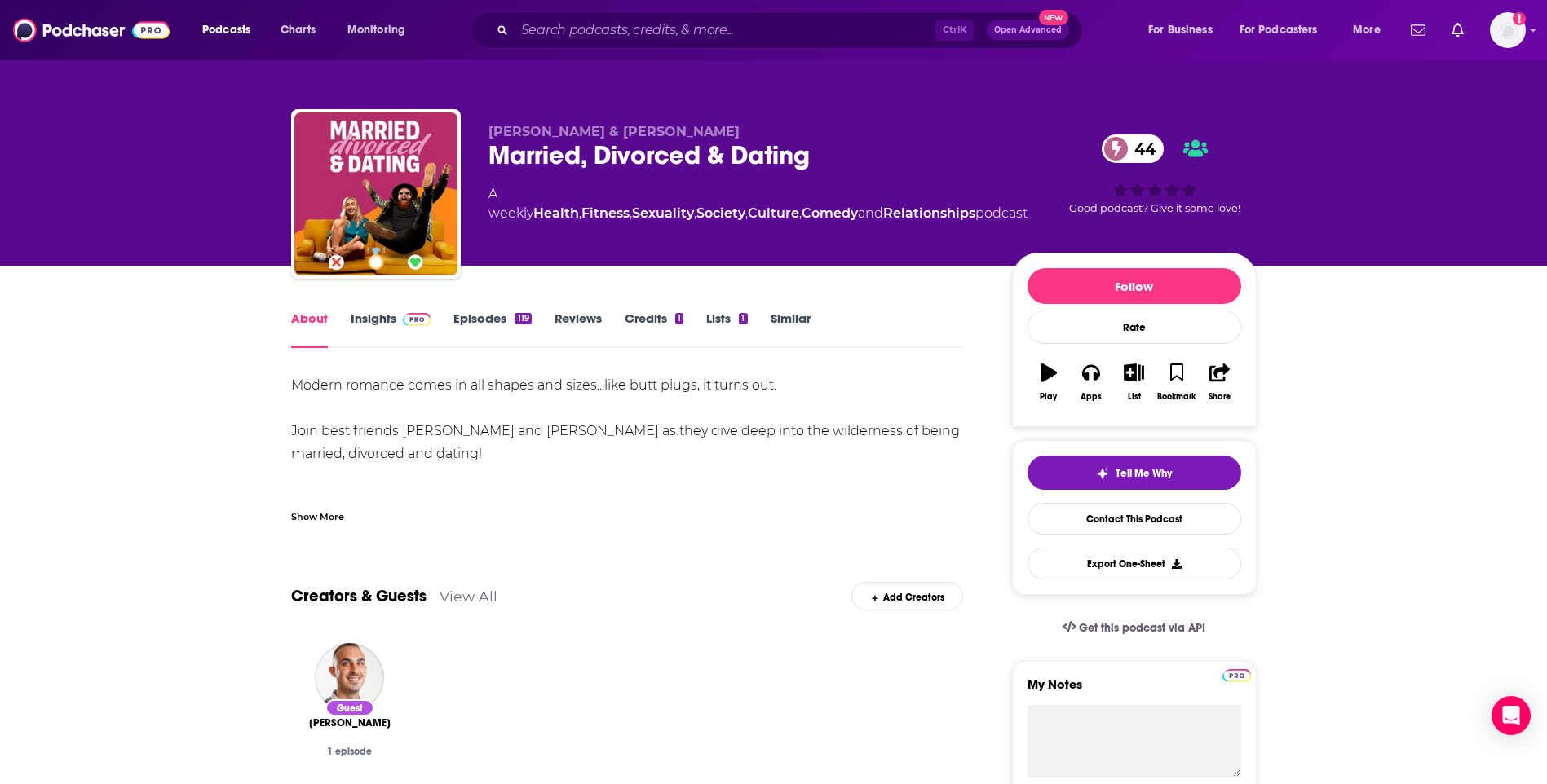
click at [388, 320] on link "Insights" at bounding box center [391, 329] width 81 height 37
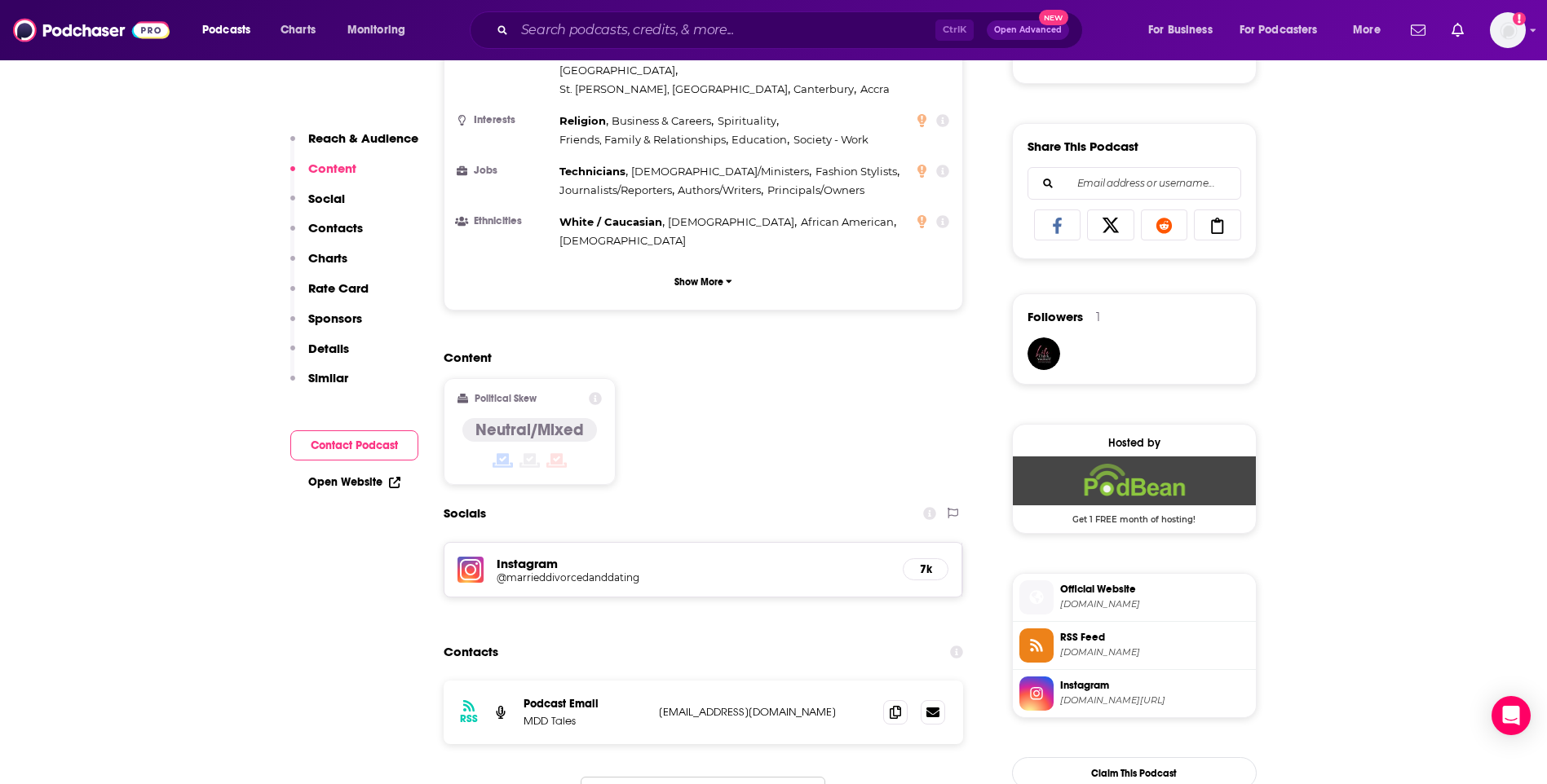
scroll to position [978, 0]
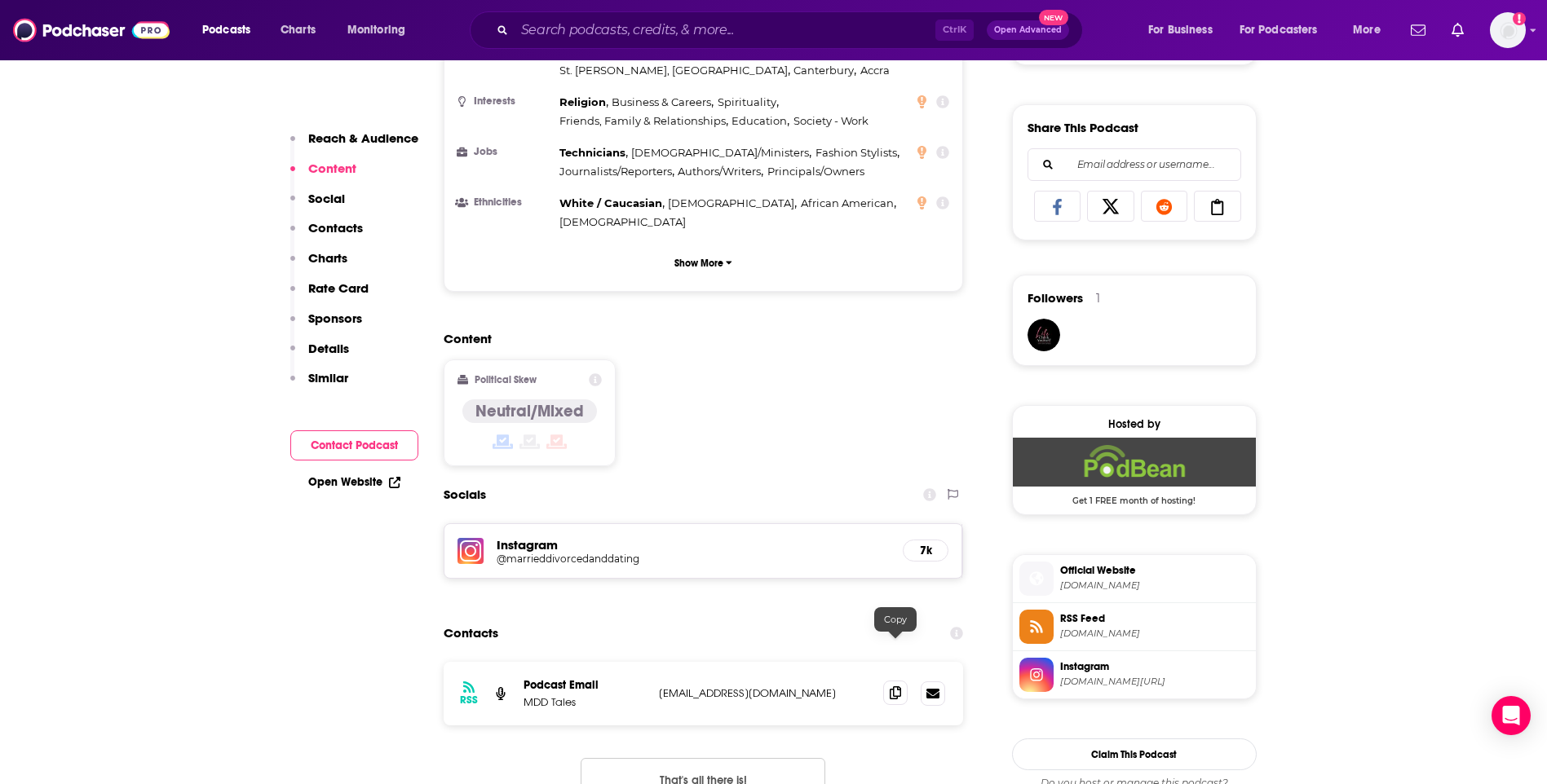
click at [897, 687] on icon at bounding box center [896, 693] width 12 height 13
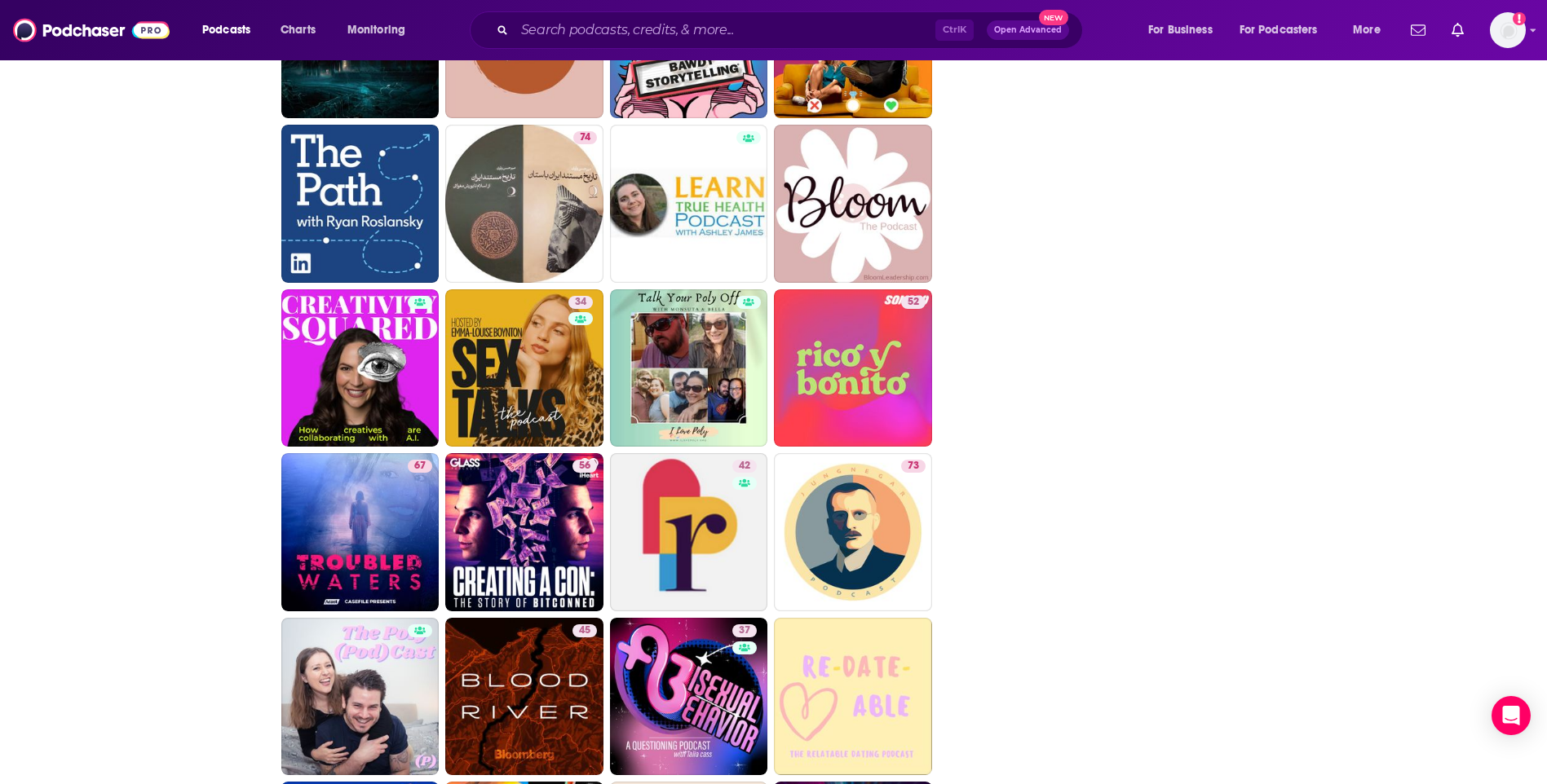
scroll to position [2935, 0]
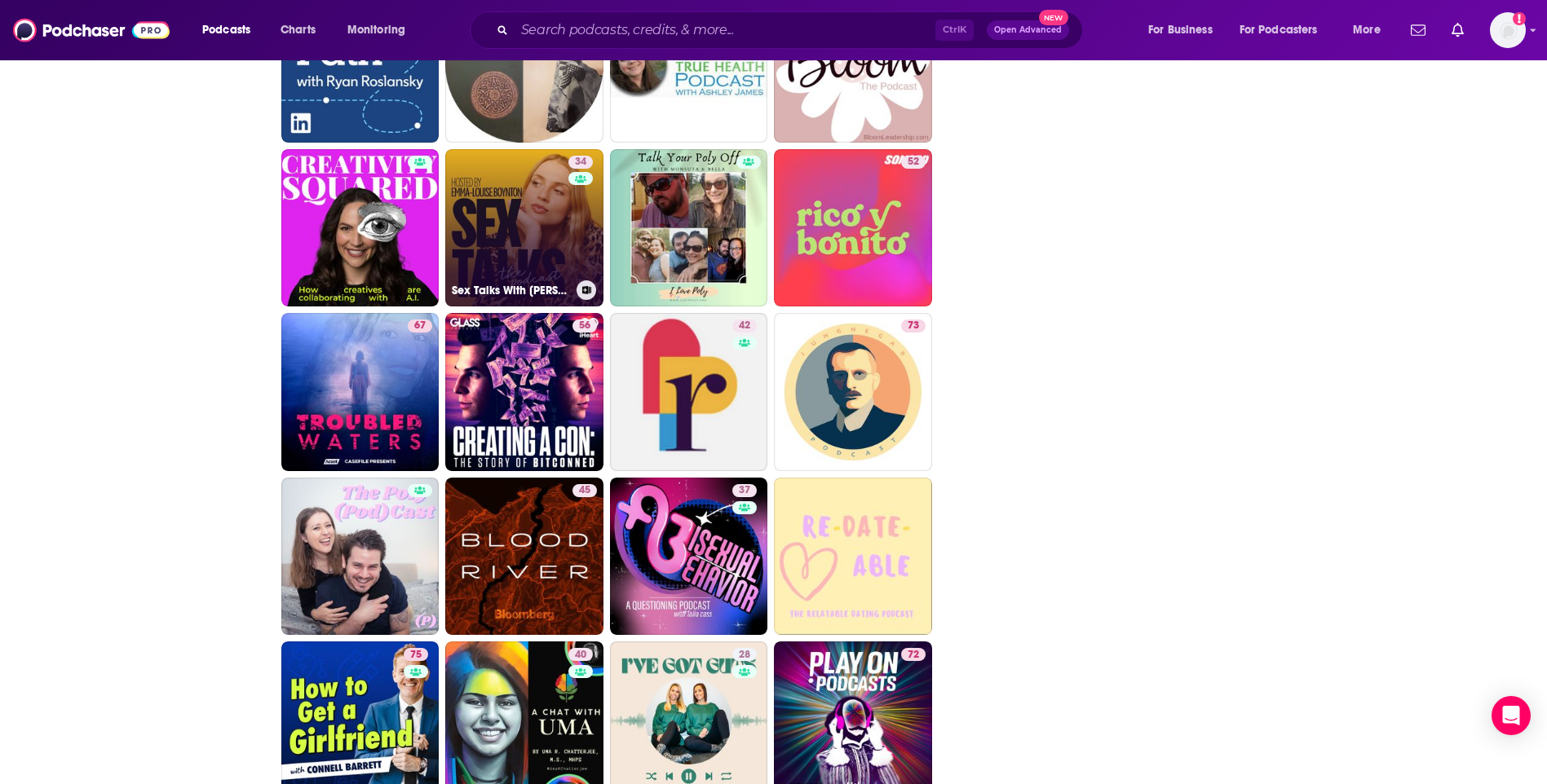
click at [521, 227] on link "34 Sex Talks With [PERSON_NAME]" at bounding box center [524, 228] width 158 height 158
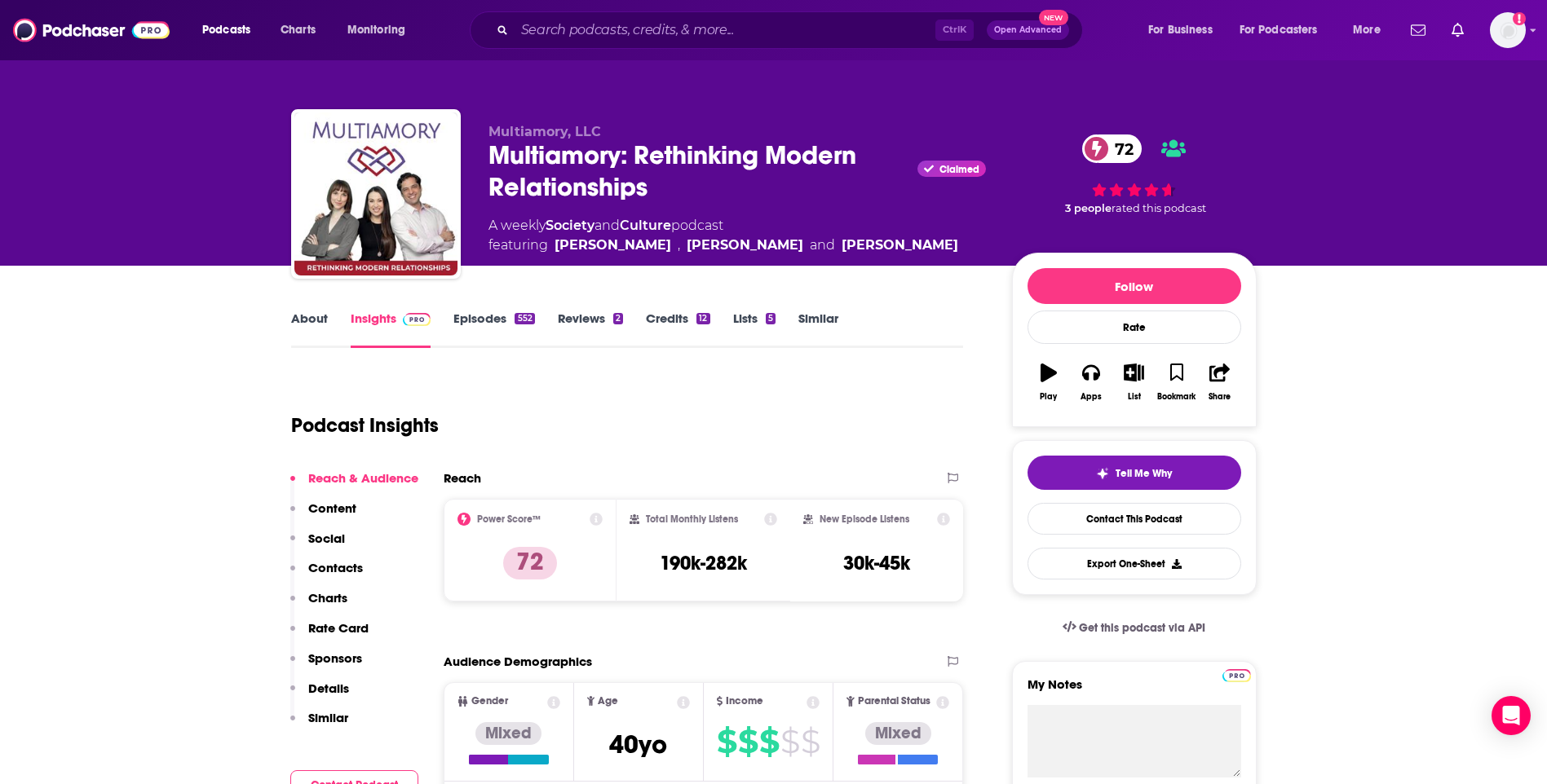
click at [826, 315] on link "Similar" at bounding box center [818, 329] width 40 height 37
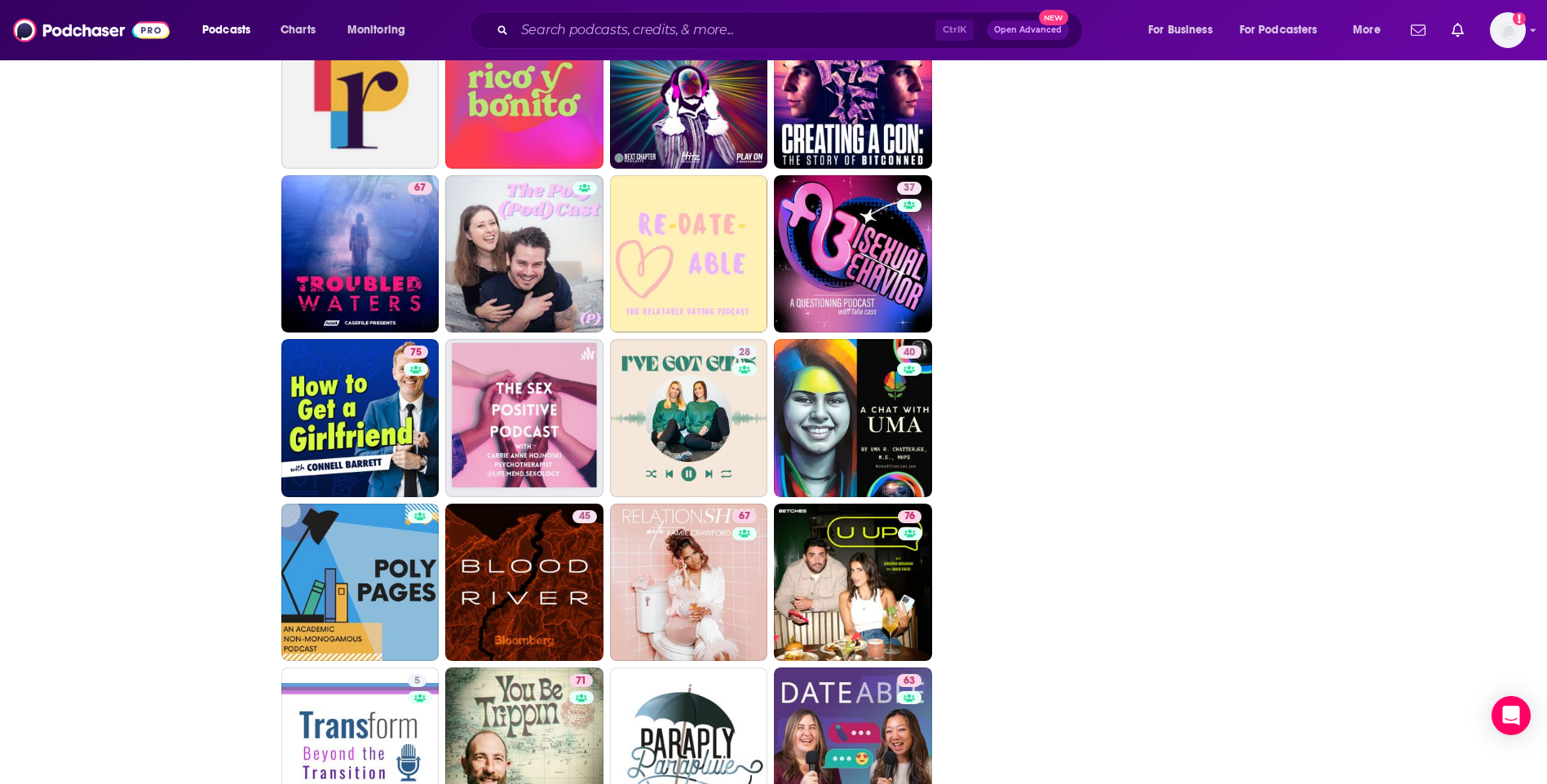
scroll to position [3281, 0]
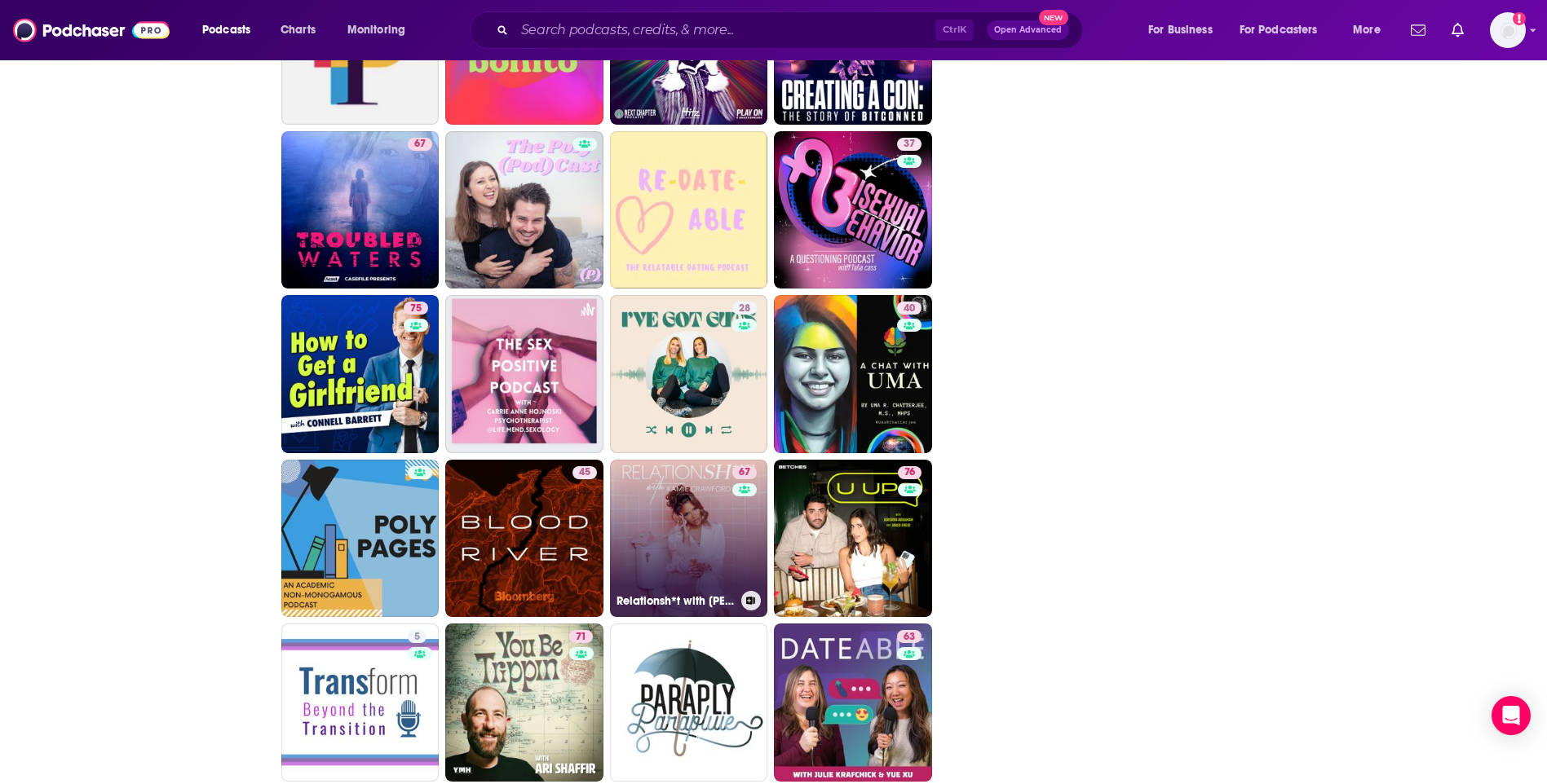
click at [711, 527] on link "67 Relationsh*t with [PERSON_NAME]" at bounding box center [688, 539] width 158 height 158
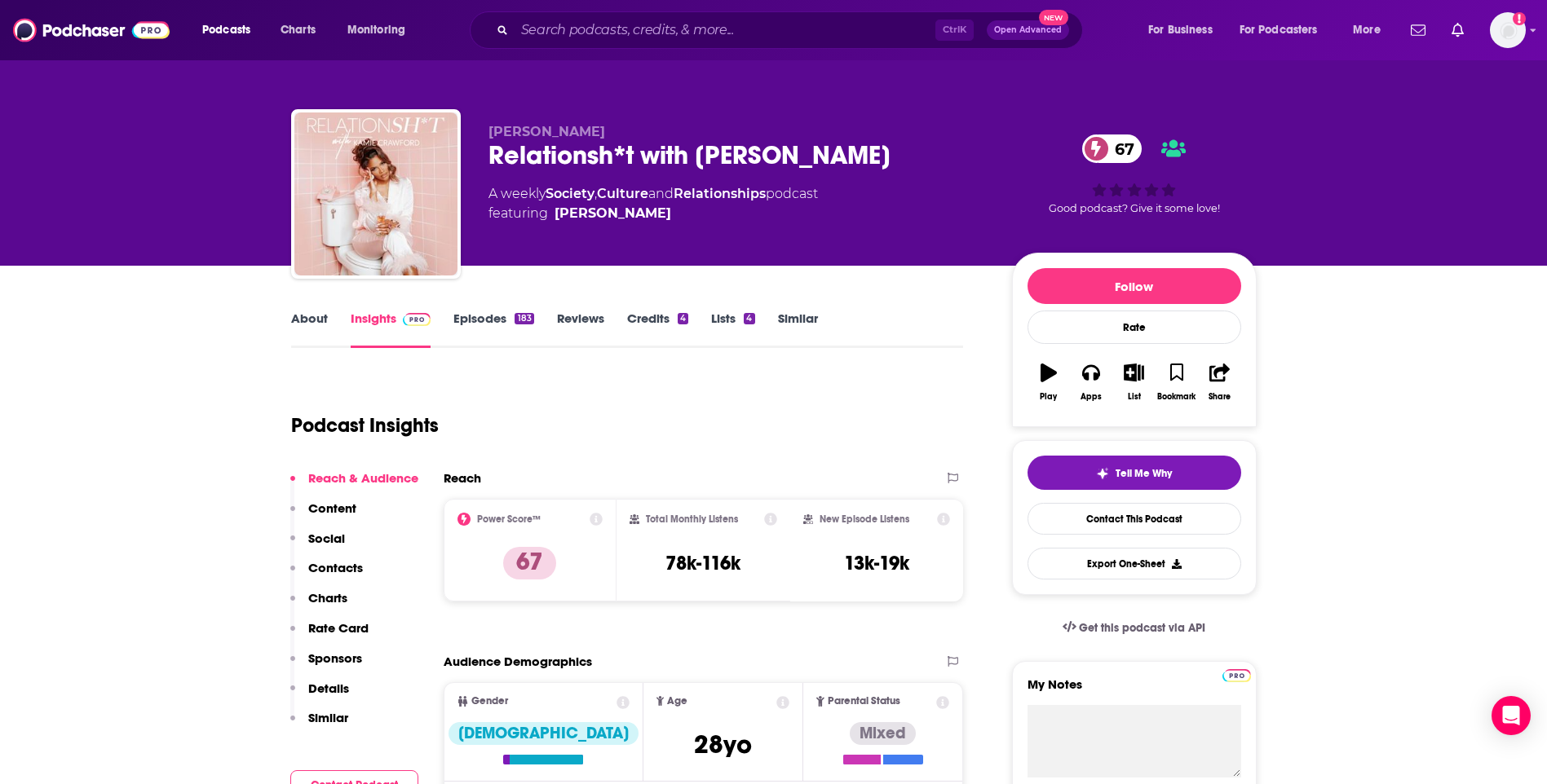
click at [304, 320] on link "About" at bounding box center [309, 329] width 36 height 37
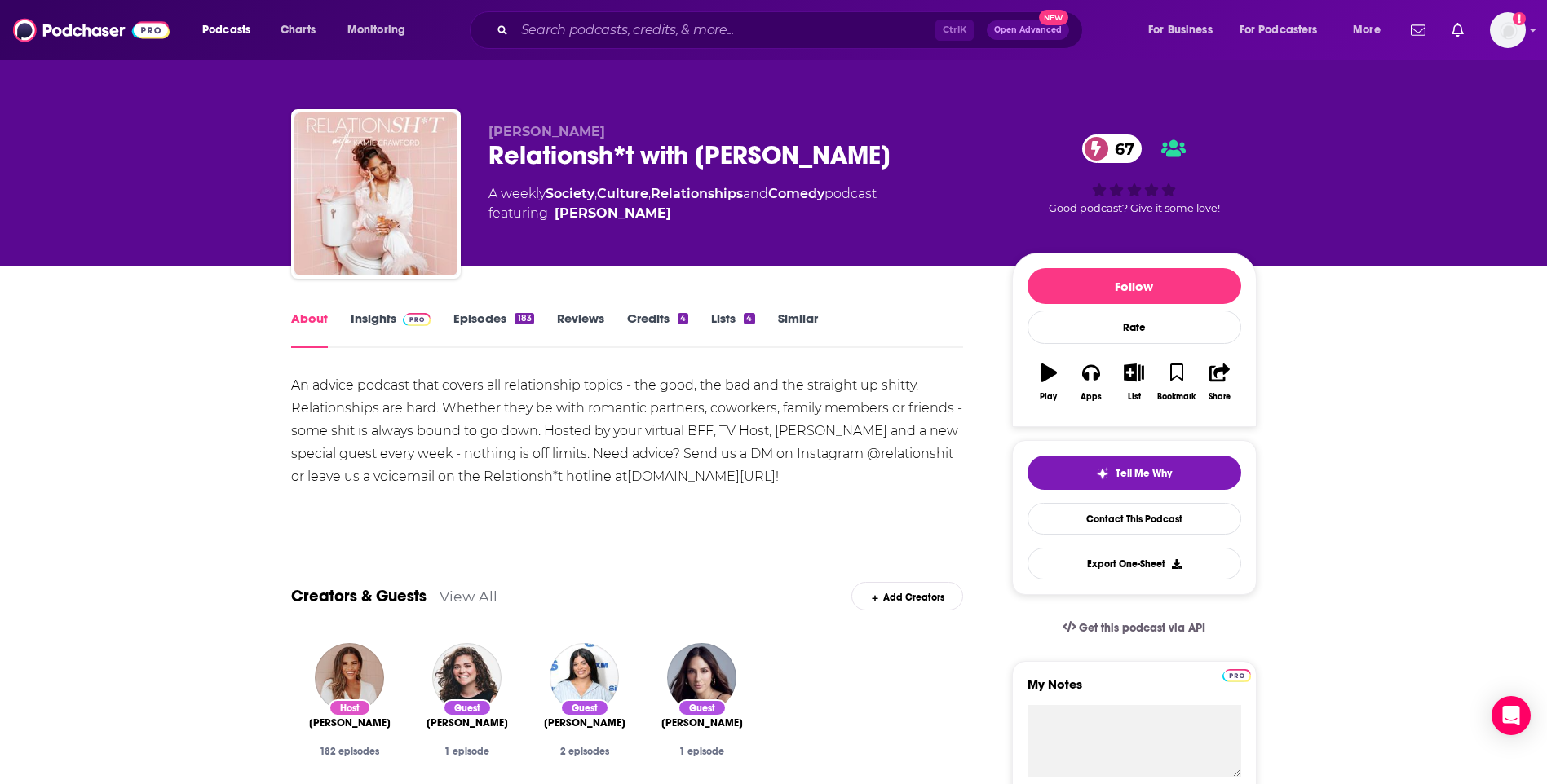
click at [362, 330] on link "Insights" at bounding box center [391, 329] width 81 height 37
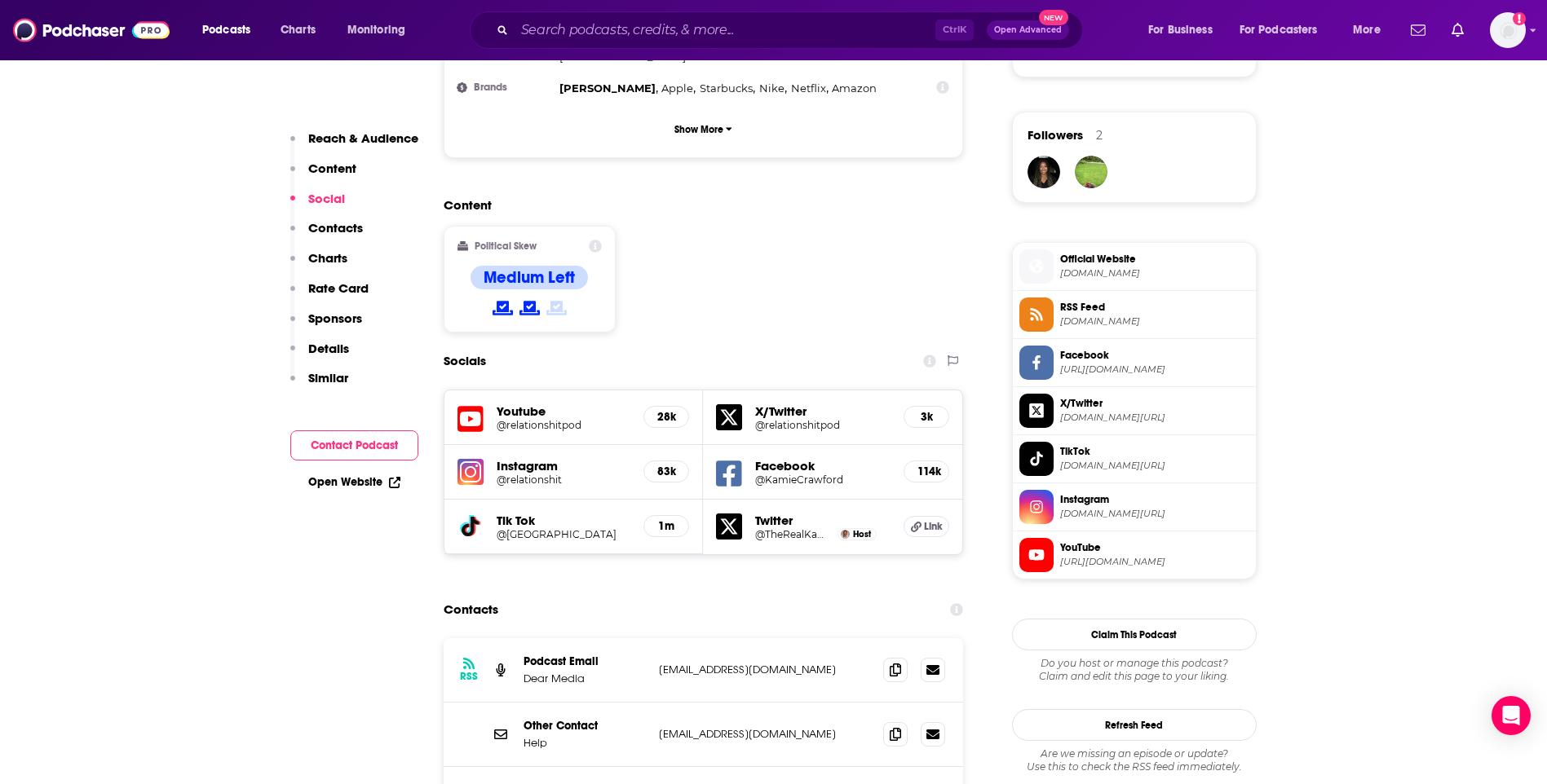
scroll to position [1304, 0]
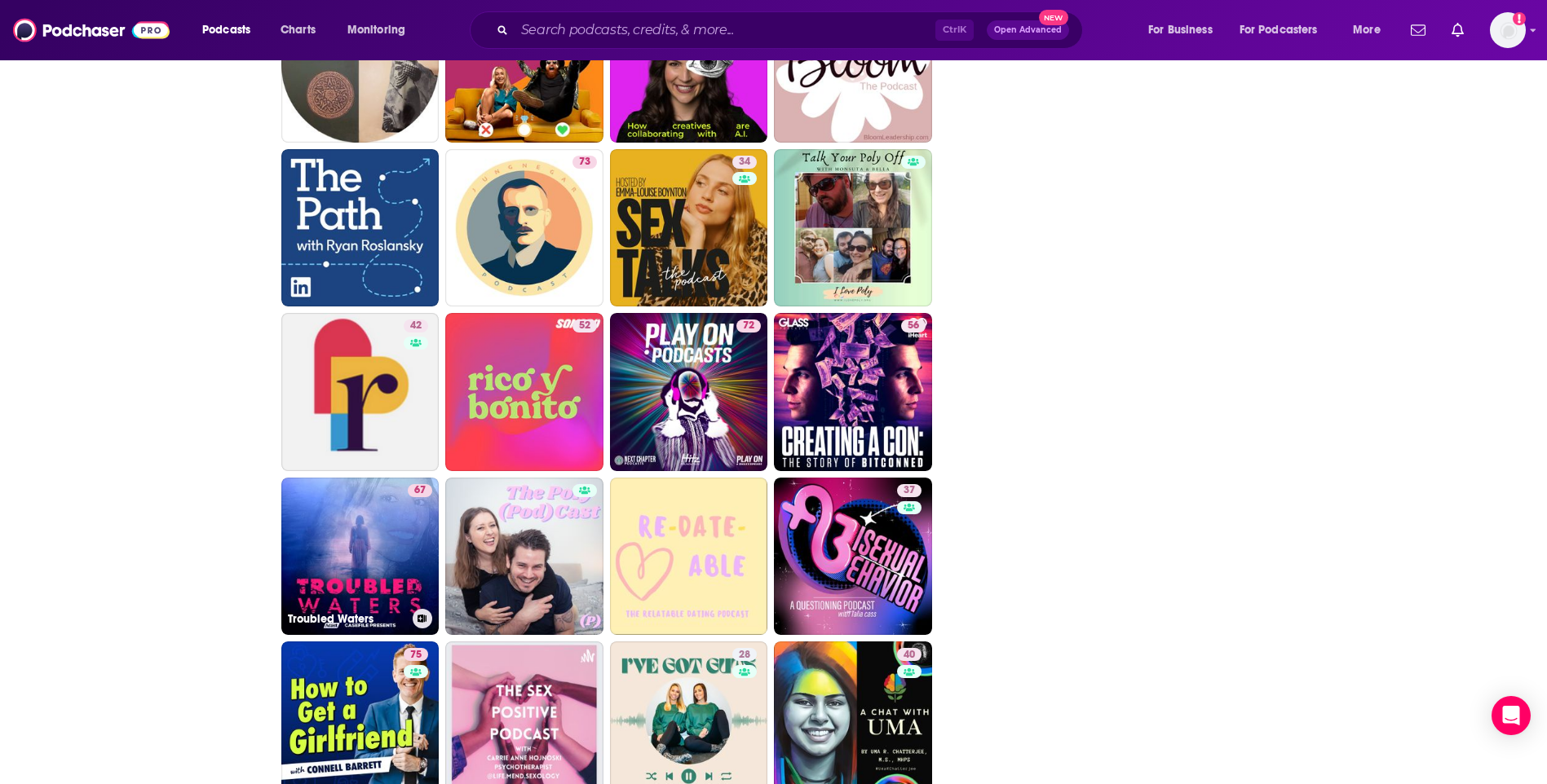
scroll to position [3424, 0]
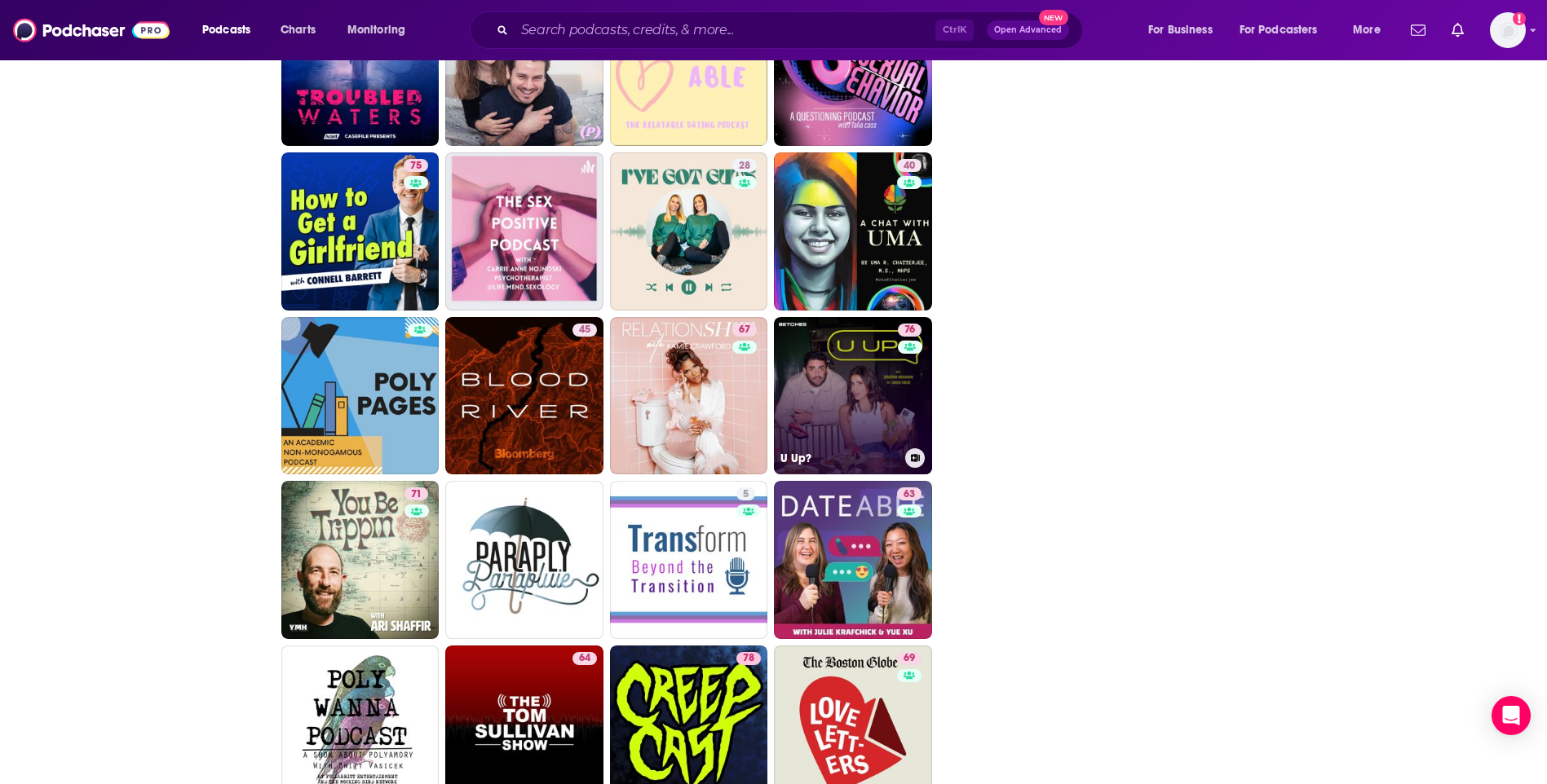
click at [833, 408] on link "76 U Up?" at bounding box center [852, 396] width 158 height 158
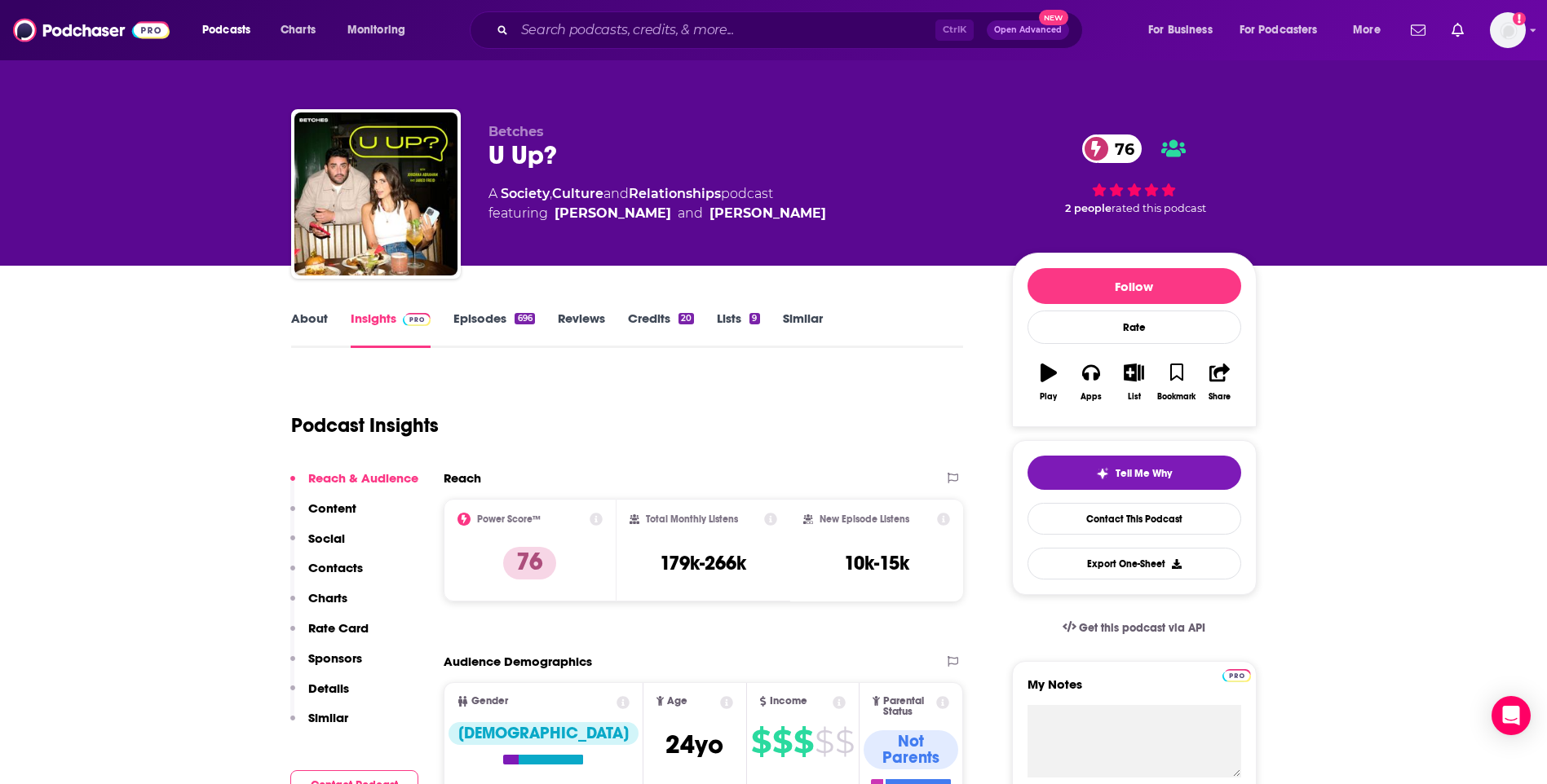
click at [305, 326] on link "About" at bounding box center [309, 329] width 36 height 37
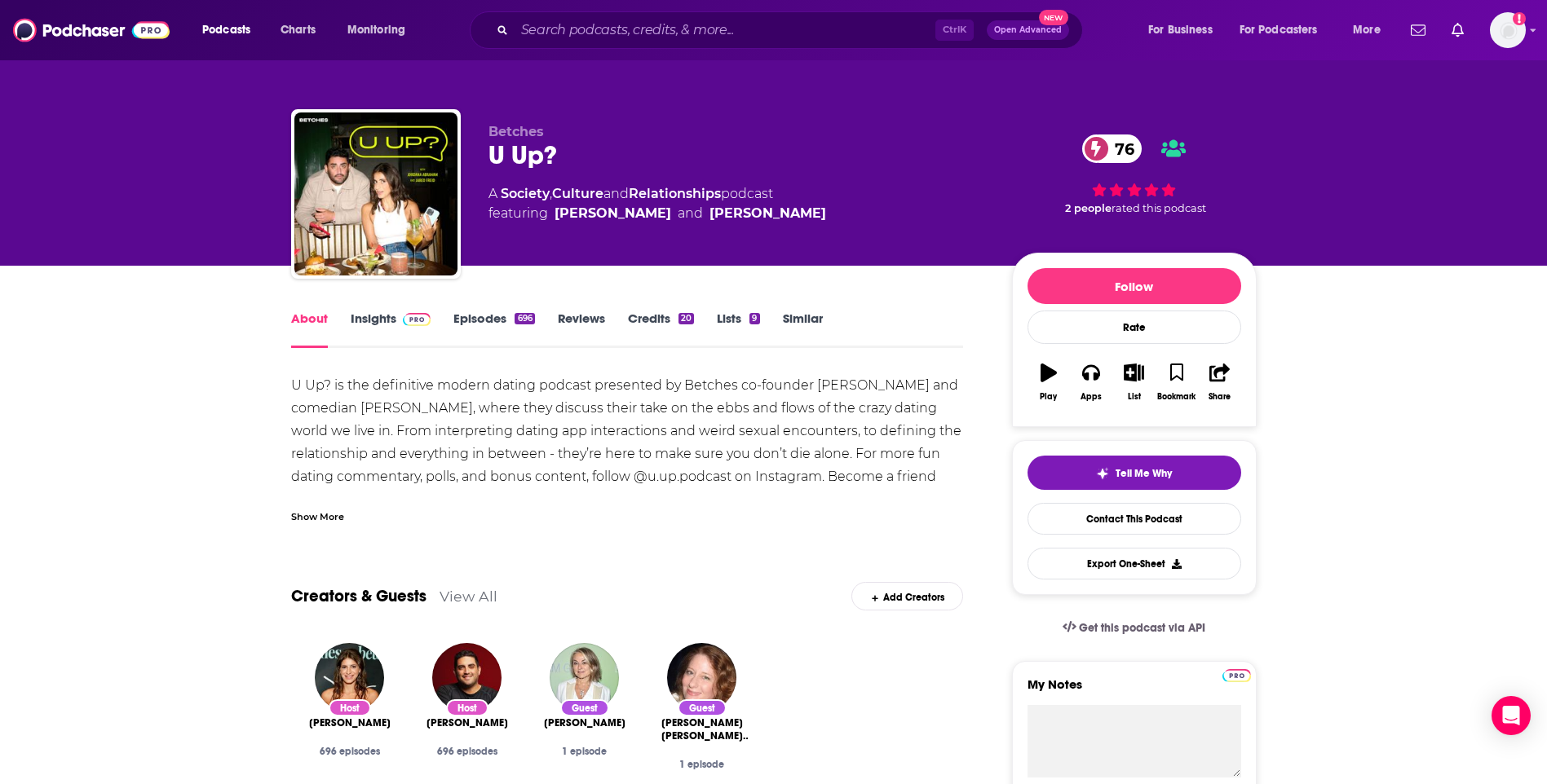
click at [361, 319] on link "Insights" at bounding box center [391, 329] width 81 height 37
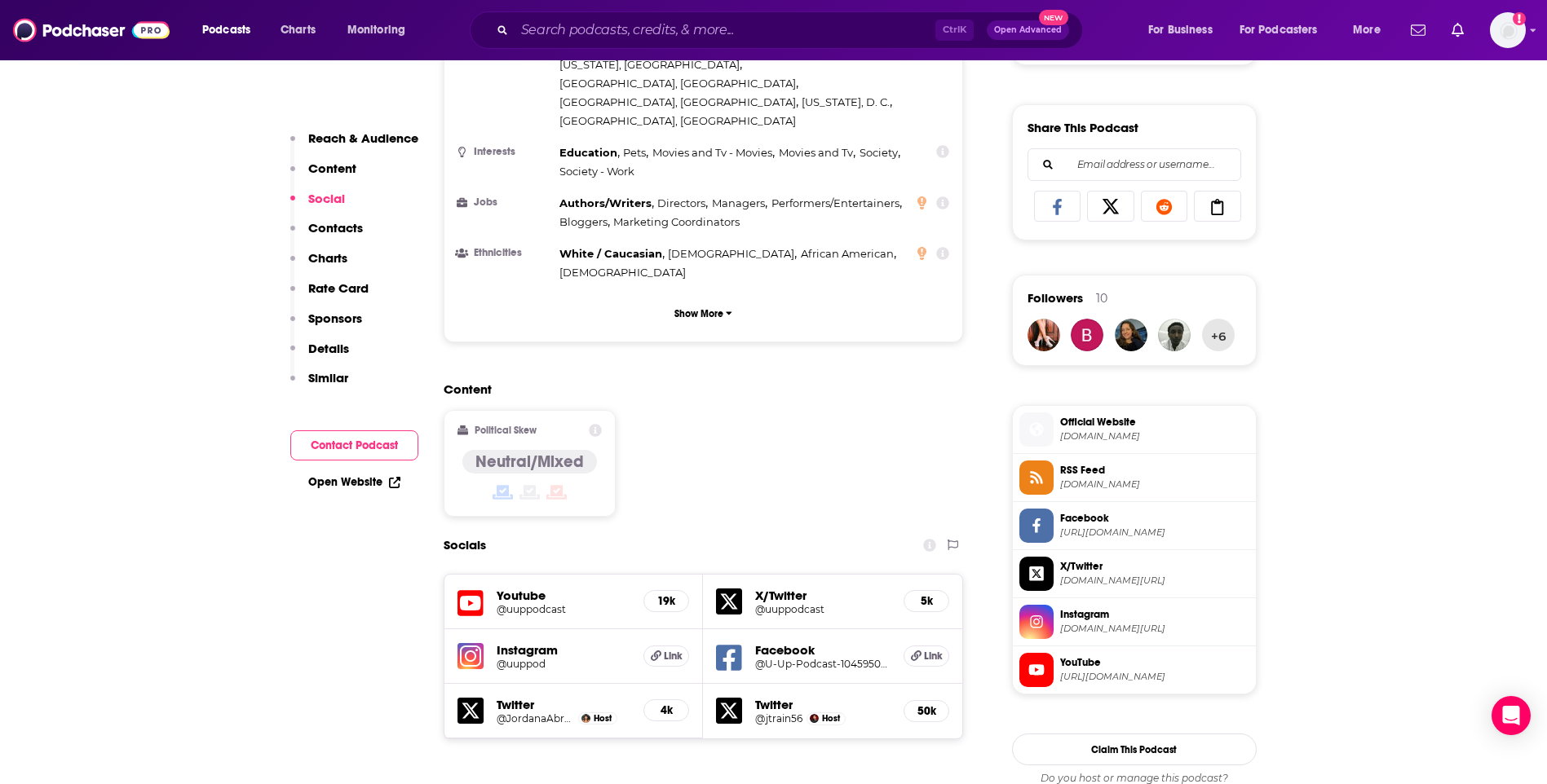
scroll to position [1386, 0]
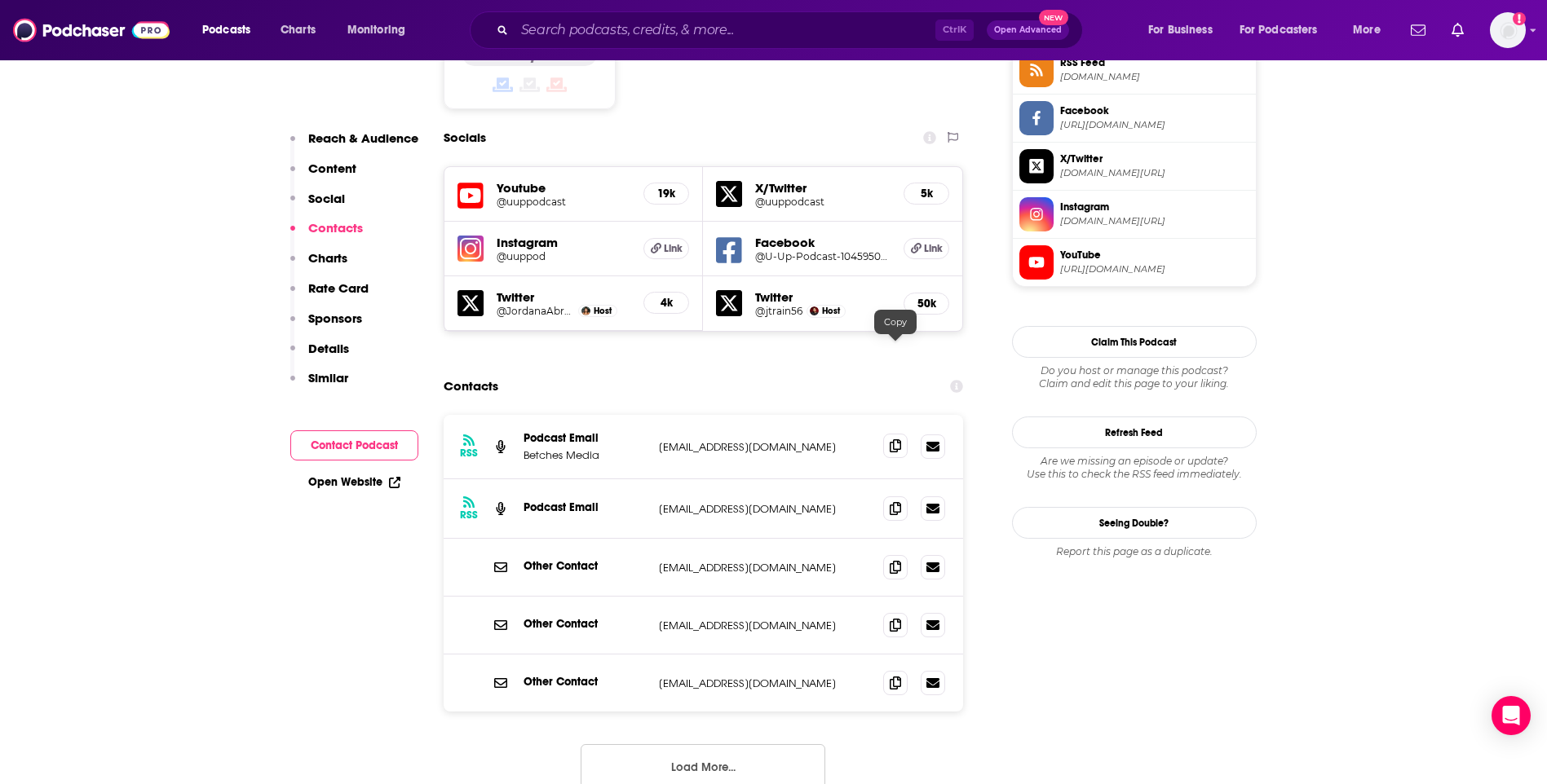
click at [892, 440] on icon at bounding box center [896, 446] width 12 height 13
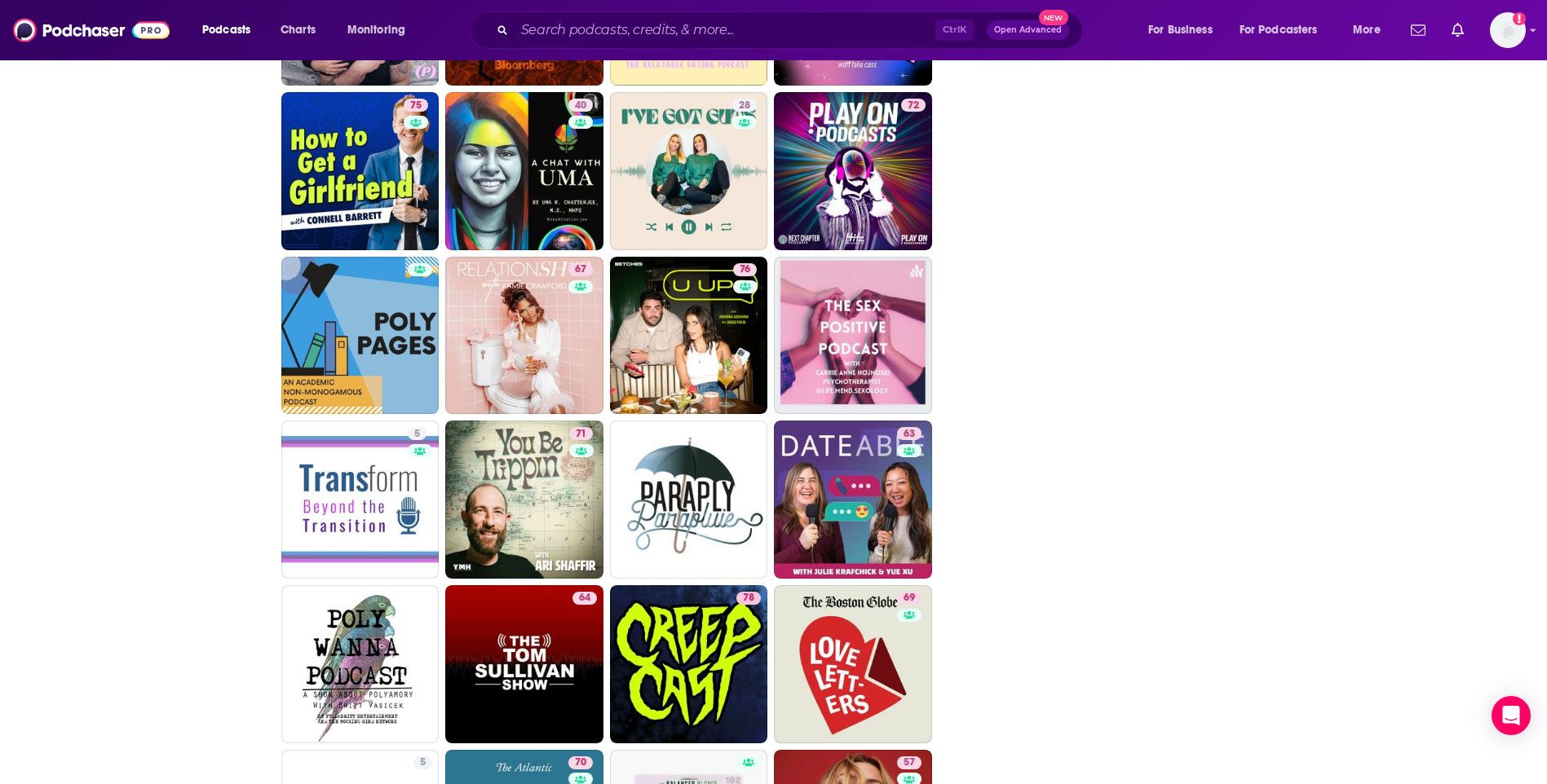
scroll to position [3759, 0]
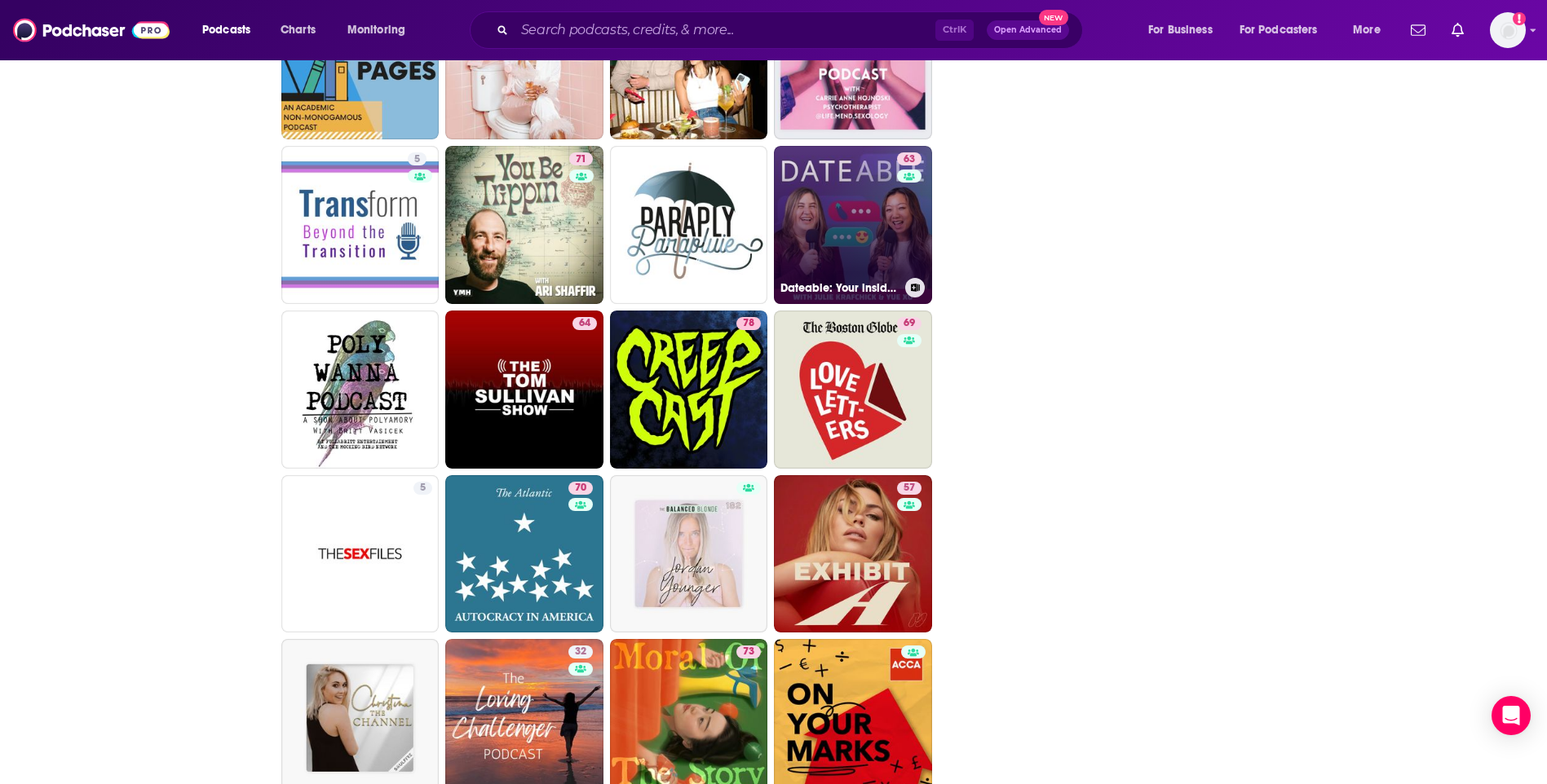
click at [858, 202] on link "63 Dateable: Your insider's look into modern dating and relationships" at bounding box center [852, 225] width 158 height 158
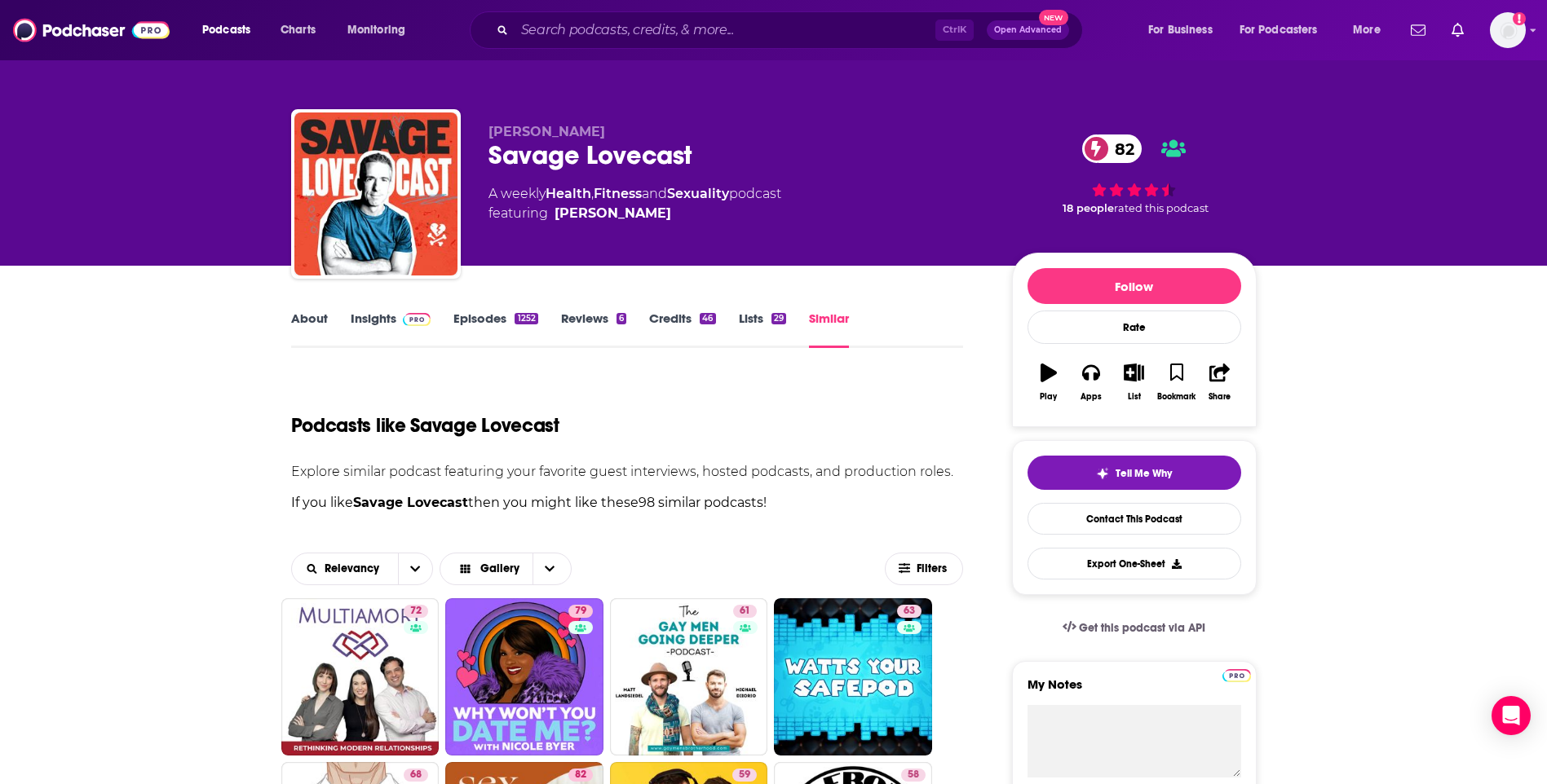
scroll to position [407, 0]
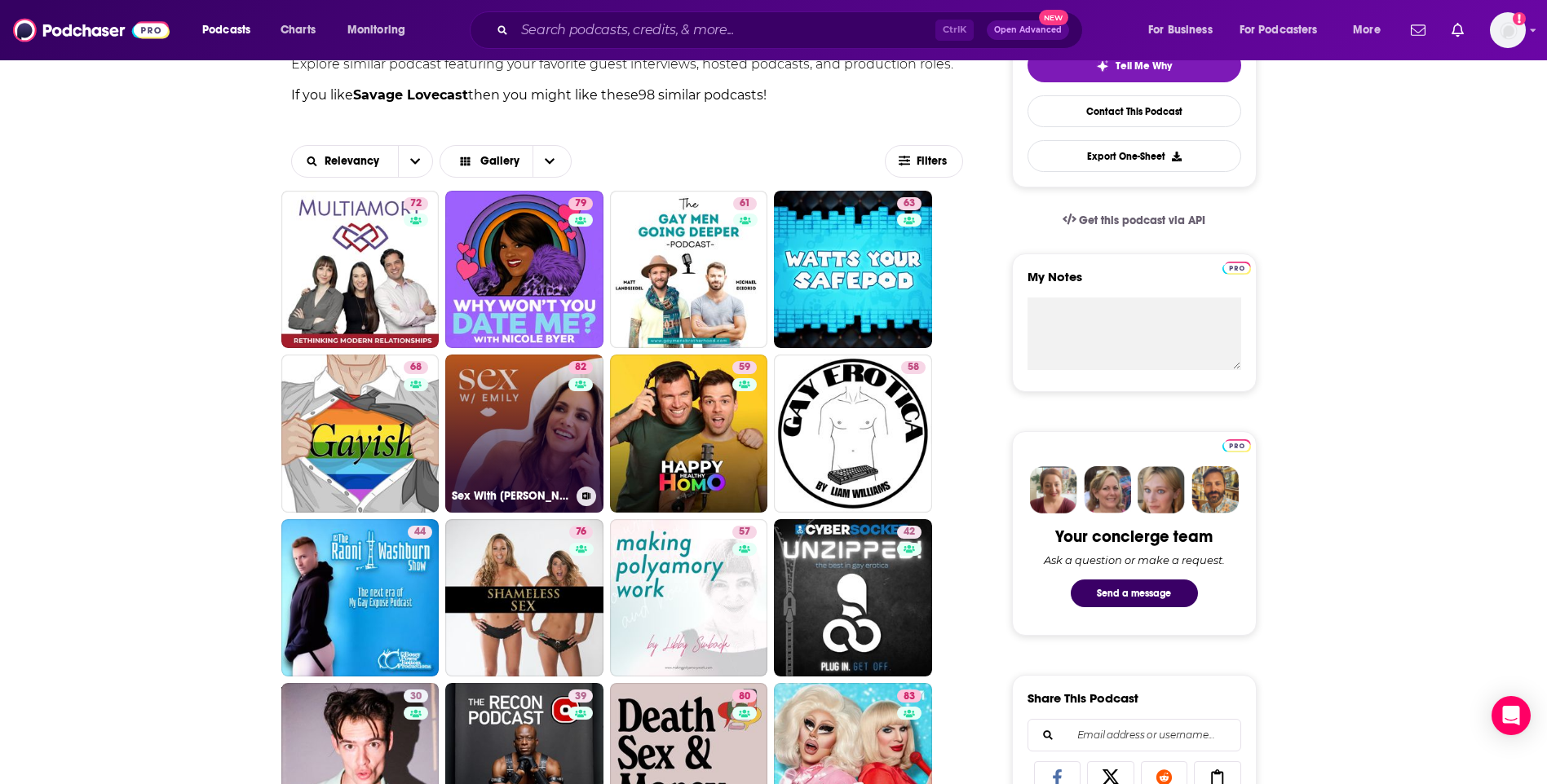
click at [511, 442] on link "82 Sex With Emily" at bounding box center [524, 433] width 158 height 158
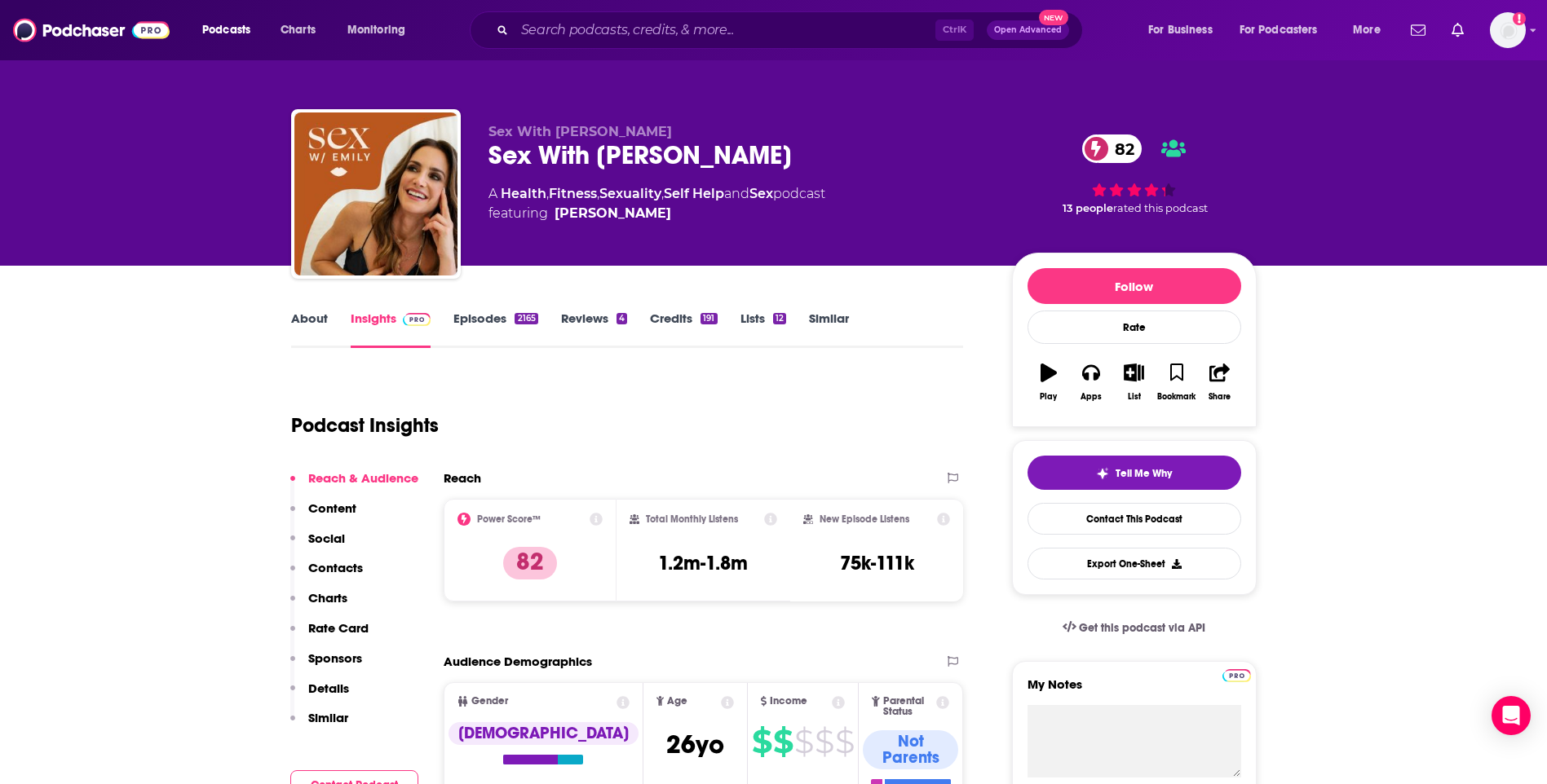
click at [835, 312] on link "Similar" at bounding box center [829, 329] width 40 height 37
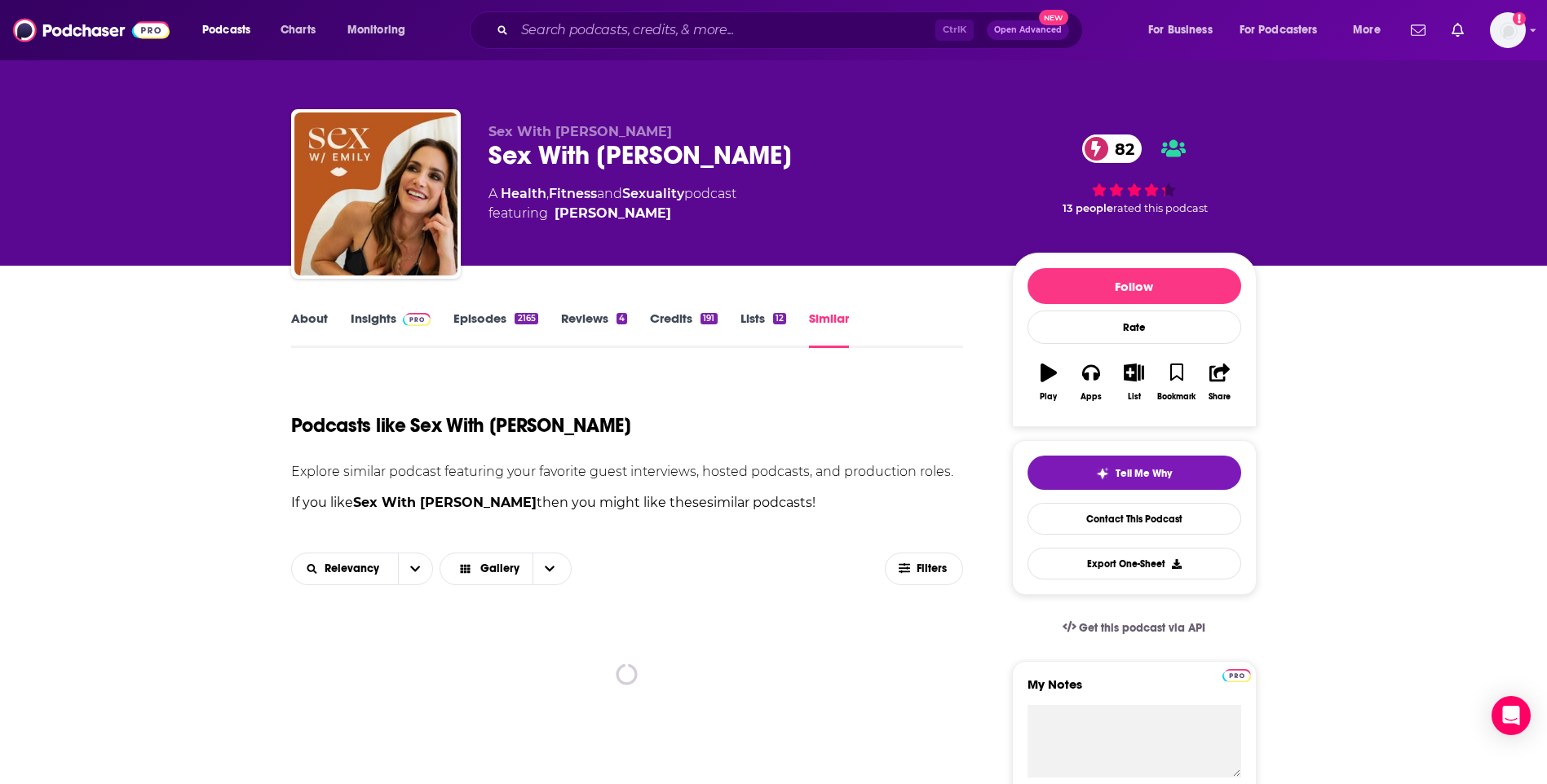
scroll to position [407, 0]
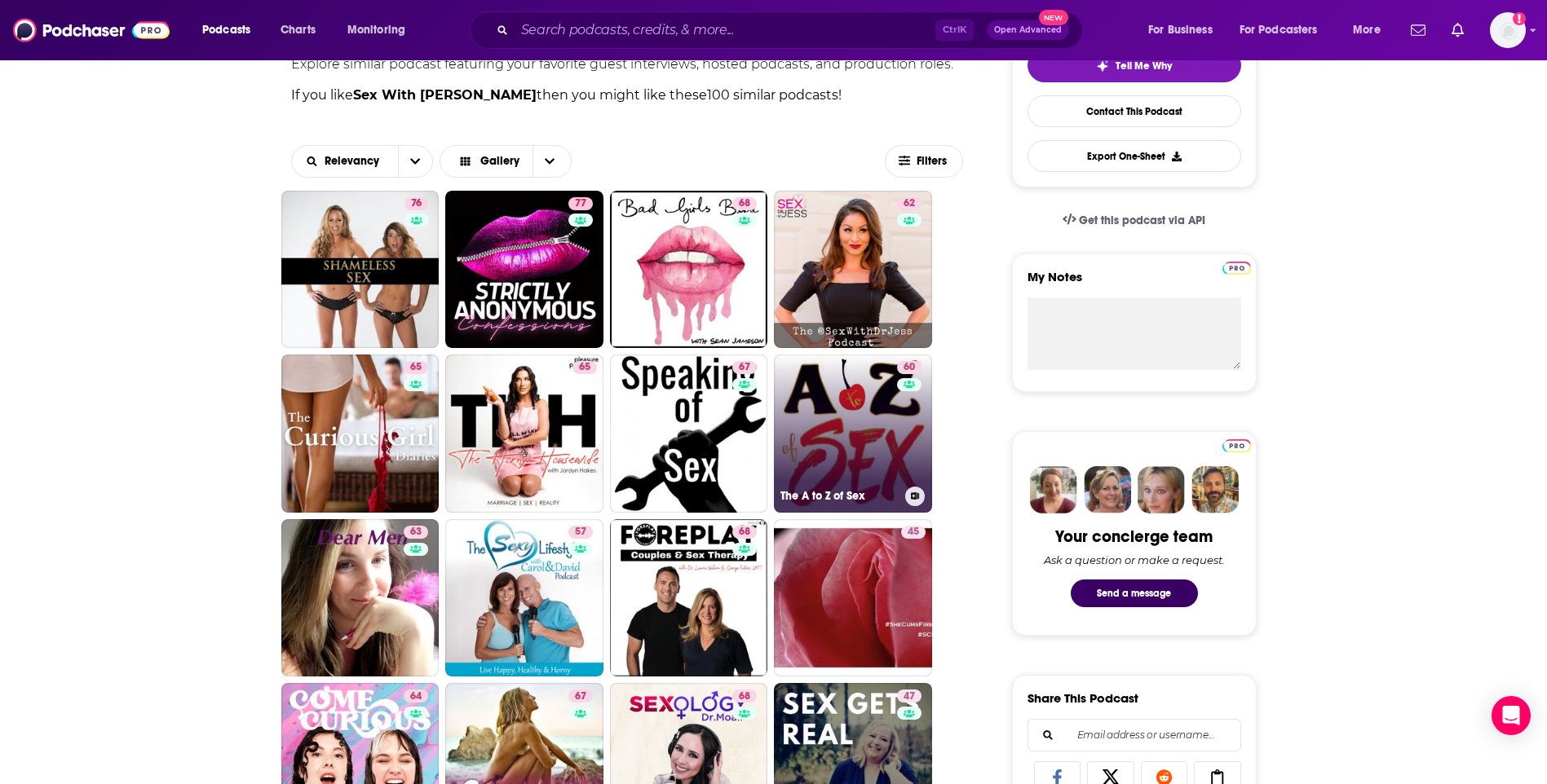
click at [850, 418] on link "60 The A to Z of Sex" at bounding box center [852, 433] width 158 height 158
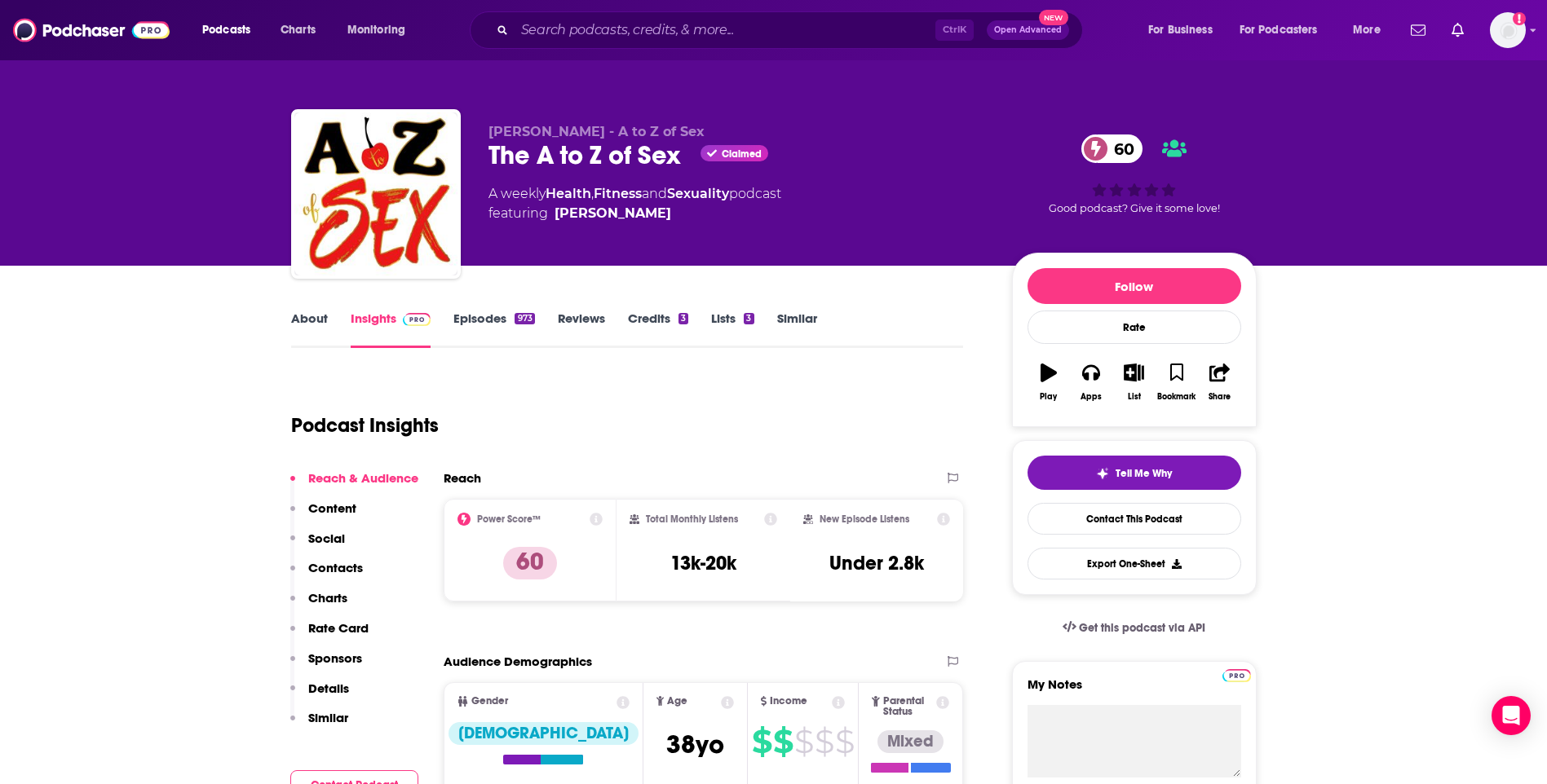
click at [314, 317] on link "About" at bounding box center [309, 329] width 36 height 37
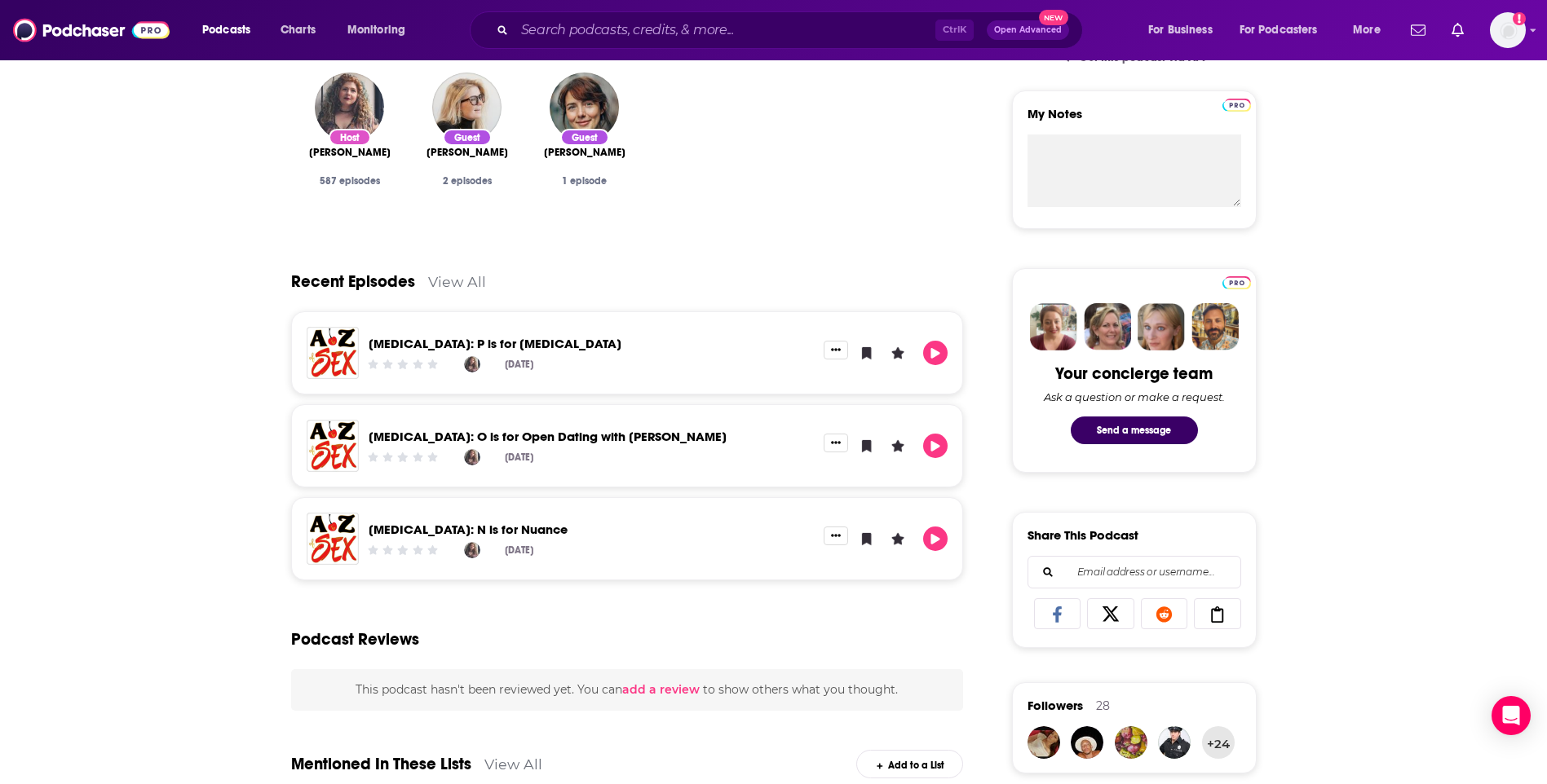
scroll to position [163, 0]
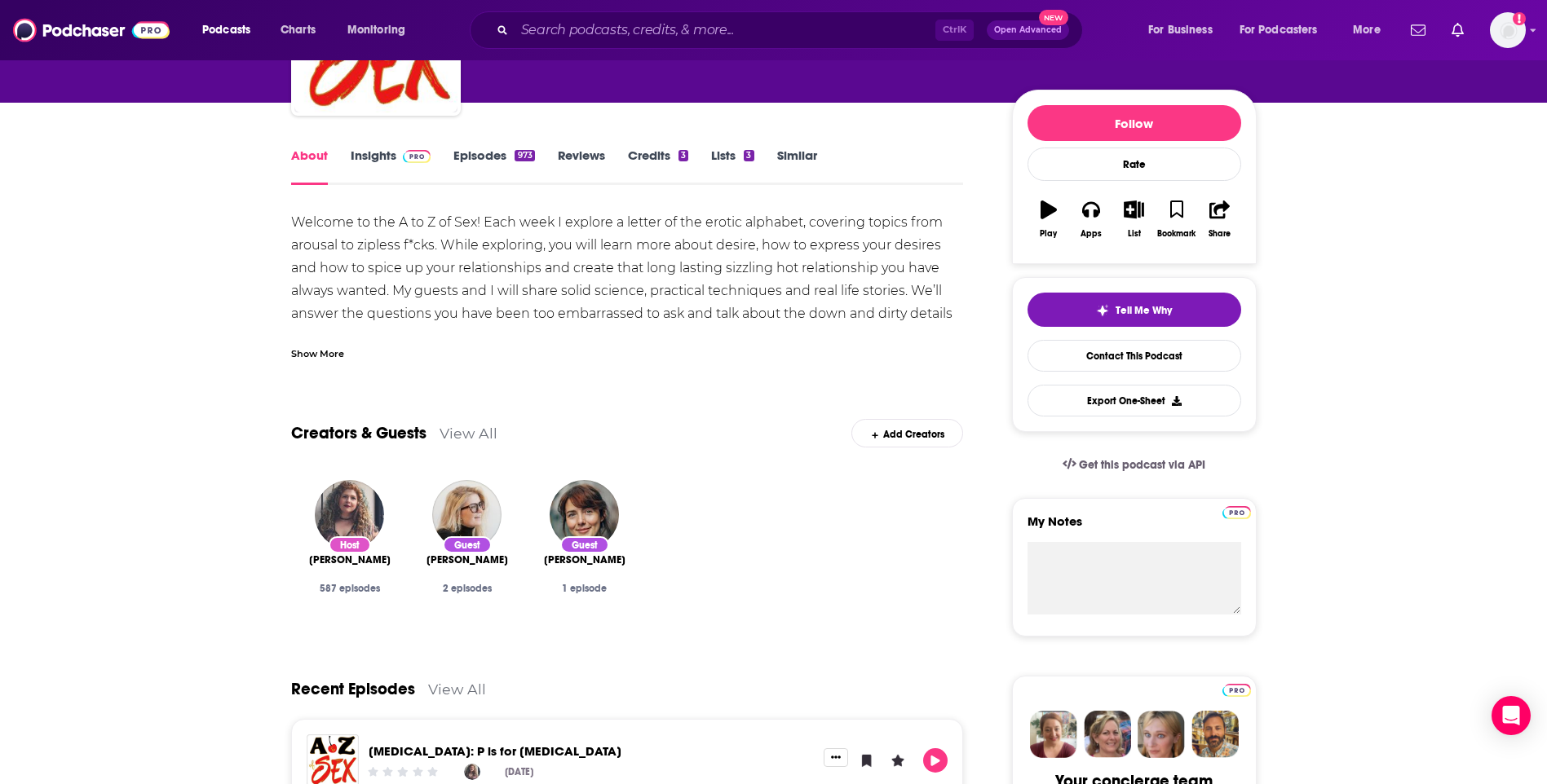
click at [391, 160] on link "Insights" at bounding box center [391, 166] width 81 height 37
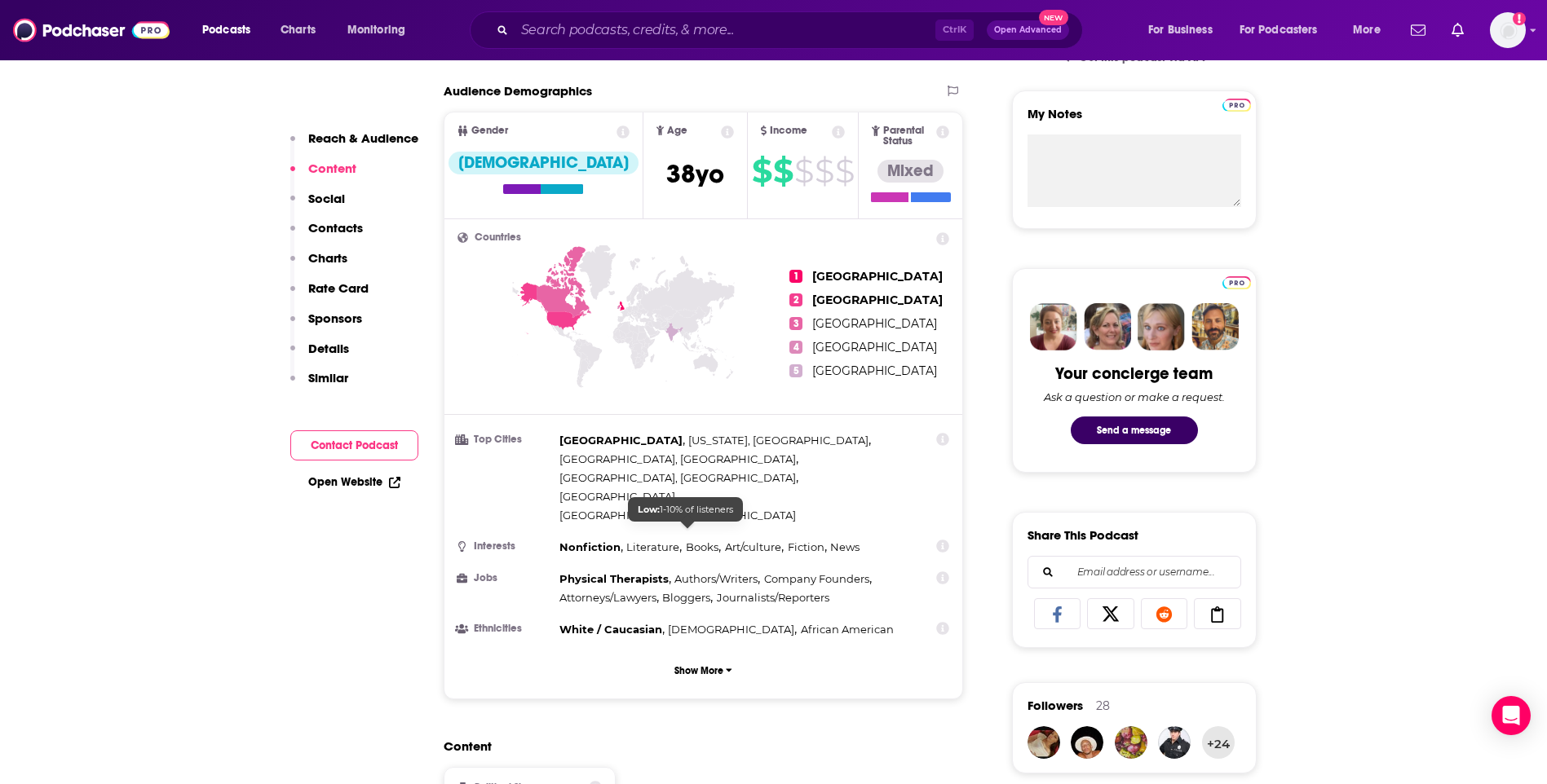
scroll to position [1060, 0]
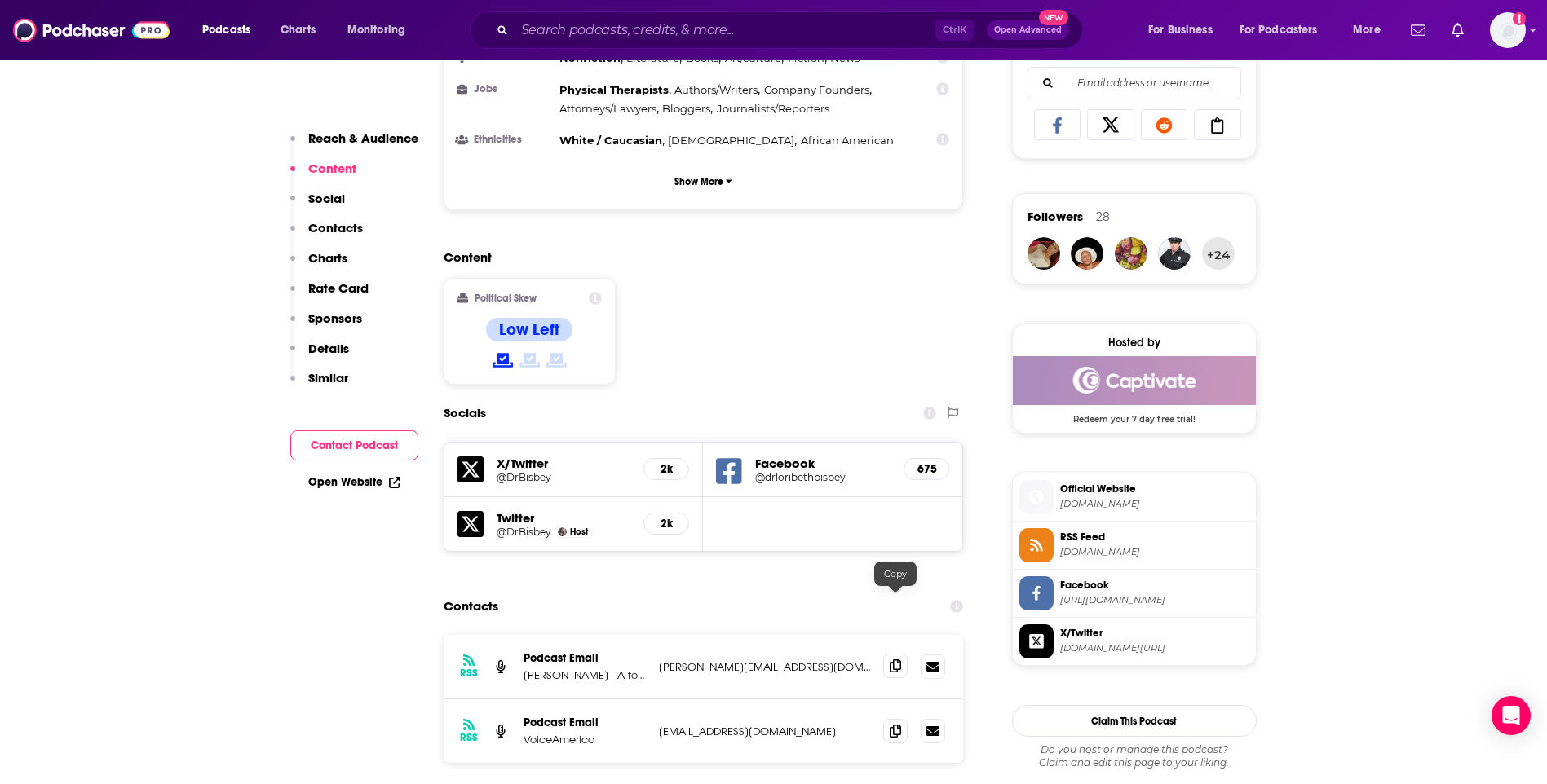
click at [892, 659] on icon at bounding box center [896, 666] width 12 height 13
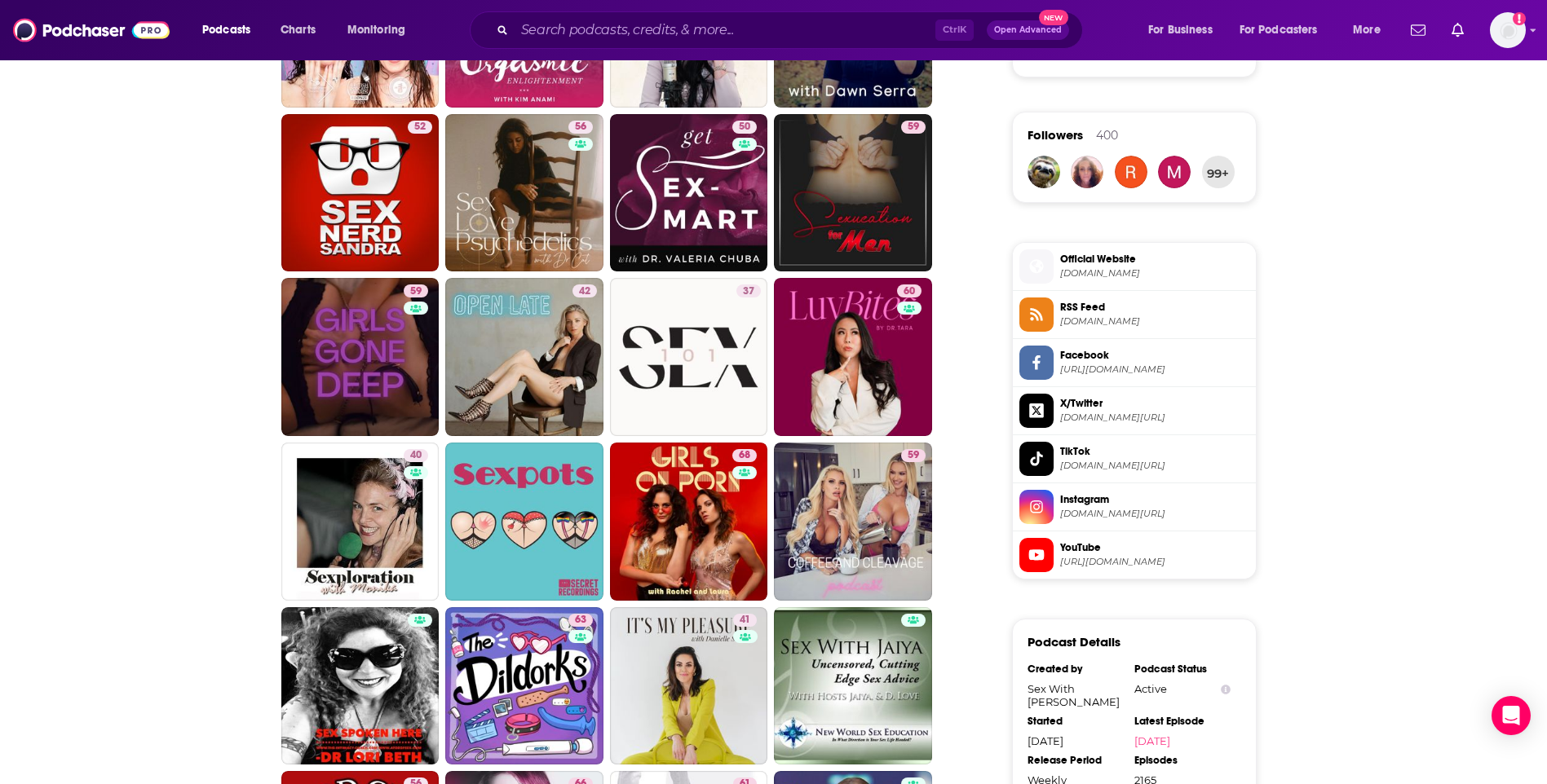
scroll to position [1549, 0]
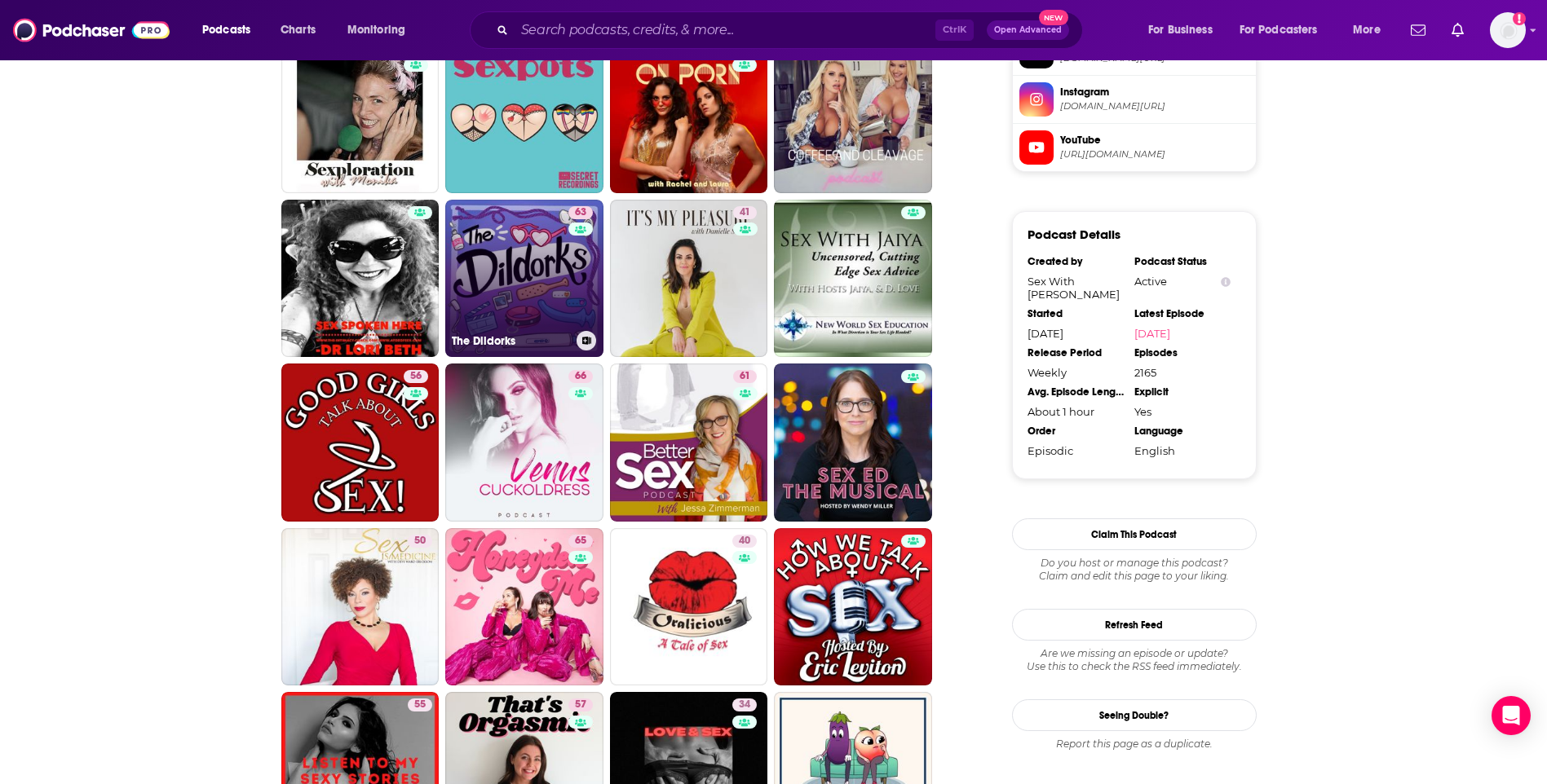
click at [493, 265] on link "63 The Dildorks" at bounding box center [524, 278] width 158 height 158
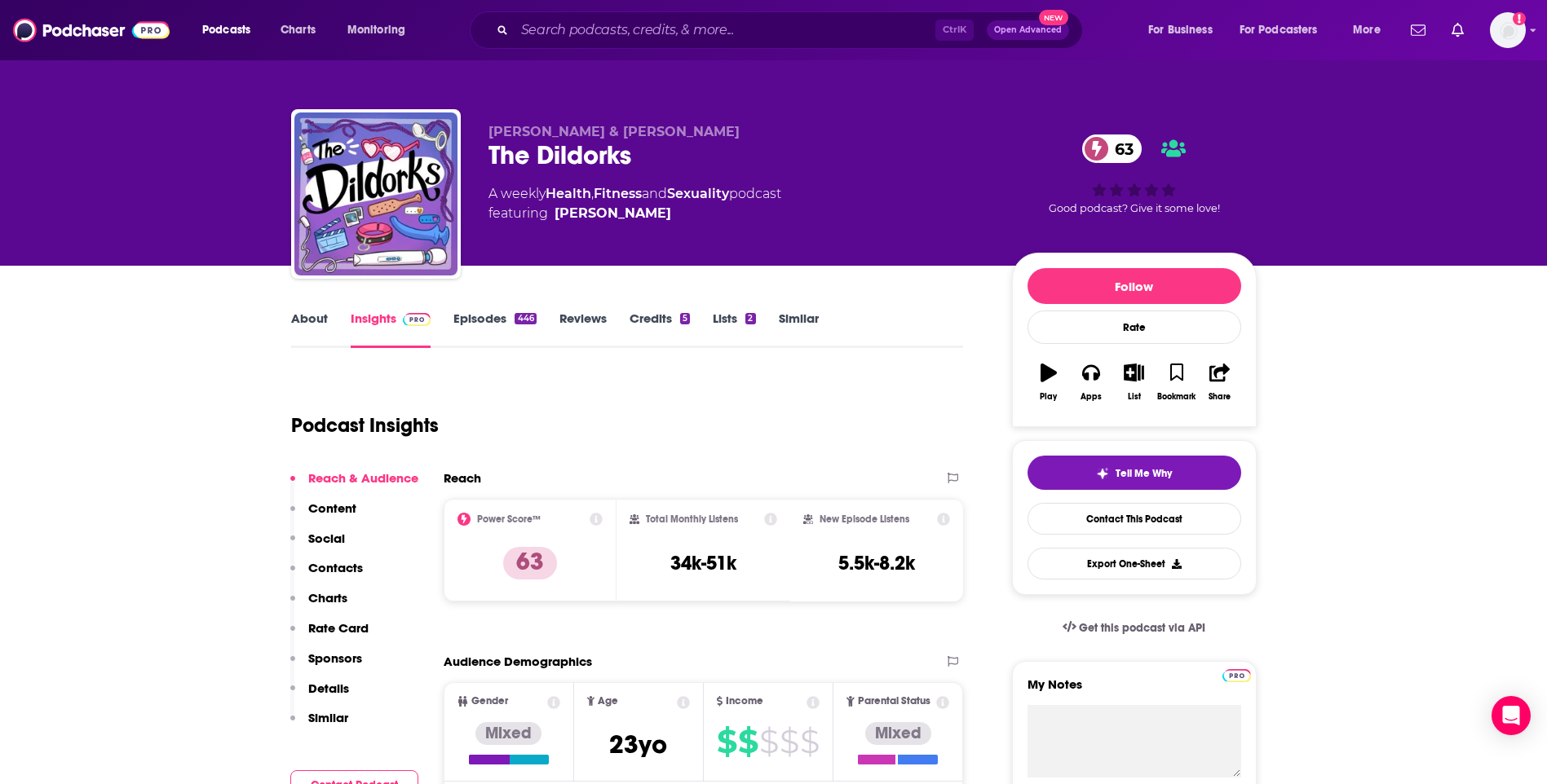
click at [324, 314] on link "About" at bounding box center [309, 329] width 36 height 37
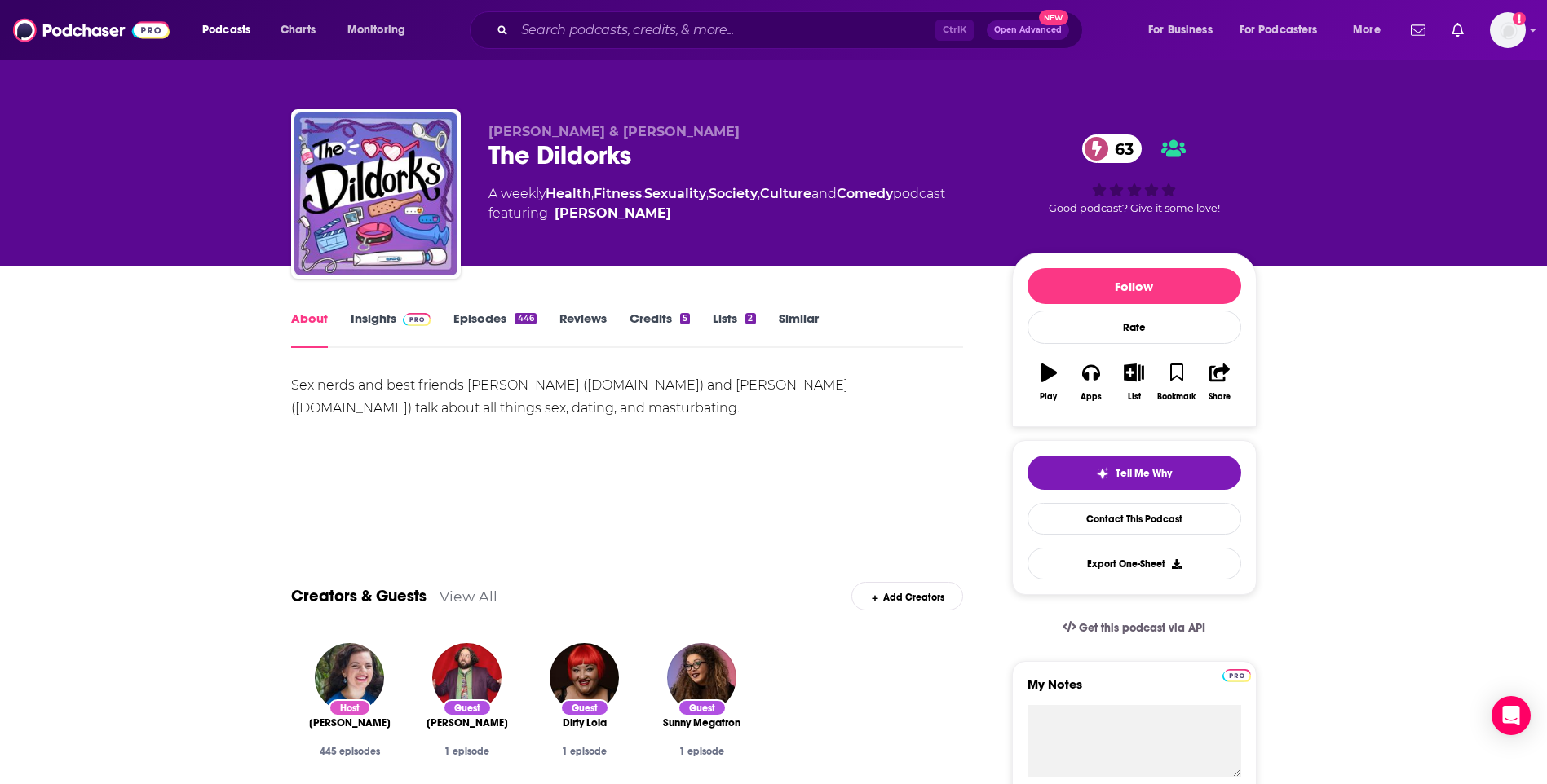
click at [391, 320] on link "Insights" at bounding box center [391, 329] width 81 height 37
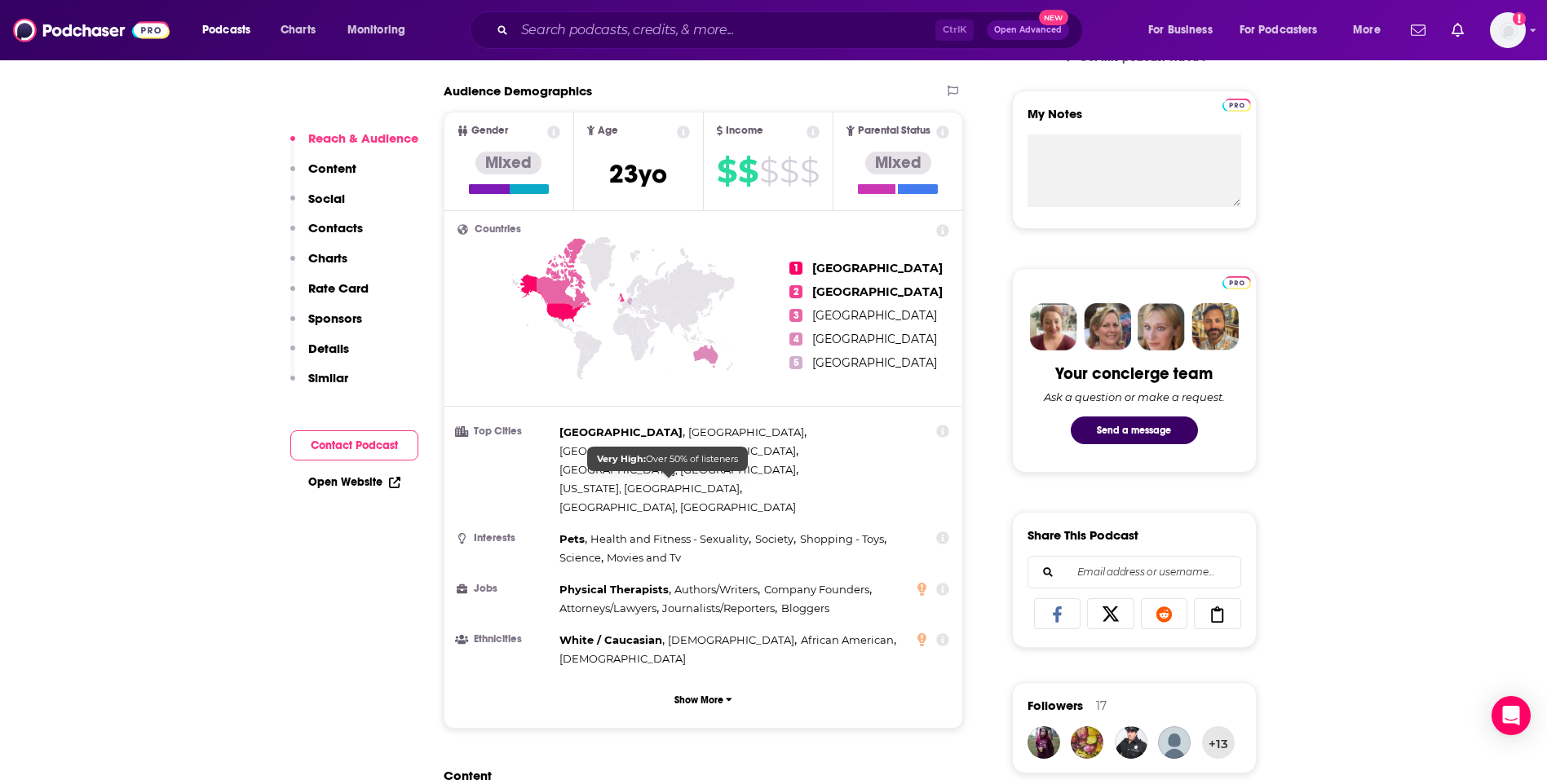
scroll to position [1060, 0]
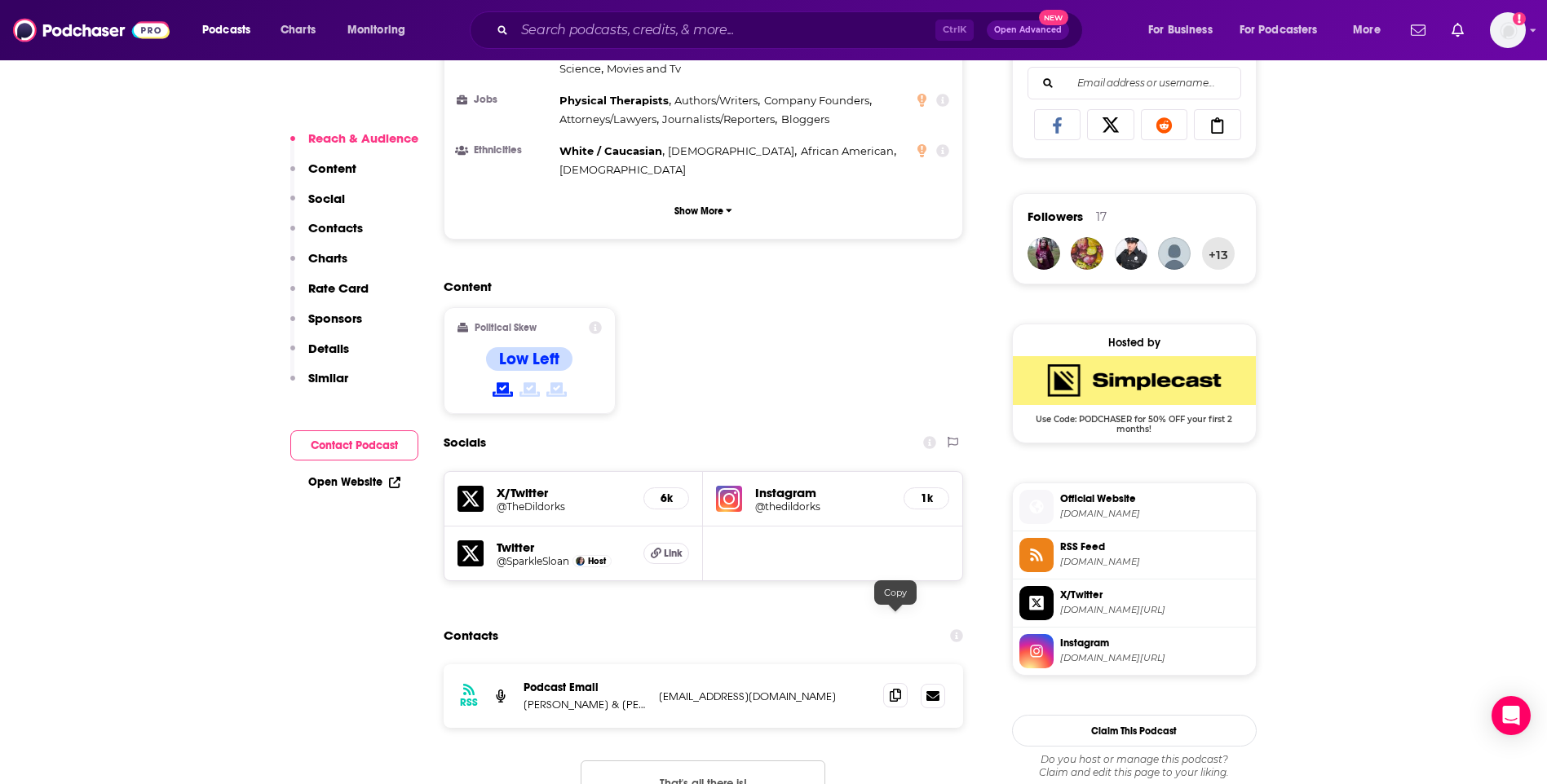
click at [889, 683] on span at bounding box center [896, 696] width 25 height 25
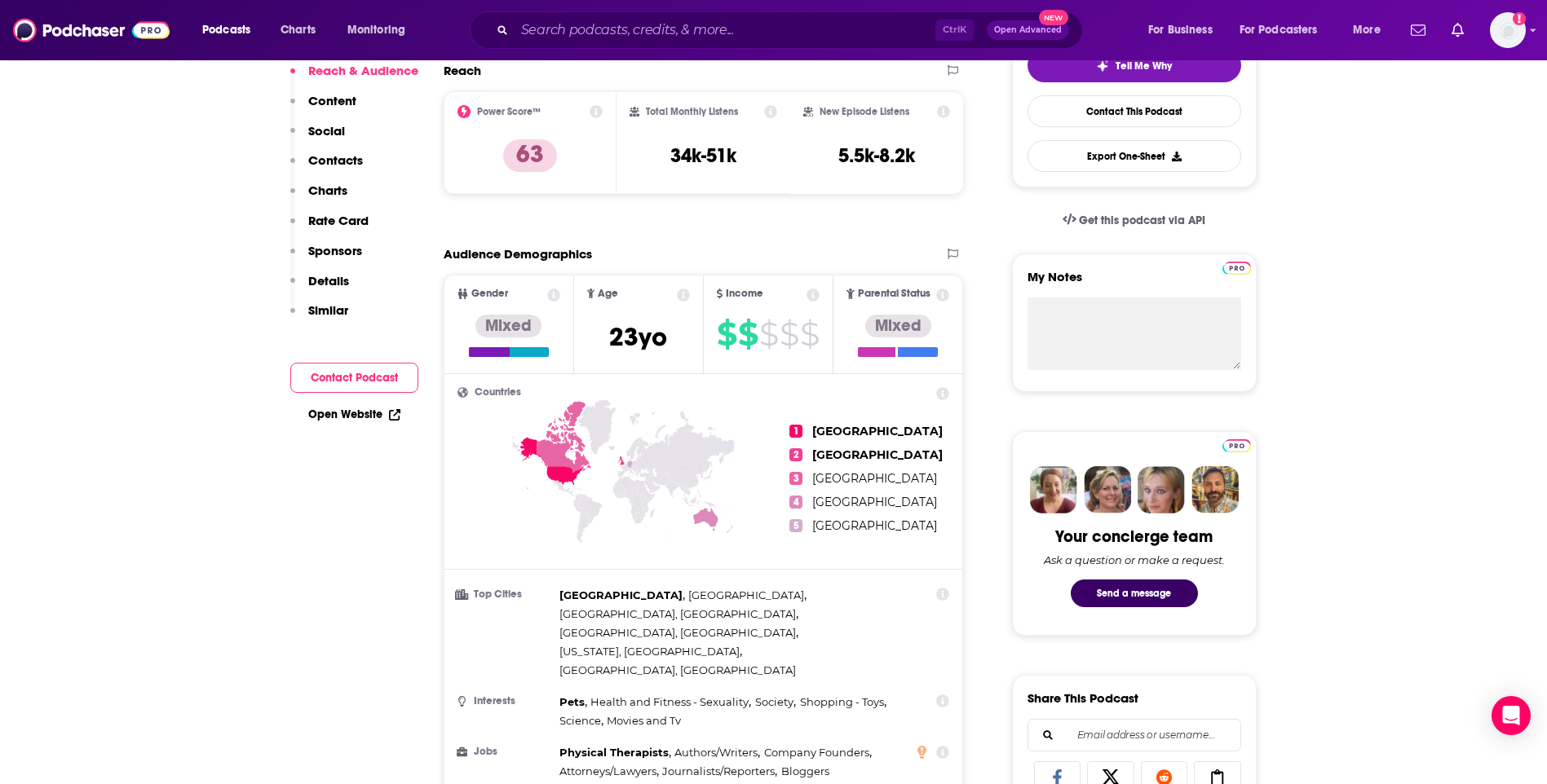
scroll to position [0, 0]
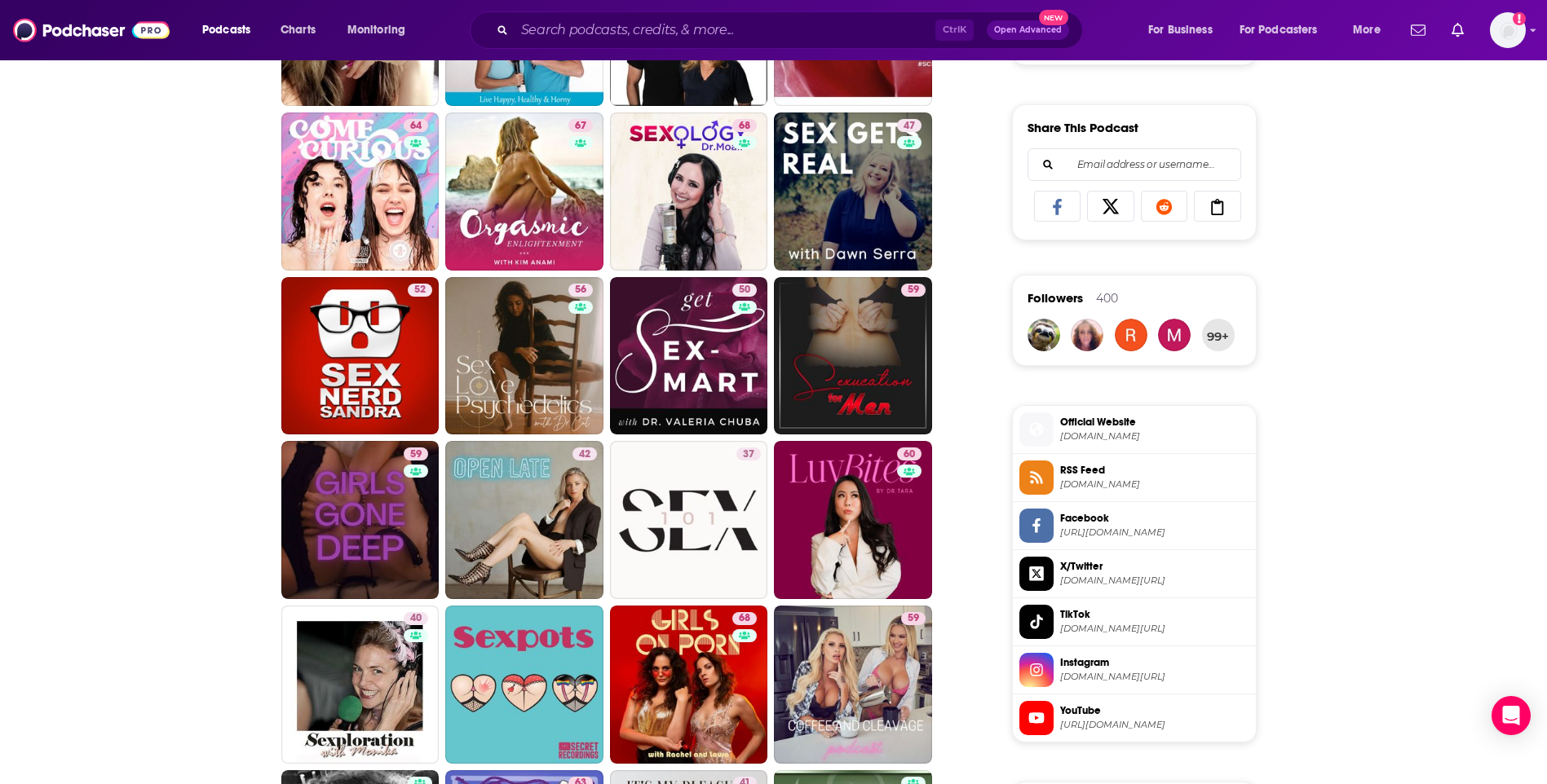
scroll to position [1467, 0]
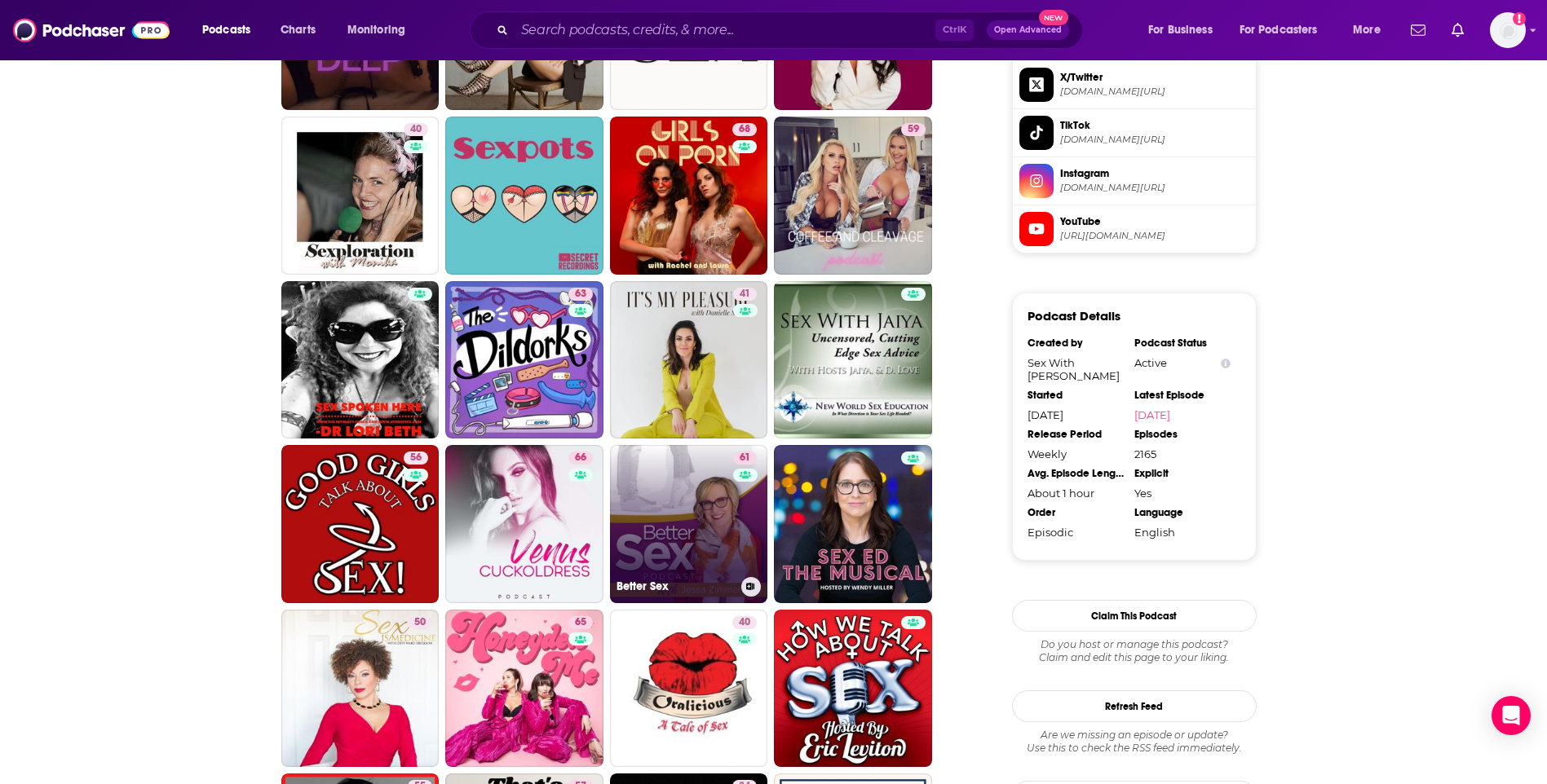
click at [673, 532] on link "61 Better Sex" at bounding box center [688, 524] width 158 height 158
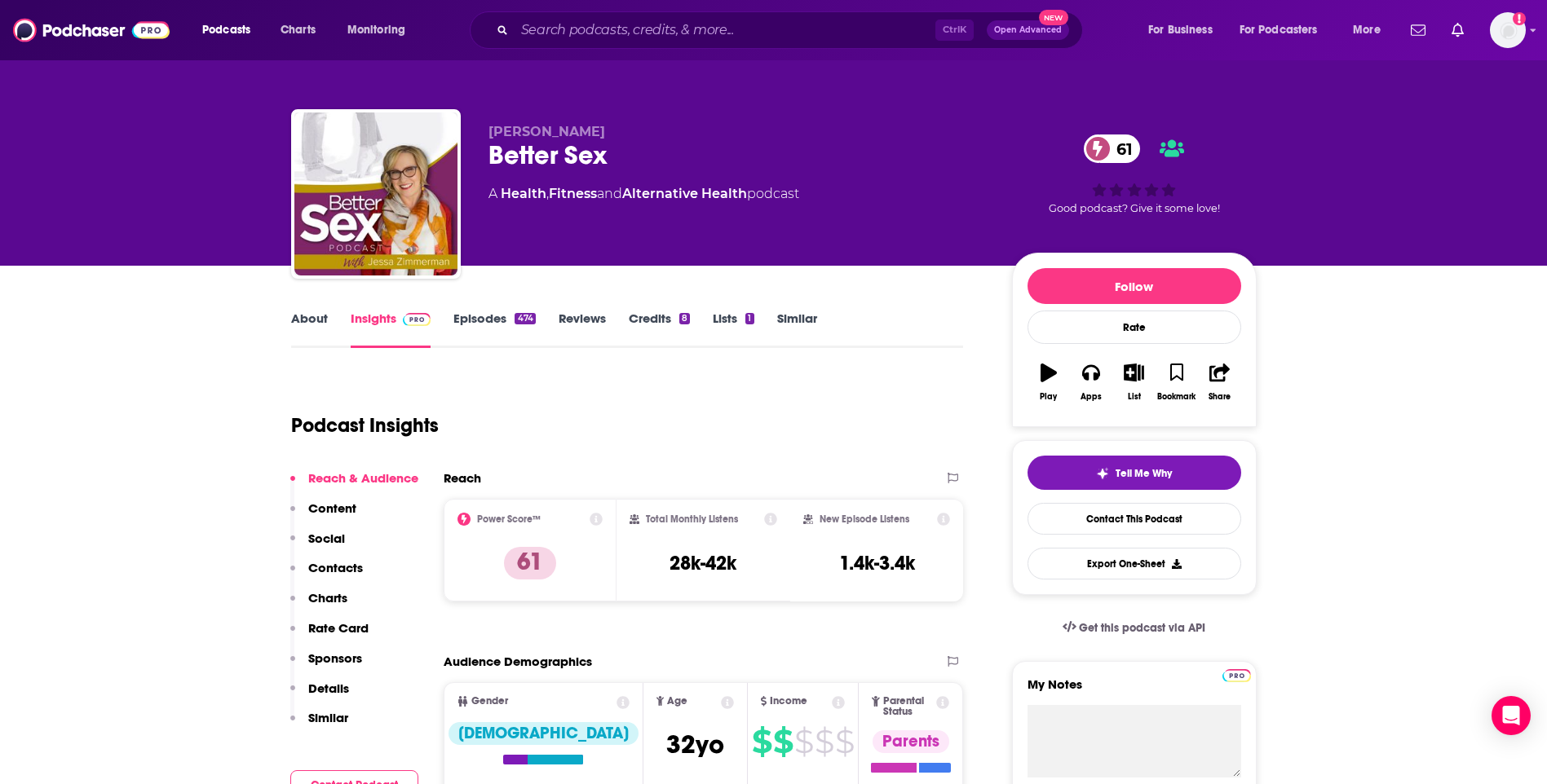
click at [300, 323] on link "About" at bounding box center [309, 329] width 36 height 37
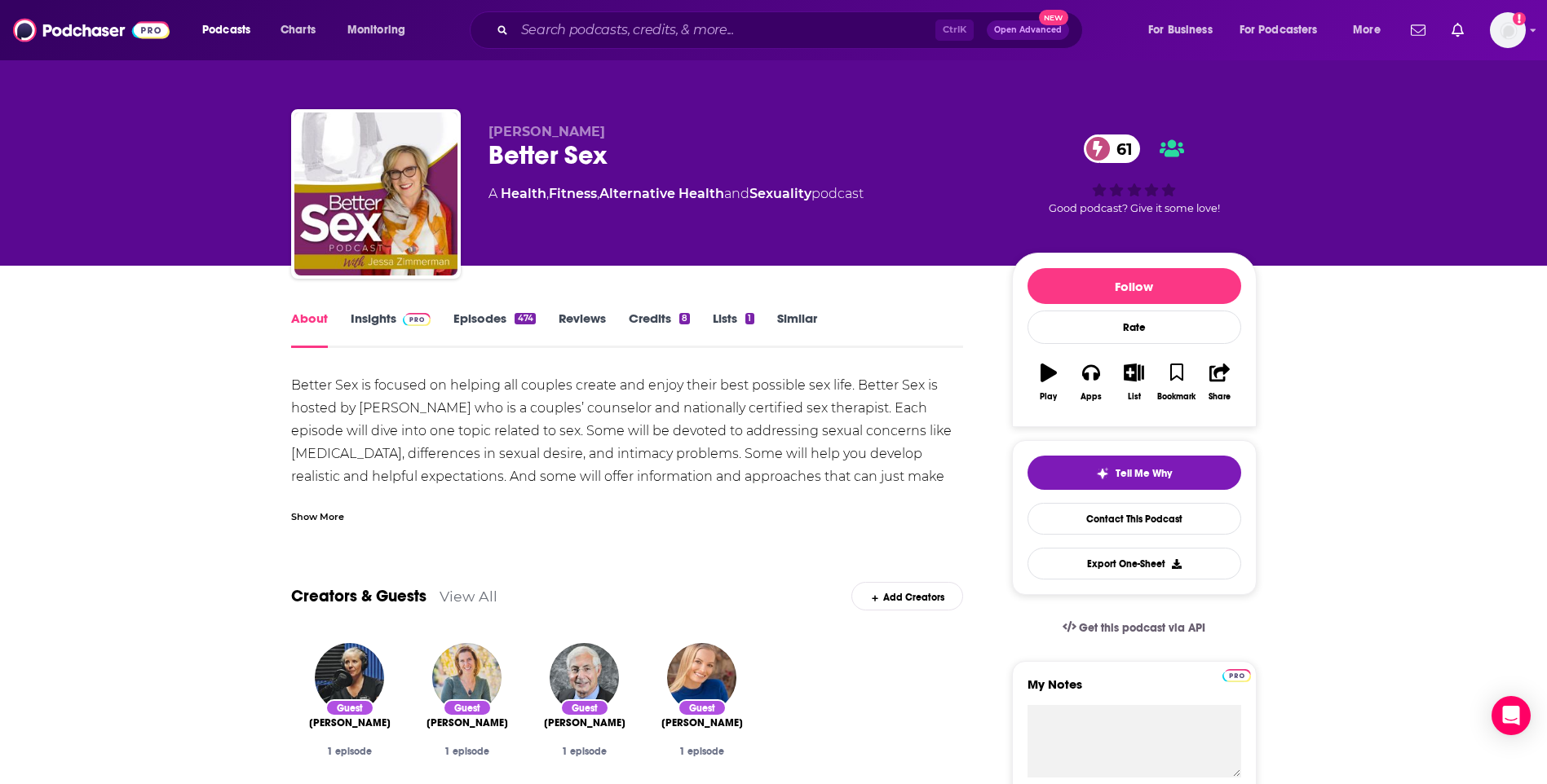
click at [363, 325] on link "Insights" at bounding box center [391, 329] width 81 height 37
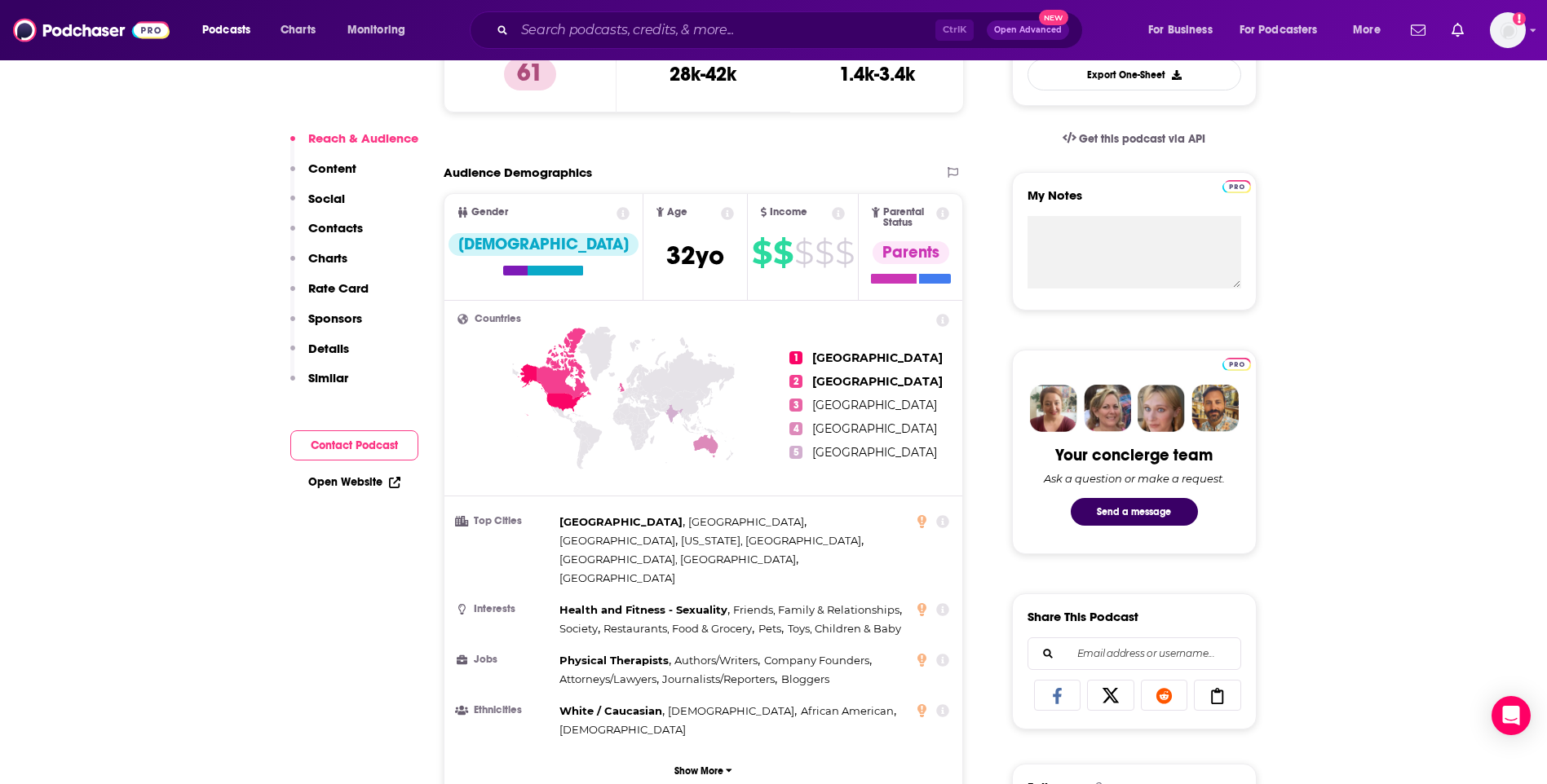
scroll to position [978, 0]
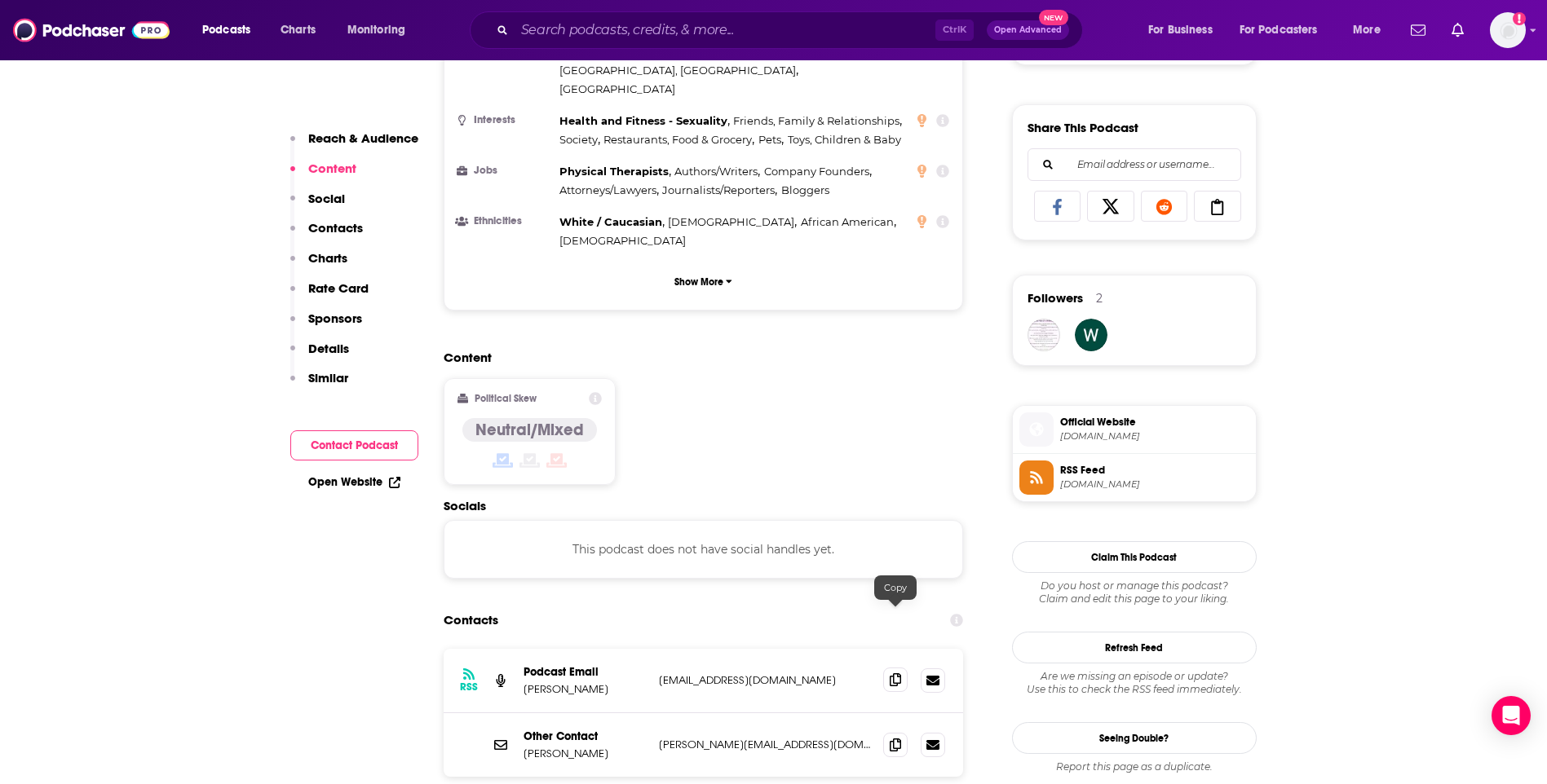
click at [894, 673] on icon at bounding box center [896, 680] width 12 height 13
click at [888, 732] on span at bounding box center [896, 744] width 25 height 25
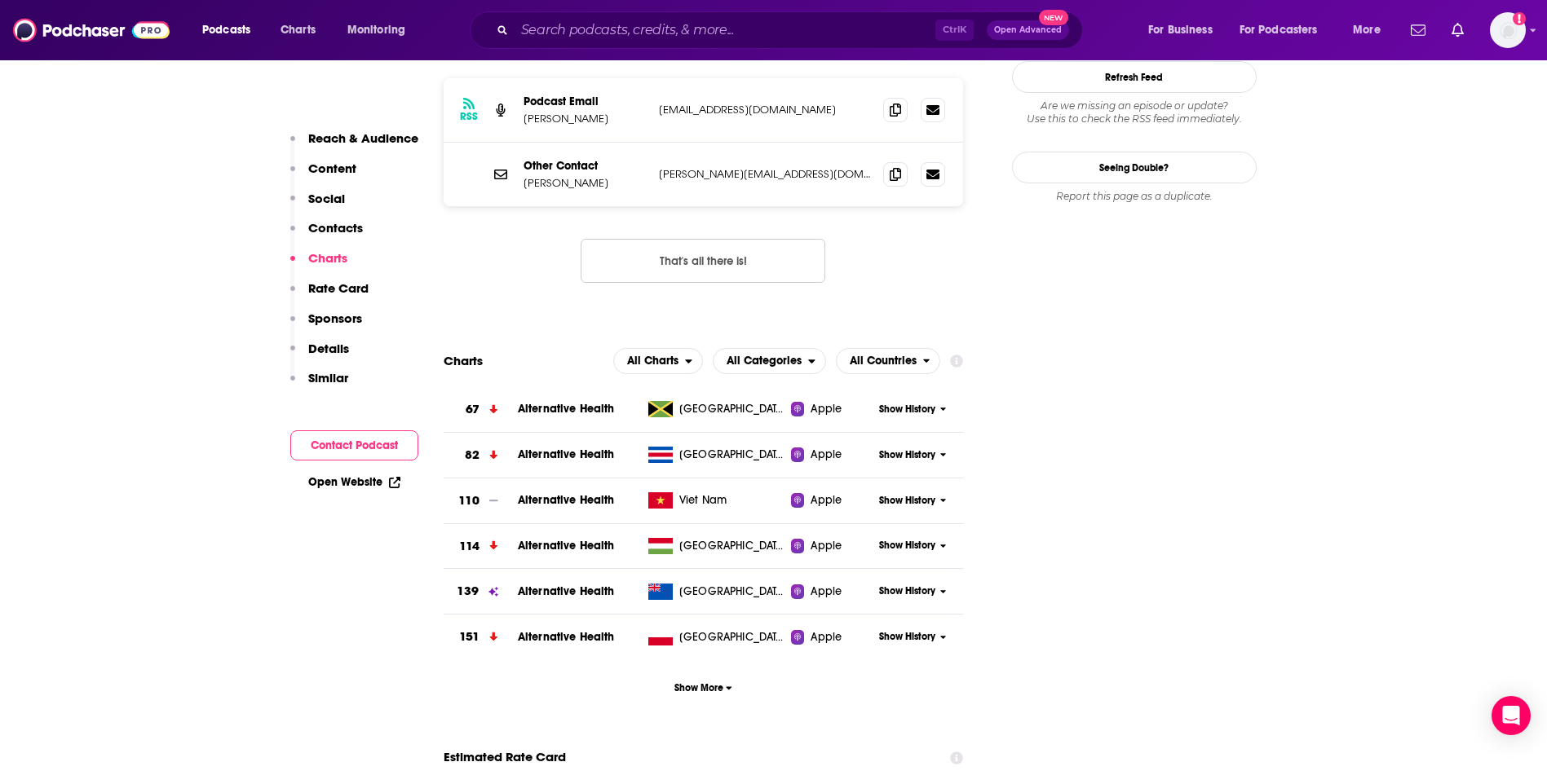
scroll to position [896, 0]
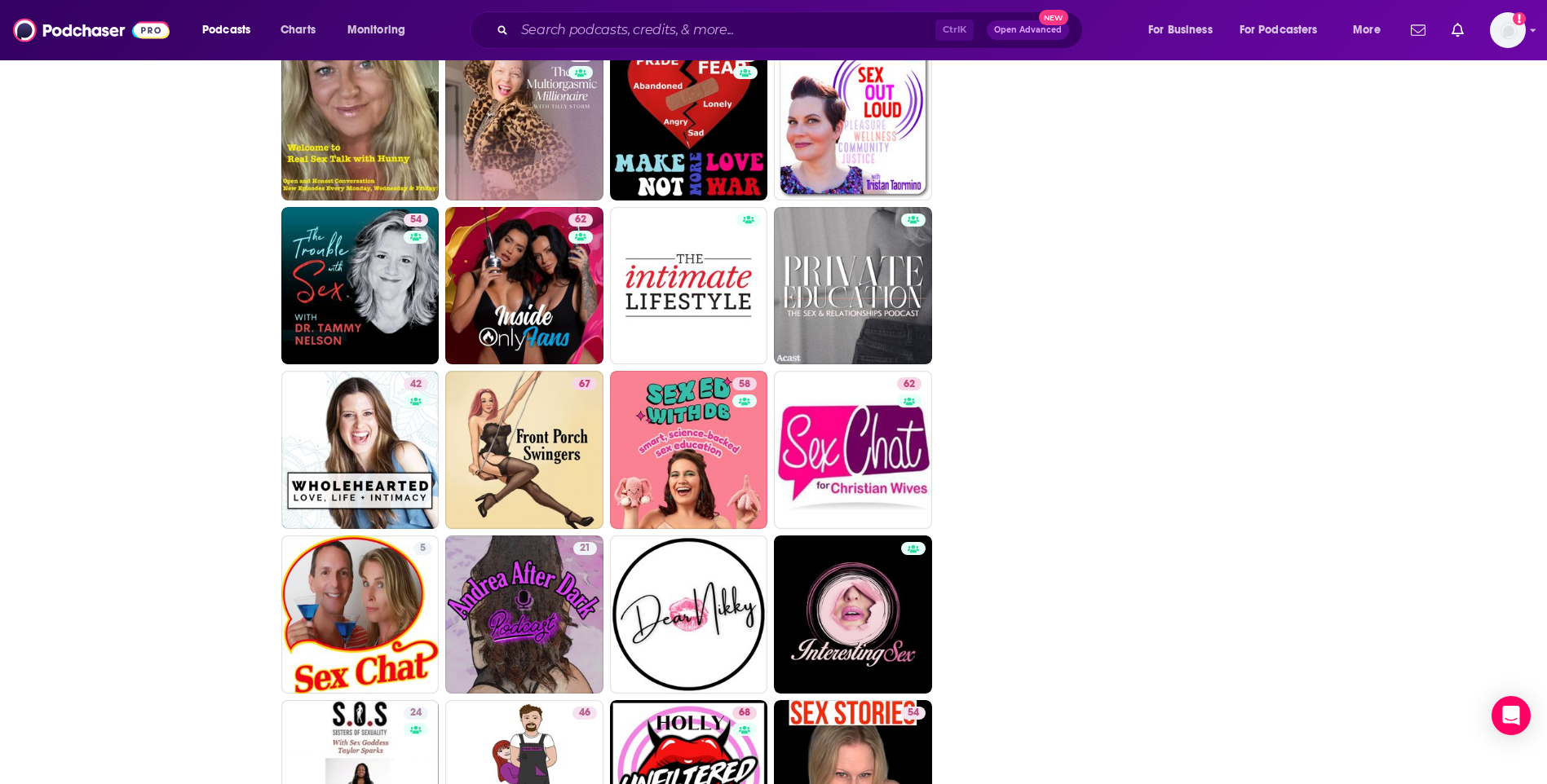
scroll to position [2445, 0]
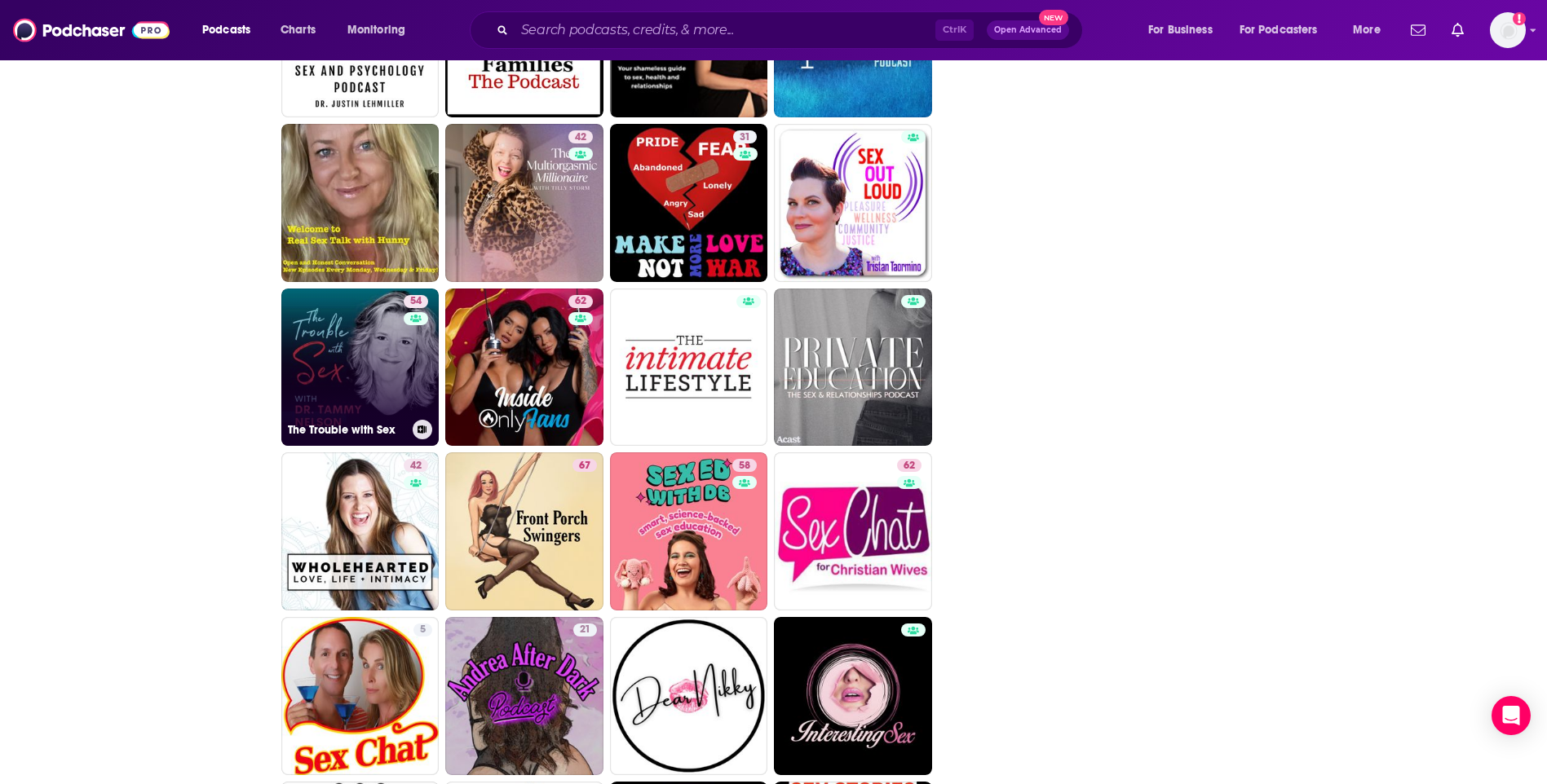
click at [309, 386] on link "54 The Trouble with Sex" at bounding box center [359, 367] width 158 height 158
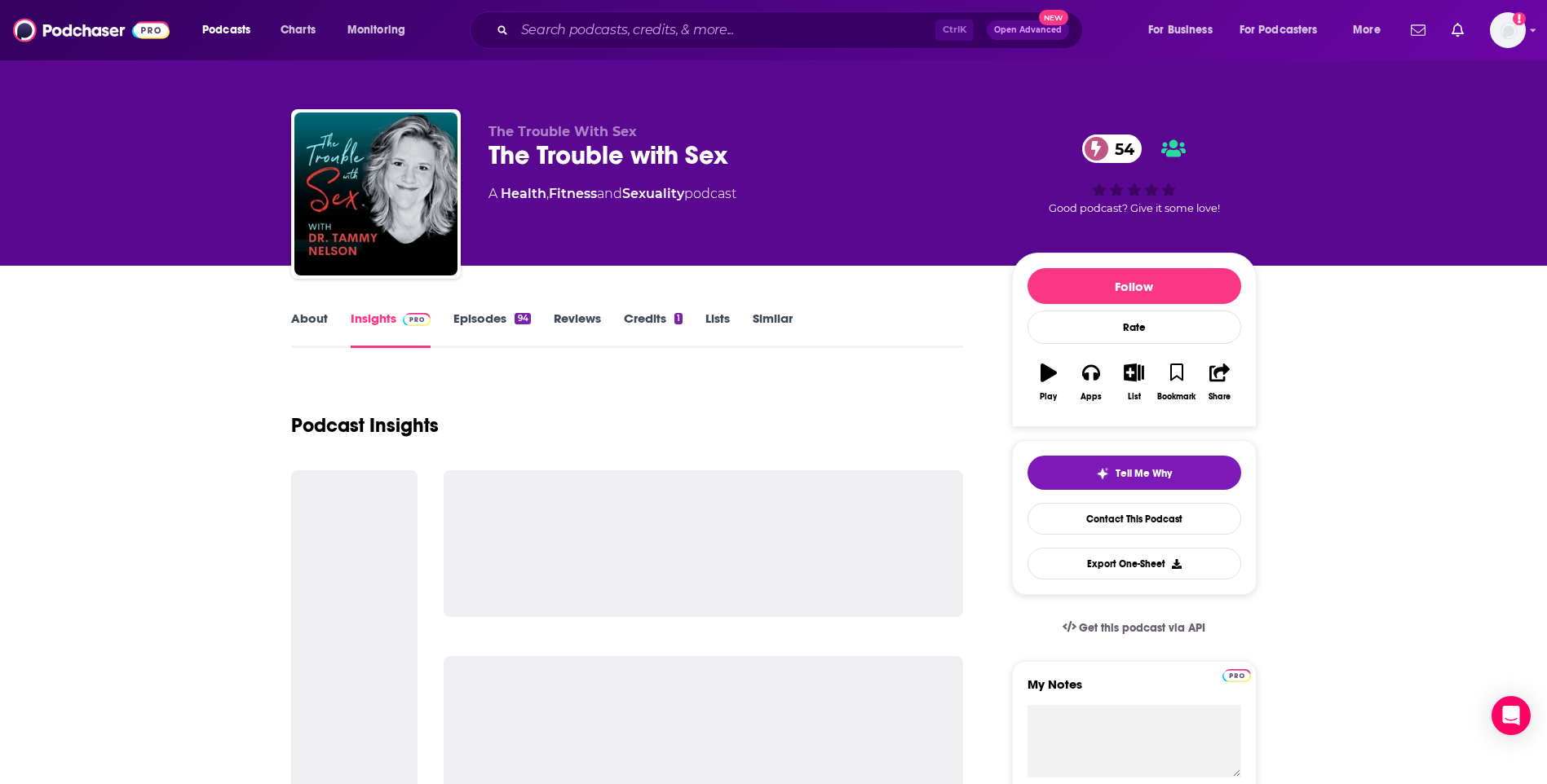
click at [313, 323] on link "About" at bounding box center [309, 329] width 36 height 37
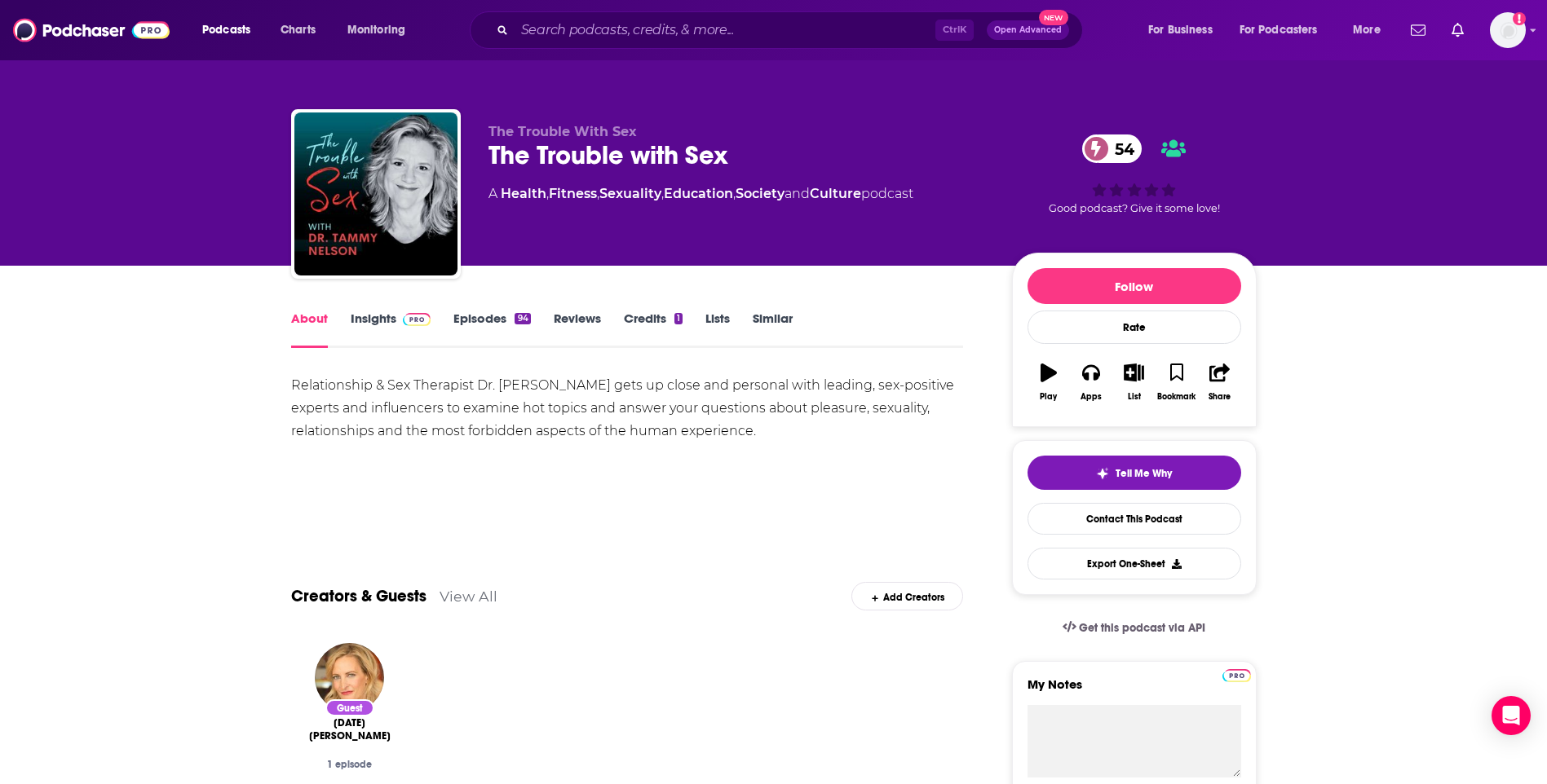
click at [386, 325] on link "Insights" at bounding box center [391, 329] width 81 height 37
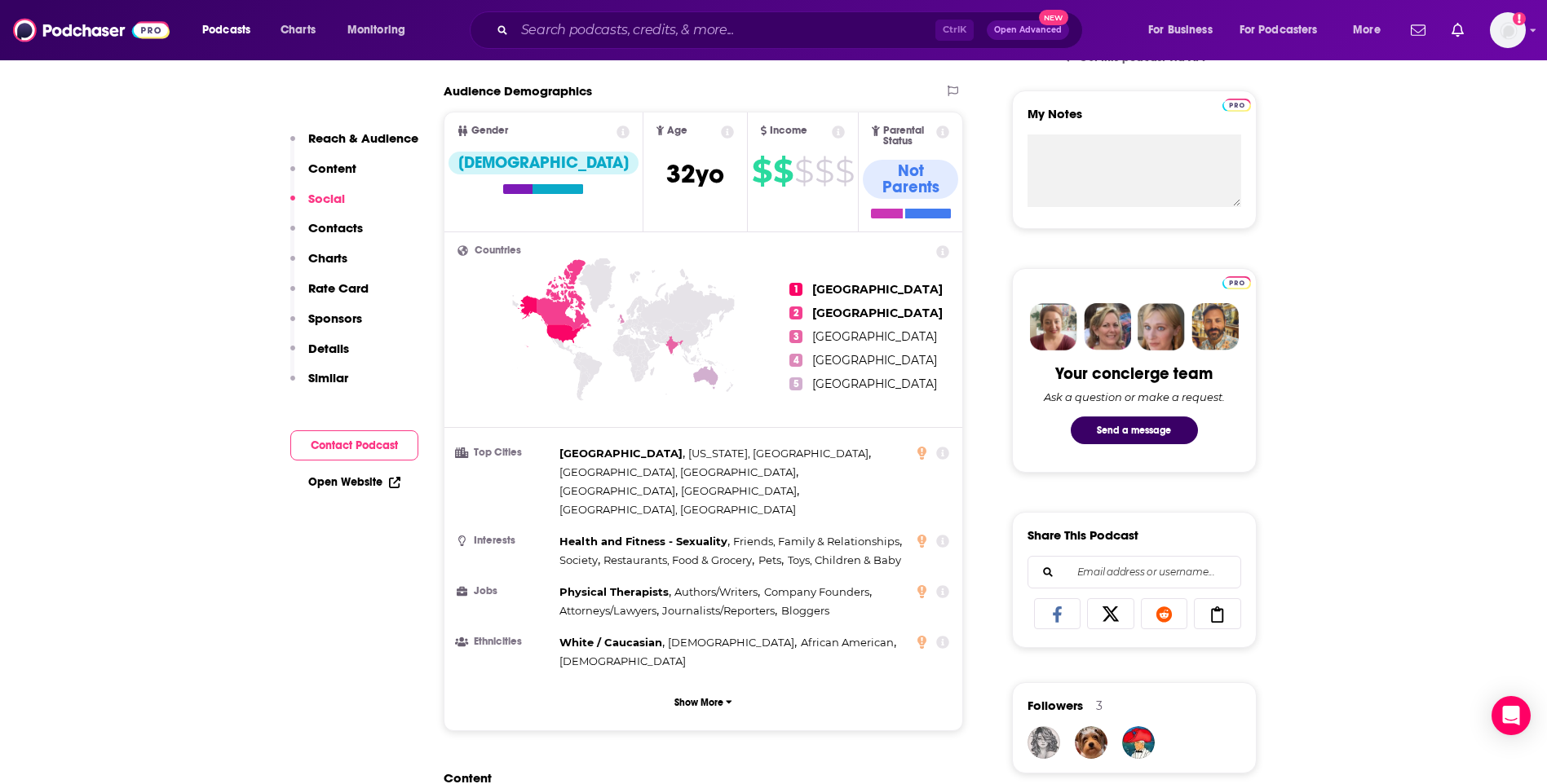
scroll to position [1142, 0]
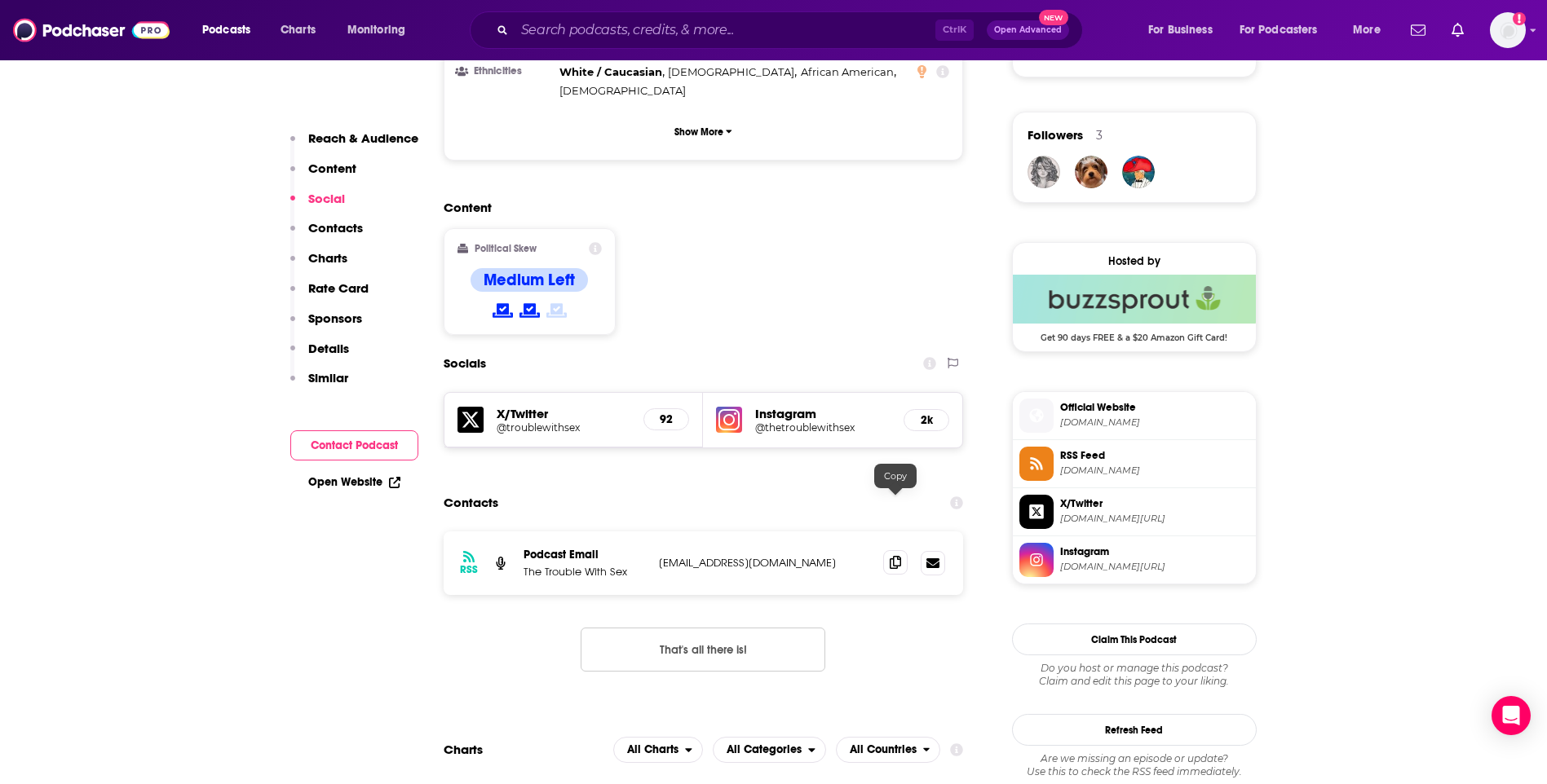
click at [890, 556] on icon at bounding box center [896, 563] width 12 height 13
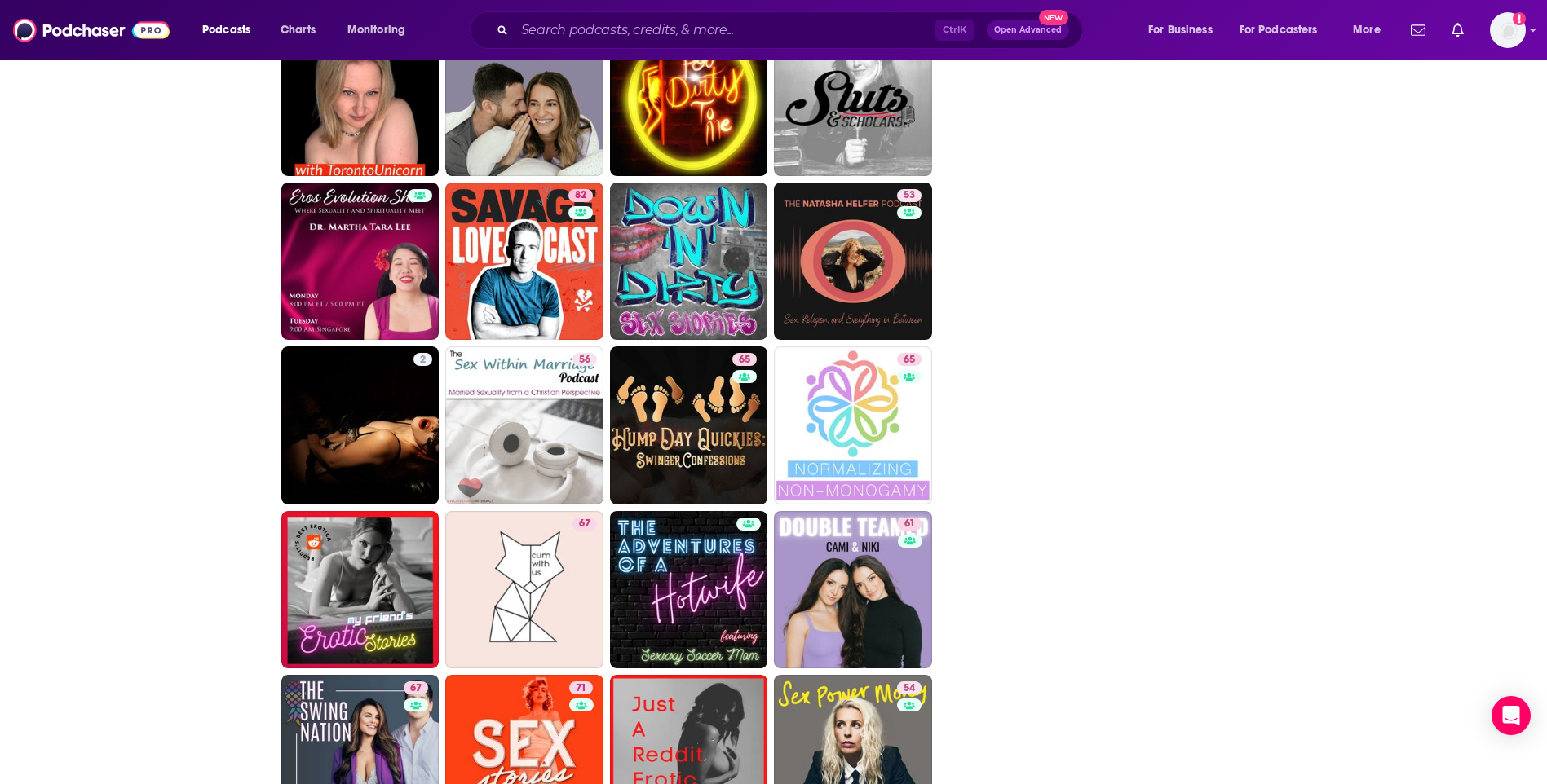
scroll to position [3424, 0]
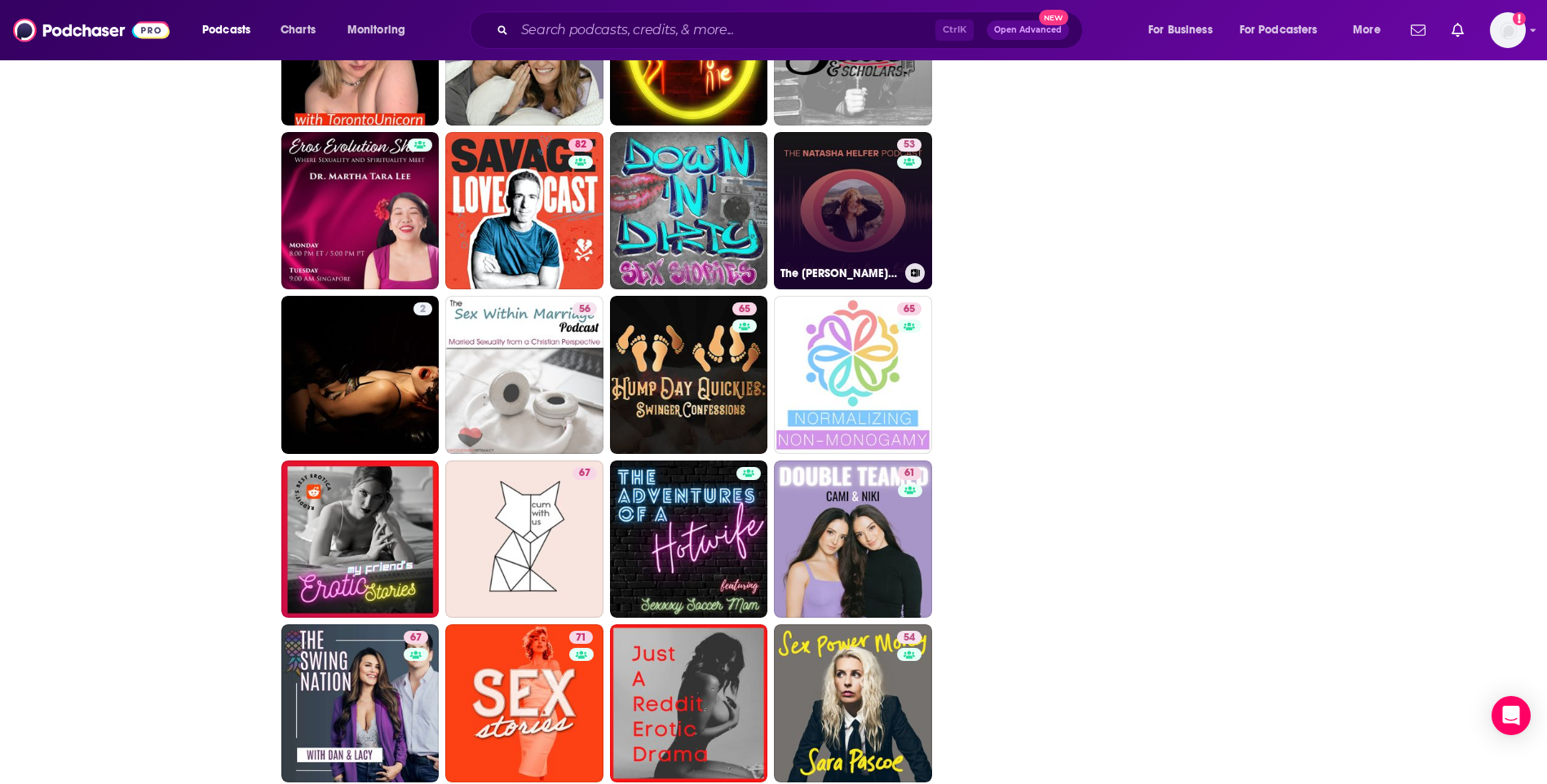
click at [855, 231] on link "53 The Natasha Helfer Podcast" at bounding box center [852, 211] width 158 height 158
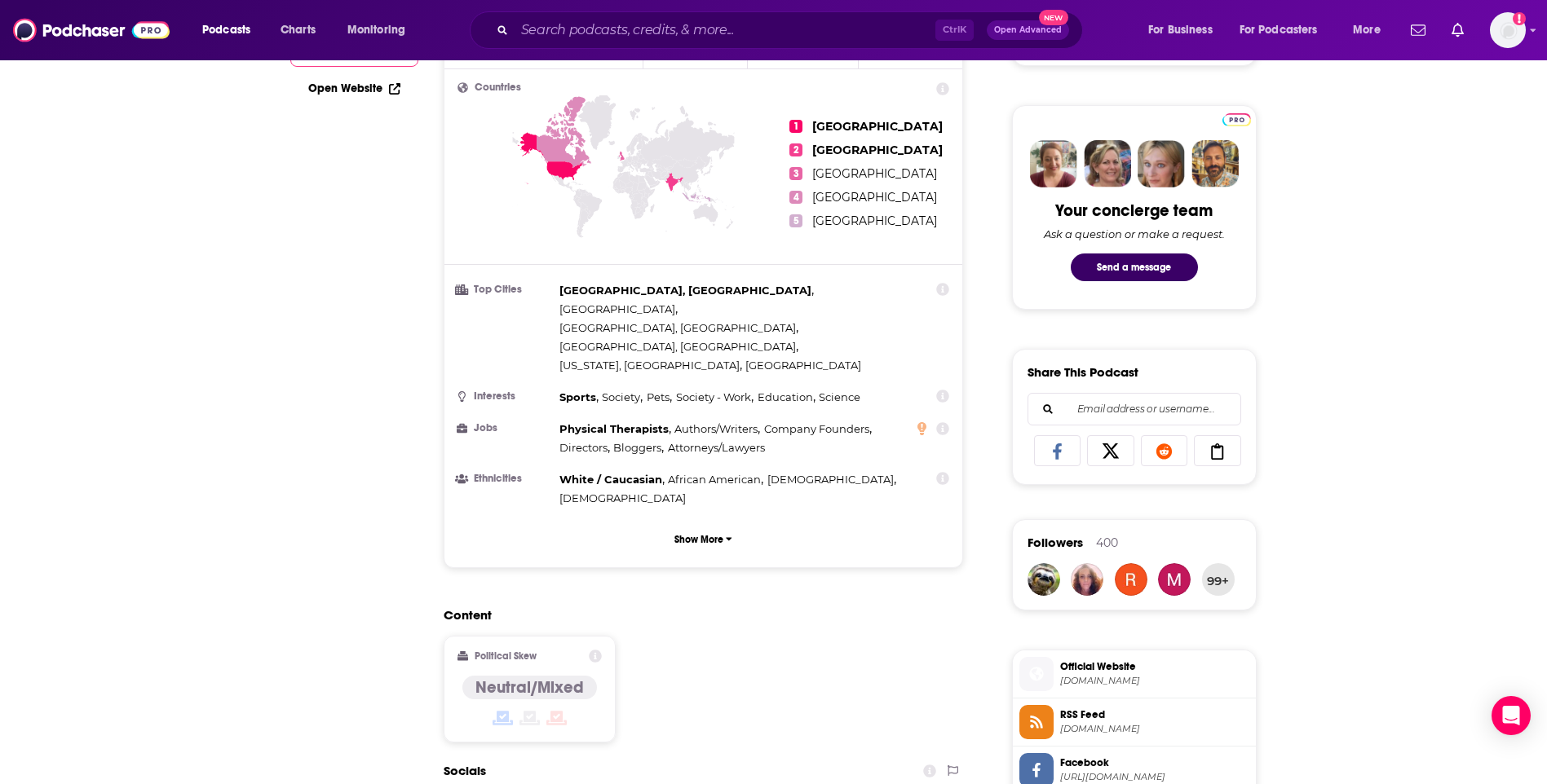
scroll to position [163, 0]
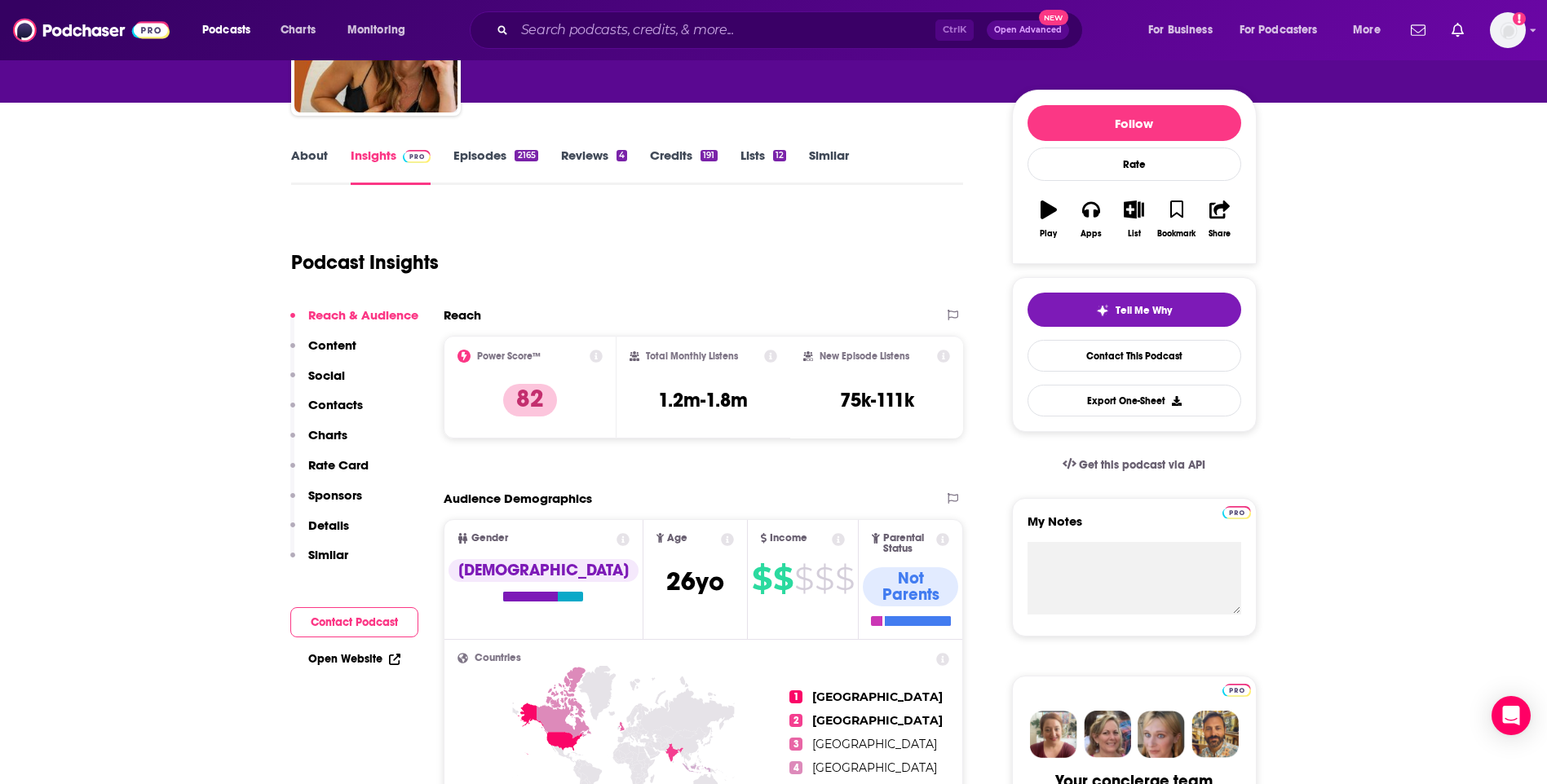
click at [815, 150] on link "Similar" at bounding box center [829, 166] width 40 height 37
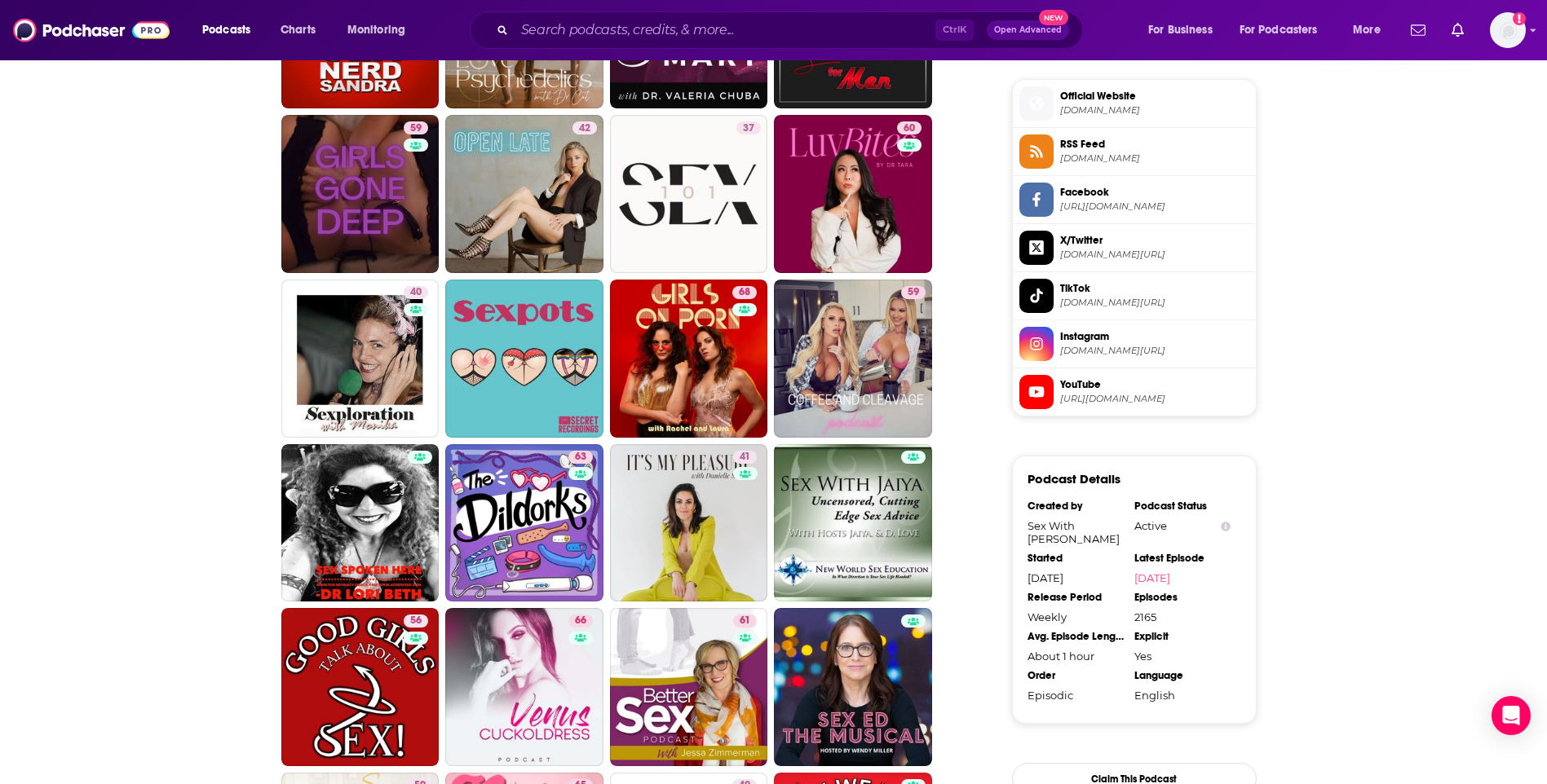
scroll to position [1142, 0]
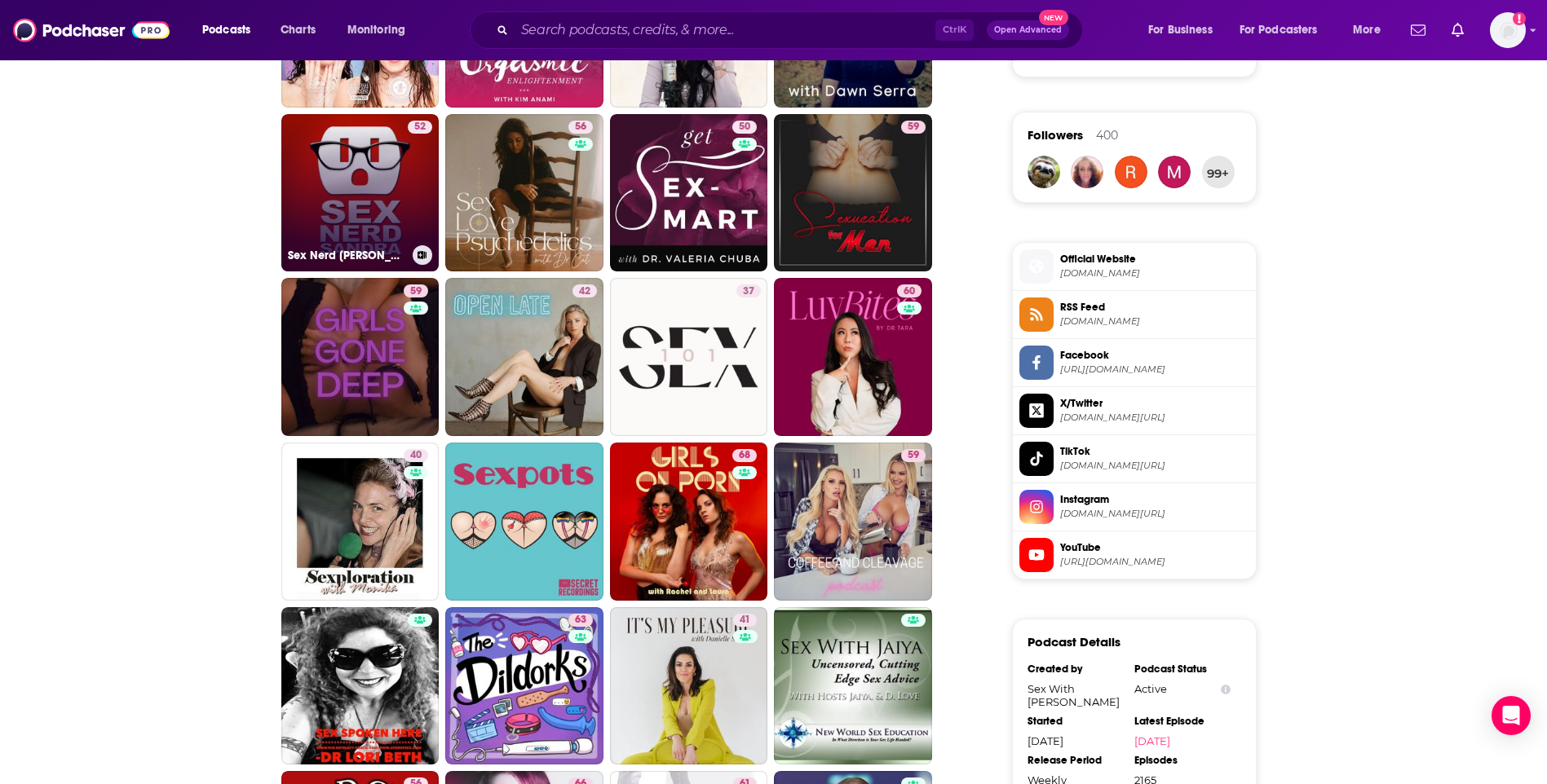
click at [338, 172] on link "52 Sex Nerd Sandra" at bounding box center [359, 192] width 158 height 158
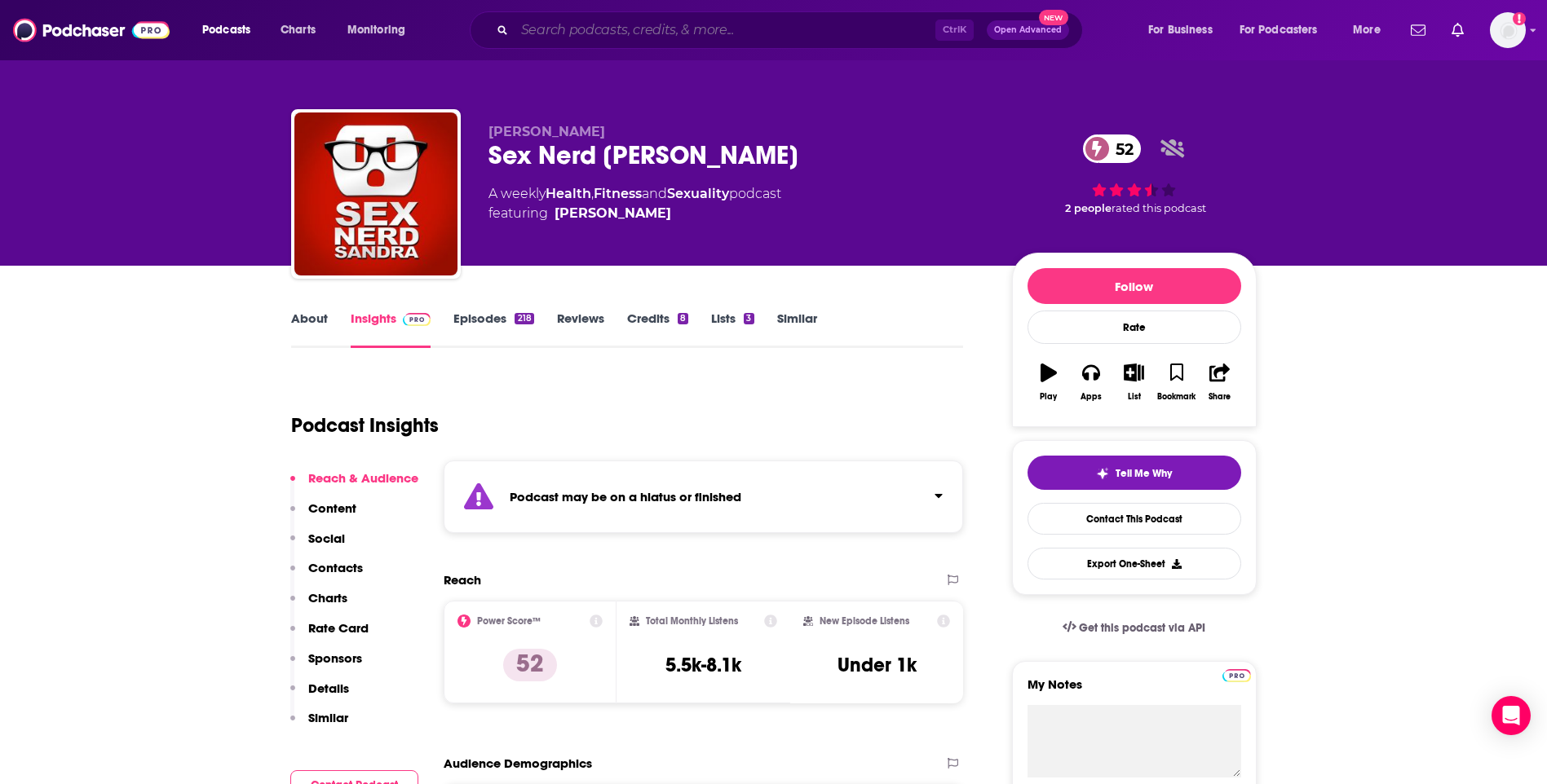
click at [680, 30] on input "Search podcasts, credits, & more..." at bounding box center [725, 31] width 421 height 26
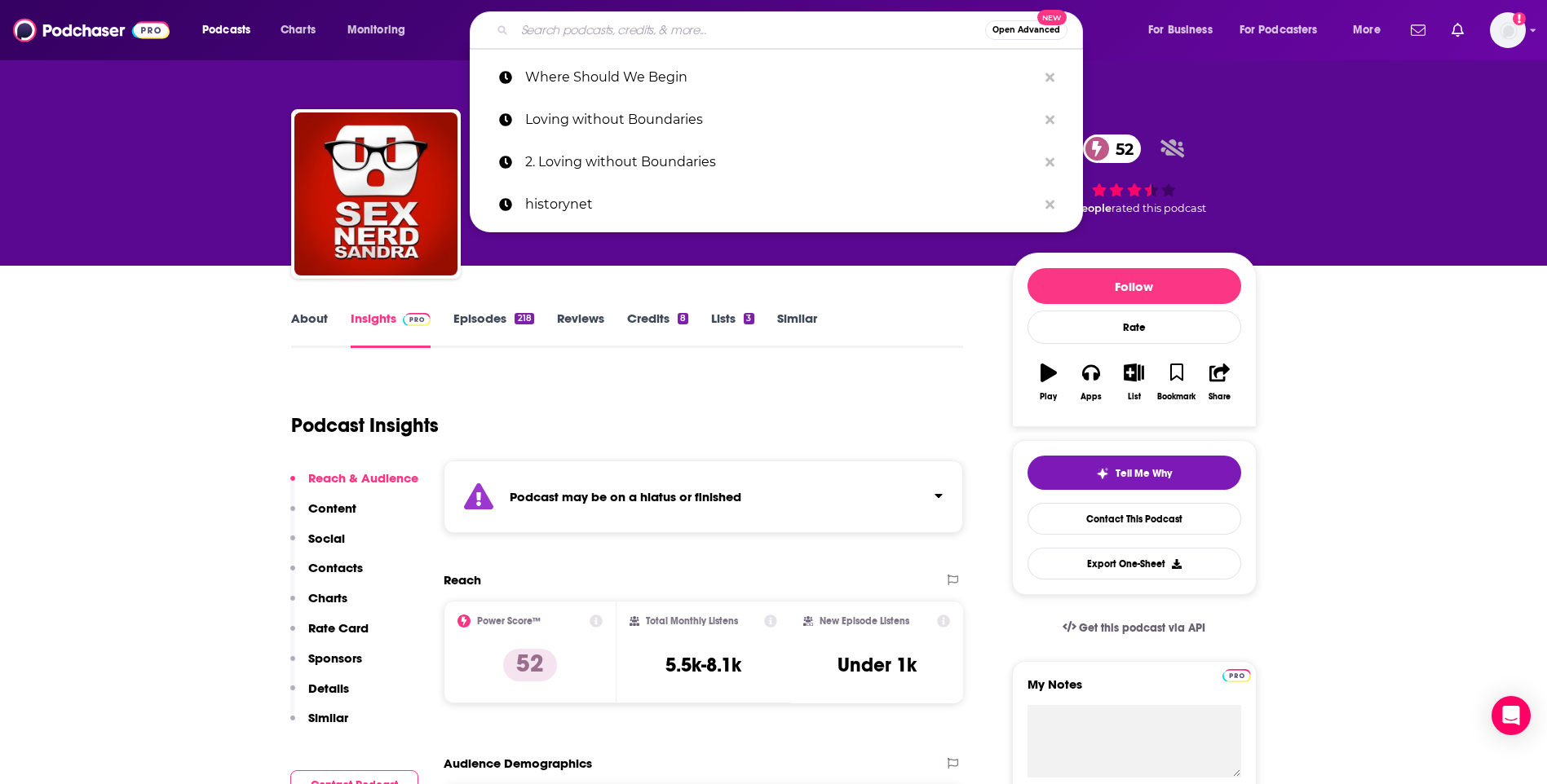
paste input "7. Normalizing Non-monogamy"
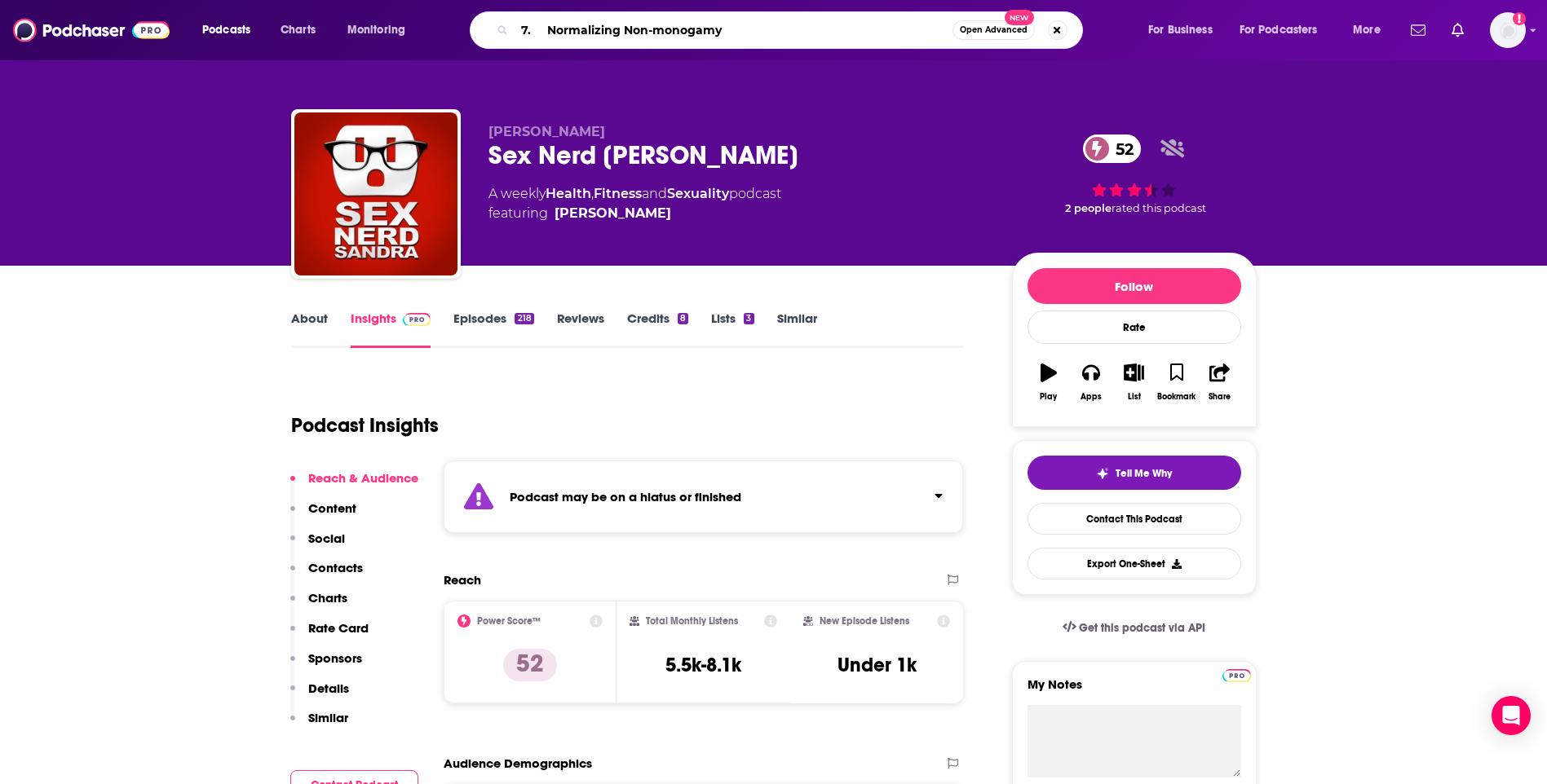
drag, startPoint x: 543, startPoint y: 31, endPoint x: 478, endPoint y: 31, distance: 65.0
click at [478, 31] on div "7. Normalizing Non-monogamy Open Advanced New" at bounding box center [776, 30] width 613 height 37
type input "Normalizing Non-monogamy"
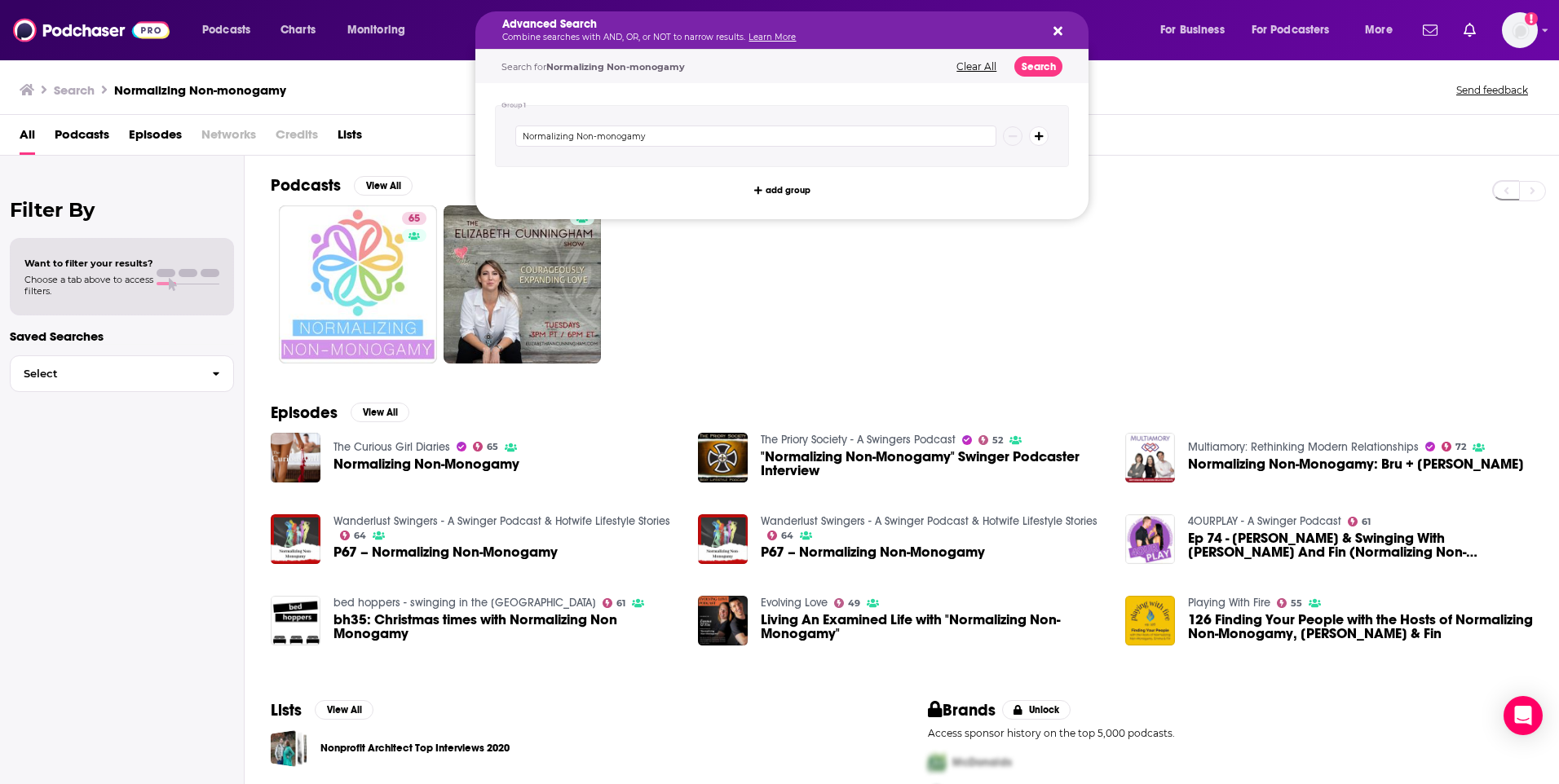
drag, startPoint x: 729, startPoint y: 31, endPoint x: 459, endPoint y: 28, distance: 270.0
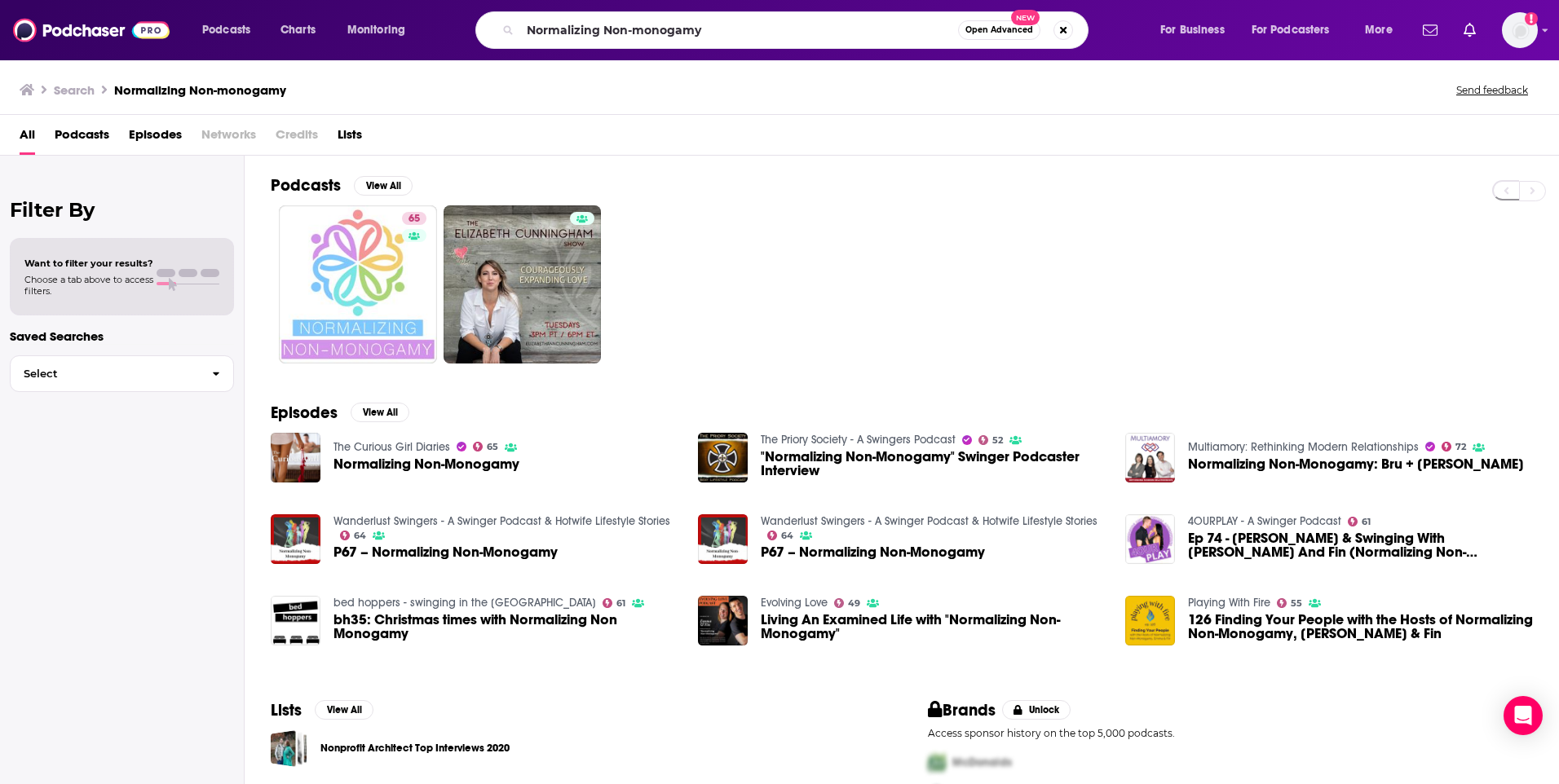
click at [1005, 289] on div "65" at bounding box center [915, 284] width 1288 height 158
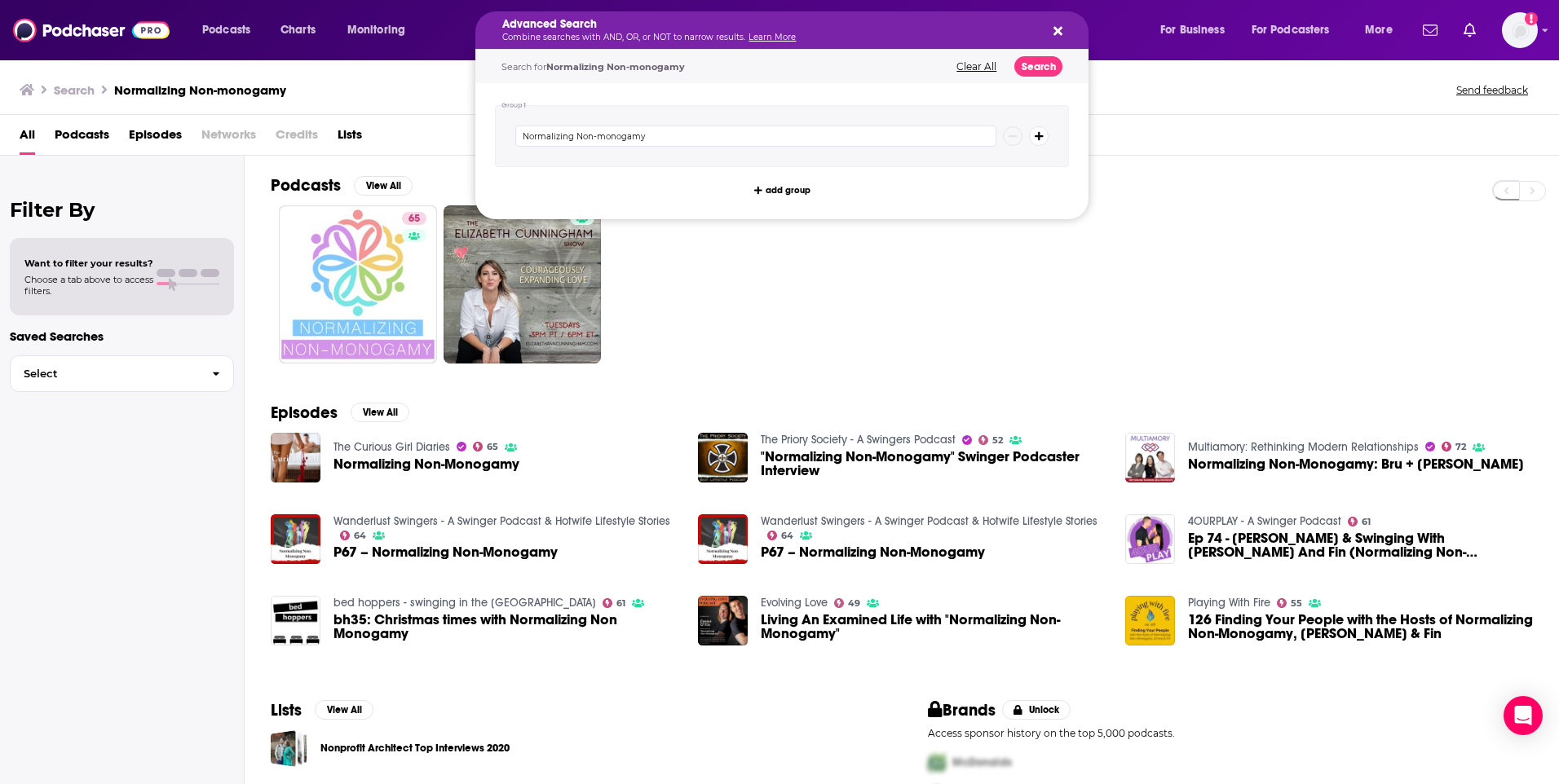
drag, startPoint x: 762, startPoint y: 35, endPoint x: 711, endPoint y: 40, distance: 51.2
click at [1049, 31] on button "Search podcasts, credits, & more..." at bounding box center [1055, 31] width 13 height 13
drag, startPoint x: 705, startPoint y: 31, endPoint x: 587, endPoint y: 30, distance: 118.0
drag, startPoint x: 1063, startPoint y: 24, endPoint x: 723, endPoint y: 25, distance: 340.0
click at [1056, 24] on div "Advanced Search Combine searches with AND, OR, or NOT to narrow results. Learn …" at bounding box center [782, 30] width 613 height 37
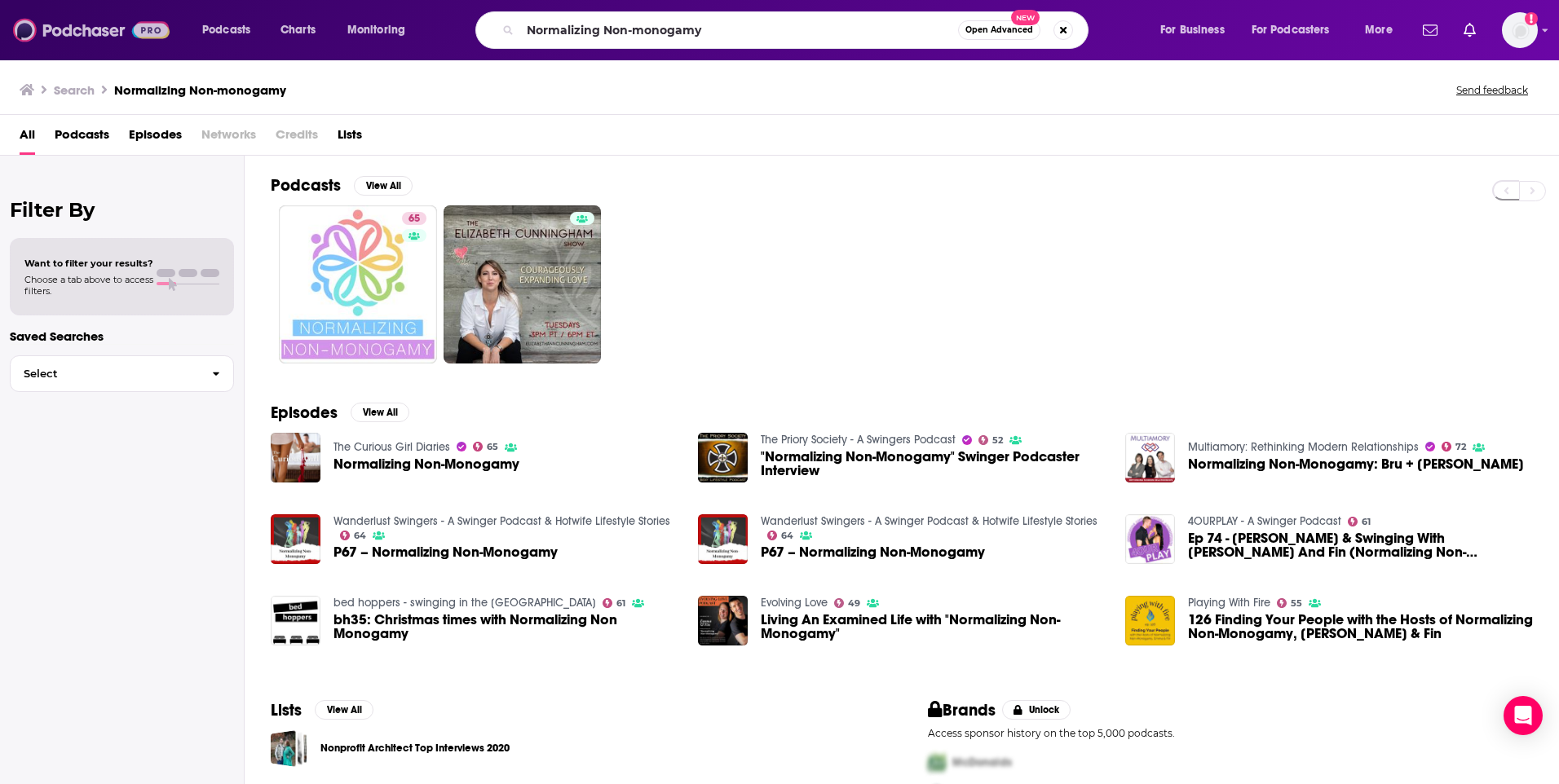
click at [93, 34] on img at bounding box center [91, 30] width 156 height 31
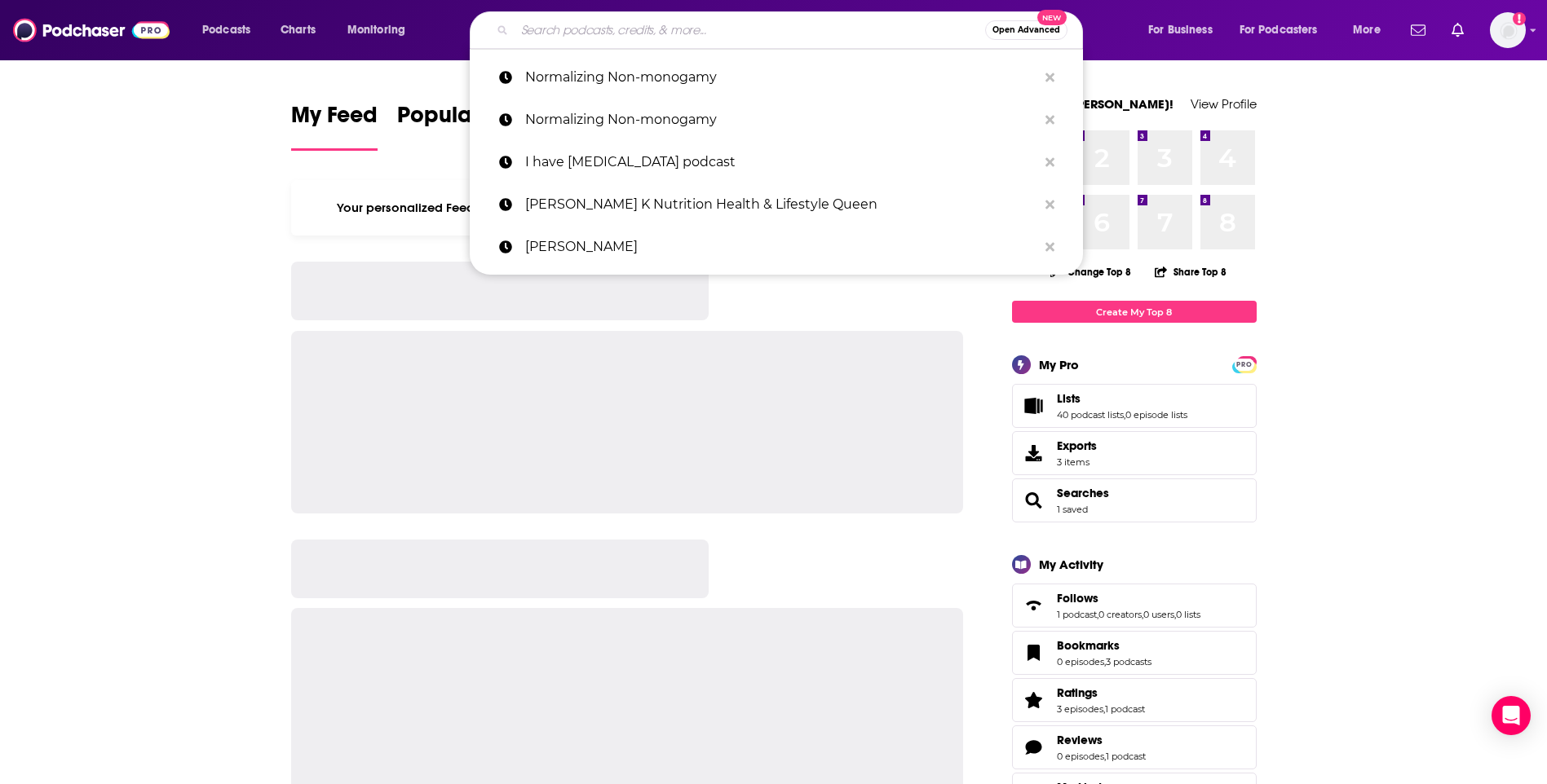
click at [650, 32] on input "Search podcasts, credits, & more..." at bounding box center [750, 31] width 470 height 26
paste input "8. Nope, We’re Not Monogamous"
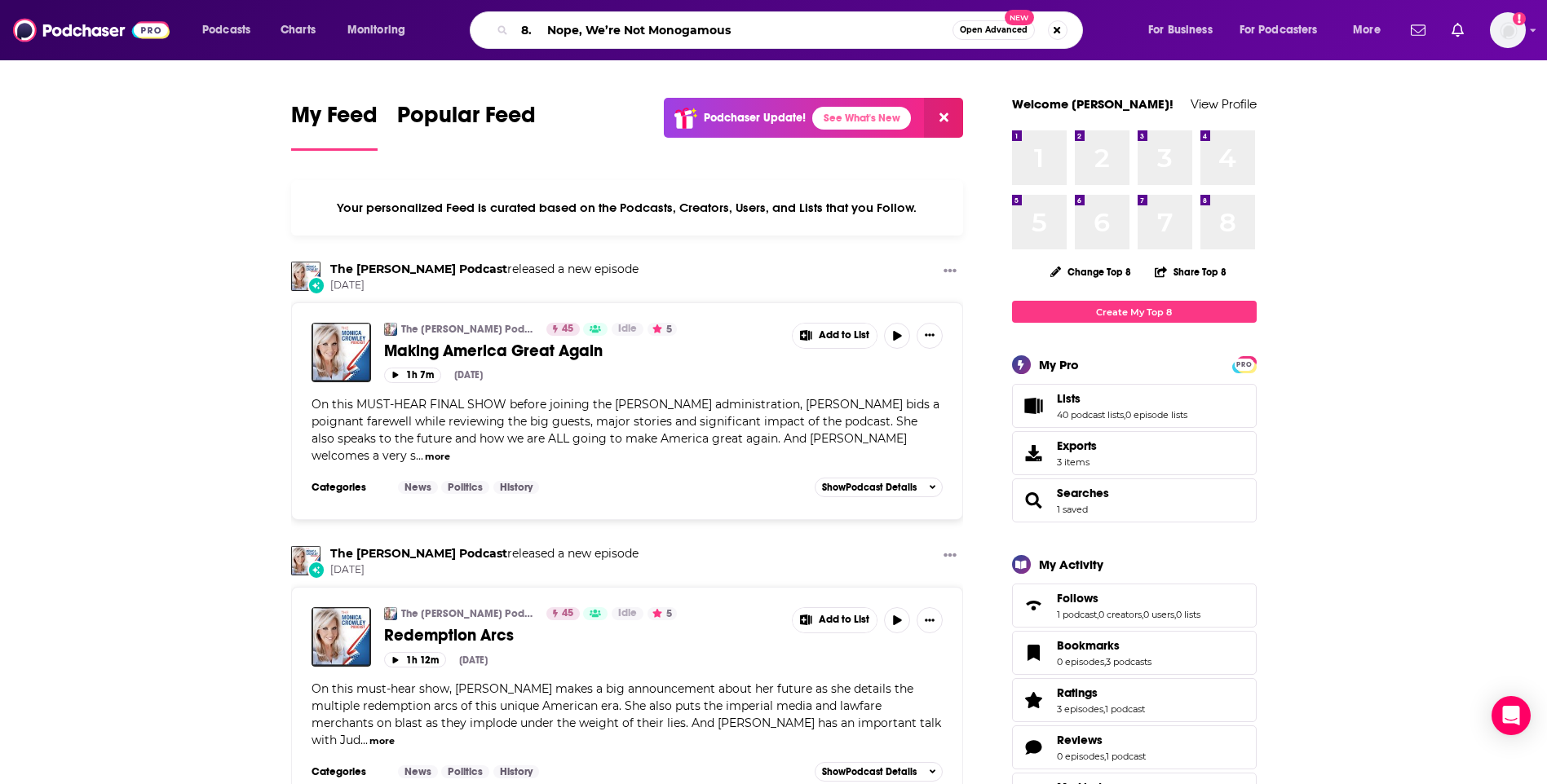
drag, startPoint x: 544, startPoint y: 30, endPoint x: 467, endPoint y: 26, distance: 77.1
click at [467, 26] on div "8. Nope, We’re Not Monogamous Open Advanced New" at bounding box center [792, 30] width 678 height 37
type input "Nope, We’re Not Monogamous"
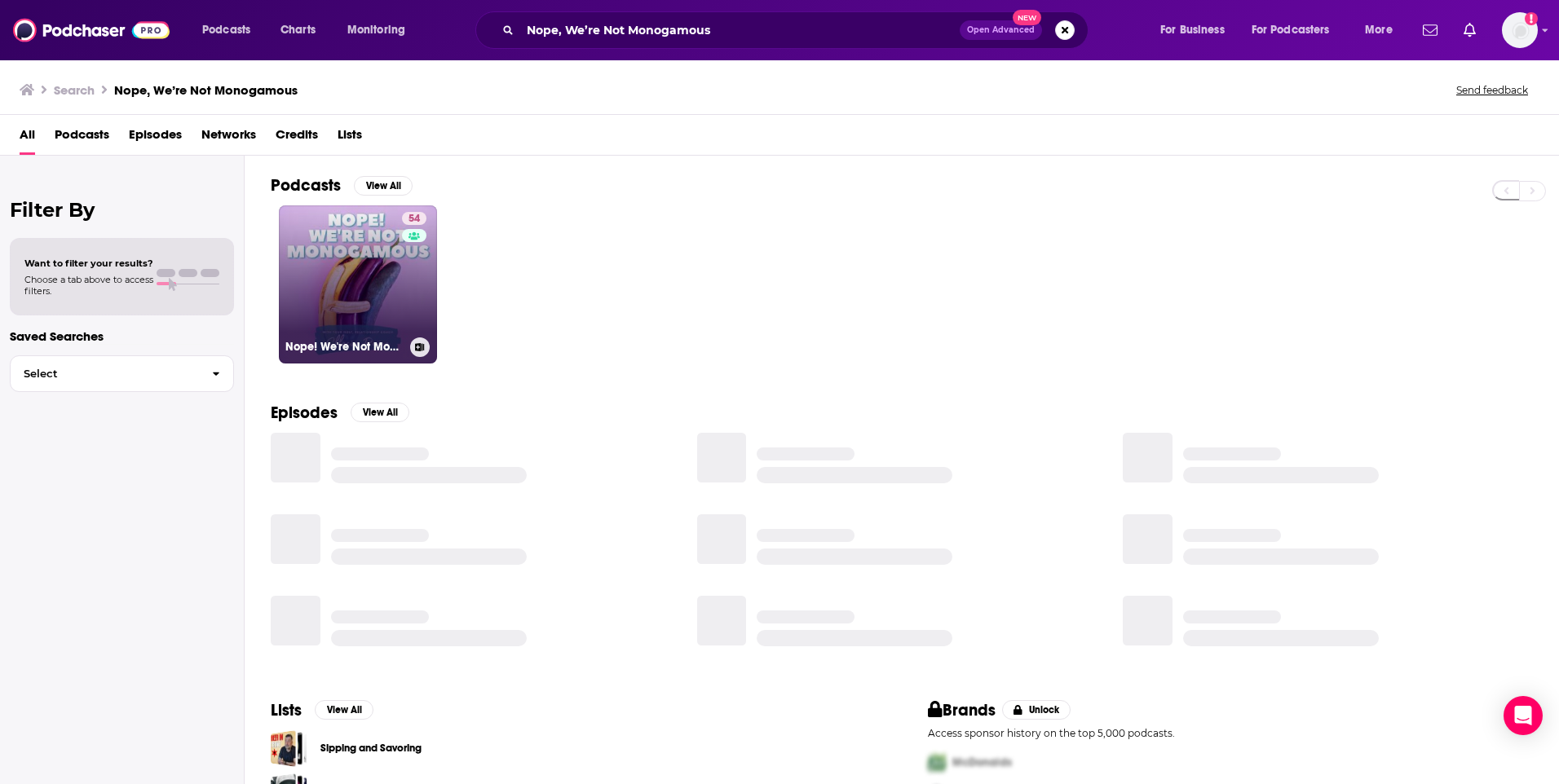
click at [384, 262] on link "54 Nope! We're Not Monogamous" at bounding box center [357, 284] width 158 height 158
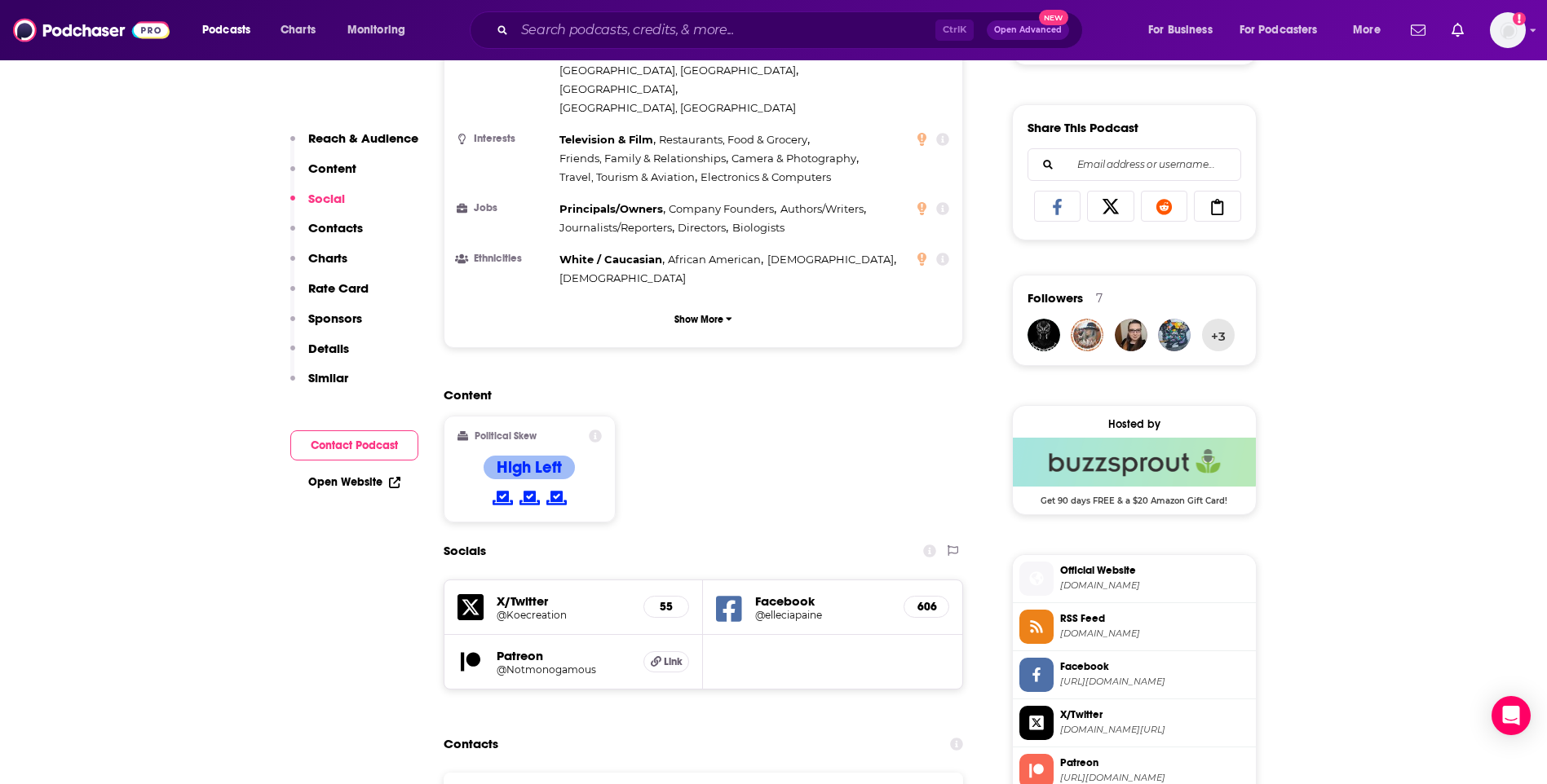
scroll to position [1142, 0]
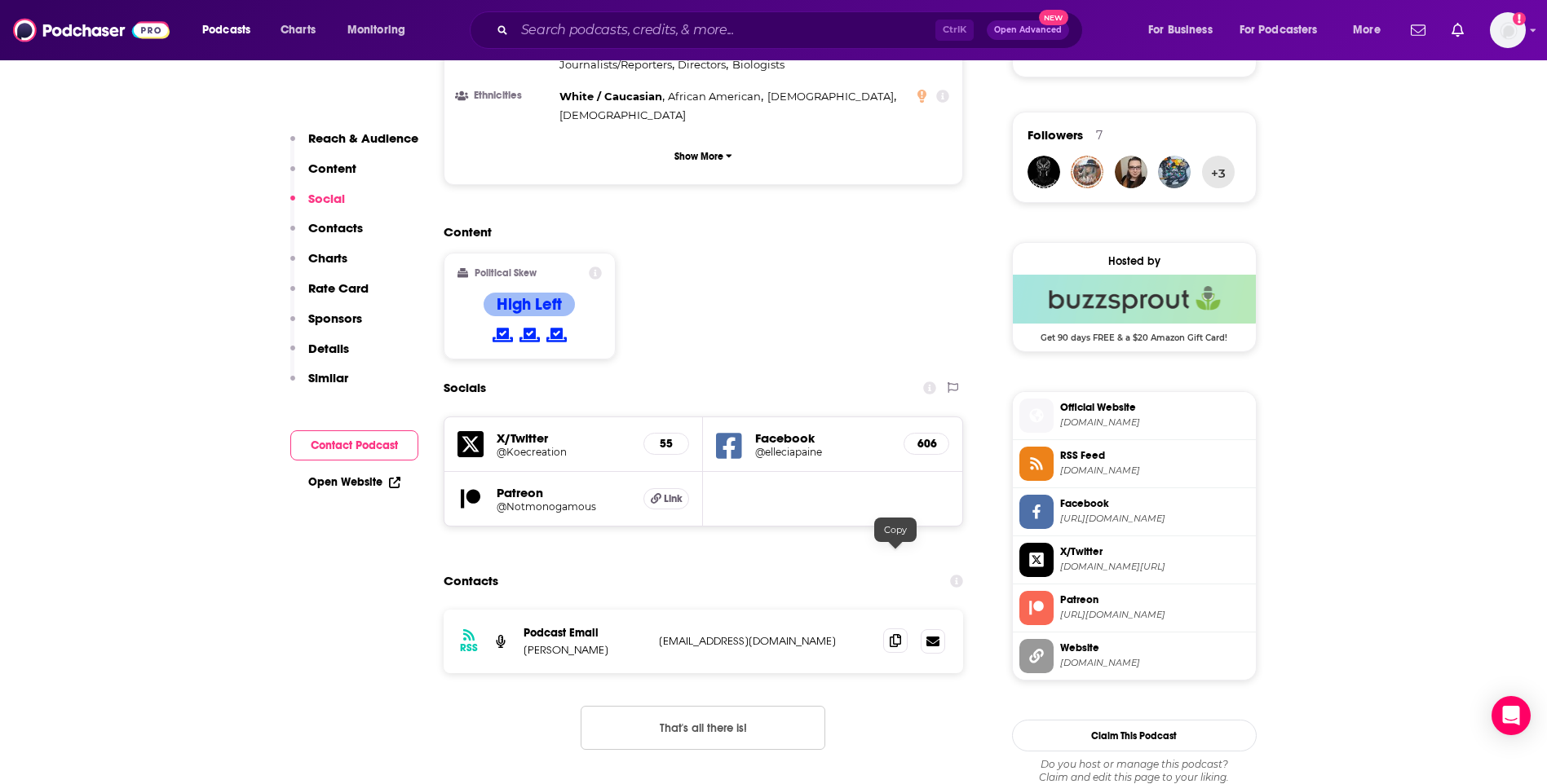
click at [891, 634] on icon at bounding box center [896, 641] width 12 height 13
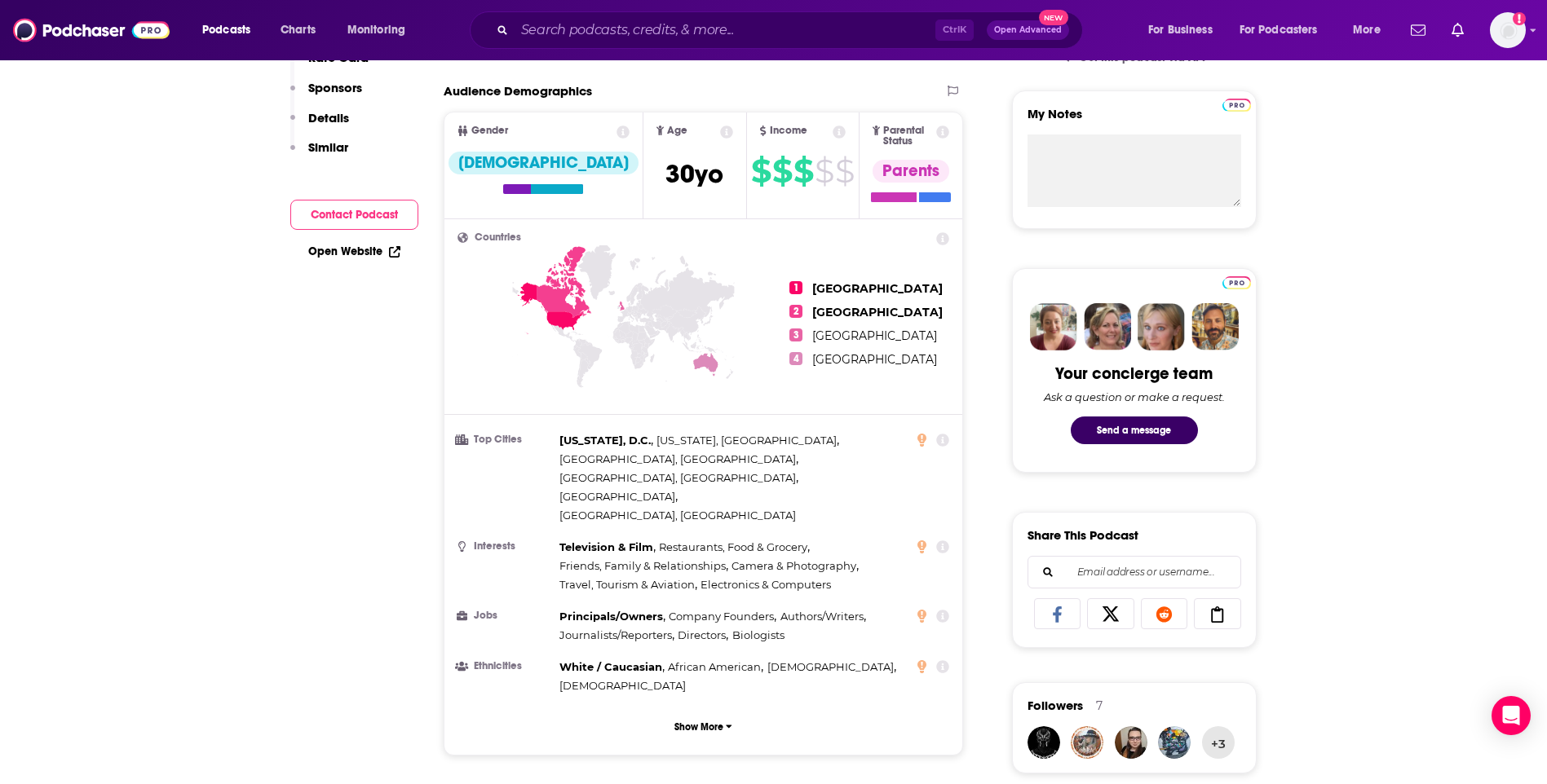
scroll to position [0, 0]
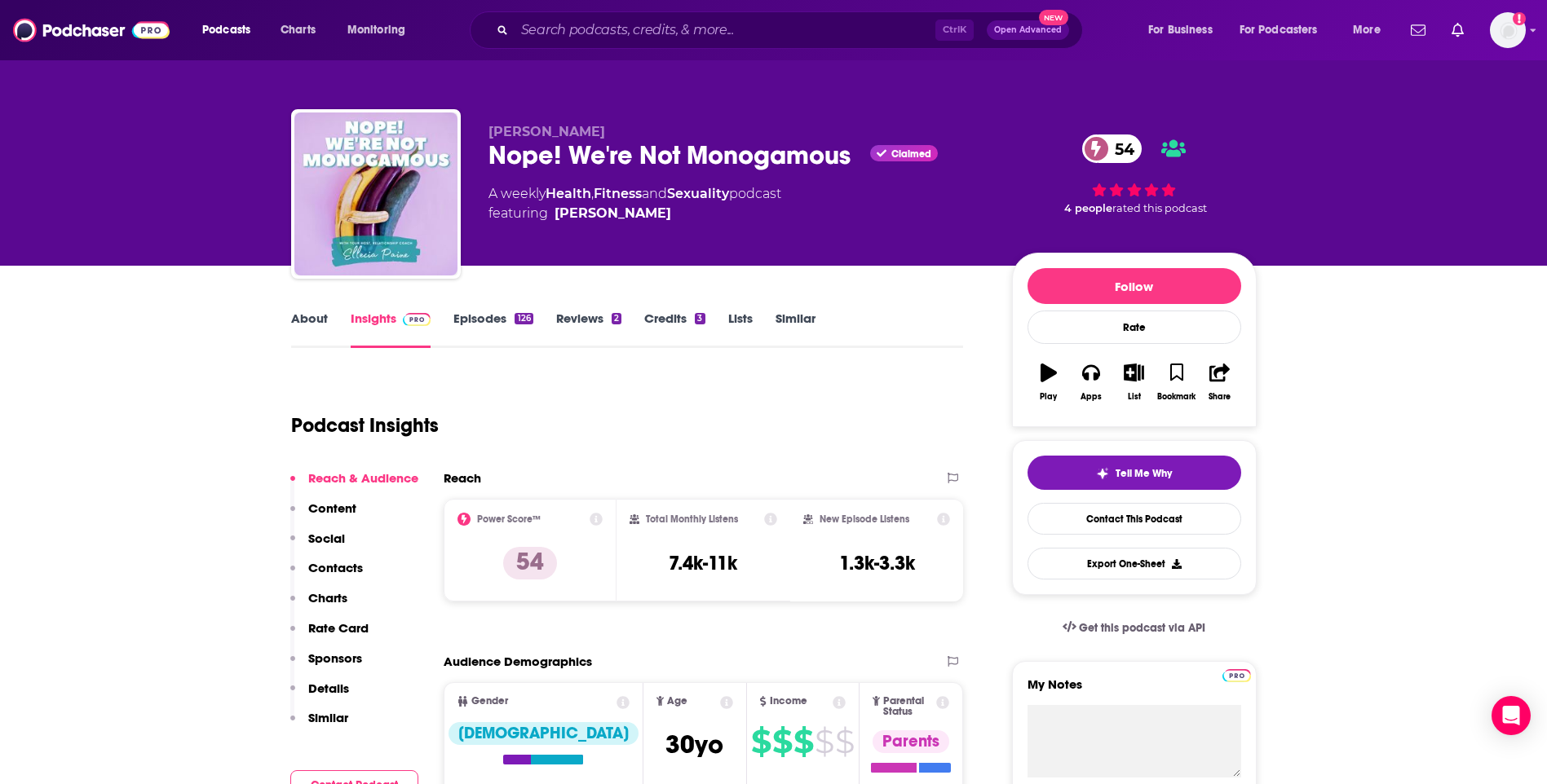
click at [803, 321] on link "Similar" at bounding box center [795, 329] width 40 height 37
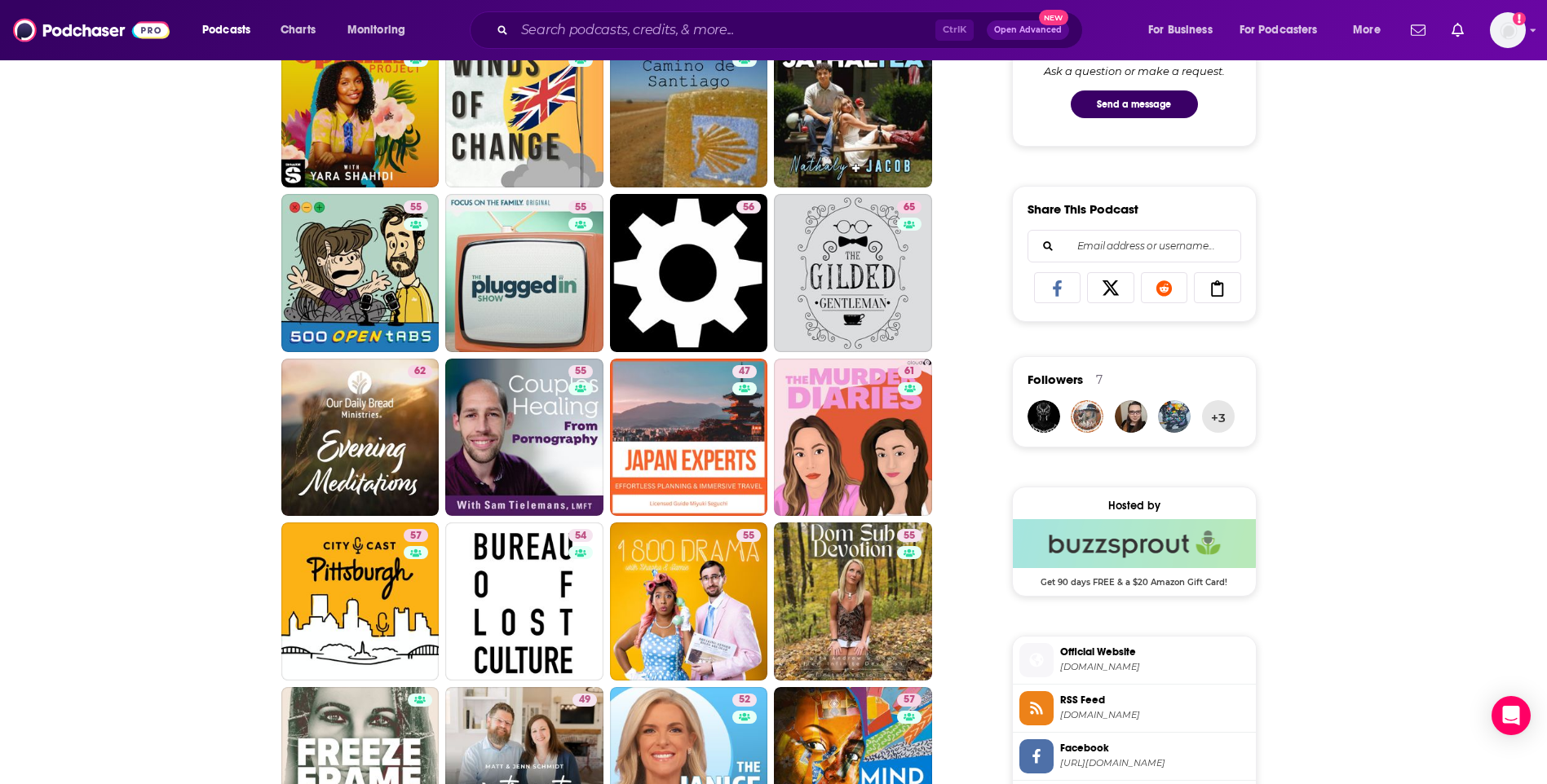
scroll to position [1223, 0]
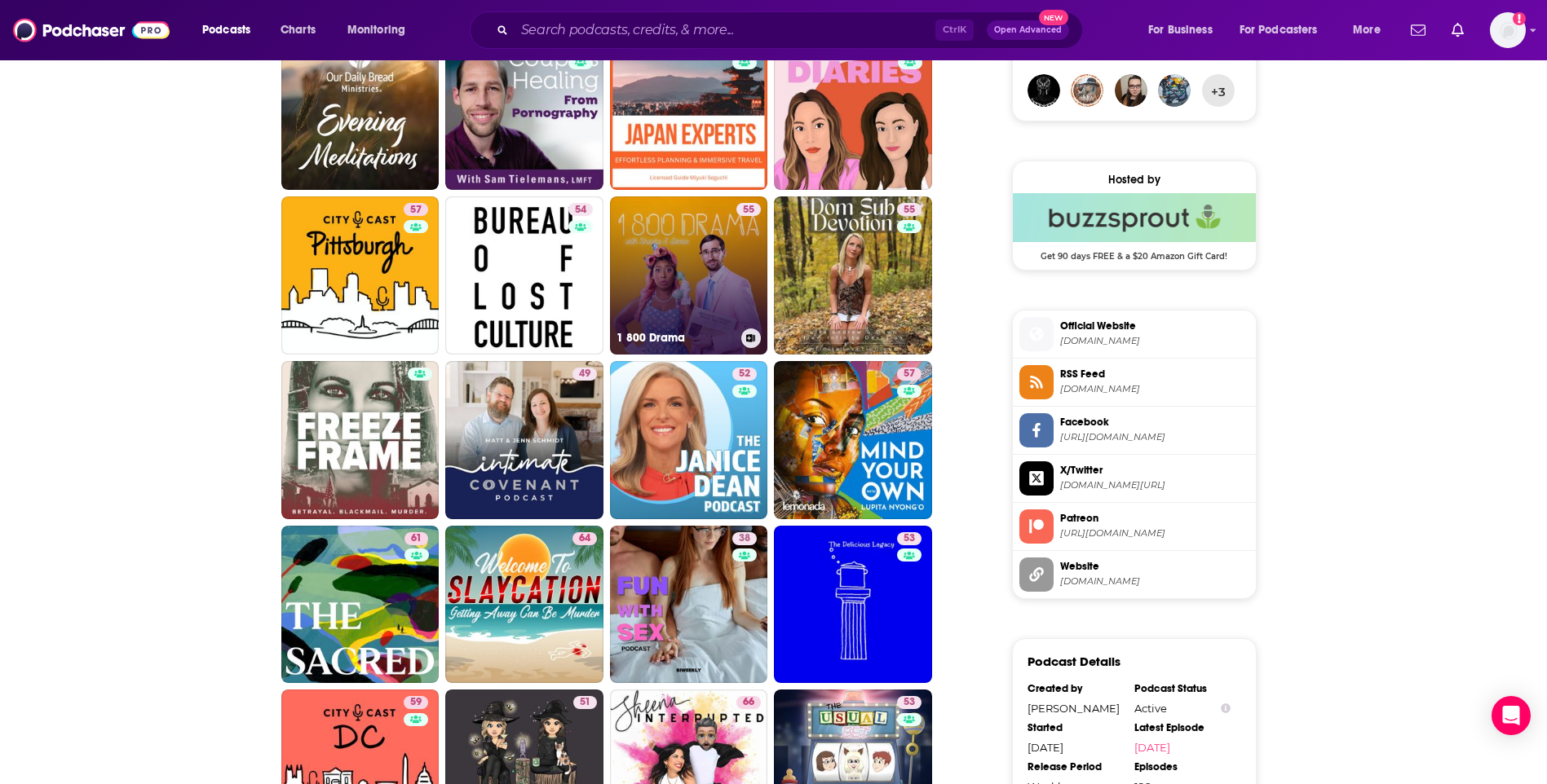
click at [674, 299] on link "55 1 800 Drama" at bounding box center [688, 275] width 158 height 158
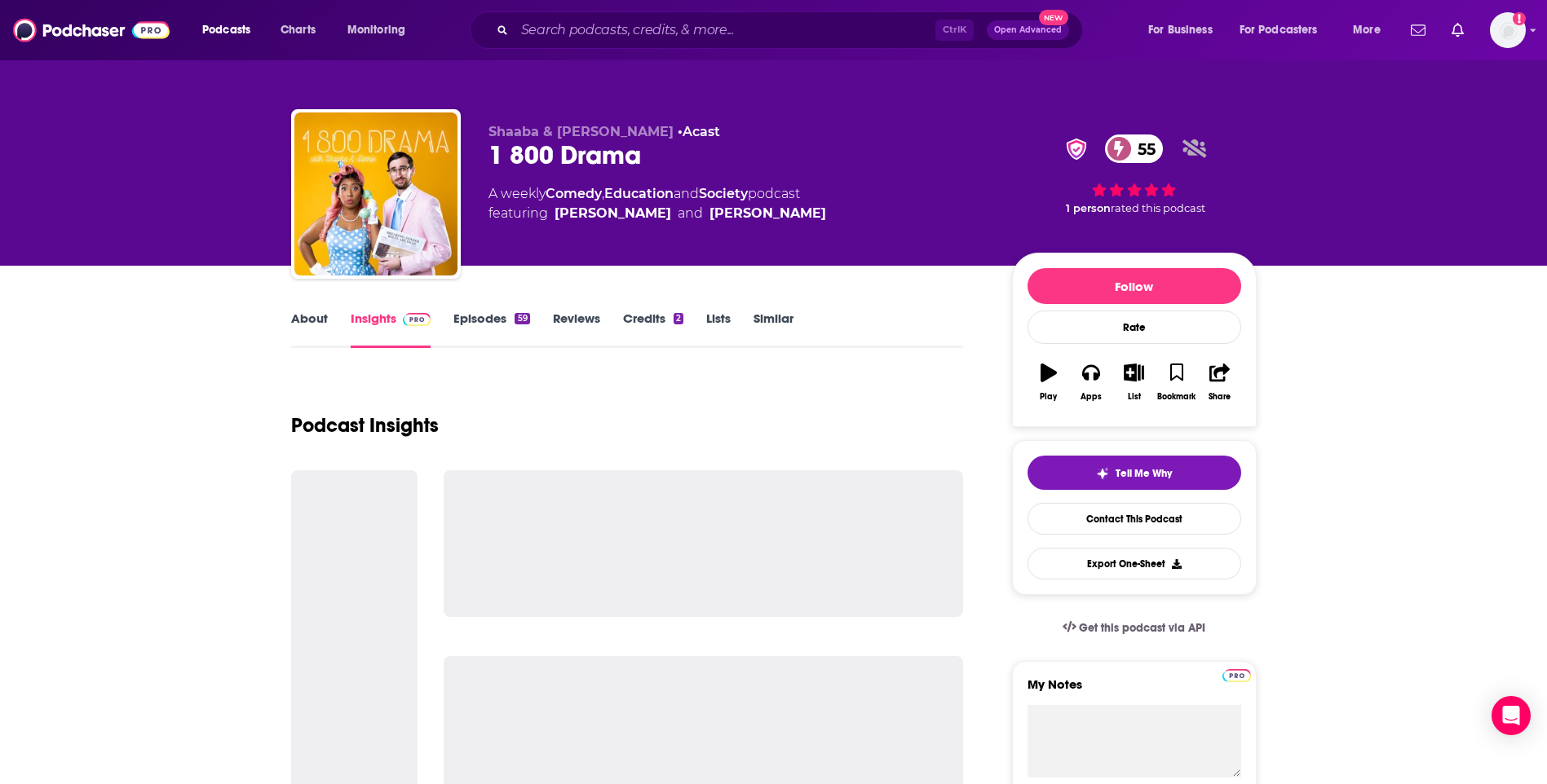
click at [307, 327] on link "About" at bounding box center [309, 329] width 36 height 37
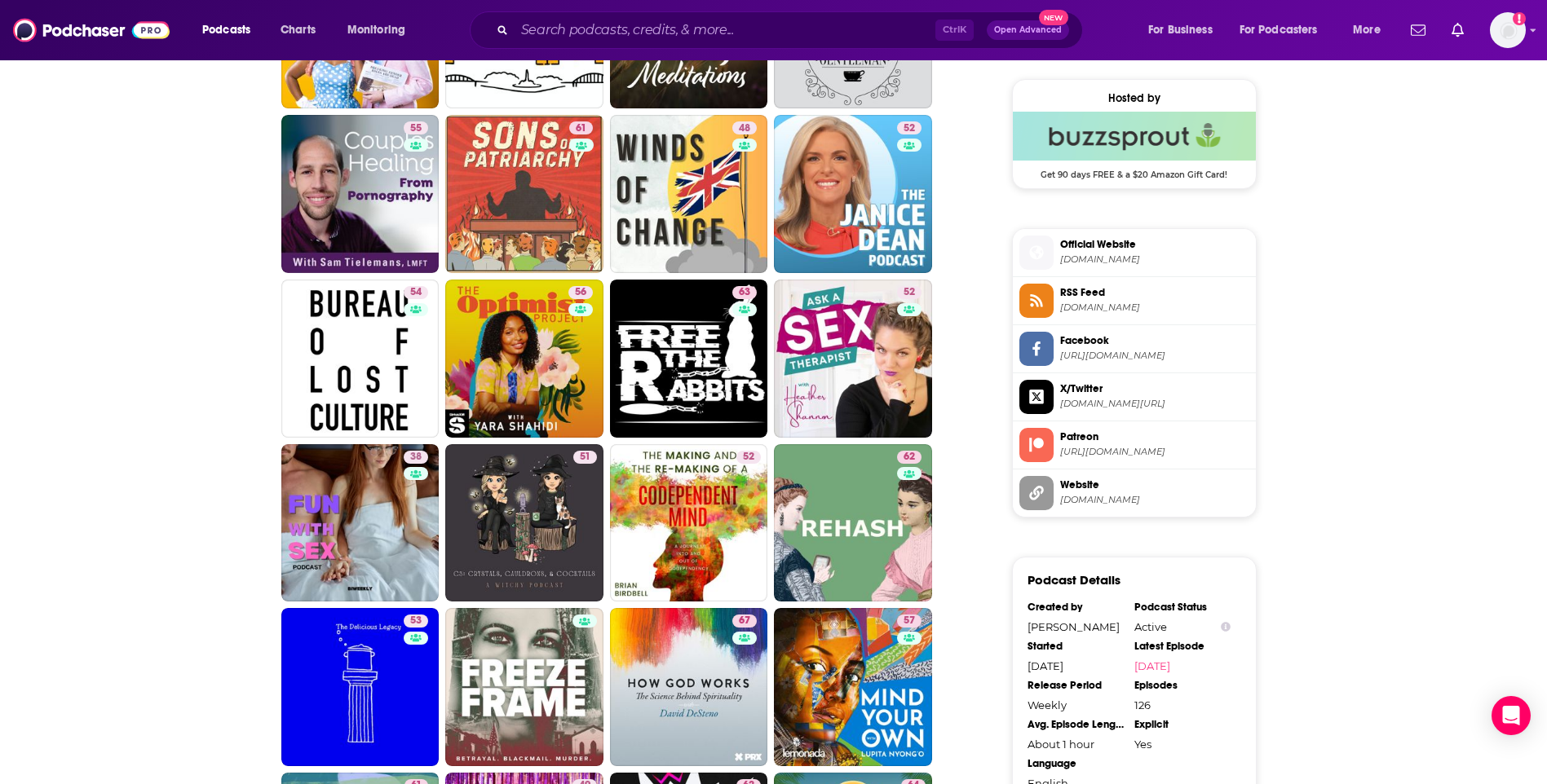
scroll to position [815, 0]
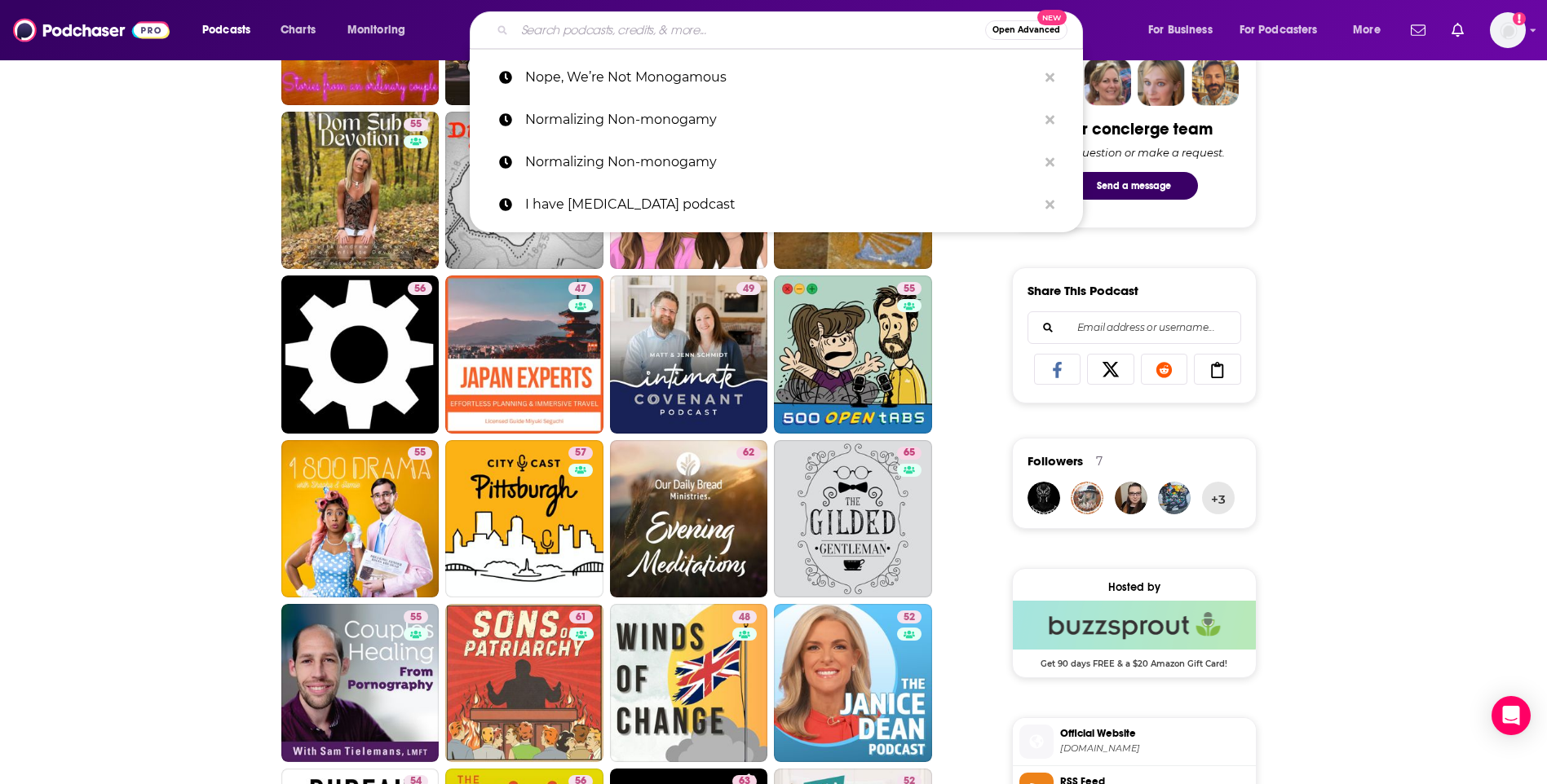
click at [705, 28] on input "Search podcasts, credits, & more..." at bounding box center [750, 31] width 470 height 26
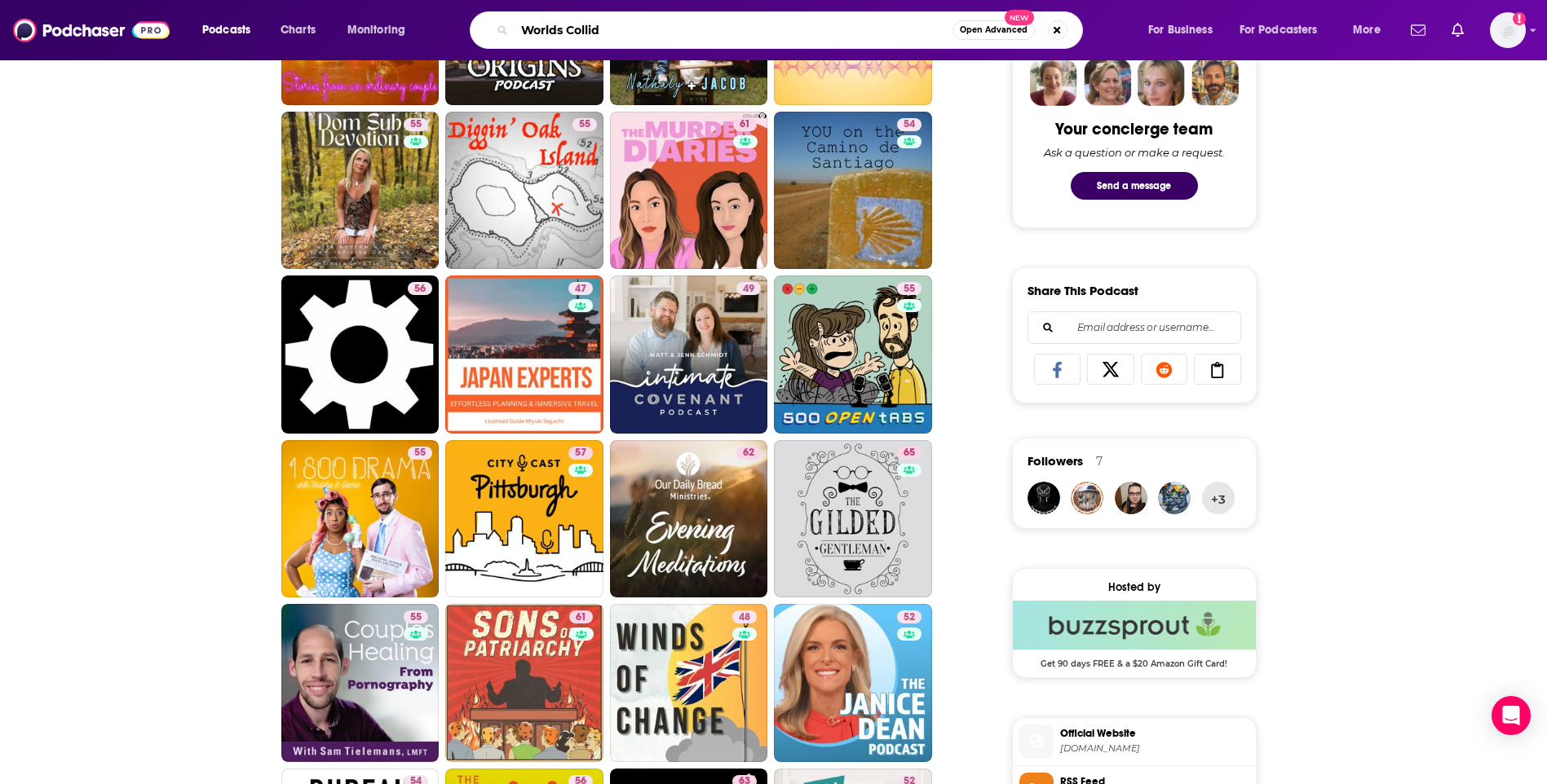
type input "Worlds Collide"
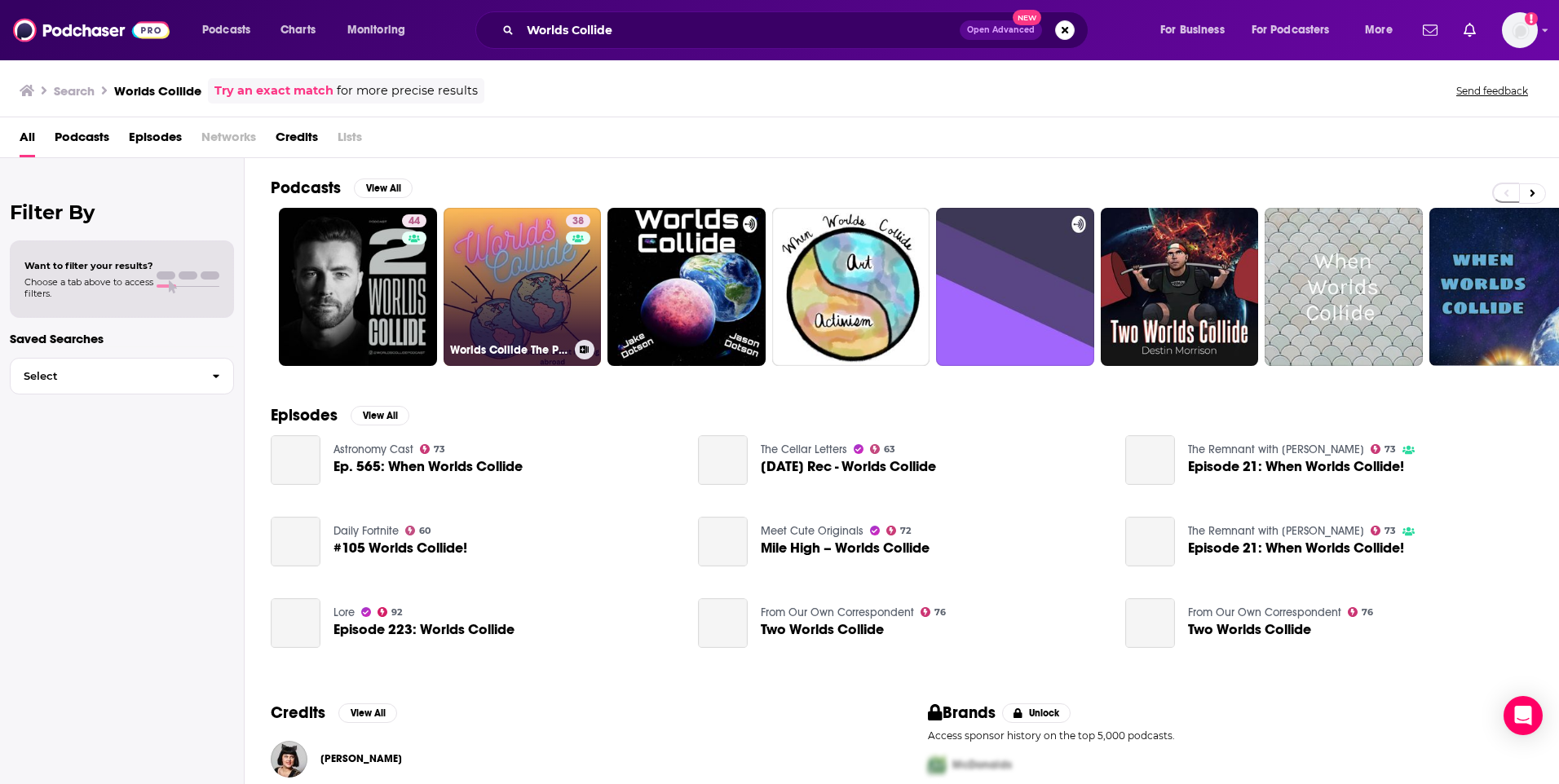
click at [492, 278] on link "38 Worlds Collide The Podcast about moving abroad" at bounding box center [522, 287] width 158 height 158
